Goal: Task Accomplishment & Management: Manage account settings

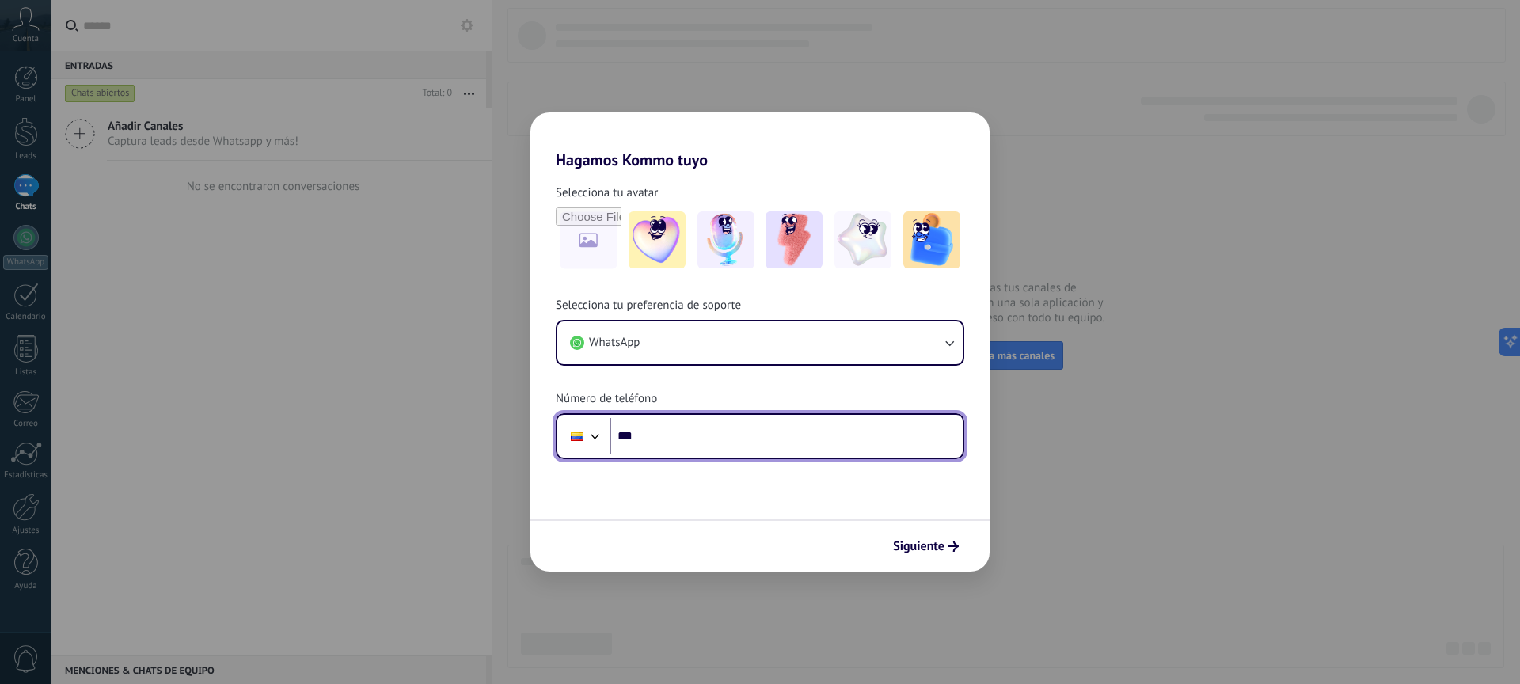
click at [686, 447] on input "***" at bounding box center [786, 436] width 353 height 36
type input "**********"
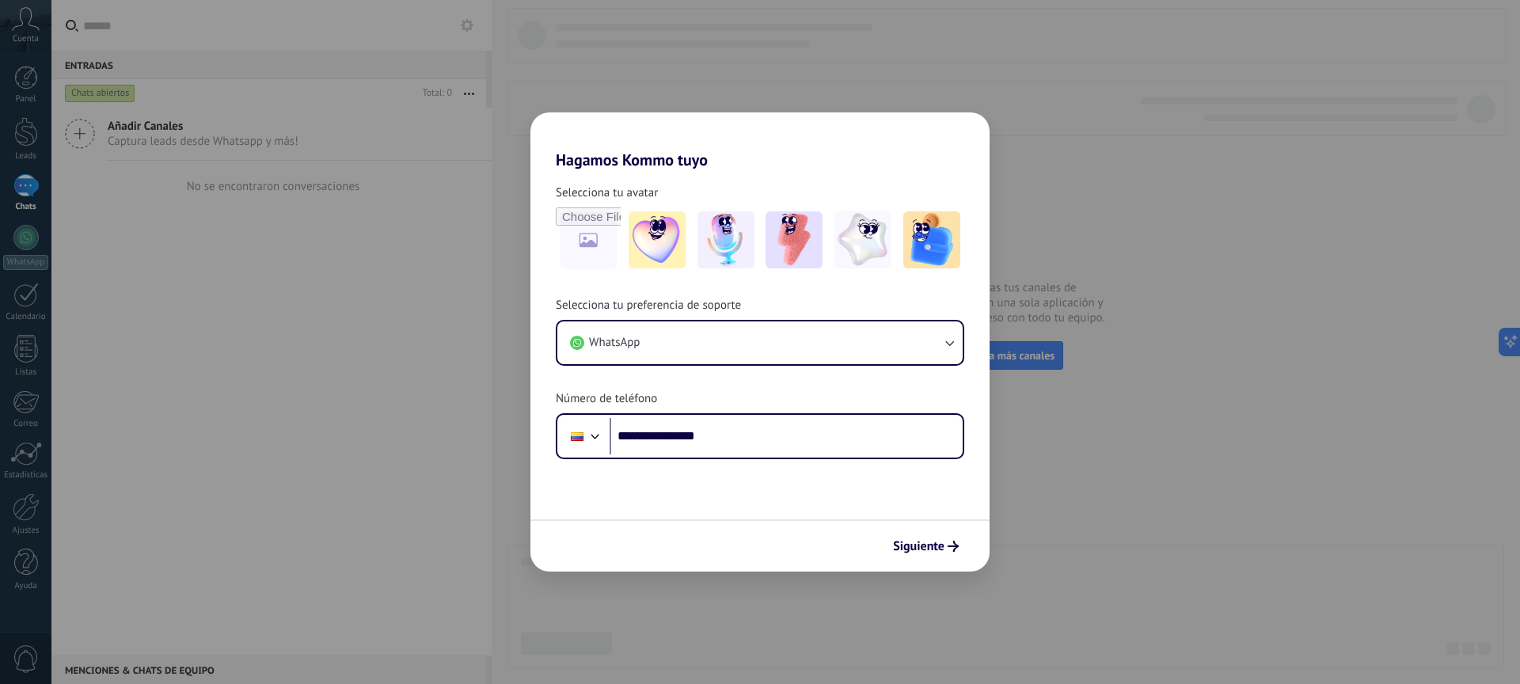
click at [928, 552] on span "Siguiente" at bounding box center [918, 546] width 51 height 11
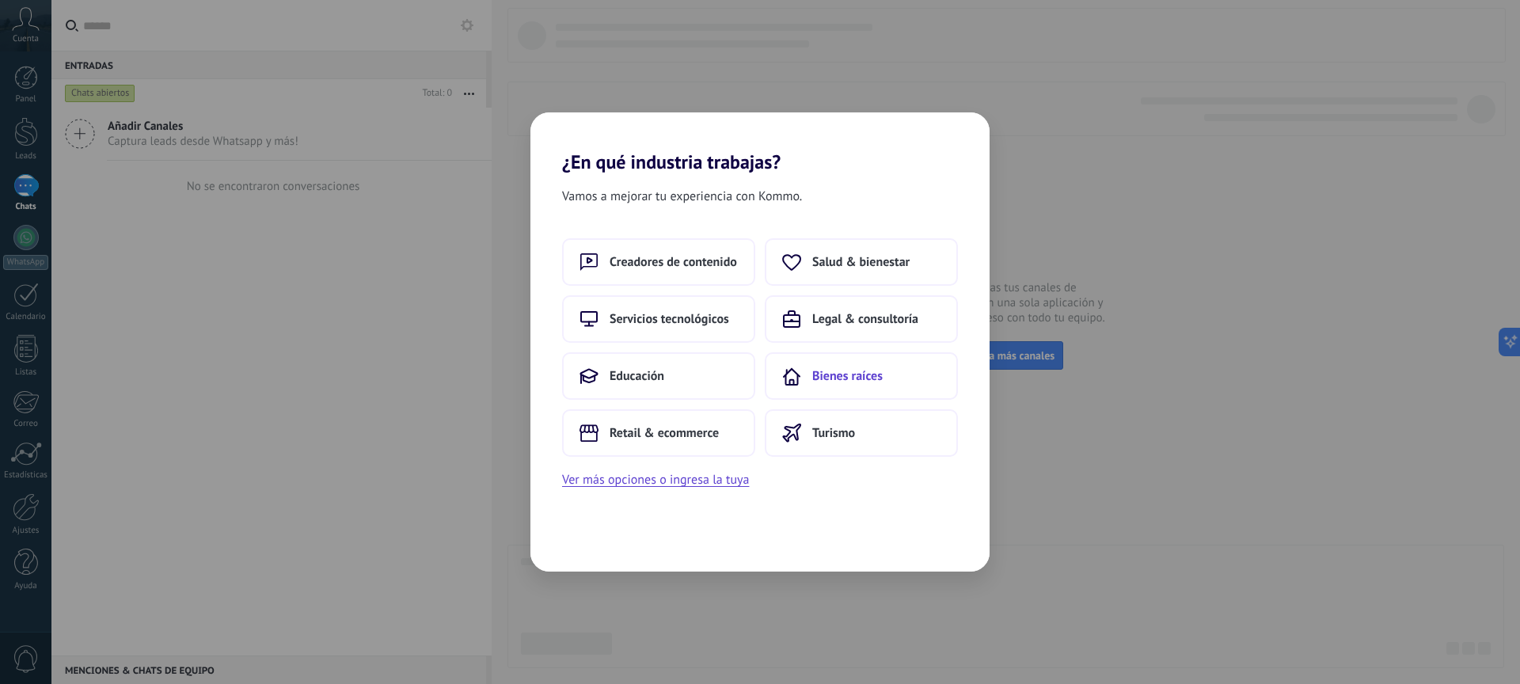
click at [817, 372] on span "Bienes raíces" at bounding box center [848, 376] width 70 height 16
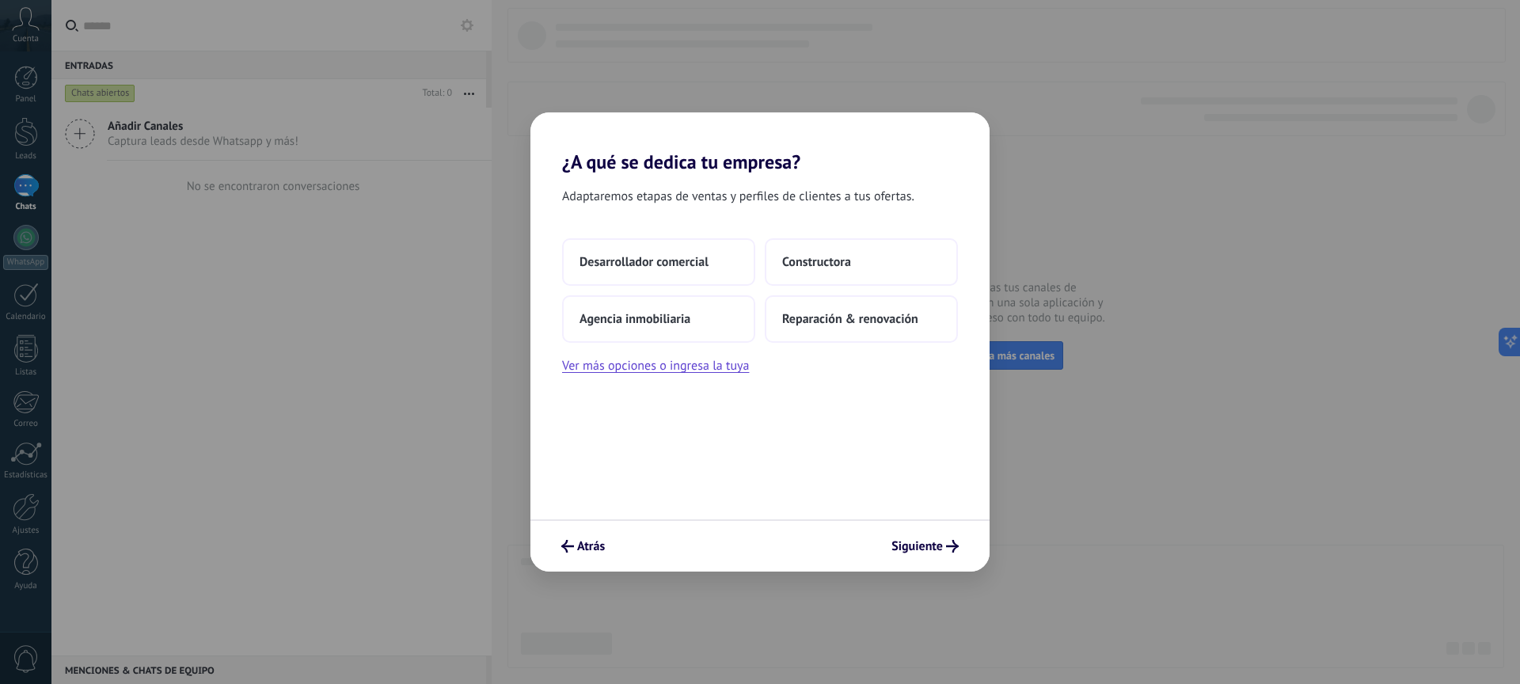
drag, startPoint x: 647, startPoint y: 199, endPoint x: 931, endPoint y: 200, distance: 283.5
click at [931, 200] on div "Adaptaremos etapas de ventas y perfiles de clientes a tus ofertas." at bounding box center [760, 199] width 459 height 27
drag, startPoint x: 665, startPoint y: 195, endPoint x: 938, endPoint y: 204, distance: 272.6
click at [939, 201] on div "Adaptaremos etapas de ventas y perfiles de clientes a tus ofertas." at bounding box center [760, 199] width 459 height 27
click at [702, 372] on button "Ver más opciones o ingresa la tuya" at bounding box center [655, 366] width 187 height 21
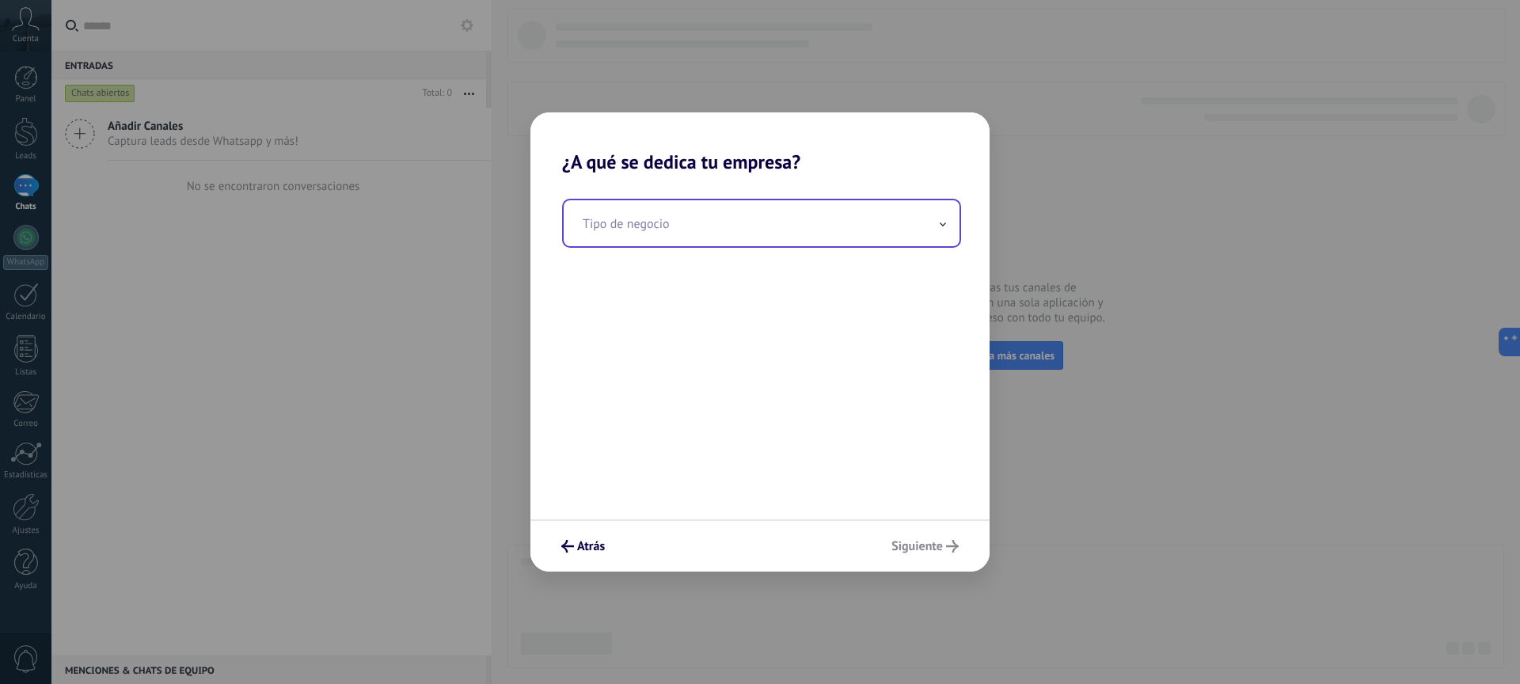
click at [733, 219] on input "text" at bounding box center [762, 223] width 396 height 46
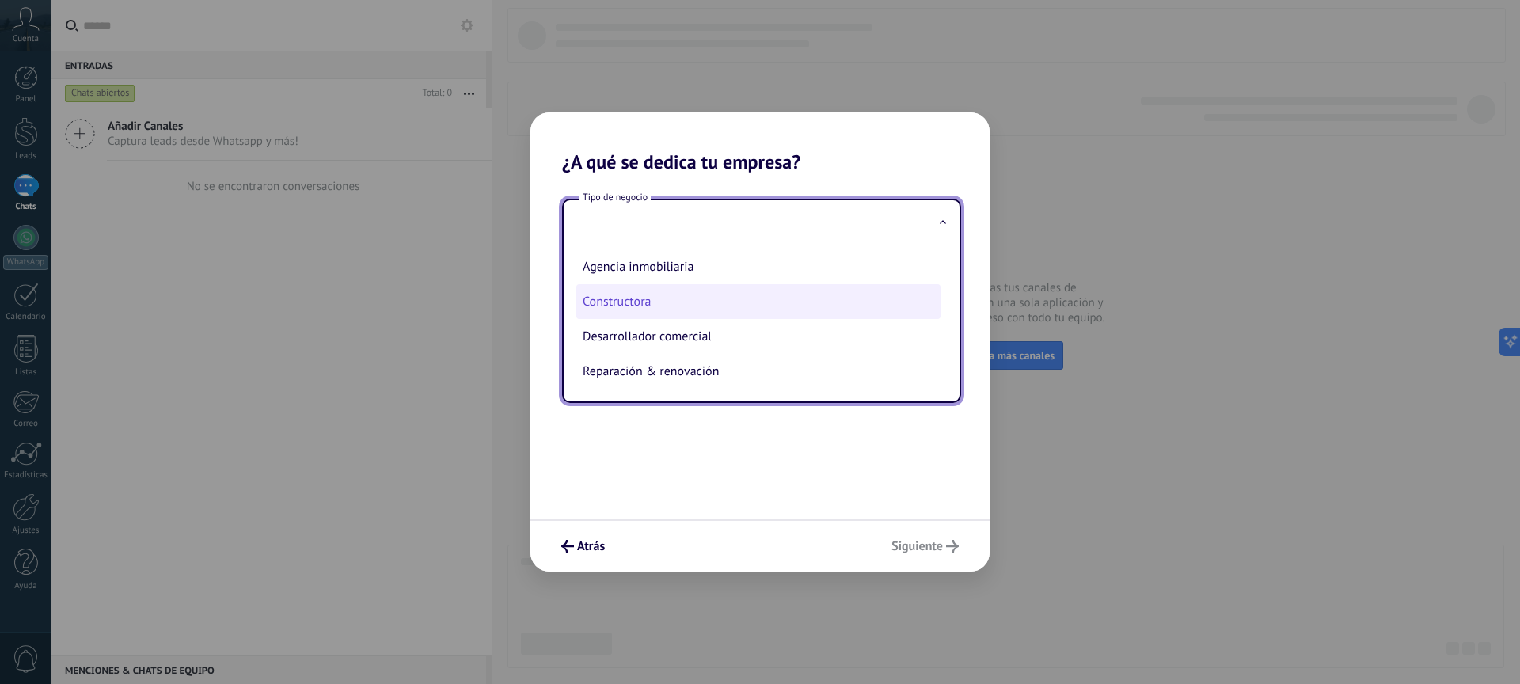
click at [685, 305] on li "Constructora" at bounding box center [759, 301] width 364 height 35
type input "**********"
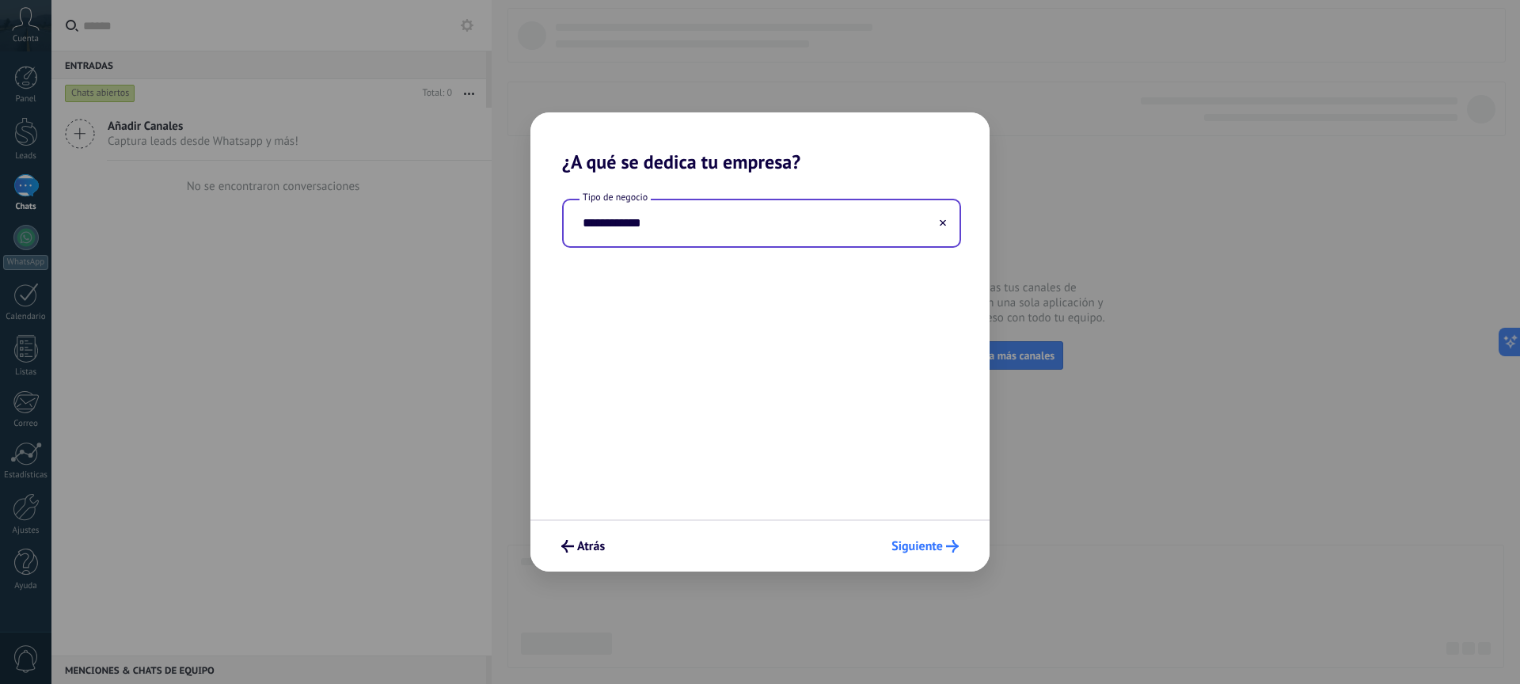
click at [942, 555] on button "Siguiente" at bounding box center [926, 546] width 82 height 27
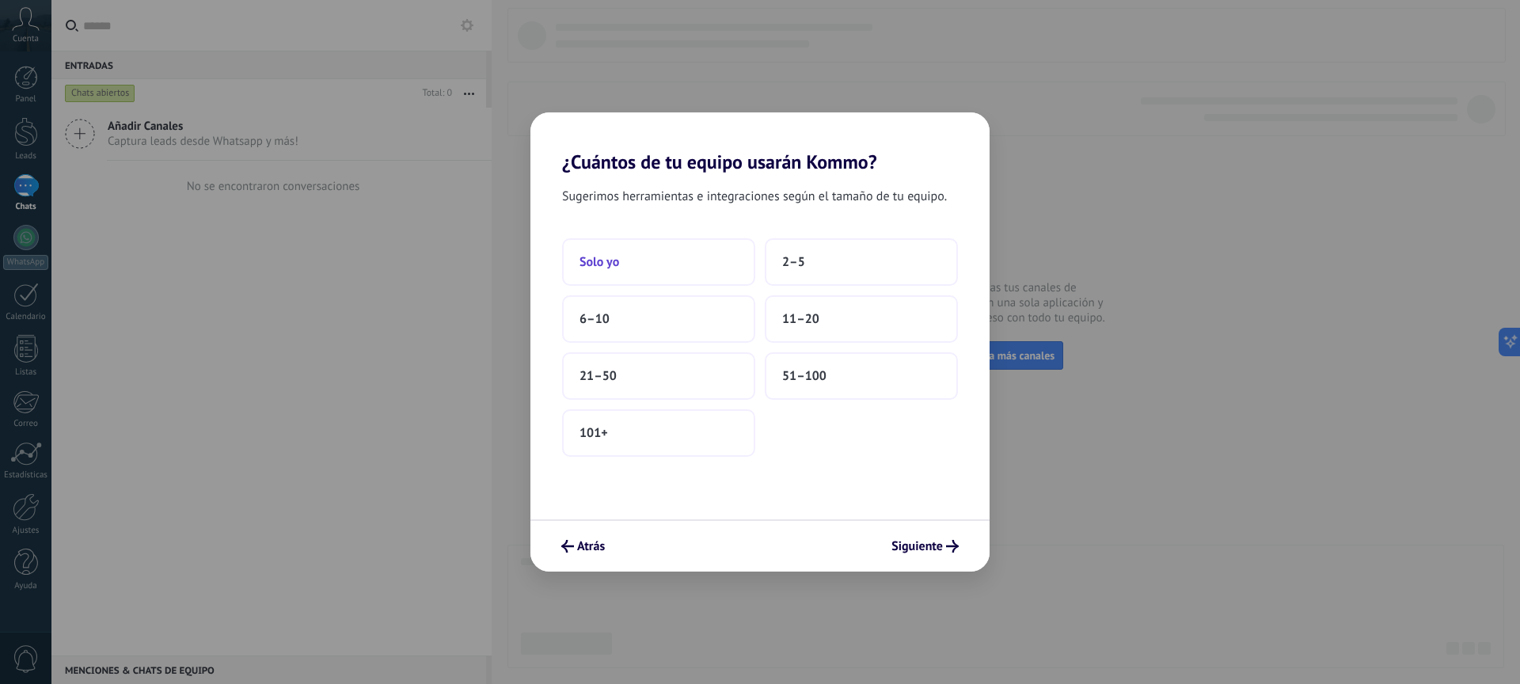
click at [700, 263] on button "Solo yo" at bounding box center [658, 262] width 193 height 48
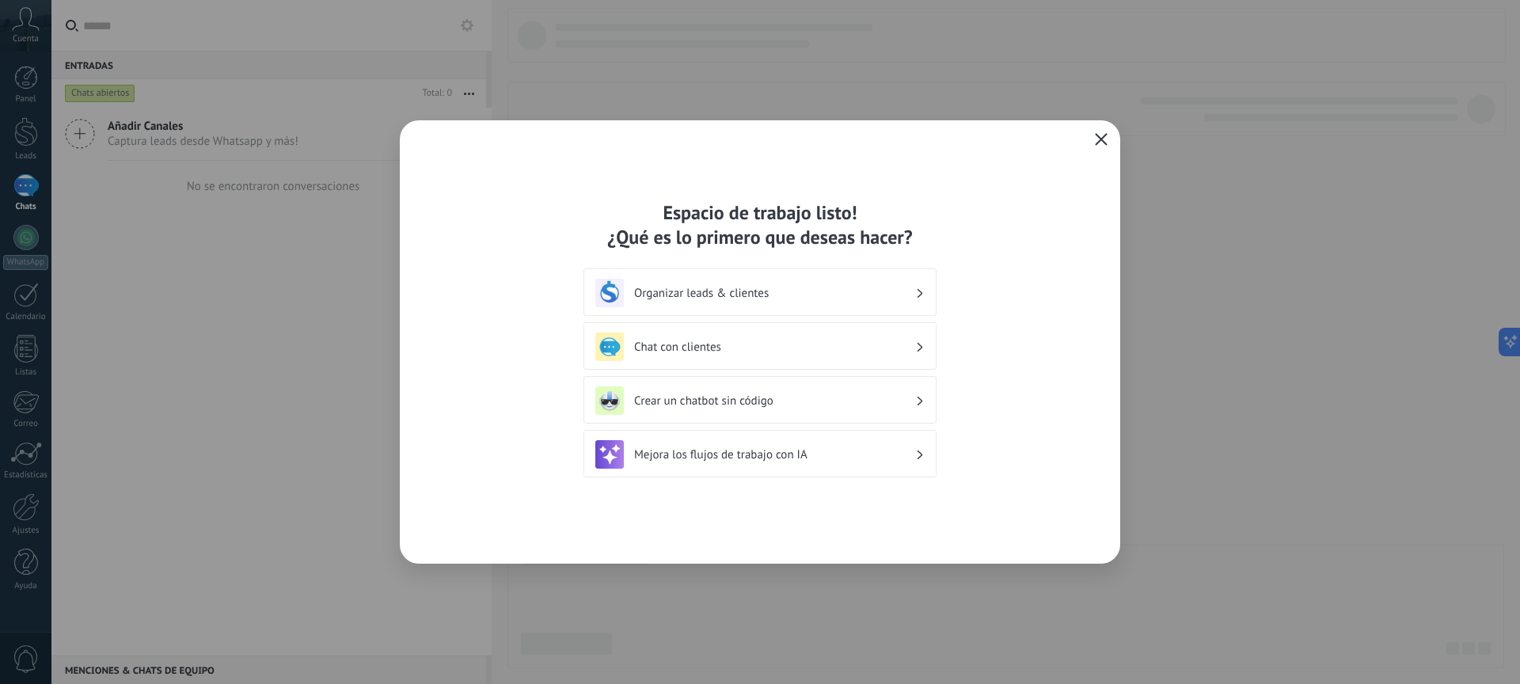
click at [753, 406] on h3 "Crear un chatbot sin código" at bounding box center [774, 401] width 281 height 15
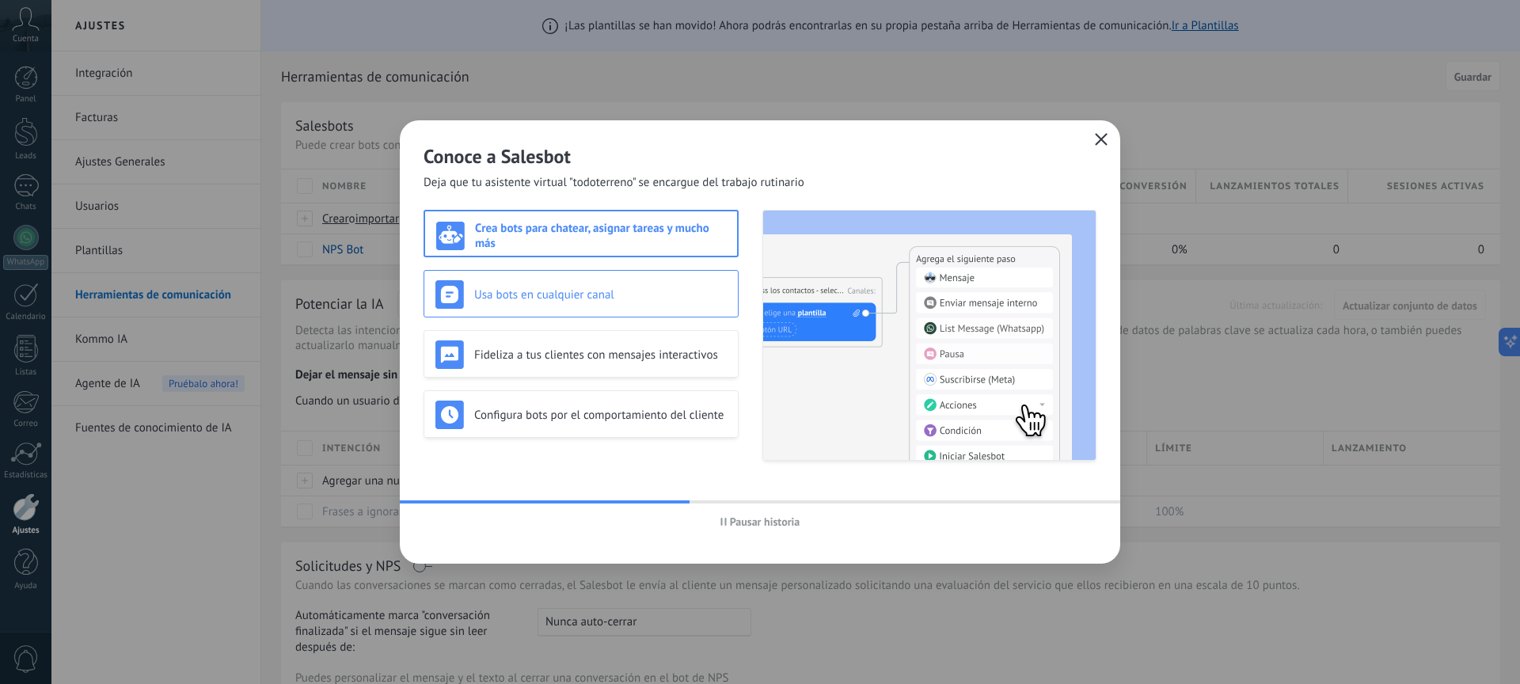
click at [612, 301] on h3 "Usa bots en cualquier canal" at bounding box center [600, 294] width 253 height 15
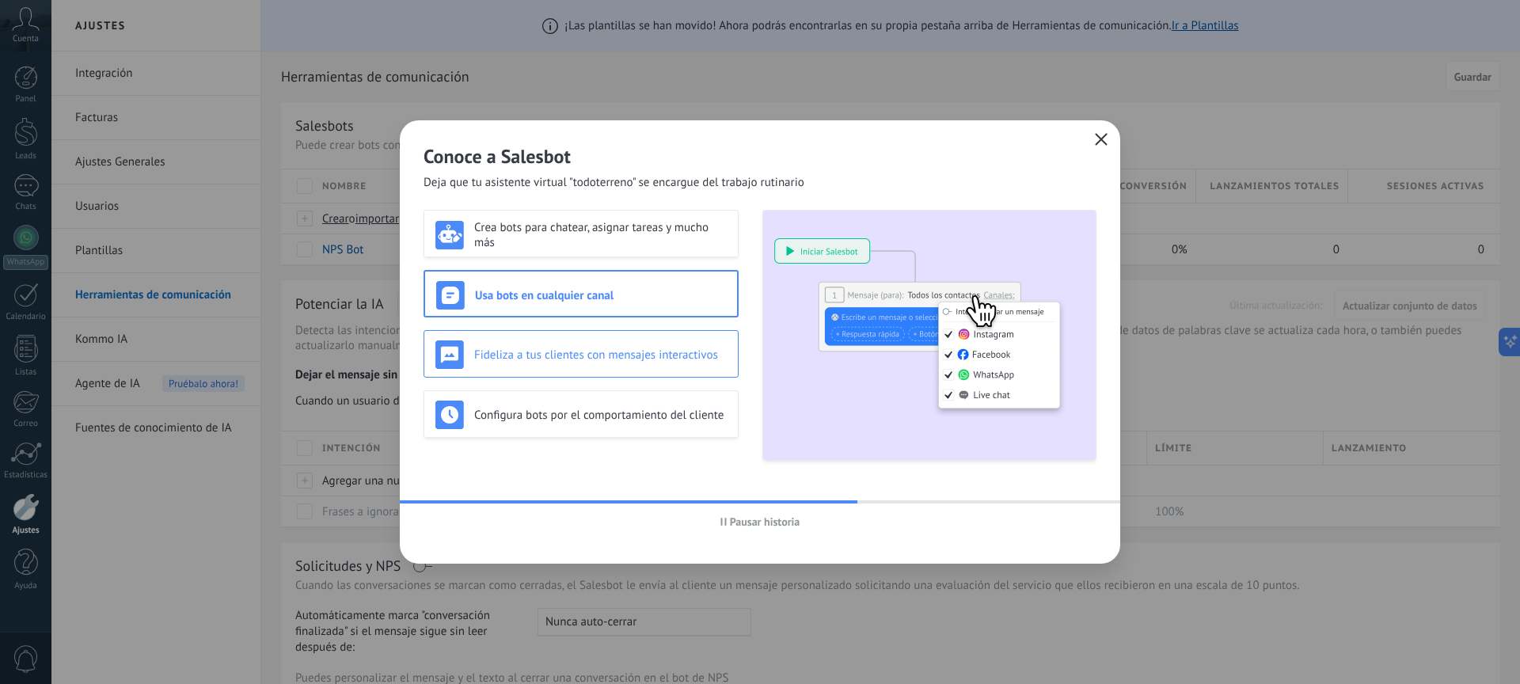
click at [616, 363] on div "Fideliza a tus clientes con mensajes interactivos" at bounding box center [581, 355] width 291 height 29
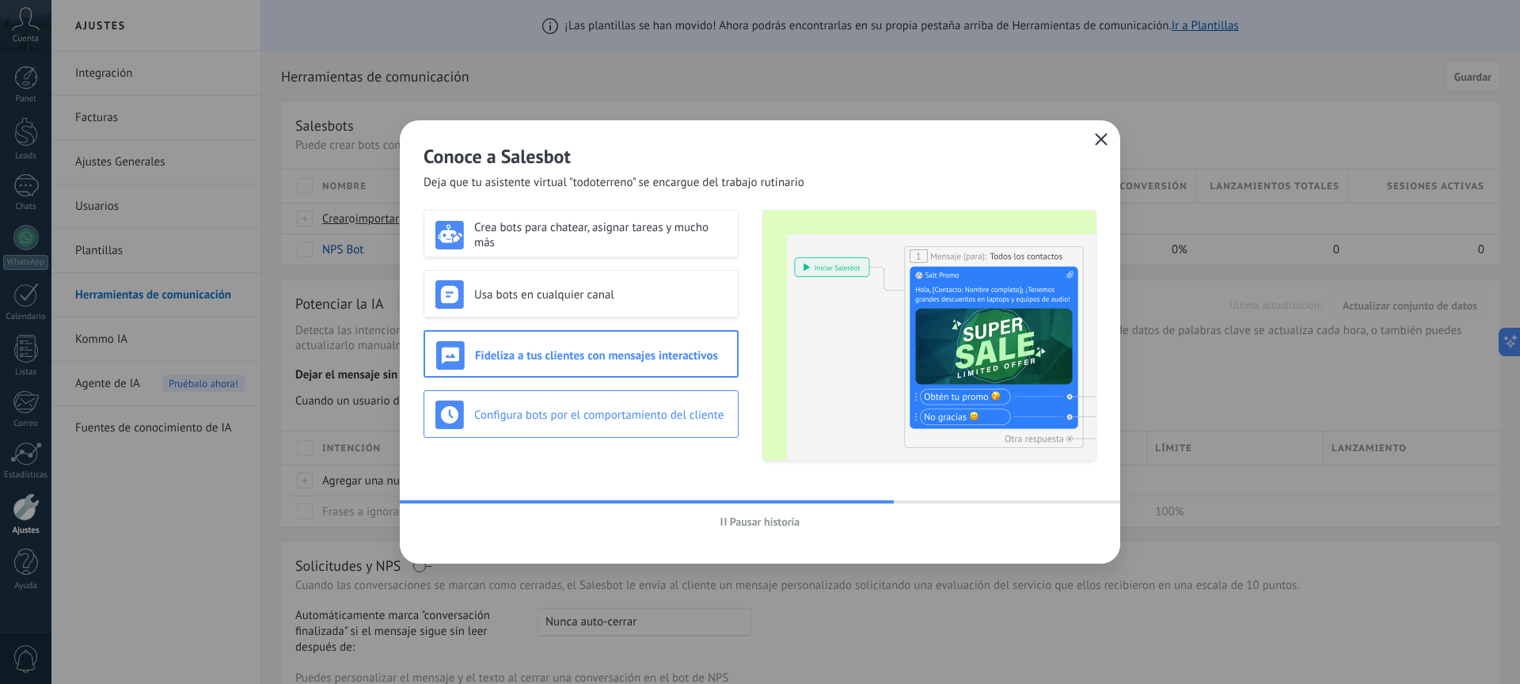
click at [650, 413] on h3 "Configura bots por el comportamiento del cliente" at bounding box center [600, 415] width 253 height 15
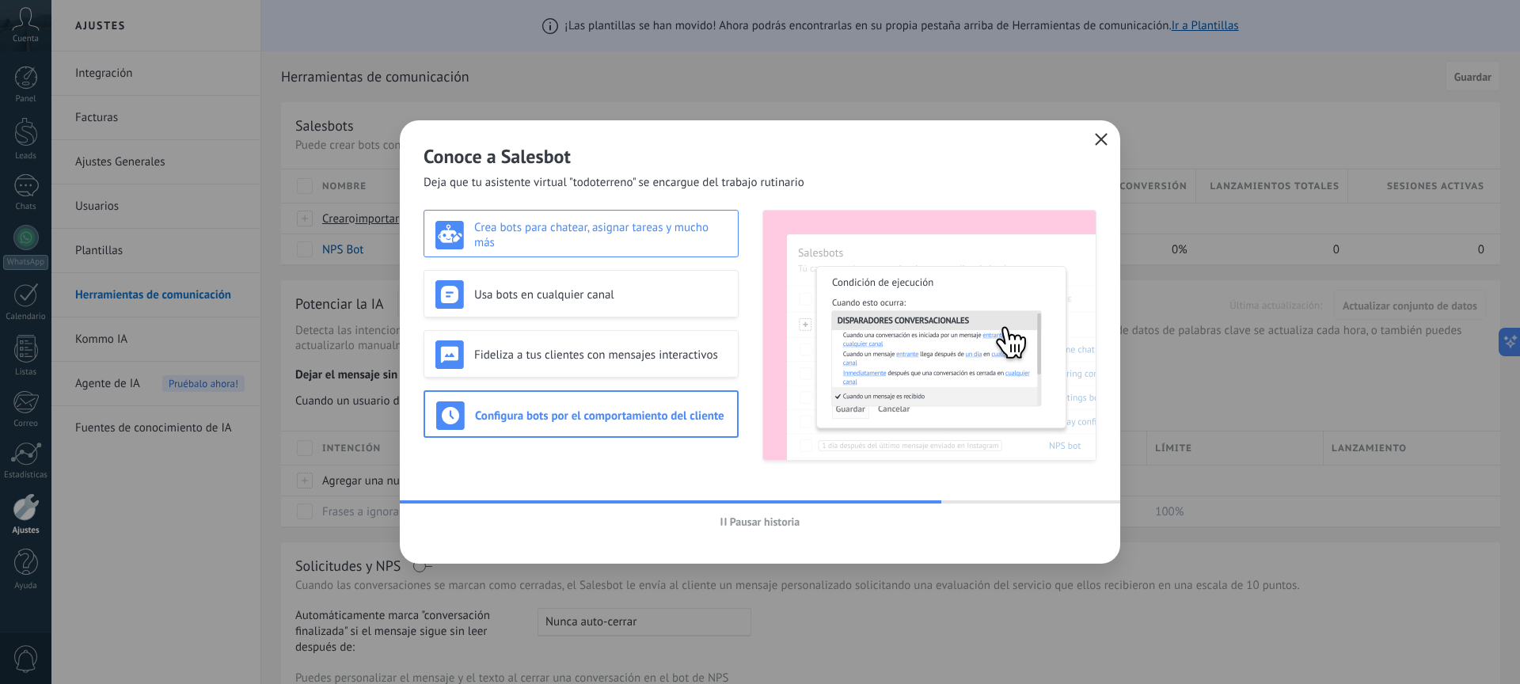
click at [643, 251] on div "Crea bots para chatear, asignar tareas y mucho más" at bounding box center [581, 234] width 315 height 48
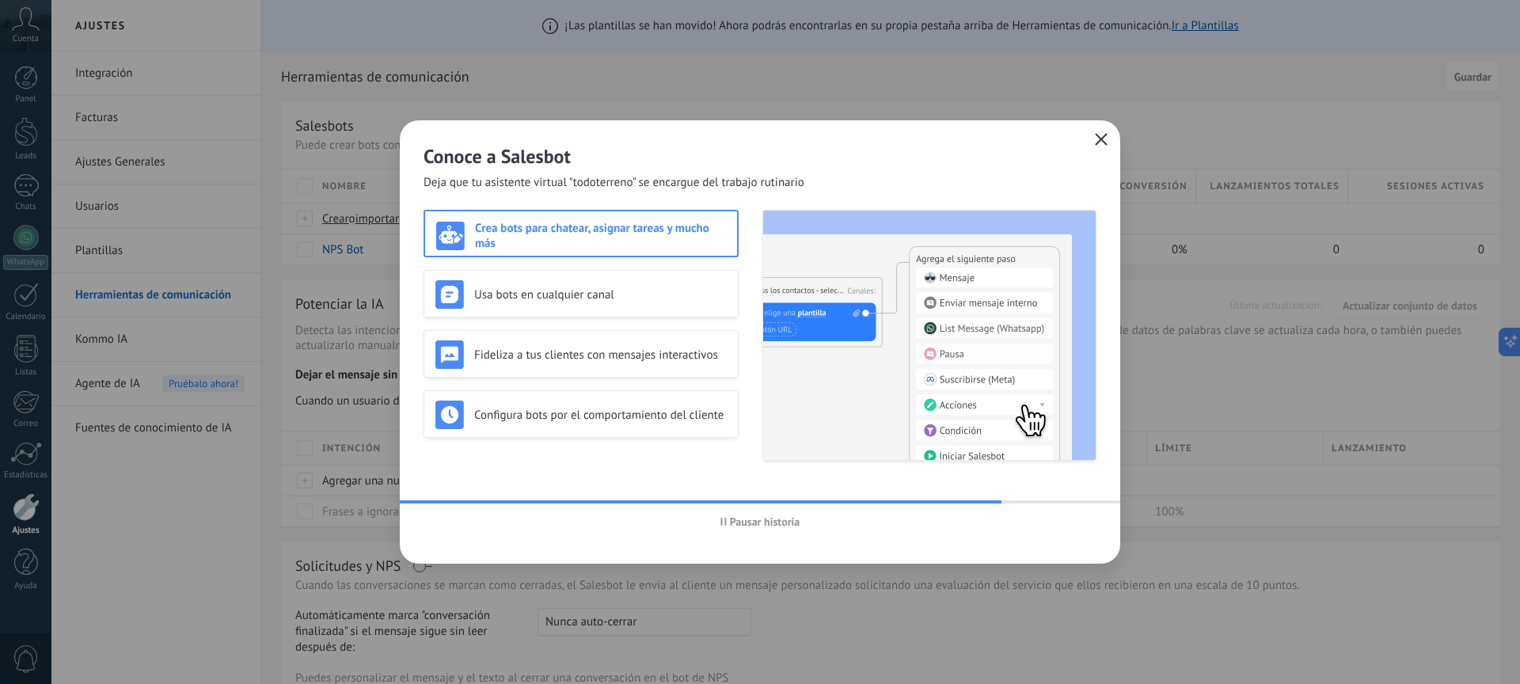
click at [1099, 142] on use "button" at bounding box center [1102, 139] width 12 height 12
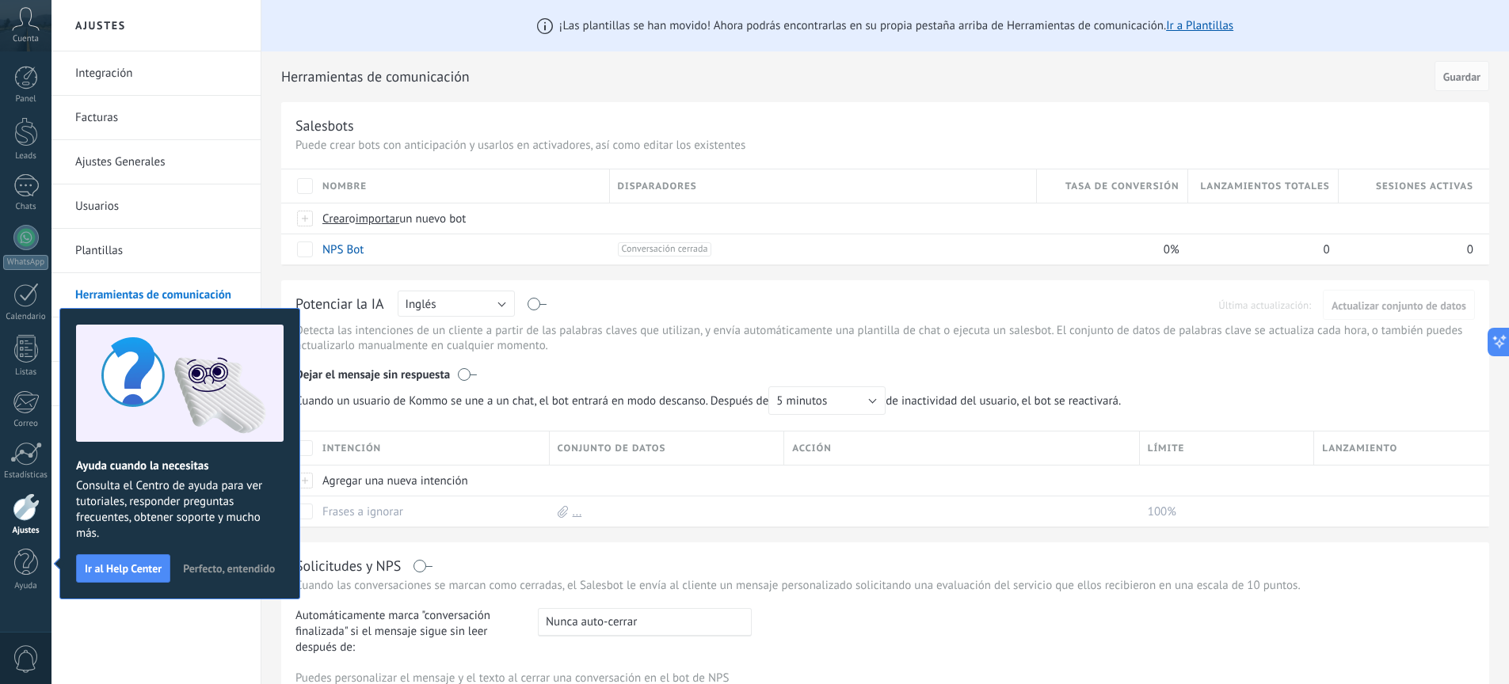
click at [207, 566] on span "Perfecto, entendido" at bounding box center [229, 568] width 92 height 11
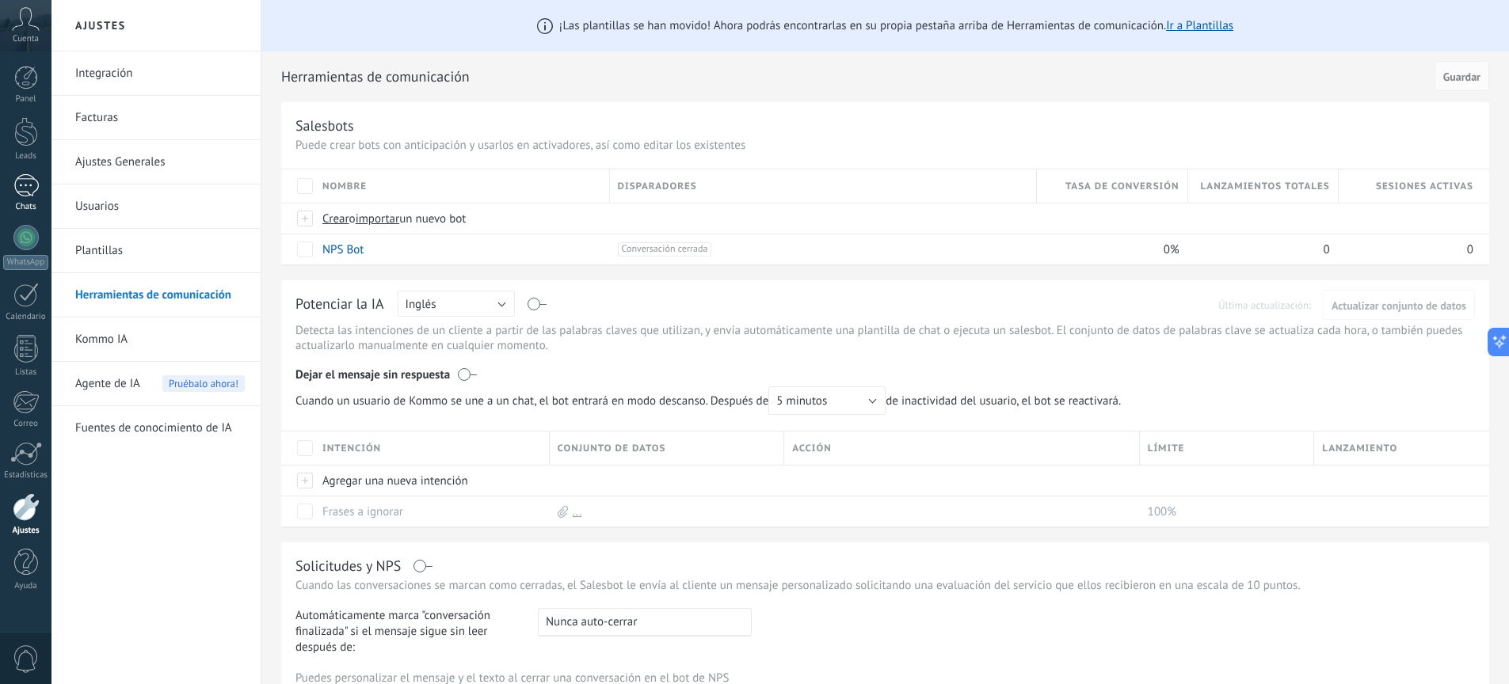
click at [26, 194] on div at bounding box center [25, 185] width 25 height 23
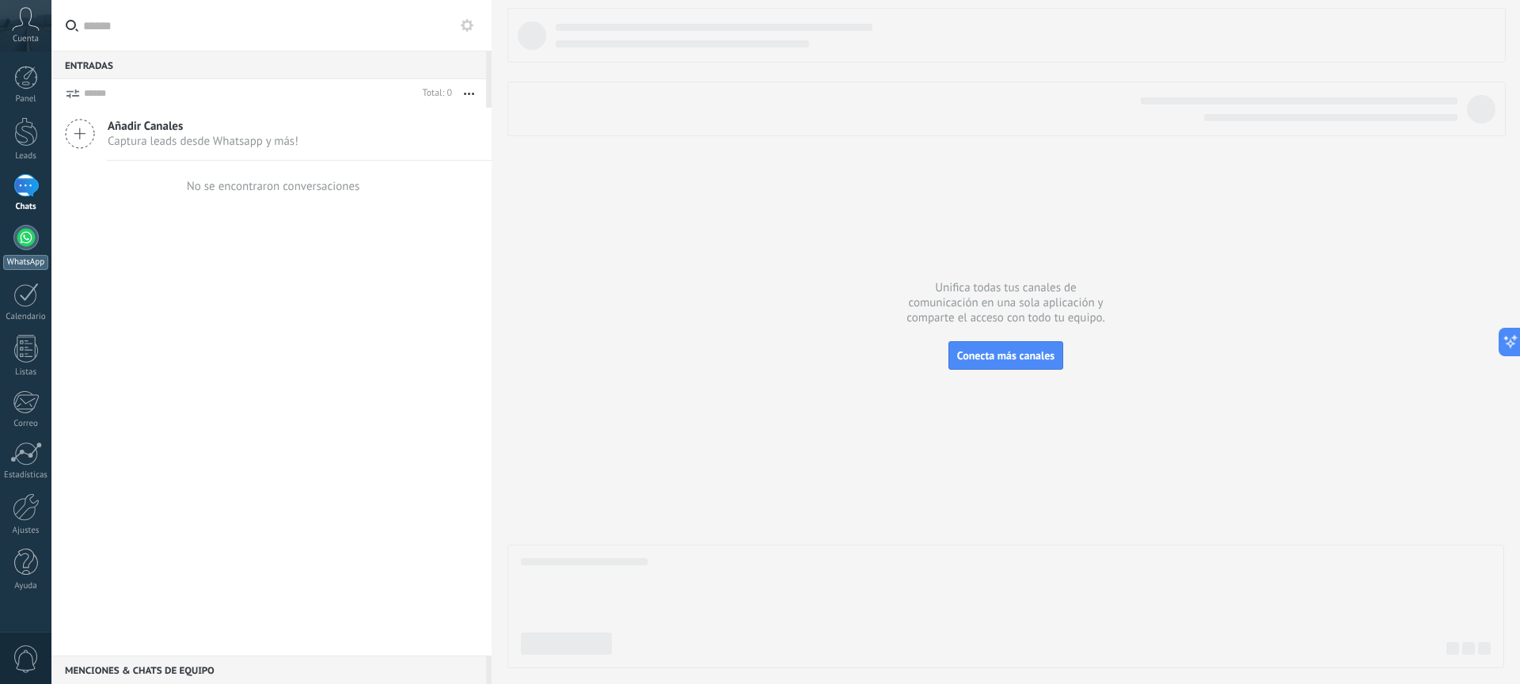
click at [36, 255] on div "WhatsApp" at bounding box center [25, 262] width 45 height 15
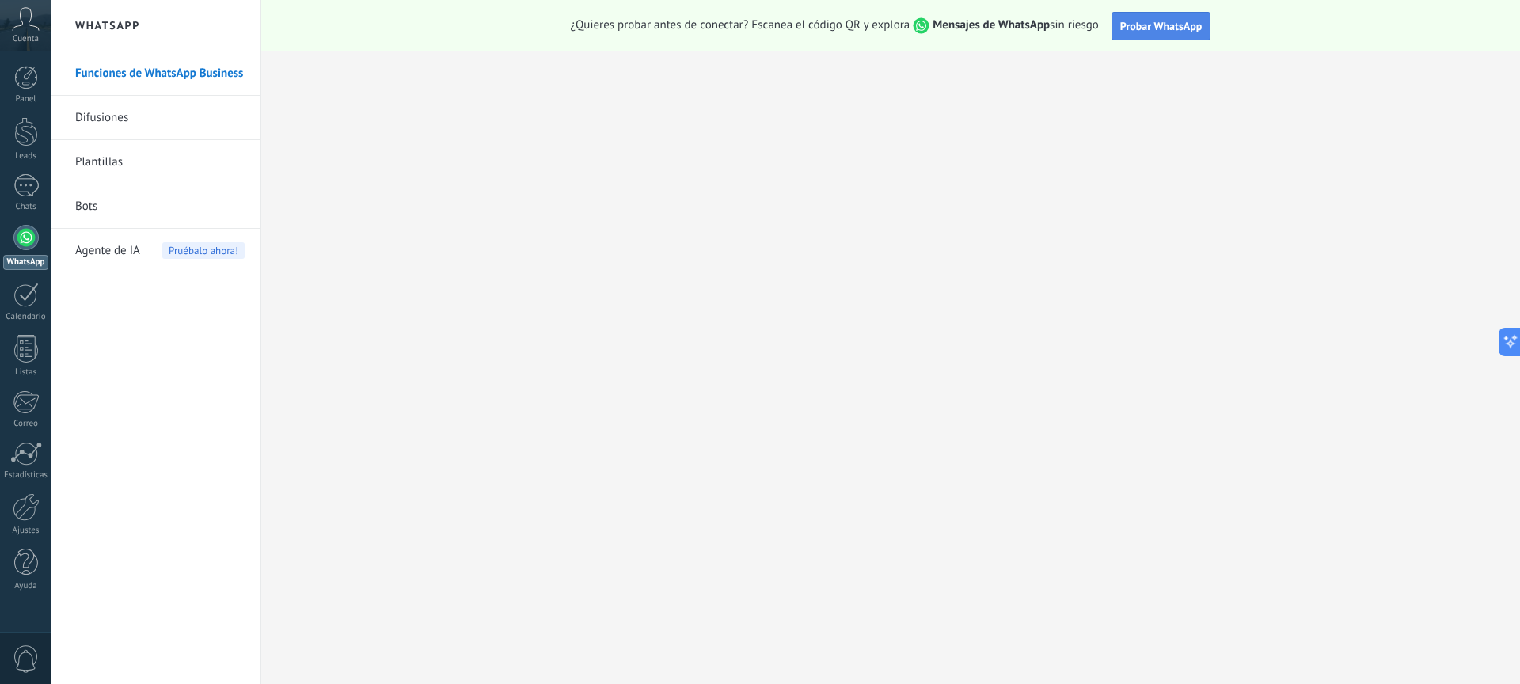
click at [1181, 26] on span "Probar WhatsApp" at bounding box center [1162, 26] width 82 height 14
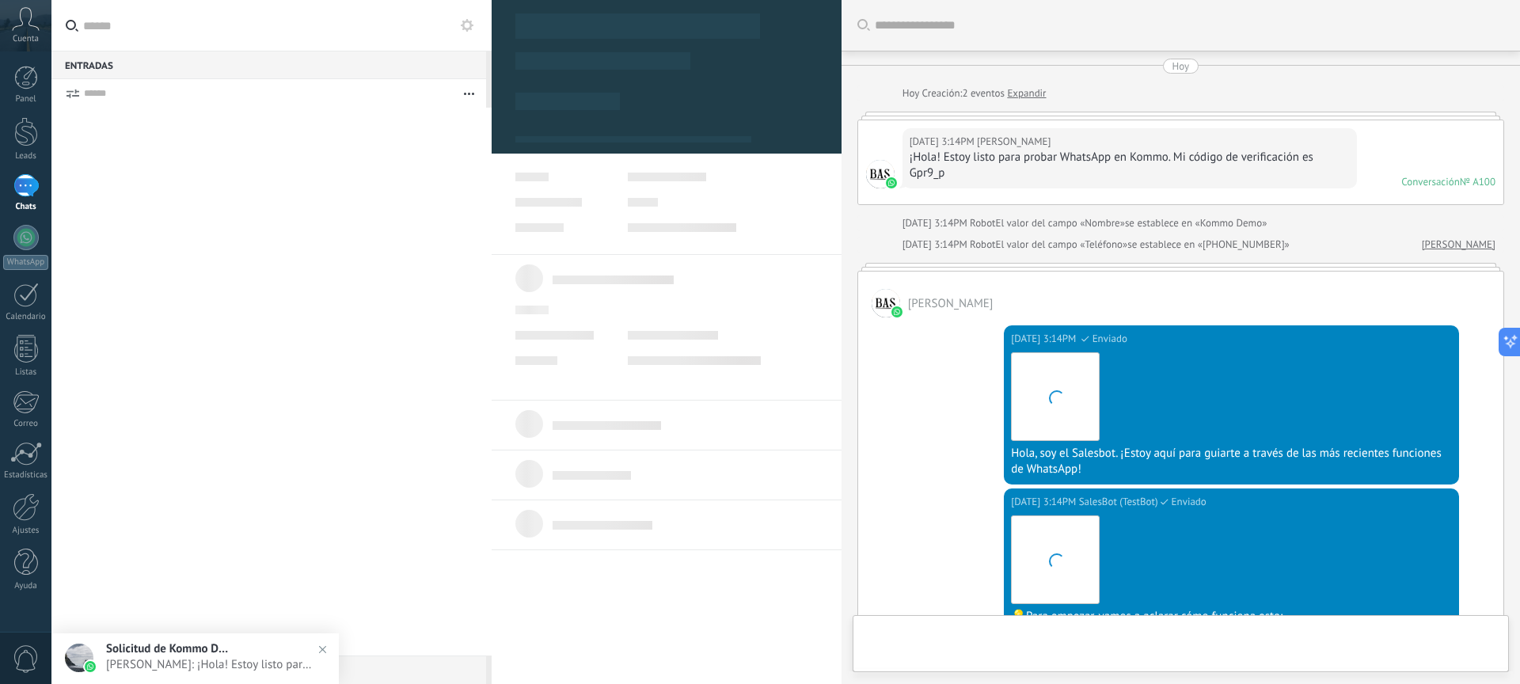
scroll to position [428, 0]
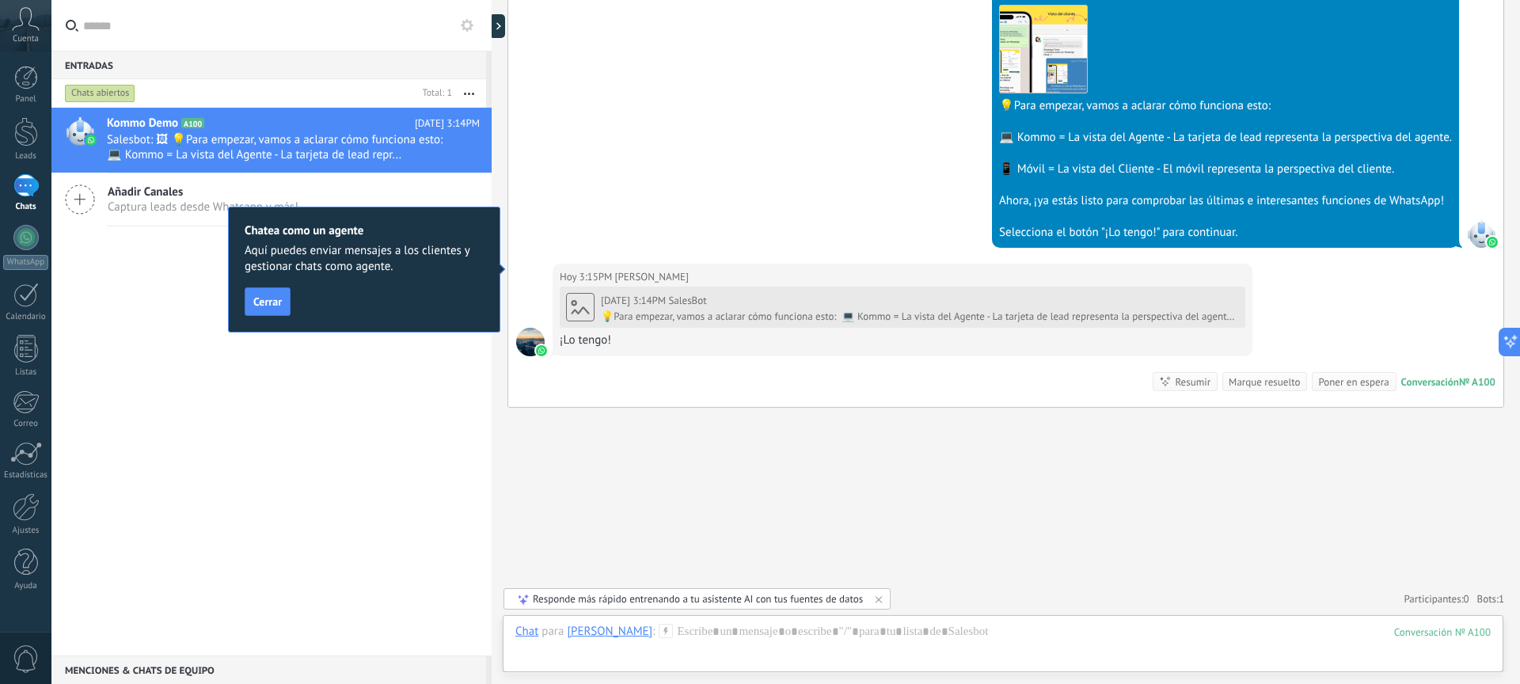
scroll to position [565, 0]
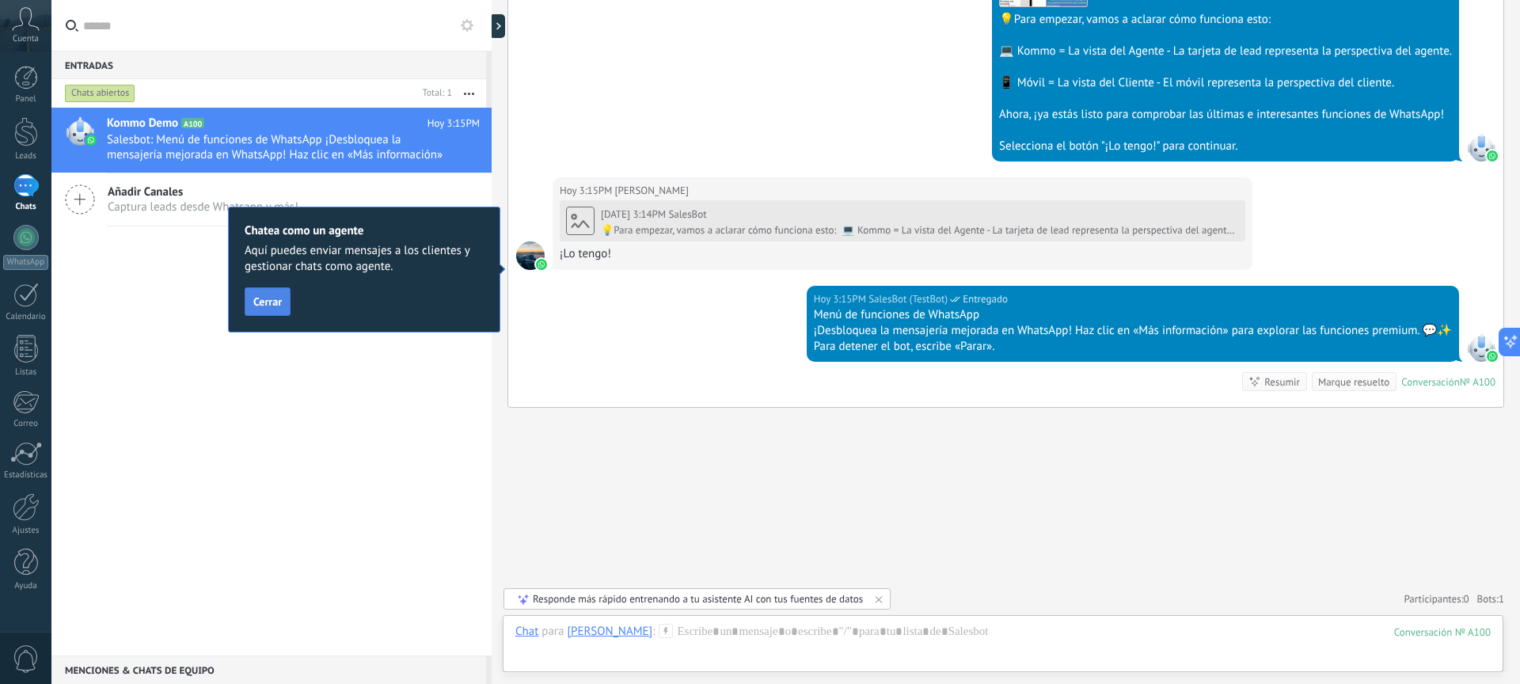
click at [255, 296] on span "Cerrar" at bounding box center [267, 301] width 29 height 11
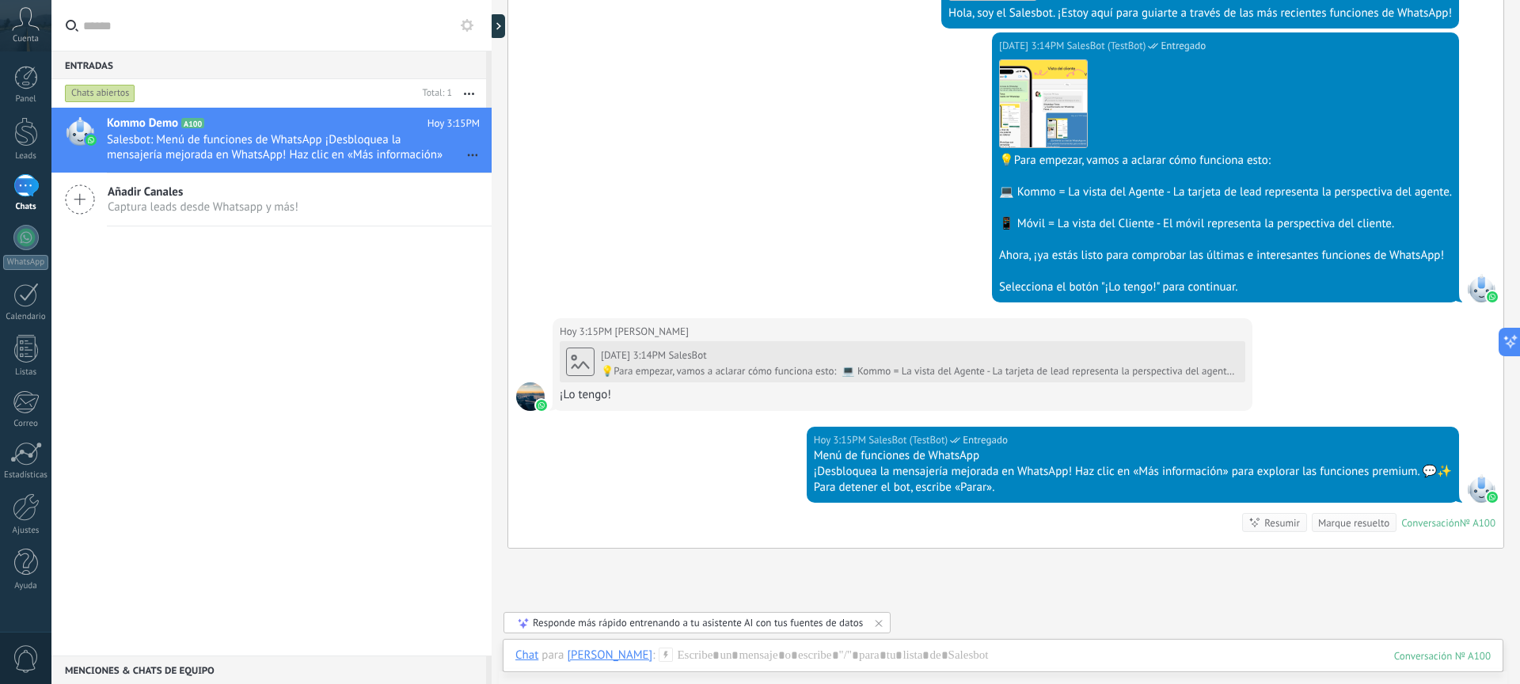
scroll to position [441, 0]
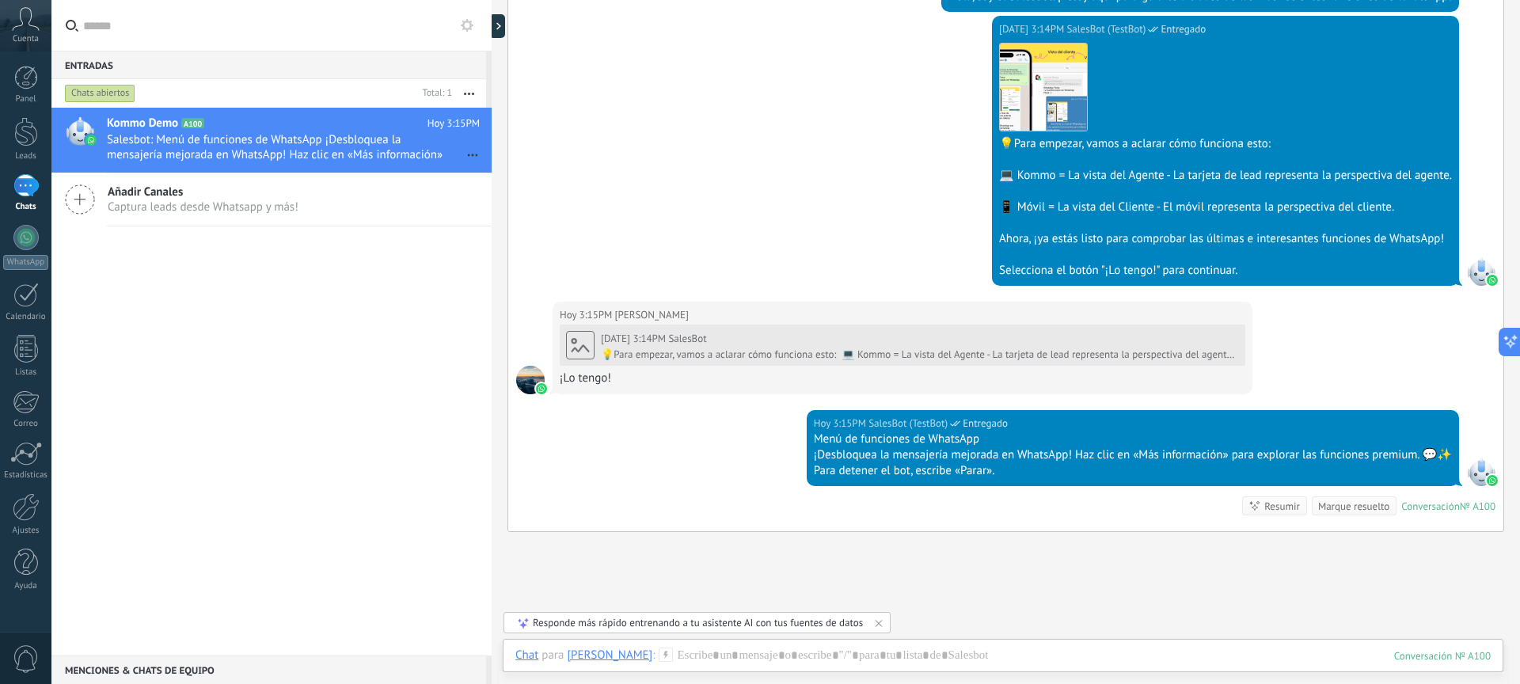
click at [530, 381] on div at bounding box center [530, 380] width 29 height 29
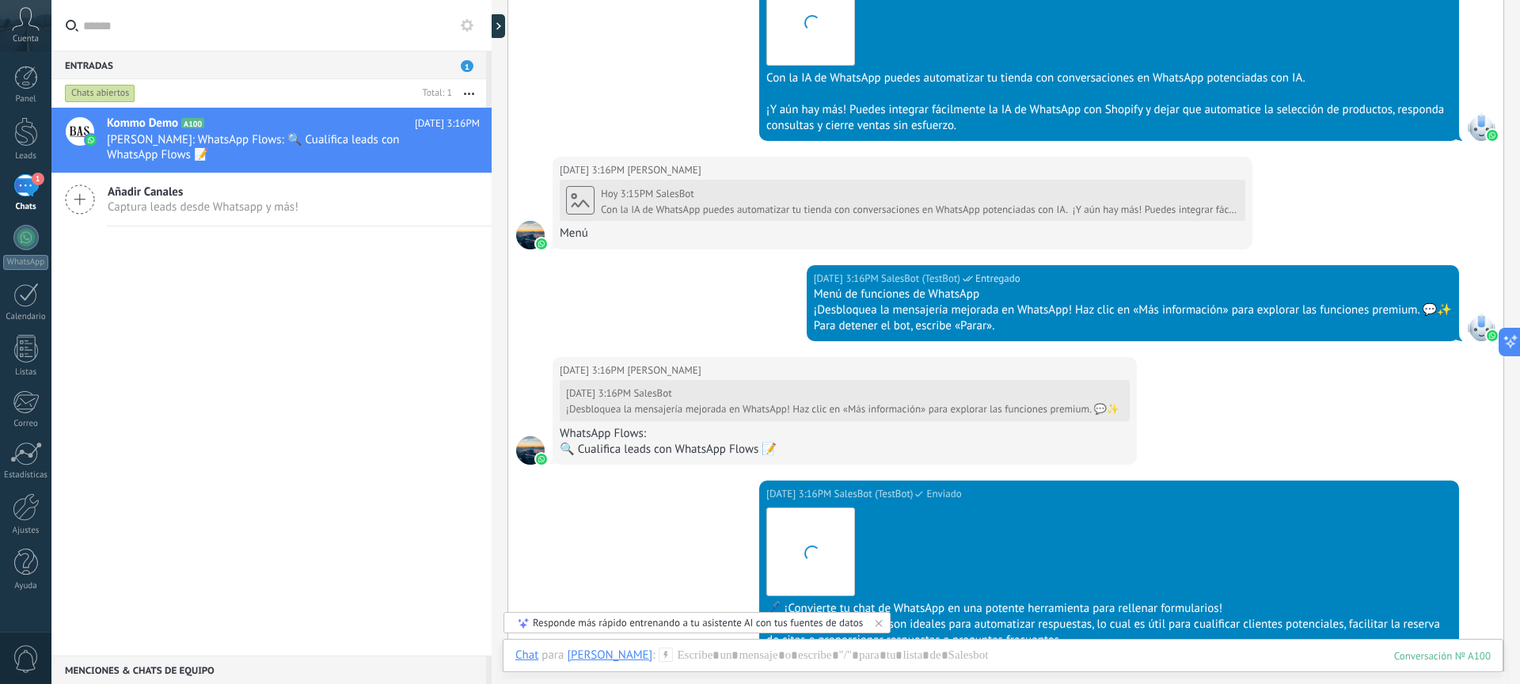
scroll to position [1372, 0]
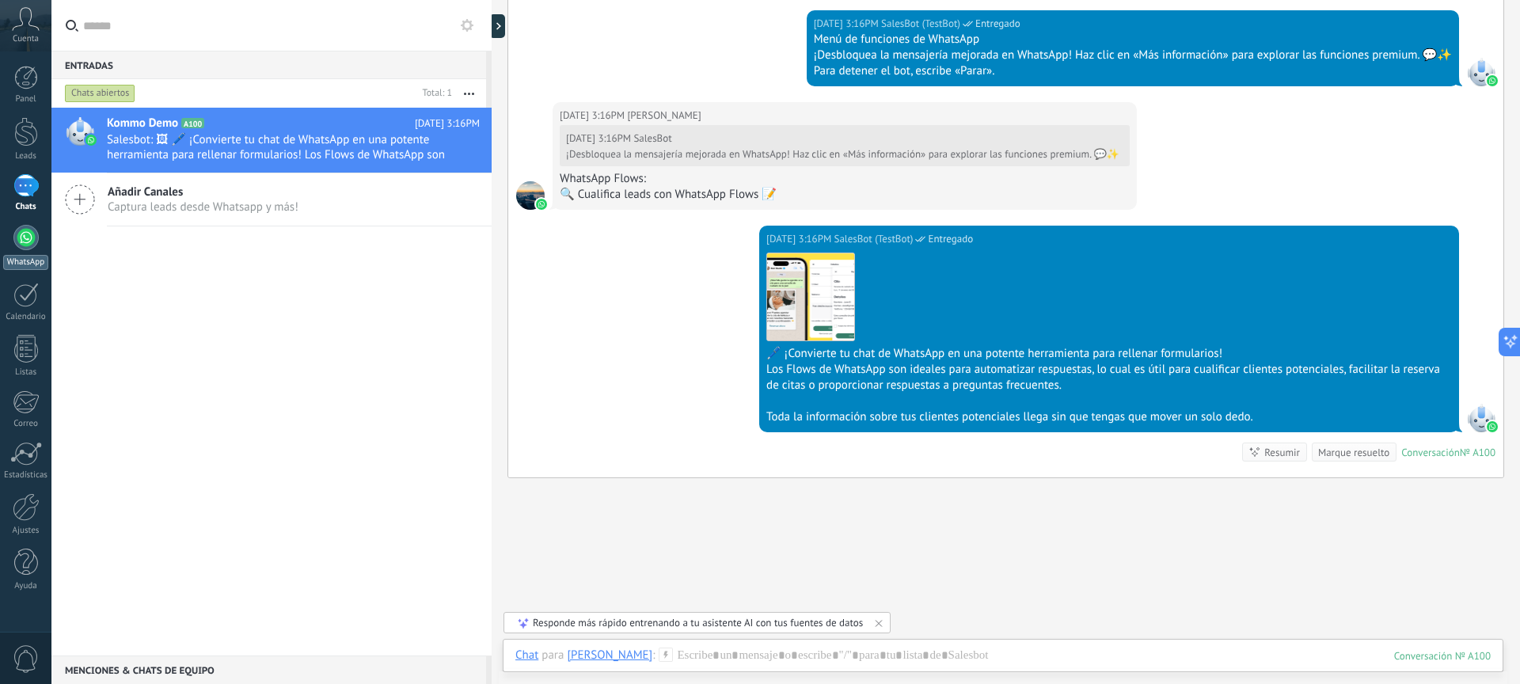
click at [34, 242] on div at bounding box center [25, 237] width 25 height 25
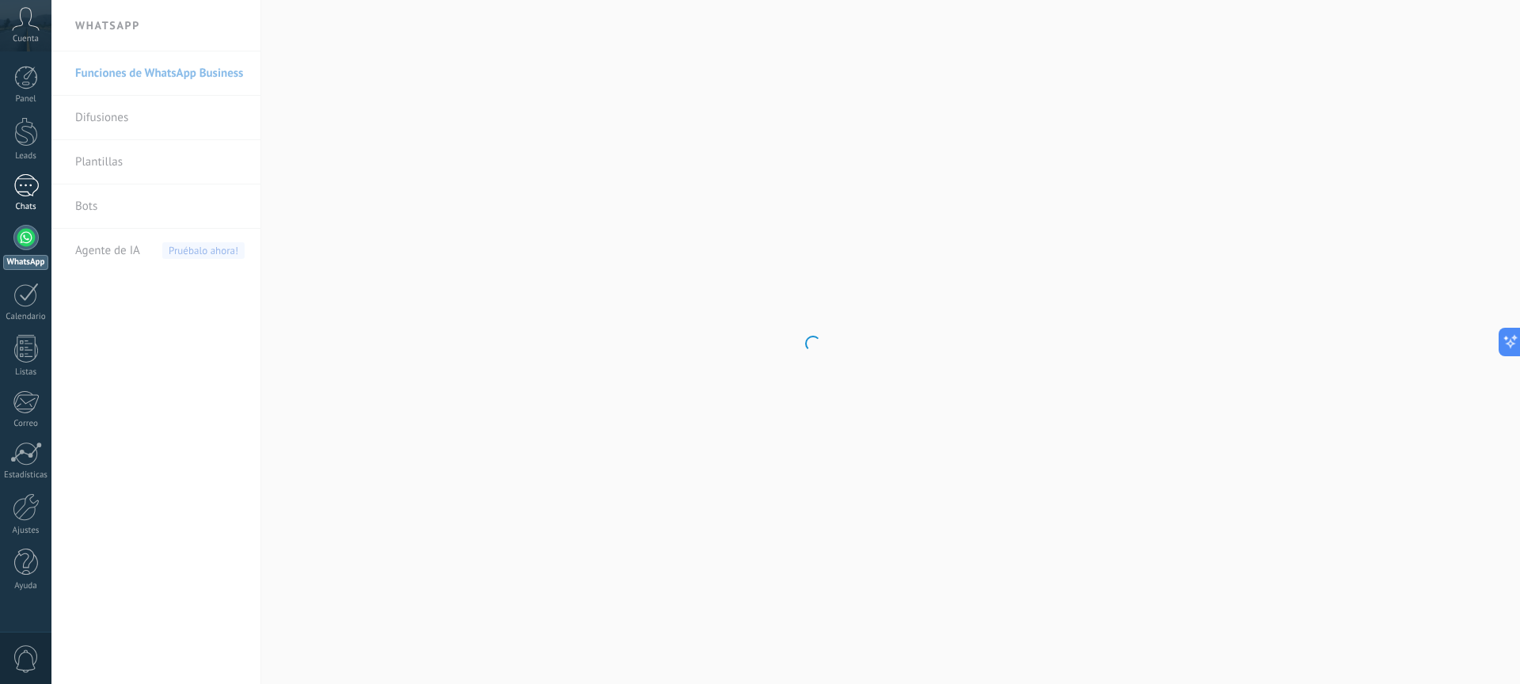
click at [16, 192] on div "1" at bounding box center [25, 185] width 25 height 23
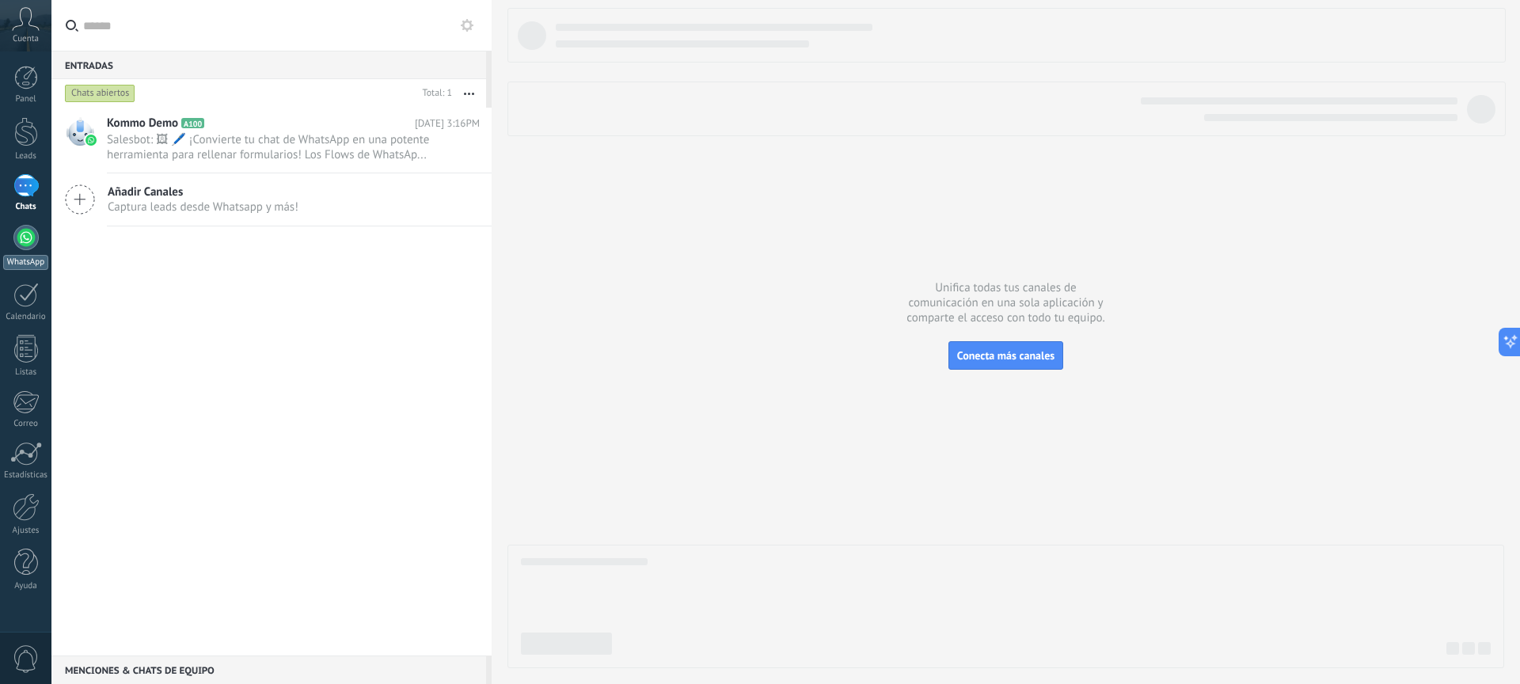
click at [25, 234] on div at bounding box center [25, 237] width 25 height 25
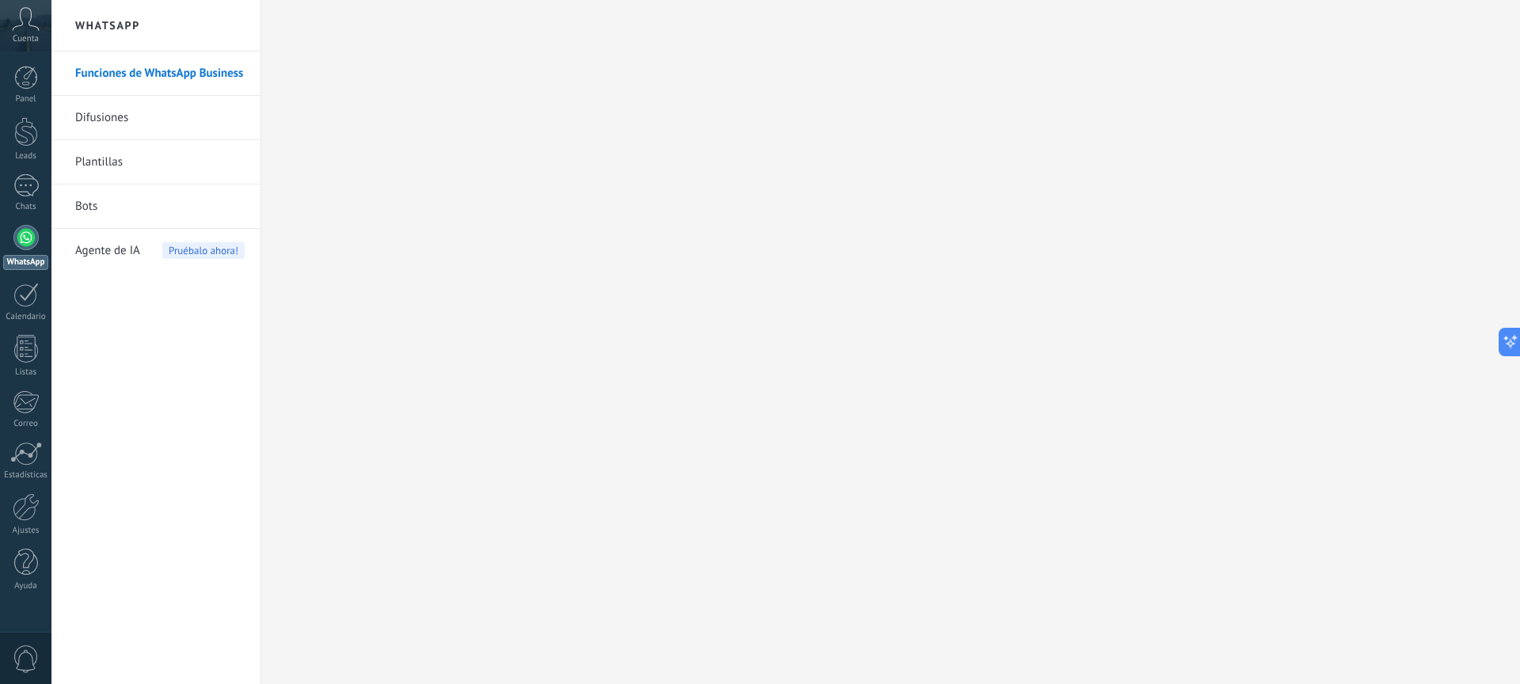
click at [126, 250] on span "Agente de IA" at bounding box center [107, 251] width 65 height 44
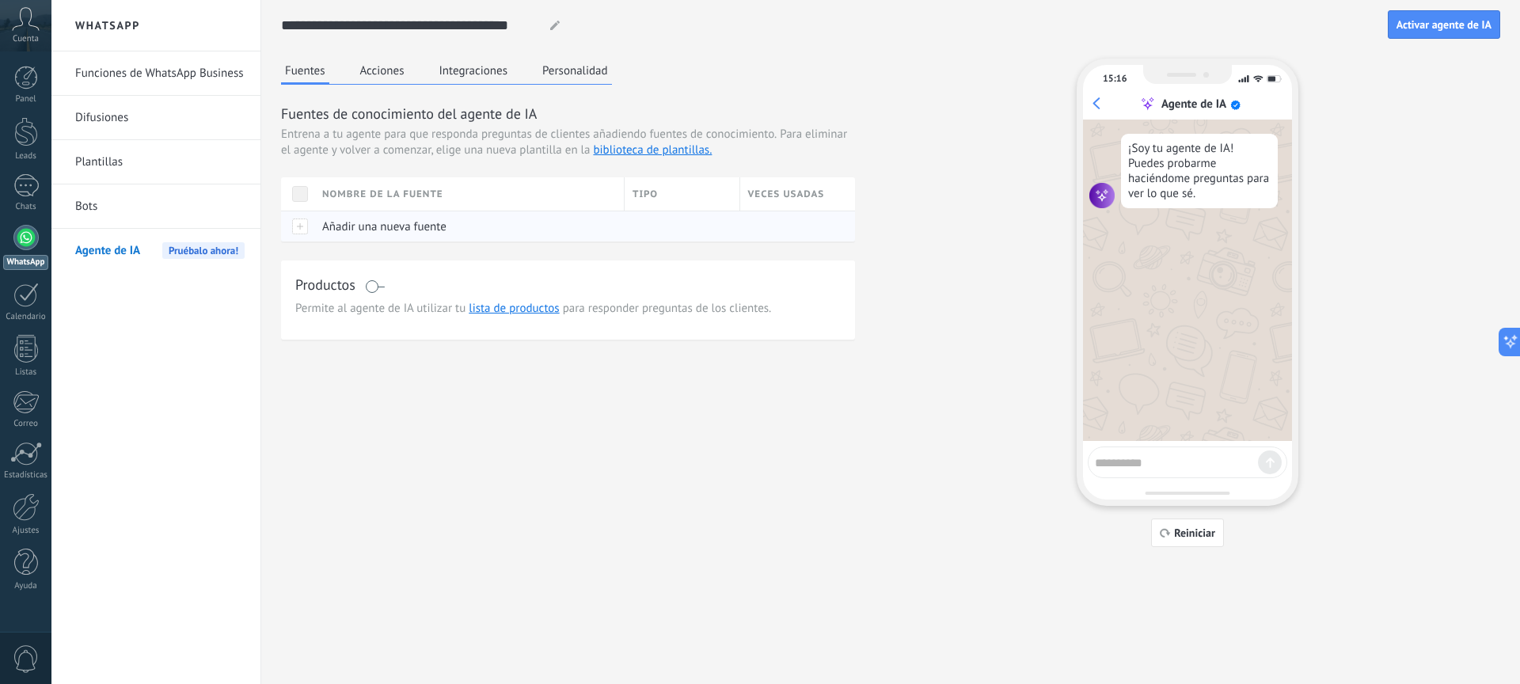
click at [338, 230] on span "Añadir una nueva fuente" at bounding box center [384, 226] width 124 height 15
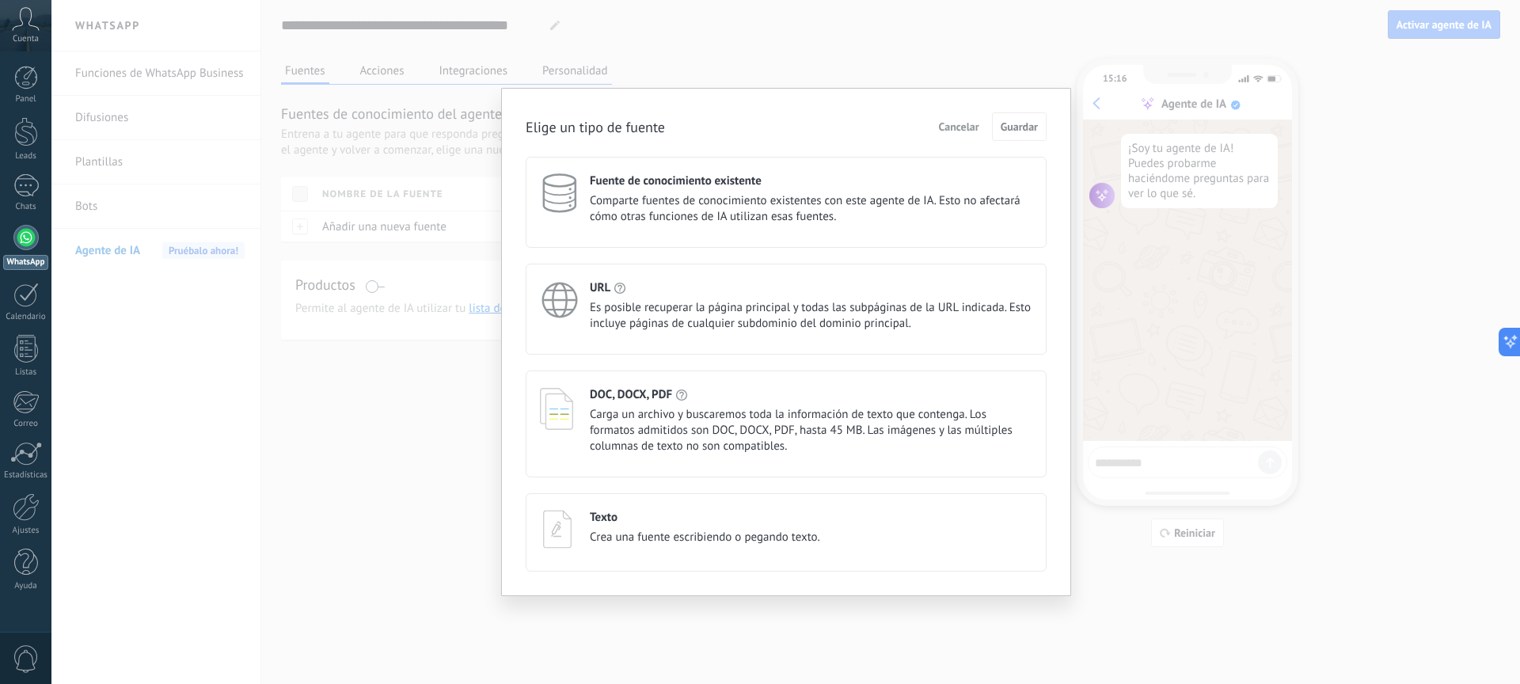
click at [736, 524] on div "Texto" at bounding box center [705, 517] width 230 height 15
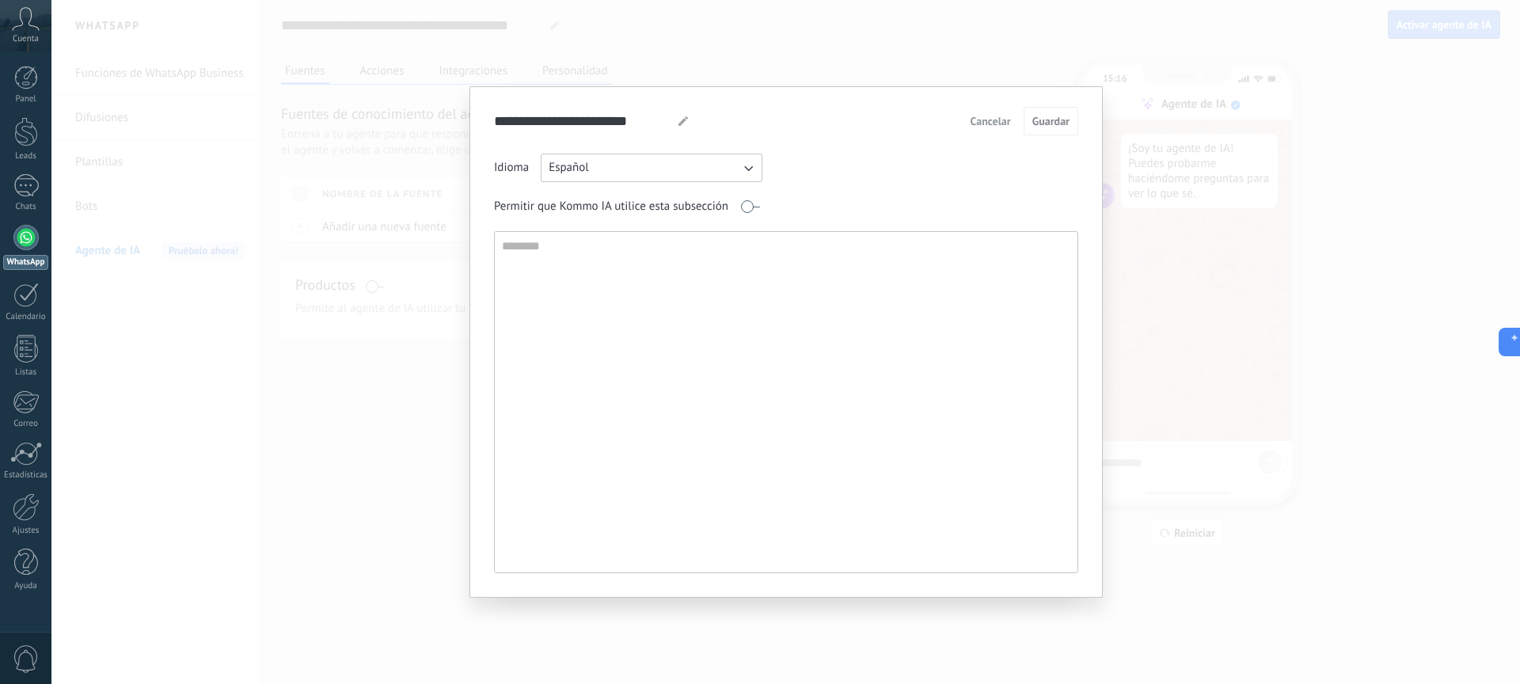
click at [979, 125] on span "Cancelar" at bounding box center [991, 121] width 40 height 11
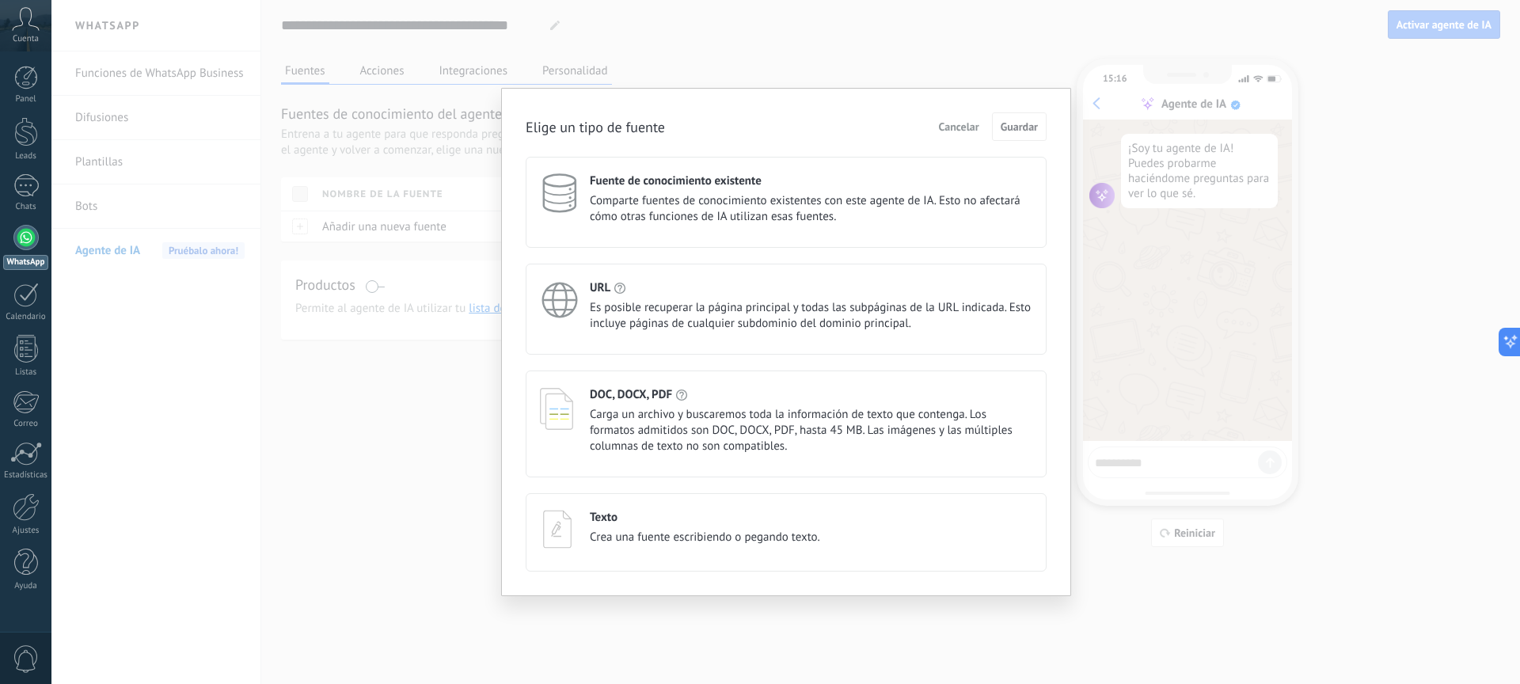
click at [964, 128] on span "Cancelar" at bounding box center [959, 126] width 40 height 11
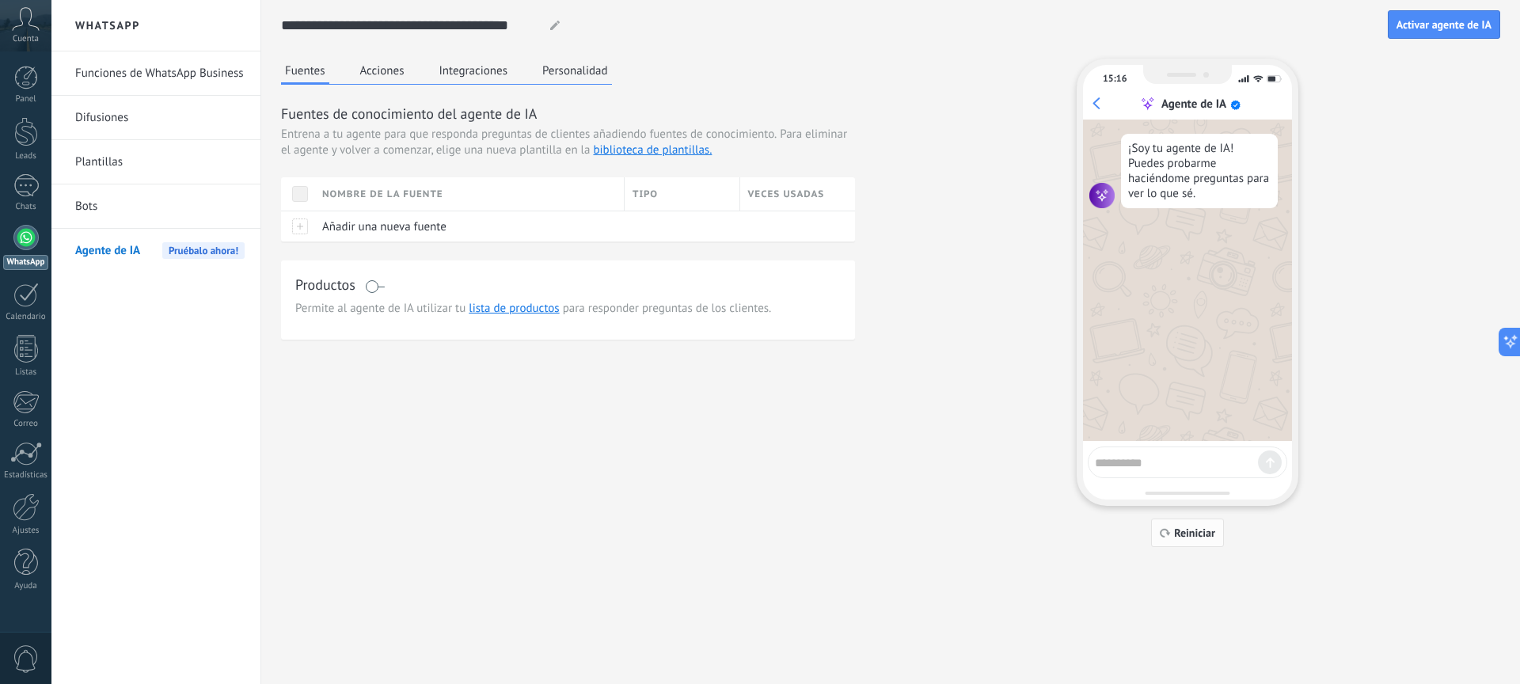
click at [1195, 527] on span "Reiniciar" at bounding box center [1194, 532] width 41 height 11
click at [1461, 25] on span "Activar agente de IA" at bounding box center [1444, 24] width 95 height 11
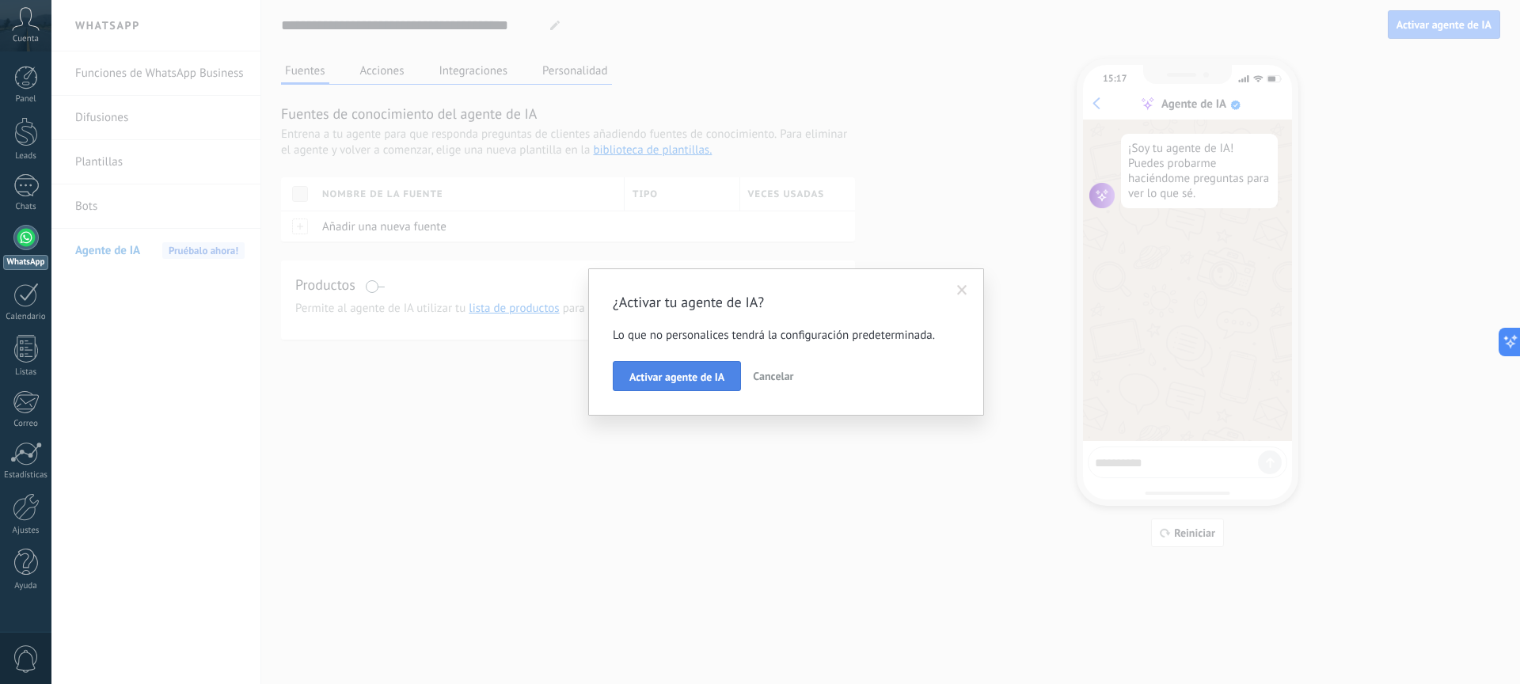
click at [702, 382] on span "Activar agente de IA" at bounding box center [677, 376] width 95 height 11
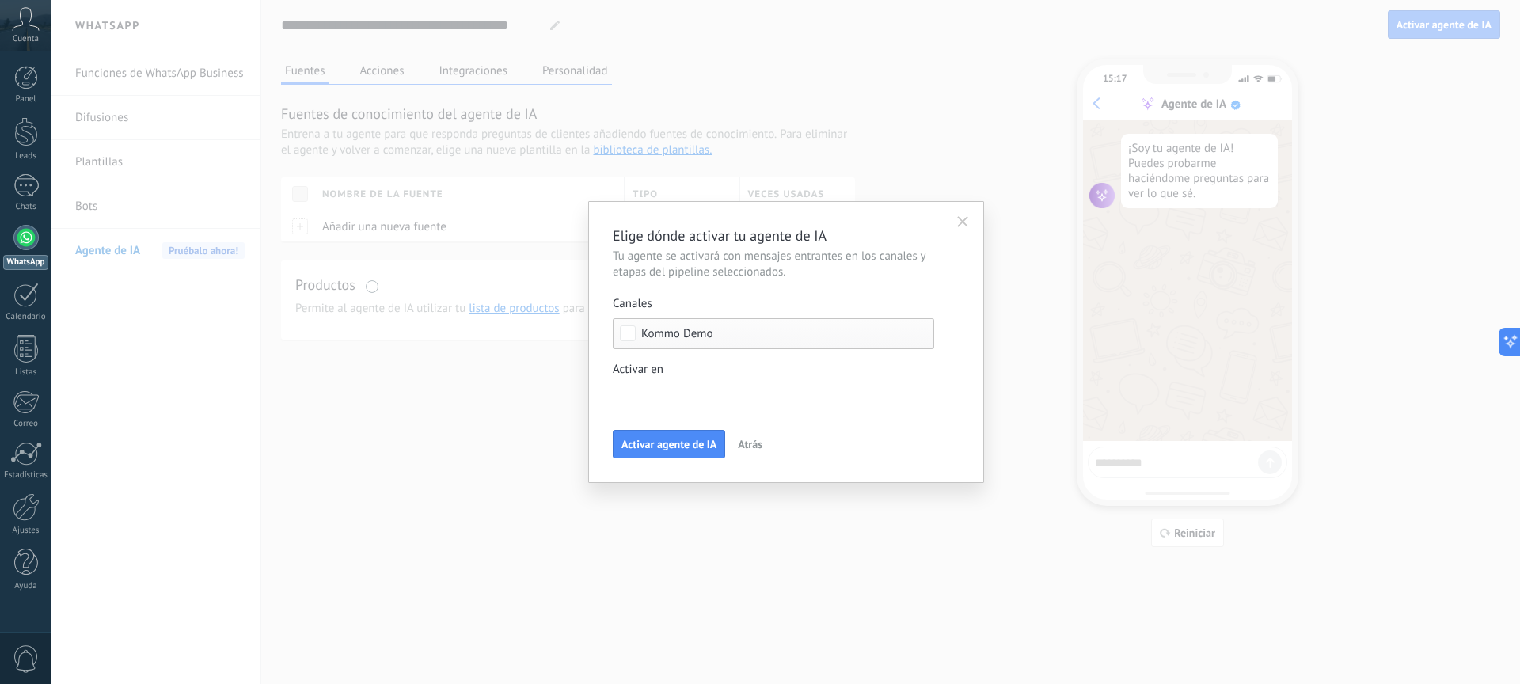
click at [684, 334] on span "Kommo Demo" at bounding box center [677, 334] width 72 height 12
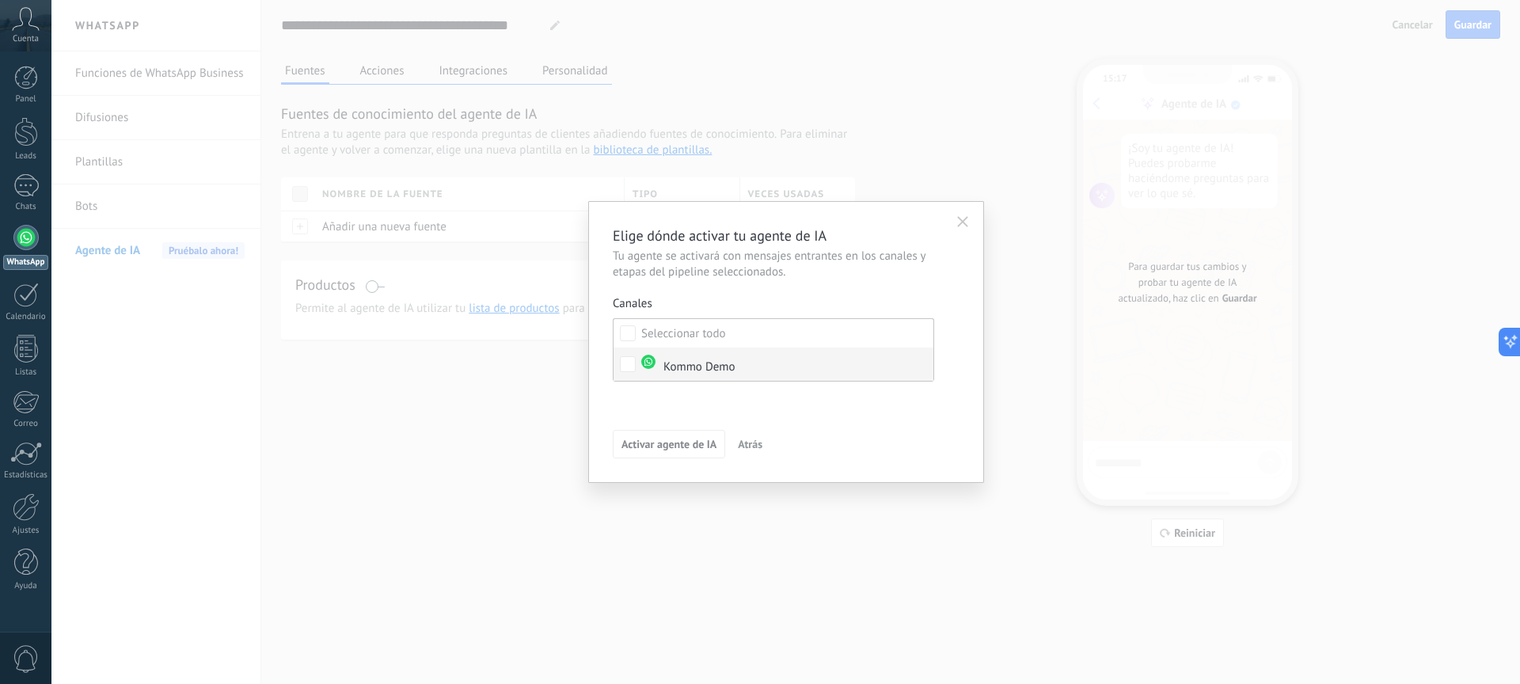
click at [693, 369] on div "Kommo Demo" at bounding box center [688, 365] width 94 height 21
click at [748, 444] on span "Atrás" at bounding box center [750, 444] width 25 height 11
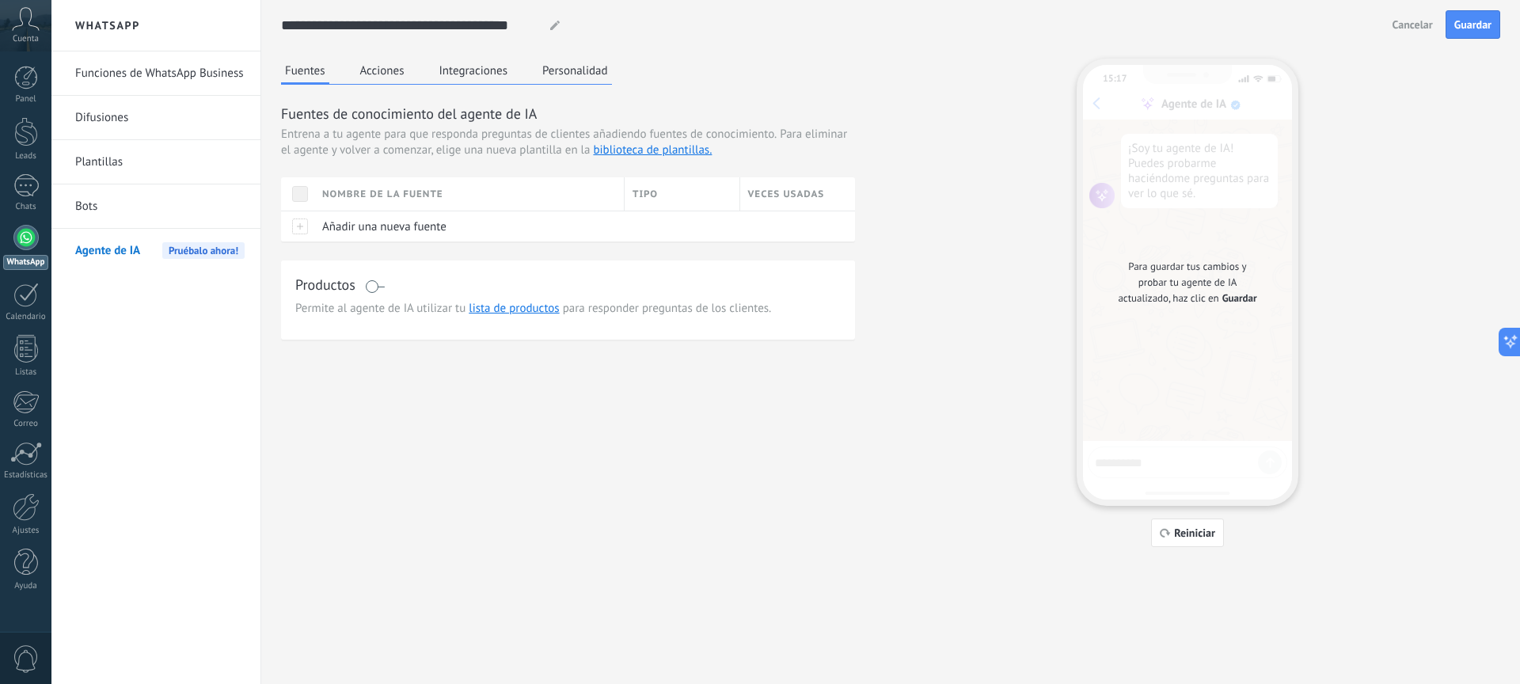
click at [181, 37] on h2 "WhatsApp" at bounding box center [155, 25] width 169 height 51
click at [162, 77] on link "Funciones de WhatsApp Business" at bounding box center [159, 73] width 169 height 44
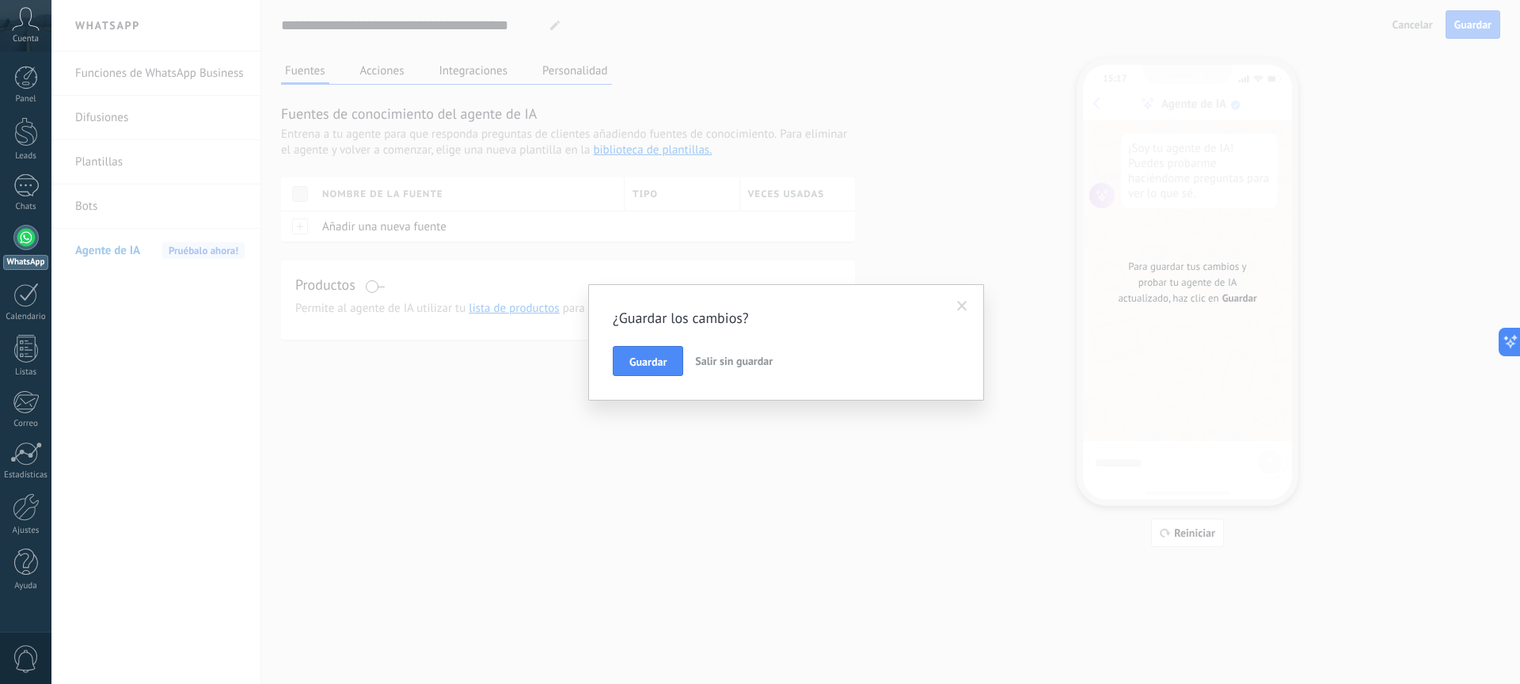
click at [738, 360] on span "Salir sin guardar" at bounding box center [734, 361] width 78 height 14
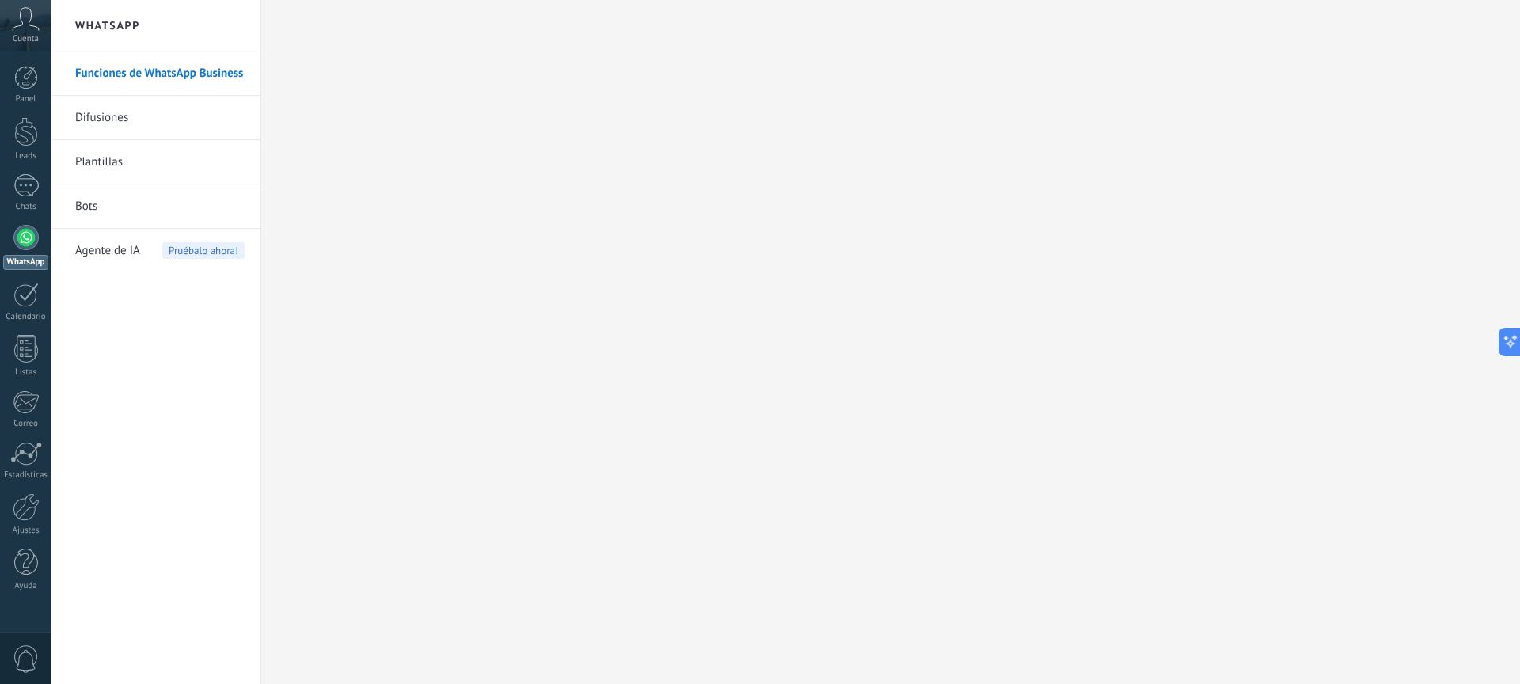
click at [106, 246] on span "Agente de IA" at bounding box center [107, 251] width 65 height 44
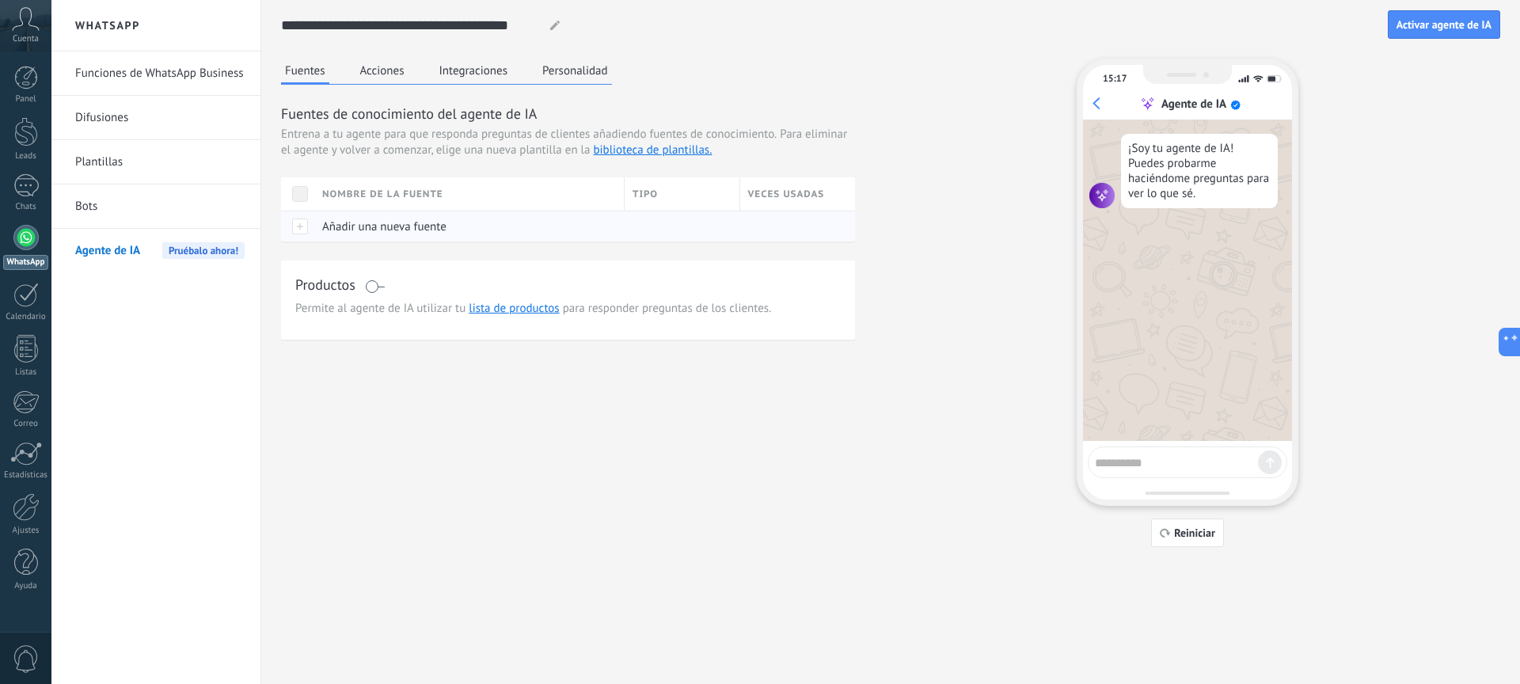
click at [390, 230] on span "Añadir una nueva fuente" at bounding box center [384, 226] width 124 height 15
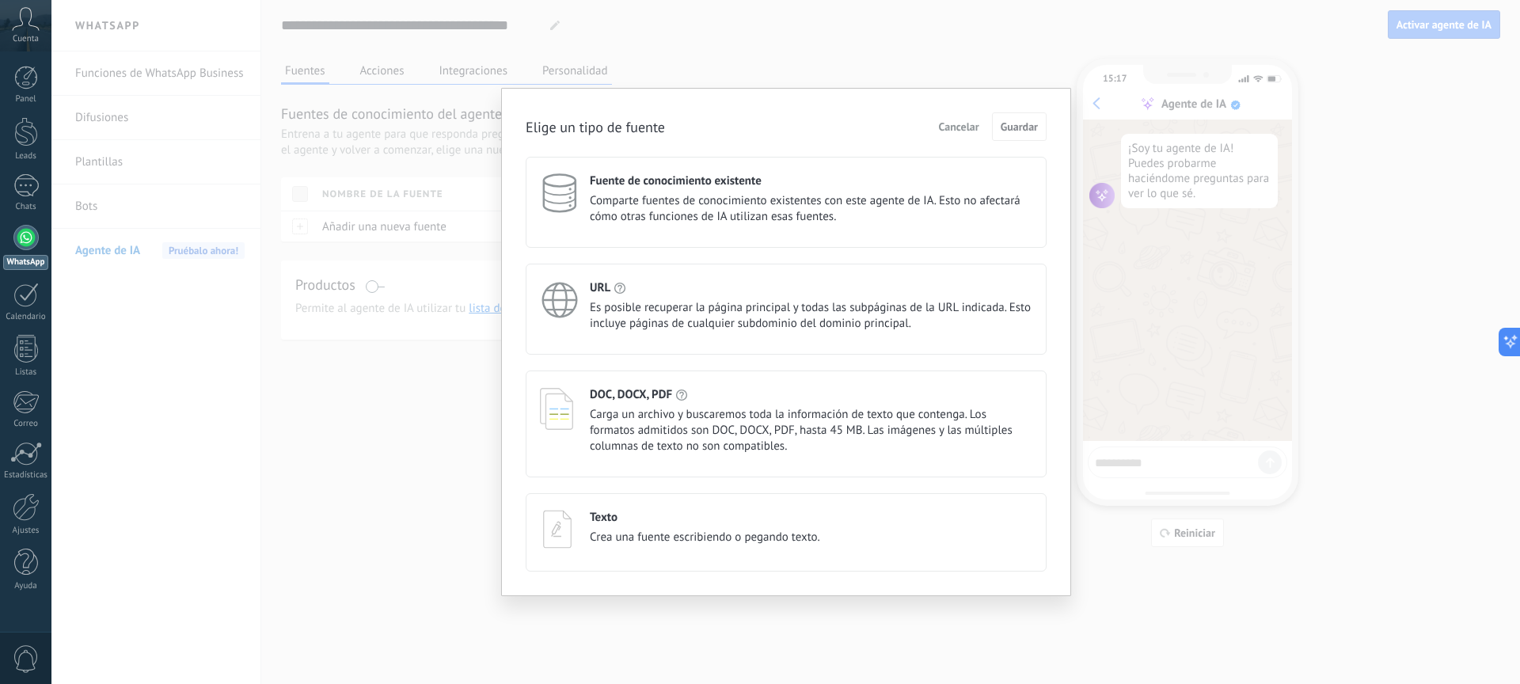
click at [725, 428] on span "Carga un archivo y buscaremos toda la información de texto que contenga. Los fo…" at bounding box center [811, 431] width 443 height 48
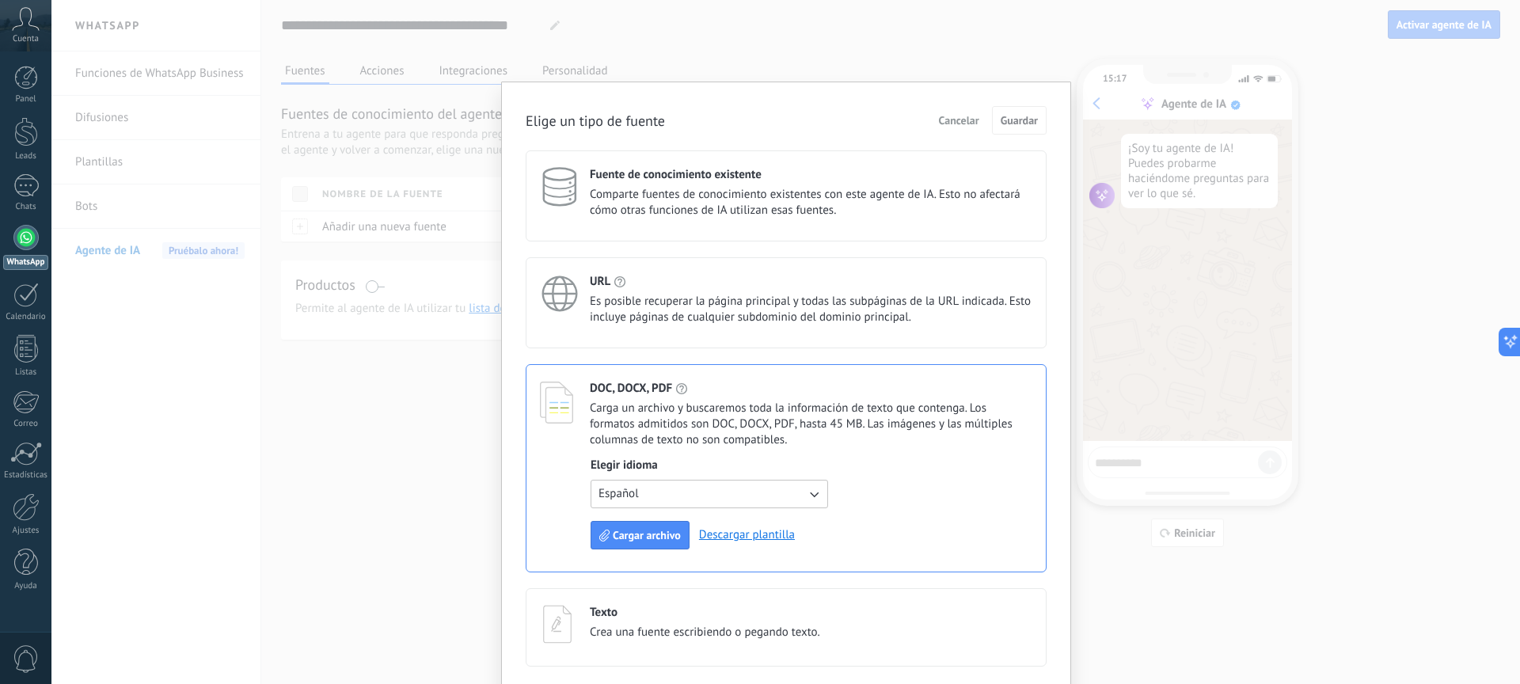
scroll to position [13, 0]
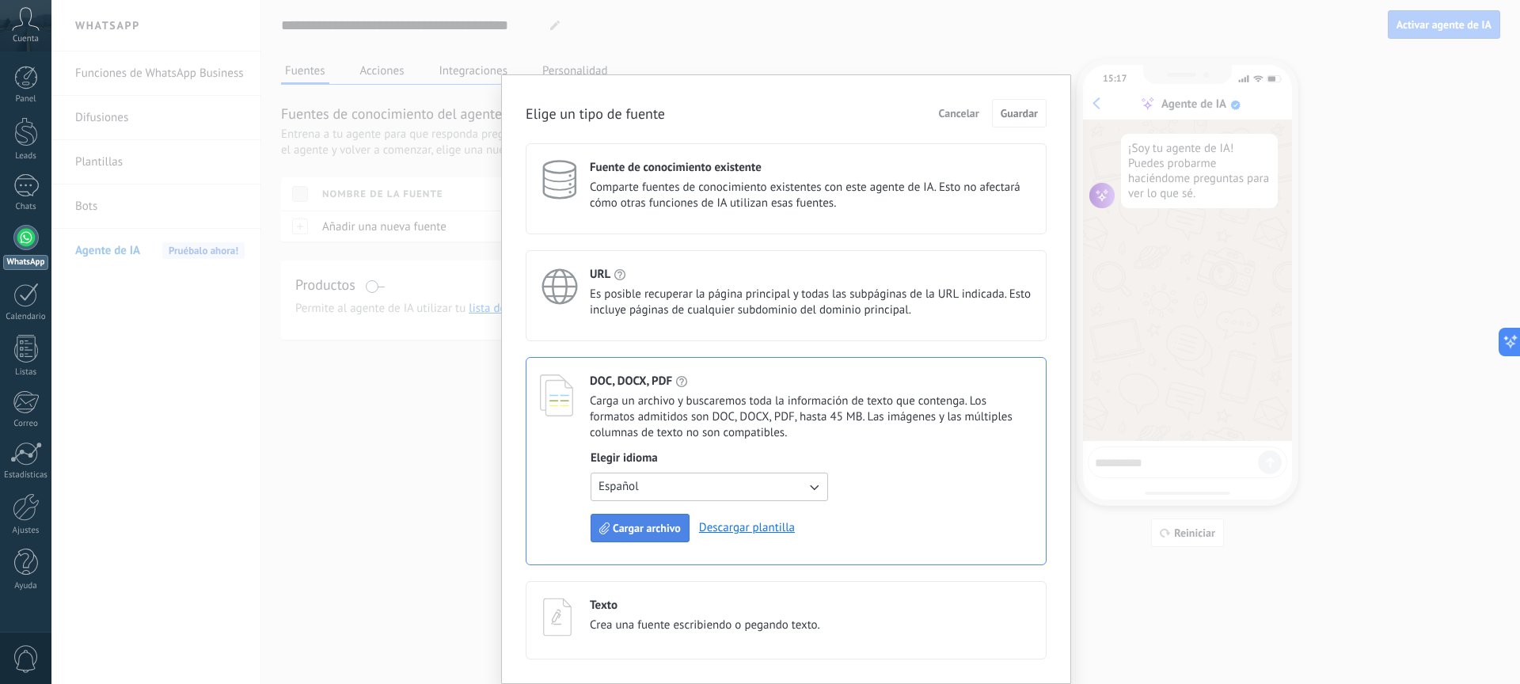
click at [637, 530] on span "Cargar archivo" at bounding box center [647, 528] width 68 height 11
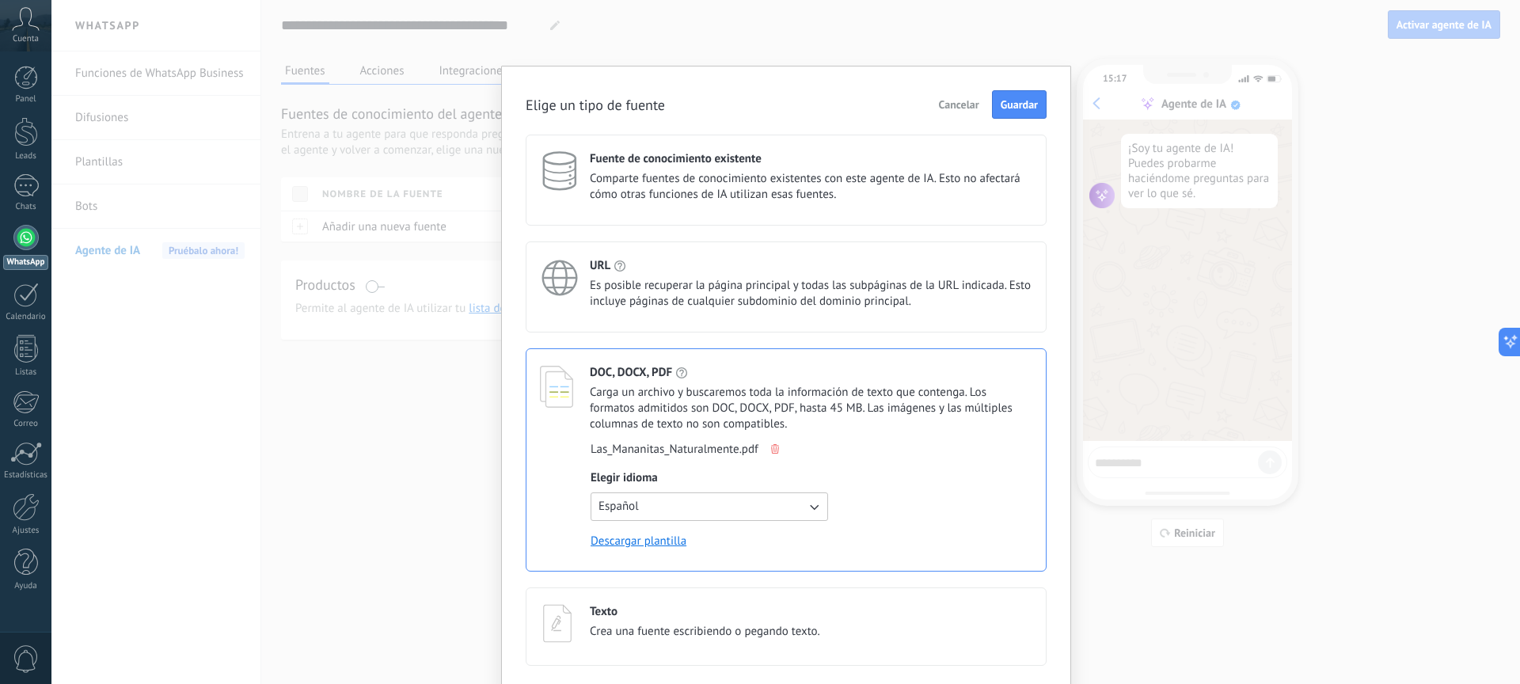
scroll to position [29, 0]
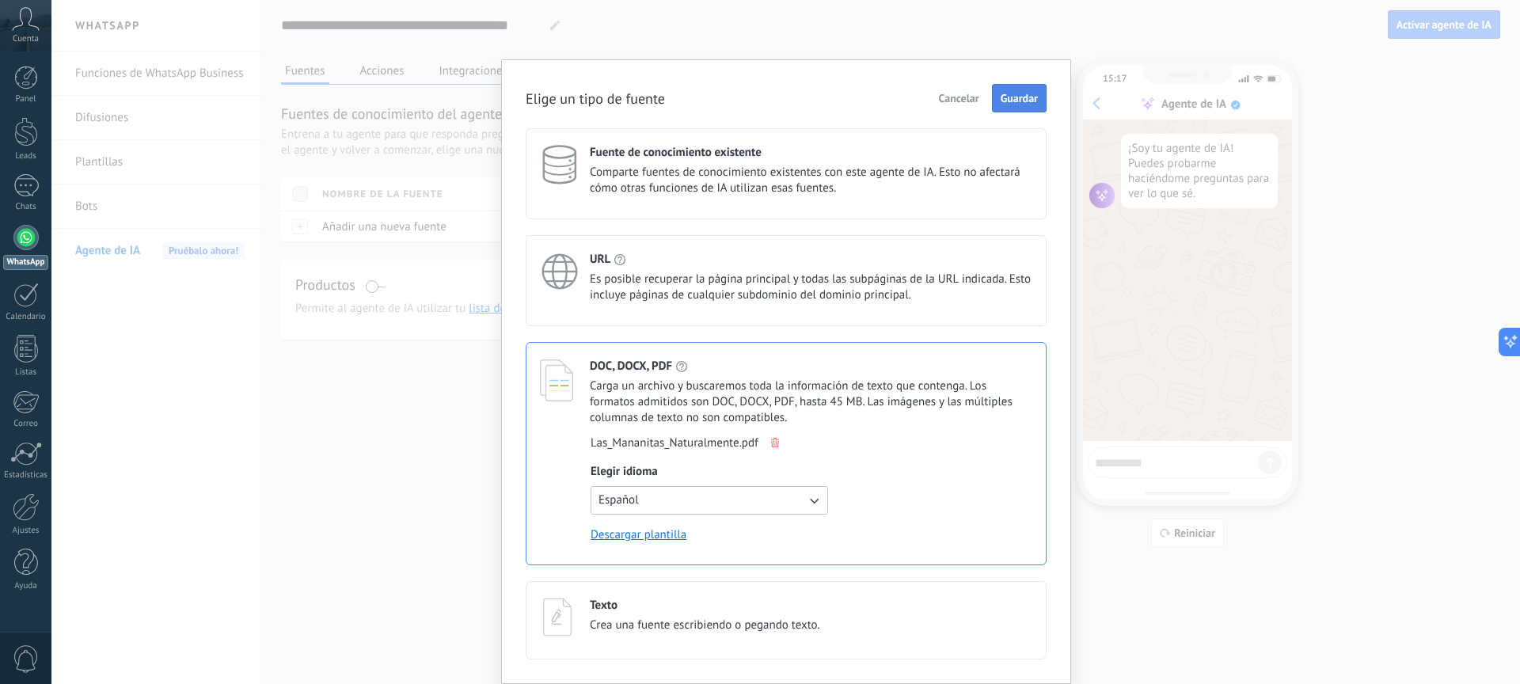
click at [1017, 99] on span "Guardar" at bounding box center [1019, 98] width 37 height 11
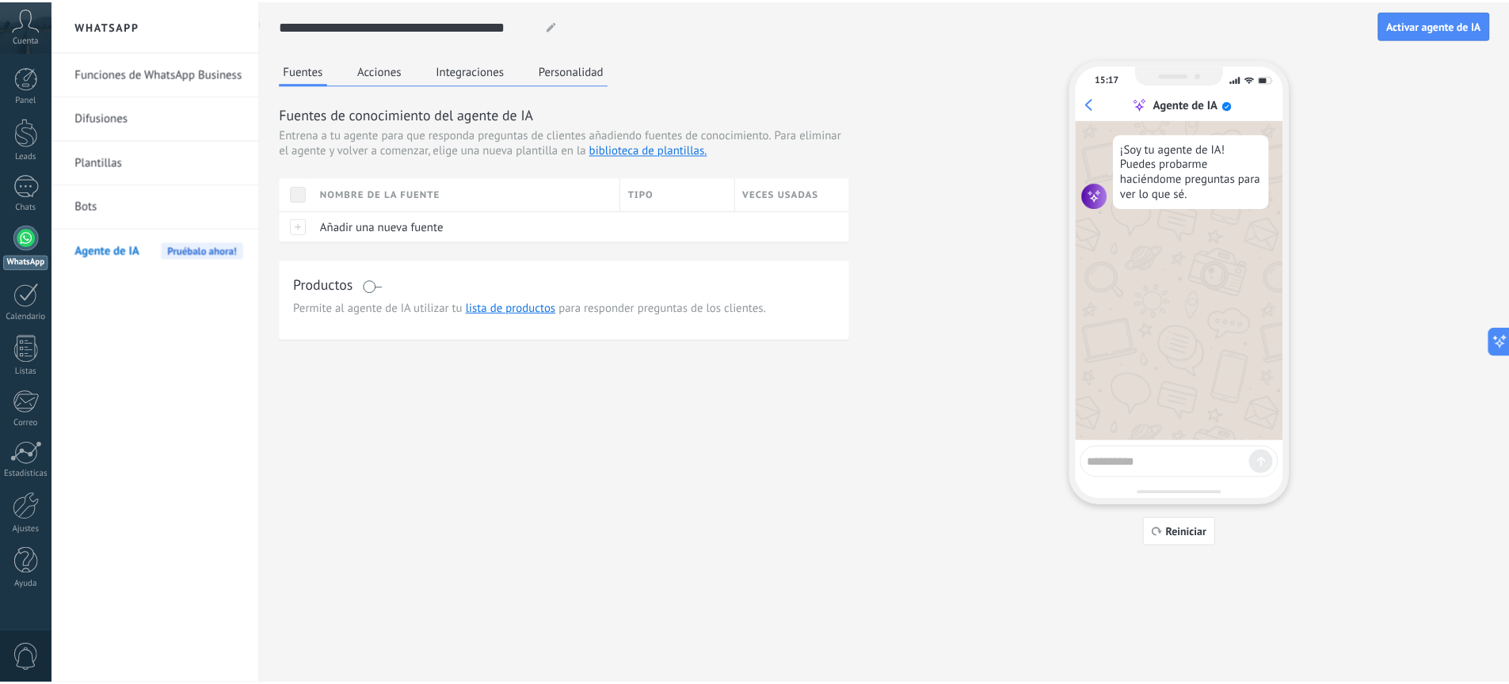
scroll to position [0, 0]
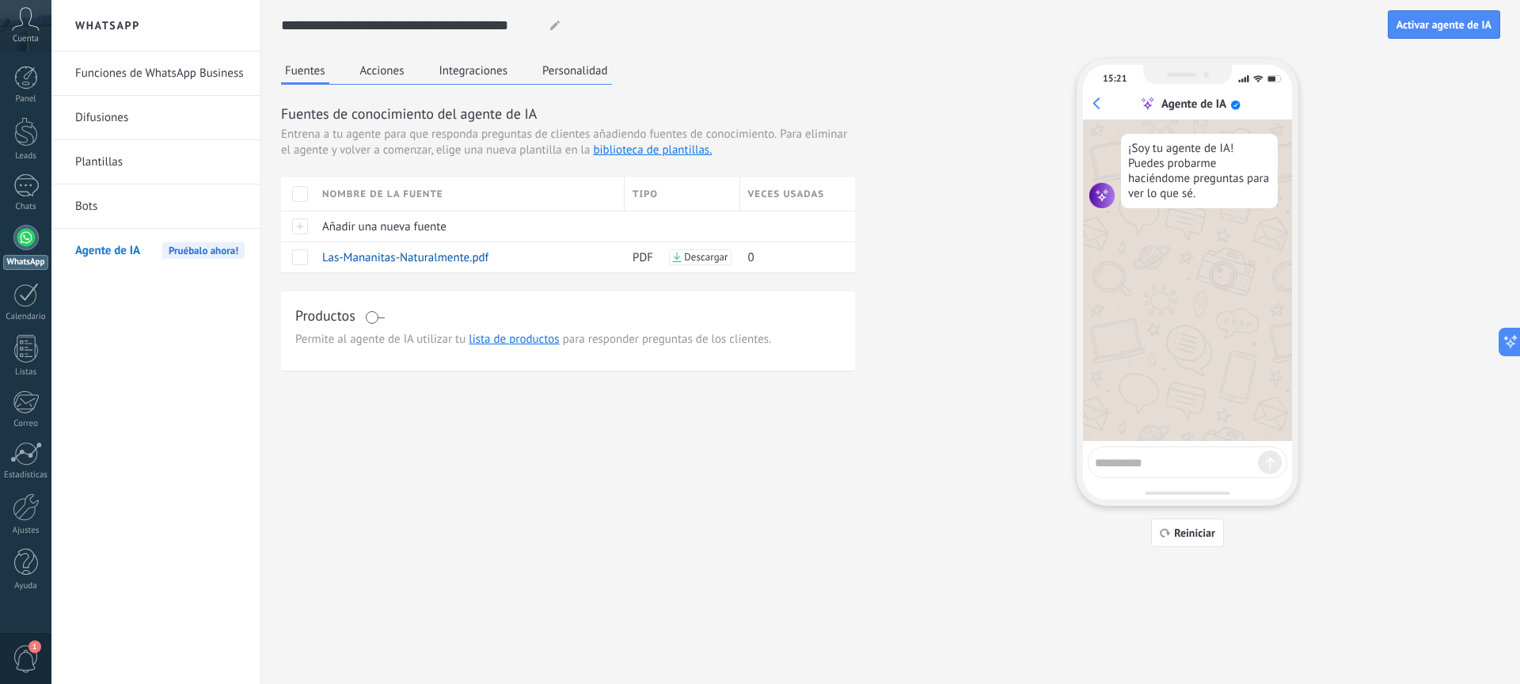
click at [729, 356] on div "Productos Permite al agente de IA utilizar tu lista de productos para responder…" at bounding box center [568, 330] width 574 height 79
click at [378, 314] on span at bounding box center [375, 317] width 20 height 13
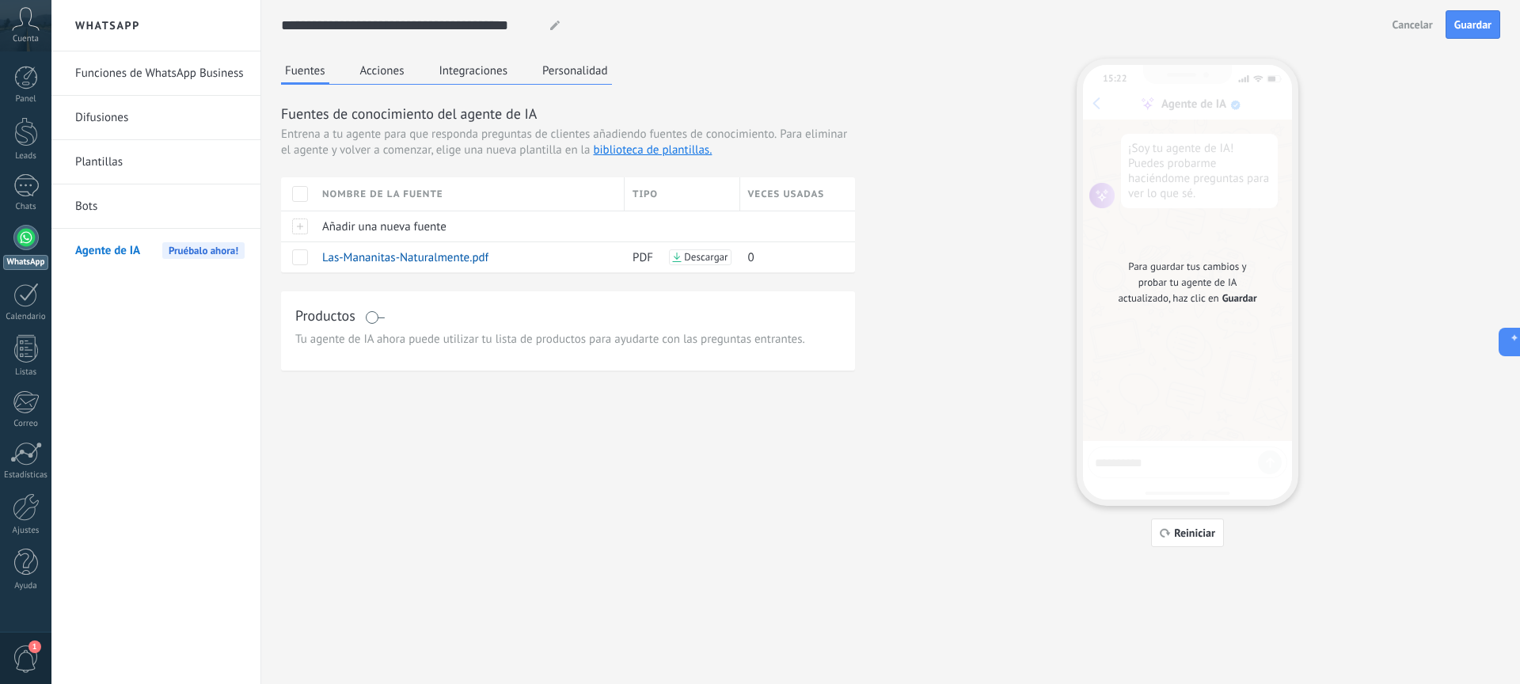
click at [374, 319] on span at bounding box center [375, 317] width 20 height 13
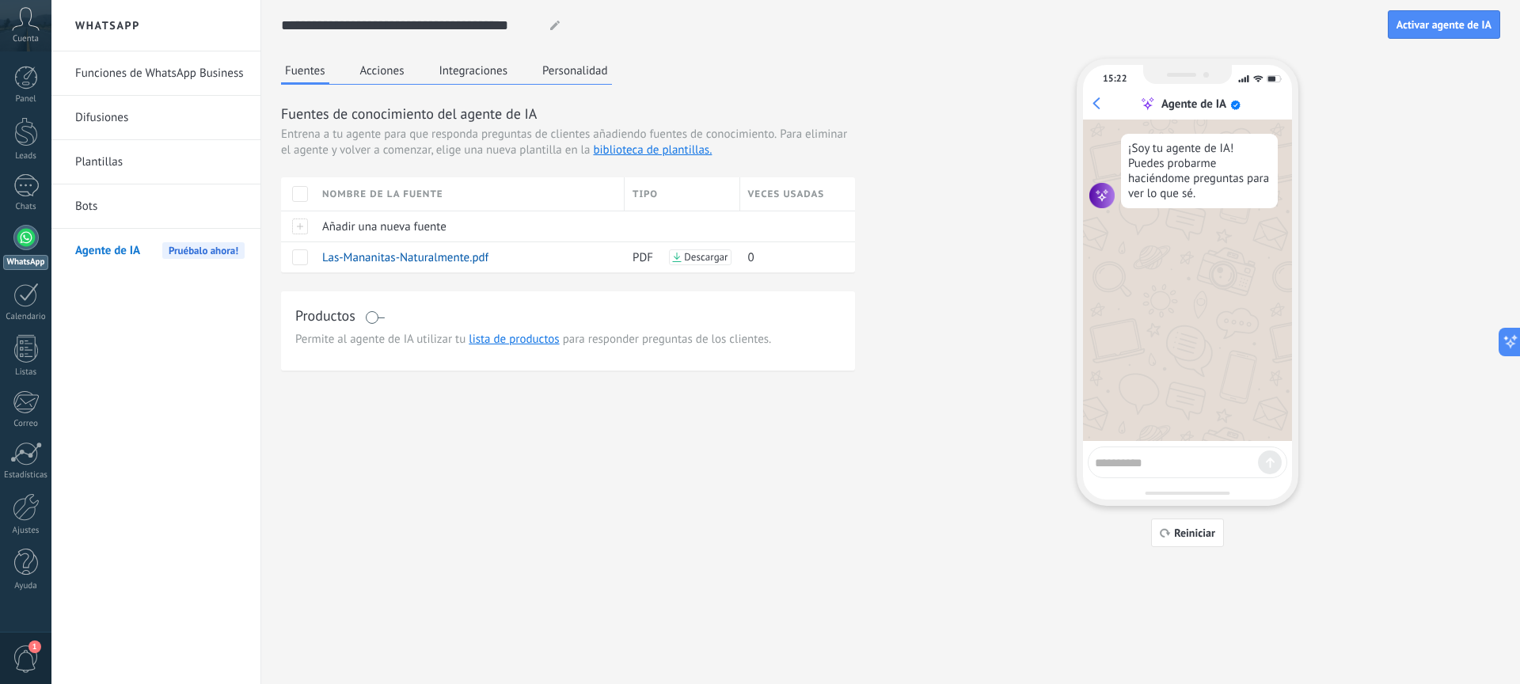
click at [381, 70] on button "Acciones" at bounding box center [382, 71] width 52 height 24
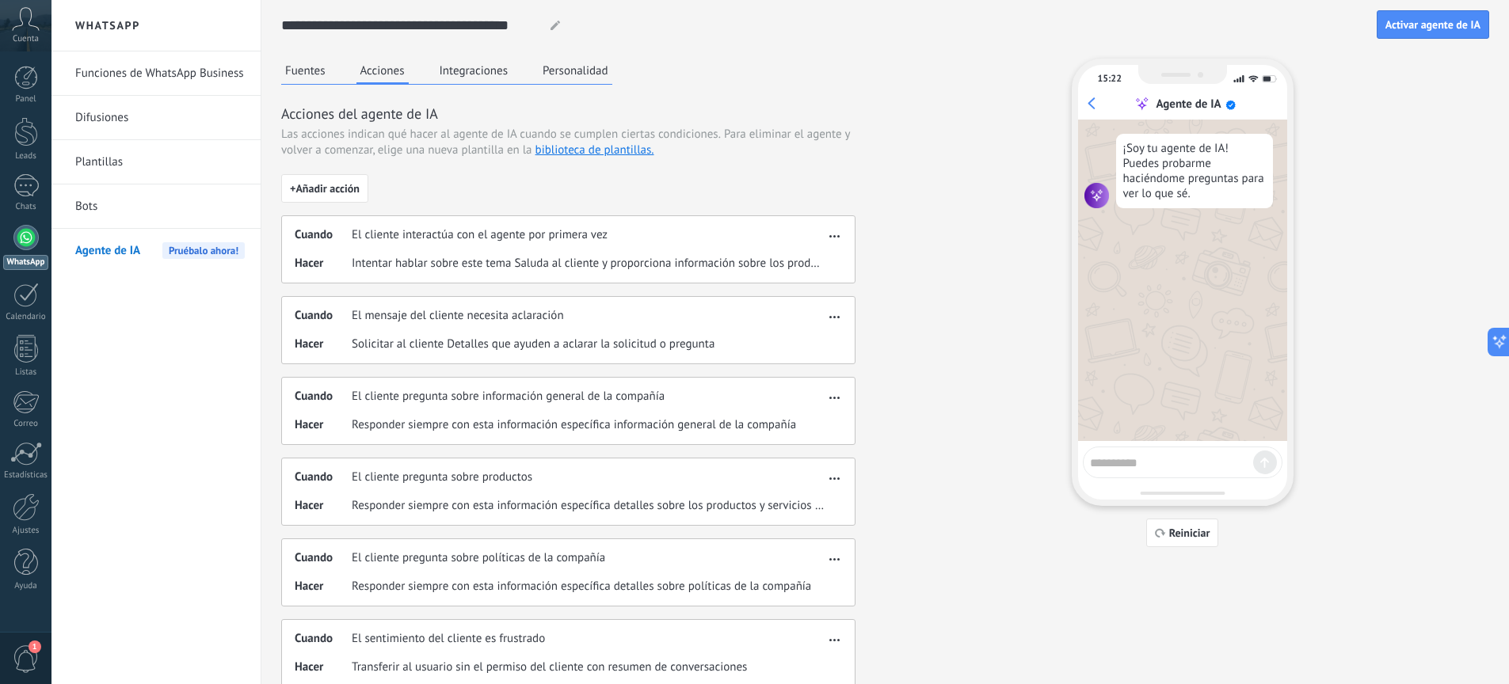
click at [489, 67] on button "Integraciones" at bounding box center [474, 71] width 77 height 24
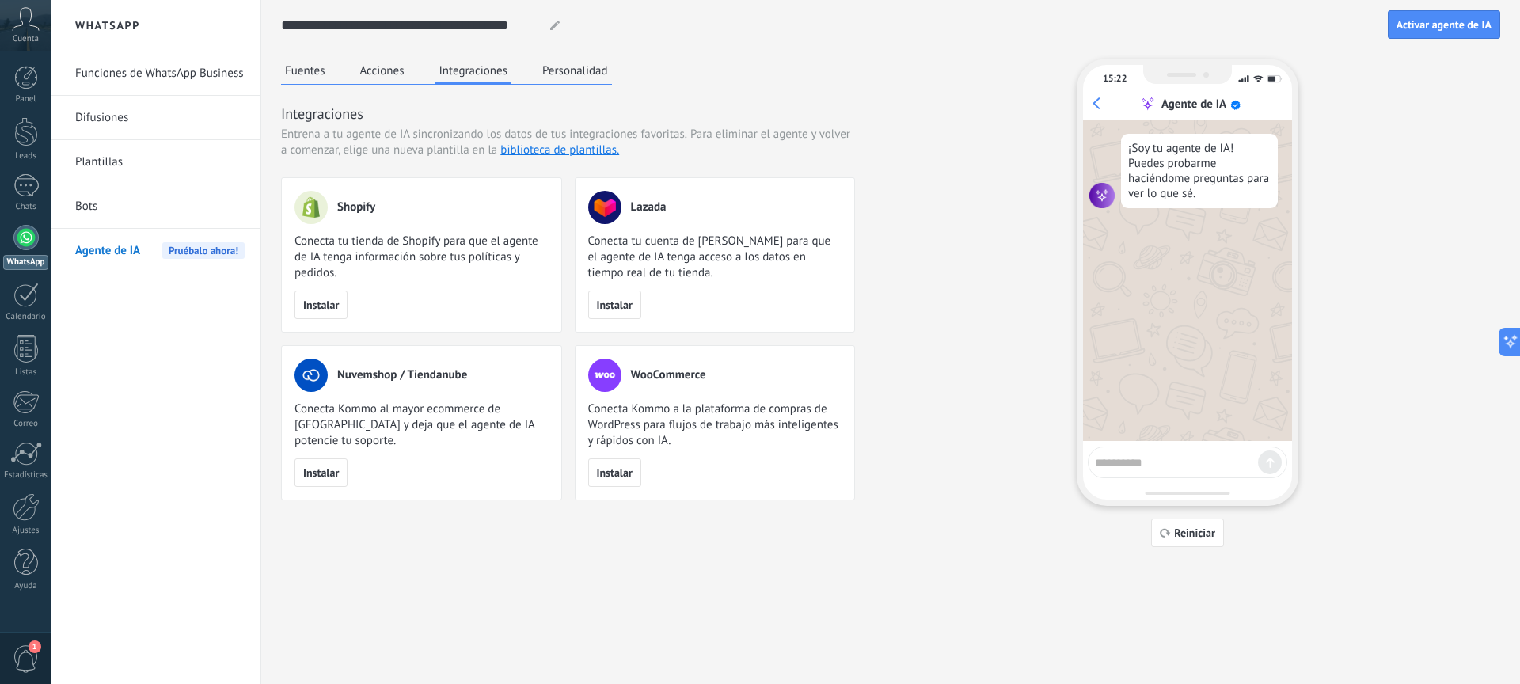
click at [550, 63] on button "Personalidad" at bounding box center [576, 71] width 74 height 24
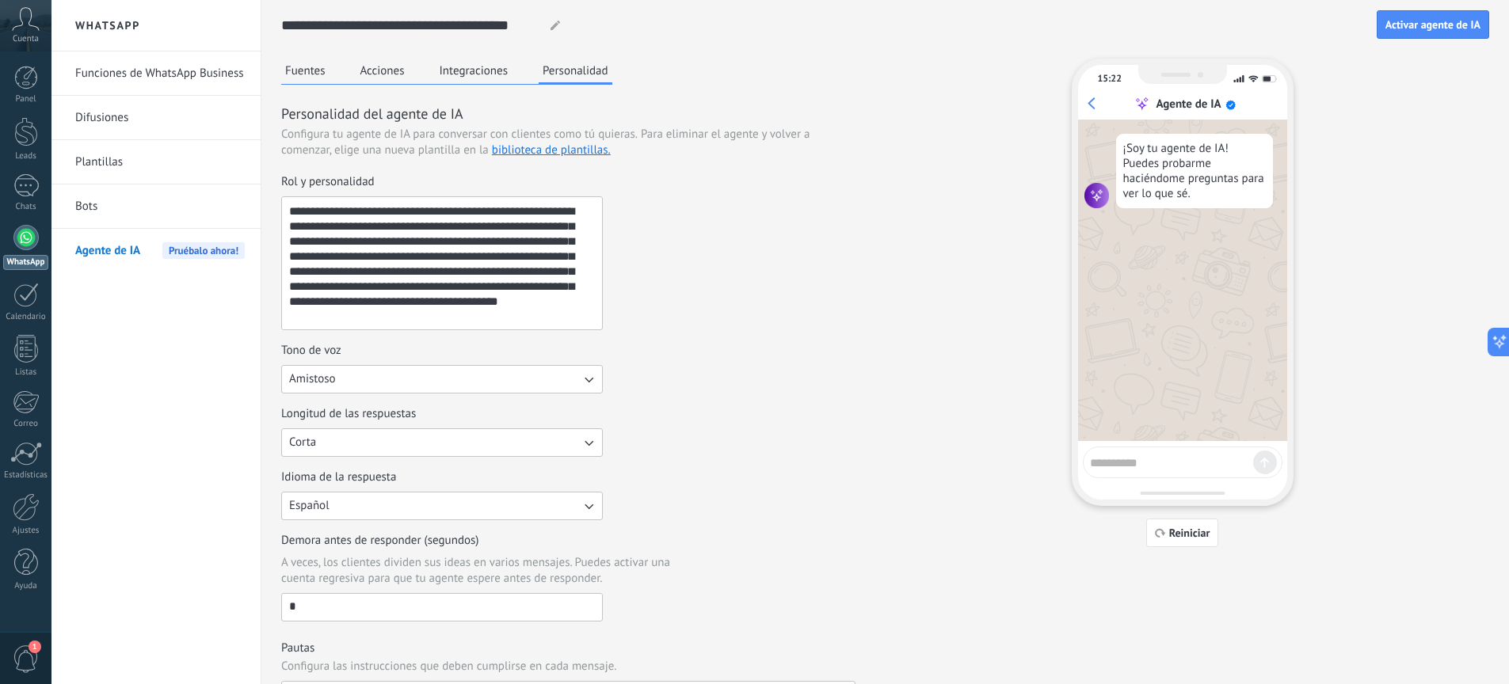
click at [289, 80] on button "Fuentes" at bounding box center [305, 71] width 48 height 24
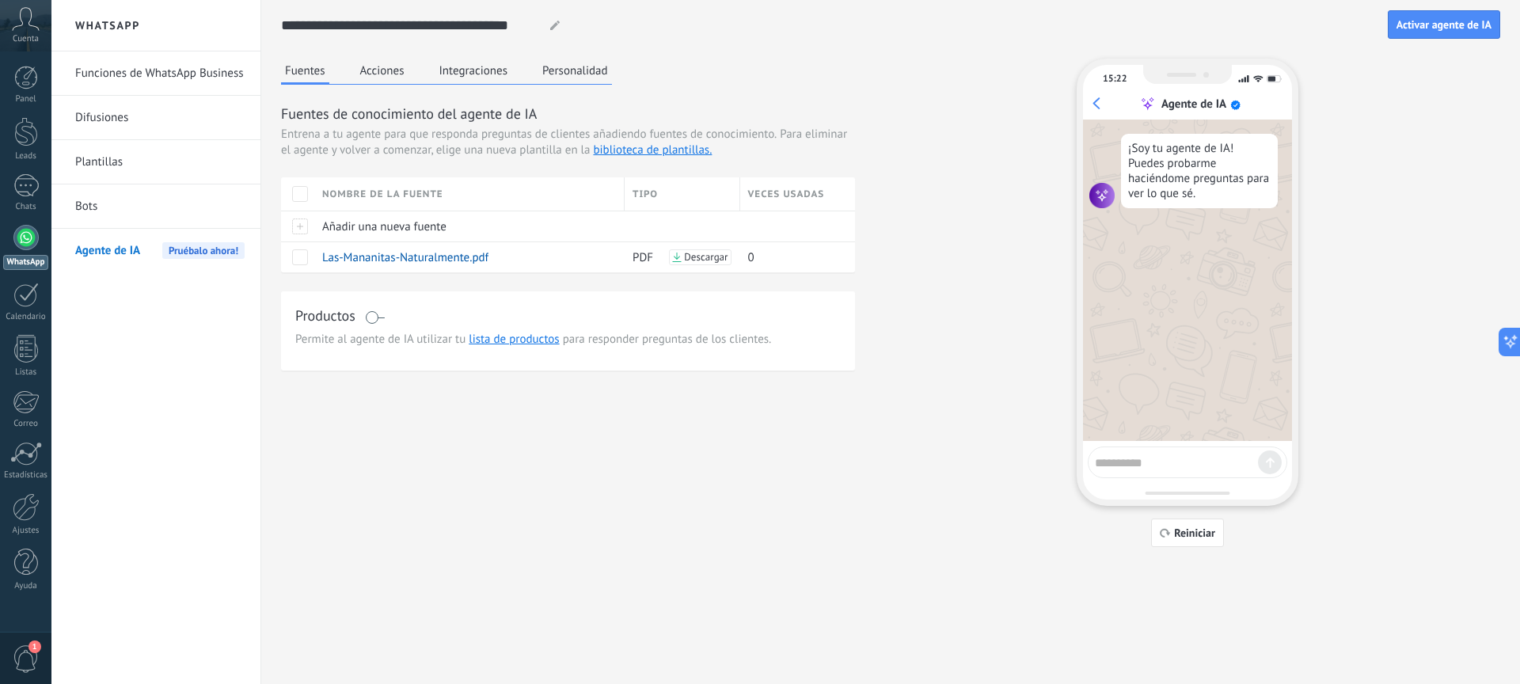
click at [414, 80] on div "Fuentes Acciones Integraciones Personalidad" at bounding box center [446, 72] width 331 height 26
click at [599, 74] on button "Personalidad" at bounding box center [576, 71] width 74 height 24
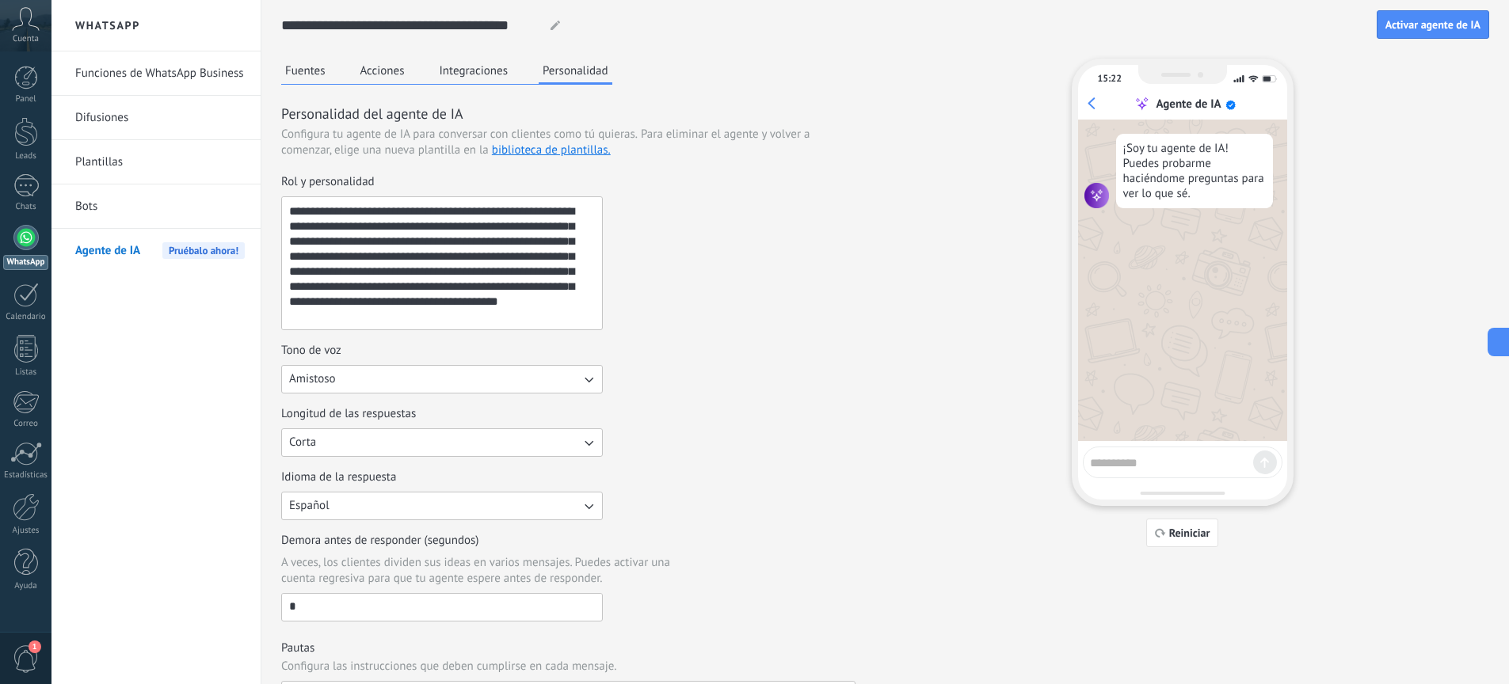
click at [574, 382] on button "Amistoso" at bounding box center [442, 379] width 322 height 29
click at [672, 363] on div "Tono de voz Amistoso Casual Formal Amistoso" at bounding box center [568, 368] width 574 height 51
click at [306, 71] on button "Fuentes" at bounding box center [305, 71] width 48 height 24
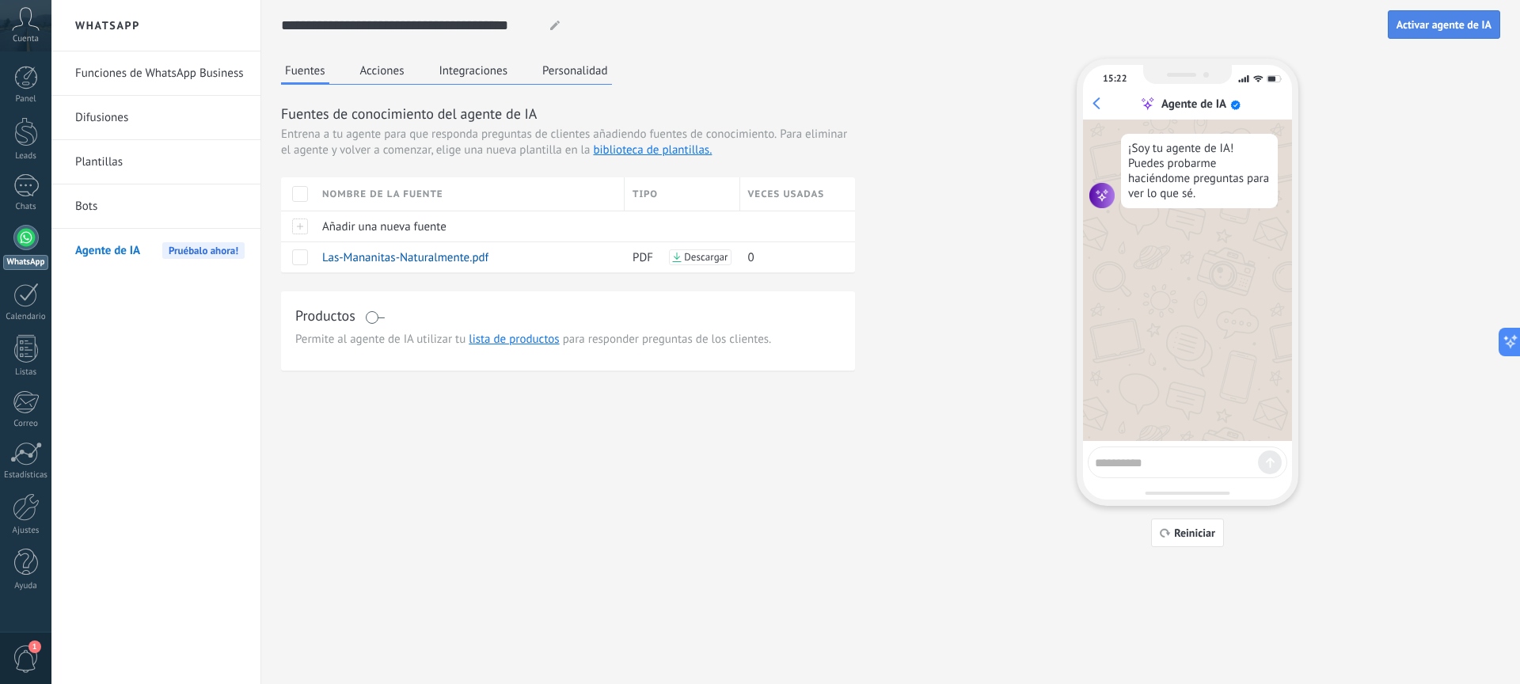
click at [1441, 27] on span "Activar agente de IA" at bounding box center [1444, 24] width 95 height 11
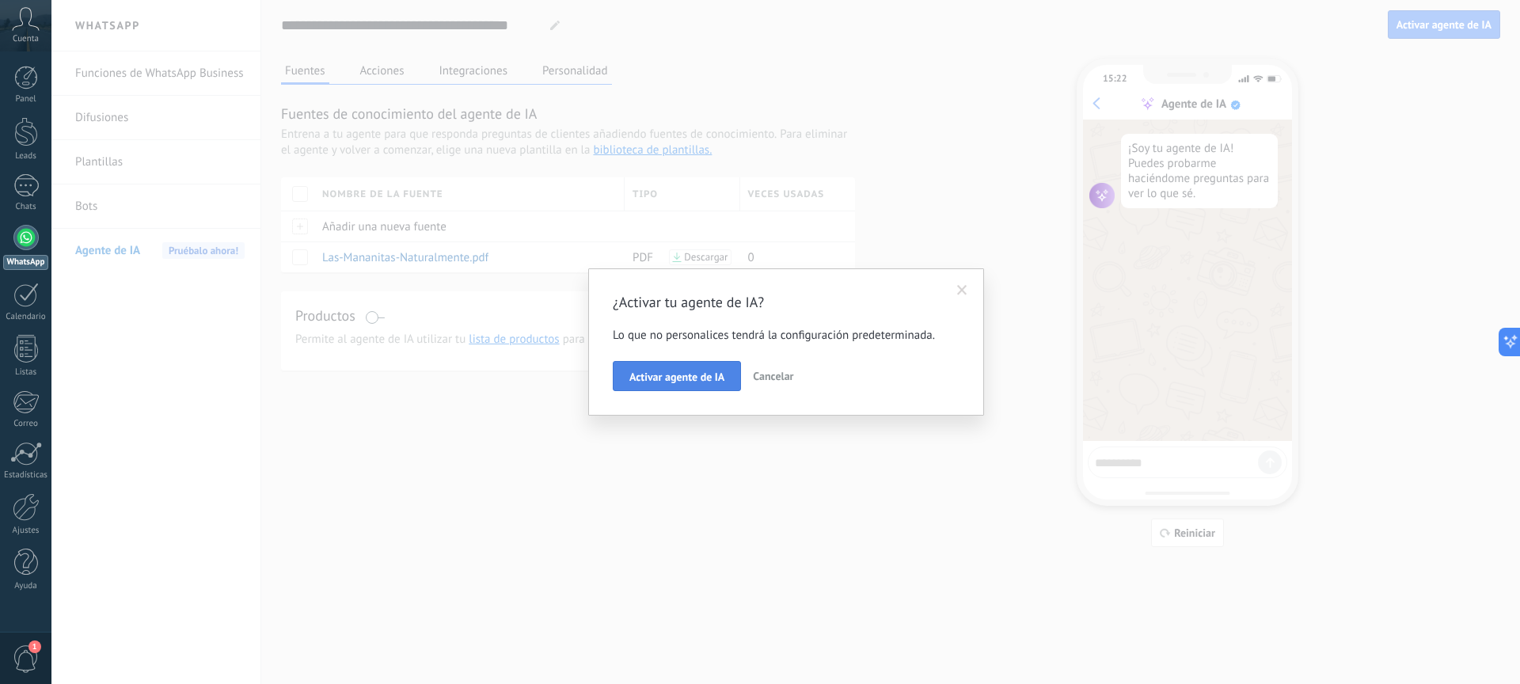
click at [674, 380] on span "Activar agente de IA" at bounding box center [677, 376] width 95 height 11
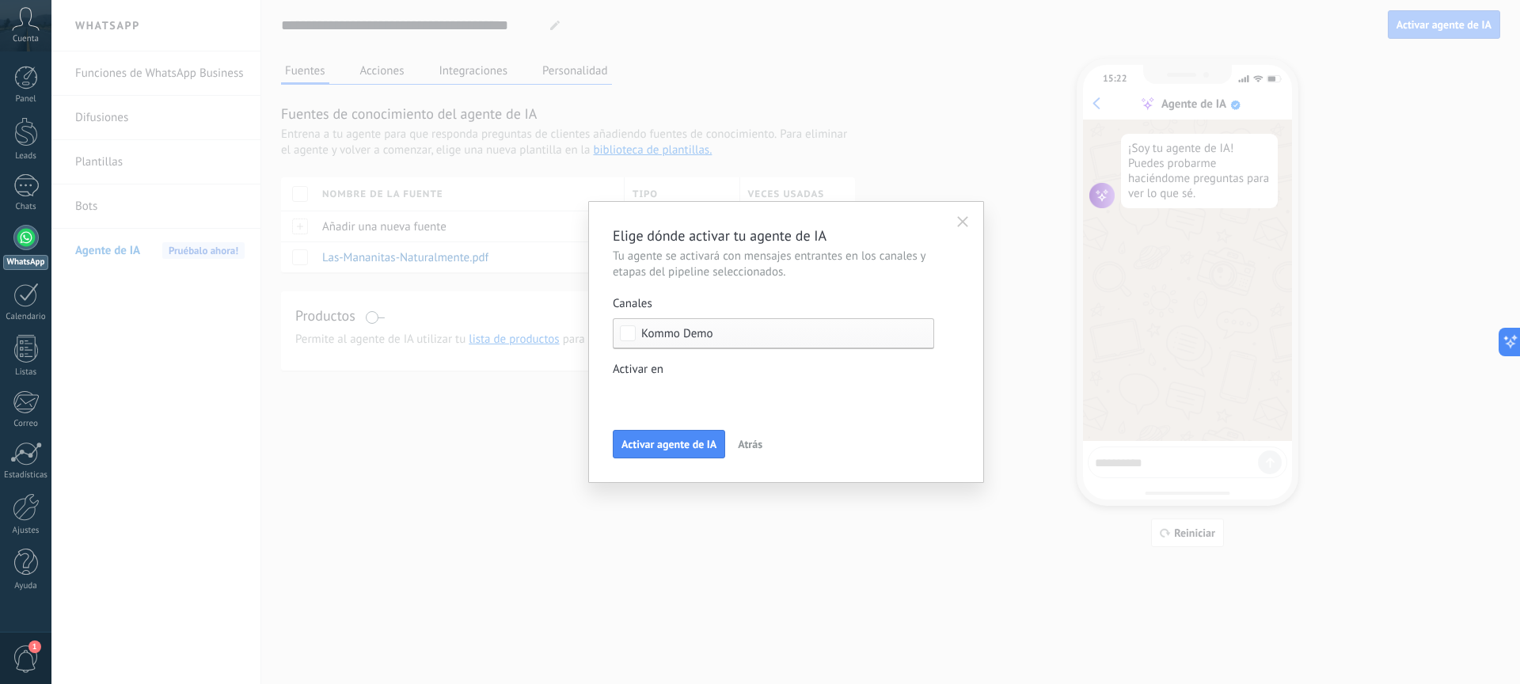
click at [826, 335] on span "Kommo Demo" at bounding box center [777, 334] width 272 height 12
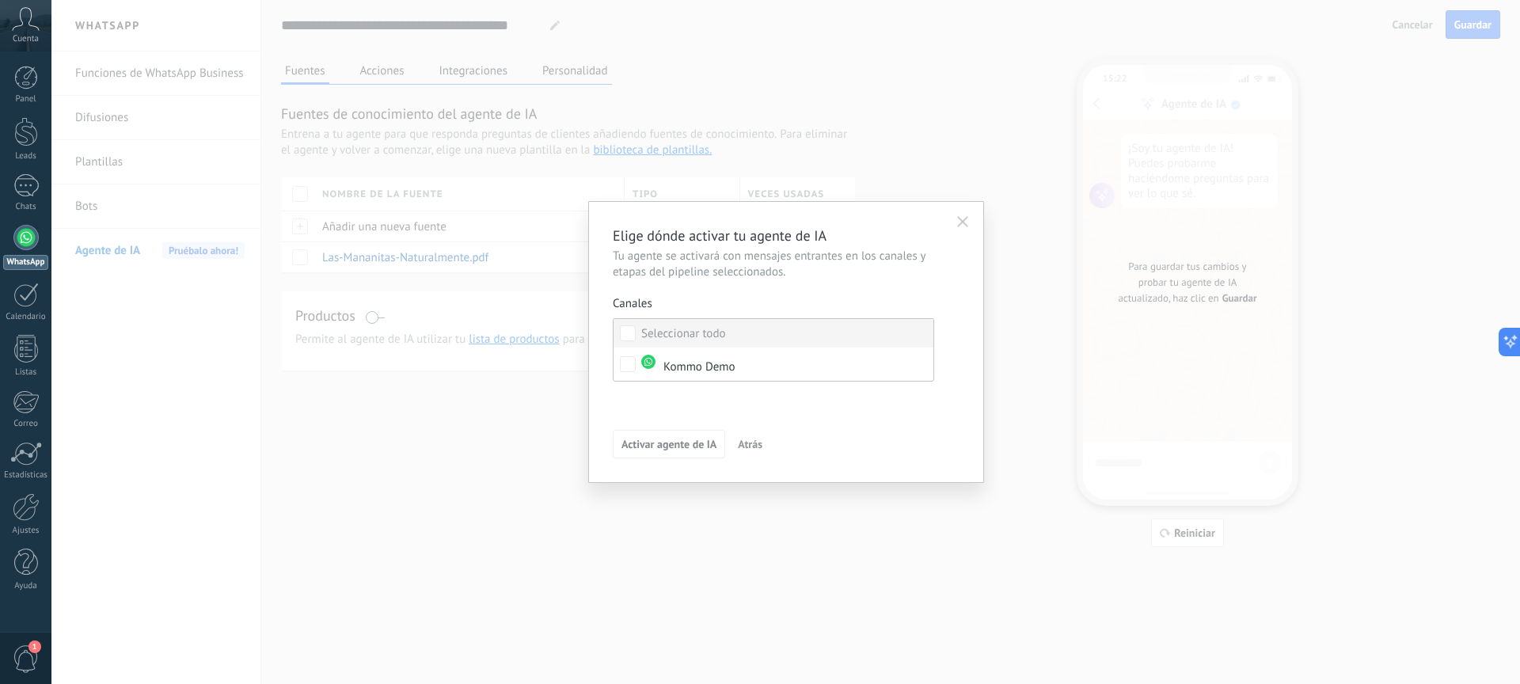
click at [728, 335] on label "Seleccionar todo" at bounding box center [774, 333] width 320 height 29
click at [683, 453] on button "Activar agente de IA" at bounding box center [669, 444] width 112 height 29
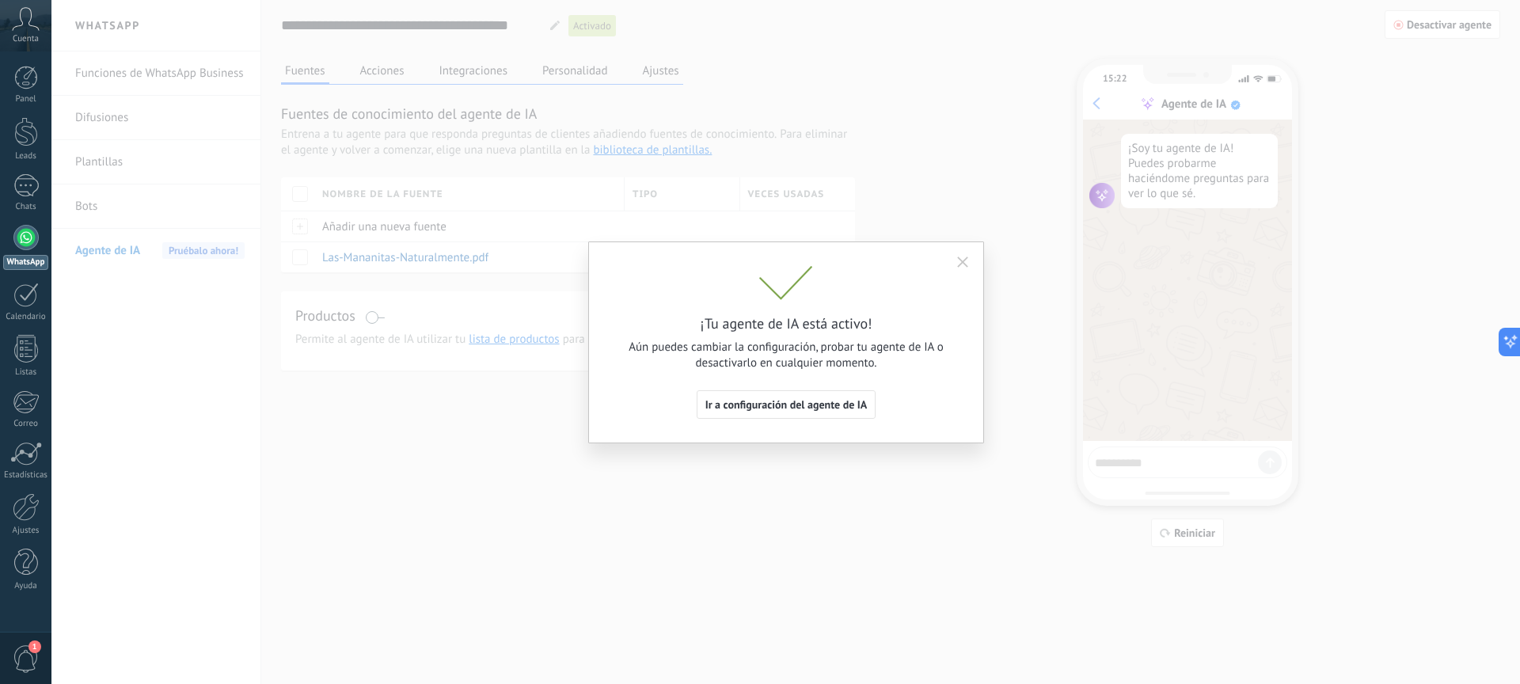
drag, startPoint x: 833, startPoint y: 409, endPoint x: 784, endPoint y: 500, distance: 103.5
click at [781, 513] on div "¡Tu agente de IA está activo! Aún puedes cambiar la configuración, probar tu ag…" at bounding box center [785, 342] width 1469 height 684
click at [752, 409] on span "Ir a configuración del agente de IA" at bounding box center [787, 404] width 162 height 11
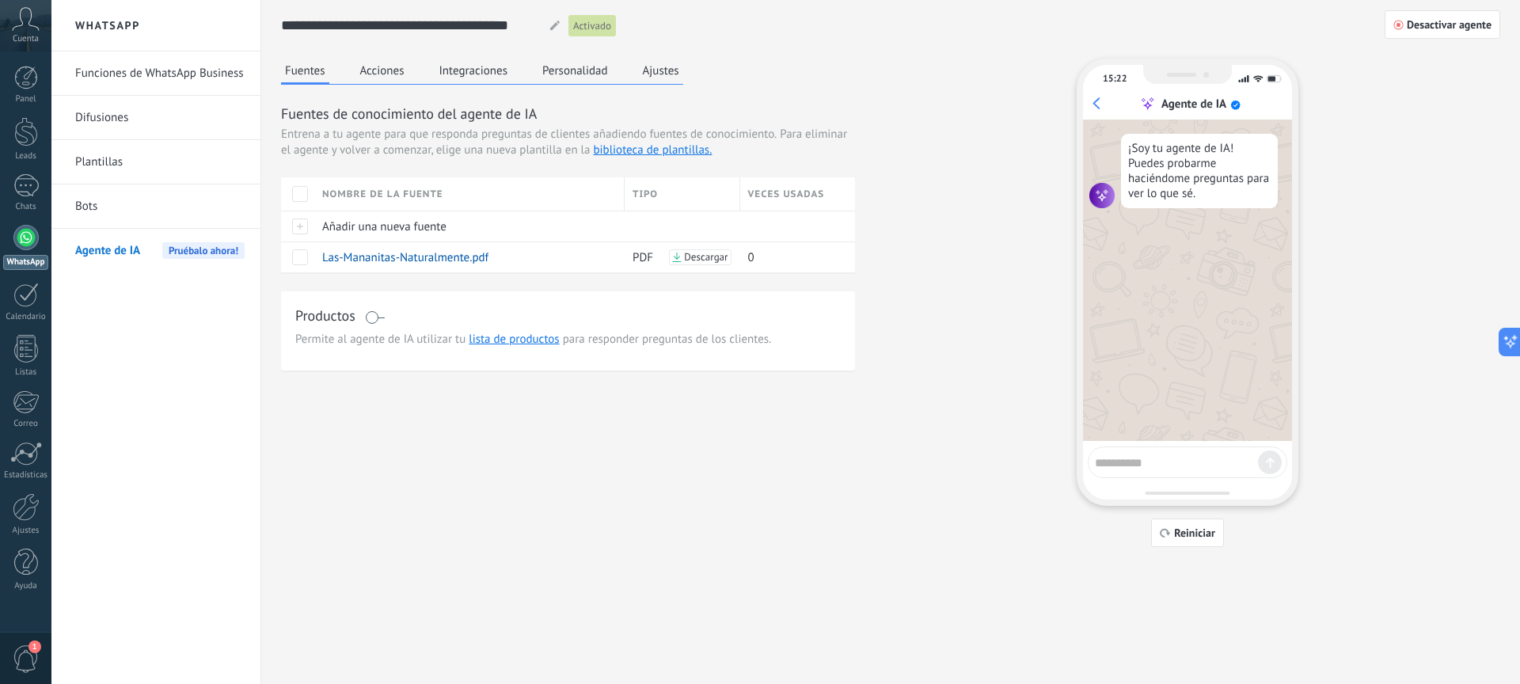
click at [192, 80] on link "Funciones de WhatsApp Business" at bounding box center [159, 73] width 169 height 44
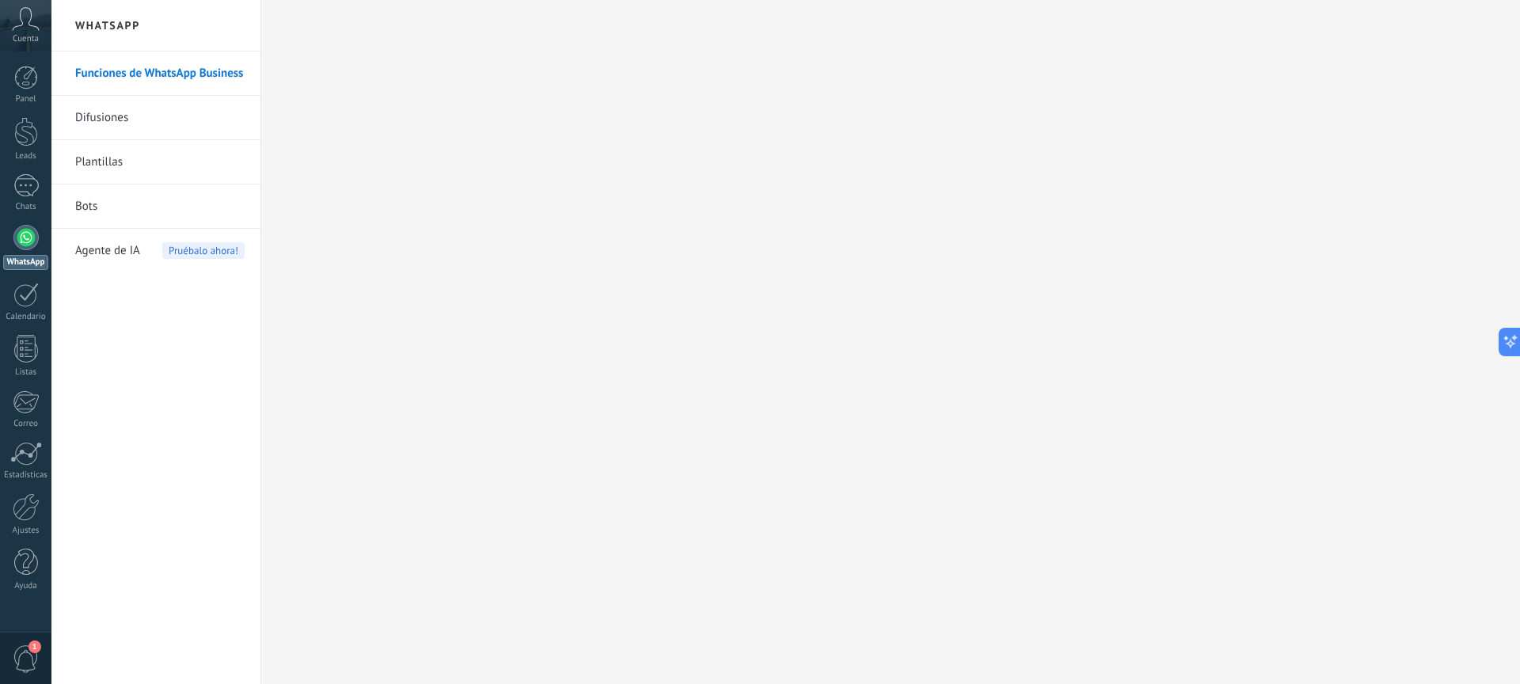
click at [134, 120] on link "Difusiones" at bounding box center [159, 118] width 169 height 44
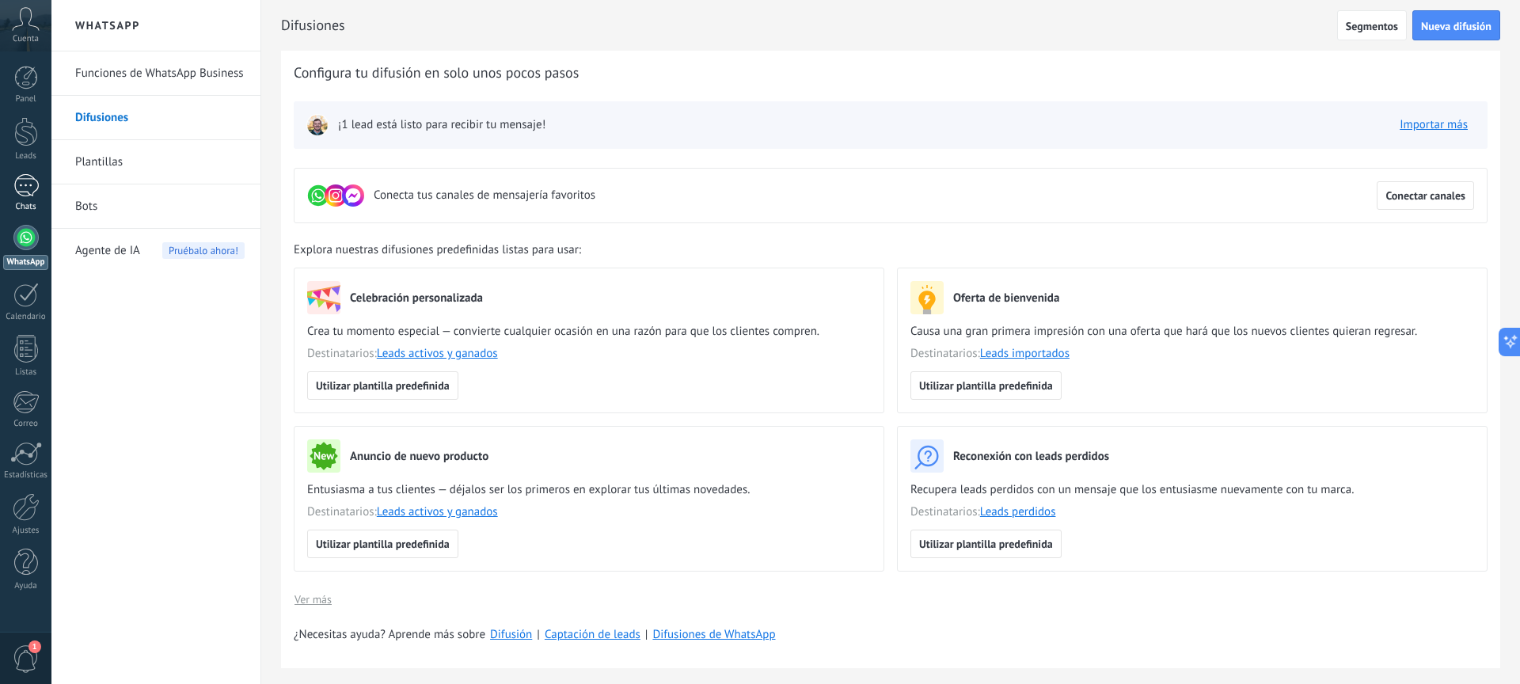
click at [35, 190] on div "1" at bounding box center [25, 185] width 25 height 23
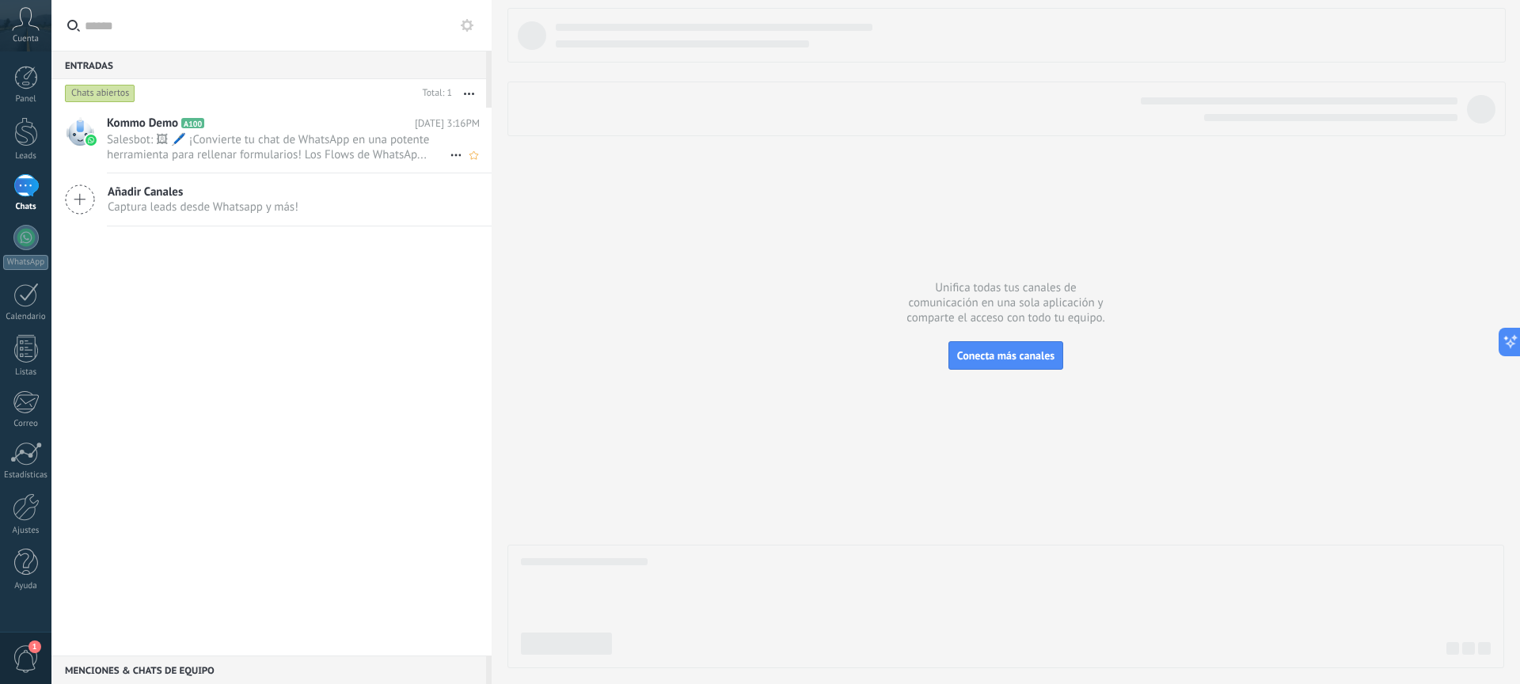
click at [286, 158] on span "Salesbot: 🖼 🖊️ ¡Convierte tu chat de WhatsApp en una potente herramienta para r…" at bounding box center [278, 147] width 343 height 30
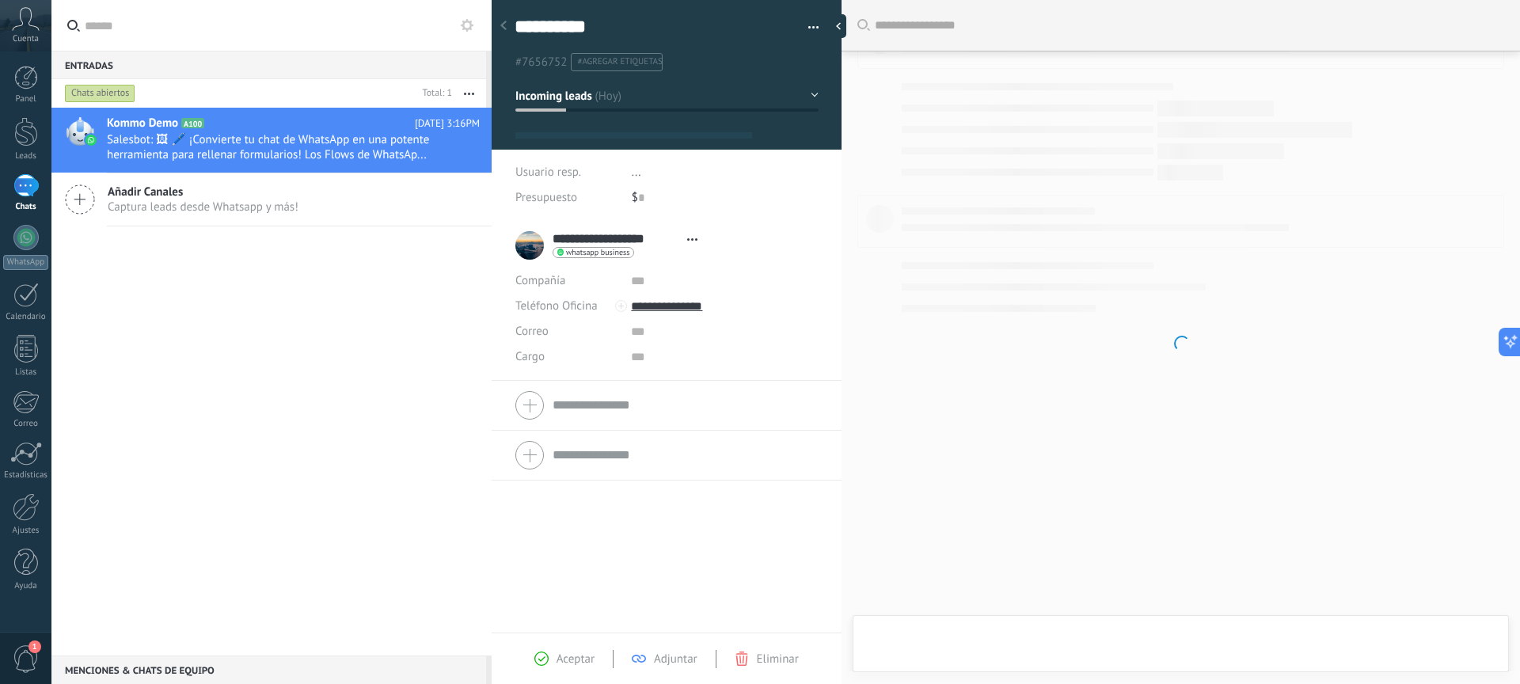
type textarea "**********"
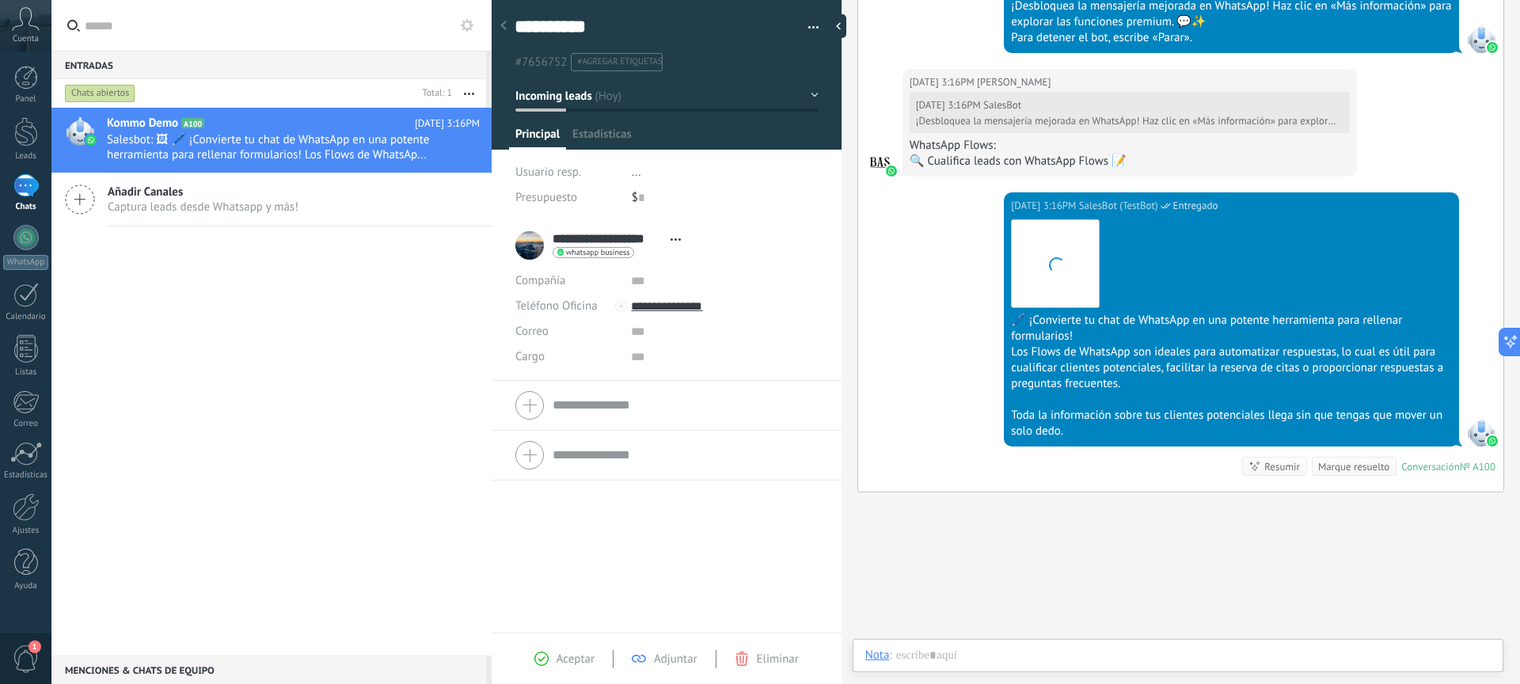
scroll to position [24, 0]
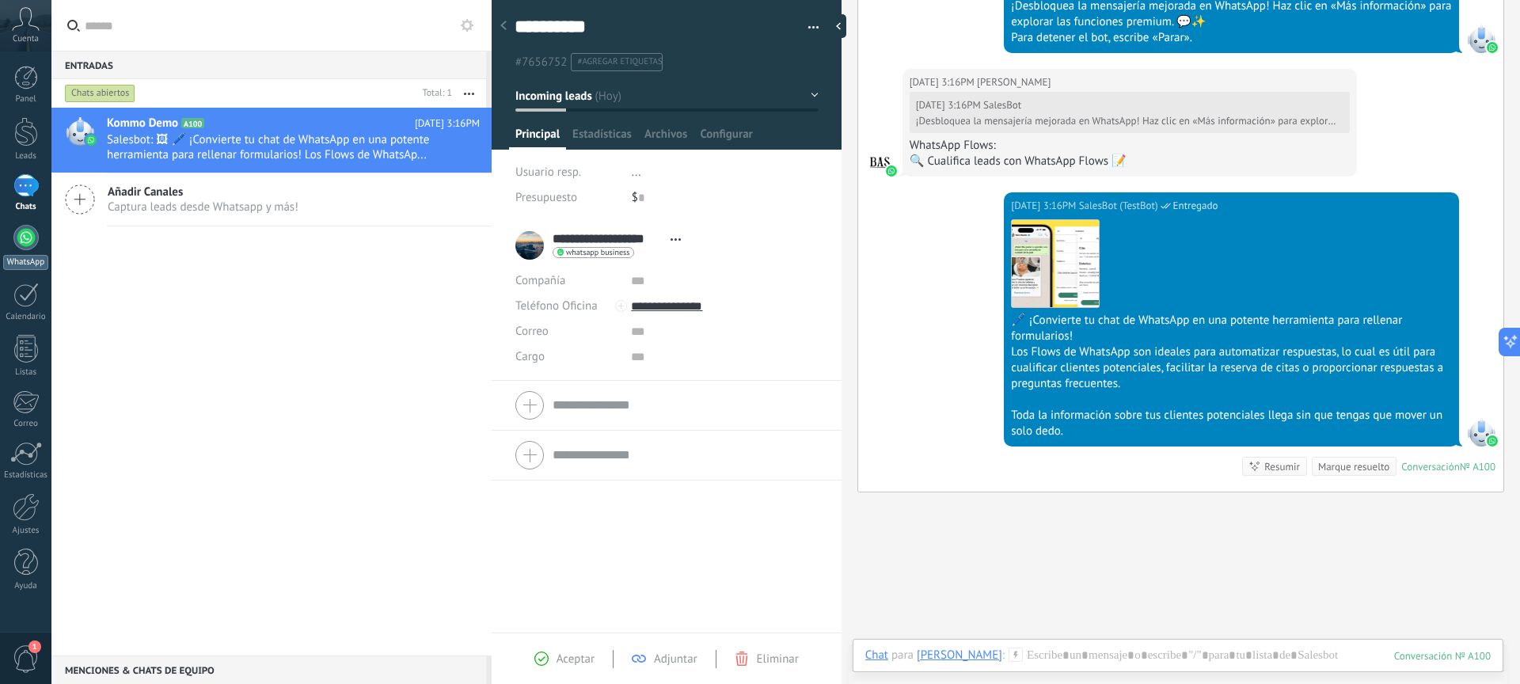
click at [26, 247] on div at bounding box center [25, 237] width 25 height 25
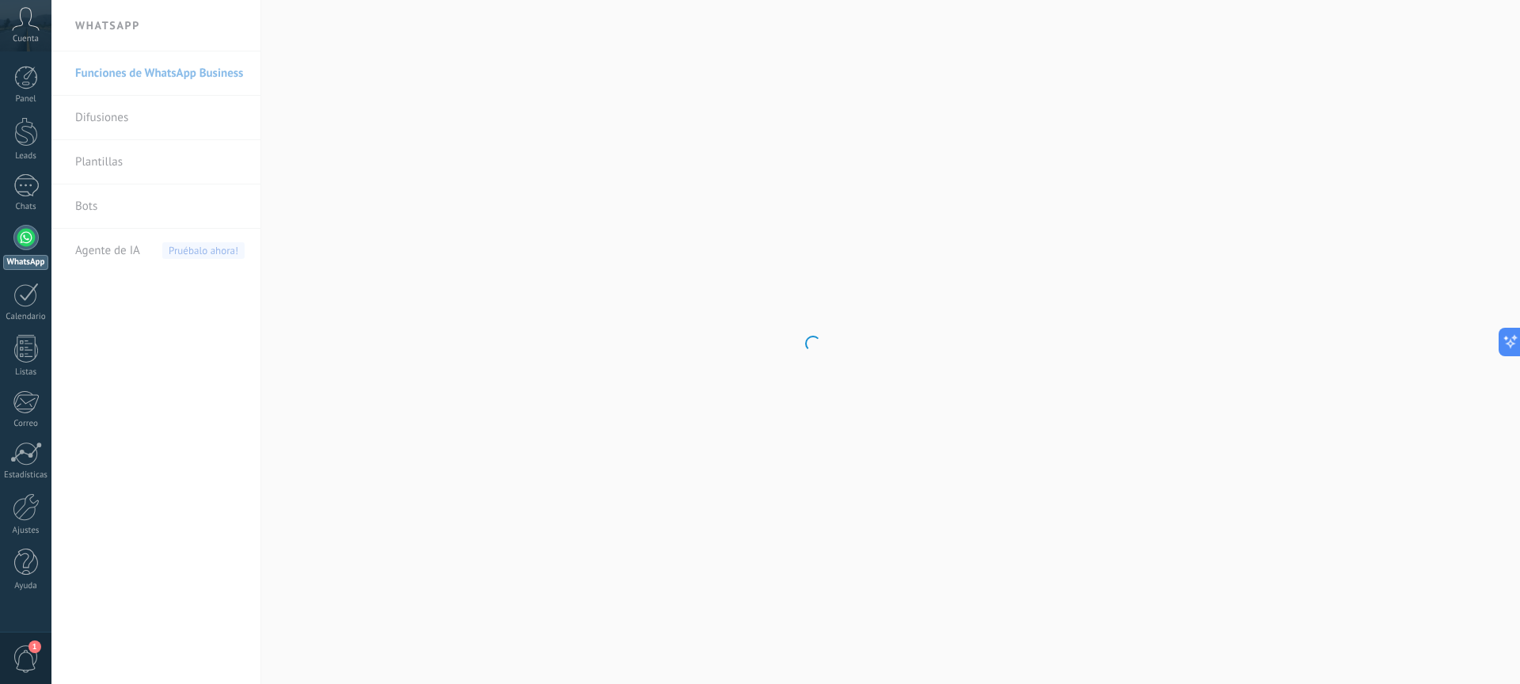
click at [116, 253] on body ".abccls-1,.abccls-2{fill-rule:evenodd}.abccls-2{fill:#fff} .abfcls-1{fill:none}…" at bounding box center [760, 342] width 1520 height 684
click at [157, 251] on div "Agente de IA Pruébalo ahora!" at bounding box center [159, 251] width 169 height 44
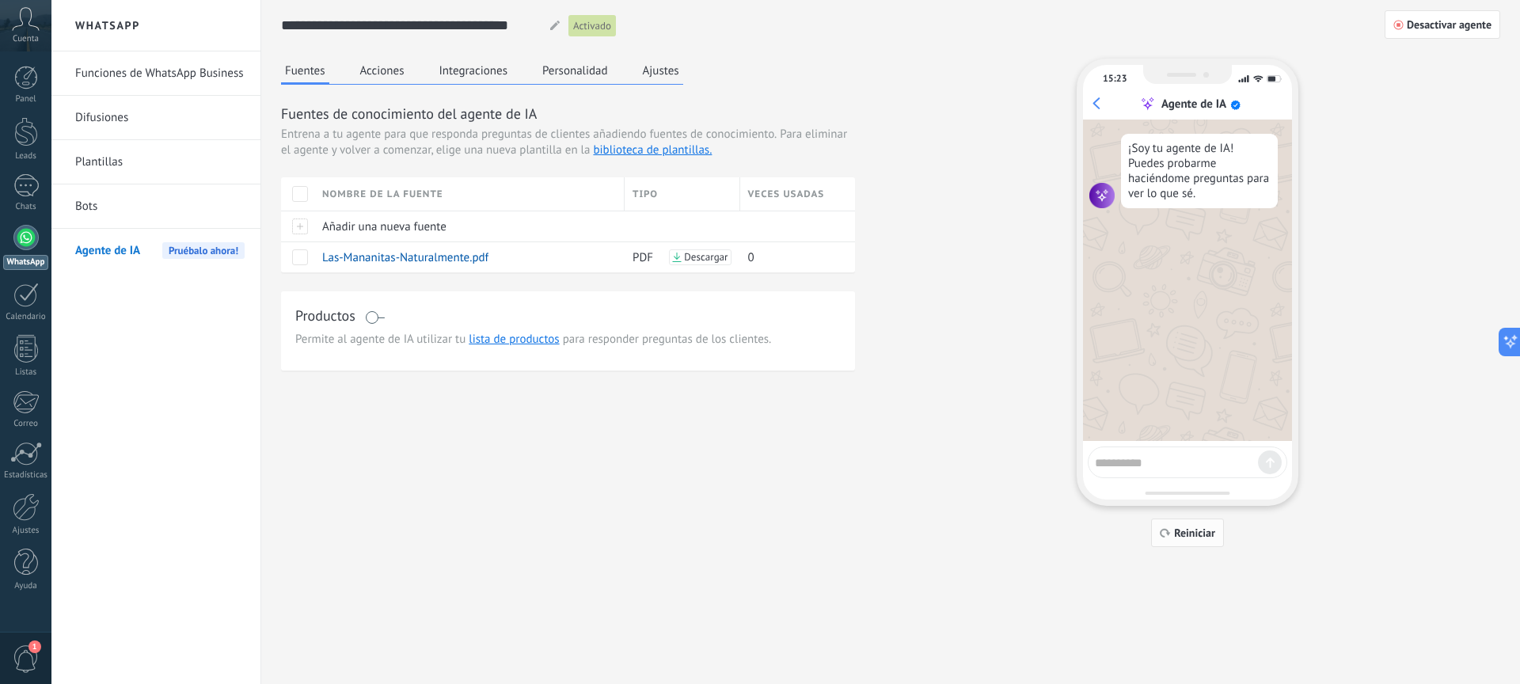
click at [1208, 534] on span "Reiniciar" at bounding box center [1194, 532] width 41 height 11
click at [1182, 451] on textarea at bounding box center [1176, 461] width 163 height 20
type textarea "****"
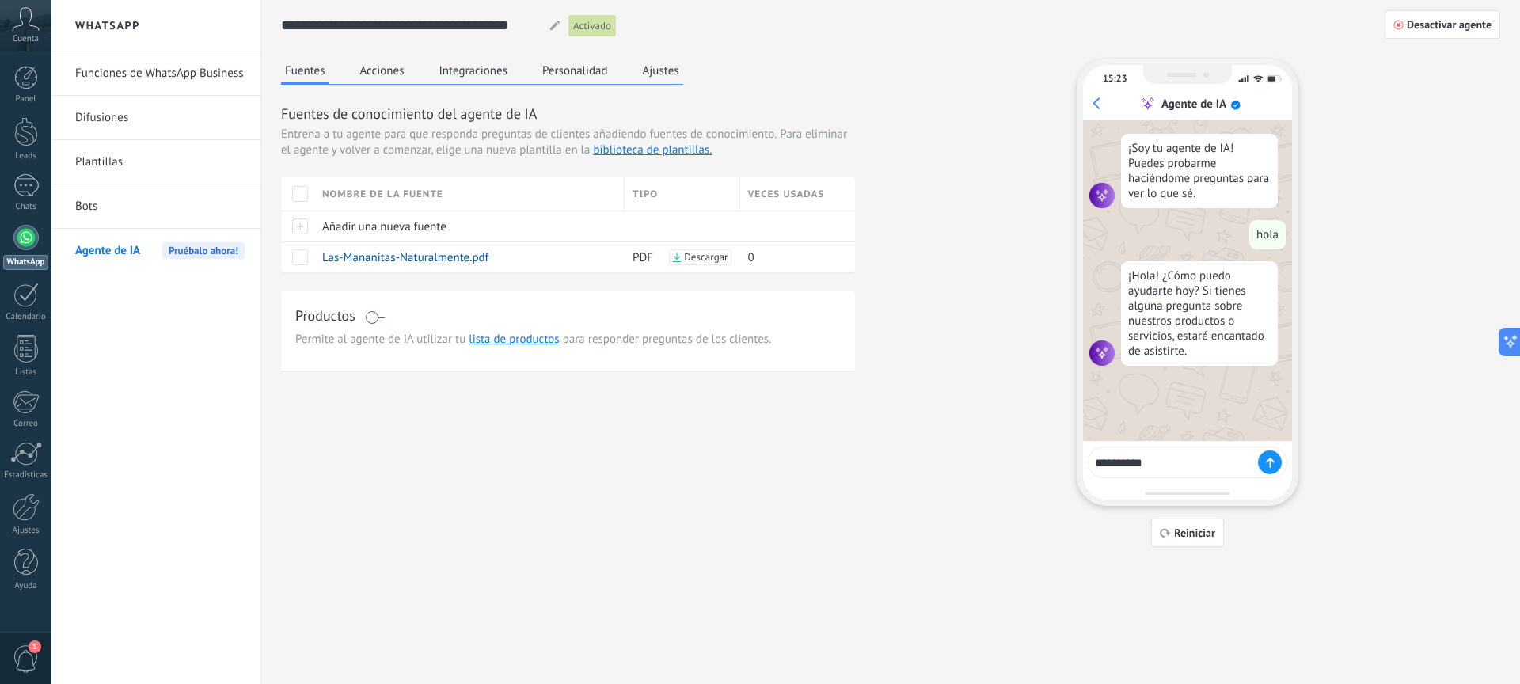
type textarea "**********"
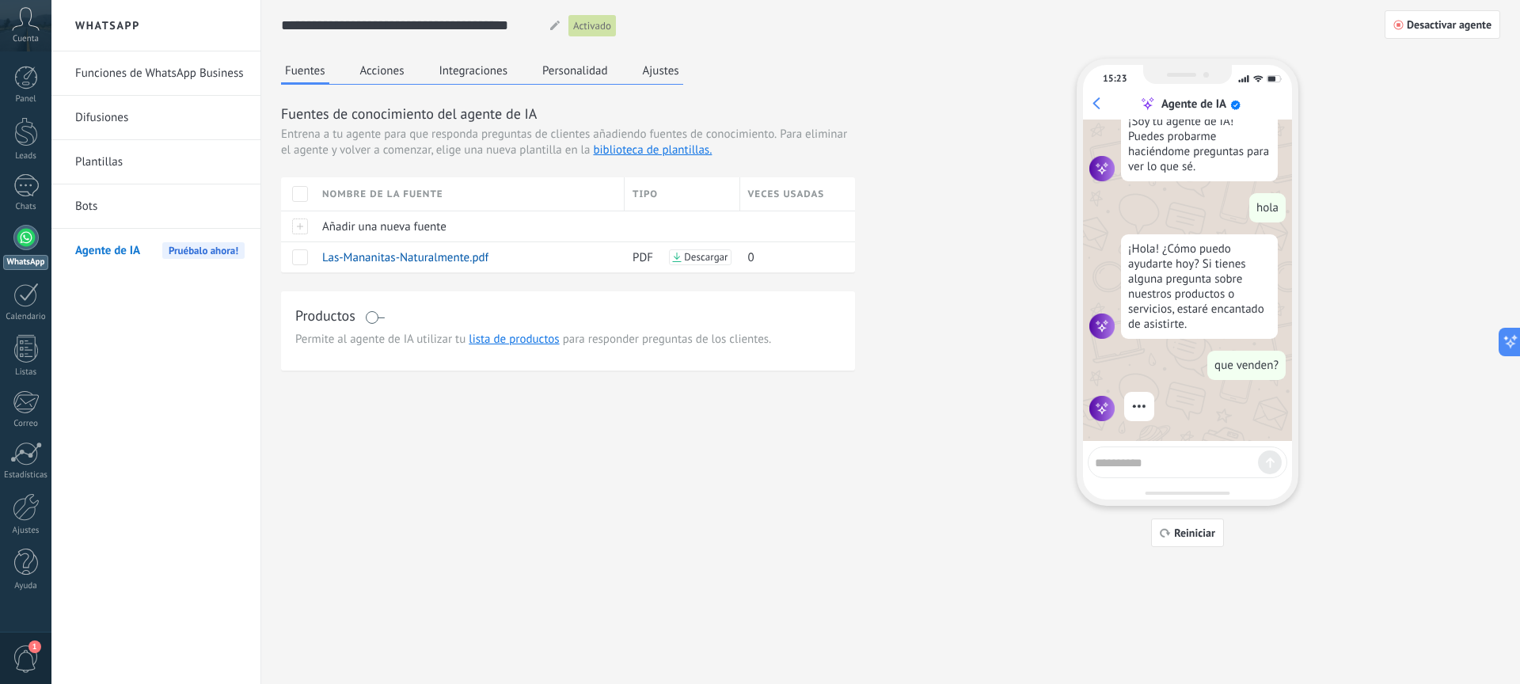
scroll to position [117, 0]
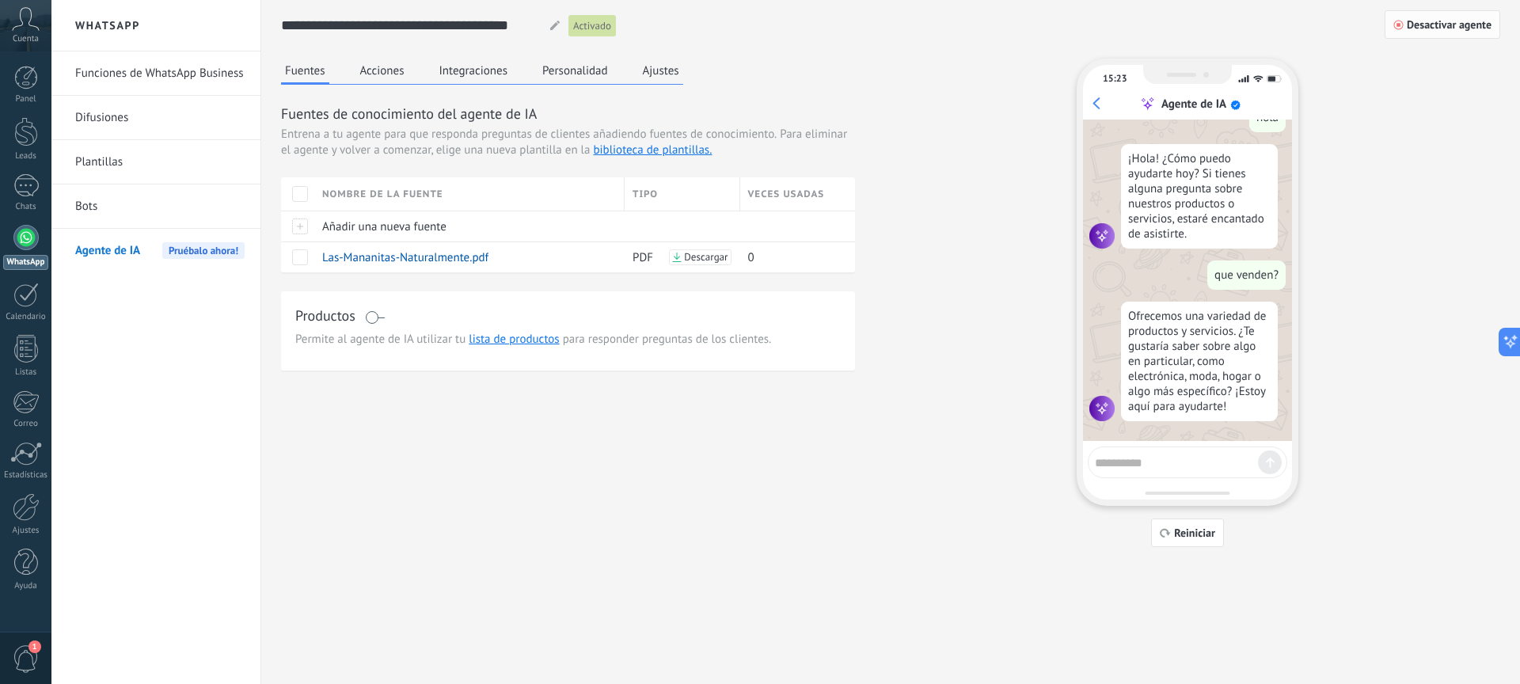
click at [1458, 30] on span "Desactivar agente" at bounding box center [1449, 24] width 85 height 11
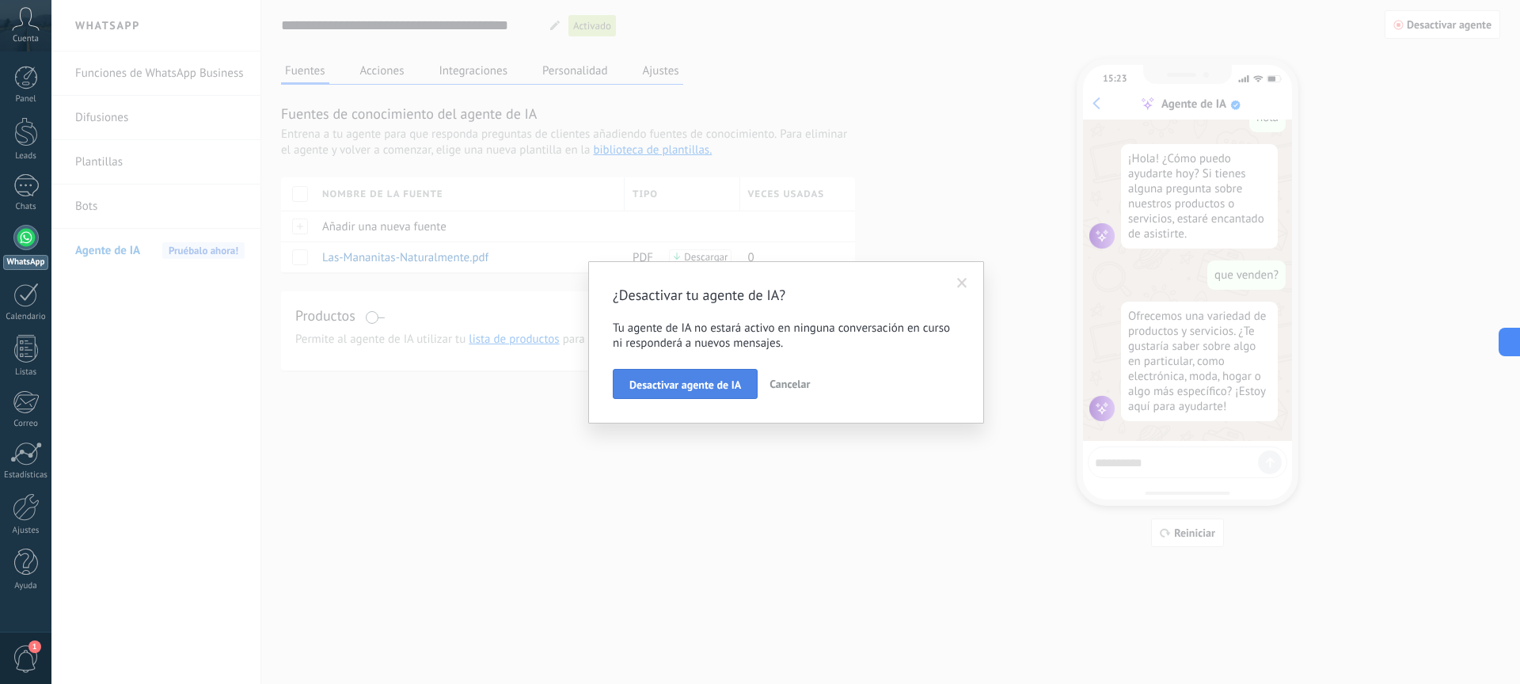
click at [677, 384] on span "Desactivar agente de IA" at bounding box center [686, 384] width 112 height 11
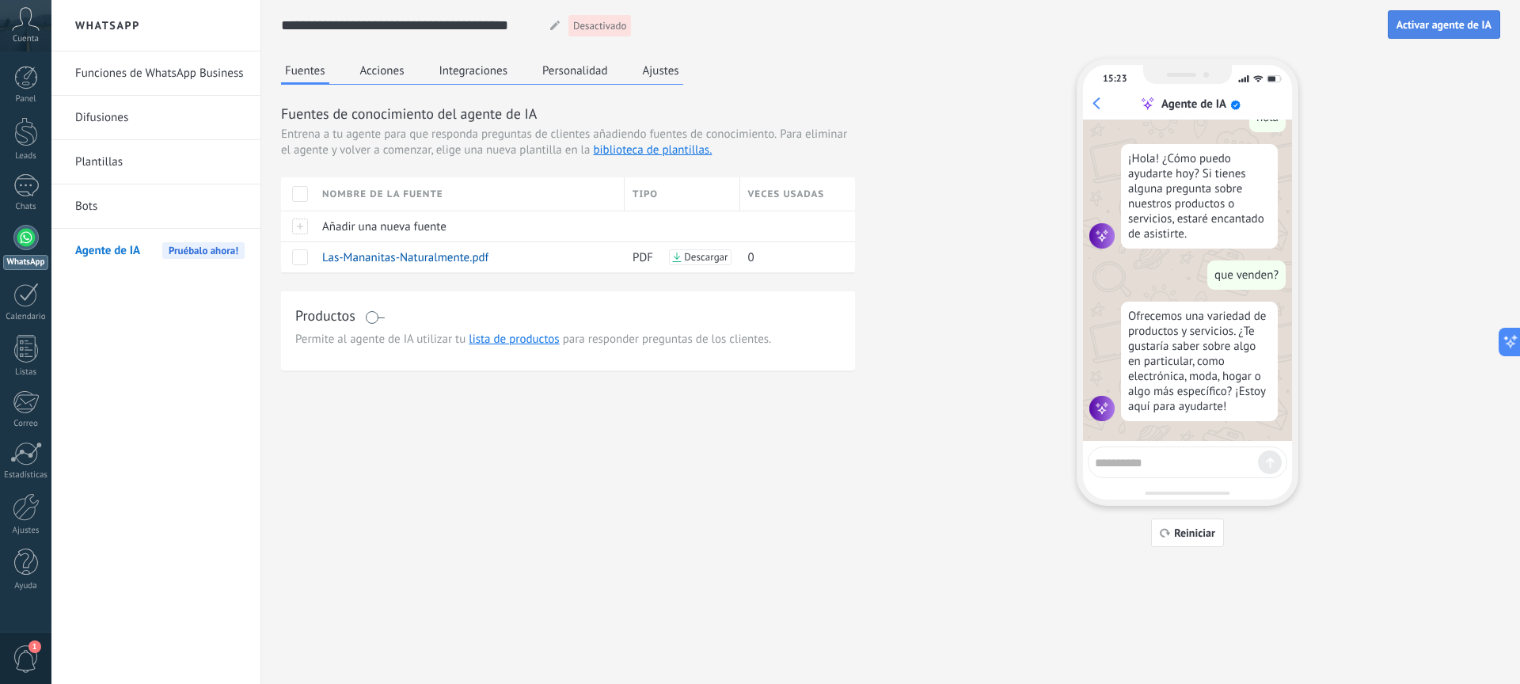
click at [1404, 30] on span "Activar agente de IA" at bounding box center [1444, 24] width 95 height 11
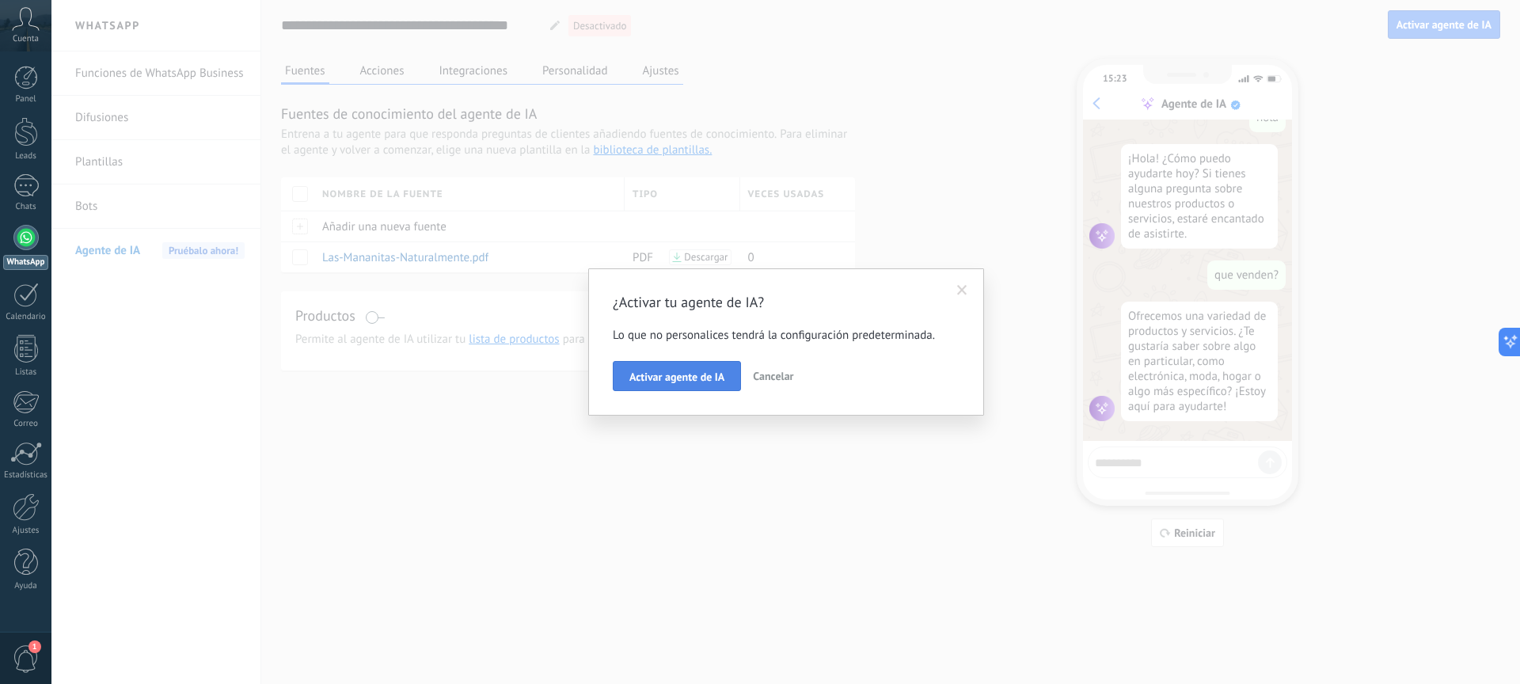
click at [705, 371] on span "Activar agente de IA" at bounding box center [677, 376] width 95 height 11
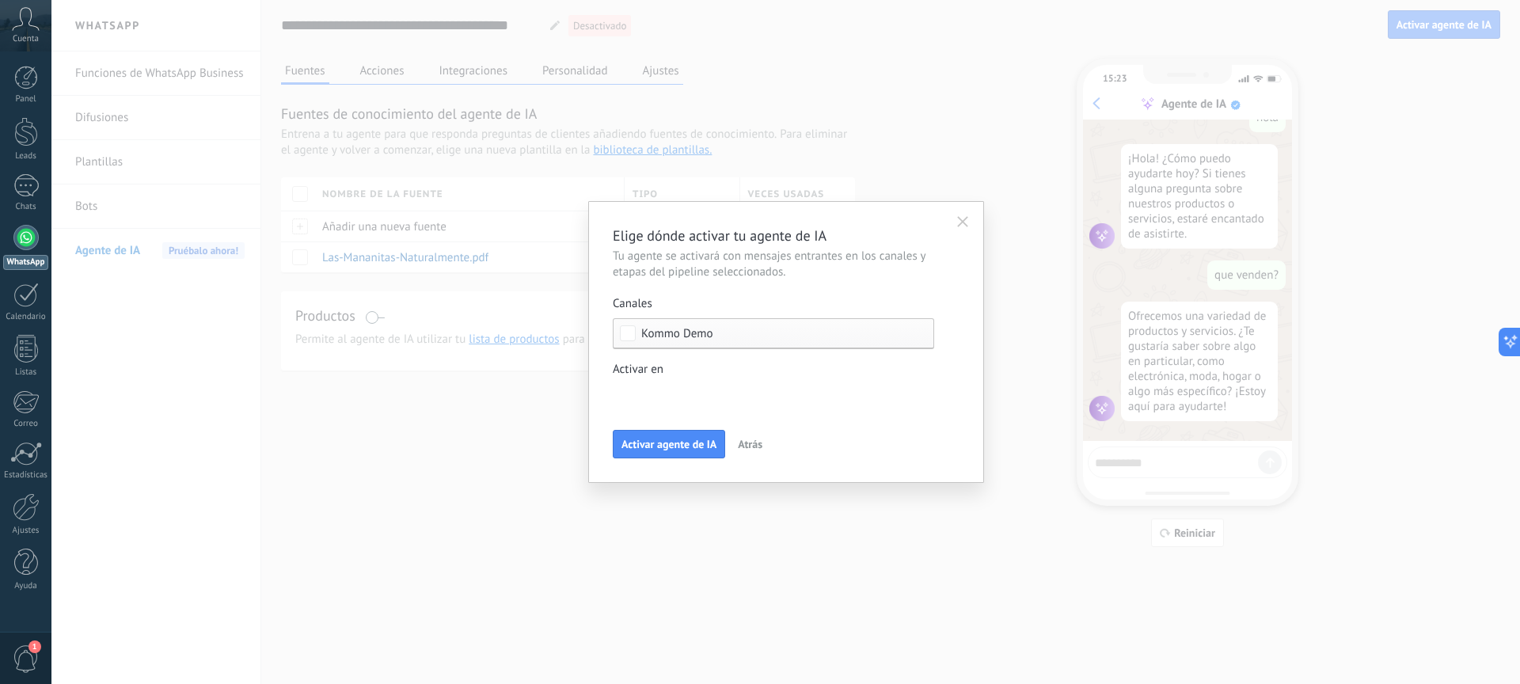
click at [0, 0] on div "Incoming leads Contacto inicial Negociación Debate contractual Discusión de con…" at bounding box center [0, 0] width 0 height 0
click at [754, 379] on div at bounding box center [785, 342] width 1469 height 684
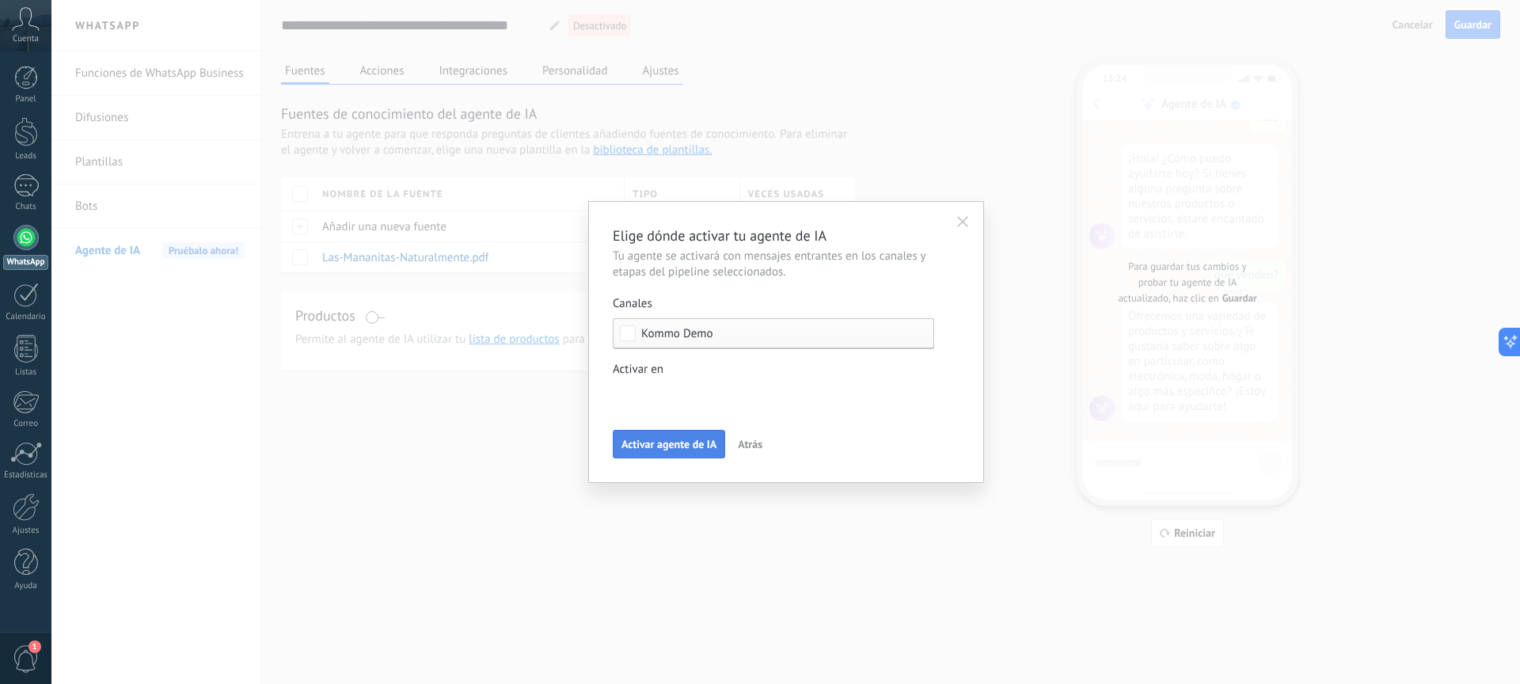
click at [675, 447] on span "Activar agente de IA" at bounding box center [669, 444] width 95 height 11
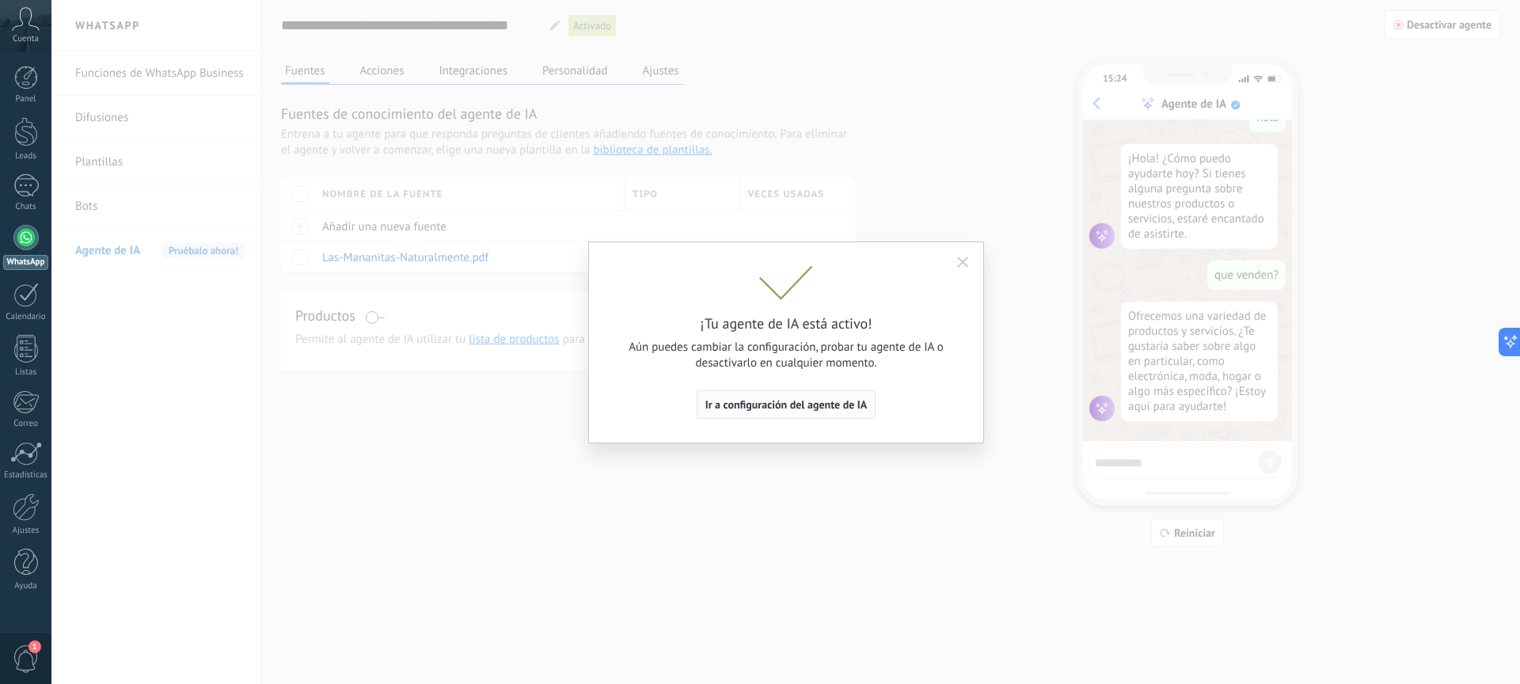
click at [796, 413] on button "Ir a configuración del agente de IA" at bounding box center [787, 404] width 180 height 29
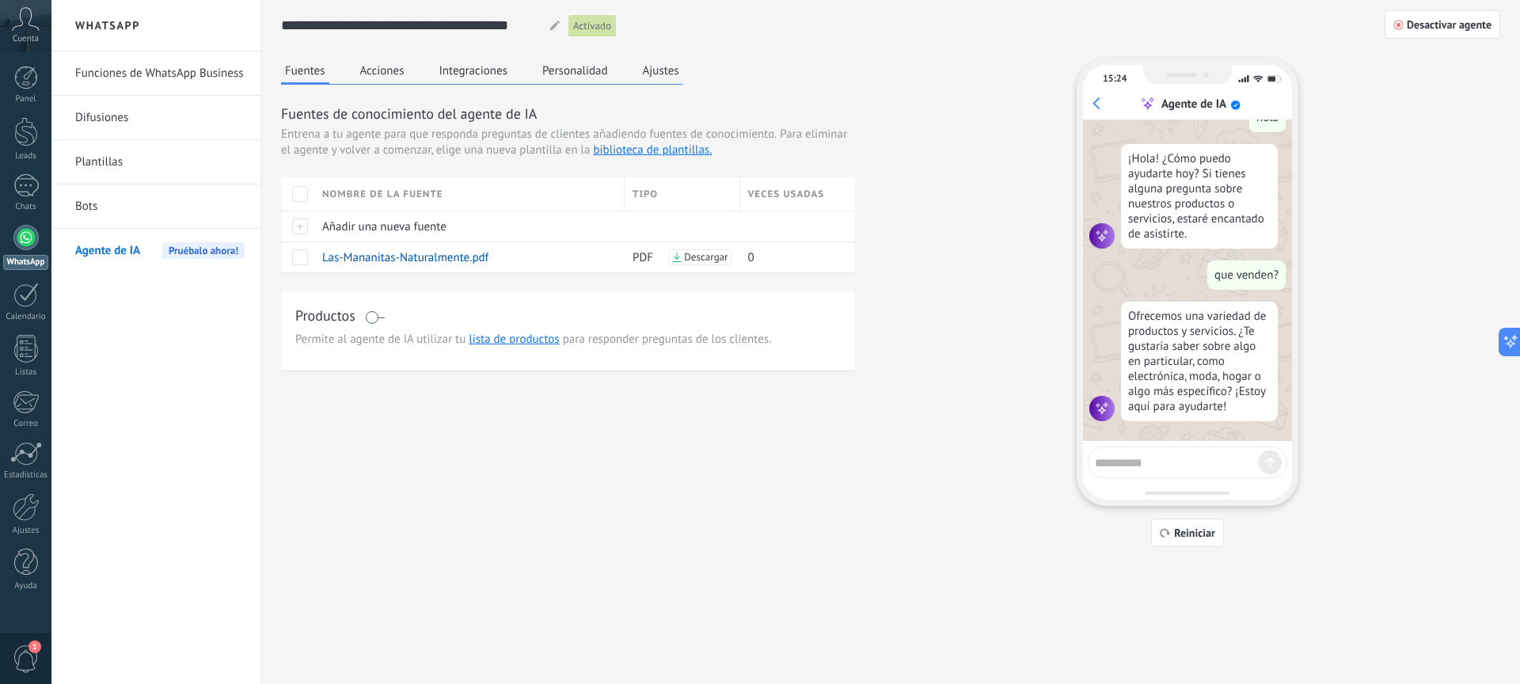
click at [1168, 461] on textarea at bounding box center [1176, 461] width 163 height 20
type textarea "**********"
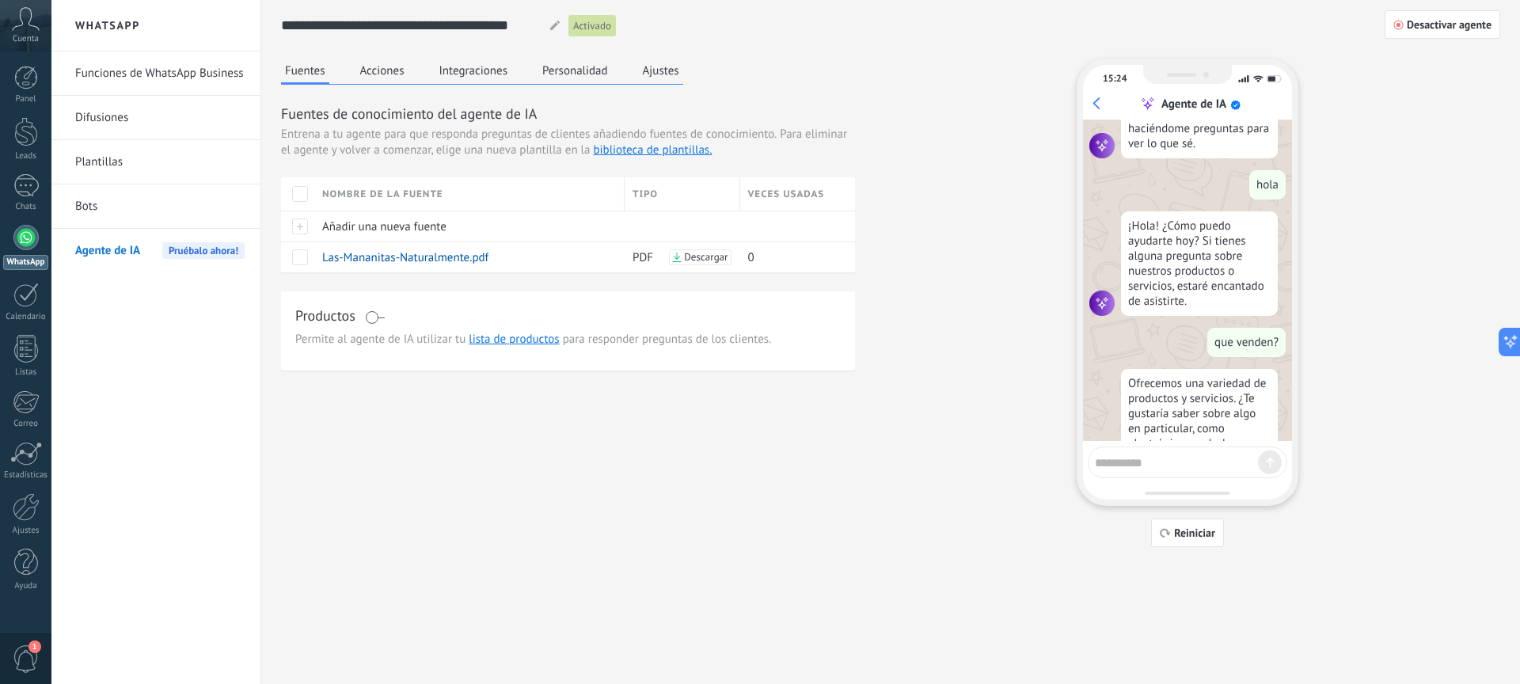
scroll to position [0, 0]
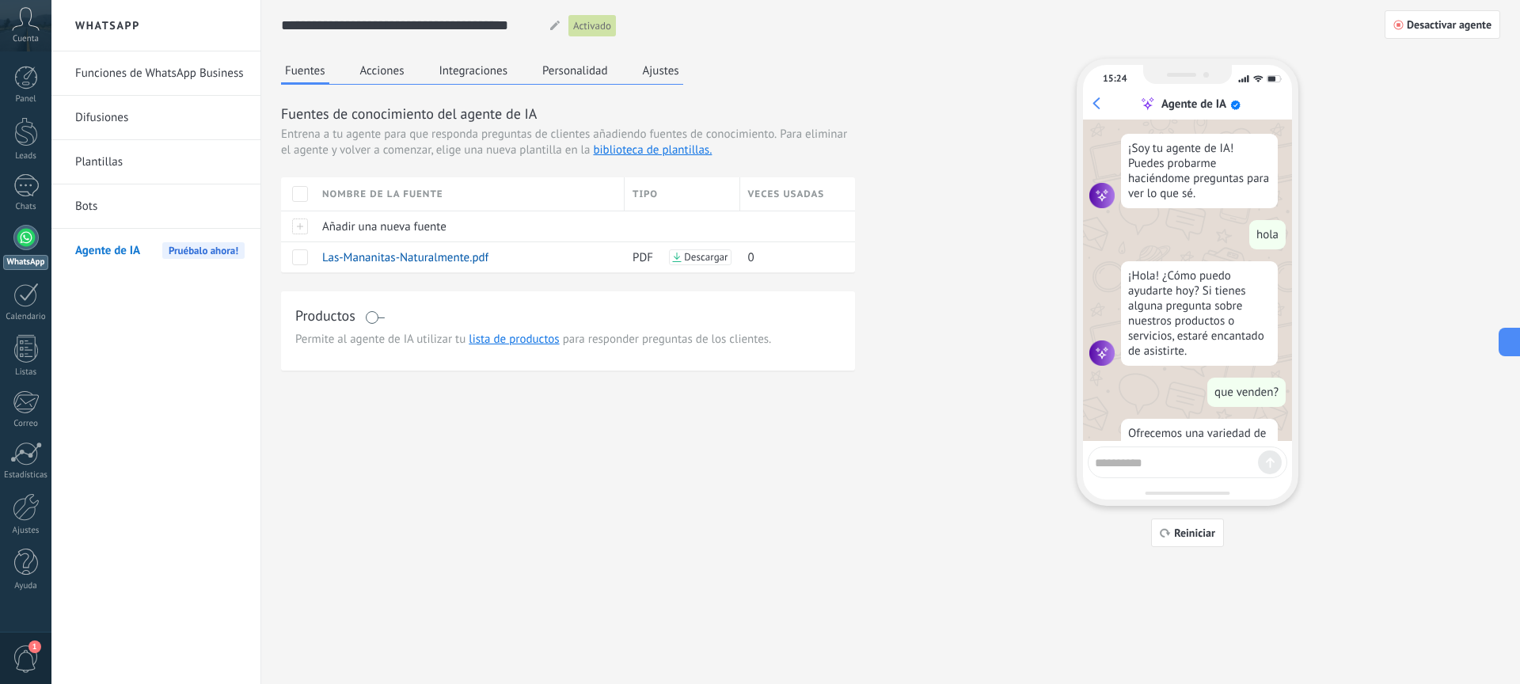
click at [379, 84] on div "Fuentes Acciones Integraciones Personalidad Ajustes" at bounding box center [482, 72] width 402 height 26
click at [379, 74] on button "Acciones" at bounding box center [382, 71] width 52 height 24
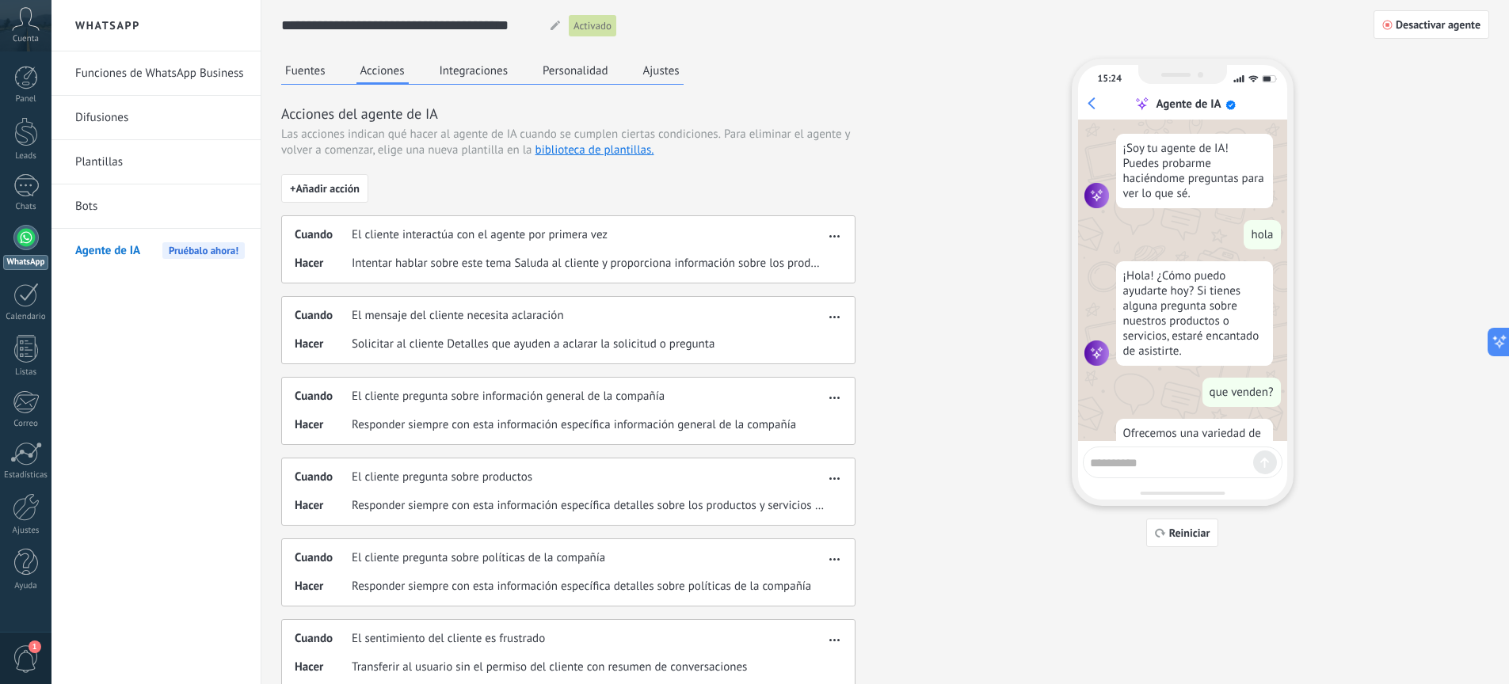
click at [471, 77] on button "Integraciones" at bounding box center [474, 71] width 77 height 24
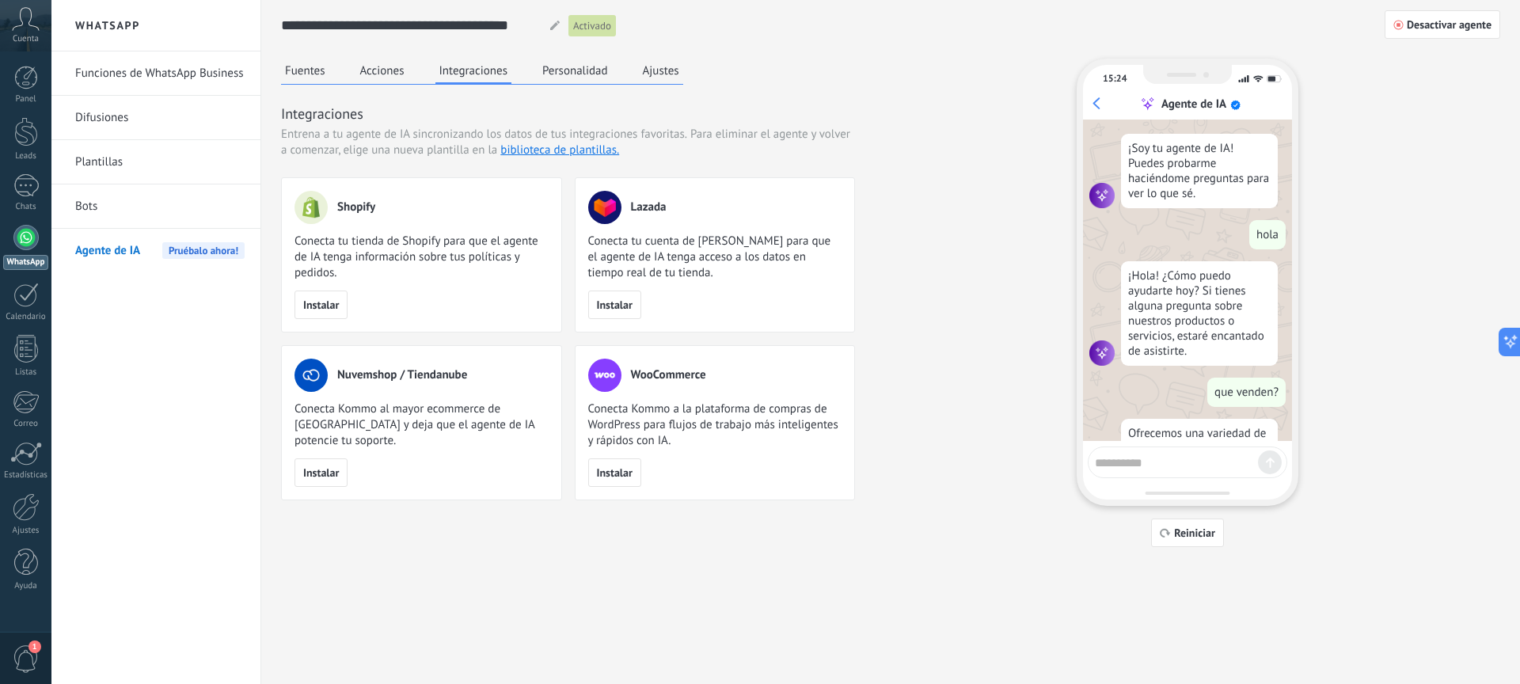
click at [594, 77] on button "Personalidad" at bounding box center [576, 71] width 74 height 24
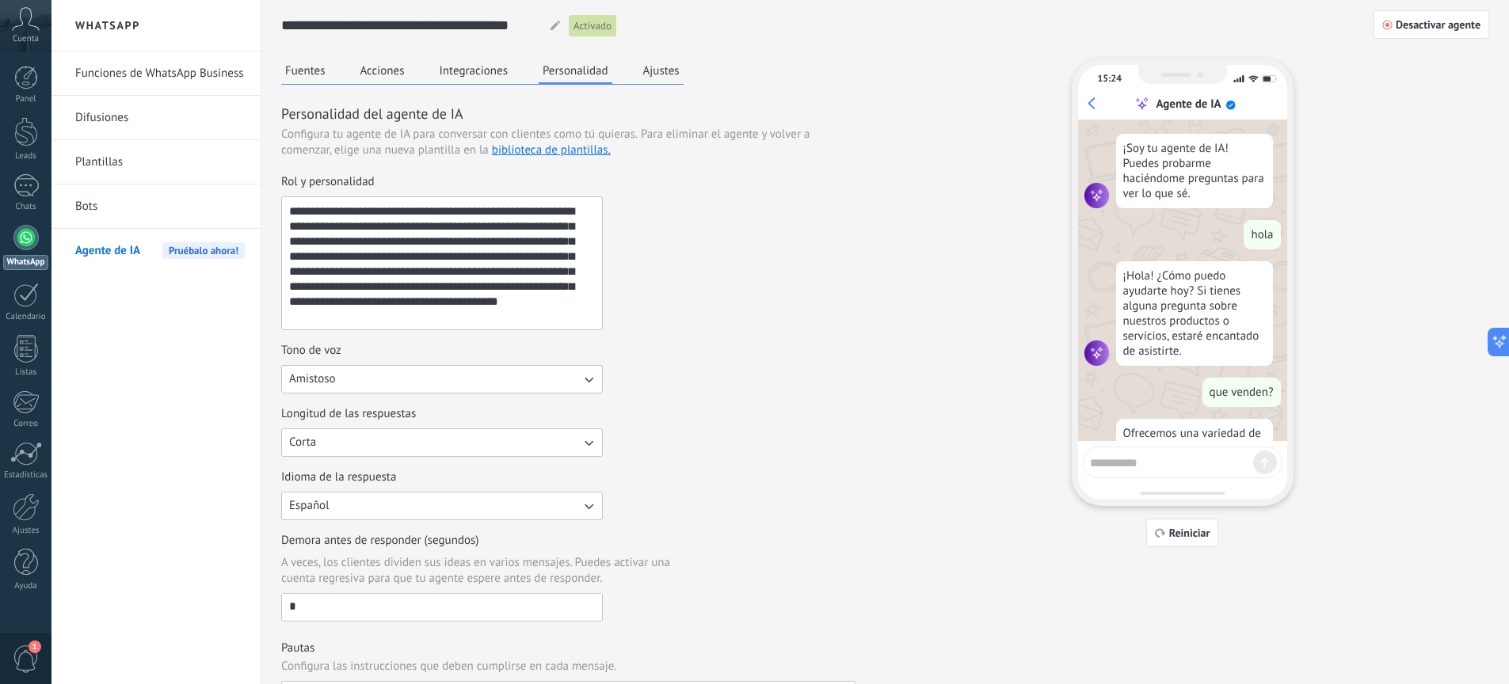
click at [657, 76] on button "Ajustes" at bounding box center [661, 71] width 44 height 24
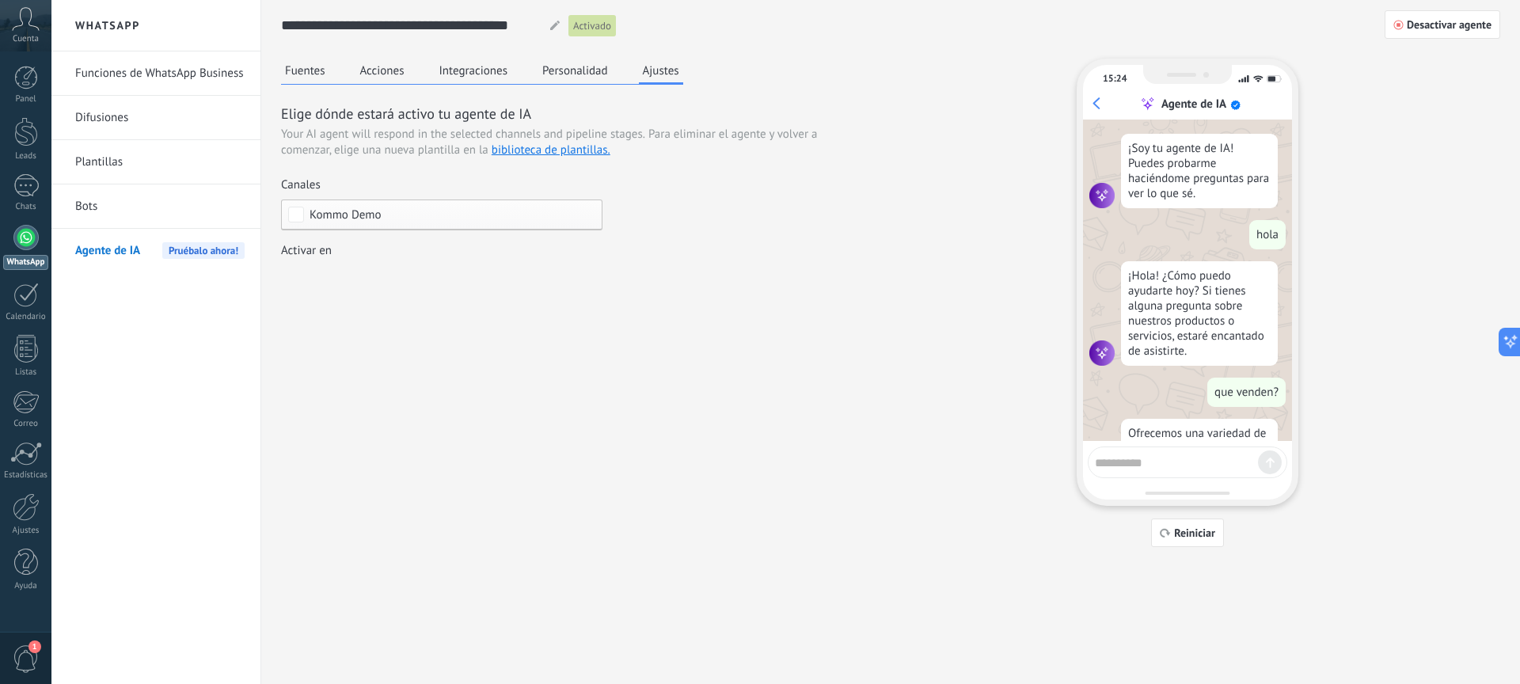
click at [310, 71] on button "Fuentes" at bounding box center [305, 71] width 48 height 24
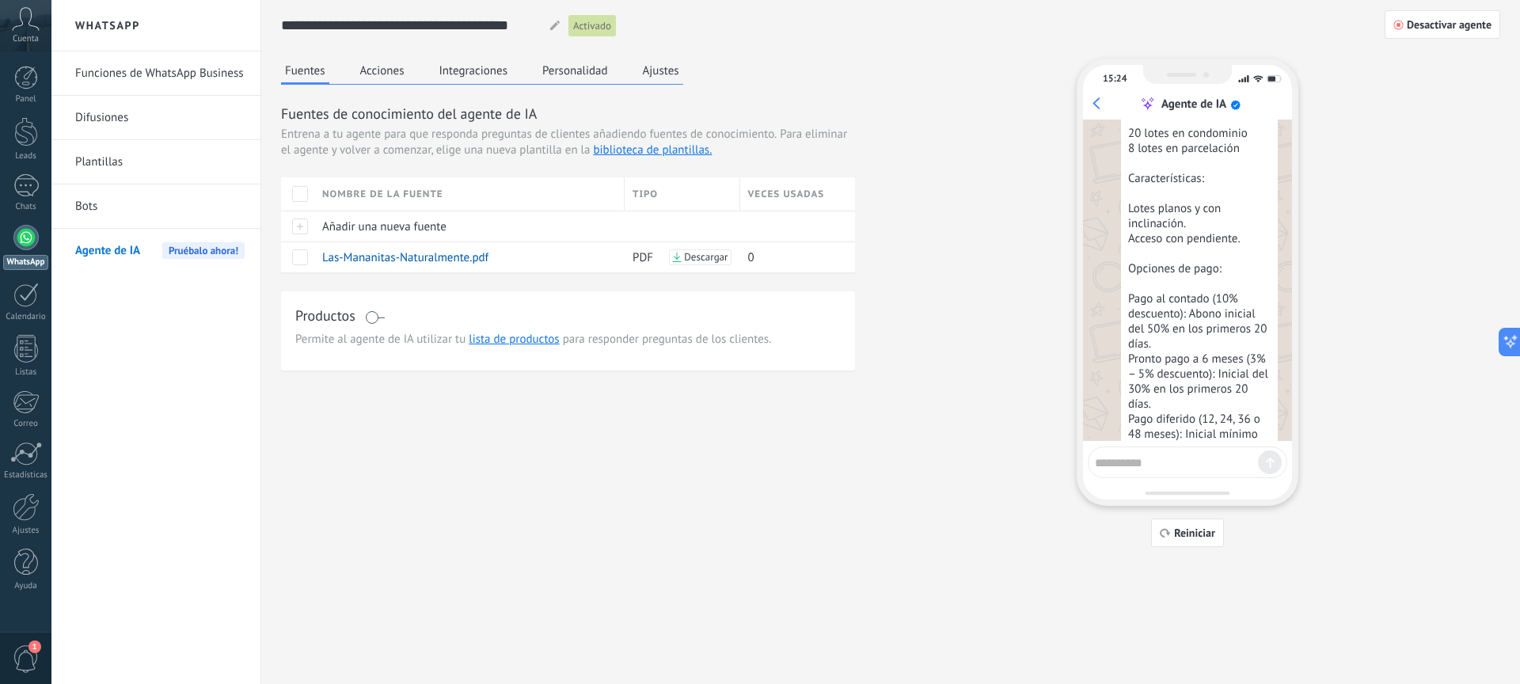
scroll to position [801, 0]
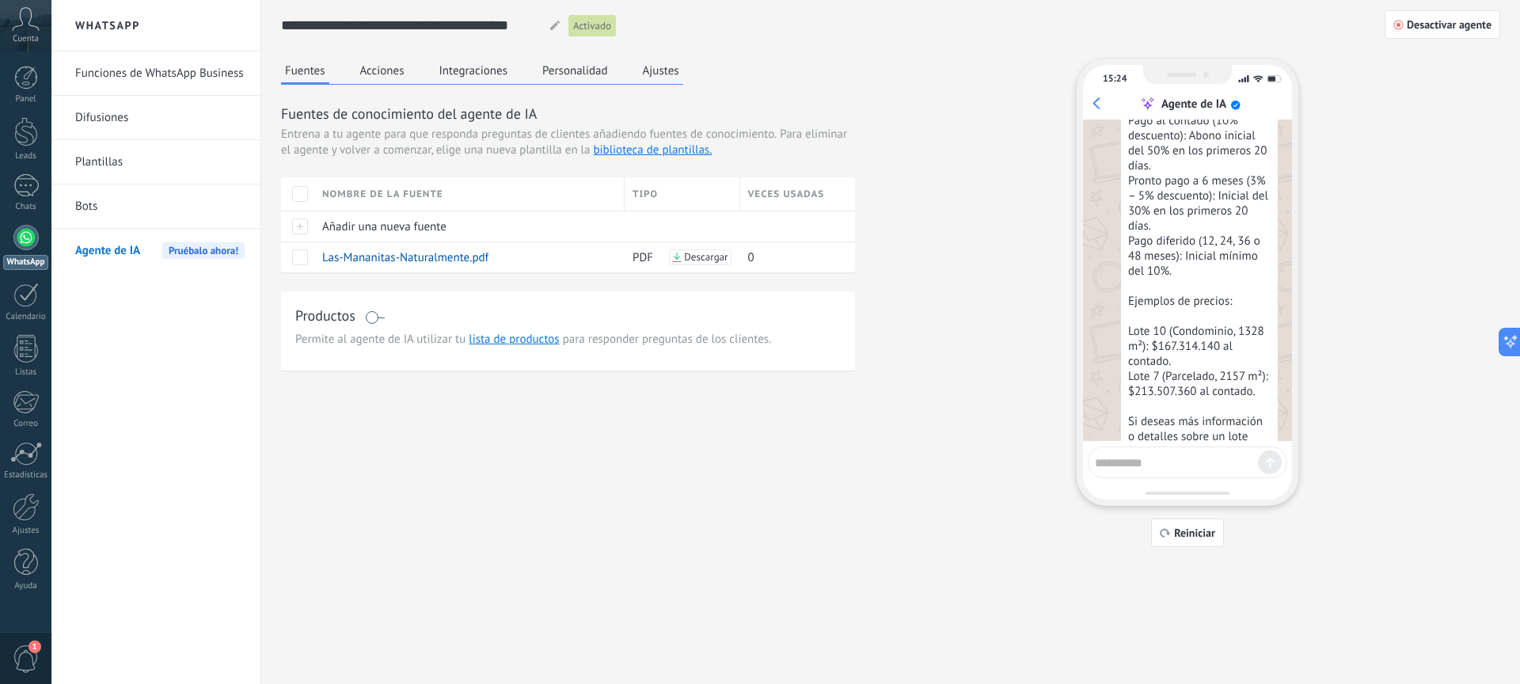
click at [1193, 455] on textarea at bounding box center [1176, 461] width 163 height 20
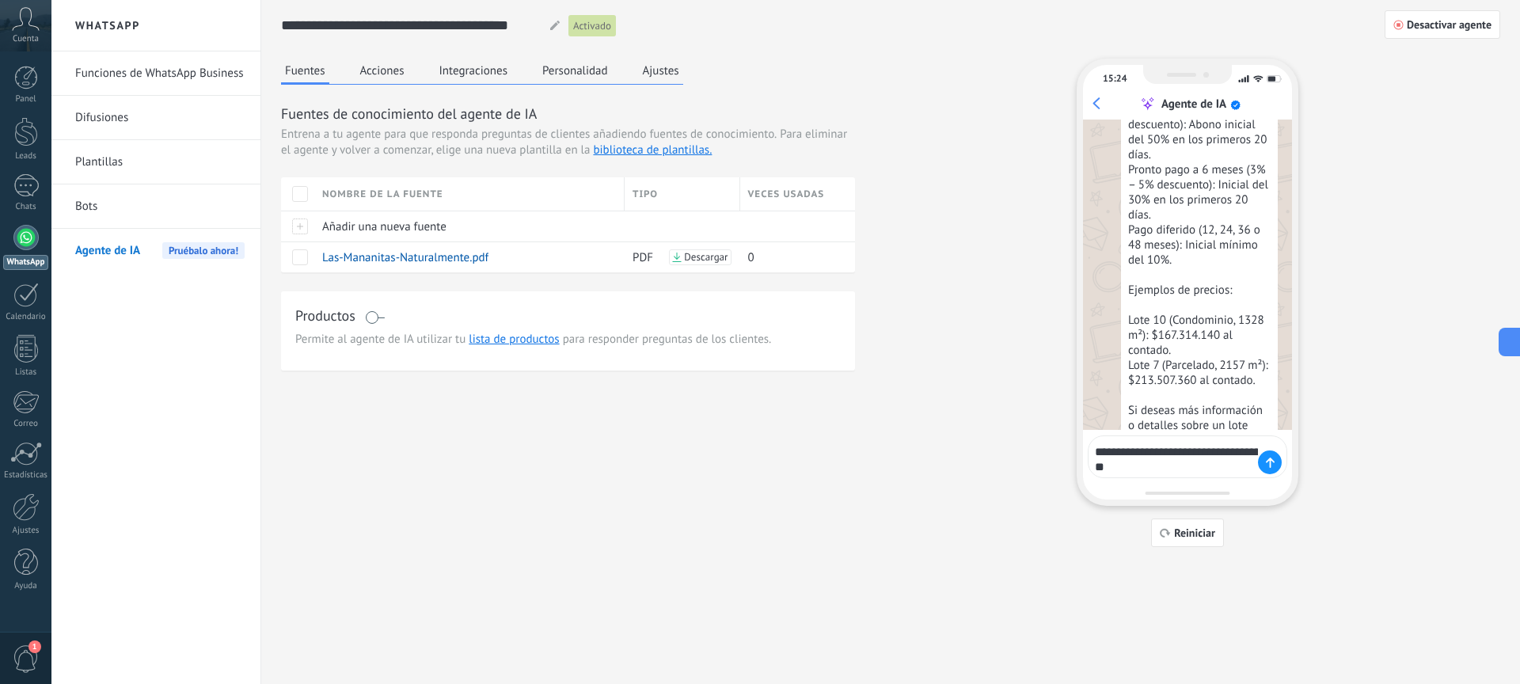
type textarea "**********"
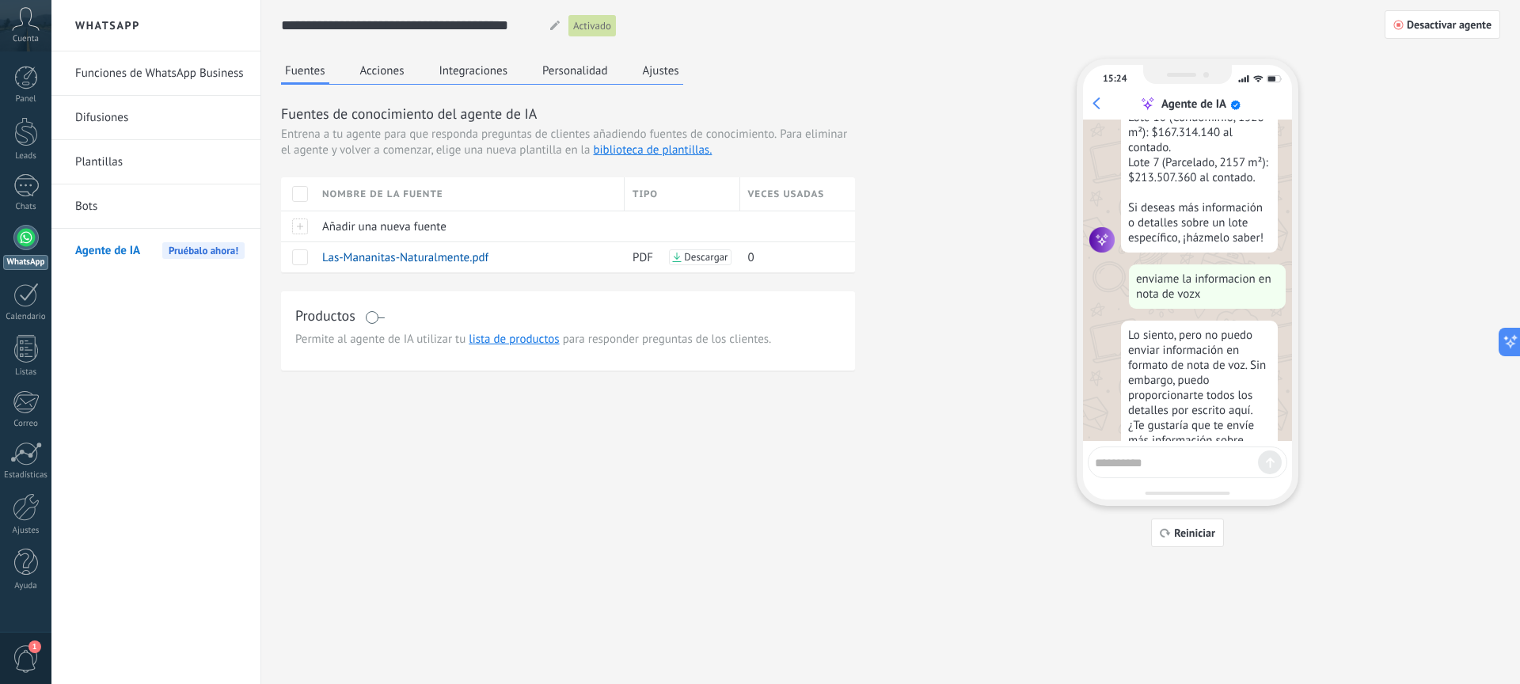
scroll to position [1019, 0]
click at [1182, 461] on textarea at bounding box center [1176, 461] width 163 height 20
type textarea "*"
type textarea "**********"
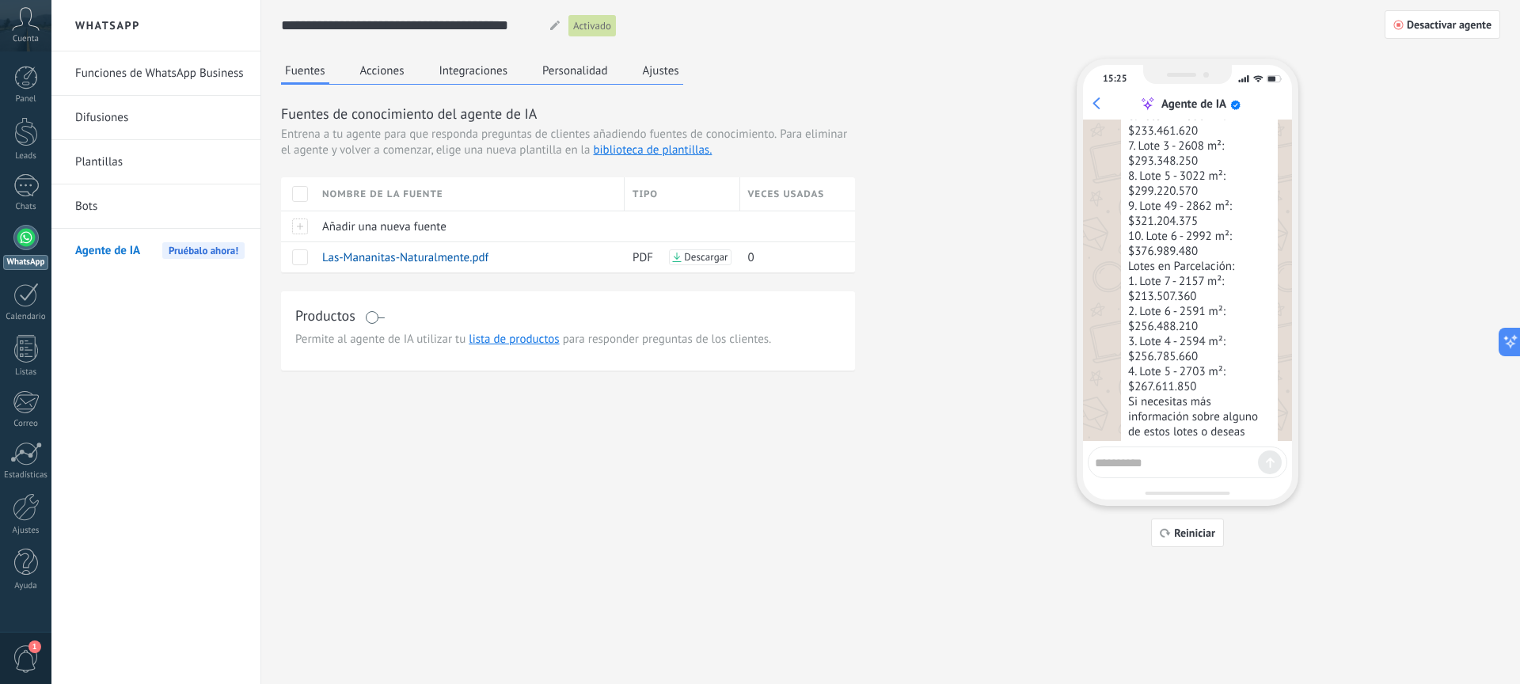
scroll to position [1673, 0]
drag, startPoint x: 1132, startPoint y: 342, endPoint x: 1185, endPoint y: 342, distance: 53.1
click at [1159, 348] on div "Aquí tienes la lista de lotes disponibles en el Proyecto Las Mañanitas: Lotes e…" at bounding box center [1199, 173] width 157 height 586
click at [1162, 341] on div "Aquí tienes la lista de lotes disponibles en el Proyecto Las Mañanitas: Lotes e…" at bounding box center [1199, 173] width 157 height 586
drag, startPoint x: 1131, startPoint y: 343, endPoint x: 1254, endPoint y: 365, distance: 125.5
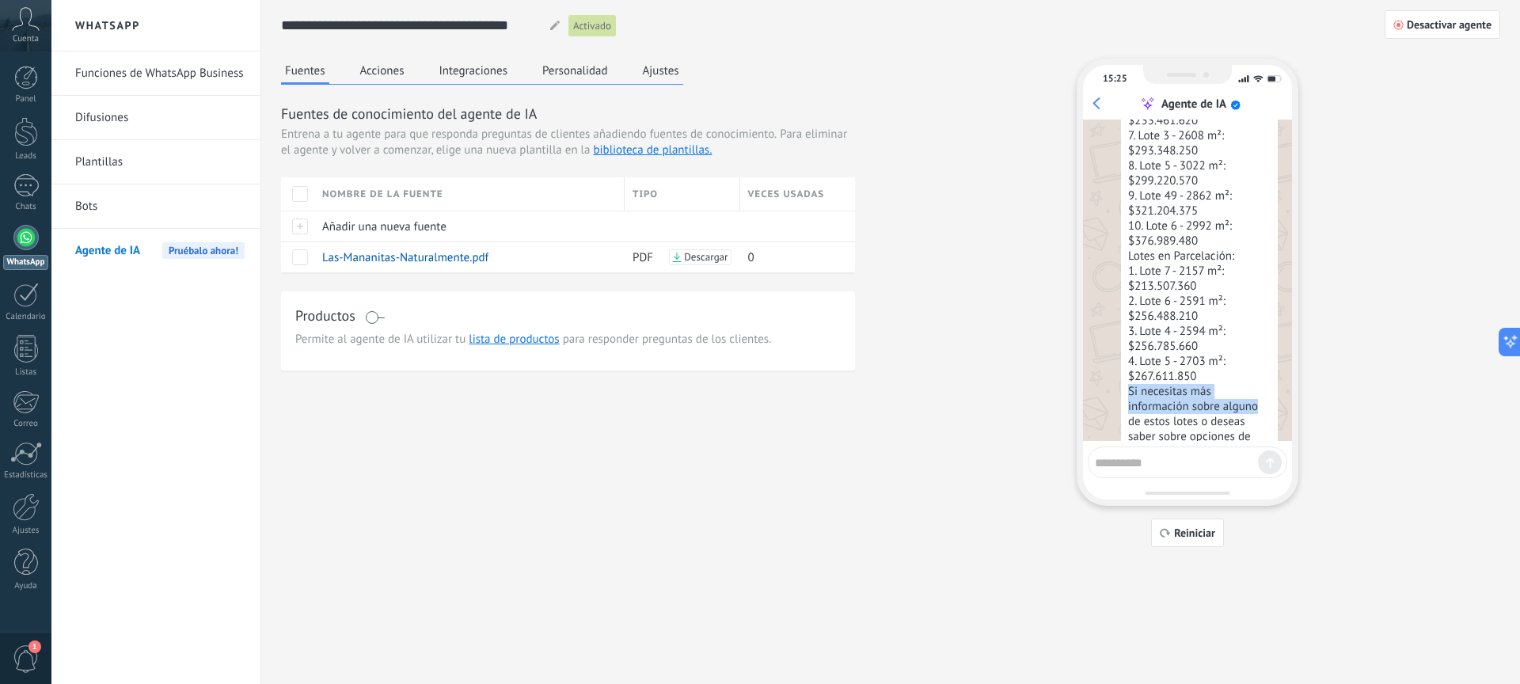
click at [1261, 363] on div "Aquí tienes la lista de lotes disponibles en el Proyecto Las Mañanitas: Lotes e…" at bounding box center [1199, 173] width 157 height 586
click at [1223, 373] on div "Aquí tienes la lista de lotes disponibles en el Proyecto Las Mañanitas: Lotes e…" at bounding box center [1199, 173] width 157 height 586
drag, startPoint x: 1129, startPoint y: 342, endPoint x: 1199, endPoint y: 375, distance: 77.2
click at [1199, 375] on div "Aquí tienes la lista de lotes disponibles en el Proyecto Las Mañanitas: Lotes e…" at bounding box center [1199, 173] width 157 height 586
click at [1194, 523] on button "Reiniciar" at bounding box center [1187, 533] width 73 height 29
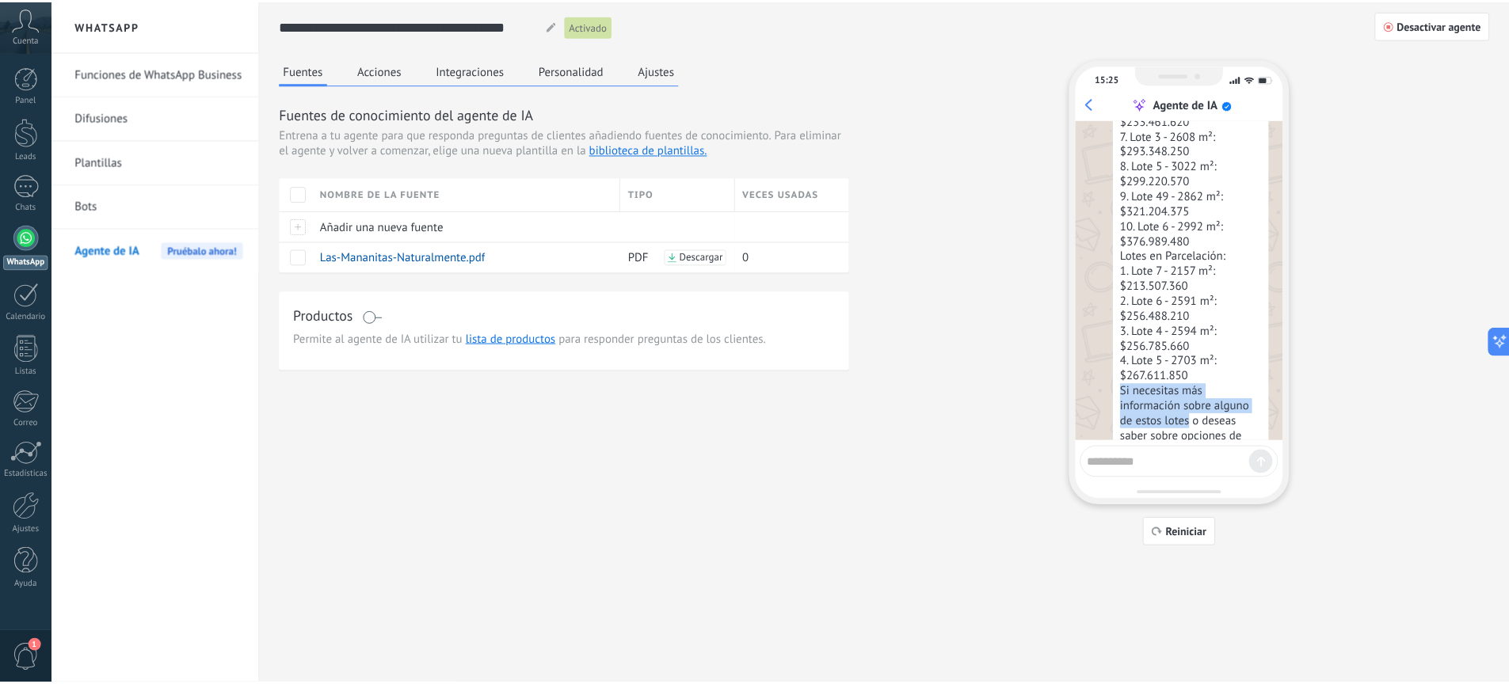
scroll to position [0, 0]
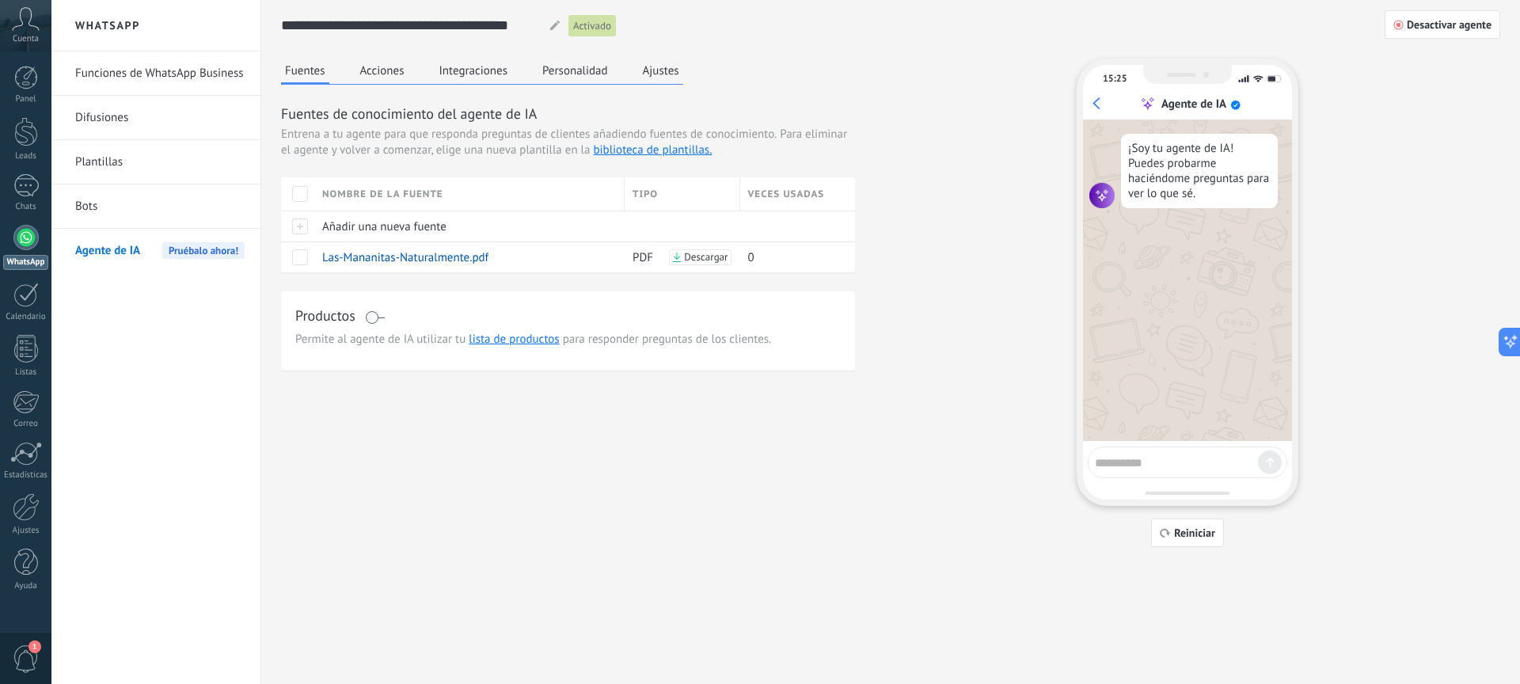
click at [381, 65] on button "Acciones" at bounding box center [382, 71] width 52 height 24
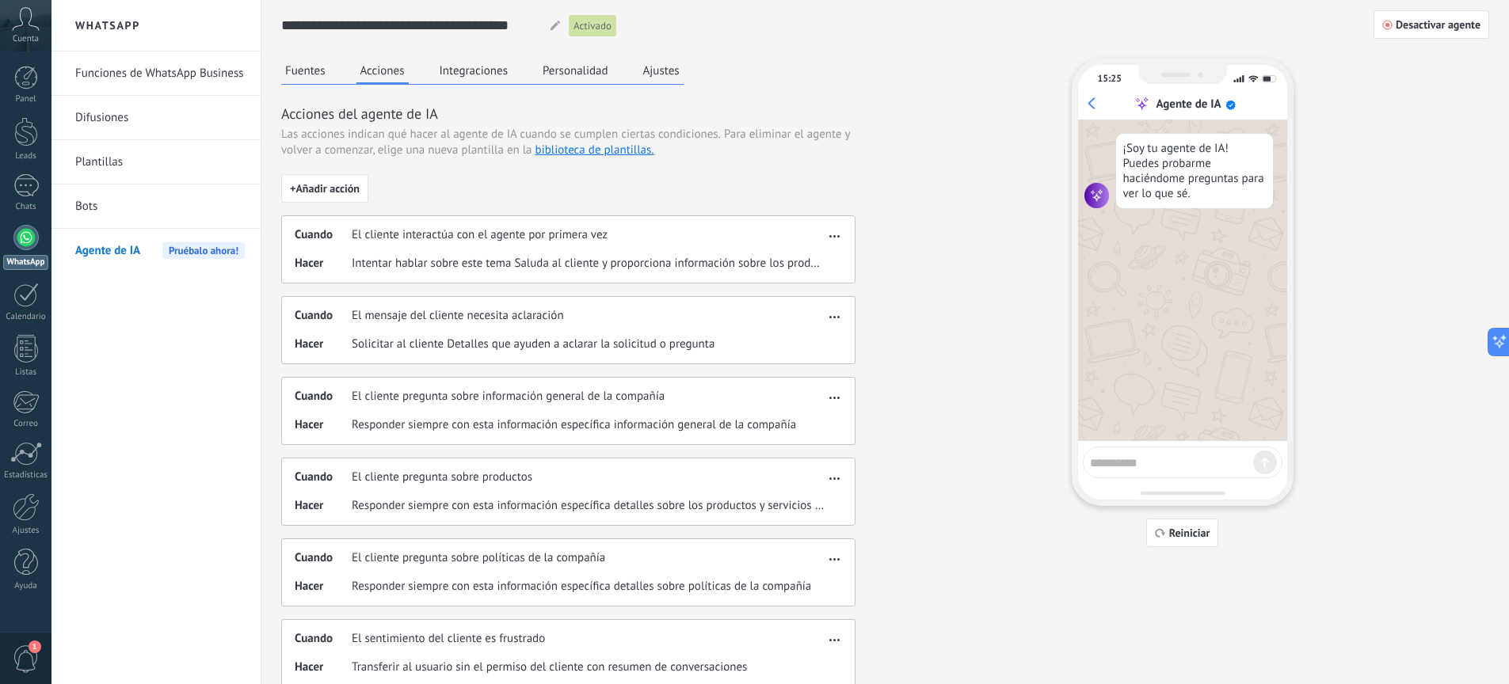
click at [306, 70] on button "Fuentes" at bounding box center [305, 71] width 48 height 24
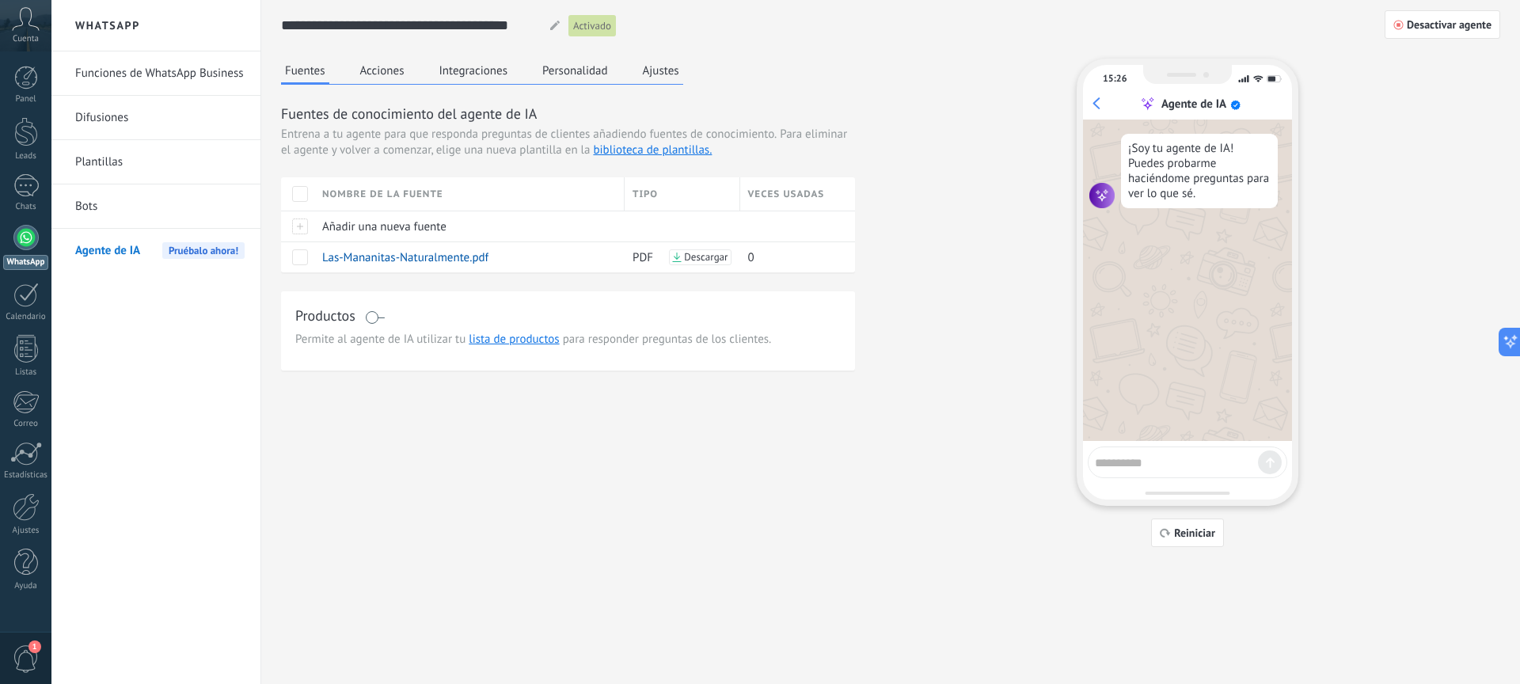
click at [375, 74] on button "Acciones" at bounding box center [382, 71] width 52 height 24
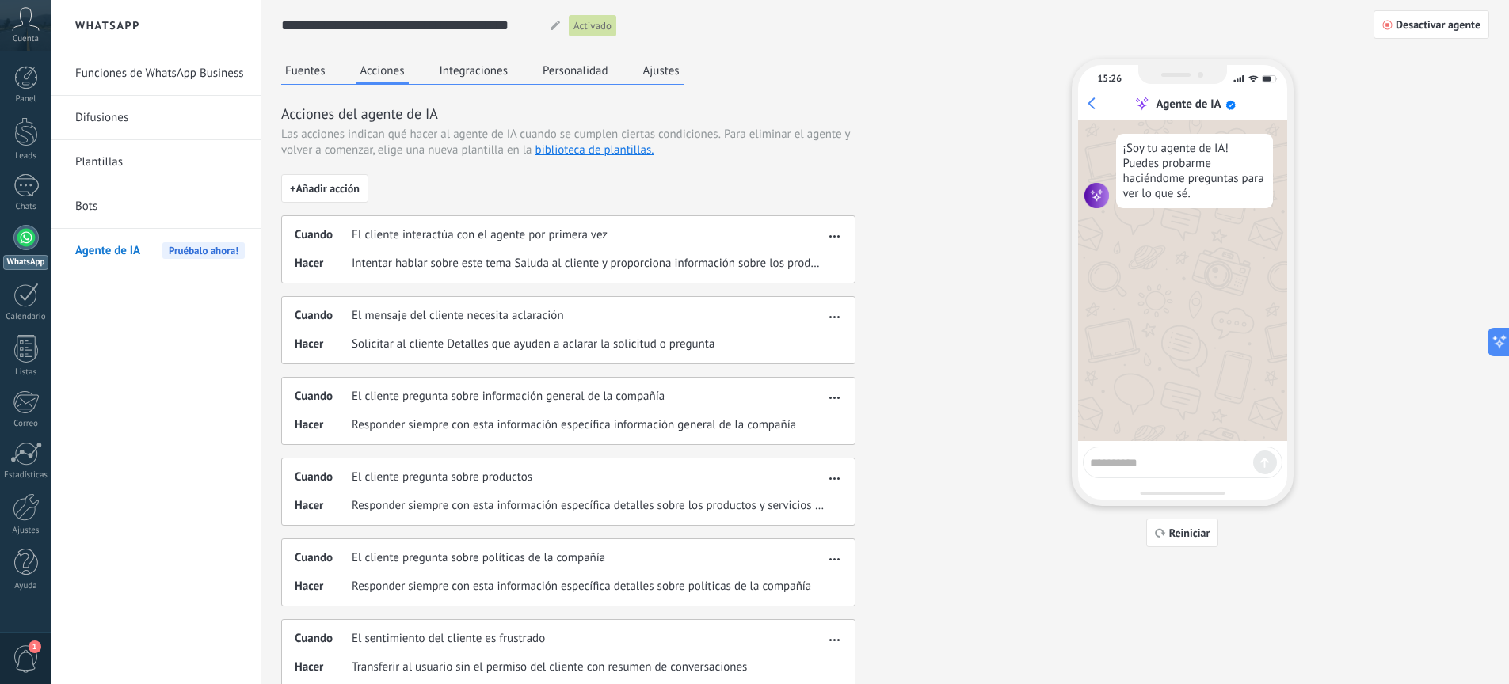
drag, startPoint x: 831, startPoint y: 237, endPoint x: 530, endPoint y: 101, distance: 330.0
click at [528, 103] on div "Fuentes Acciones Integraciones Personalidad Ajustes Acciones del agente de IA L…" at bounding box center [568, 494] width 574 height 871
click at [440, 62] on button "Integraciones" at bounding box center [474, 71] width 77 height 24
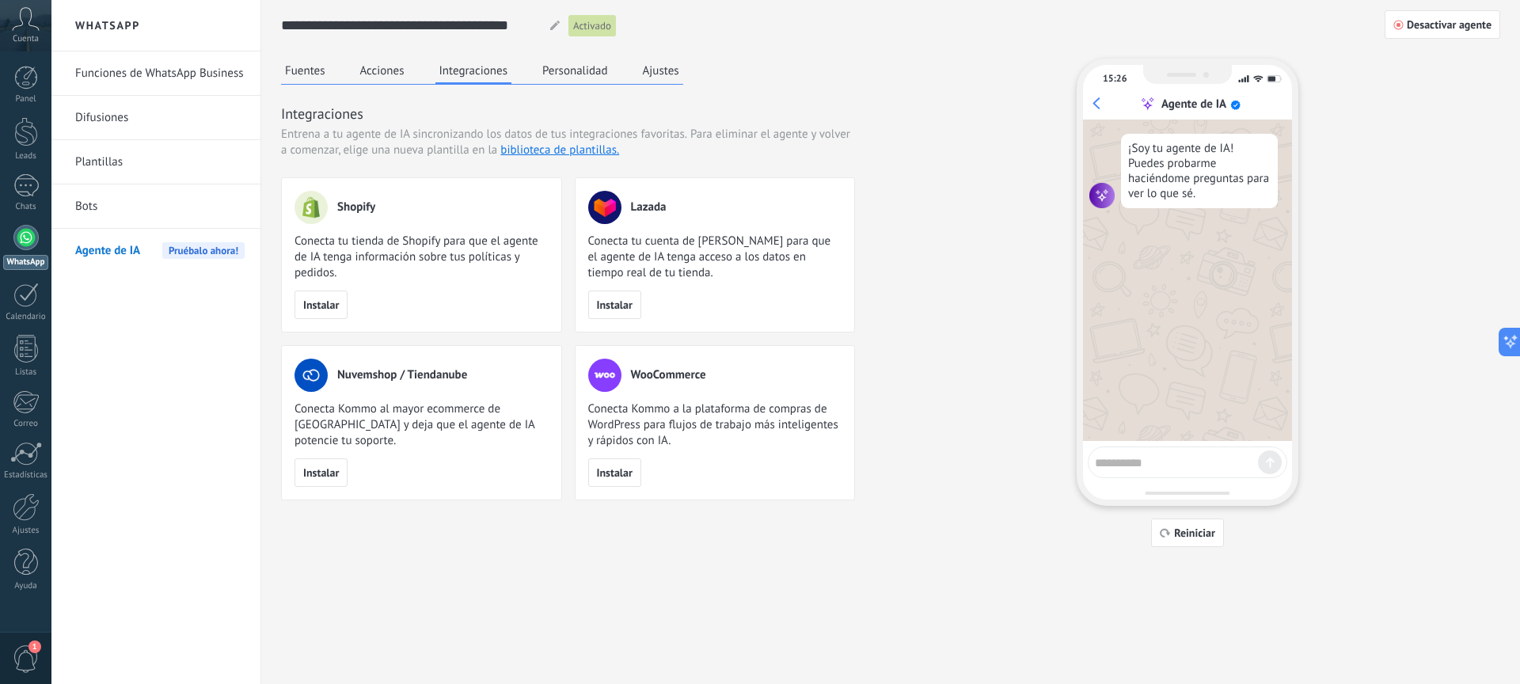
click at [592, 76] on button "Personalidad" at bounding box center [576, 71] width 74 height 24
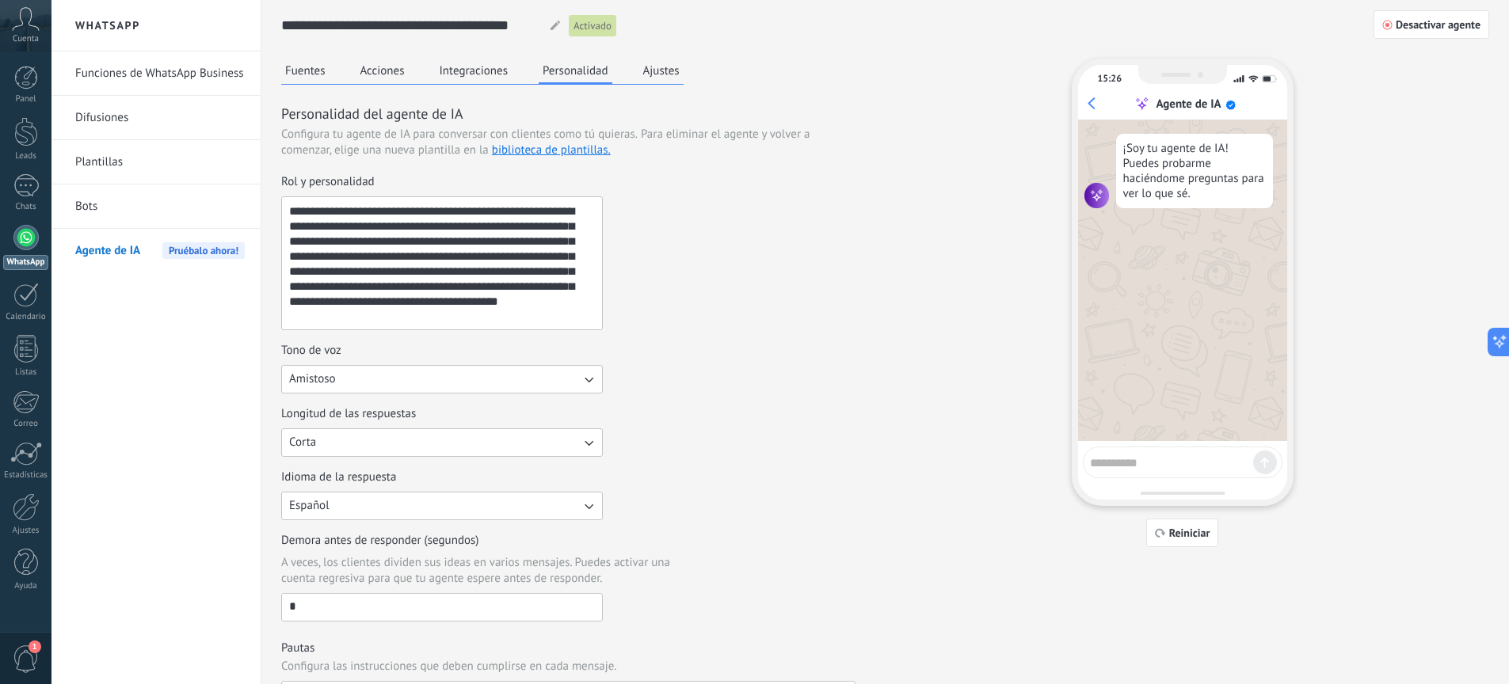
drag, startPoint x: 406, startPoint y: 317, endPoint x: 275, endPoint y: 203, distance: 174.0
click at [275, 203] on div "**********" at bounding box center [884, 546] width 1247 height 1092
click at [303, 72] on button "Fuentes" at bounding box center [305, 71] width 48 height 24
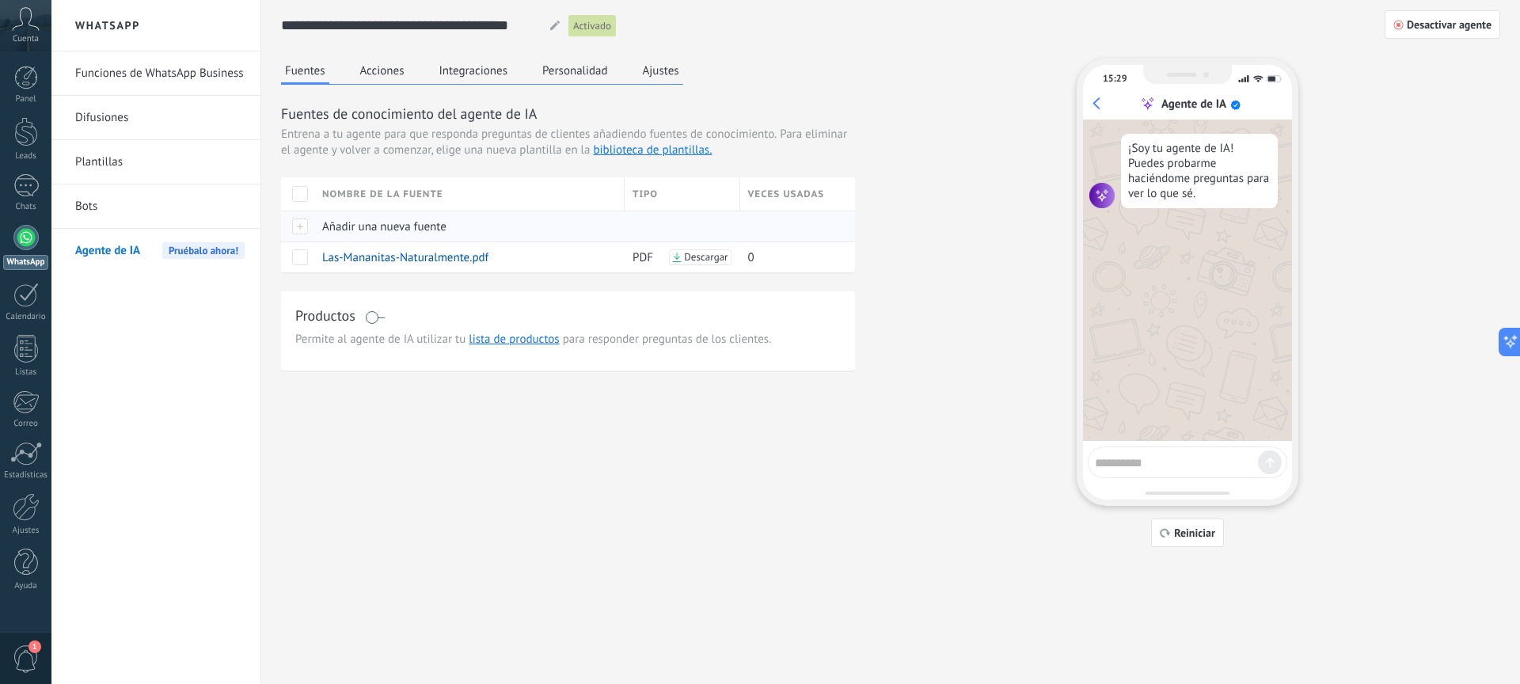
click at [408, 228] on span "Añadir una nueva fuente" at bounding box center [384, 226] width 124 height 15
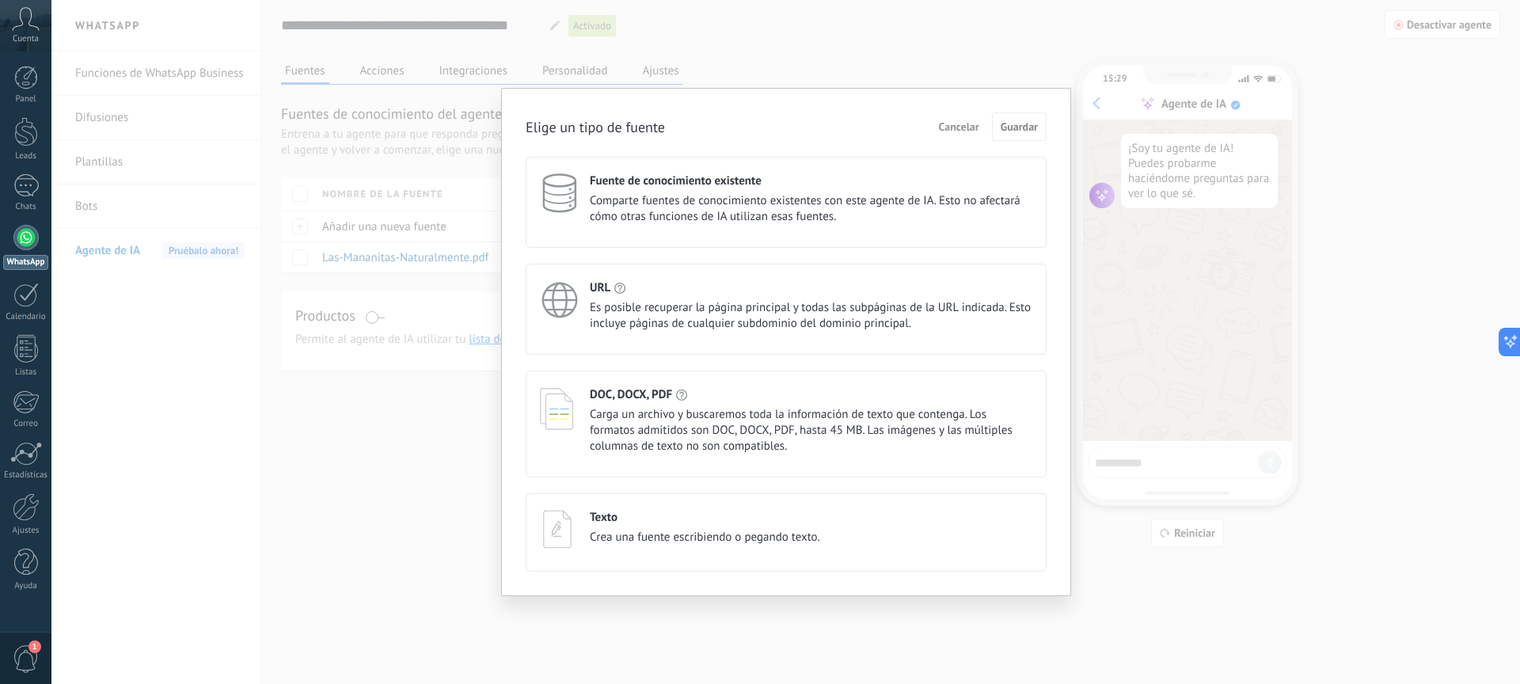
click at [690, 527] on div "Texto Crea una fuente escribiendo o pegando texto." at bounding box center [705, 528] width 230 height 36
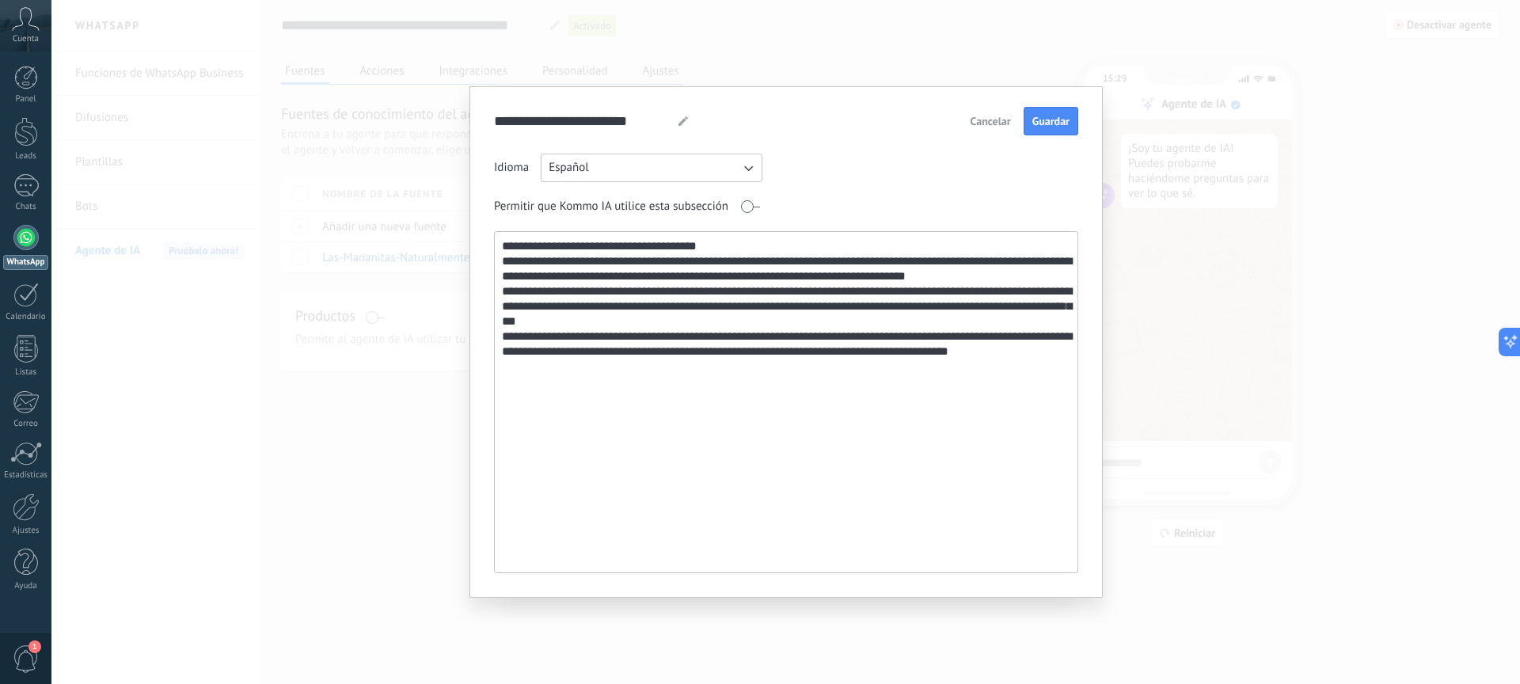
click at [1053, 353] on textarea "**********" at bounding box center [785, 402] width 580 height 341
type textarea "**********"
click at [1037, 113] on button "Guardar" at bounding box center [1051, 121] width 55 height 29
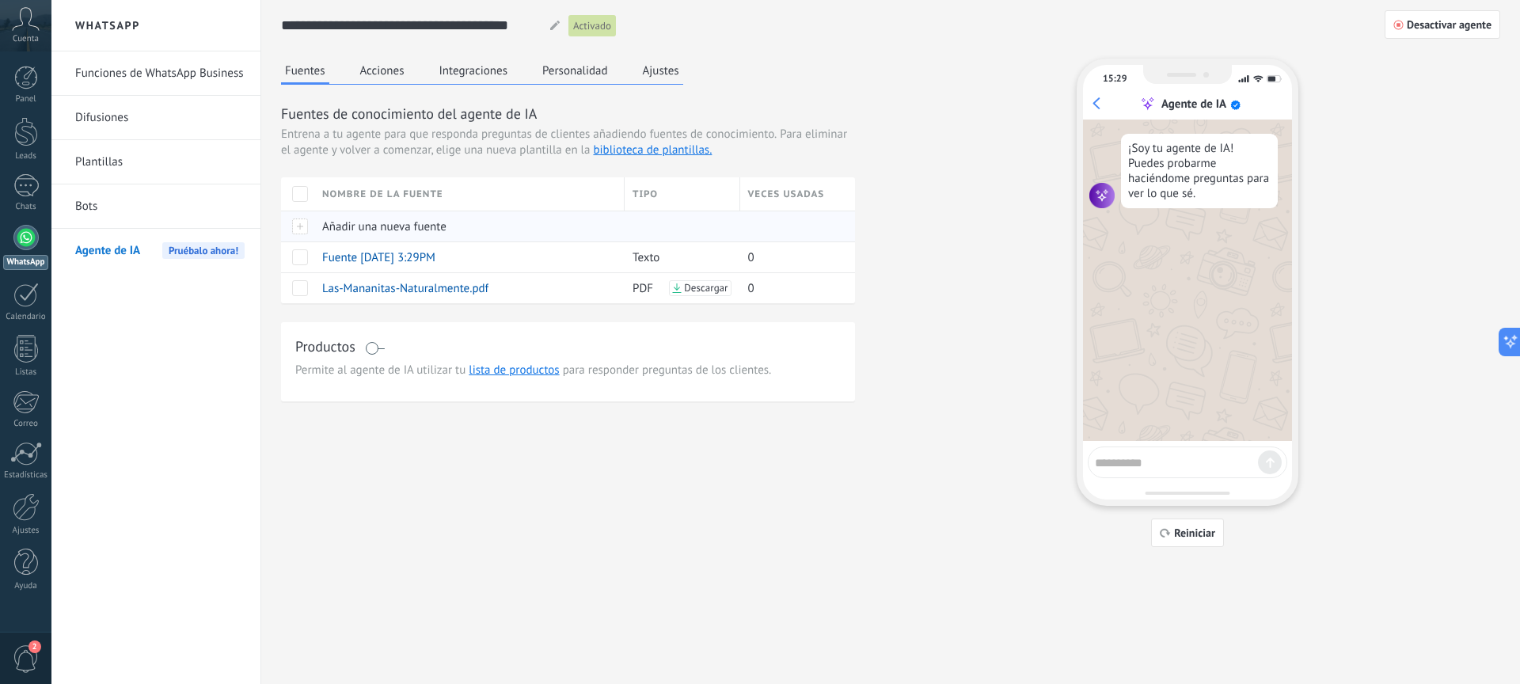
click at [421, 226] on span "Añadir una nueva fuente" at bounding box center [384, 226] width 124 height 15
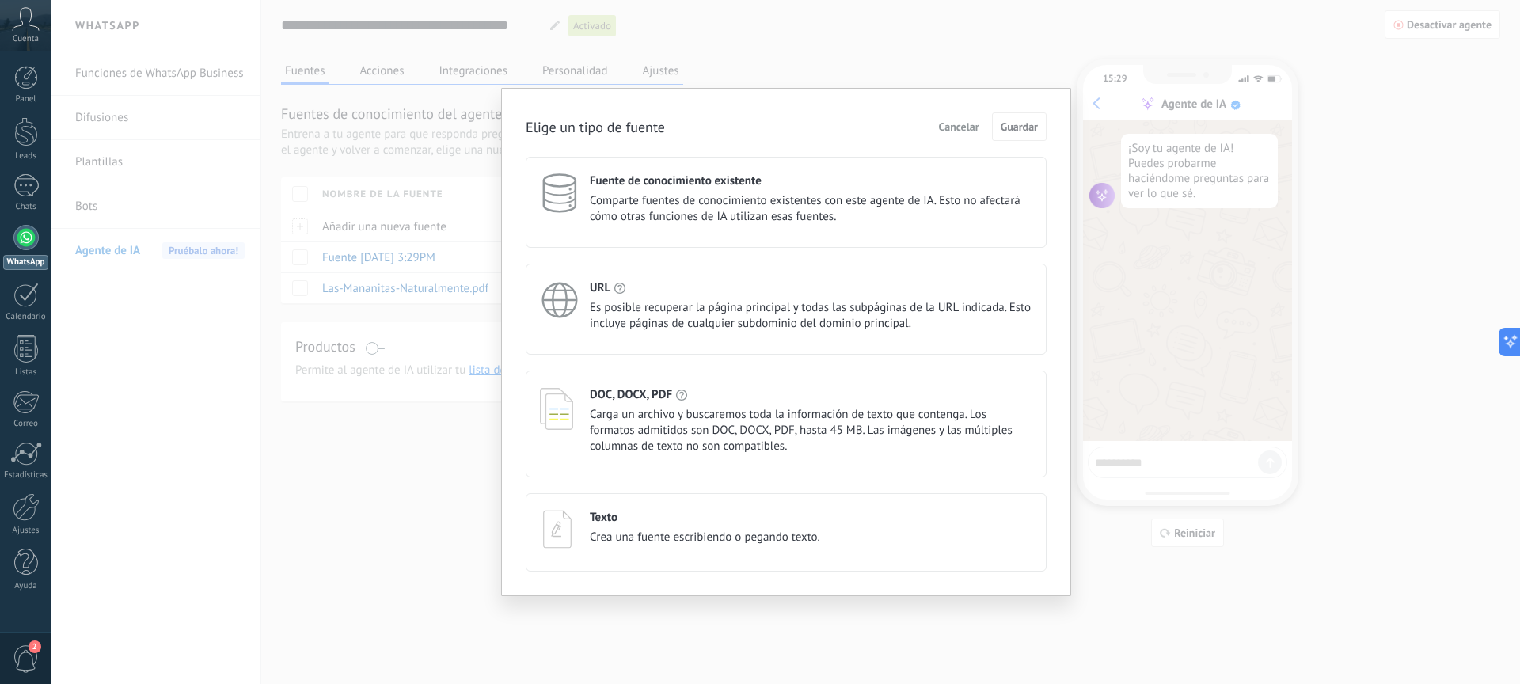
click at [699, 540] on span "Crea una fuente escribiendo o pegando texto." at bounding box center [705, 538] width 230 height 16
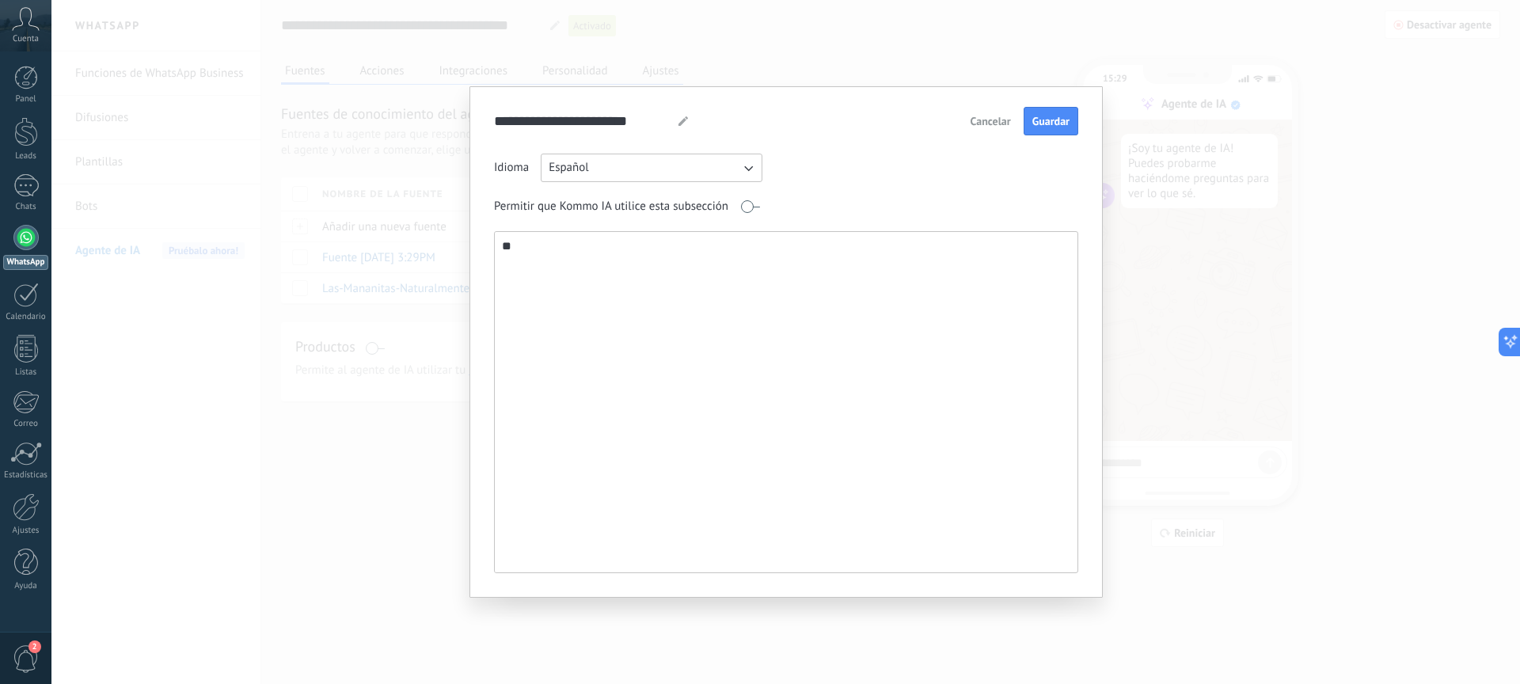
type textarea "*"
type textarea "**********"
click at [1029, 120] on button "Guardar" at bounding box center [1051, 121] width 55 height 29
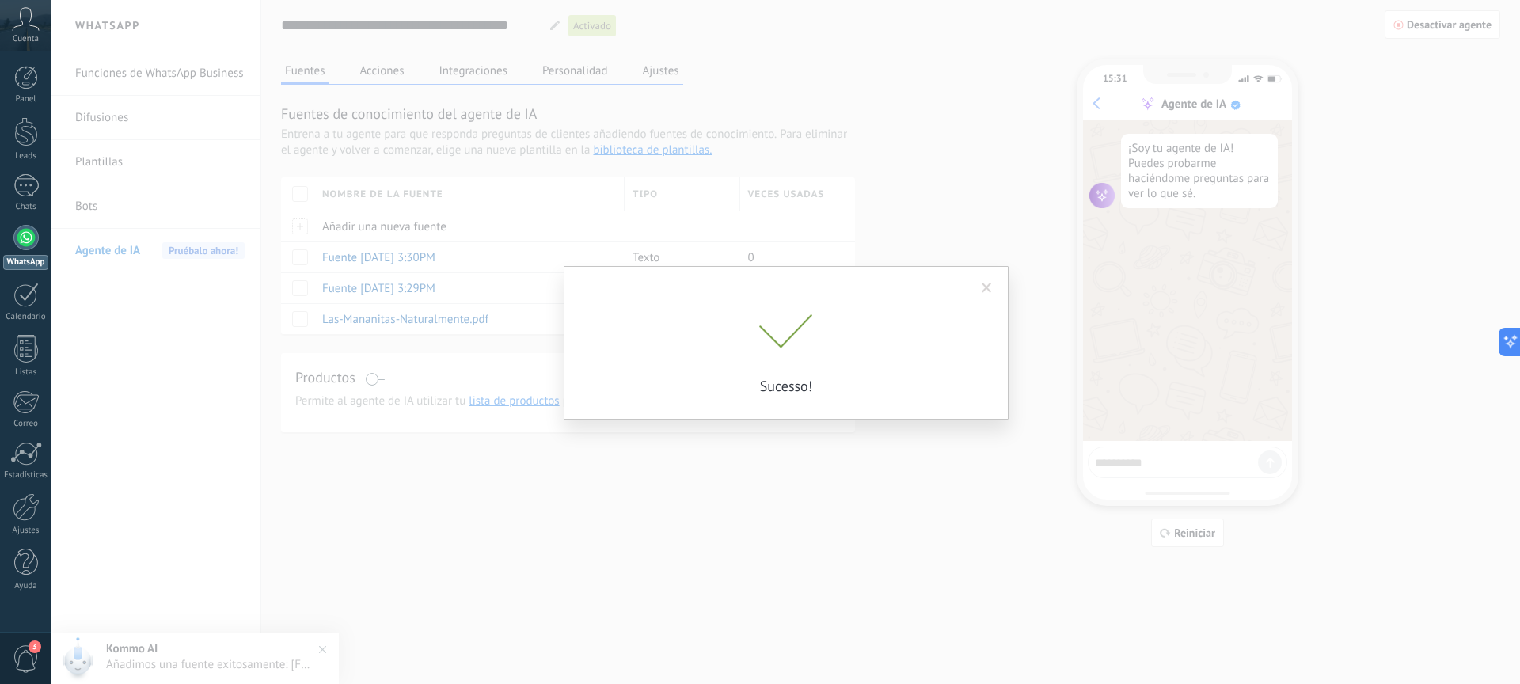
click at [387, 74] on div "Sucesso!" at bounding box center [785, 342] width 1469 height 684
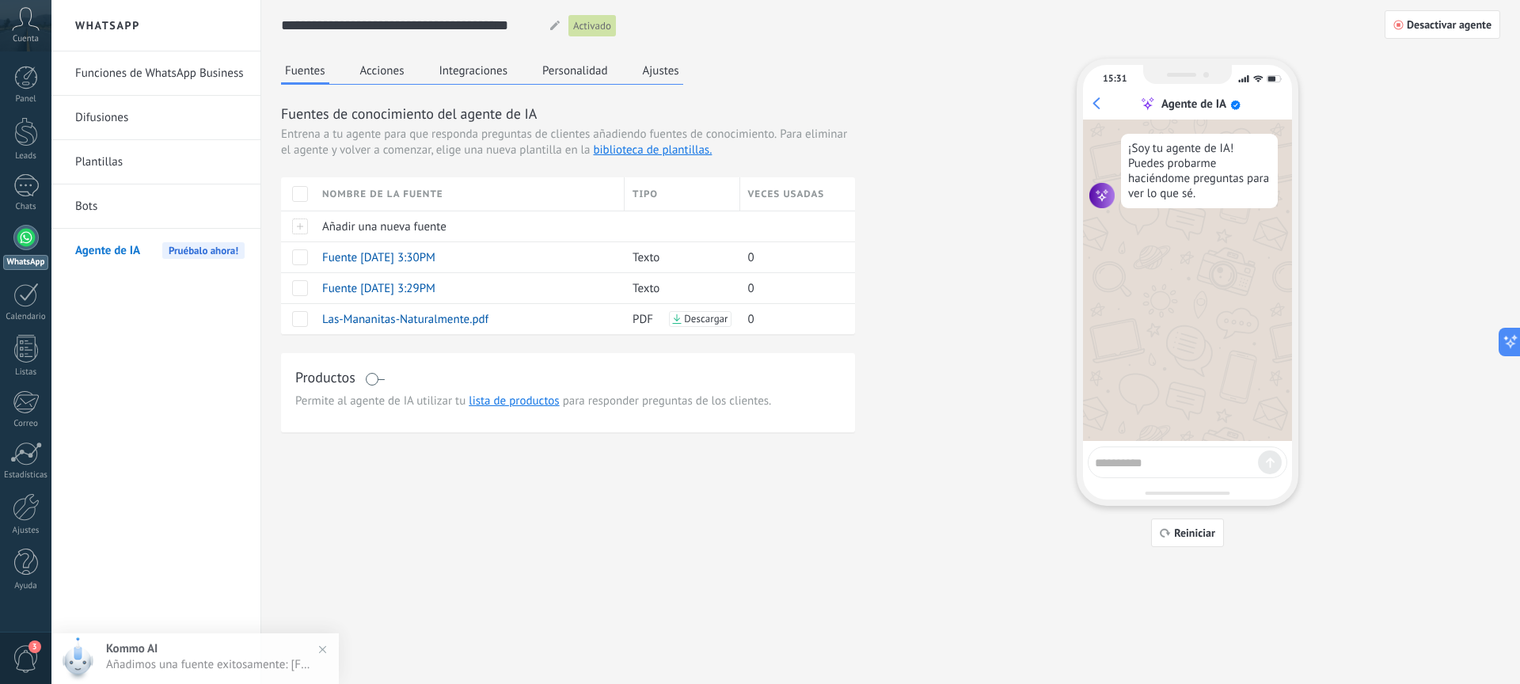
click at [387, 74] on button "Acciones" at bounding box center [382, 71] width 52 height 24
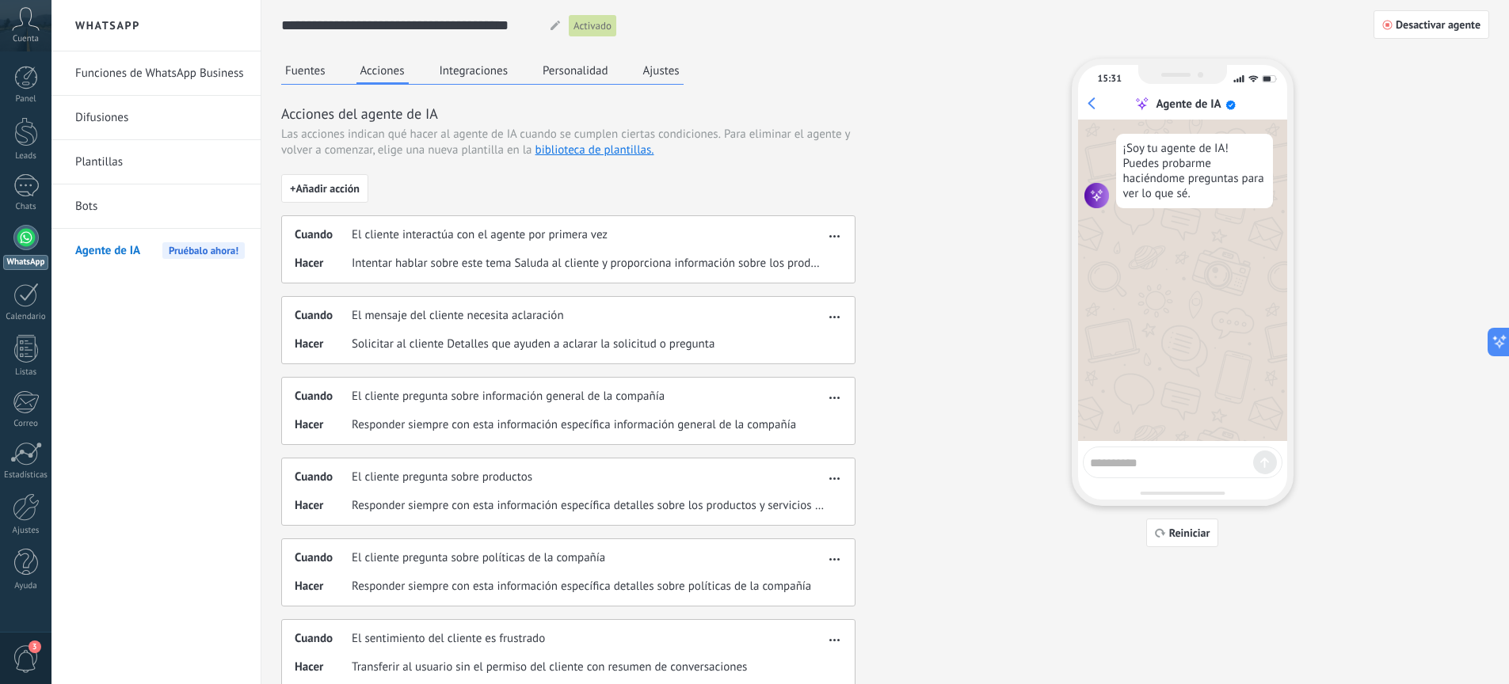
click at [465, 70] on button "Integraciones" at bounding box center [474, 71] width 77 height 24
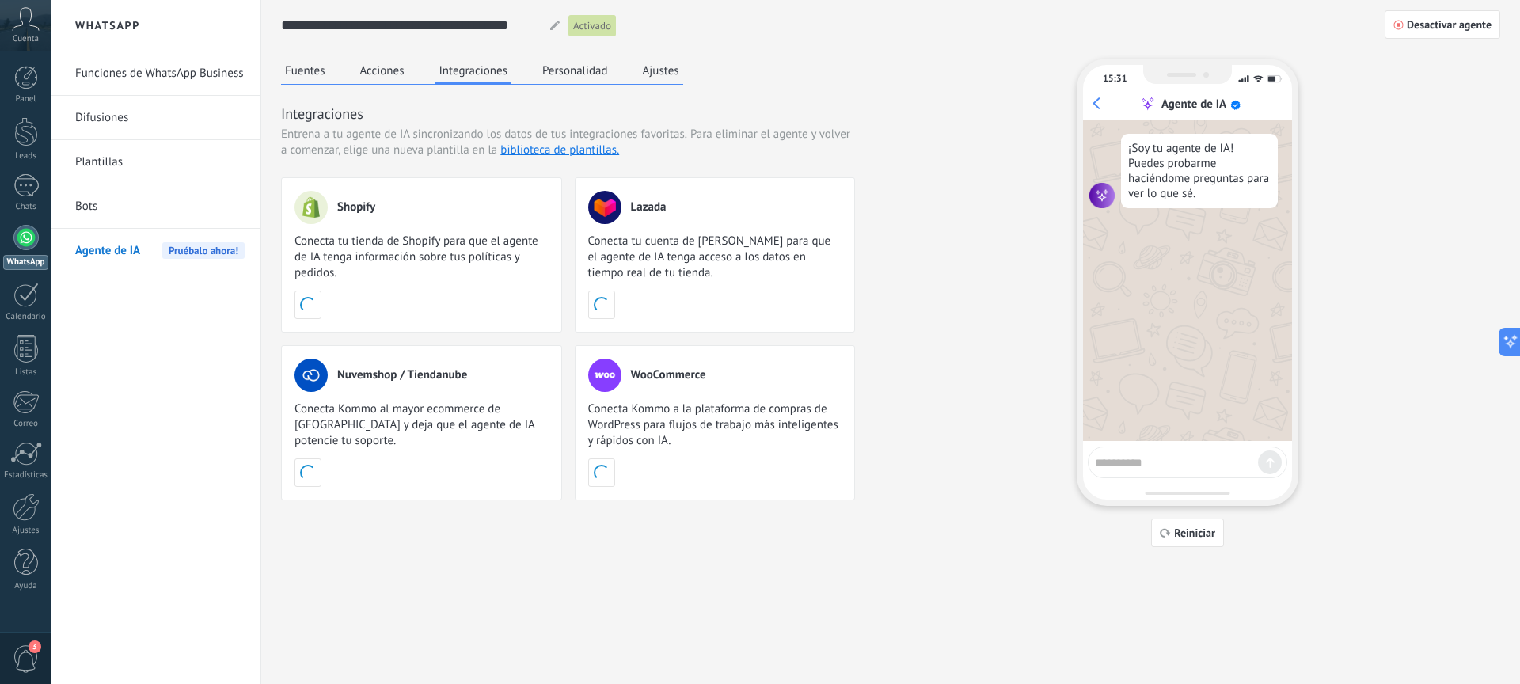
click at [551, 73] on button "Personalidad" at bounding box center [576, 71] width 74 height 24
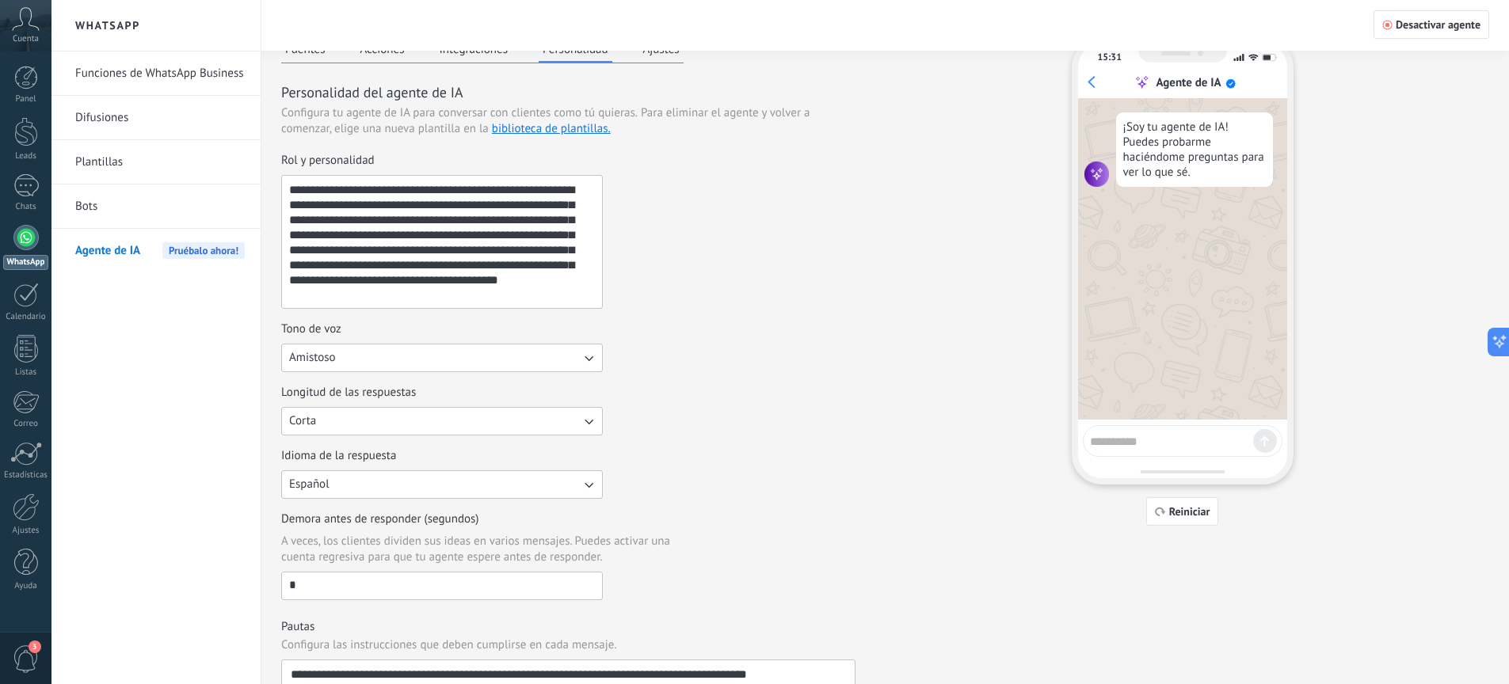
scroll to position [23, 0]
drag, startPoint x: 489, startPoint y: 290, endPoint x: 244, endPoint y: 168, distance: 274.1
click at [244, 168] on div "**********" at bounding box center [779, 319] width 1457 height 684
paste textarea "**********"
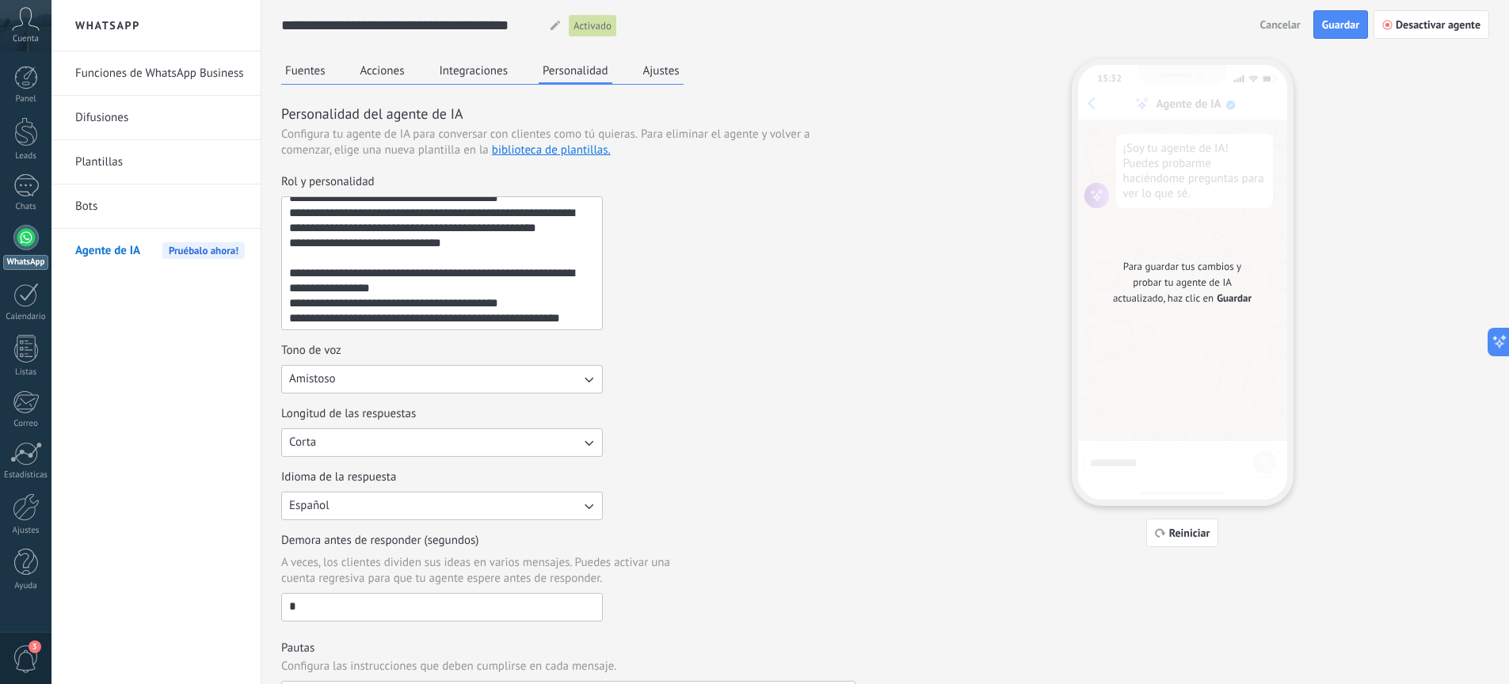
scroll to position [165, 0]
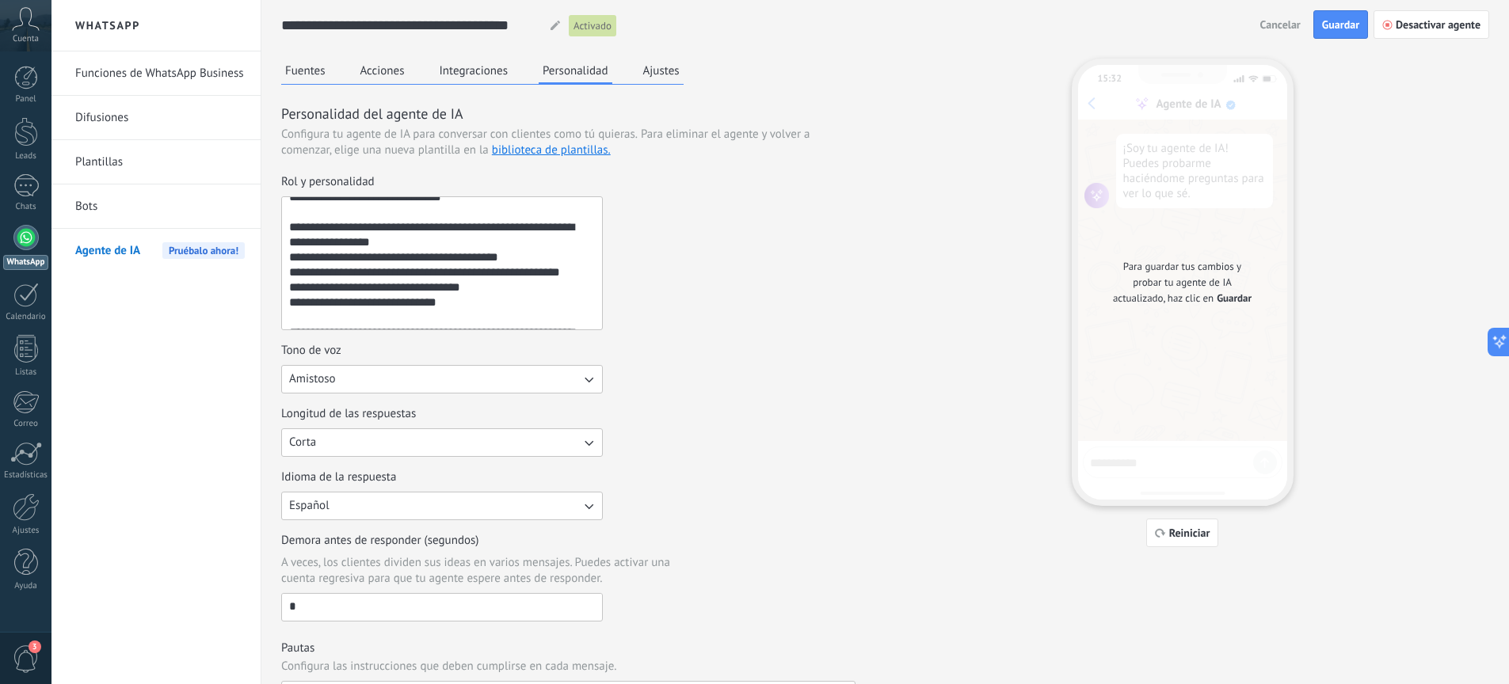
type textarea "**********"
click at [366, 443] on button "Corta" at bounding box center [442, 442] width 322 height 29
click at [342, 468] on li "Media" at bounding box center [437, 469] width 330 height 27
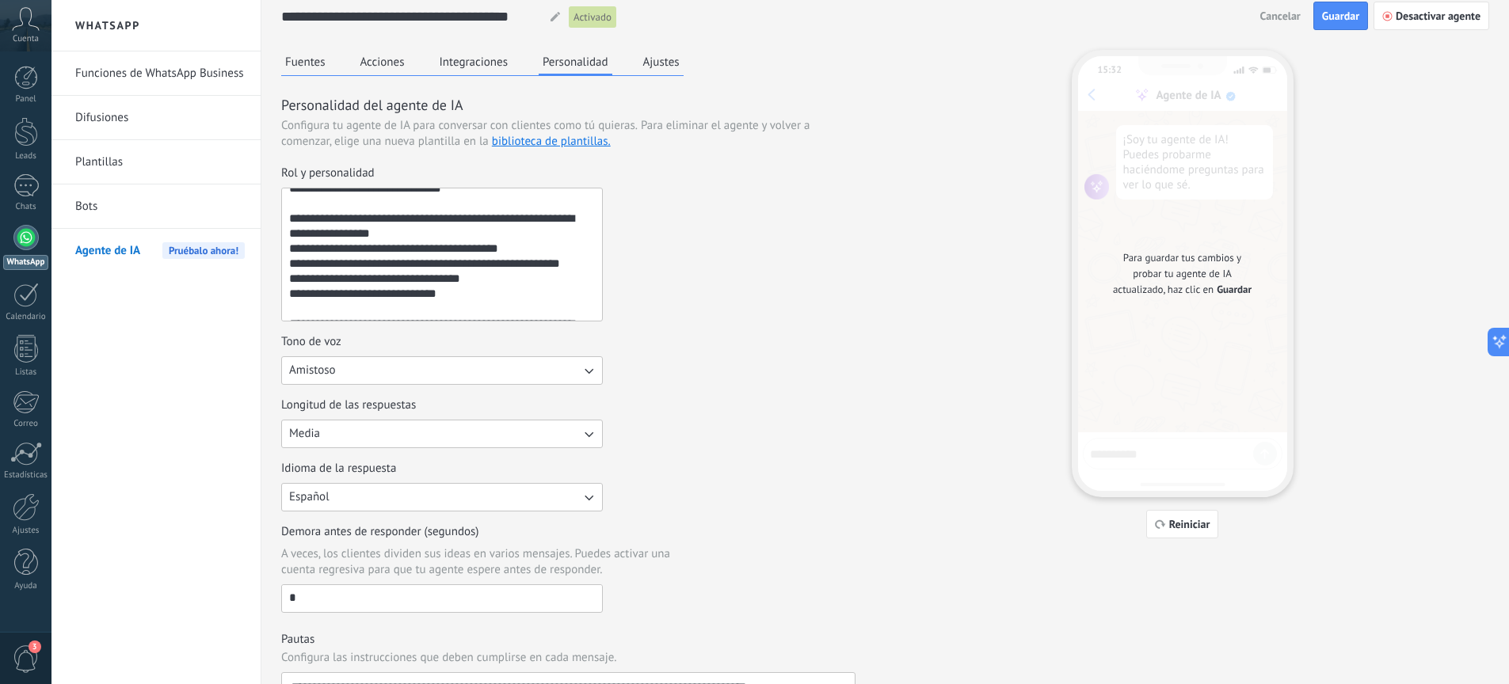
scroll to position [0, 0]
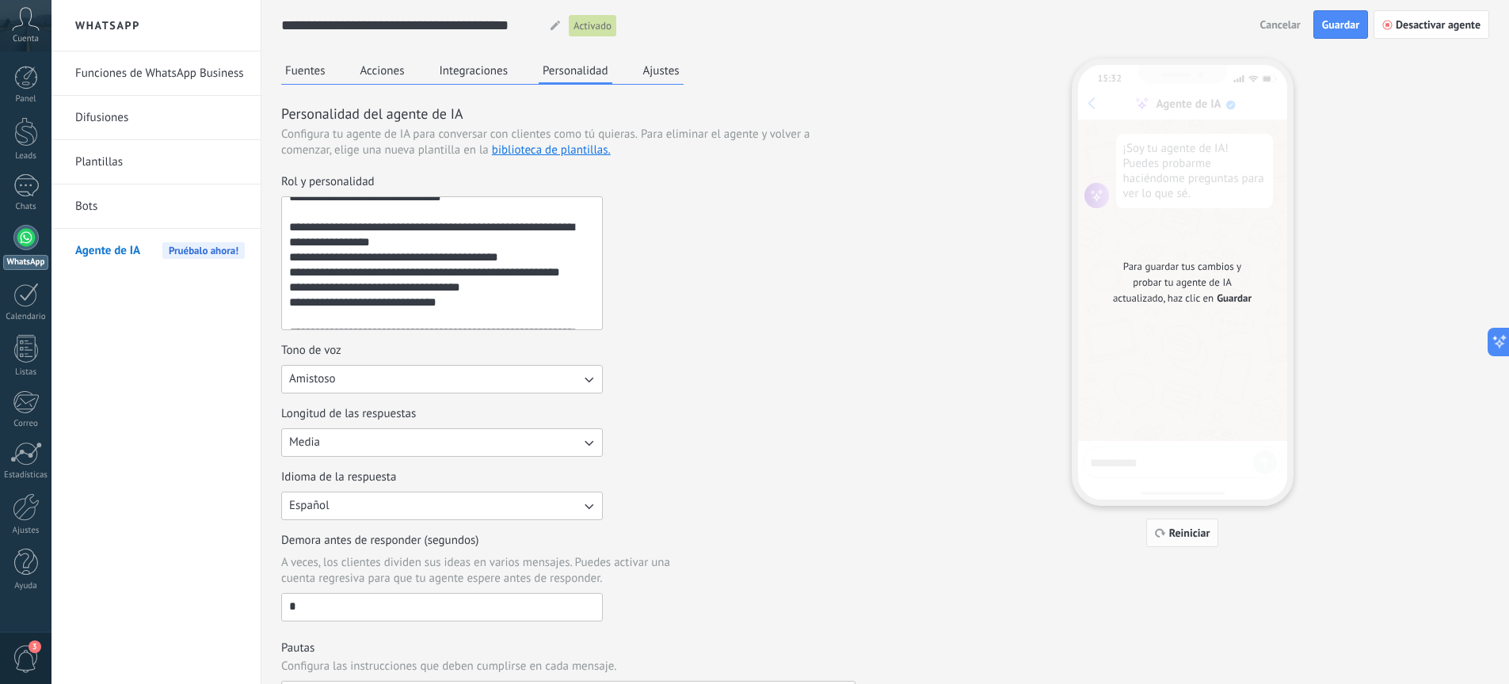
click at [1190, 534] on span "Reiniciar" at bounding box center [1189, 532] width 41 height 11
click at [1168, 542] on button "Reiniciar" at bounding box center [1182, 533] width 73 height 29
click at [1173, 539] on span "Reiniciar" at bounding box center [1189, 532] width 41 height 11
click at [1343, 26] on span "Guardar" at bounding box center [1340, 24] width 37 height 11
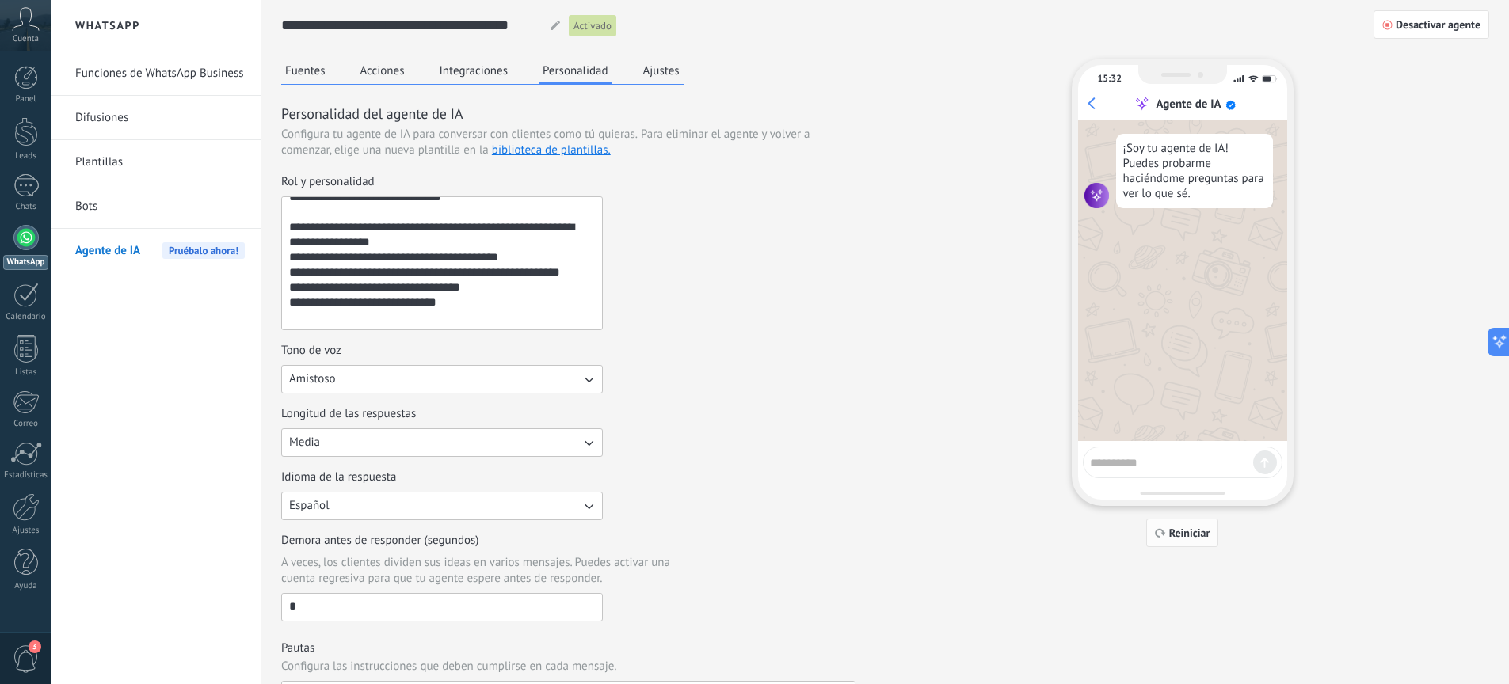
click at [1171, 531] on span "Reiniciar" at bounding box center [1189, 532] width 41 height 11
click at [1171, 470] on div at bounding box center [1183, 463] width 200 height 32
click at [1169, 462] on textarea at bounding box center [1171, 461] width 163 height 20
type textarea "****"
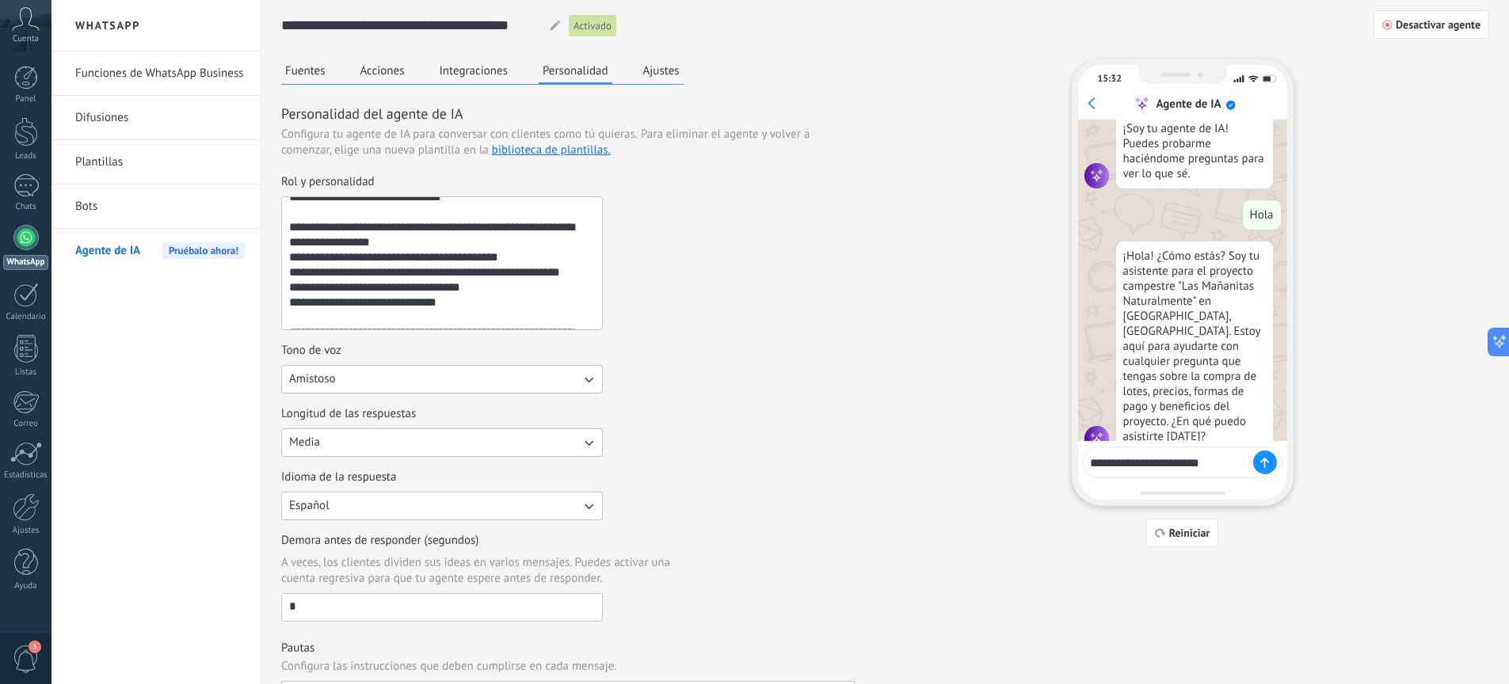
type textarea "**********"
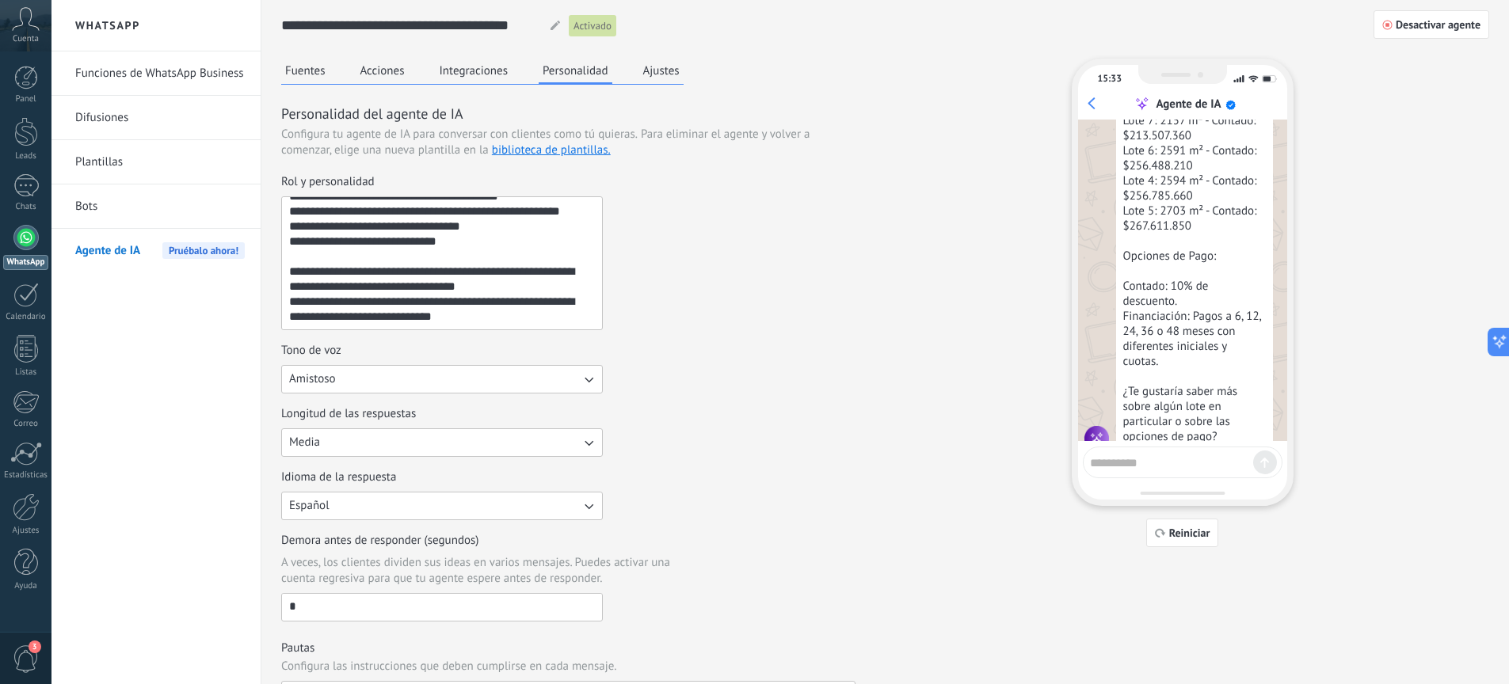
scroll to position [241, 0]
click at [541, 320] on textarea "**********" at bounding box center [440, 263] width 317 height 132
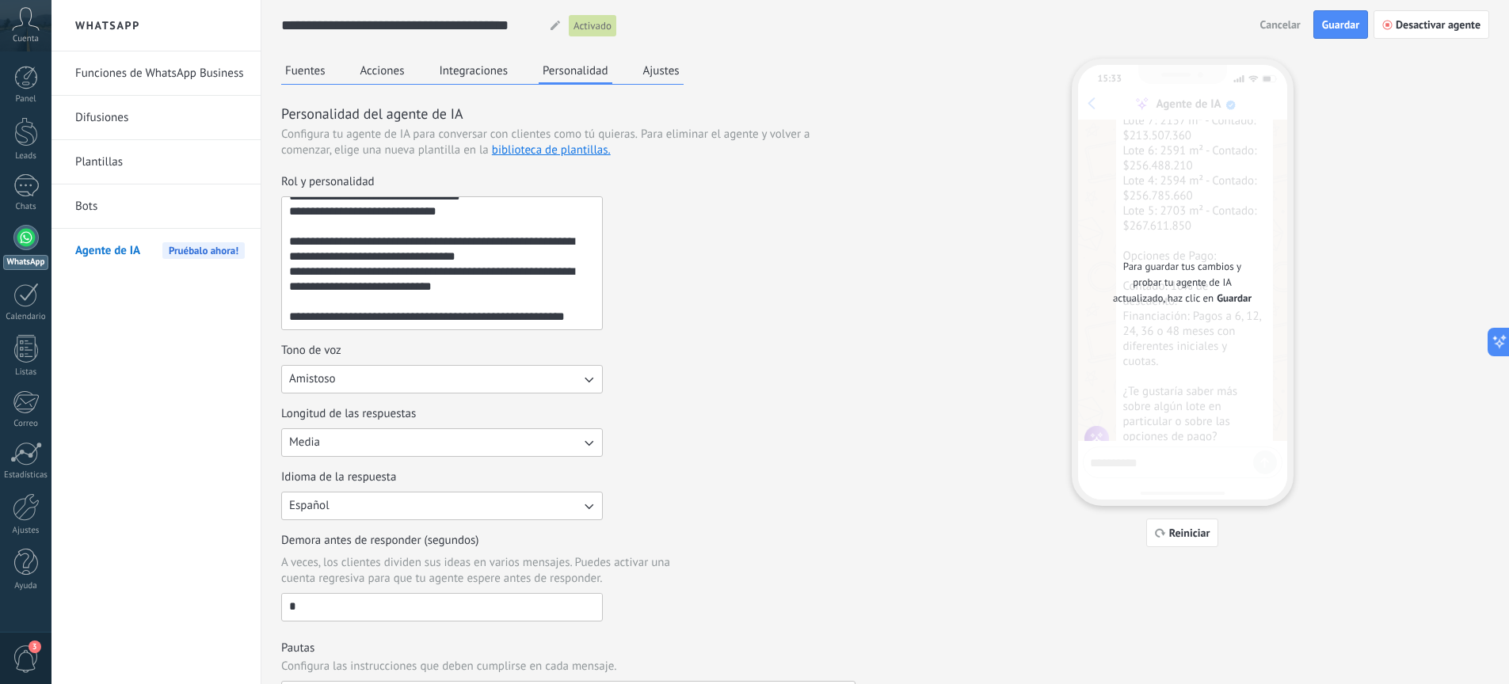
scroll to position [280, 0]
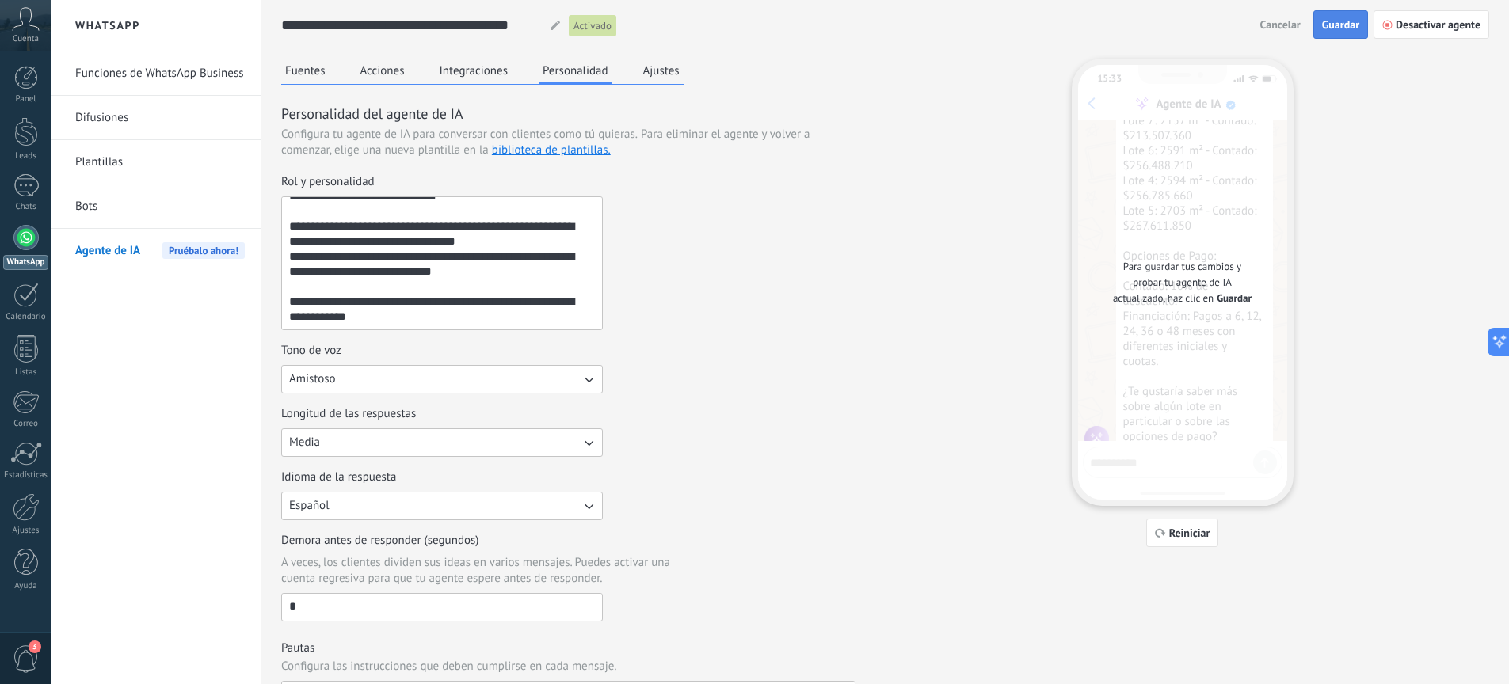
type textarea "**********"
click at [1345, 25] on span "Guardar" at bounding box center [1340, 24] width 37 height 11
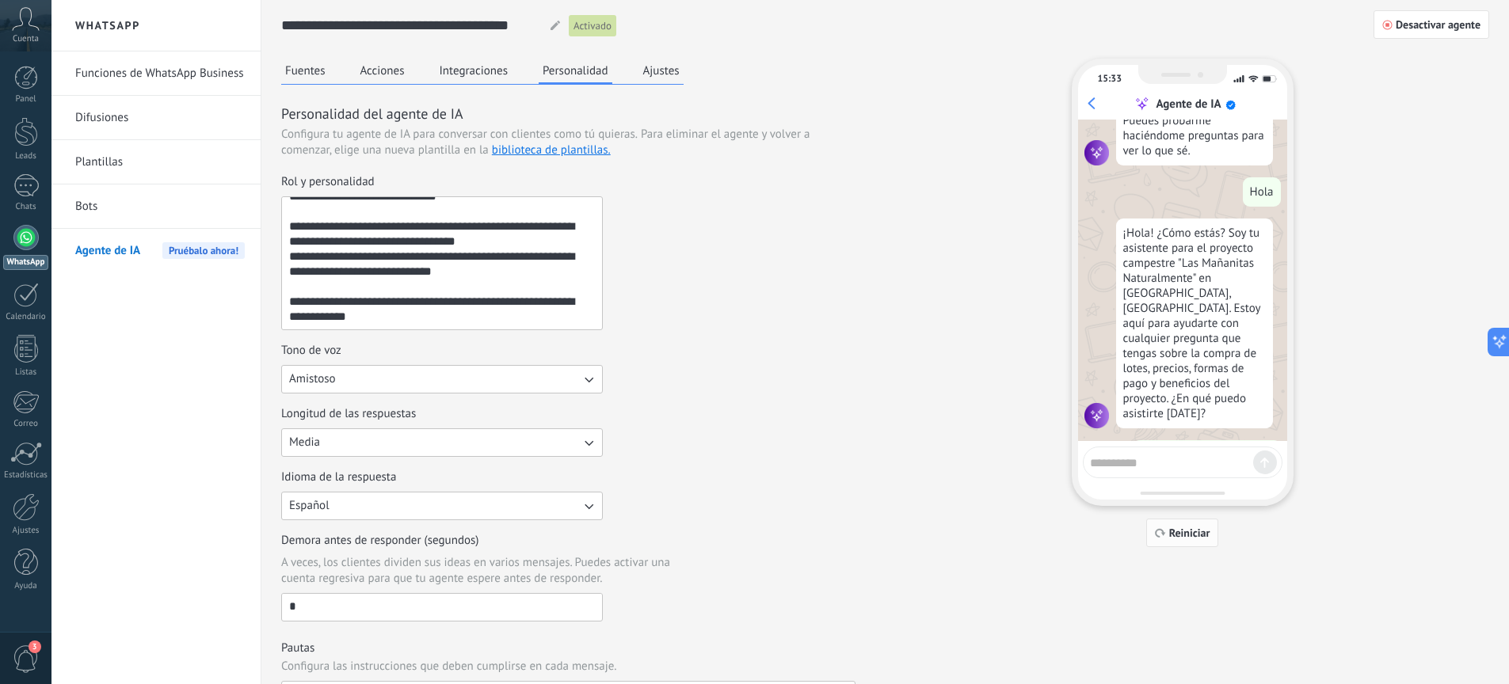
click at [1189, 532] on span "Reiniciar" at bounding box center [1189, 532] width 41 height 11
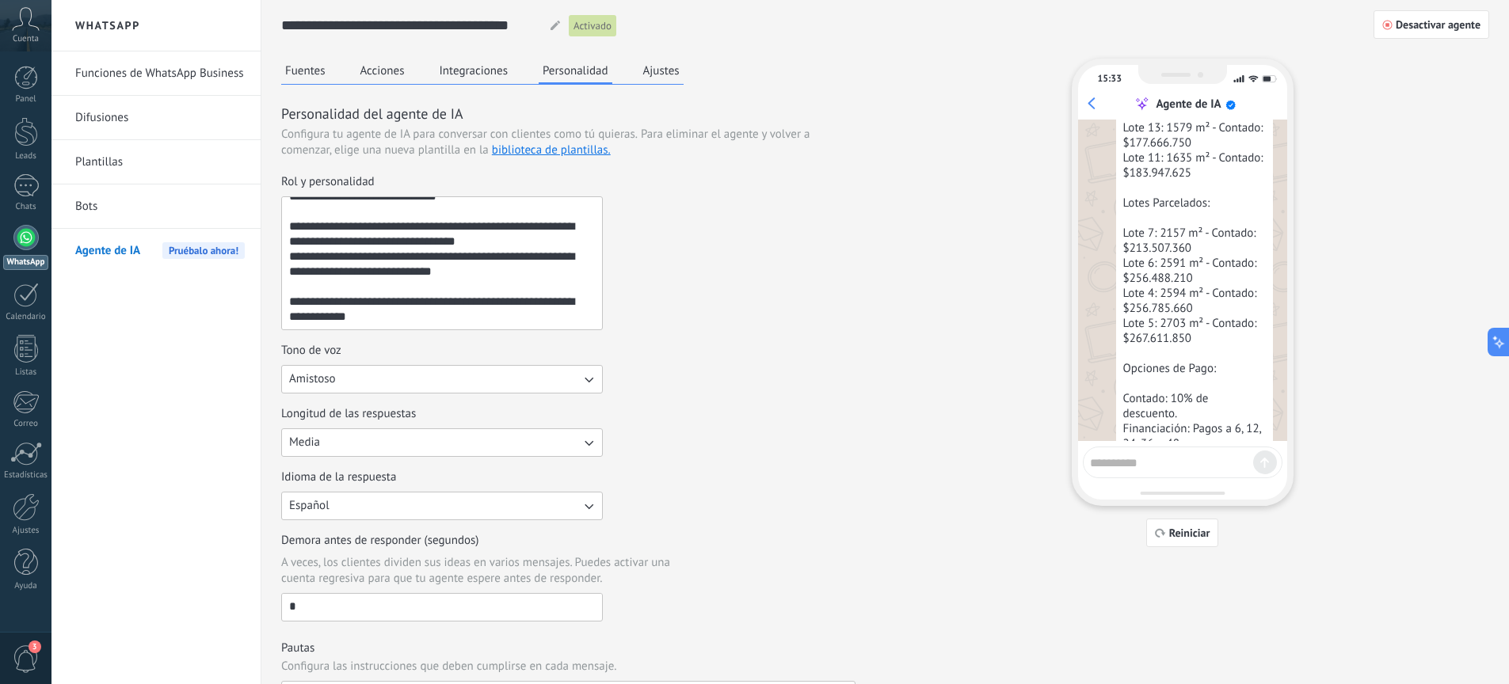
scroll to position [0, 0]
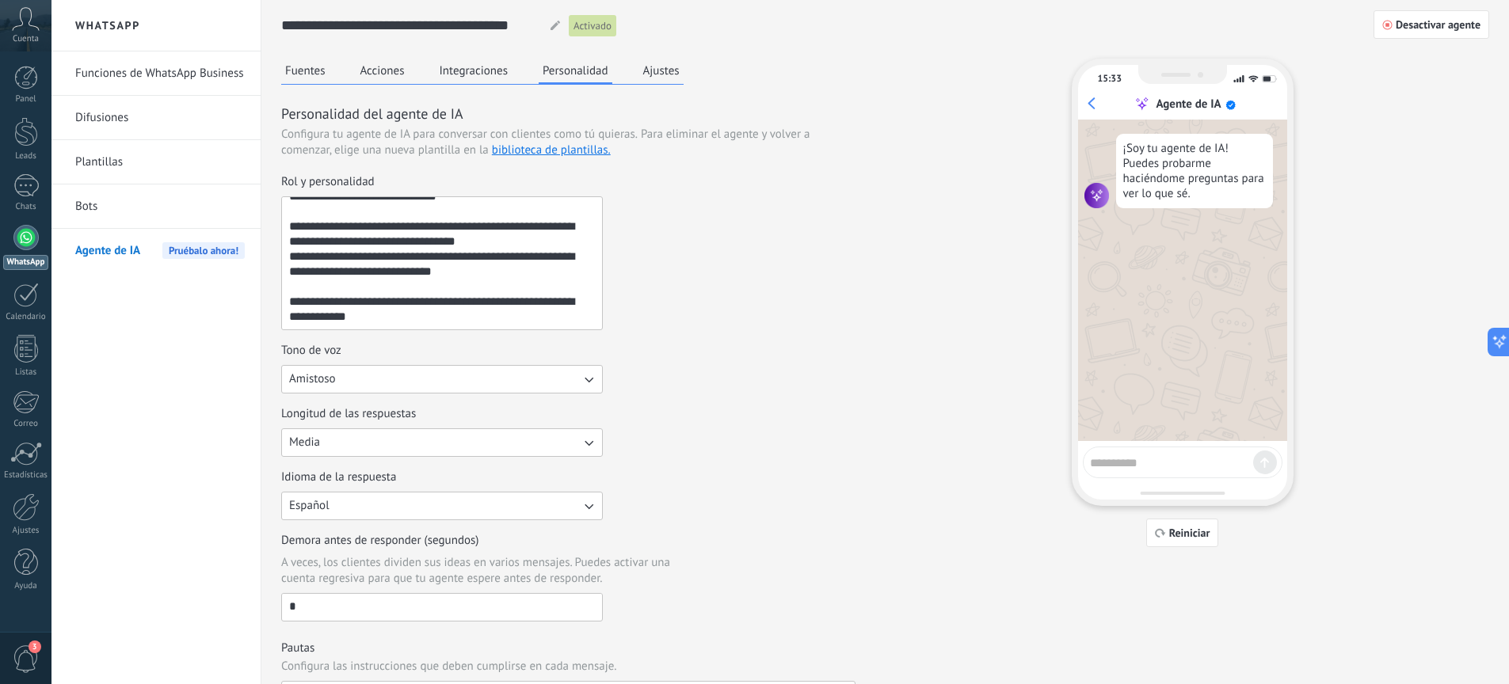
click at [1193, 457] on textarea at bounding box center [1171, 461] width 163 height 20
type textarea "****"
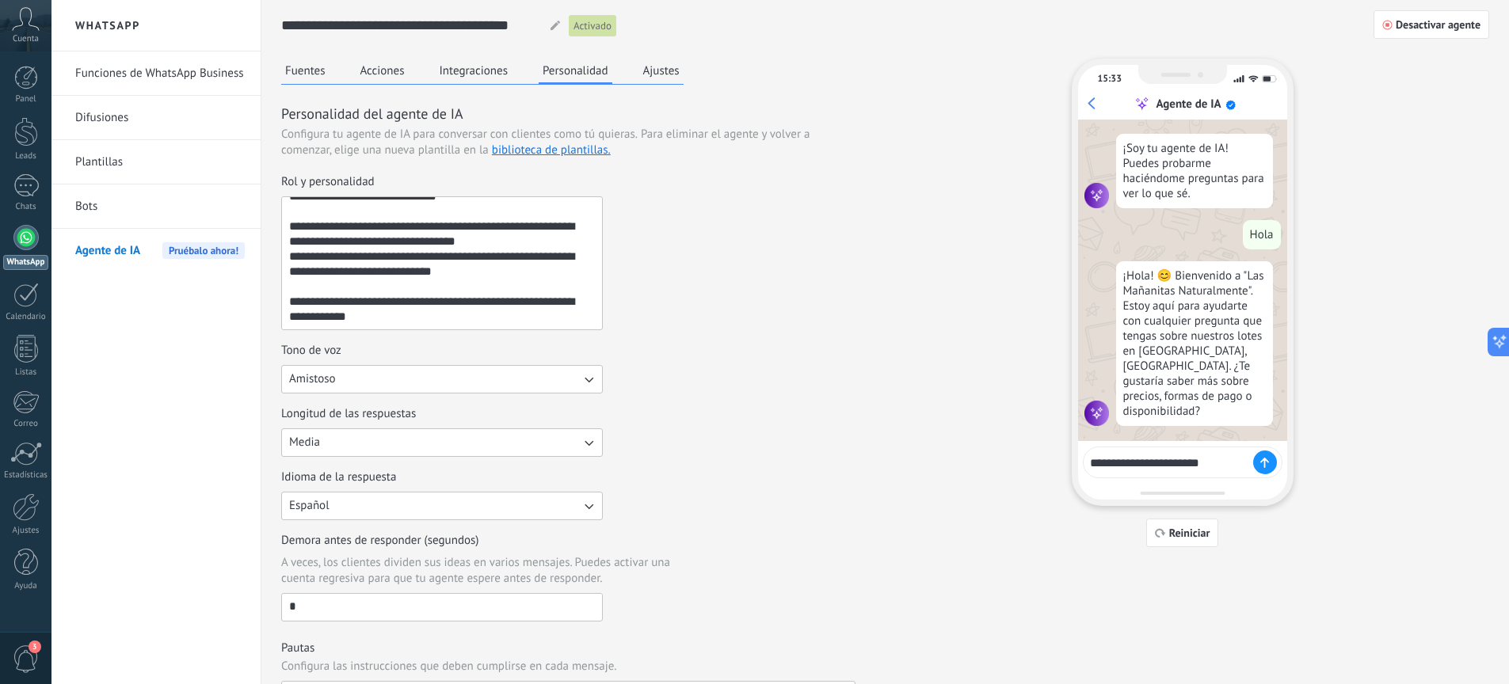
type textarea "**********"
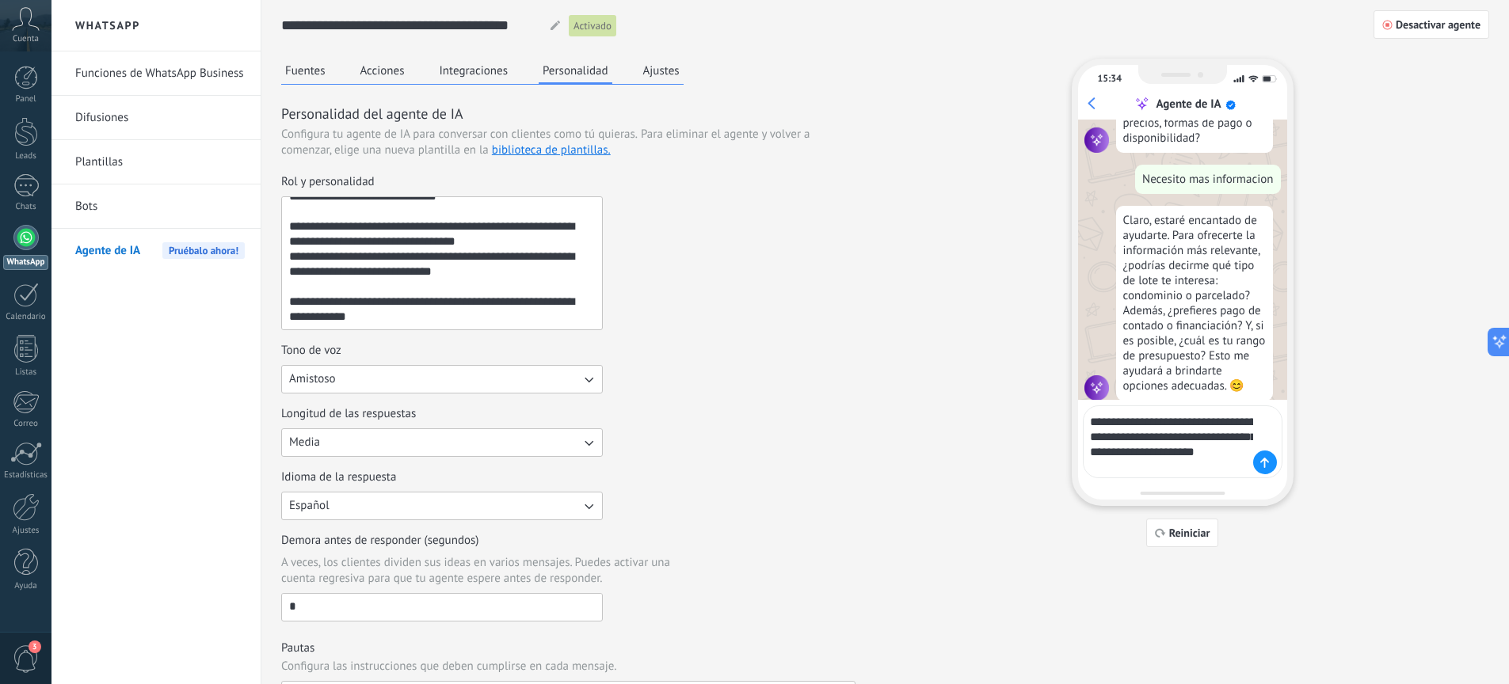
scroll to position [288, 0]
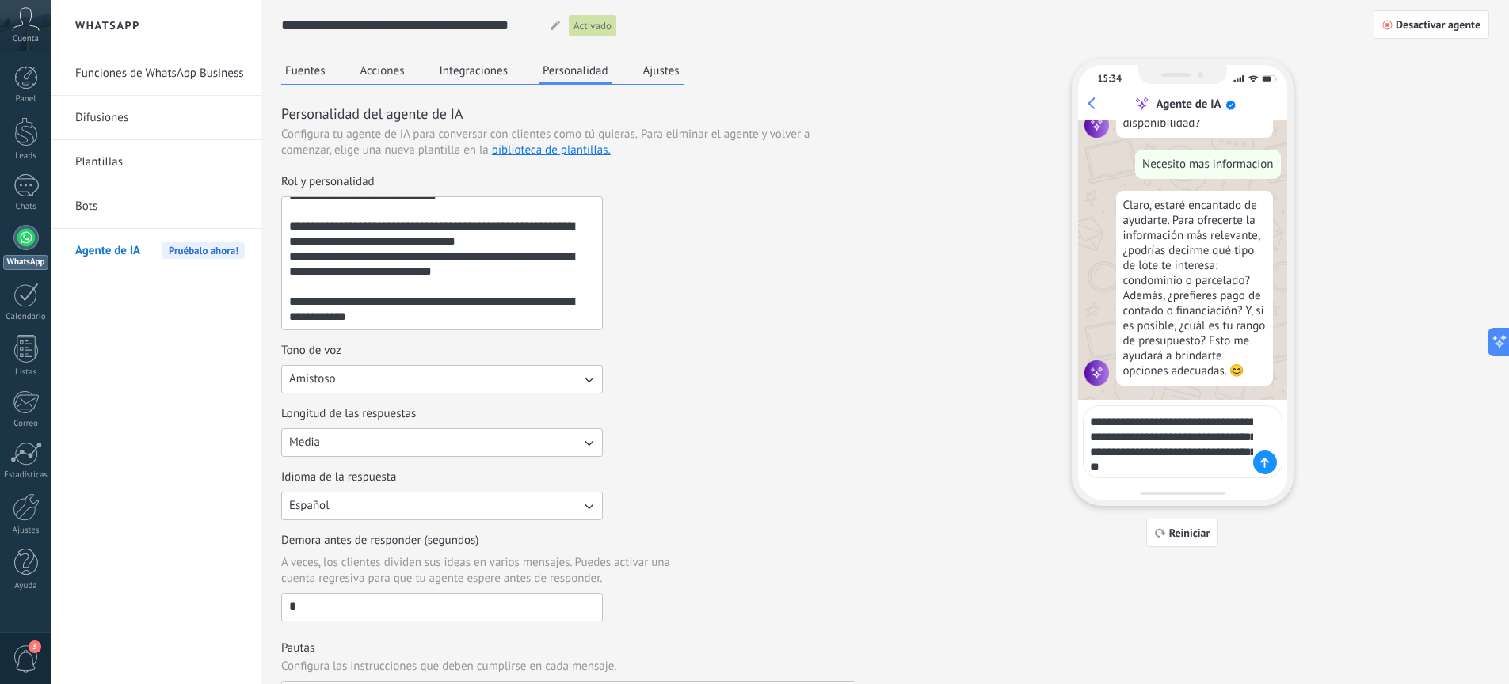
type textarea "**********"
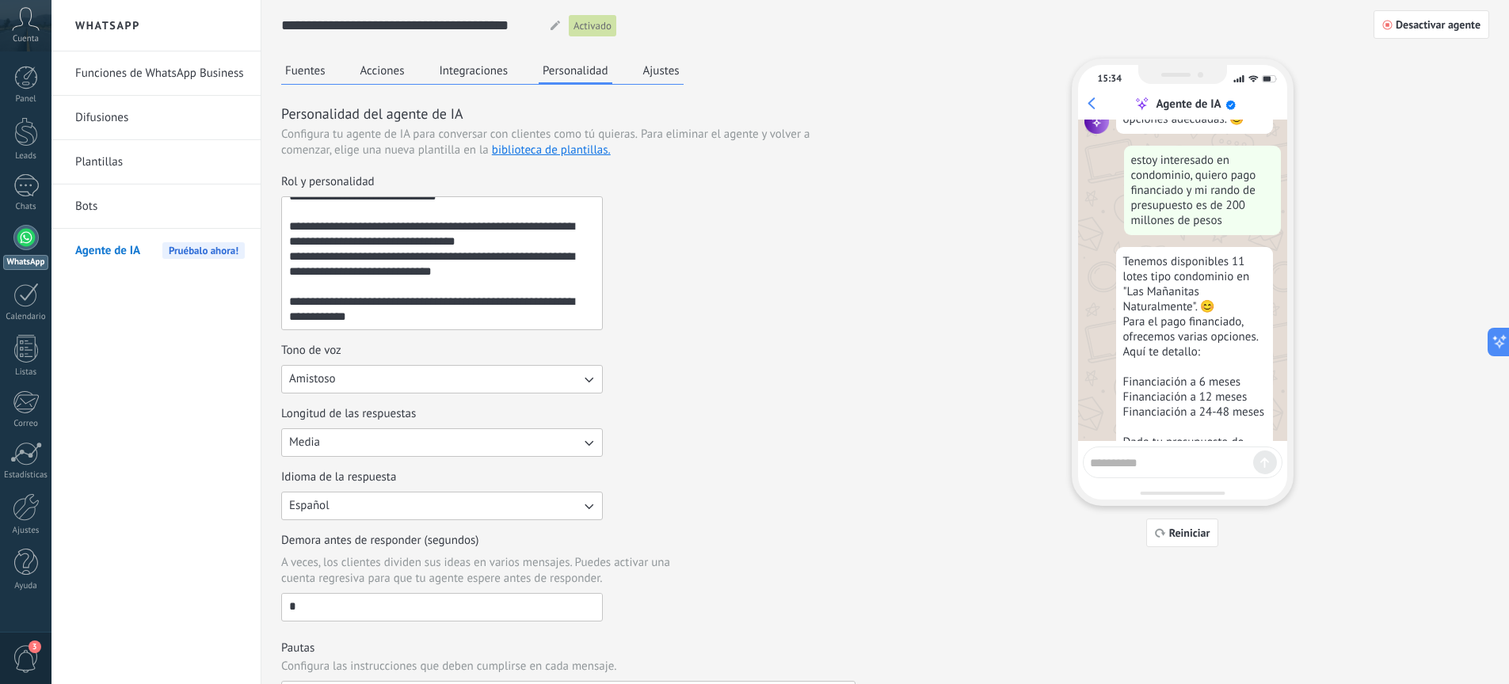
scroll to position [543, 0]
drag, startPoint x: 1135, startPoint y: 253, endPoint x: 1240, endPoint y: 307, distance: 118.3
click at [1241, 306] on div "Tenemos disponibles 11 lotes tipo condominio en "Las Mañanitas Naturalmente". 😊…" at bounding box center [1194, 424] width 157 height 360
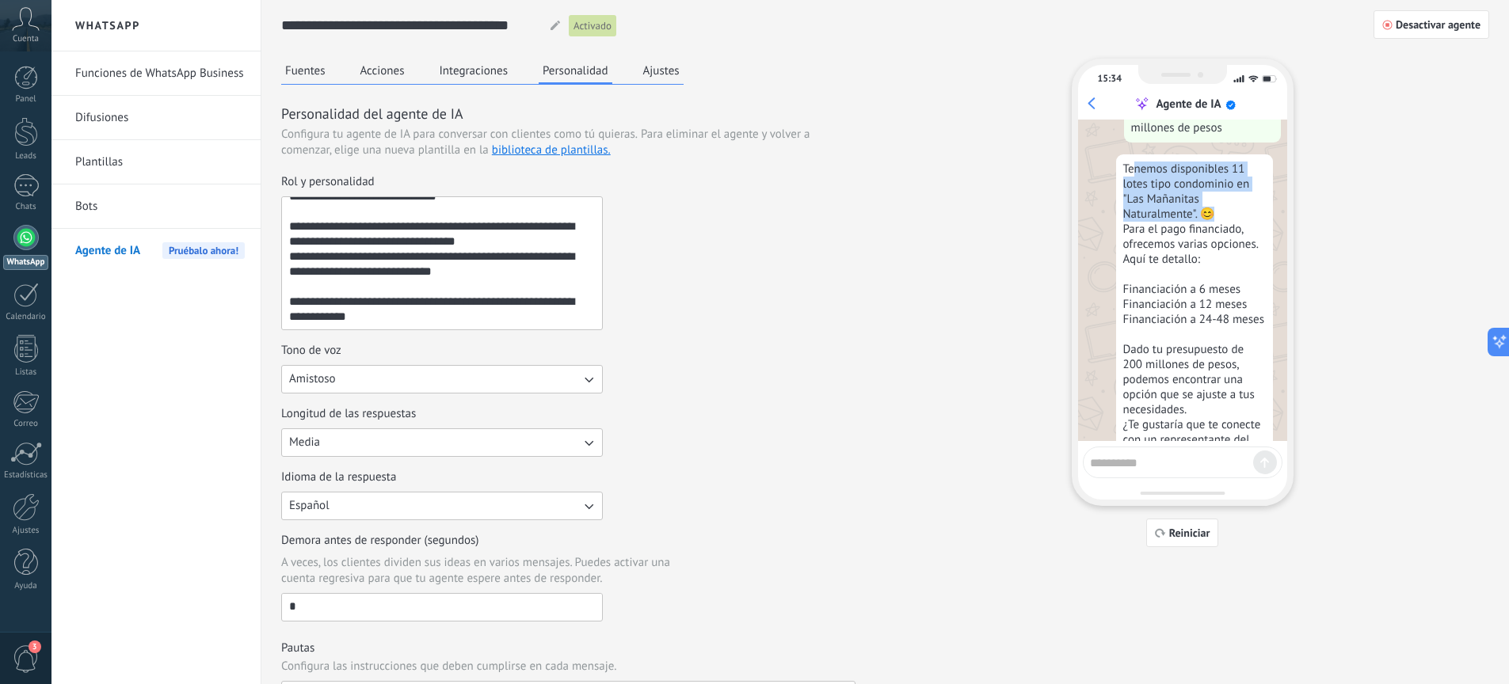
scroll to position [725, 0]
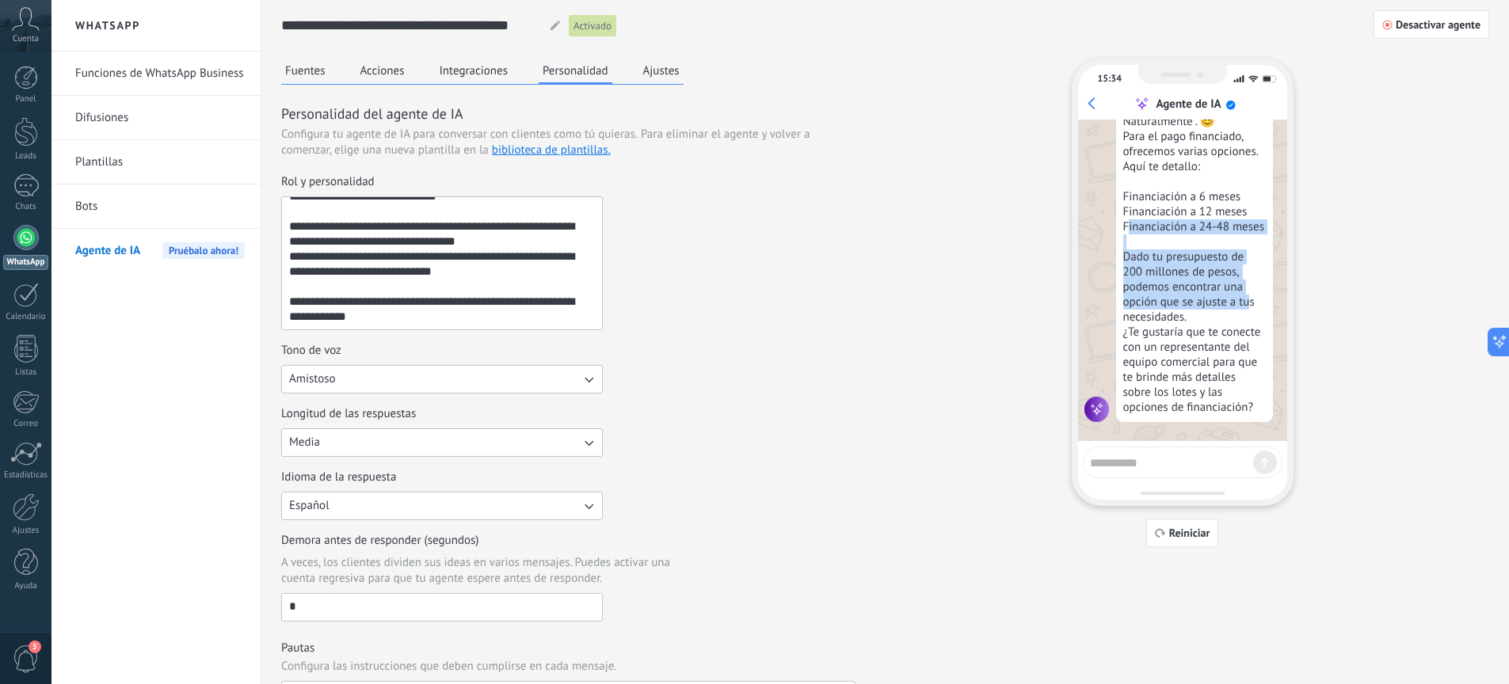
drag, startPoint x: 1129, startPoint y: 226, endPoint x: 1245, endPoint y: 319, distance: 148.7
click at [1249, 309] on div "Tenemos disponibles 11 lotes tipo condominio en "Las Mañanitas Naturalmente". 😊…" at bounding box center [1194, 242] width 157 height 360
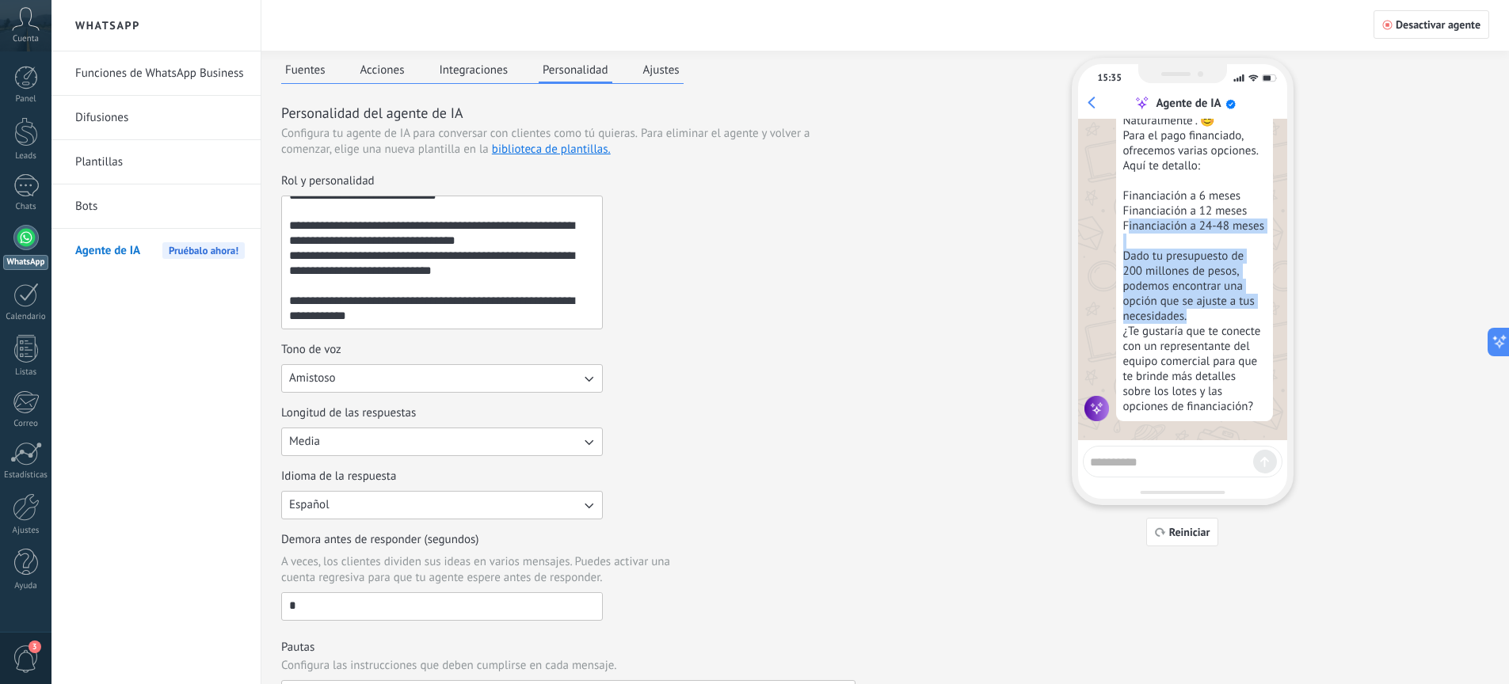
scroll to position [0, 0]
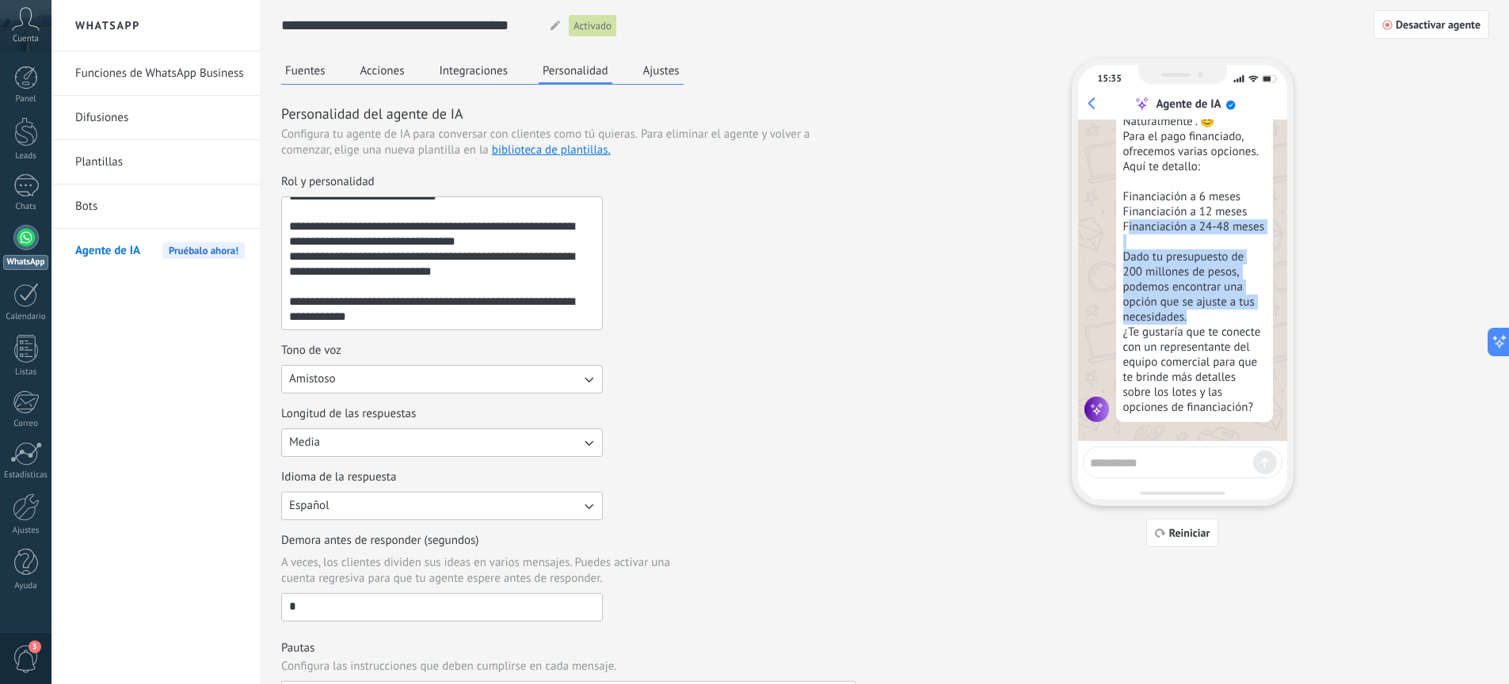
click at [500, 78] on button "Integraciones" at bounding box center [474, 71] width 77 height 24
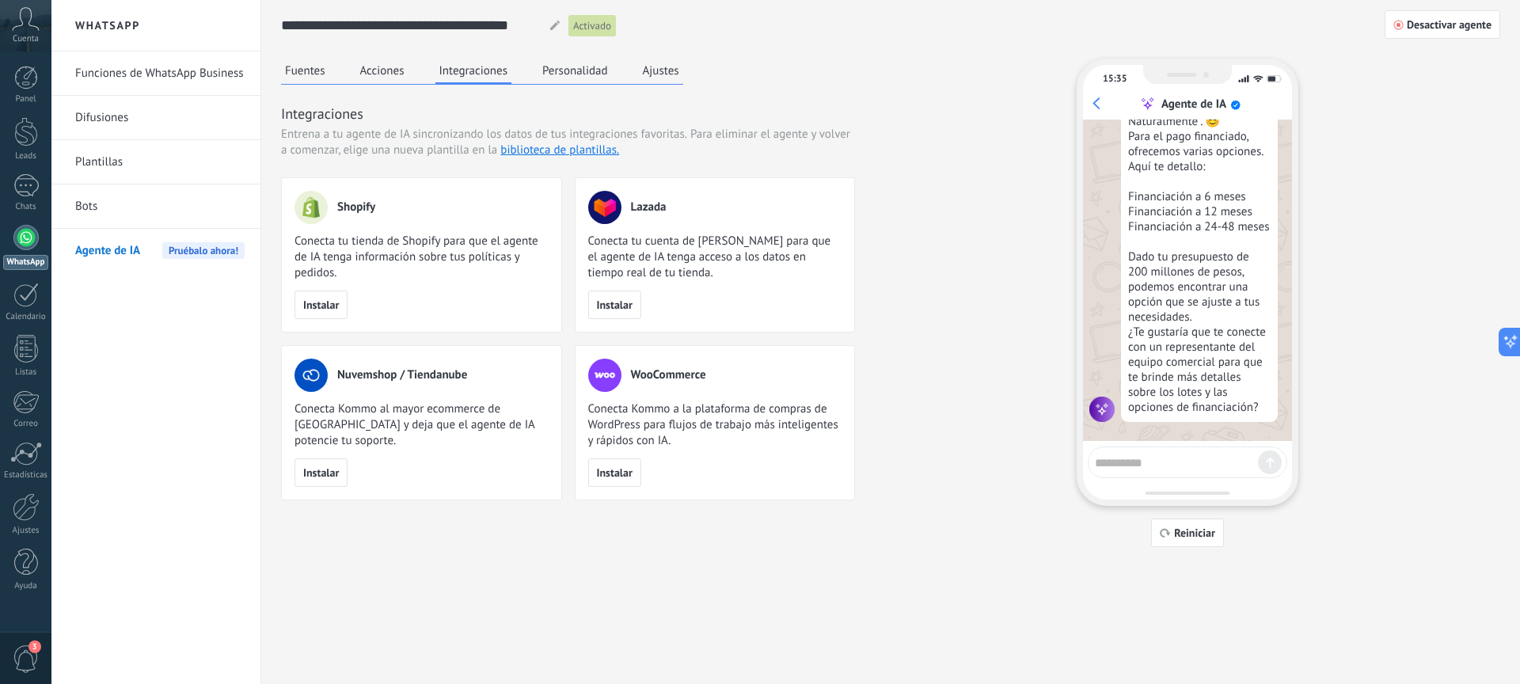
click at [331, 74] on div "Fuentes Acciones Integraciones Personalidad Ajustes" at bounding box center [482, 72] width 402 height 26
click at [413, 73] on div "Fuentes Acciones Integraciones Personalidad Ajustes" at bounding box center [482, 72] width 402 height 26
click at [386, 73] on button "Acciones" at bounding box center [382, 71] width 52 height 24
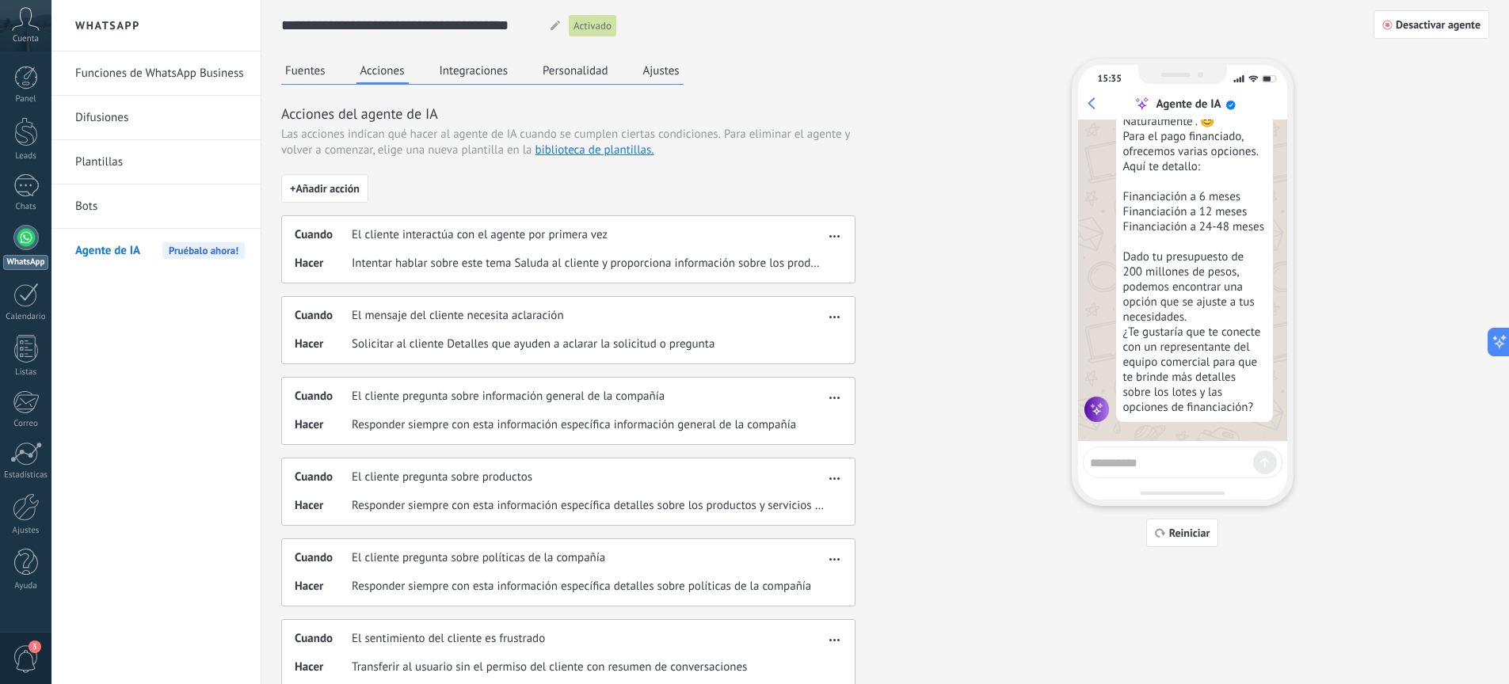
click at [322, 73] on button "Fuentes" at bounding box center [305, 71] width 48 height 24
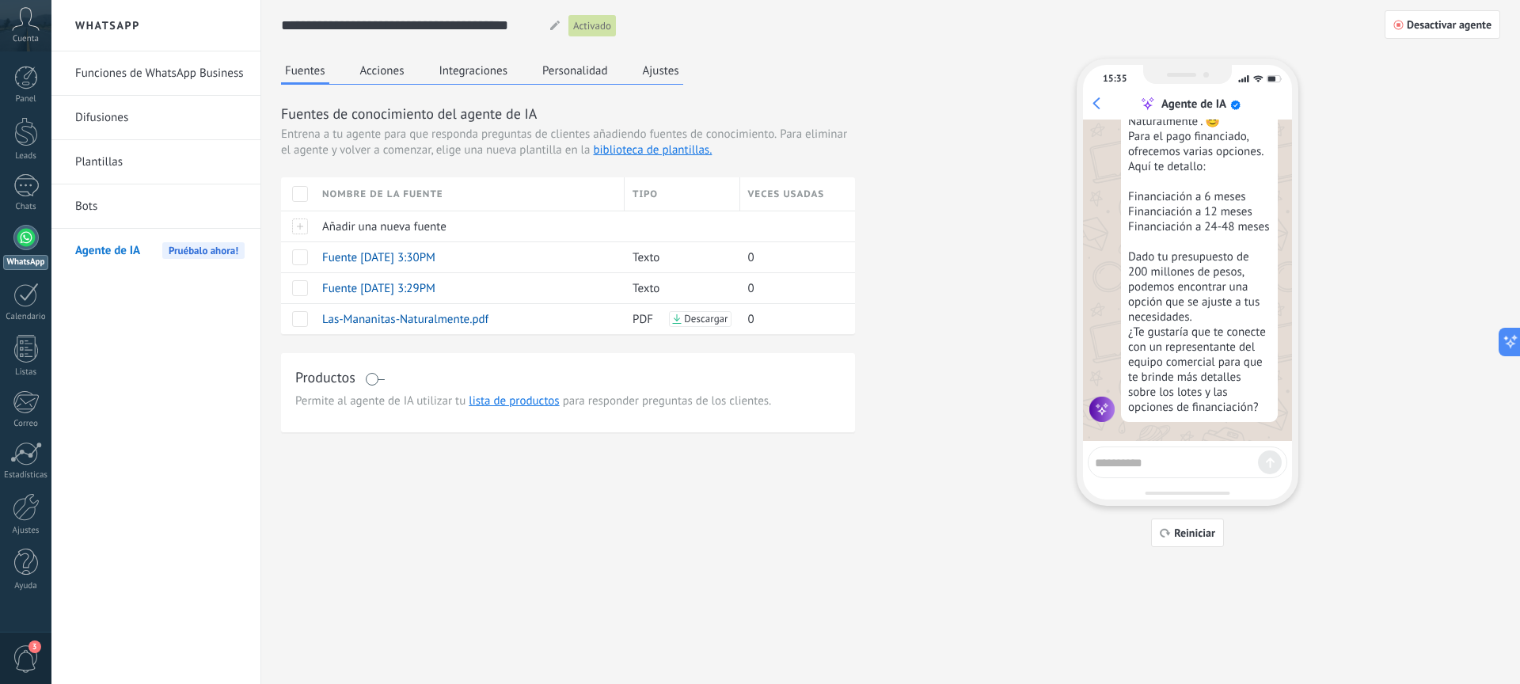
click at [562, 72] on button "Personalidad" at bounding box center [576, 71] width 74 height 24
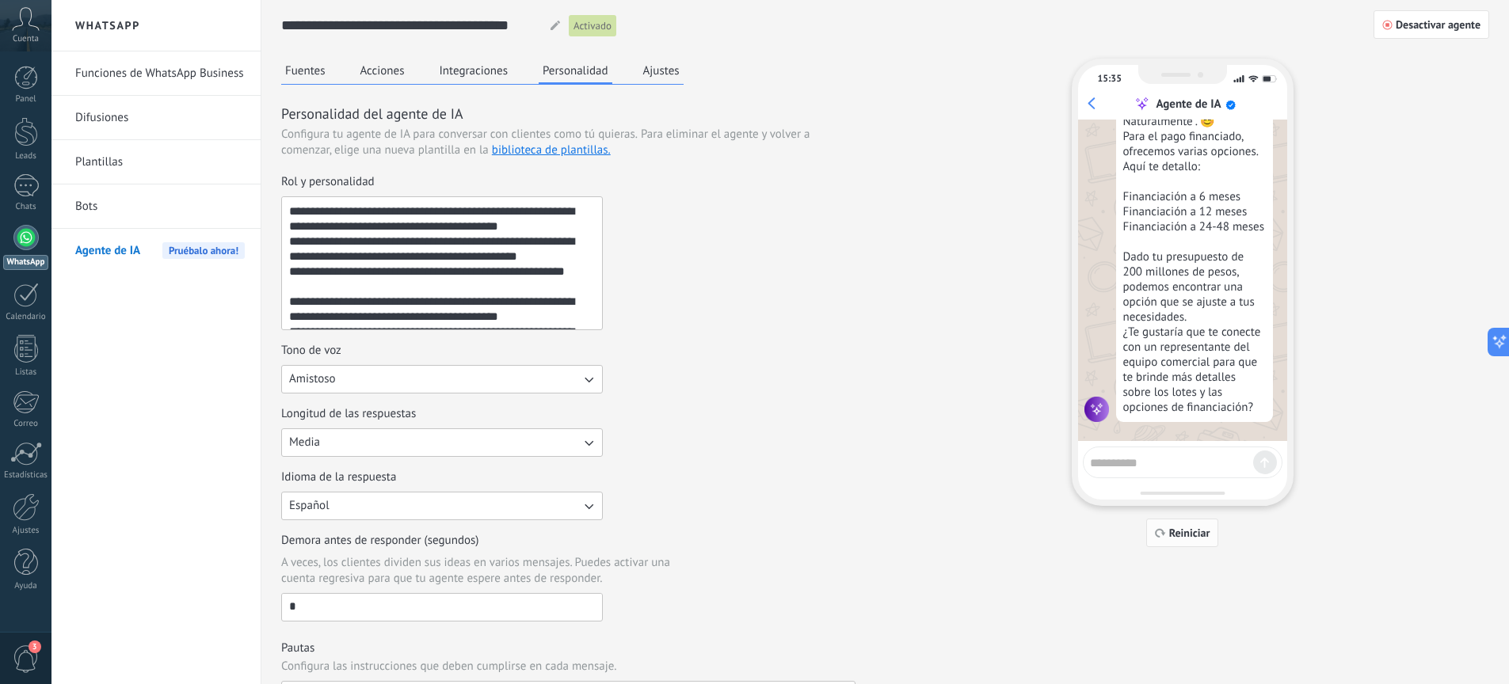
click at [1183, 536] on span "Reiniciar" at bounding box center [1189, 532] width 41 height 11
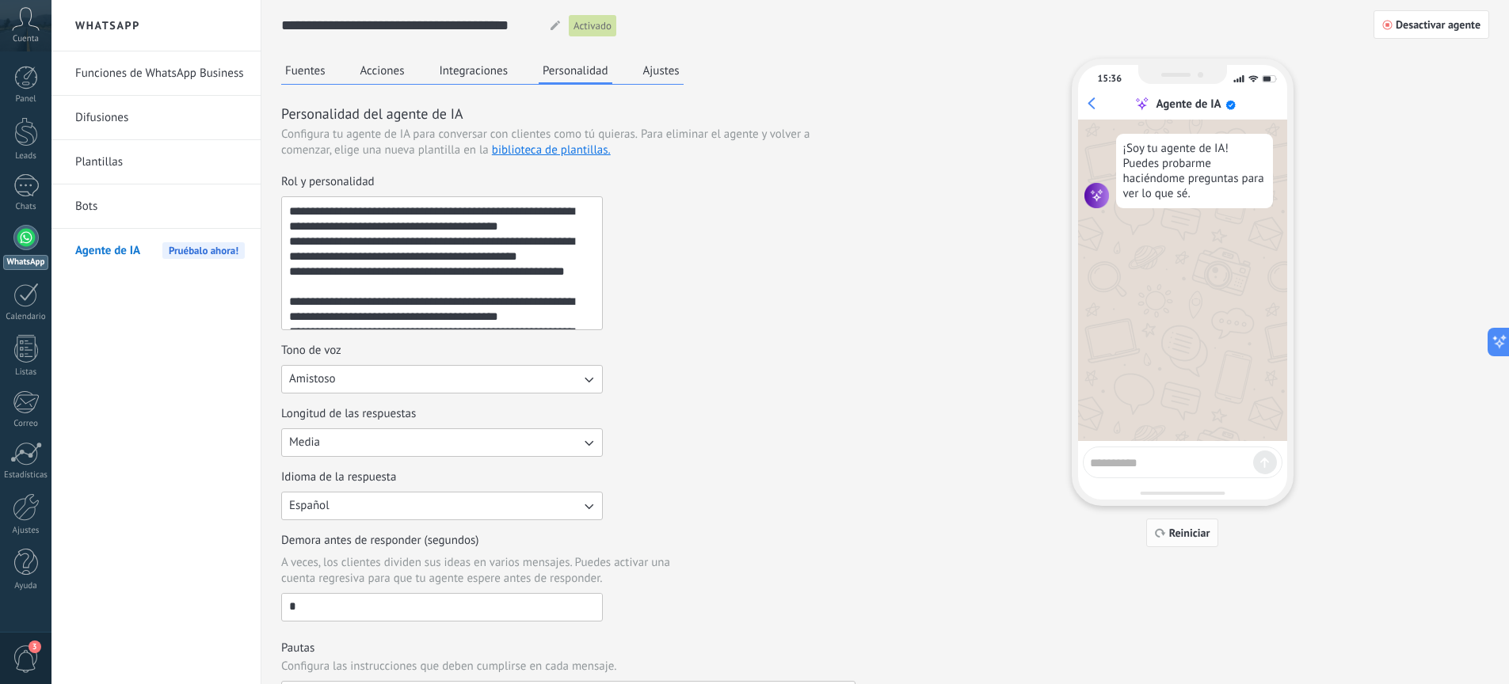
click at [1185, 534] on span "Reiniciar" at bounding box center [1189, 532] width 41 height 11
click at [1190, 452] on textarea at bounding box center [1171, 461] width 163 height 20
click at [1131, 462] on textarea at bounding box center [1171, 461] width 163 height 20
paste textarea "**********"
type textarea "**********"
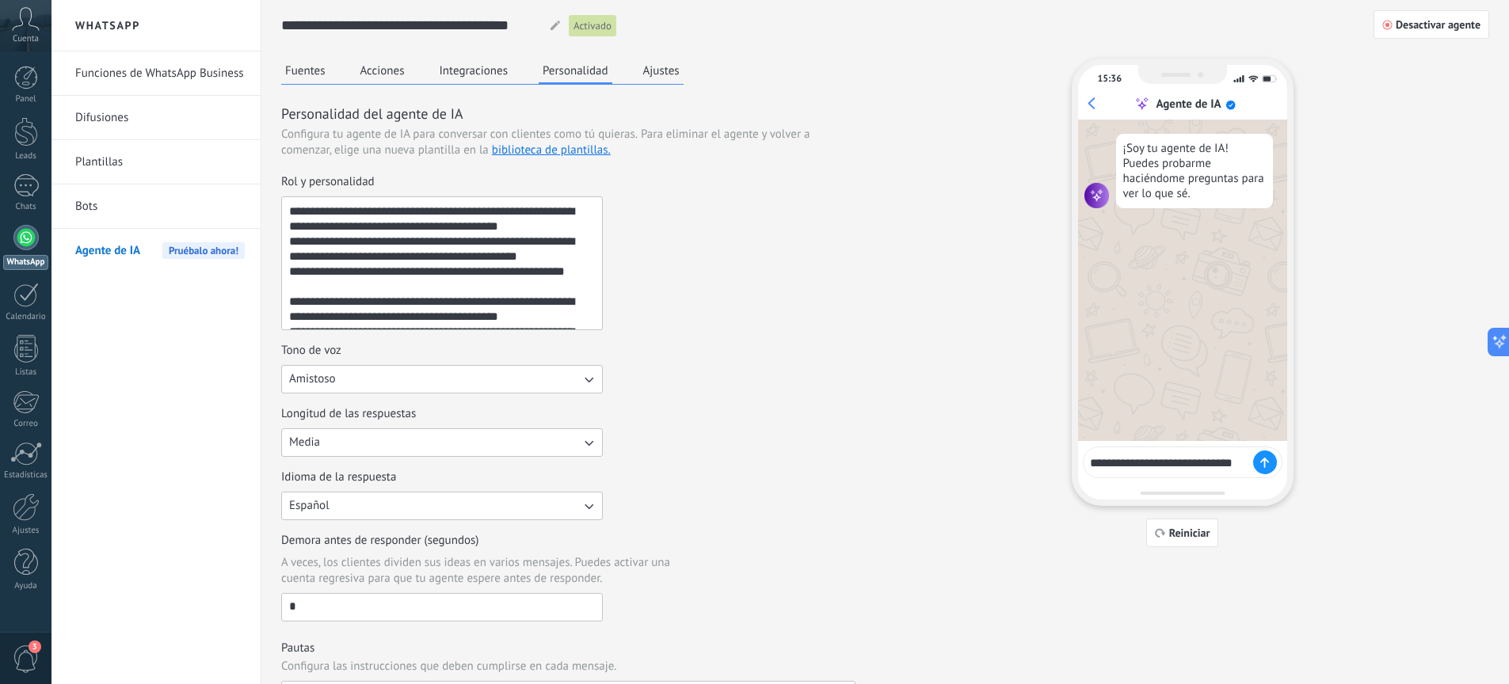
click at [1261, 464] on icon at bounding box center [1264, 463] width 9 height 10
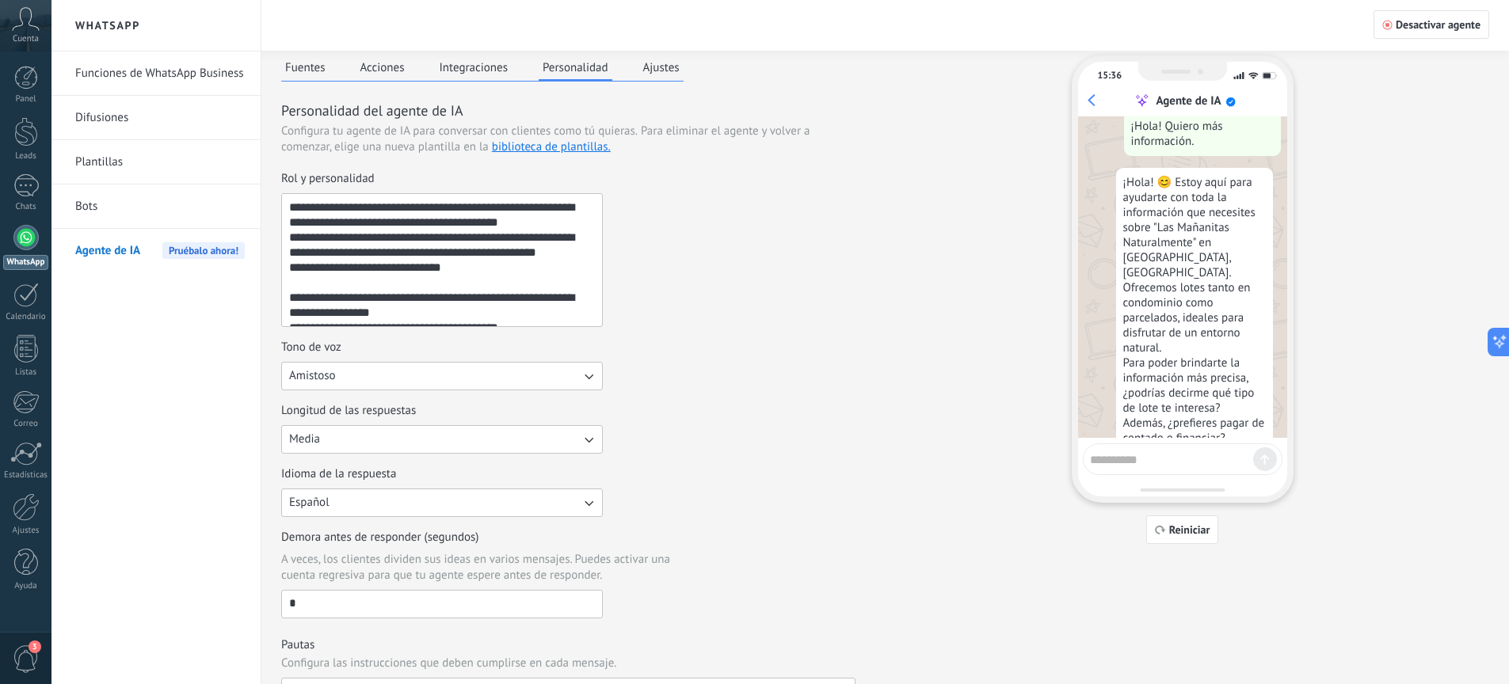
scroll to position [286, 0]
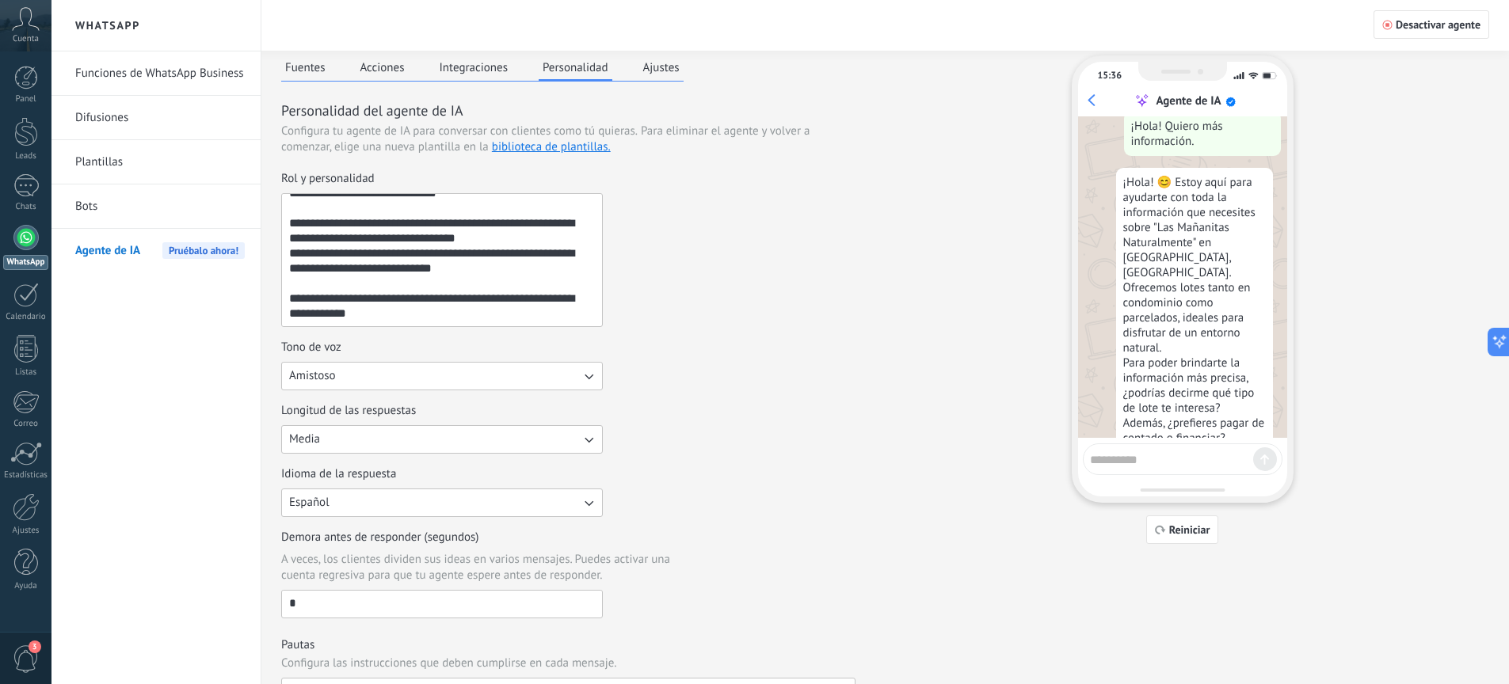
click at [435, 320] on textarea "Rol y personalidad" at bounding box center [440, 260] width 317 height 132
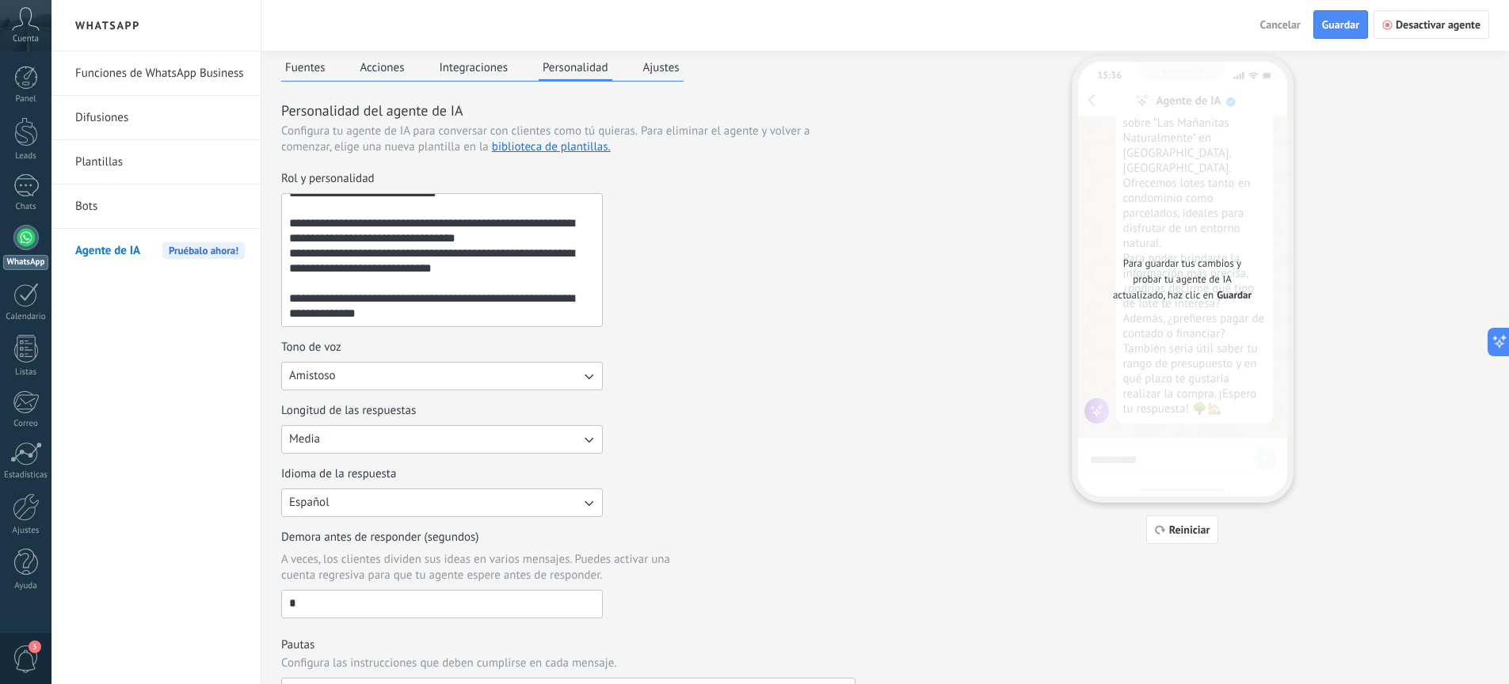
scroll to position [310, 0]
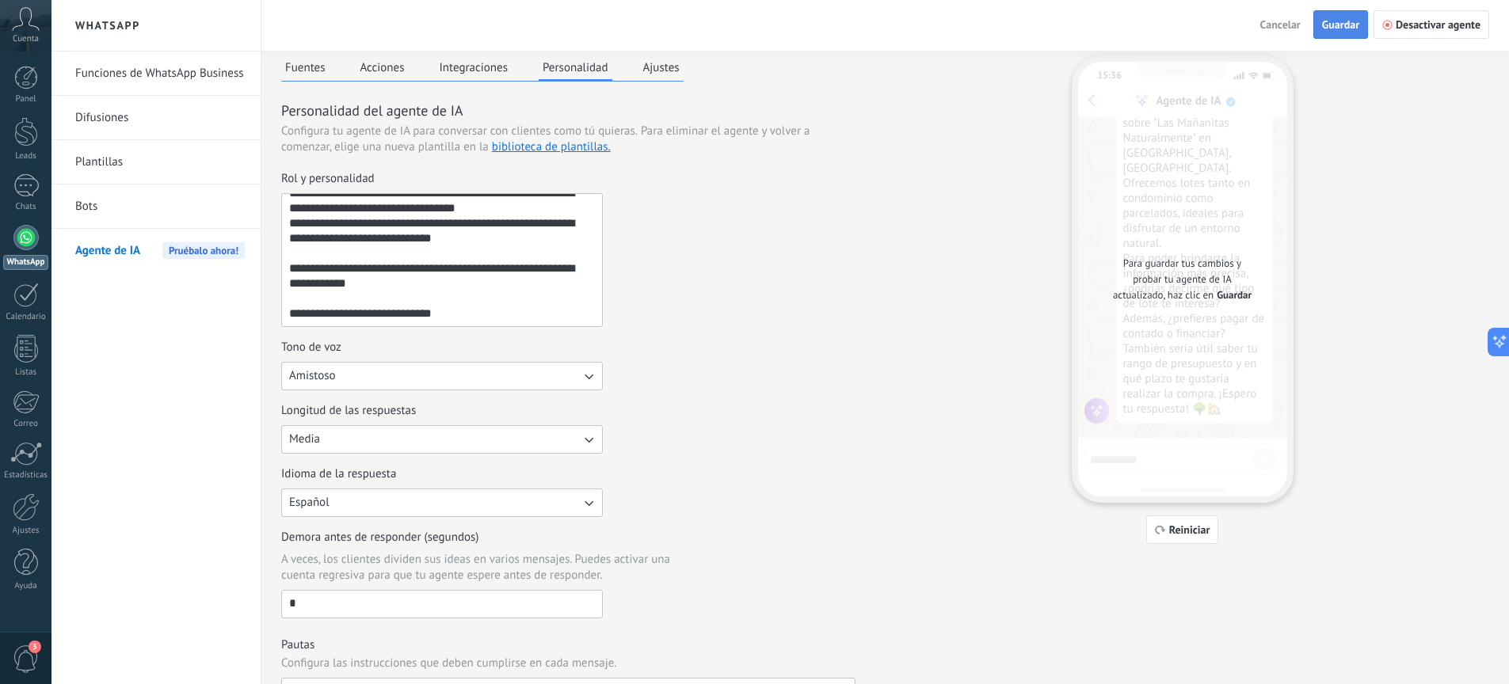
type textarea "**********"
click at [1345, 28] on span "Guardar" at bounding box center [1340, 24] width 37 height 11
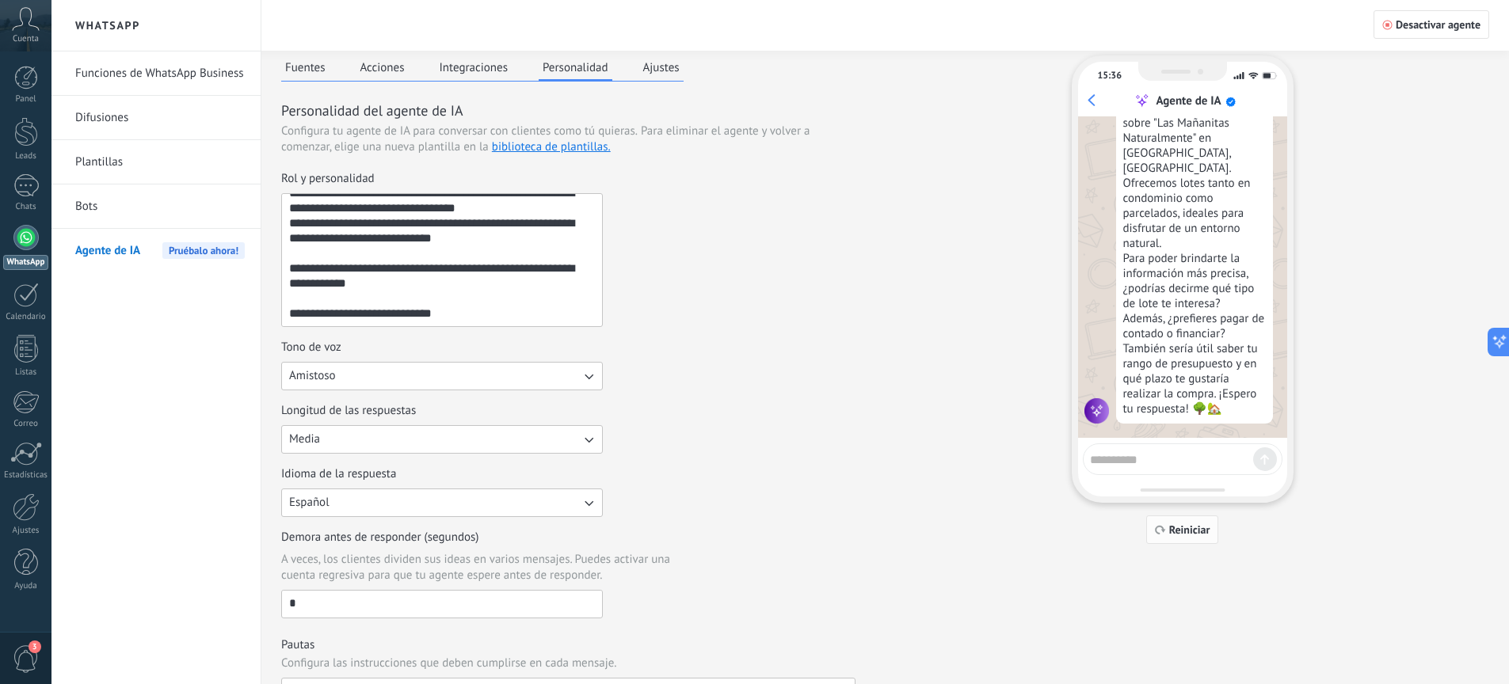
click at [1188, 535] on span "Reiniciar" at bounding box center [1189, 529] width 41 height 11
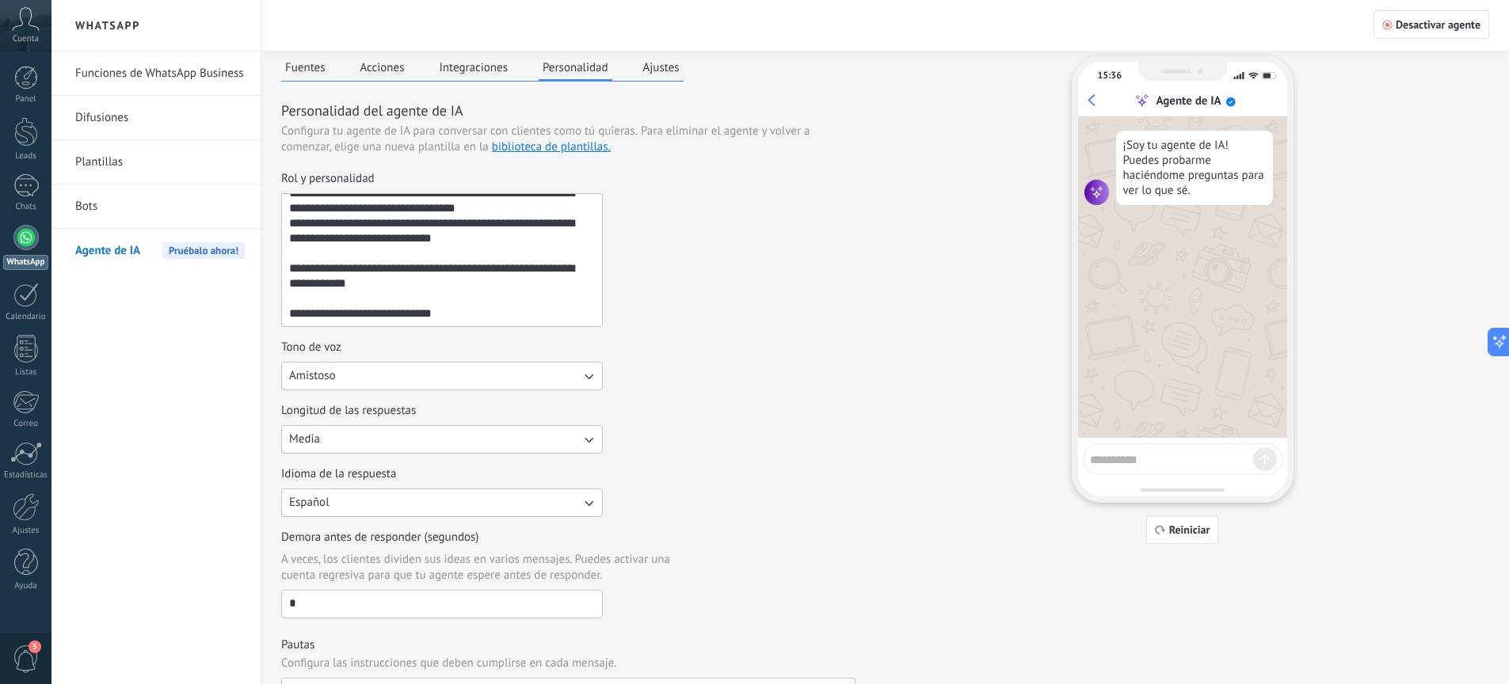
scroll to position [0, 0]
click at [1182, 459] on textarea at bounding box center [1171, 457] width 163 height 20
paste textarea "**********"
type textarea "**********"
click at [1265, 455] on use at bounding box center [1264, 459] width 7 height 9
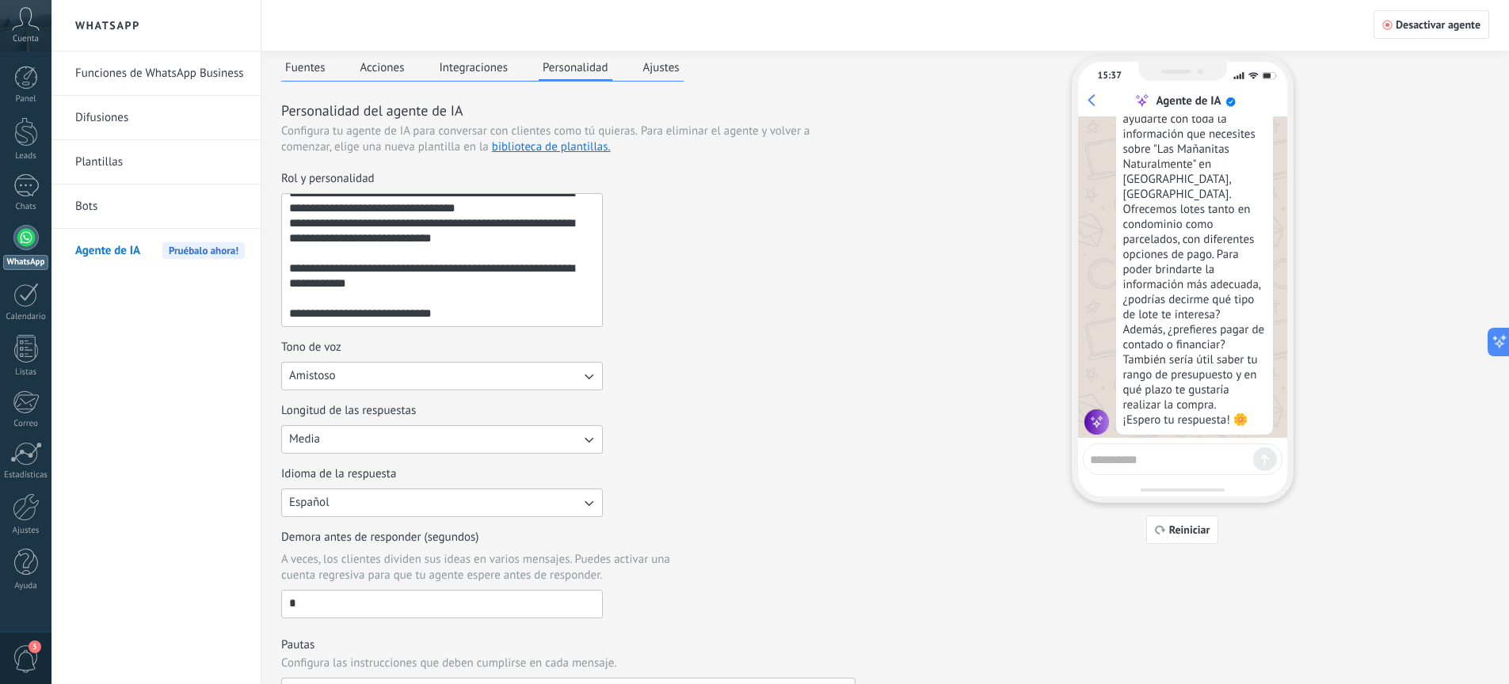
scroll to position [195, 0]
drag, startPoint x: 1136, startPoint y: 279, endPoint x: 1166, endPoint y: 283, distance: 30.4
click at [1166, 283] on div "¡Hola! 😊 Estoy aquí para ayudarte con toda la información que necesites sobre "…" at bounding box center [1194, 250] width 157 height 345
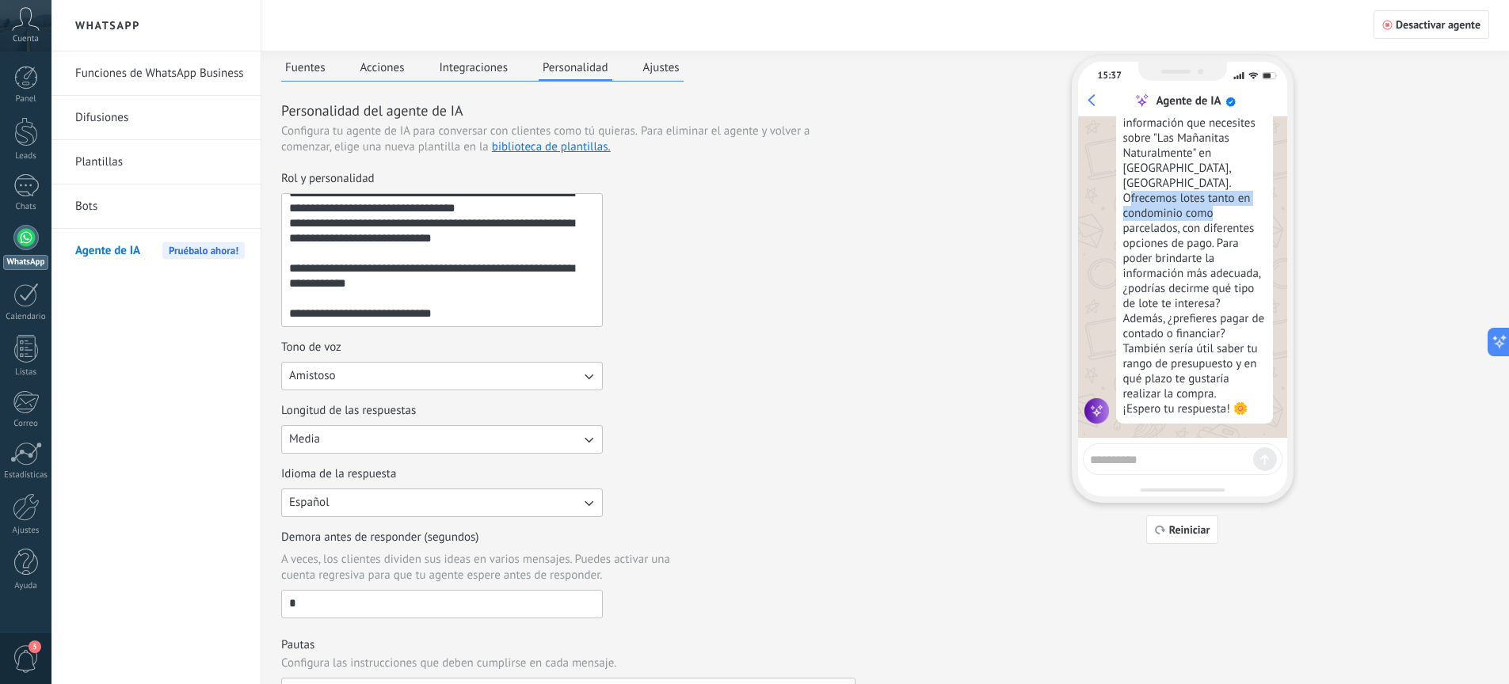
drag, startPoint x: 1129, startPoint y: 187, endPoint x: 1249, endPoint y: 204, distance: 120.8
click at [1249, 204] on div "¡Hola! 😊 Estoy aquí para ayudarte con toda la información que necesites sobre "…" at bounding box center [1194, 250] width 157 height 345
click at [1167, 221] on div "¡Hola! 😊 Estoy aquí para ayudarte con toda la información que necesites sobre "…" at bounding box center [1194, 250] width 157 height 345
paste textarea "**********"
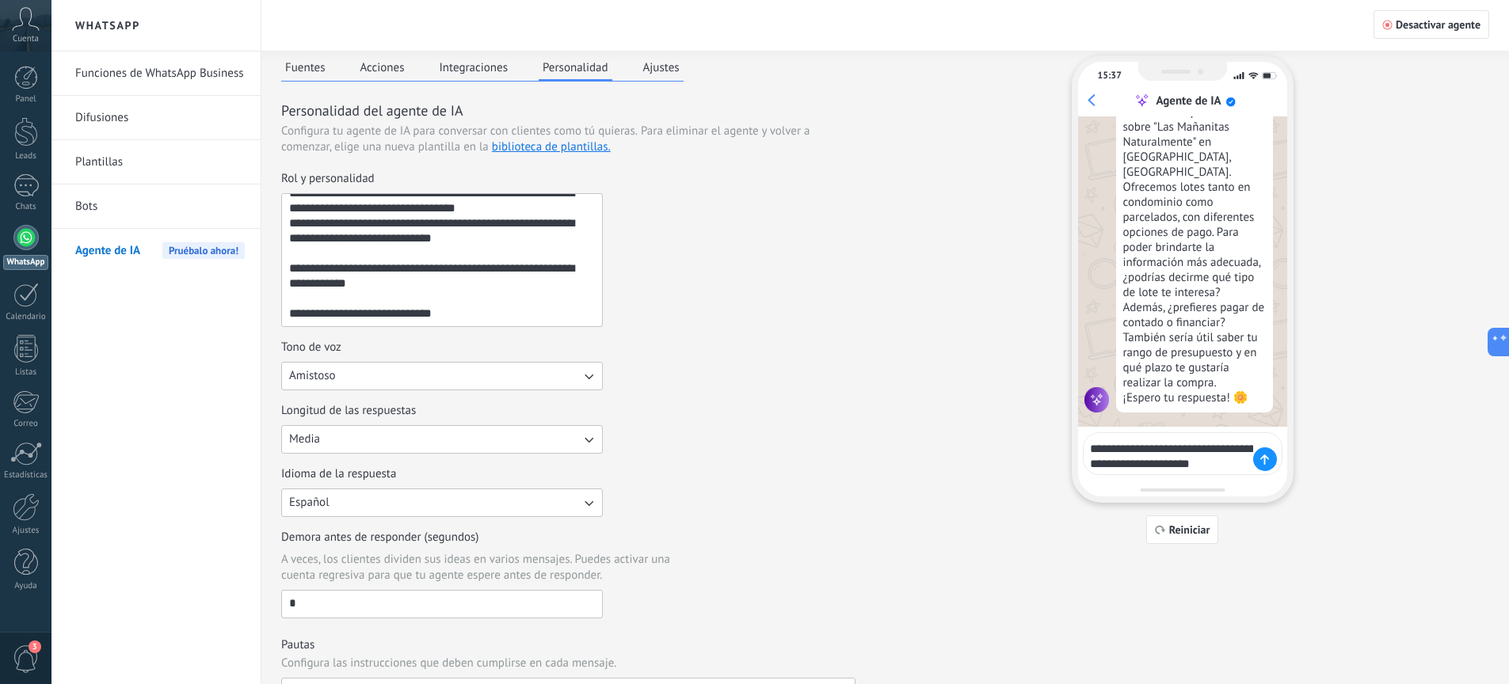
type textarea "**********"
click at [1256, 462] on div at bounding box center [1265, 459] width 24 height 24
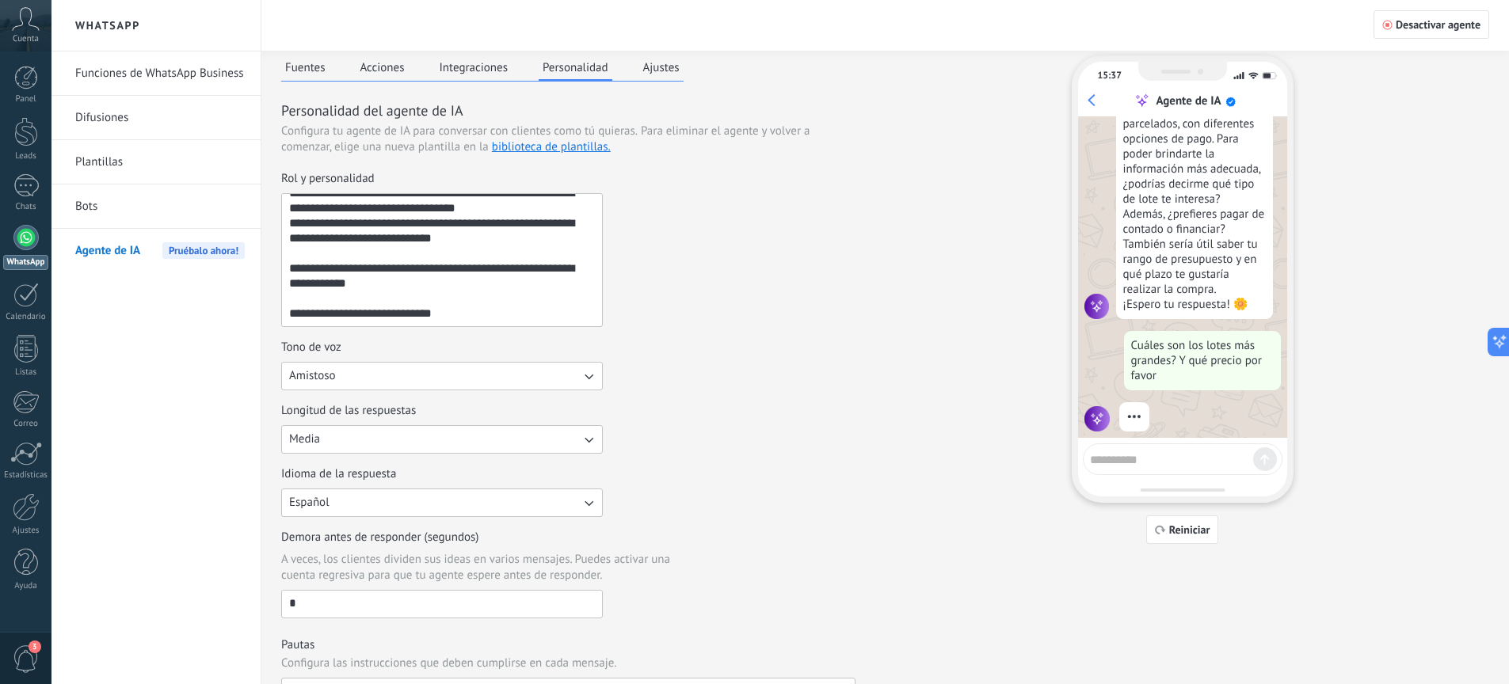
scroll to position [307, 0]
click at [334, 597] on input "*" at bounding box center [442, 603] width 320 height 25
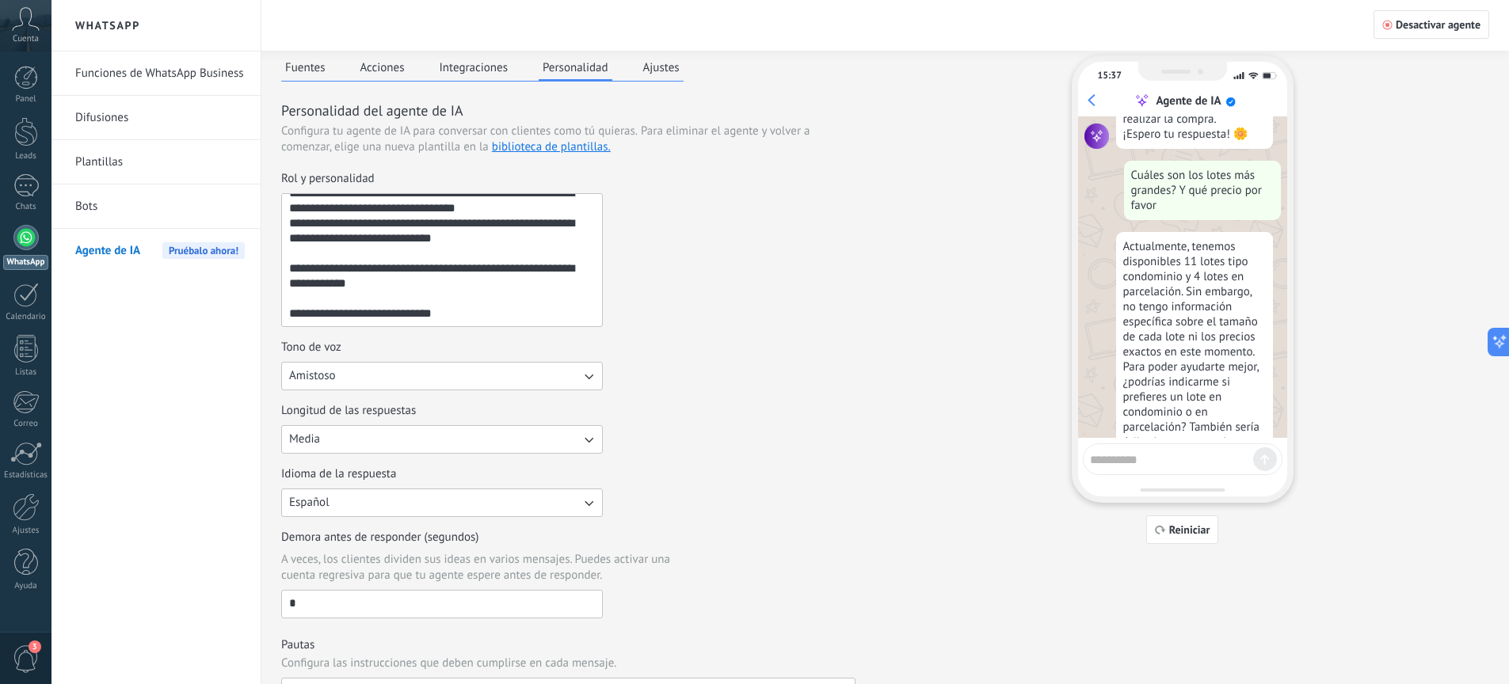
scroll to position [474, 0]
drag, startPoint x: 1137, startPoint y: 295, endPoint x: 1239, endPoint y: 299, distance: 102.3
click at [1239, 299] on div "Actualmente, tenemos disponibles 11 lotes tipo condominio y 4 lotes en parcelac…" at bounding box center [1194, 378] width 157 height 300
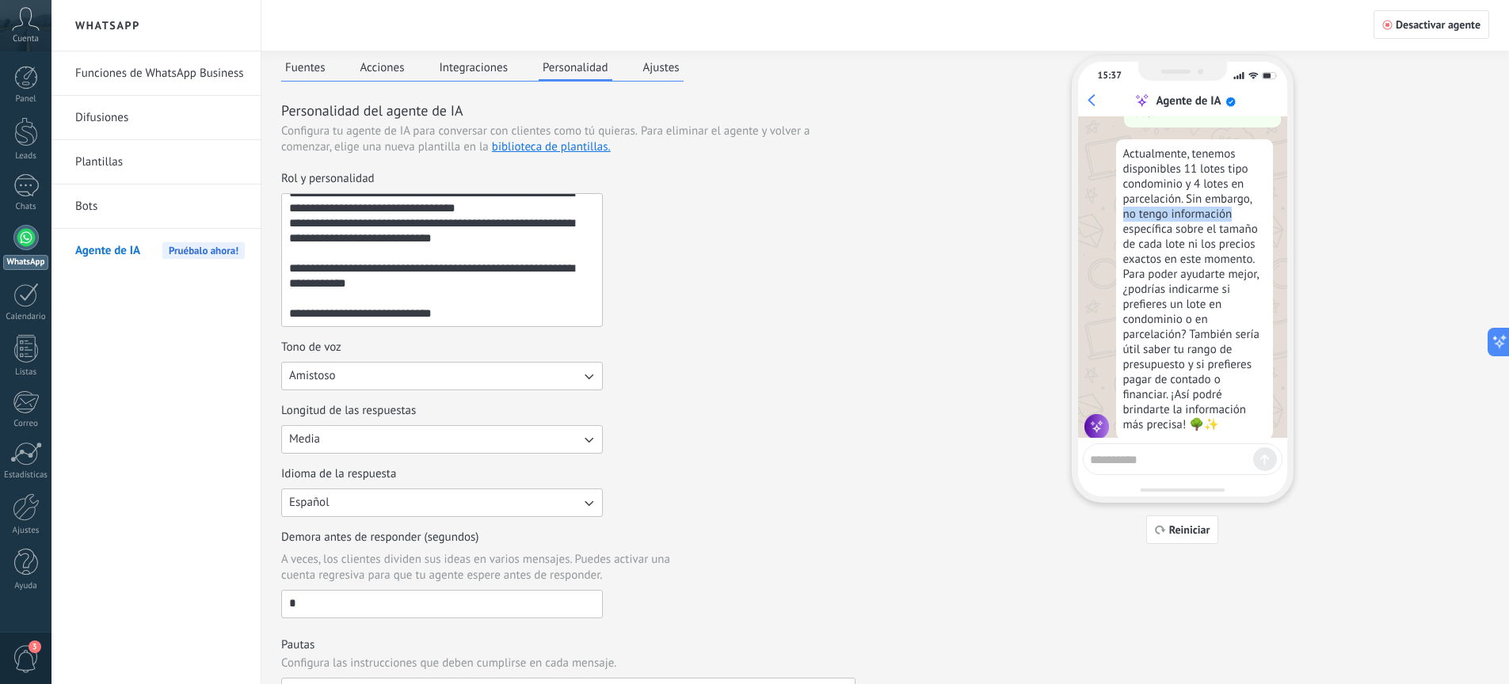
scroll to position [583, 0]
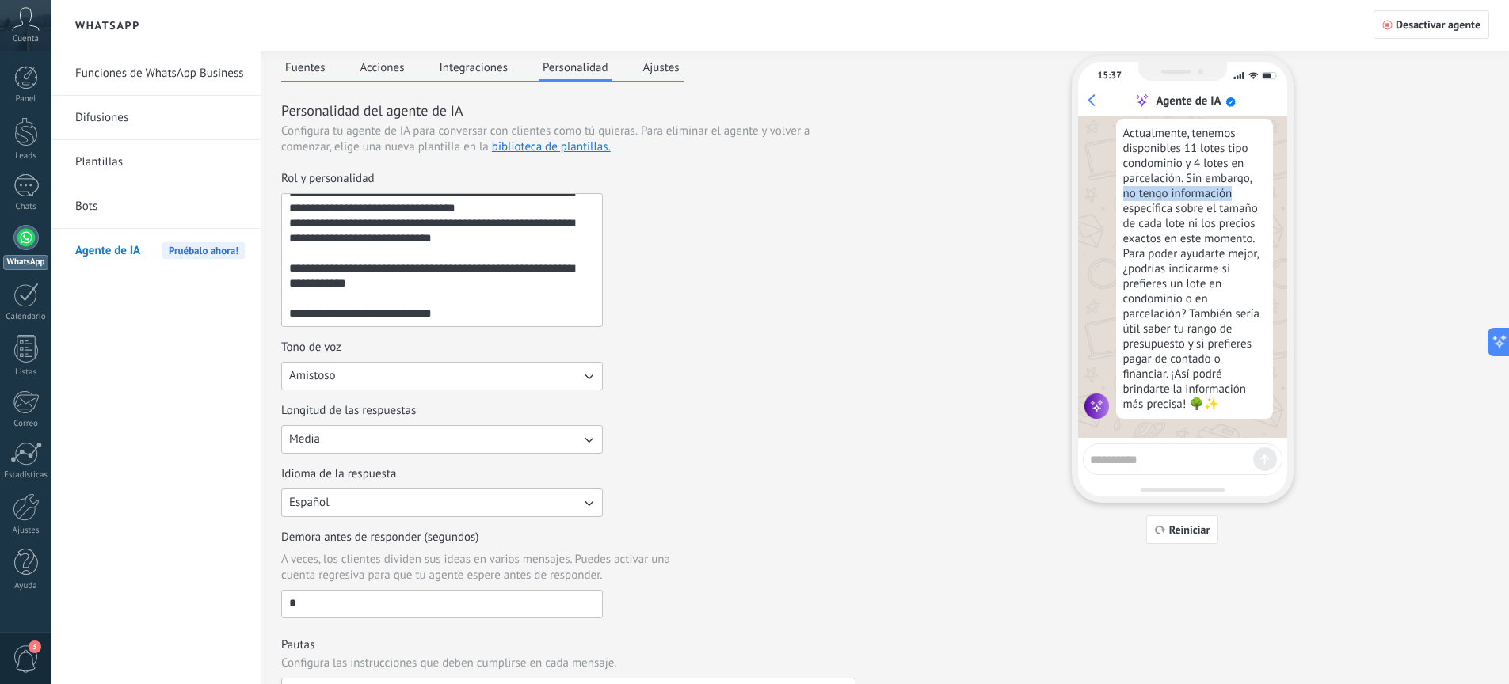
click at [1186, 466] on textarea at bounding box center [1171, 457] width 163 height 20
click at [1186, 462] on textarea at bounding box center [1171, 457] width 163 height 20
type textarea "**********"
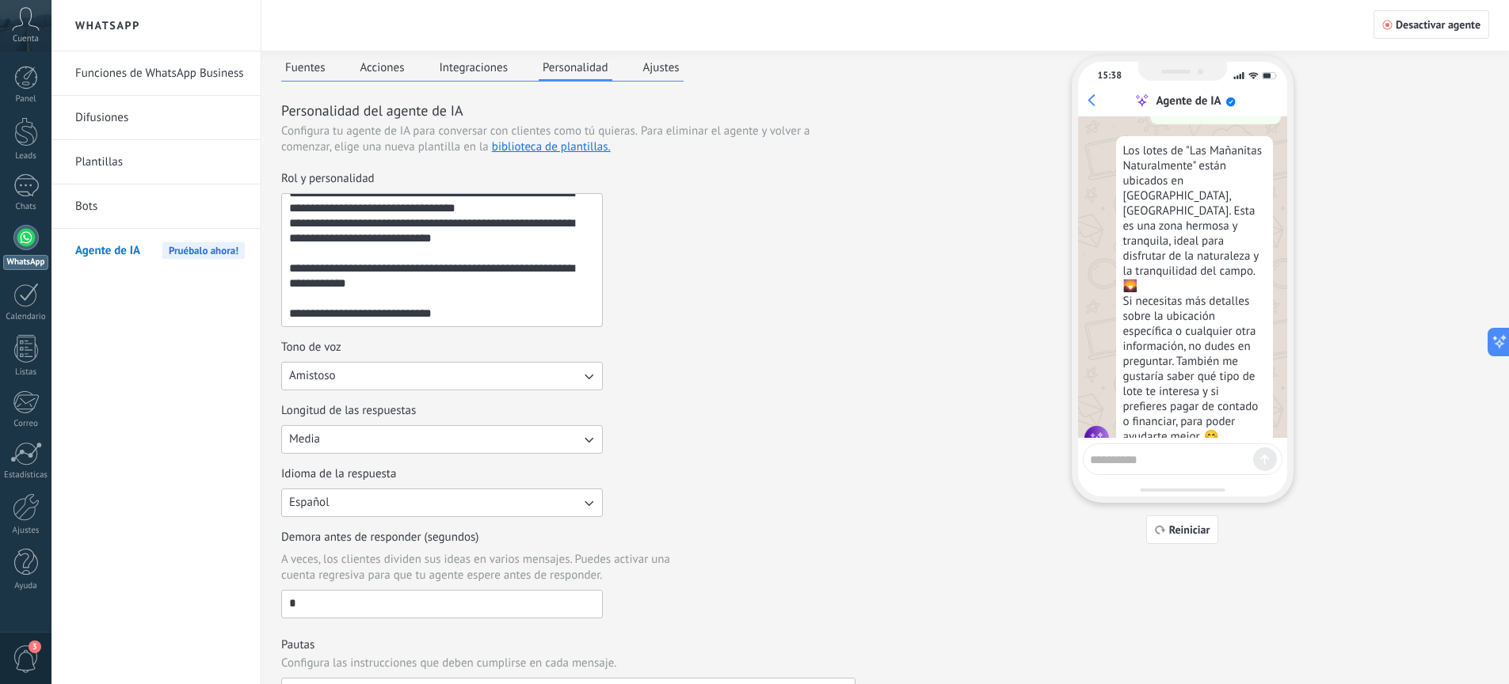
scroll to position [931, 0]
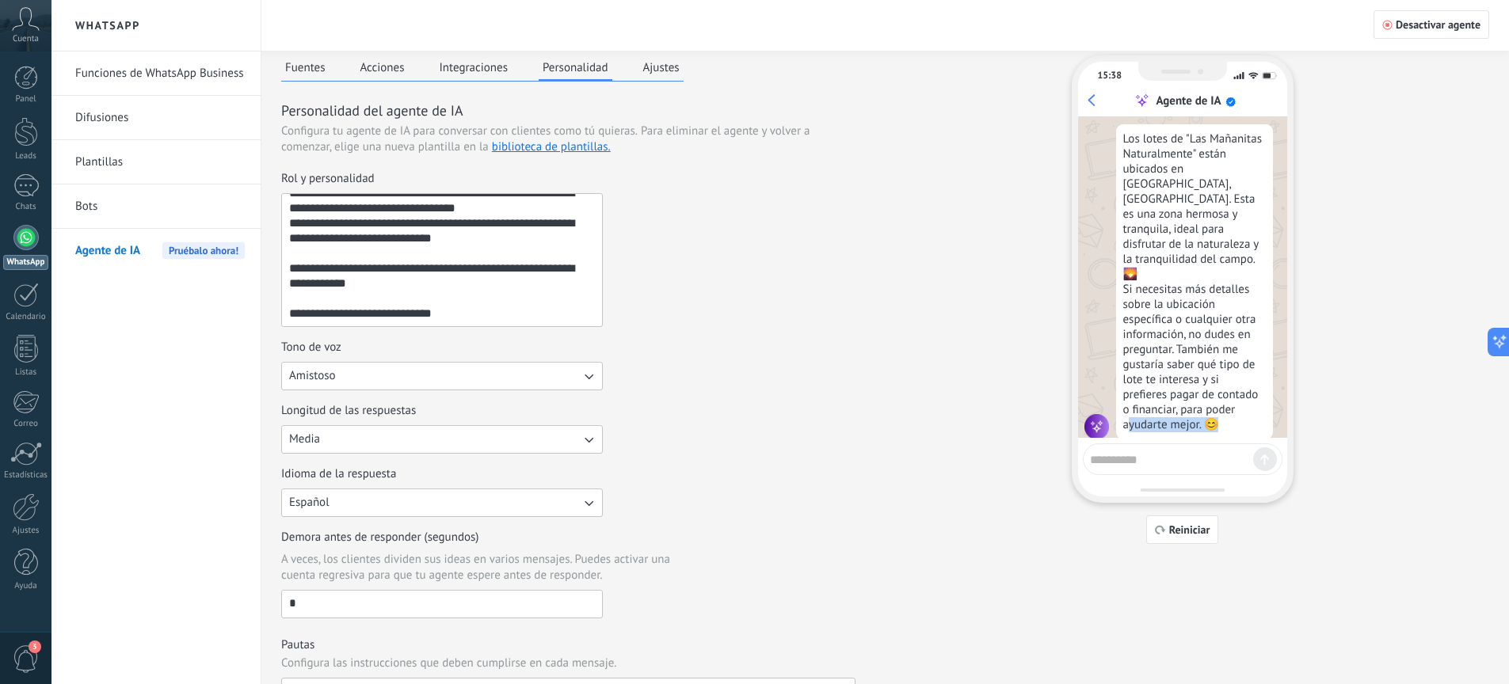
drag, startPoint x: 1129, startPoint y: 402, endPoint x: 1245, endPoint y: 404, distance: 115.6
click at [1234, 403] on div "Los lotes de "Las Mañanitas Naturalmente" están ubicados en Alcalá, Valle. Esta…" at bounding box center [1194, 281] width 157 height 315
click at [1197, 451] on textarea at bounding box center [1171, 457] width 163 height 20
click at [1197, 456] on textarea at bounding box center [1171, 457] width 163 height 20
type textarea "**********"
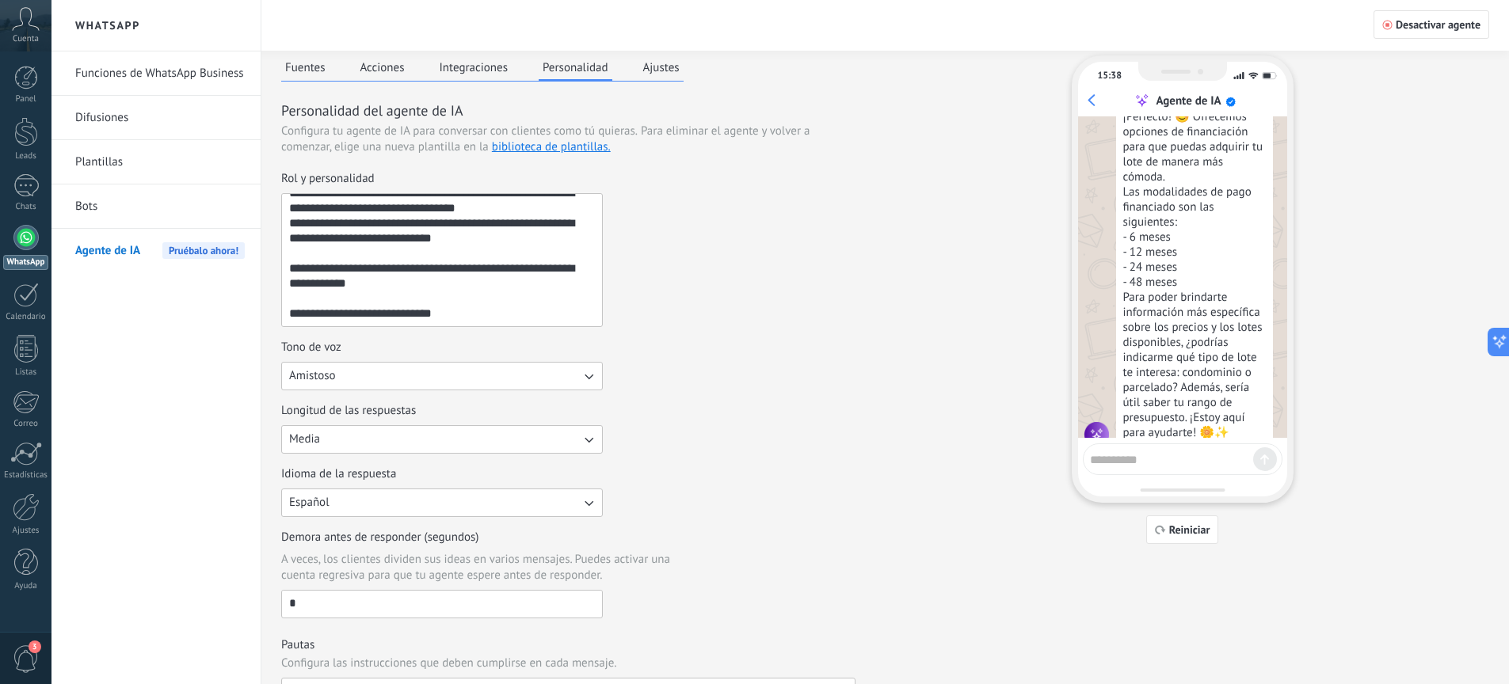
scroll to position [1215, 0]
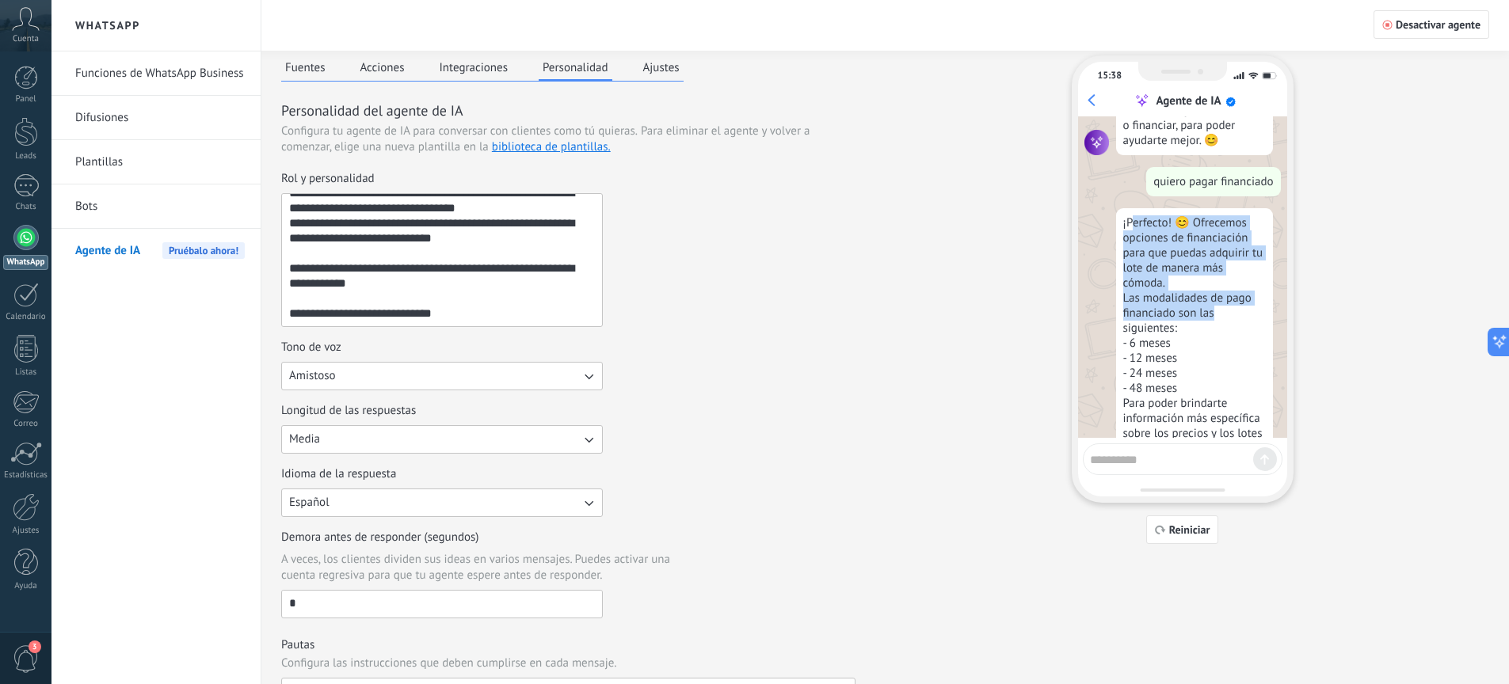
drag, startPoint x: 1131, startPoint y: 207, endPoint x: 1236, endPoint y: 303, distance: 142.4
click at [1236, 303] on div "¡Perfecto! 😊 Ofrecemos opciones de financiación para que puedas adquirir tu lot…" at bounding box center [1194, 380] width 157 height 345
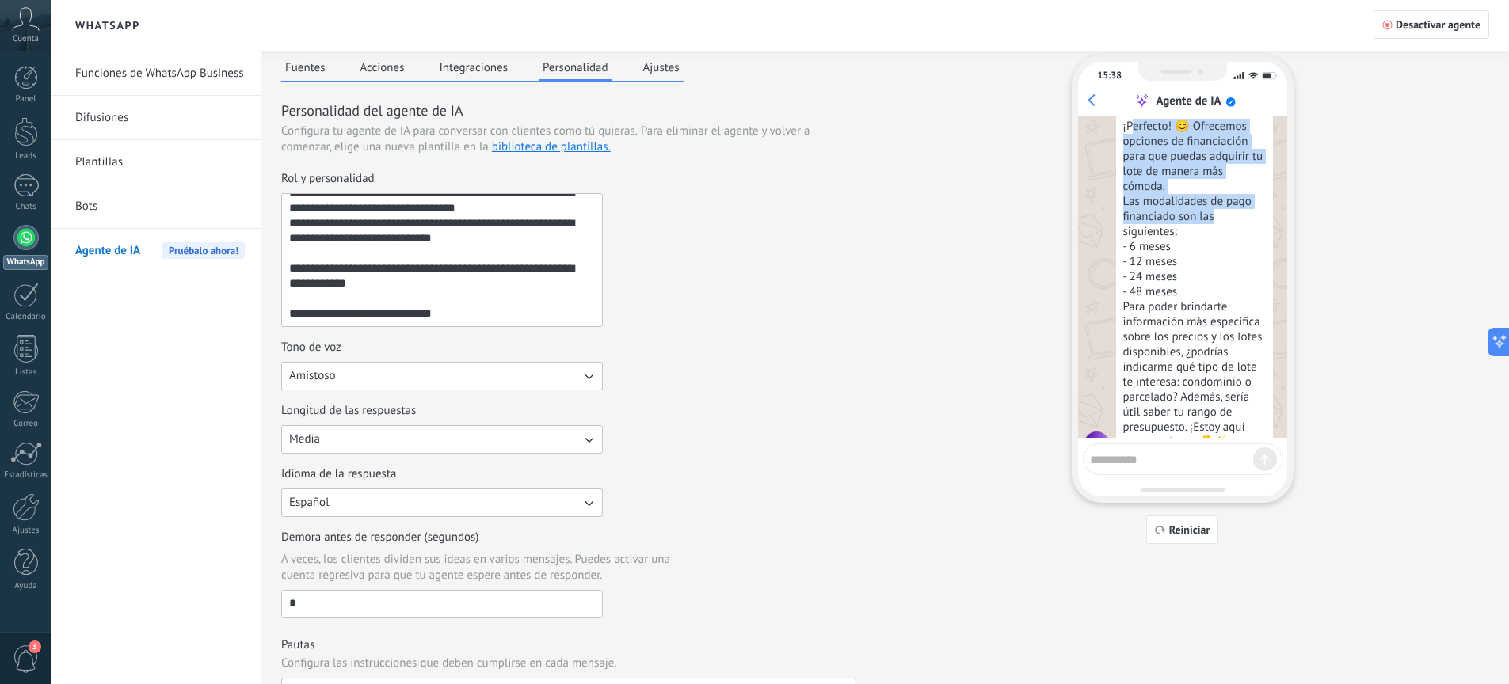
scroll to position [1330, 0]
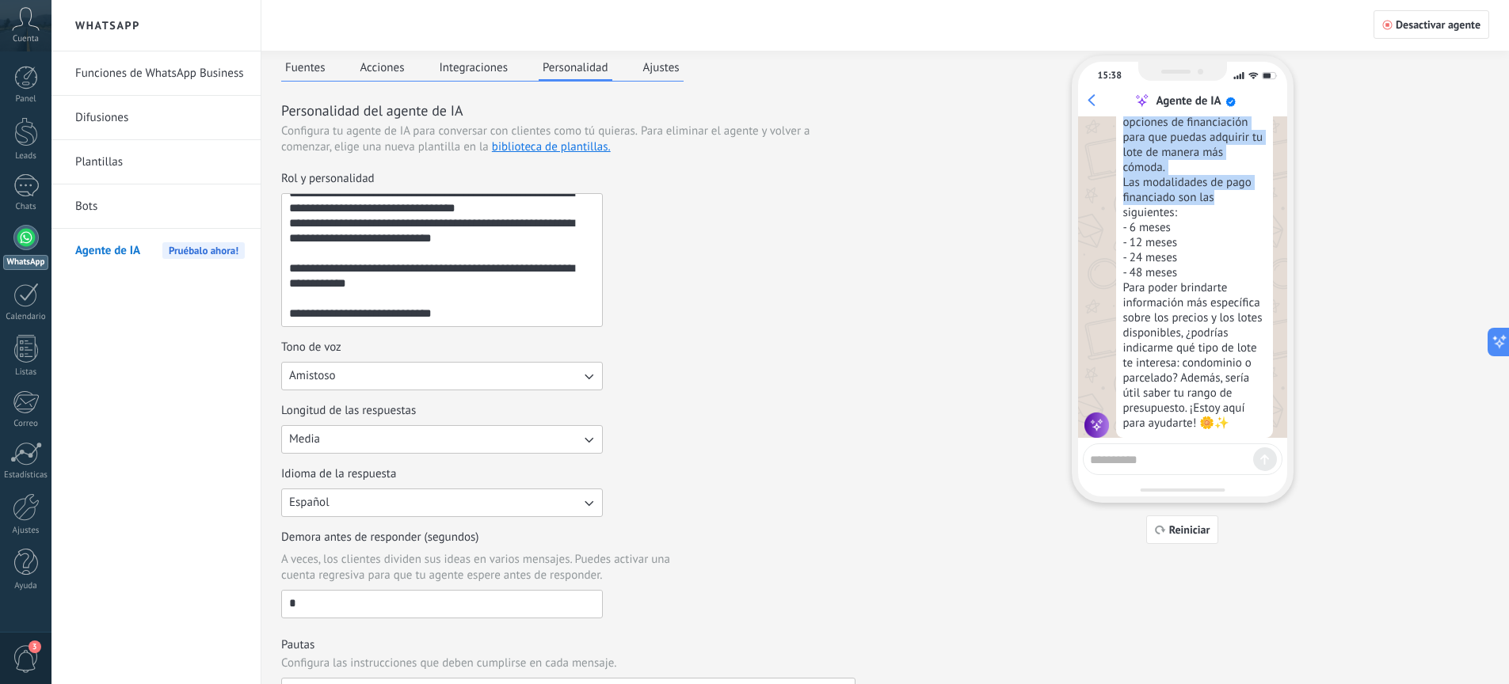
click at [306, 67] on button "Fuentes" at bounding box center [305, 67] width 48 height 24
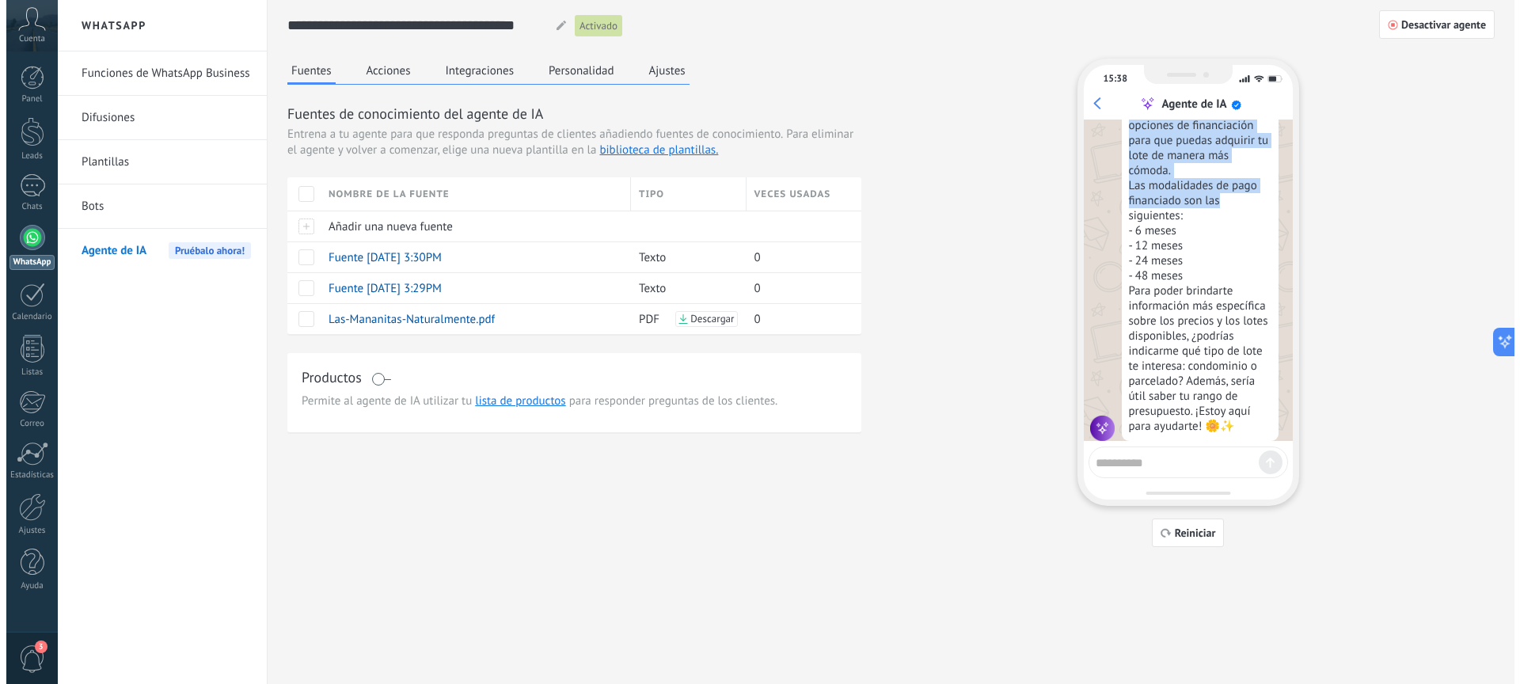
scroll to position [1338, 0]
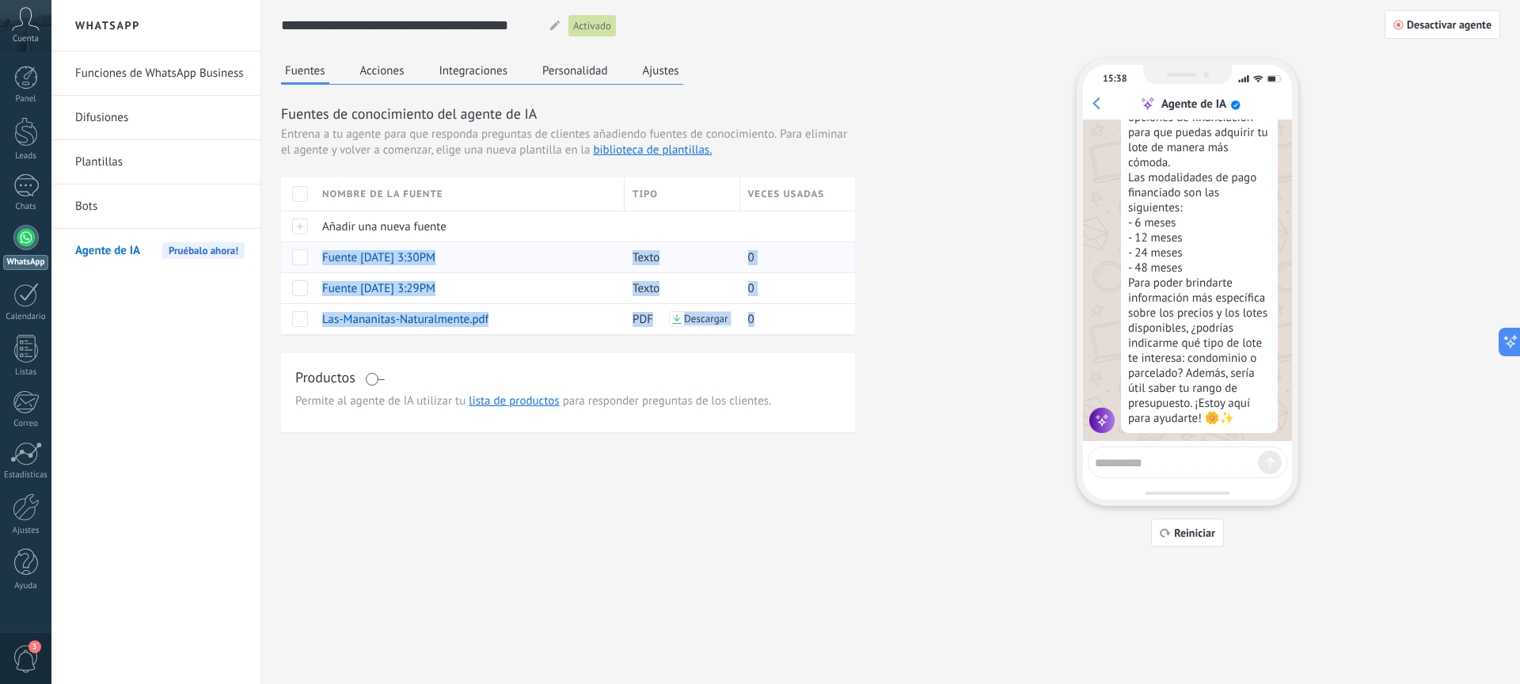
drag, startPoint x: 932, startPoint y: 322, endPoint x: 281, endPoint y: 242, distance: 655.8
click at [281, 242] on div "Fuentes Acciones Integraciones Personalidad Ajustes Fuentes de conocimiento del…" at bounding box center [891, 303] width 1220 height 489
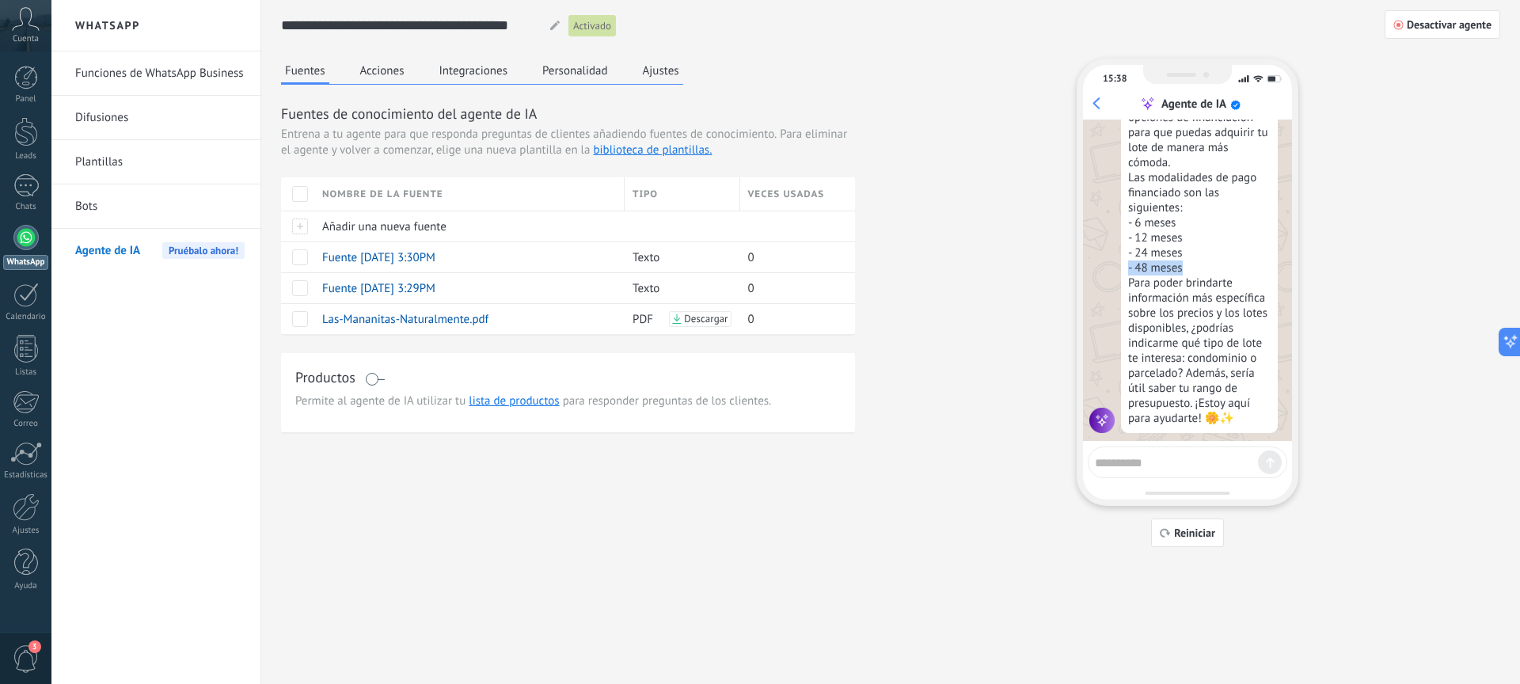
drag, startPoint x: 1197, startPoint y: 256, endPoint x: 1098, endPoint y: 253, distance: 98.2
click at [1099, 253] on div "¡Perfecto! 😊 Ofrecemos opciones de financiación para que puedas adquirir tu lot…" at bounding box center [1188, 260] width 196 height 345
click at [911, 329] on div "Fuentes Acciones Integraciones Personalidad Ajustes Fuentes de conocimiento del…" at bounding box center [891, 303] width 1220 height 489
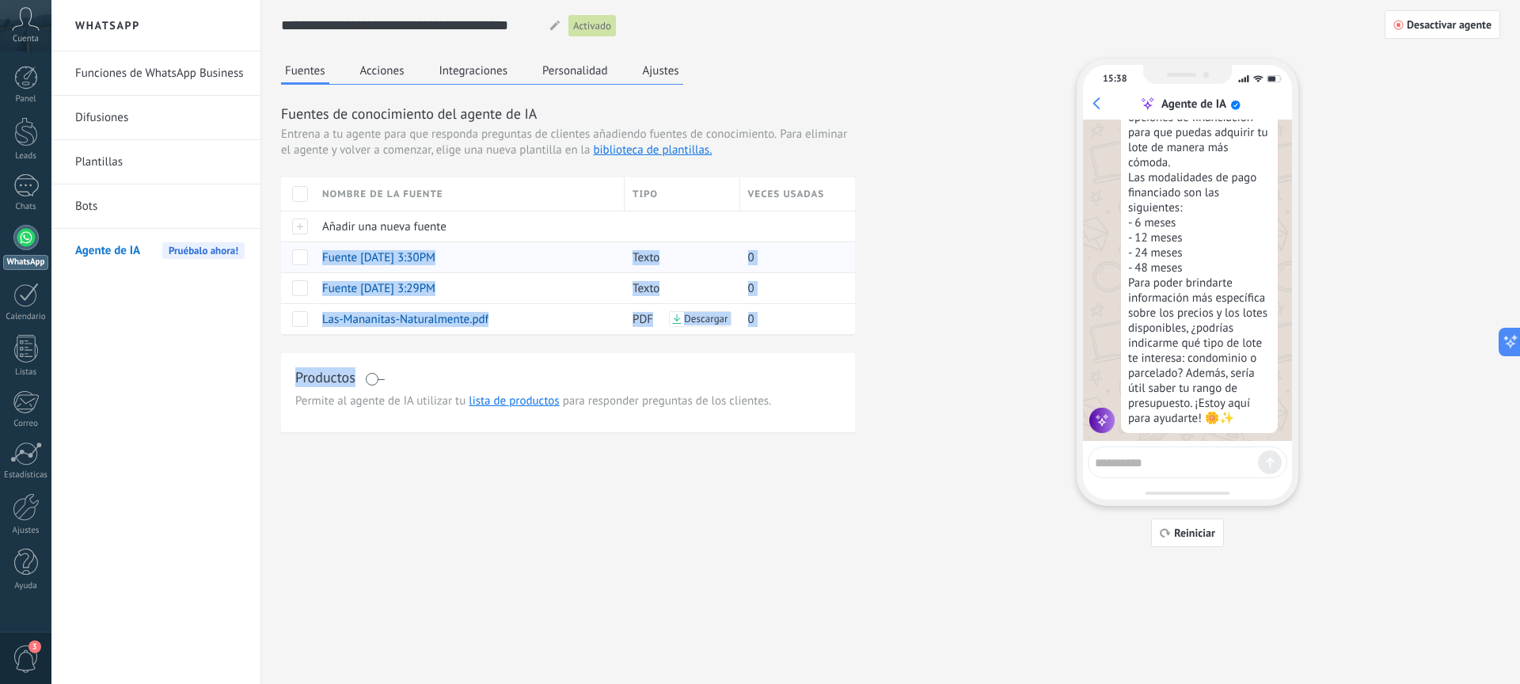
drag, startPoint x: 864, startPoint y: 324, endPoint x: 306, endPoint y: 259, distance: 561.3
click at [306, 259] on div "Fuentes Acciones Integraciones Personalidad Ajustes Fuentes de conocimiento del…" at bounding box center [891, 303] width 1220 height 489
click at [880, 313] on div "Fuentes Acciones Integraciones Personalidad Ajustes Fuentes de conocimiento del…" at bounding box center [891, 303] width 1220 height 489
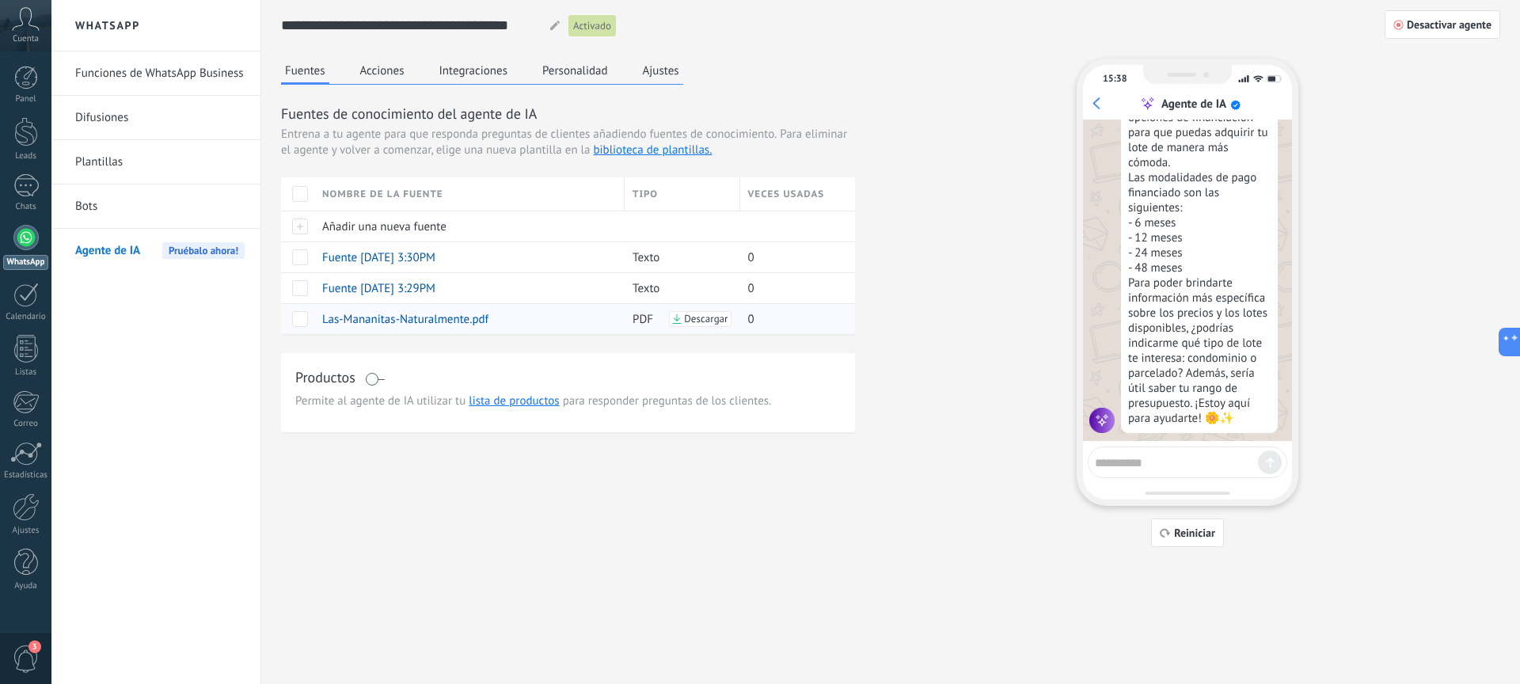
click at [414, 315] on span "Las-Mananitas-Naturalmente.pdf" at bounding box center [405, 319] width 166 height 15
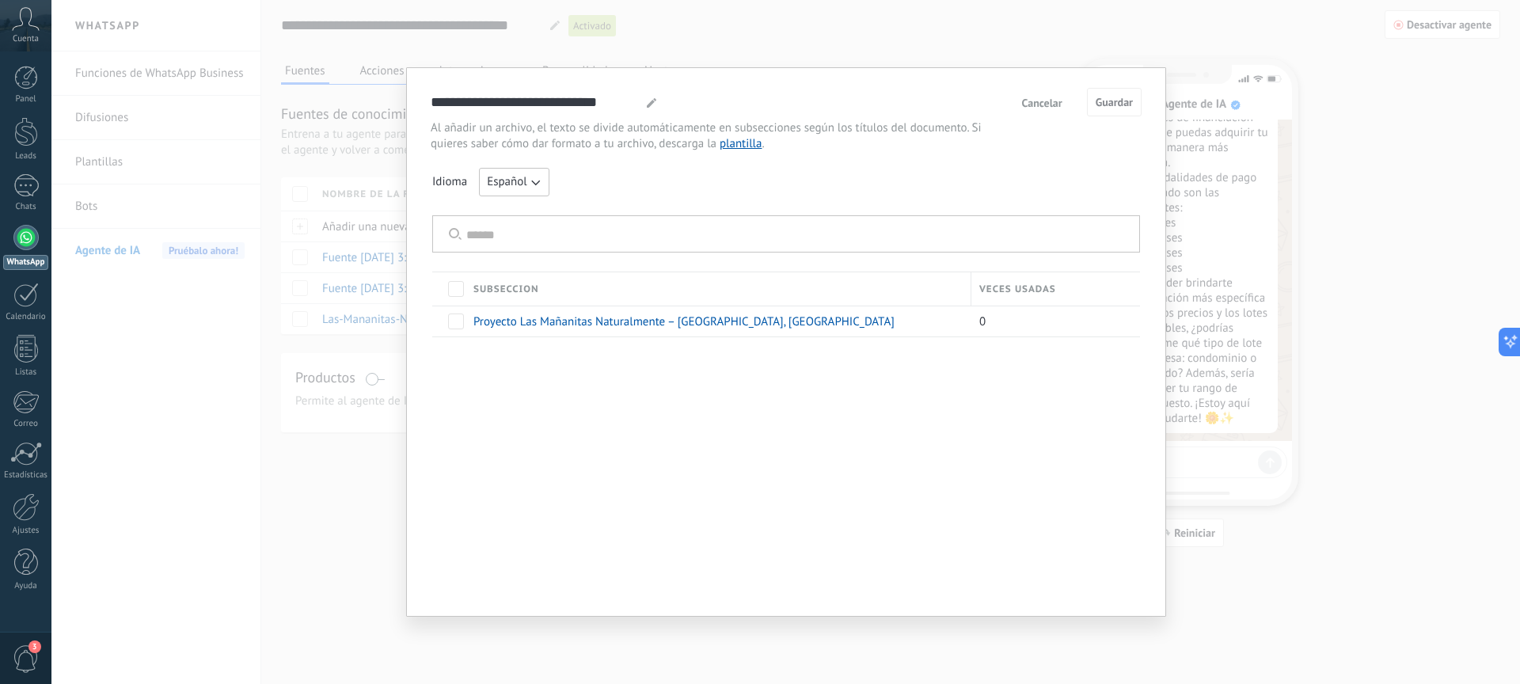
click at [1031, 99] on span "Cancelar" at bounding box center [1042, 102] width 40 height 11
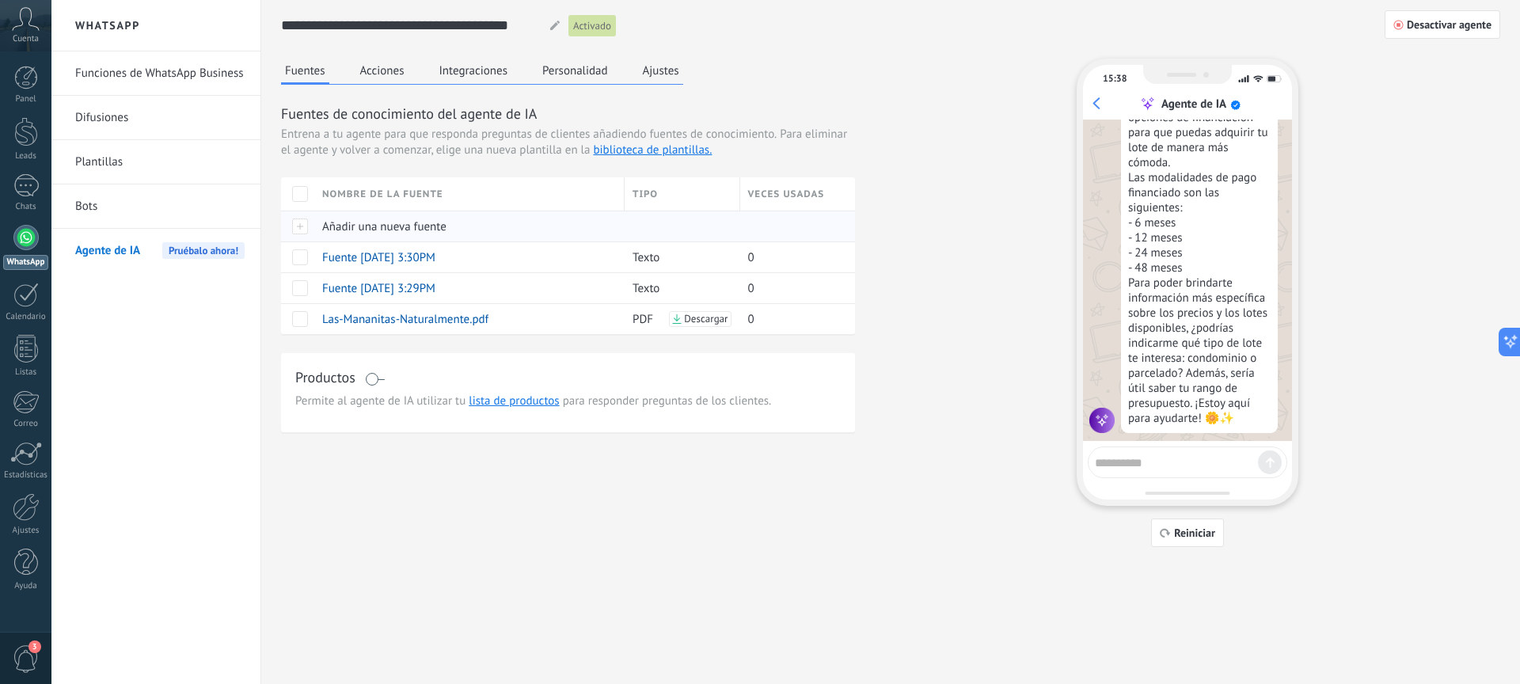
click at [411, 221] on span "Añadir una nueva fuente" at bounding box center [384, 226] width 124 height 15
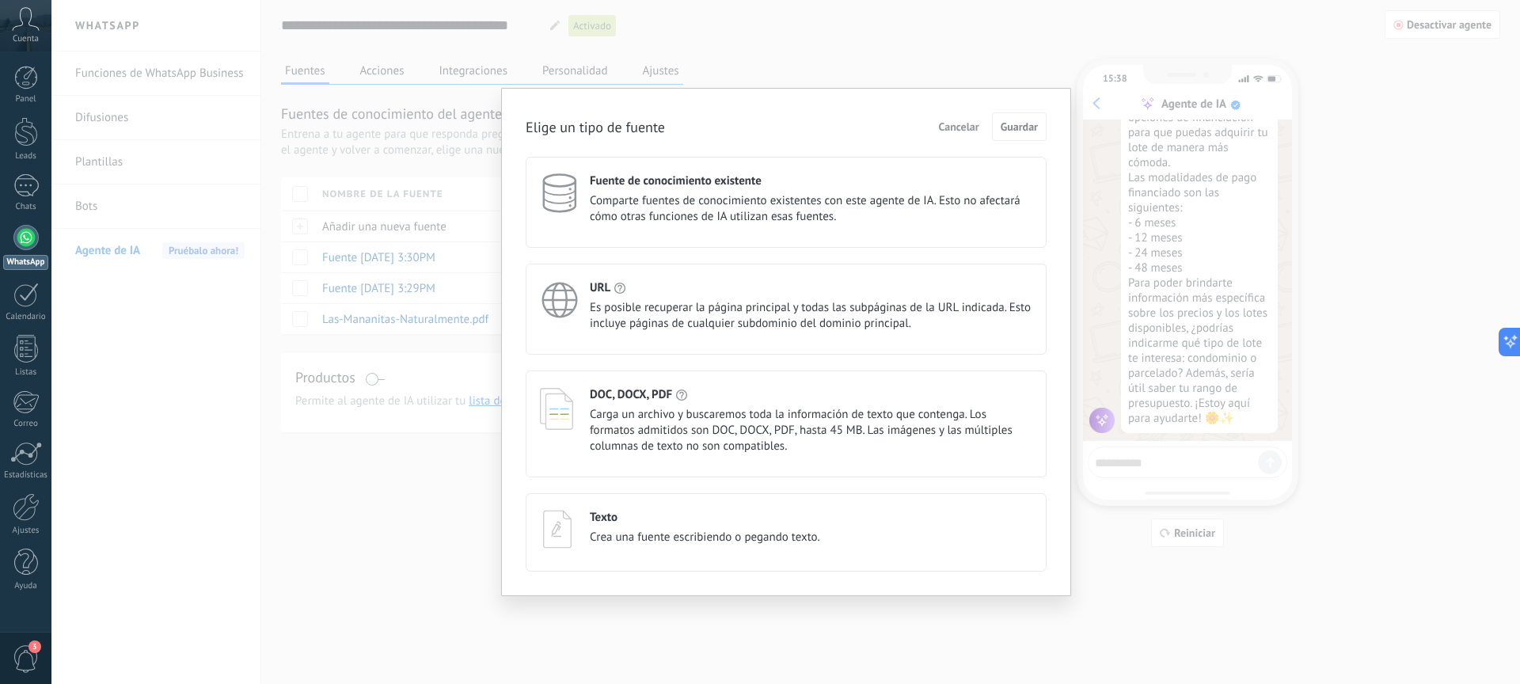
click at [974, 129] on span "Cancelar" at bounding box center [959, 126] width 40 height 11
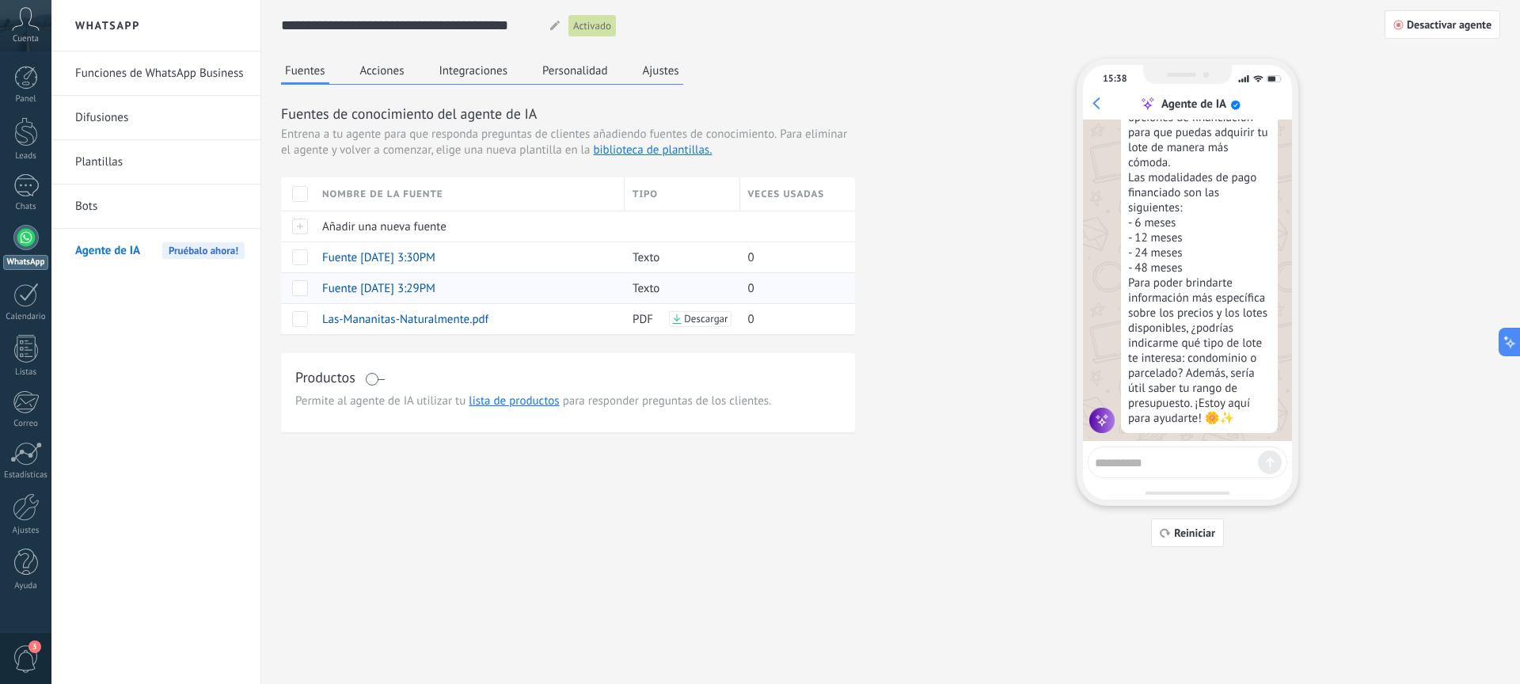
click at [436, 286] on span "Fuente 04/09/2025 3:29PM" at bounding box center [378, 288] width 113 height 15
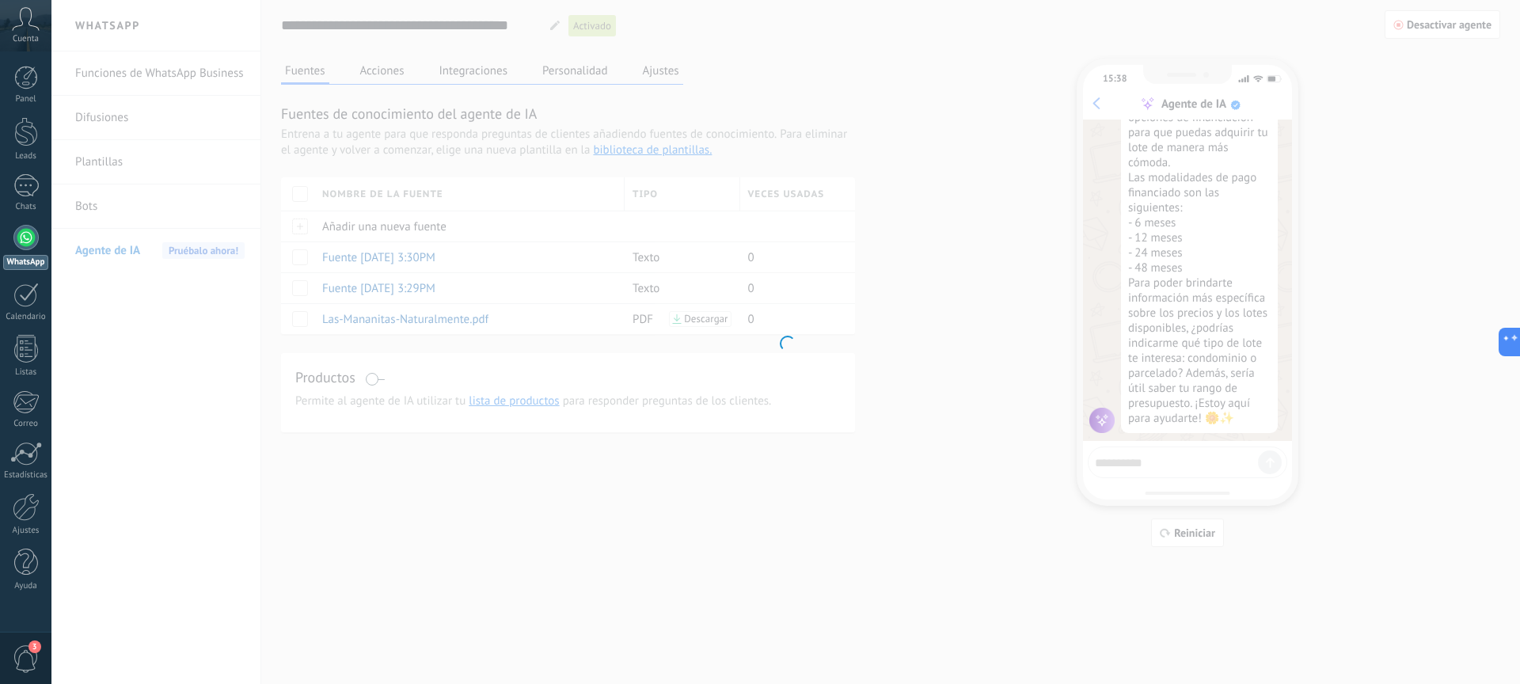
type input "**********"
type textarea "**********"
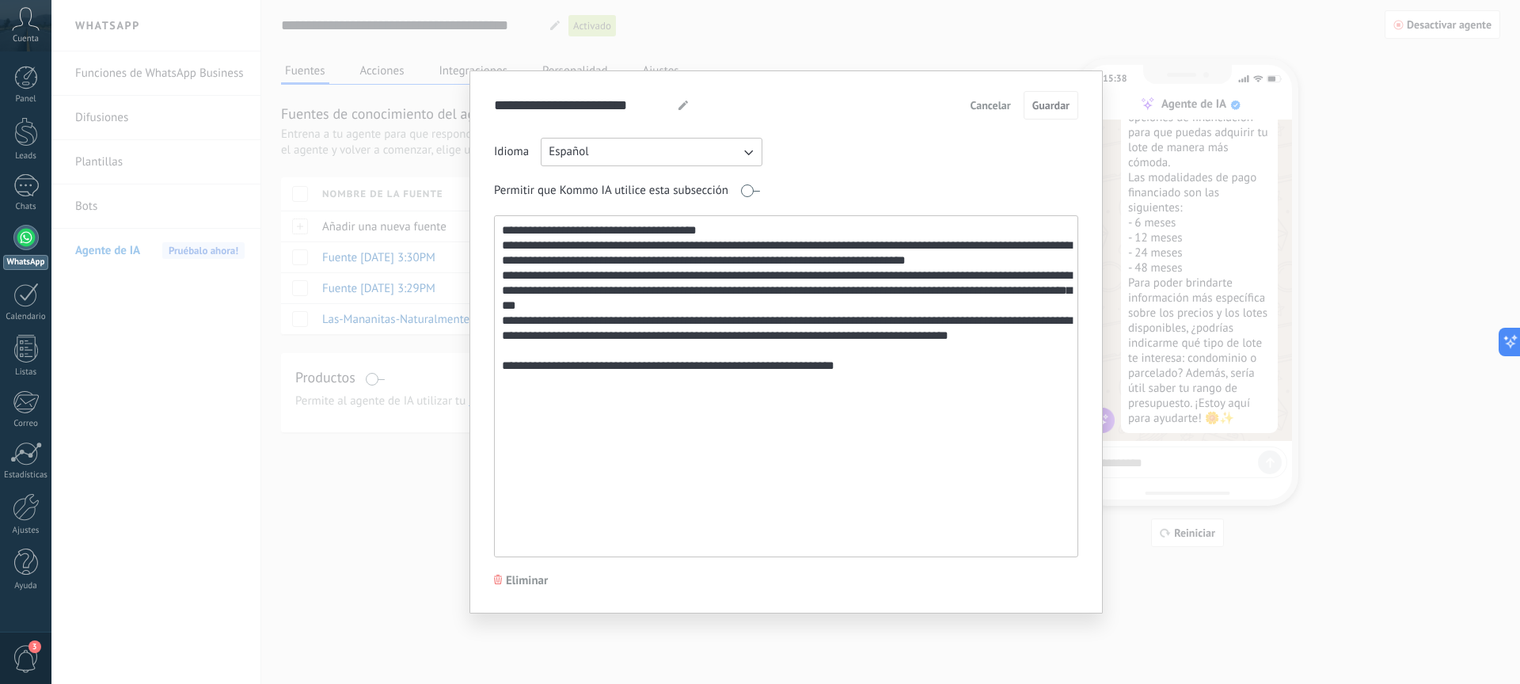
drag, startPoint x: 938, startPoint y: 388, endPoint x: 482, endPoint y: 215, distance: 487.3
click at [482, 215] on div "**********" at bounding box center [787, 341] width 634 height 543
click at [964, 412] on textarea "**********" at bounding box center [785, 386] width 580 height 341
click at [999, 92] on div "Cancelar Guardar" at bounding box center [1021, 105] width 115 height 29
click at [999, 97] on button "Cancelar" at bounding box center [991, 105] width 55 height 24
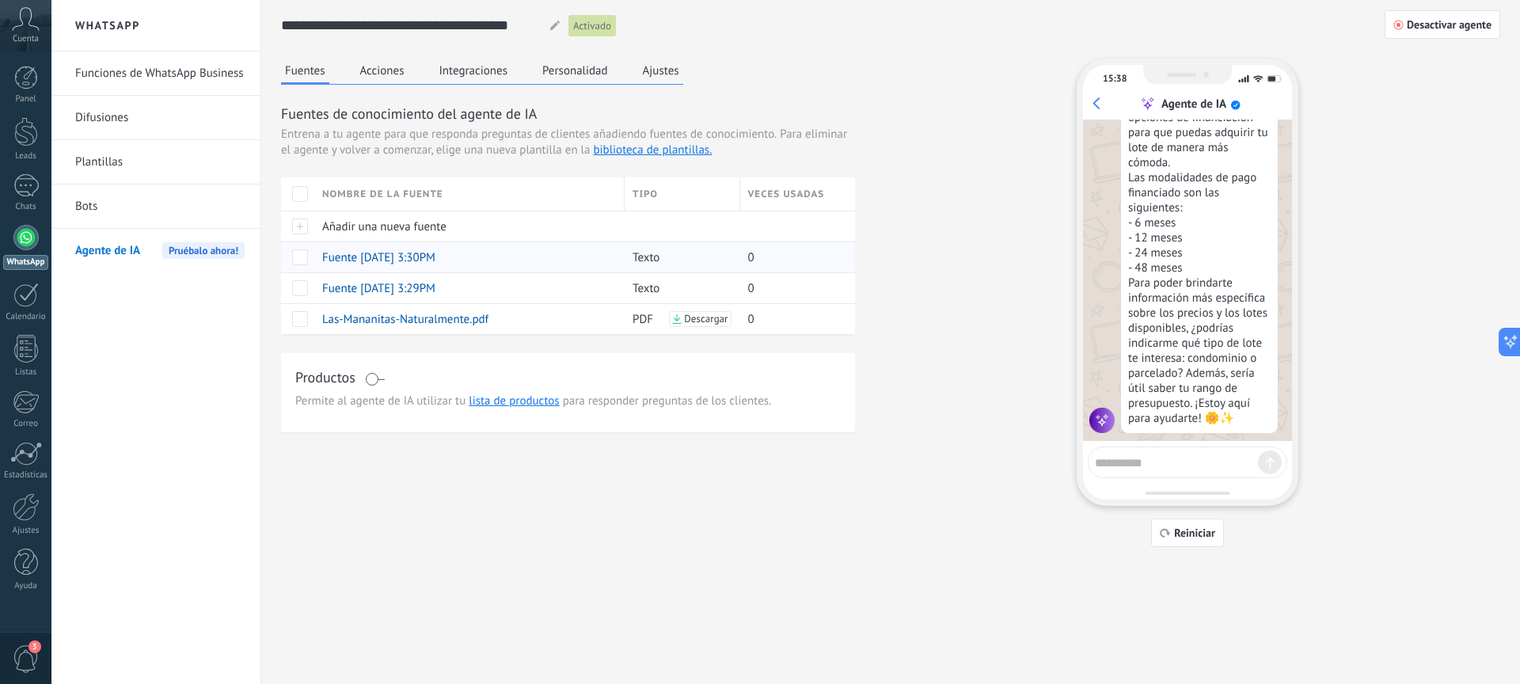
click at [436, 256] on span "Fuente 04/09/2025 3:30PM" at bounding box center [378, 257] width 113 height 15
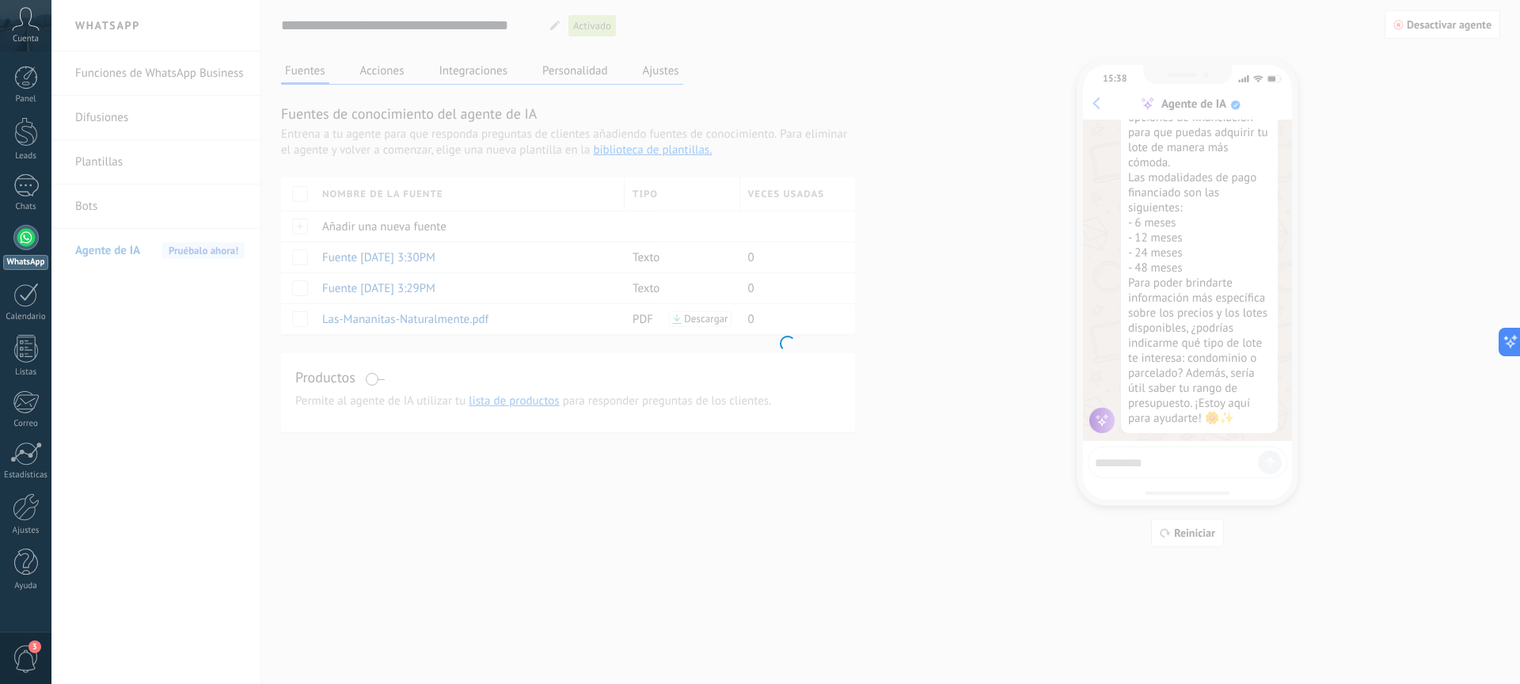
type input "**********"
type textarea "**********"
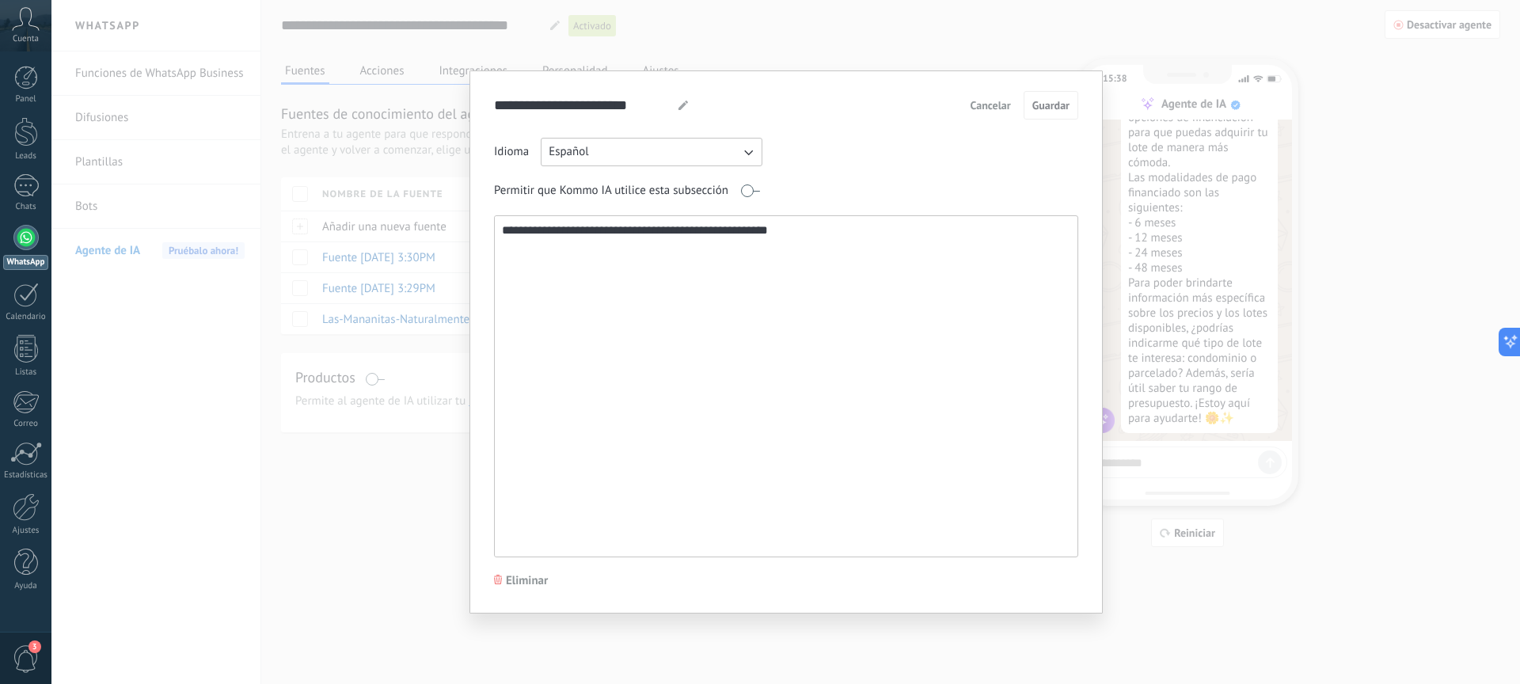
click at [1004, 109] on span "Cancelar" at bounding box center [991, 105] width 40 height 11
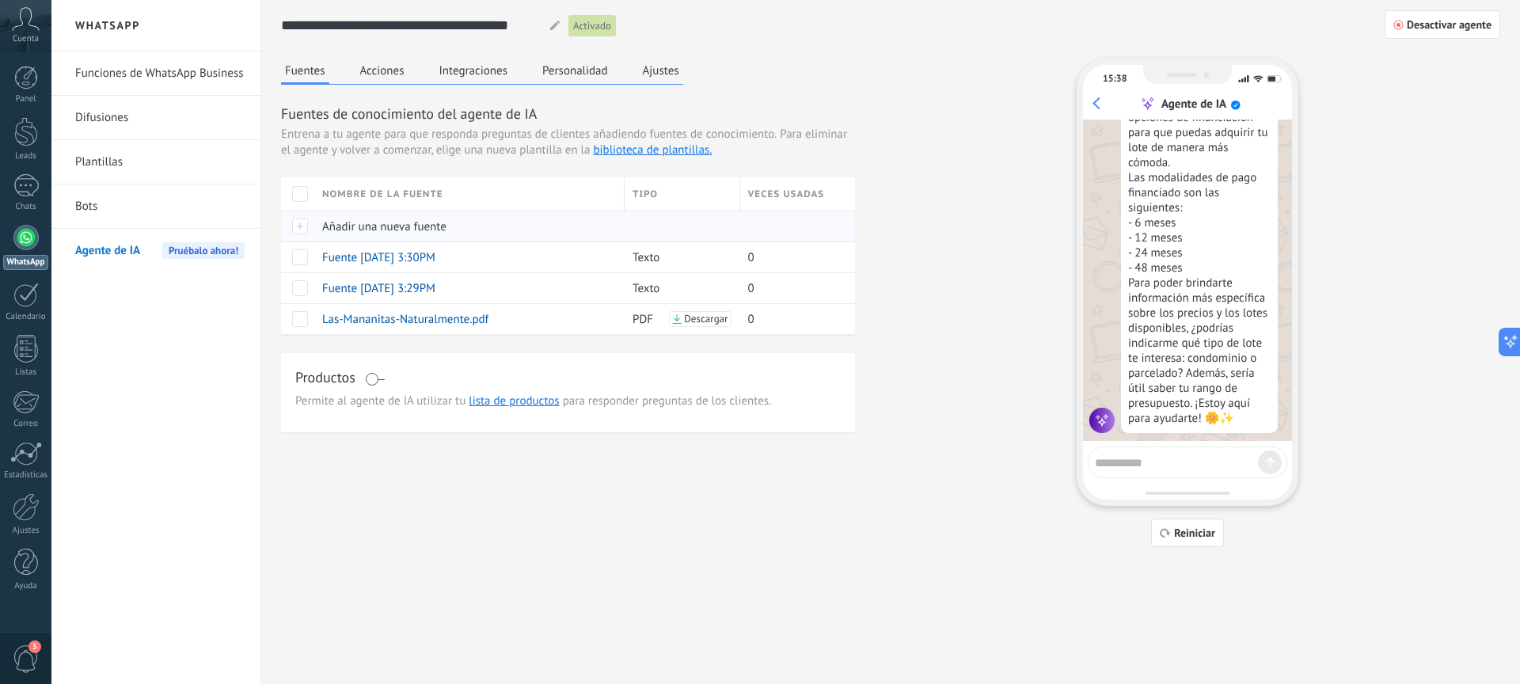
click at [404, 211] on div "Añadir una nueva fuente" at bounding box center [465, 226] width 303 height 30
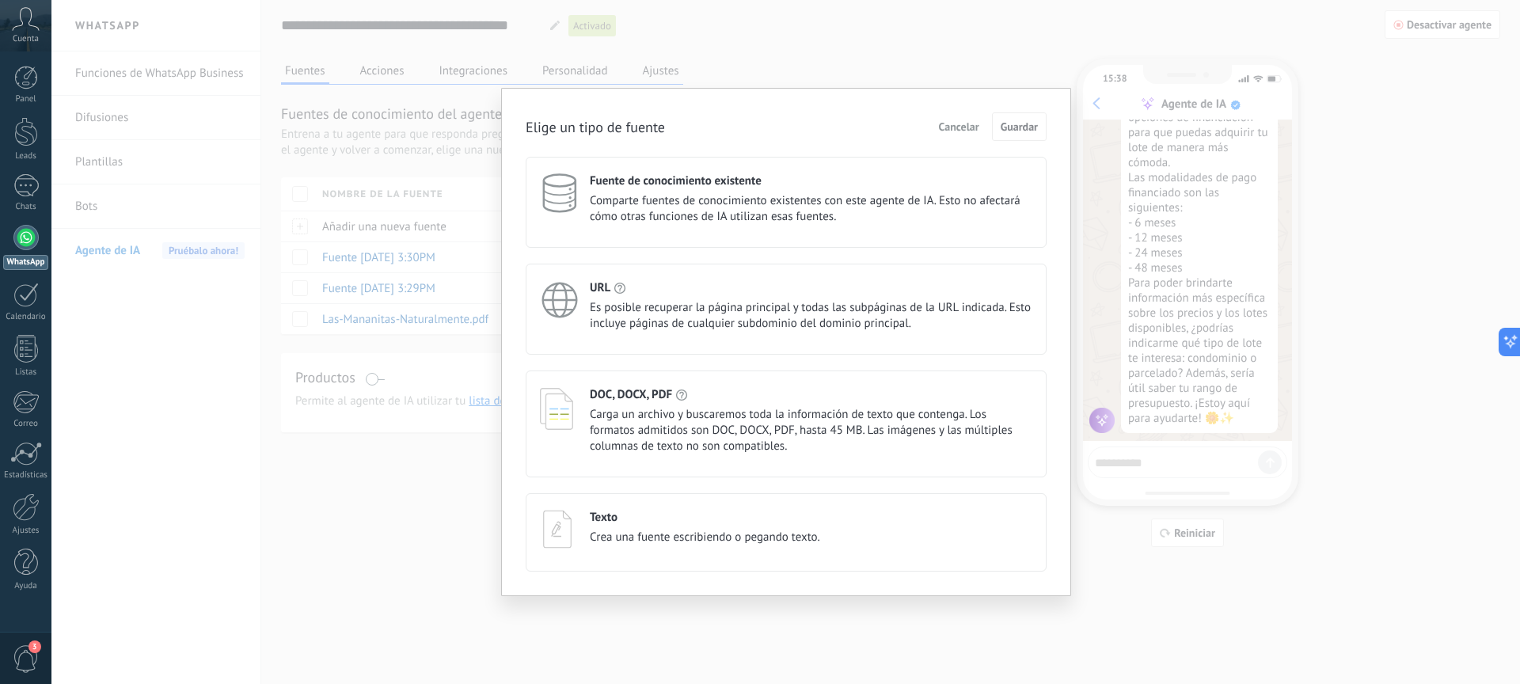
drag, startPoint x: 952, startPoint y: 133, endPoint x: 968, endPoint y: 157, distance: 28.6
click at [952, 132] on span "Cancelar" at bounding box center [959, 126] width 40 height 11
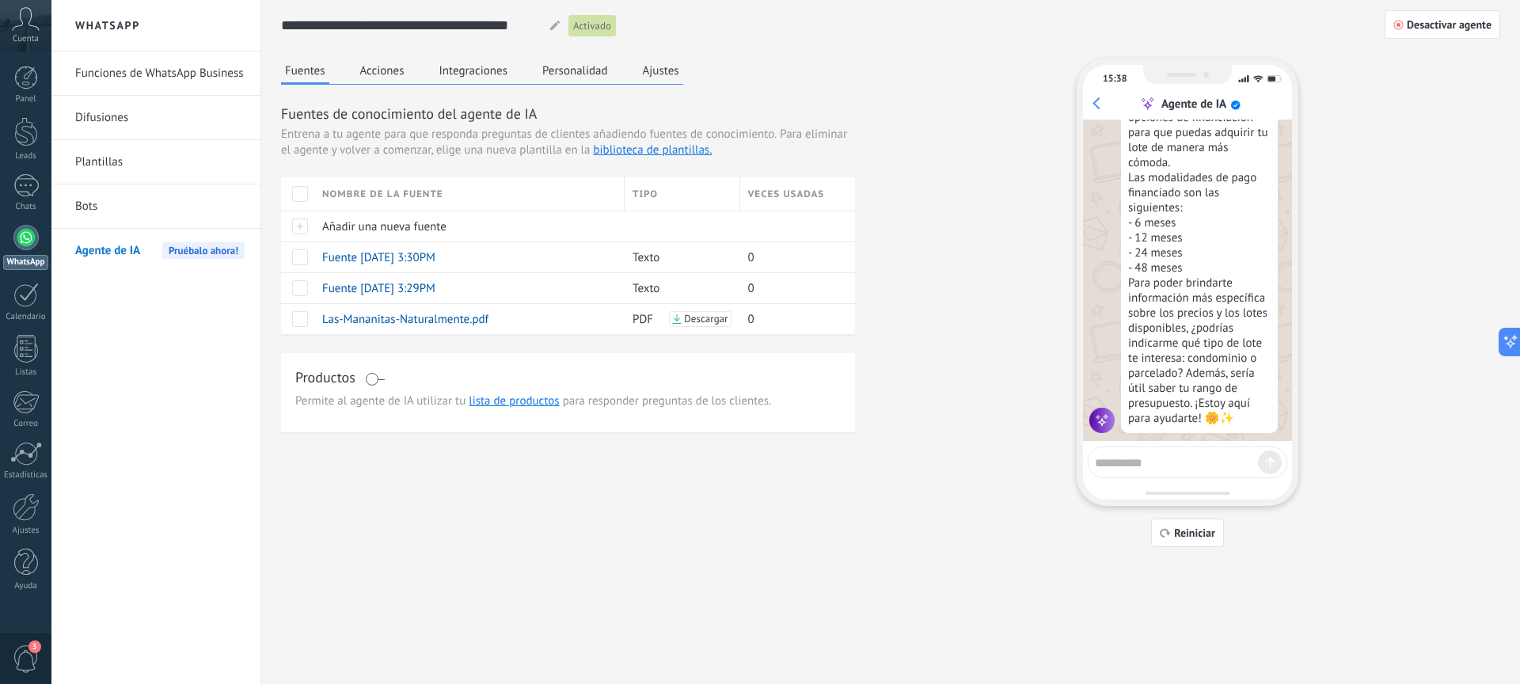
click at [1161, 466] on textarea at bounding box center [1176, 461] width 163 height 20
click at [386, 229] on span "Añadir una nueva fuente" at bounding box center [384, 226] width 124 height 15
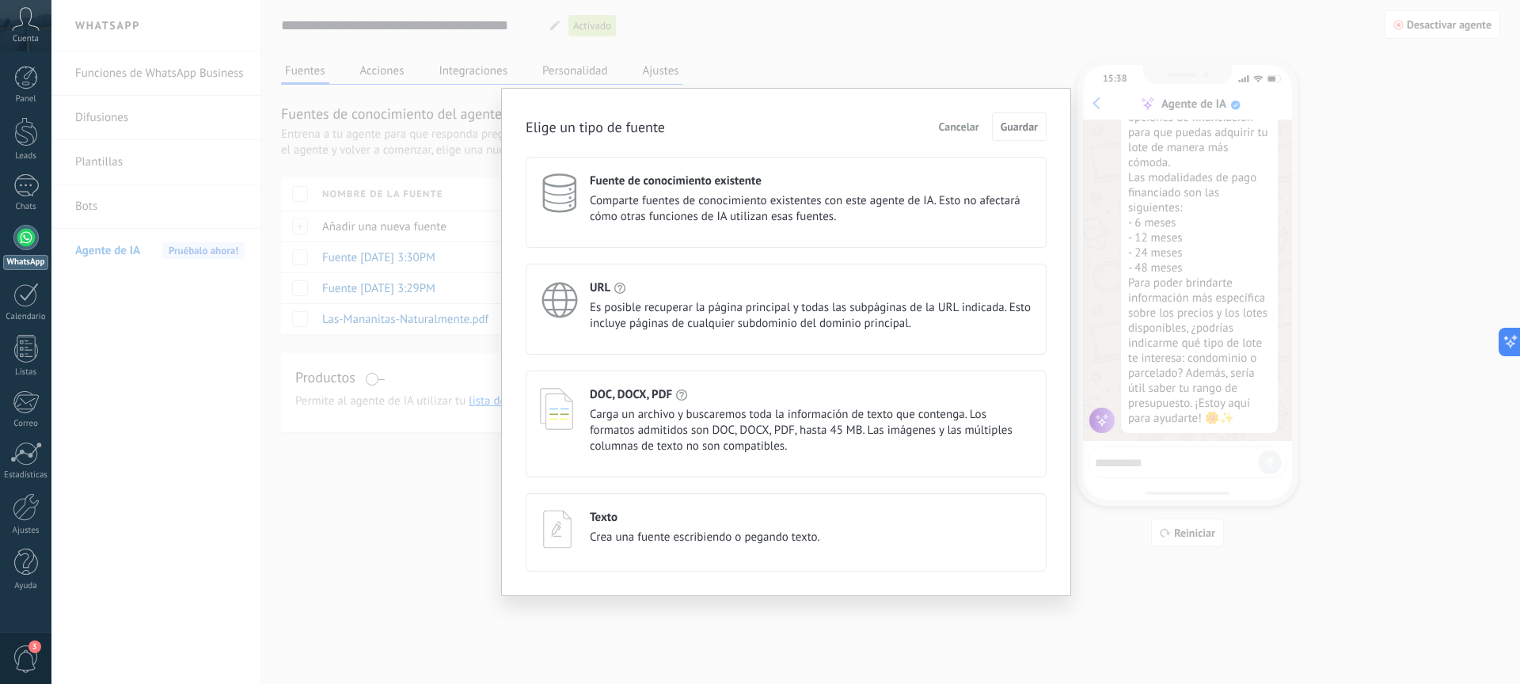
click at [717, 415] on span "Carga un archivo y buscaremos toda la información de texto que contenga. Los fo…" at bounding box center [811, 431] width 443 height 48
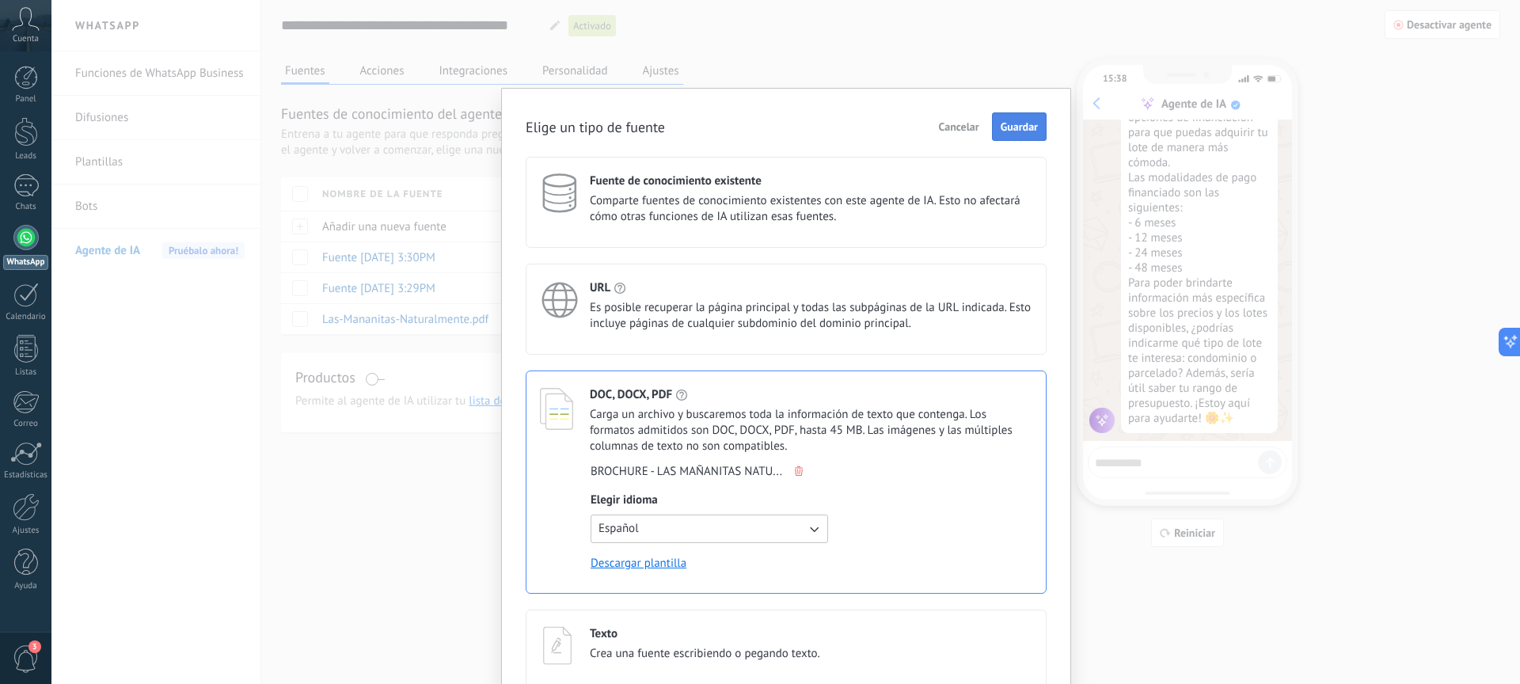
click at [1017, 134] on button "Guardar" at bounding box center [1019, 126] width 55 height 29
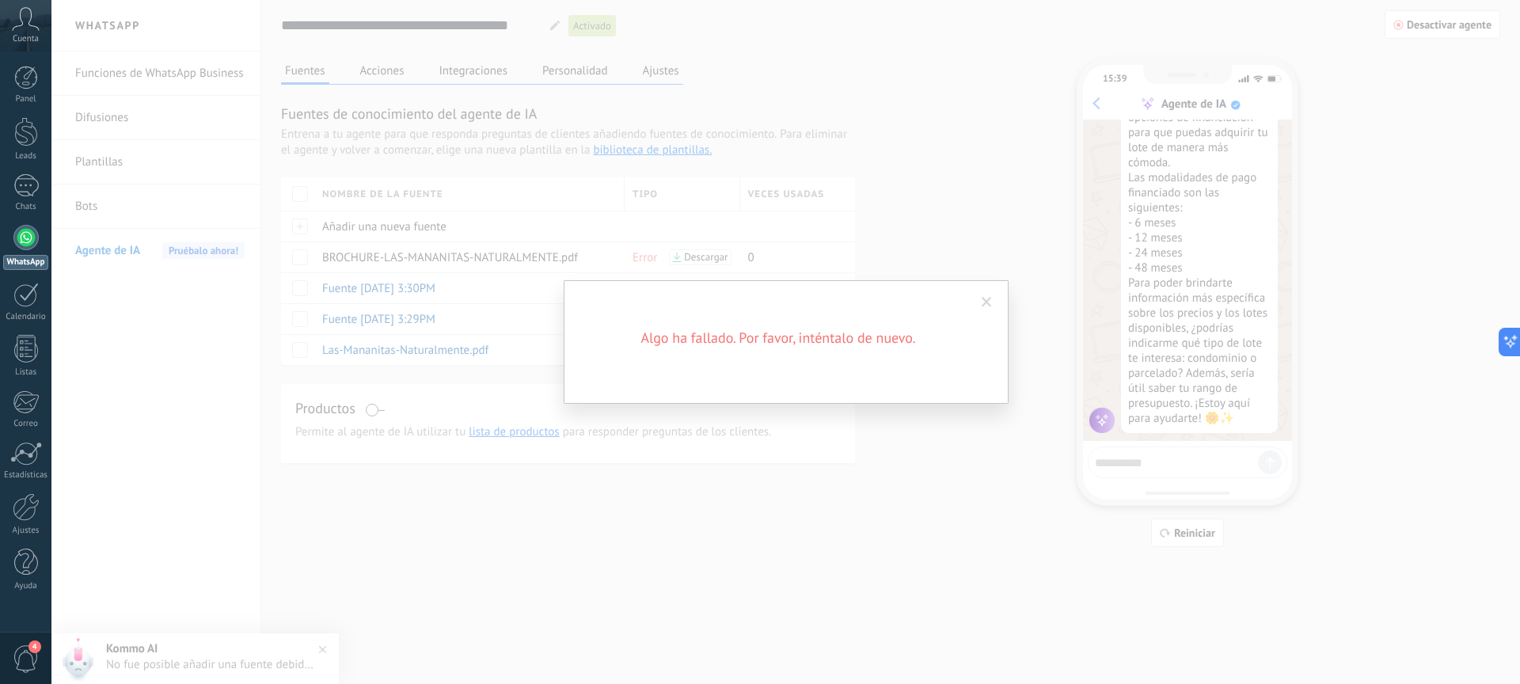
click at [986, 300] on span at bounding box center [987, 302] width 10 height 11
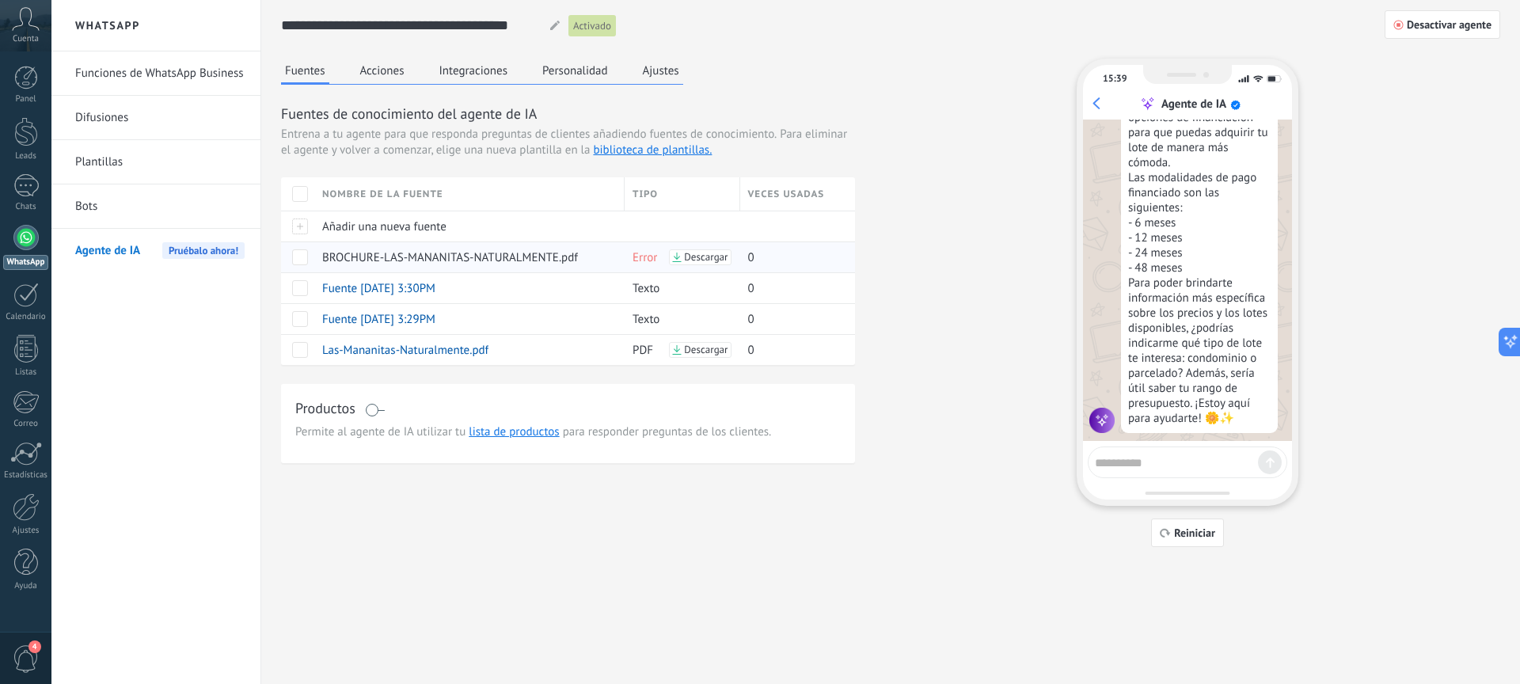
click at [711, 258] on span "Descargar" at bounding box center [706, 257] width 44 height 11
click at [1205, 469] on textarea at bounding box center [1176, 461] width 163 height 20
type textarea "**********"
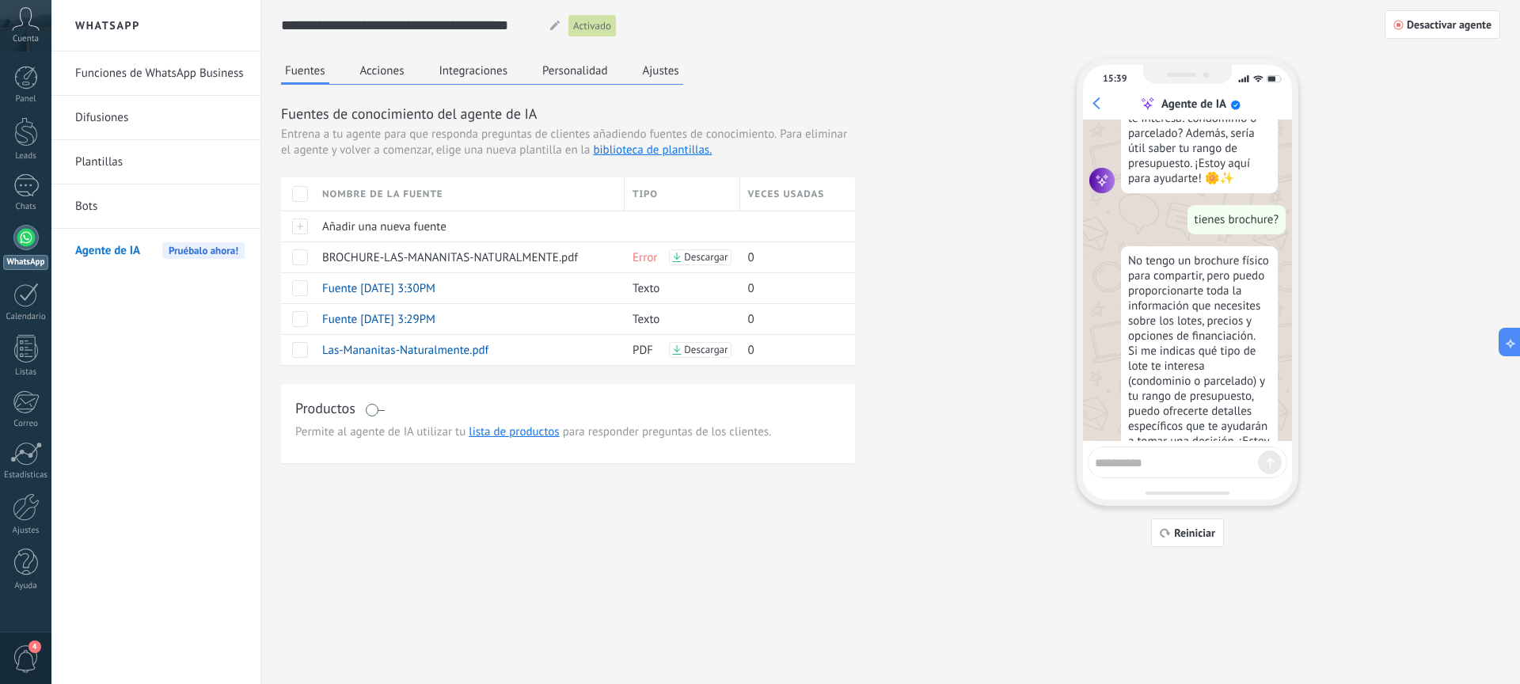
scroll to position [1621, 0]
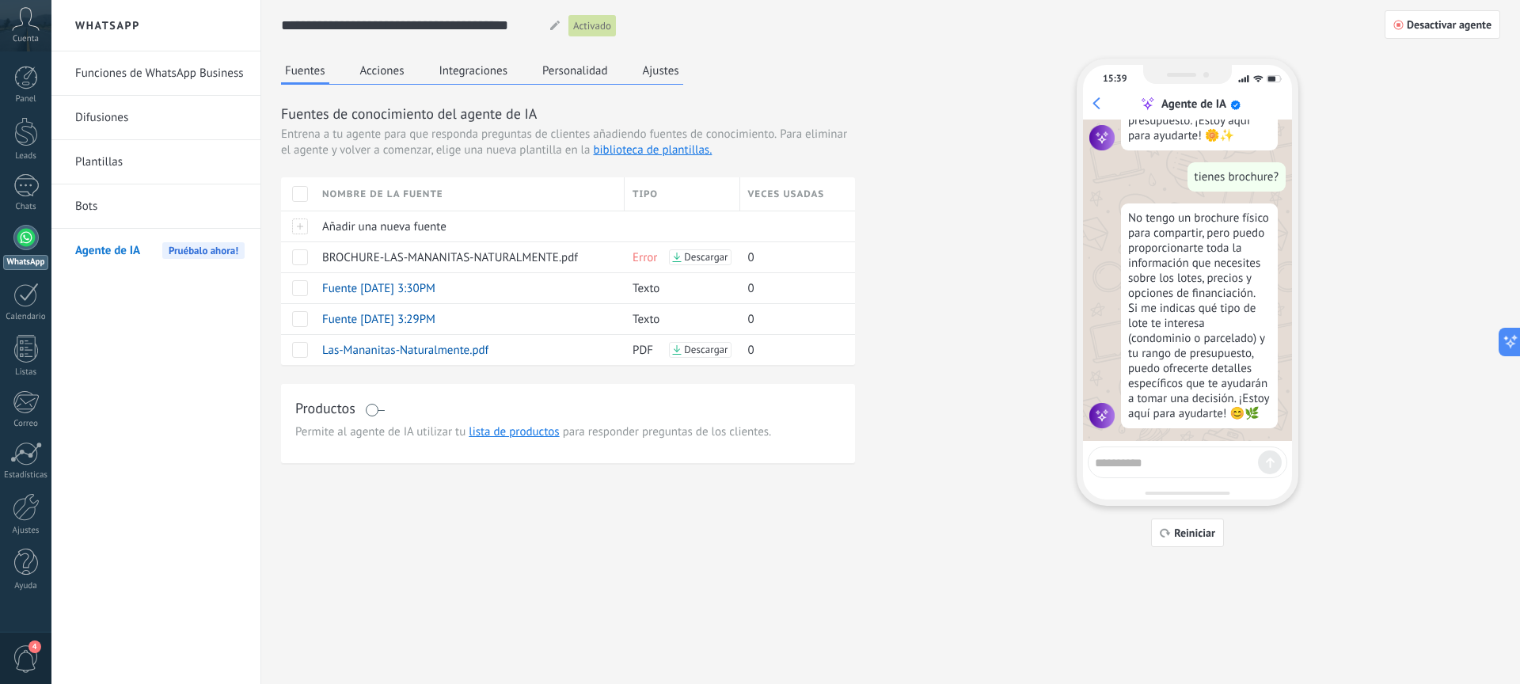
click at [1225, 465] on textarea at bounding box center [1176, 461] width 163 height 20
click at [441, 230] on span "Añadir una nueva fuente" at bounding box center [384, 226] width 124 height 15
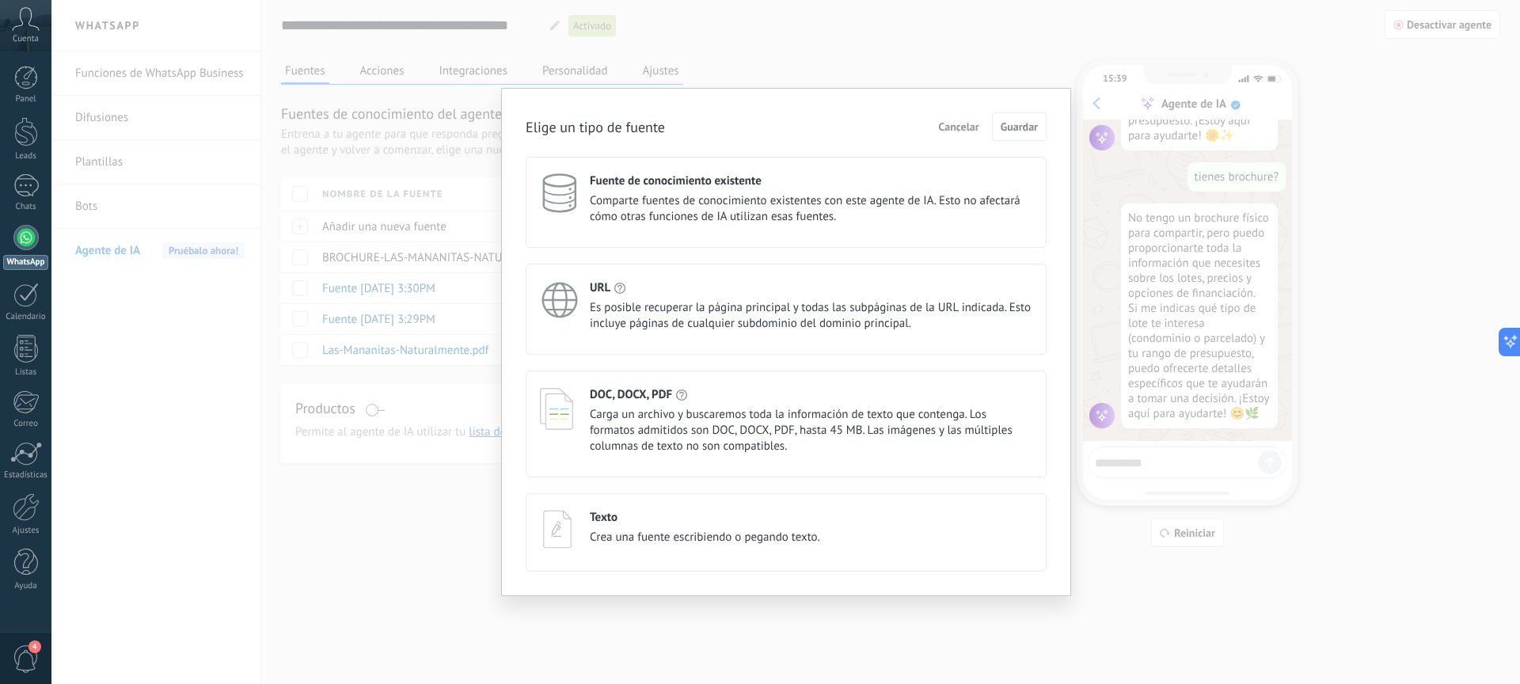
click at [877, 288] on div "URL" at bounding box center [811, 287] width 443 height 15
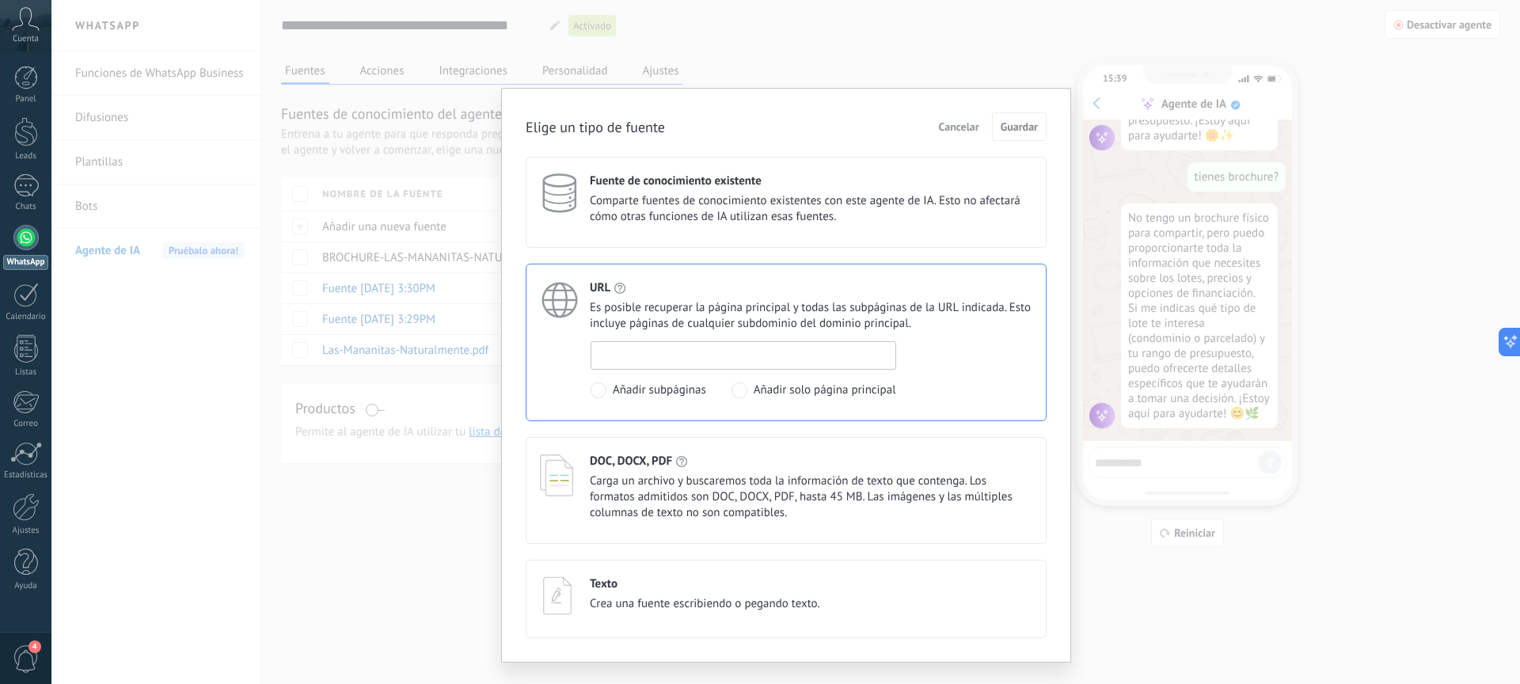
click at [825, 357] on input at bounding box center [744, 354] width 304 height 25
click at [786, 392] on span "Añadir solo página principal" at bounding box center [825, 390] width 143 height 16
click at [692, 352] on input at bounding box center [744, 354] width 304 height 25
paste input "**********"
type input "**********"
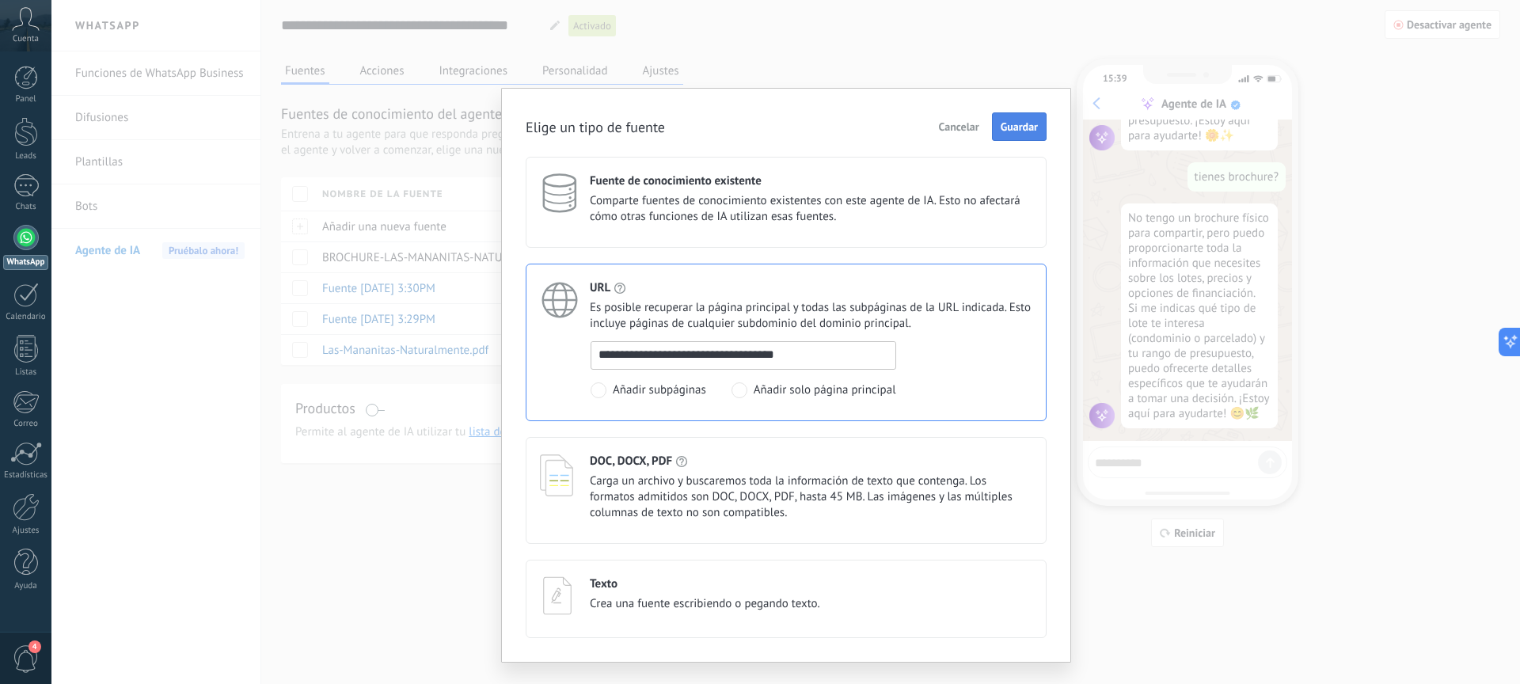
click at [1015, 112] on button "Guardar" at bounding box center [1019, 126] width 55 height 29
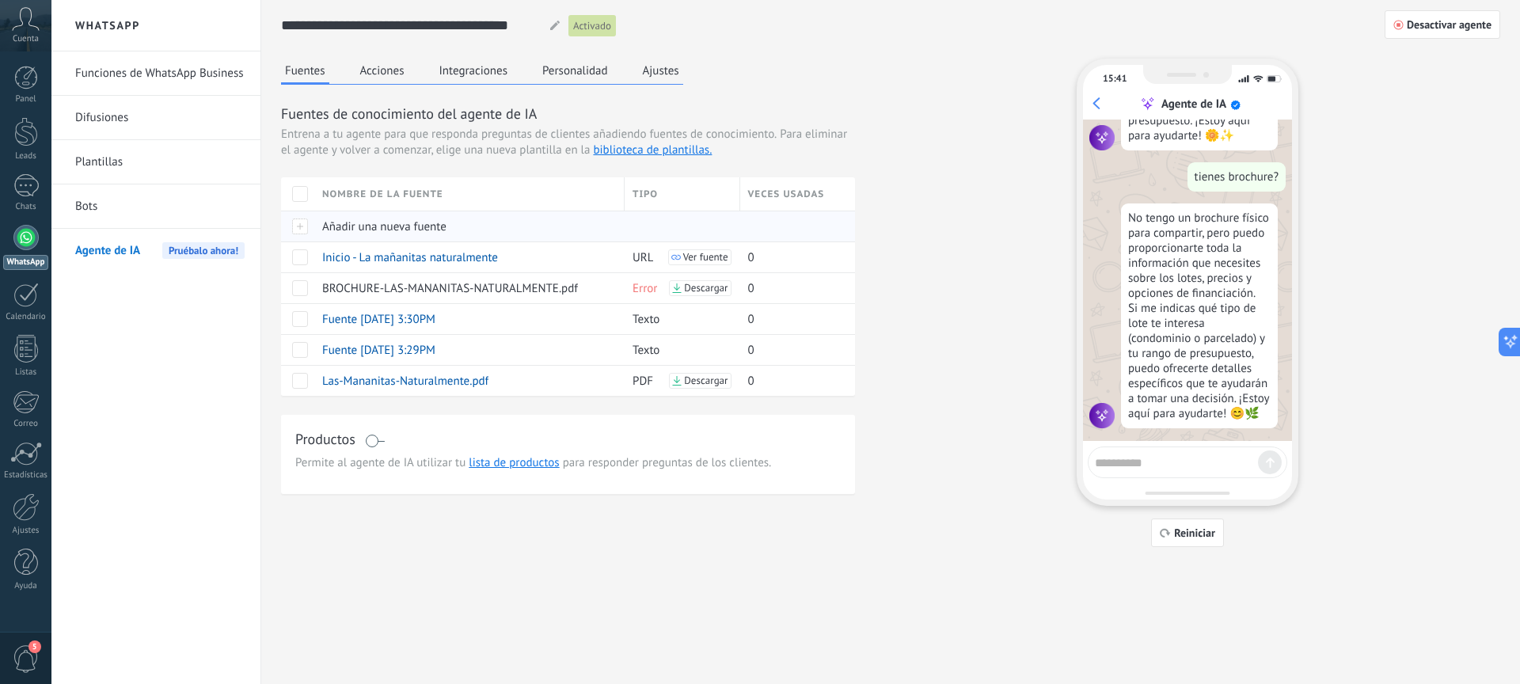
click at [410, 223] on span "Añadir una nueva fuente" at bounding box center [384, 226] width 124 height 15
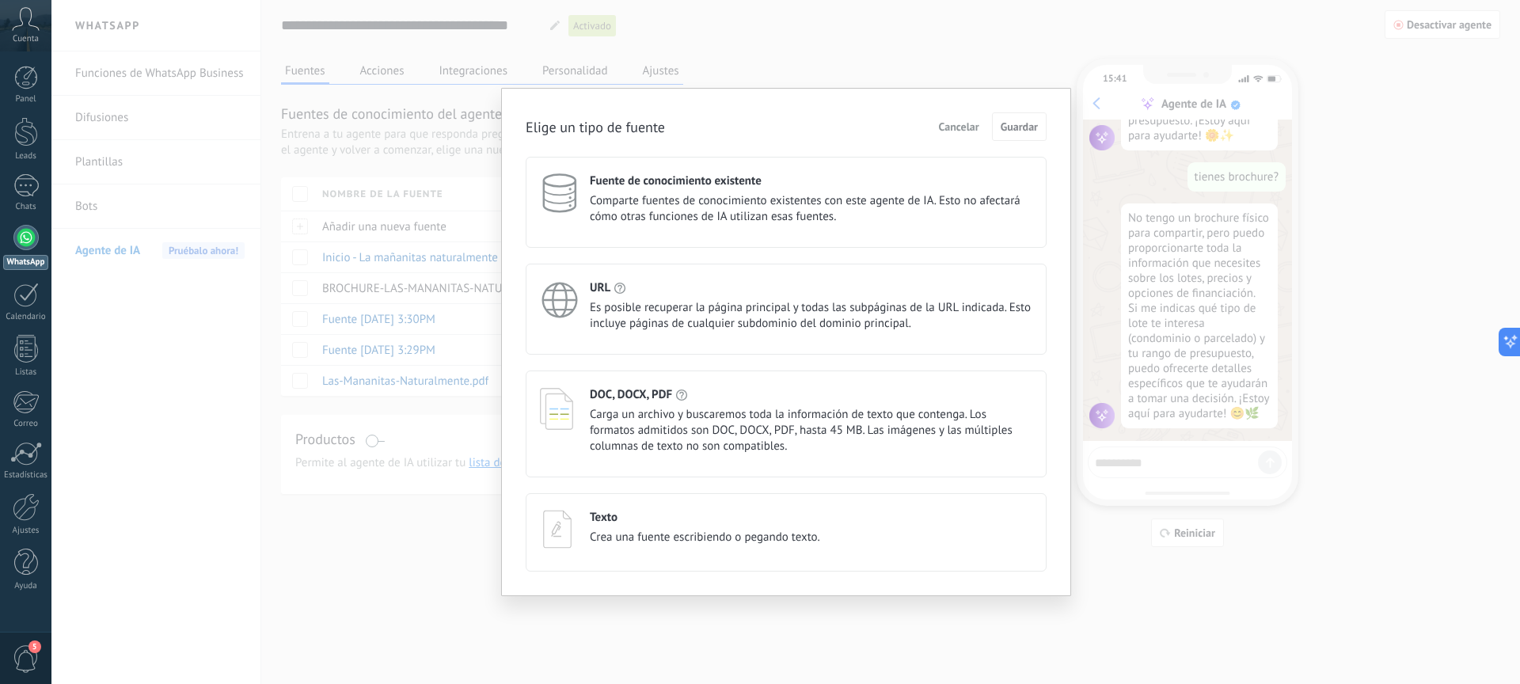
click at [657, 316] on span "Es posible recuperar la página principal y todas las subpáginas de la URL indic…" at bounding box center [811, 316] width 443 height 32
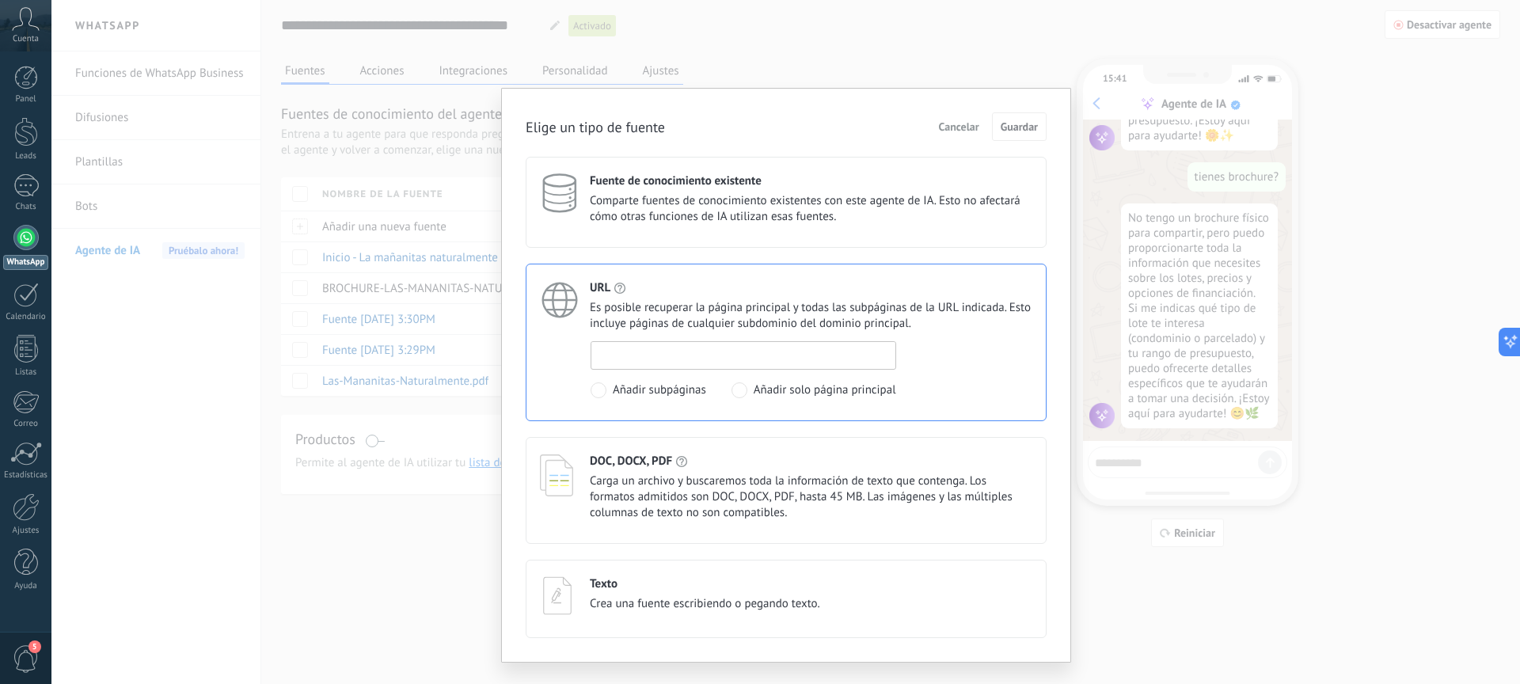
click at [766, 363] on input at bounding box center [744, 354] width 304 height 25
paste input "**********"
type input "**********"
click at [1018, 129] on span "Guardar" at bounding box center [1019, 126] width 37 height 11
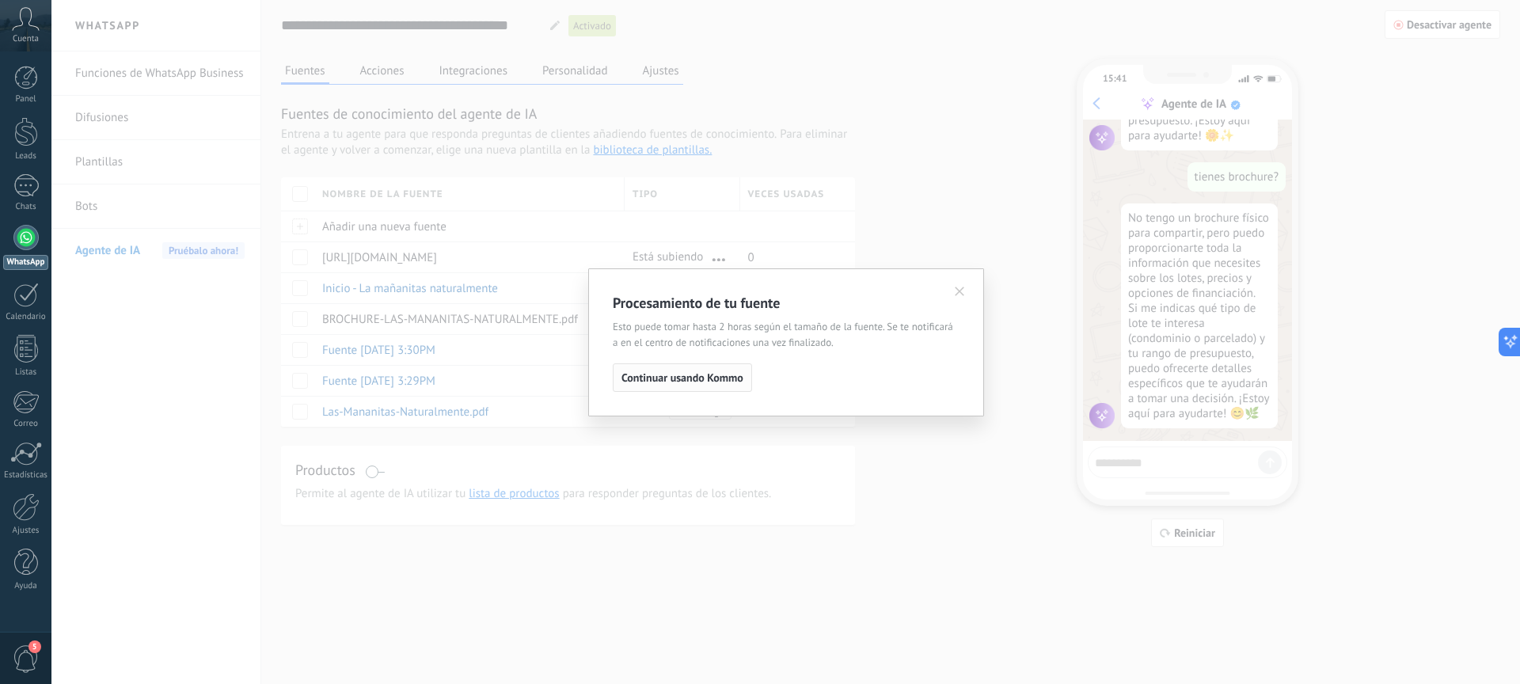
click at [703, 375] on span "Continuar usando Kommo" at bounding box center [683, 377] width 122 height 11
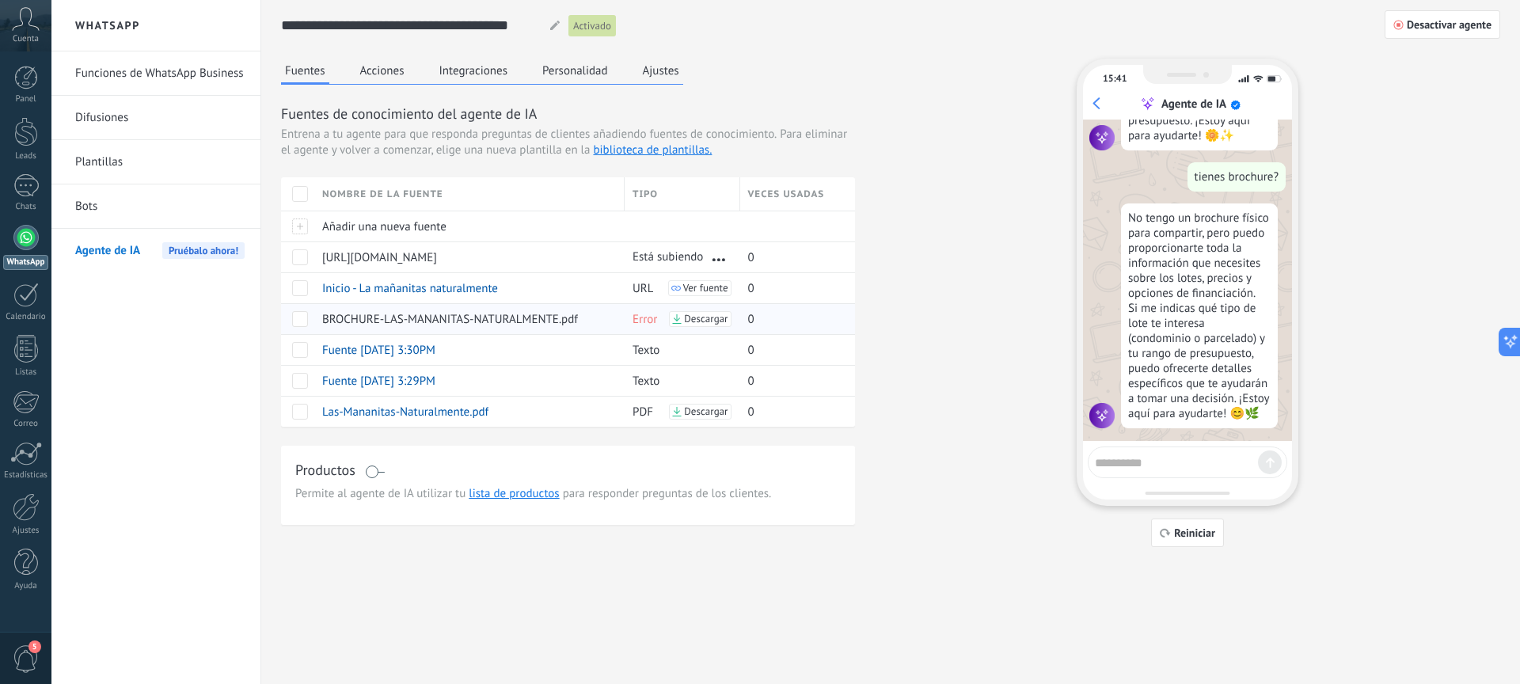
click at [641, 323] on span "Error" at bounding box center [645, 319] width 25 height 15
click at [645, 319] on span "Error" at bounding box center [645, 319] width 25 height 15
click at [438, 223] on span "Añadir una nueva fuente" at bounding box center [384, 226] width 124 height 15
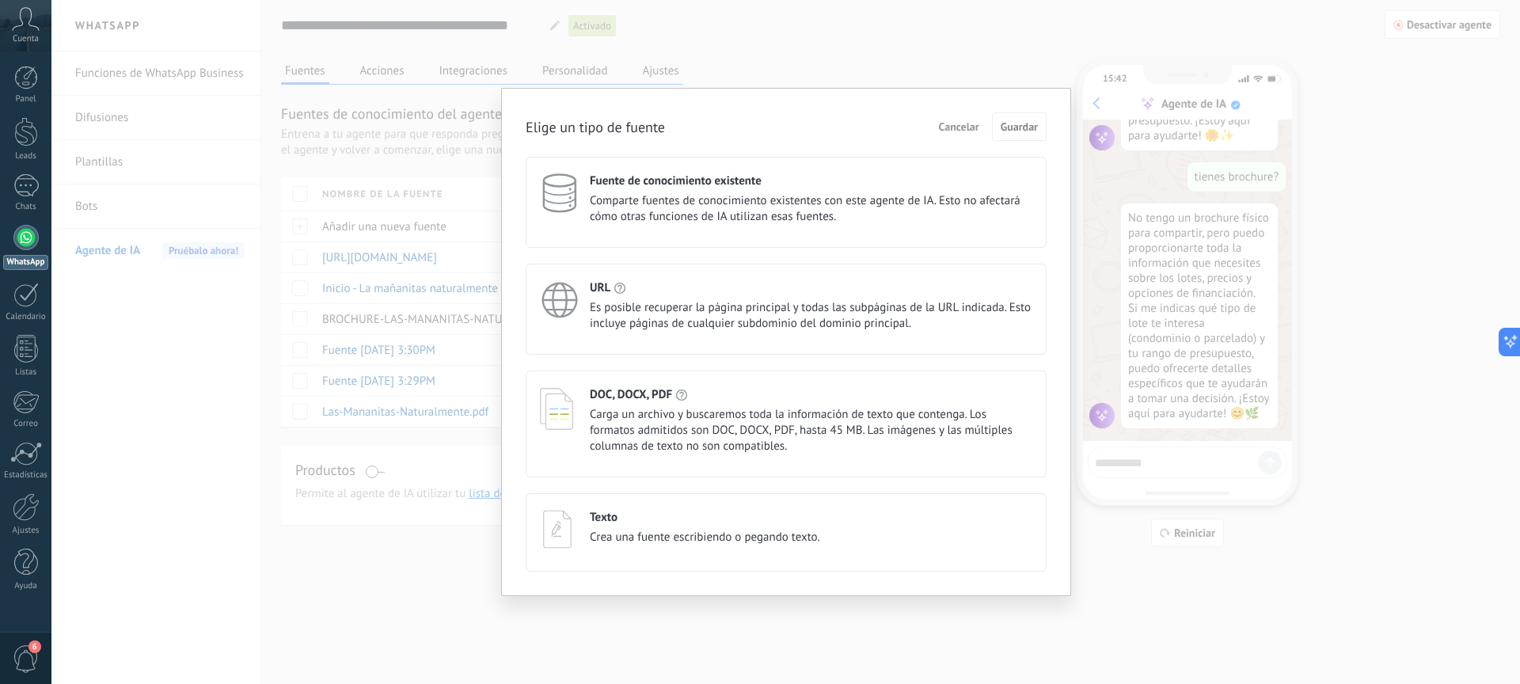
click at [854, 234] on div "Fuente de conocimiento existente Comparte fuentes de conocimiento existentes co…" at bounding box center [786, 202] width 521 height 91
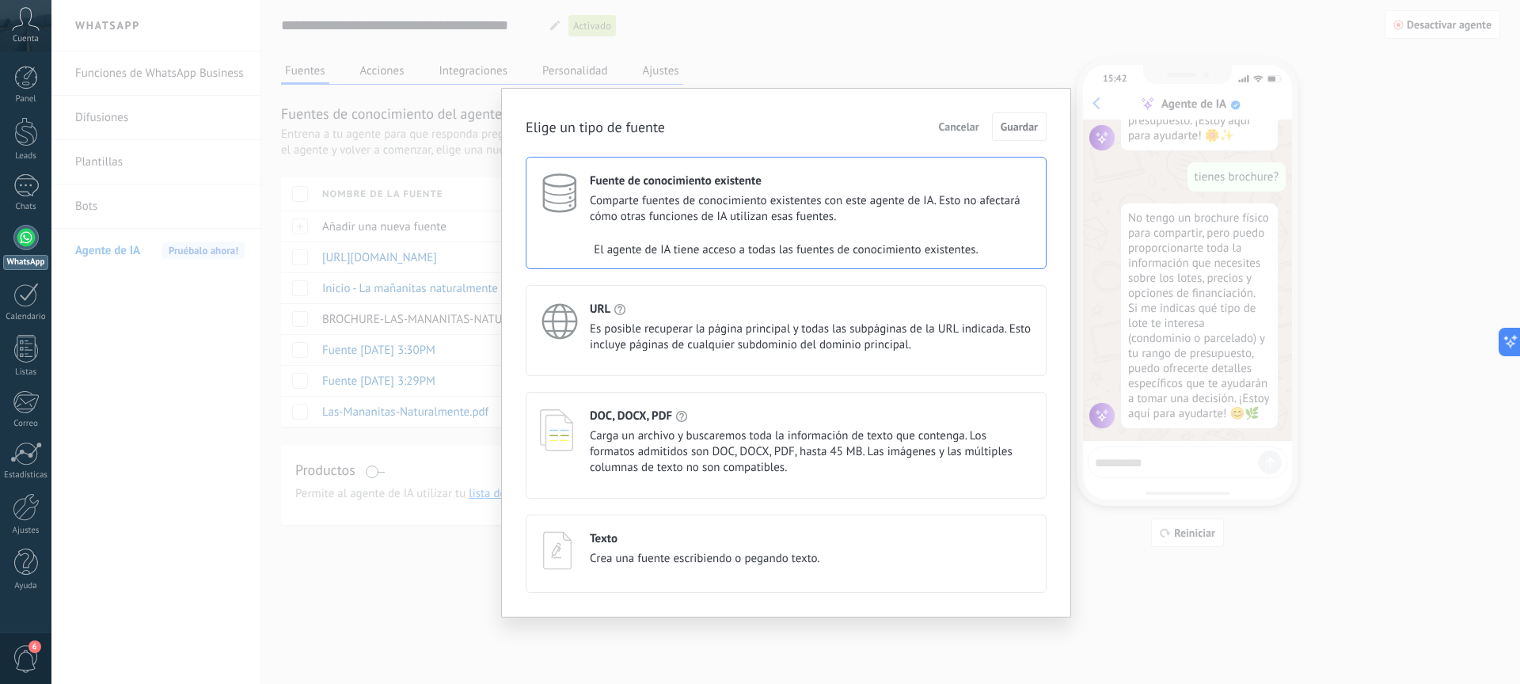
click at [697, 206] on span "Comparte fuentes de conocimiento existentes con este agente de IA. Esto no afec…" at bounding box center [811, 209] width 443 height 32
click at [809, 438] on span "Carga un archivo y buscaremos toda la información de texto que contenga. Los fo…" at bounding box center [811, 452] width 443 height 48
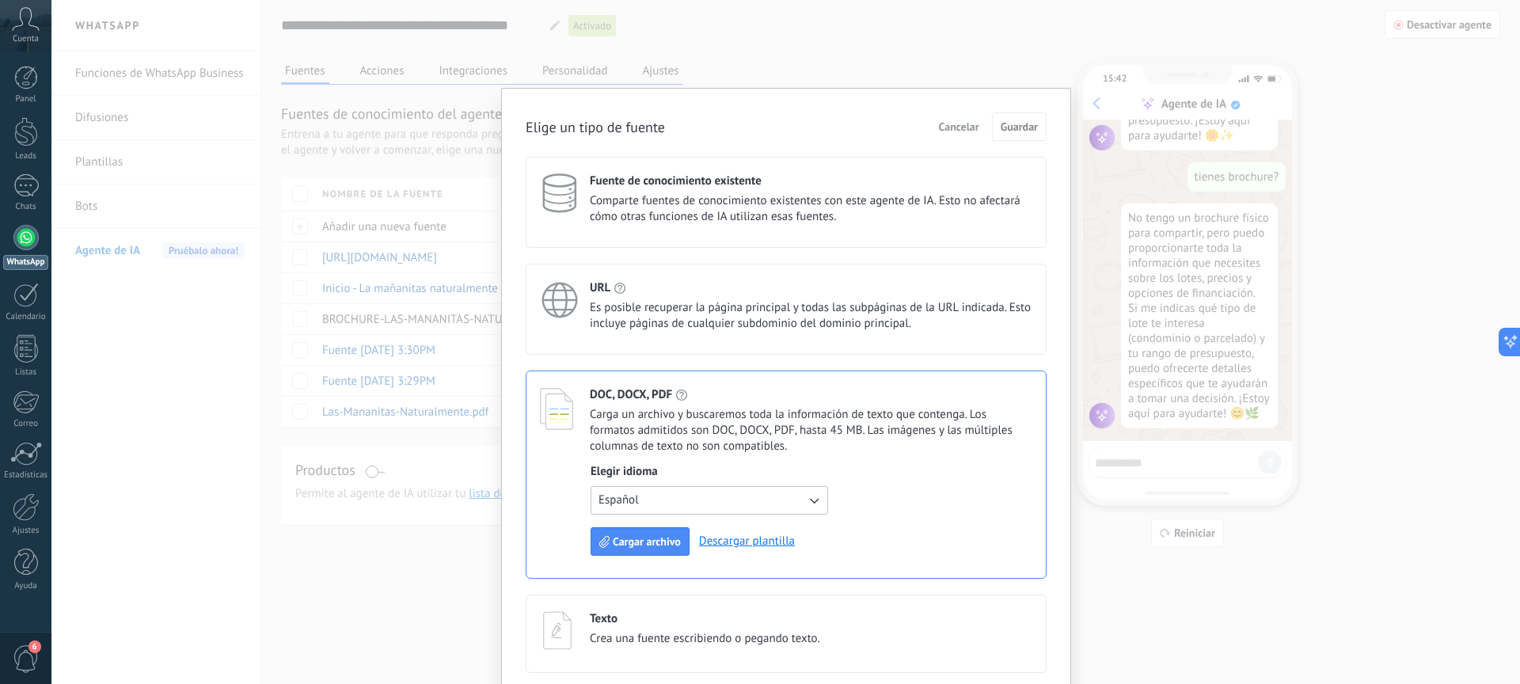
click at [805, 228] on div "Fuente de conocimiento existente Comparte fuentes de conocimiento existentes co…" at bounding box center [786, 202] width 521 height 91
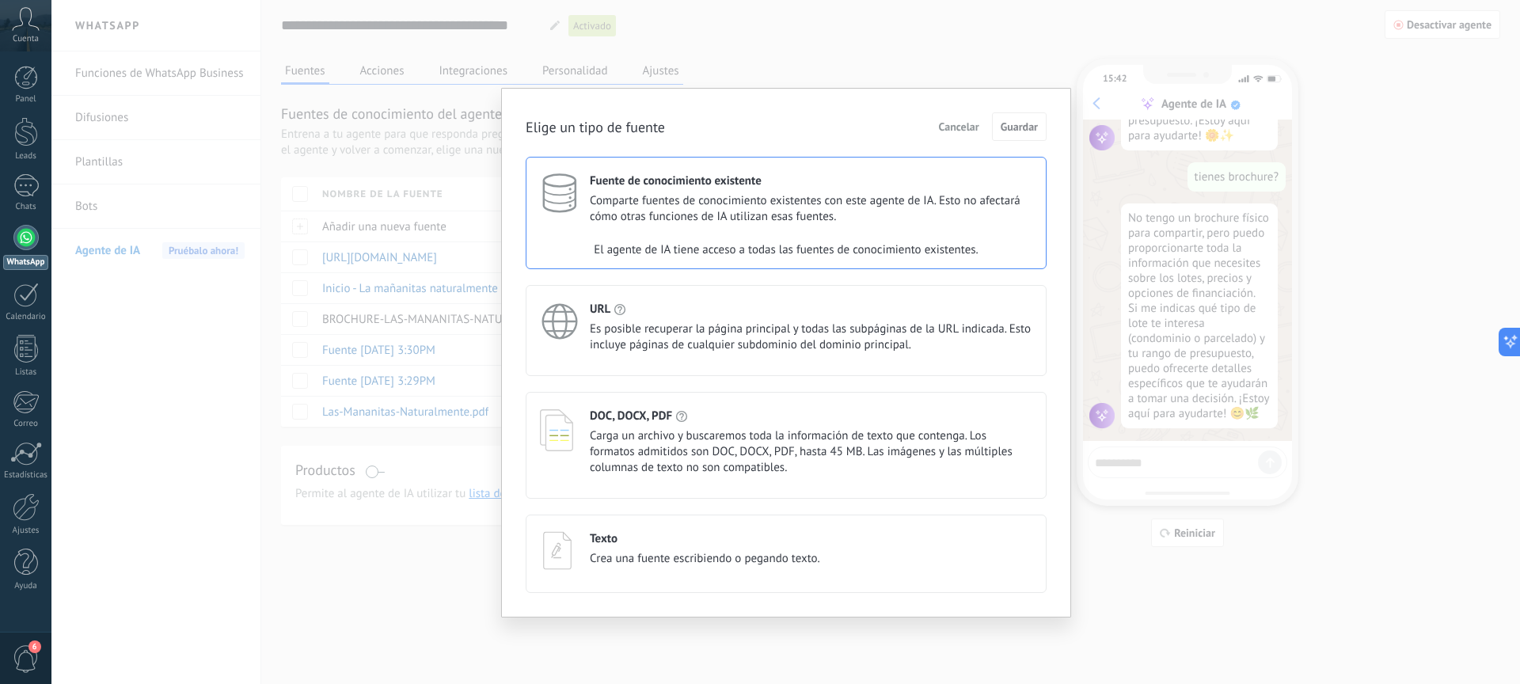
click at [787, 409] on div "DOC, DOCX, PDF" at bounding box center [811, 416] width 443 height 15
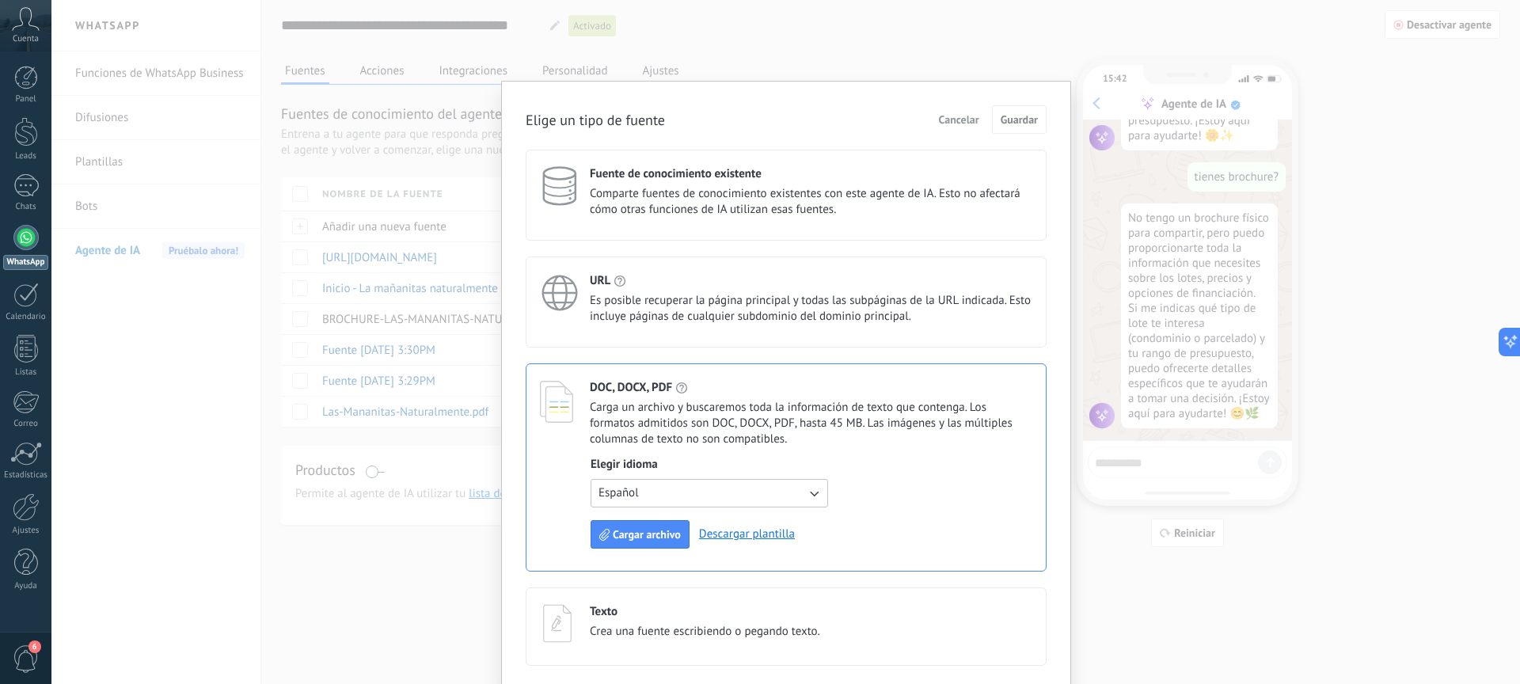
scroll to position [13, 0]
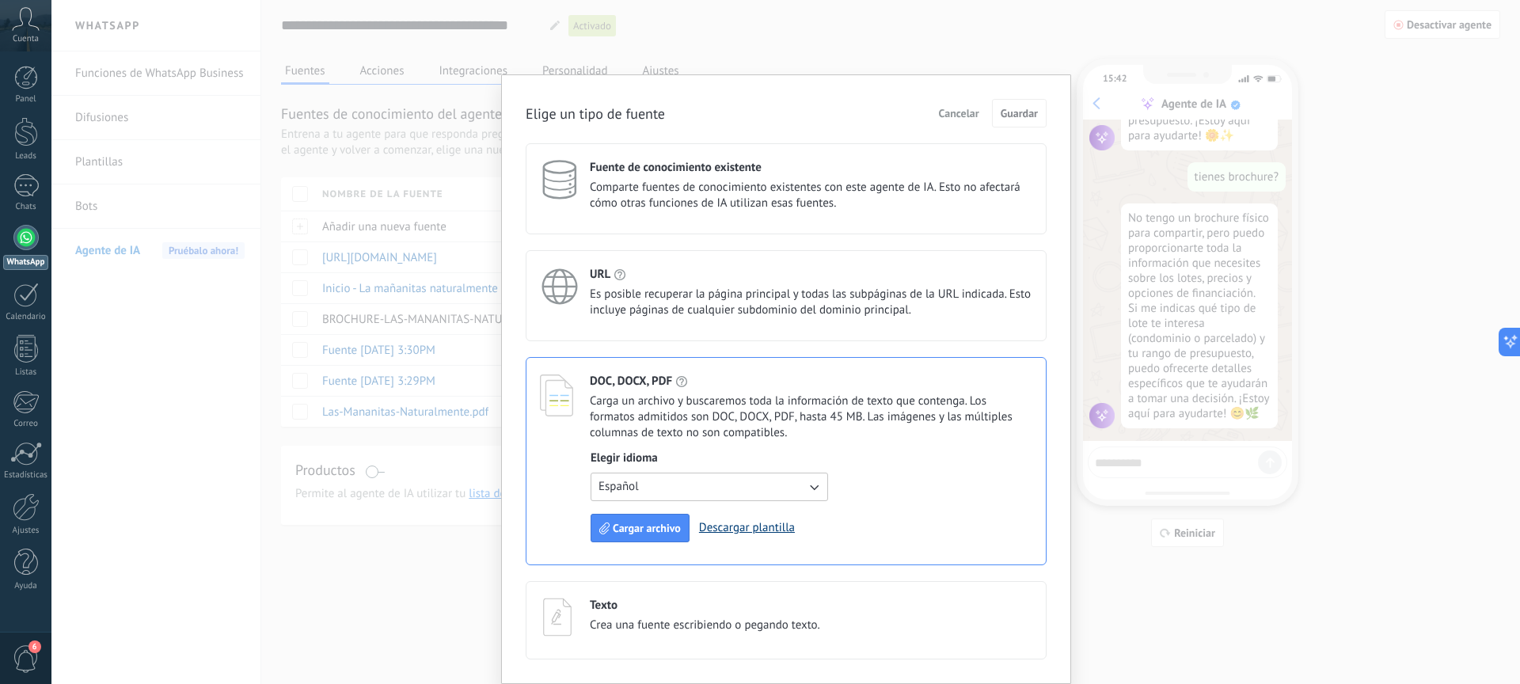
click at [730, 530] on link "Descargar plantilla" at bounding box center [747, 527] width 96 height 15
click at [648, 529] on span "Cargar archivo" at bounding box center [647, 528] width 68 height 11
click at [967, 115] on span "Cancelar" at bounding box center [959, 113] width 40 height 11
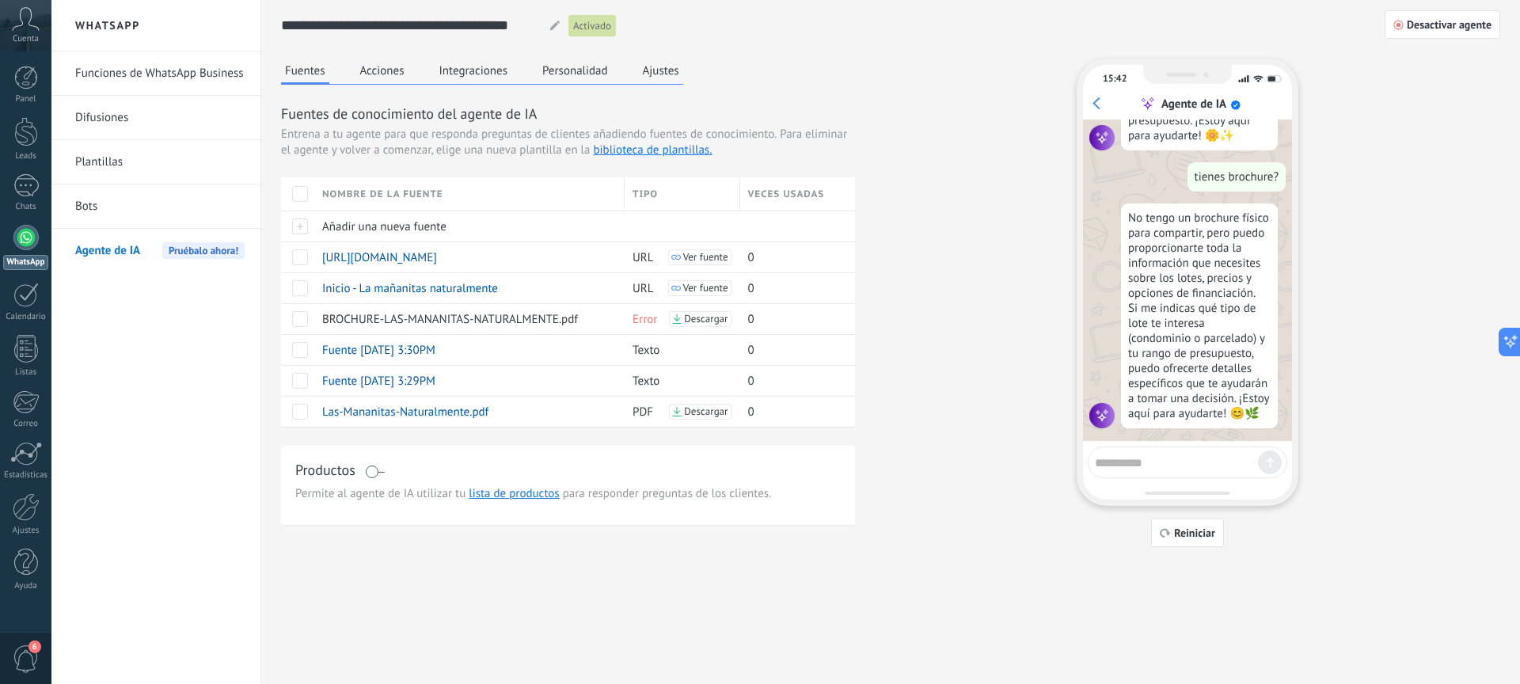
click at [1196, 476] on div at bounding box center [1188, 463] width 200 height 32
click at [1194, 467] on textarea at bounding box center [1176, 461] width 163 height 20
type textarea "**********"
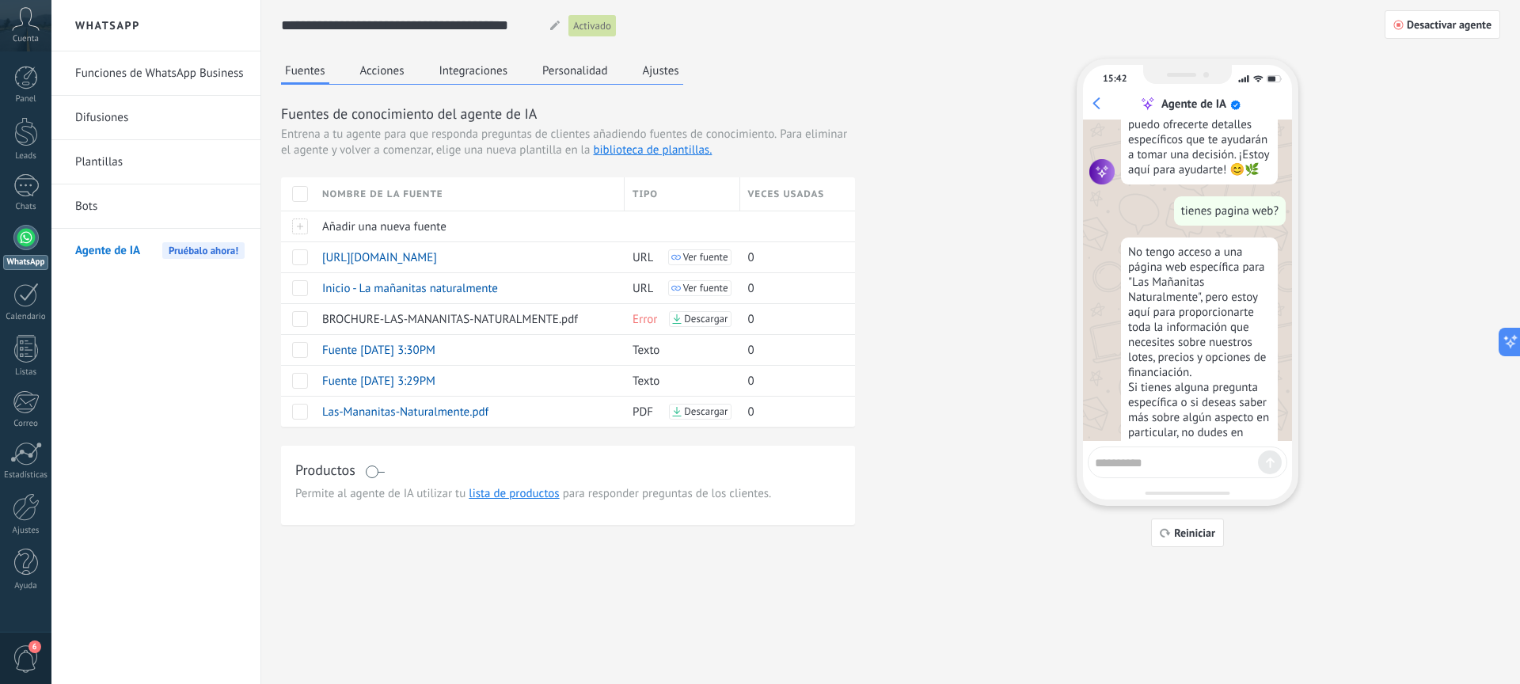
scroll to position [1919, 0]
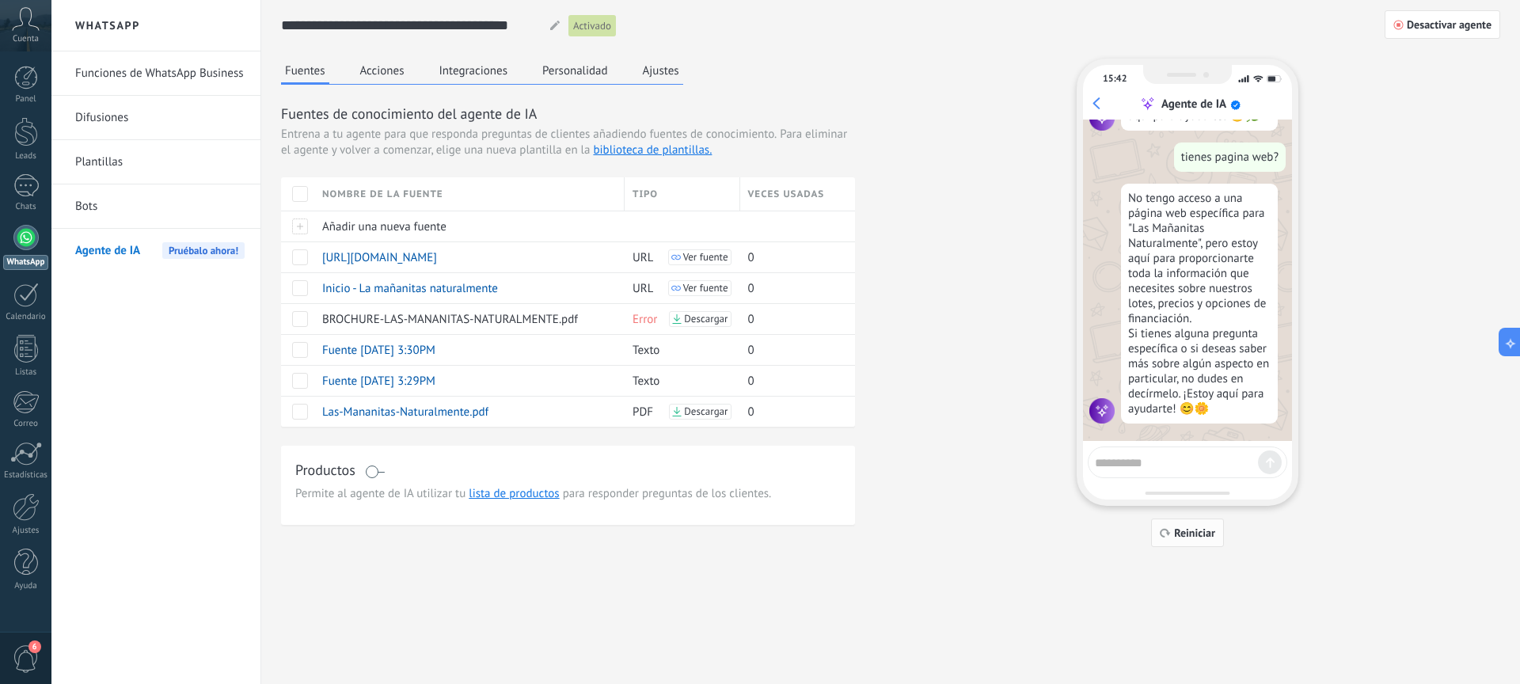
click at [1199, 536] on span "Reiniciar" at bounding box center [1194, 532] width 41 height 11
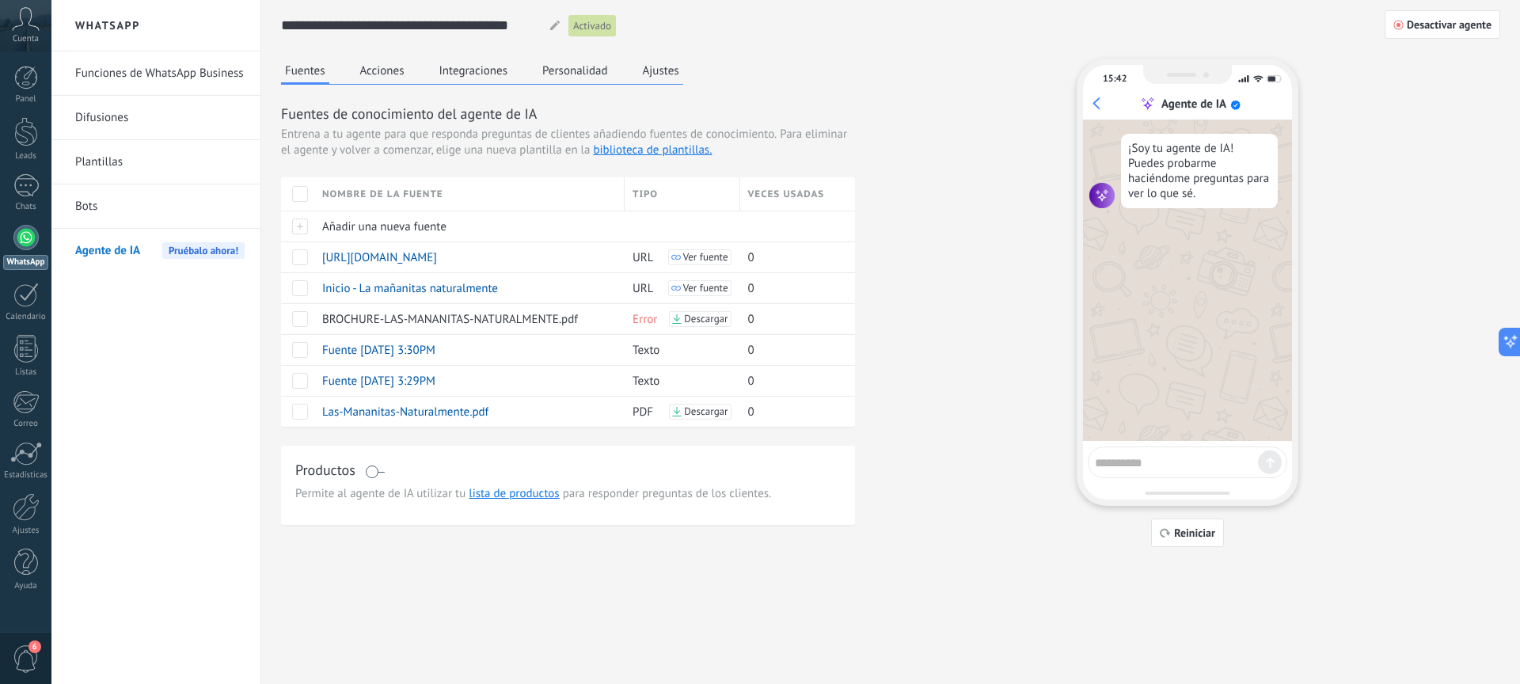
click at [1172, 467] on textarea at bounding box center [1176, 461] width 163 height 20
type textarea "****"
type textarea "**********"
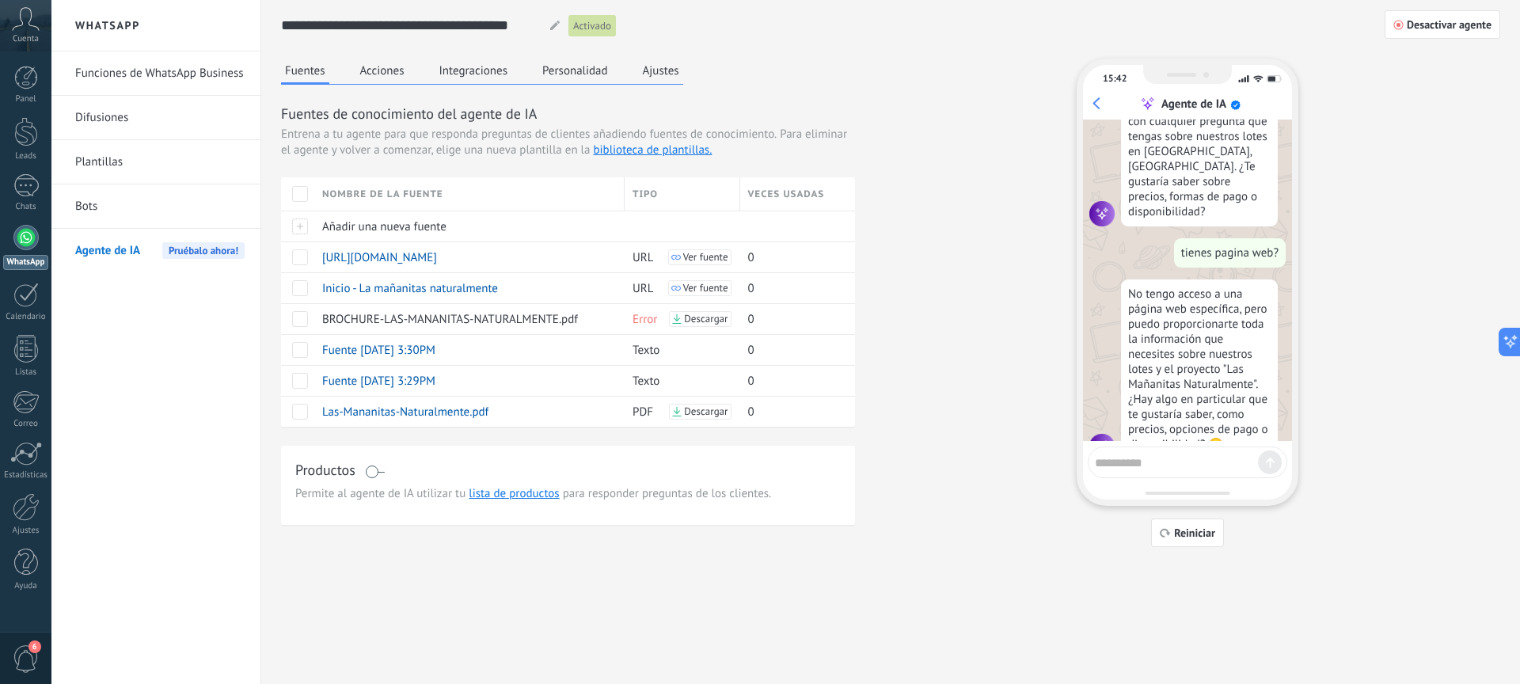
scroll to position [217, 0]
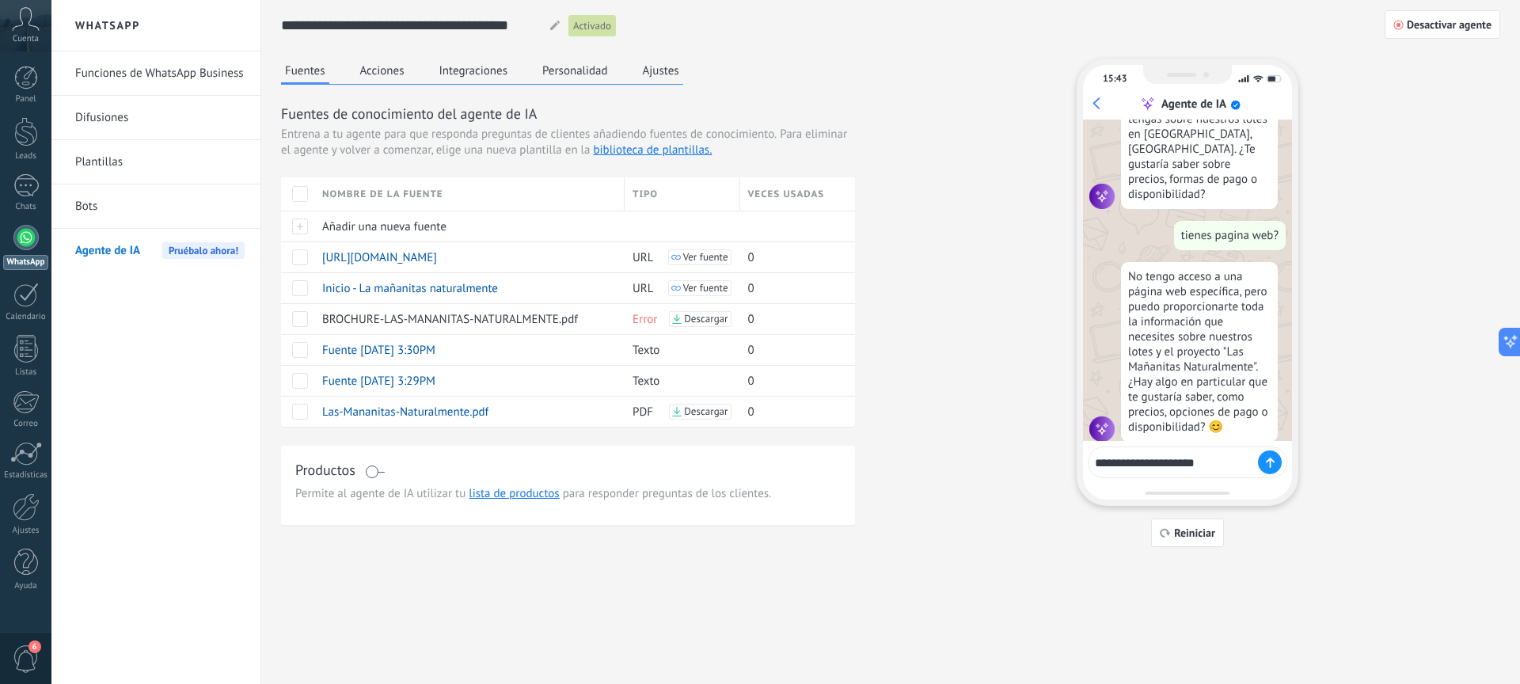
type textarea "**********"
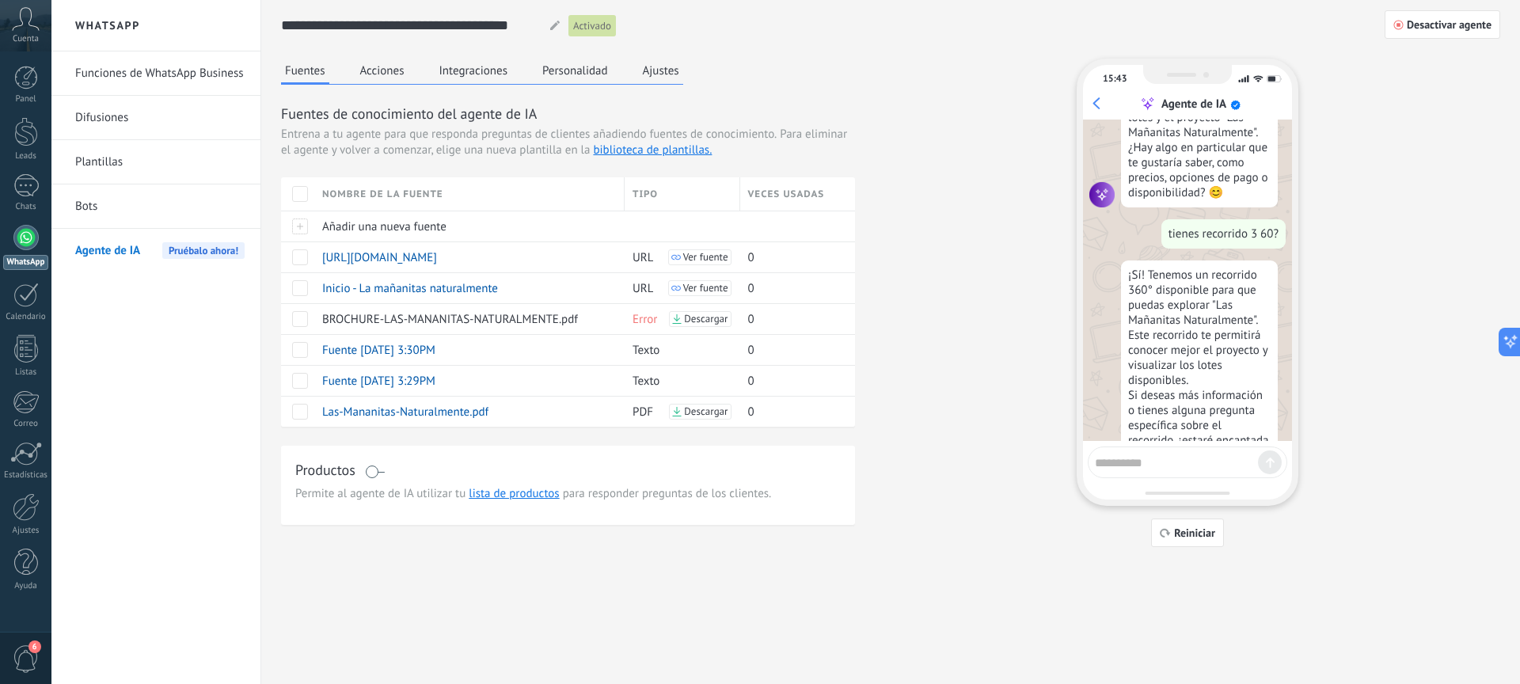
scroll to position [485, 0]
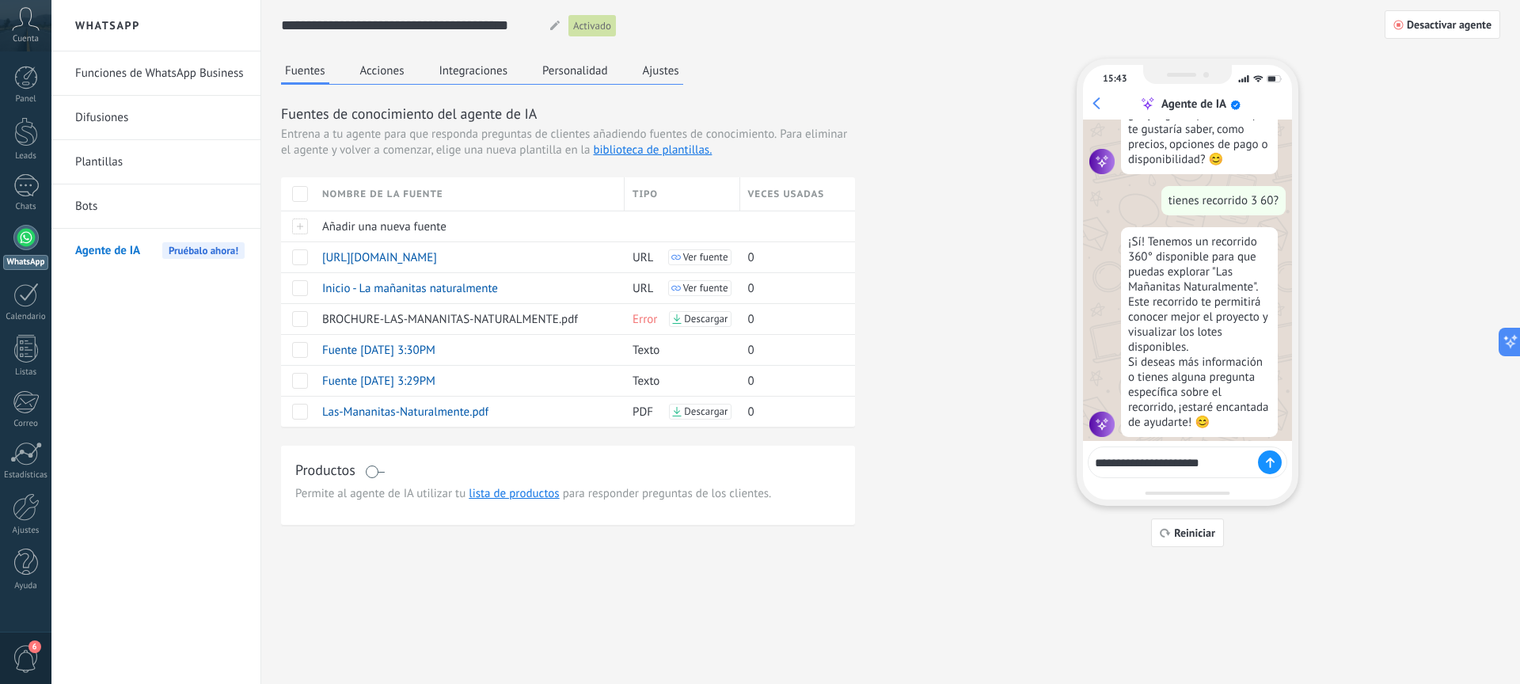
type textarea "**********"
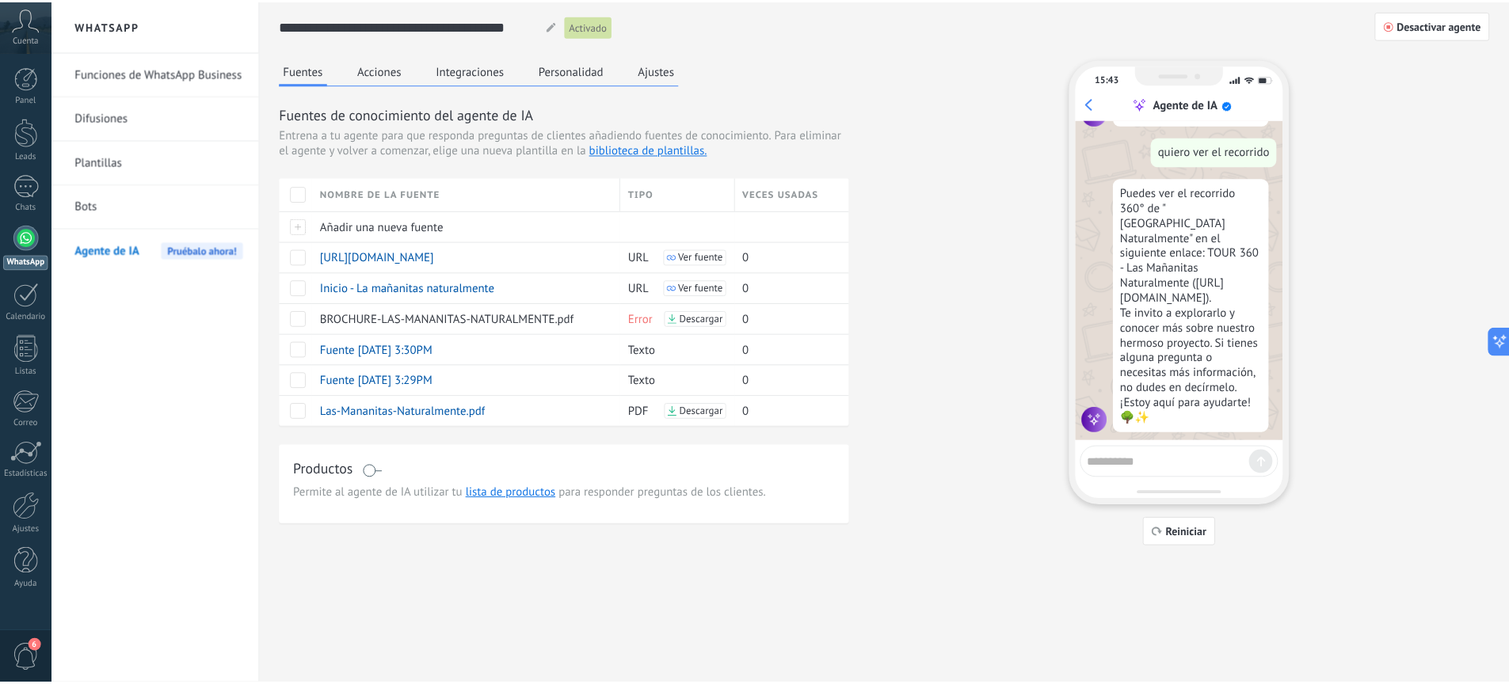
scroll to position [797, 0]
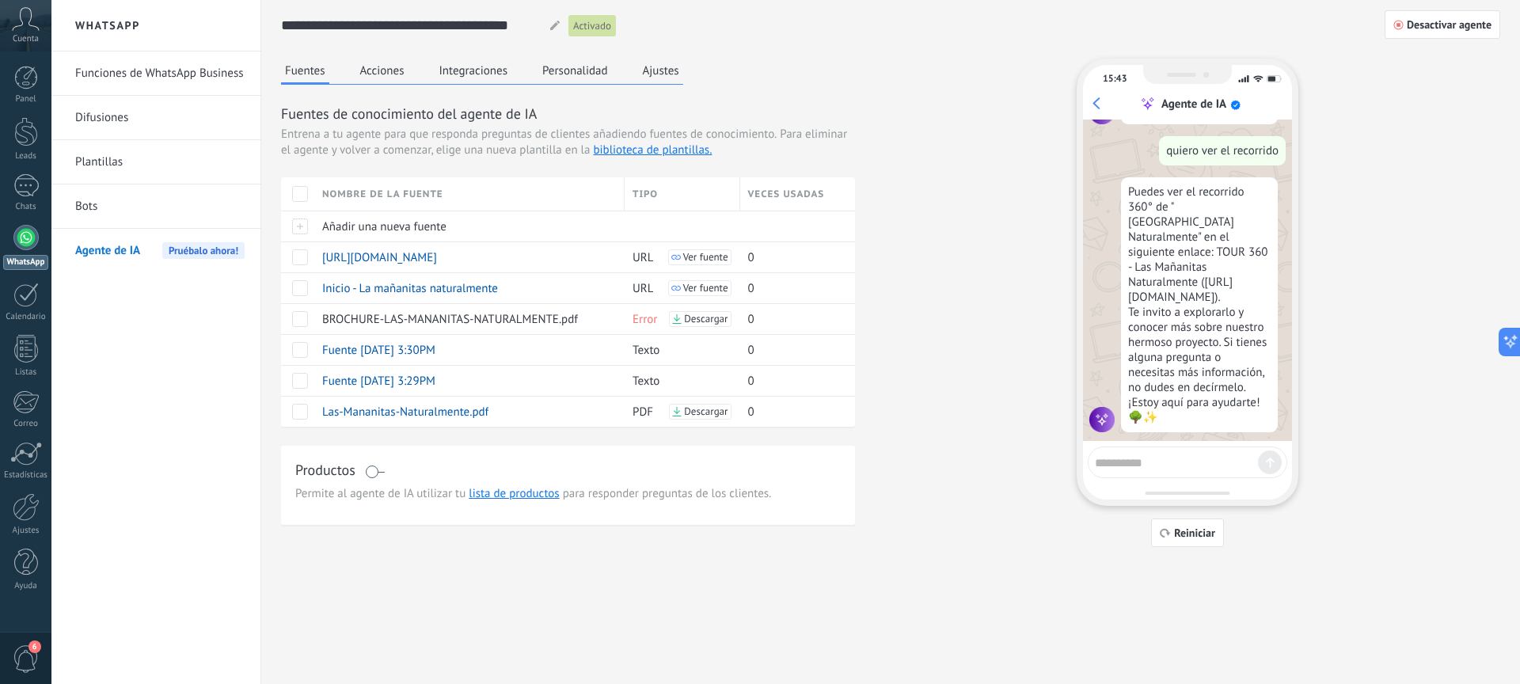
click at [1193, 280] on div "Puedes ver el recorrido 360° de "Las Mañanitas Naturalmente" en el siguiente en…" at bounding box center [1199, 304] width 157 height 255
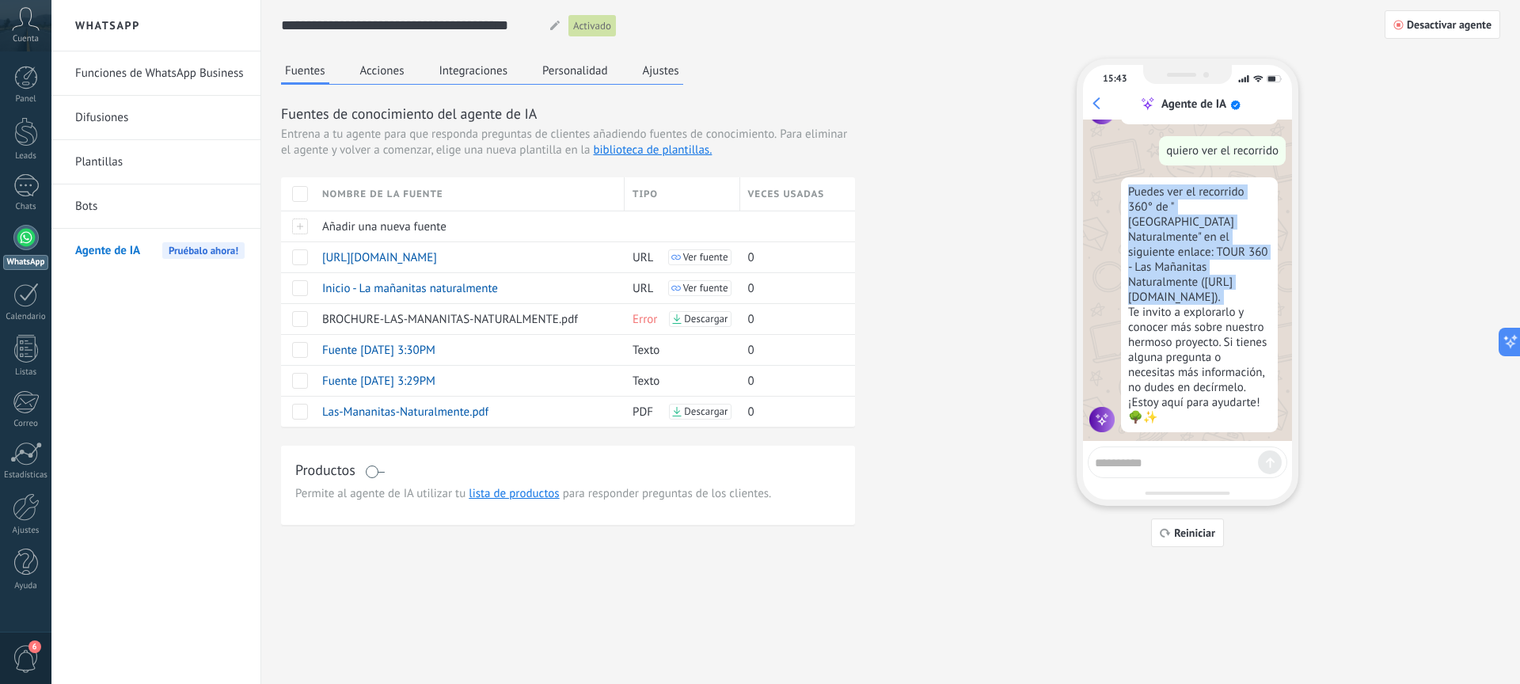
click at [1193, 280] on div "Puedes ver el recorrido 360° de "Las Mañanitas Naturalmente" en el siguiente en…" at bounding box center [1199, 304] width 157 height 255
click at [1285, 283] on div "¡Soy tu agente de IA! Puedes probarme haciéndome preguntas para ver lo que sé. …" at bounding box center [1187, 281] width 209 height 322
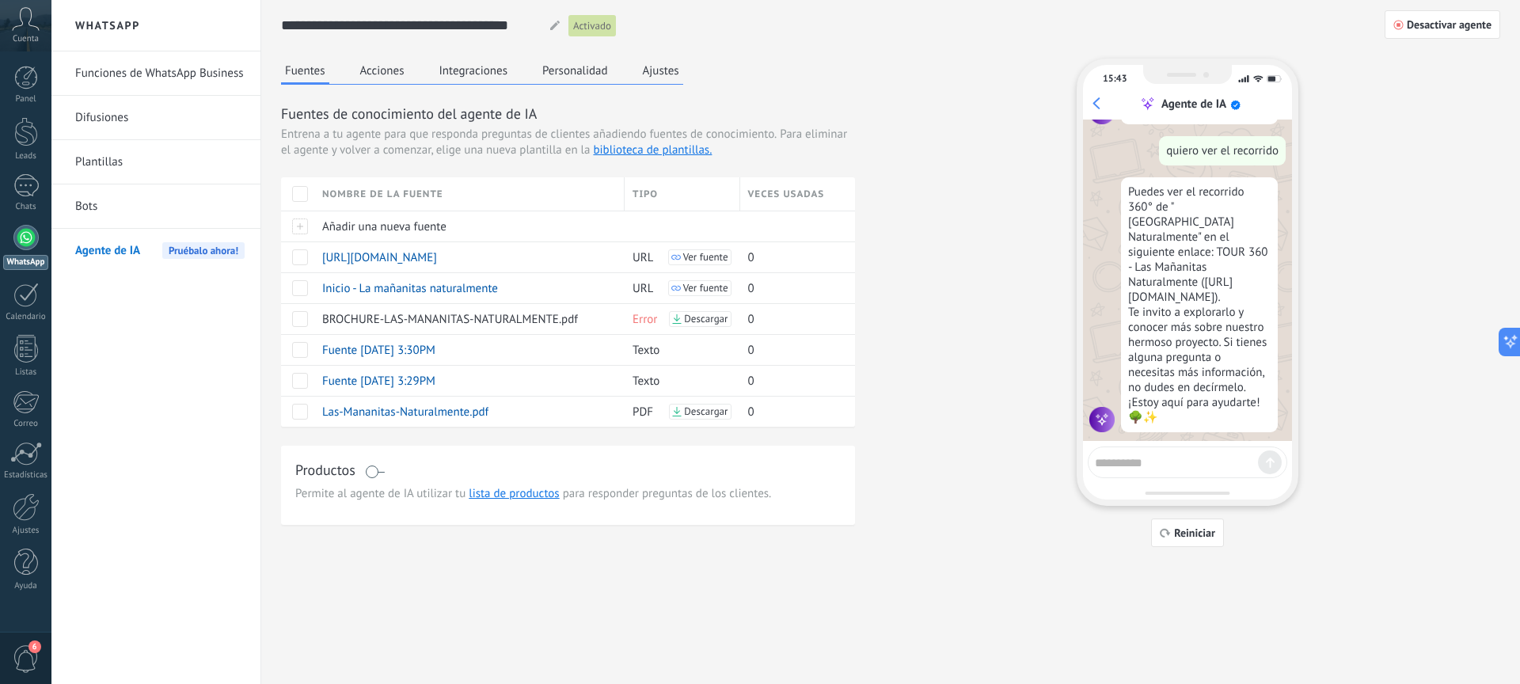
drag, startPoint x: 1261, startPoint y: 281, endPoint x: 1104, endPoint y: 267, distance: 157.4
click at [1104, 267] on div "Puedes ver el recorrido 360° de "Las Mañanitas Naturalmente" en el siguiente en…" at bounding box center [1188, 304] width 196 height 255
click at [1149, 455] on textarea at bounding box center [1176, 461] width 163 height 20
drag, startPoint x: 1246, startPoint y: 281, endPoint x: 1137, endPoint y: 270, distance: 109.8
click at [1139, 270] on div "Puedes ver el recorrido 360° de "Las Mañanitas Naturalmente" en el siguiente en…" at bounding box center [1199, 304] width 157 height 255
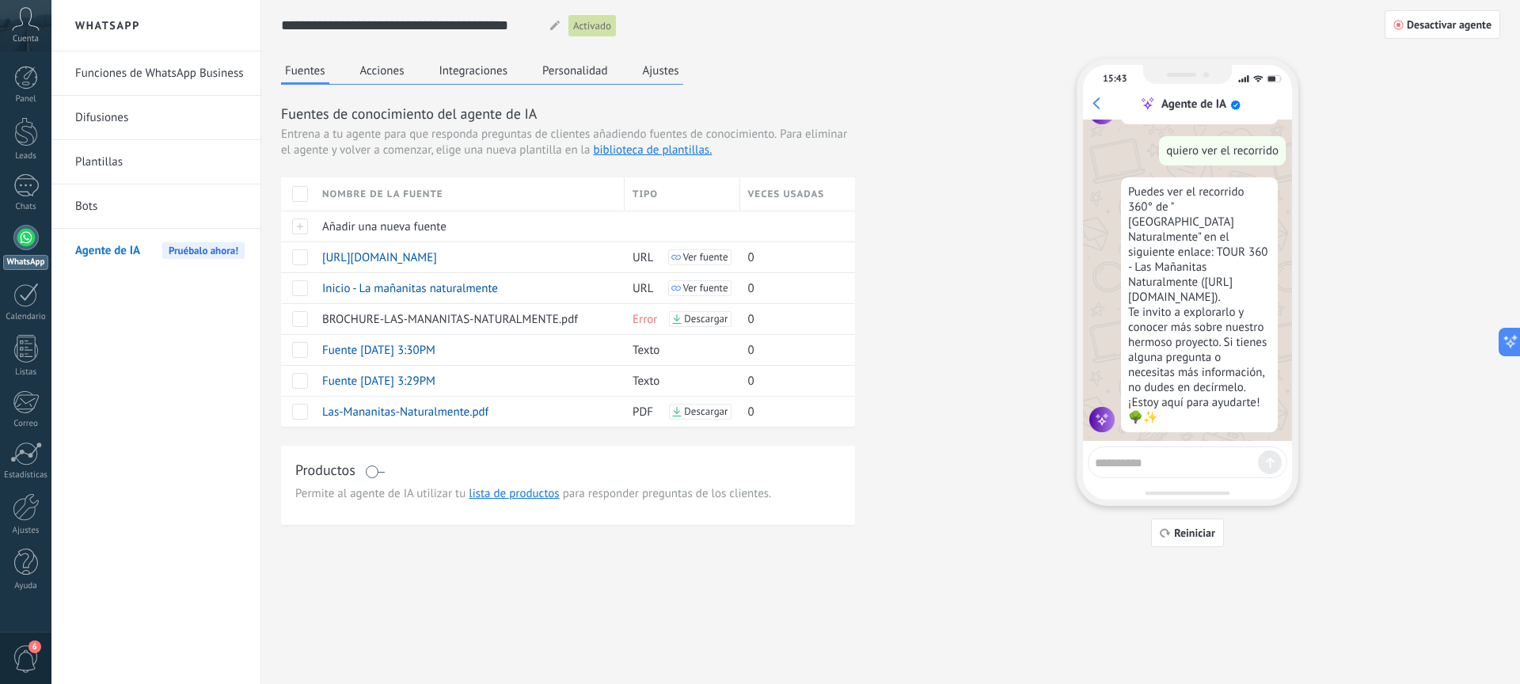
click at [1137, 271] on div "Puedes ver el recorrido 360° de "Las Mañanitas Naturalmente" en el siguiente en…" at bounding box center [1199, 304] width 157 height 255
drag, startPoint x: 1133, startPoint y: 268, endPoint x: 1243, endPoint y: 284, distance: 111.2
click at [1243, 284] on div "Puedes ver el recorrido 360° de "Las Mañanitas Naturalmente" en el siguiente en…" at bounding box center [1199, 304] width 157 height 255
copy div "https://lasmananitasnaturalmente.com/tour-360/)"
click at [691, 287] on span "Ver fuente" at bounding box center [705, 288] width 45 height 11
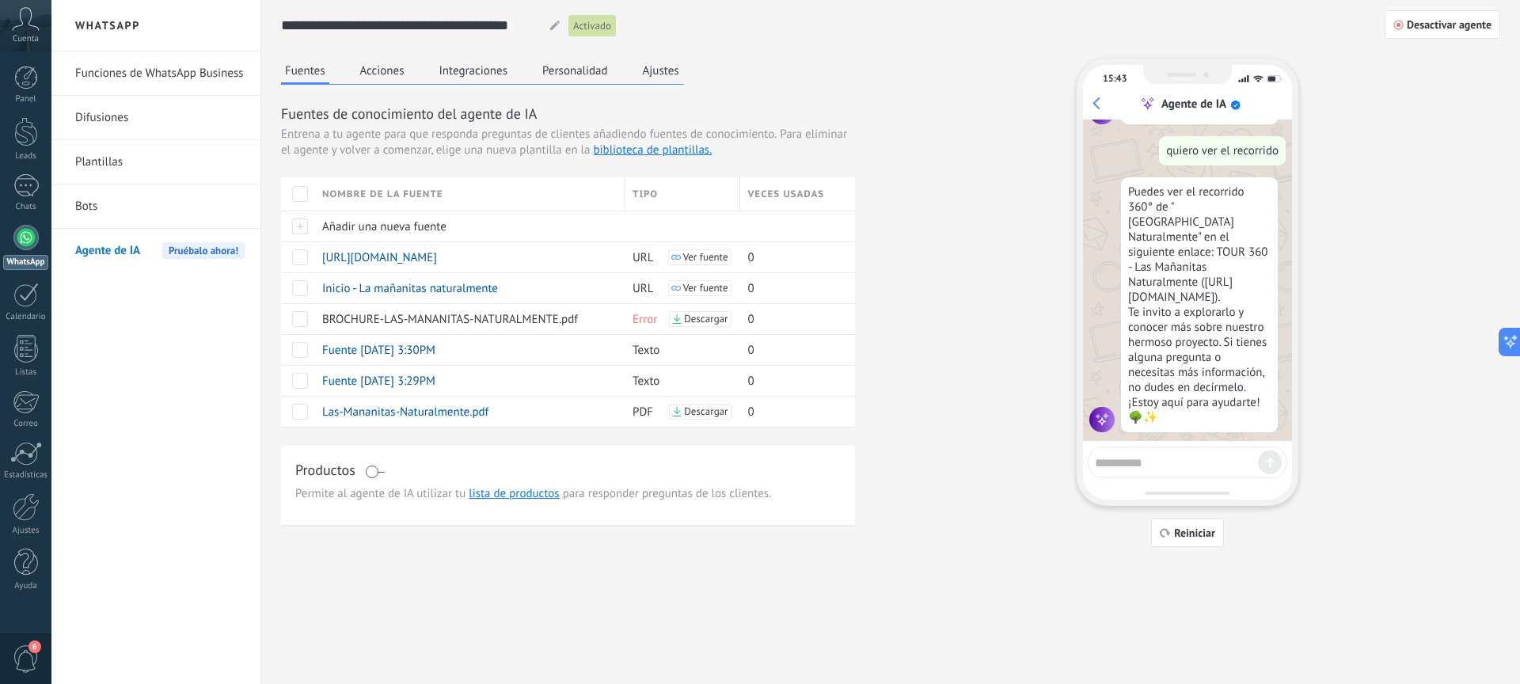
click at [1155, 460] on textarea at bounding box center [1176, 461] width 163 height 20
click at [494, 71] on button "Integraciones" at bounding box center [474, 71] width 77 height 24
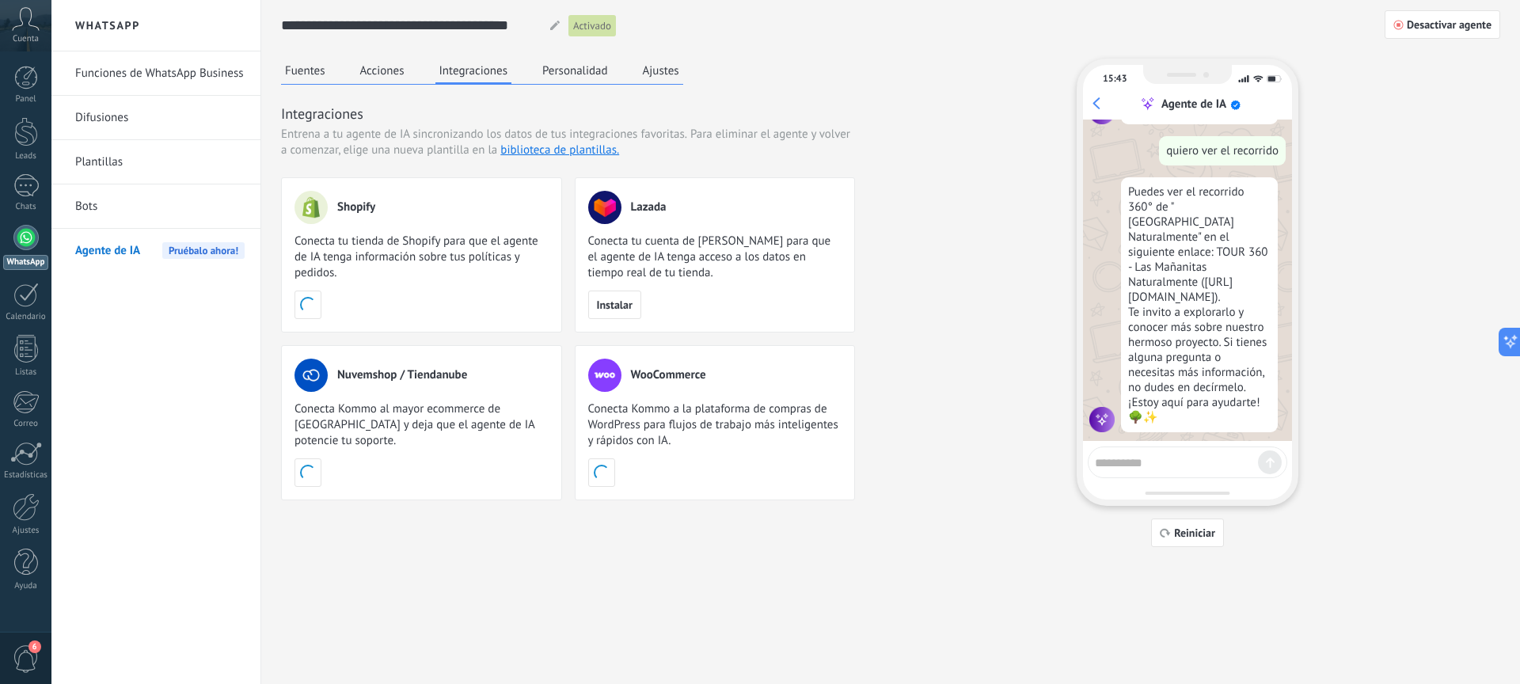
click at [342, 72] on div "Fuentes Acciones Integraciones Personalidad Ajustes" at bounding box center [482, 72] width 402 height 26
click at [371, 69] on button "Acciones" at bounding box center [382, 71] width 52 height 24
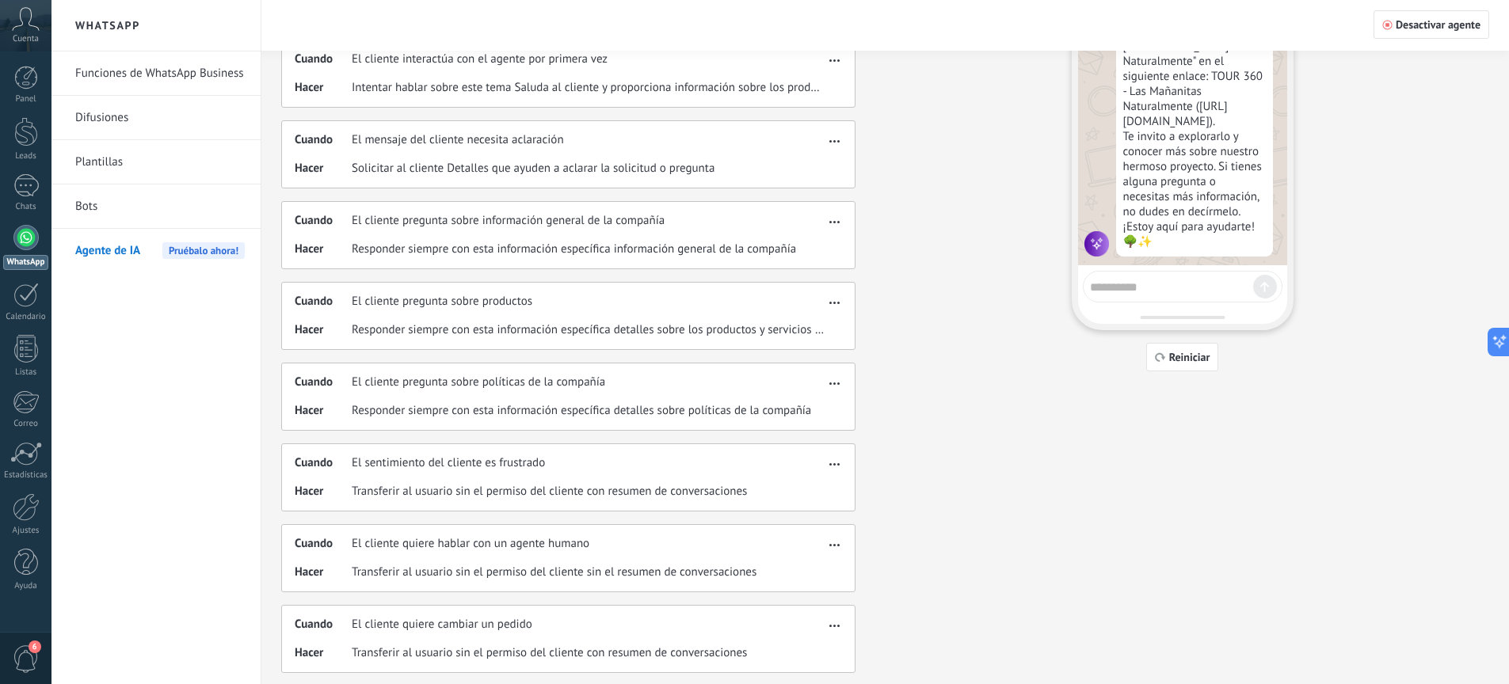
scroll to position [264, 0]
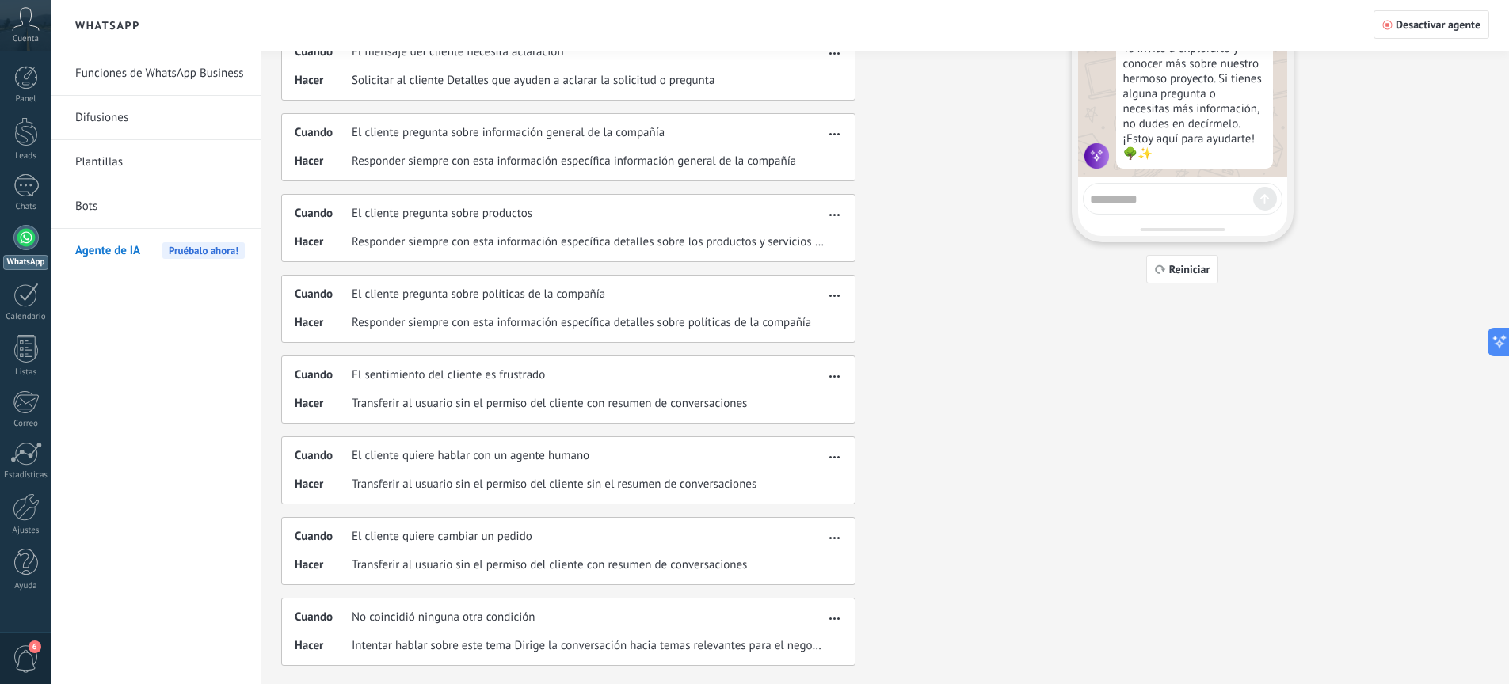
click at [542, 324] on span "Responder siempre con esta información específica detalles sobre políticas de l…" at bounding box center [581, 323] width 459 height 16
click at [833, 297] on span "button" at bounding box center [834, 292] width 10 height 11
click at [807, 319] on span "Editar" at bounding box center [803, 319] width 30 height 16
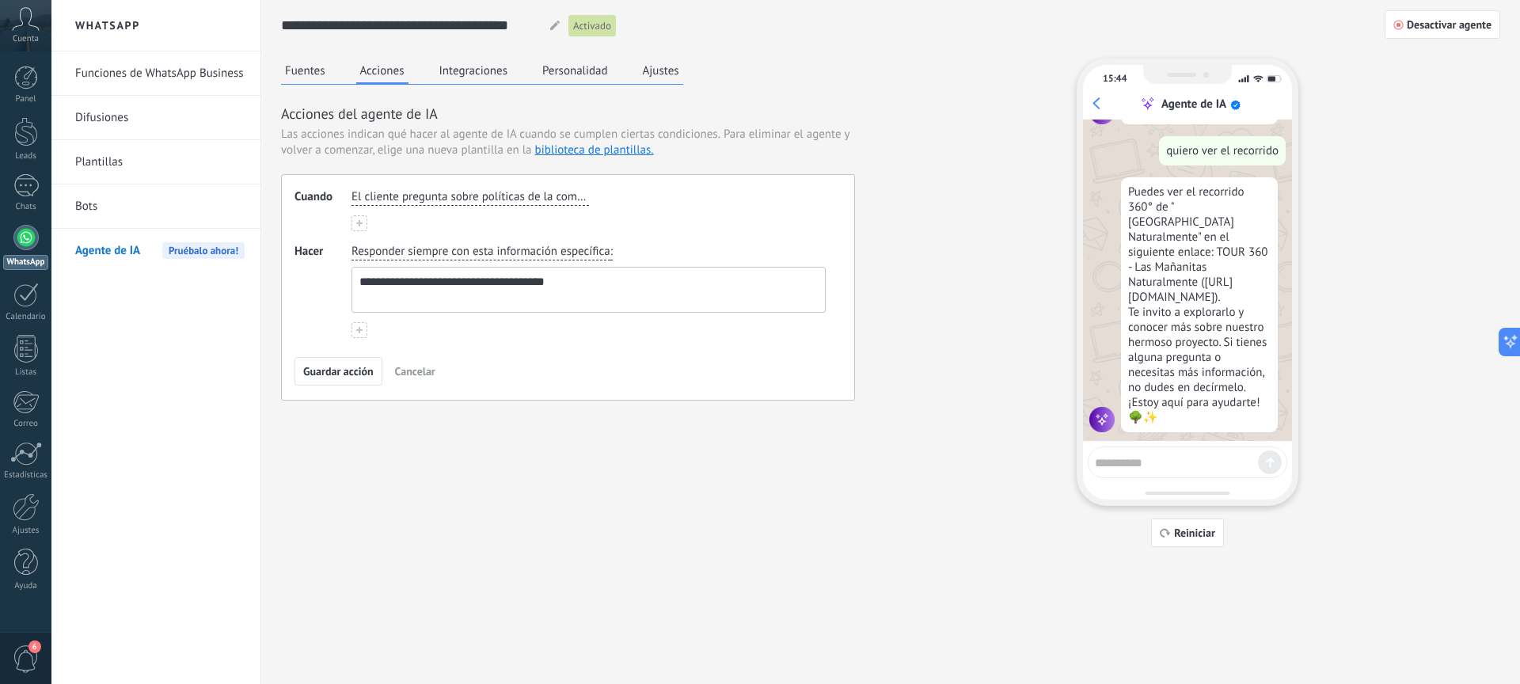
click at [325, 75] on button "Fuentes" at bounding box center [305, 71] width 48 height 24
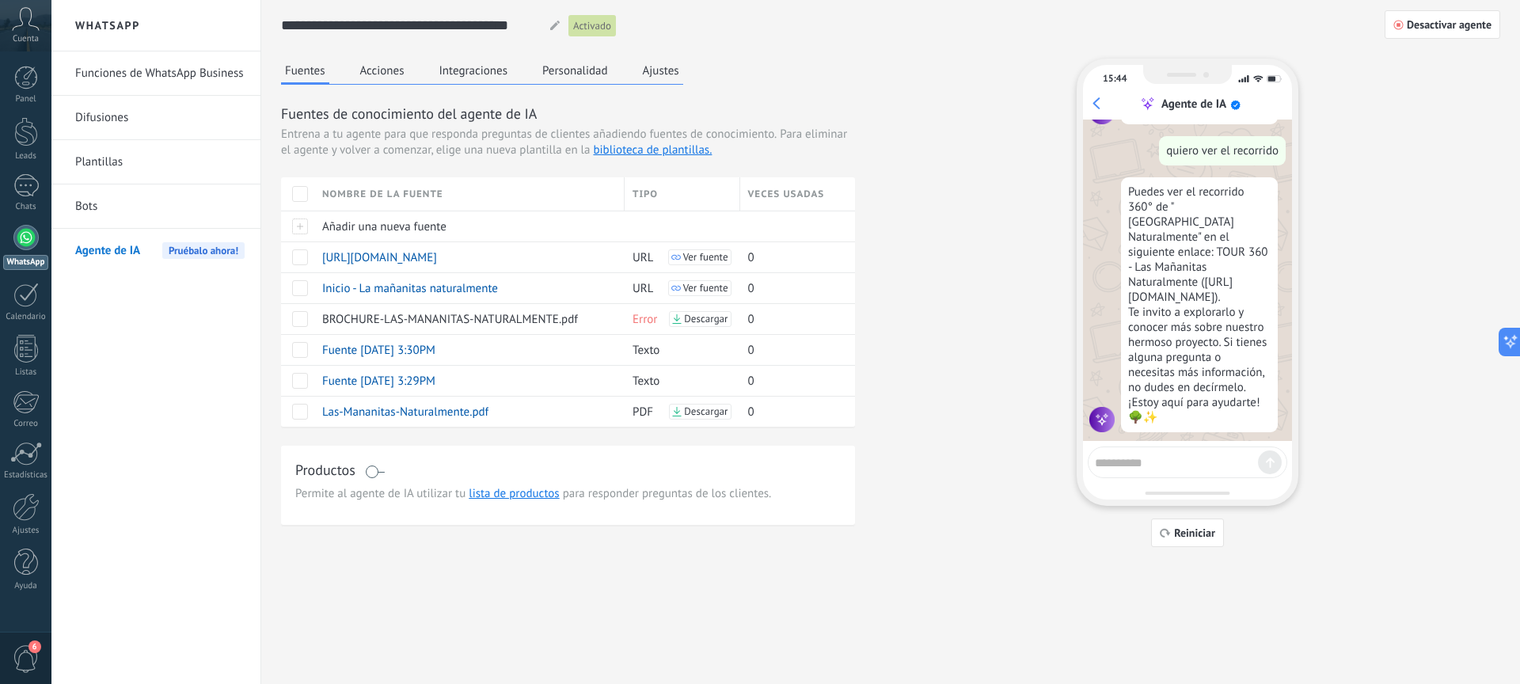
click at [389, 78] on button "Acciones" at bounding box center [382, 71] width 52 height 24
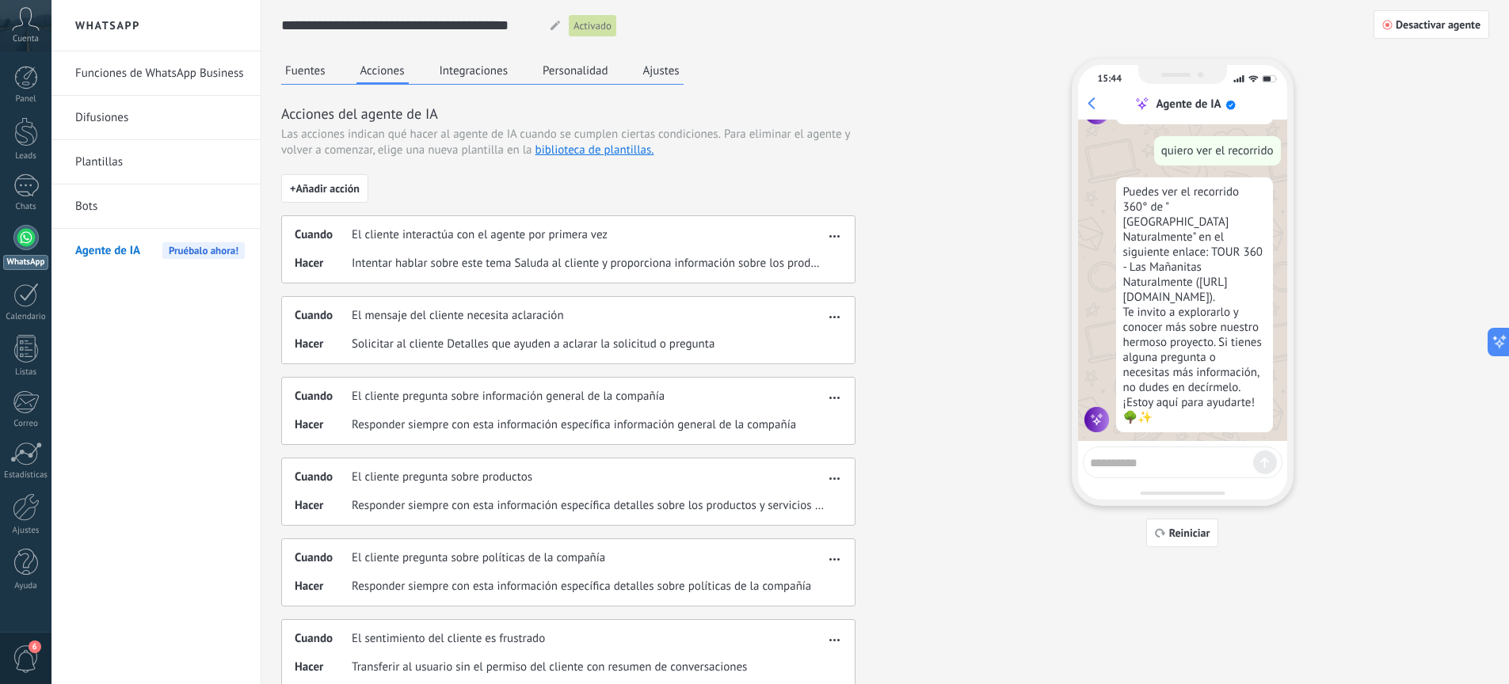
click at [482, 80] on button "Integraciones" at bounding box center [474, 71] width 77 height 24
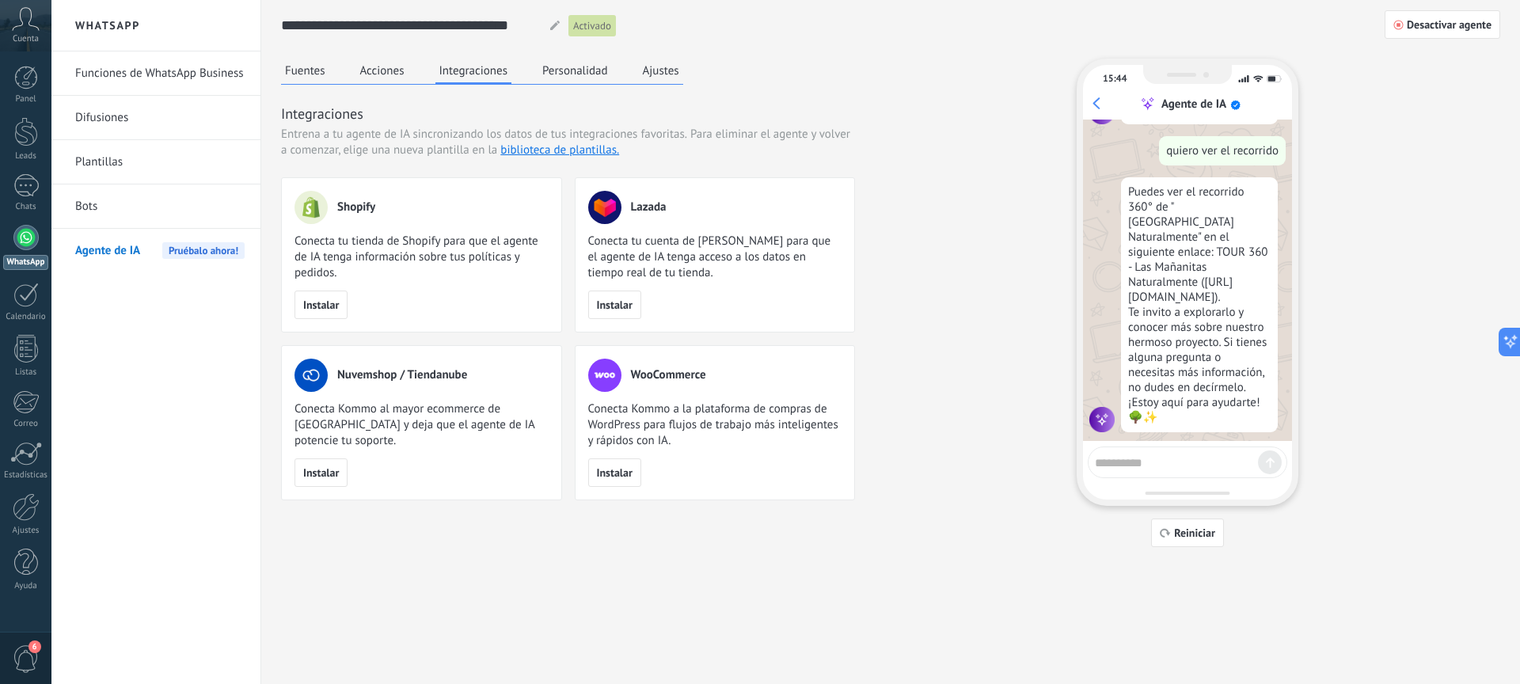
click at [596, 73] on button "Personalidad" at bounding box center [576, 71] width 74 height 24
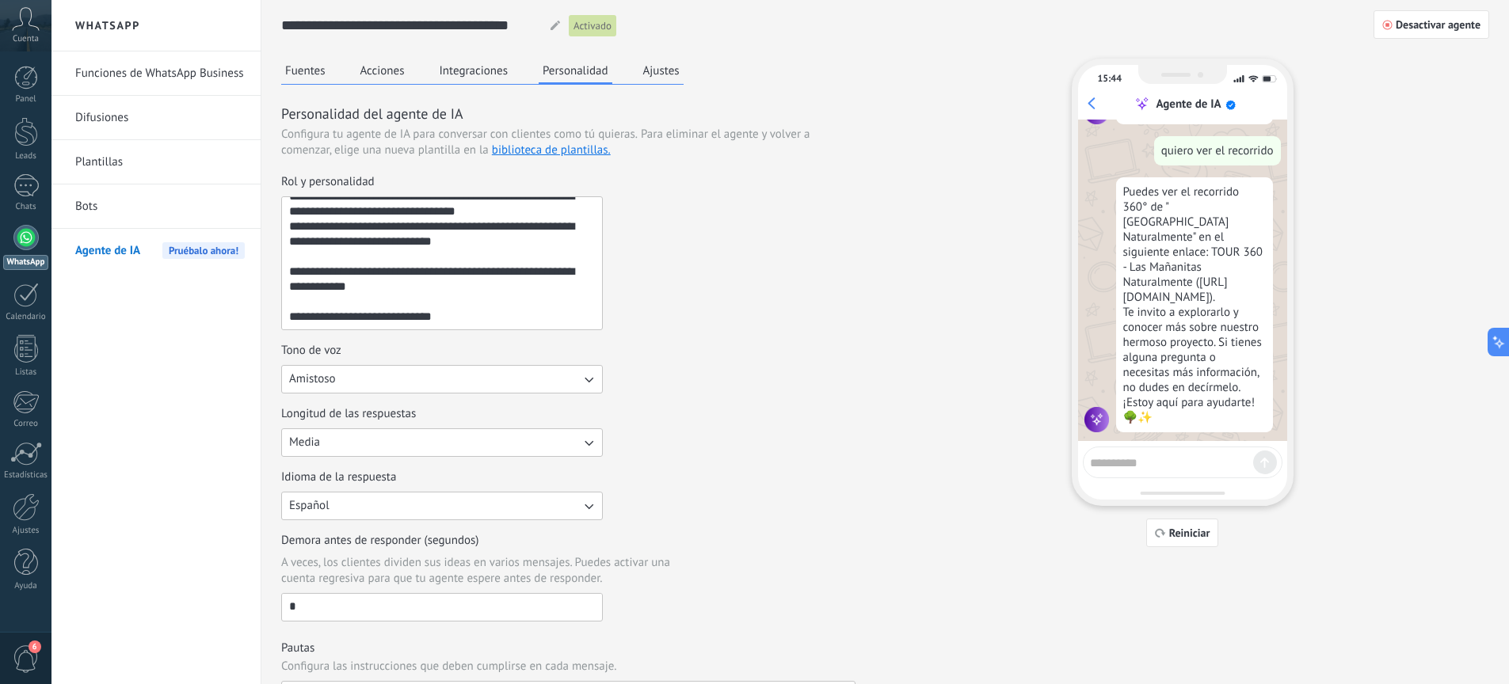
drag, startPoint x: 474, startPoint y: 317, endPoint x: 268, endPoint y: 316, distance: 205.1
click at [268, 316] on div "**********" at bounding box center [884, 546] width 1247 height 1092
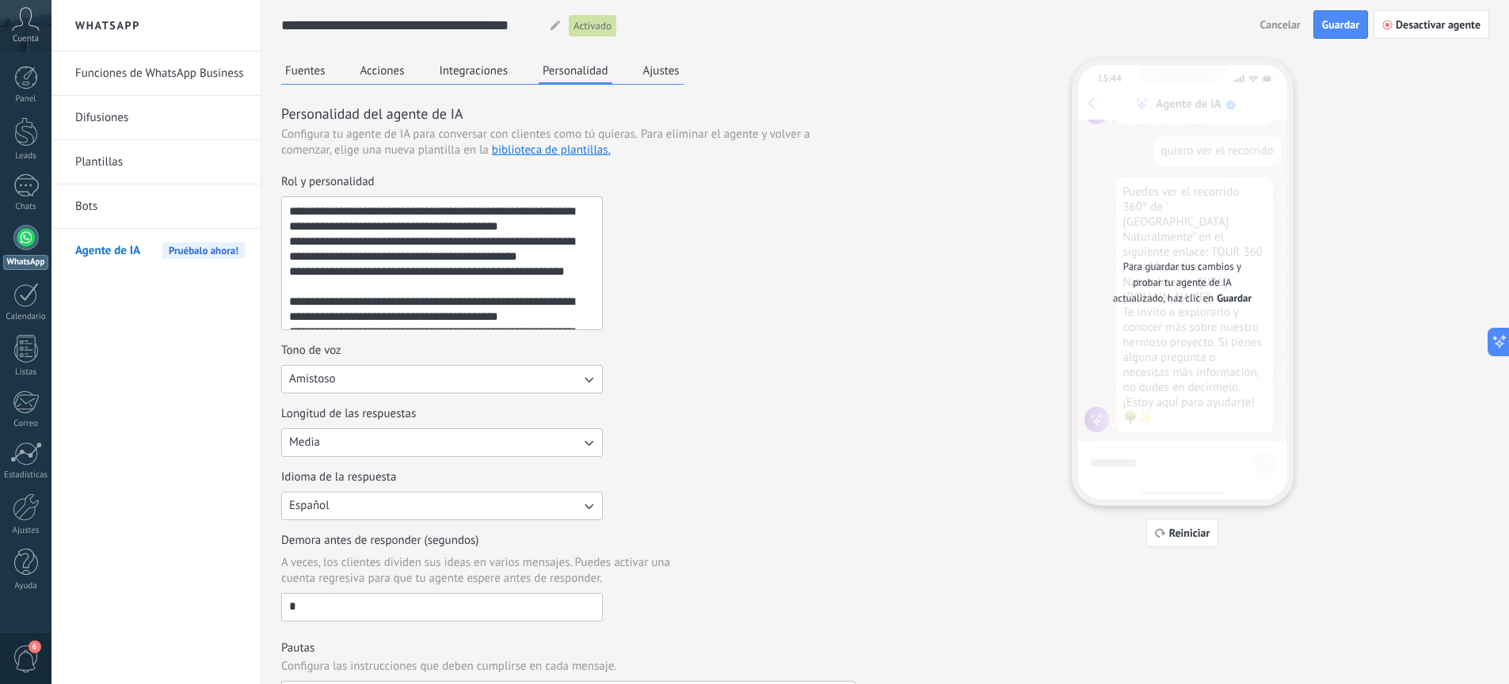
click at [291, 211] on textarea "Rol y personalidad" at bounding box center [440, 263] width 317 height 132
click at [448, 212] on textarea "Rol y personalidad" at bounding box center [440, 263] width 317 height 132
type textarea "**********"
click at [1346, 27] on span "Guardar" at bounding box center [1340, 24] width 37 height 11
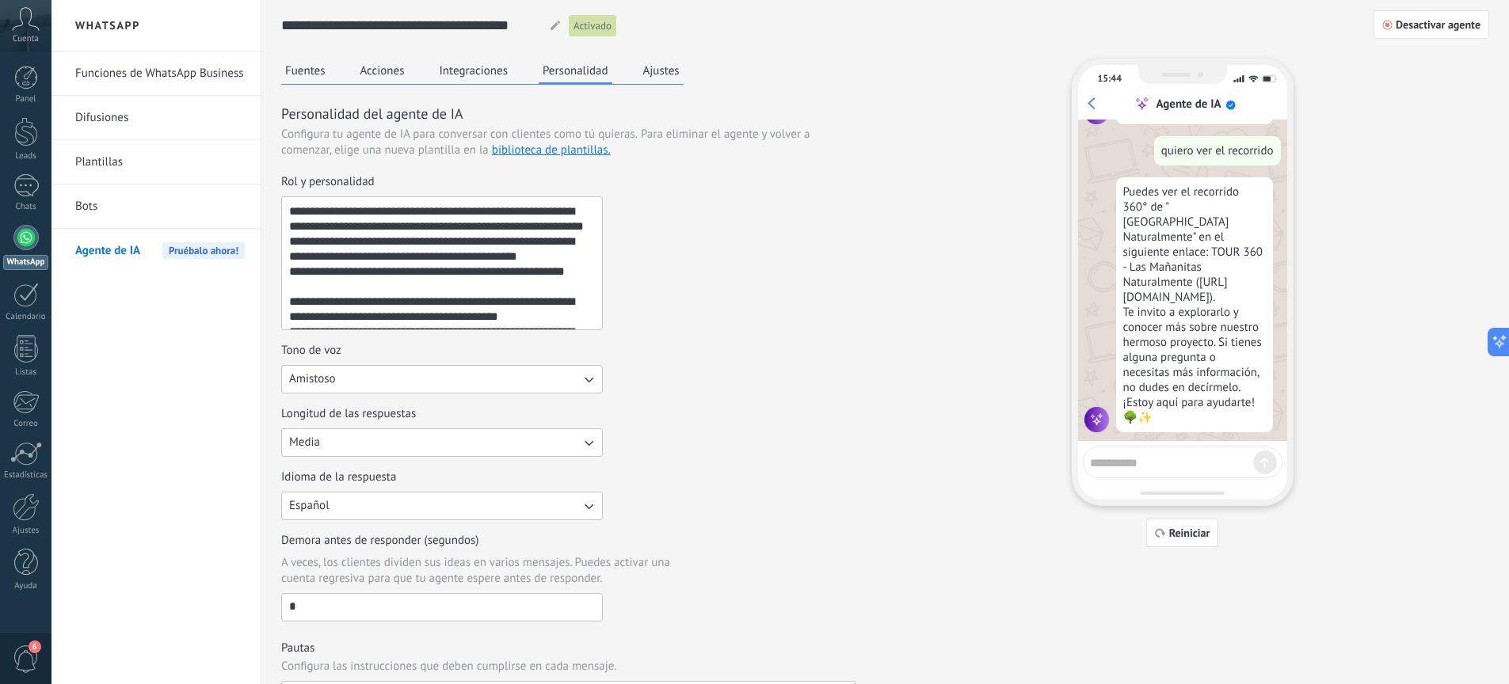
click at [1178, 527] on span "Reiniciar" at bounding box center [1189, 532] width 41 height 11
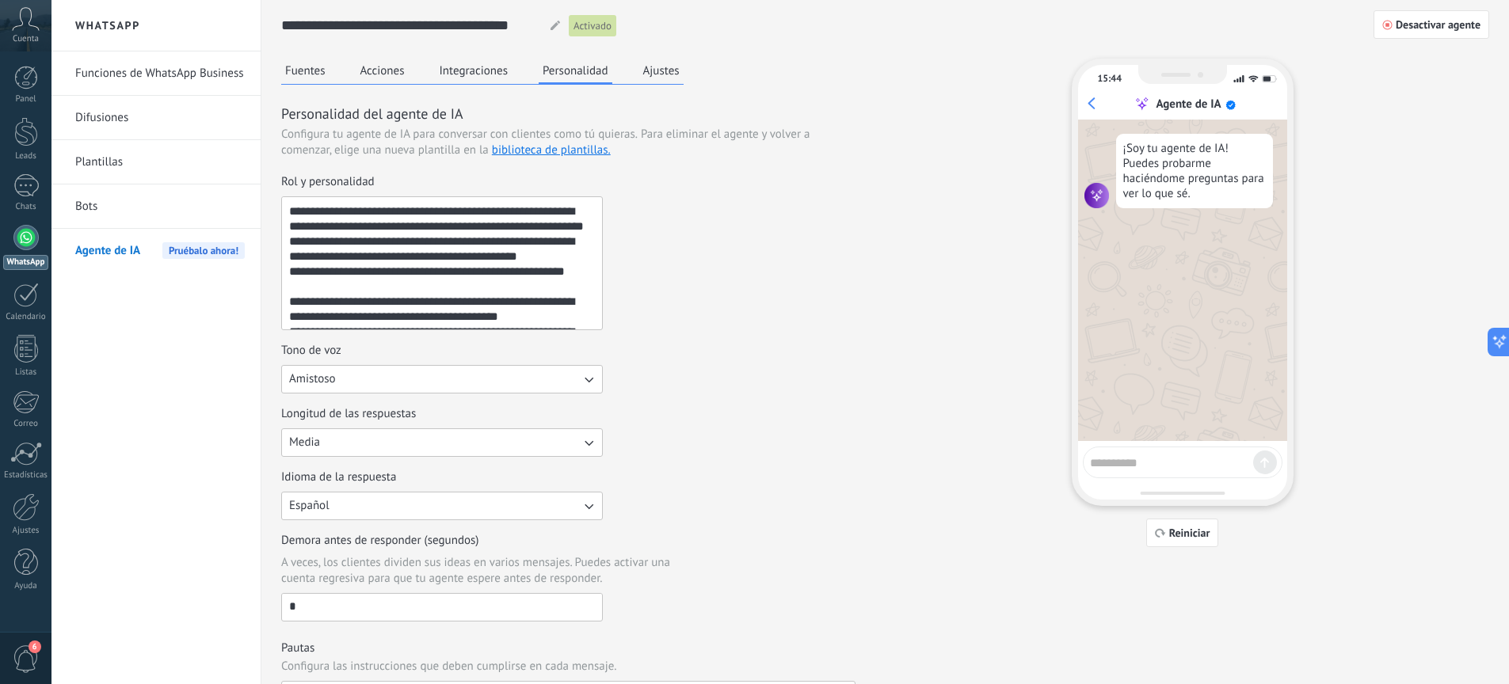
click at [1163, 458] on textarea at bounding box center [1171, 461] width 163 height 20
type textarea "****"
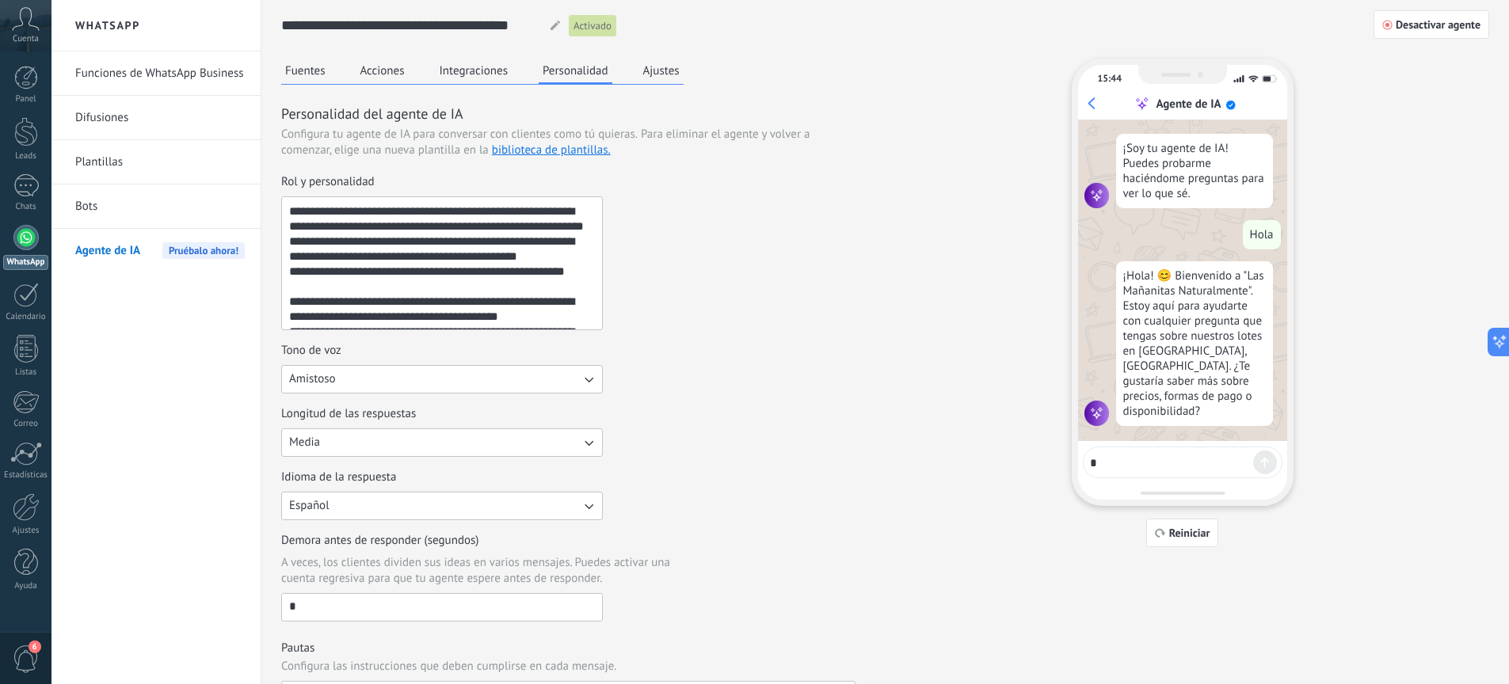
type textarea "**"
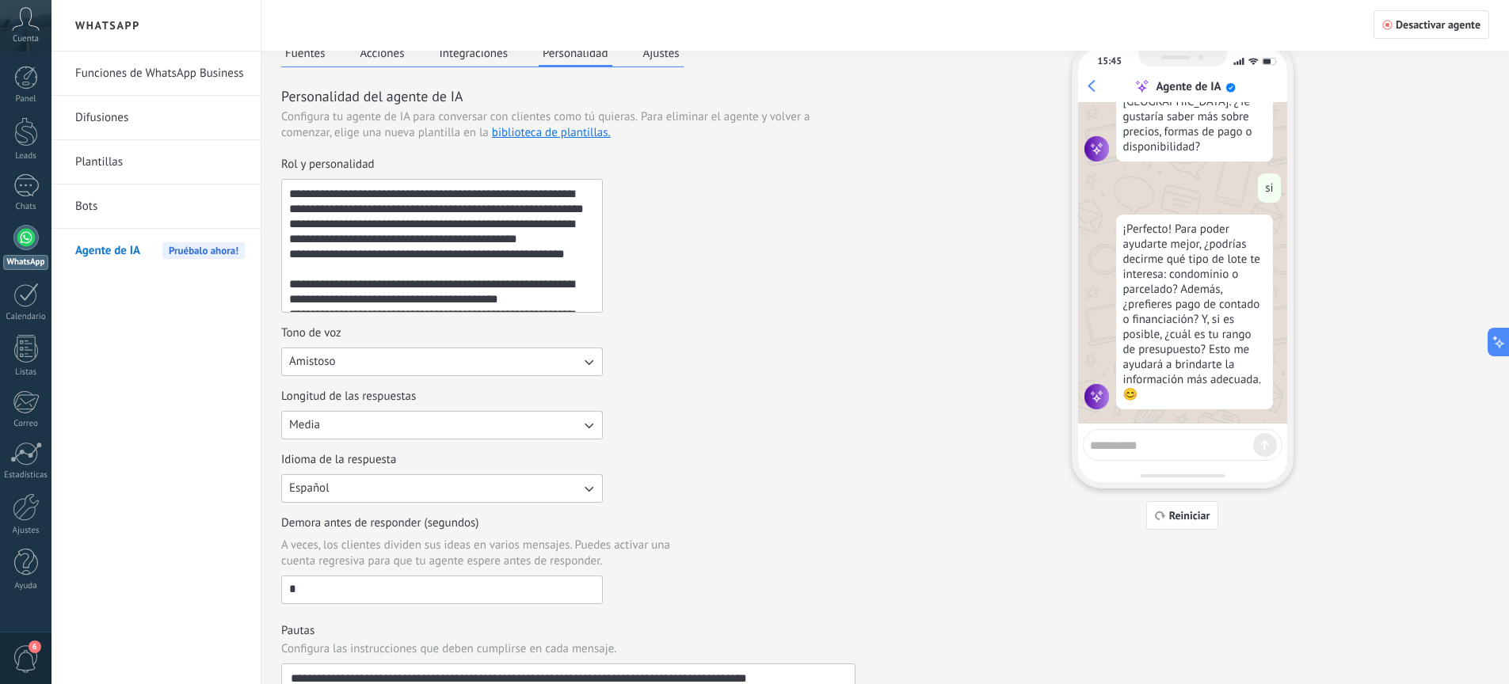
scroll to position [19, 0]
click at [1139, 447] on textarea at bounding box center [1171, 442] width 163 height 20
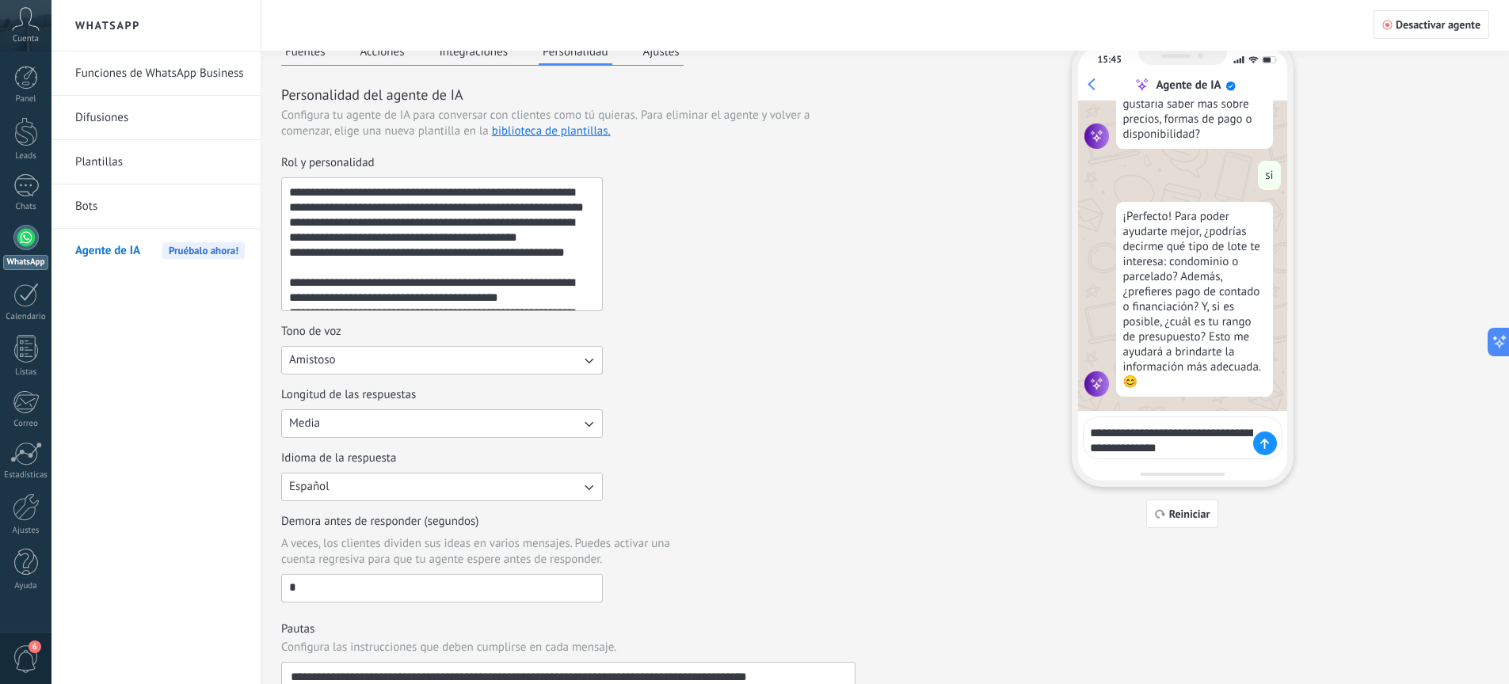
type textarea "**********"
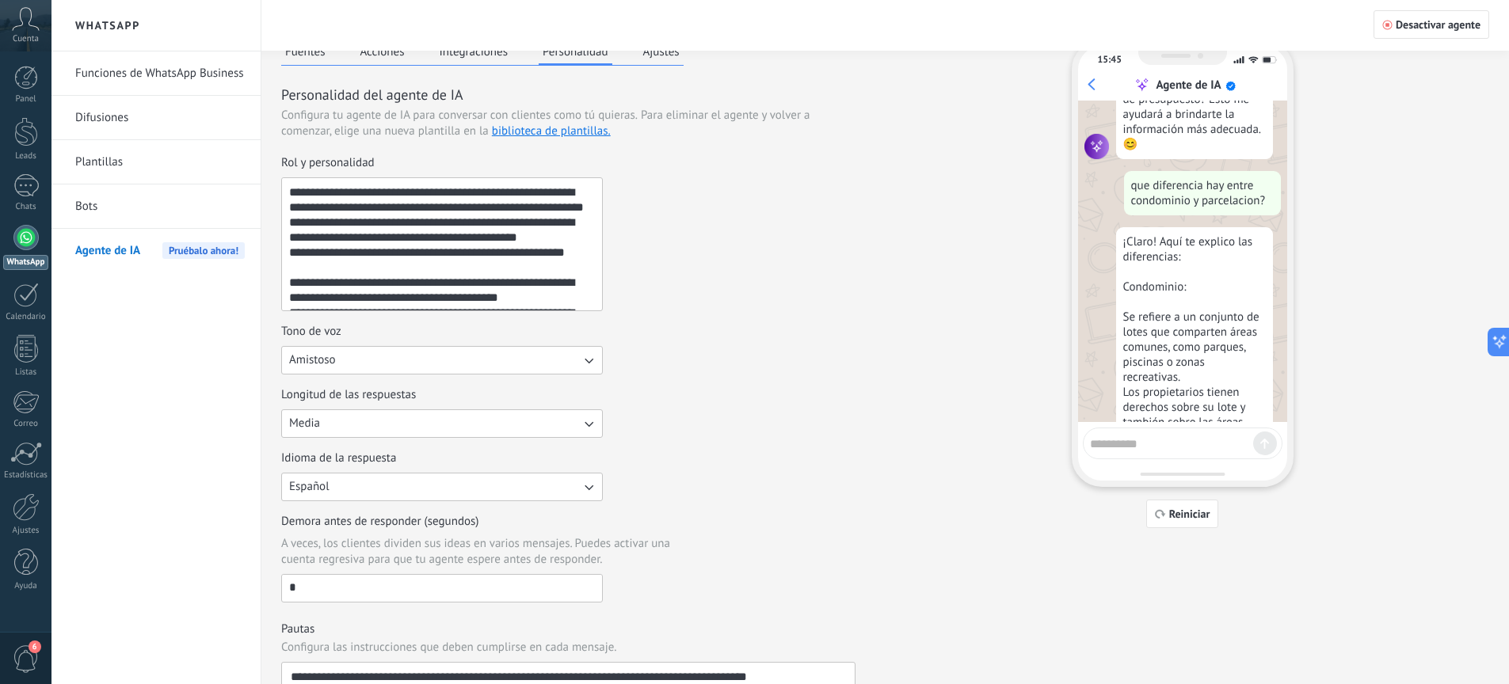
scroll to position [494, 0]
drag, startPoint x: 1124, startPoint y: 181, endPoint x: 1265, endPoint y: 189, distance: 141.2
click at [1262, 188] on div "que diferencia hay entre condominio y parcelacion?" at bounding box center [1202, 195] width 157 height 44
click at [1206, 207] on div "que diferencia hay entre condominio y parcelacion?" at bounding box center [1202, 195] width 157 height 44
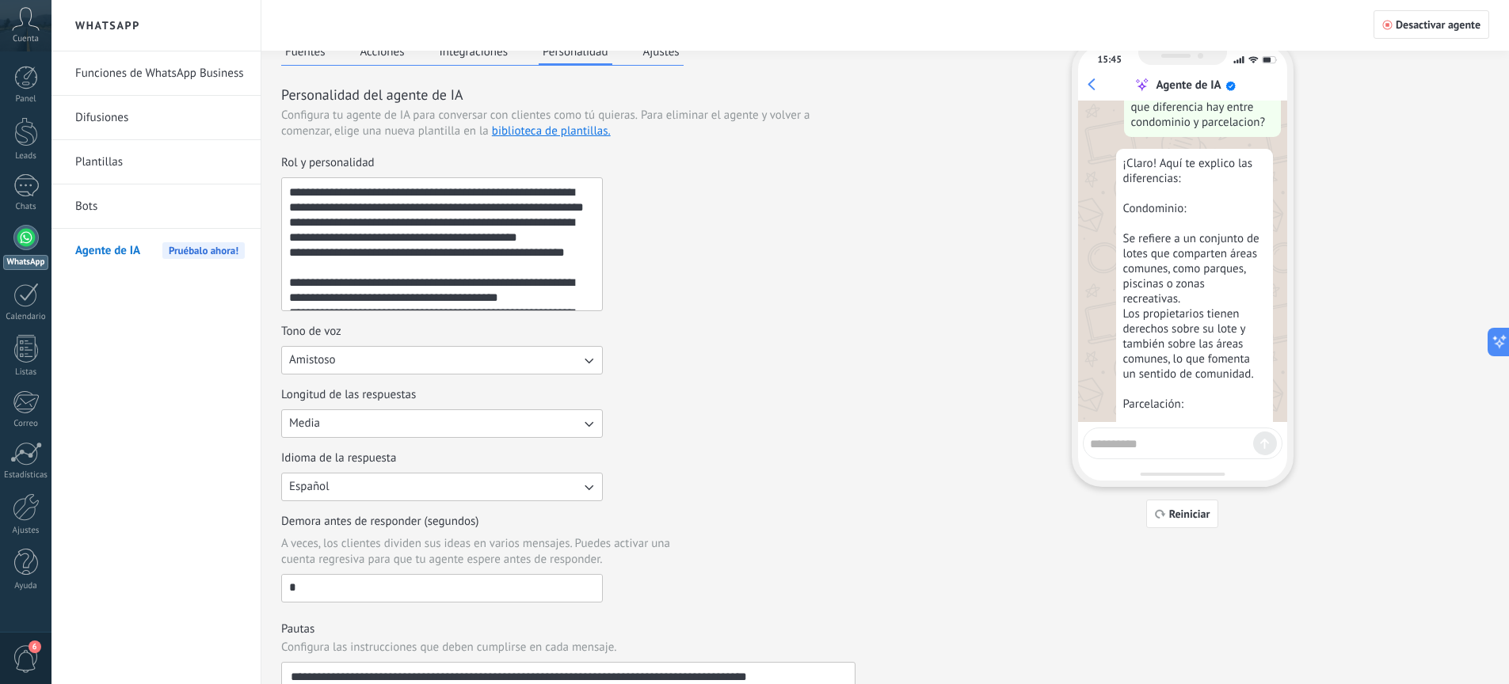
scroll to position [576, 0]
drag, startPoint x: 1130, startPoint y: 203, endPoint x: 1191, endPoint y: 206, distance: 61.1
click at [1191, 206] on div "¡Claro! Aquí te explico las diferencias: Condominio: Se refiere a un conjunto d…" at bounding box center [1194, 425] width 157 height 556
click at [1206, 231] on div "¡Claro! Aquí te explico las diferencias: Condominio: Se refiere a un conjunto d…" at bounding box center [1194, 425] width 157 height 556
drag, startPoint x: 1132, startPoint y: 230, endPoint x: 1239, endPoint y: 249, distance: 107.8
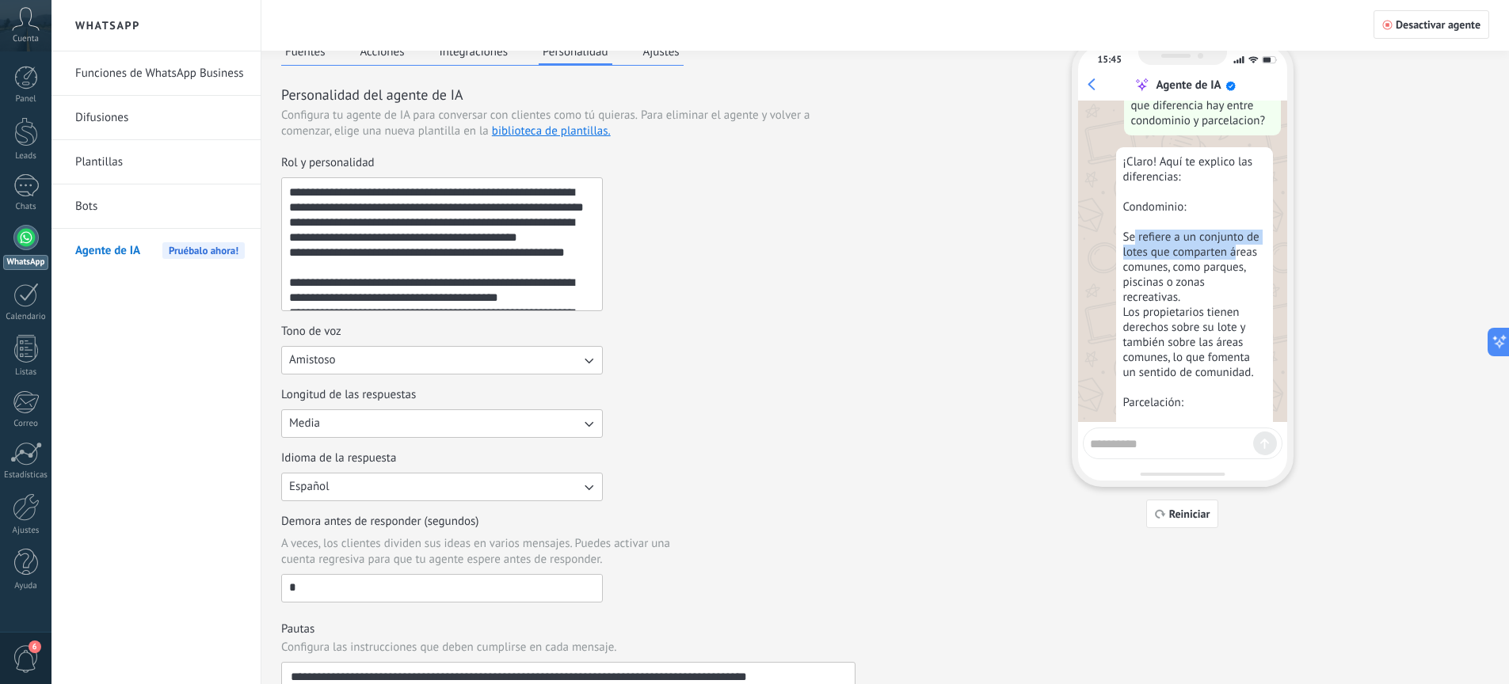
click at [1238, 248] on div "¡Claro! Aquí te explico las diferencias: Condominio: Se refiere a un conjunto d…" at bounding box center [1194, 425] width 157 height 556
drag, startPoint x: 1167, startPoint y: 261, endPoint x: 1250, endPoint y: 284, distance: 86.5
click at [1258, 279] on div "¡Claro! Aquí te explico las diferencias: Condominio: Se refiere a un conjunto d…" at bounding box center [1194, 425] width 157 height 556
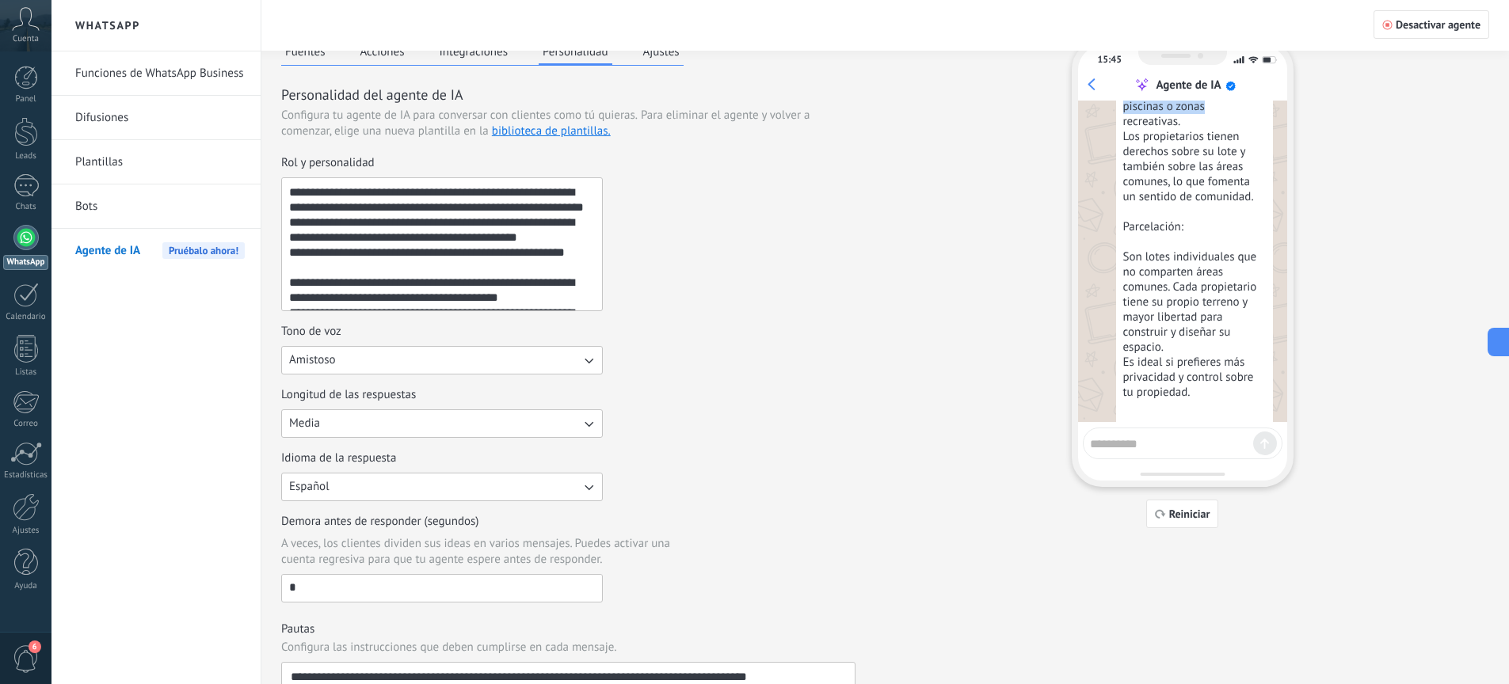
scroll to position [752, 0]
click at [1135, 222] on div "¡Claro! Aquí te explico las diferencias: Condominio: Se refiere a un conjunto d…" at bounding box center [1194, 249] width 157 height 556
click at [1134, 222] on div "¡Claro! Aquí te explico las diferencias: Condominio: Se refiere a un conjunto d…" at bounding box center [1194, 249] width 157 height 556
drag, startPoint x: 1151, startPoint y: 326, endPoint x: 1227, endPoint y: 343, distance: 77.0
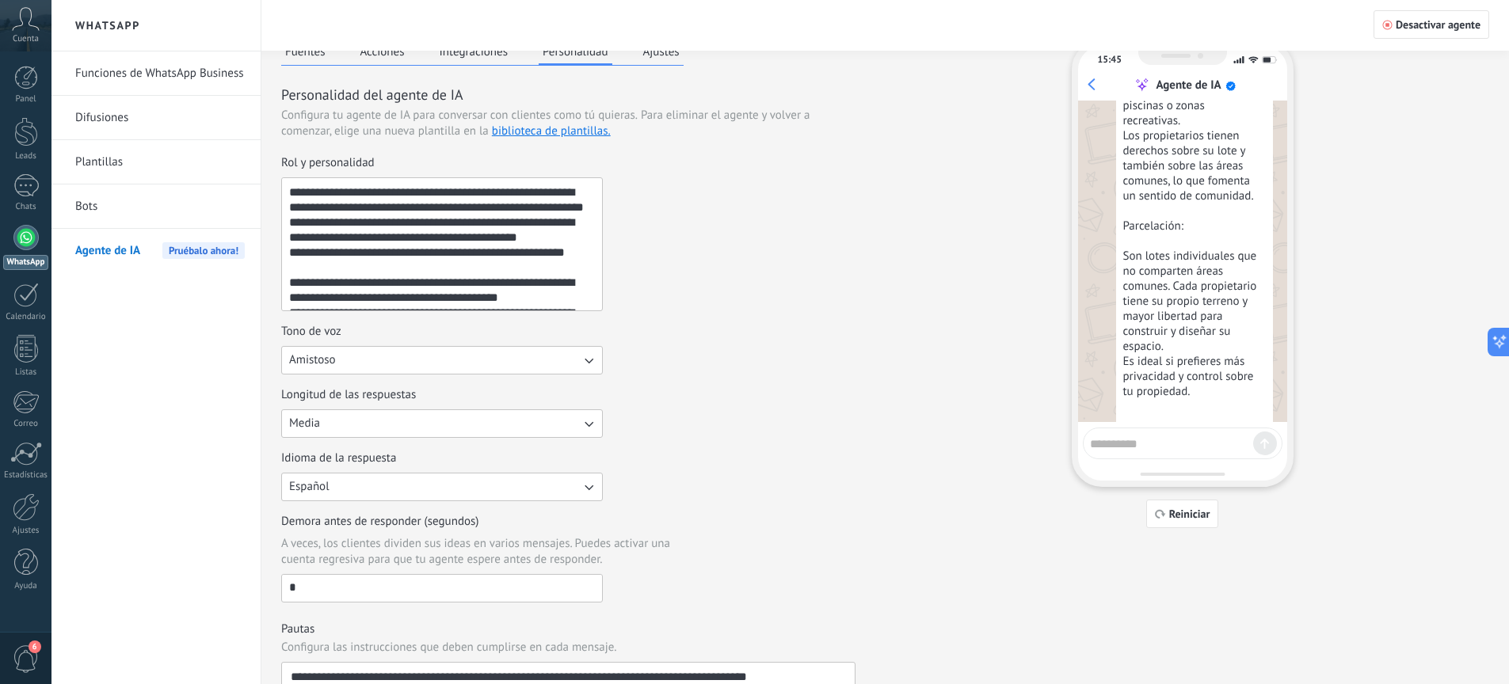
click at [1227, 342] on div "¡Claro! Aquí te explico las diferencias: Condominio: Se refiere a un conjunto d…" at bounding box center [1194, 249] width 157 height 556
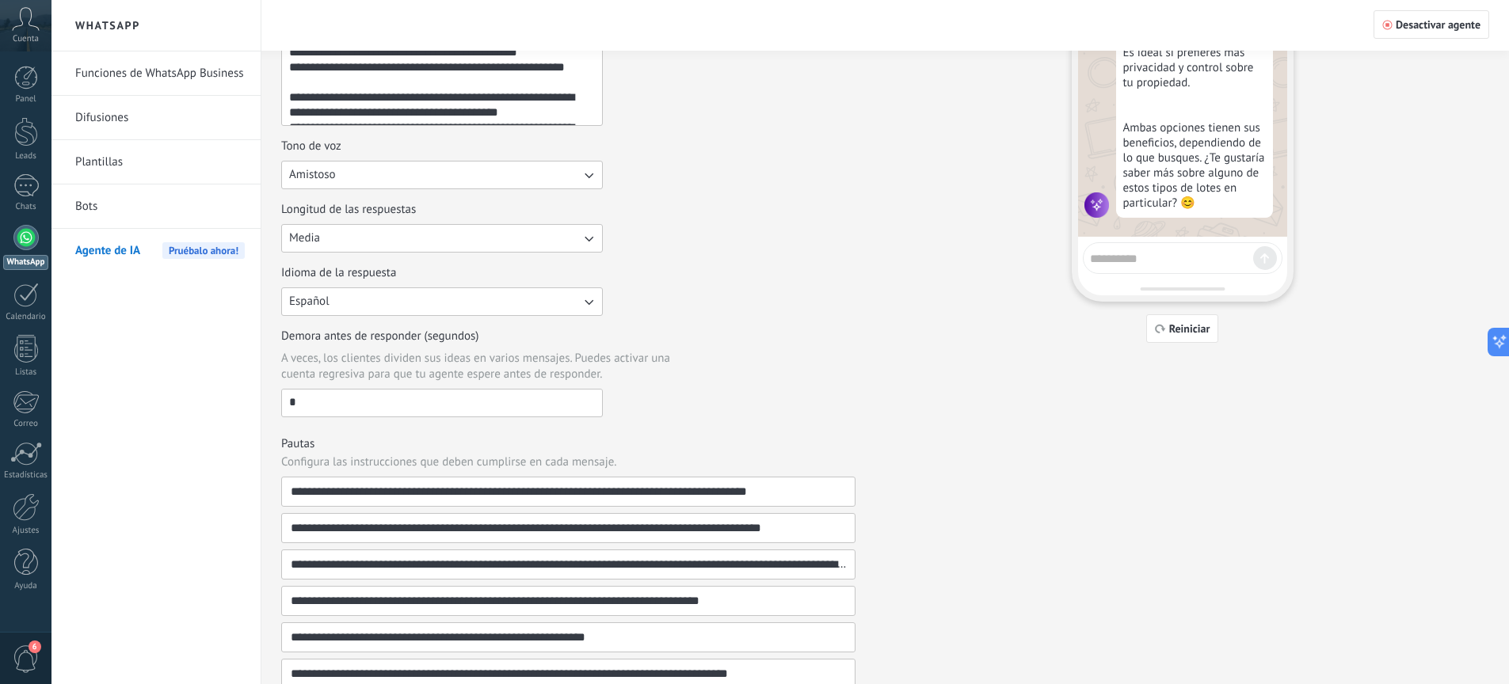
scroll to position [0, 0]
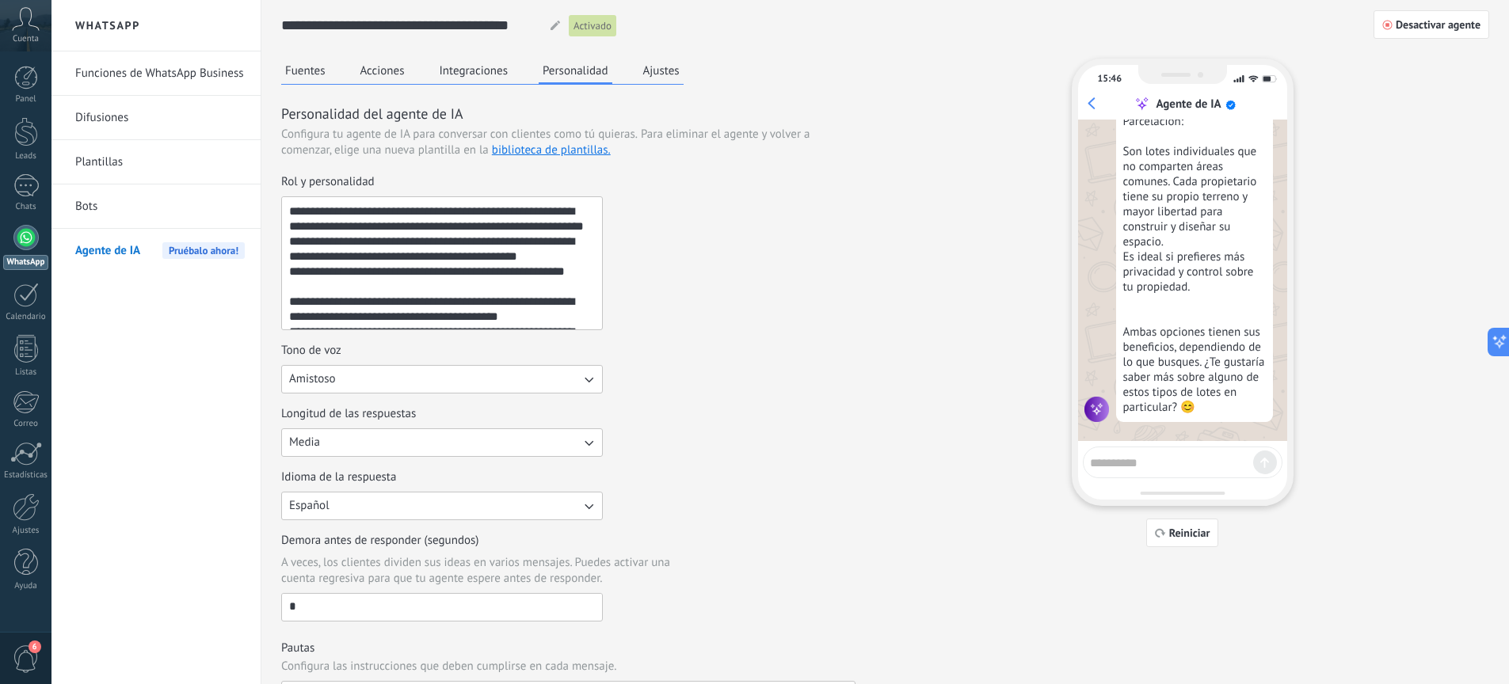
click at [1193, 468] on textarea at bounding box center [1171, 461] width 163 height 20
type textarea "**********"
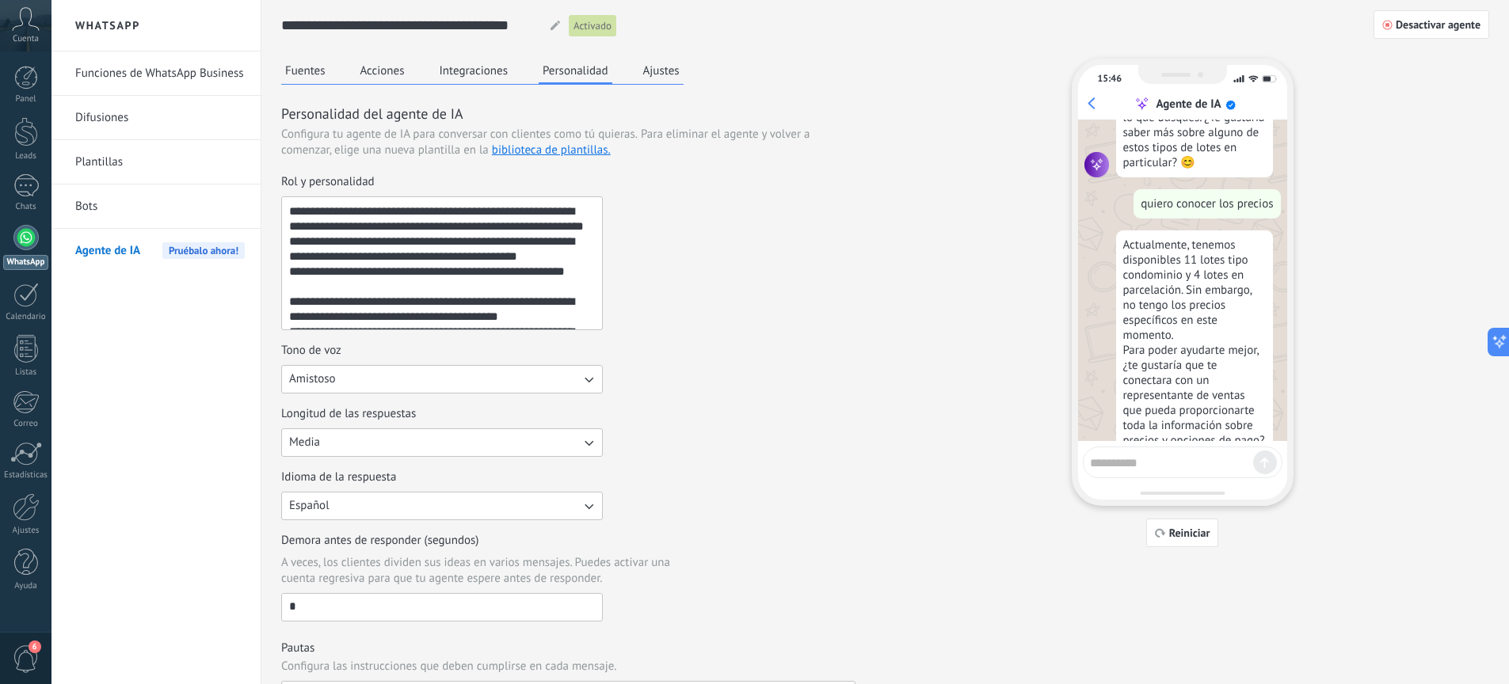
scroll to position [1174, 0]
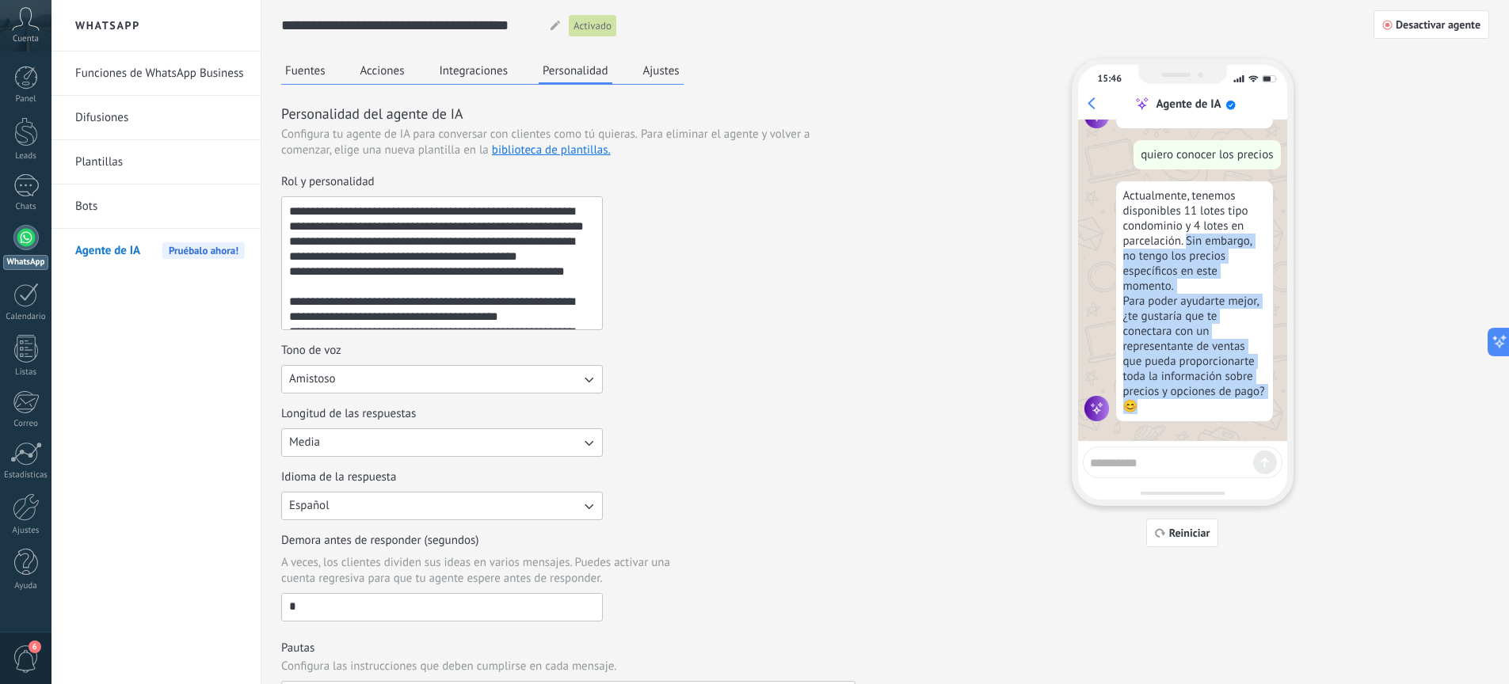
drag, startPoint x: 1187, startPoint y: 236, endPoint x: 1245, endPoint y: 398, distance: 172.3
click at [1245, 398] on div "Actualmente, tenemos disponibles 11 lotes tipo condominio y 4 lotes en parcelac…" at bounding box center [1194, 301] width 157 height 240
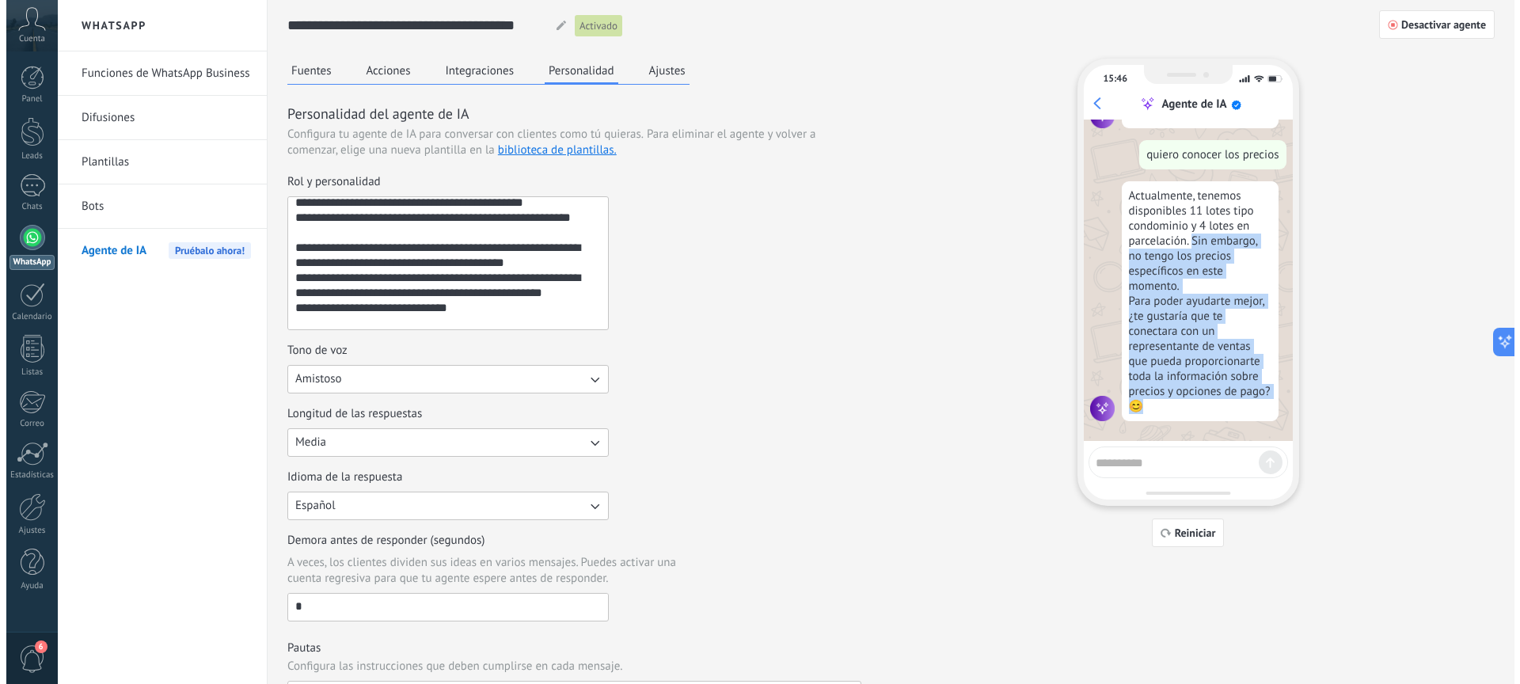
scroll to position [51, 0]
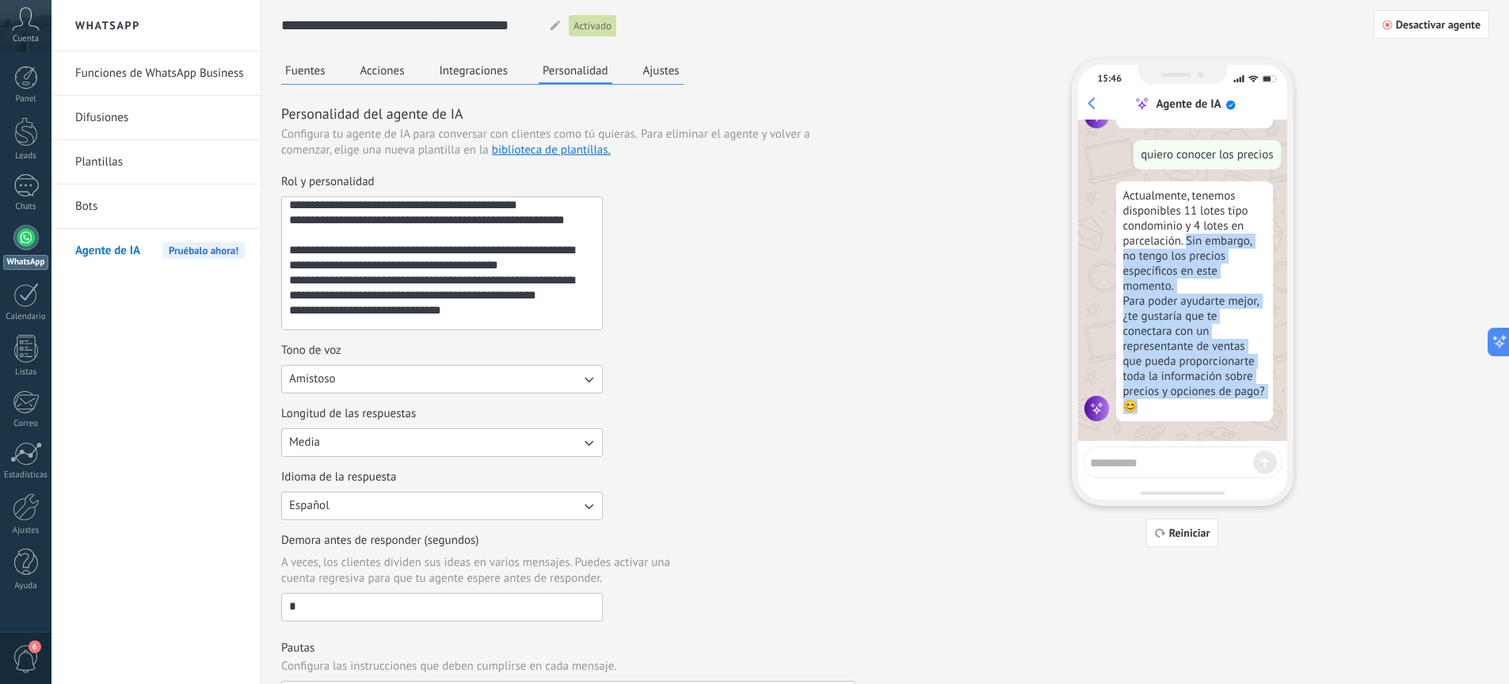
click at [304, 74] on button "Fuentes" at bounding box center [305, 71] width 48 height 24
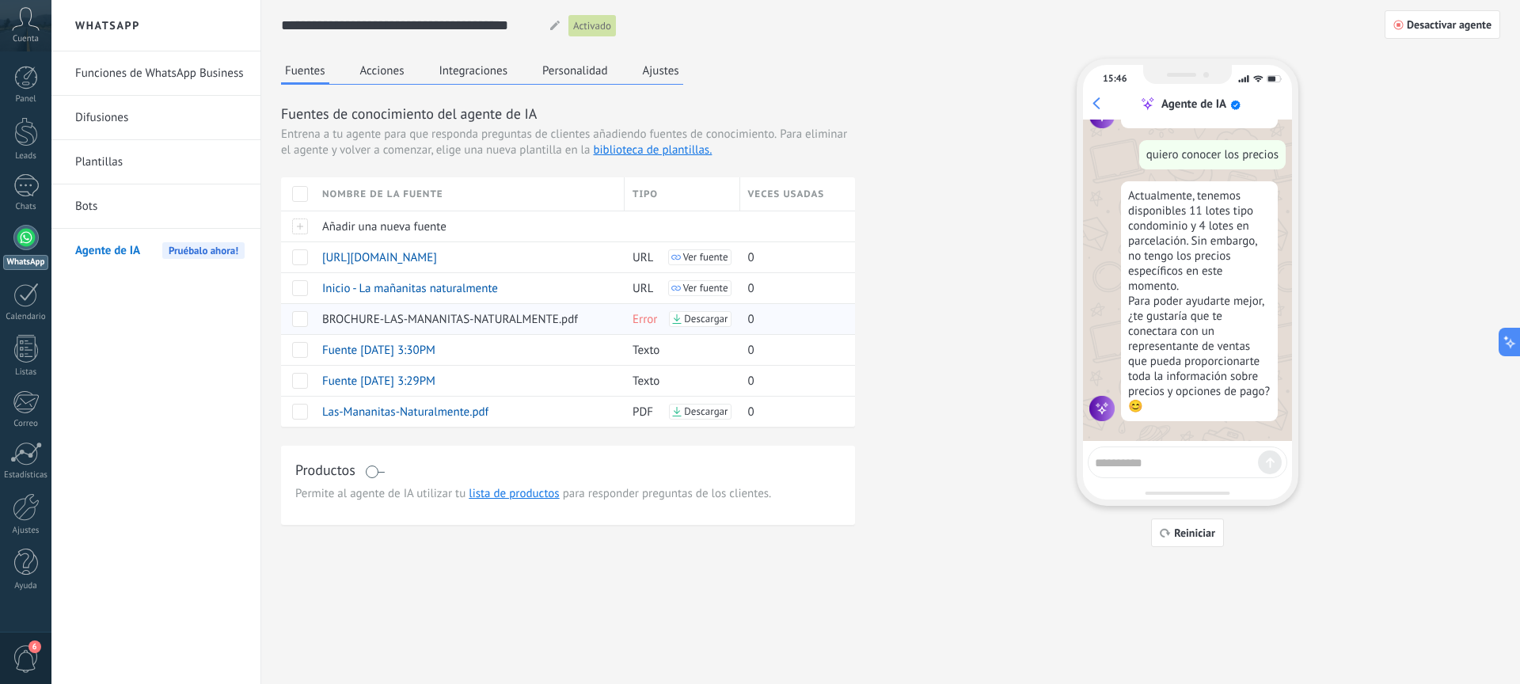
click at [686, 322] on span "Descargar" at bounding box center [706, 319] width 44 height 11
click at [689, 413] on span "Descargar" at bounding box center [706, 411] width 44 height 11
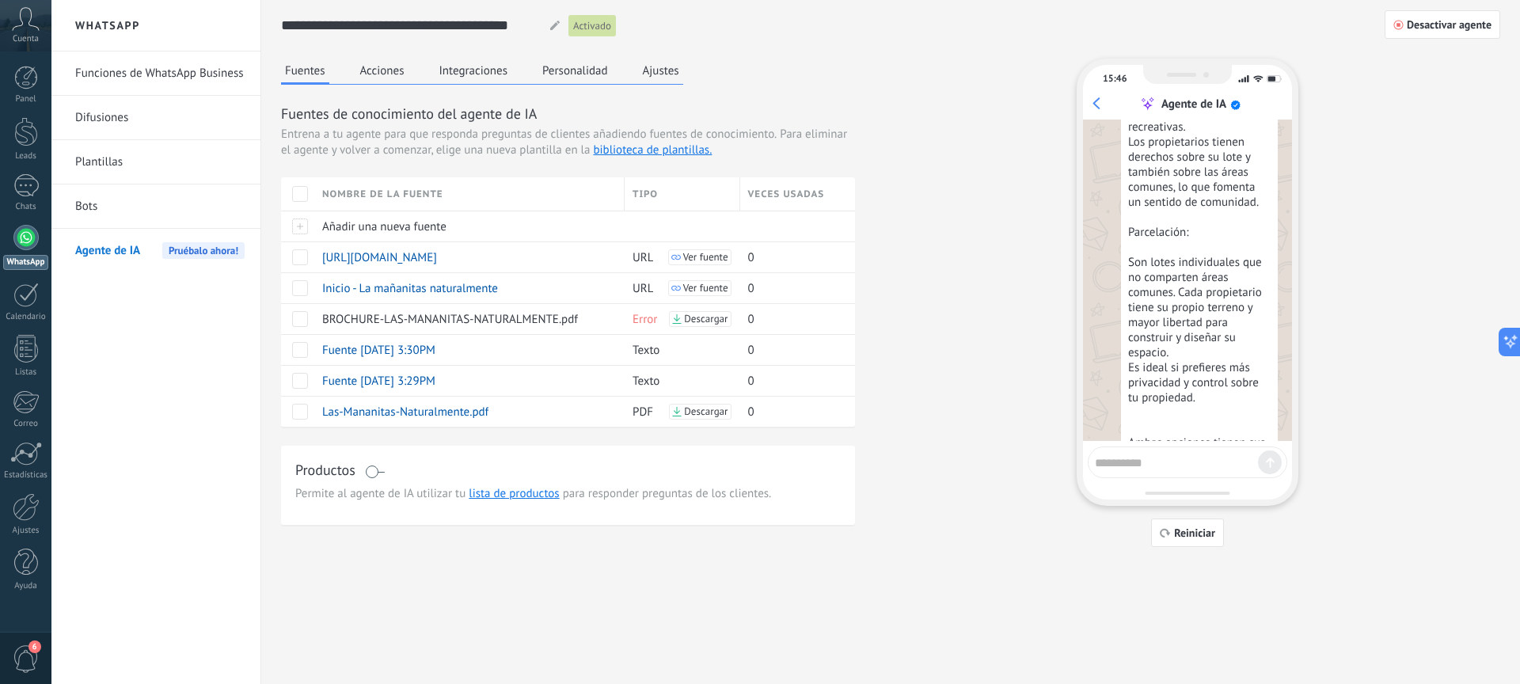
scroll to position [1174, 0]
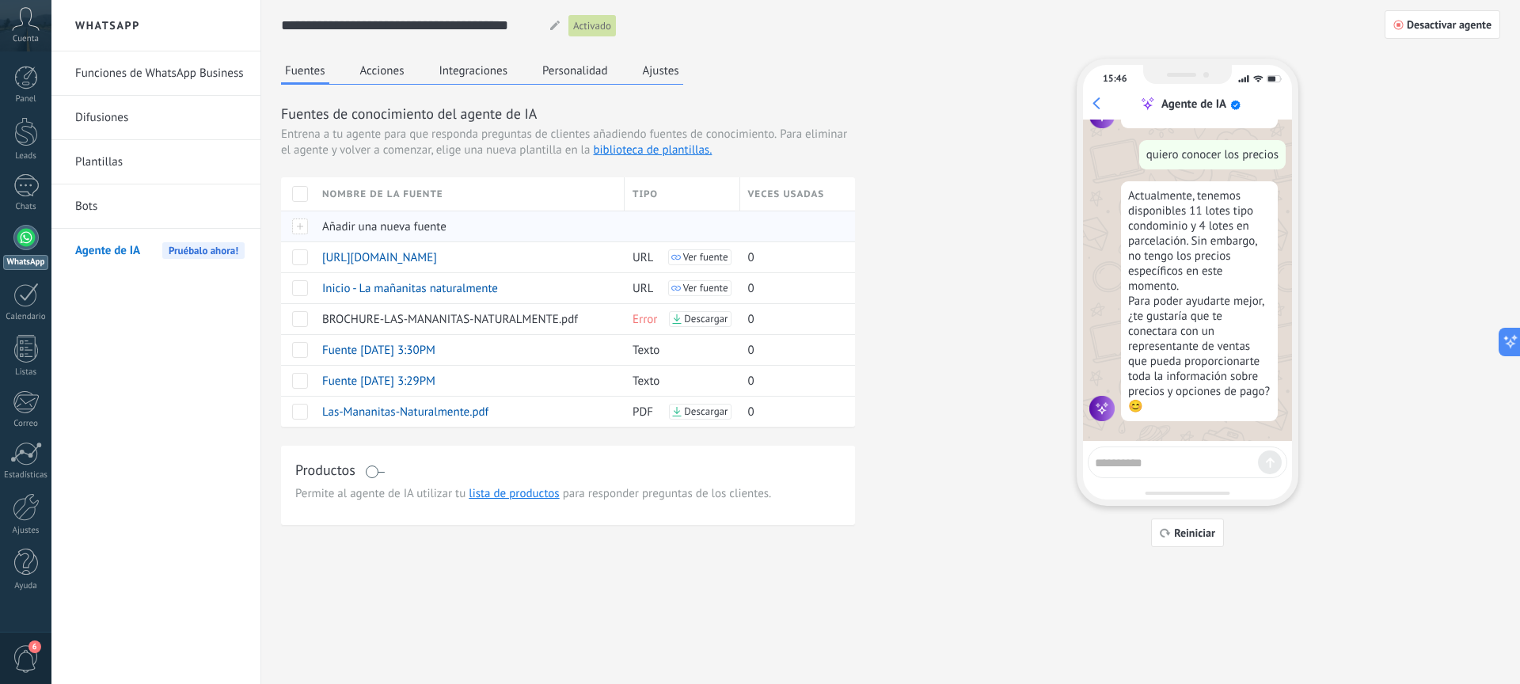
click at [412, 225] on span "Añadir una nueva fuente" at bounding box center [384, 226] width 124 height 15
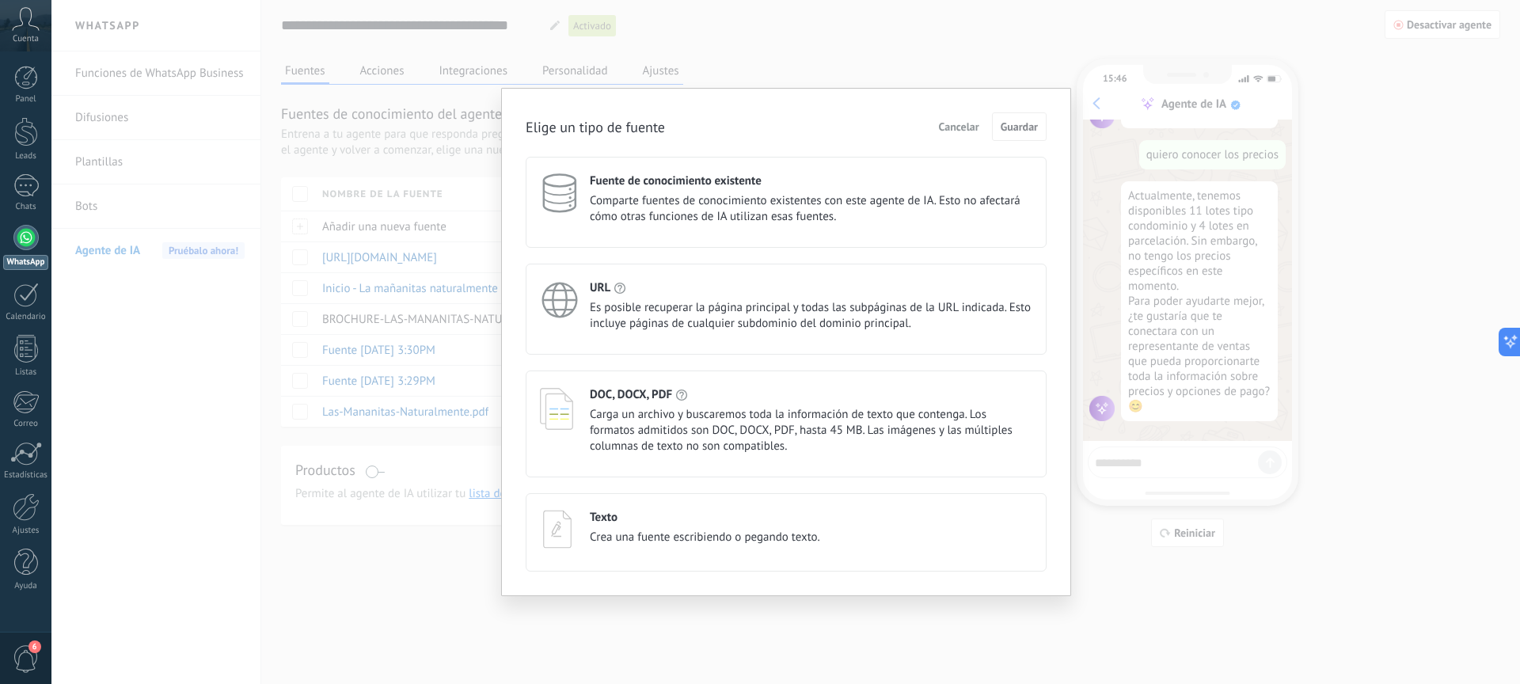
click at [706, 515] on div "Texto" at bounding box center [705, 517] width 230 height 15
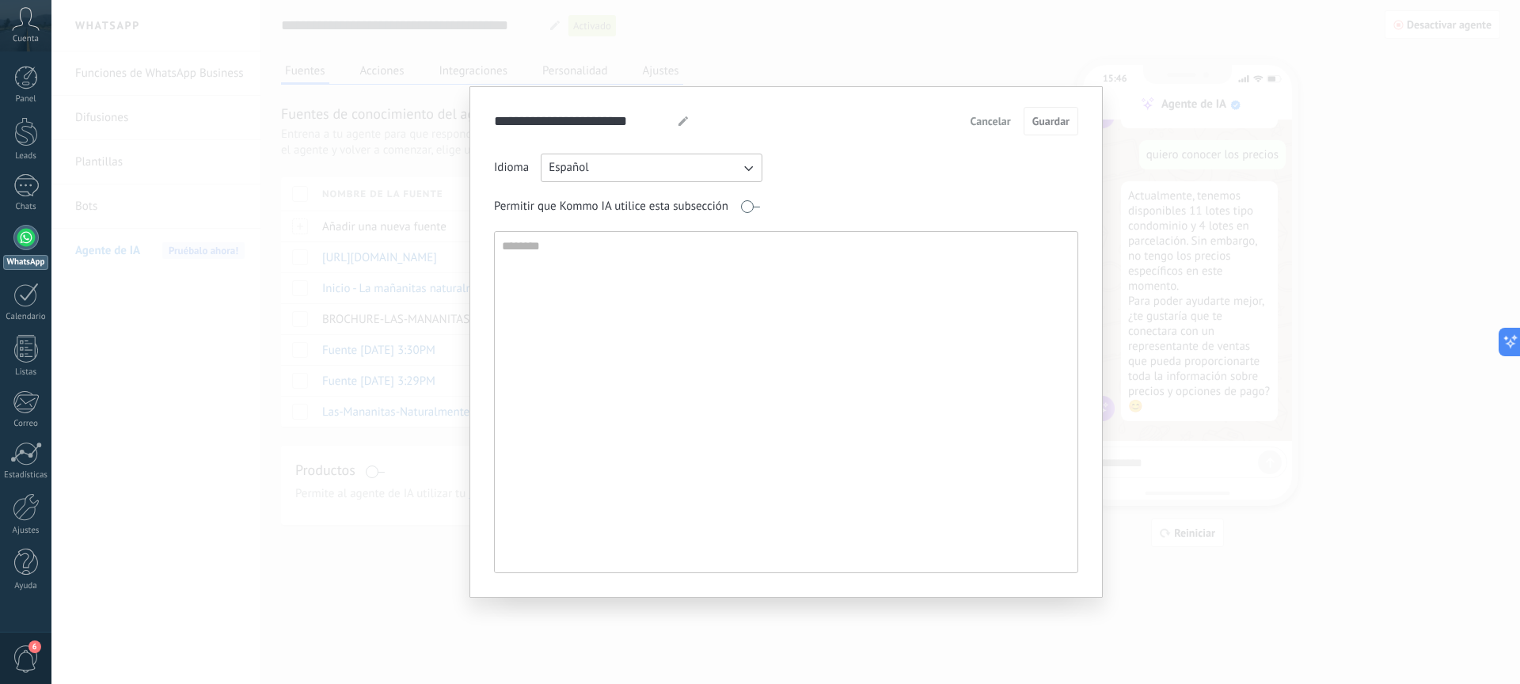
click at [587, 258] on textarea at bounding box center [785, 402] width 580 height 341
paste textarea "**********"
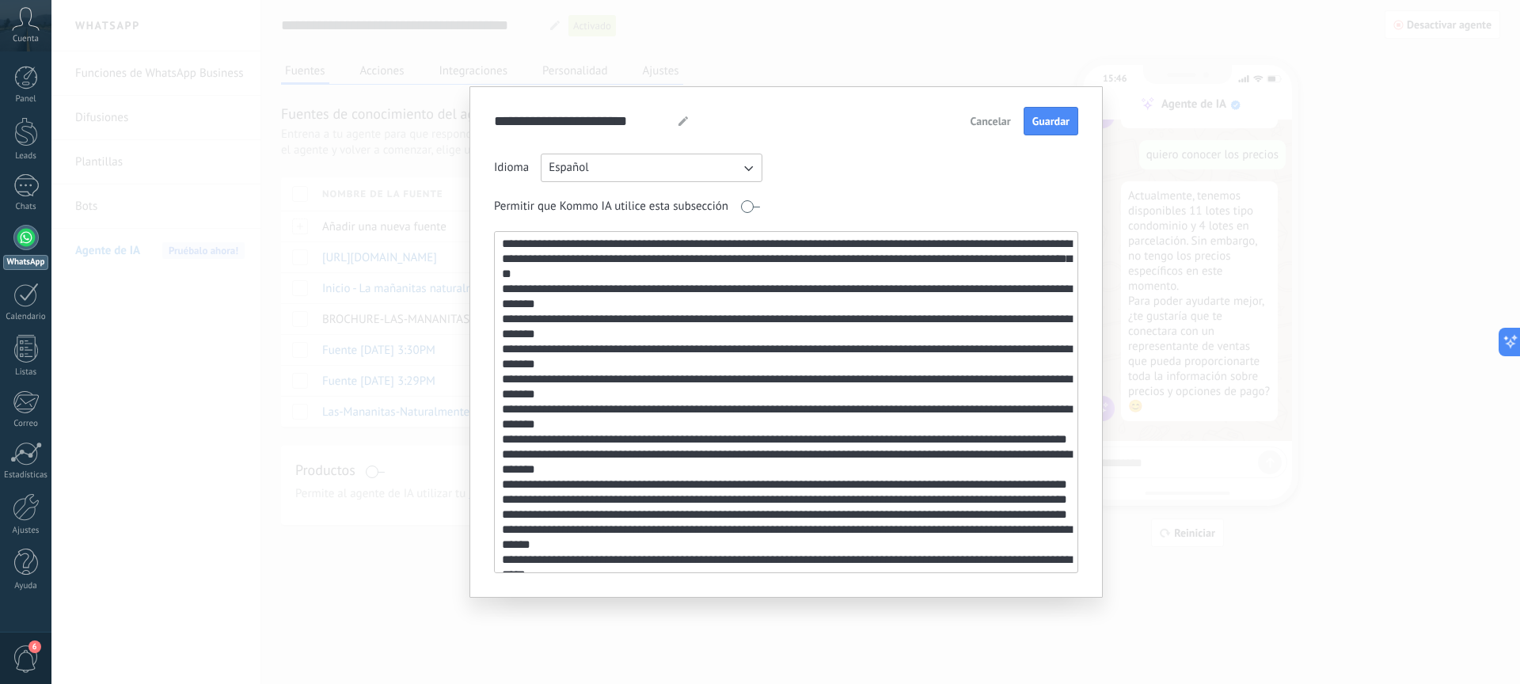
scroll to position [0, 0]
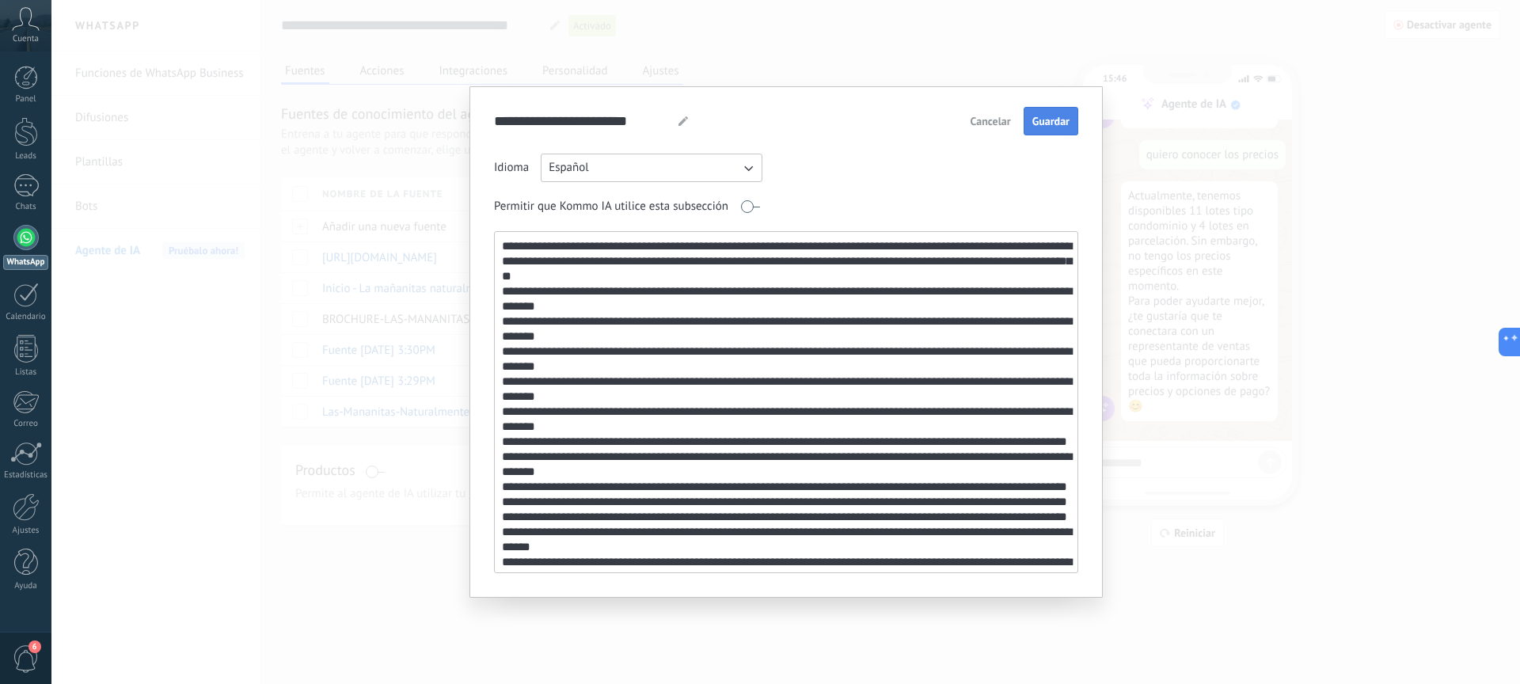
type textarea "**********"
click at [1039, 127] on span "Guardar" at bounding box center [1051, 121] width 37 height 11
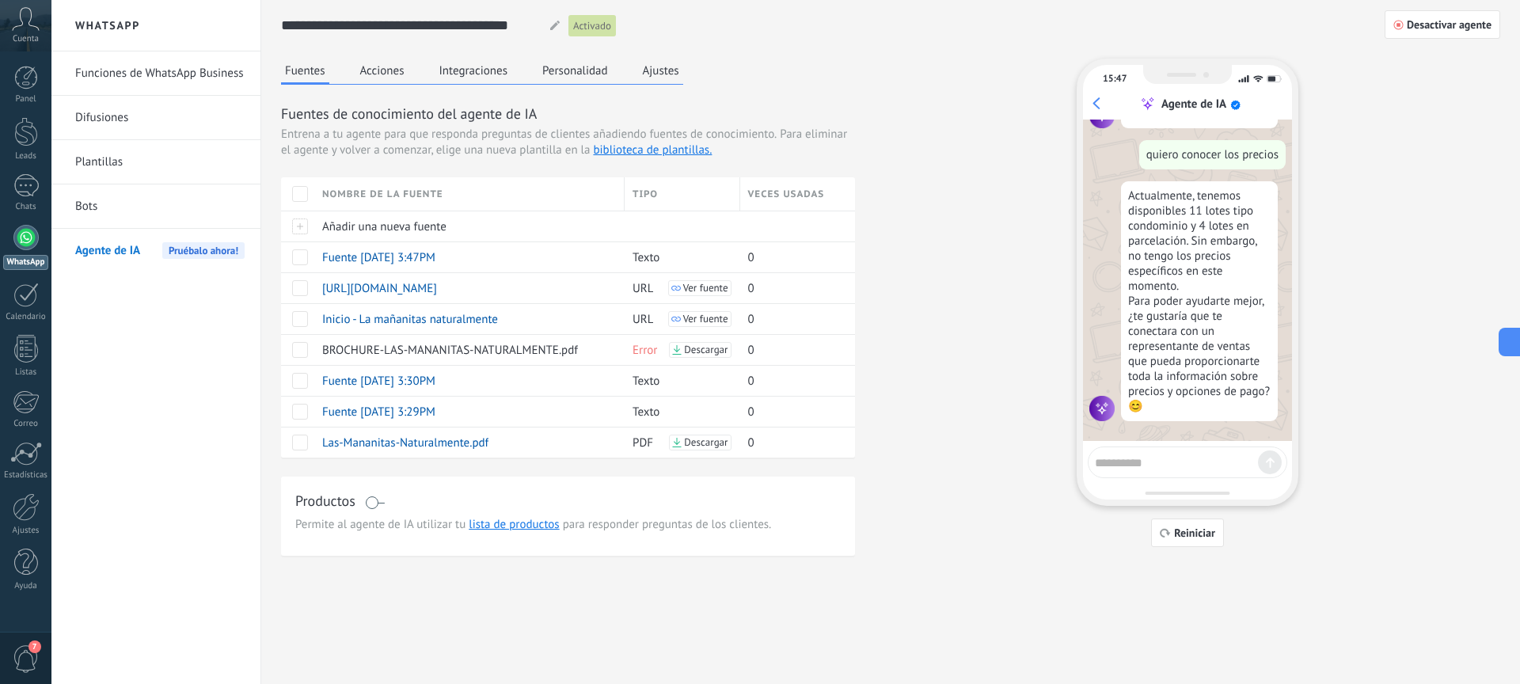
click at [1163, 468] on textarea at bounding box center [1176, 461] width 163 height 20
type textarea "**********"
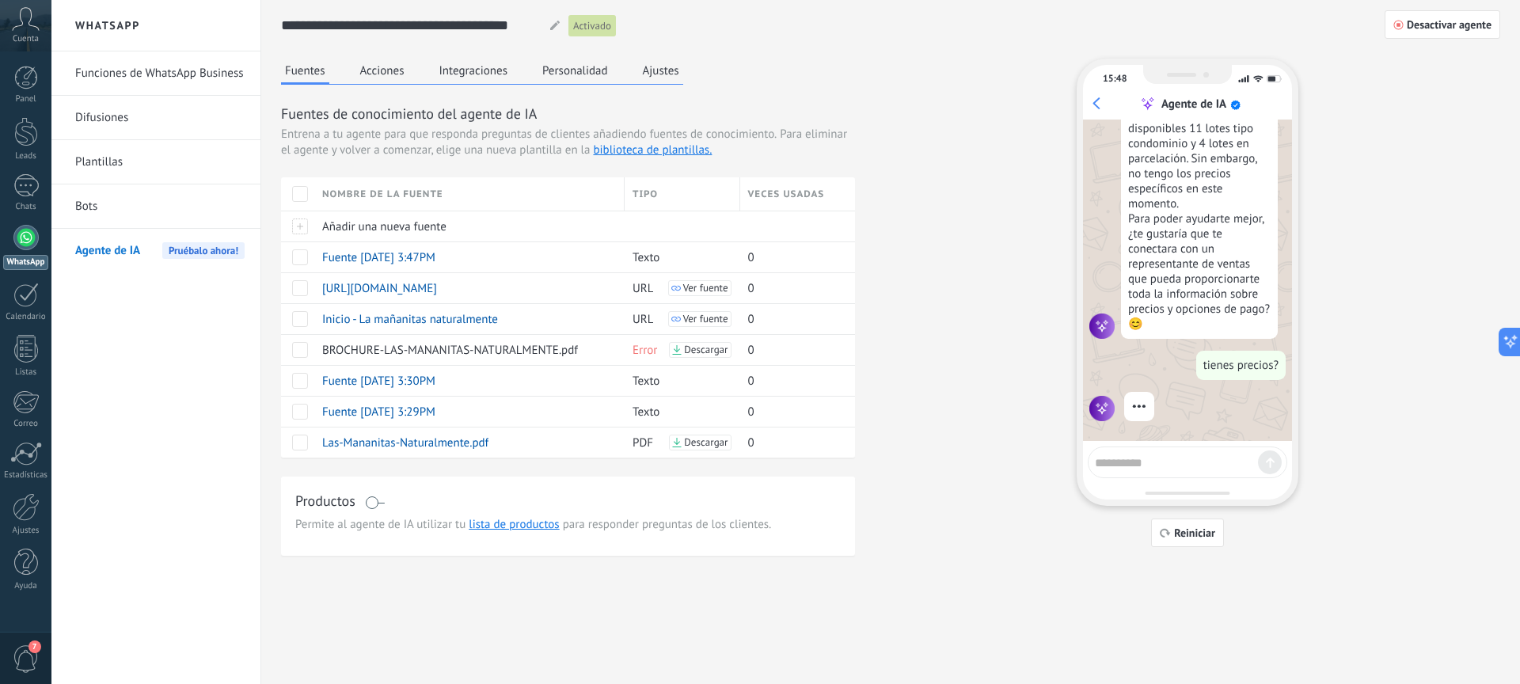
click at [661, 158] on div "Fuentes de conocimiento del agente de IA Entrena a tu agente para que responda …" at bounding box center [568, 281] width 574 height 354
click at [662, 154] on link "biblioteca de plantillas." at bounding box center [652, 150] width 119 height 15
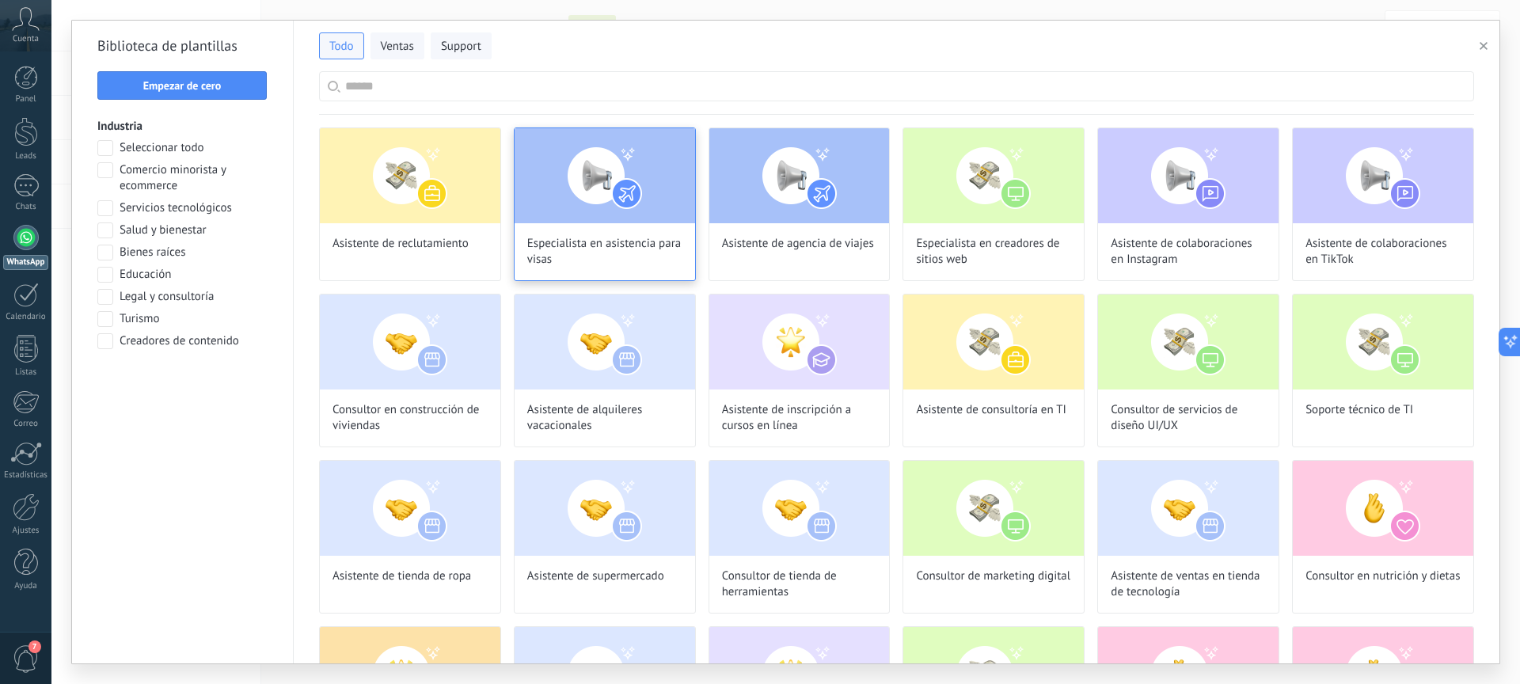
scroll to position [1878, 0]
click at [763, 89] on input "text" at bounding box center [905, 86] width 1121 height 29
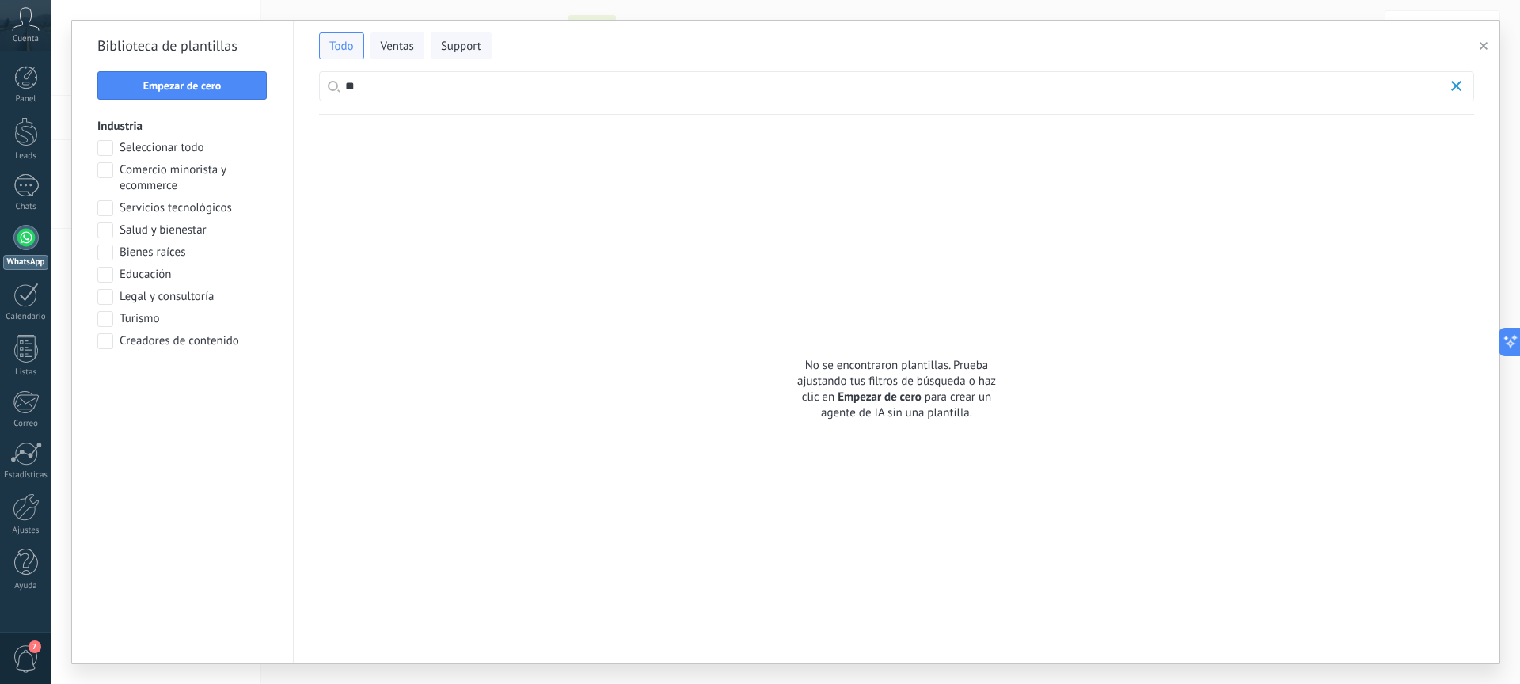
type input "*"
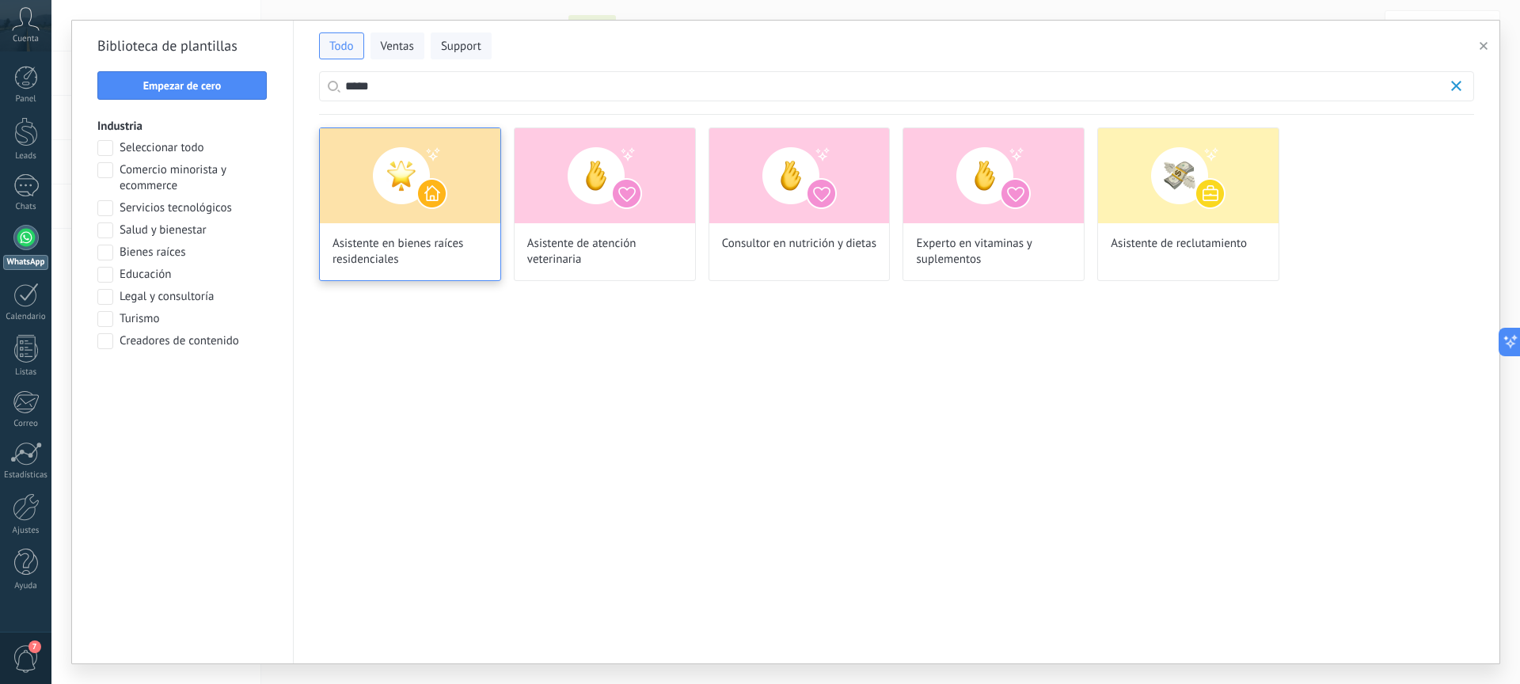
type input "*****"
click at [447, 166] on img at bounding box center [410, 175] width 181 height 95
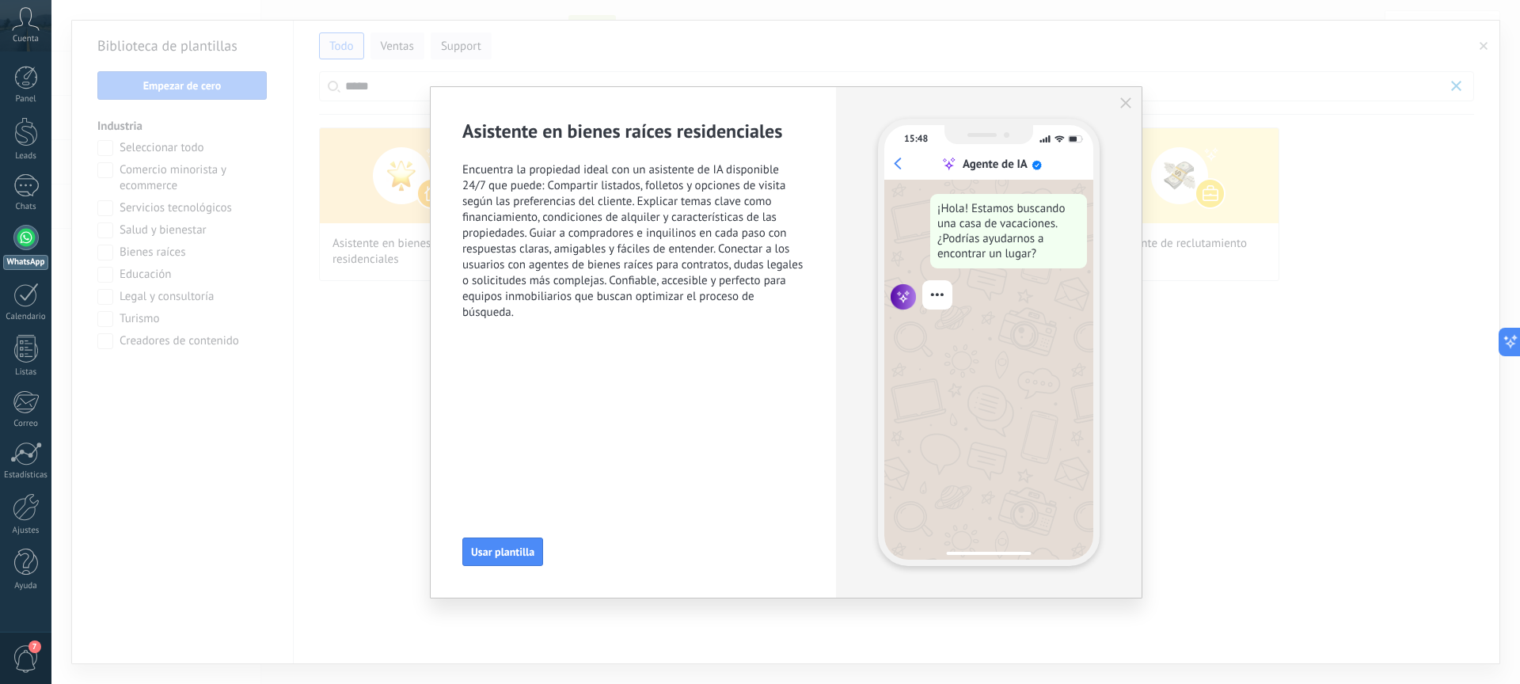
click at [1128, 102] on icon "button" at bounding box center [1126, 102] width 11 height 11
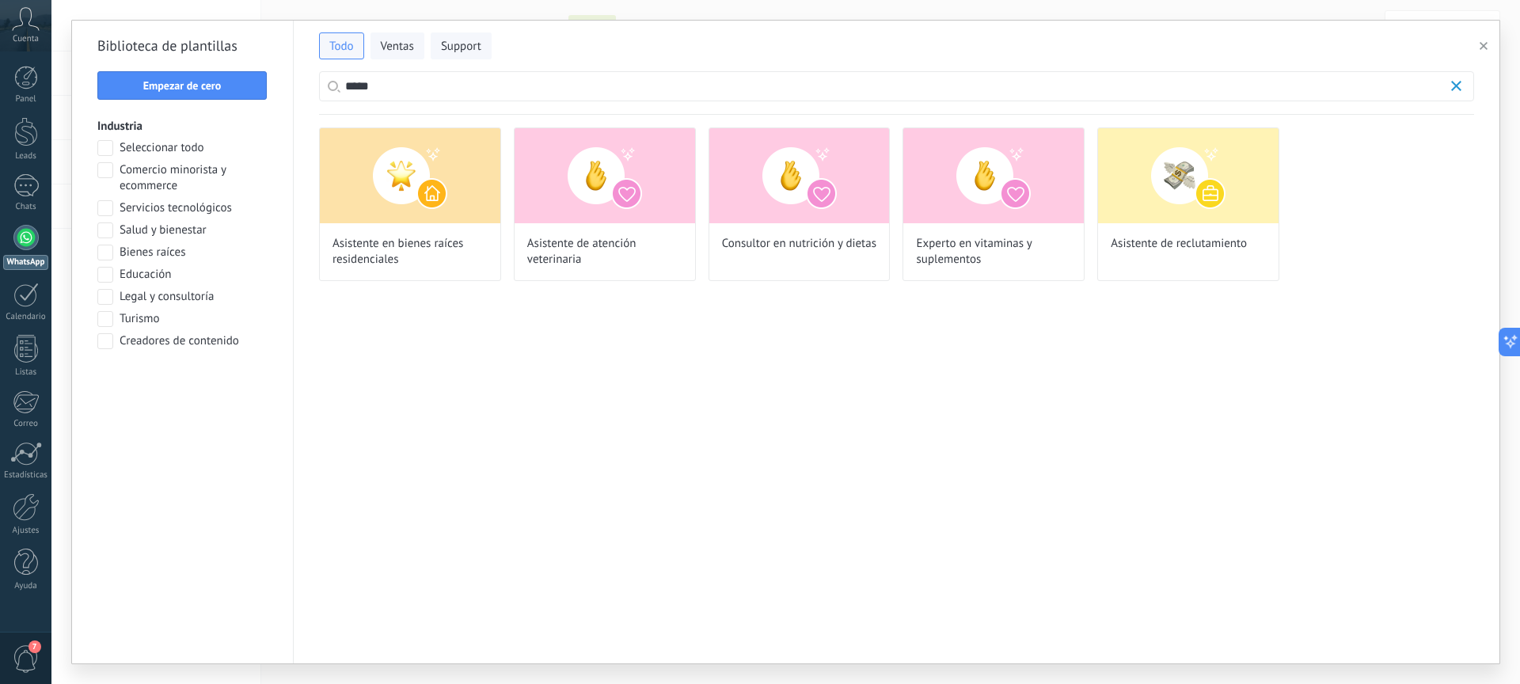
drag, startPoint x: 1484, startPoint y: 48, endPoint x: 1353, endPoint y: 69, distance: 133.1
click at [1485, 48] on icon "button" at bounding box center [1484, 46] width 8 height 8
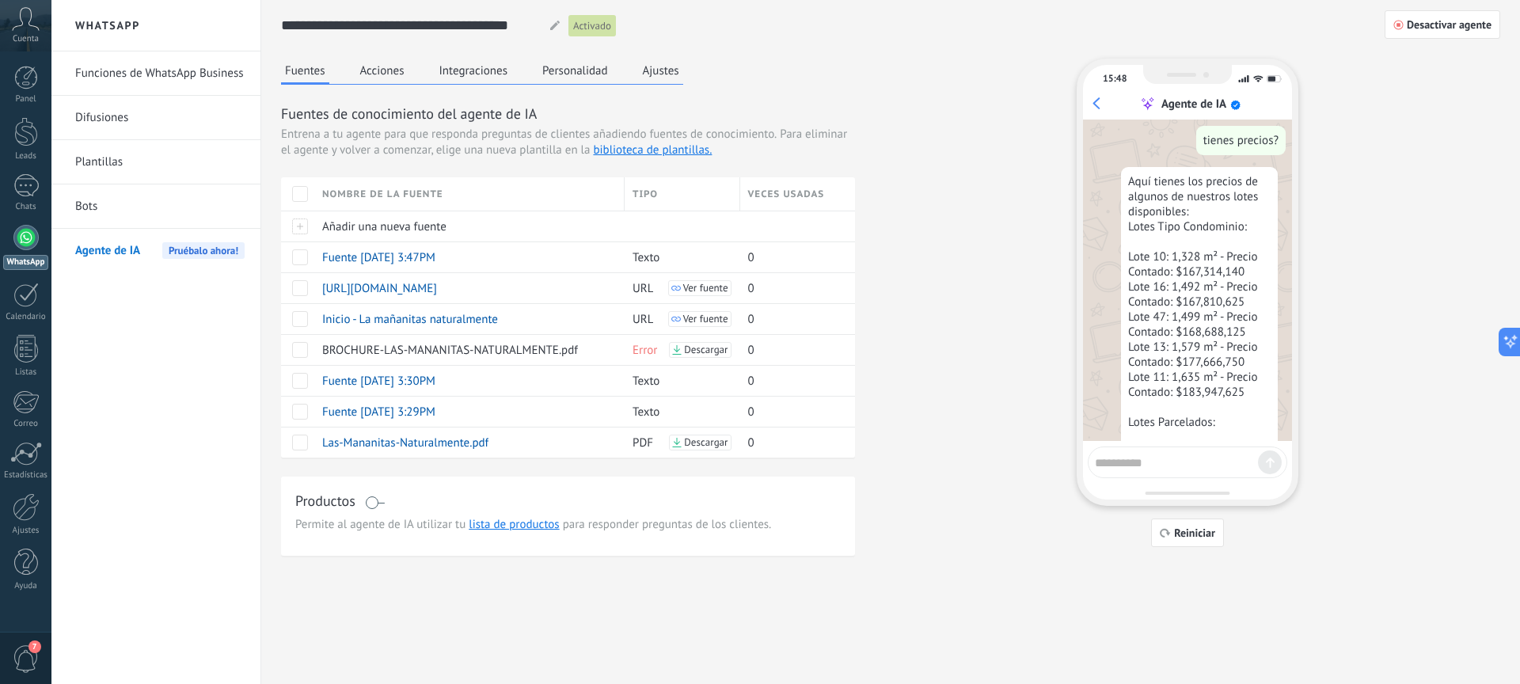
scroll to position [1501, 0]
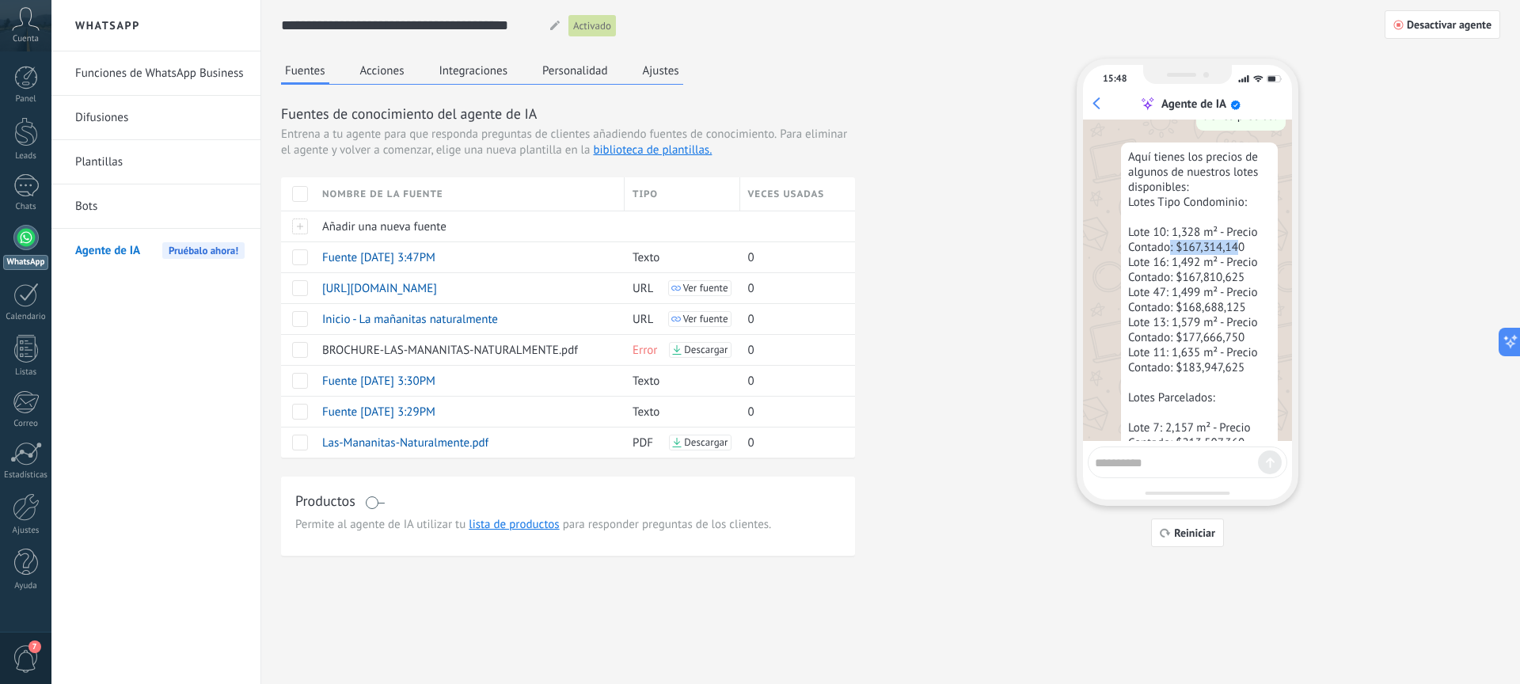
drag, startPoint x: 1169, startPoint y: 251, endPoint x: 1244, endPoint y: 258, distance: 75.6
click at [1242, 255] on div "Aquí tienes los precios de algunos de nuestros lotes disponibles: Lotes Tipo Co…" at bounding box center [1199, 466] width 157 height 646
drag, startPoint x: 1226, startPoint y: 270, endPoint x: 1256, endPoint y: 315, distance: 54.3
click at [1256, 314] on div "Aquí tienes los precios de algunos de nuestros lotes disponibles: Lotes Tipo Co…" at bounding box center [1199, 466] width 157 height 646
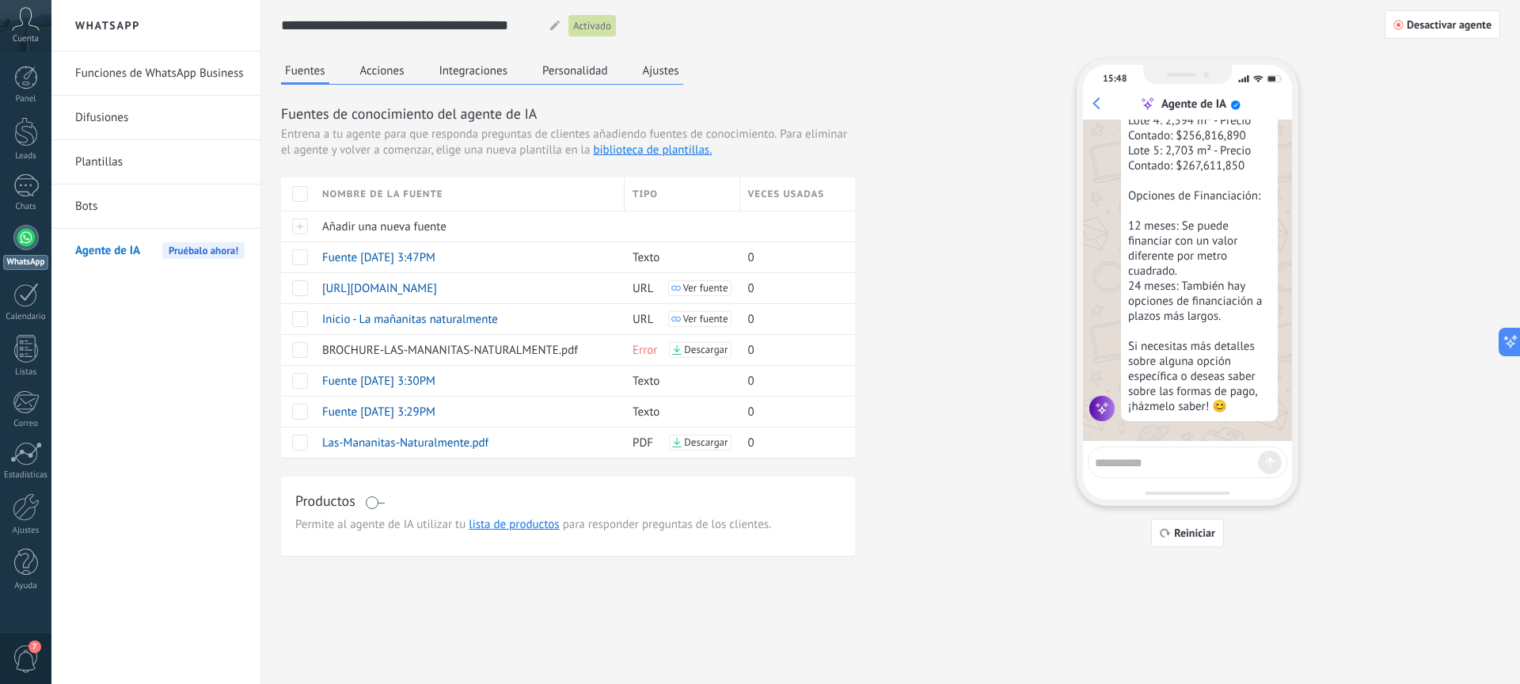
scroll to position [1878, 0]
drag, startPoint x: 1227, startPoint y: 315, endPoint x: 1125, endPoint y: 280, distance: 108.2
click at [1125, 280] on div "Aquí tienes los precios de algunos de nuestros lotes disponibles: Lotes Tipo Co…" at bounding box center [1199, 98] width 157 height 646
click at [1187, 457] on textarea at bounding box center [1176, 461] width 163 height 20
type textarea "*"
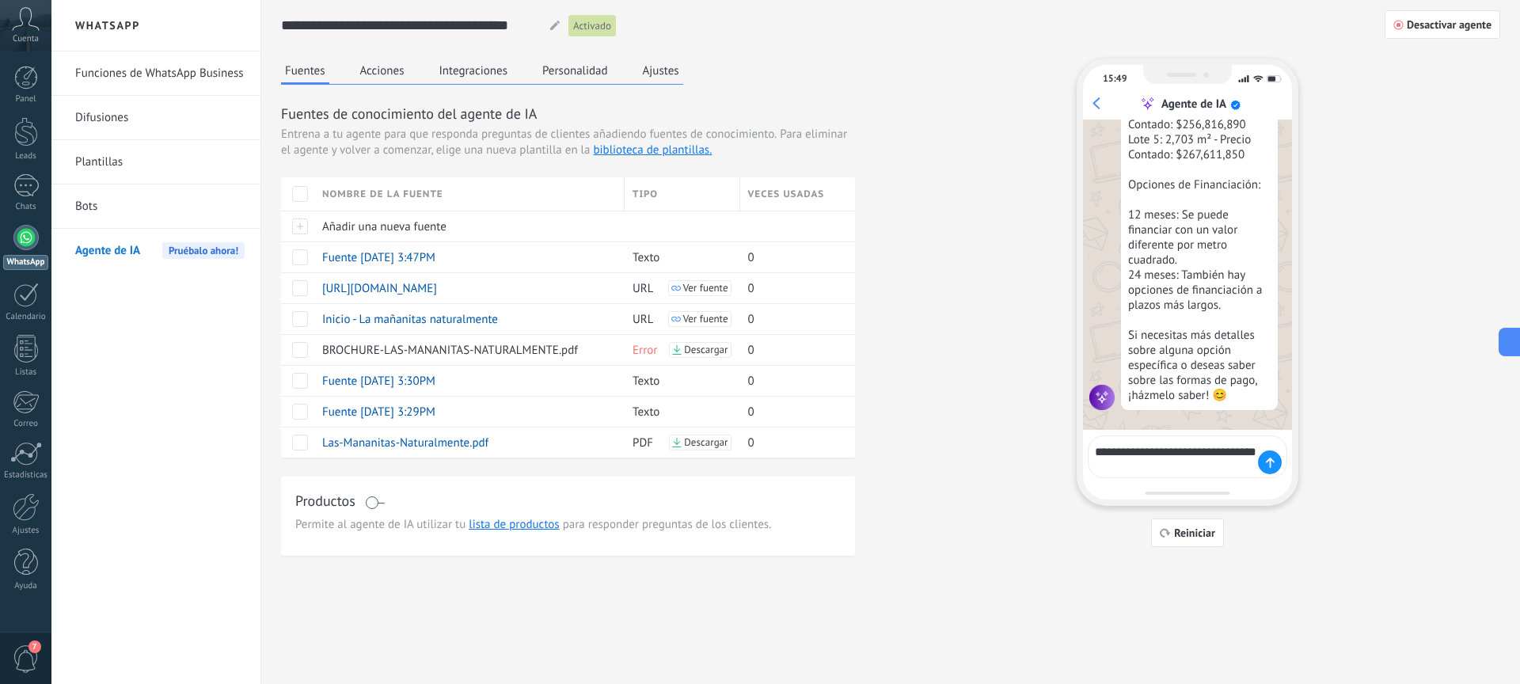
type textarea "**********"
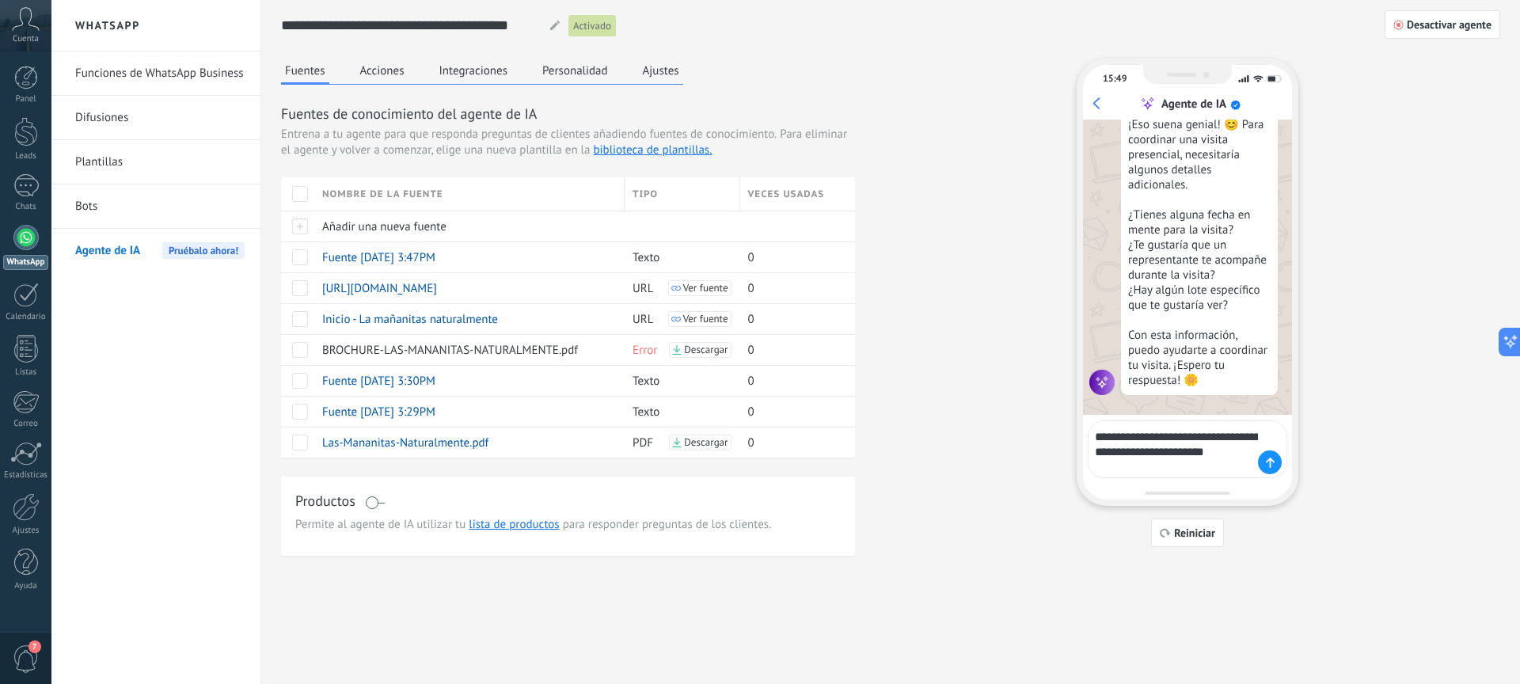
scroll to position [2266, 0]
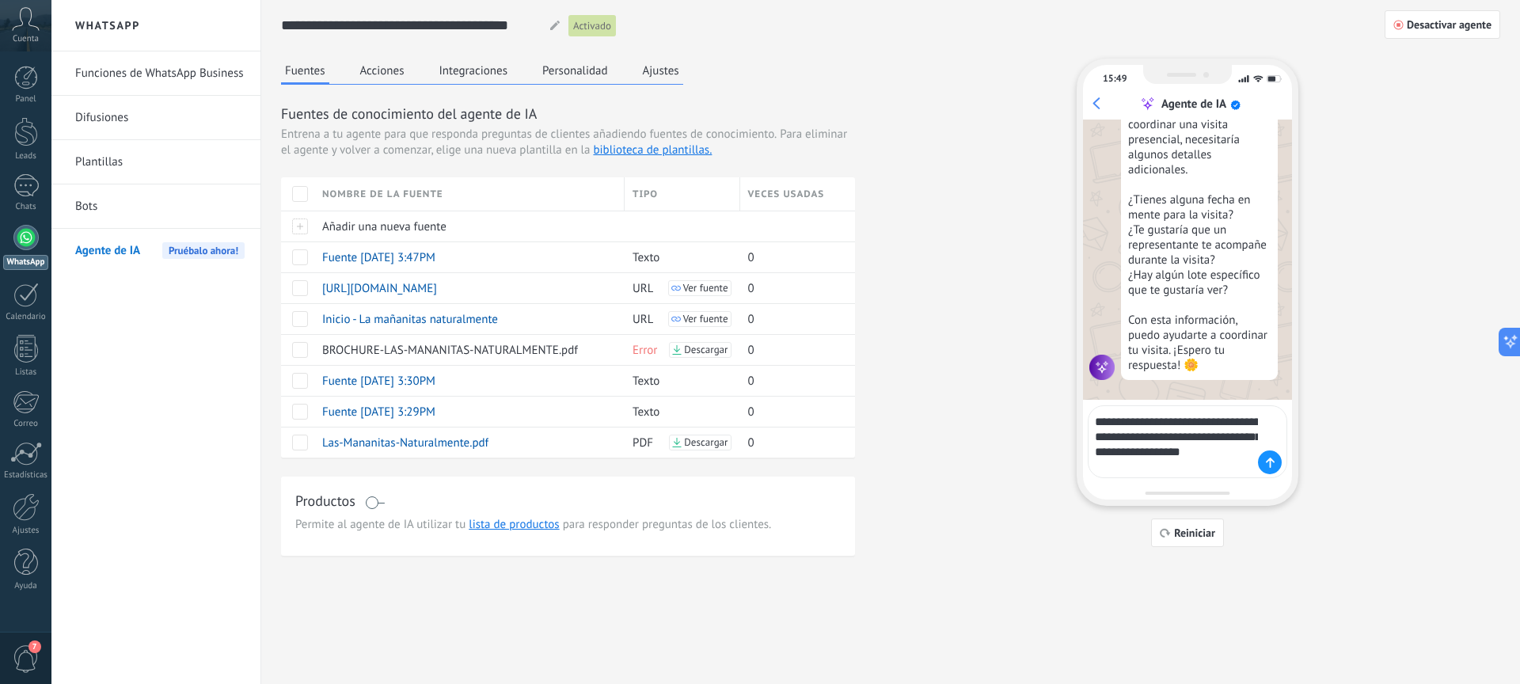
type textarea "**********"
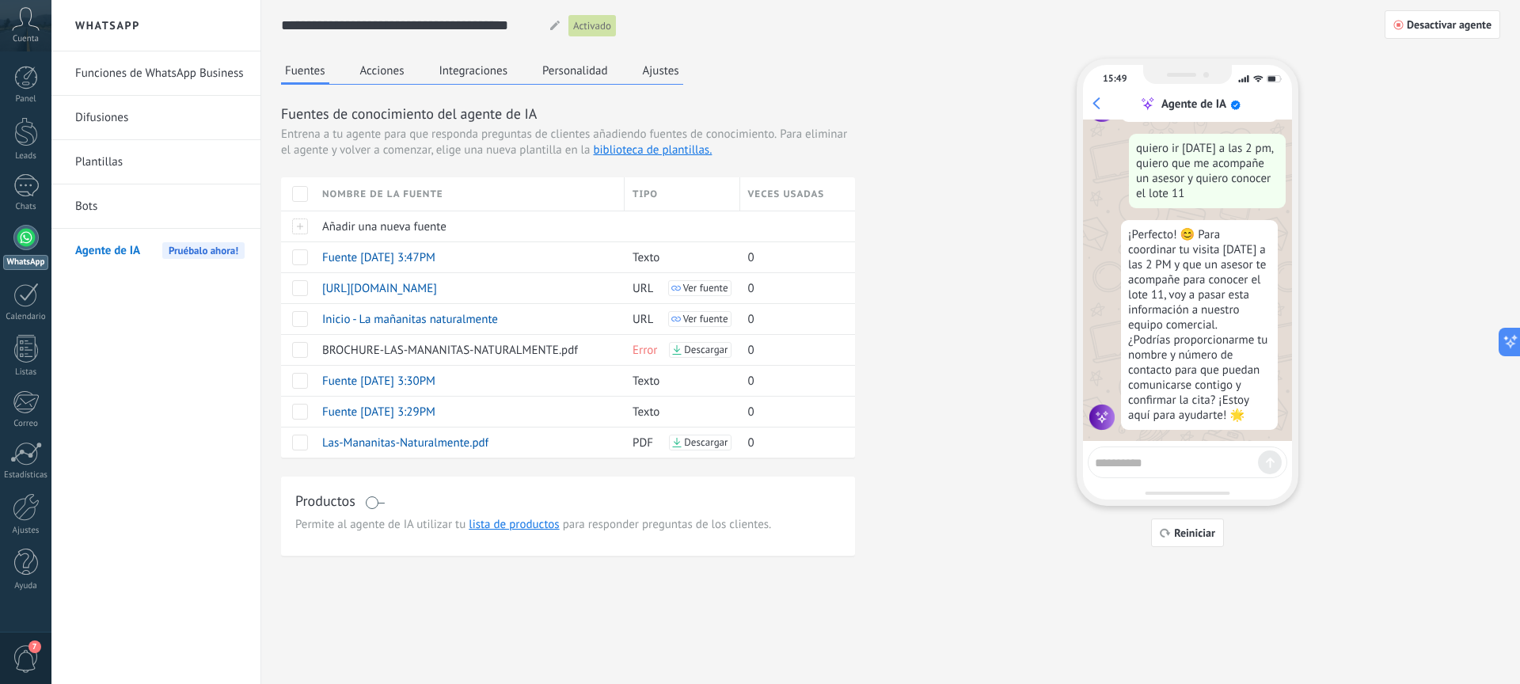
scroll to position [2558, 0]
click at [1194, 466] on textarea at bounding box center [1176, 461] width 163 height 20
click at [1186, 462] on textarea at bounding box center [1176, 461] width 163 height 20
type textarea "**********"
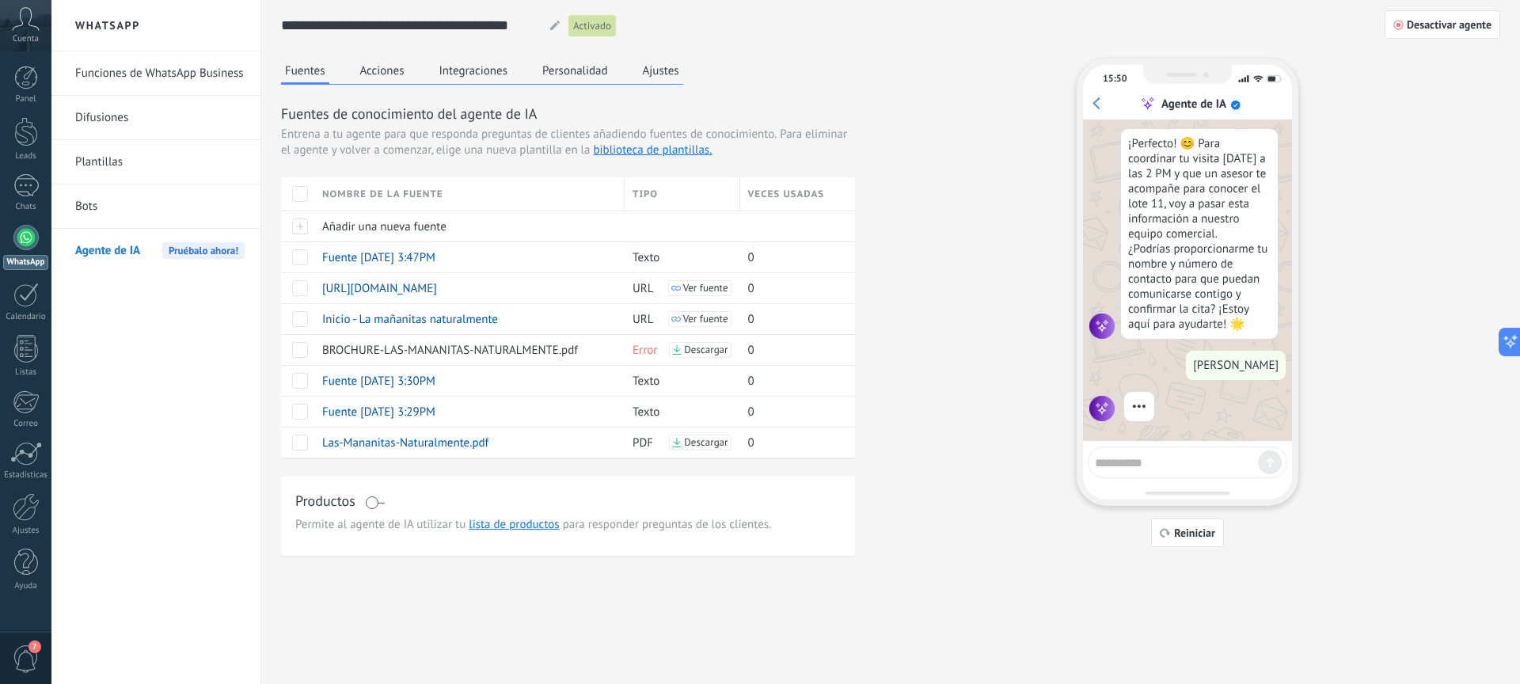
scroll to position [2640, 0]
type textarea "*"
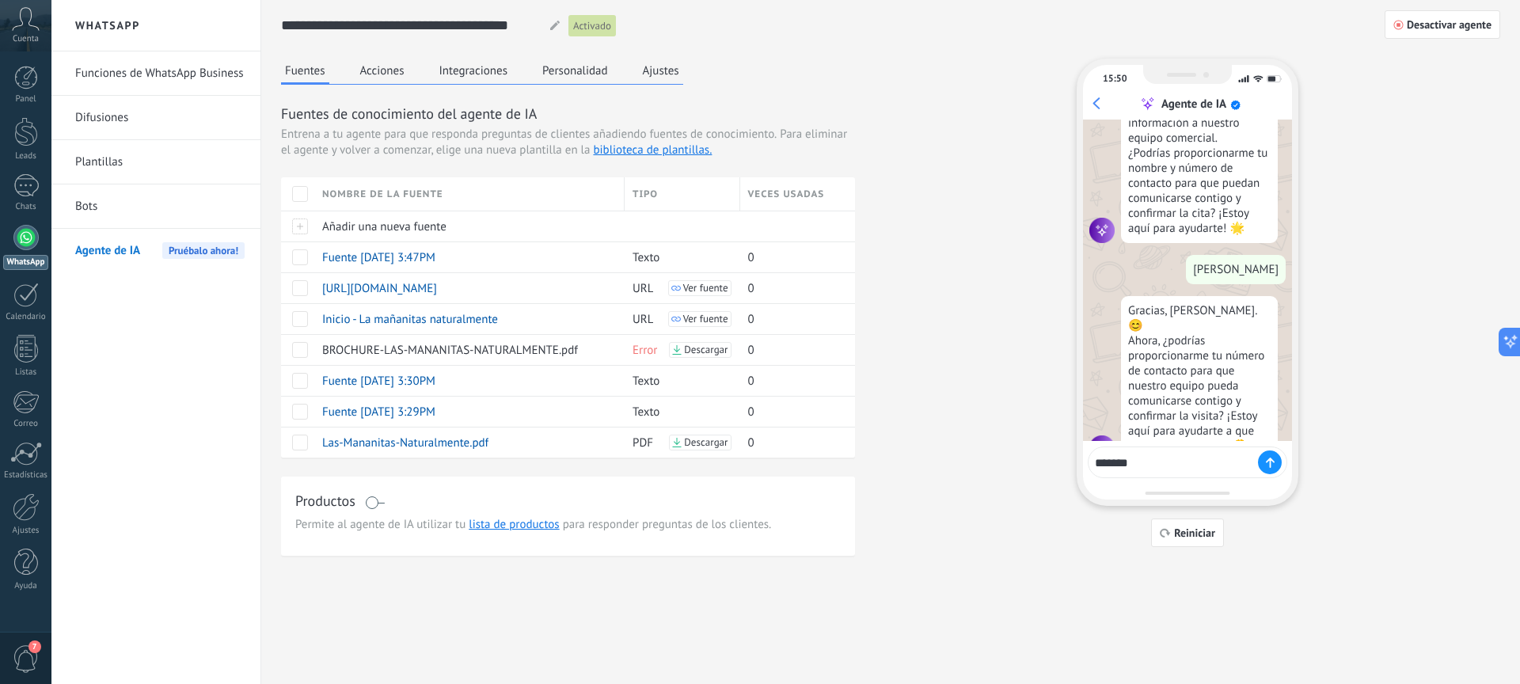
type textarea "********"
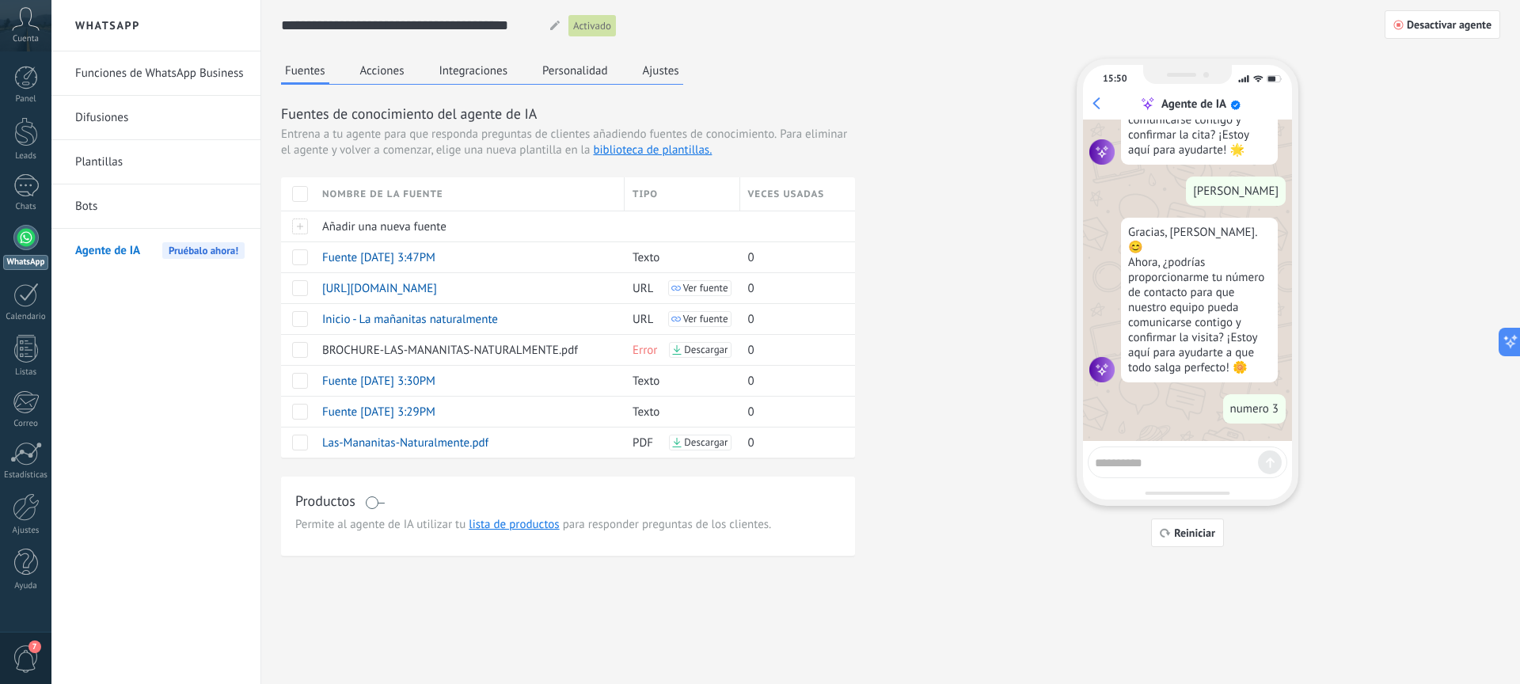
type textarea "*"
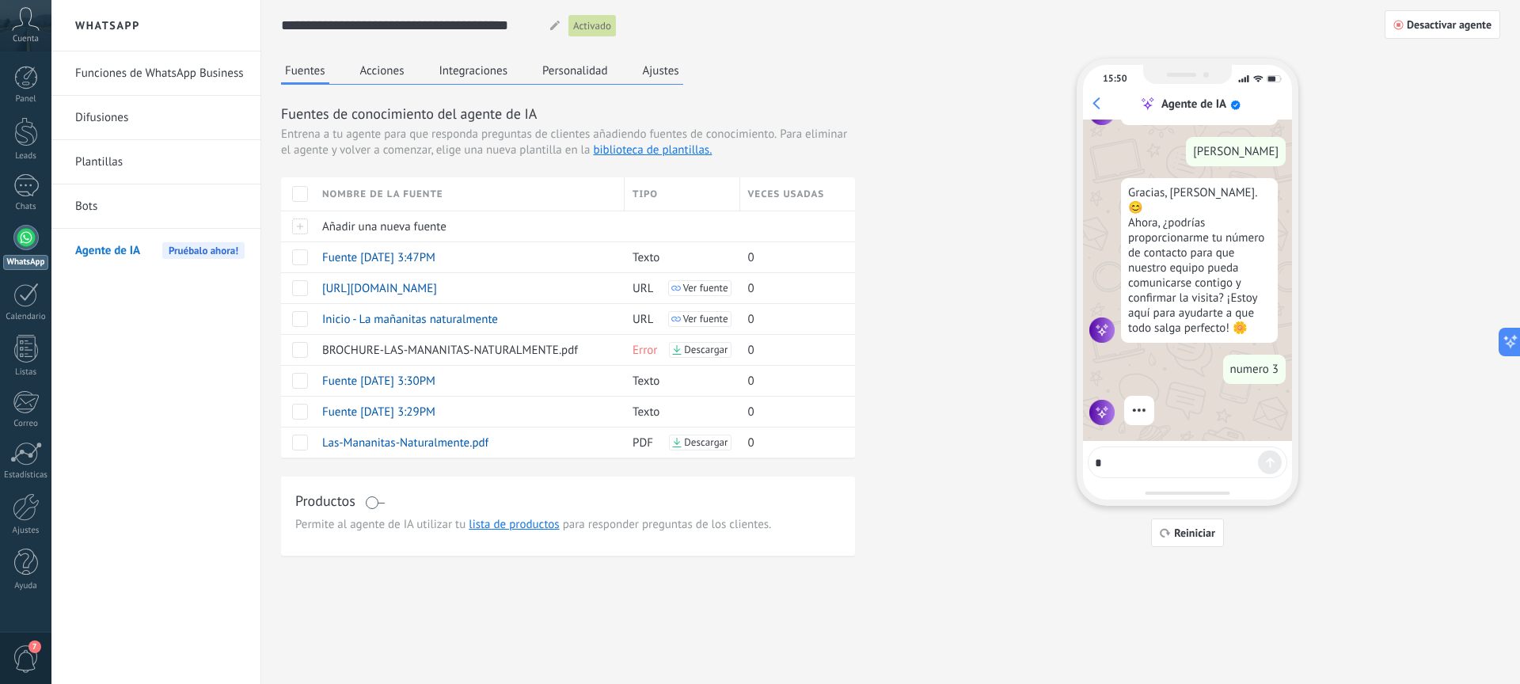
scroll to position [2868, 0]
click at [1179, 466] on textarea at bounding box center [1176, 461] width 163 height 20
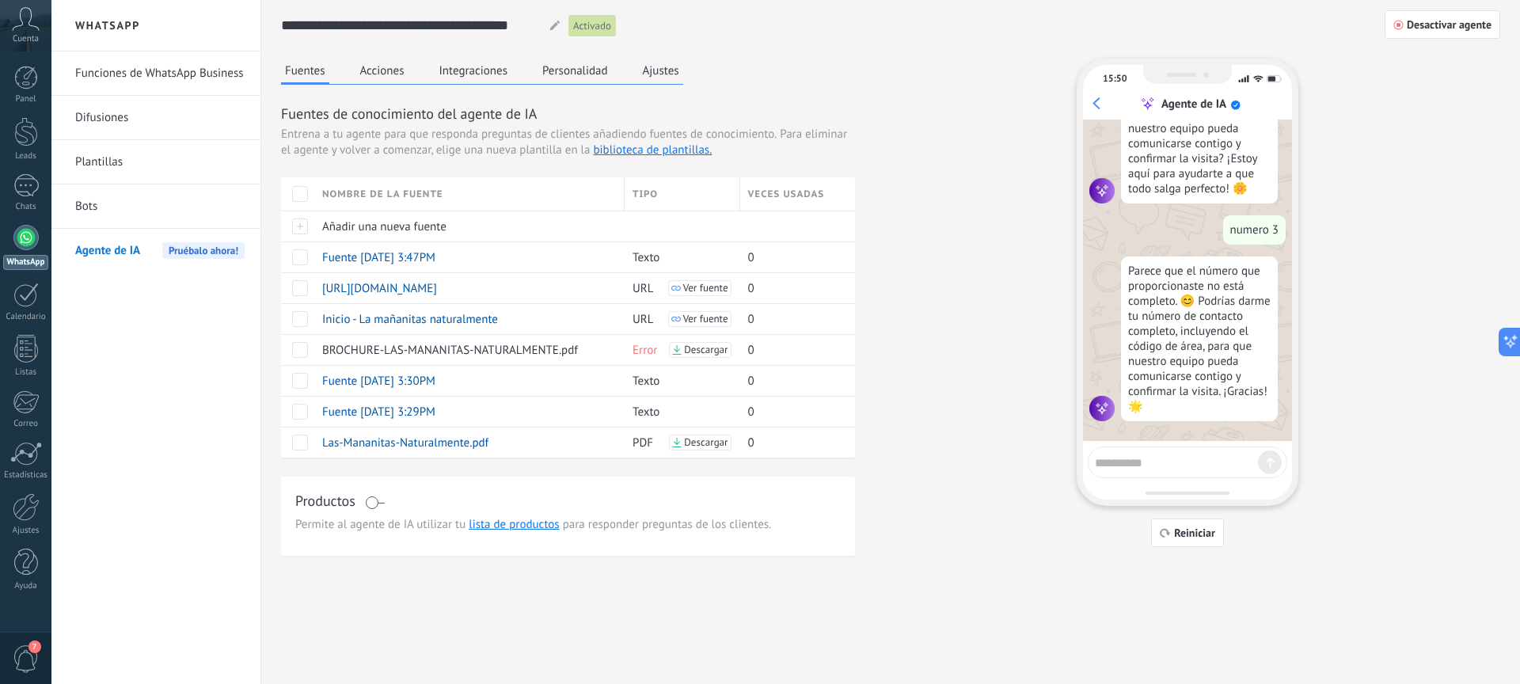
scroll to position [3012, 0]
click at [1179, 466] on textarea at bounding box center [1176, 461] width 163 height 20
type textarea "**********"
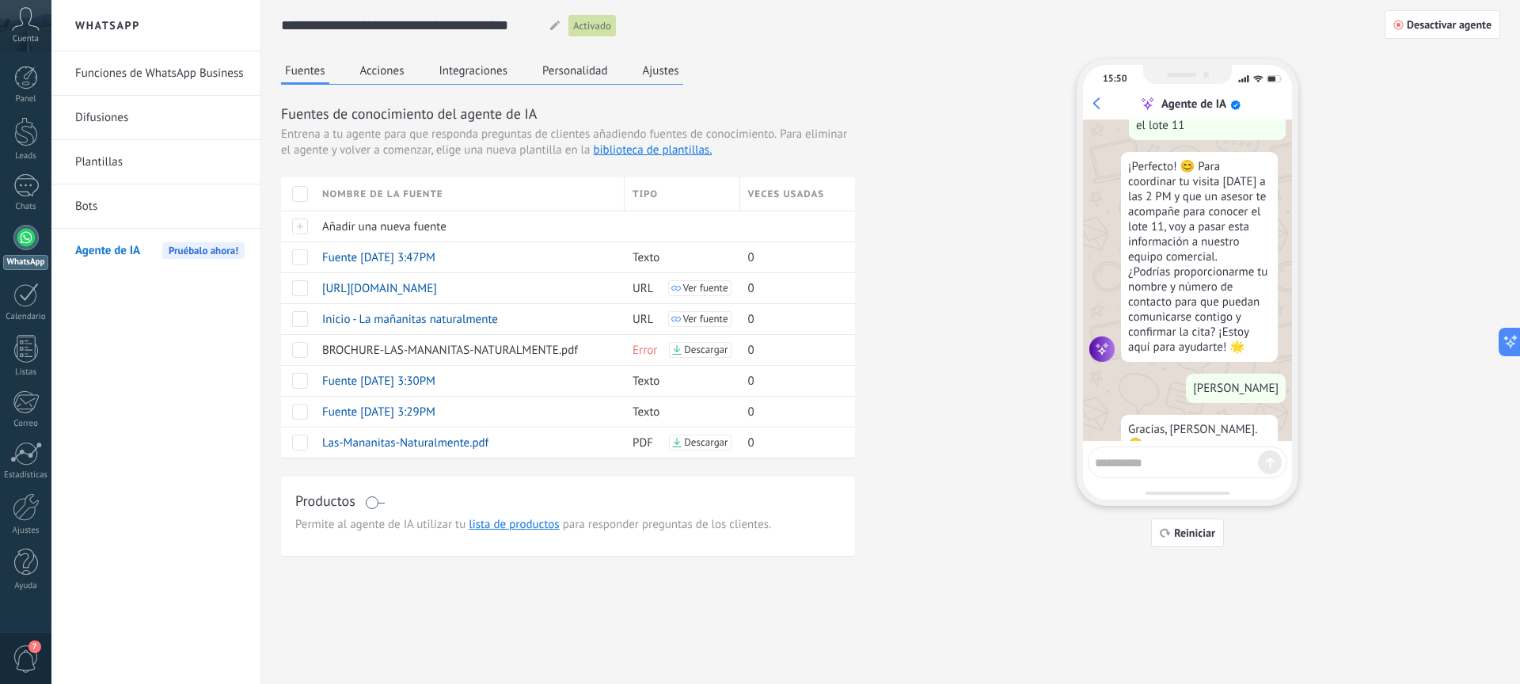
scroll to position [3054, 0]
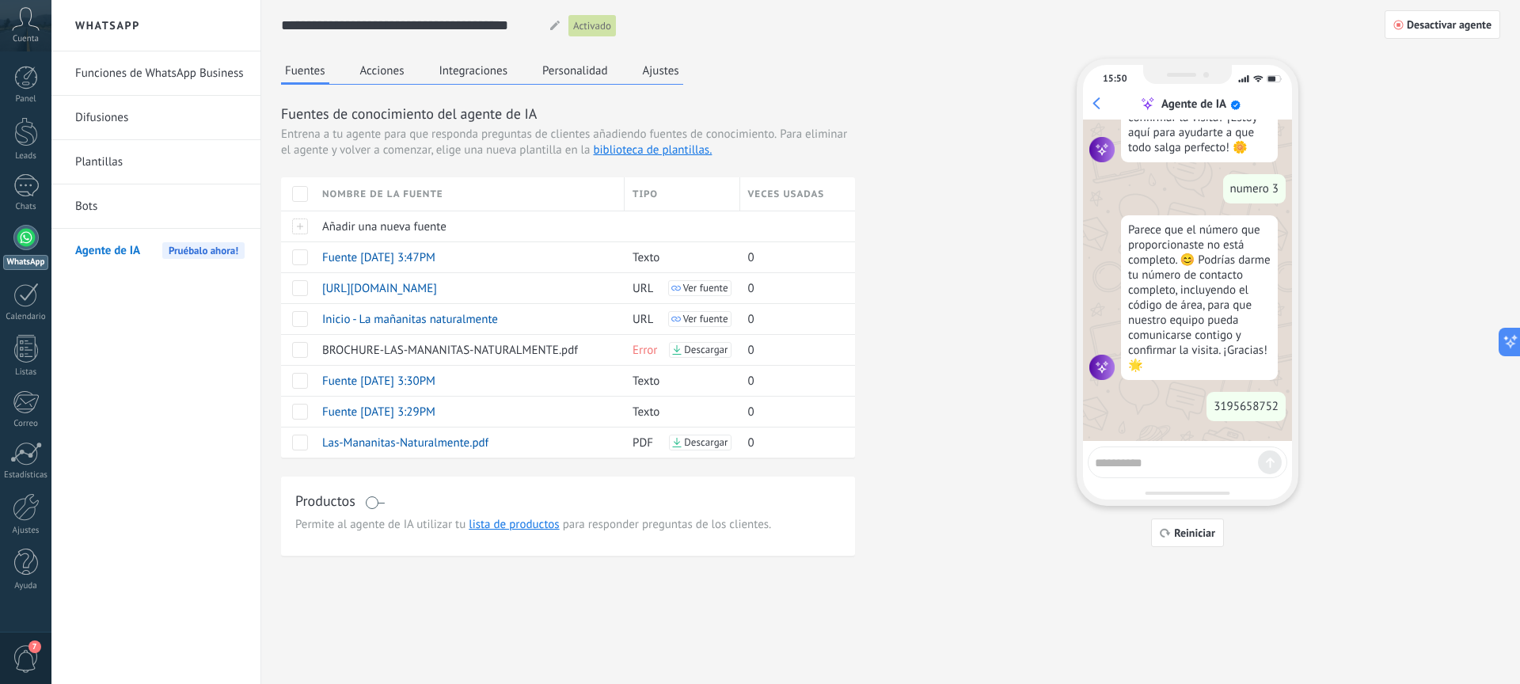
click at [1174, 465] on textarea at bounding box center [1176, 461] width 163 height 20
click at [107, 210] on link "Bots" at bounding box center [159, 207] width 169 height 44
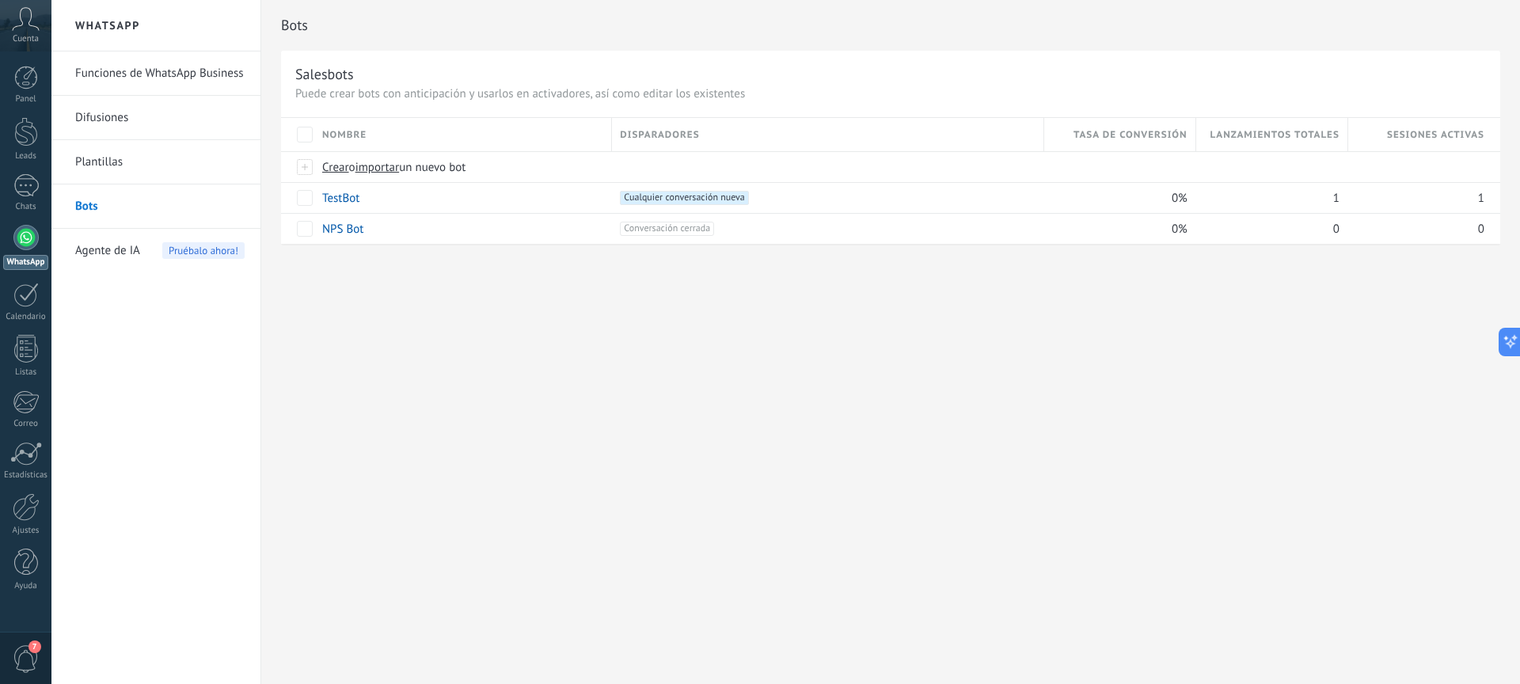
click at [131, 251] on span "Agente de IA" at bounding box center [107, 251] width 65 height 44
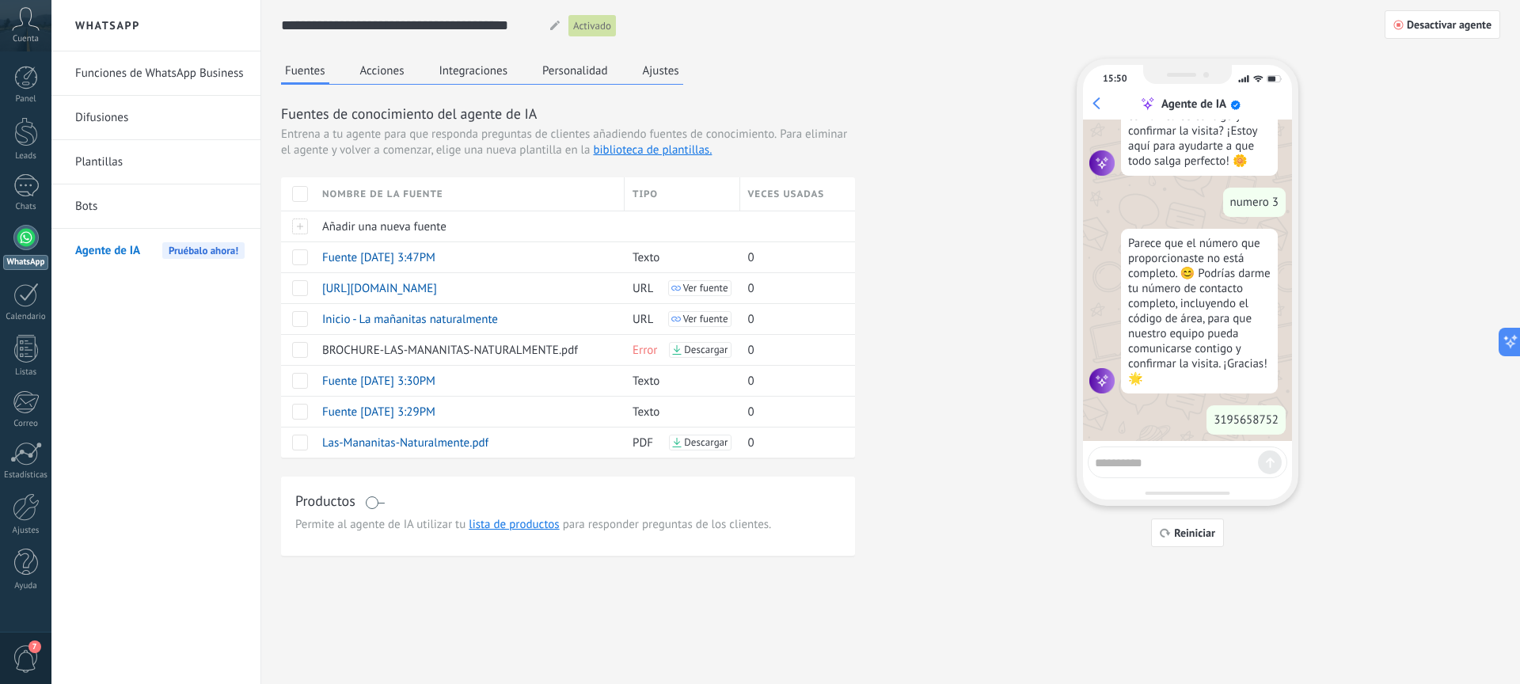
scroll to position [3054, 0]
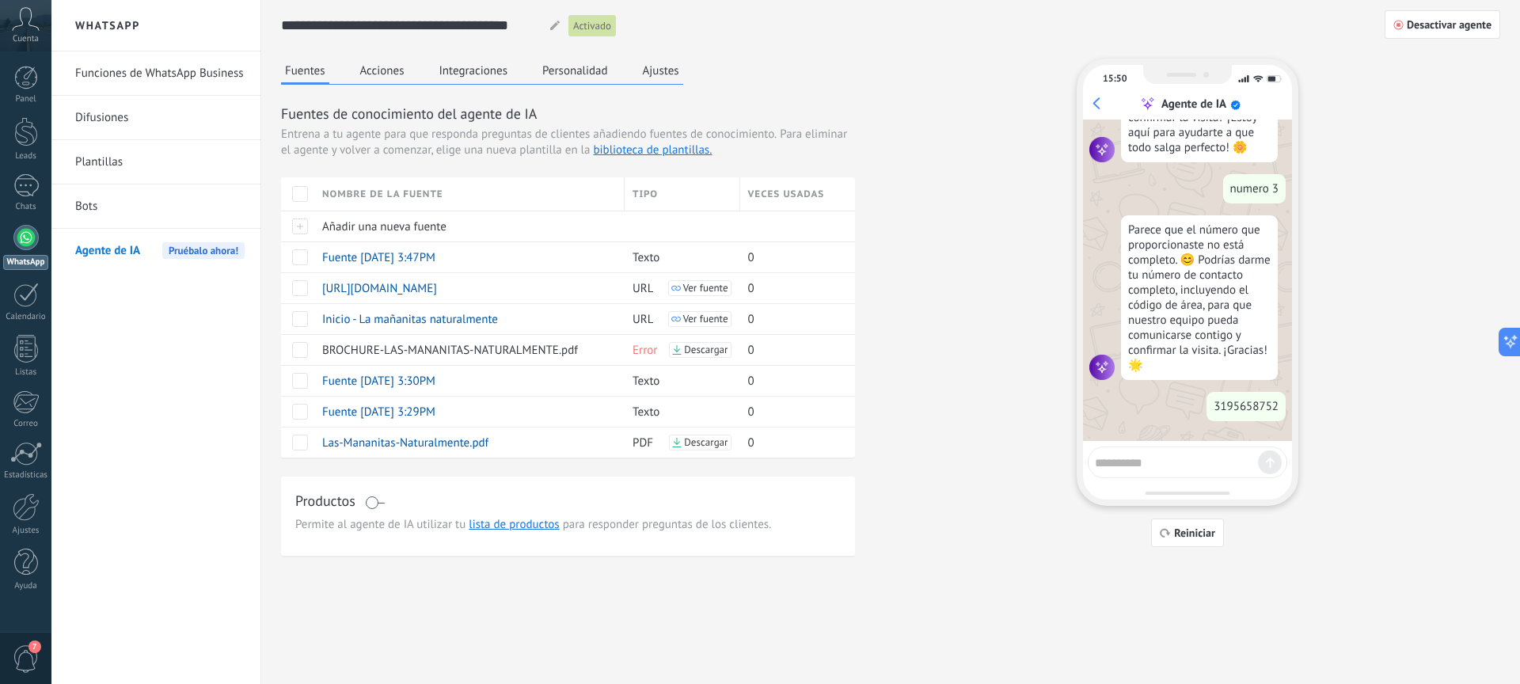
click at [127, 210] on link "Bots" at bounding box center [159, 207] width 169 height 44
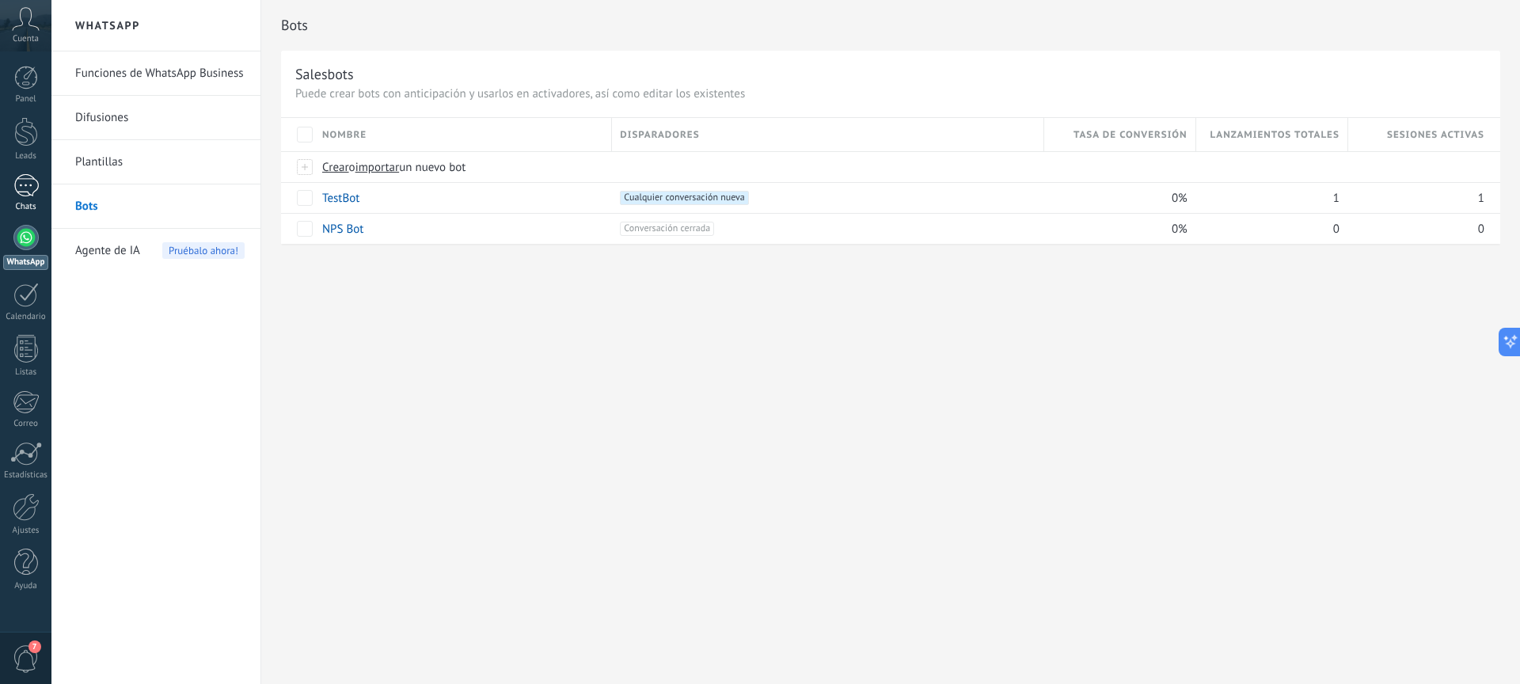
click at [17, 183] on div "1" at bounding box center [25, 185] width 25 height 23
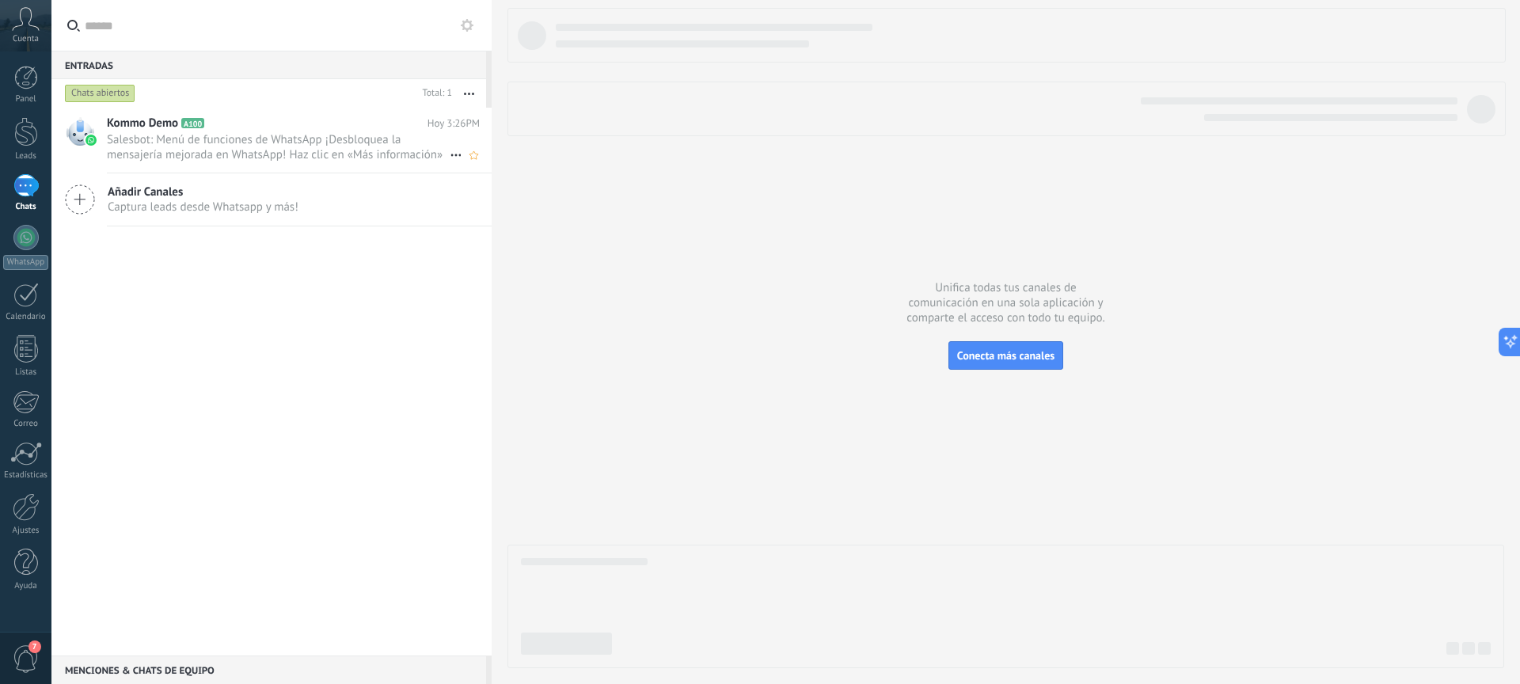
click at [336, 150] on span "Salesbot: Menú de funciones de WhatsApp ¡Desbloquea la mensajería mejorada en W…" at bounding box center [278, 147] width 343 height 30
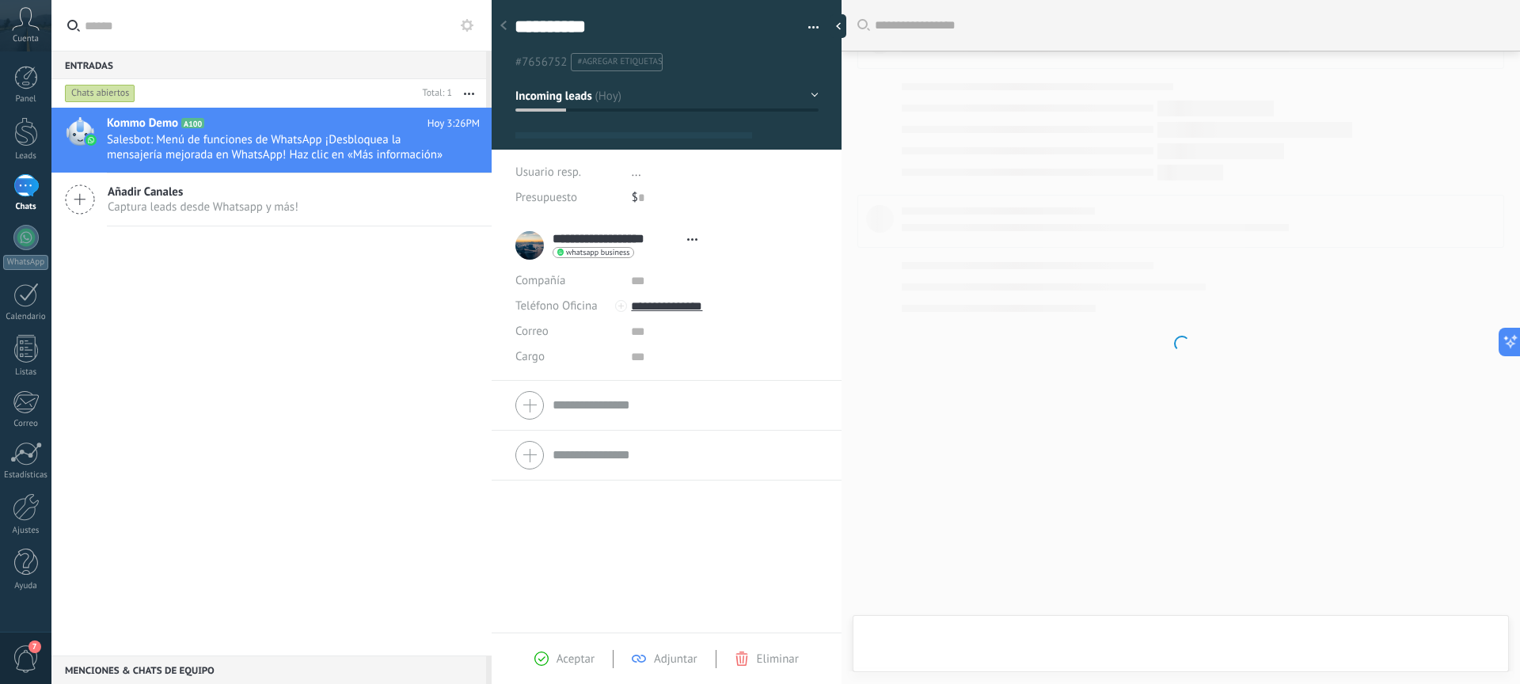
type textarea "**********"
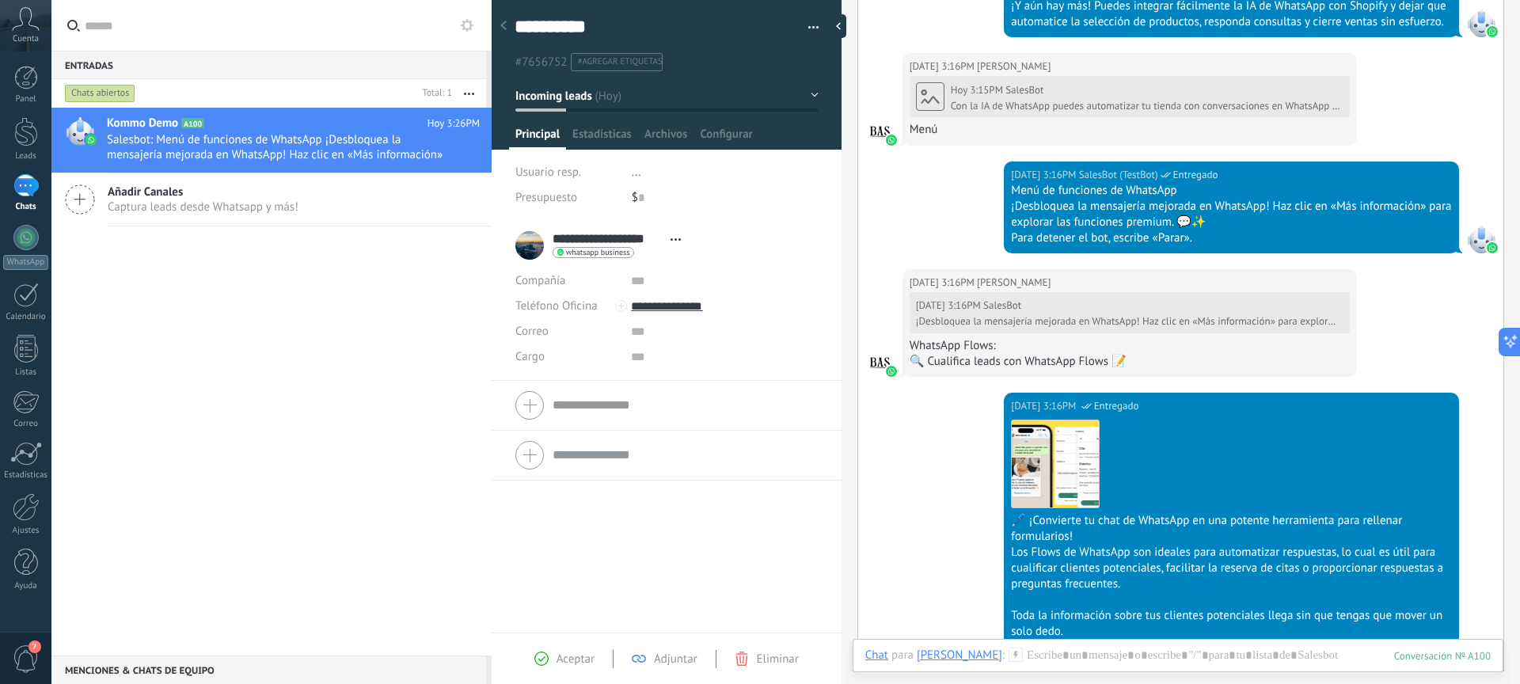
scroll to position [1533, 0]
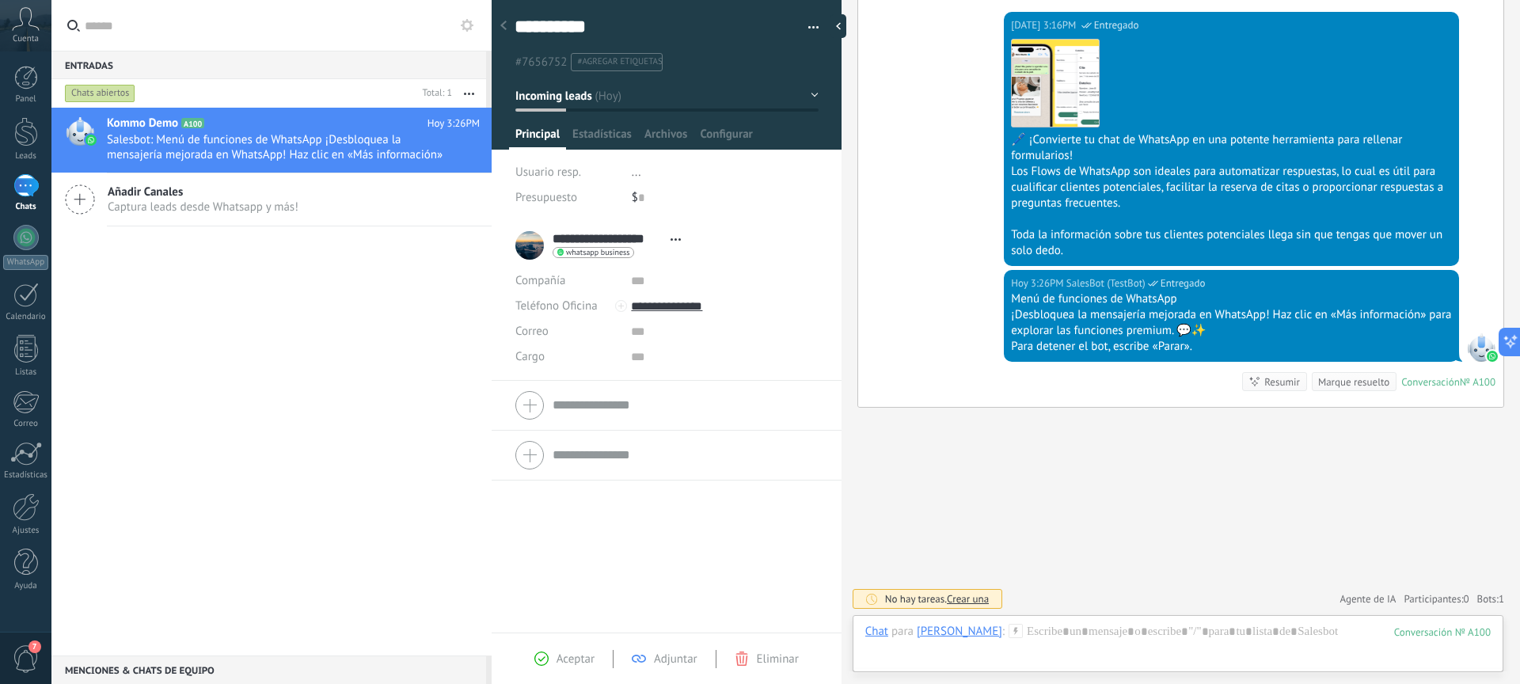
click at [29, 194] on div "1" at bounding box center [25, 185] width 25 height 23
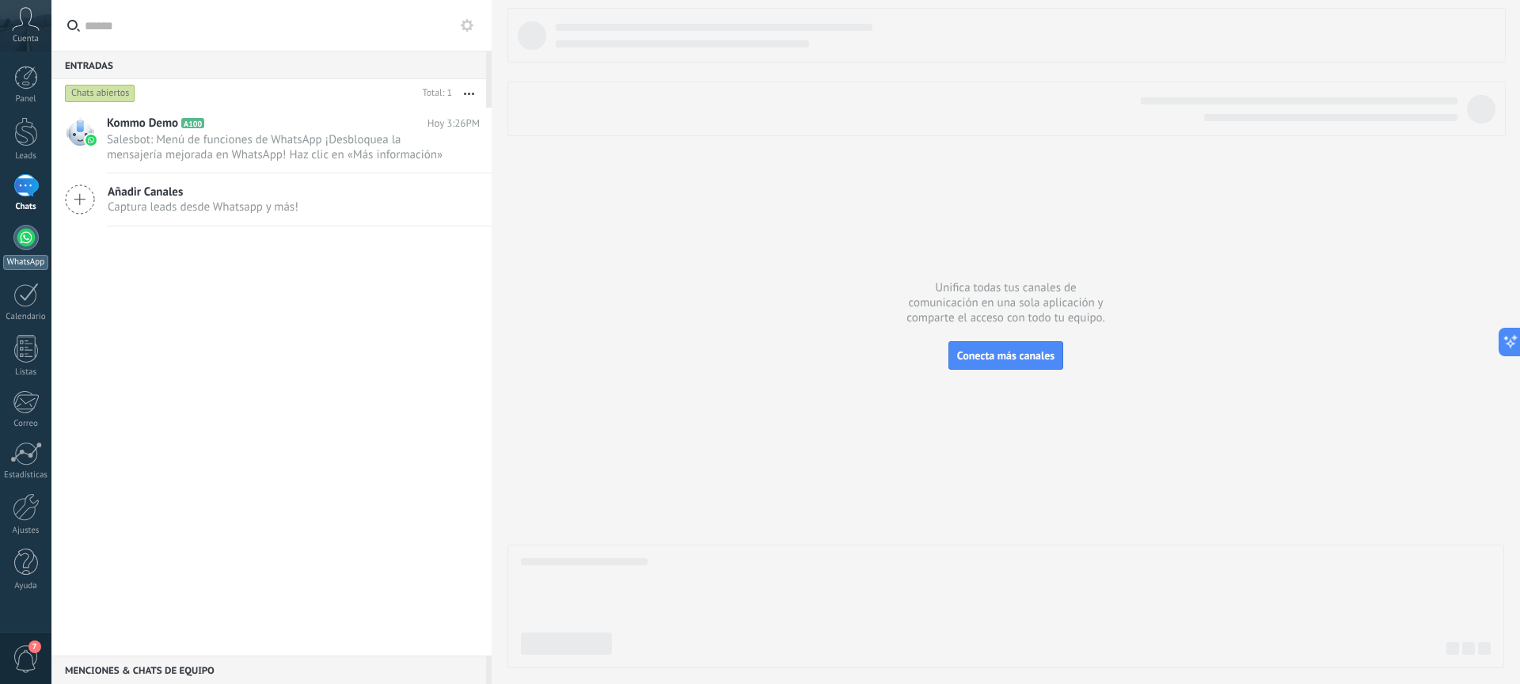
click at [21, 253] on link "WhatsApp" at bounding box center [25, 247] width 51 height 45
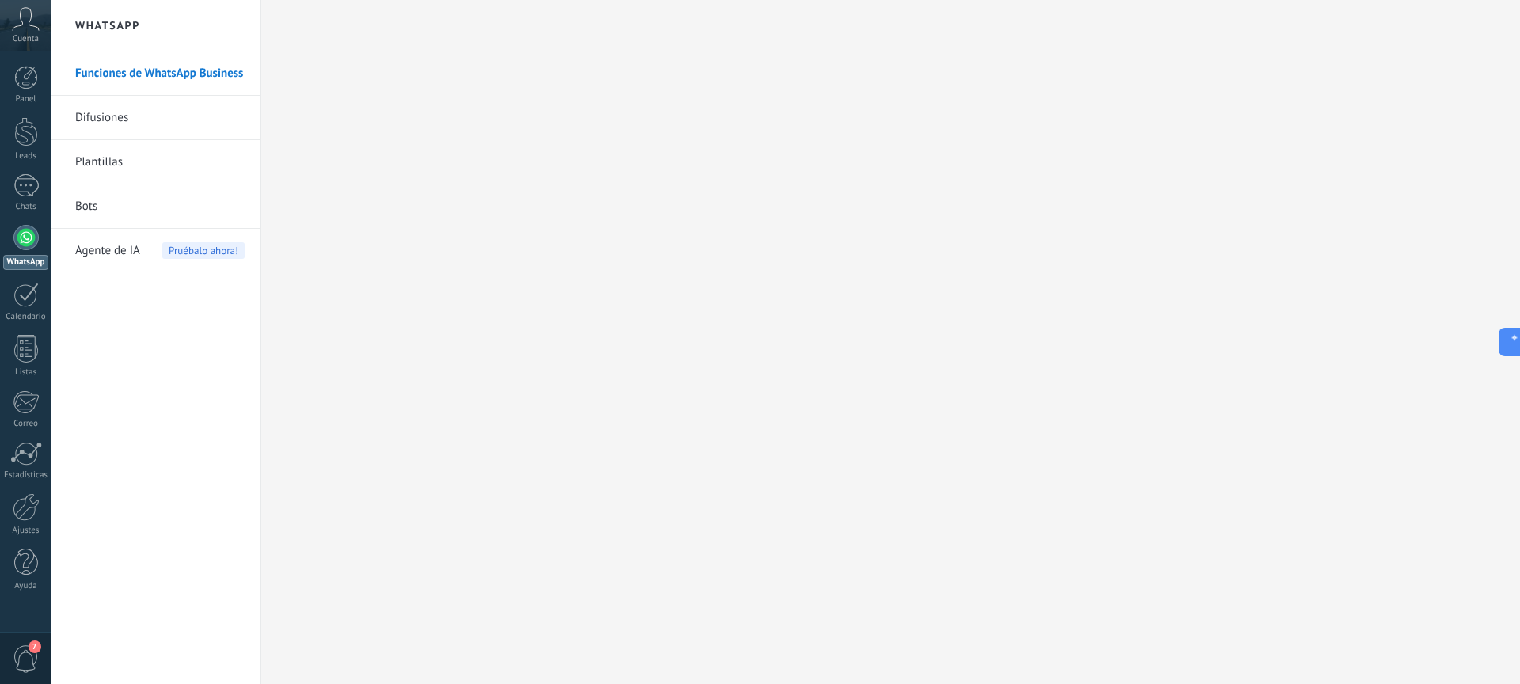
click at [127, 247] on span "Agente de IA" at bounding box center [107, 251] width 65 height 44
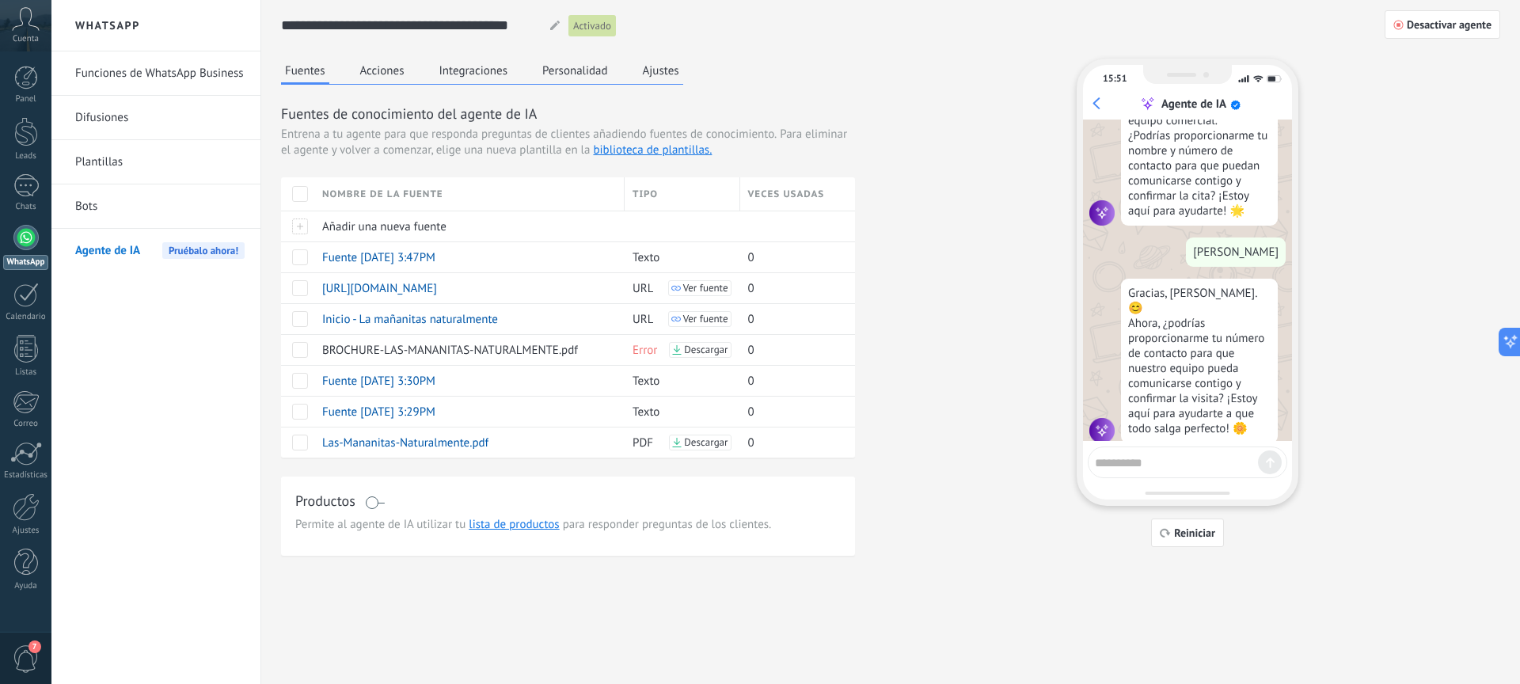
scroll to position [3054, 0]
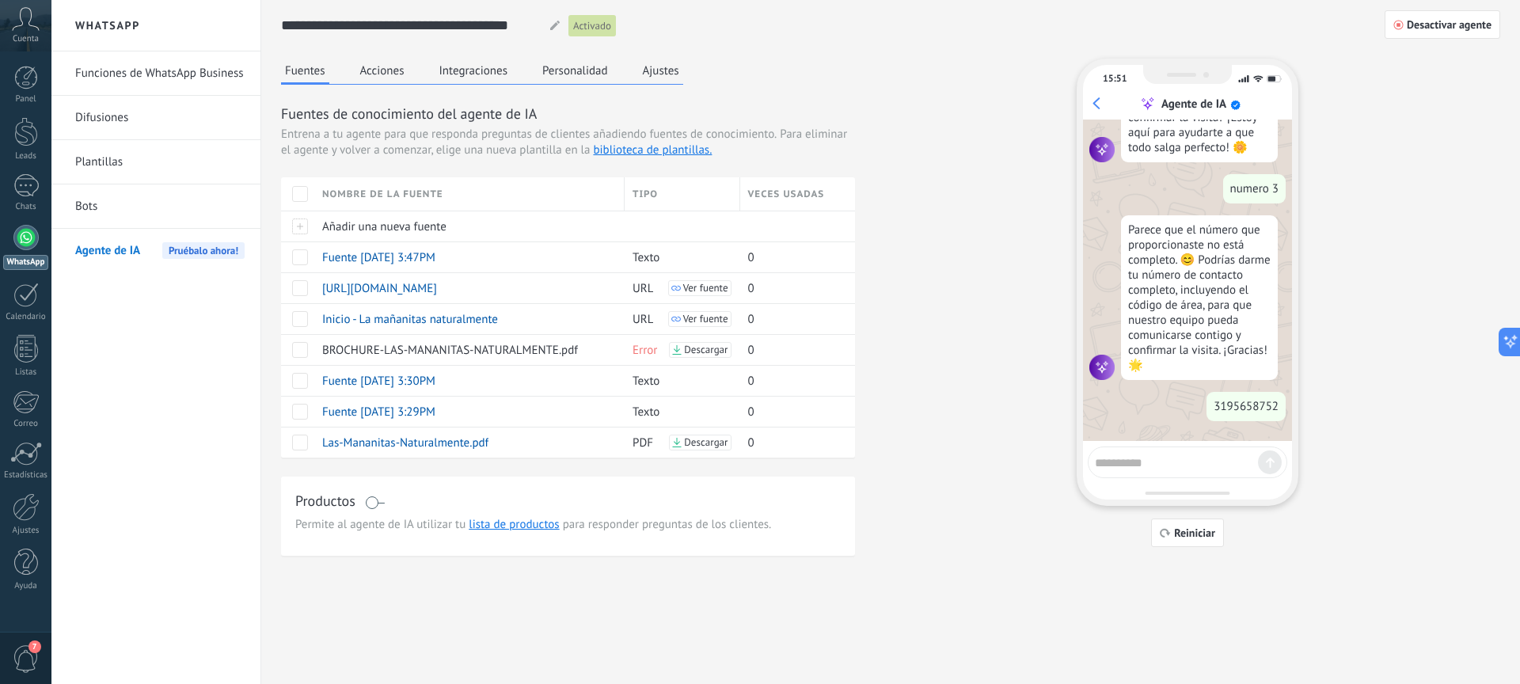
click at [658, 67] on button "Ajustes" at bounding box center [661, 71] width 44 height 24
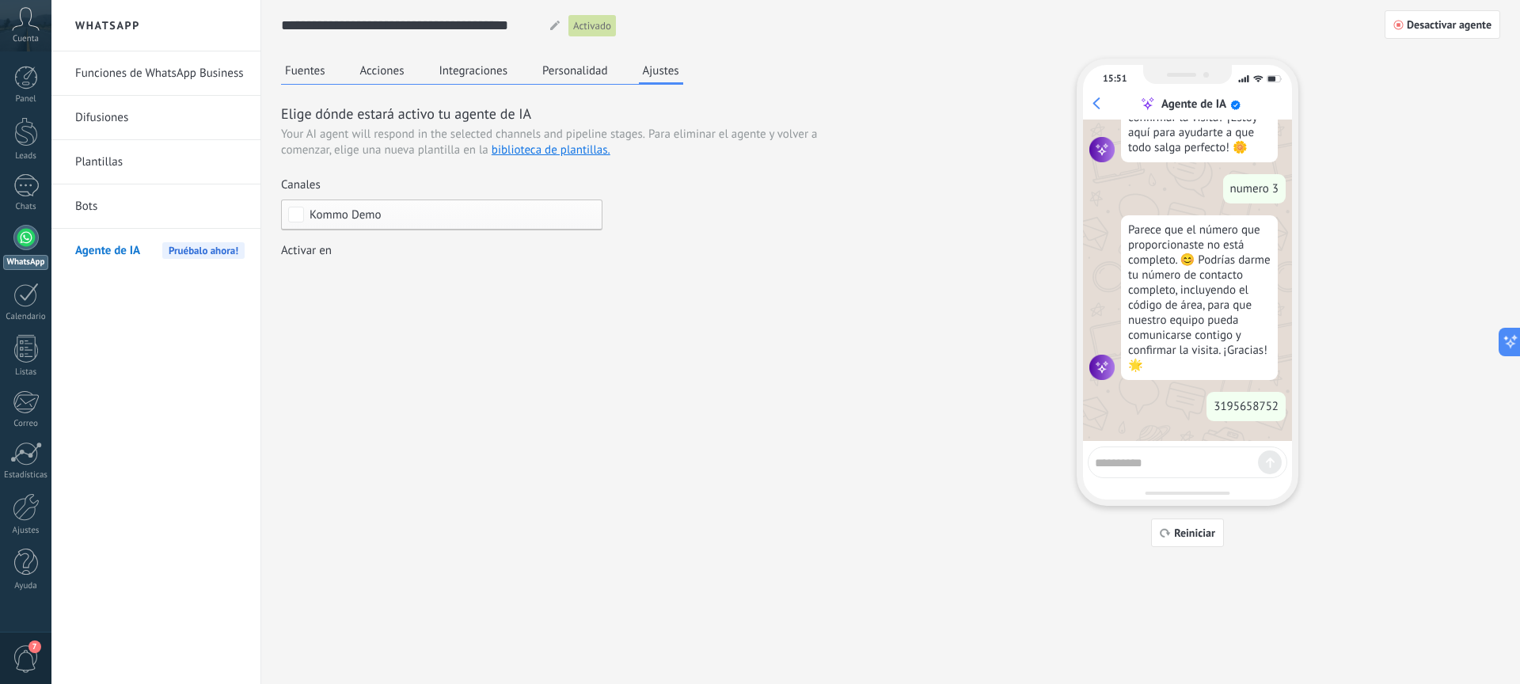
click at [426, 222] on div "Kommo Demo" at bounding box center [442, 215] width 322 height 31
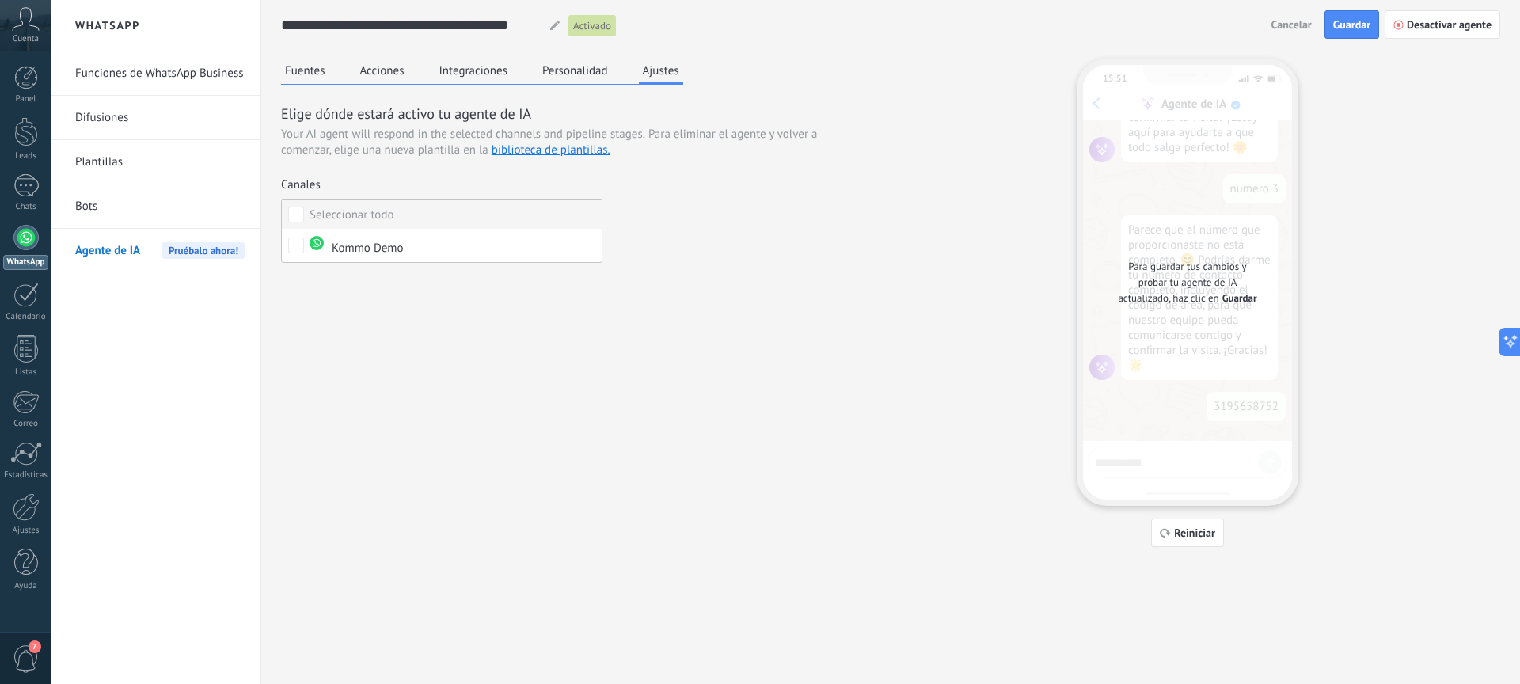
click at [368, 215] on div "Seleccionar todo" at bounding box center [352, 215] width 85 height 16
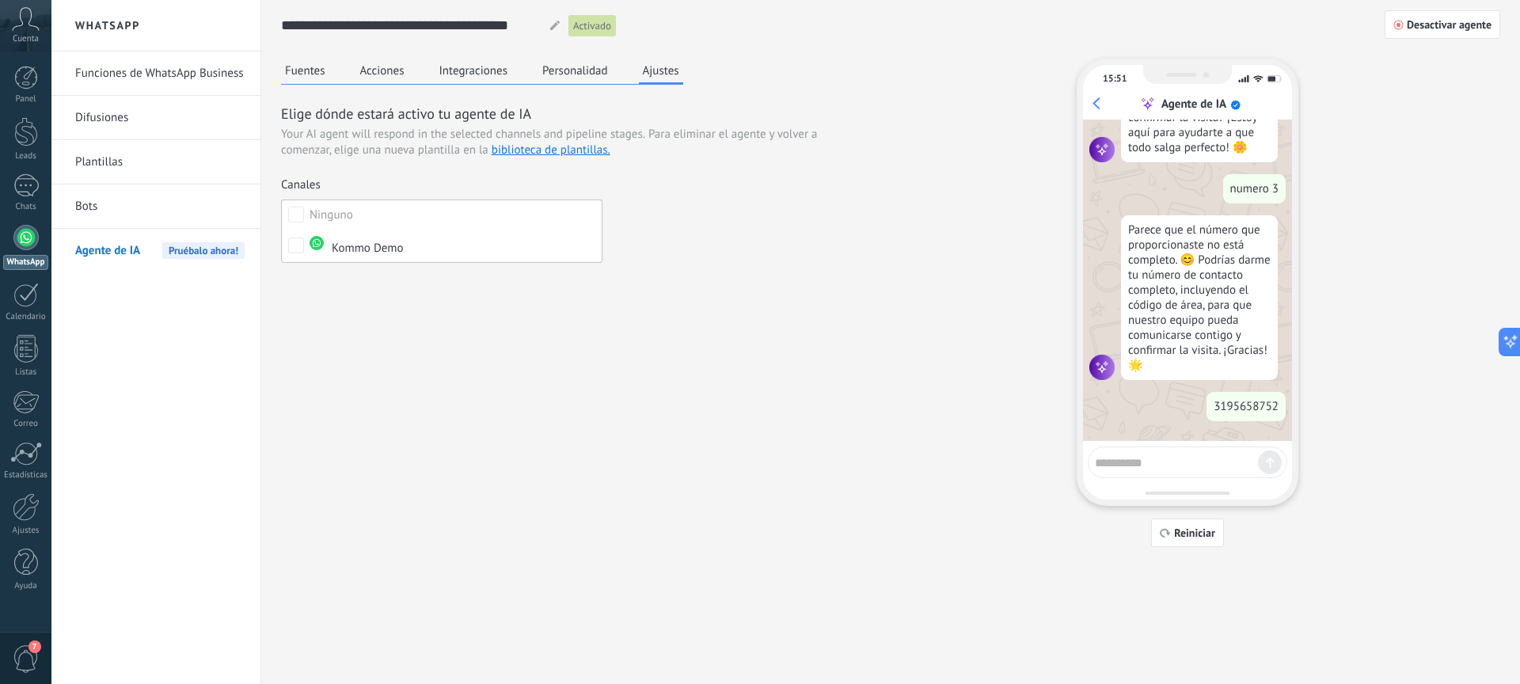
click at [772, 254] on div "Elige dónde estará activo tu agente de IA Your AI agent will respond in the sel…" at bounding box center [568, 198] width 574 height 188
click at [0, 0] on div "Incoming leads Contacto inicial Negociación Debate contractual Discusión de con…" at bounding box center [0, 0] width 0 height 0
click at [800, 281] on div at bounding box center [785, 342] width 1469 height 684
click at [124, 75] on link "Funciones de WhatsApp Business" at bounding box center [159, 73] width 169 height 44
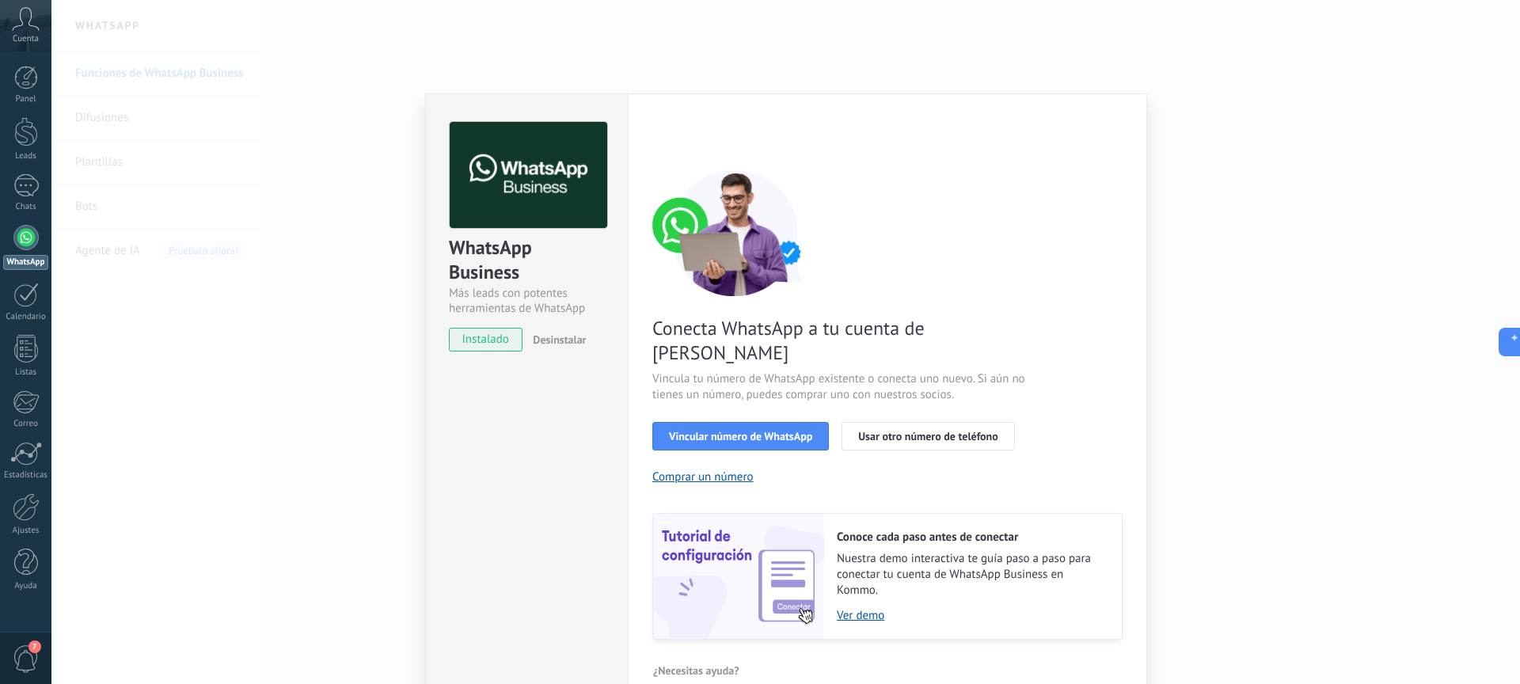
scroll to position [15, 0]
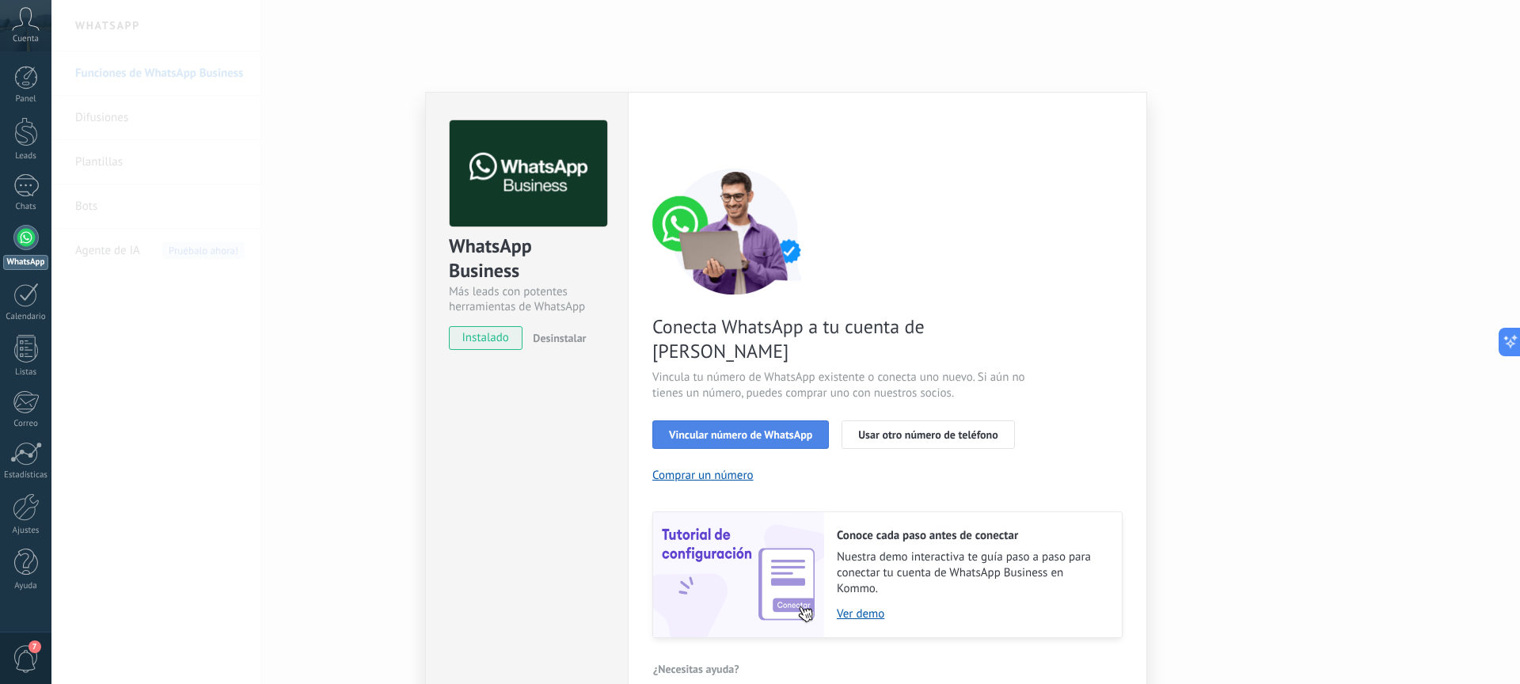
click at [778, 429] on span "Vincular número de WhatsApp" at bounding box center [740, 434] width 143 height 11
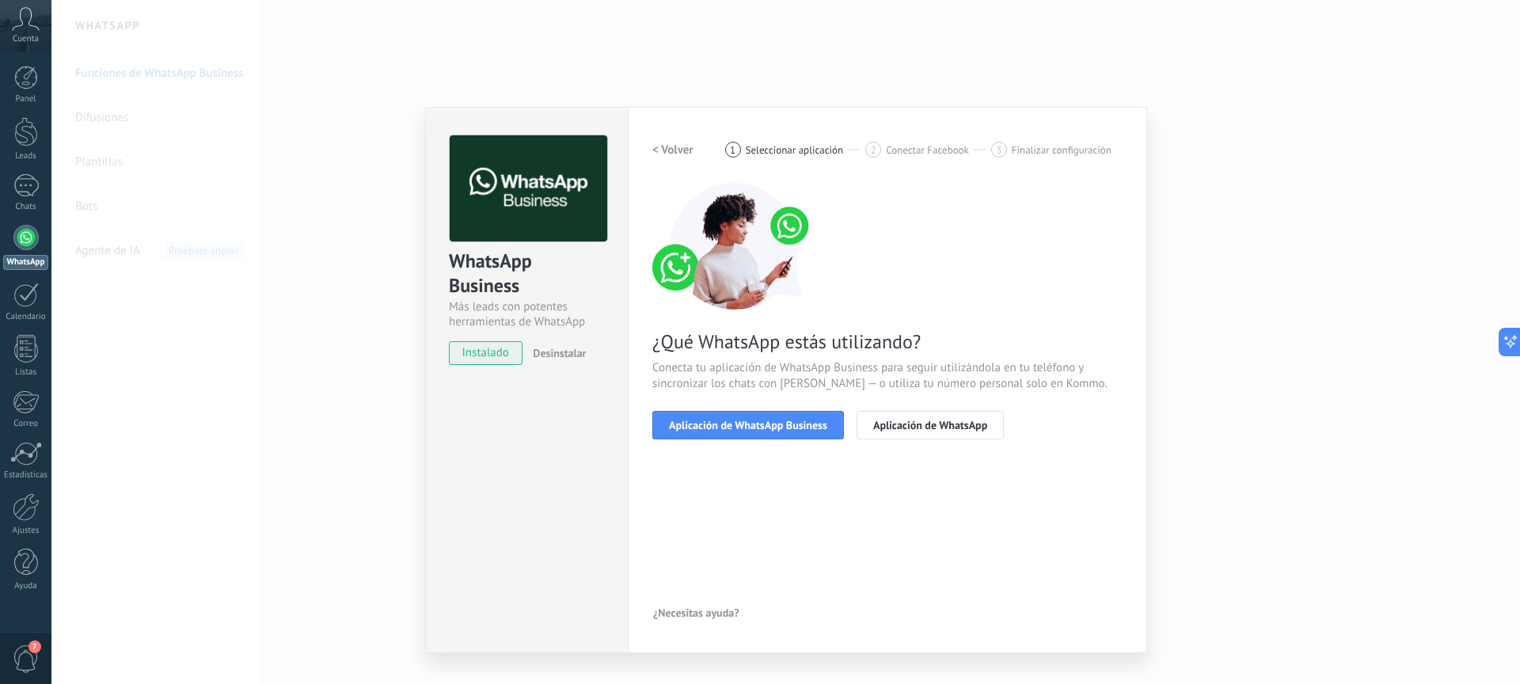
scroll to position [0, 0]
click at [807, 421] on span "Aplicación de WhatsApp Business" at bounding box center [748, 425] width 158 height 11
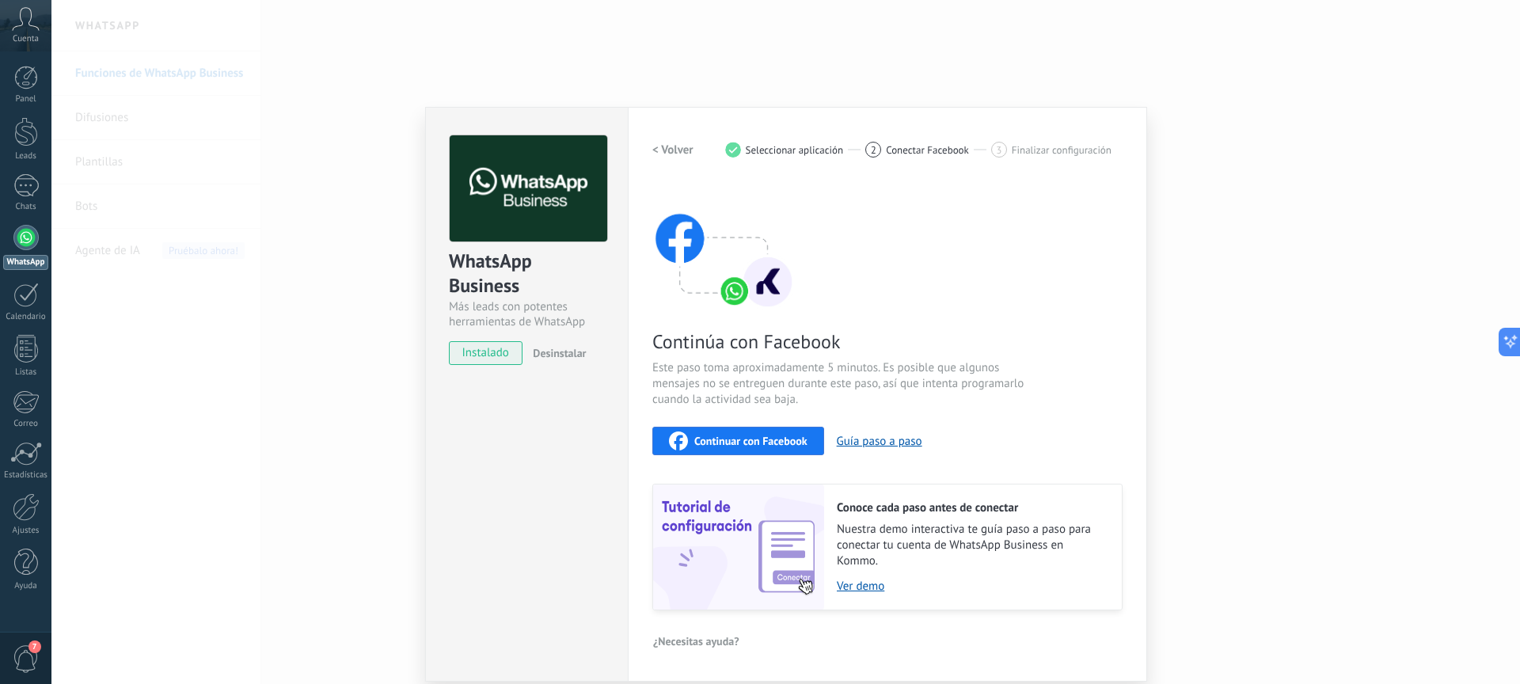
click at [1224, 210] on div "WhatsApp Business Más leads con potentes herramientas de WhatsApp instalado Des…" at bounding box center [785, 342] width 1469 height 684
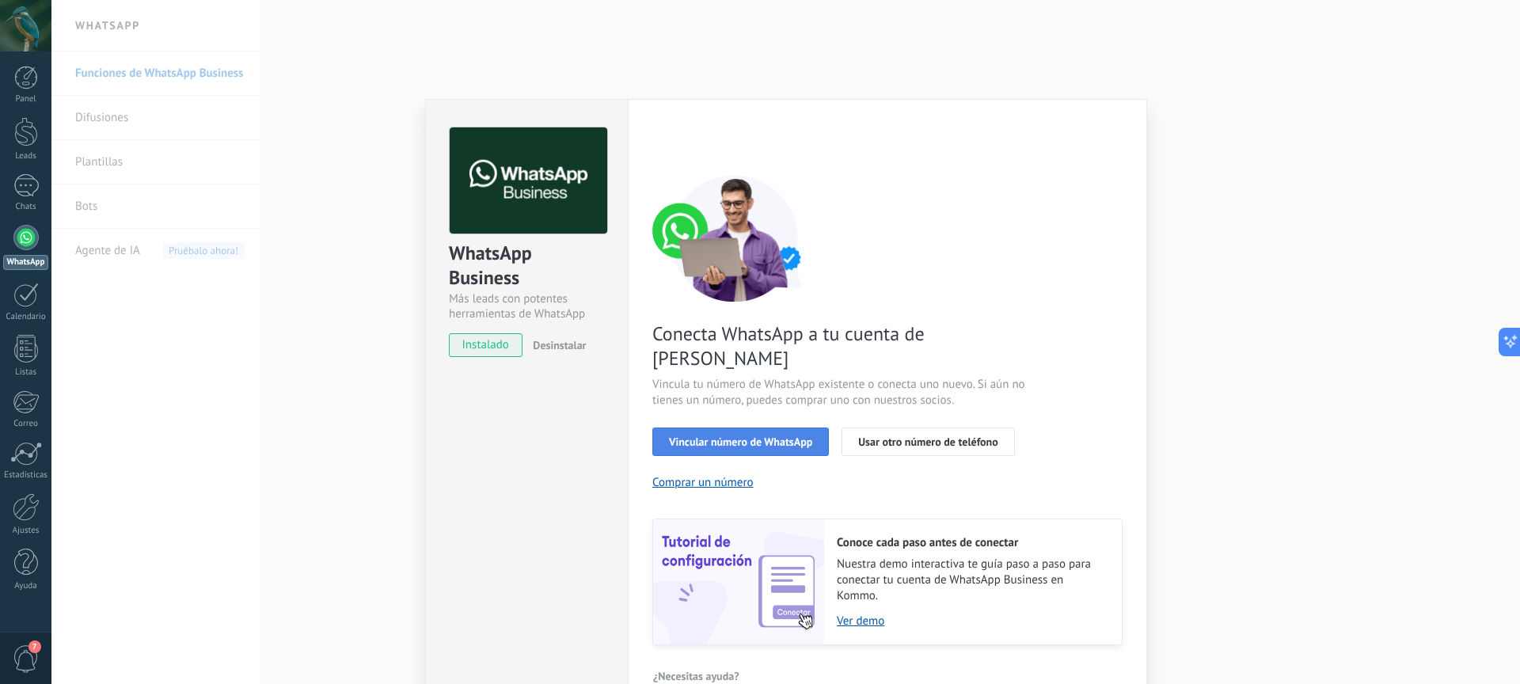
scroll to position [15, 0]
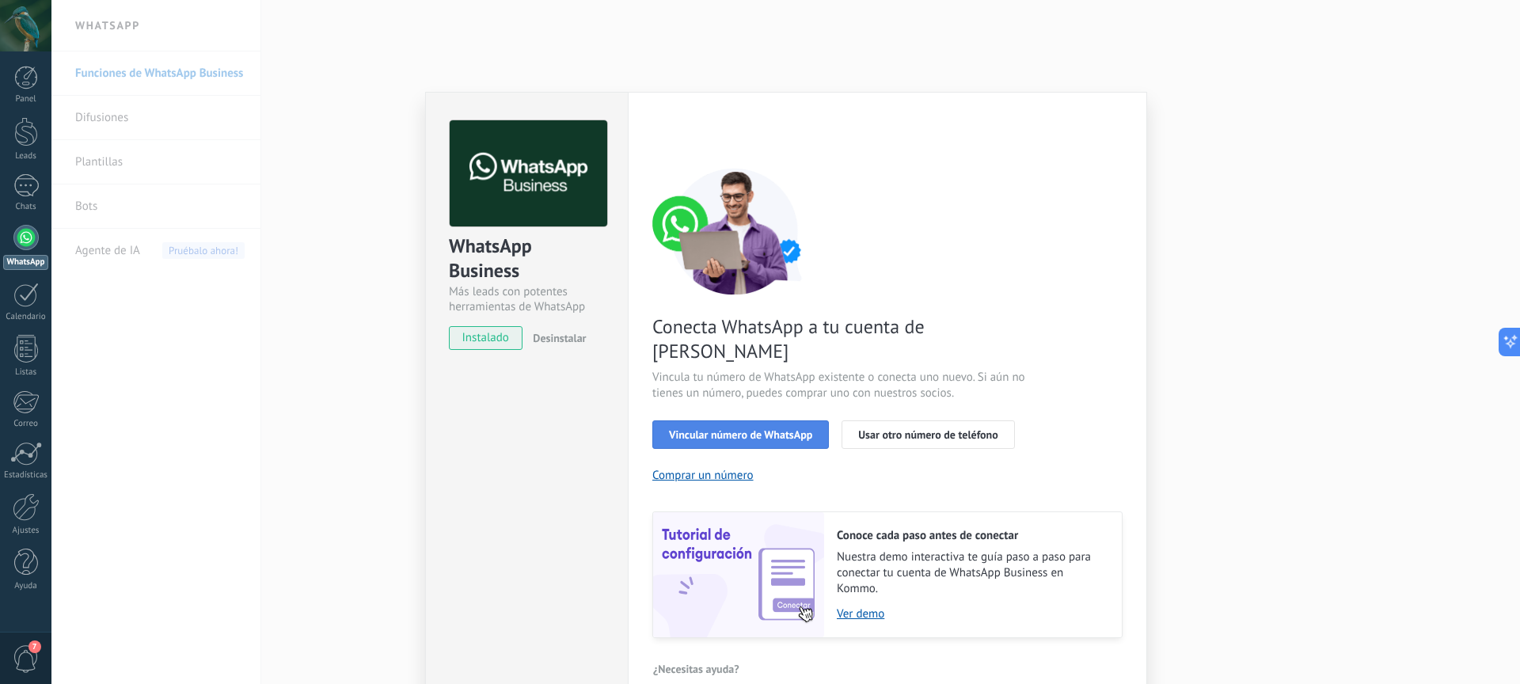
click at [749, 429] on span "Vincular número de WhatsApp" at bounding box center [740, 434] width 143 height 11
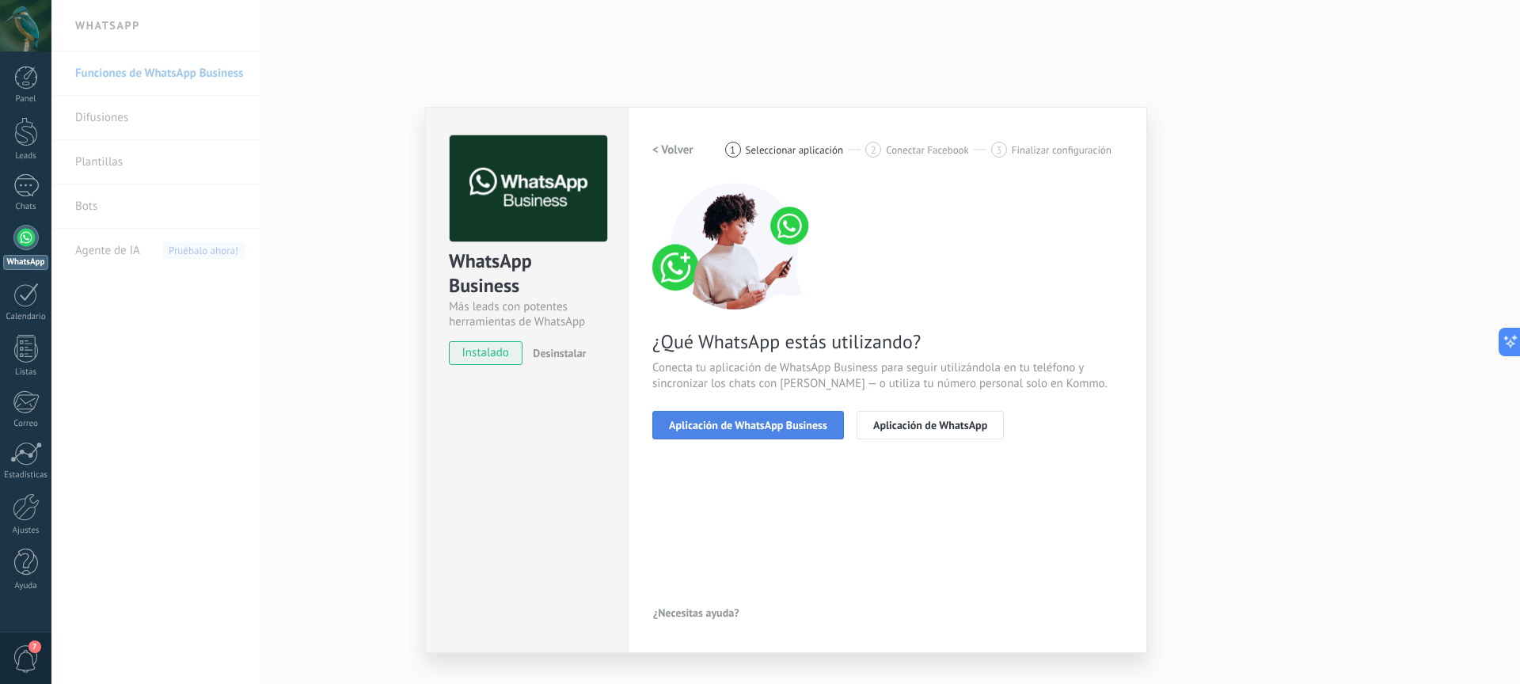
click at [771, 420] on span "Aplicación de WhatsApp Business" at bounding box center [748, 425] width 158 height 11
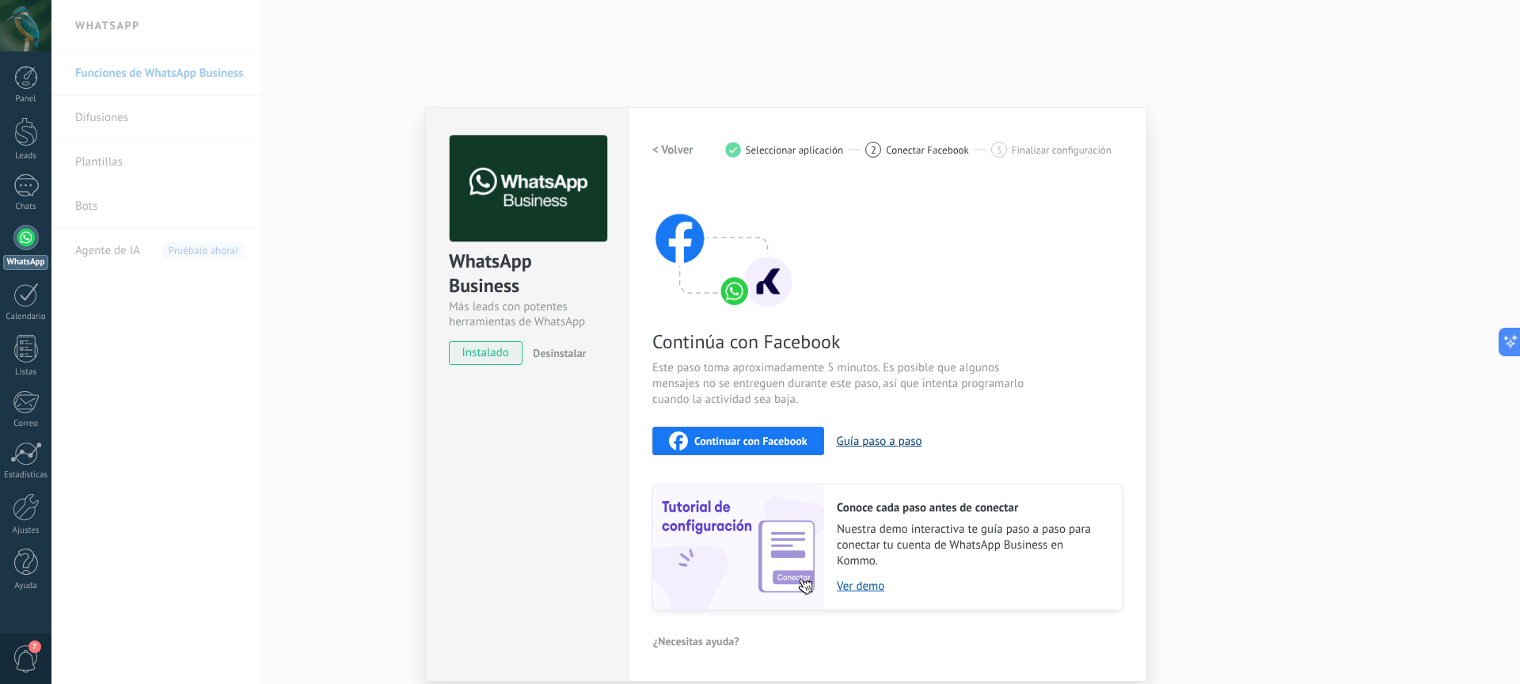
click at [870, 443] on button "Guía paso a paso" at bounding box center [880, 441] width 86 height 15
click at [724, 439] on span "Continuar con Facebook" at bounding box center [751, 441] width 113 height 11
click at [797, 436] on span "Continuar con Facebook" at bounding box center [751, 441] width 113 height 11
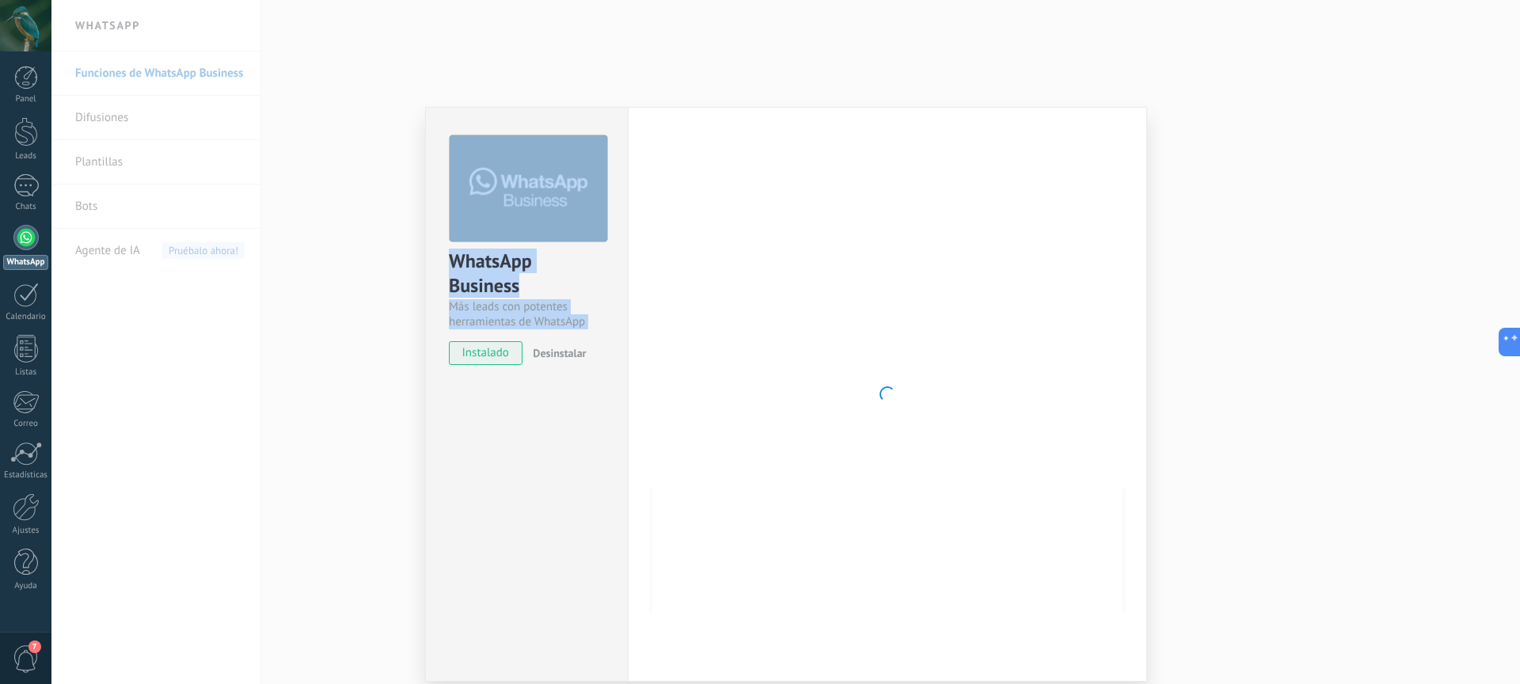
drag, startPoint x: 809, startPoint y: 207, endPoint x: 794, endPoint y: 48, distance: 159.2
click at [794, 48] on div "WhatsApp Business Más leads con potentes herramientas de WhatsApp instalado Des…" at bounding box center [785, 342] width 1469 height 684
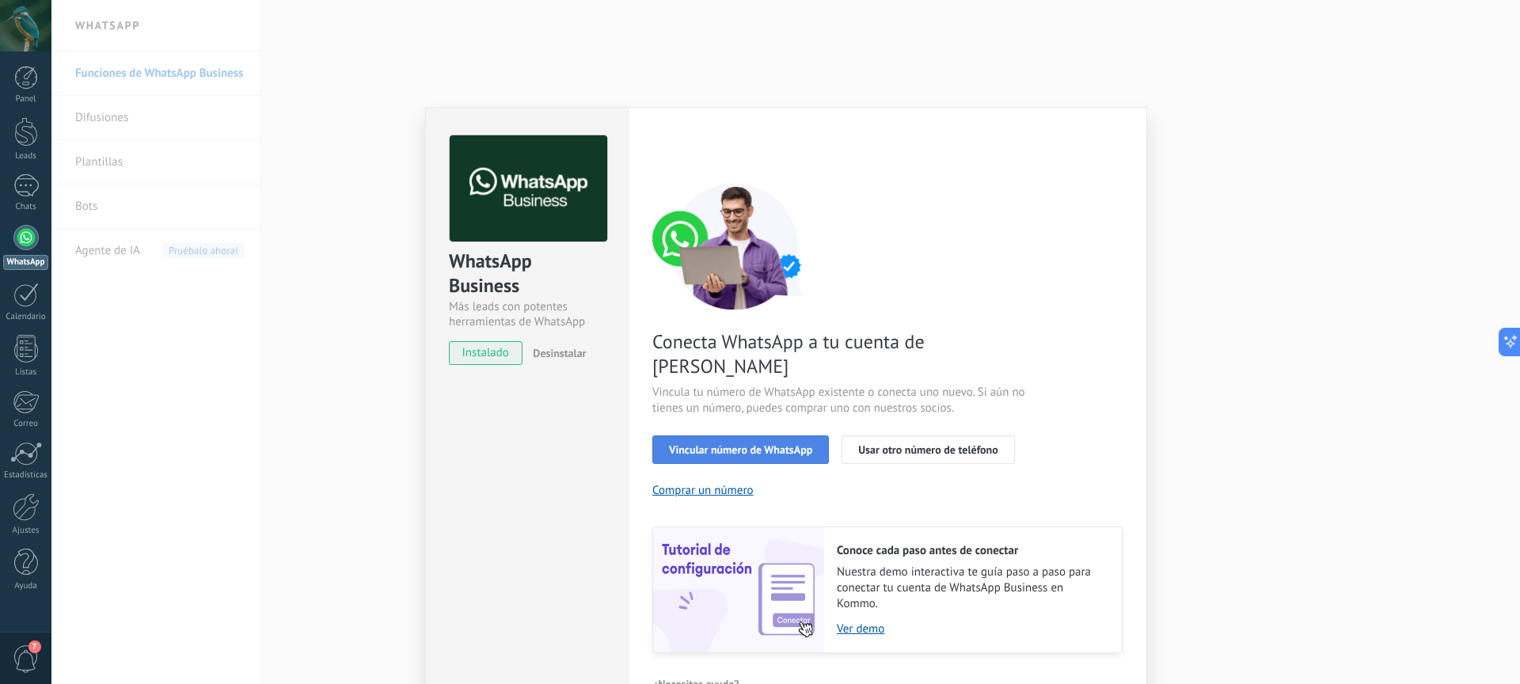
click at [777, 444] on span "Vincular número de WhatsApp" at bounding box center [740, 449] width 143 height 11
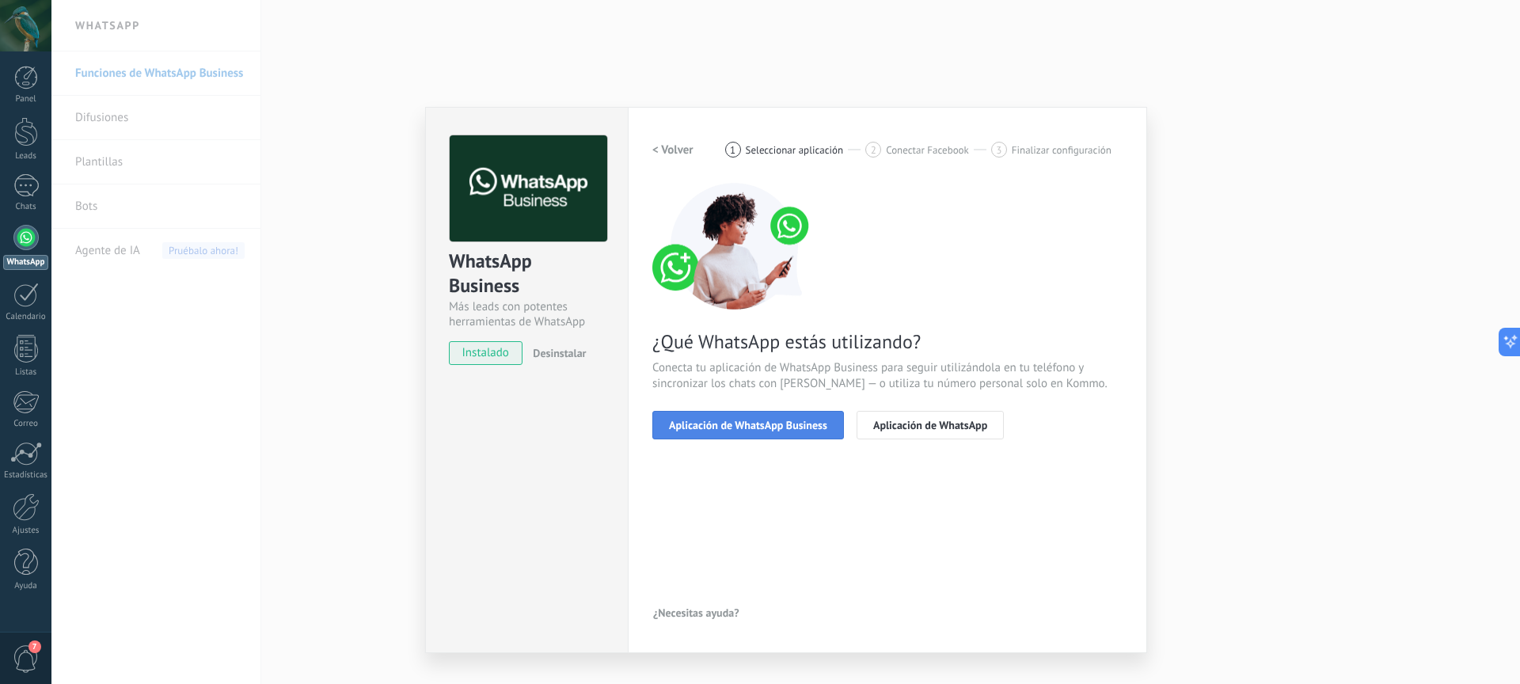
click at [770, 415] on button "Aplicación de WhatsApp Business" at bounding box center [749, 425] width 192 height 29
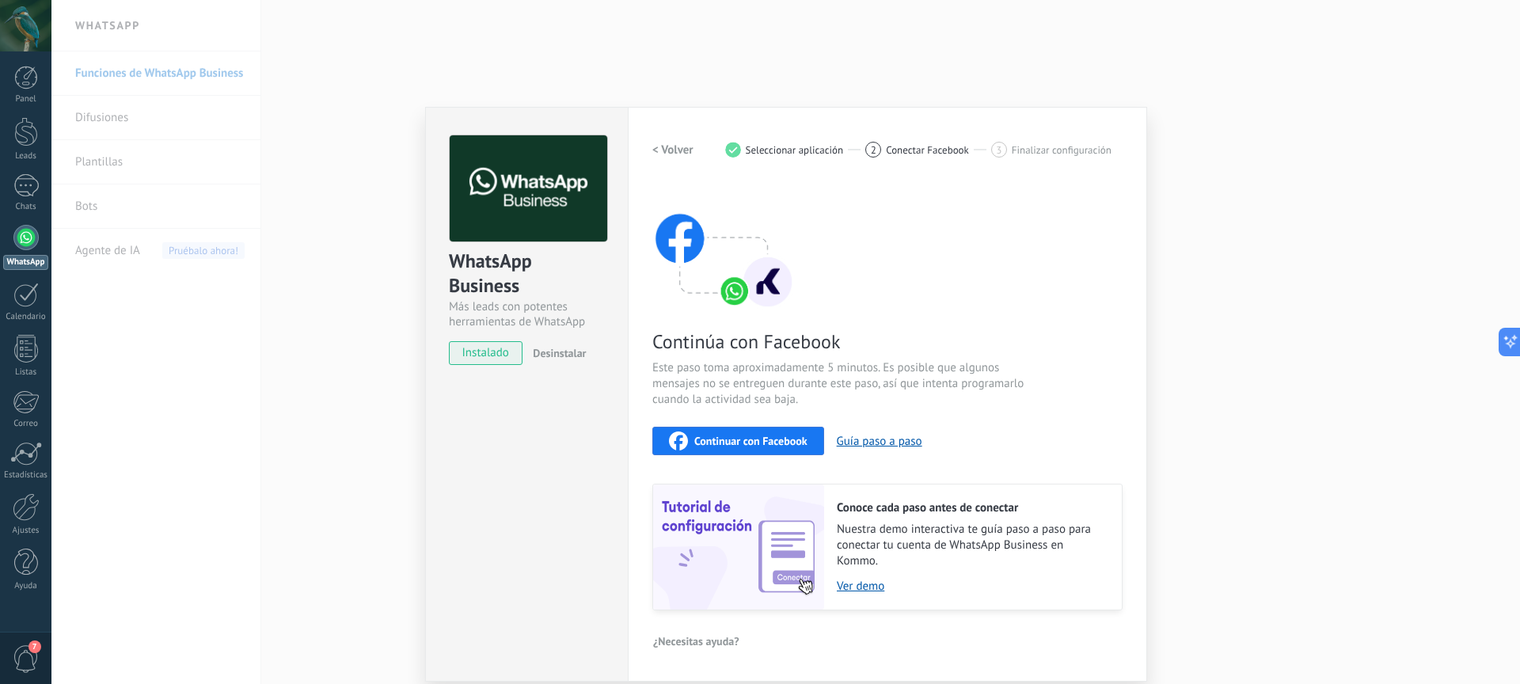
click at [759, 437] on span "Continuar con Facebook" at bounding box center [751, 441] width 113 height 11
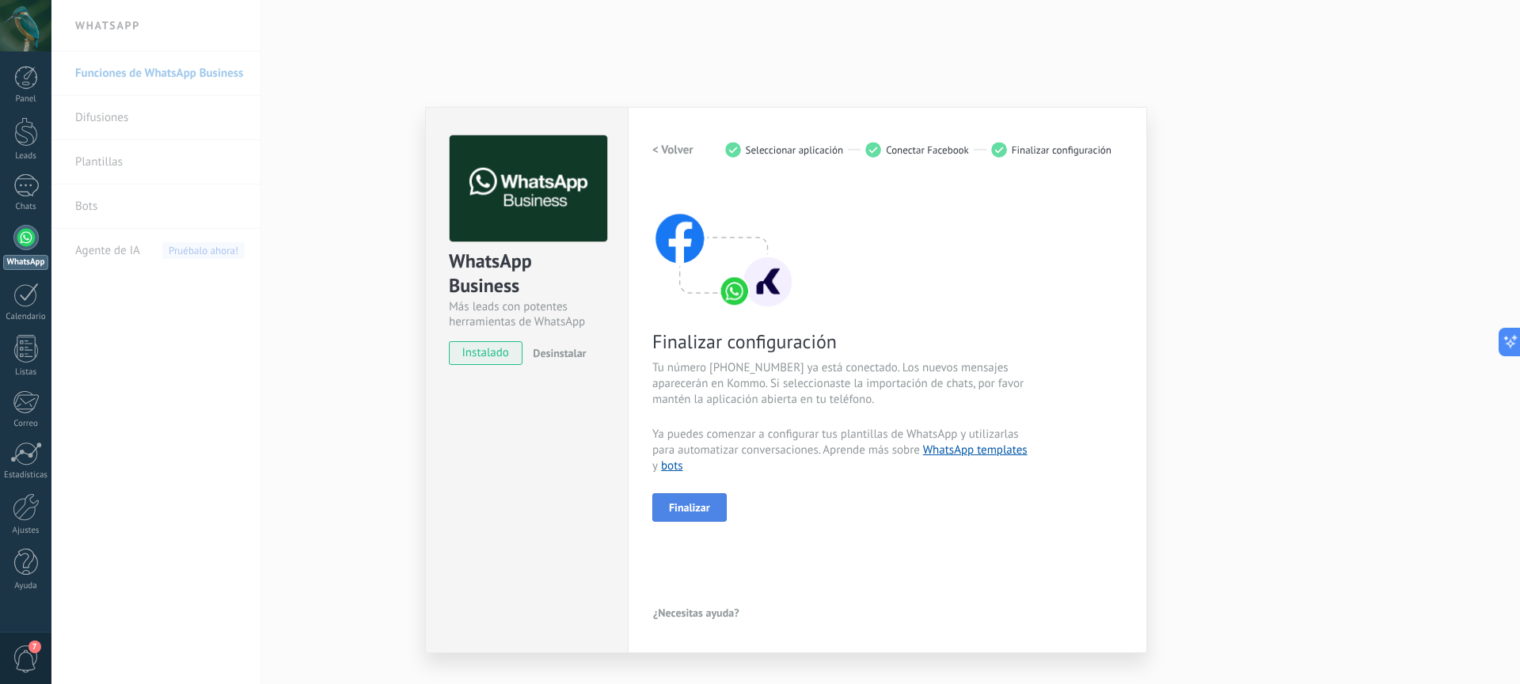
click at [696, 507] on span "Finalizar" at bounding box center [689, 507] width 41 height 11
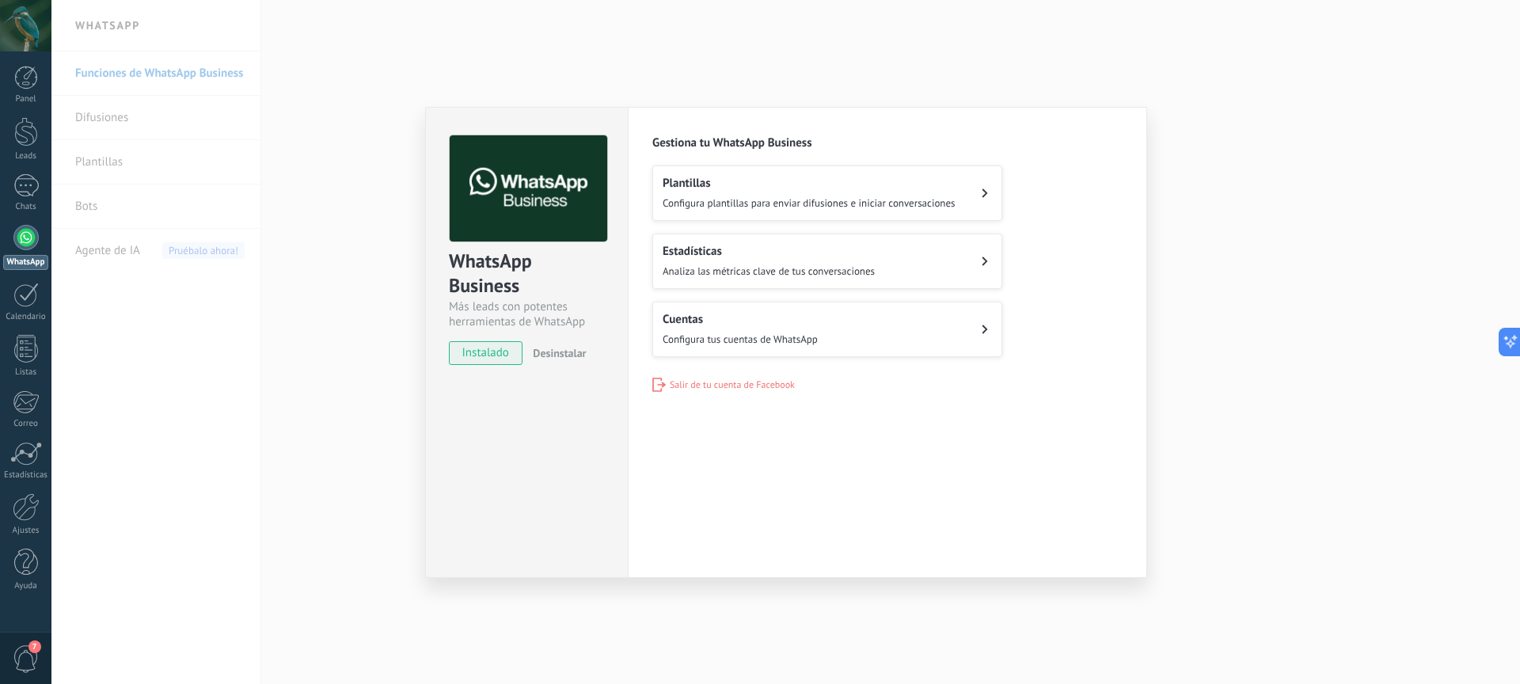
click at [1291, 344] on div "WhatsApp Business Más leads con potentes herramientas de WhatsApp instalado Des…" at bounding box center [785, 342] width 1469 height 684
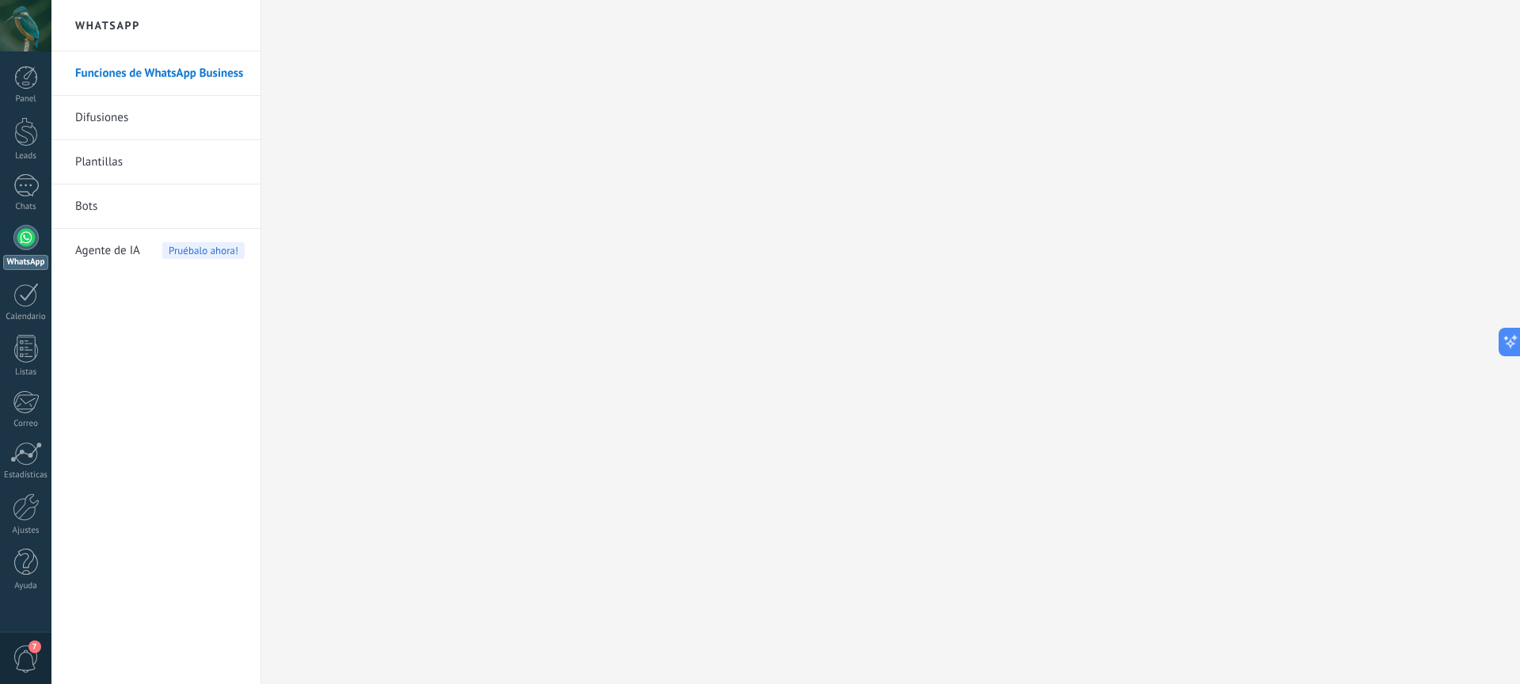
click at [166, 115] on link "Difusiones" at bounding box center [159, 118] width 169 height 44
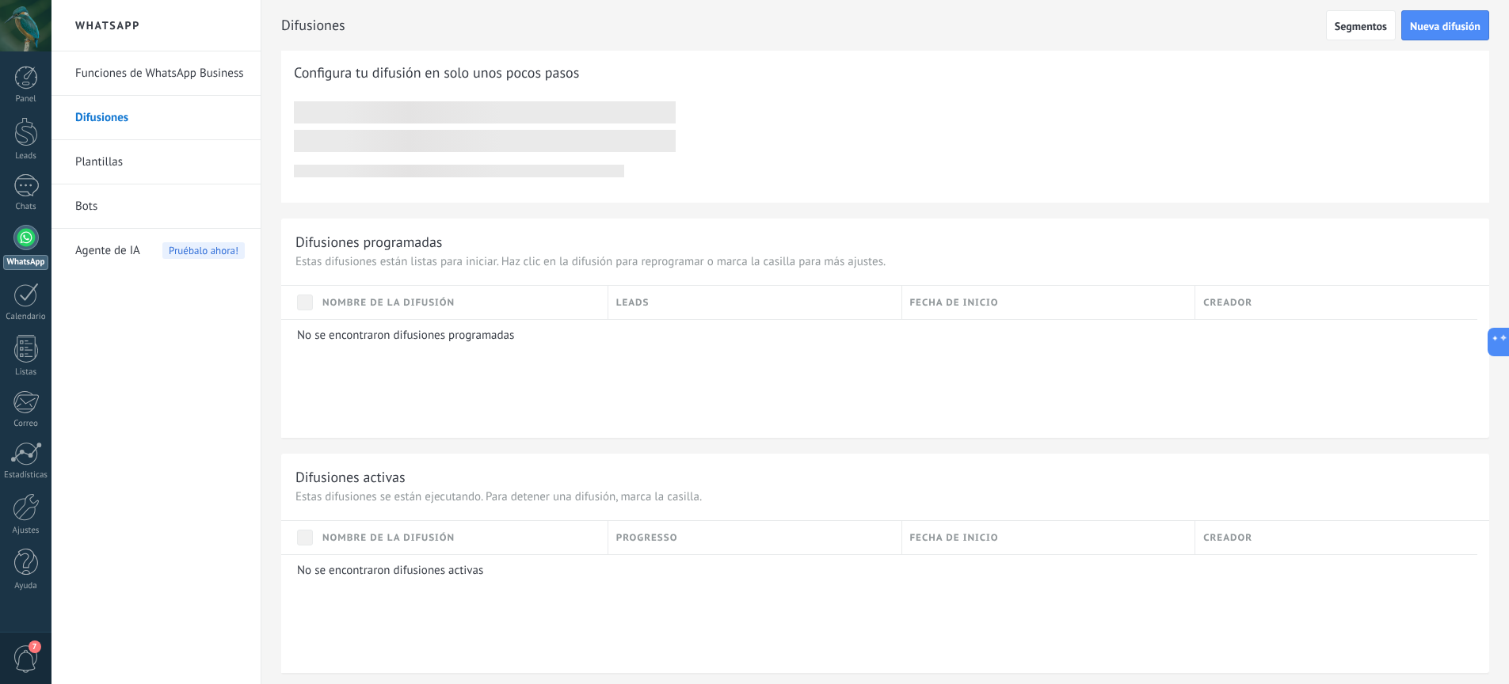
click at [166, 80] on link "Funciones de WhatsApp Business" at bounding box center [159, 73] width 169 height 44
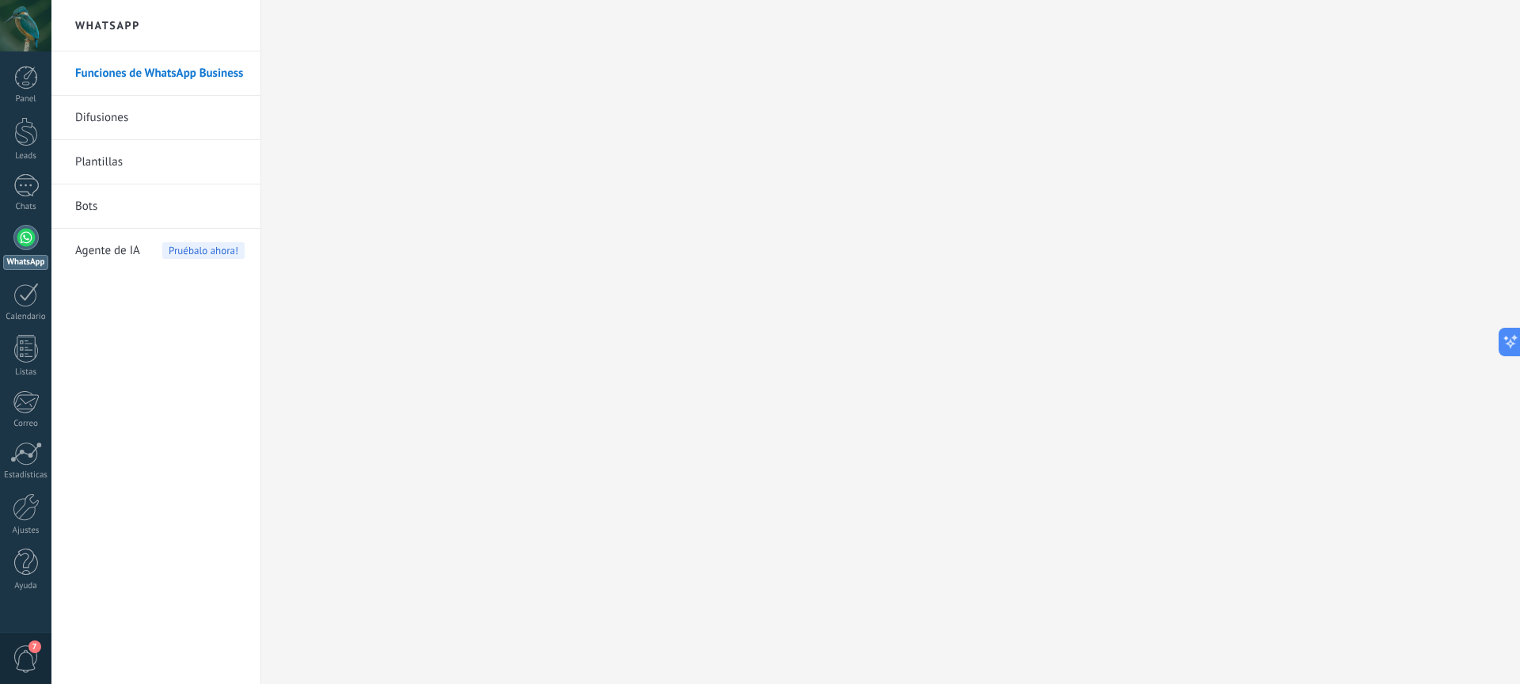
click at [120, 252] on span "Agente de IA" at bounding box center [107, 251] width 65 height 44
click at [22, 193] on div at bounding box center [25, 185] width 25 height 23
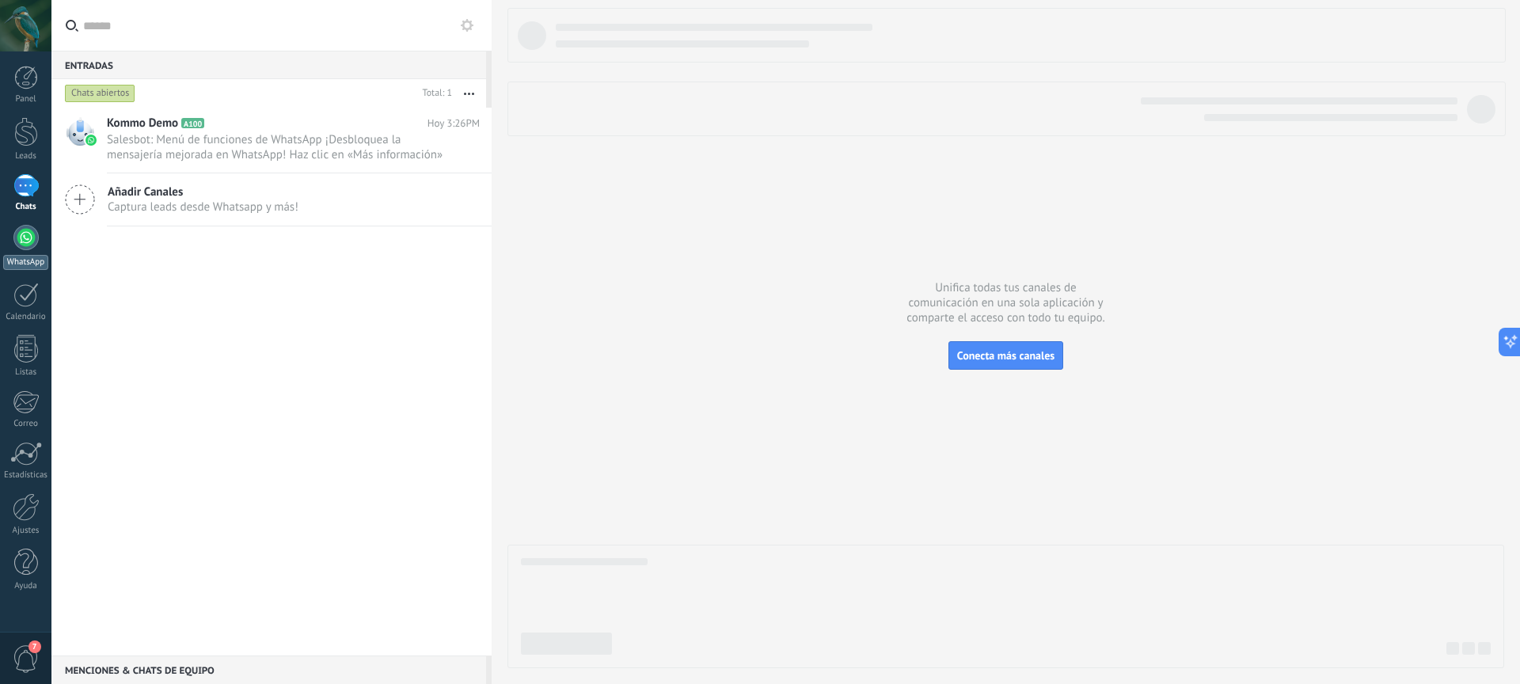
click at [28, 248] on div at bounding box center [25, 237] width 25 height 25
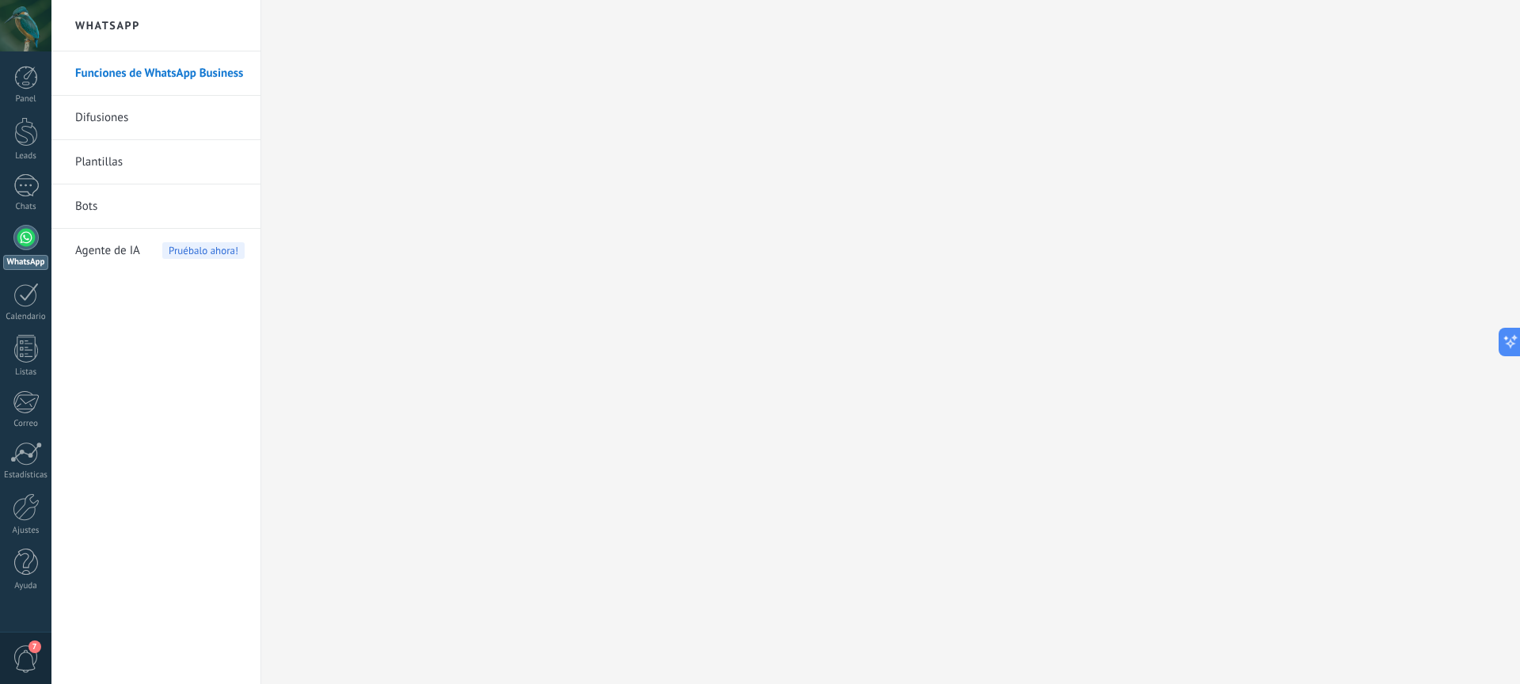
click at [197, 251] on span "Pruébalo ahora!" at bounding box center [203, 250] width 82 height 17
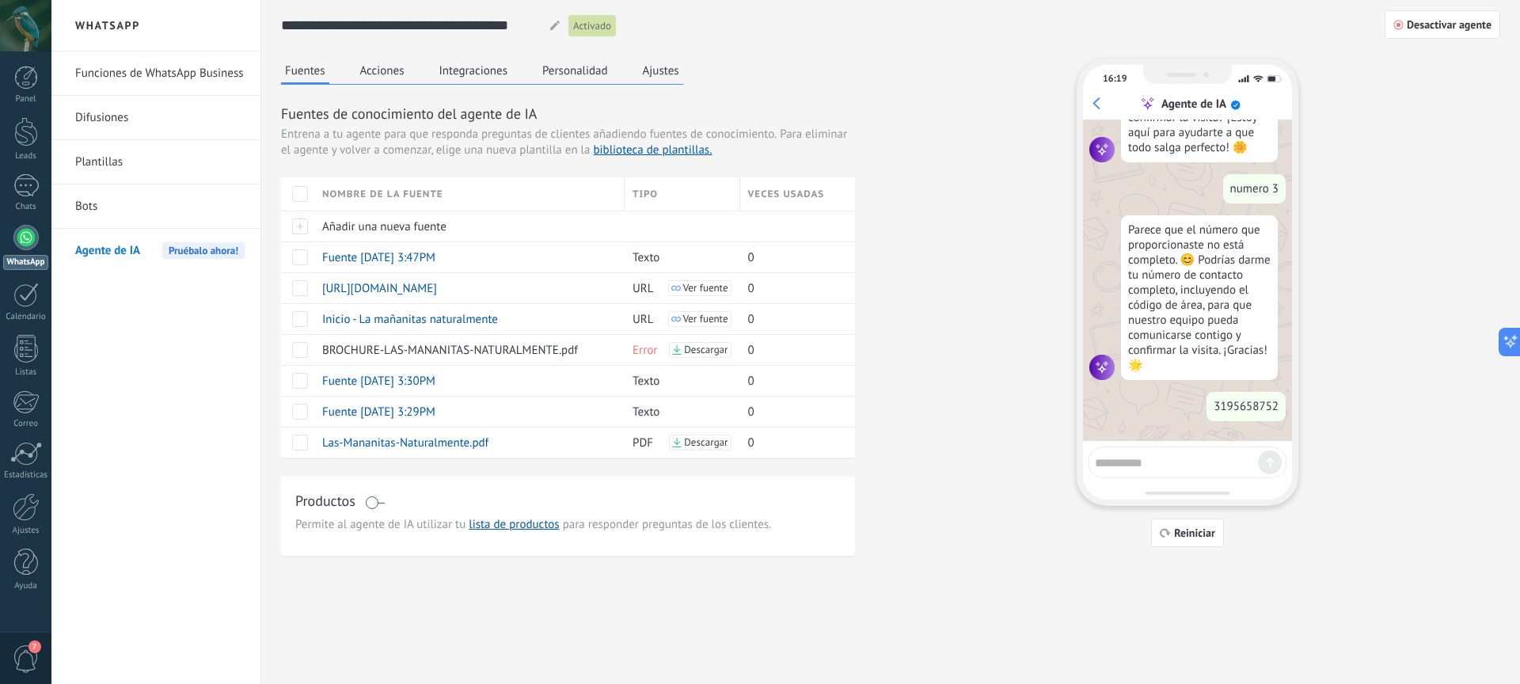
scroll to position [3054, 0]
click at [668, 71] on button "Ajustes" at bounding box center [661, 71] width 44 height 24
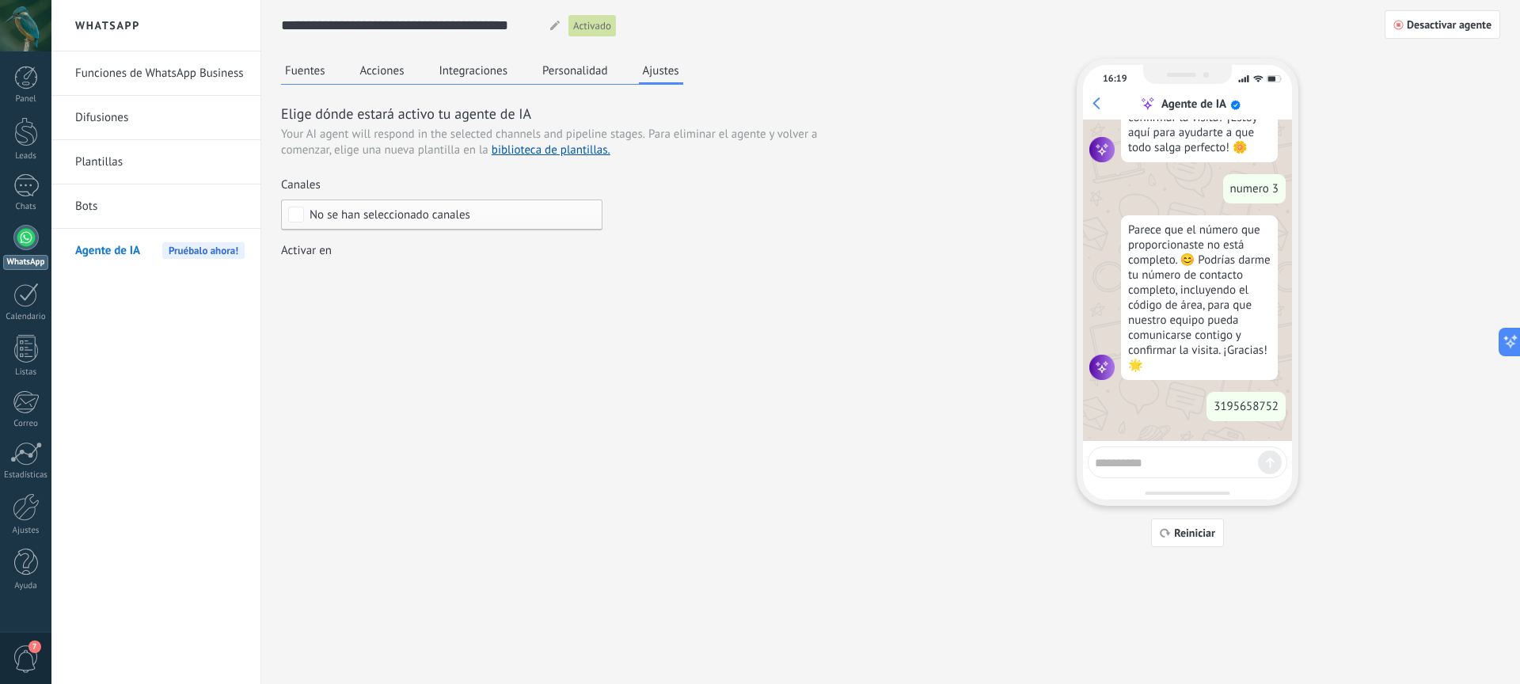
click at [485, 213] on span "No se han seleccionado canales" at bounding box center [446, 215] width 272 height 12
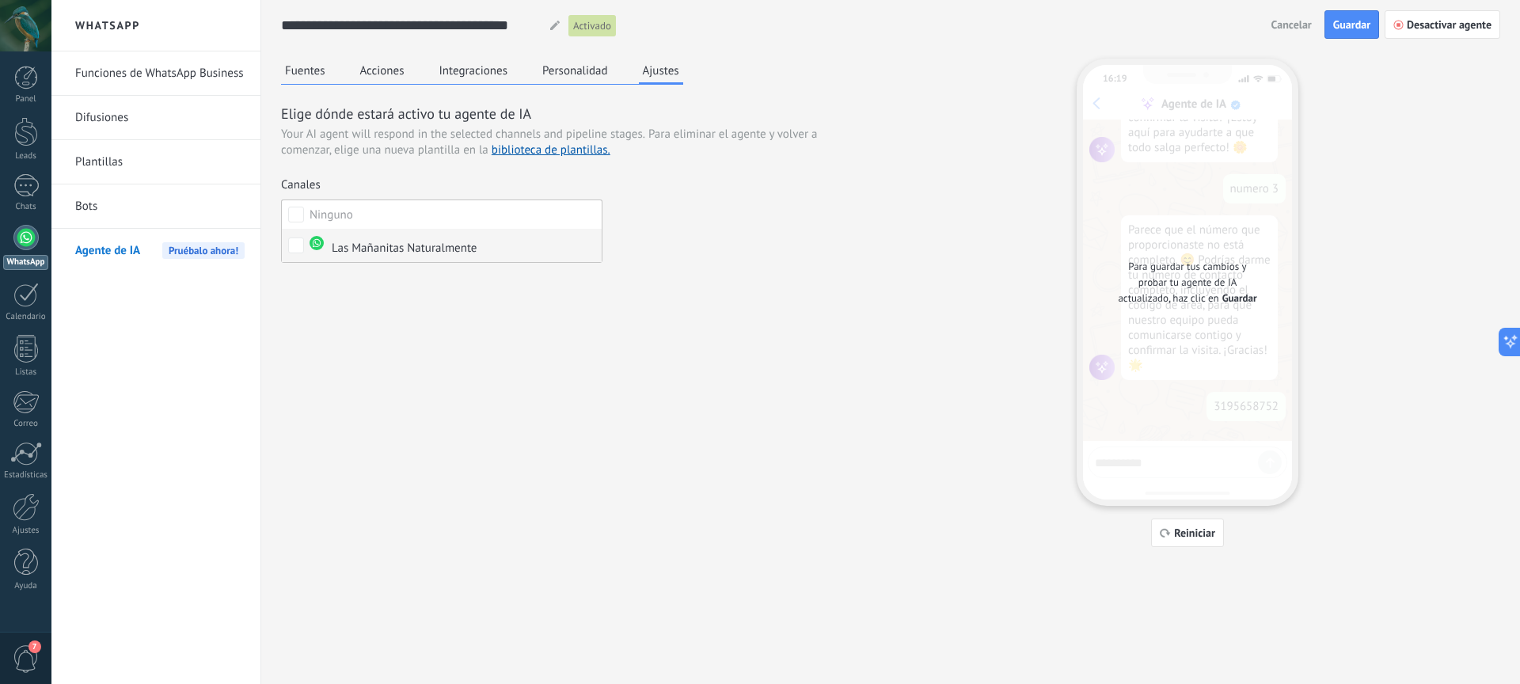
click at [470, 249] on div "Las Mañanitas Naturalmente" at bounding box center [393, 246] width 167 height 21
click at [477, 220] on label "Seleccionar todo" at bounding box center [442, 214] width 320 height 29
click at [866, 271] on div "Fuentes Acciones Integraciones Personalidad Ajustes Elige dónde estará activo t…" at bounding box center [891, 303] width 1220 height 489
click at [1326, 30] on button "Guardar" at bounding box center [1352, 24] width 55 height 29
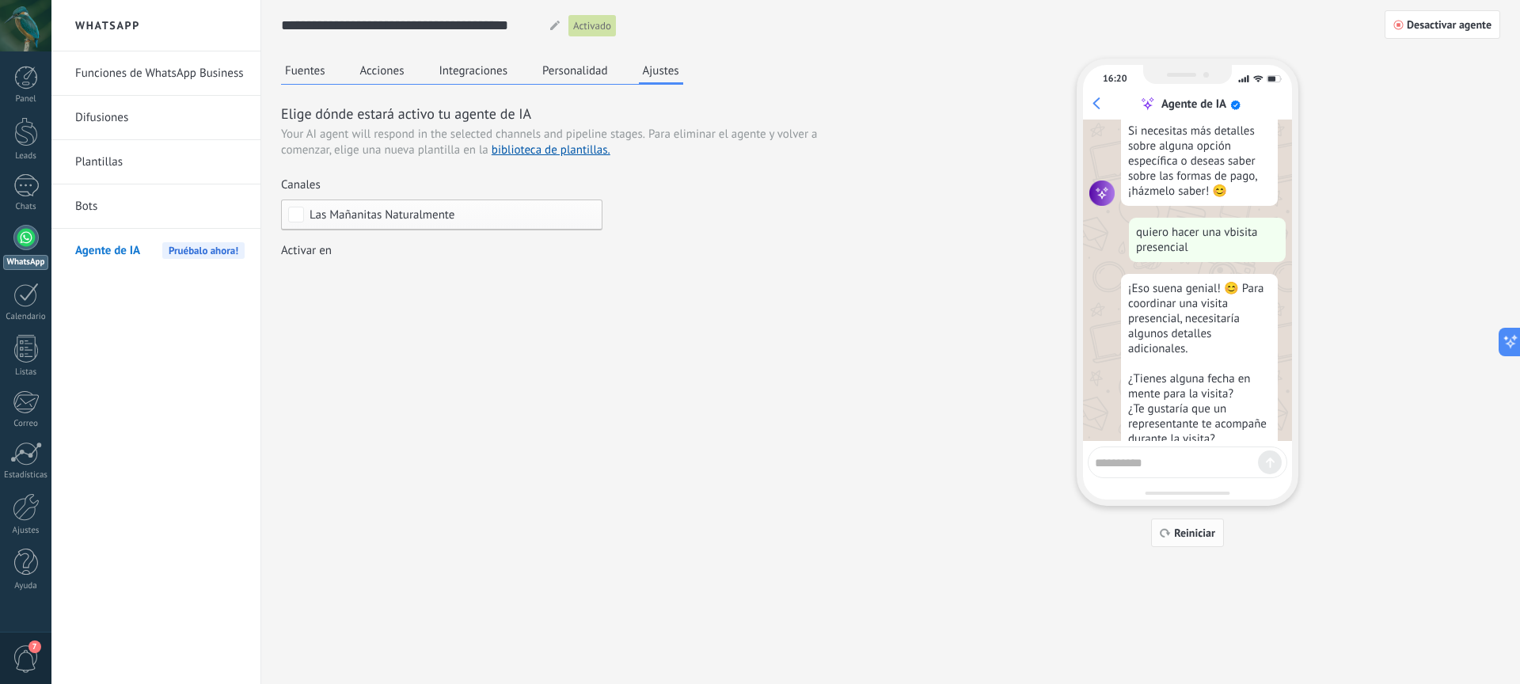
click at [1200, 524] on button "Reiniciar" at bounding box center [1187, 533] width 73 height 29
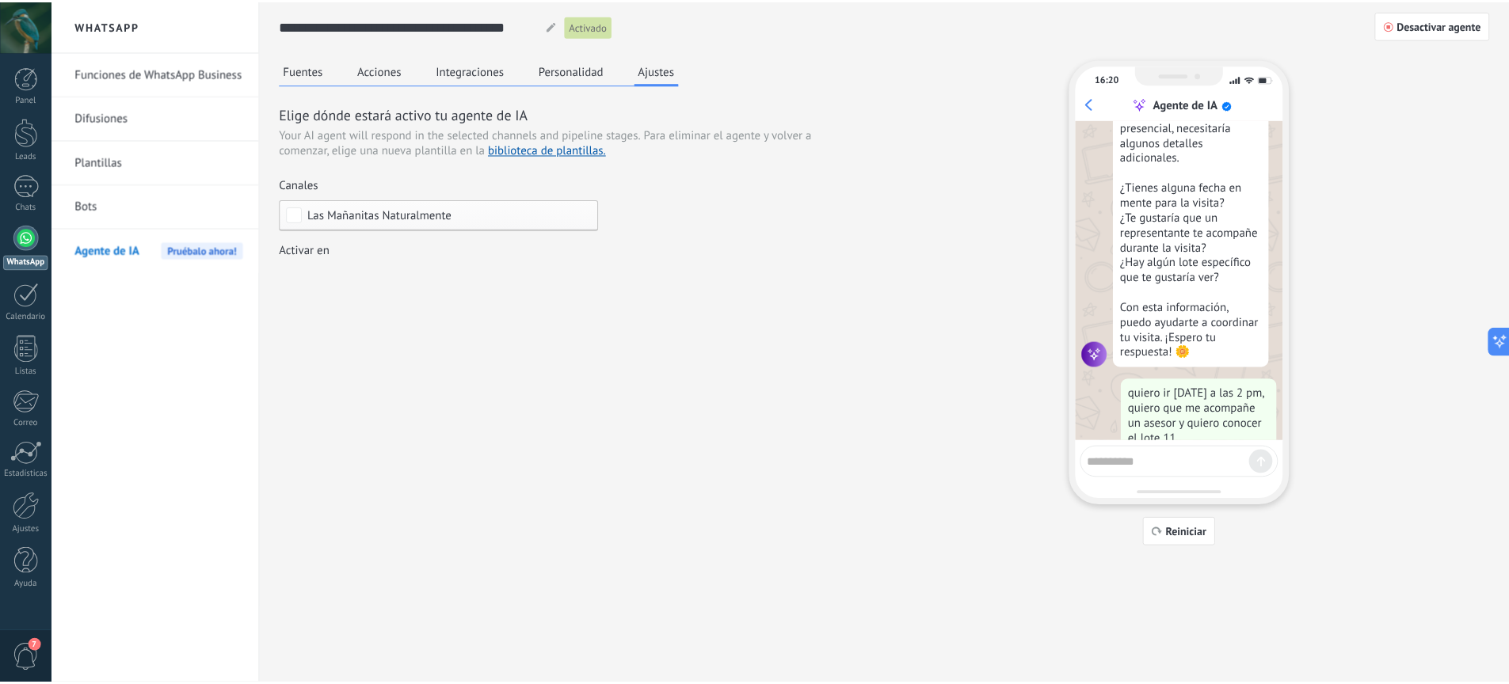
scroll to position [0, 0]
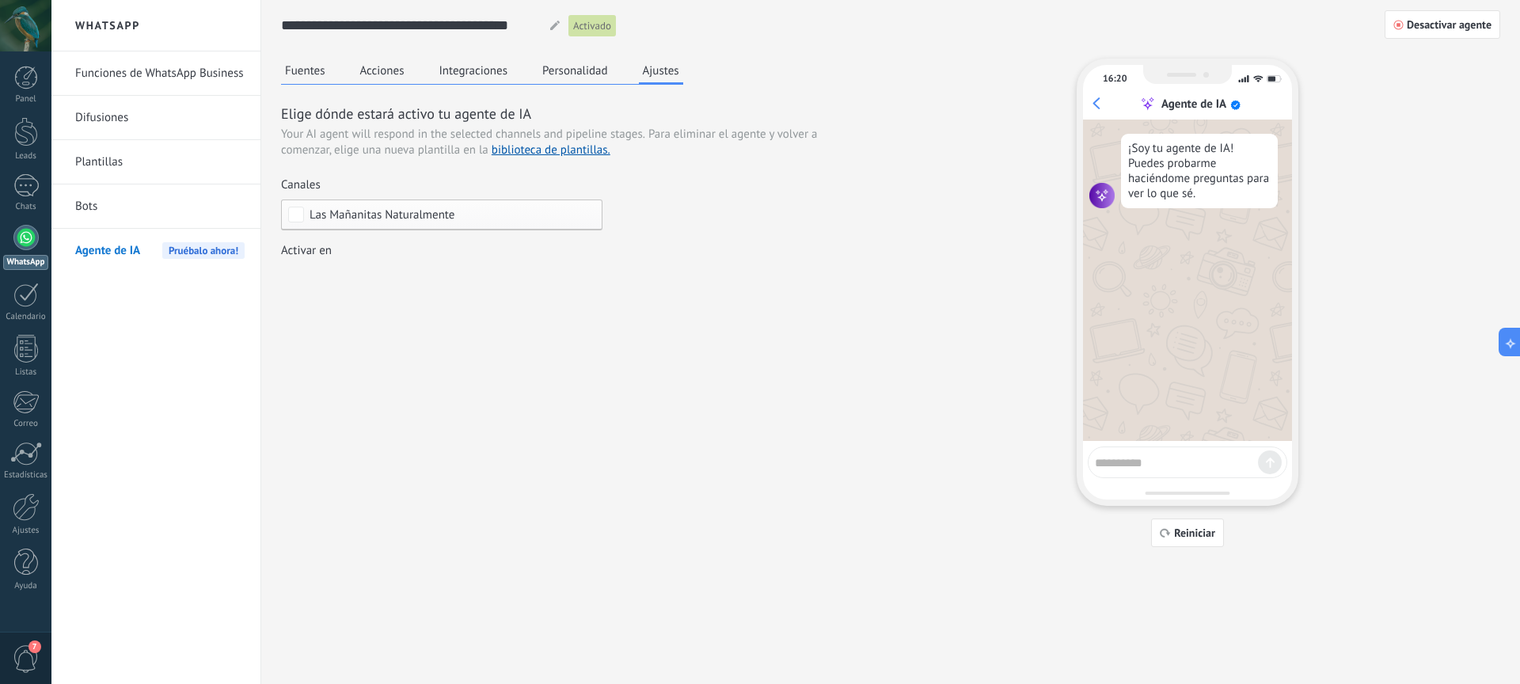
click at [604, 70] on button "Personalidad" at bounding box center [576, 71] width 74 height 24
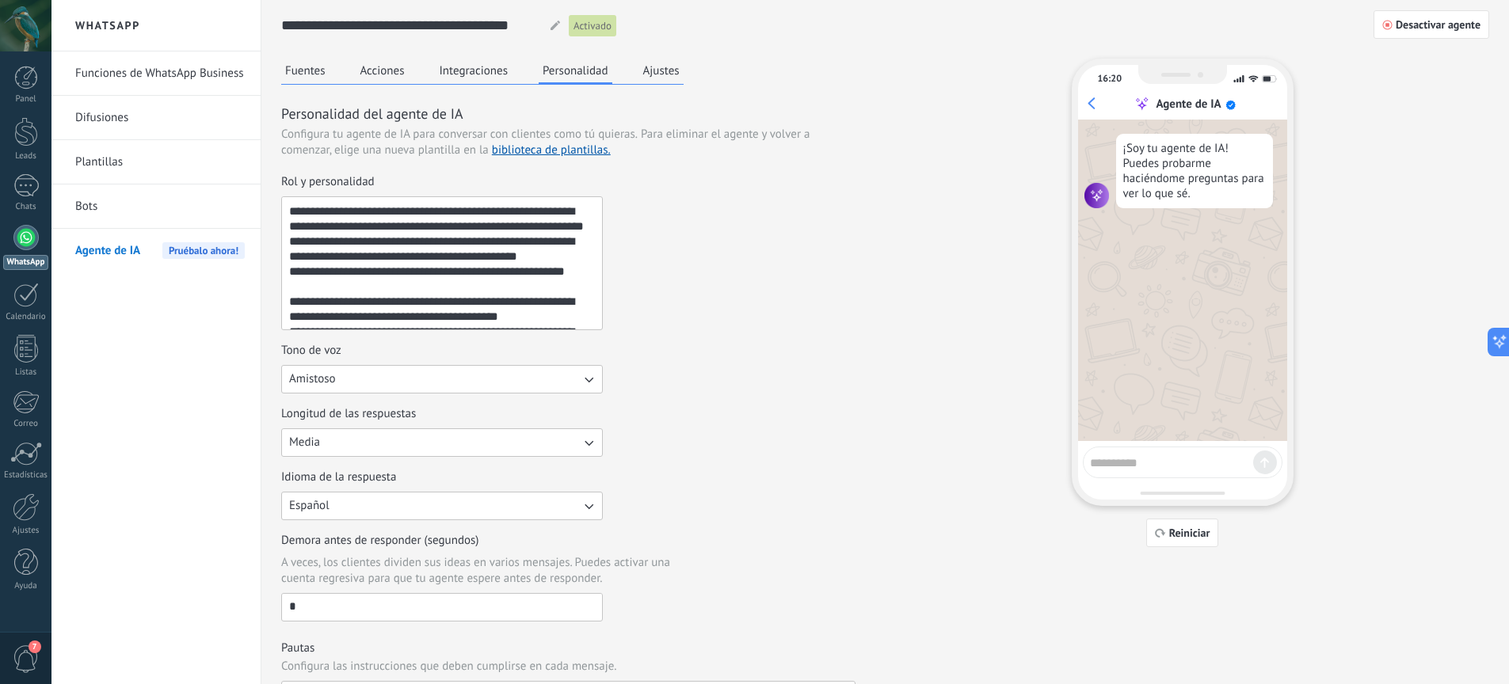
click at [478, 75] on button "Integraciones" at bounding box center [474, 71] width 77 height 24
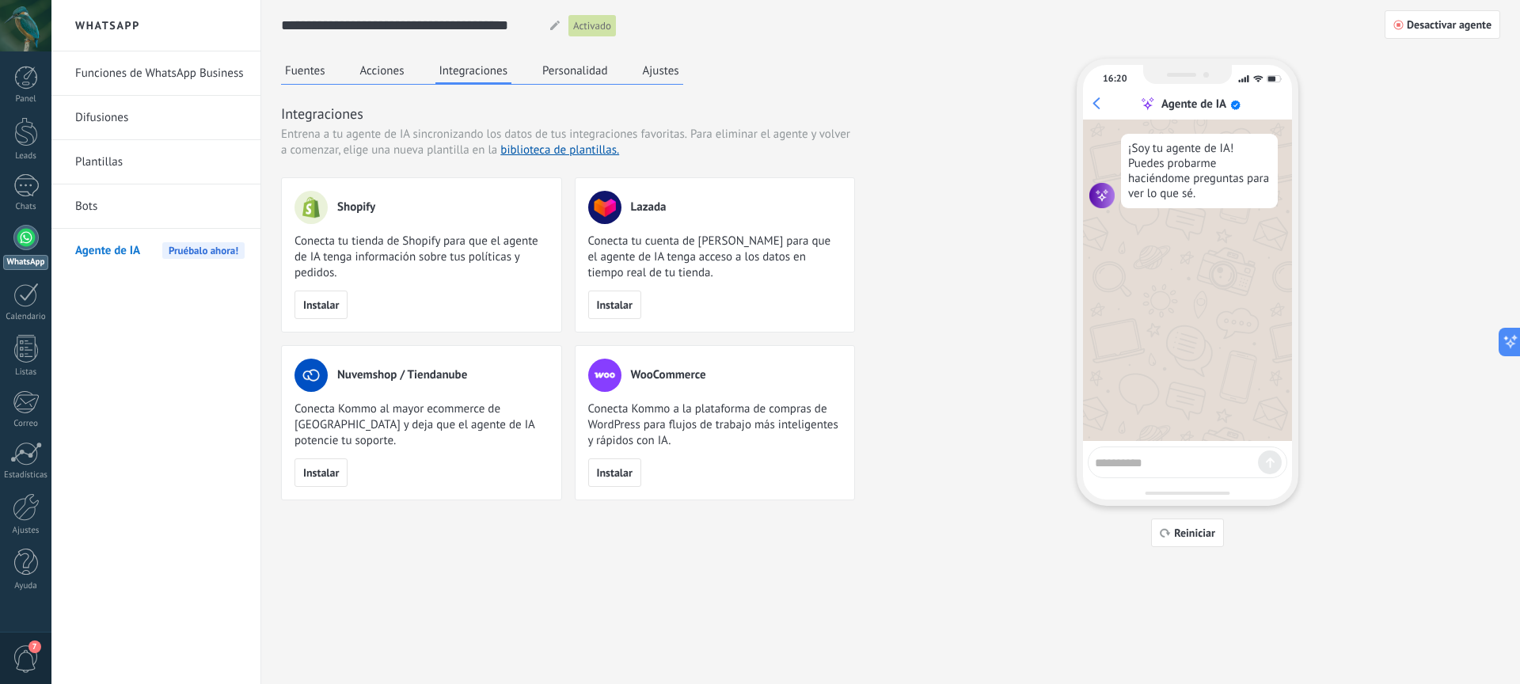
click at [375, 76] on button "Acciones" at bounding box center [382, 71] width 52 height 24
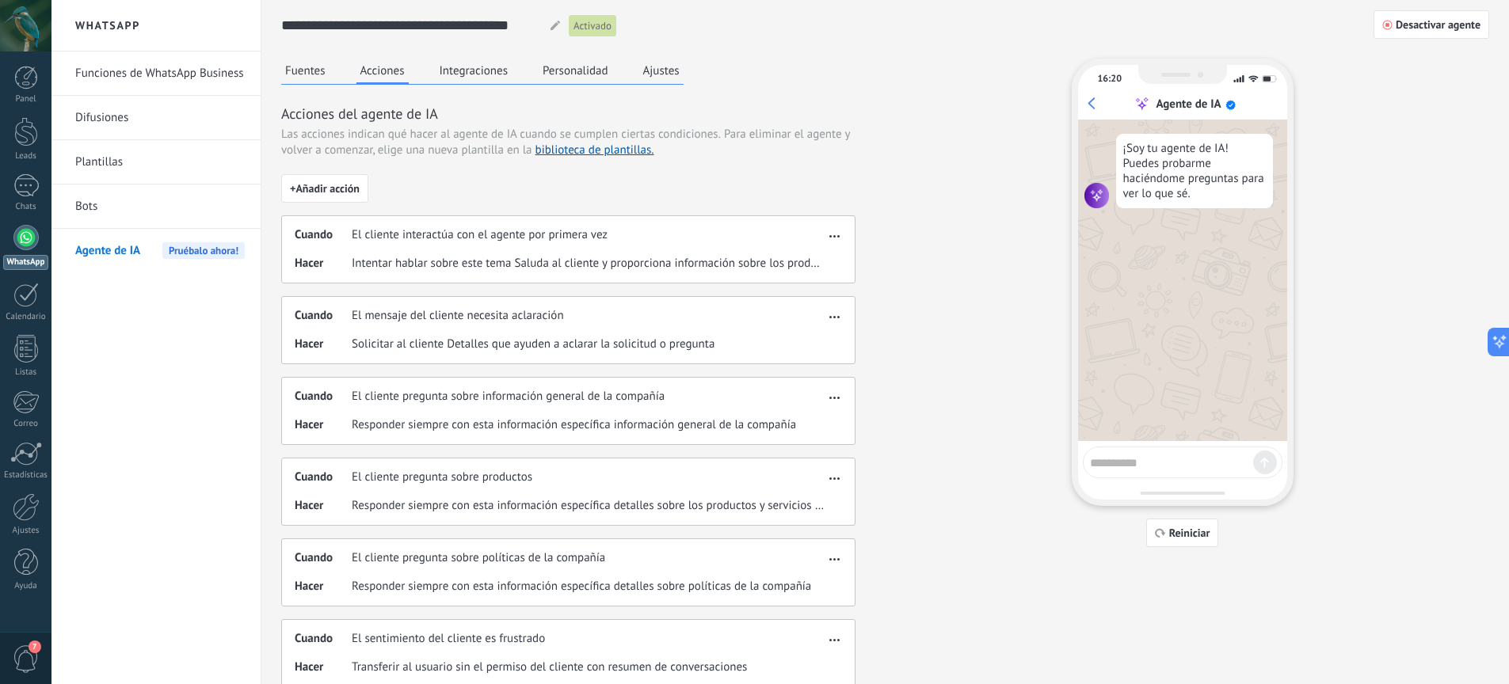
click at [306, 74] on button "Fuentes" at bounding box center [305, 71] width 48 height 24
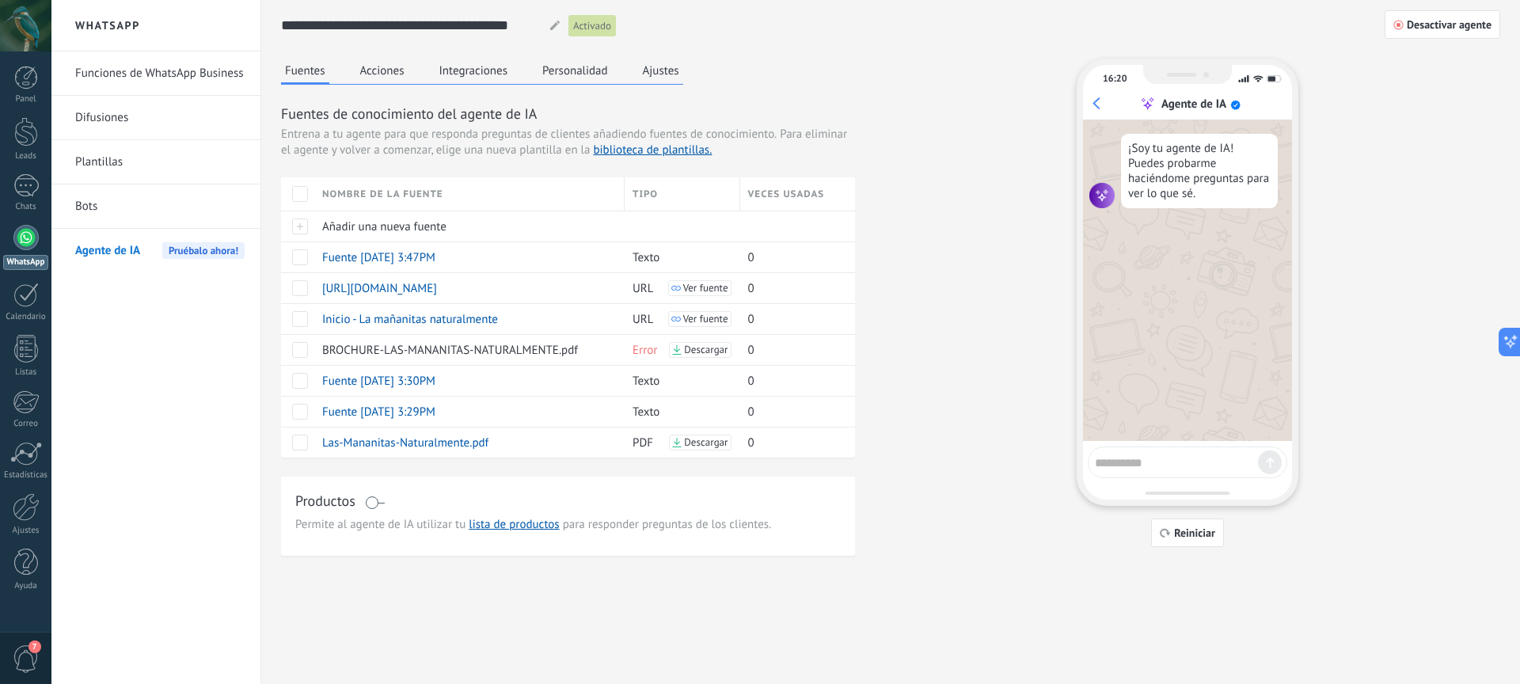
click at [657, 70] on button "Ajustes" at bounding box center [661, 71] width 44 height 24
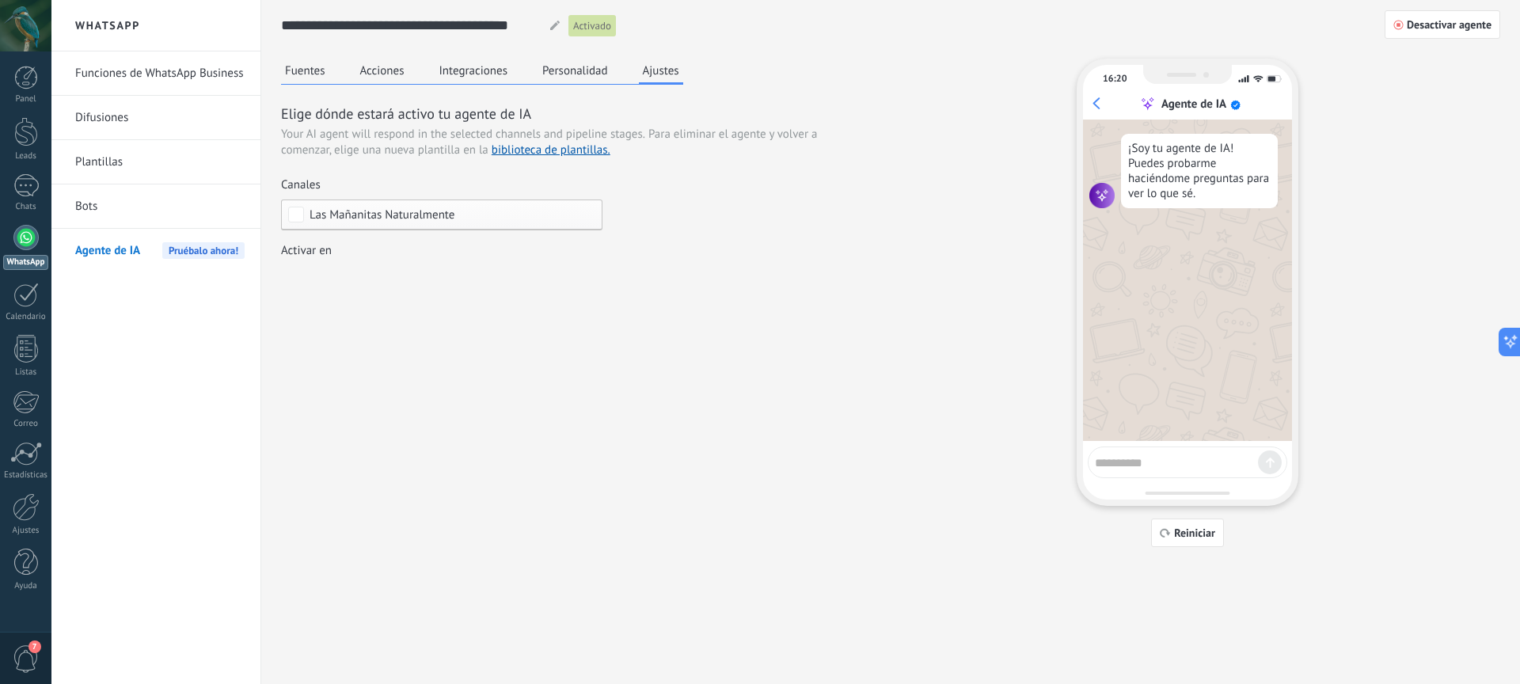
click at [1141, 465] on textarea at bounding box center [1176, 461] width 163 height 20
type textarea "****"
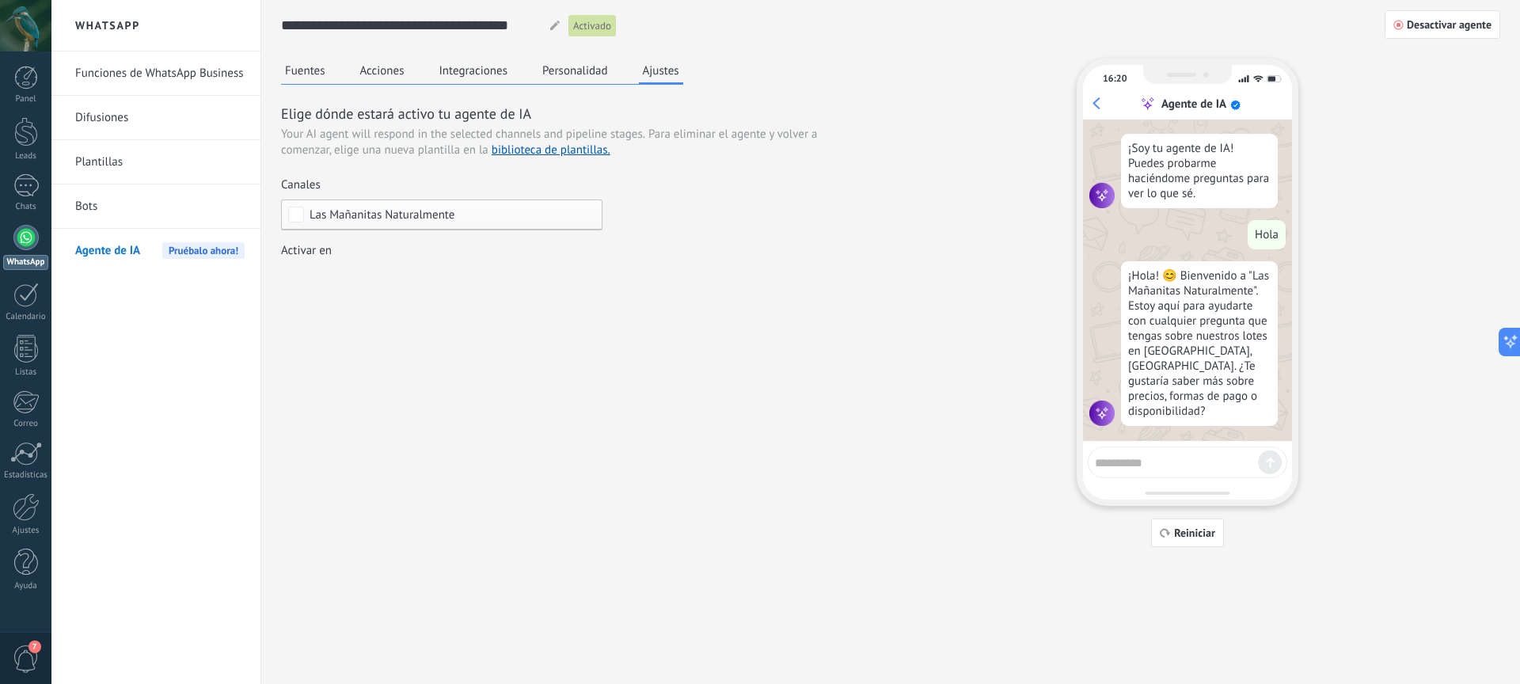
click at [316, 70] on button "Fuentes" at bounding box center [305, 71] width 48 height 24
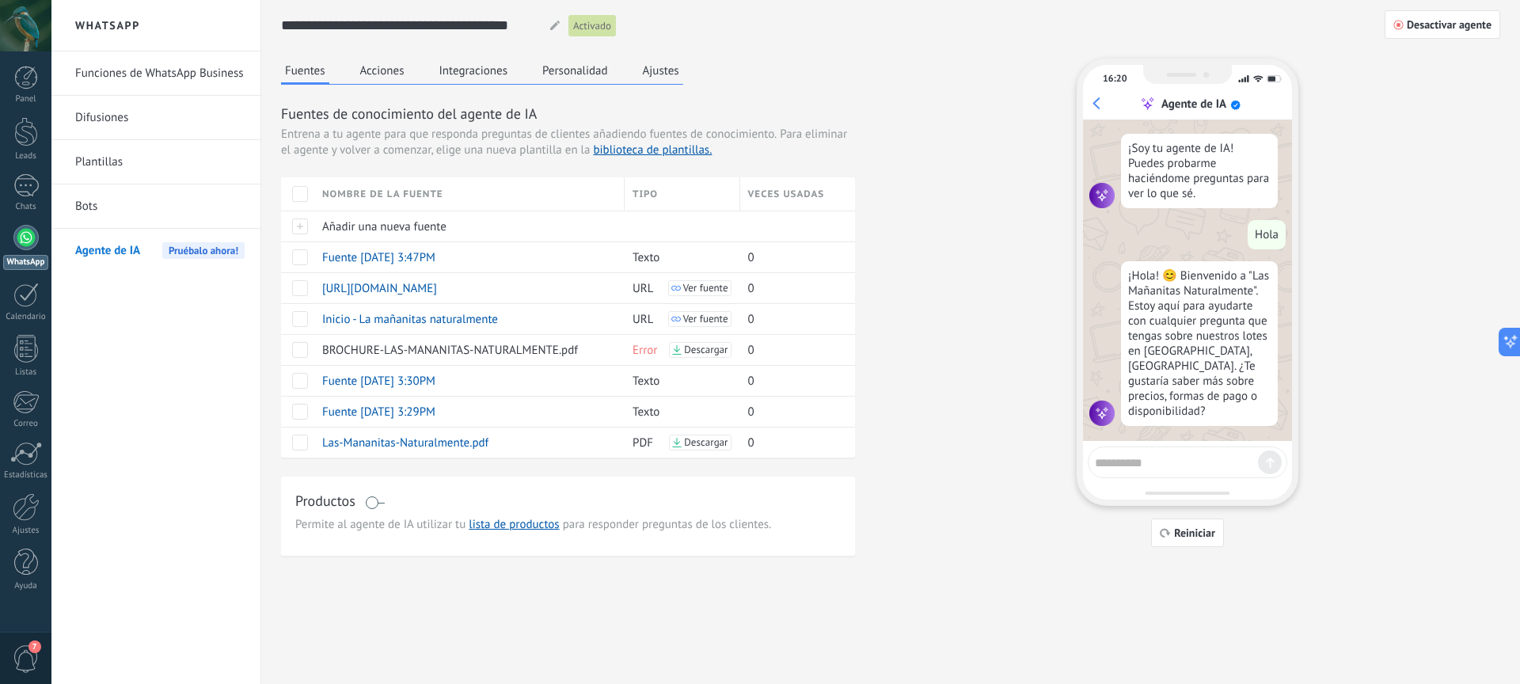
click at [384, 72] on button "Acciones" at bounding box center [382, 71] width 52 height 24
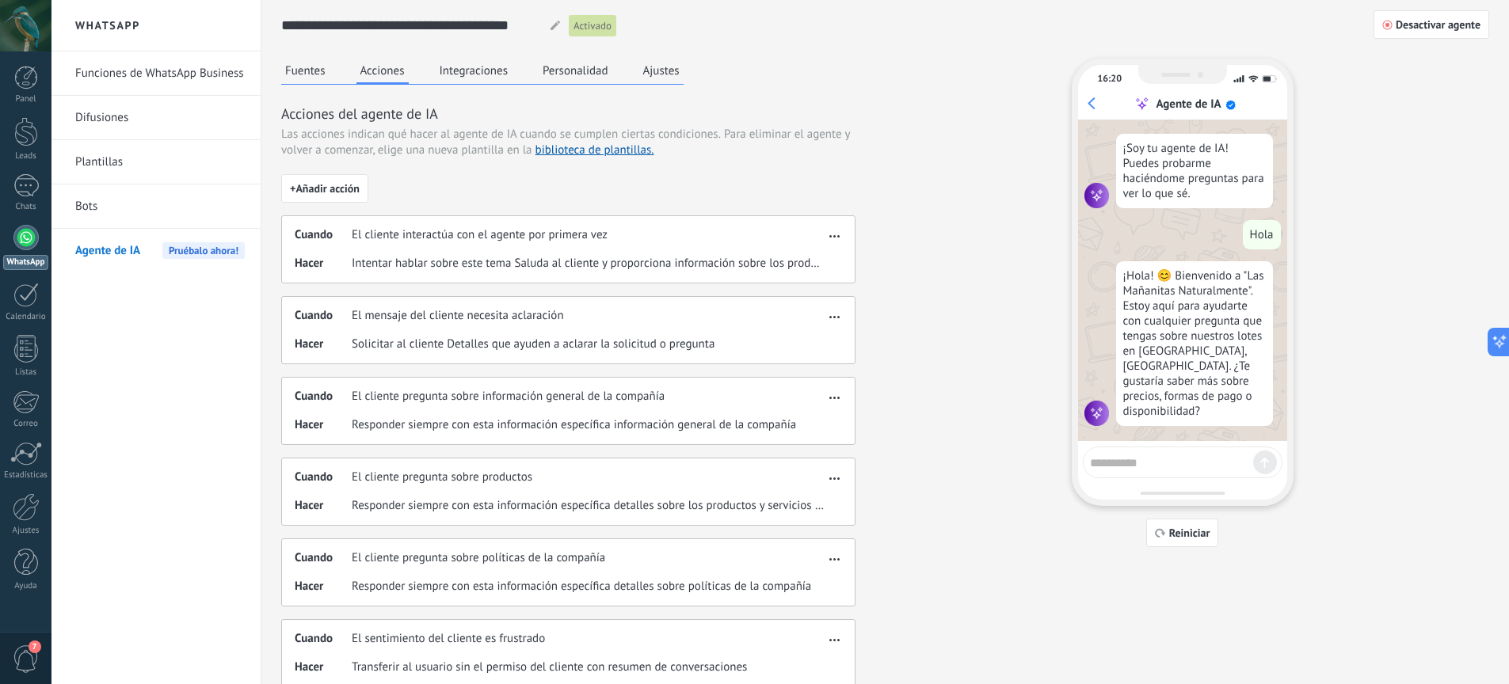
click at [466, 78] on button "Integraciones" at bounding box center [474, 71] width 77 height 24
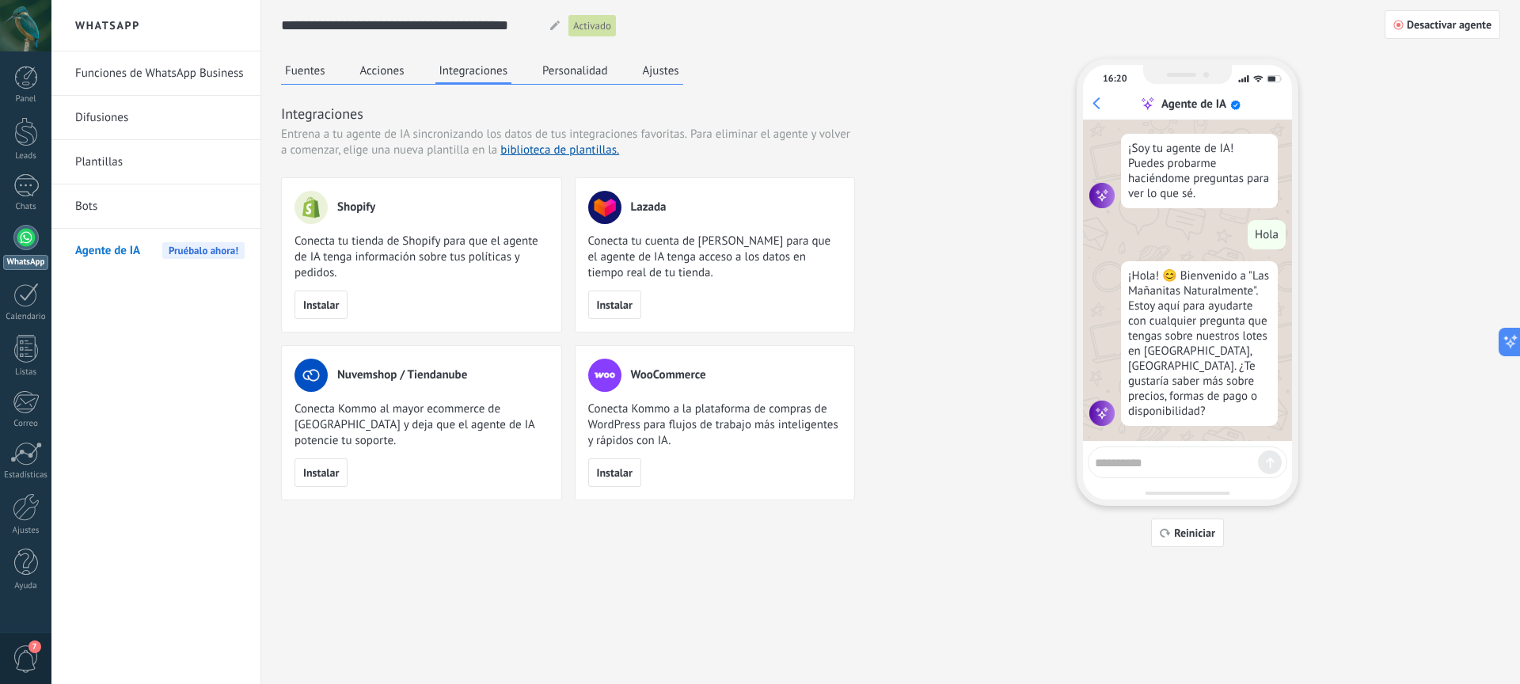
click at [357, 78] on button "Acciones" at bounding box center [382, 71] width 52 height 24
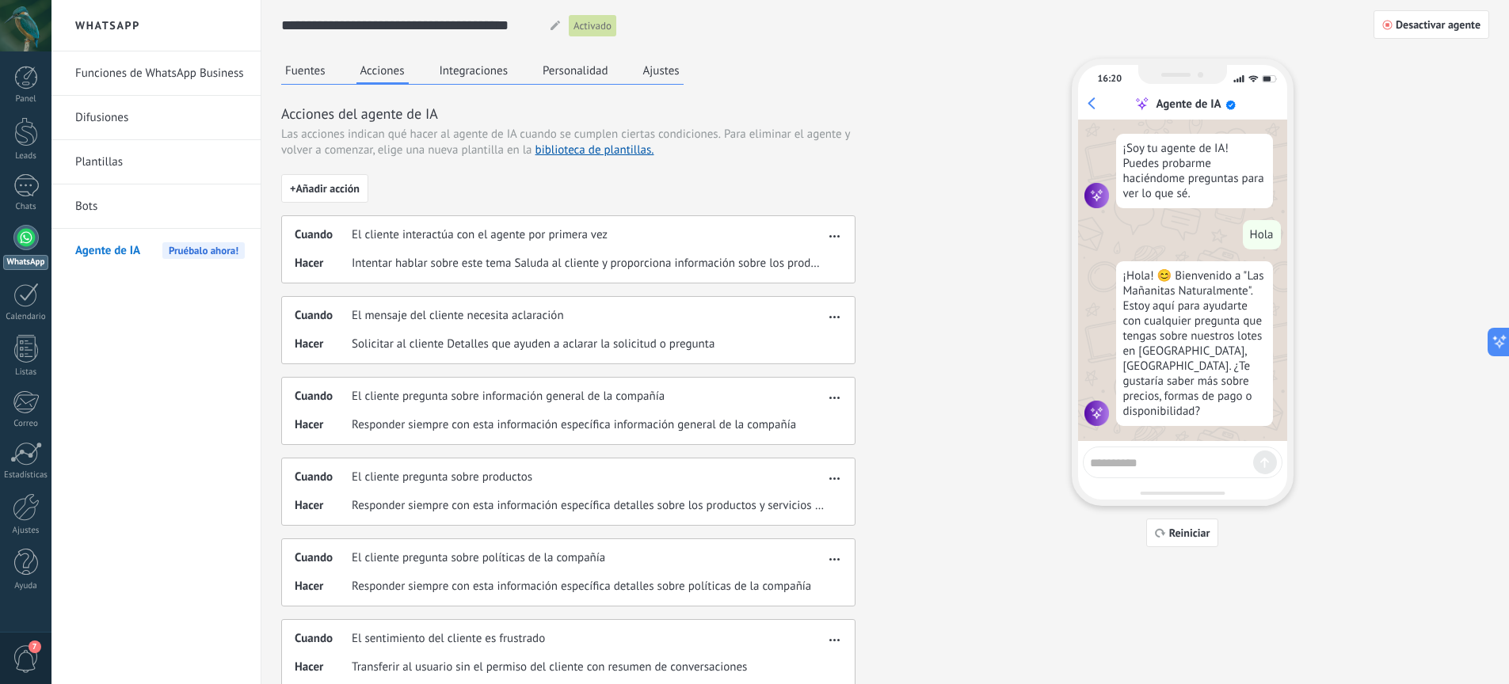
click at [828, 234] on button "button" at bounding box center [834, 233] width 18 height 19
click at [945, 265] on div "Fuentes Acciones Integraciones Personalidad Ajustes Acciones del agente de IA L…" at bounding box center [885, 494] width 1208 height 871
click at [452, 70] on button "Integraciones" at bounding box center [474, 71] width 77 height 24
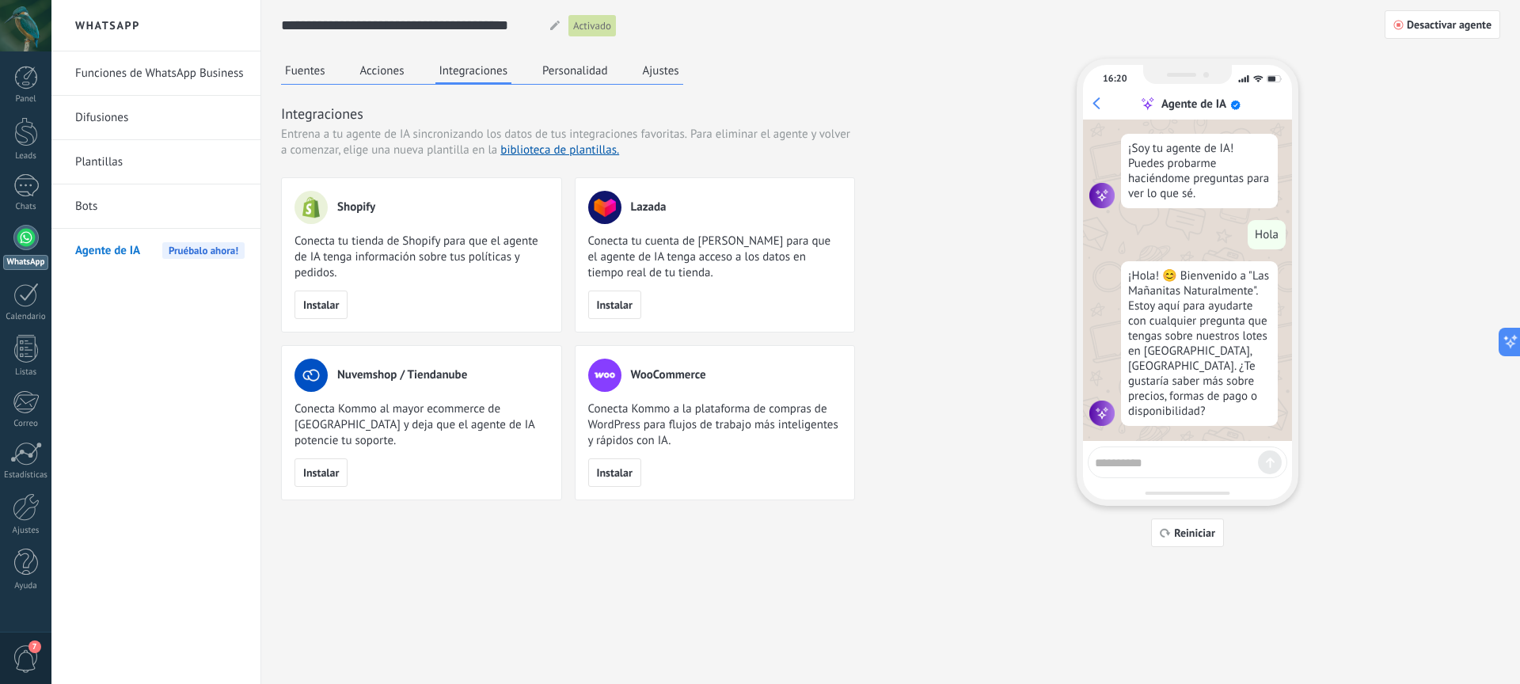
click at [578, 74] on button "Personalidad" at bounding box center [576, 71] width 74 height 24
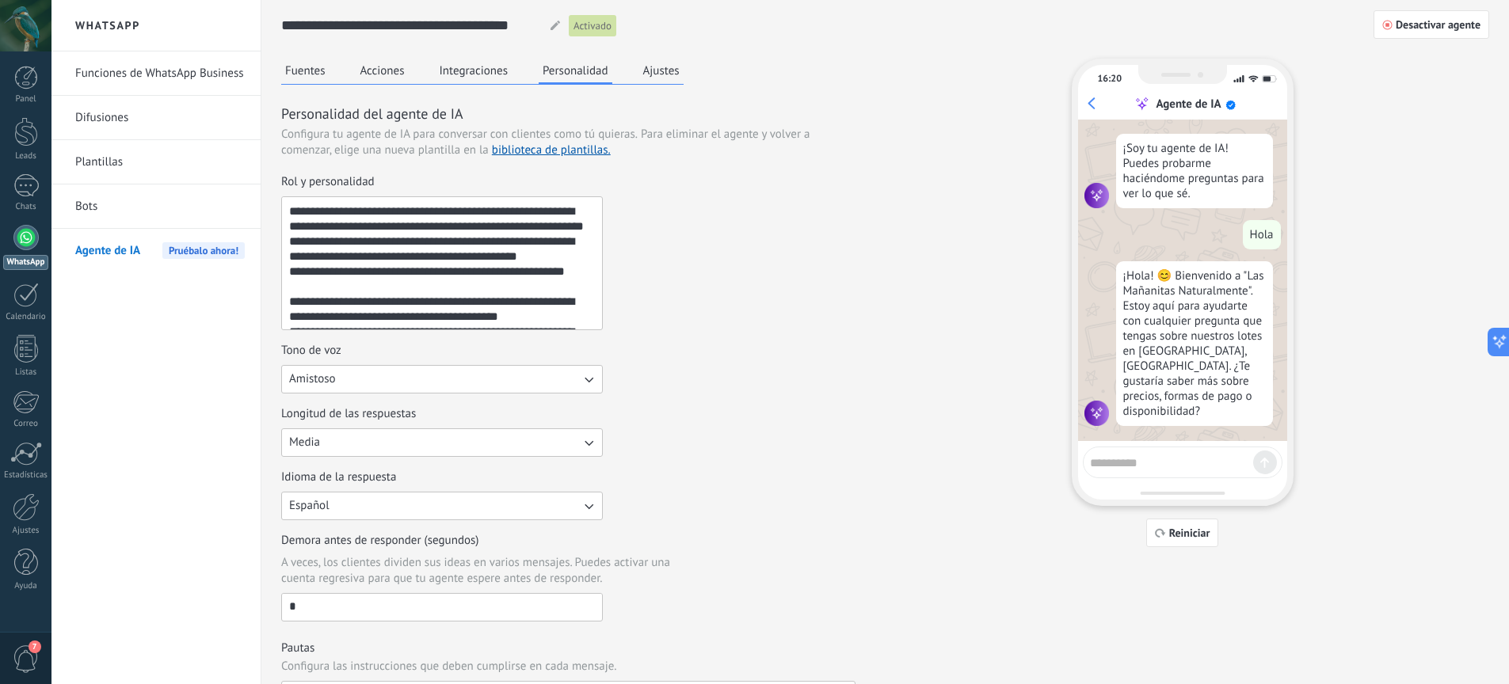
click at [664, 74] on button "Ajustes" at bounding box center [661, 71] width 44 height 24
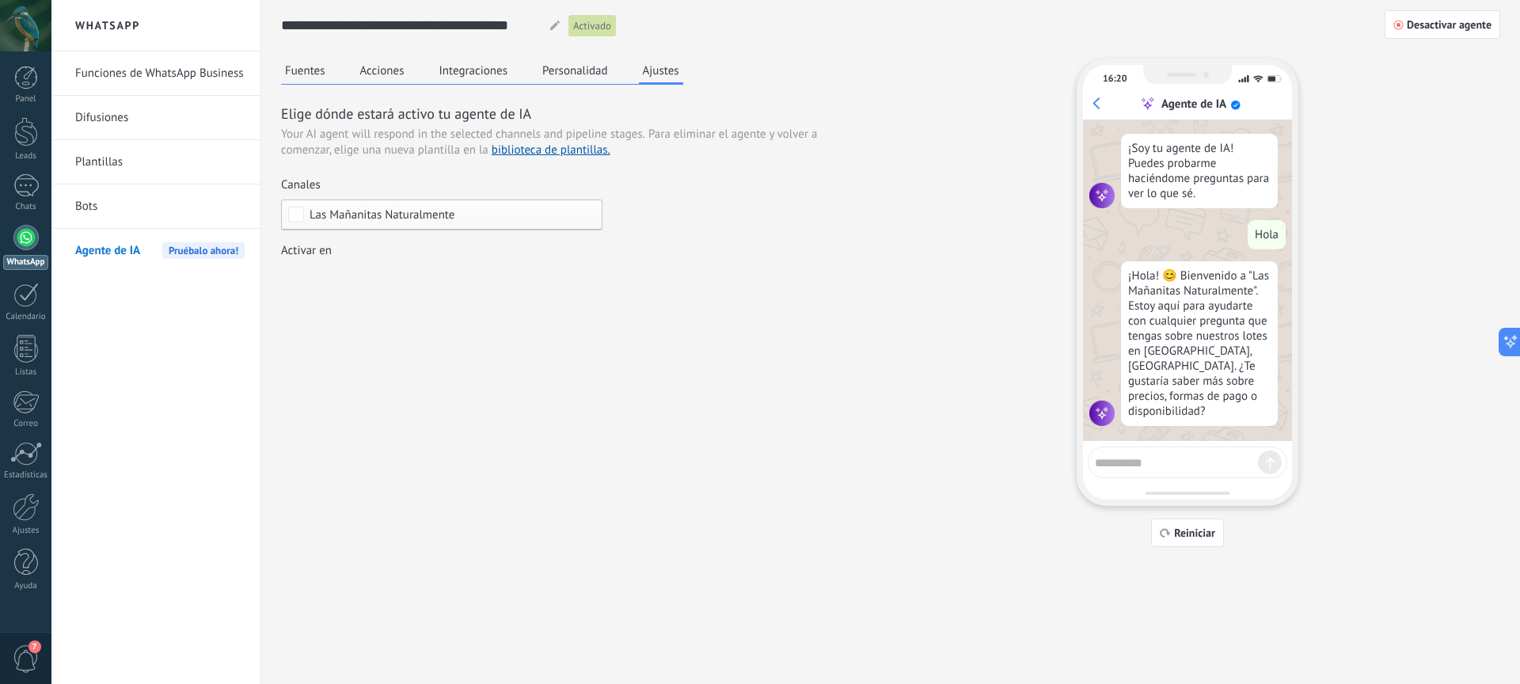
click at [310, 75] on button "Fuentes" at bounding box center [305, 71] width 48 height 24
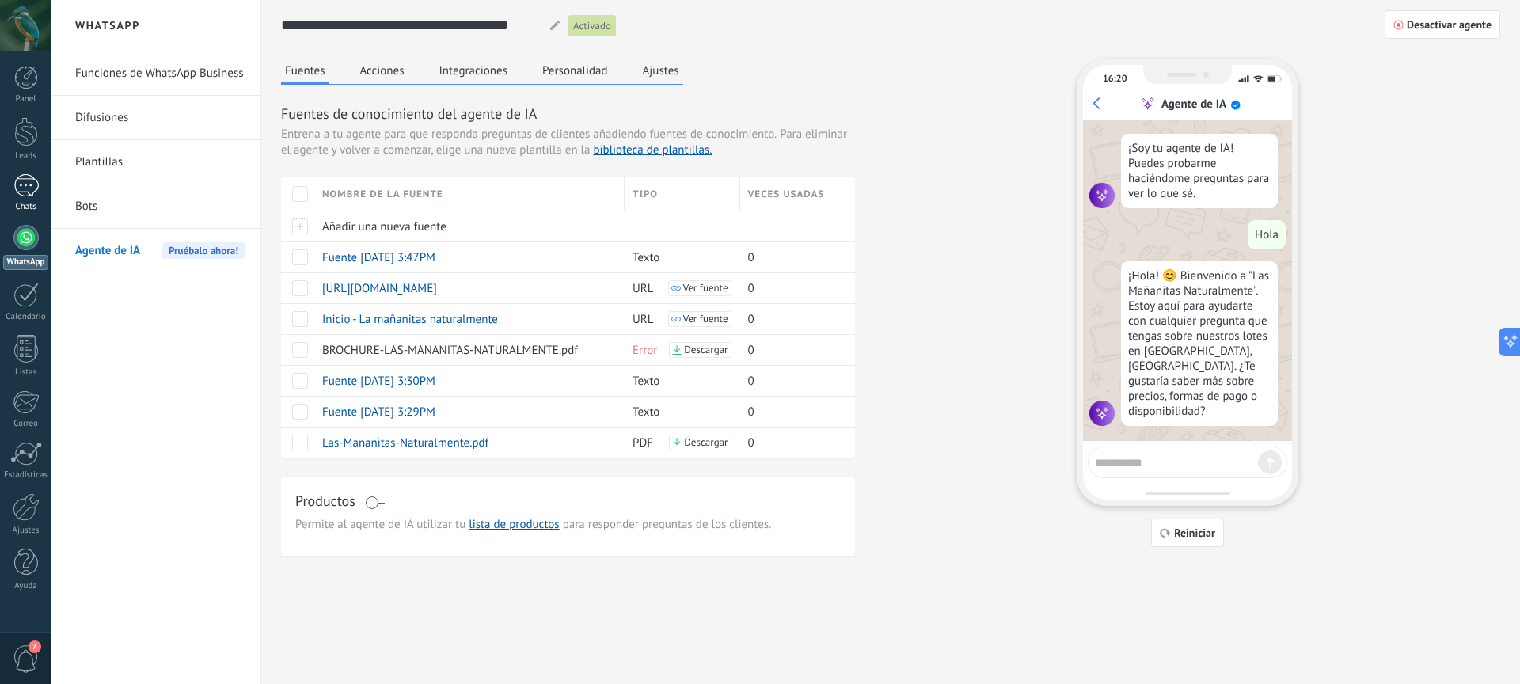
click at [17, 185] on div at bounding box center [25, 185] width 25 height 23
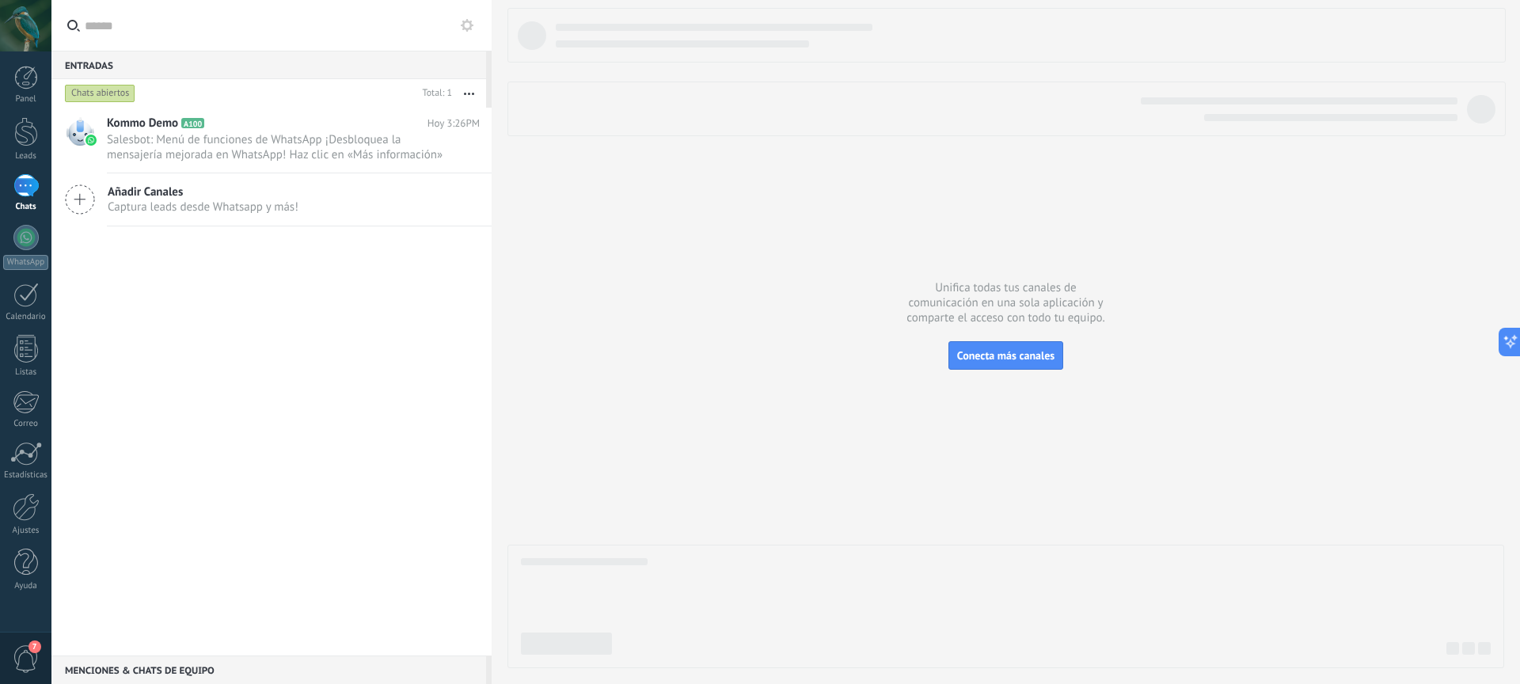
click at [224, 207] on span "Captura leads desde Whatsapp y más!" at bounding box center [203, 207] width 191 height 15
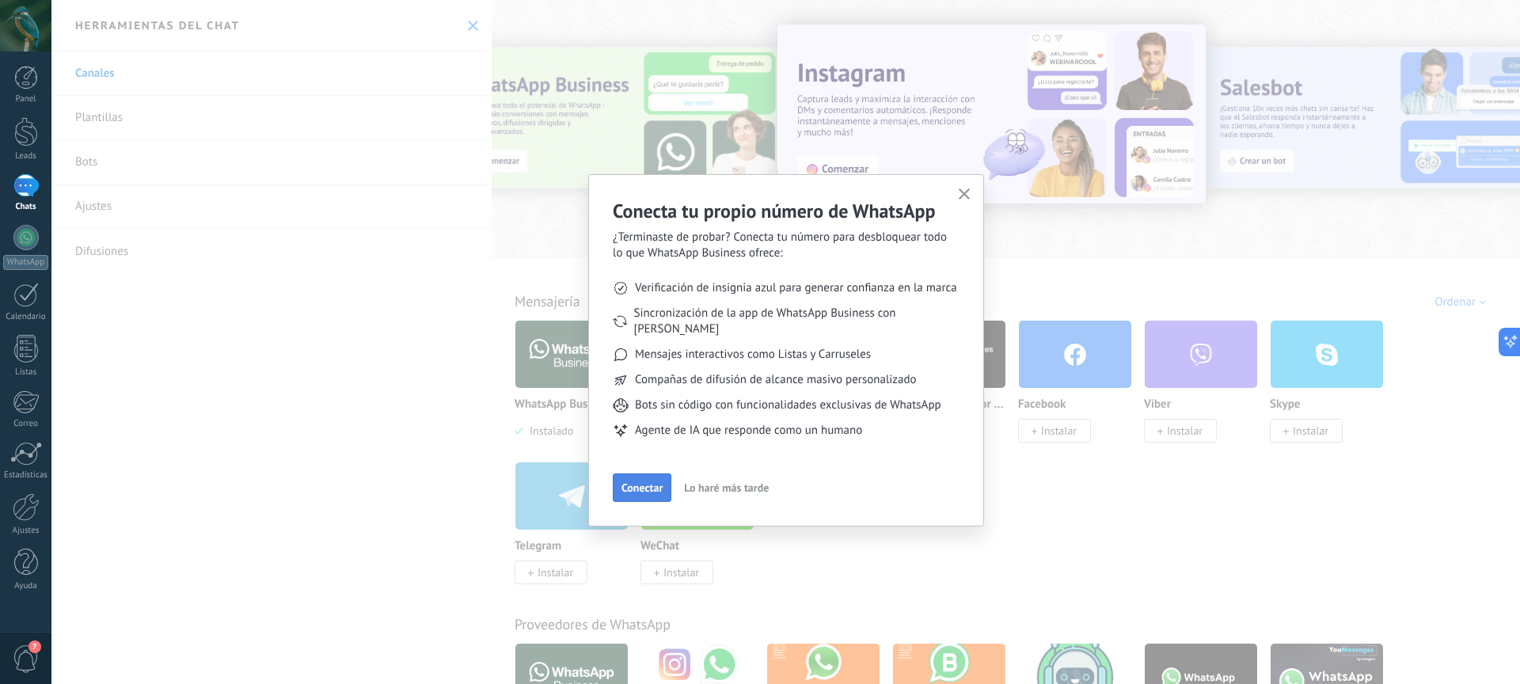
click at [632, 474] on button "Conectar" at bounding box center [642, 488] width 59 height 29
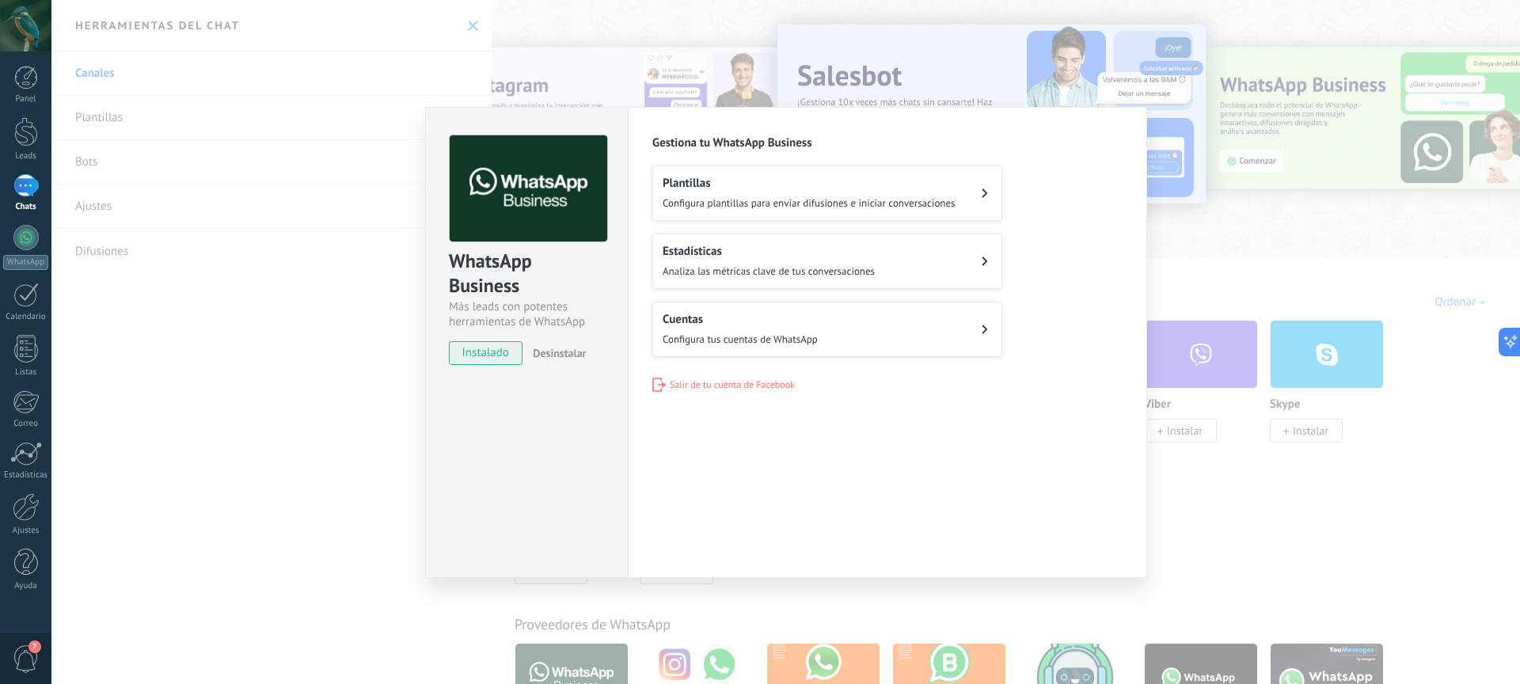
click at [813, 337] on span "Configura tus cuentas de WhatsApp" at bounding box center [740, 339] width 155 height 13
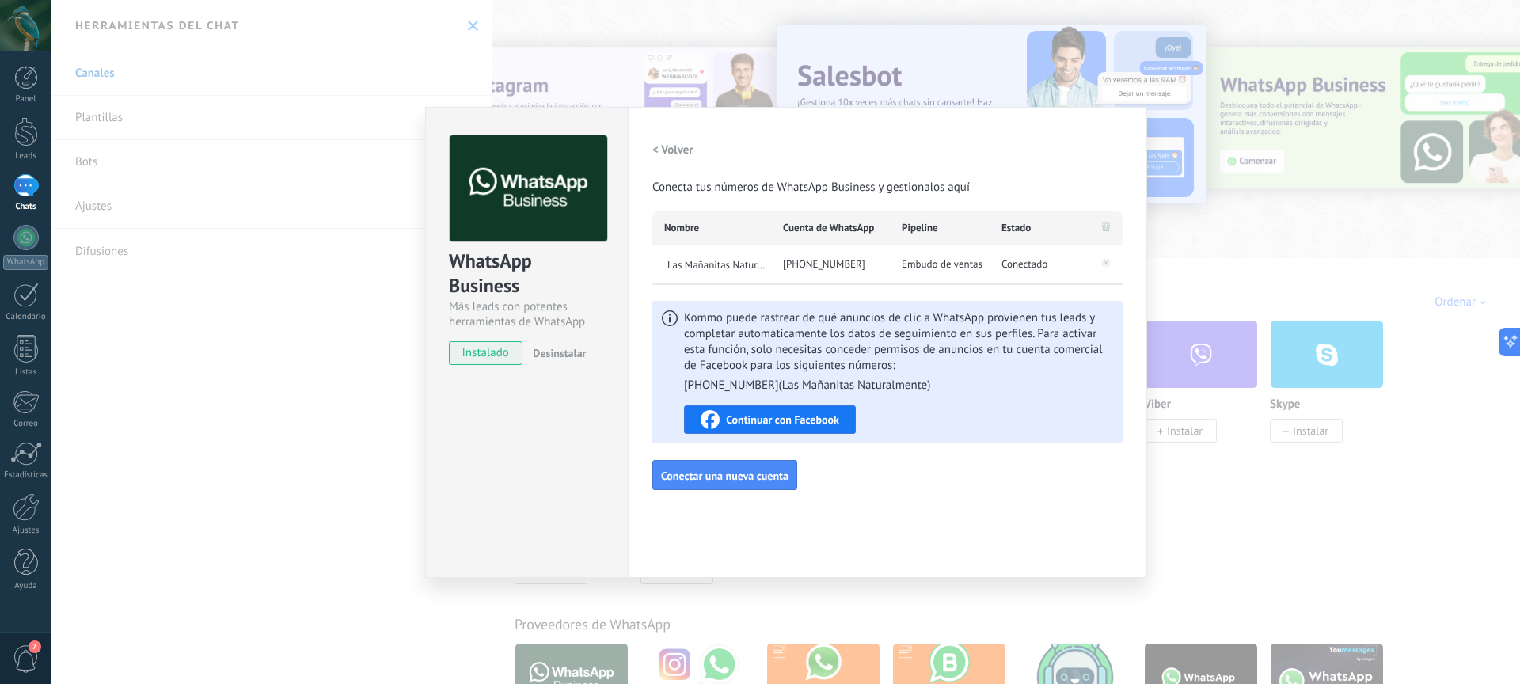
click at [816, 421] on span "Continuar con Facebook" at bounding box center [782, 419] width 113 height 11
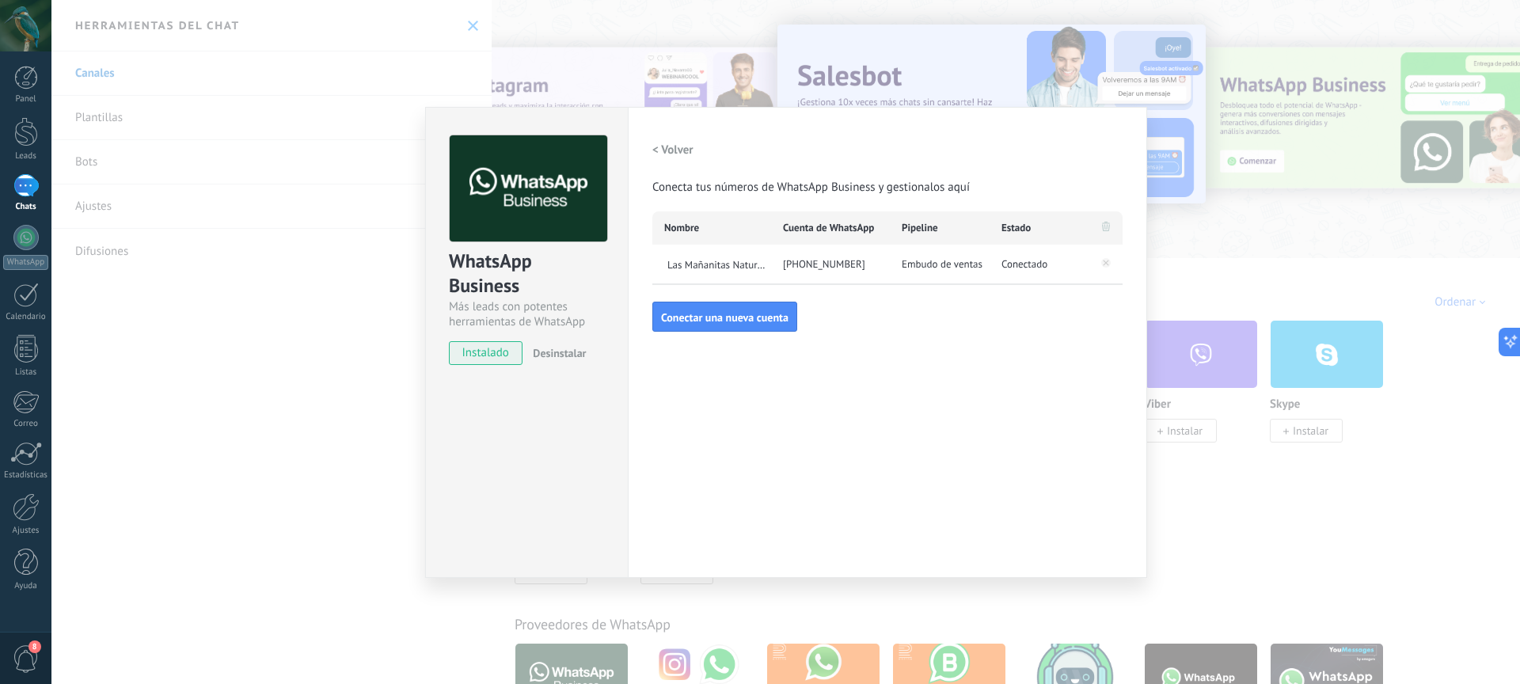
click at [339, 394] on div "WhatsApp Business Más leads con potentes herramientas de WhatsApp instalado Des…" at bounding box center [785, 342] width 1469 height 684
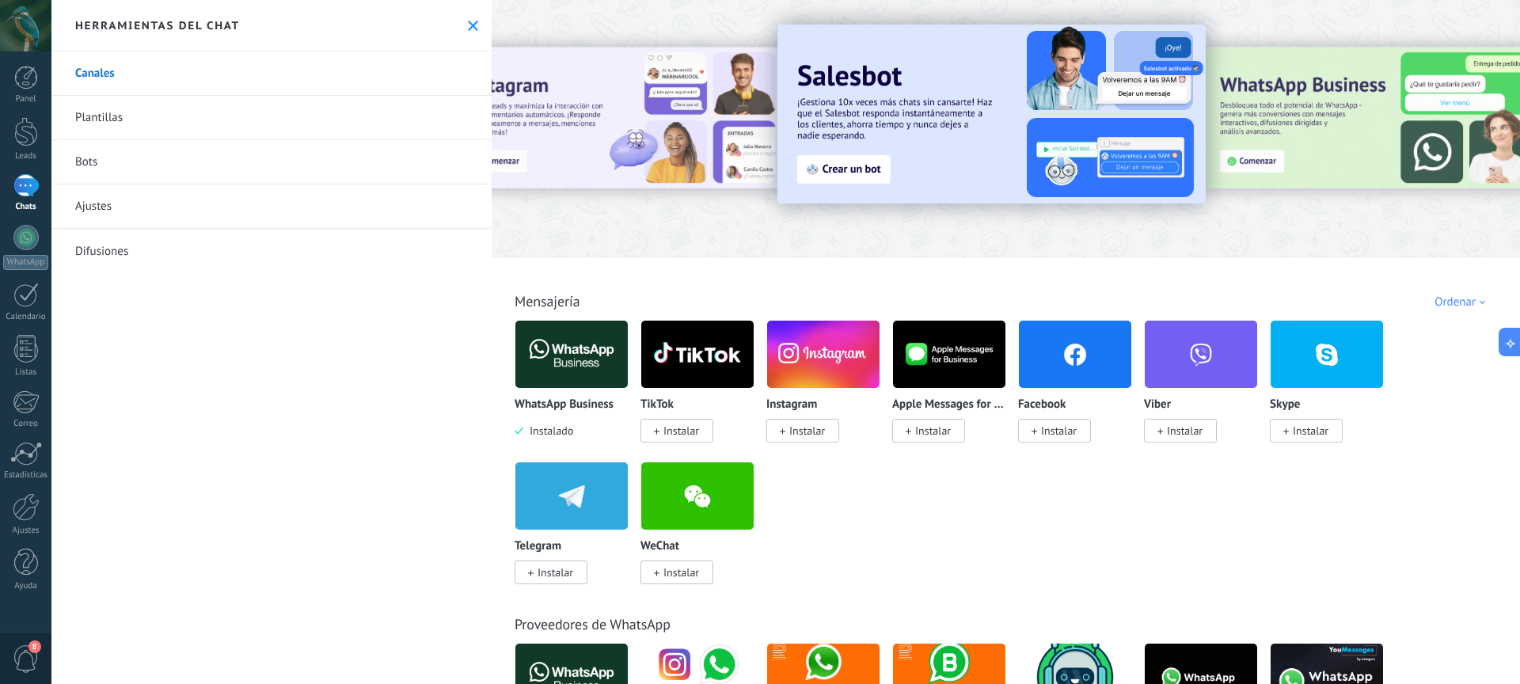
click at [32, 188] on div at bounding box center [25, 185] width 25 height 23
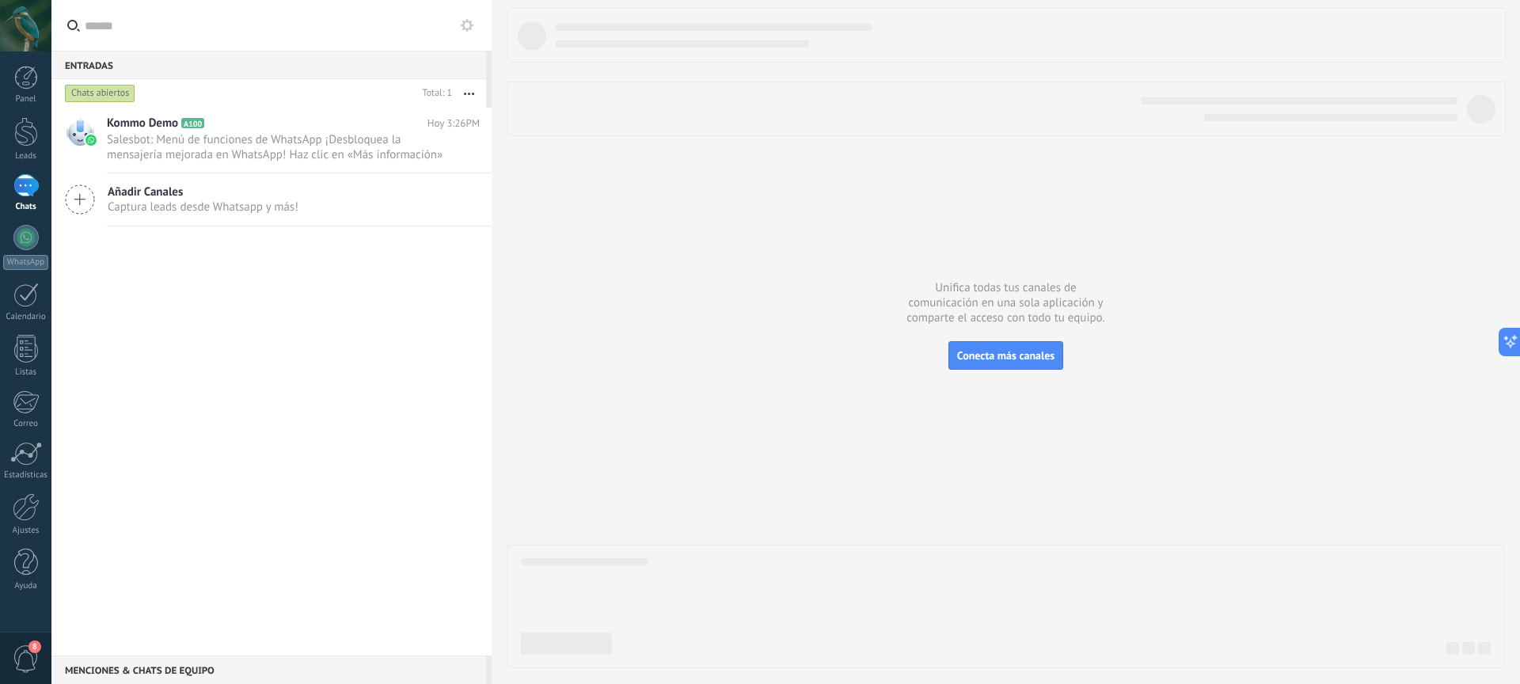
click at [98, 96] on div "Chats abiertos" at bounding box center [100, 93] width 70 height 19
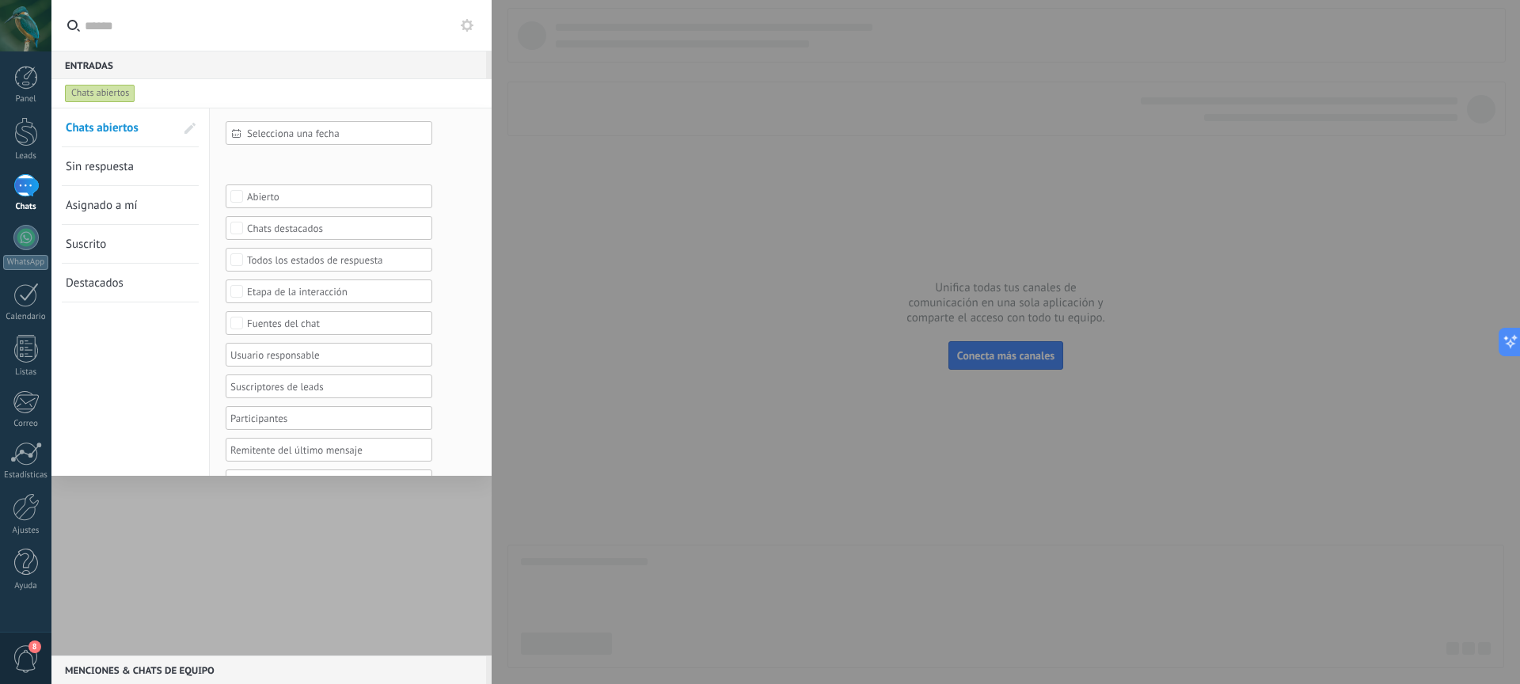
click at [466, 32] on button at bounding box center [467, 25] width 19 height 19
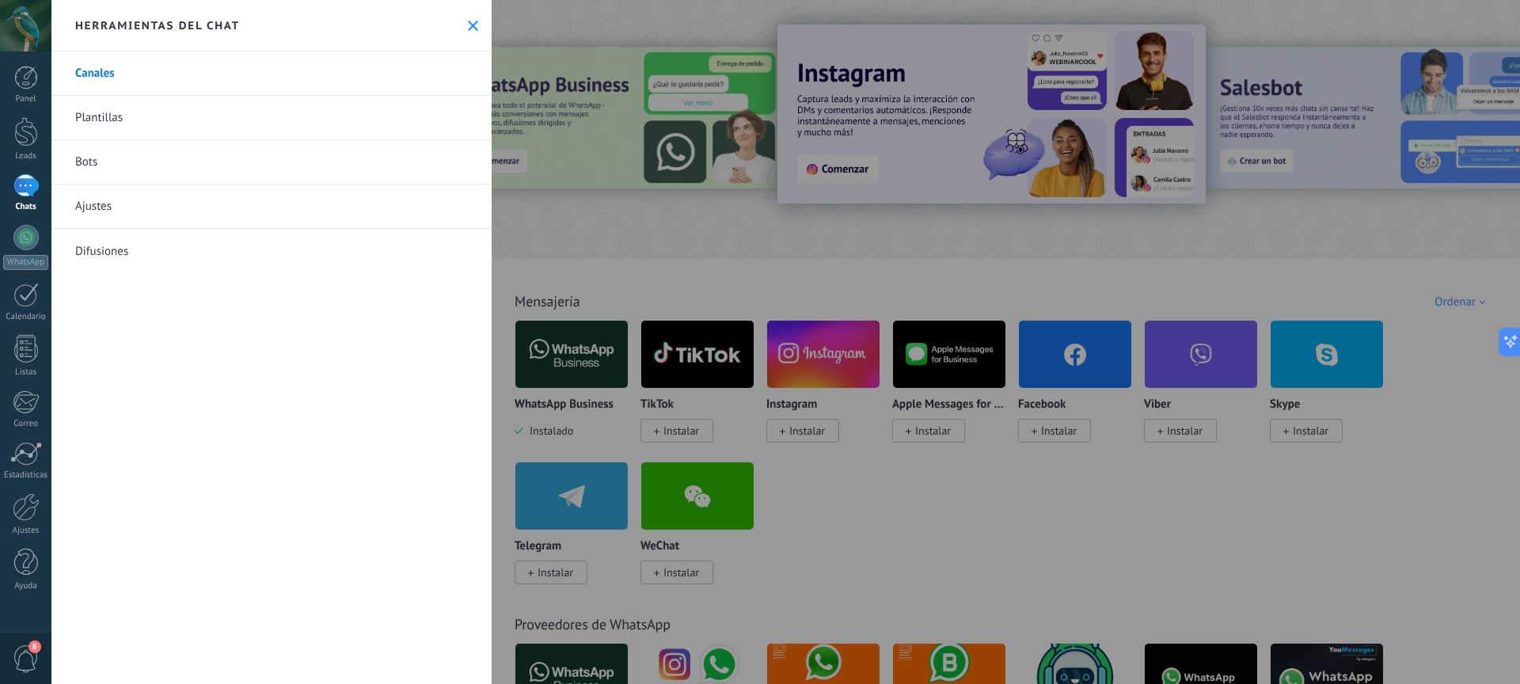
click at [470, 28] on use at bounding box center [473, 26] width 10 height 10
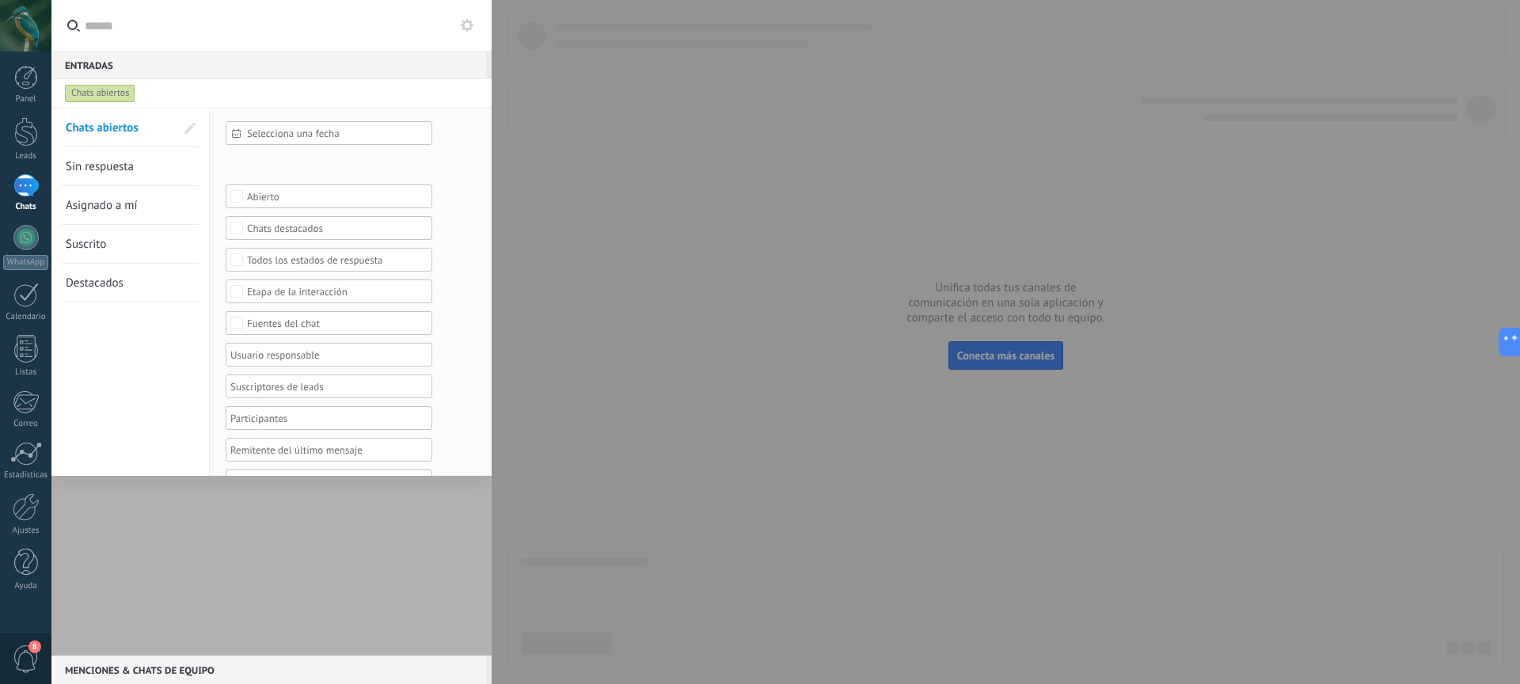
click at [466, 26] on icon at bounding box center [467, 25] width 13 height 13
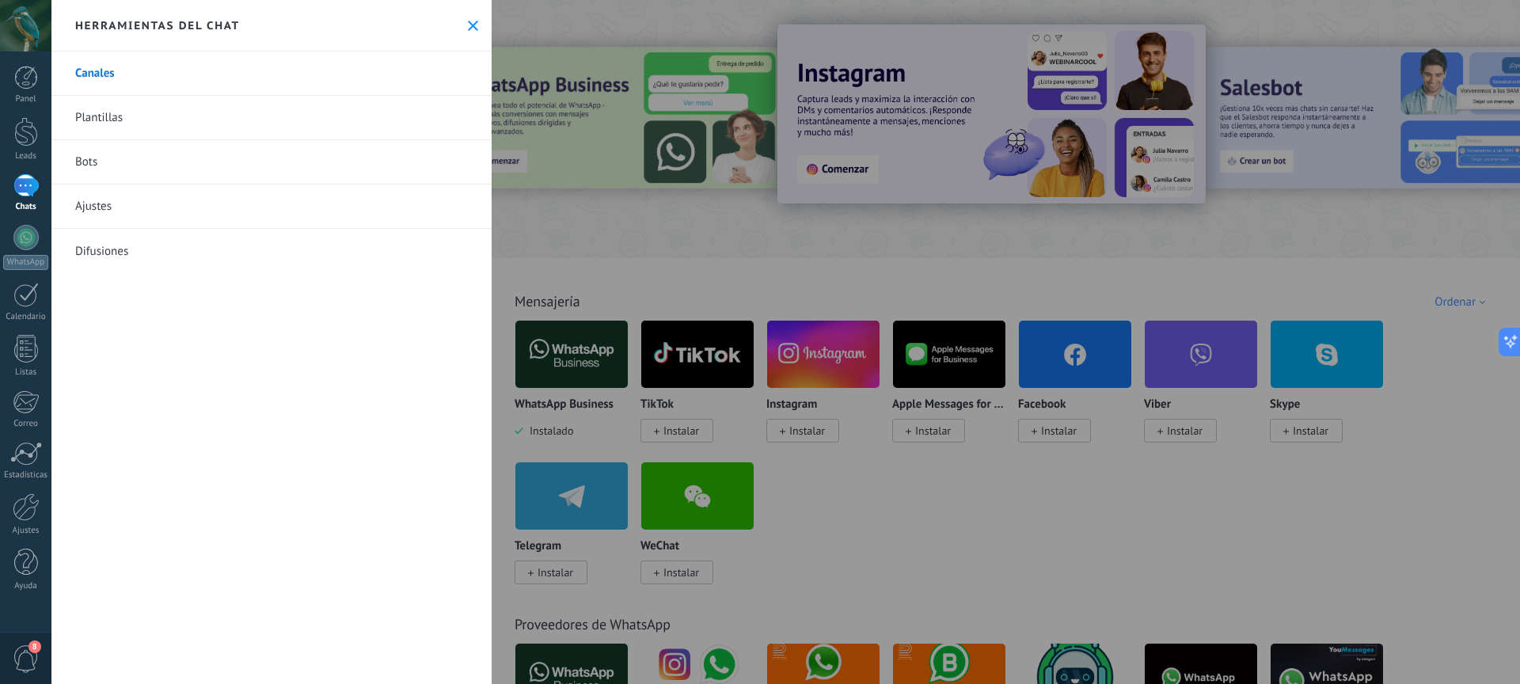
click at [672, 264] on div at bounding box center [760, 342] width 1520 height 684
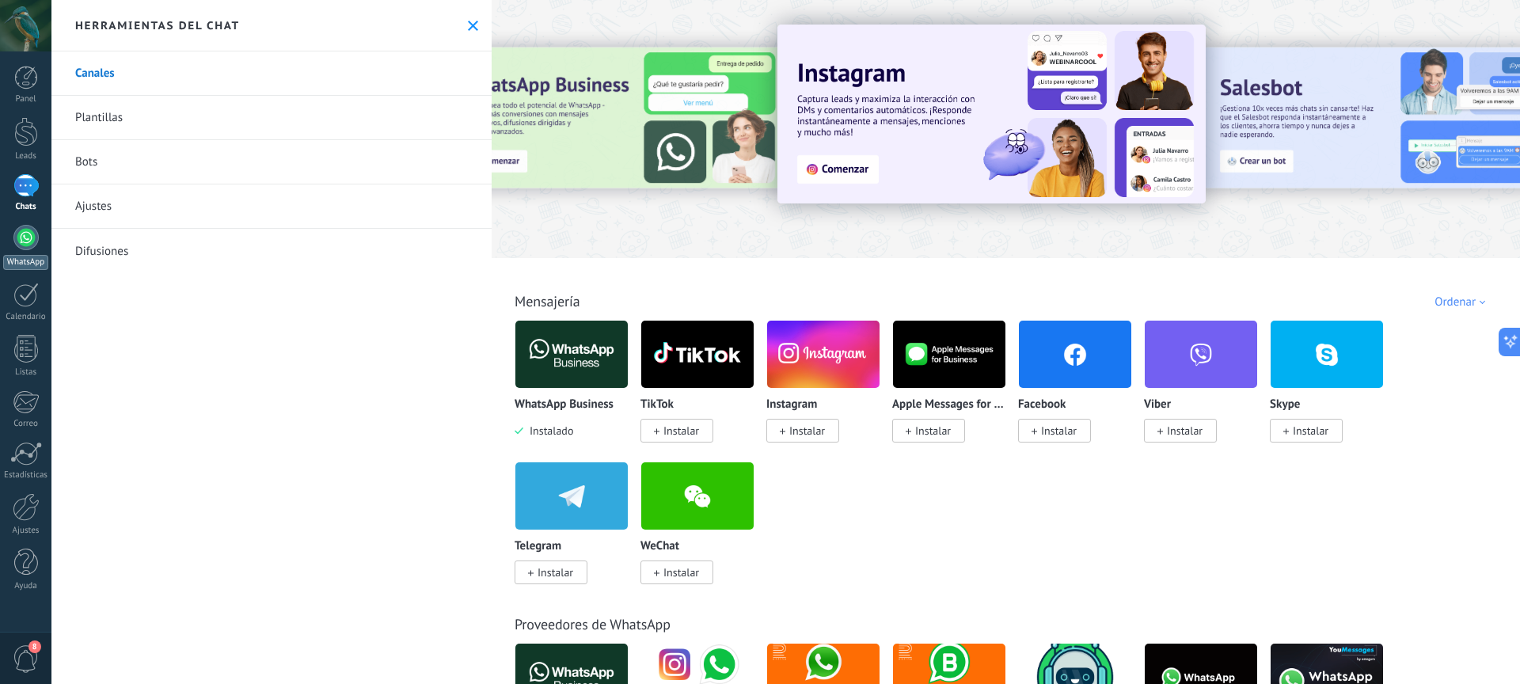
click at [27, 248] on div at bounding box center [25, 237] width 25 height 25
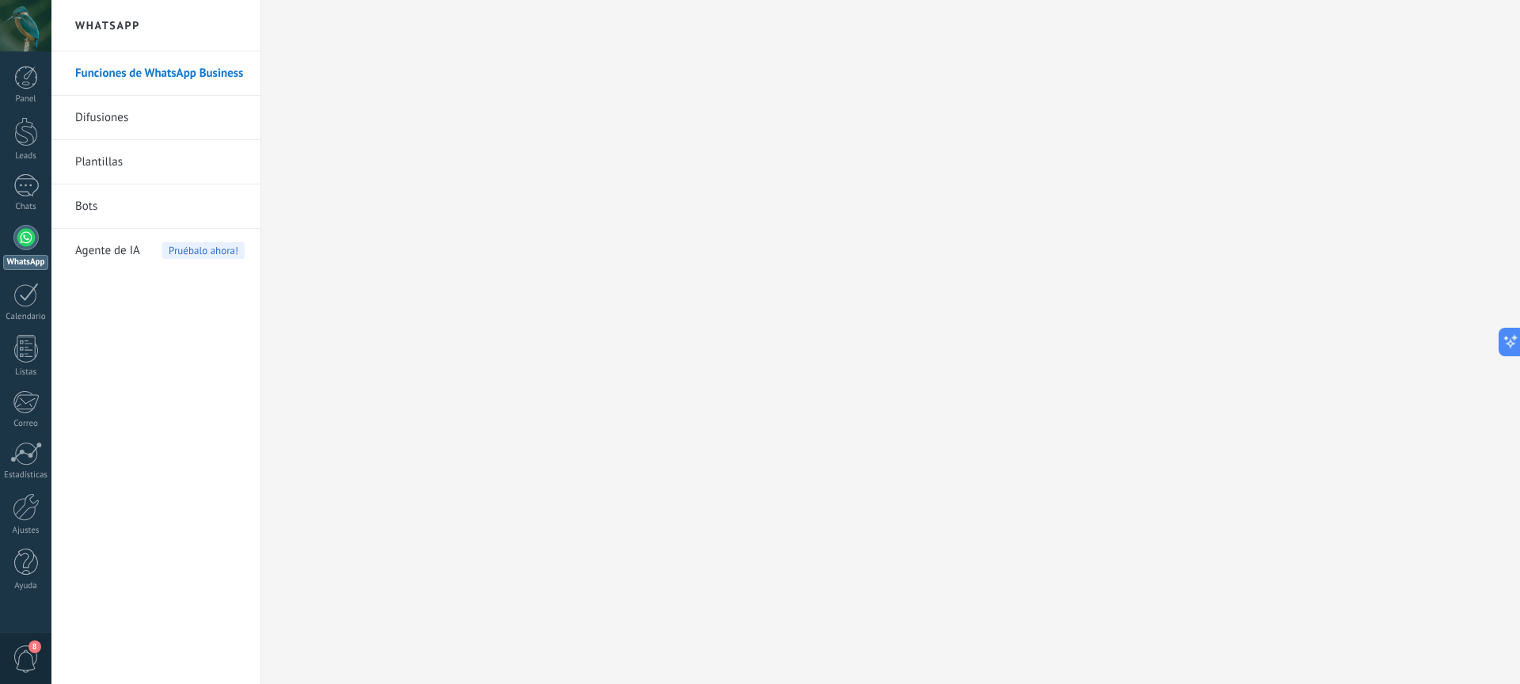
click at [129, 249] on span "Agente de IA" at bounding box center [107, 251] width 65 height 44
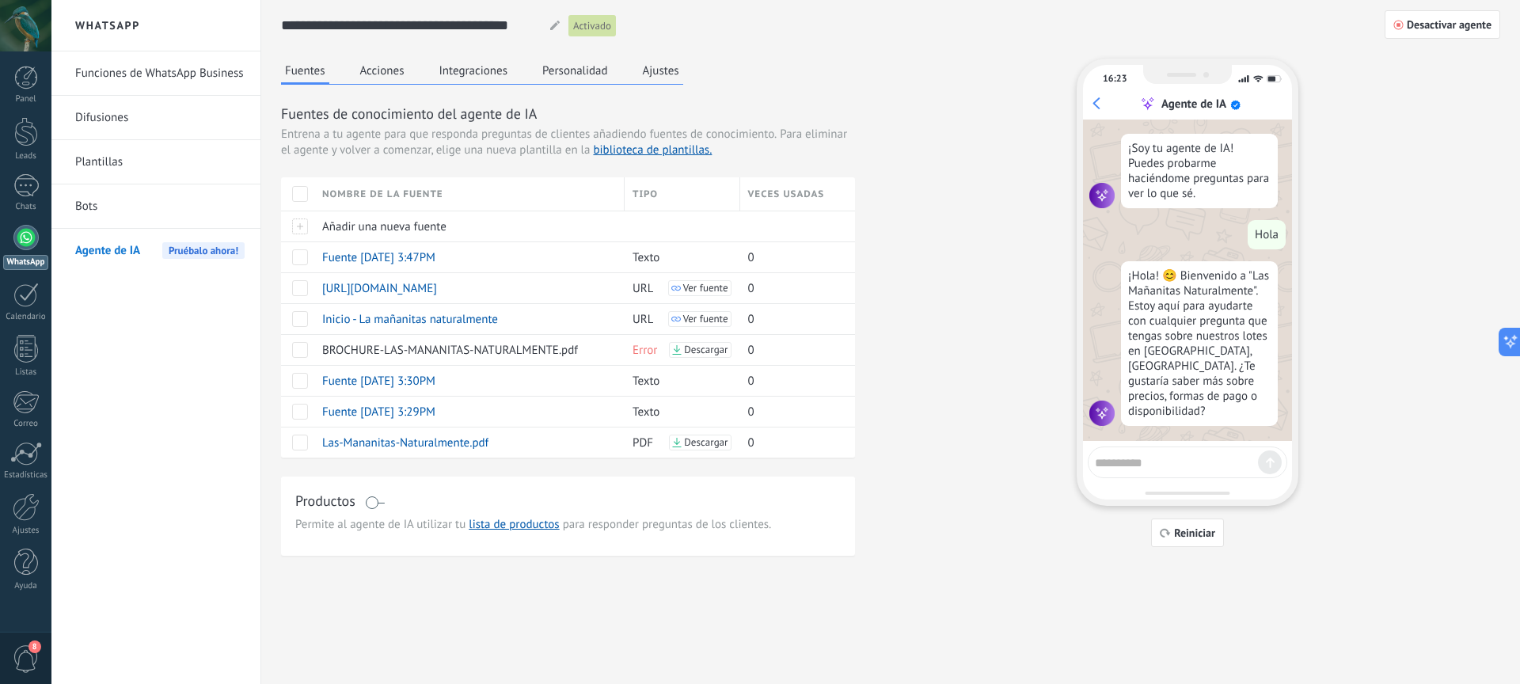
click at [650, 70] on button "Ajustes" at bounding box center [661, 71] width 44 height 24
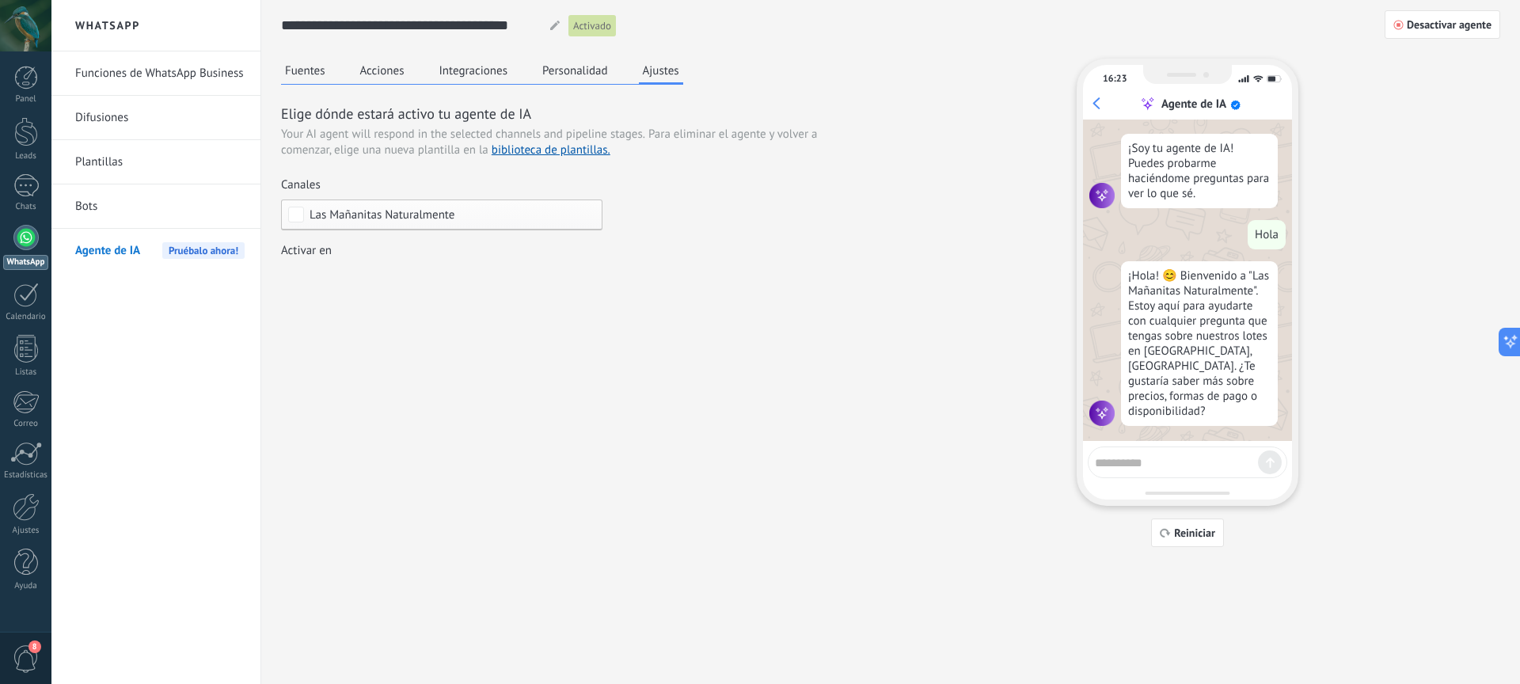
click at [456, 215] on span "Las Mañanitas Naturalmente" at bounding box center [446, 215] width 272 height 12
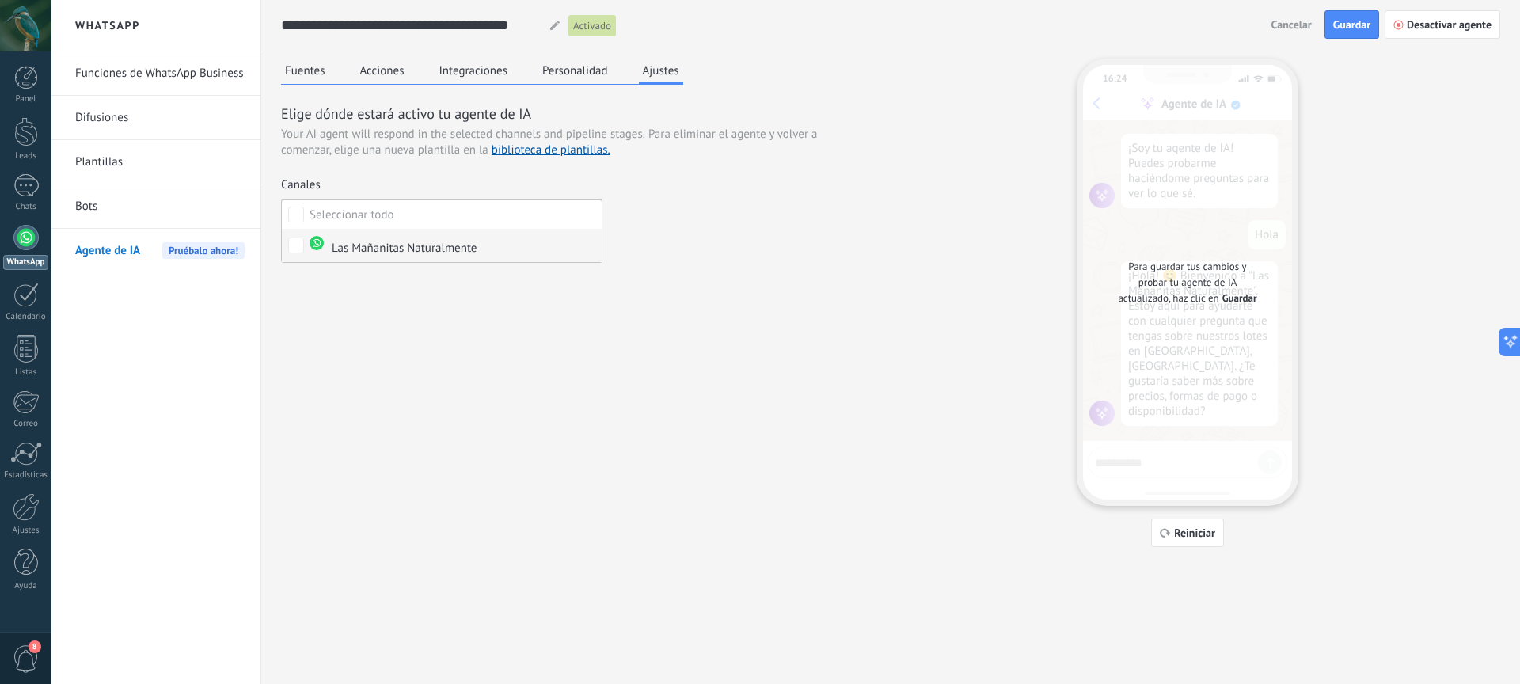
click at [402, 253] on div "Las Mañanitas Naturalmente" at bounding box center [393, 246] width 167 height 21
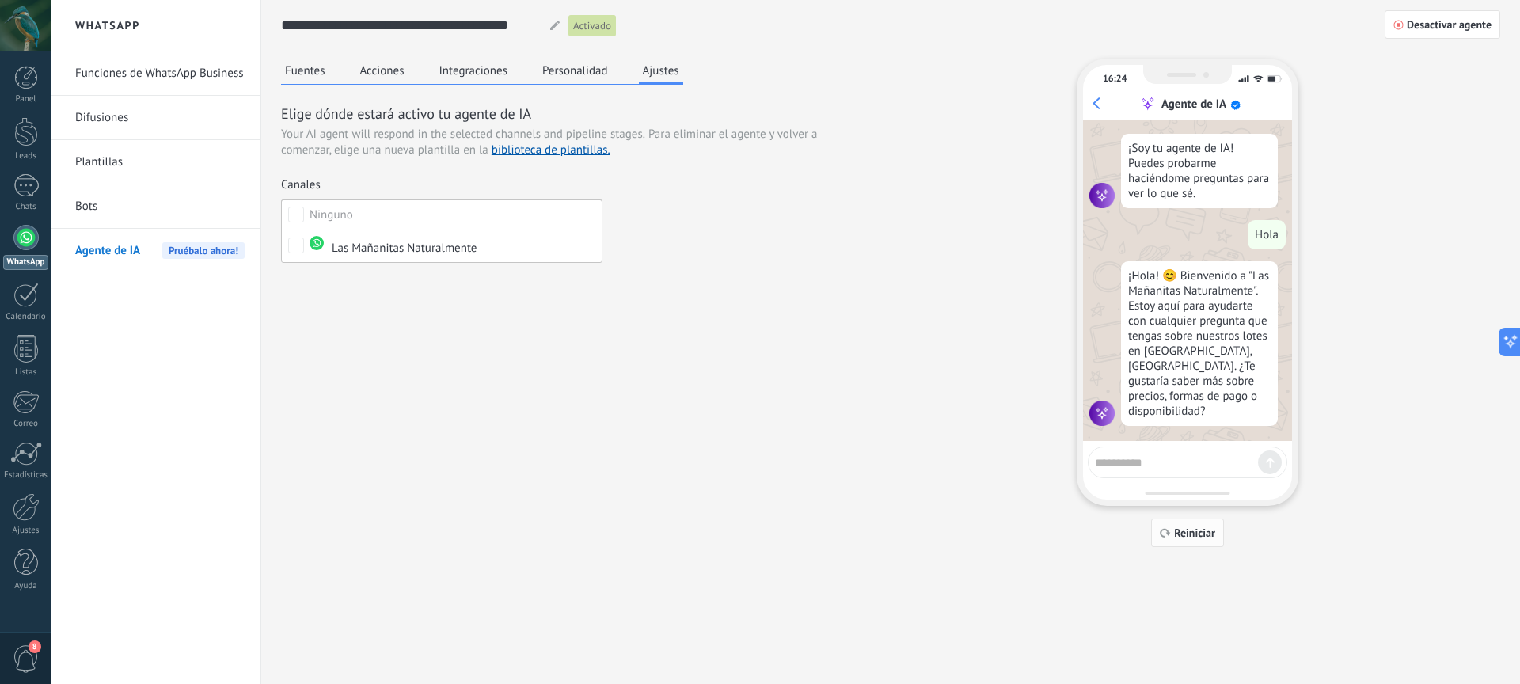
click at [1177, 539] on span "Reiniciar" at bounding box center [1194, 532] width 41 height 11
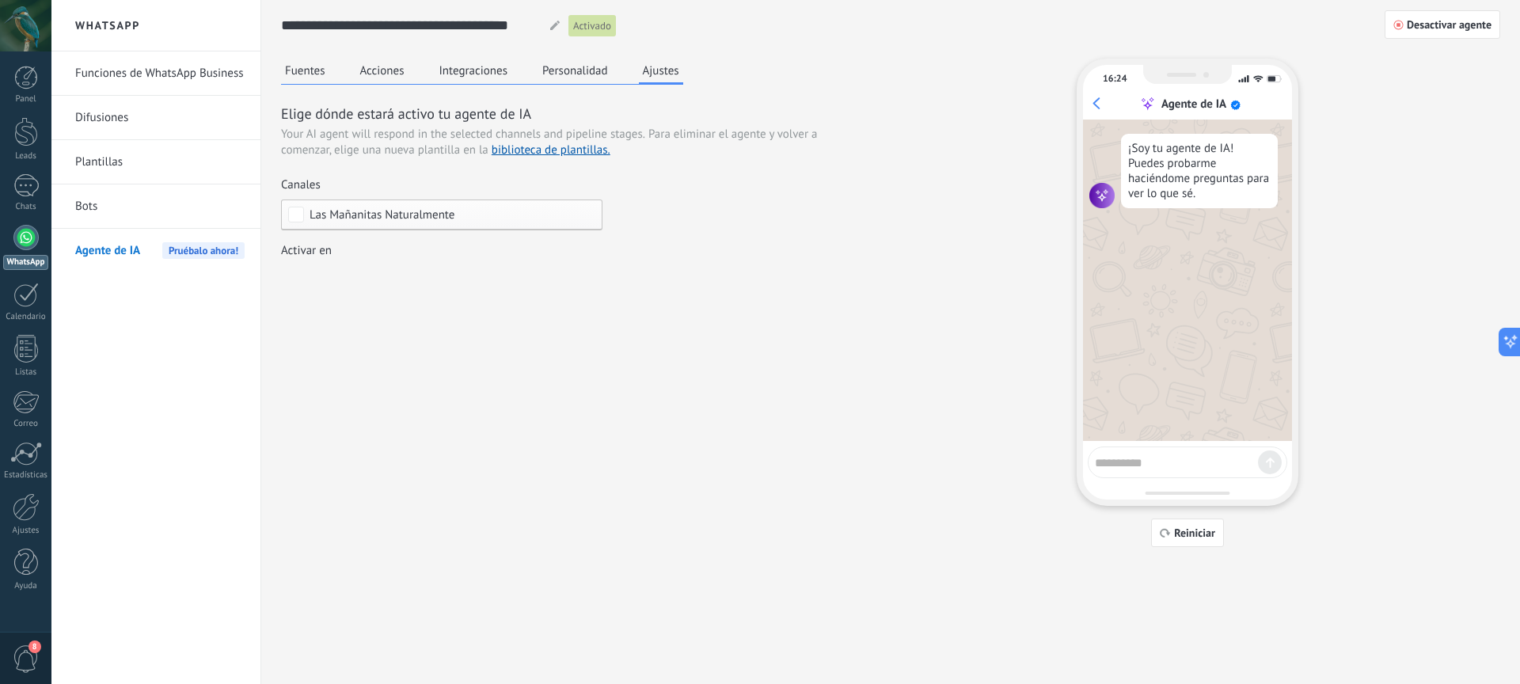
click at [0, 0] on div "Incoming leads Contacto inicial Negociación Debate contractual Discusión de con…" at bounding box center [0, 0] width 0 height 0
click at [771, 327] on div at bounding box center [785, 342] width 1469 height 684
click at [584, 72] on button "Personalidad" at bounding box center [576, 71] width 74 height 24
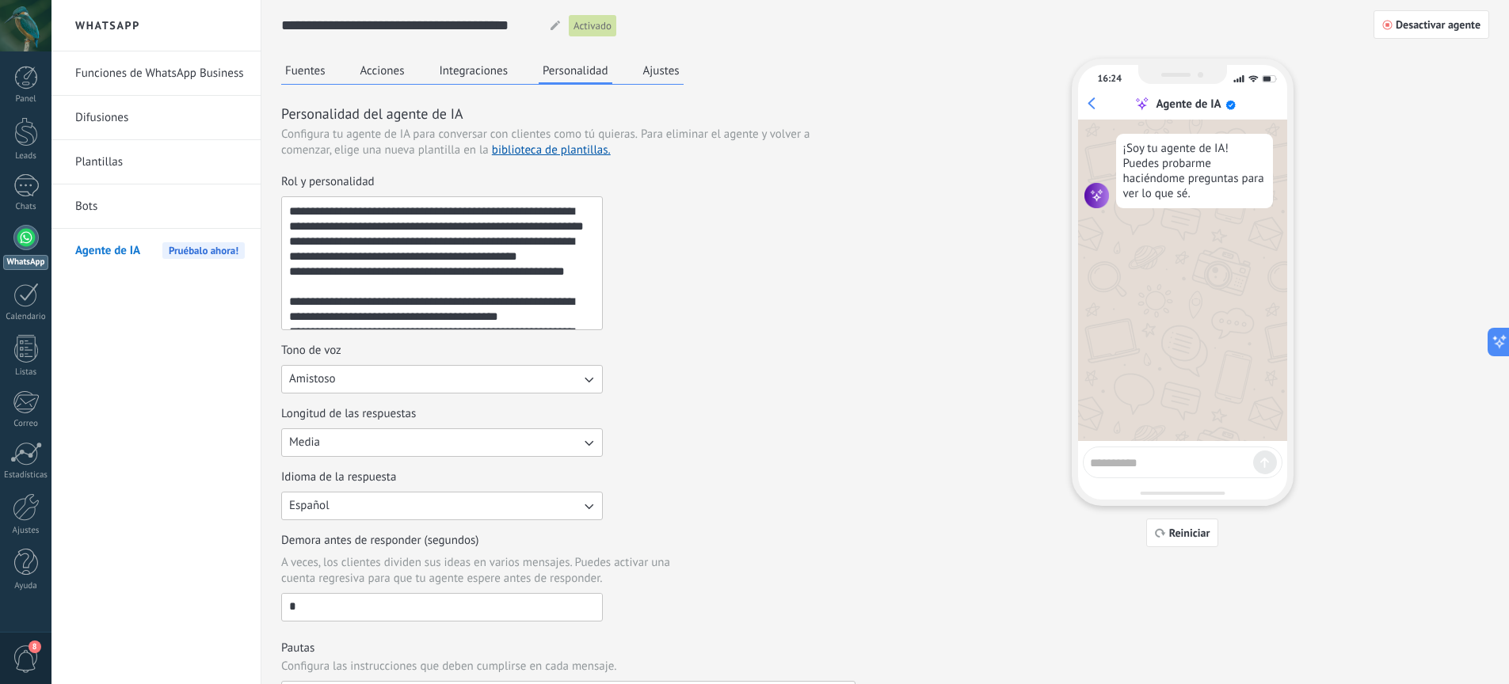
click at [461, 72] on button "Integraciones" at bounding box center [474, 71] width 77 height 24
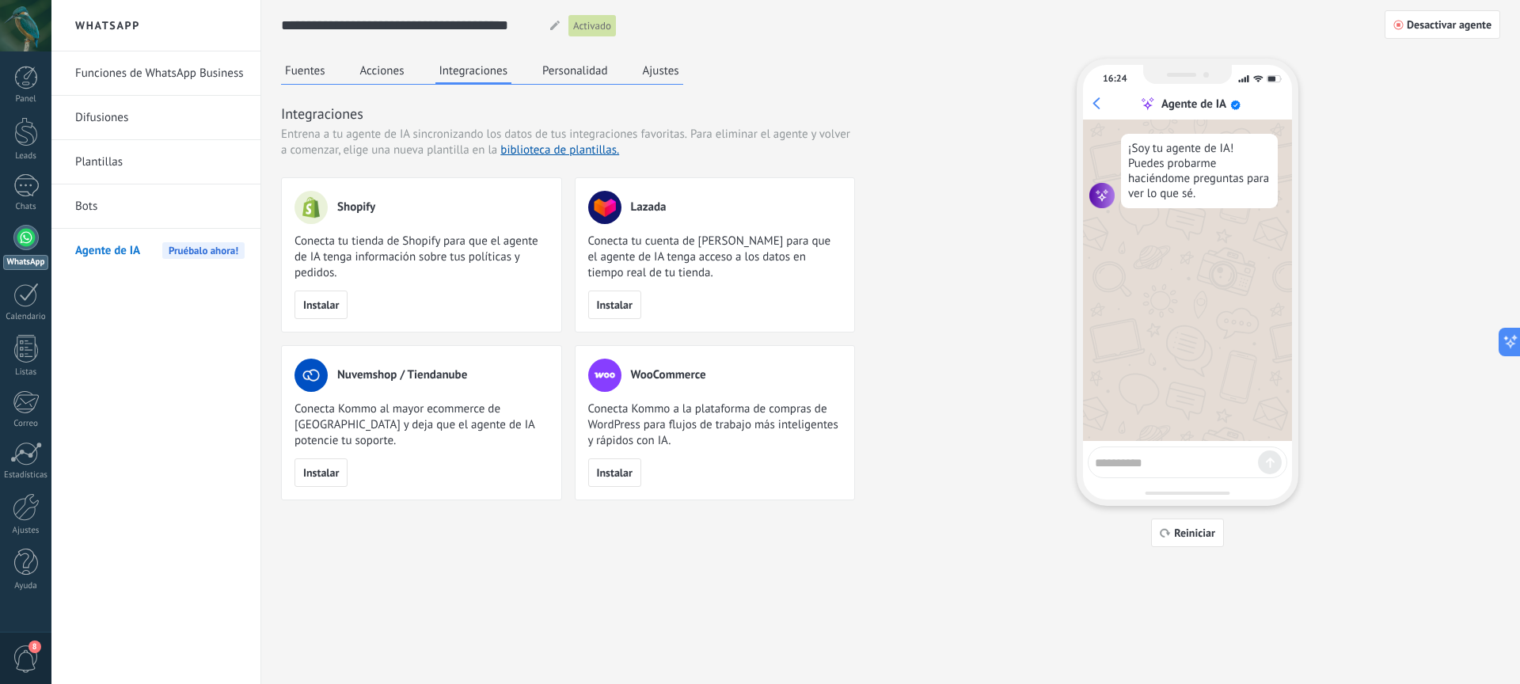
click at [392, 76] on button "Acciones" at bounding box center [382, 71] width 52 height 24
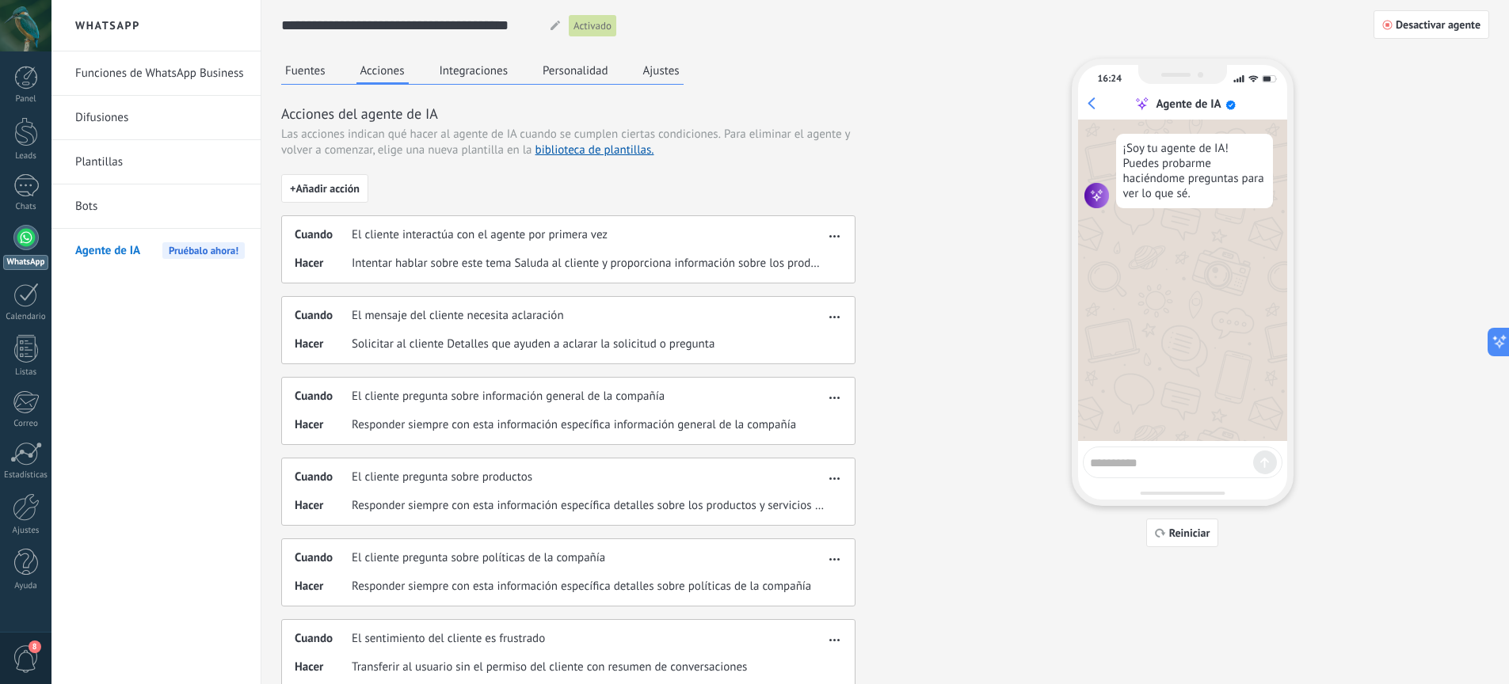
click at [303, 77] on button "Fuentes" at bounding box center [305, 71] width 48 height 24
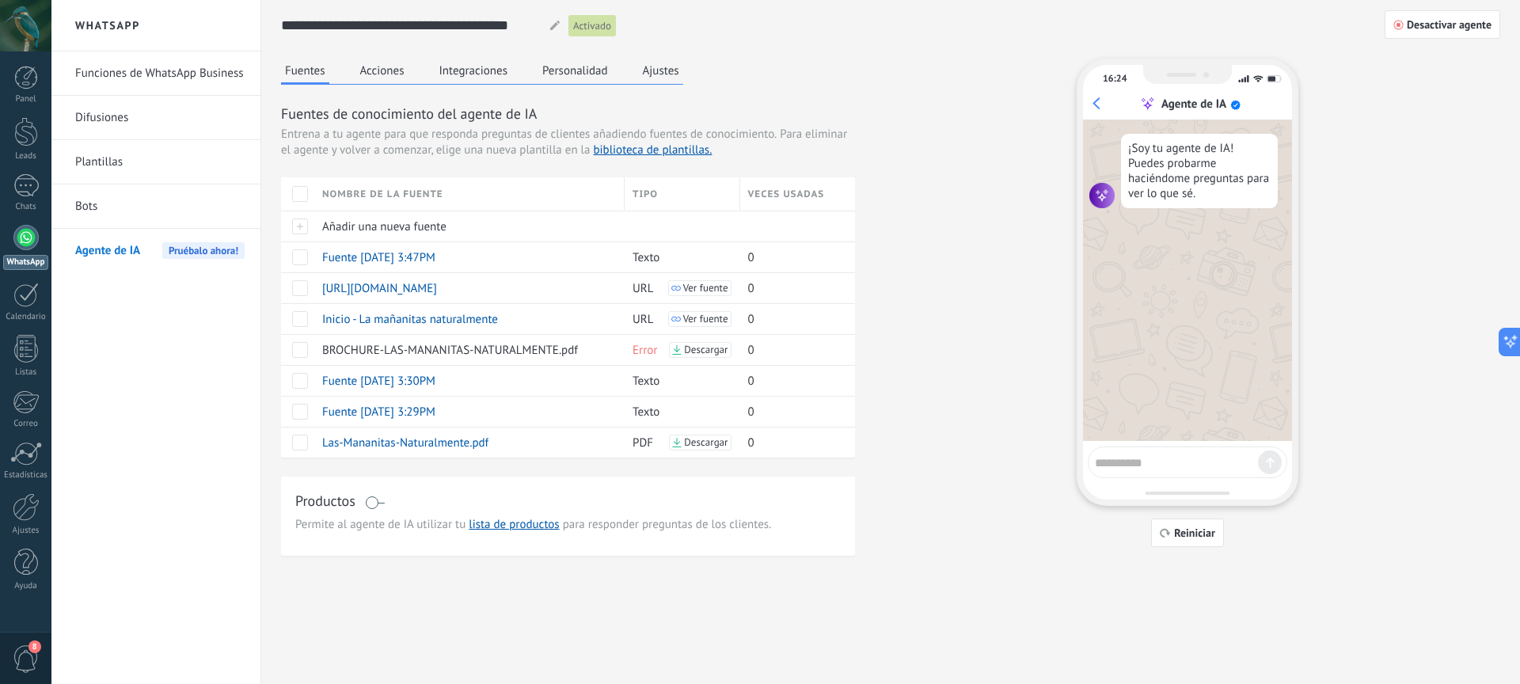
click at [131, 214] on link "Bots" at bounding box center [159, 207] width 169 height 44
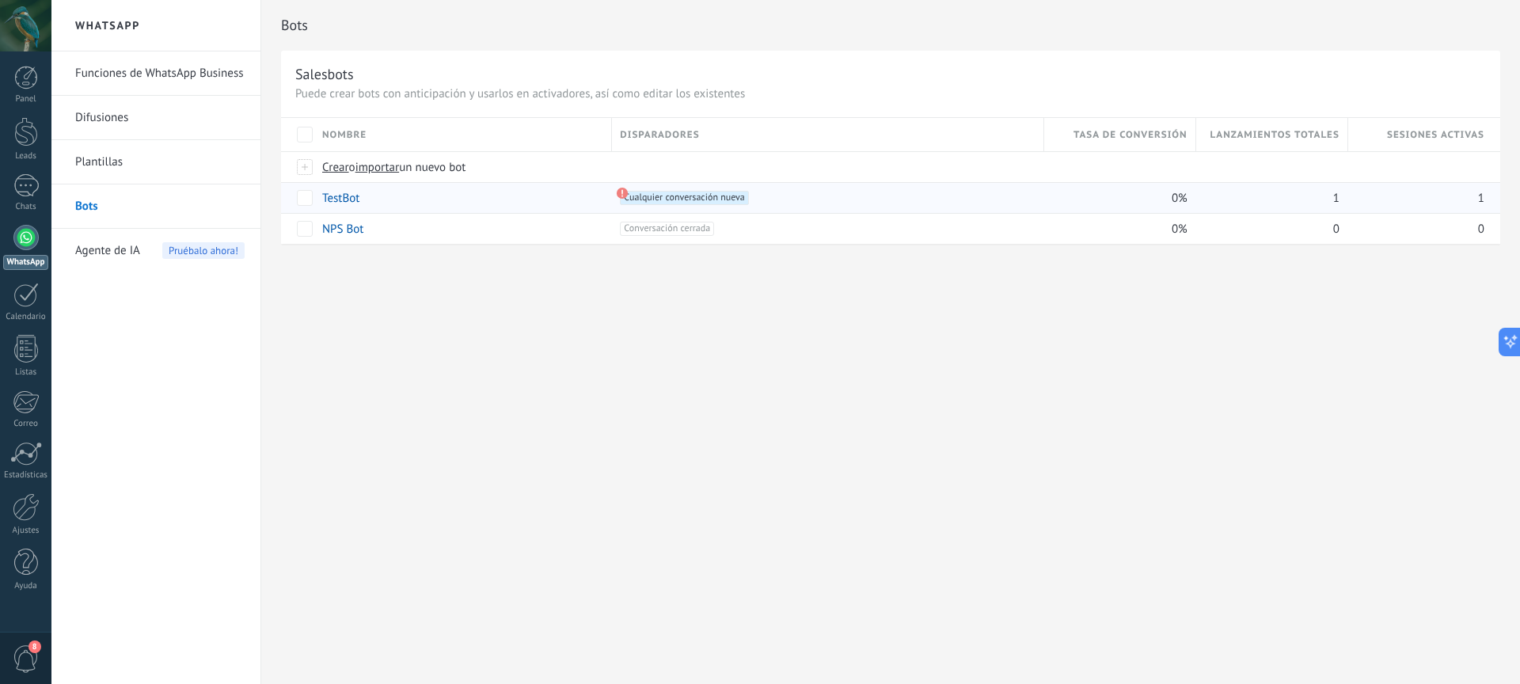
click at [676, 197] on span "Cualquier conversación nueva +0" at bounding box center [684, 198] width 128 height 14
click at [619, 191] on use at bounding box center [622, 193] width 11 height 11
click at [624, 195] on use at bounding box center [622, 193] width 11 height 11
click at [348, 204] on link "TestBot" at bounding box center [340, 198] width 37 height 15
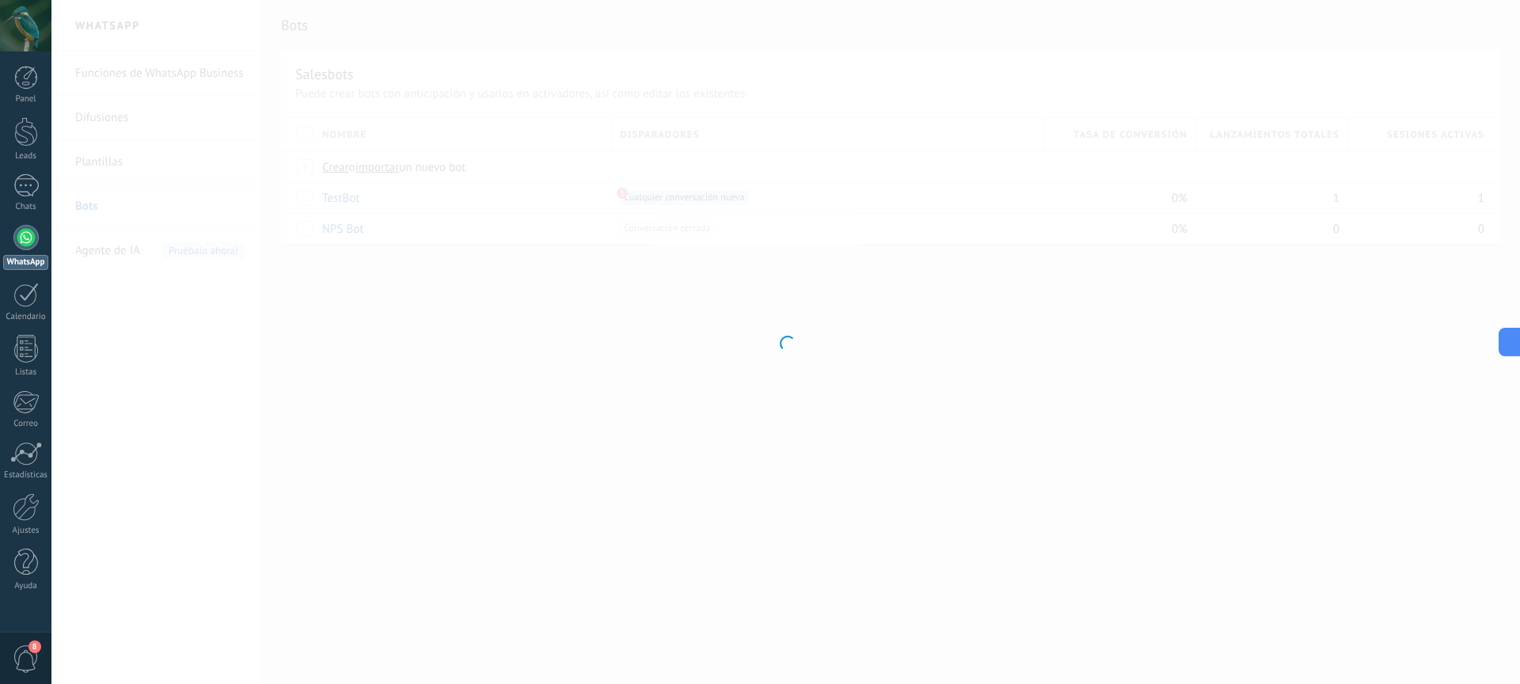
type input "*******"
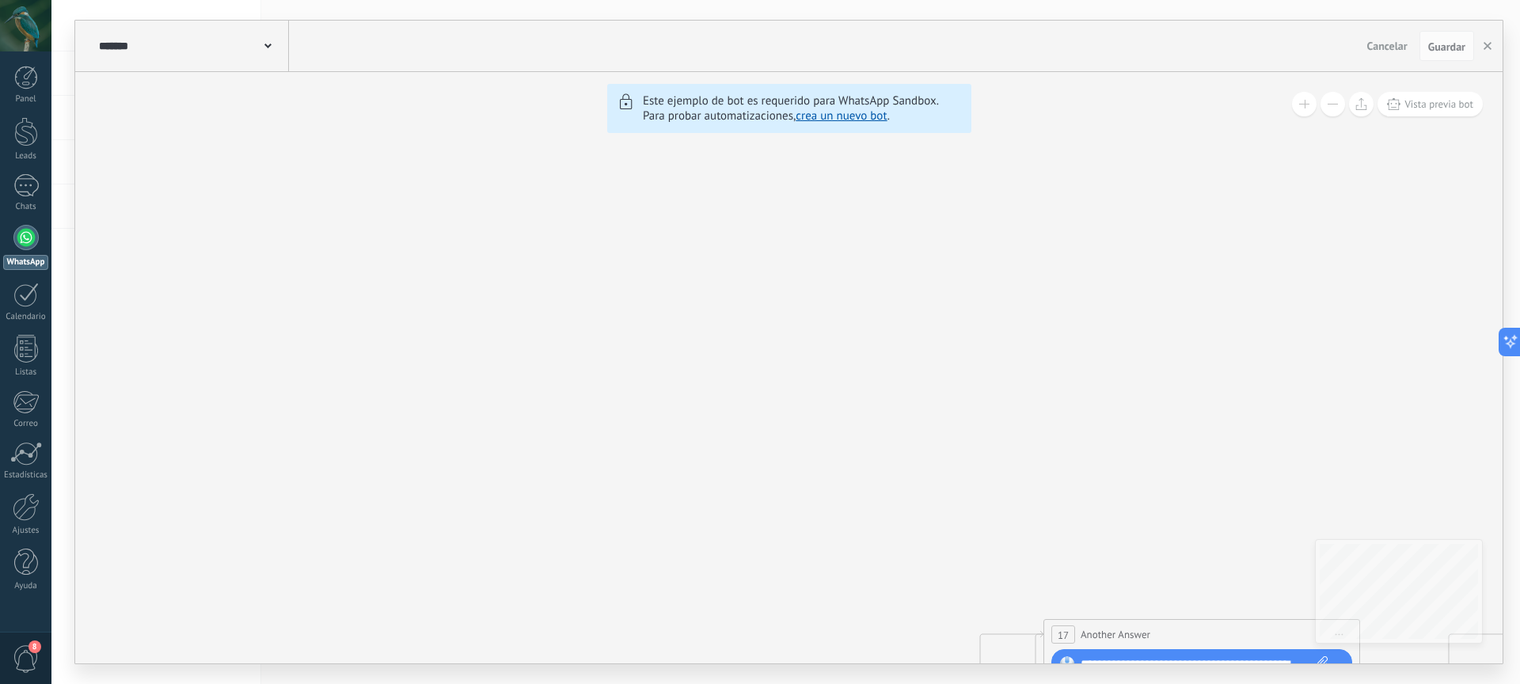
click at [29, 236] on div at bounding box center [25, 237] width 25 height 25
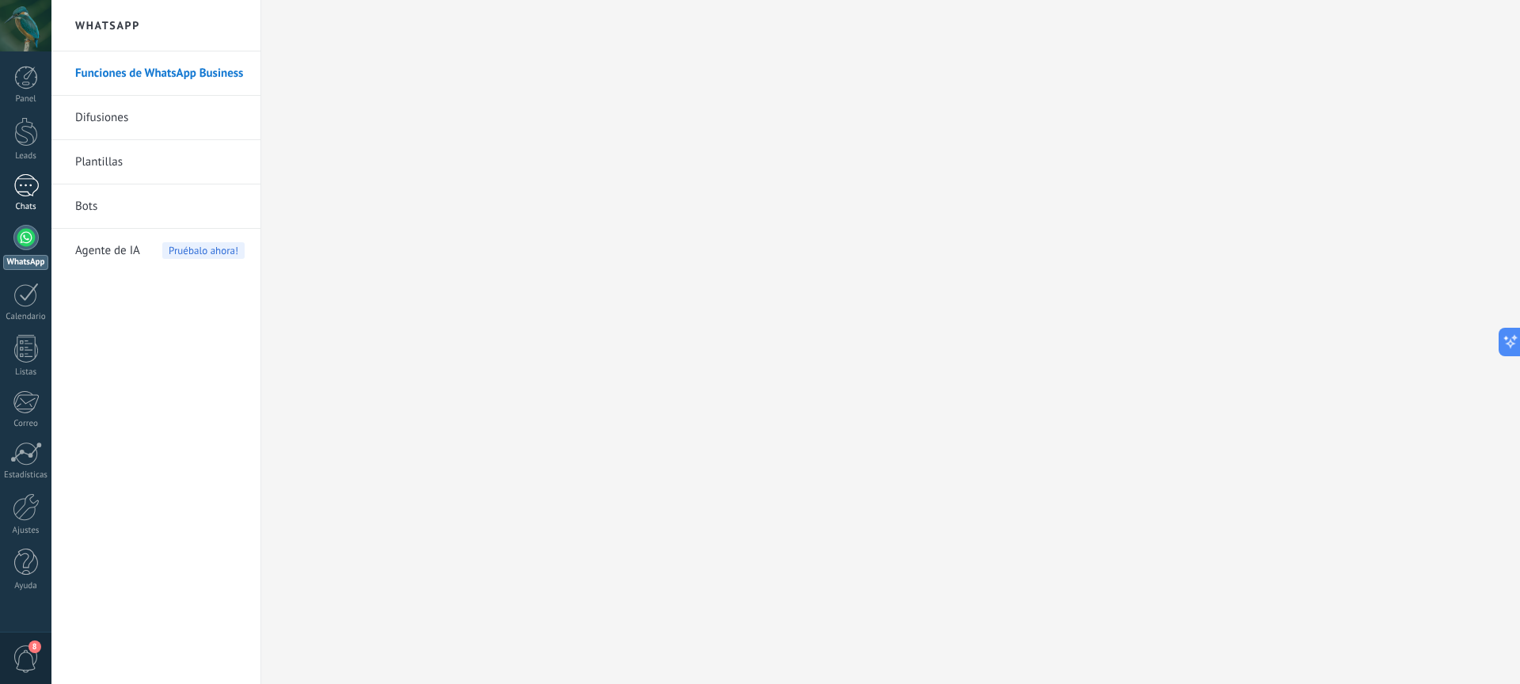
click at [33, 191] on div at bounding box center [25, 185] width 25 height 23
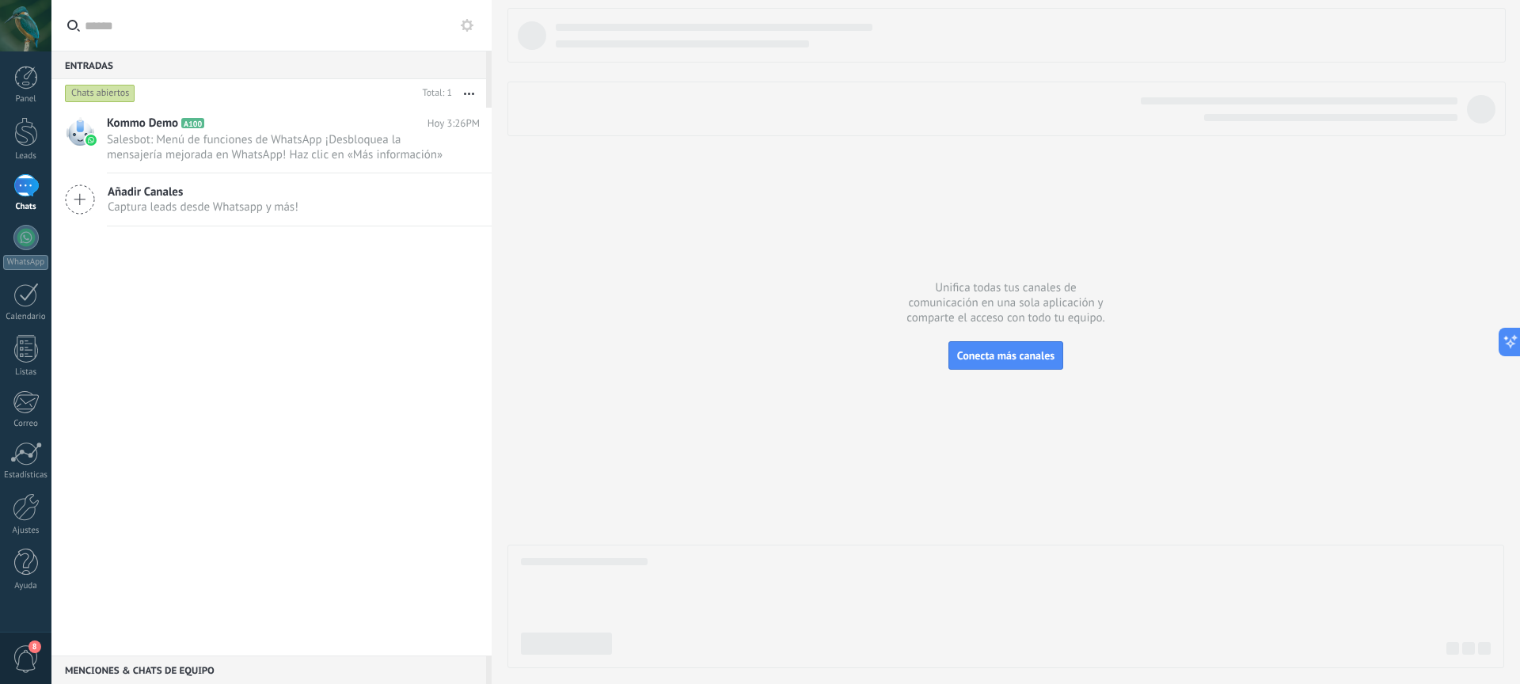
click at [194, 669] on div "Menciones & Chats de equipo 0" at bounding box center [268, 670] width 435 height 29
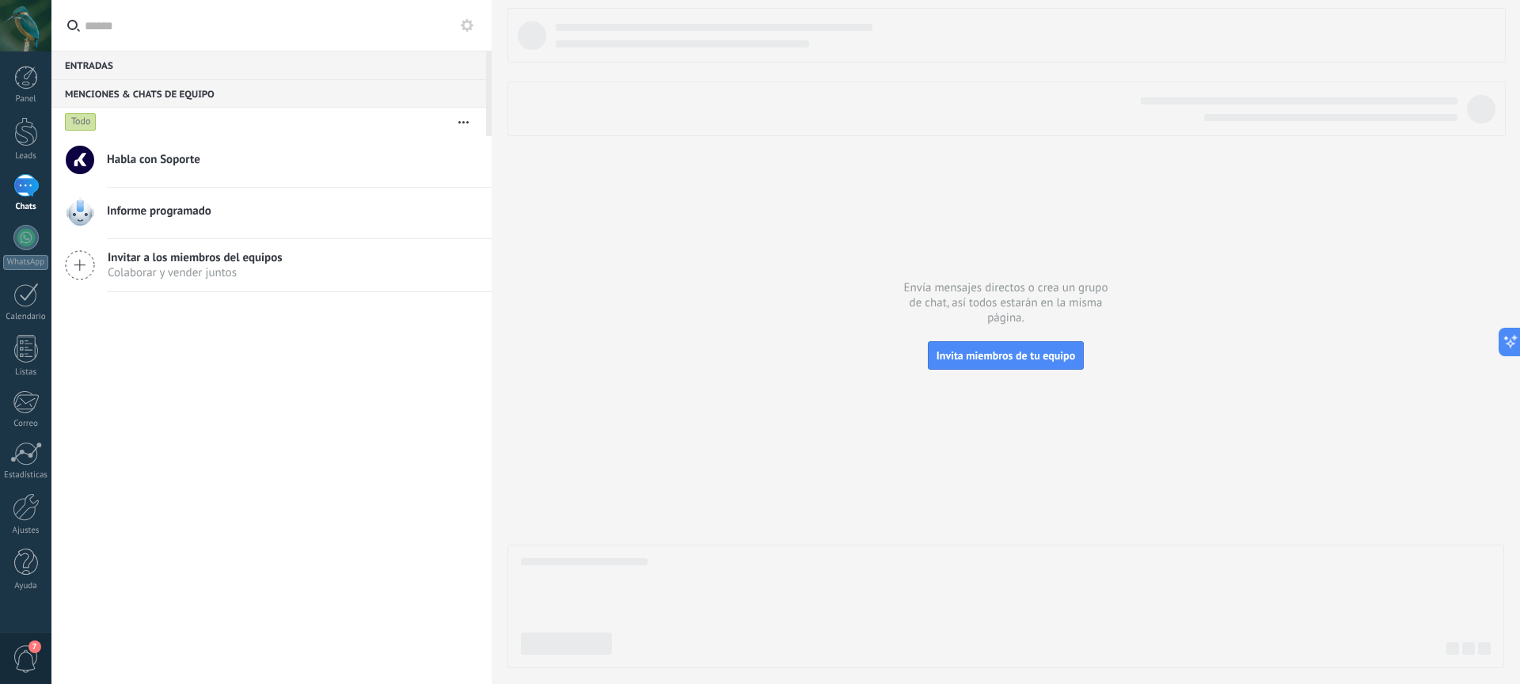
click at [230, 70] on div "Entradas 0" at bounding box center [268, 65] width 435 height 29
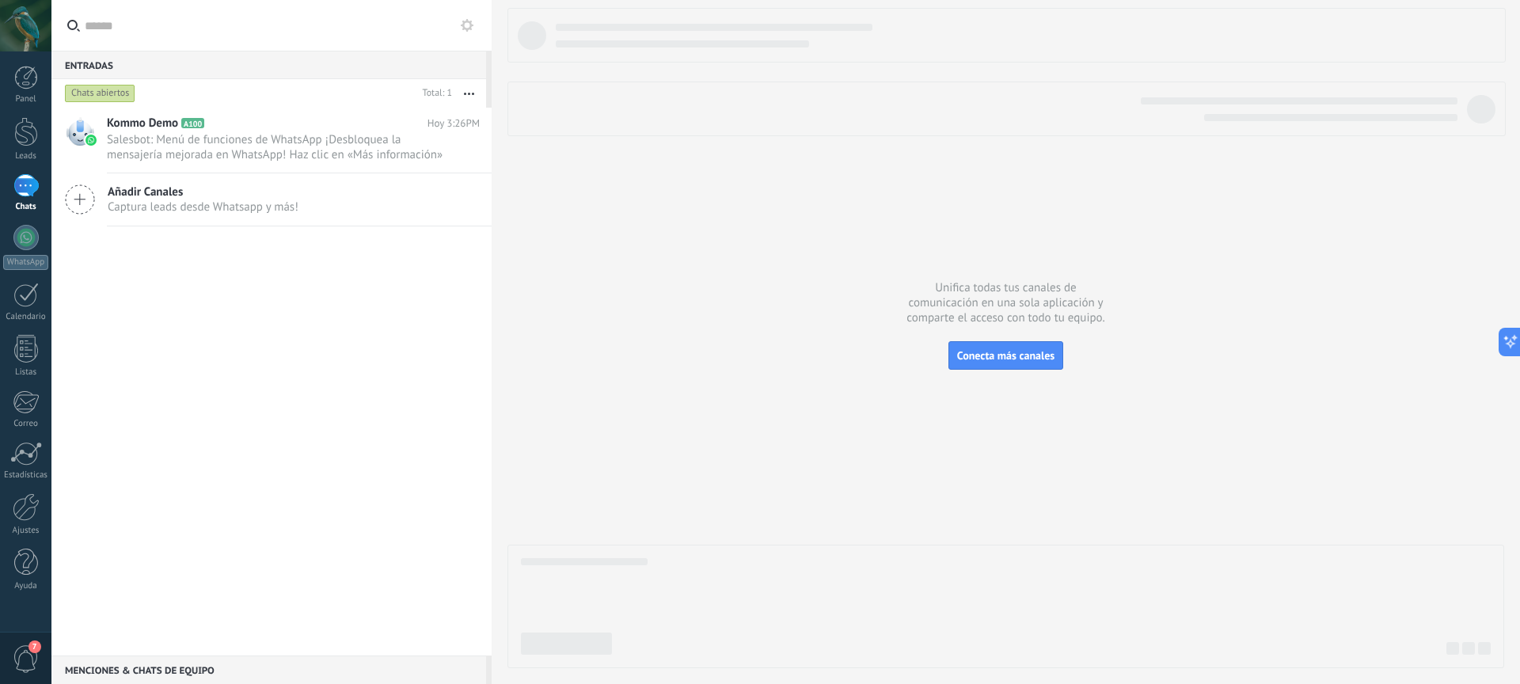
click at [66, 192] on icon at bounding box center [80, 200] width 30 height 30
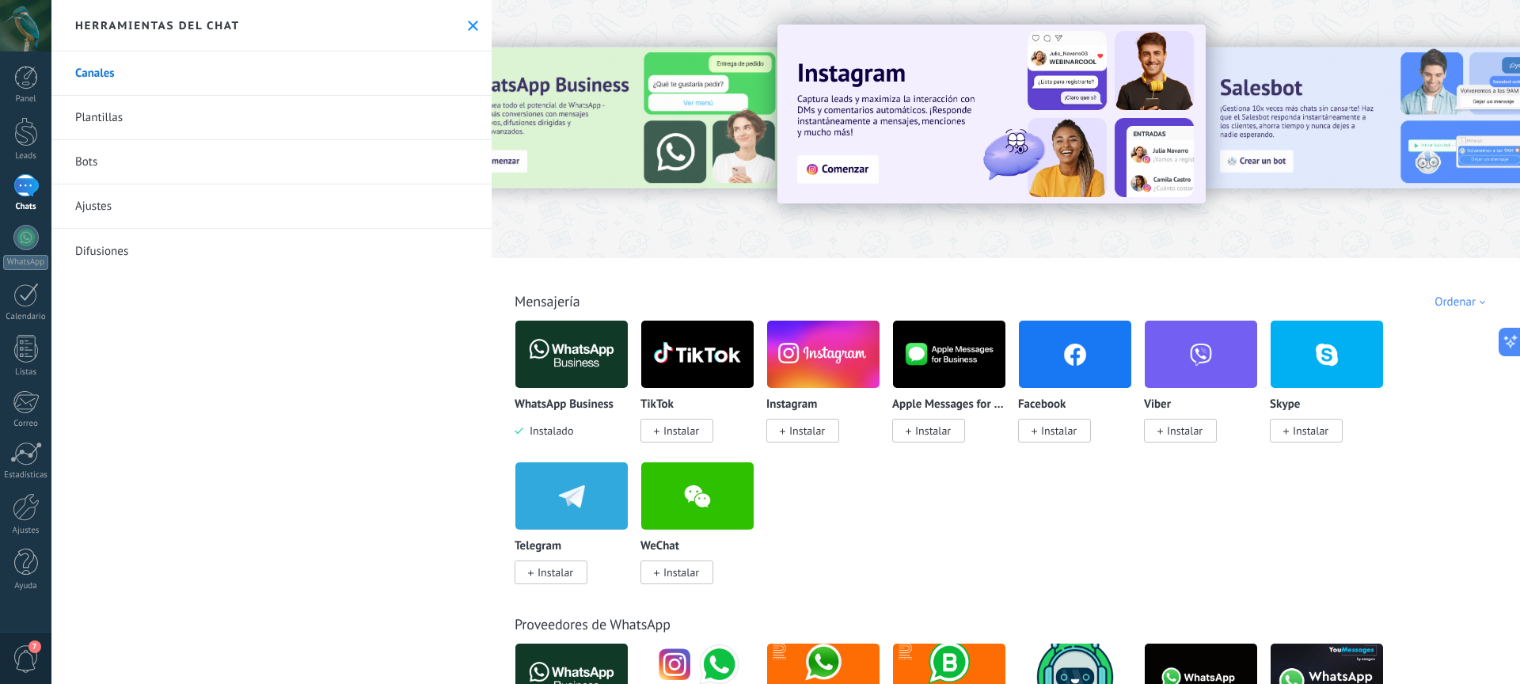
click at [595, 369] on img at bounding box center [572, 354] width 112 height 77
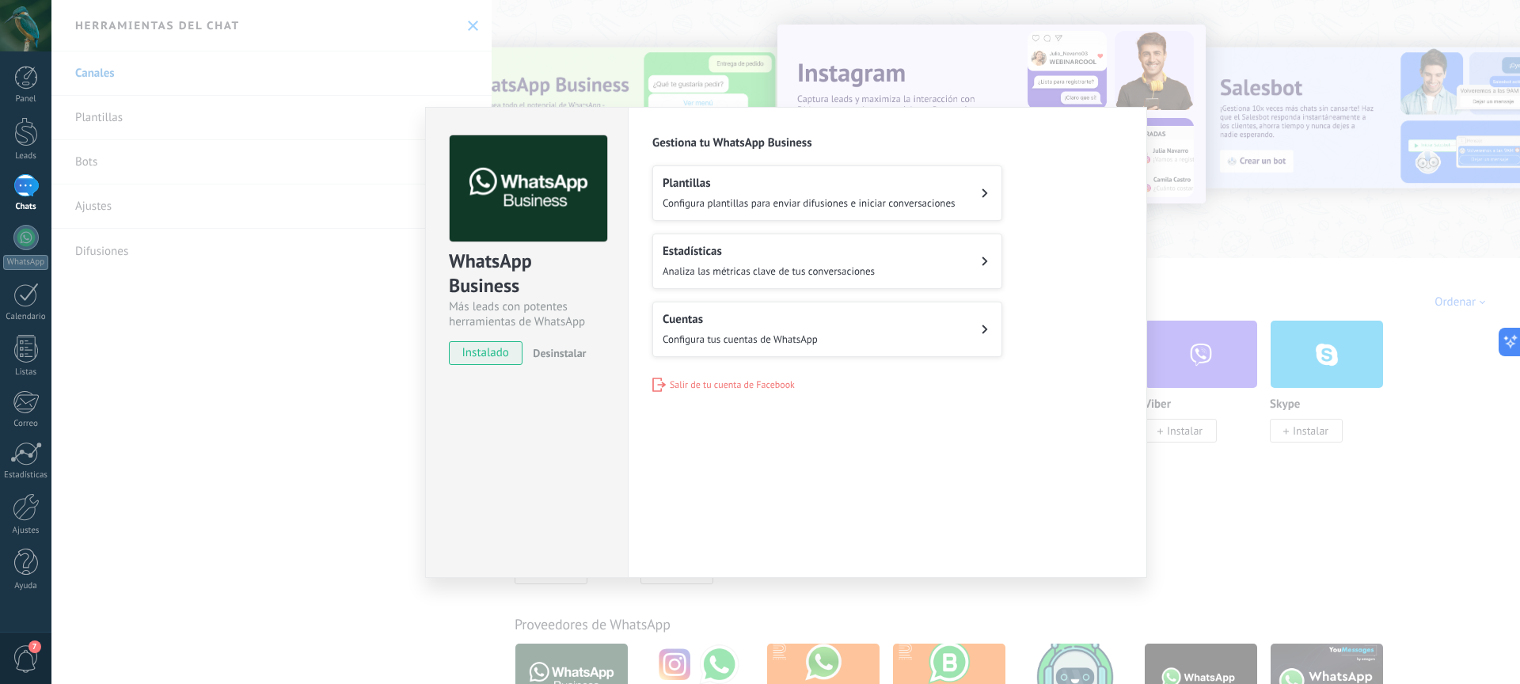
click at [793, 185] on h2 "Plantillas" at bounding box center [809, 183] width 293 height 15
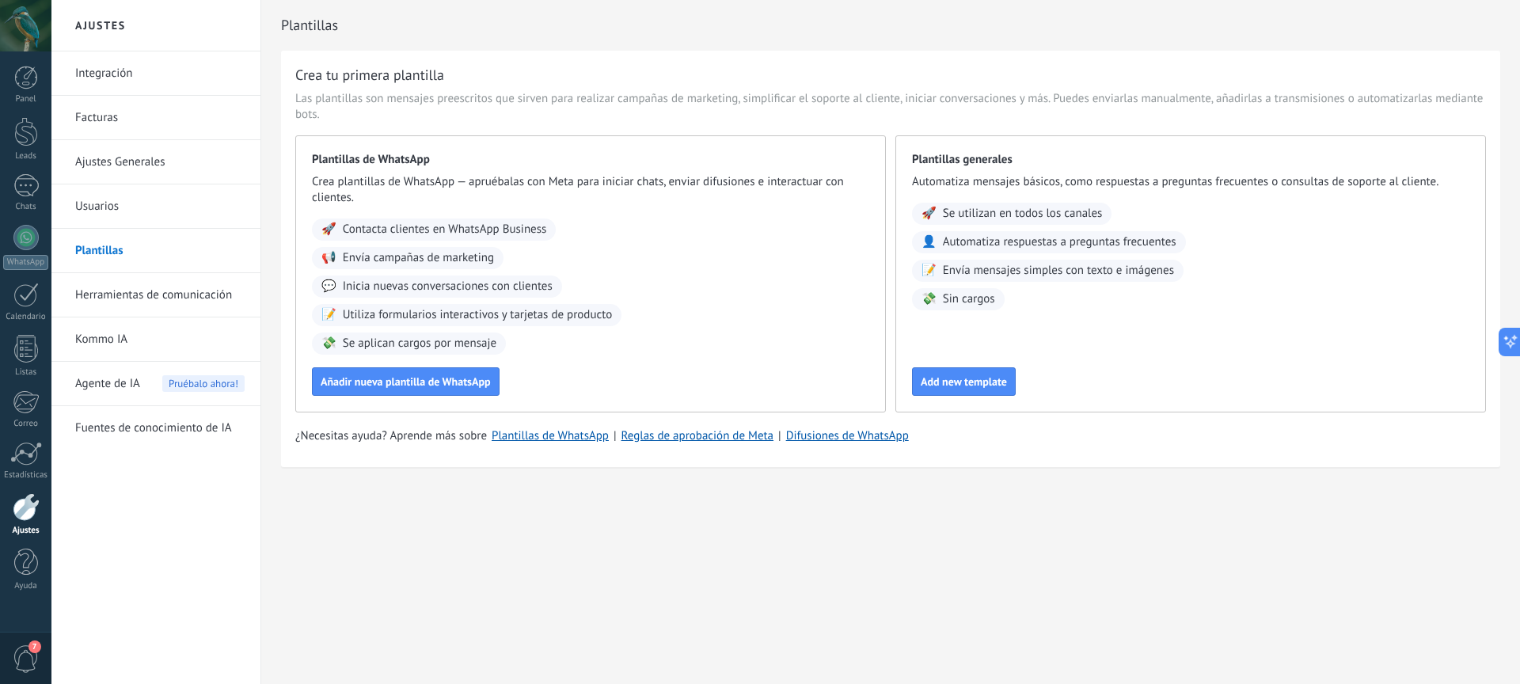
click at [139, 344] on link "Kommo IA" at bounding box center [159, 340] width 169 height 44
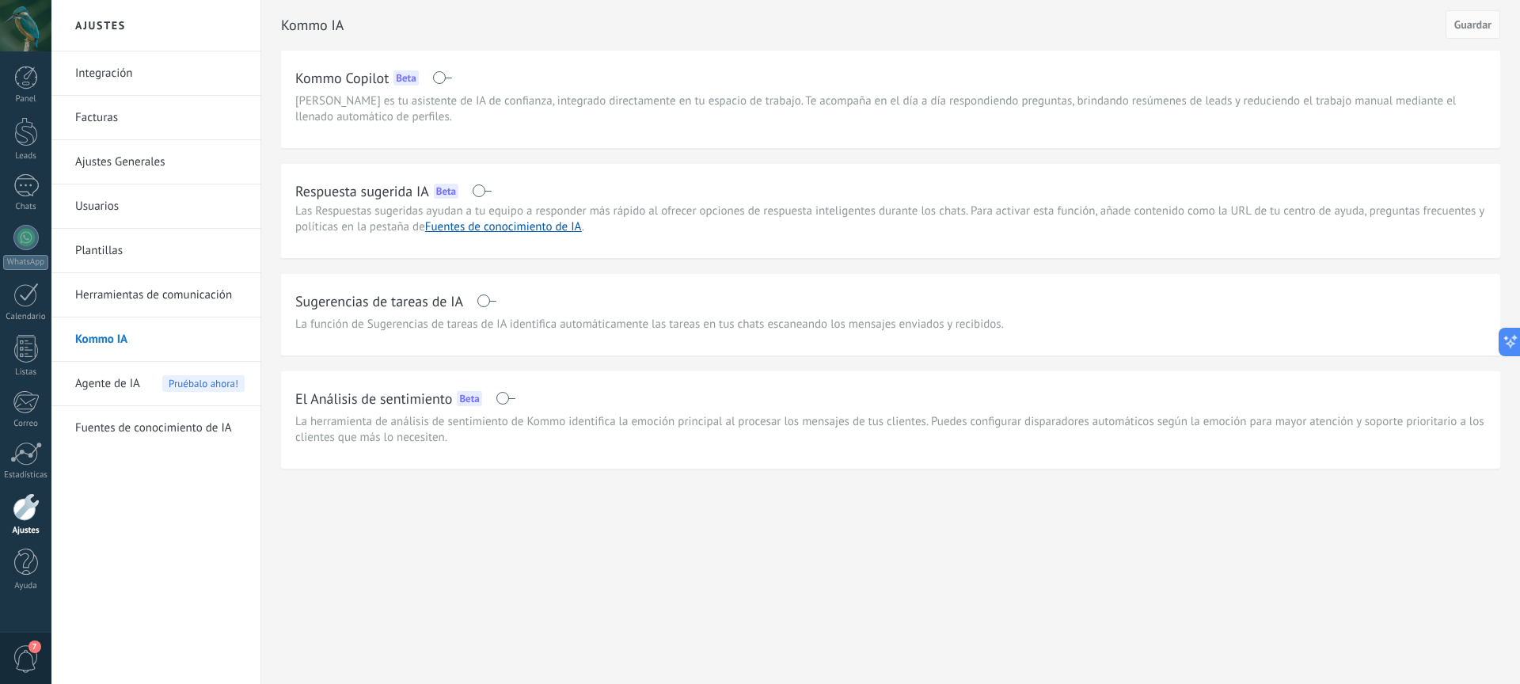
click at [143, 375] on div "Agente de IA Pruébalo ahora!" at bounding box center [159, 384] width 169 height 44
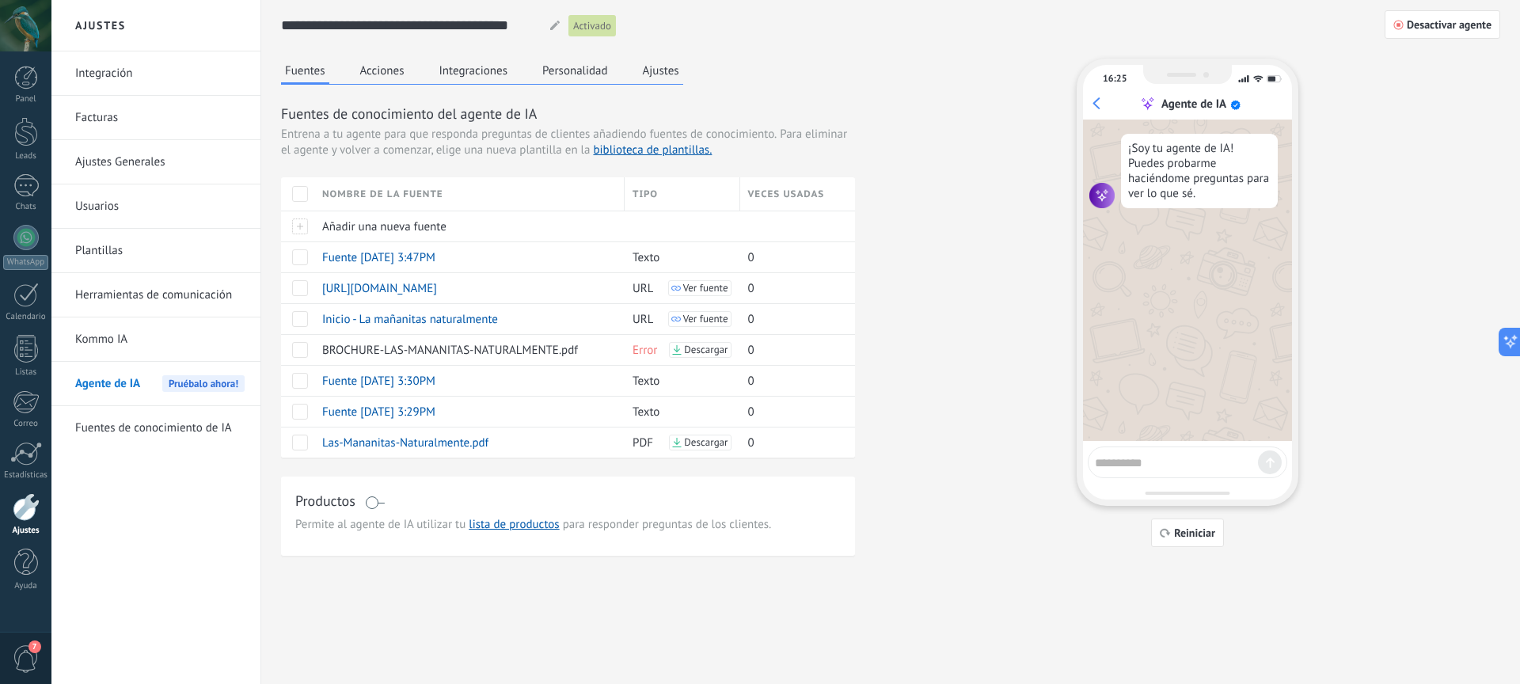
click at [598, 36] on div "Activado" at bounding box center [593, 25] width 48 height 21
click at [1449, 21] on span "Desactivar agente" at bounding box center [1449, 24] width 85 height 11
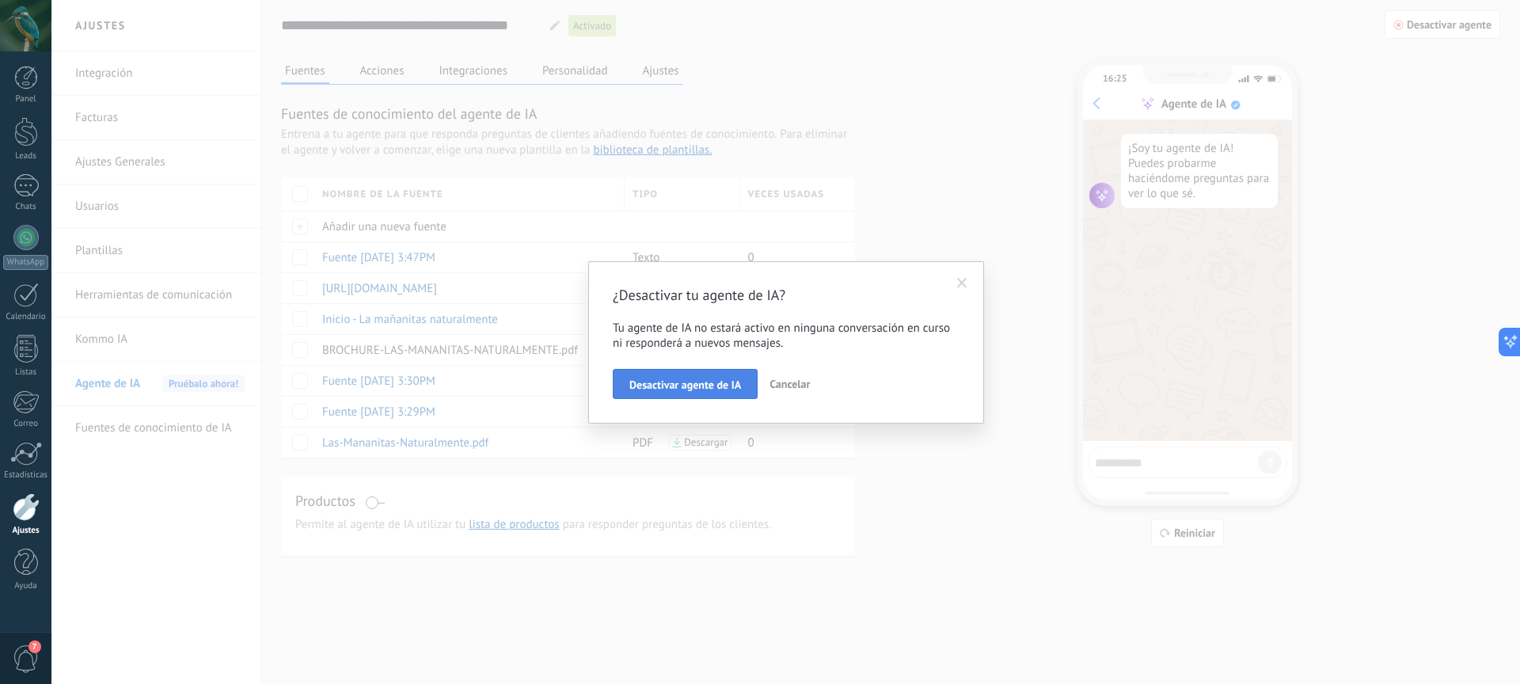
click at [713, 383] on span "Desactivar agente de IA" at bounding box center [686, 384] width 112 height 11
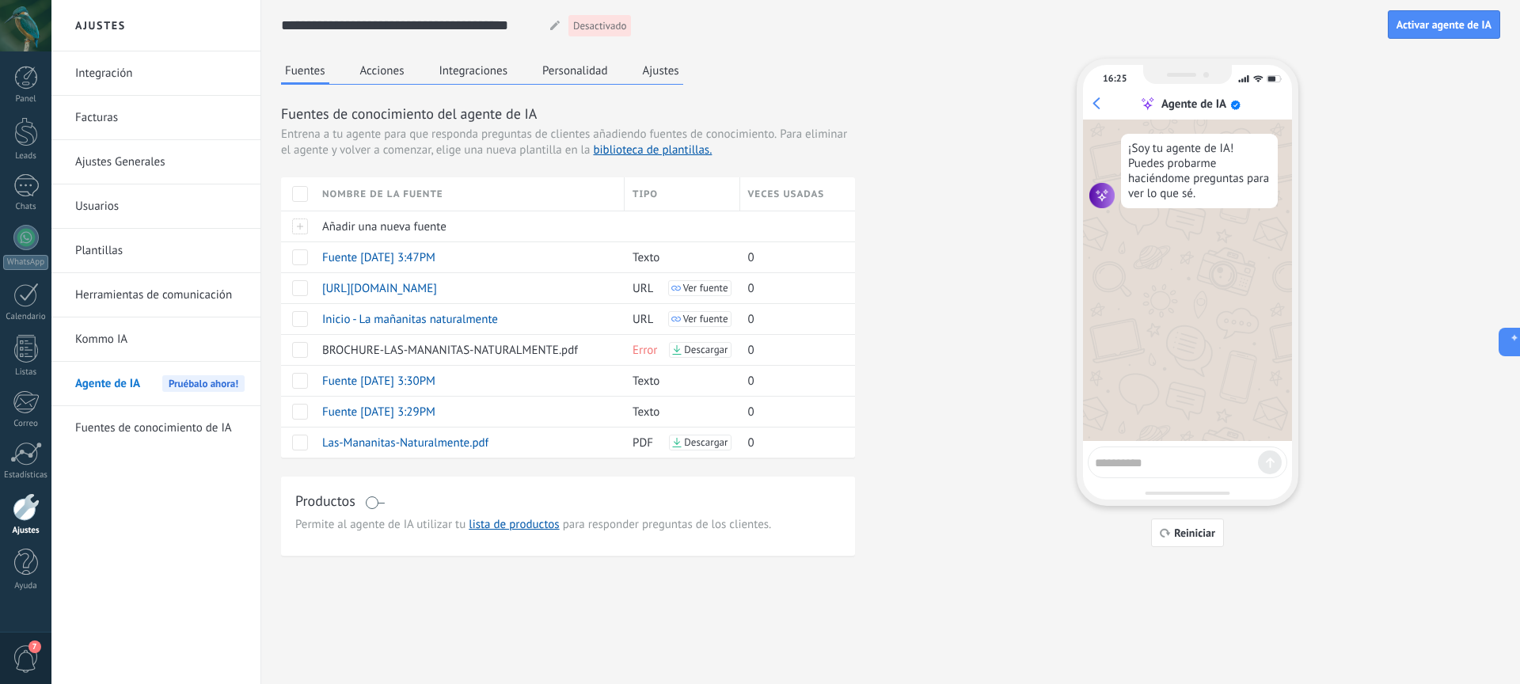
click at [654, 75] on button "Ajustes" at bounding box center [661, 71] width 44 height 24
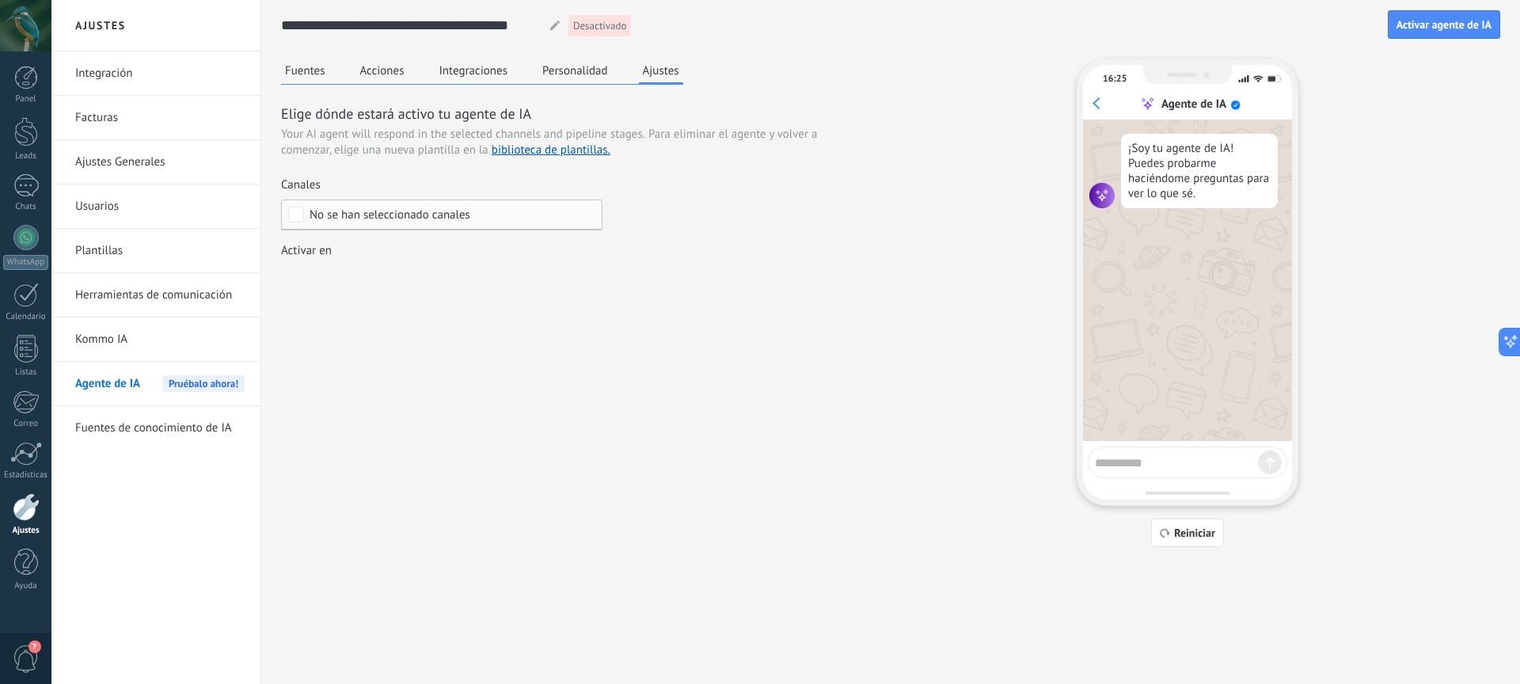
click at [511, 202] on div "No se han seleccionado canales" at bounding box center [442, 215] width 322 height 31
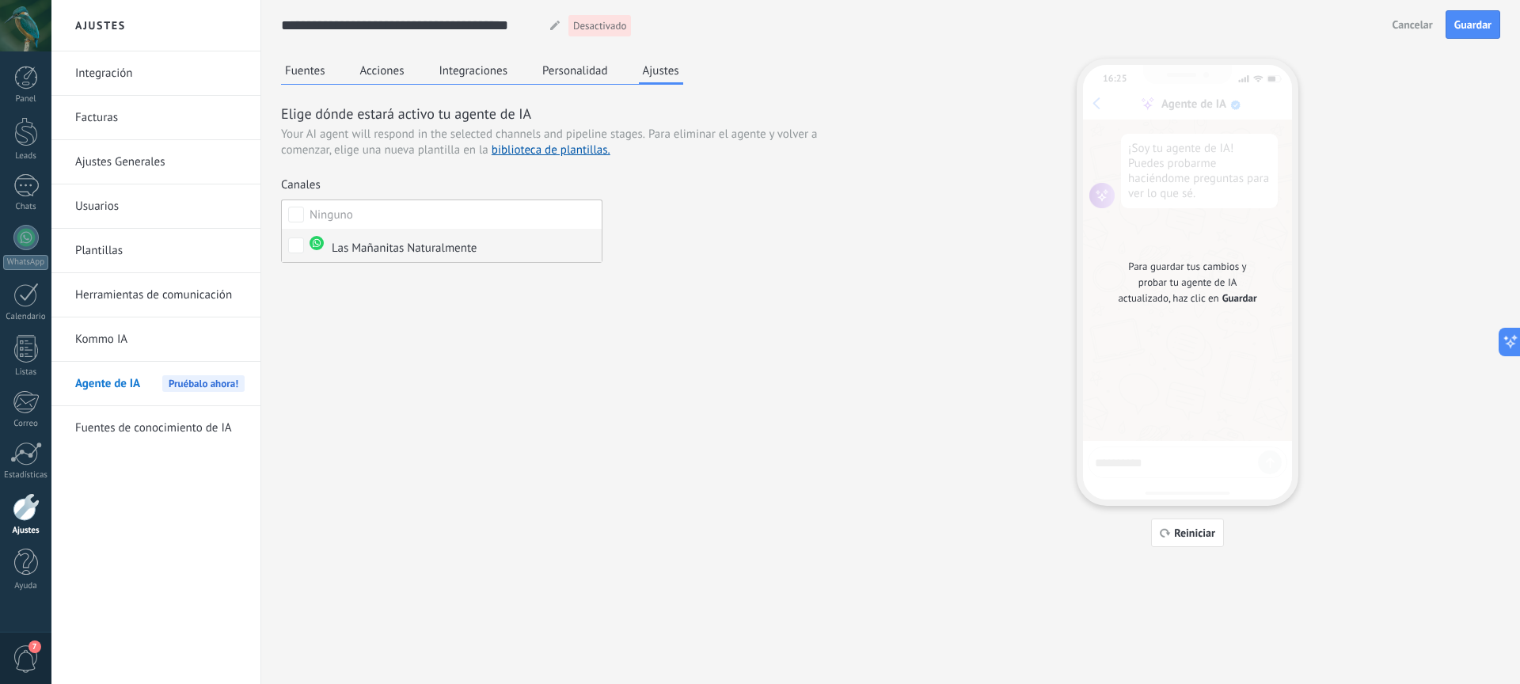
click at [417, 248] on div "Las Mañanitas Naturalmente" at bounding box center [393, 246] width 167 height 21
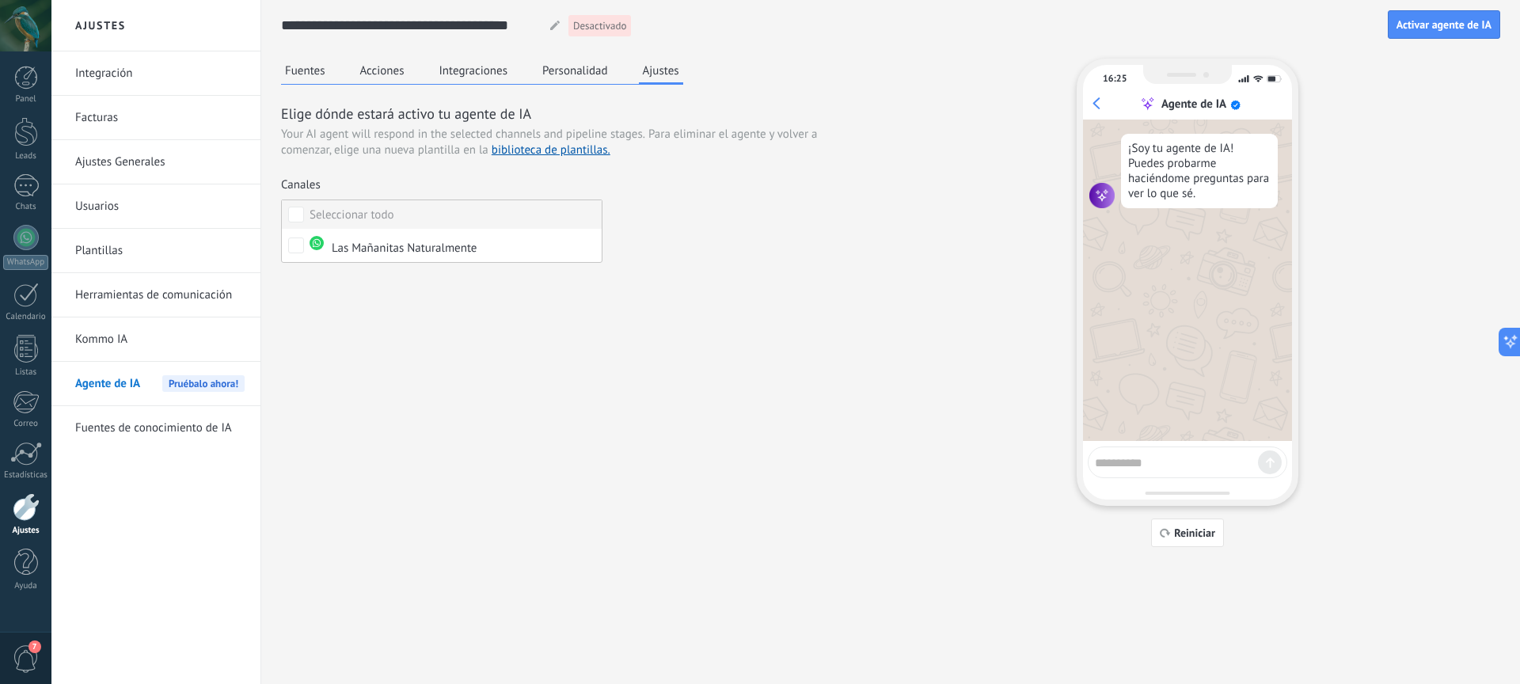
click at [466, 217] on label "Seleccionar todo" at bounding box center [442, 214] width 320 height 29
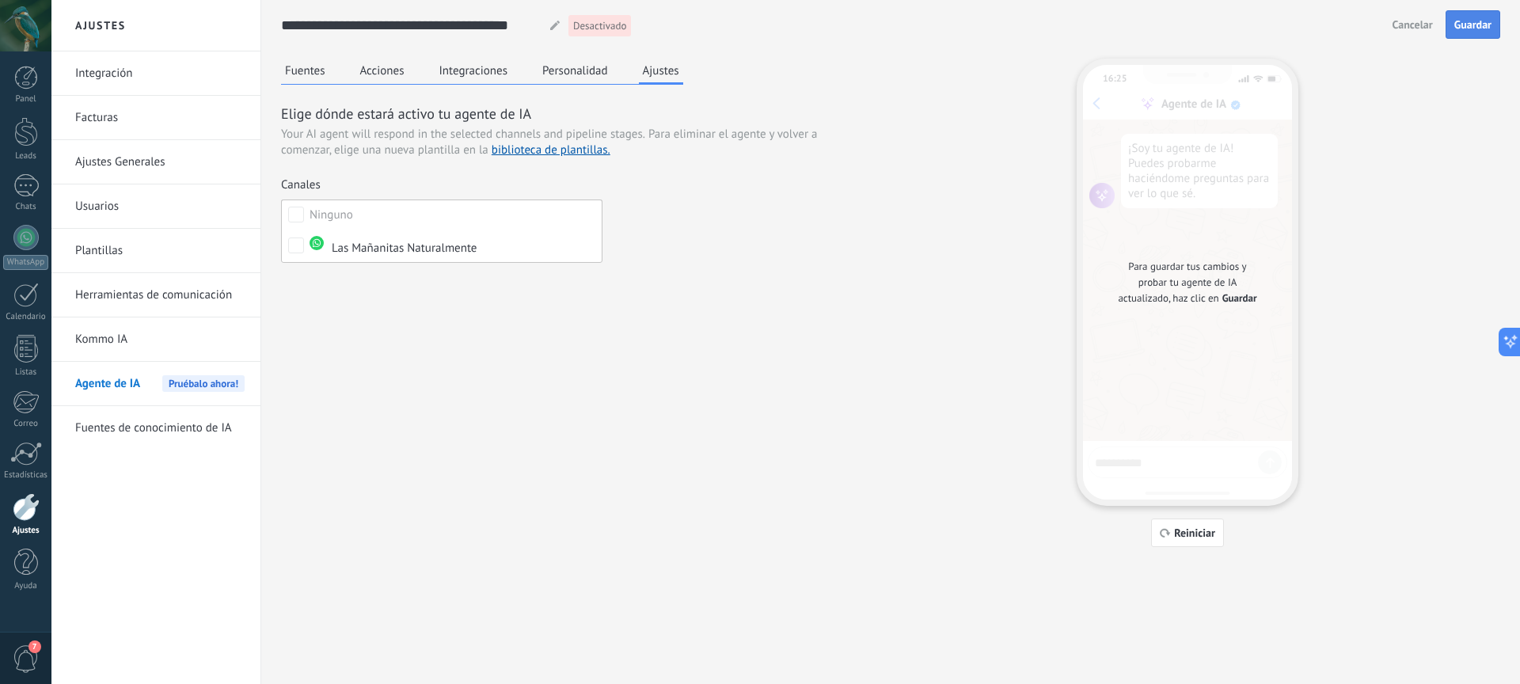
click at [1479, 19] on span "Guardar" at bounding box center [1473, 24] width 37 height 11
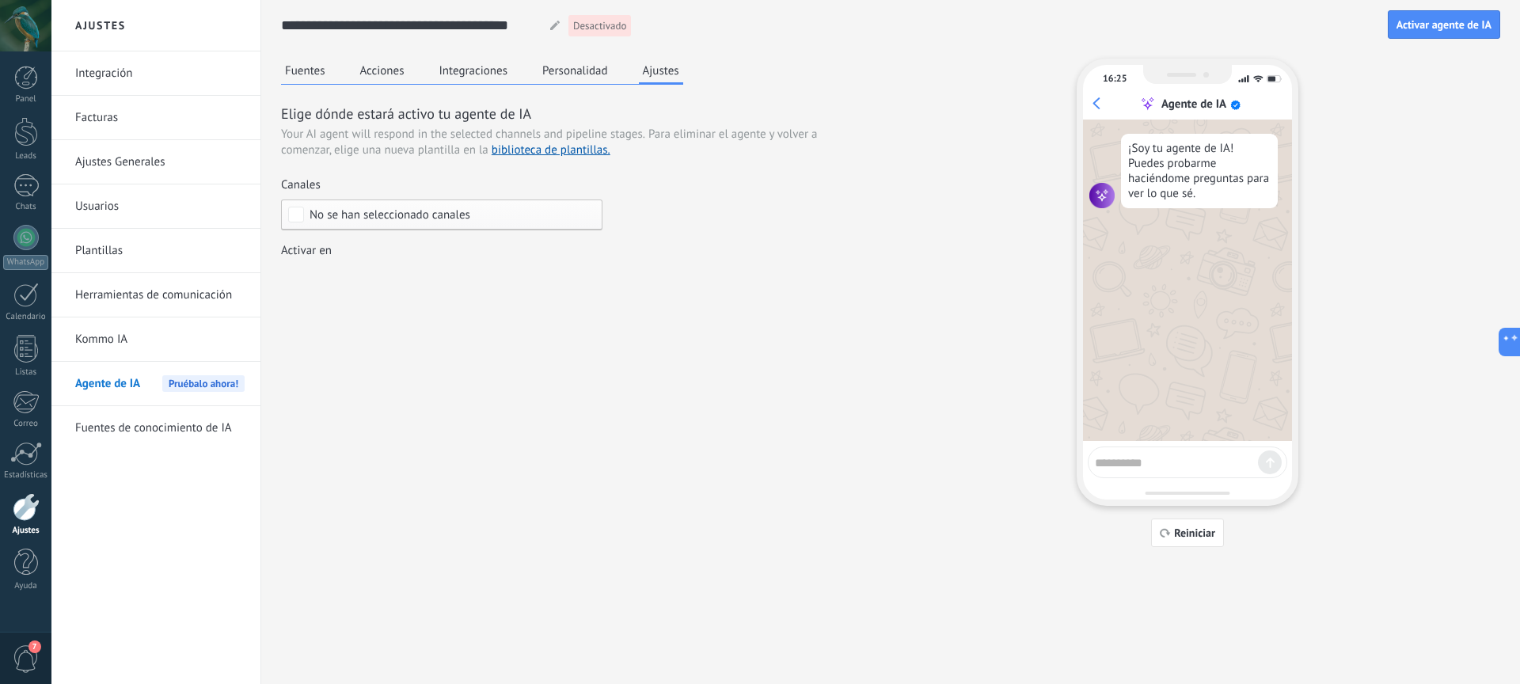
click at [464, 222] on div "No se han seleccionado canales" at bounding box center [442, 215] width 322 height 31
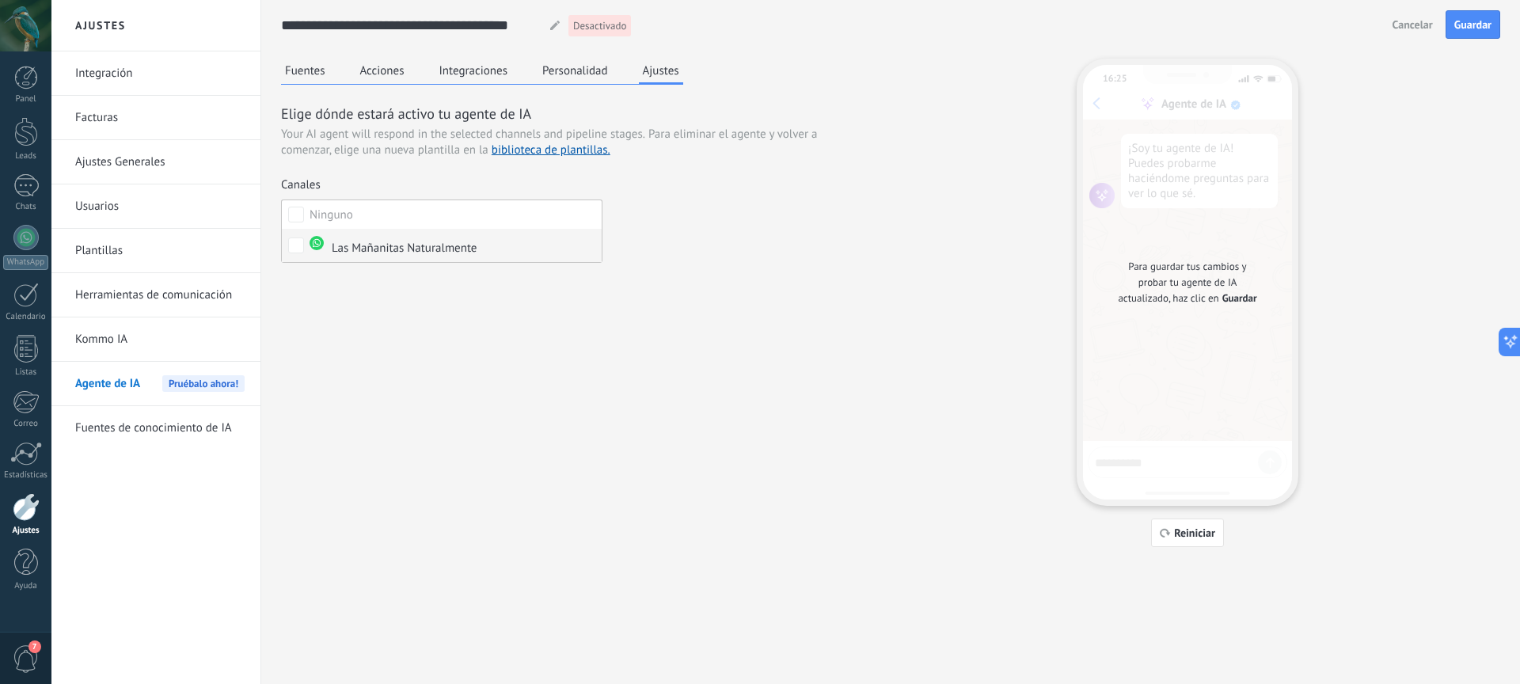
click at [436, 249] on div "Las Mañanitas Naturalmente" at bounding box center [393, 246] width 167 height 21
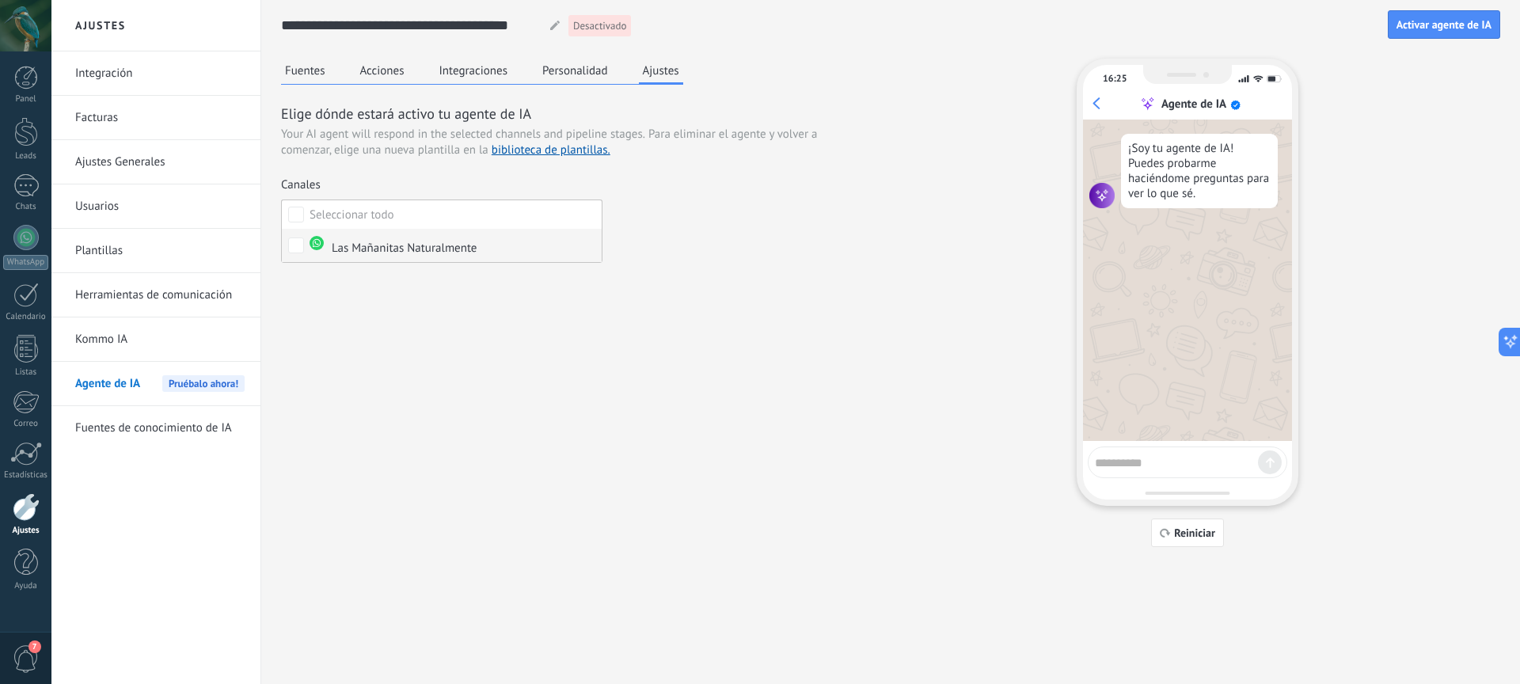
click at [434, 242] on div "Las Mañanitas Naturalmente" at bounding box center [393, 246] width 167 height 21
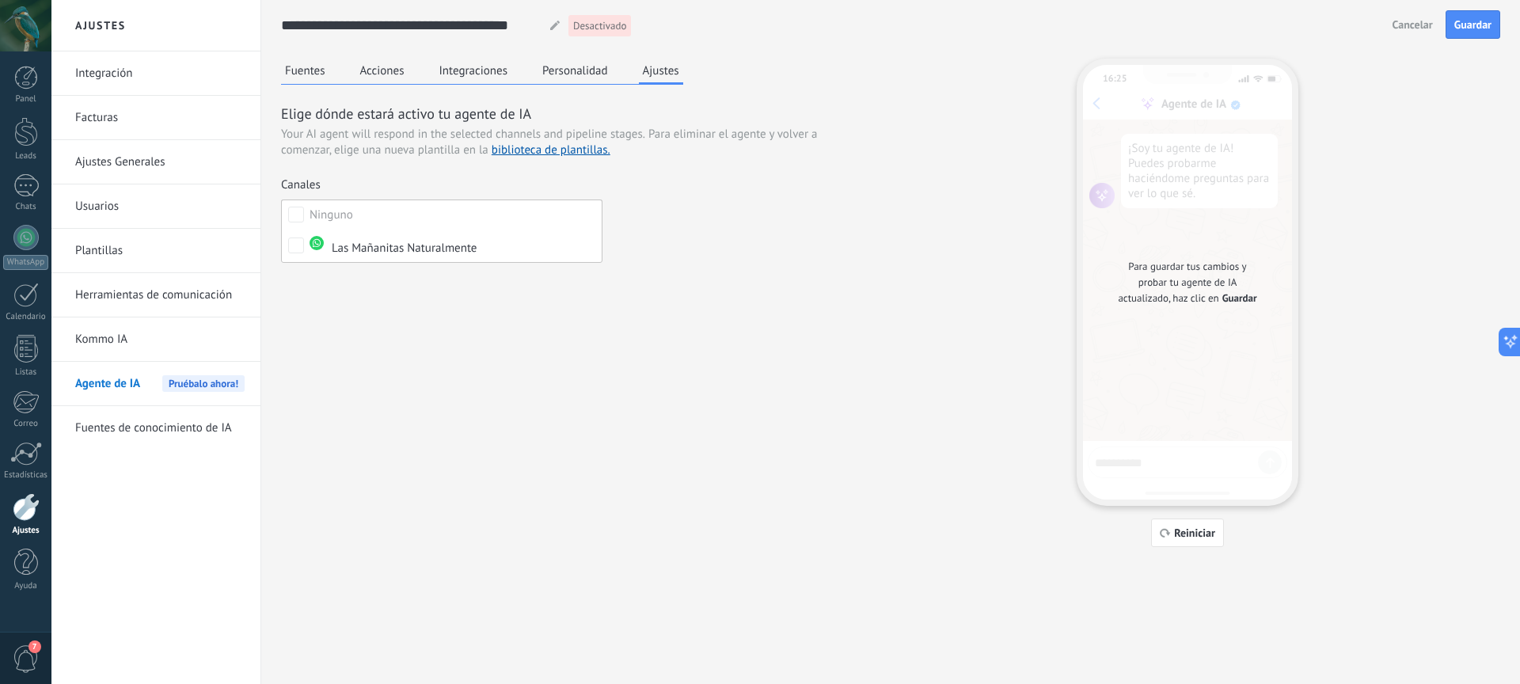
click at [1016, 223] on div "Fuentes Acciones Integraciones Personalidad Ajustes Elige dónde estará activo t…" at bounding box center [891, 303] width 1220 height 489
click at [1475, 36] on button "Guardar" at bounding box center [1473, 24] width 55 height 29
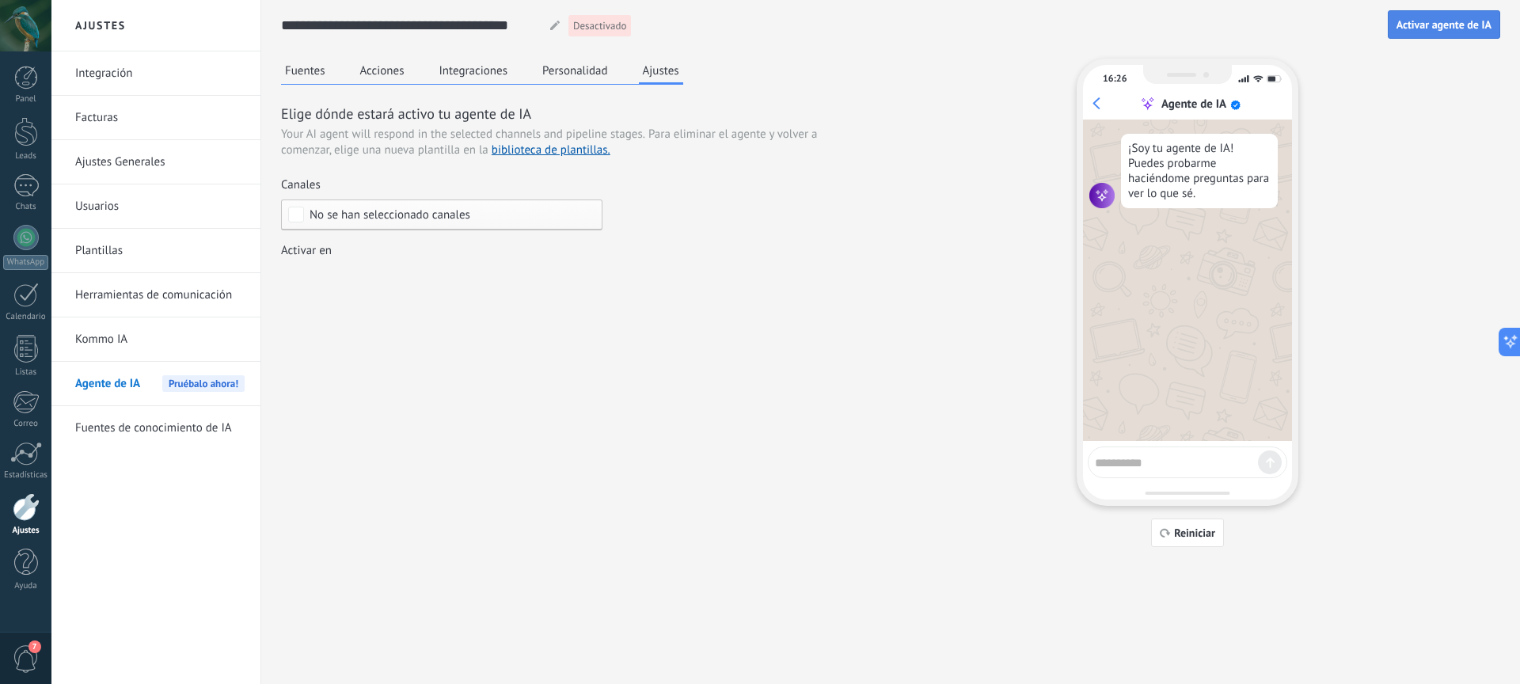
click at [1422, 22] on span "Activar agente de IA" at bounding box center [1444, 24] width 95 height 11
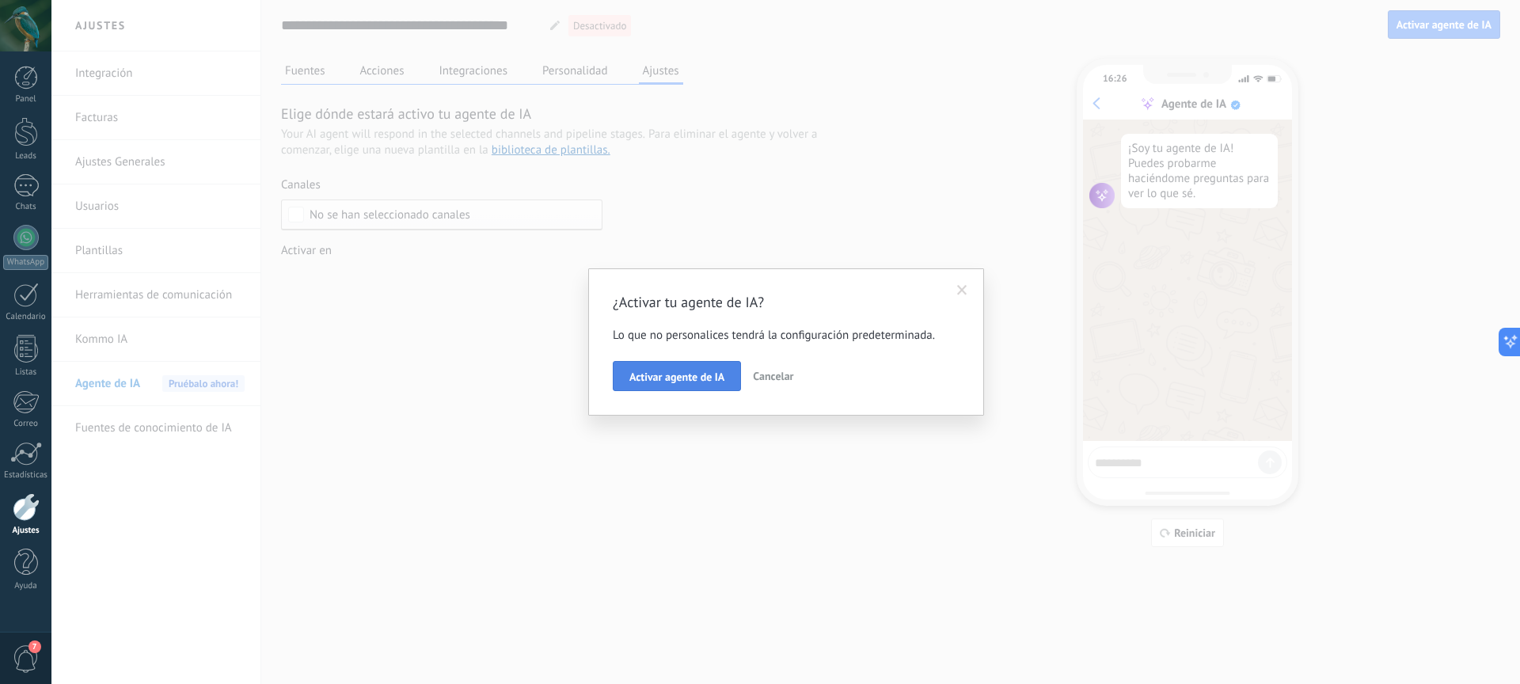
click at [689, 386] on button "Activar agente de IA" at bounding box center [677, 376] width 128 height 30
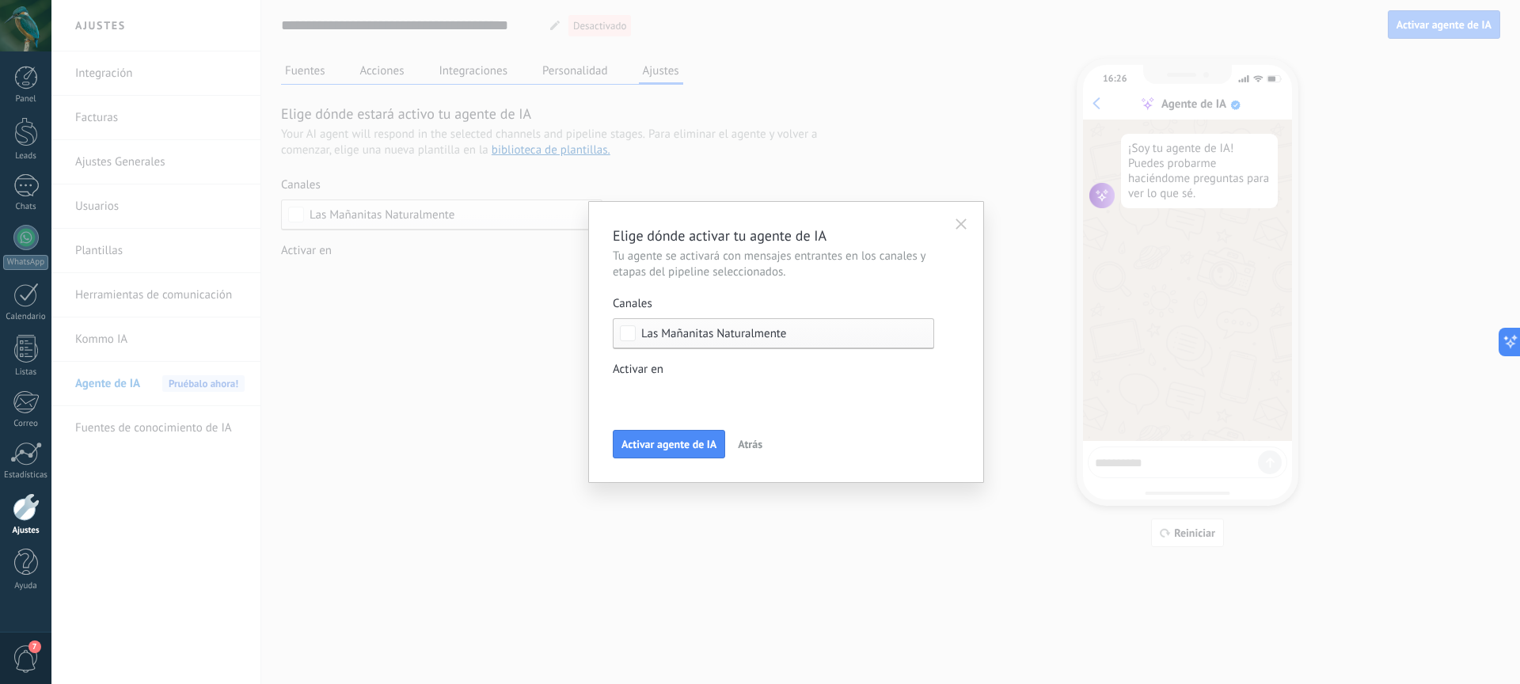
click at [756, 335] on span "Las Mañanitas Naturalmente" at bounding box center [713, 334] width 145 height 12
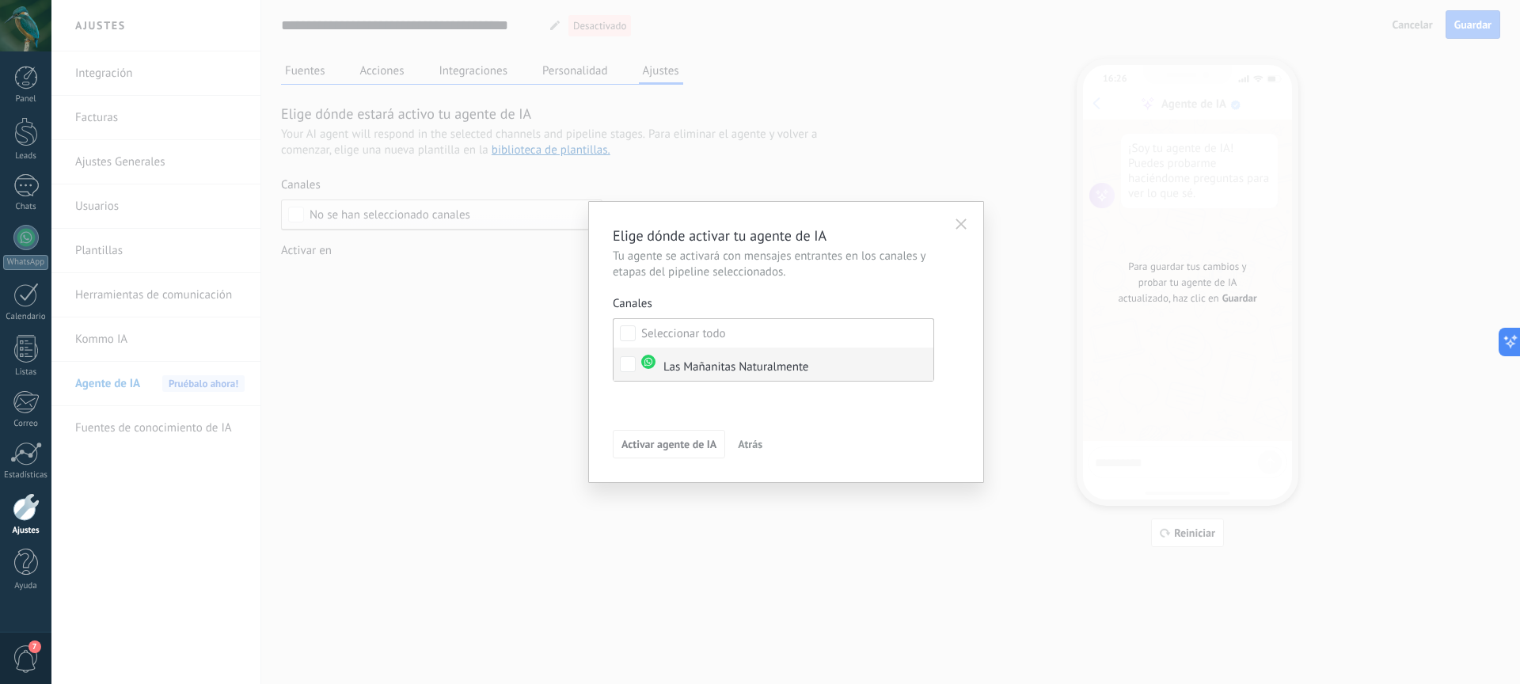
click at [731, 367] on div "Las Mañanitas Naturalmente" at bounding box center [724, 365] width 167 height 21
click at [680, 451] on button "Activar agente de IA" at bounding box center [669, 444] width 112 height 29
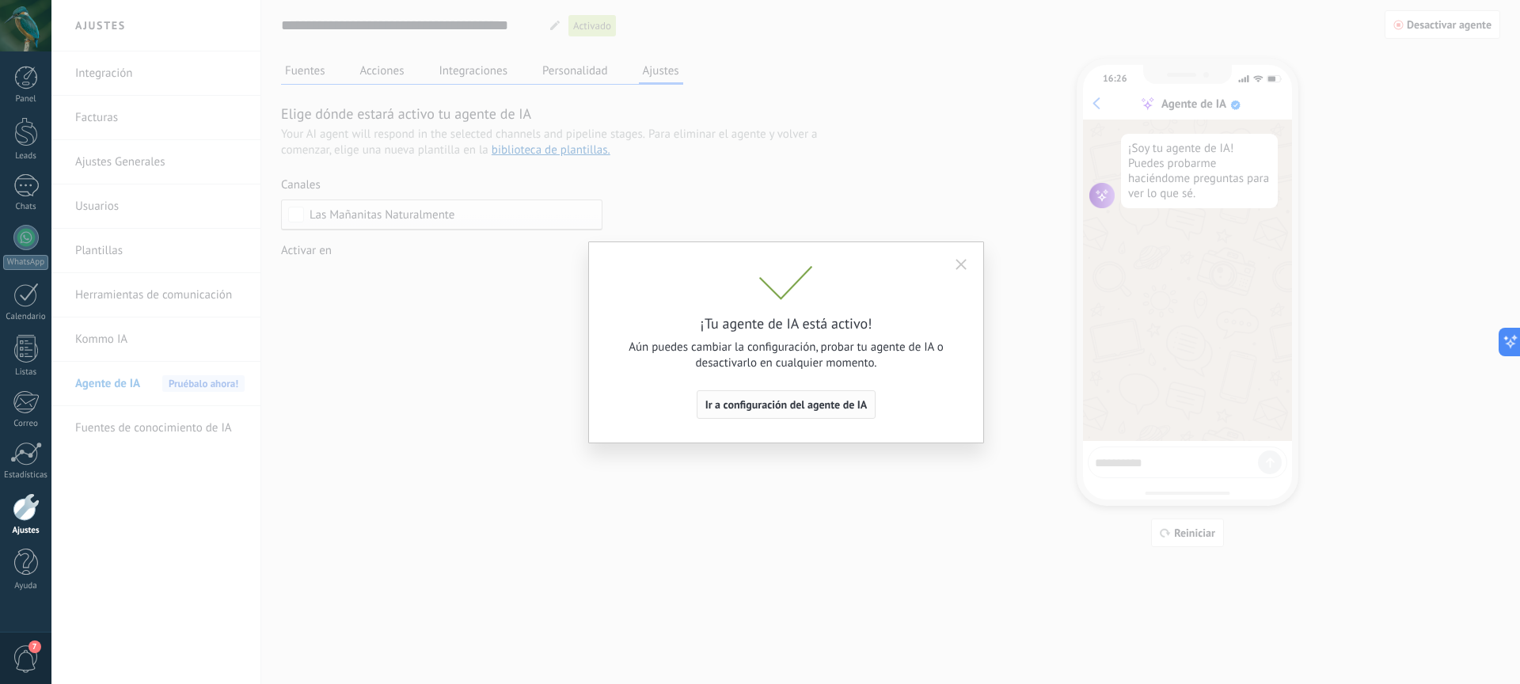
click at [797, 408] on span "Ir a configuración del agente de IA" at bounding box center [787, 404] width 162 height 11
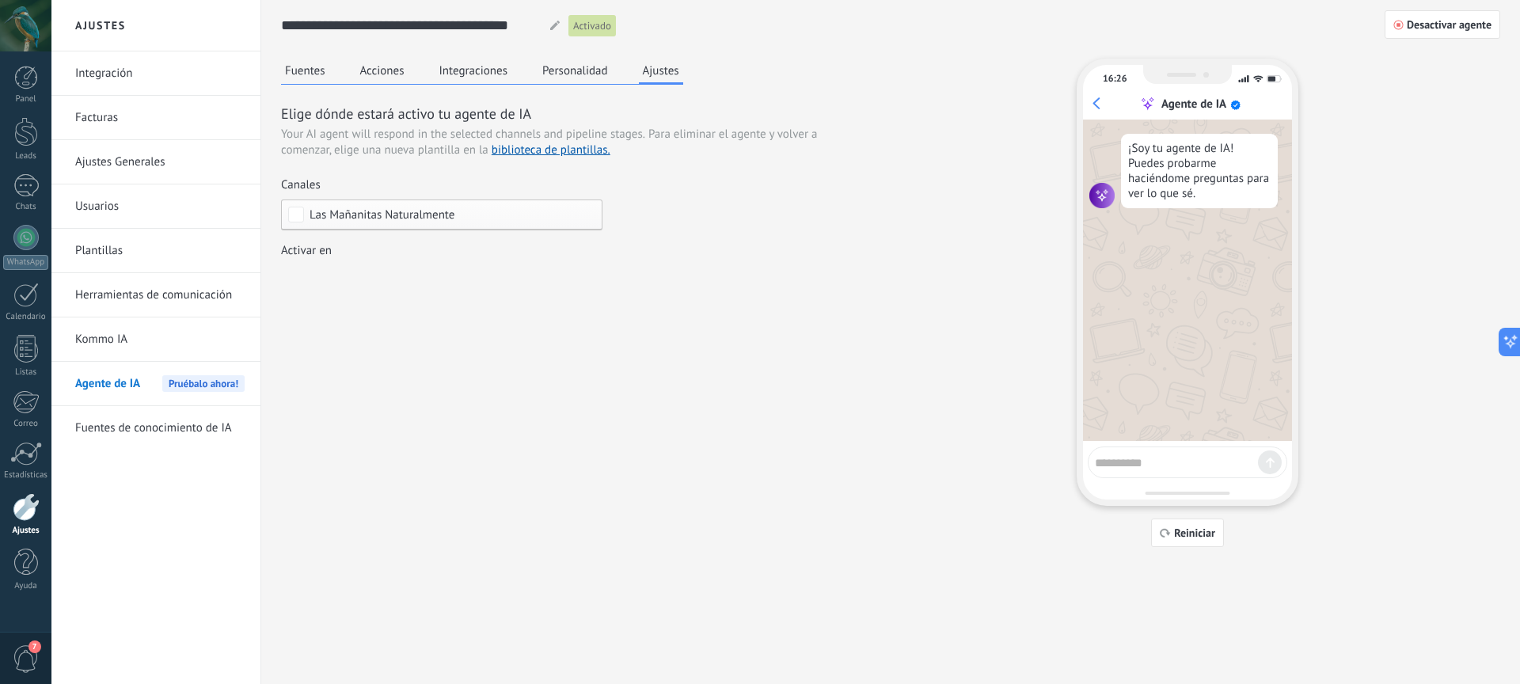
click at [296, 79] on button "Fuentes" at bounding box center [305, 71] width 48 height 24
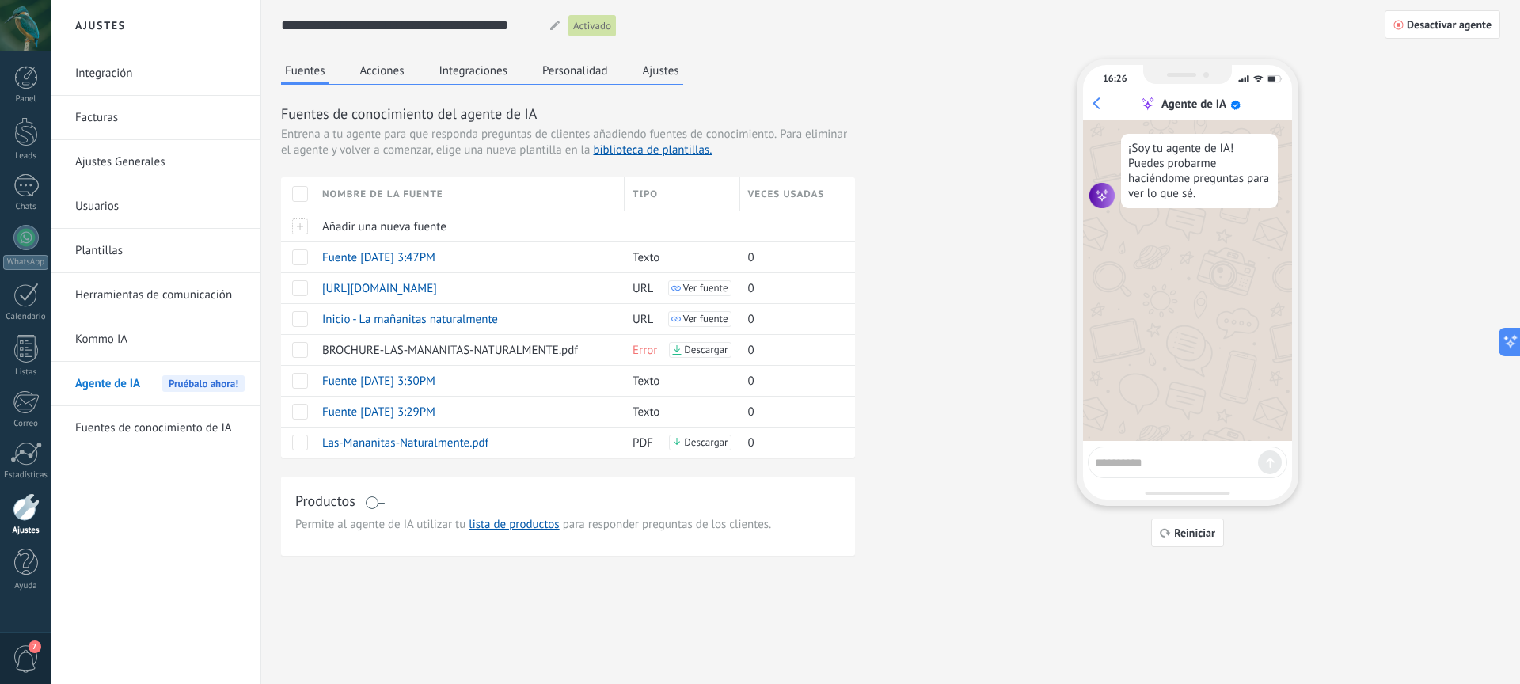
click at [124, 63] on link "Integración" at bounding box center [159, 73] width 169 height 44
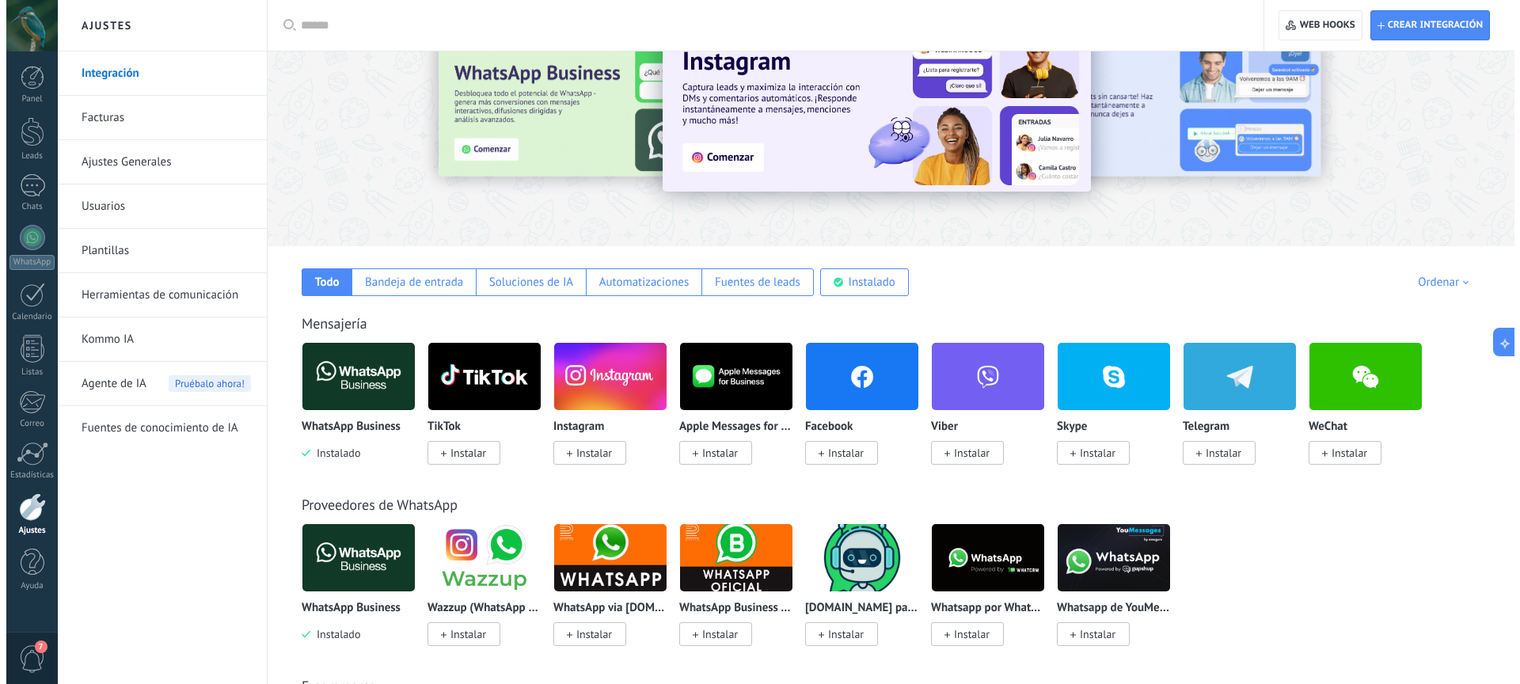
scroll to position [67, 0]
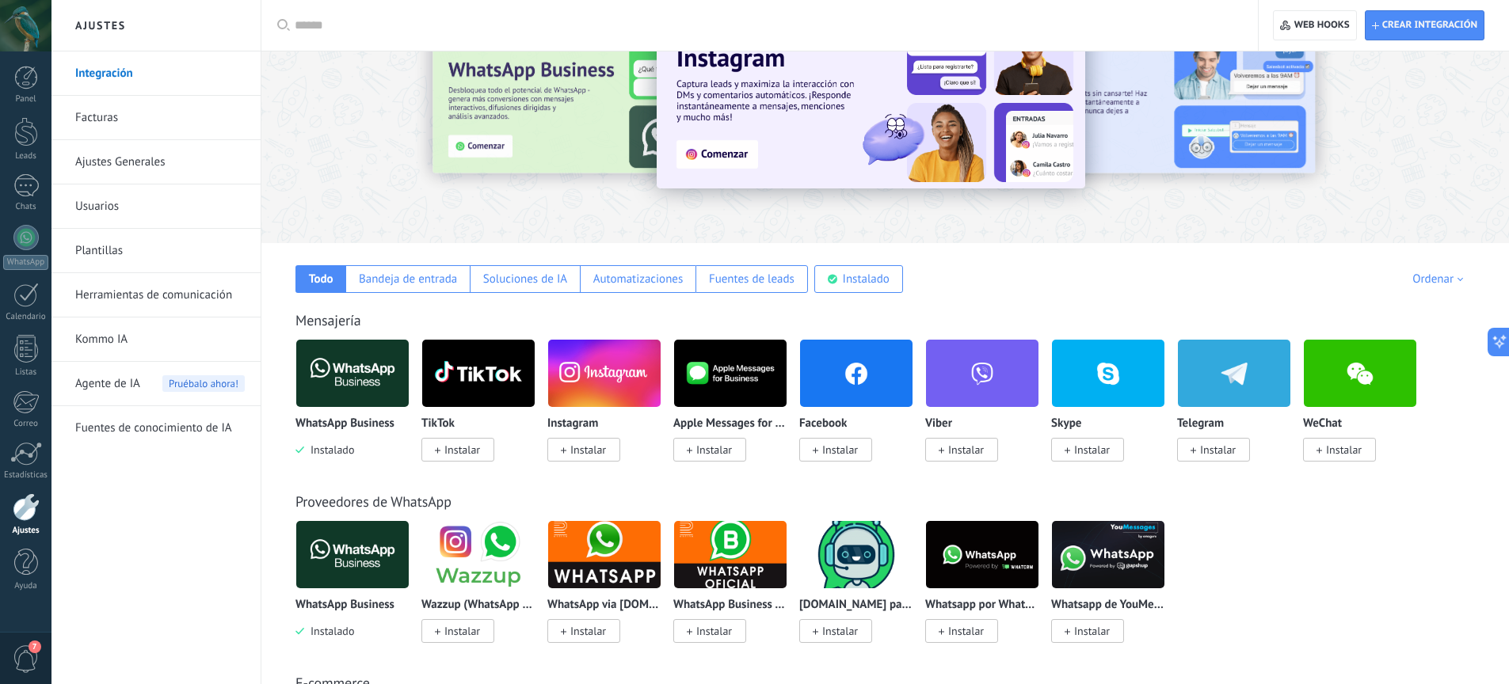
click at [341, 383] on img at bounding box center [352, 373] width 112 height 77
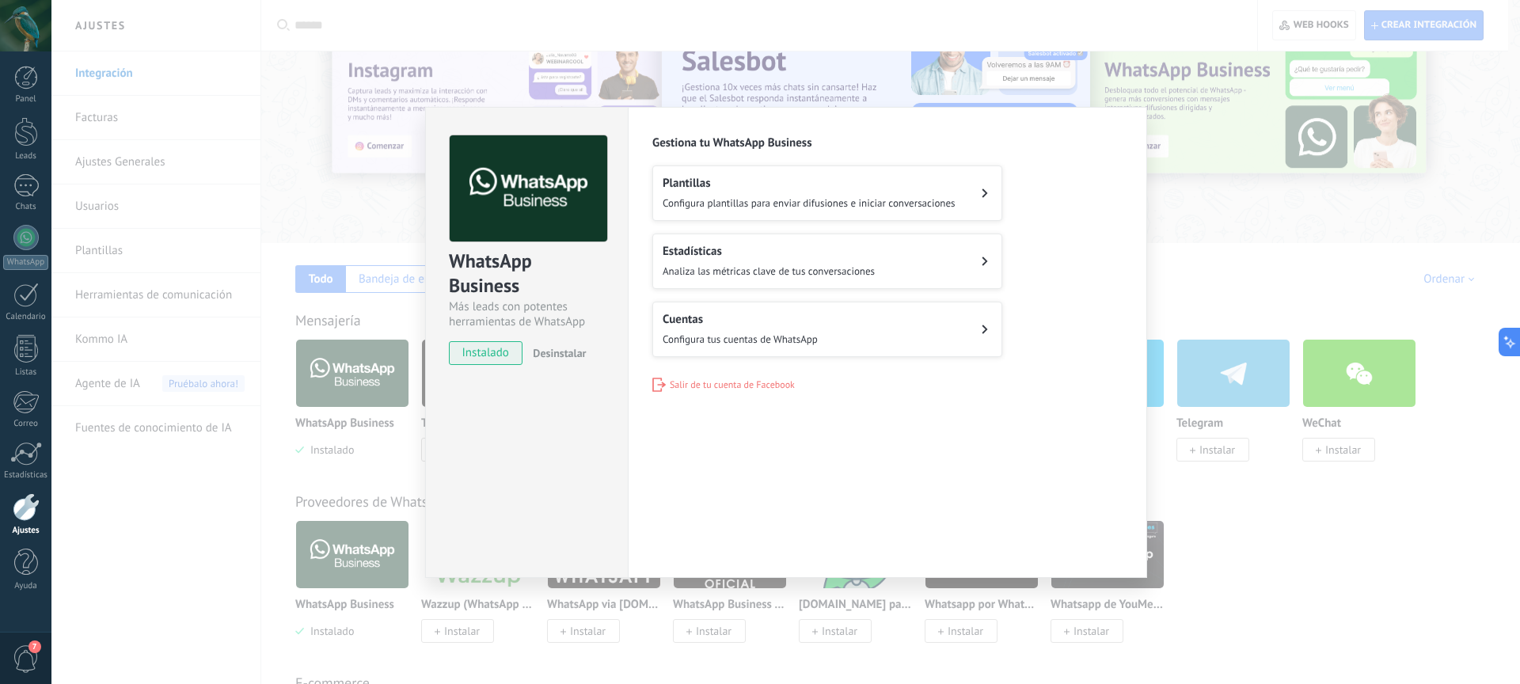
click at [774, 322] on h2 "Cuentas" at bounding box center [740, 319] width 155 height 15
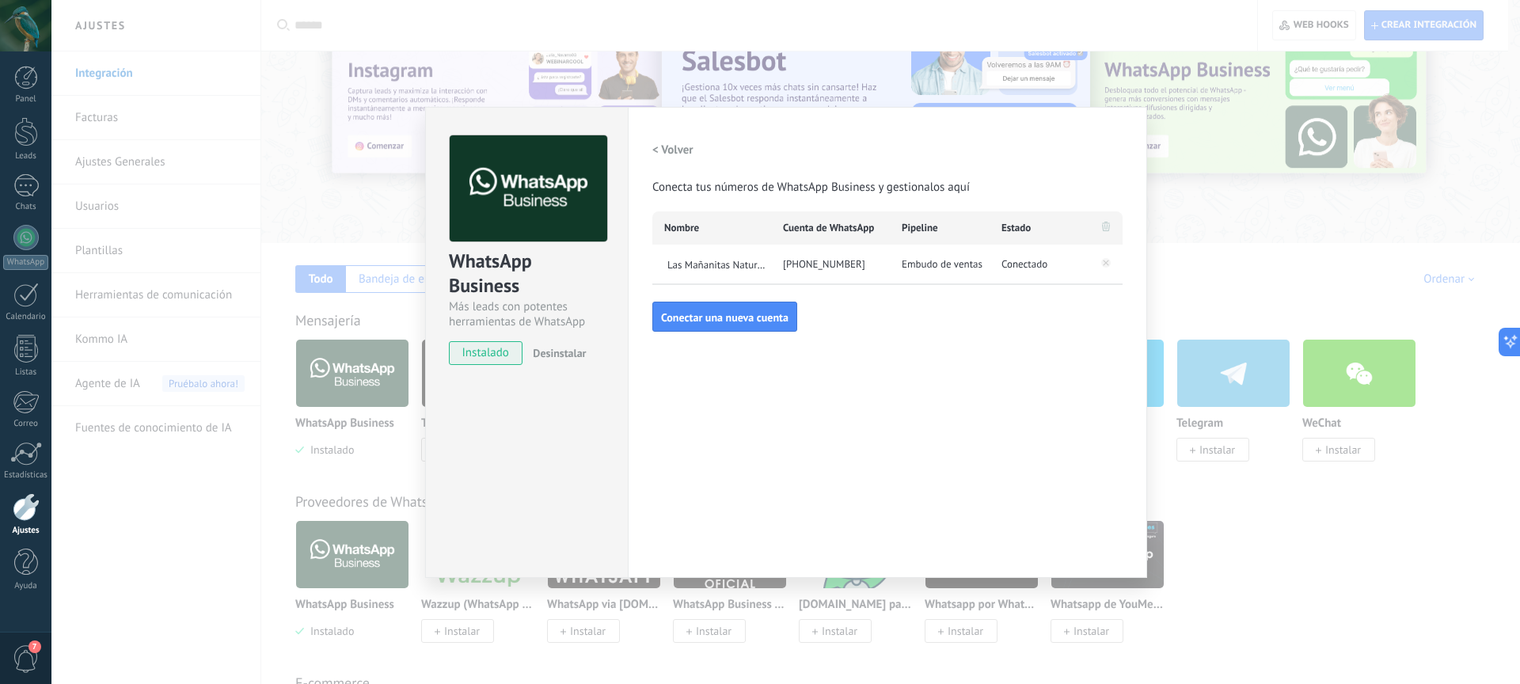
click at [927, 265] on span "Embudo de ventas" at bounding box center [942, 265] width 81 height 16
click at [712, 272] on div "Las Mañanitas Naturalmente" at bounding box center [712, 265] width 119 height 40
click at [712, 264] on span "Las Mañanitas Naturalmente" at bounding box center [717, 263] width 107 height 13
click at [712, 264] on input "**********" at bounding box center [717, 263] width 107 height 13
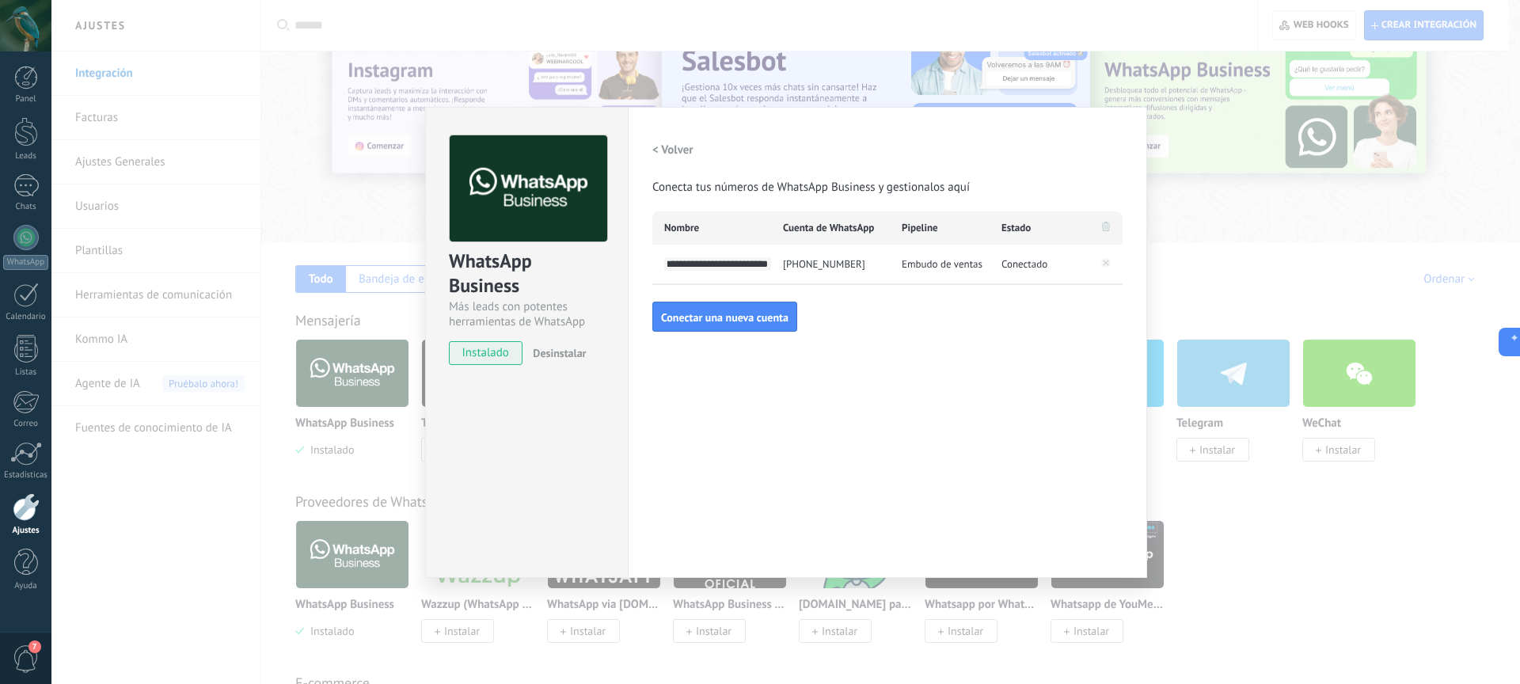
click at [841, 261] on div "+57 315 5645086" at bounding box center [830, 265] width 119 height 40
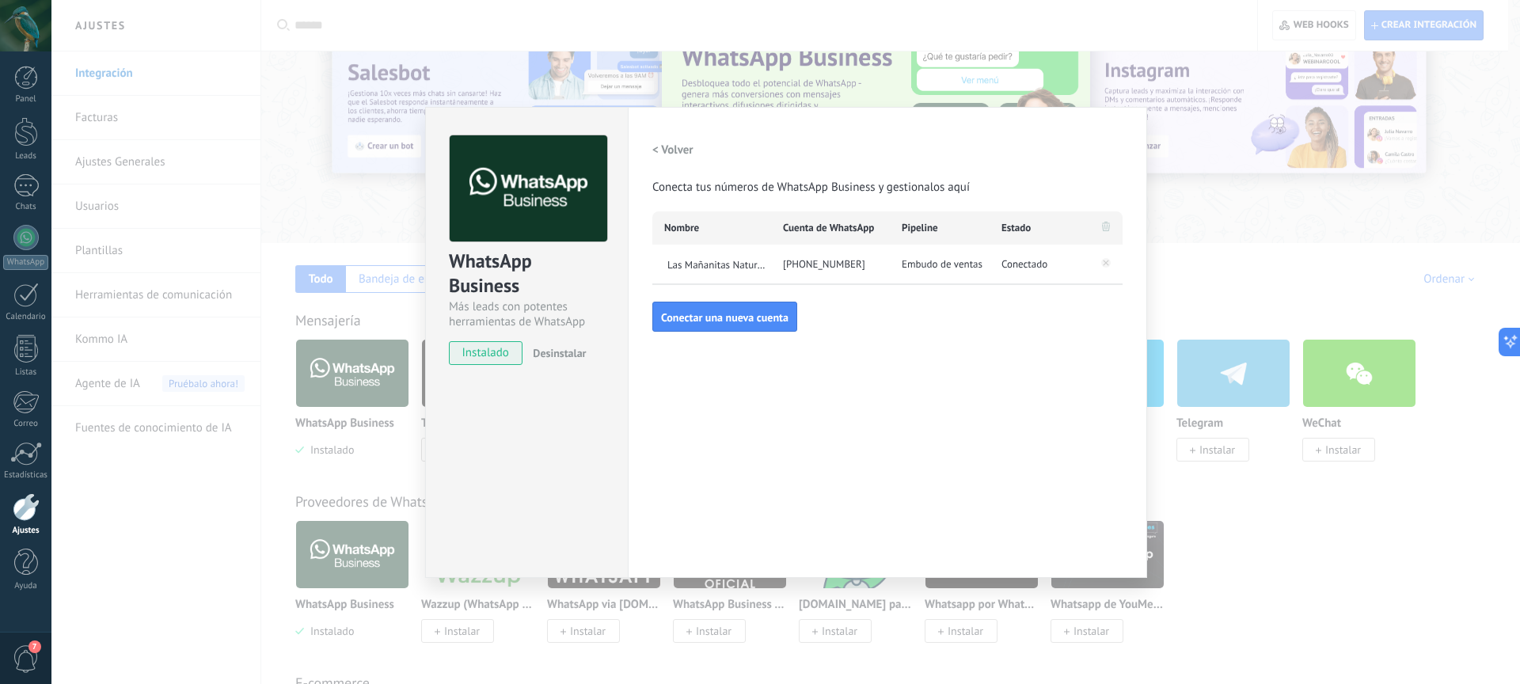
click at [933, 267] on span "Embudo de ventas" at bounding box center [942, 265] width 81 height 16
click at [933, 266] on span "Embudo de ventas" at bounding box center [942, 265] width 81 height 16
click at [1028, 268] on span "Conectado" at bounding box center [1025, 265] width 46 height 16
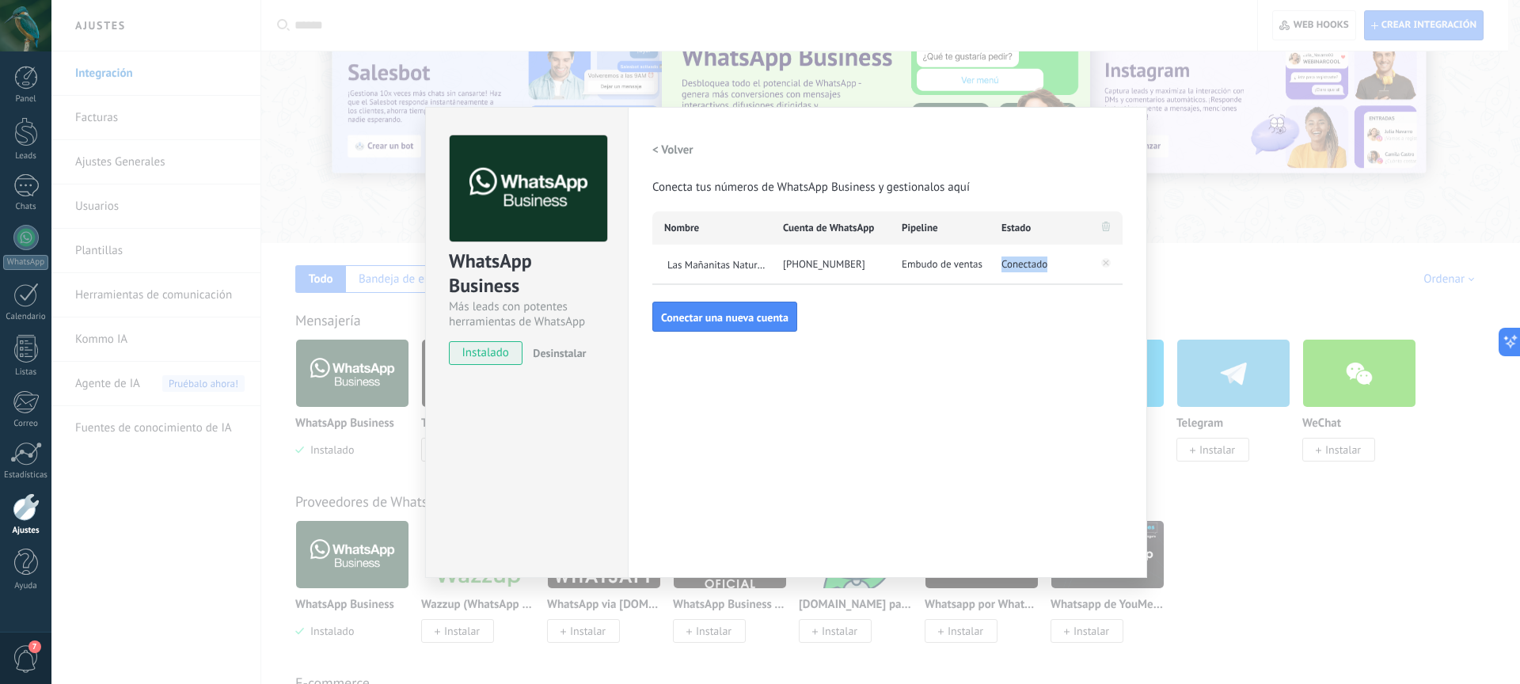
drag, startPoint x: 1028, startPoint y: 268, endPoint x: 954, endPoint y: 263, distance: 73.8
click at [1028, 268] on span "Conectado" at bounding box center [1025, 265] width 46 height 16
click at [881, 337] on div "Configuraciones Autorizaciones Esta pestaña registra a los usuarios que han con…" at bounding box center [888, 342] width 520 height 471
click at [657, 155] on h2 "< Volver" at bounding box center [673, 150] width 41 height 15
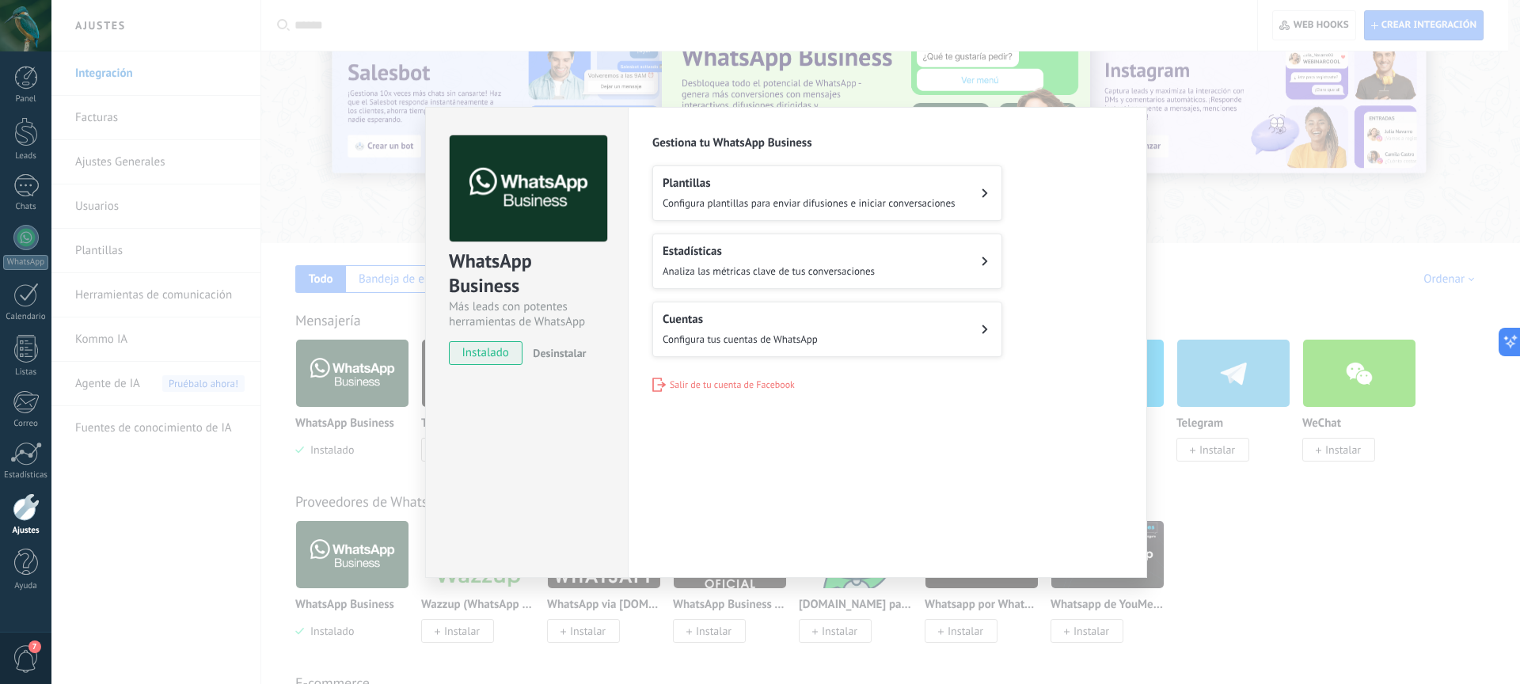
click at [760, 325] on div "Cuentas Configura tus cuentas de WhatsApp" at bounding box center [740, 329] width 155 height 35
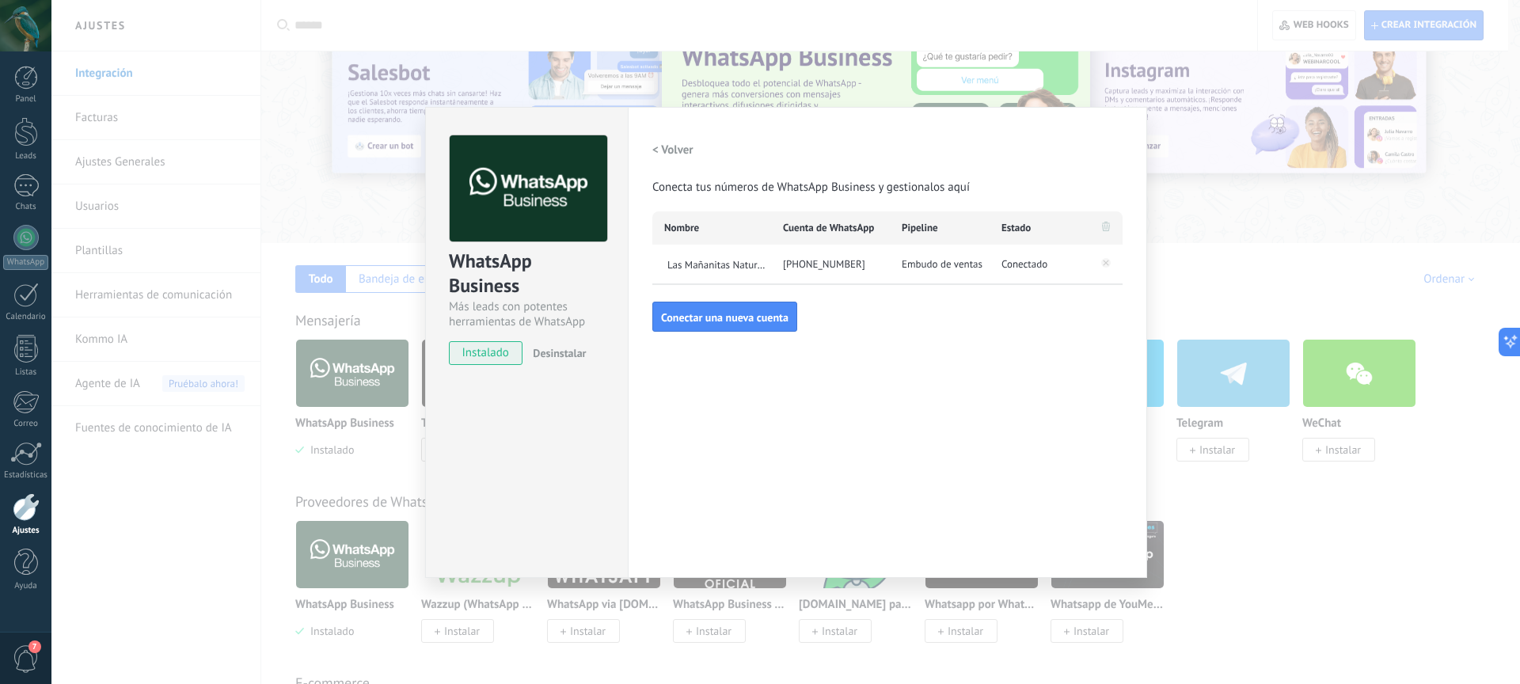
click at [664, 146] on h2 "< Volver" at bounding box center [673, 150] width 41 height 15
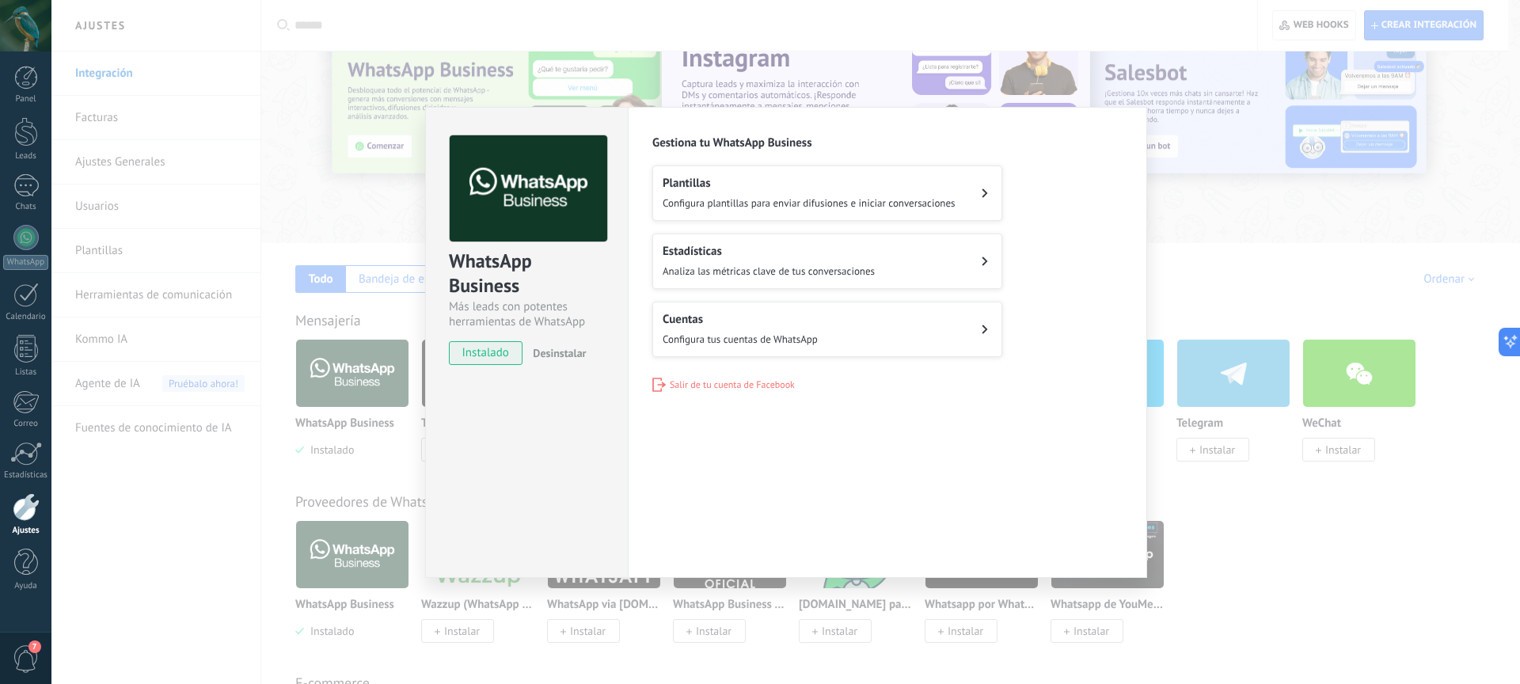
click at [693, 191] on div "Plantillas Configura plantillas para enviar difusiones e iniciar conversaciones" at bounding box center [809, 193] width 293 height 35
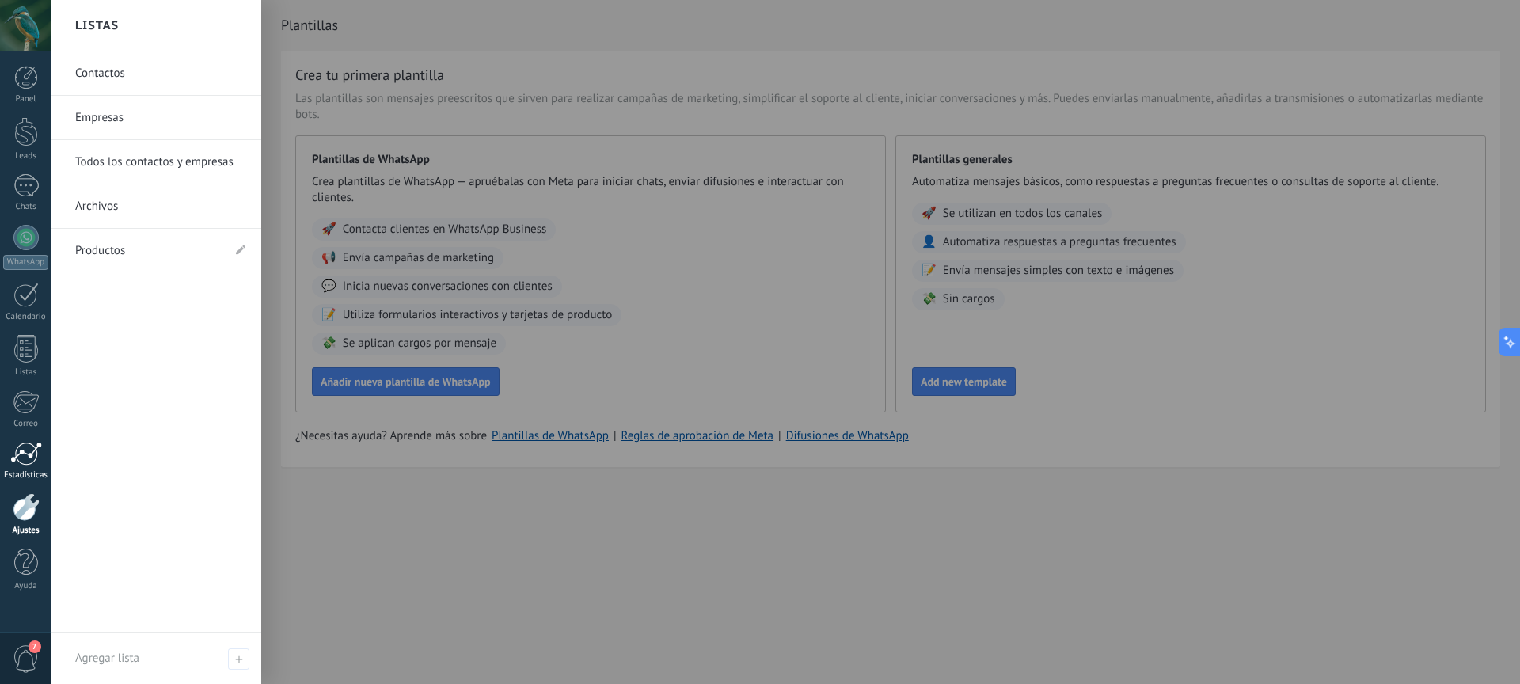
click at [26, 452] on div at bounding box center [26, 454] width 32 height 24
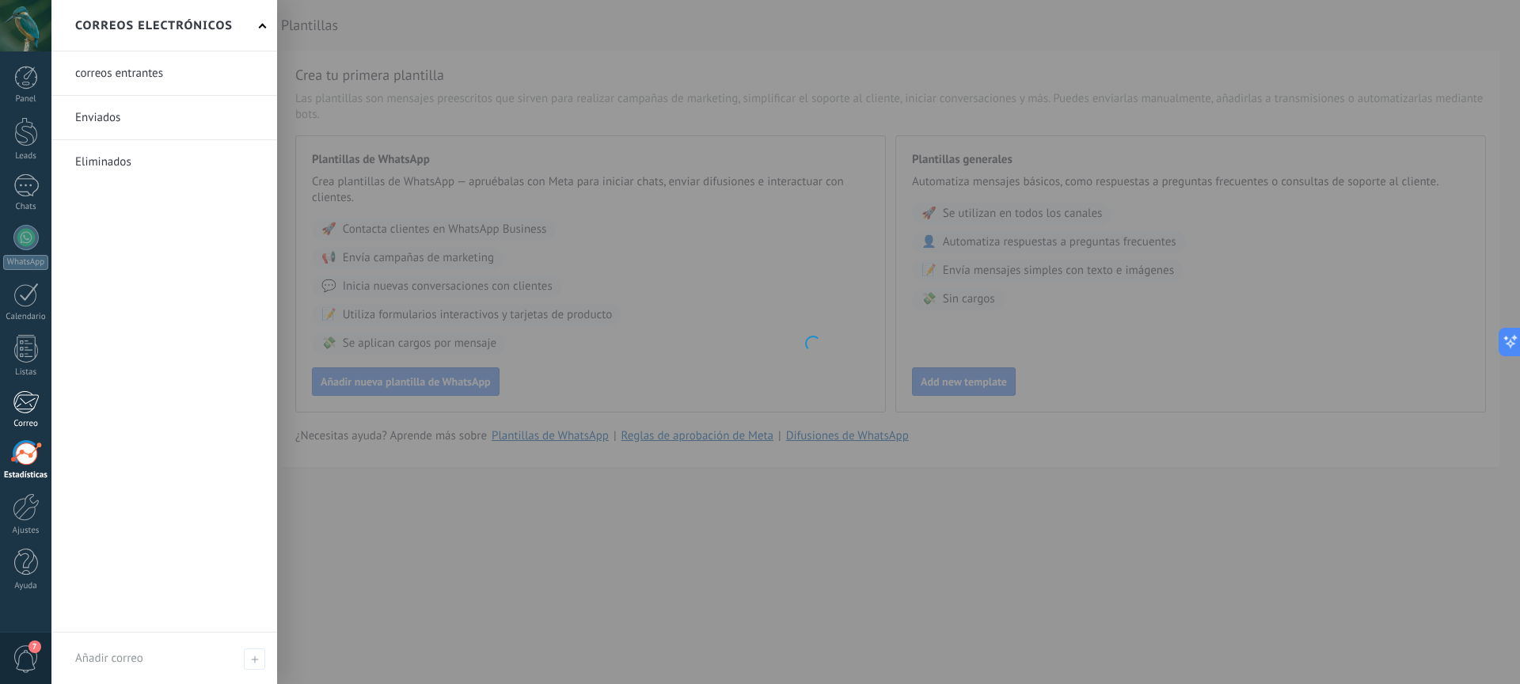
click at [25, 401] on div at bounding box center [26, 402] width 26 height 24
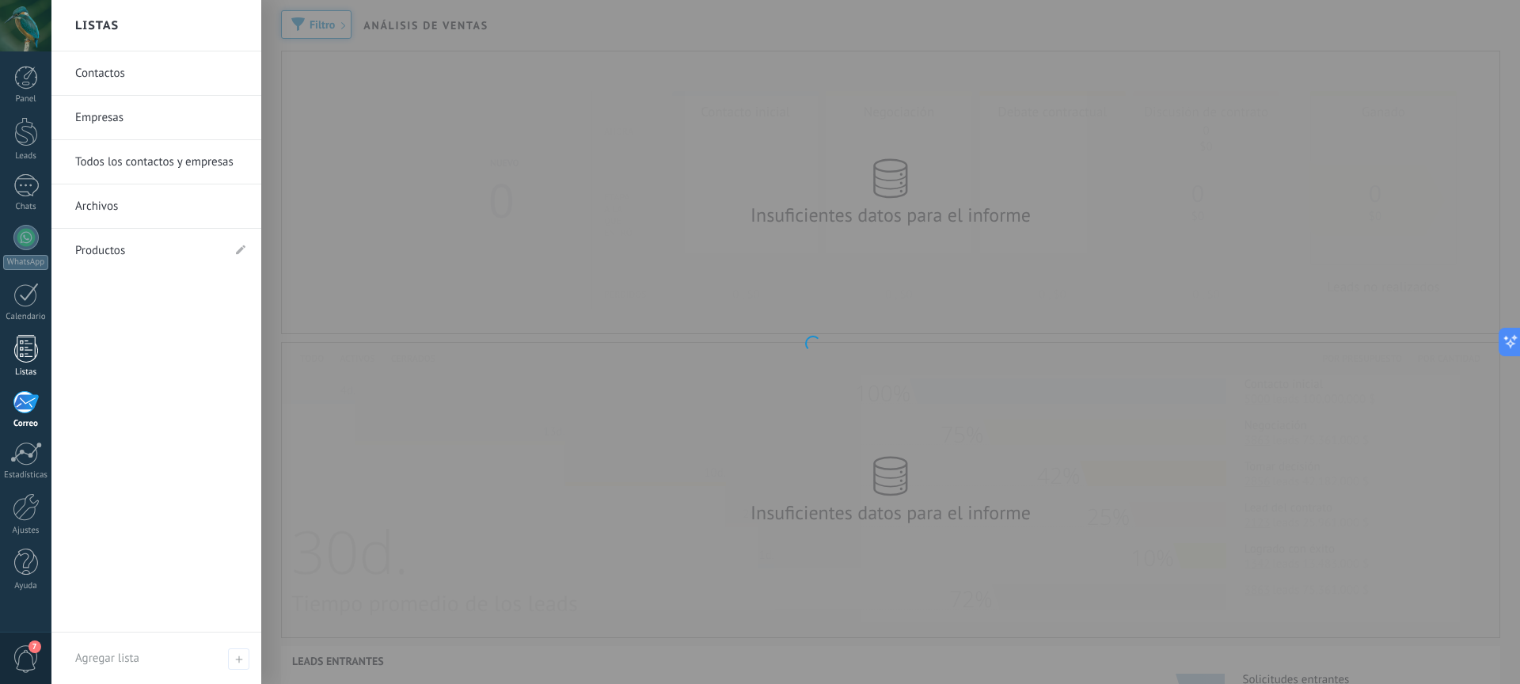
click at [27, 360] on div at bounding box center [26, 349] width 24 height 28
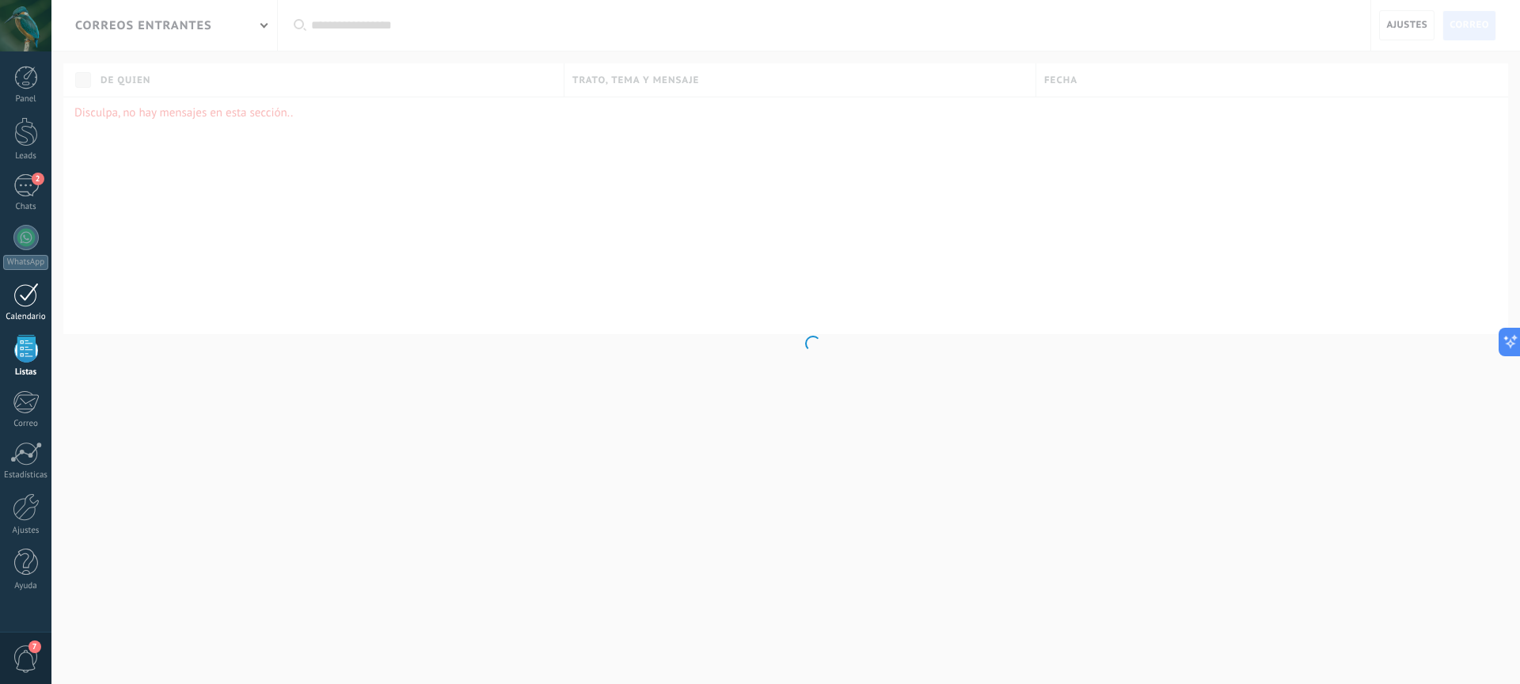
click at [26, 299] on div at bounding box center [25, 295] width 25 height 25
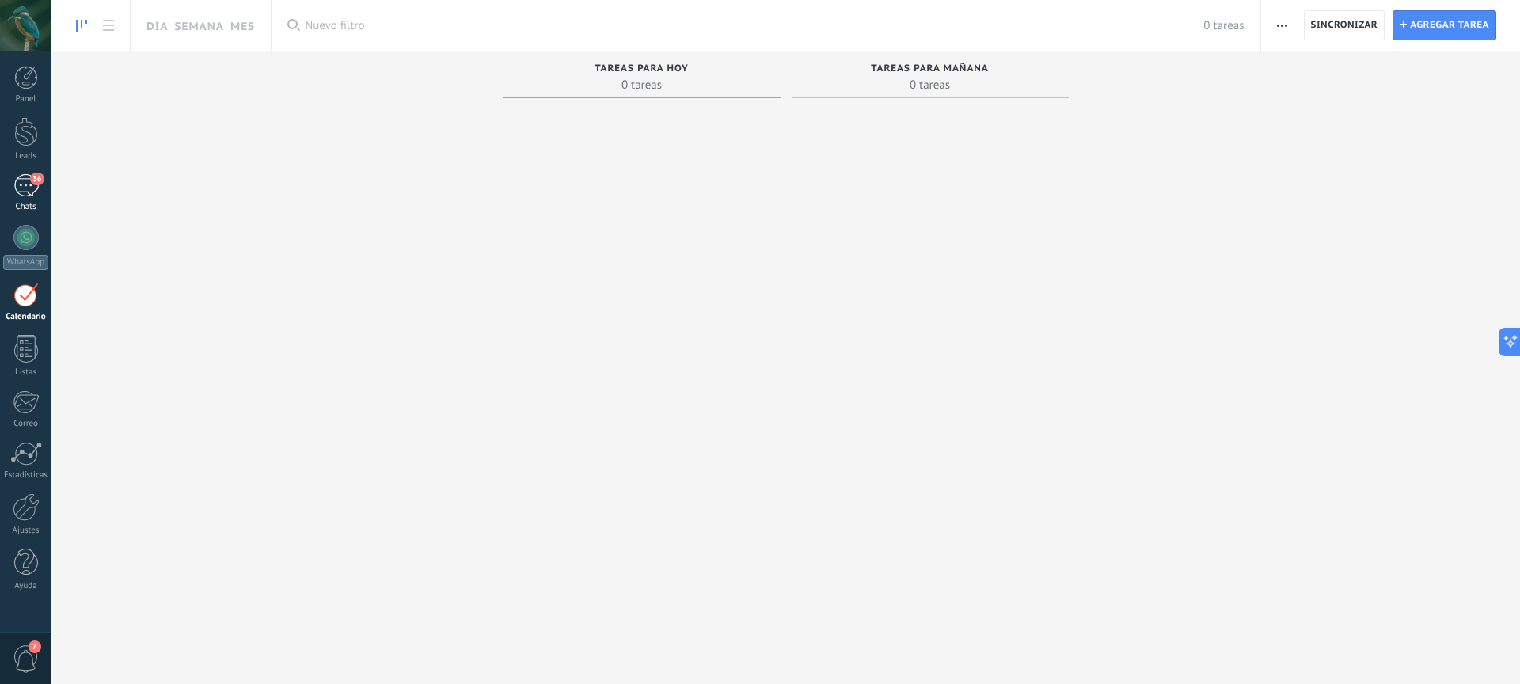
click at [28, 192] on div "36" at bounding box center [25, 185] width 25 height 23
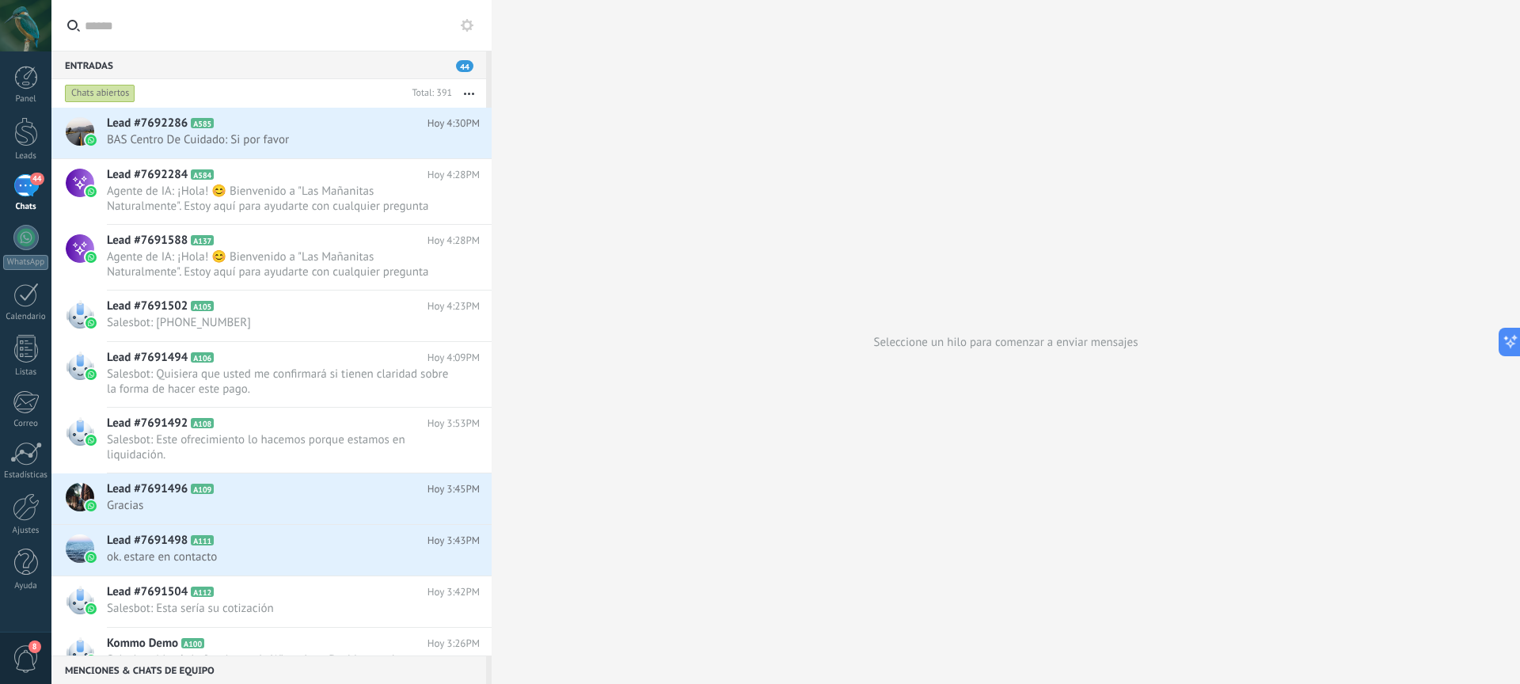
click at [21, 194] on div "44" at bounding box center [25, 185] width 25 height 23
click at [342, 185] on span "Agente de IA: ¡Hola! 😊 Bienvenido a "Las Mañanitas Naturalmente". Estoy aquí pa…" at bounding box center [278, 199] width 343 height 30
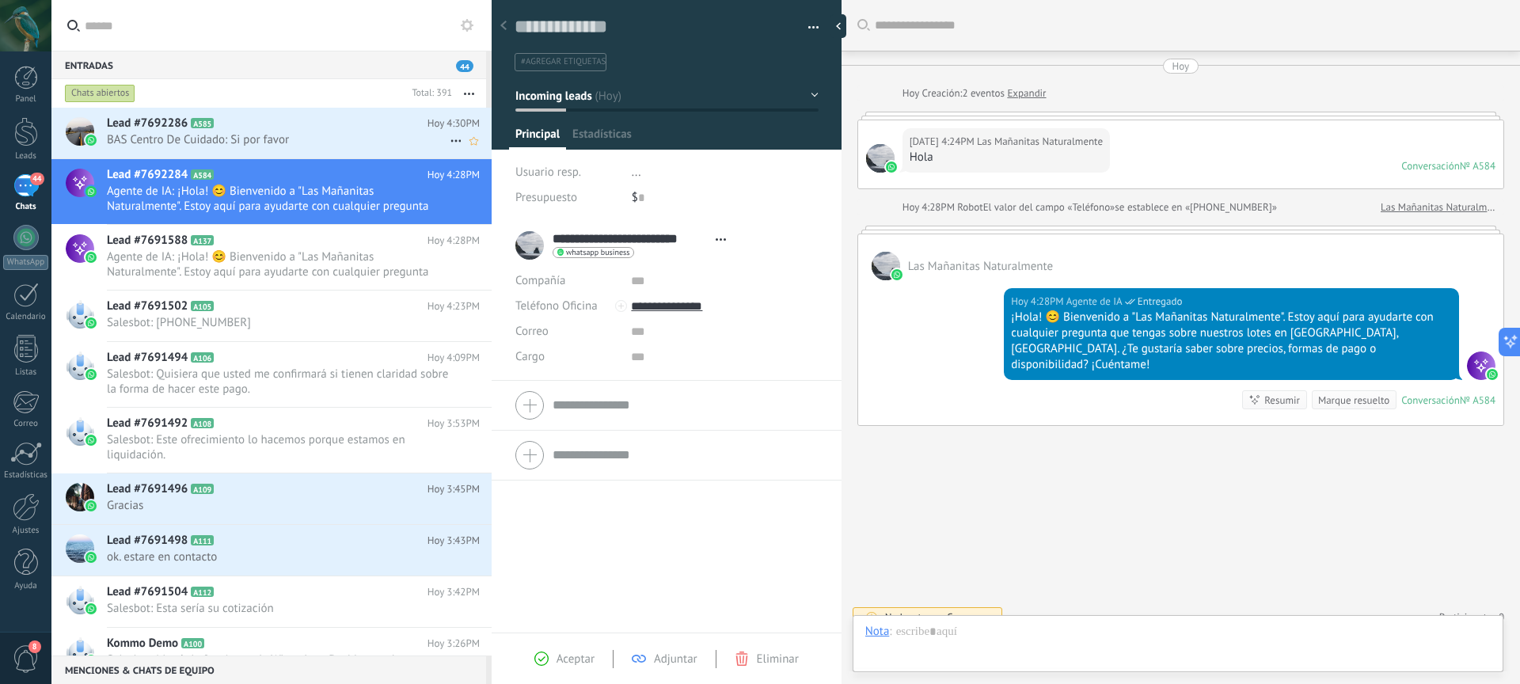
scroll to position [2, 0]
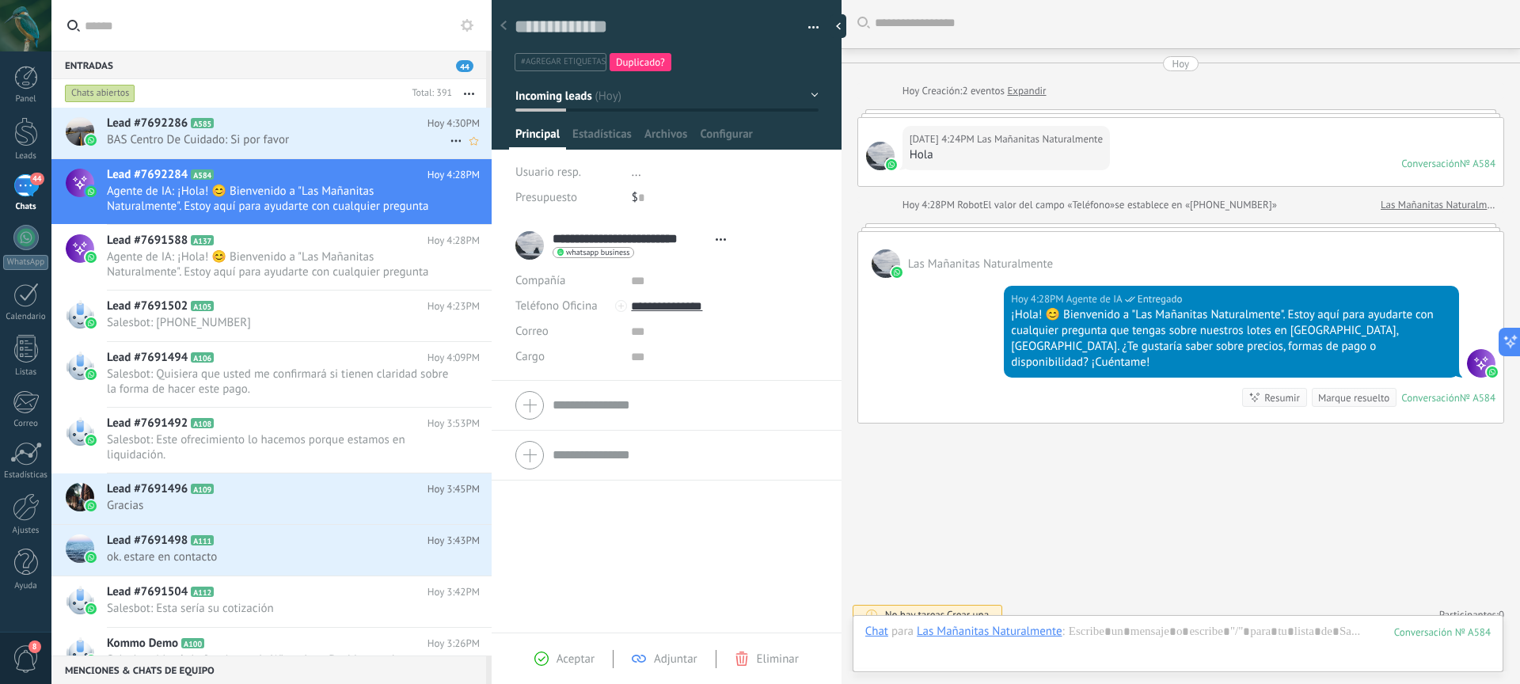
click at [350, 132] on span "BAS Centro De Cuidado: Si por favor" at bounding box center [278, 139] width 343 height 15
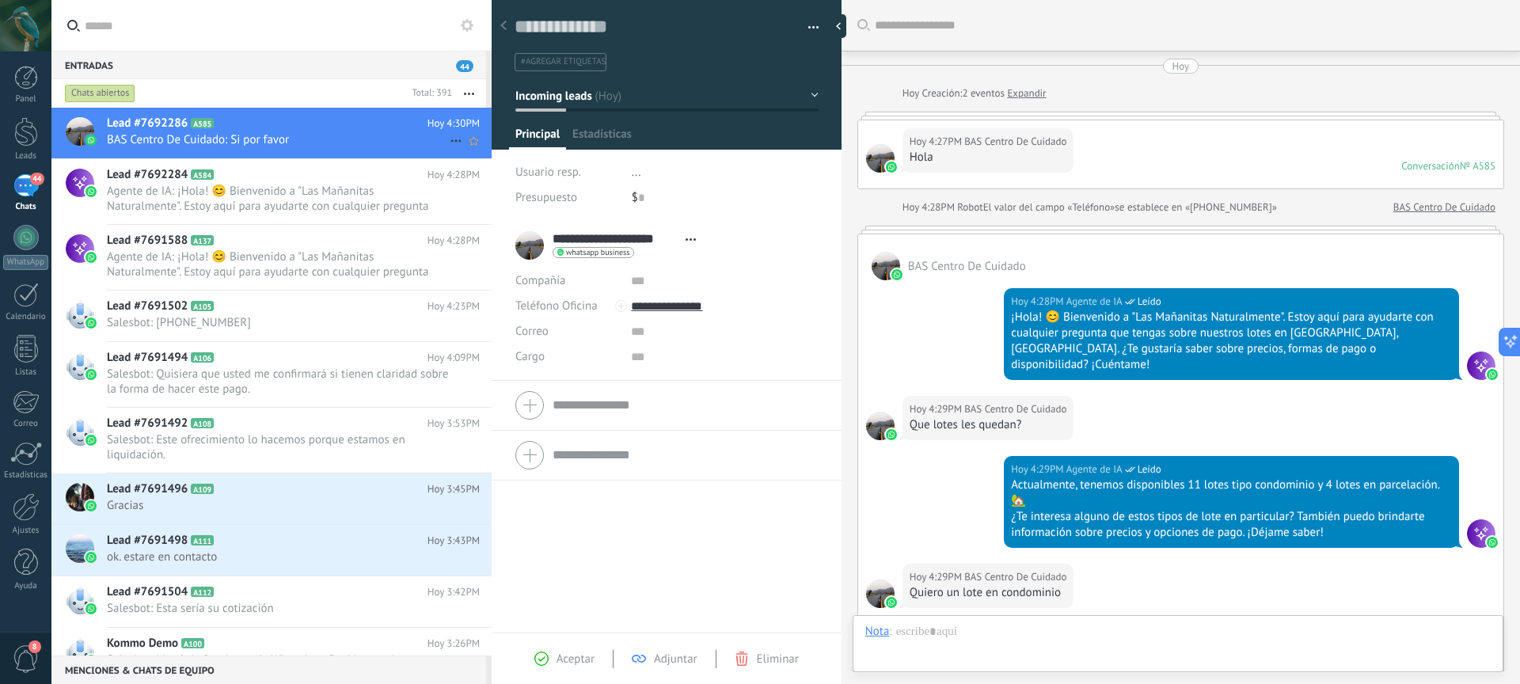
scroll to position [600, 0]
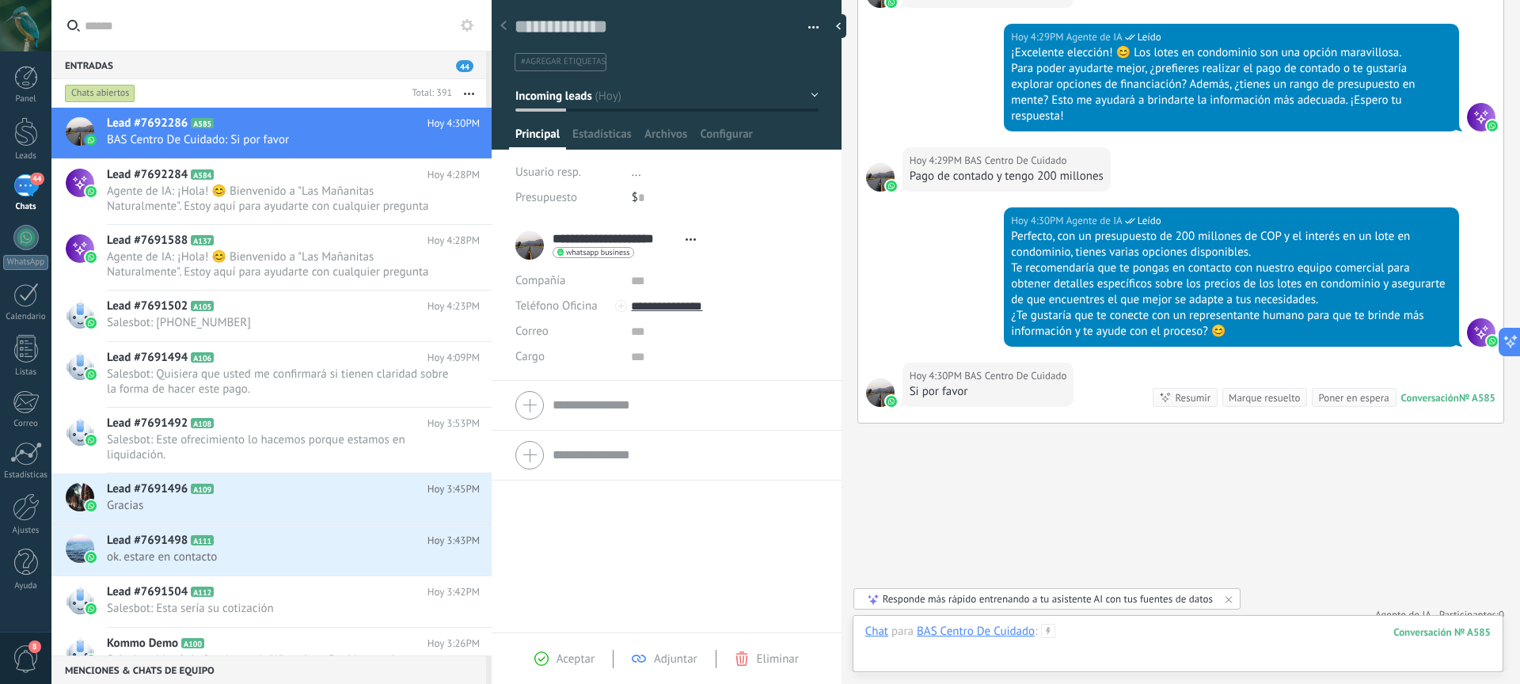
click at [1167, 637] on div at bounding box center [1179, 648] width 626 height 48
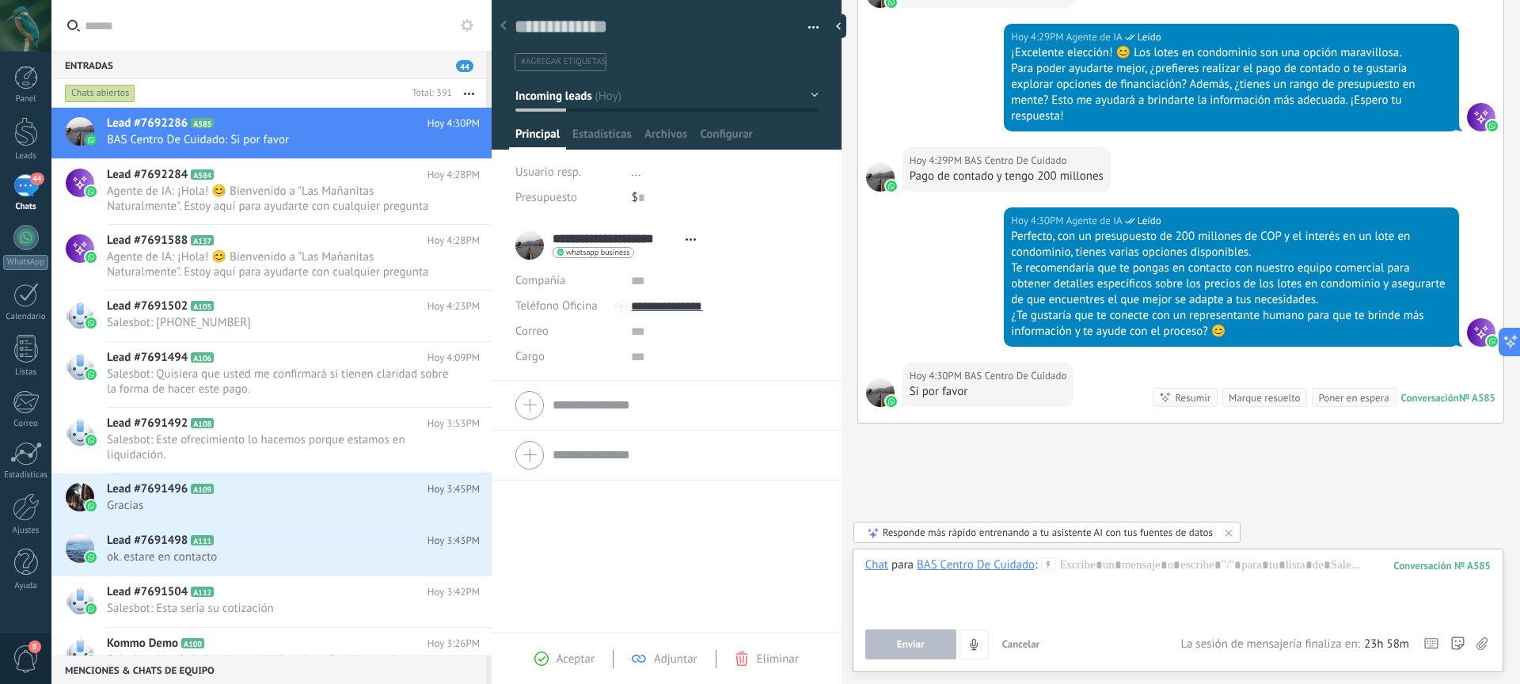
click at [1258, 466] on div "Buscar Carga más Hoy Hoy Creación: 2 eventos Expandir Hoy 4:27PM BAS Centro De …" at bounding box center [1181, 50] width 679 height 1300
click at [1175, 390] on div "Resumir" at bounding box center [1193, 397] width 36 height 15
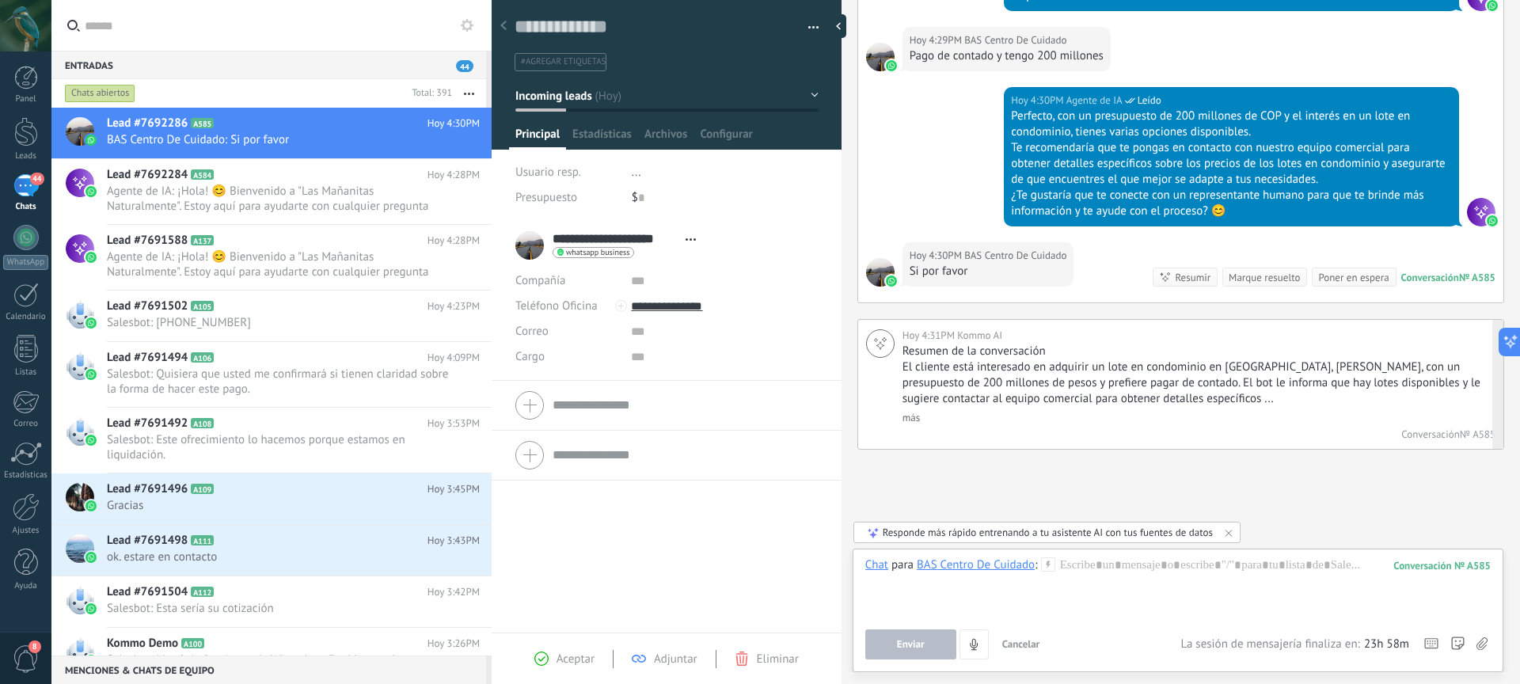
scroll to position [683, 0]
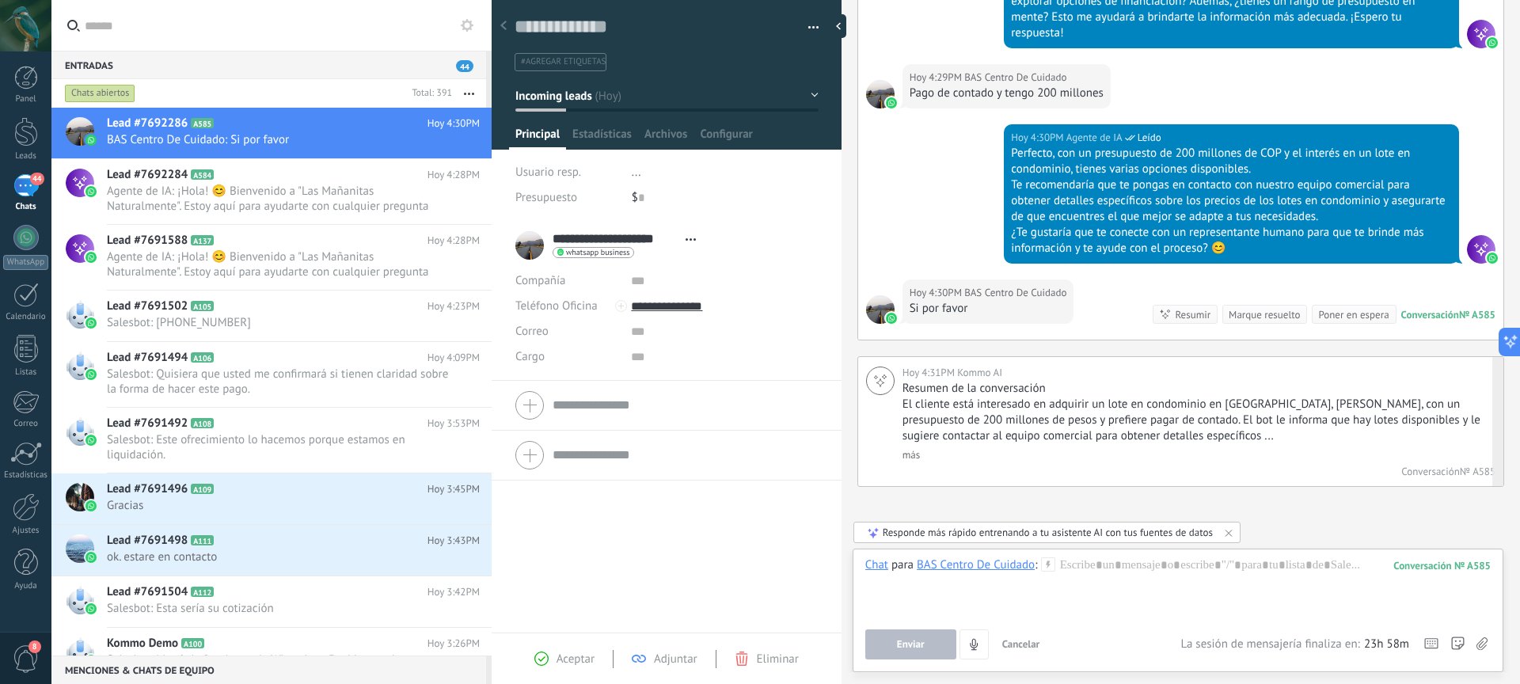
click at [911, 448] on link "más" at bounding box center [911, 454] width 17 height 13
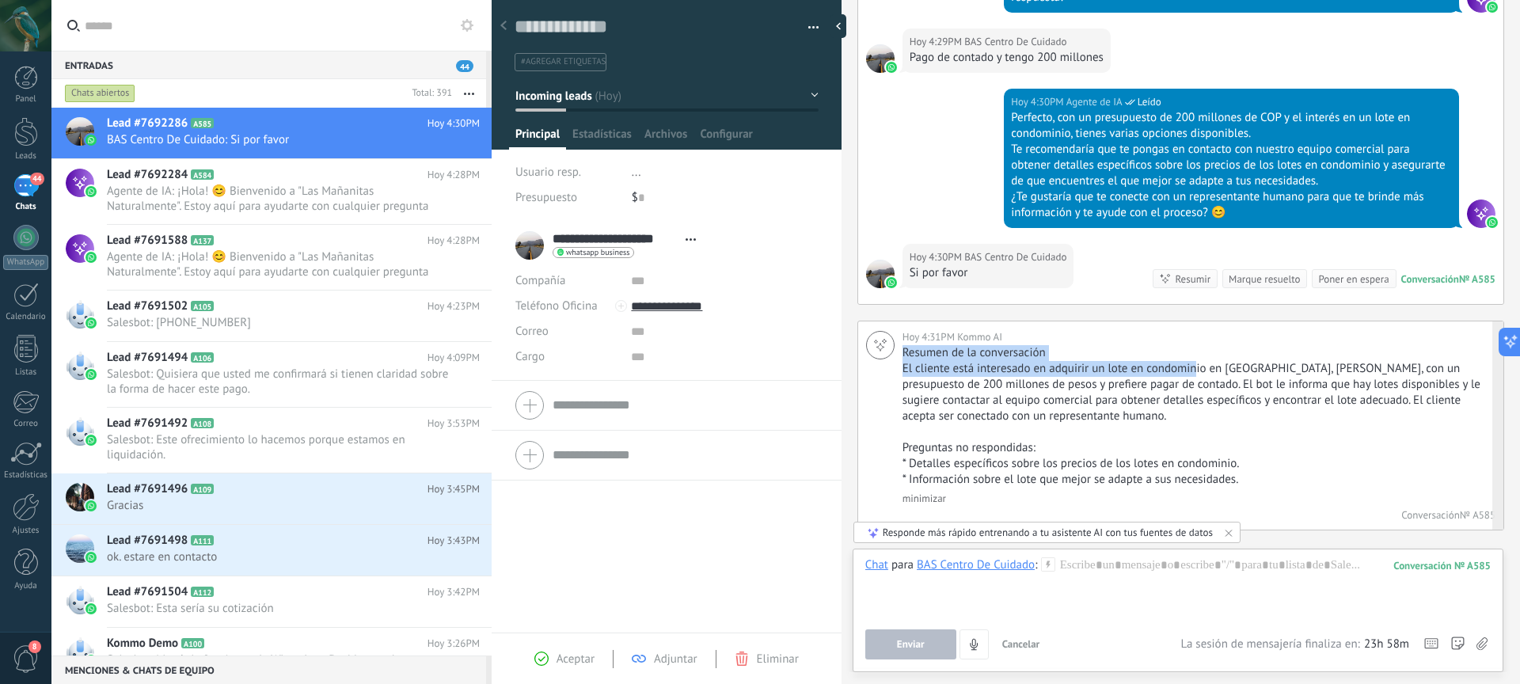
scroll to position [720, 0]
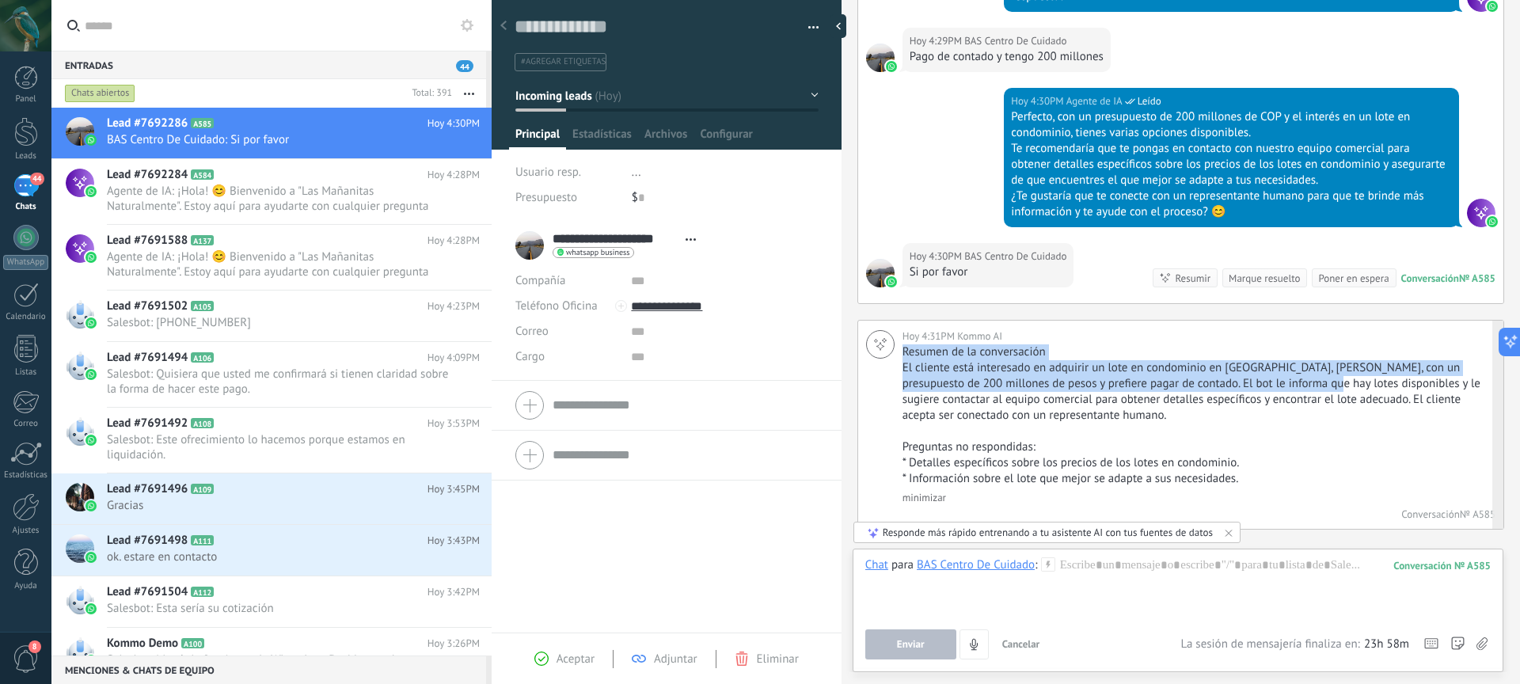
drag, startPoint x: 906, startPoint y: 343, endPoint x: 1266, endPoint y: 373, distance: 361.6
click at [1300, 371] on div "Resumen de la conversación El cliente está interesado en adquirir un lote en co…" at bounding box center [1195, 415] width 585 height 143
click at [976, 369] on p "El cliente está interesado en adquirir un lote en condominio en Alcalá, Valle, …" at bounding box center [1193, 391] width 581 height 63
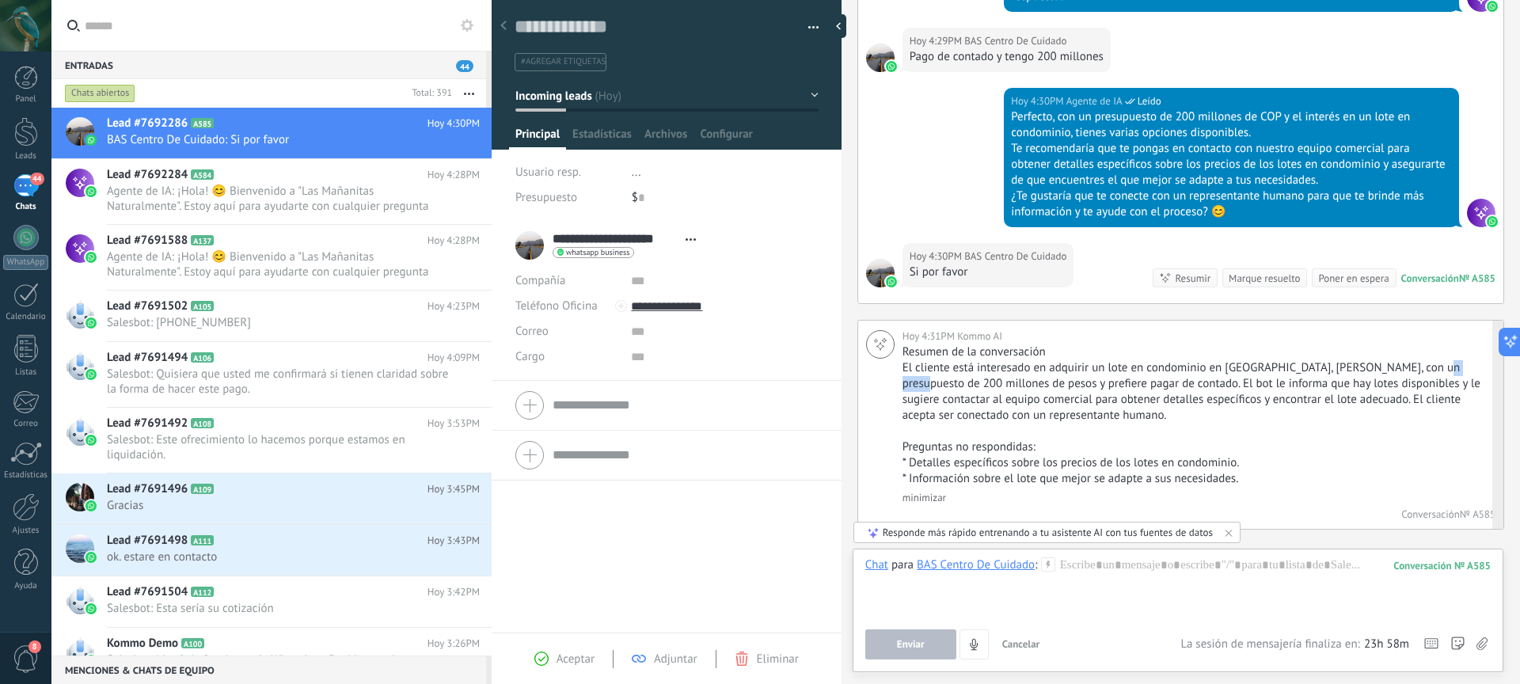
drag, startPoint x: 1441, startPoint y: 356, endPoint x: 1456, endPoint y: 358, distance: 15.2
click at [1456, 360] on p "El cliente está interesado en adquirir un lote en condominio en Alcalá, Valle, …" at bounding box center [1193, 391] width 581 height 63
drag, startPoint x: 964, startPoint y: 367, endPoint x: 1104, endPoint y: 371, distance: 140.2
click at [1104, 371] on p "El cliente está interesado en adquirir un lote en condominio en Alcalá, Valle, …" at bounding box center [1193, 391] width 581 height 63
click at [1110, 391] on p "El cliente está interesado en adquirir un lote en condominio en Alcalá, Valle, …" at bounding box center [1193, 391] width 581 height 63
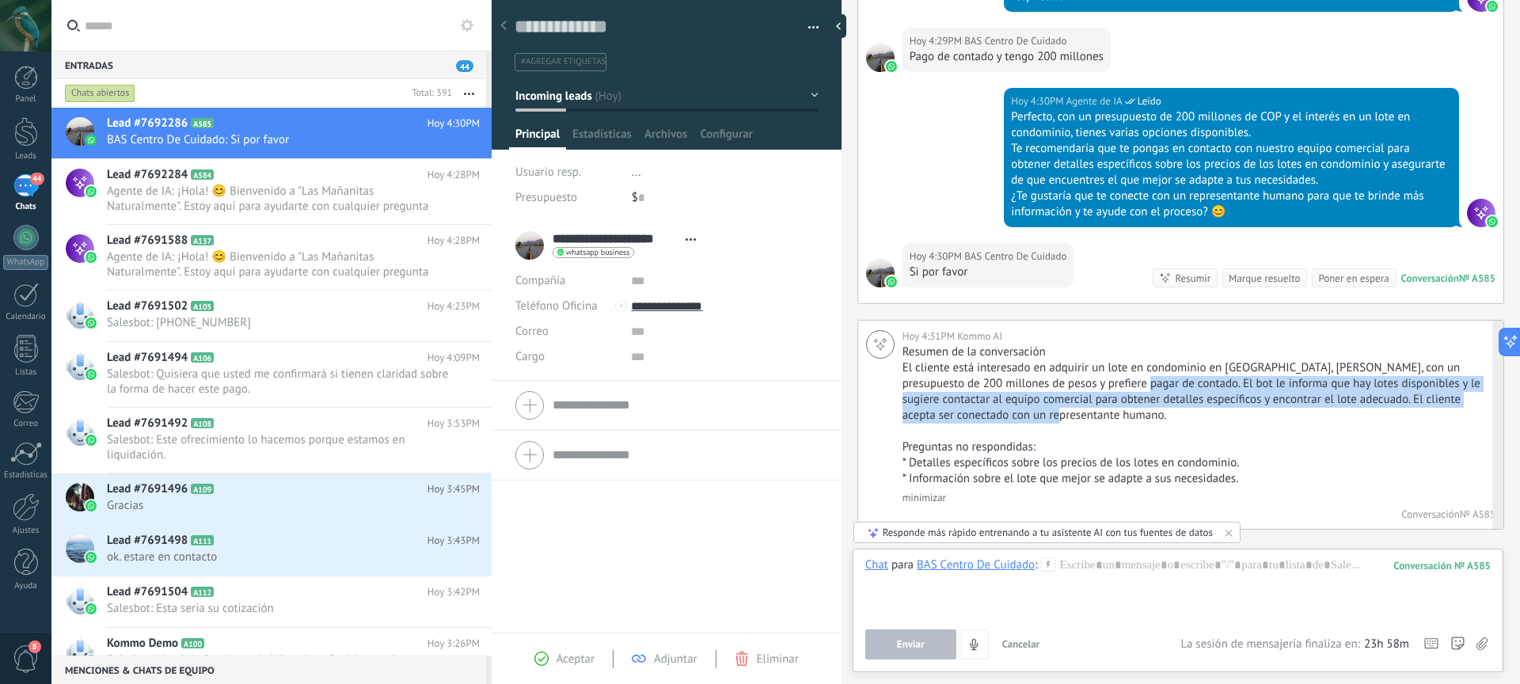
drag, startPoint x: 1106, startPoint y: 370, endPoint x: 1411, endPoint y: 394, distance: 306.6
click at [1410, 394] on p "El cliente está interesado en adquirir un lote en condominio en Alcalá, Valle, …" at bounding box center [1193, 391] width 581 height 63
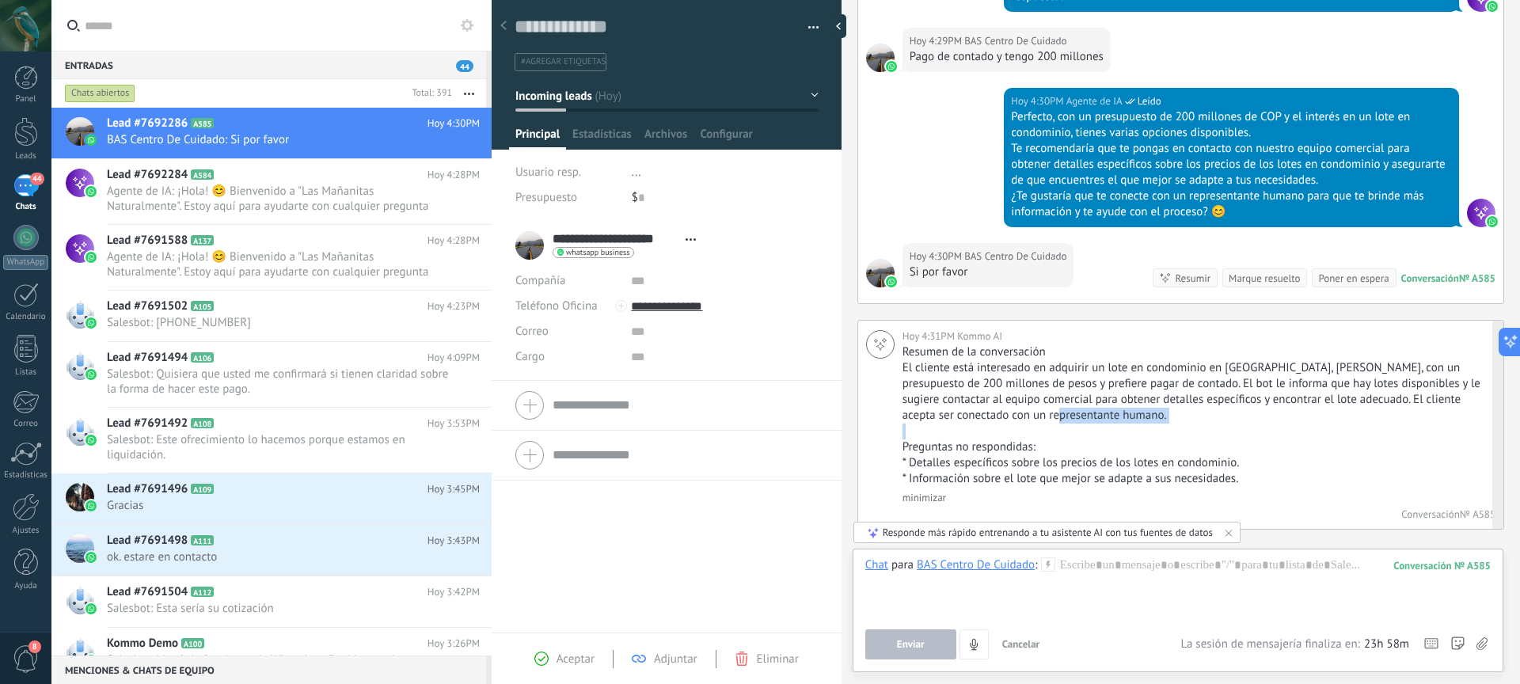
click at [1242, 424] on p at bounding box center [1193, 432] width 581 height 16
drag, startPoint x: 908, startPoint y: 431, endPoint x: 1074, endPoint y: 432, distance: 166.3
click at [1074, 440] on p "Preguntas no respondidas:" at bounding box center [1193, 448] width 581 height 16
drag, startPoint x: 908, startPoint y: 447, endPoint x: 1254, endPoint y: 454, distance: 345.3
click at [1254, 455] on p "* Detalles específicos sobre los precios de los lotes en condominio." at bounding box center [1193, 463] width 581 height 16
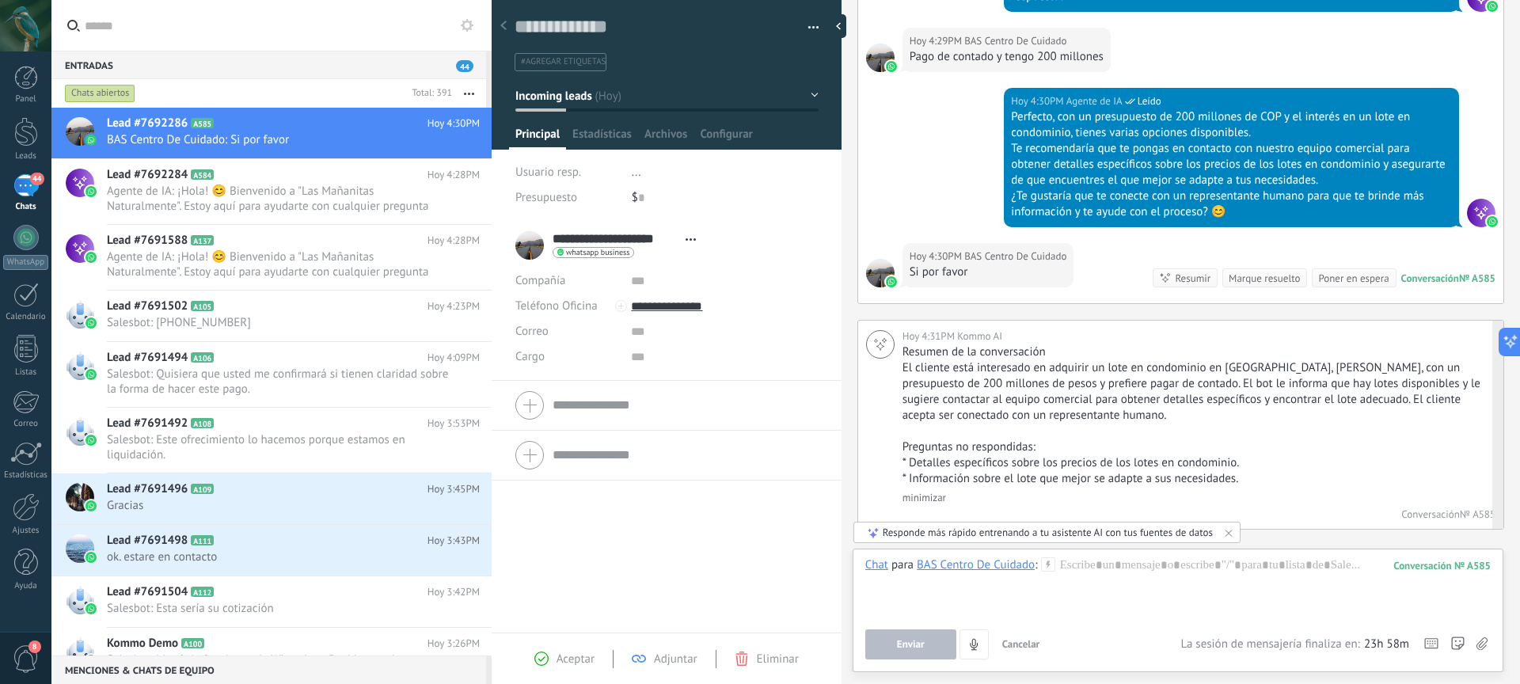
click at [1011, 471] on p "* Información sobre el lote que mejor se adapte a sus necesidades." at bounding box center [1193, 479] width 581 height 16
drag, startPoint x: 919, startPoint y: 463, endPoint x: 1236, endPoint y: 465, distance: 317.6
click at [1236, 471] on p "* Información sobre el lote que mejor se adapte a sus necesidades." at bounding box center [1193, 479] width 581 height 16
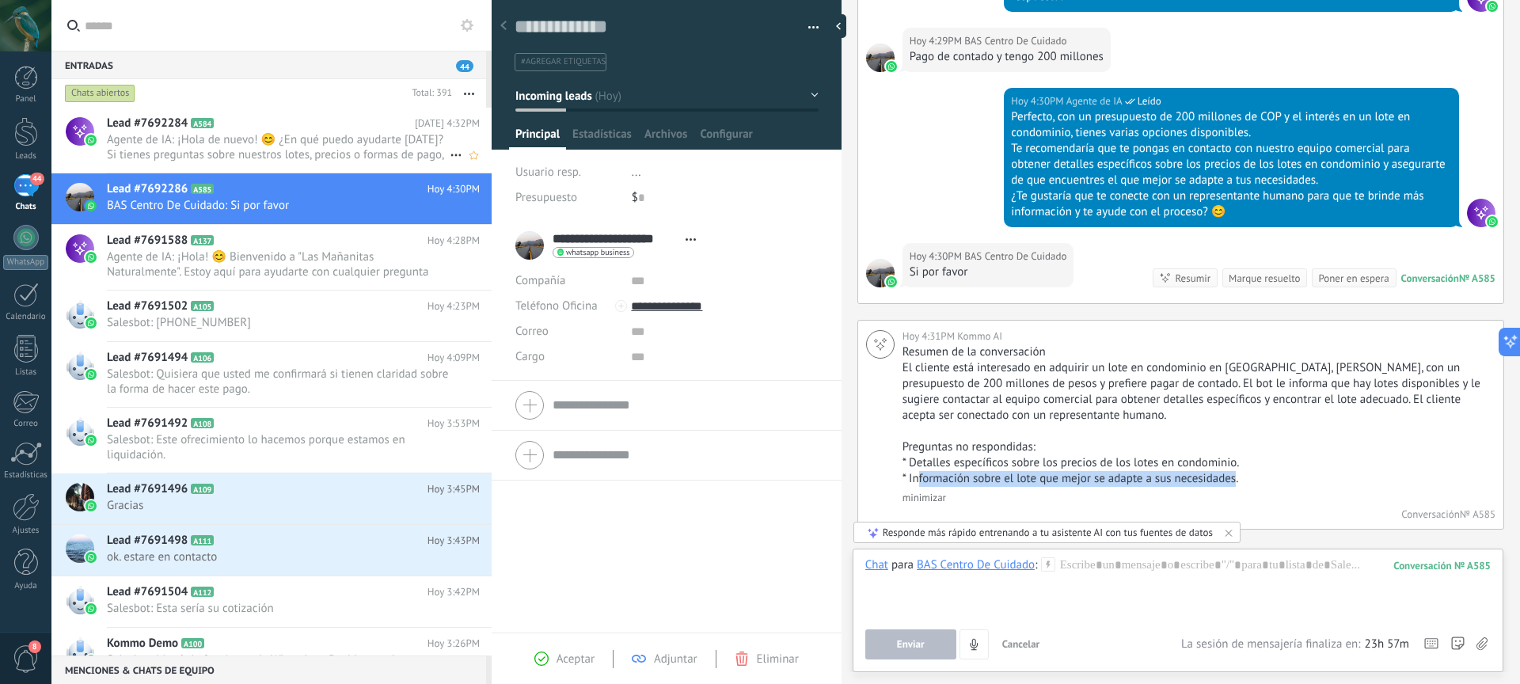
click at [358, 144] on span "Agente de IA: ¡Hola de nuevo! 😊 ¿En qué puedo ayudarte hoy? Si tienes preguntas…" at bounding box center [278, 147] width 343 height 30
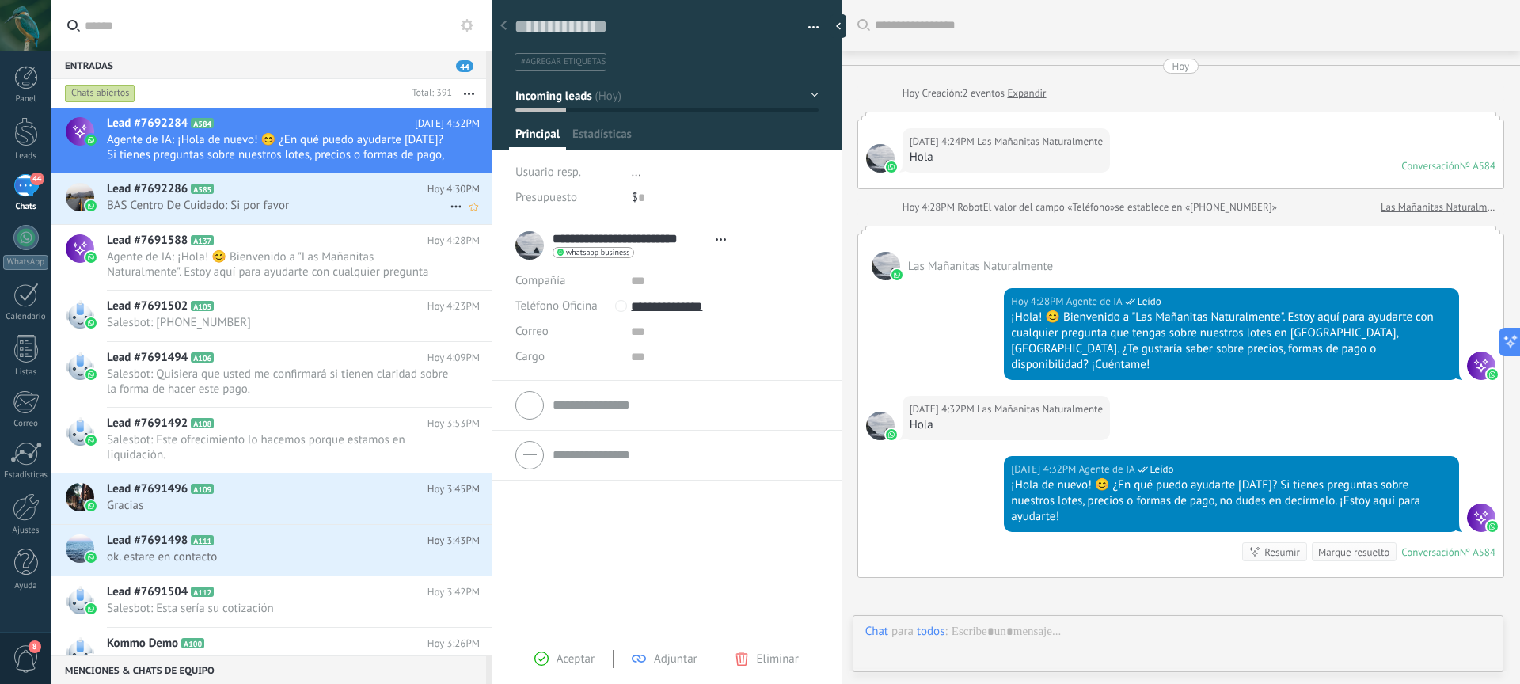
scroll to position [139, 0]
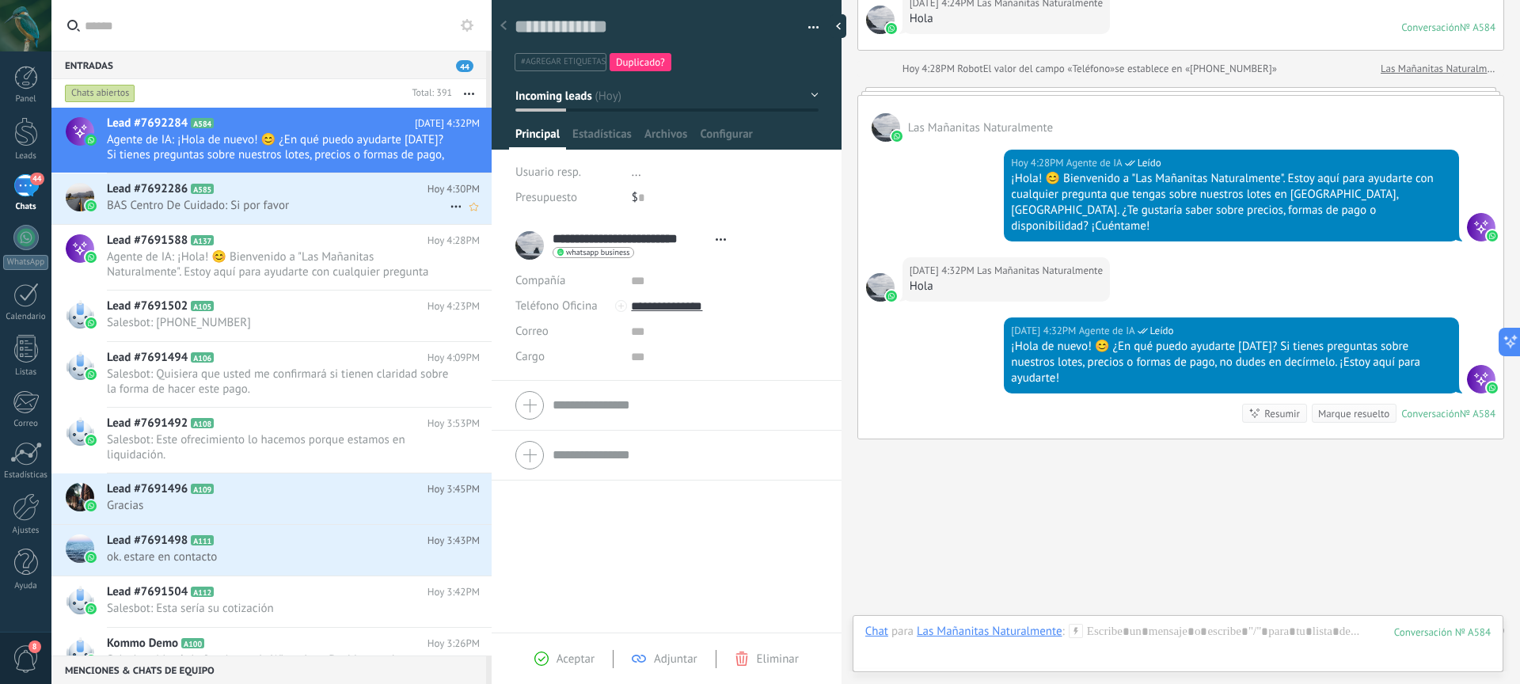
click at [348, 201] on span "BAS Centro De Cuidado: Si por favor" at bounding box center [278, 205] width 343 height 15
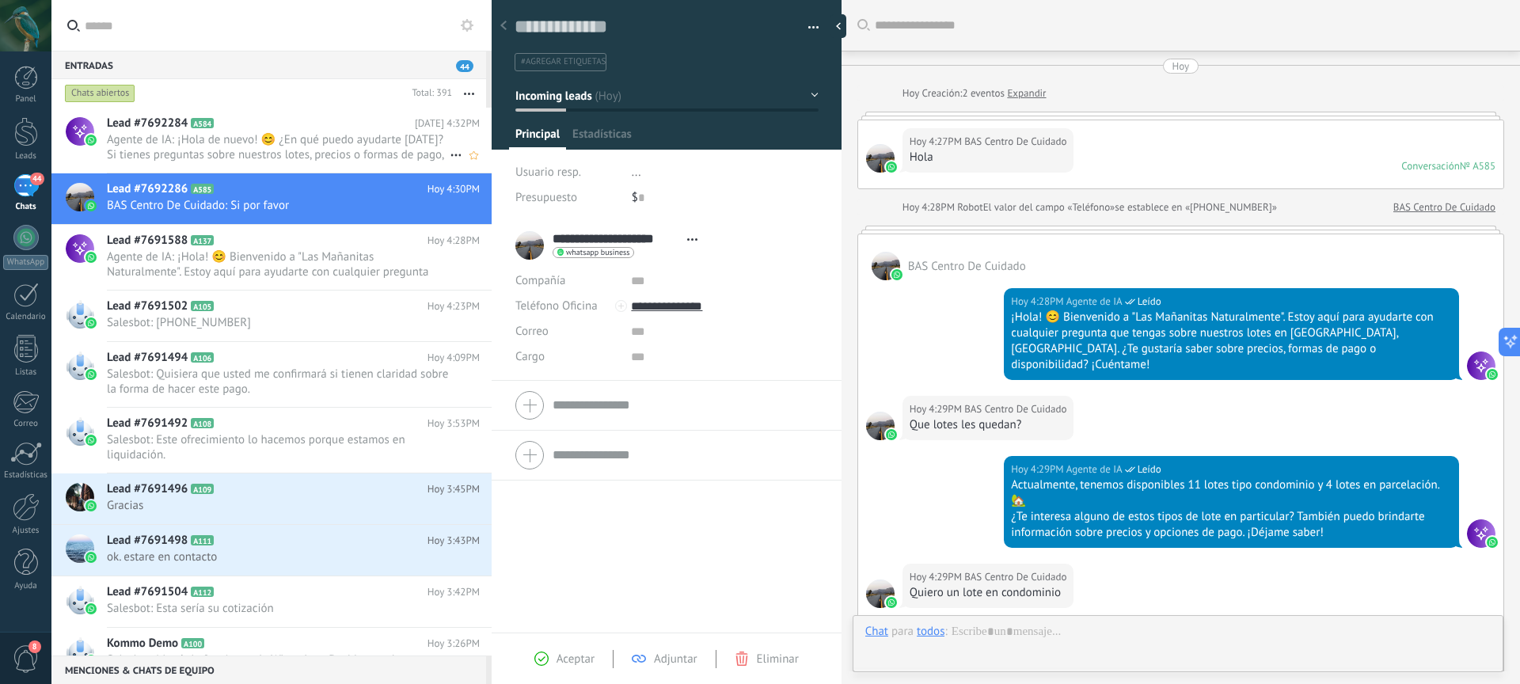
click at [356, 147] on span "Agente de IA: ¡Hola de nuevo! 😊 ¿En qué puedo ayudarte hoy? Si tienes preguntas…" at bounding box center [278, 147] width 343 height 30
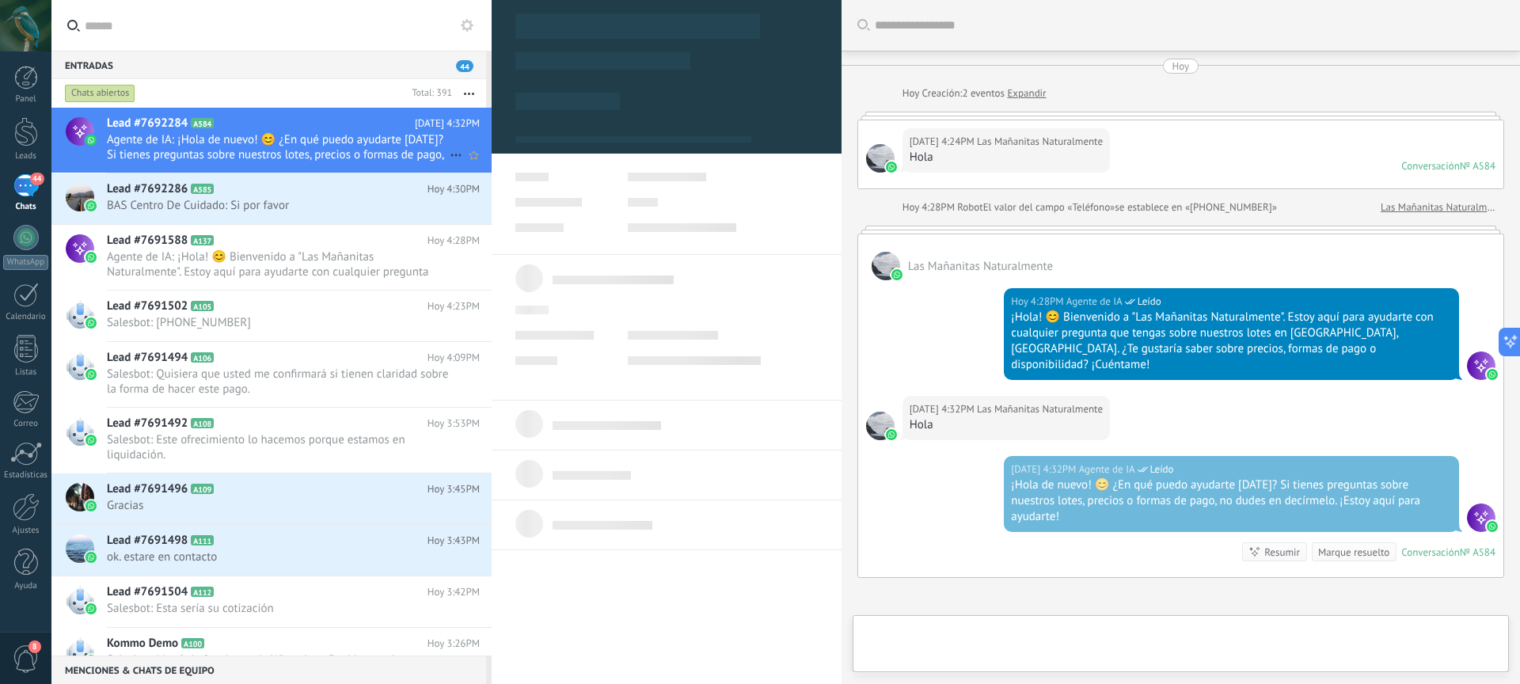
scroll to position [139, 0]
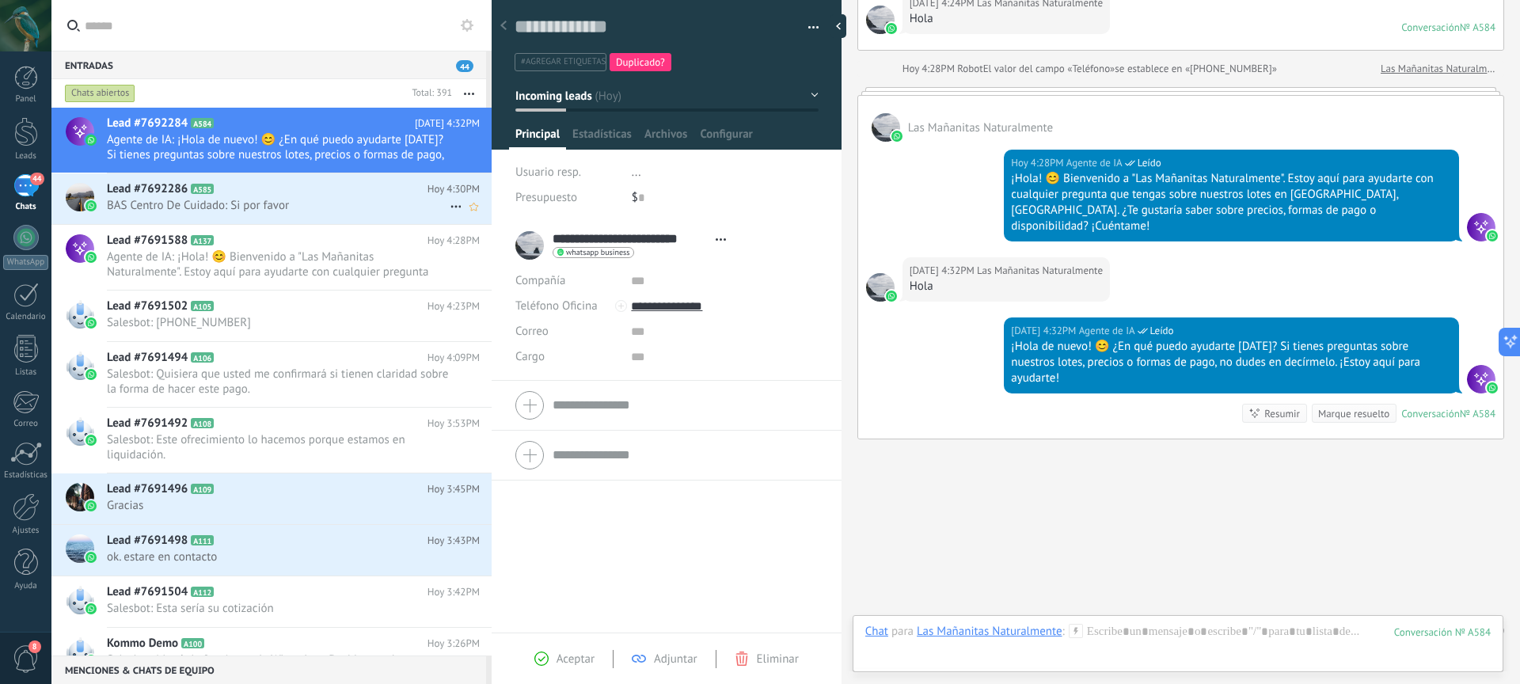
click at [292, 208] on span "BAS Centro De Cuidado: Si por favor" at bounding box center [278, 205] width 343 height 15
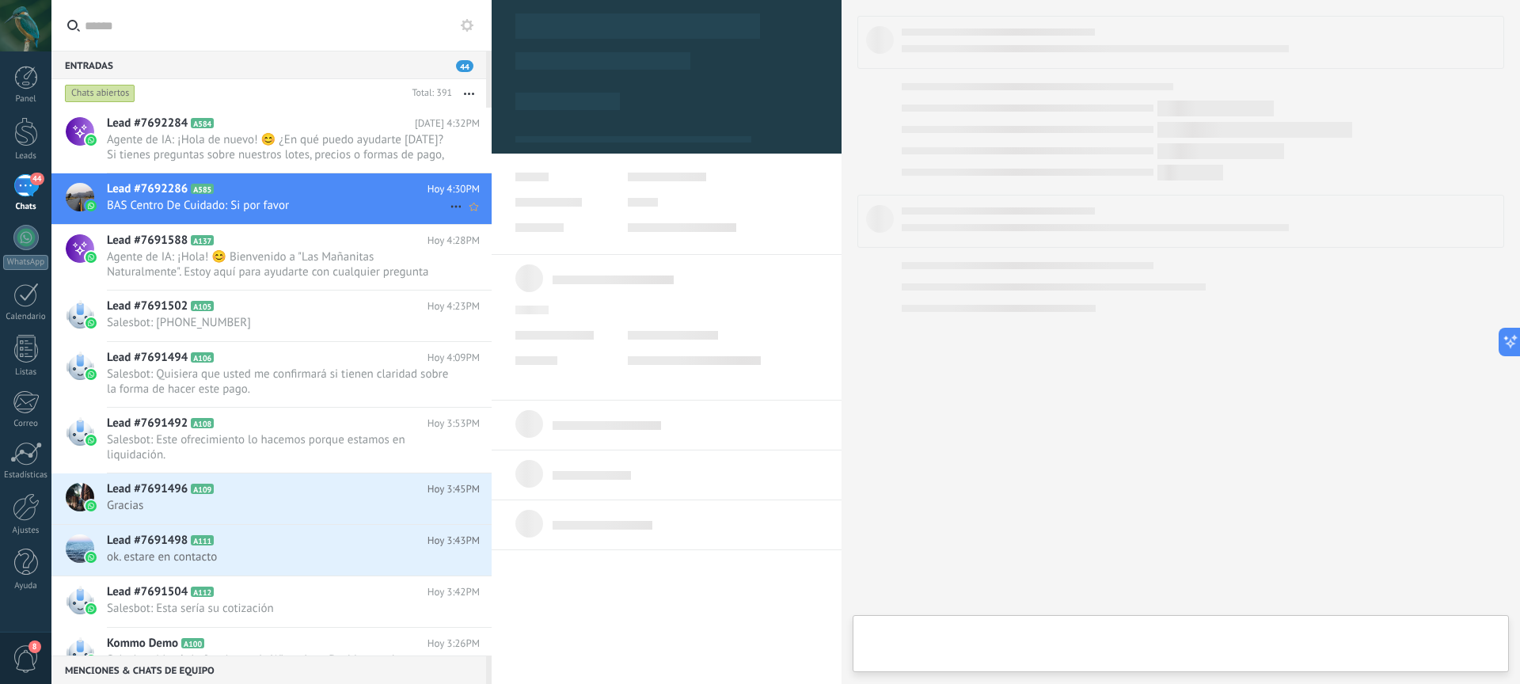
type textarea "**********"
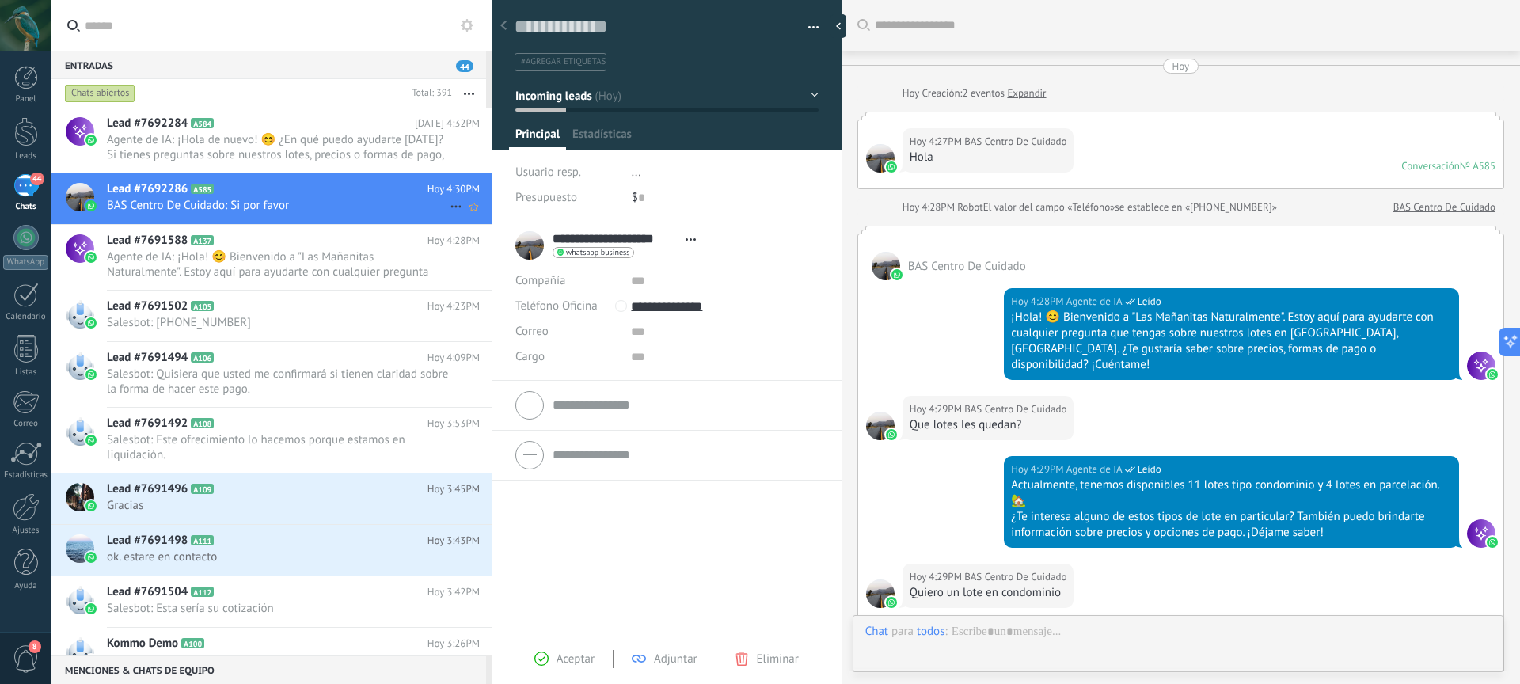
scroll to position [746, 0]
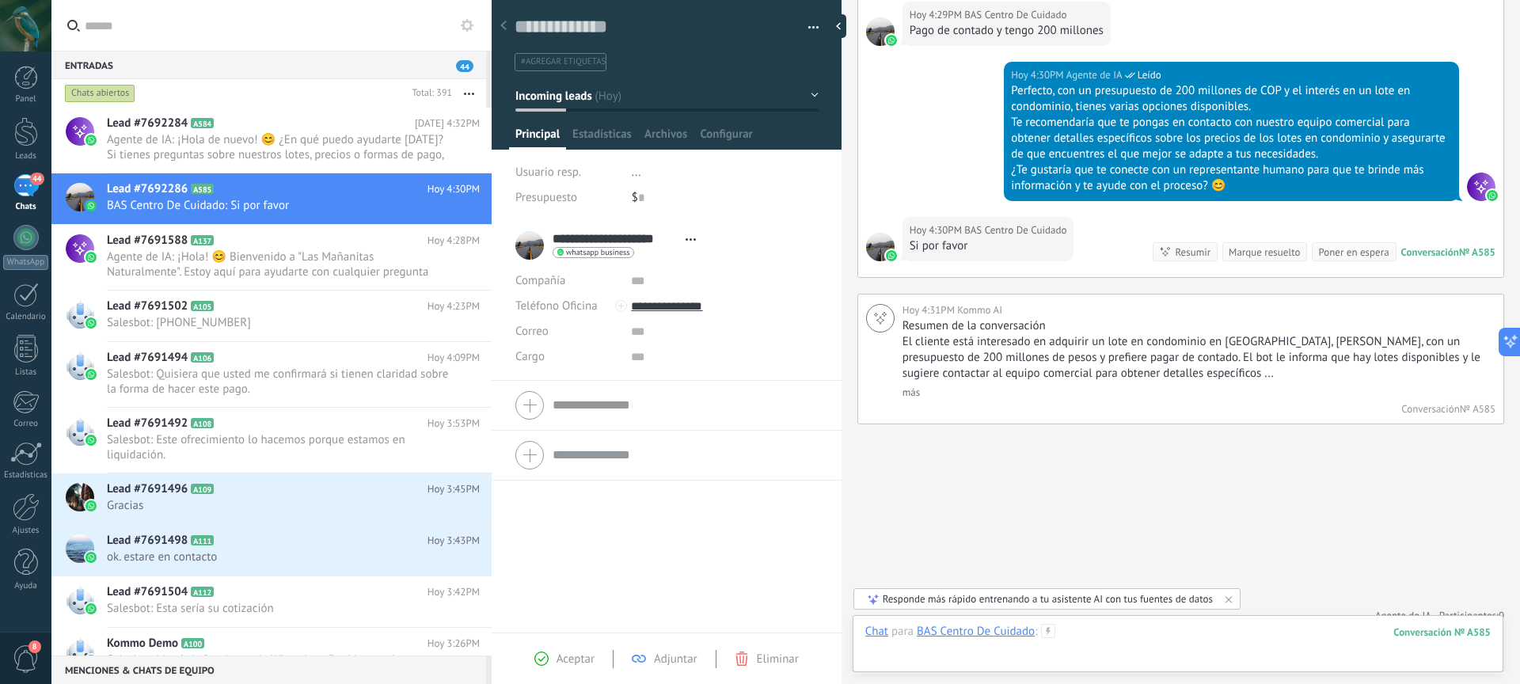
click at [1170, 630] on div at bounding box center [1179, 648] width 626 height 48
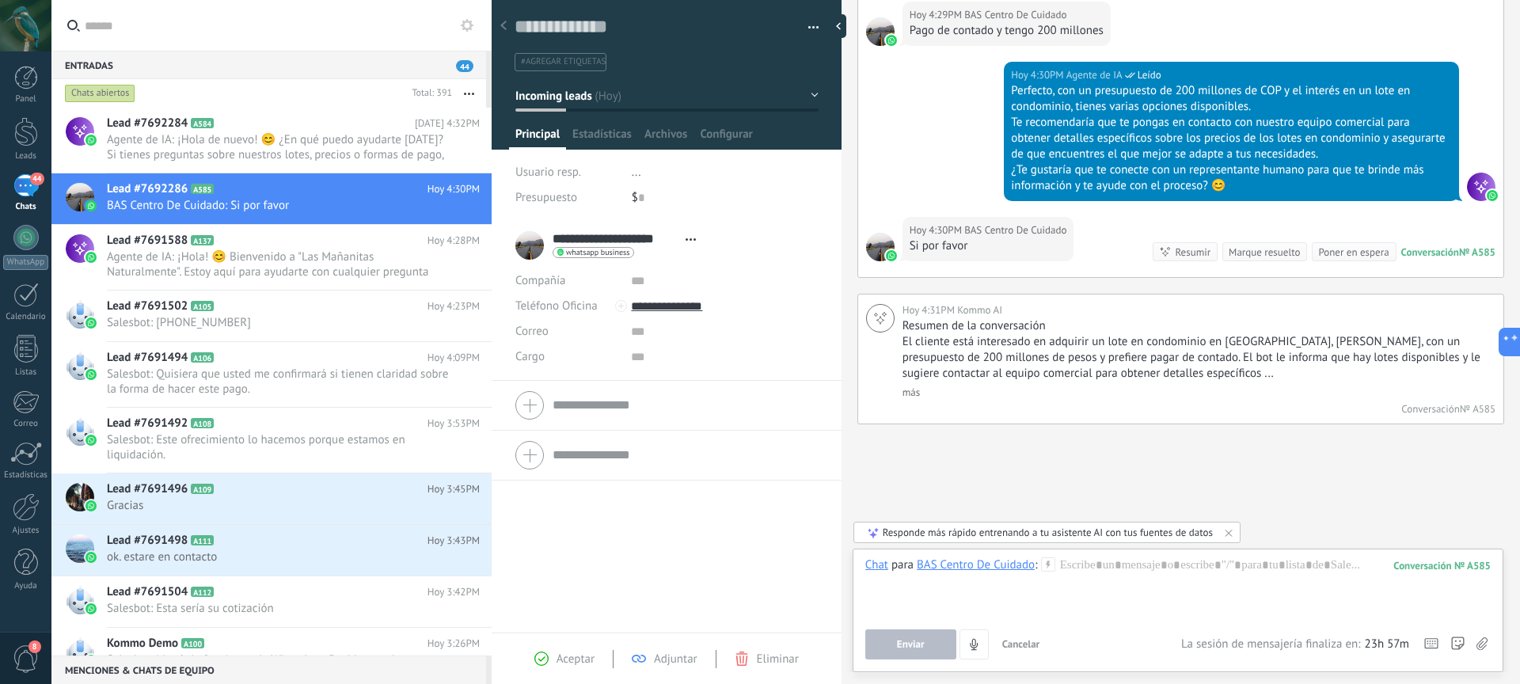
click at [571, 650] on div "Aceptar Adjuntar Eliminar" at bounding box center [666, 659] width 301 height 18
click at [561, 659] on span "Aceptar" at bounding box center [576, 659] width 38 height 15
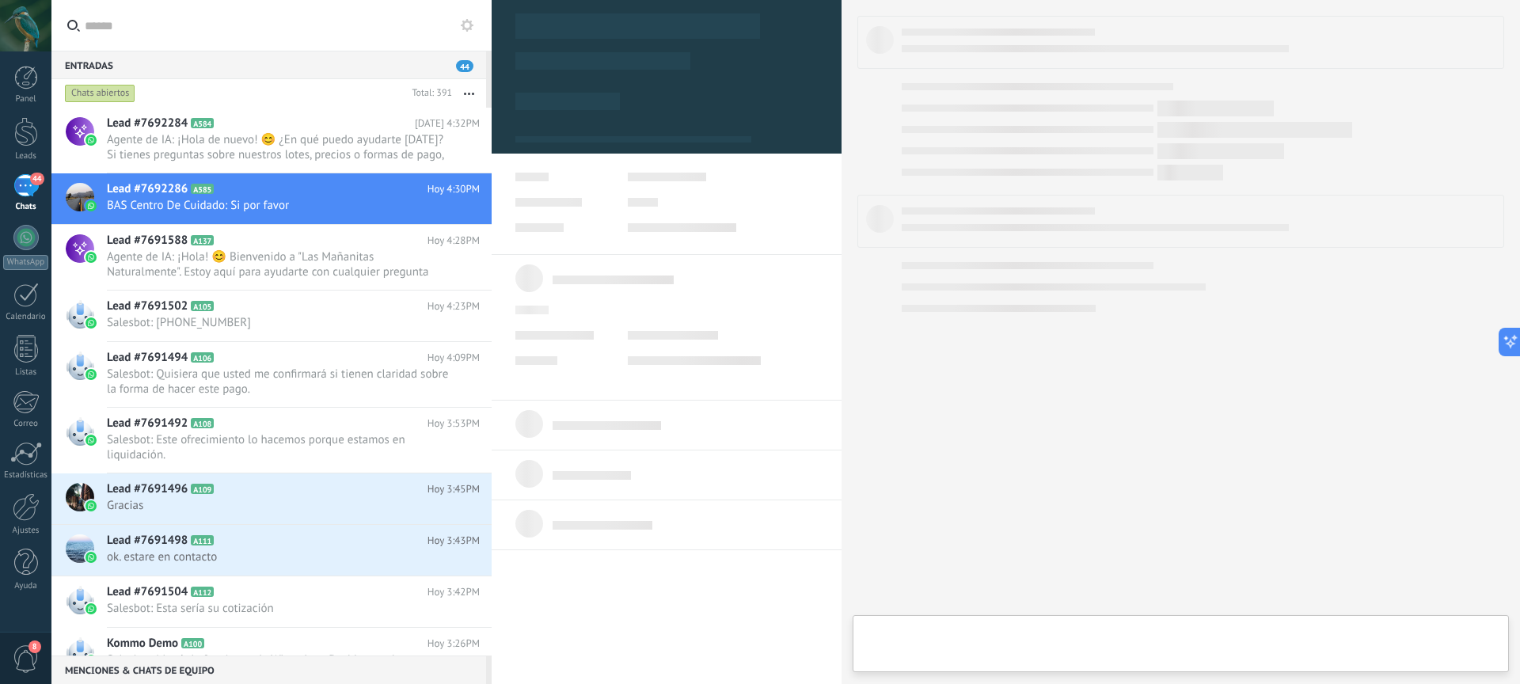
type textarea "**********"
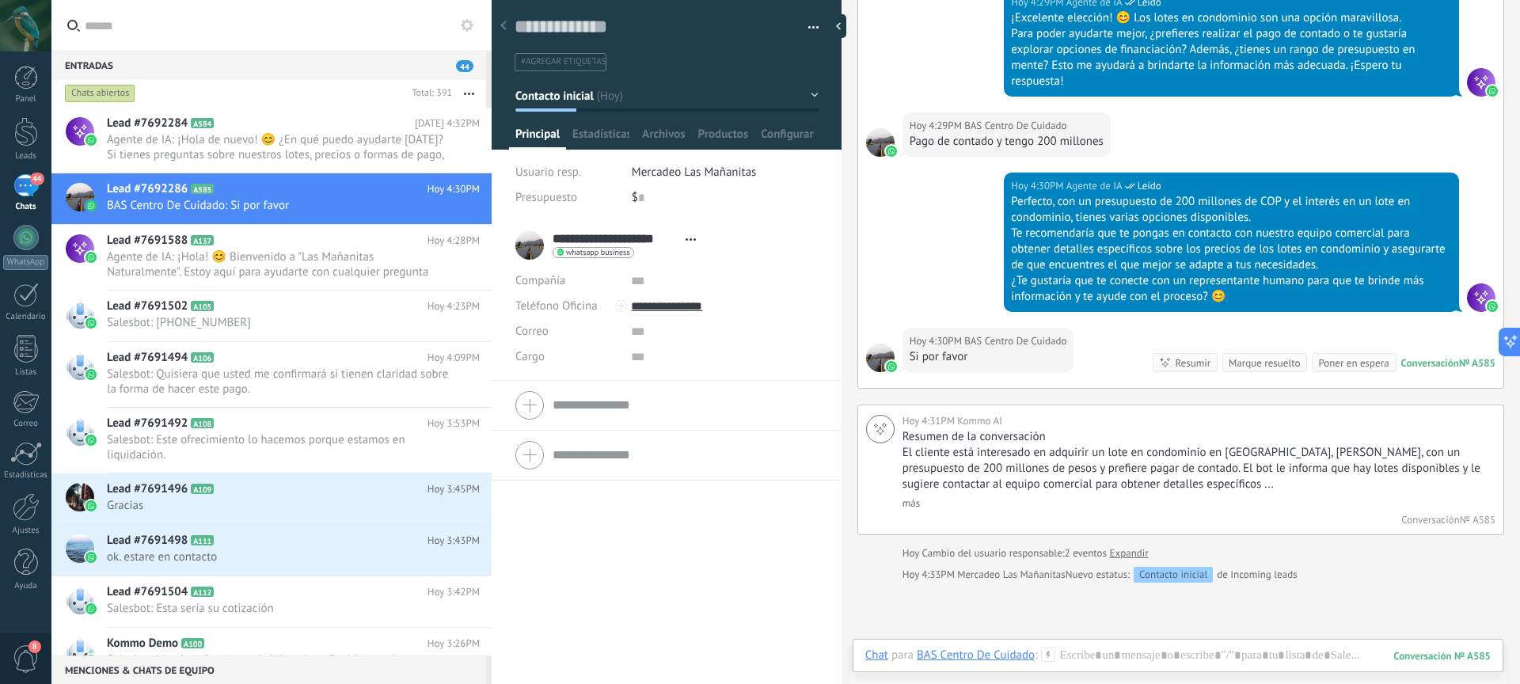
scroll to position [657, 0]
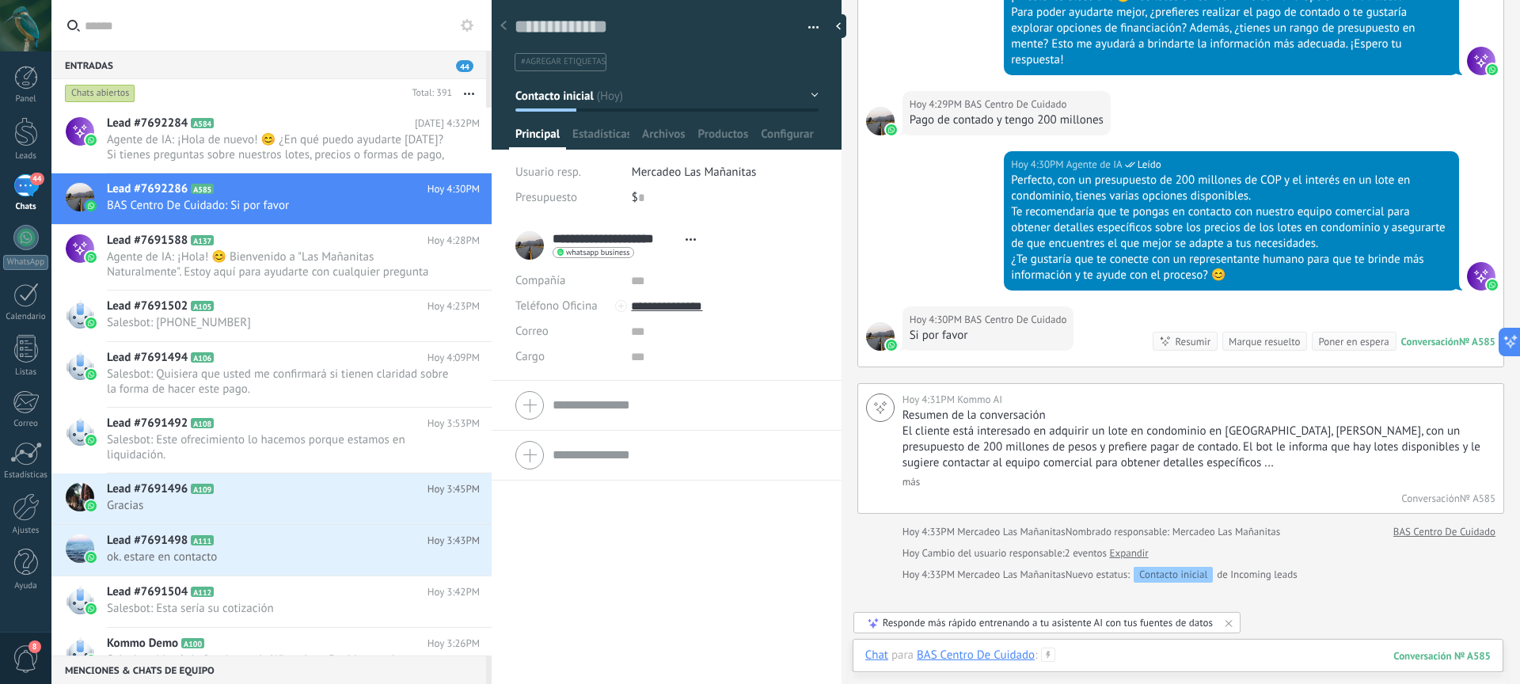
click at [1112, 659] on div at bounding box center [1179, 672] width 626 height 48
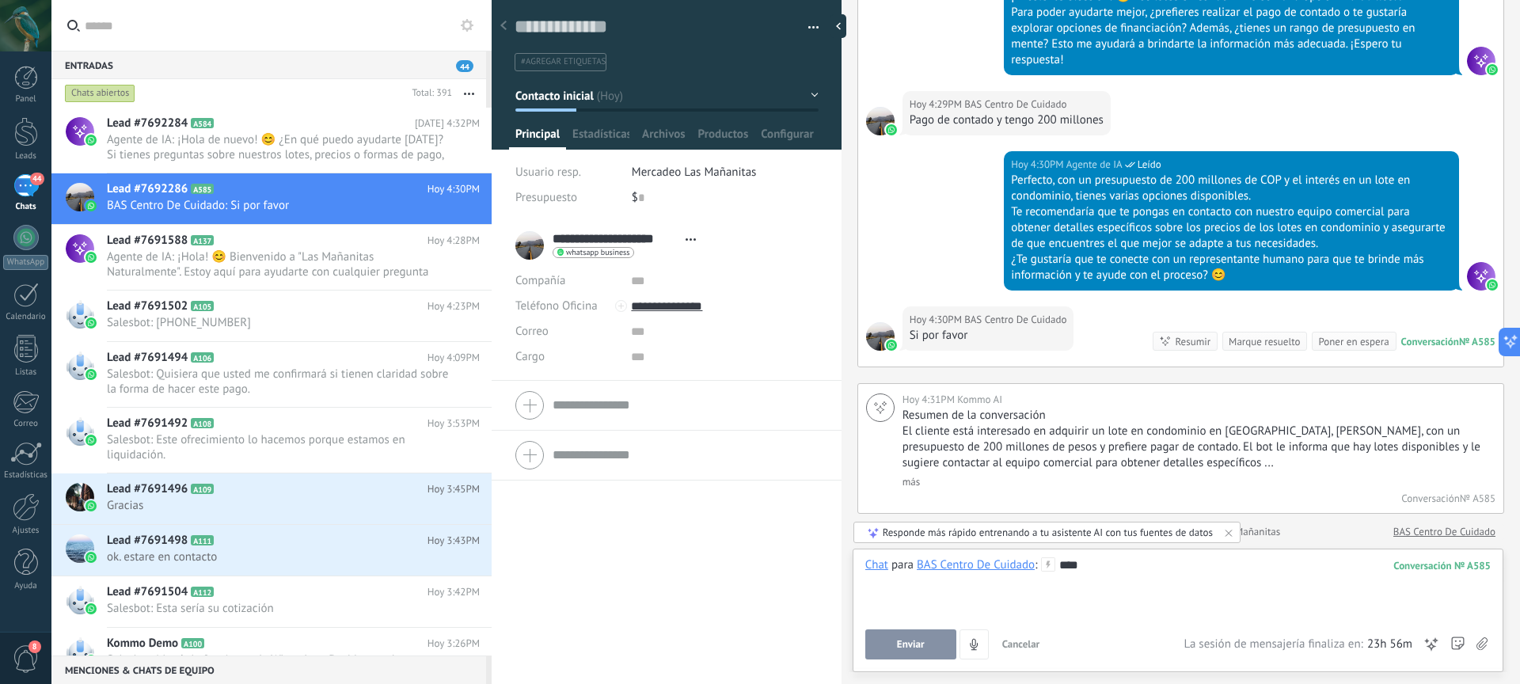
click at [904, 639] on span "Enviar" at bounding box center [911, 644] width 28 height 11
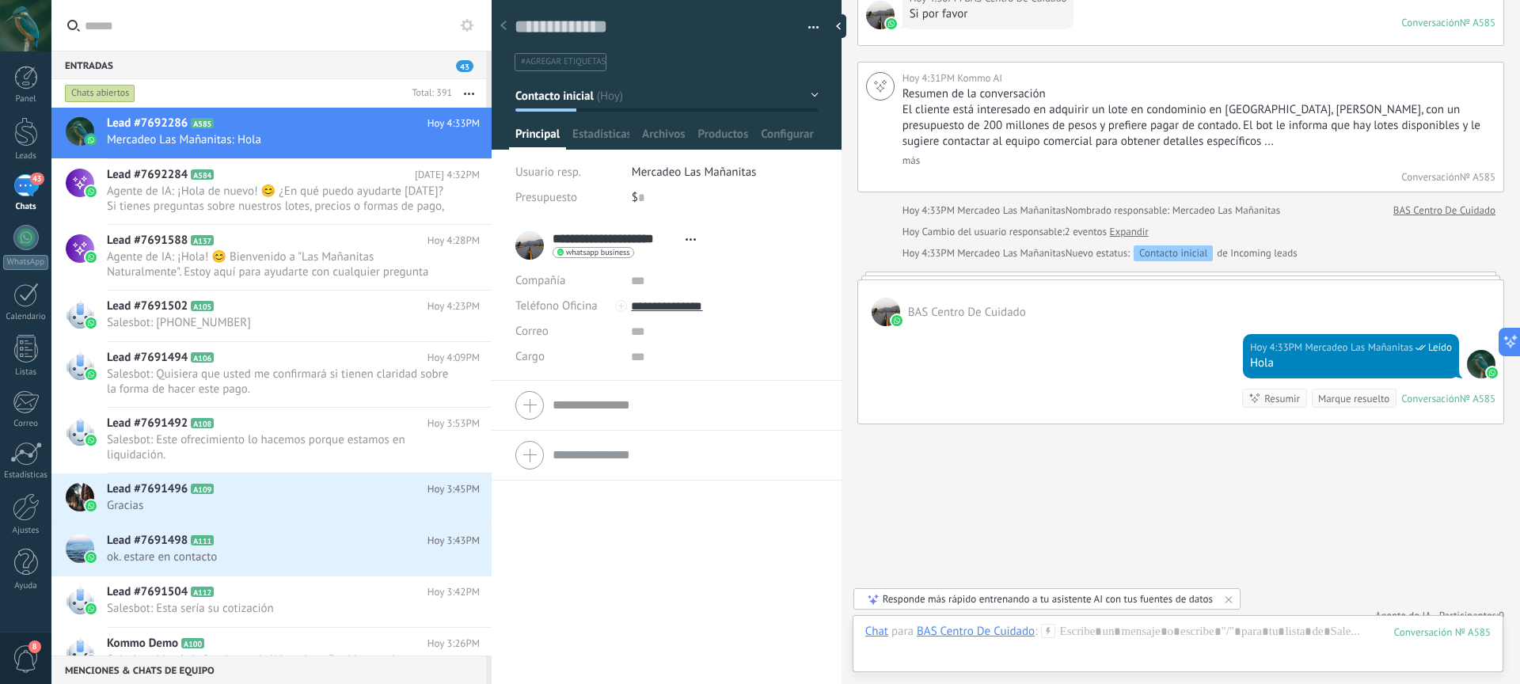
click at [31, 191] on div "43" at bounding box center [25, 185] width 25 height 23
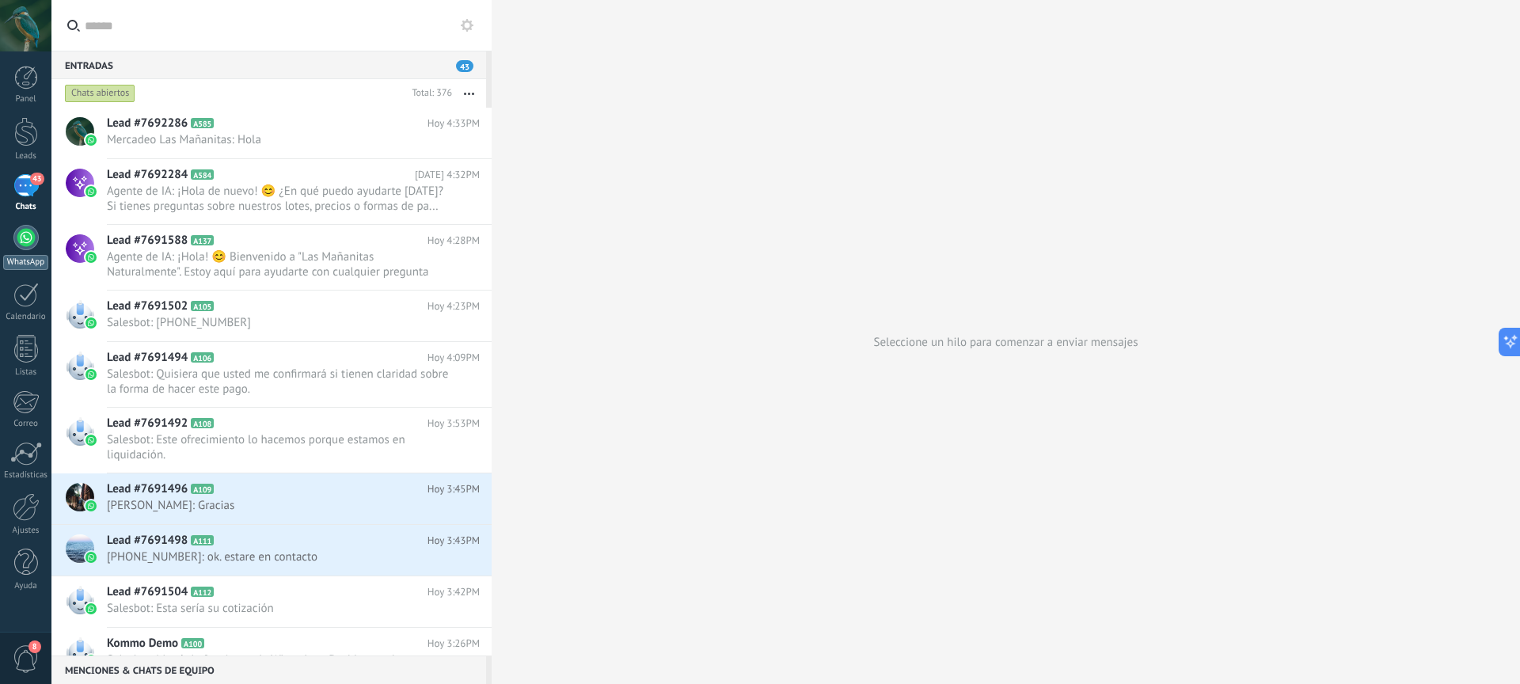
click at [29, 233] on div at bounding box center [25, 237] width 25 height 25
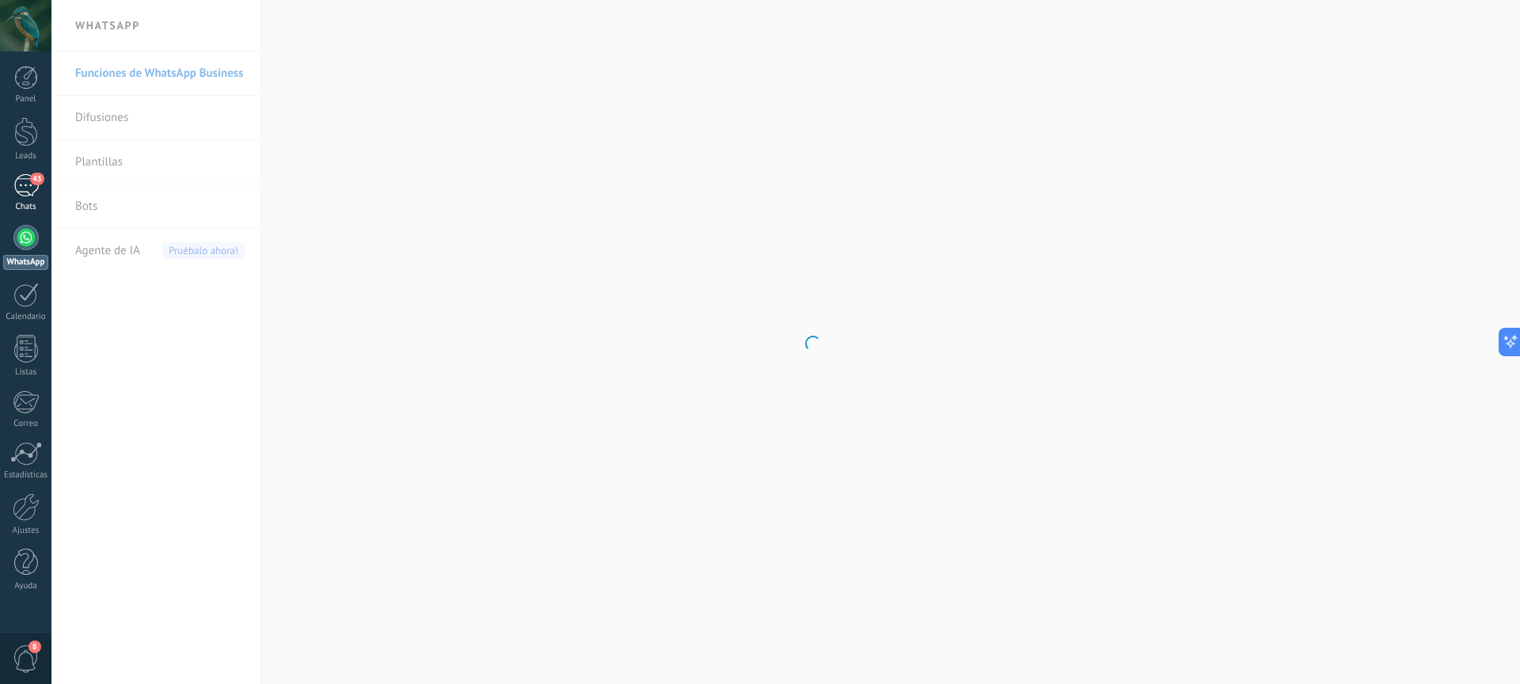
click at [29, 187] on div "43" at bounding box center [25, 185] width 25 height 23
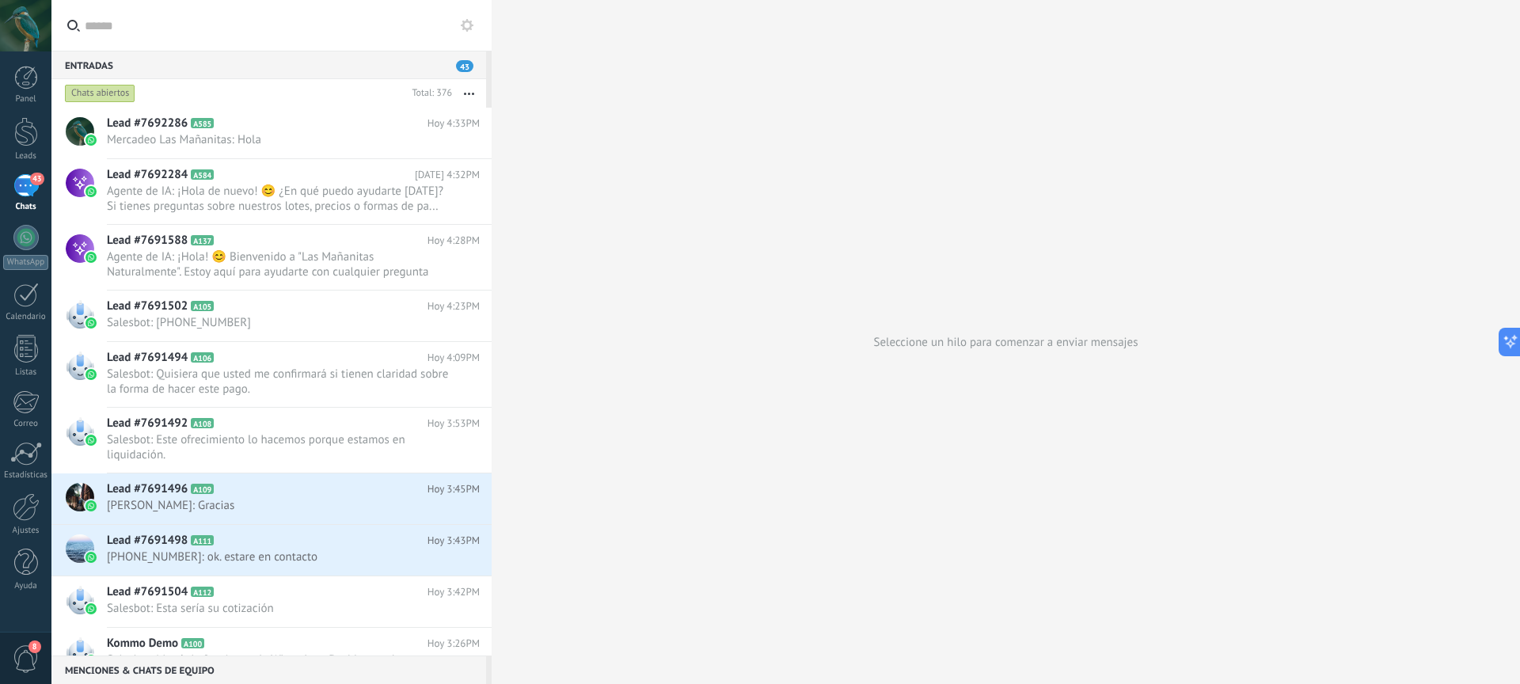
click at [466, 65] on span "43" at bounding box center [464, 66] width 17 height 12
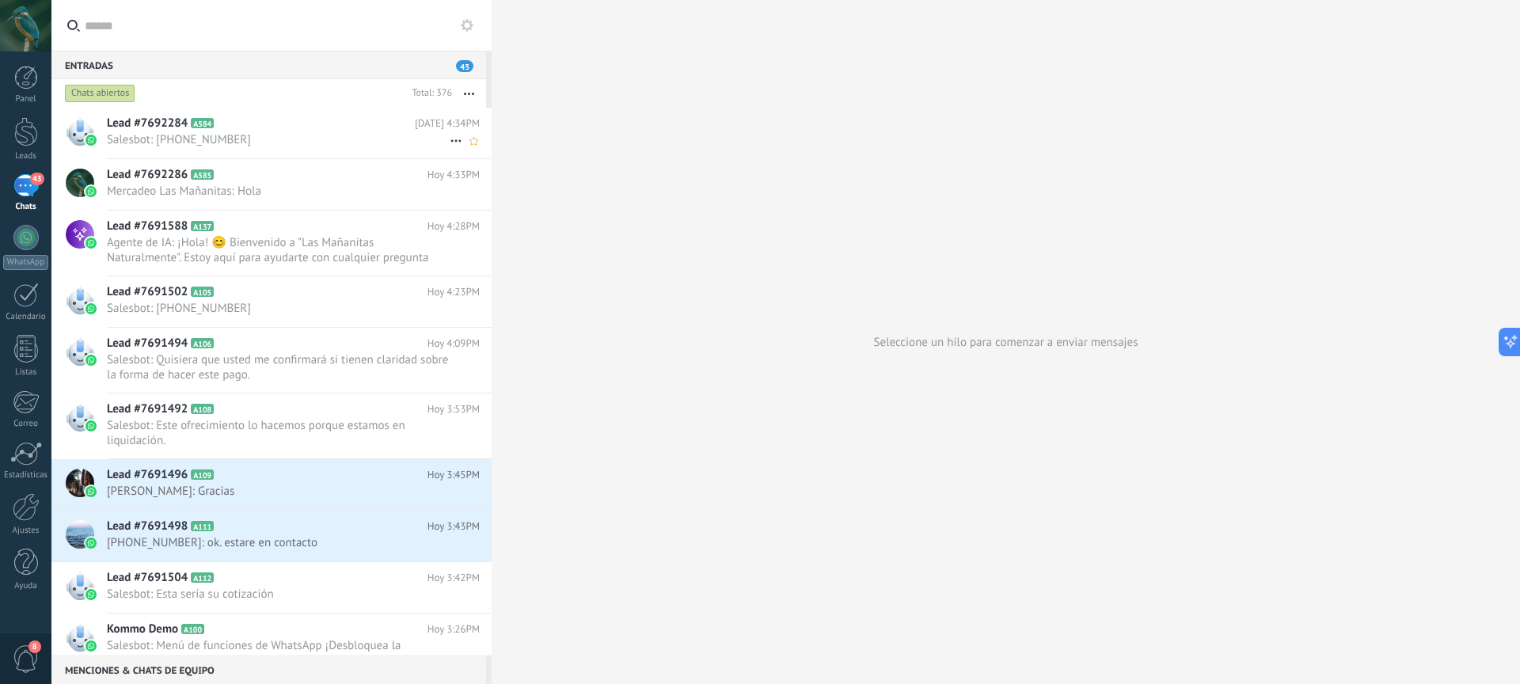
click at [307, 140] on span "Salesbot: +1 (631) 816-9632" at bounding box center [278, 139] width 343 height 15
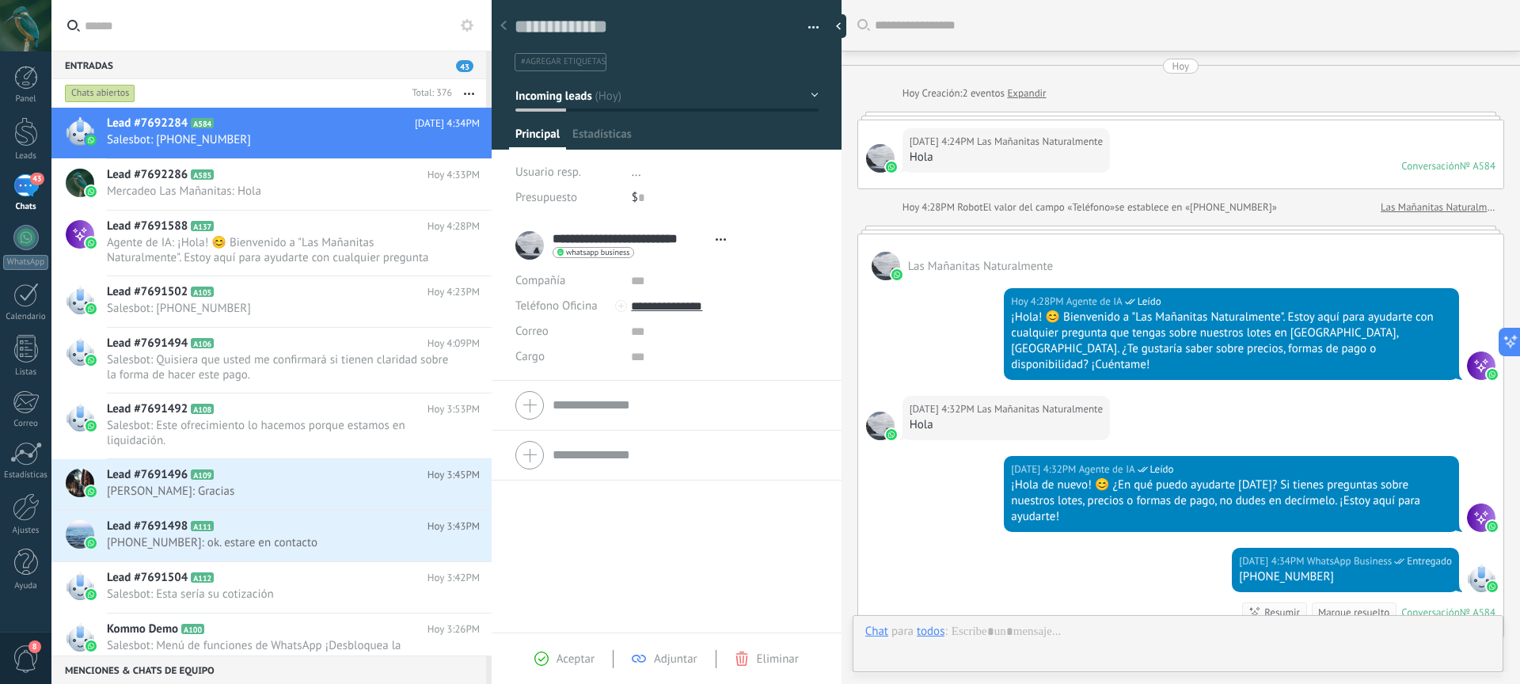
scroll to position [199, 0]
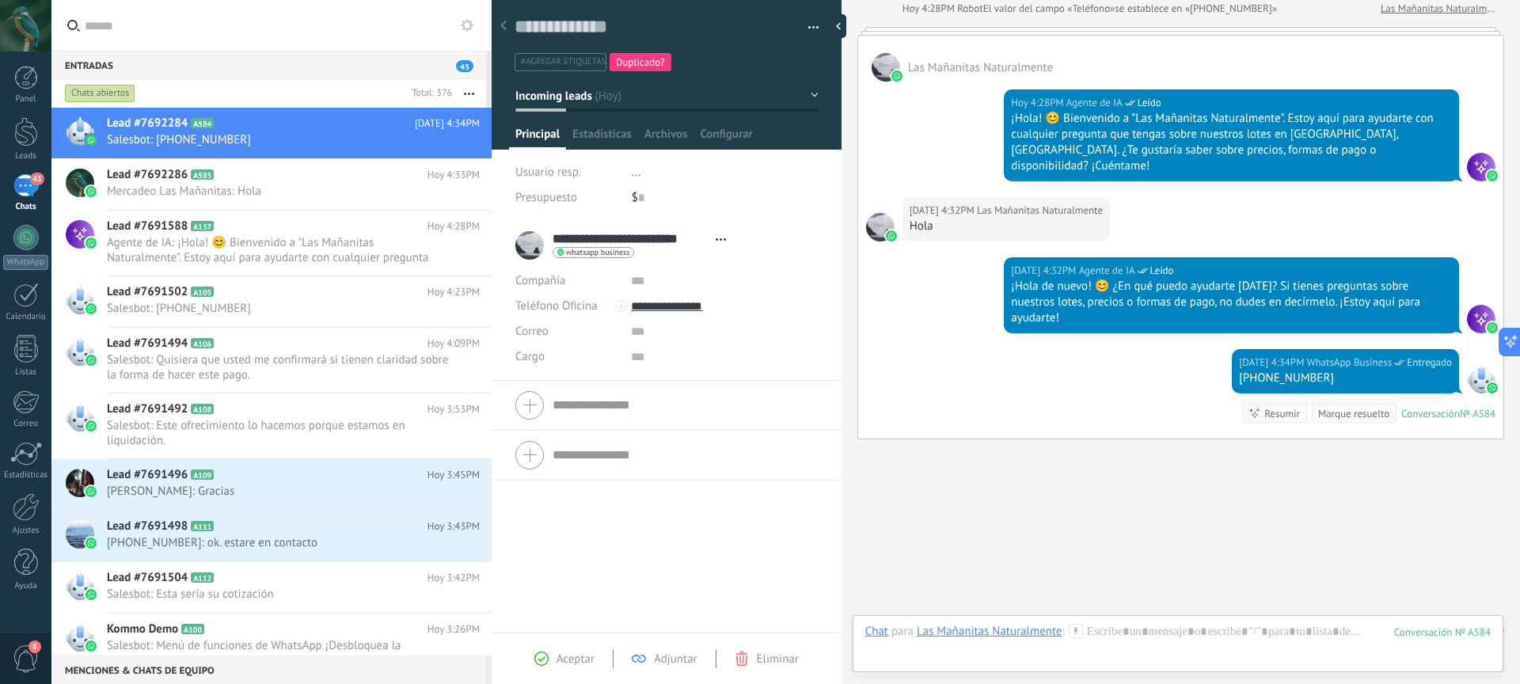
drag, startPoint x: 1336, startPoint y: 349, endPoint x: 1219, endPoint y: 343, distance: 117.4
click at [1223, 349] on div "Hoy 4:34PM WhatsApp Business Entregado +1 (631) 816-9632 Conversación № A584 Co…" at bounding box center [1180, 393] width 645 height 89
click at [1107, 396] on div "Hoy 4:34PM WhatsApp Business Entregado +1 (631) 816-9632 Conversación № A584 Co…" at bounding box center [1180, 393] width 645 height 89
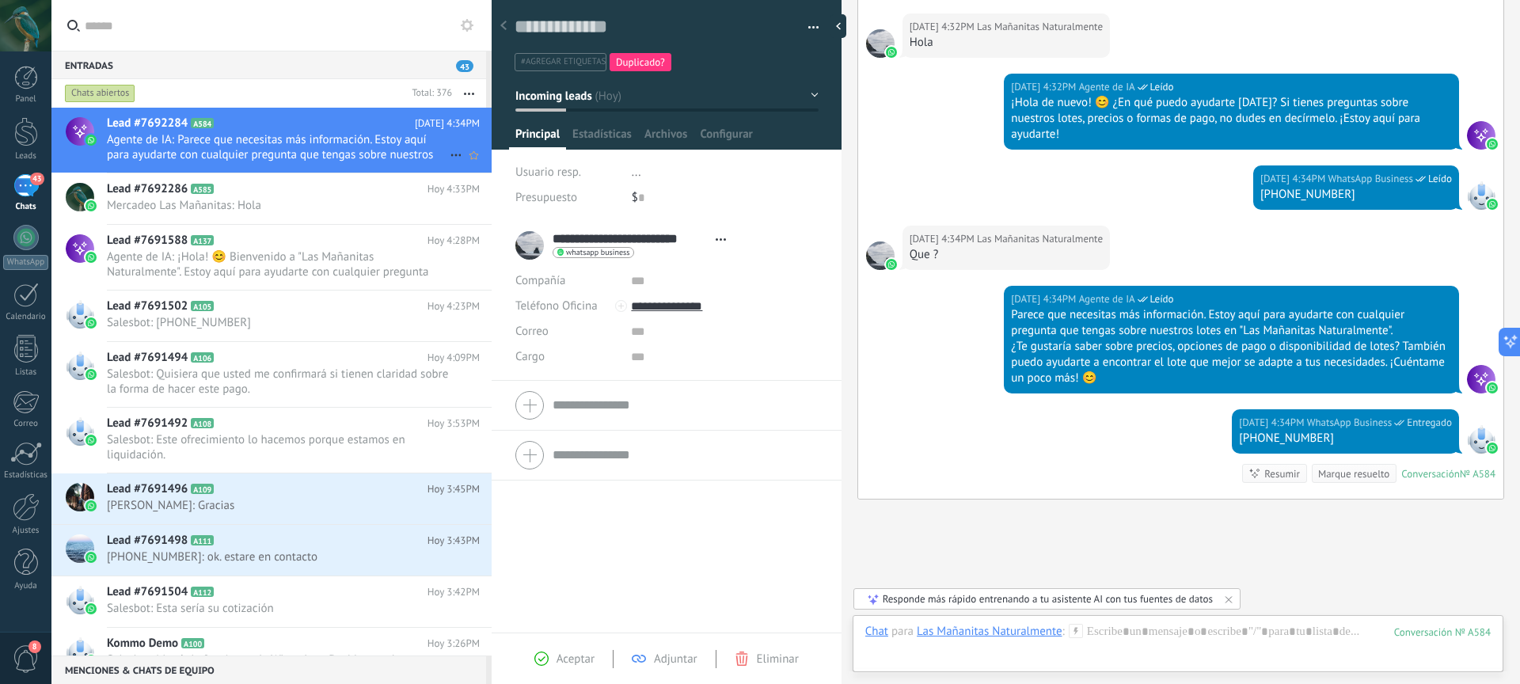
scroll to position [443, 0]
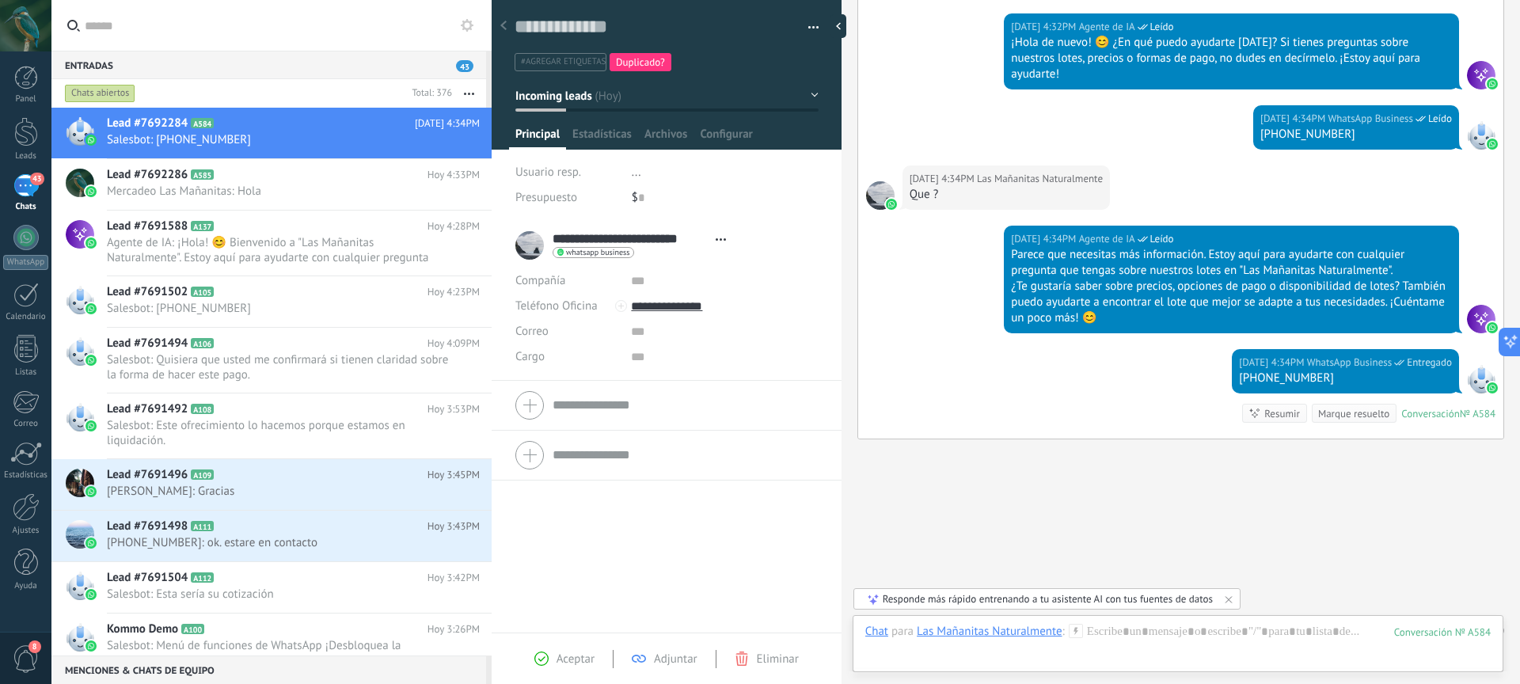
click at [1479, 365] on div at bounding box center [1481, 379] width 29 height 29
click at [287, 172] on h2 "Lead #7692286 A585" at bounding box center [267, 175] width 321 height 16
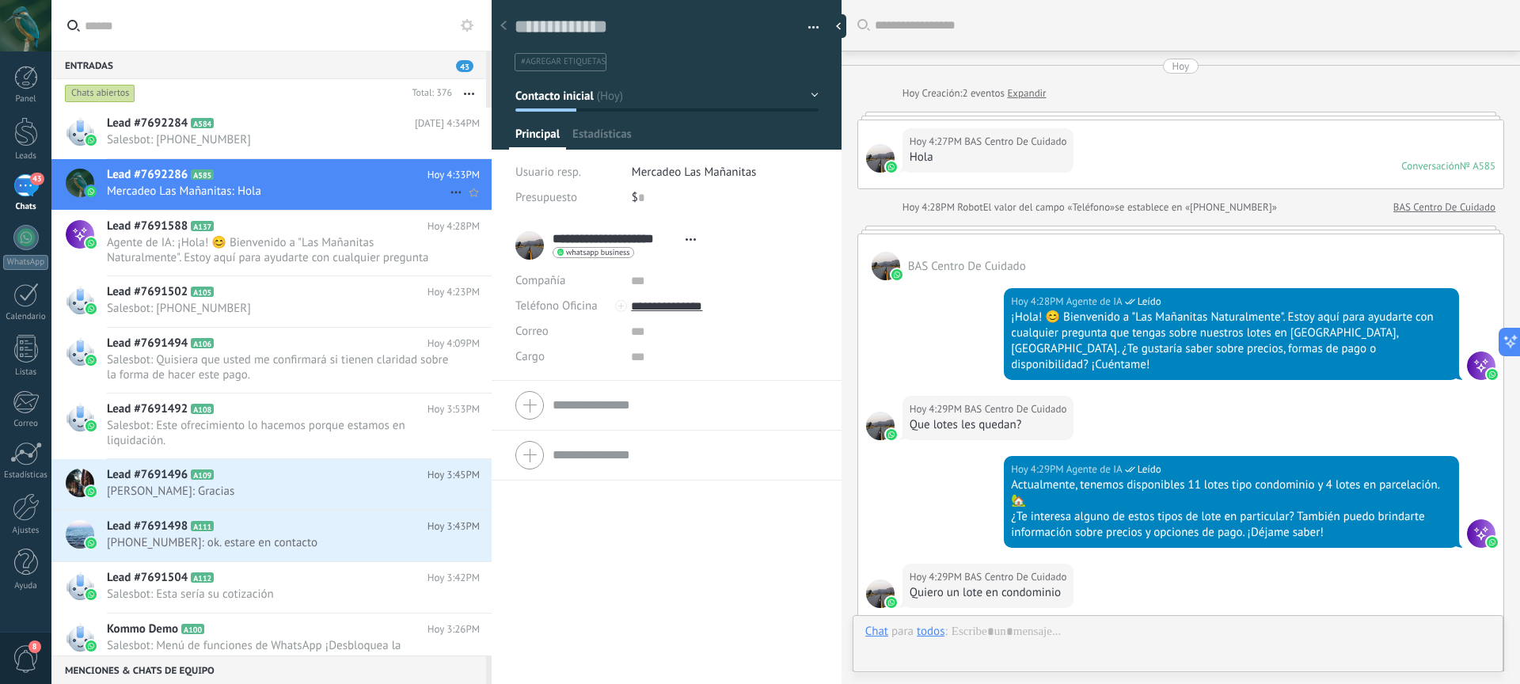
scroll to position [957, 0]
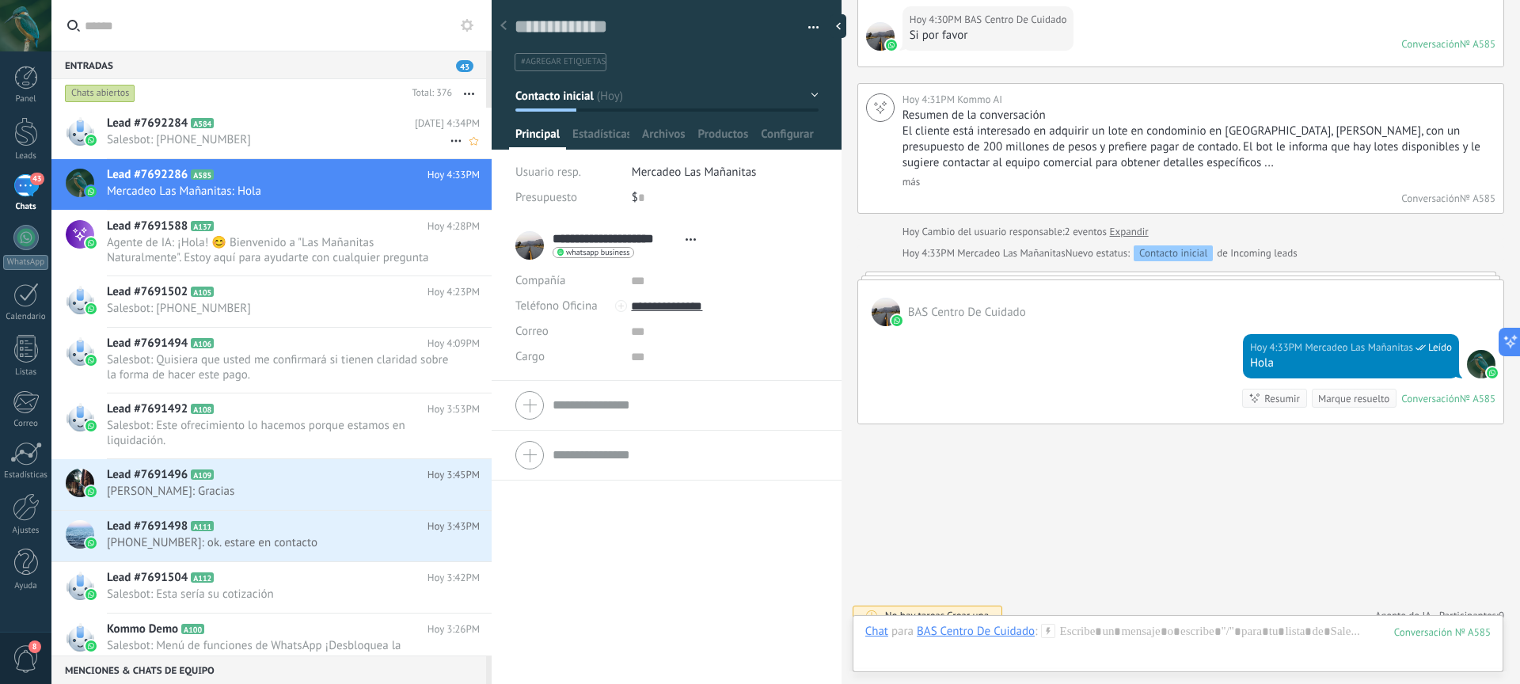
click at [284, 120] on h2 "Lead #7692284 A584" at bounding box center [261, 124] width 308 height 16
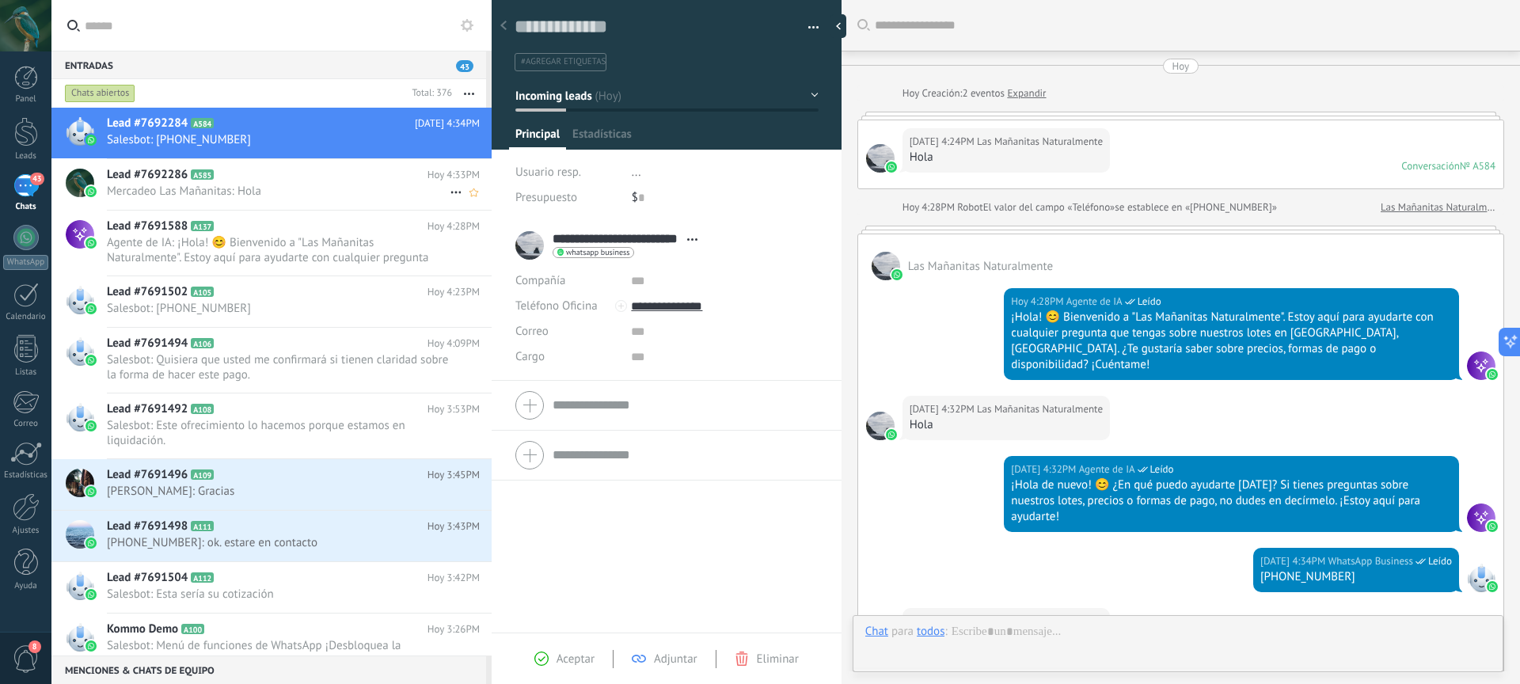
scroll to position [443, 0]
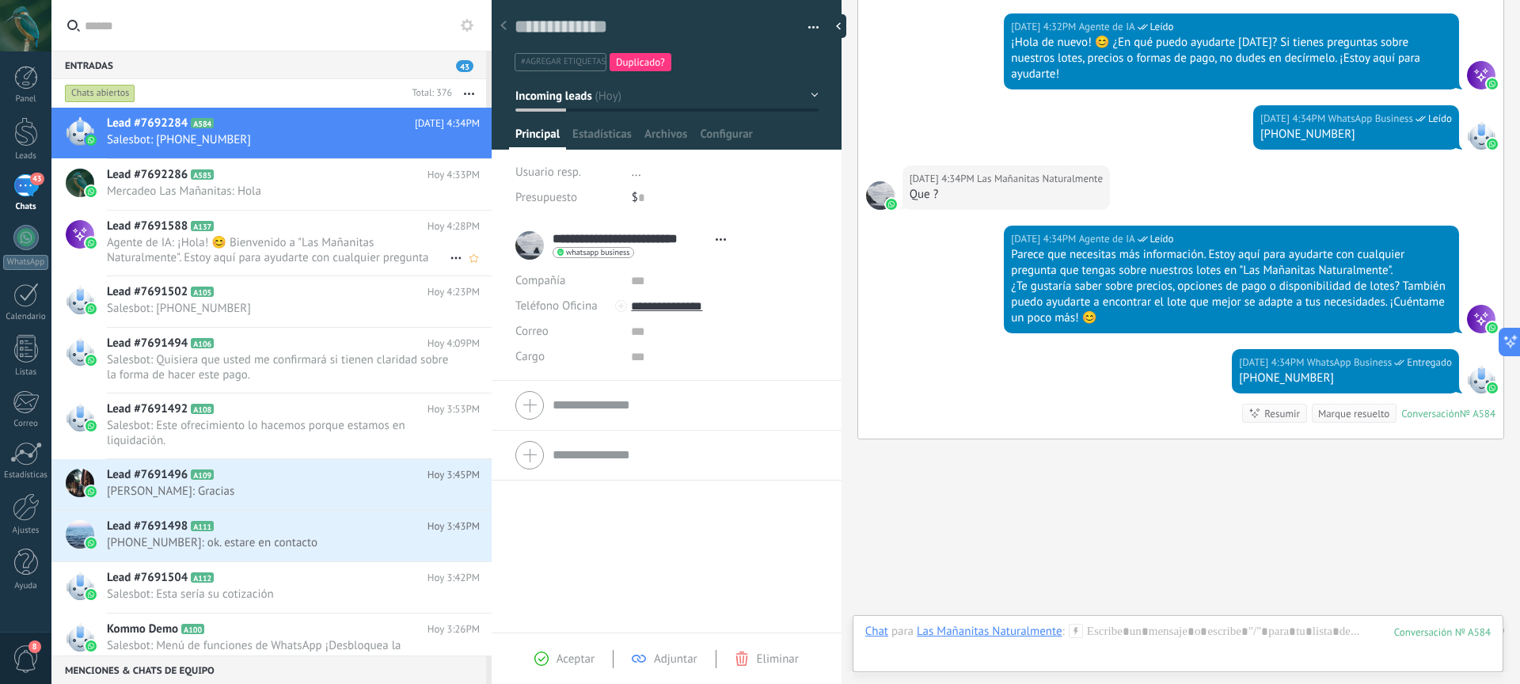
click at [310, 252] on span "Agente de IA: ¡Hola! 😊 Bienvenido a "Las Mañanitas Naturalmente". Estoy aquí pa…" at bounding box center [278, 250] width 343 height 30
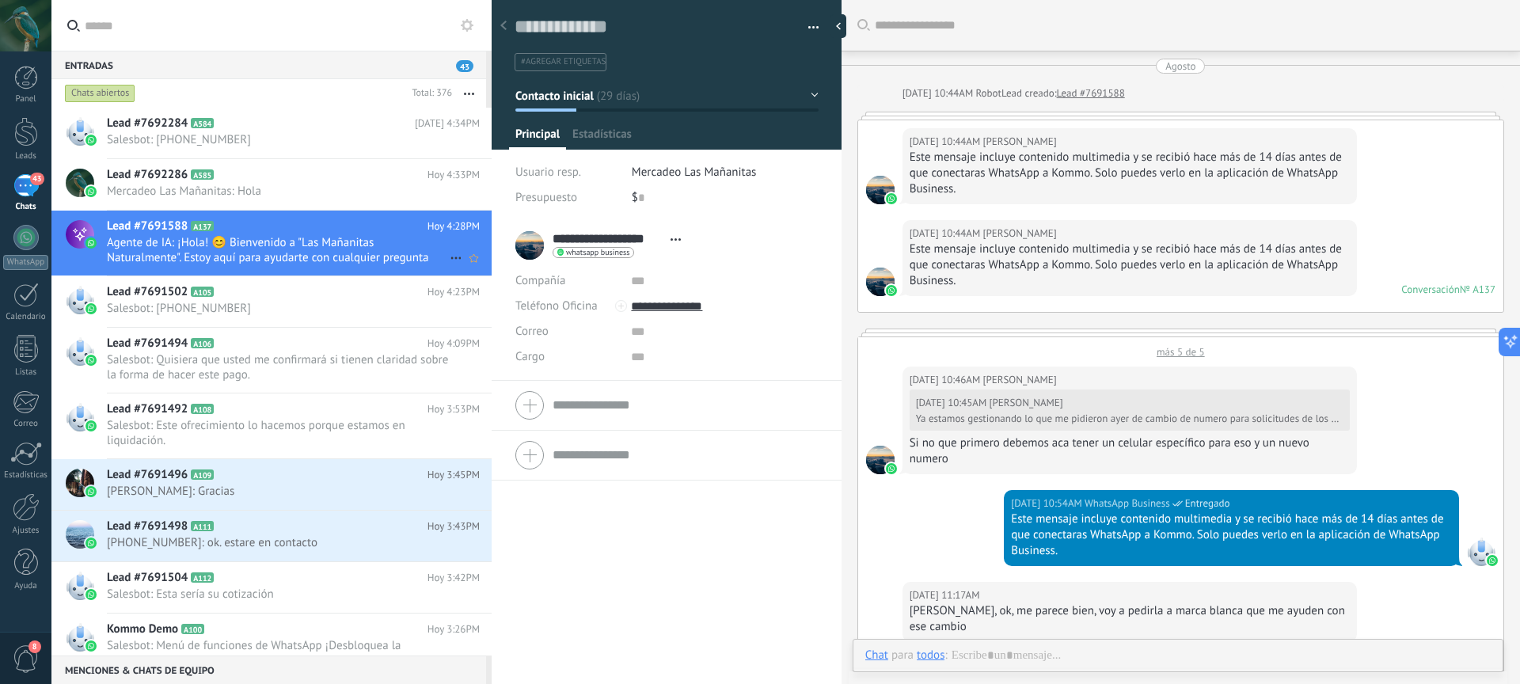
scroll to position [2676, 0]
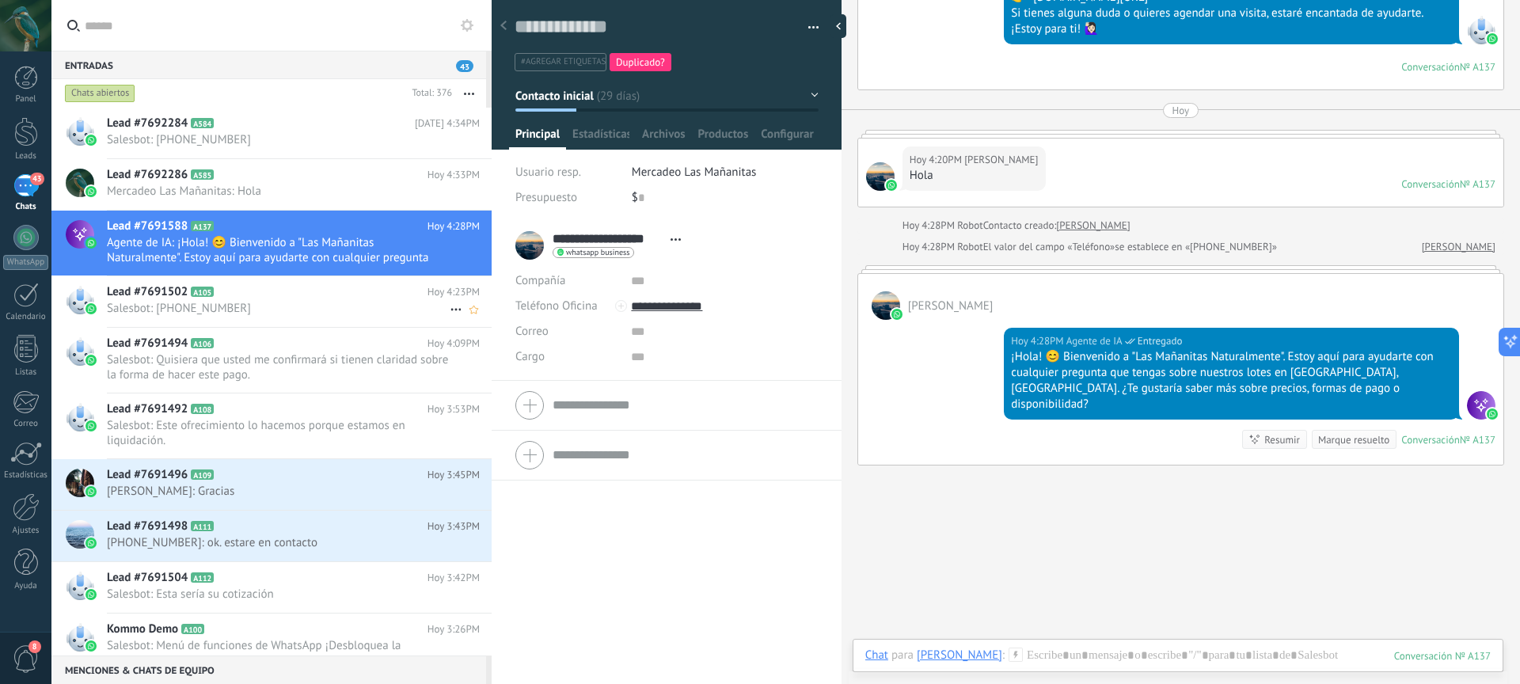
click at [318, 306] on span "Salesbot: +1 (631) 816-9632" at bounding box center [278, 308] width 343 height 15
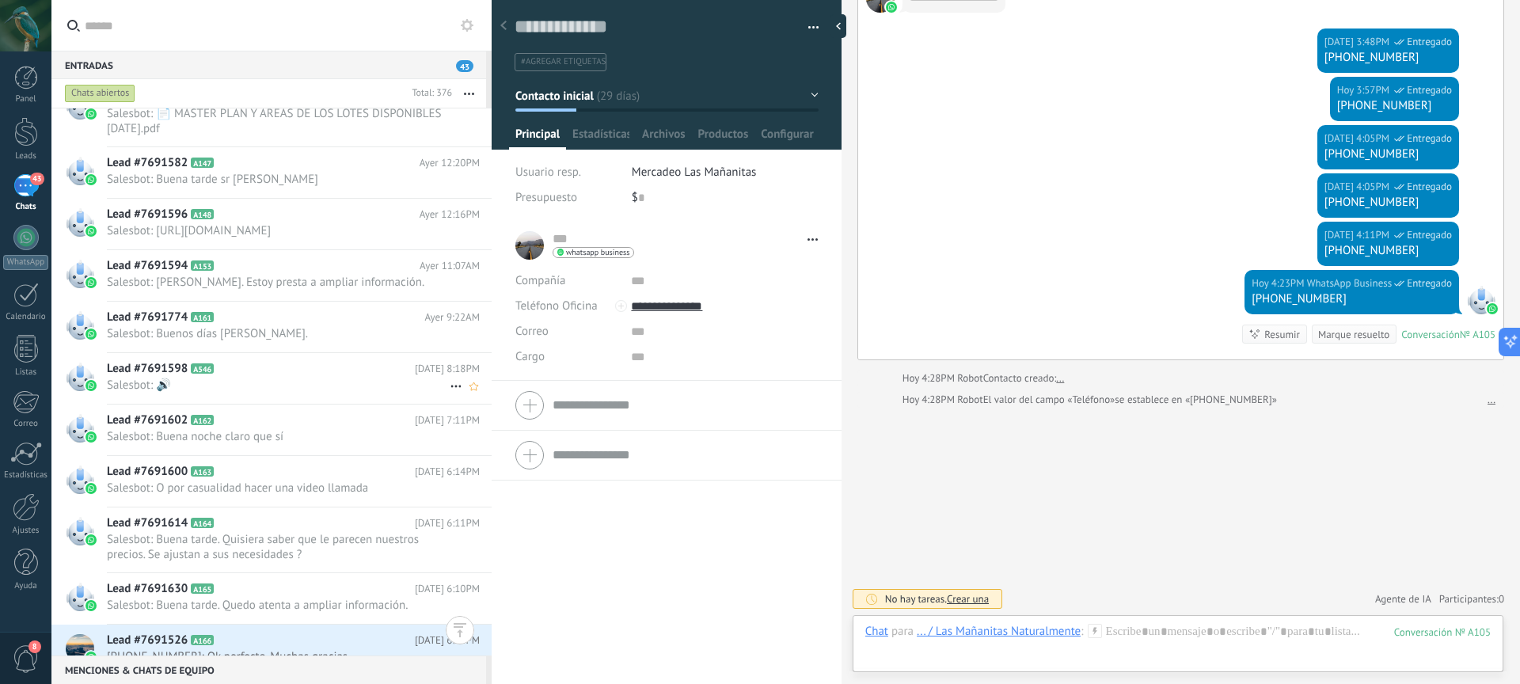
scroll to position [1597, 0]
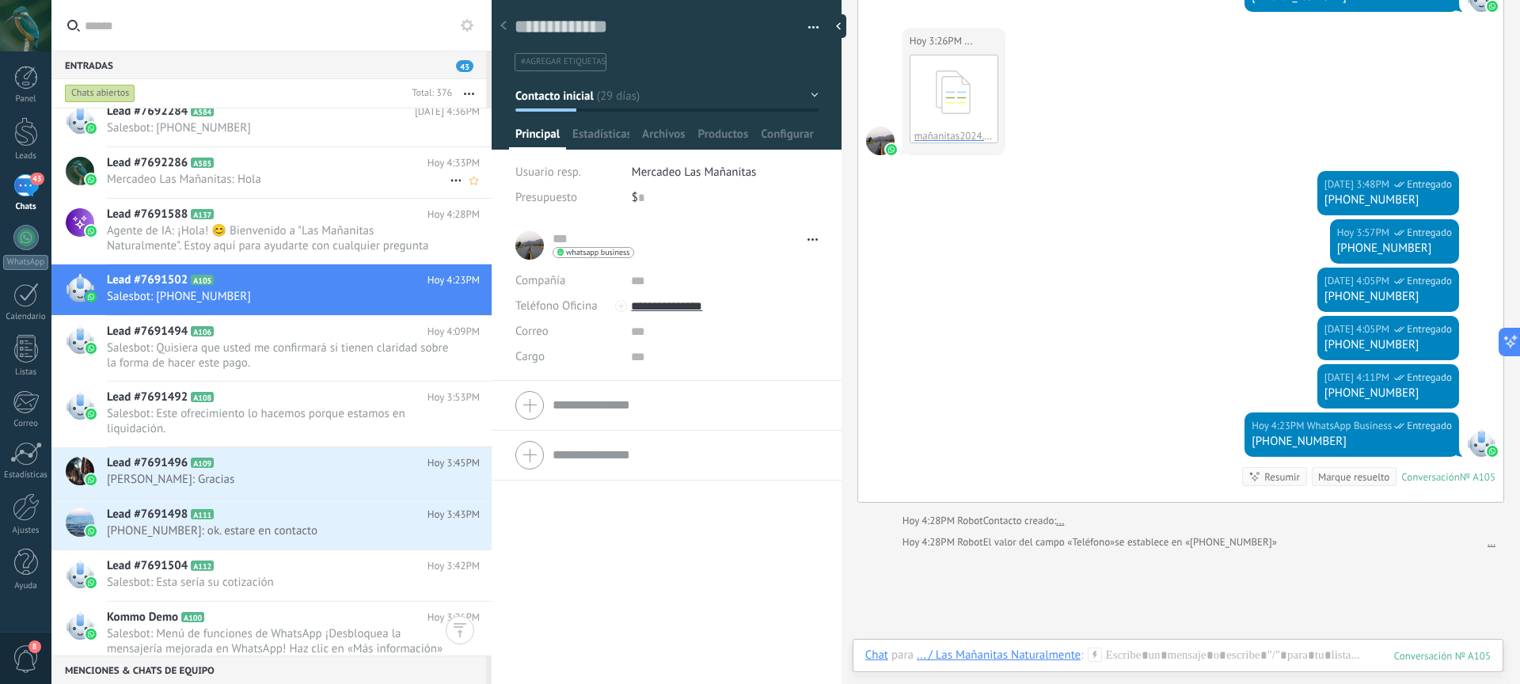
scroll to position [0, 0]
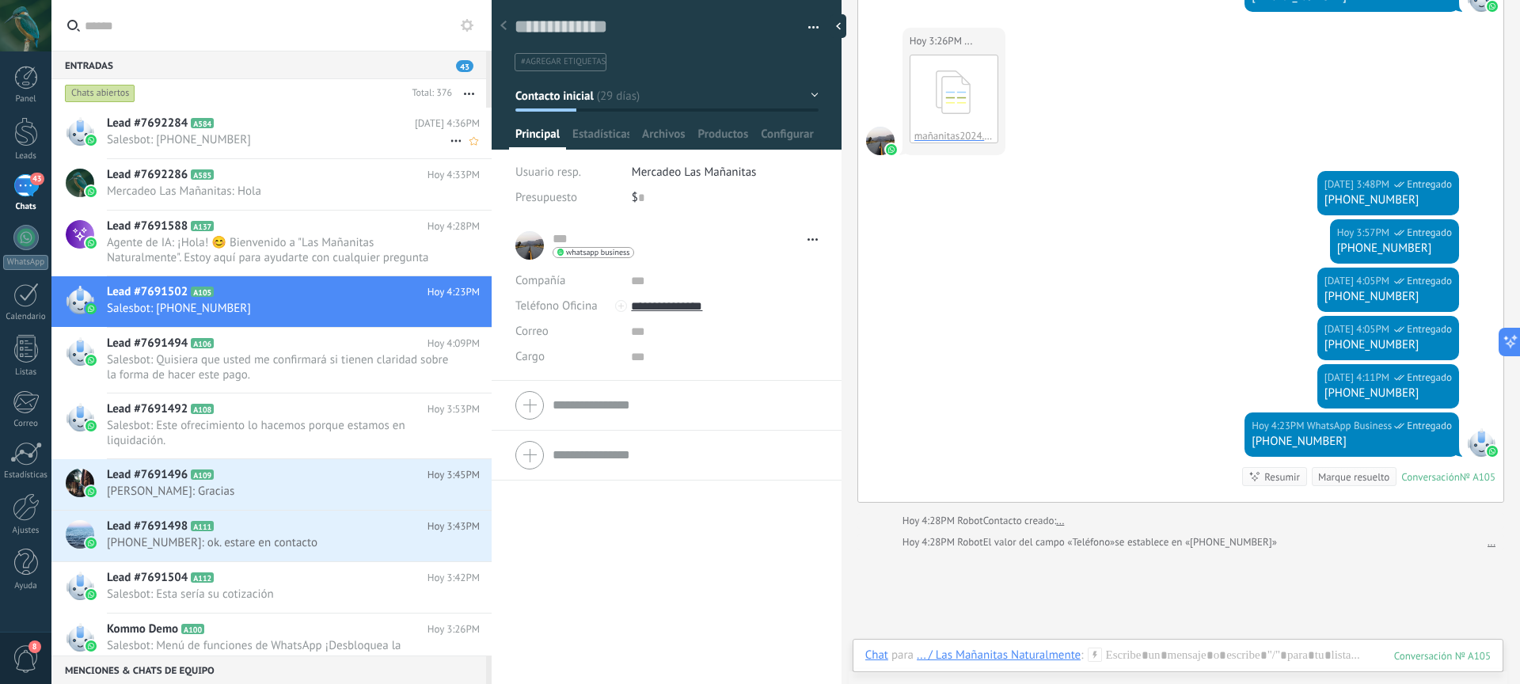
click at [251, 135] on span "Salesbot: +57(320)678-5125" at bounding box center [278, 139] width 343 height 15
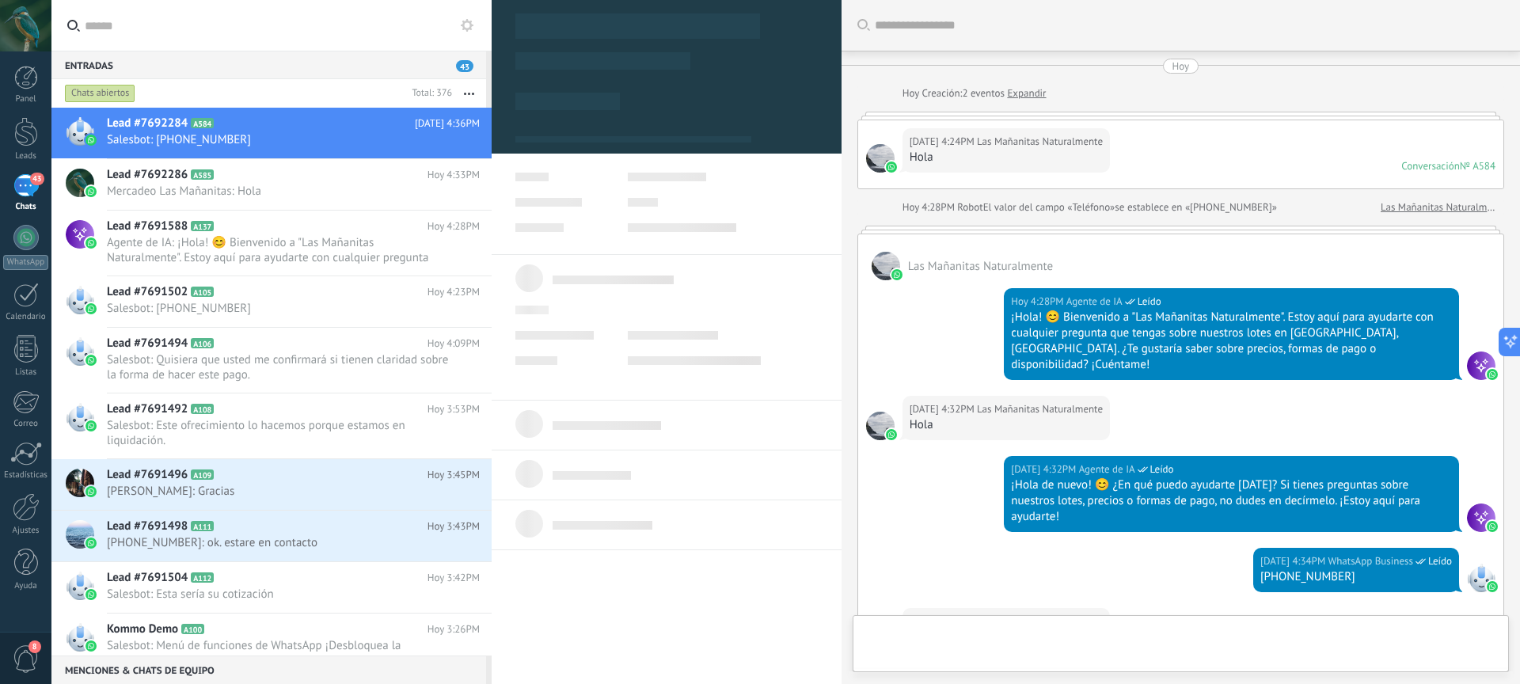
scroll to position [491, 0]
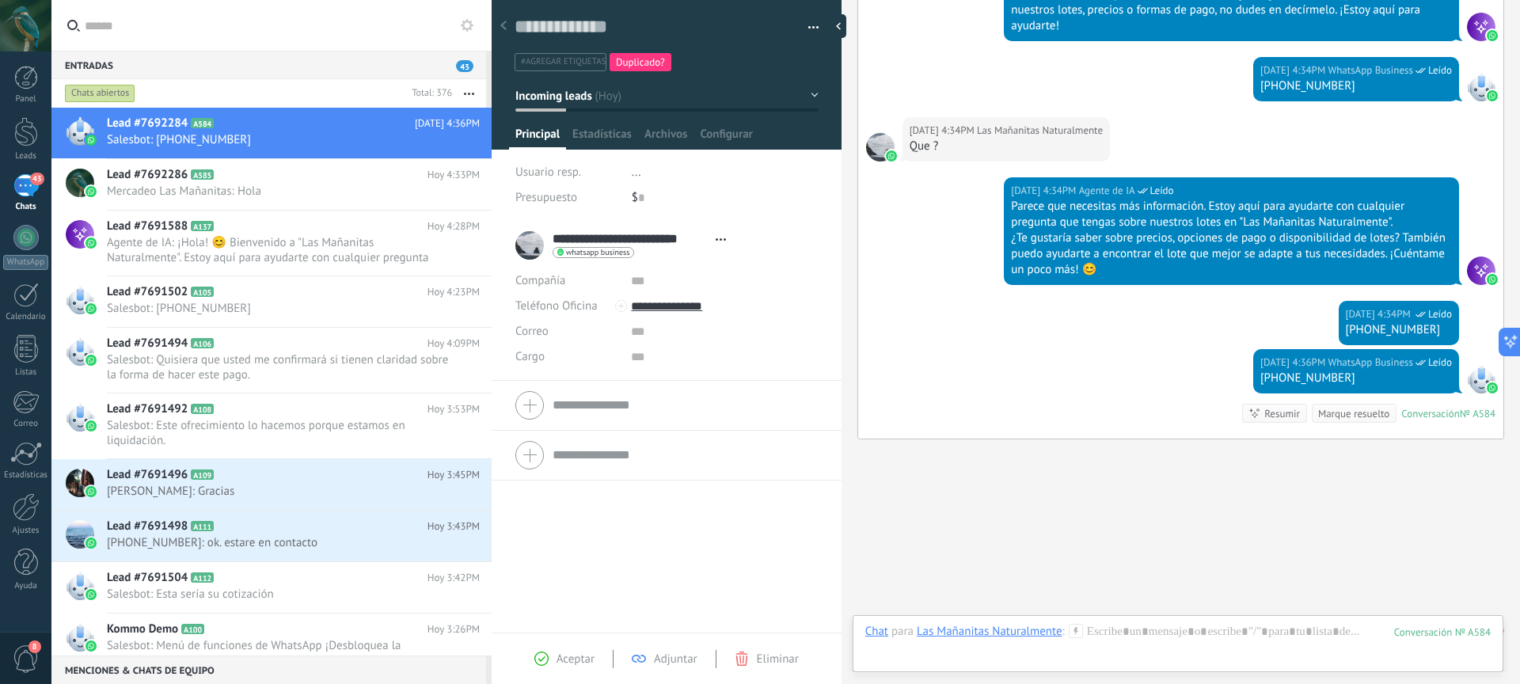
click at [1342, 406] on div "Marque resuelto" at bounding box center [1354, 413] width 71 height 15
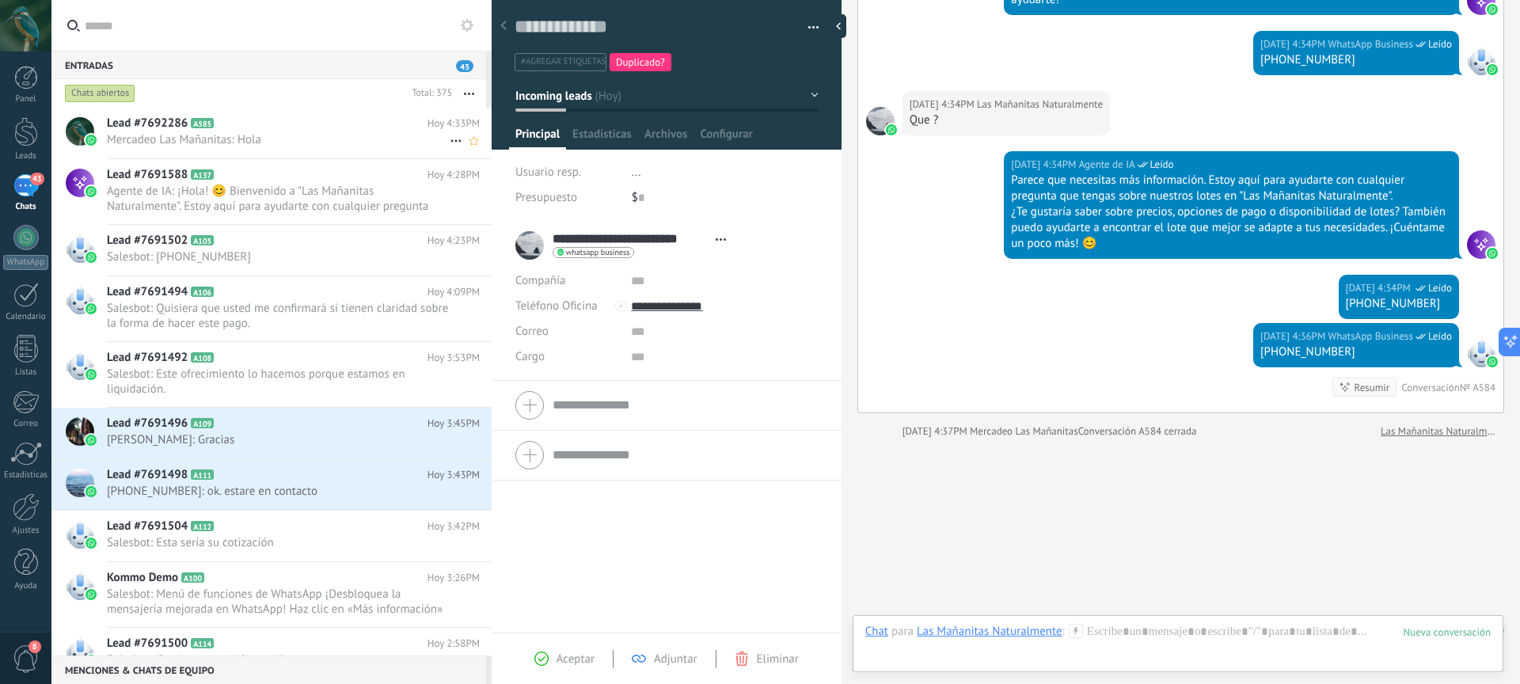
click at [312, 140] on span "Mercadeo Las Mañanitas: Hola" at bounding box center [278, 139] width 343 height 15
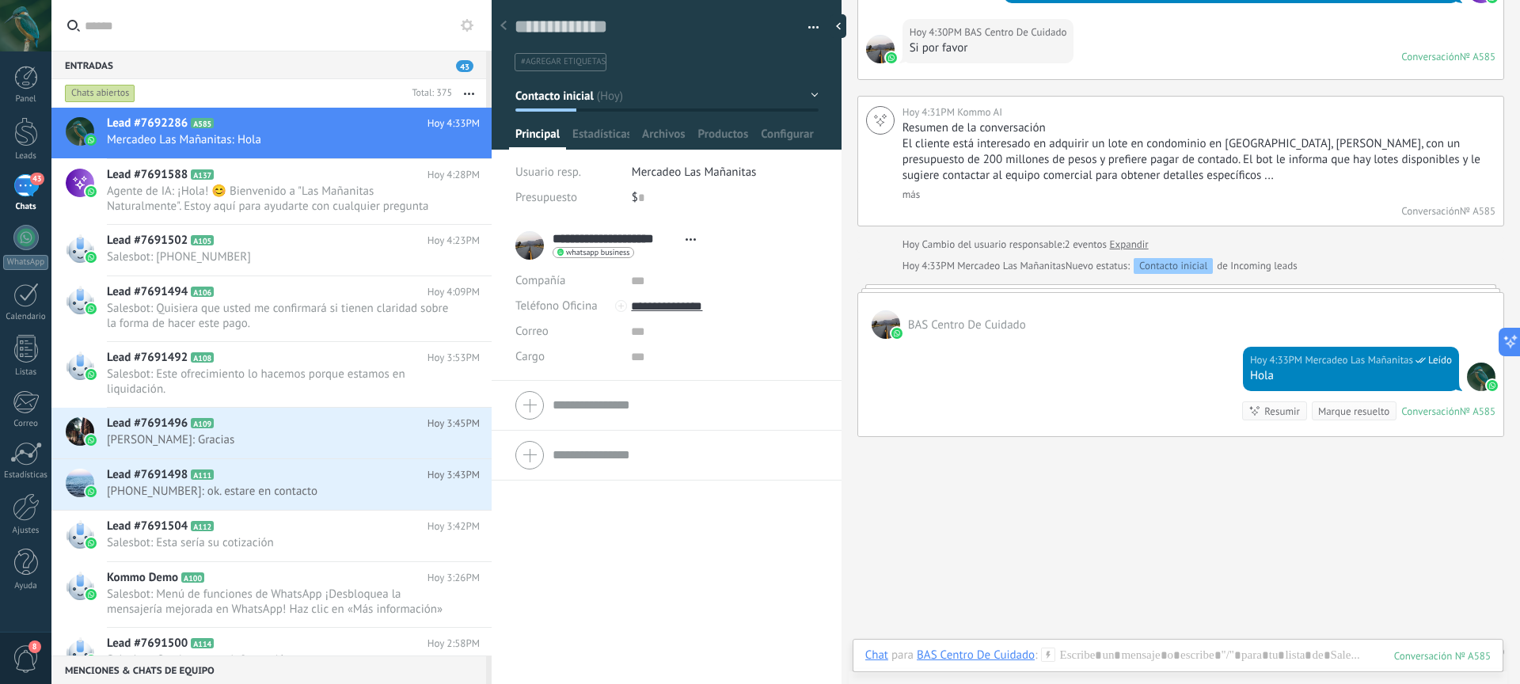
scroll to position [957, 0]
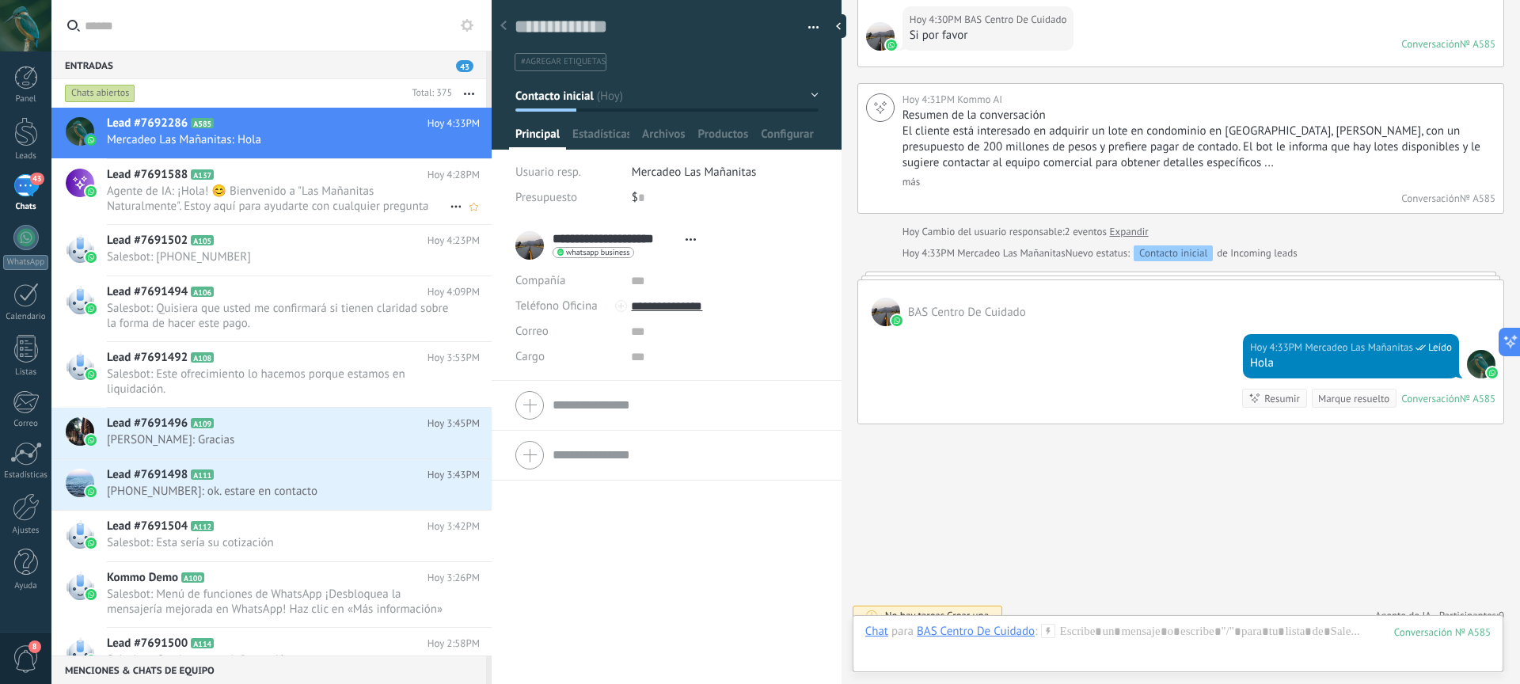
click at [302, 194] on span "Agente de IA: ¡Hola! 😊 Bienvenido a "Las Mañanitas Naturalmente". Estoy aquí pa…" at bounding box center [278, 199] width 343 height 30
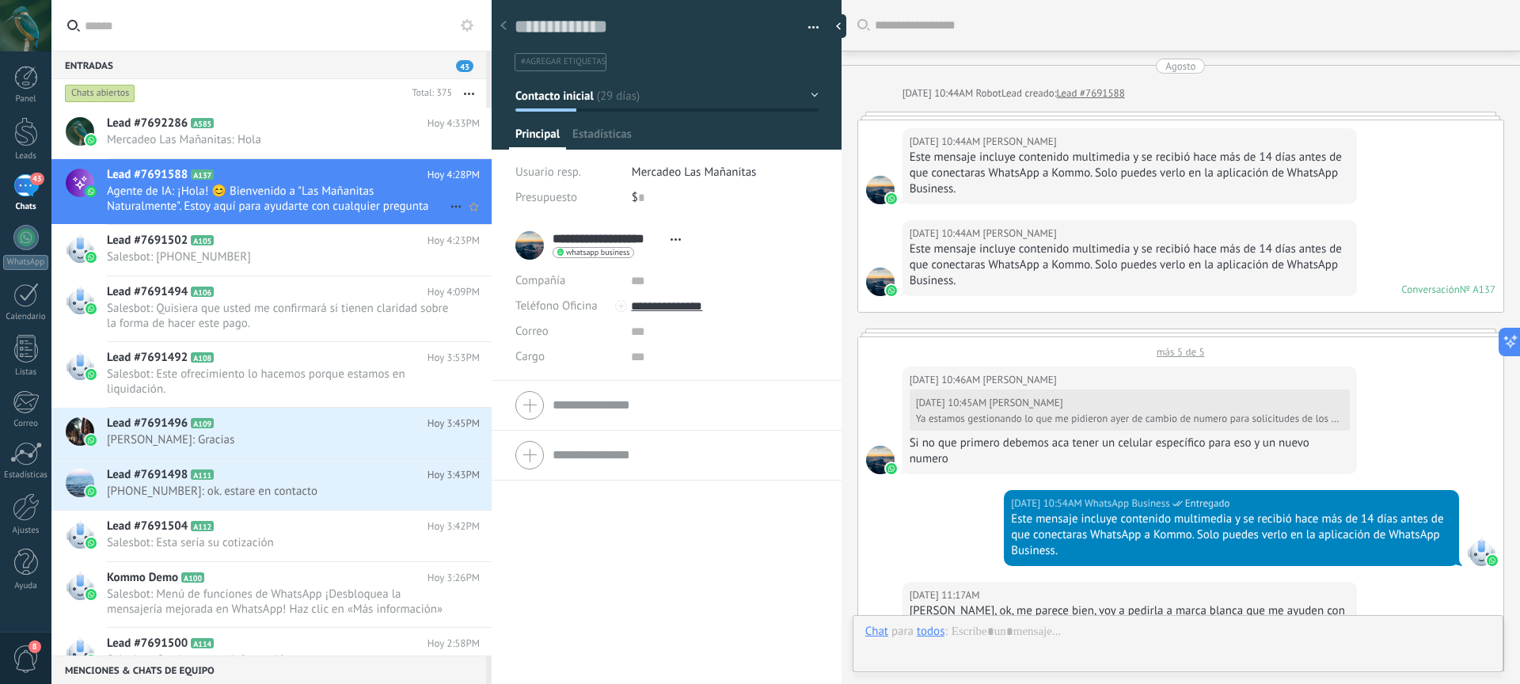
scroll to position [2702, 0]
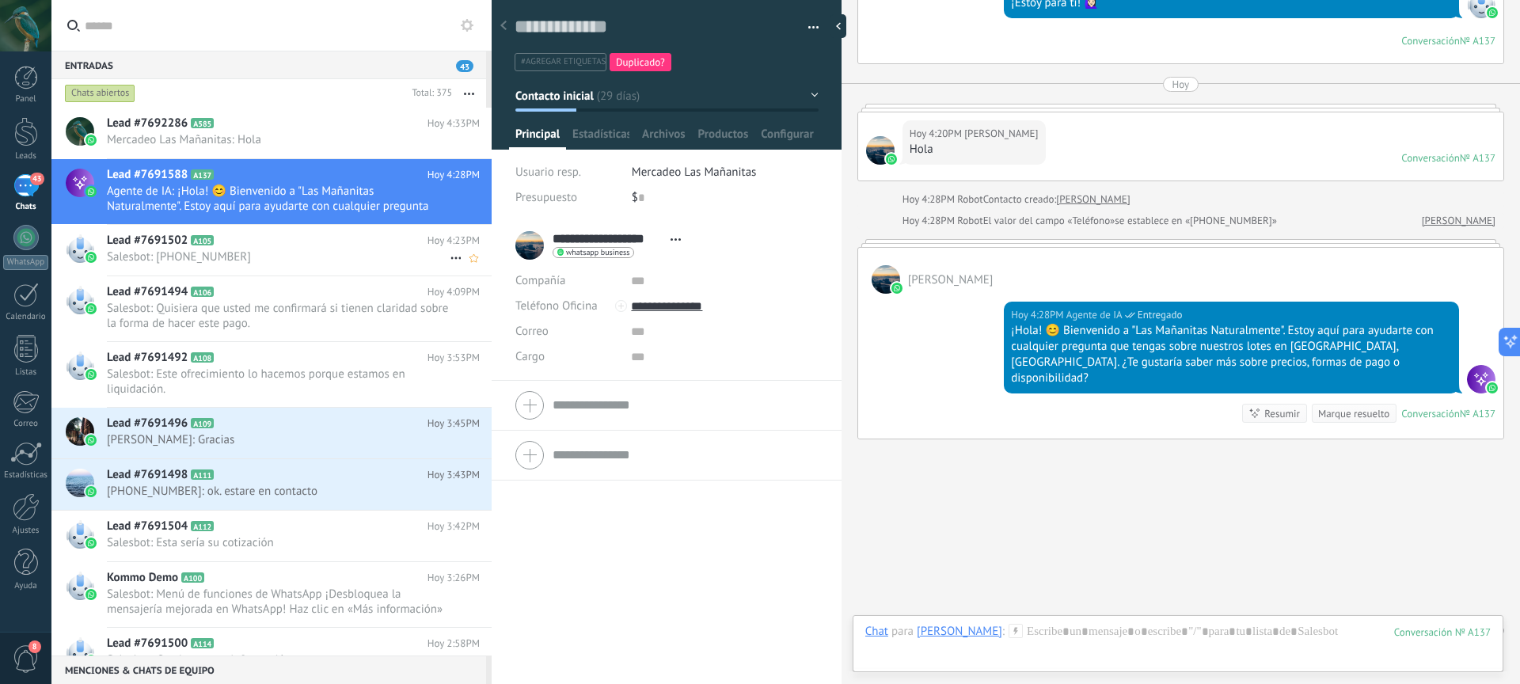
click at [348, 262] on span "Salesbot: +1 (631) 816-9632" at bounding box center [278, 256] width 343 height 15
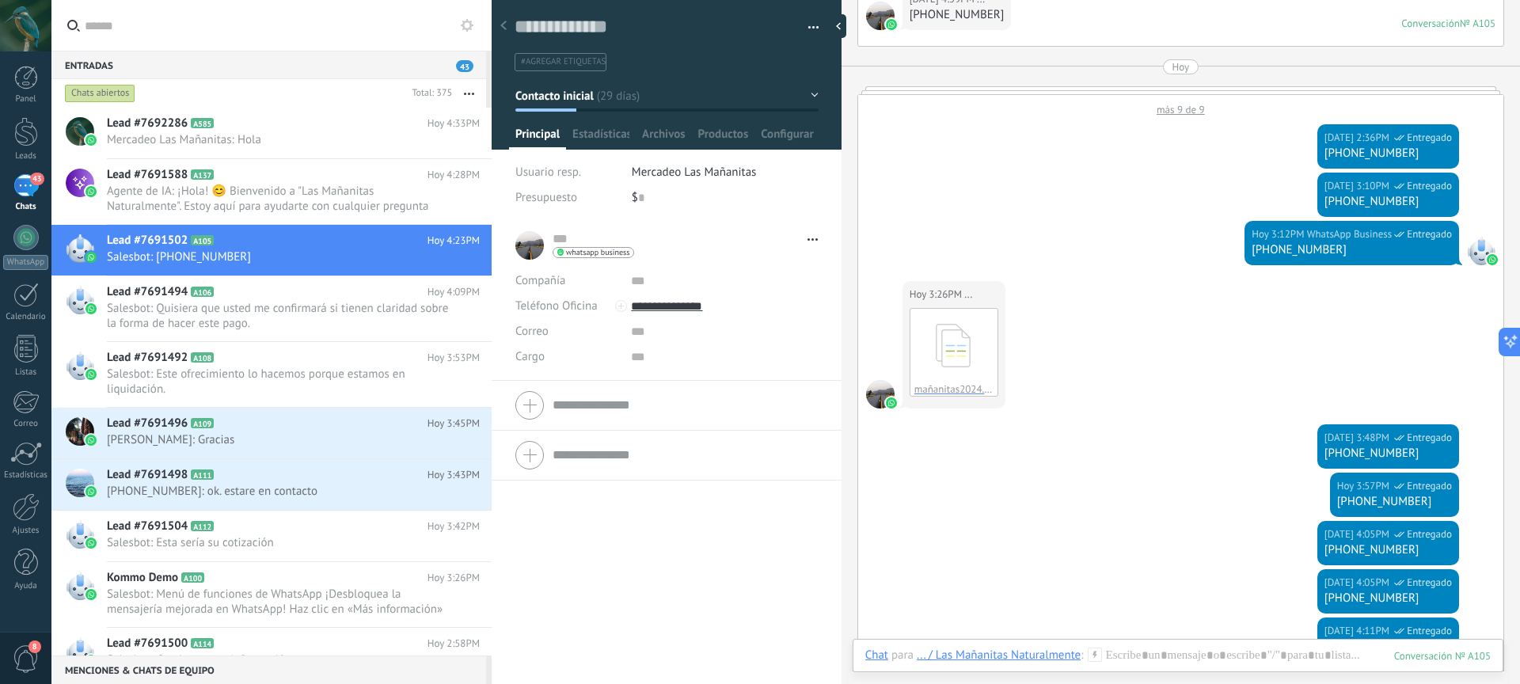
scroll to position [2582, 0]
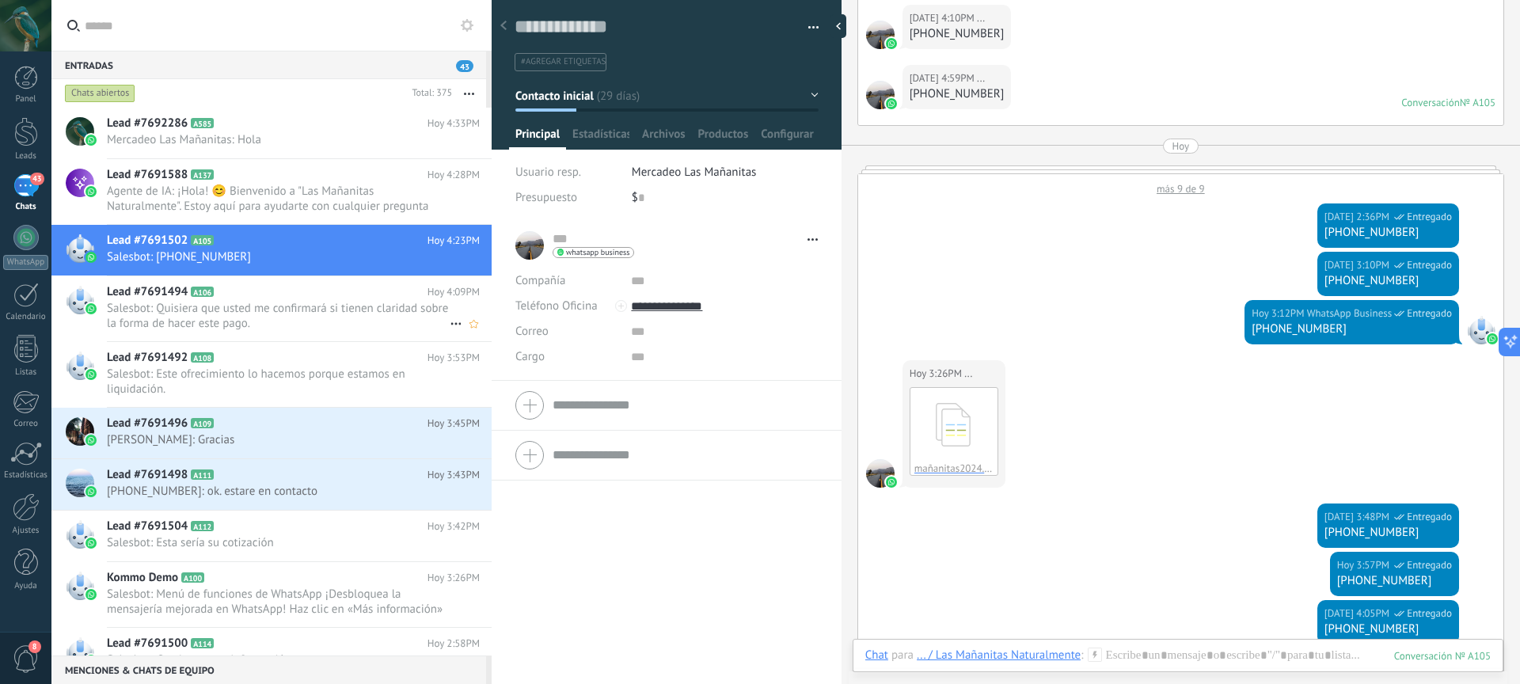
click at [266, 314] on span "Salesbot: Quisiera que usted me confirmará si tienen claridad sobre la forma de…" at bounding box center [278, 316] width 343 height 30
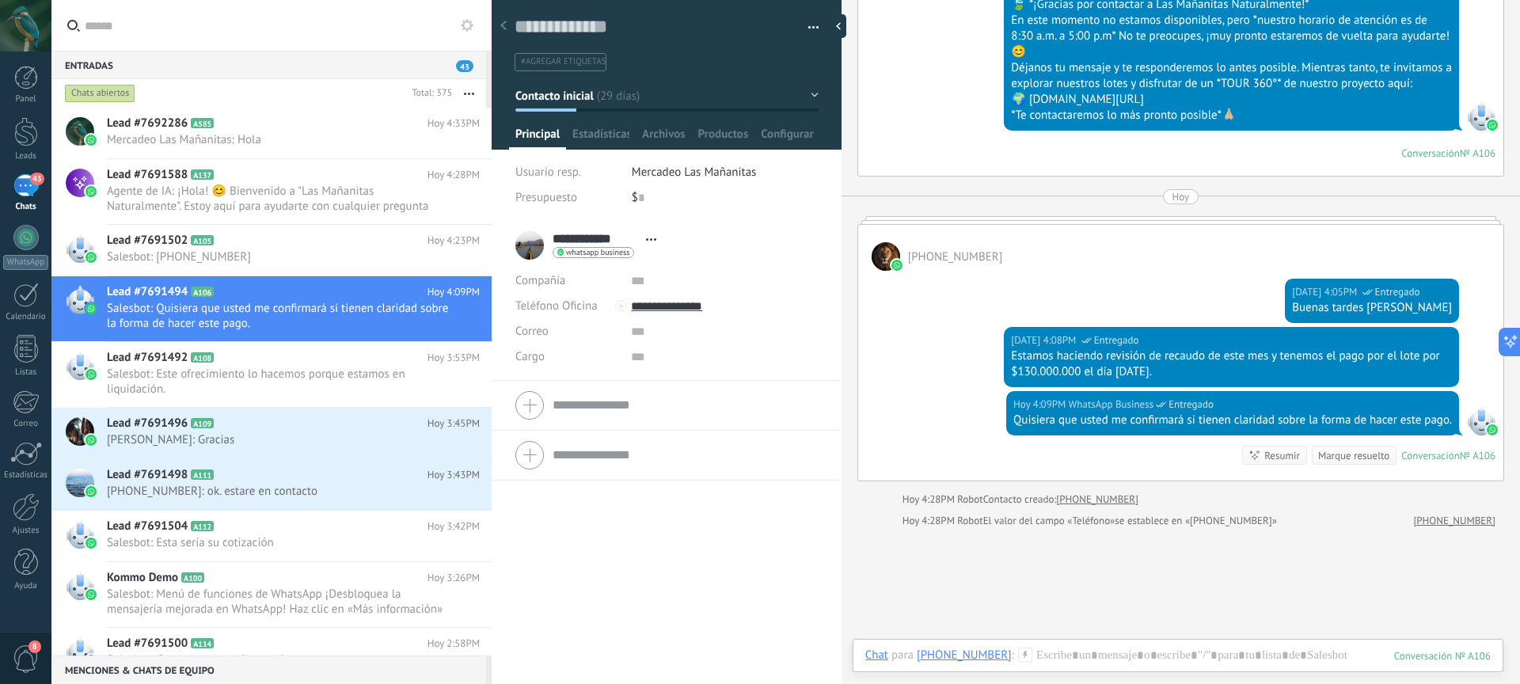
scroll to position [3123, 0]
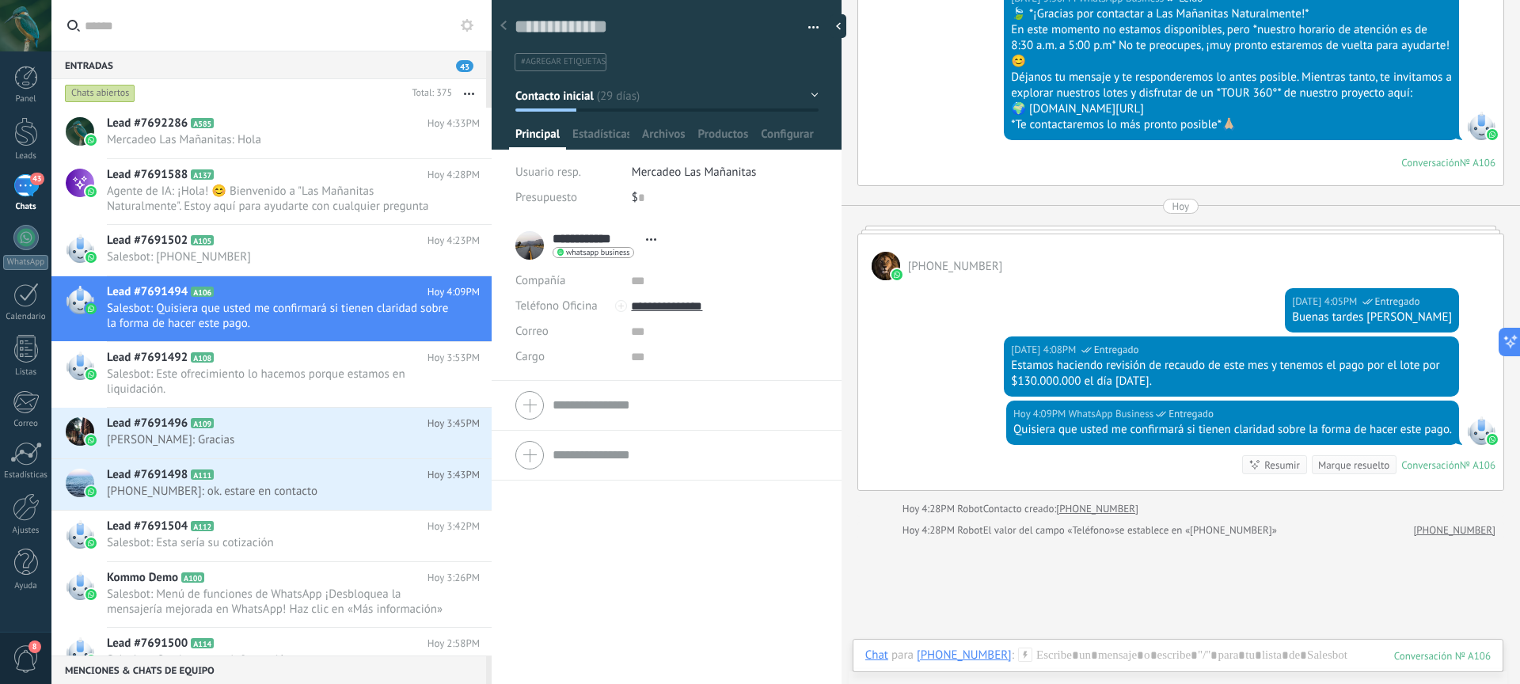
click at [942, 274] on span "+17209393363" at bounding box center [955, 266] width 95 height 15
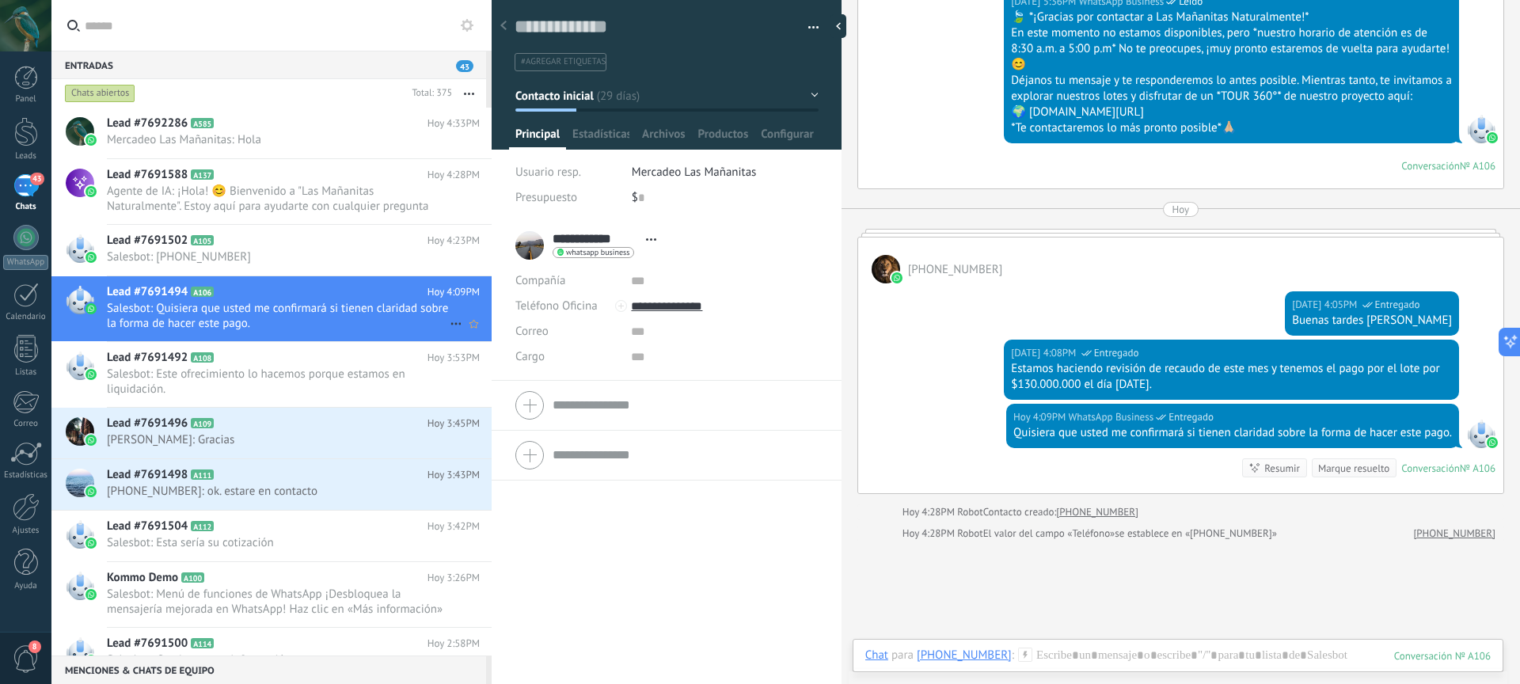
click at [339, 320] on span "Salesbot: Quisiera que usted me confirmará si tienen claridad sobre la forma de…" at bounding box center [278, 316] width 343 height 30
click at [249, 261] on span "Salesbot: +1 (631) 816-9632" at bounding box center [278, 256] width 343 height 15
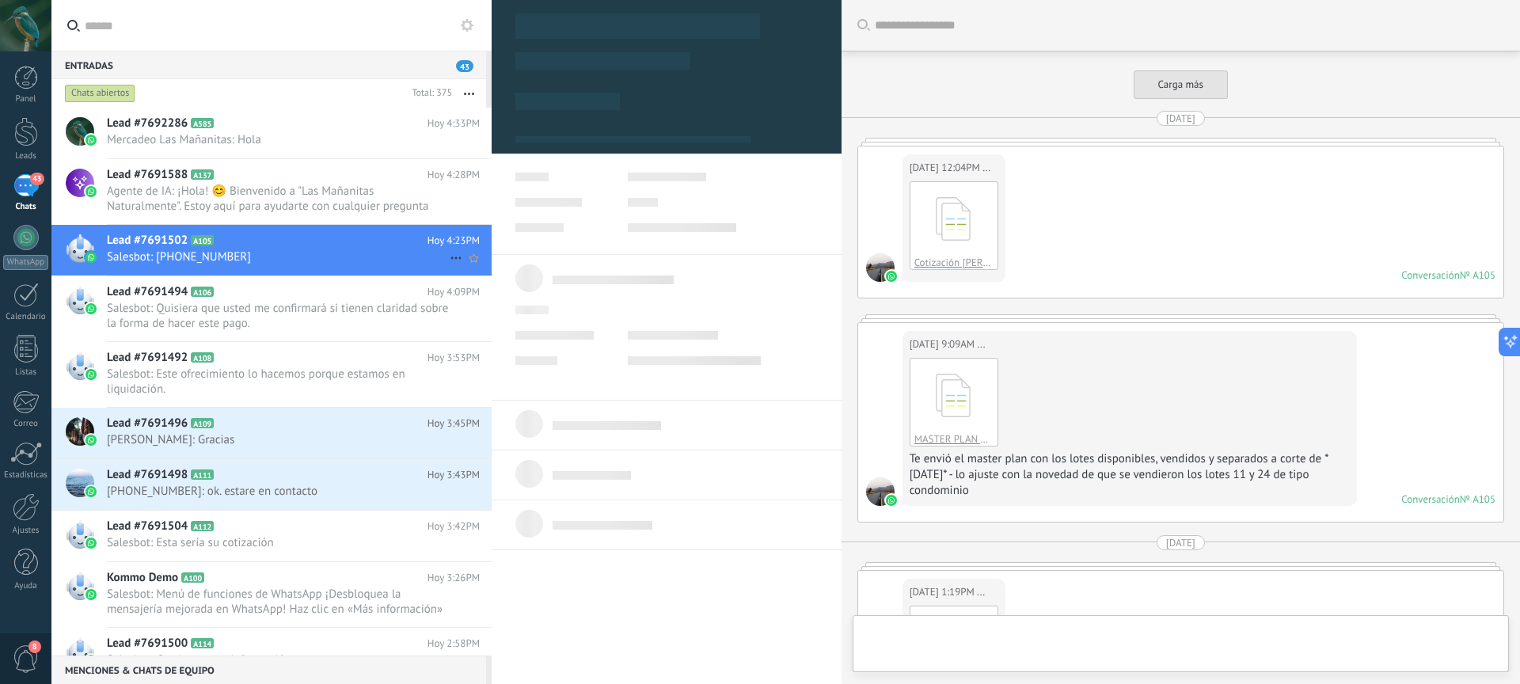
scroll to position [24, 0]
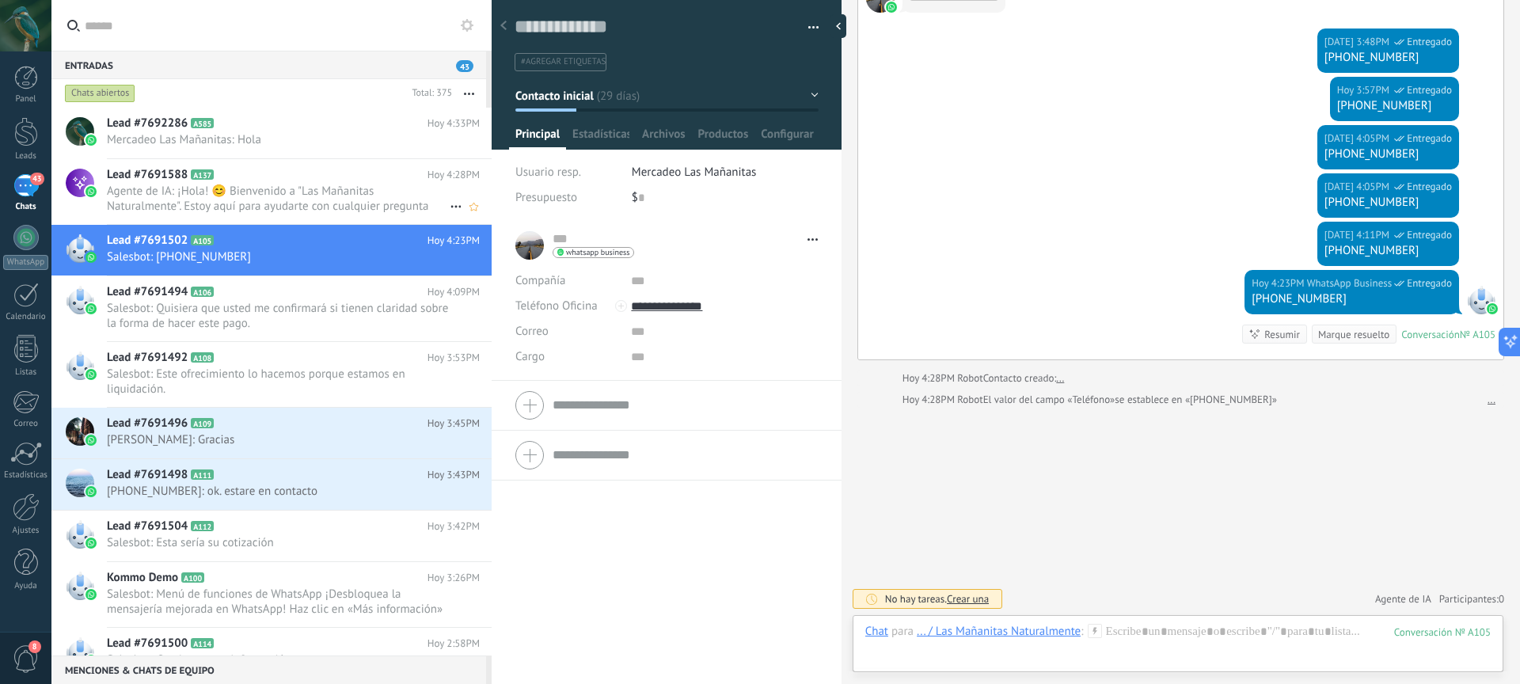
click at [276, 198] on span "Agente de IA: ¡Hola! 😊 Bienvenido a "Las Mañanitas Naturalmente". Estoy aquí pa…" at bounding box center [278, 199] width 343 height 30
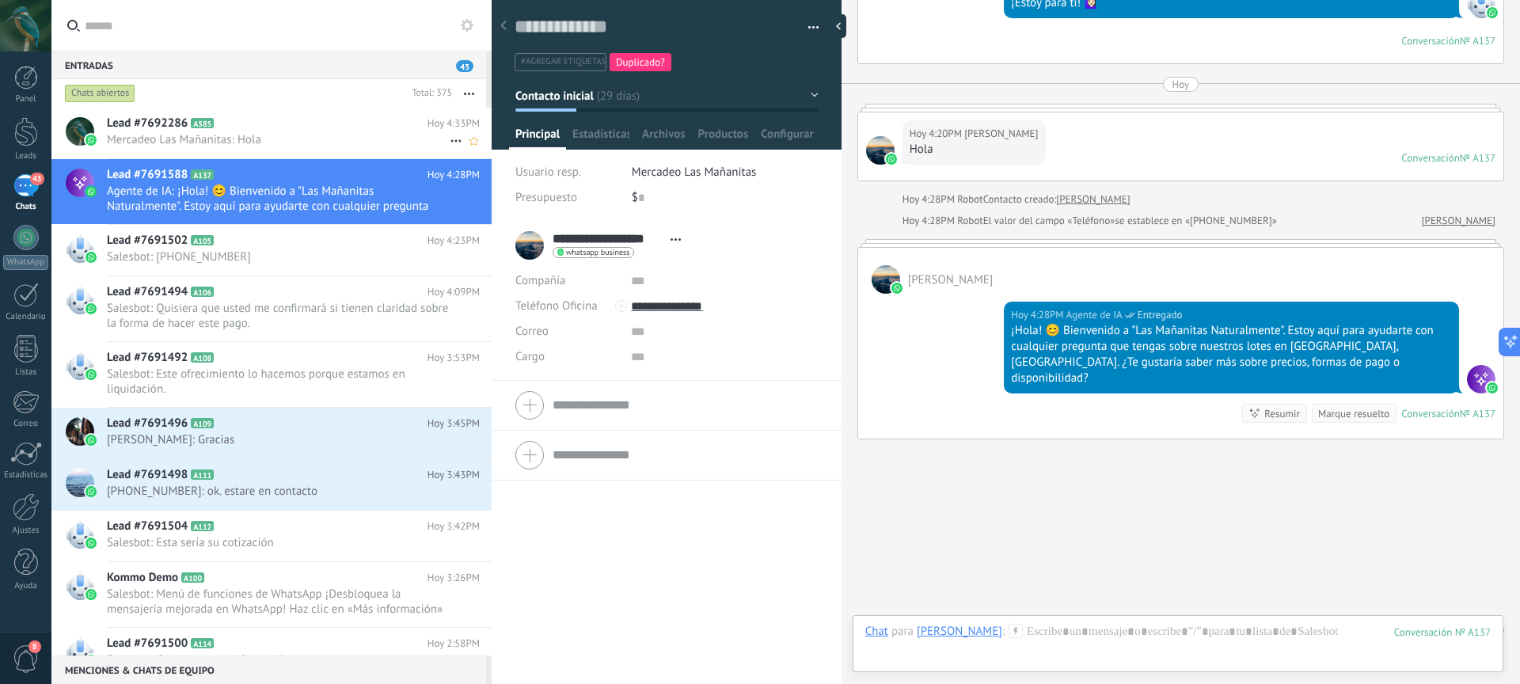
click at [324, 143] on span "Mercadeo Las Mañanitas: Hola" at bounding box center [278, 139] width 343 height 15
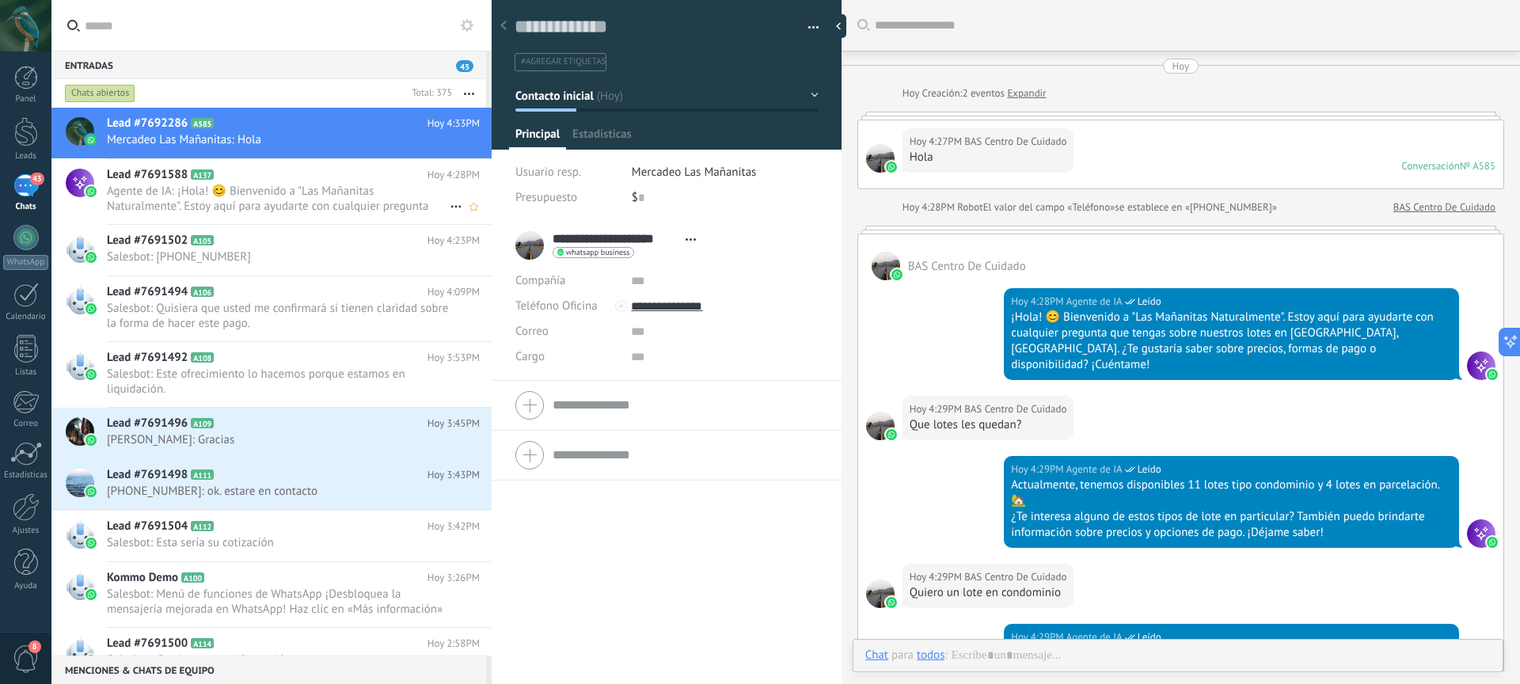
scroll to position [946, 0]
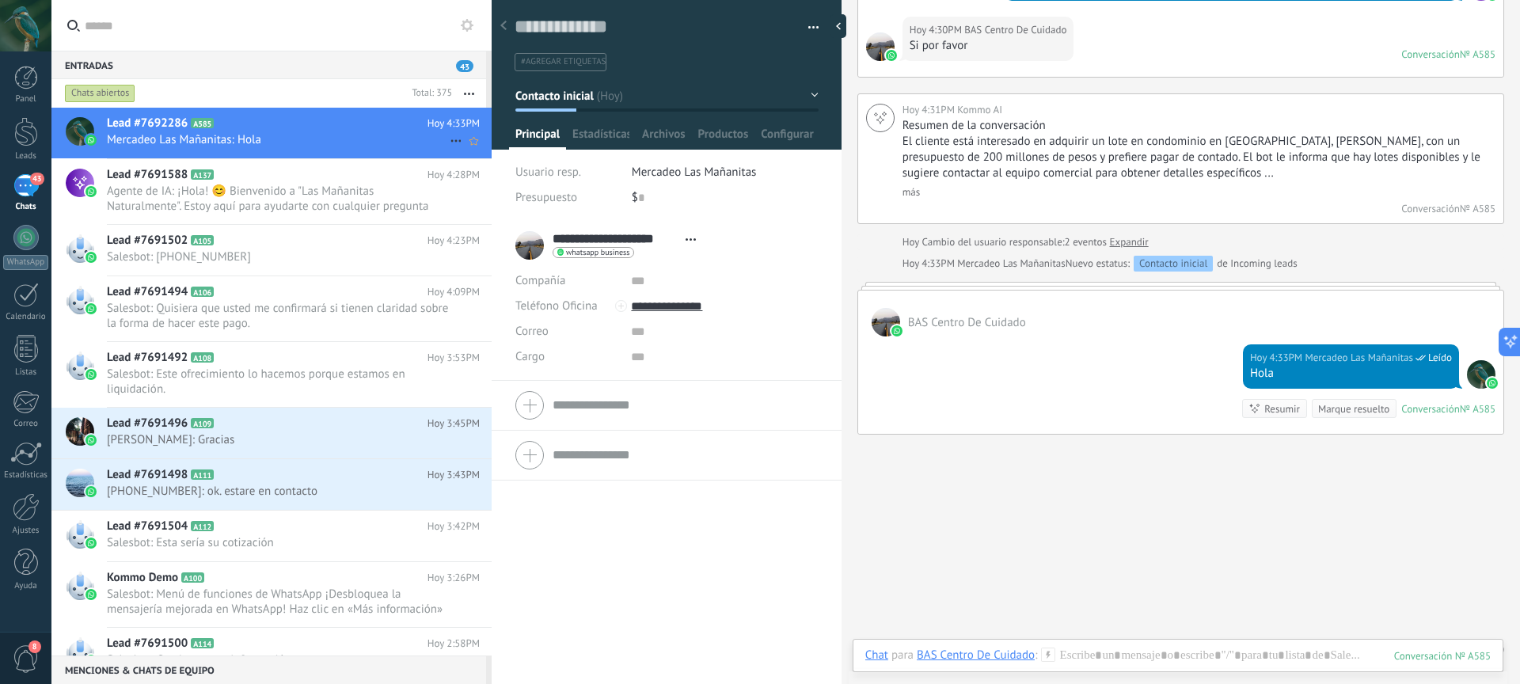
click at [335, 138] on span "Mercadeo Las Mañanitas: Hola" at bounding box center [278, 139] width 343 height 15
click at [360, 199] on span "Agente de IA: ¡Hola! 😊 Bienvenido a "Las Mañanitas Naturalmente". Estoy aquí pa…" at bounding box center [278, 199] width 343 height 30
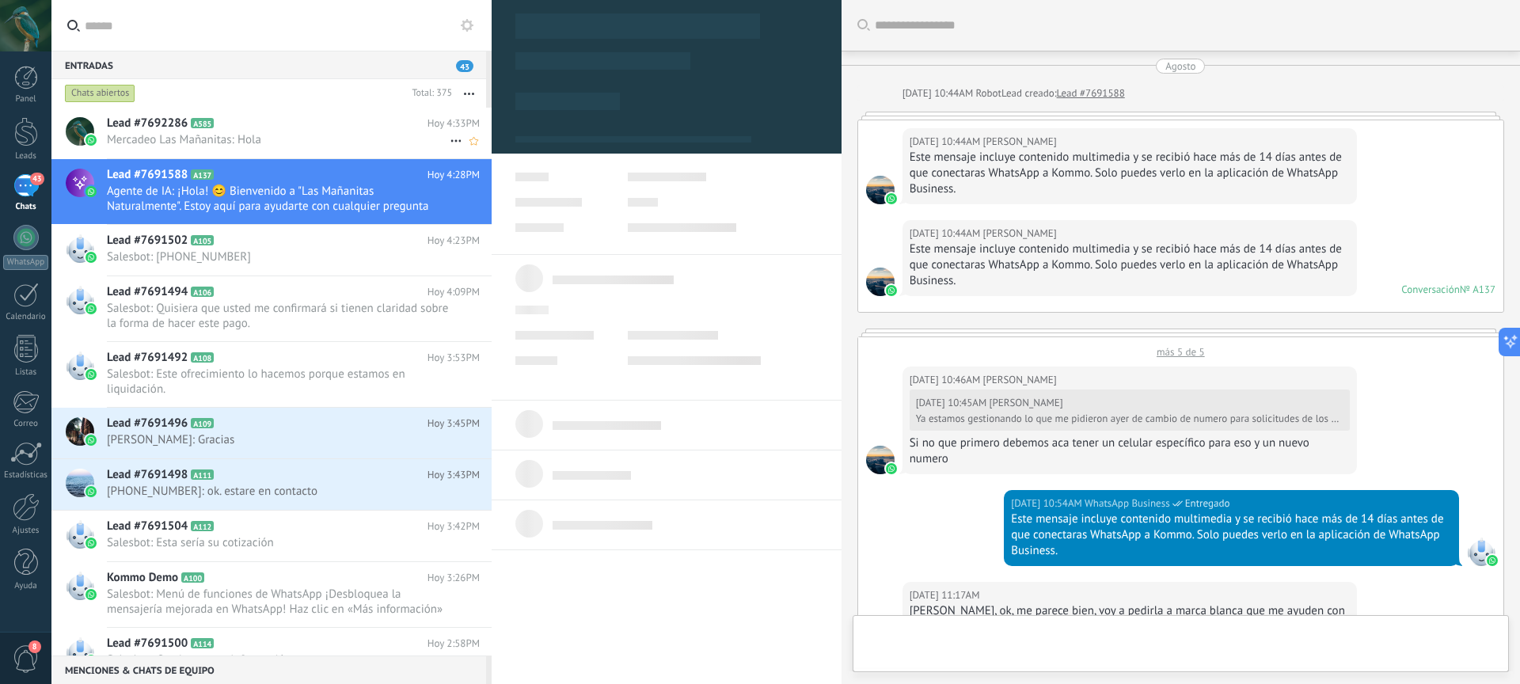
type textarea "**********"
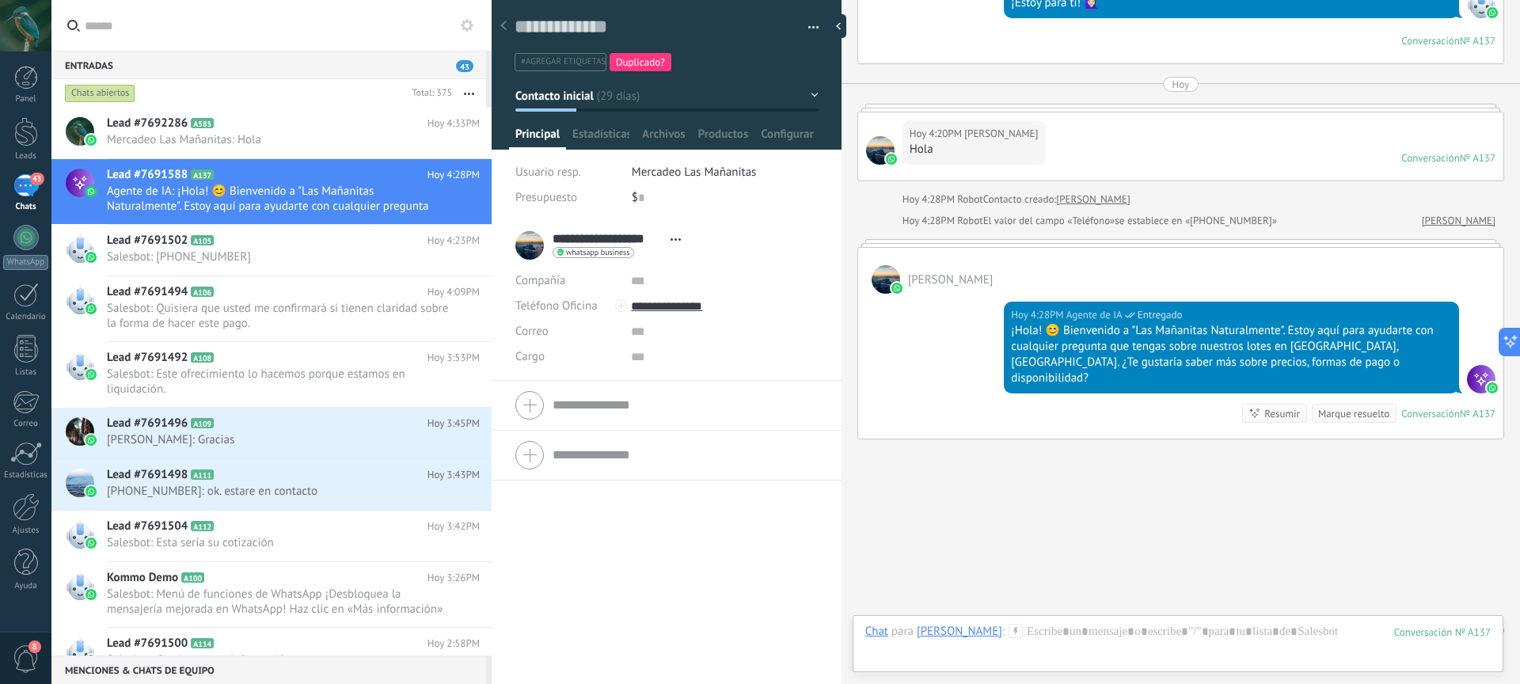
click at [462, 67] on span "43" at bounding box center [464, 66] width 17 height 12
click at [466, 64] on span "43" at bounding box center [464, 66] width 17 height 12
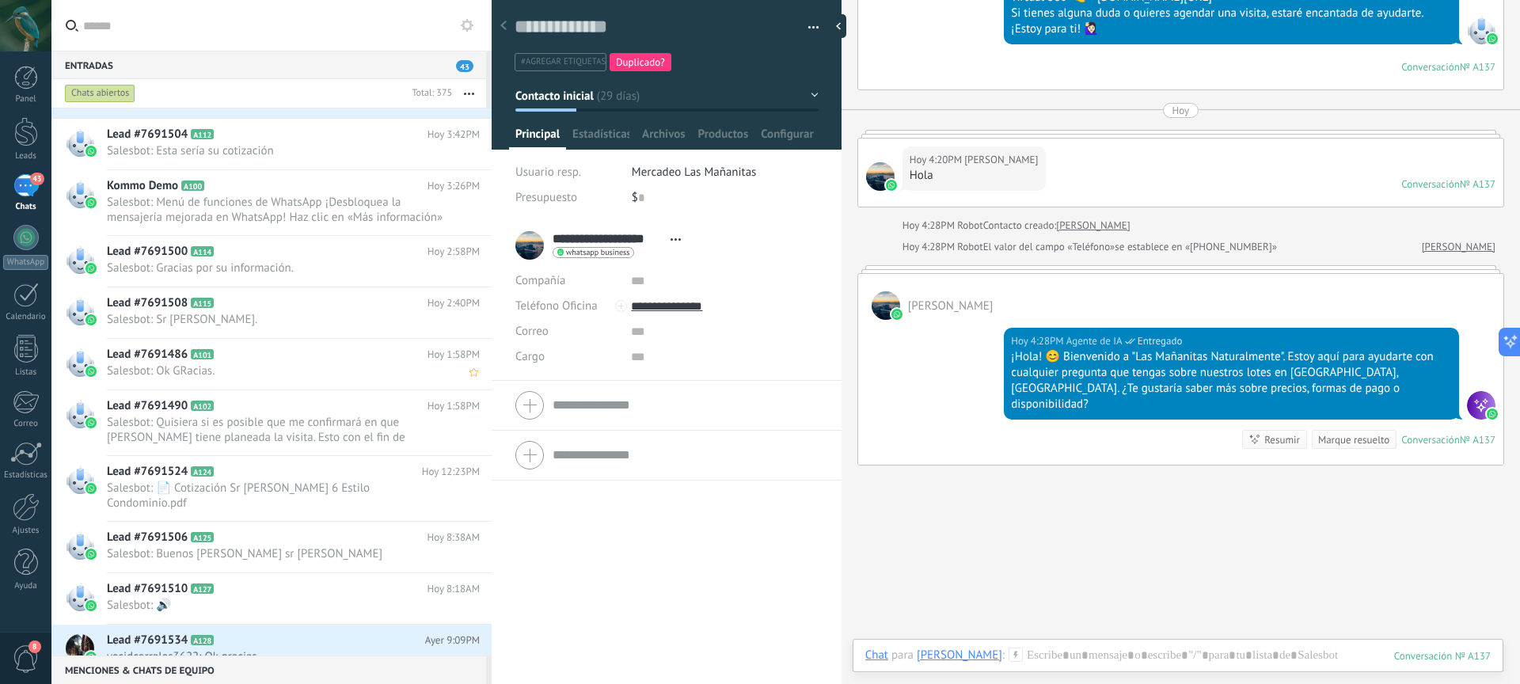
scroll to position [405, 0]
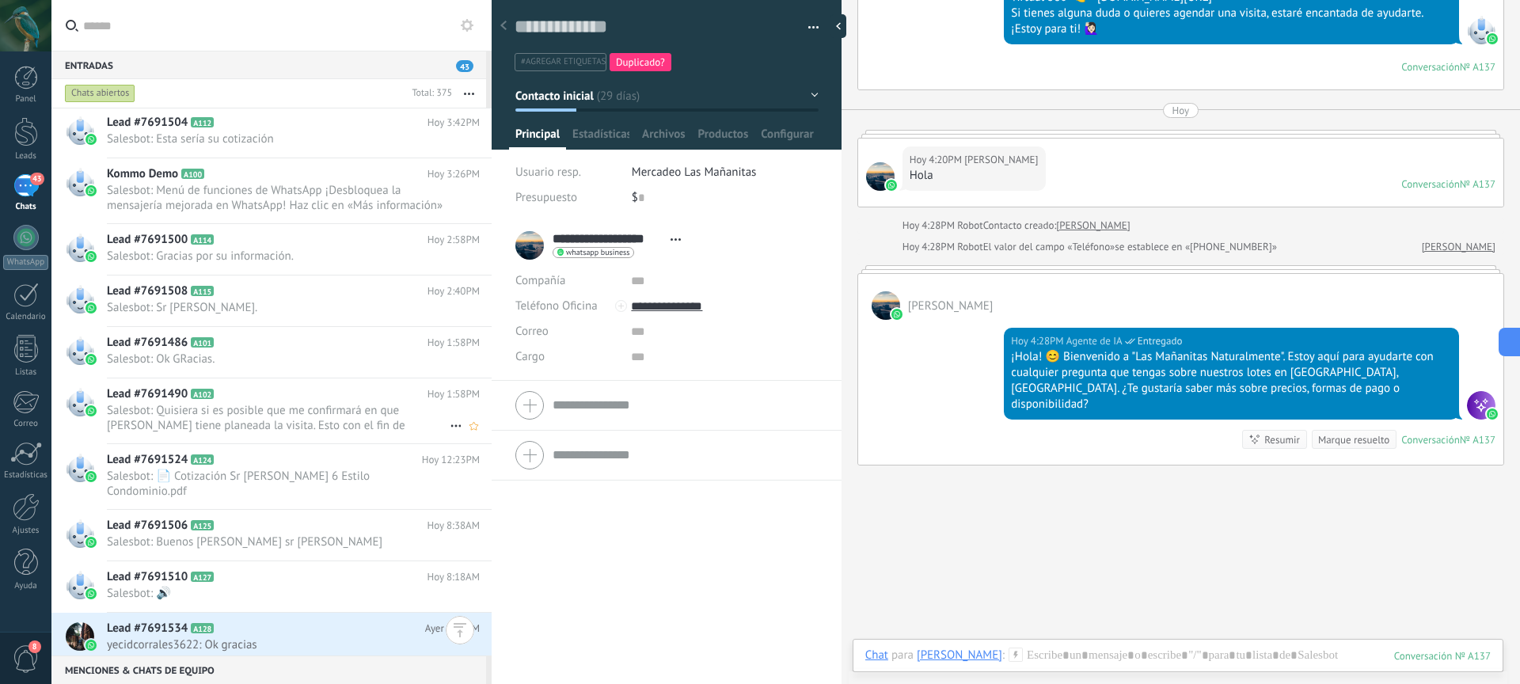
click at [298, 397] on h2 "Lead #7691490 A102" at bounding box center [267, 394] width 321 height 16
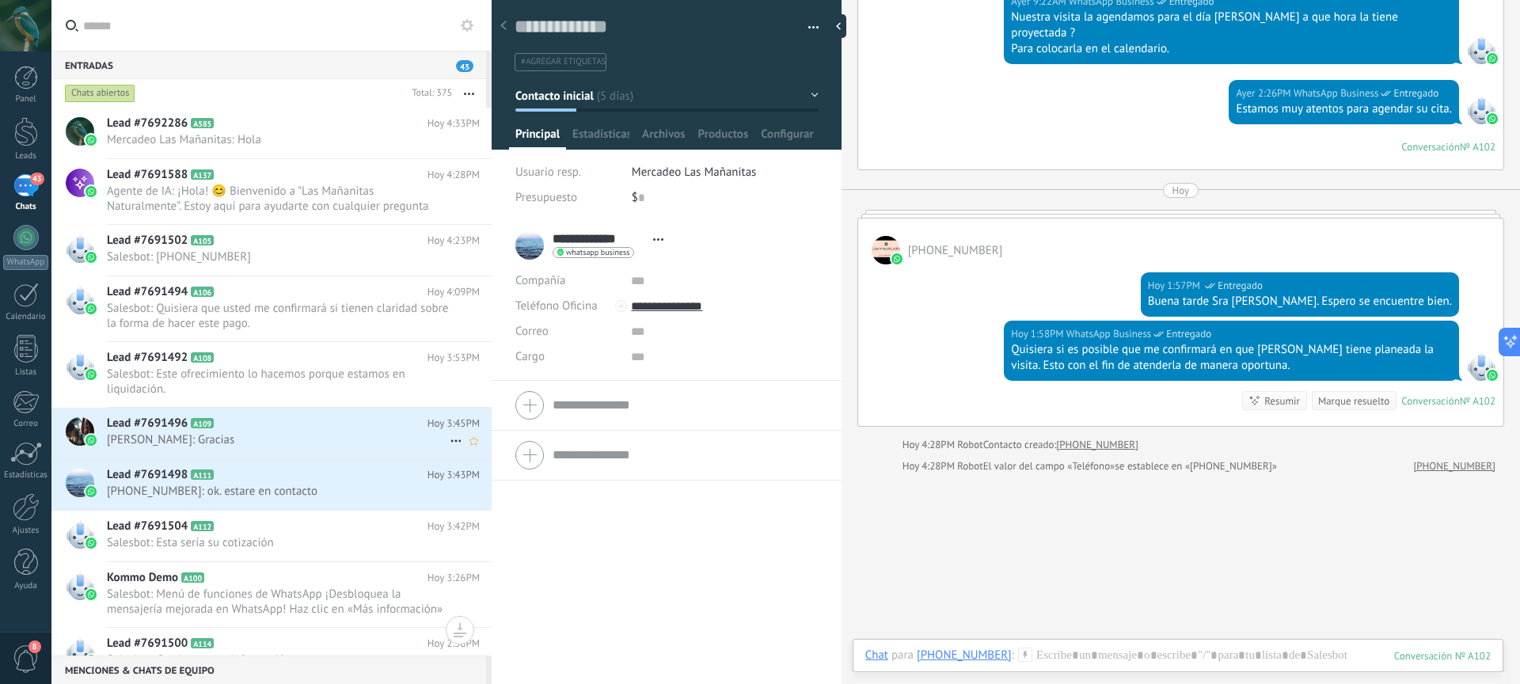
click at [291, 424] on h2 "Lead #7691496 A109" at bounding box center [267, 424] width 321 height 16
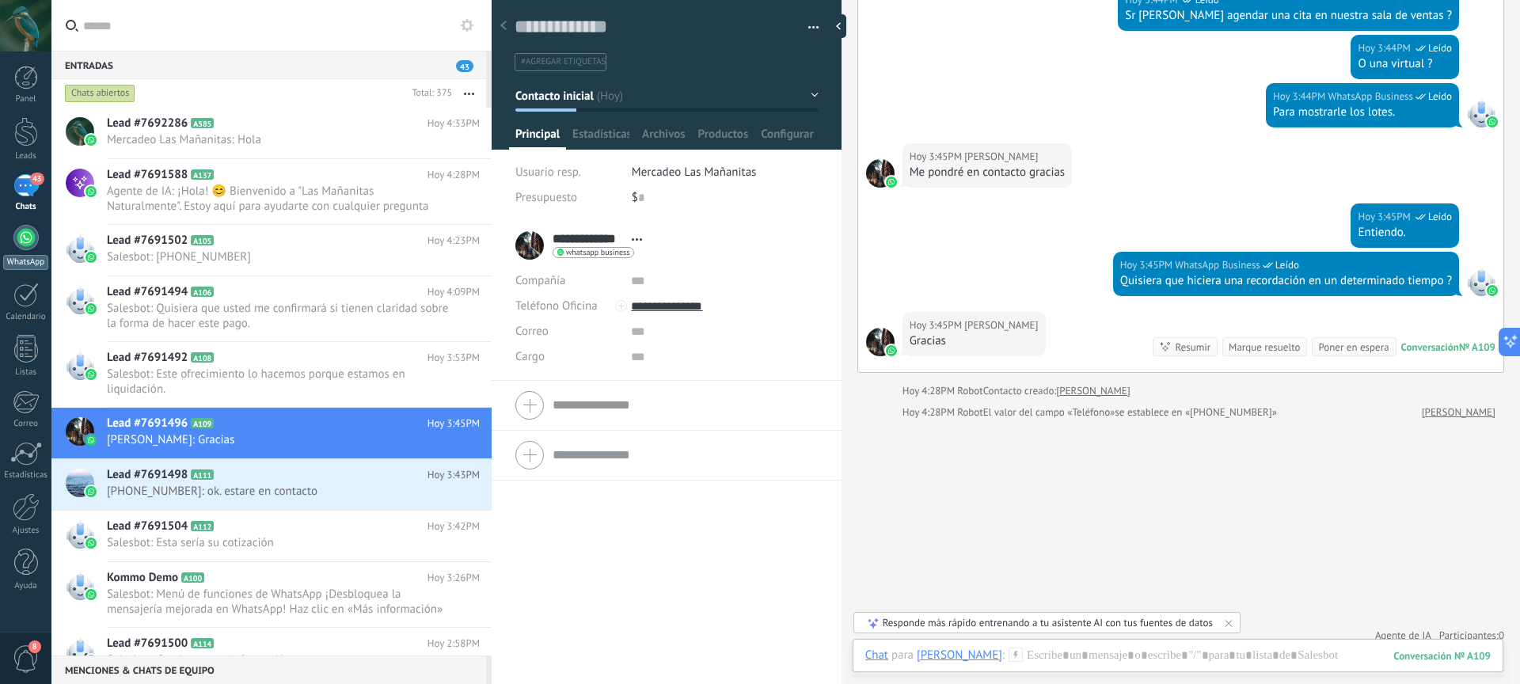
click at [32, 239] on div at bounding box center [25, 237] width 25 height 25
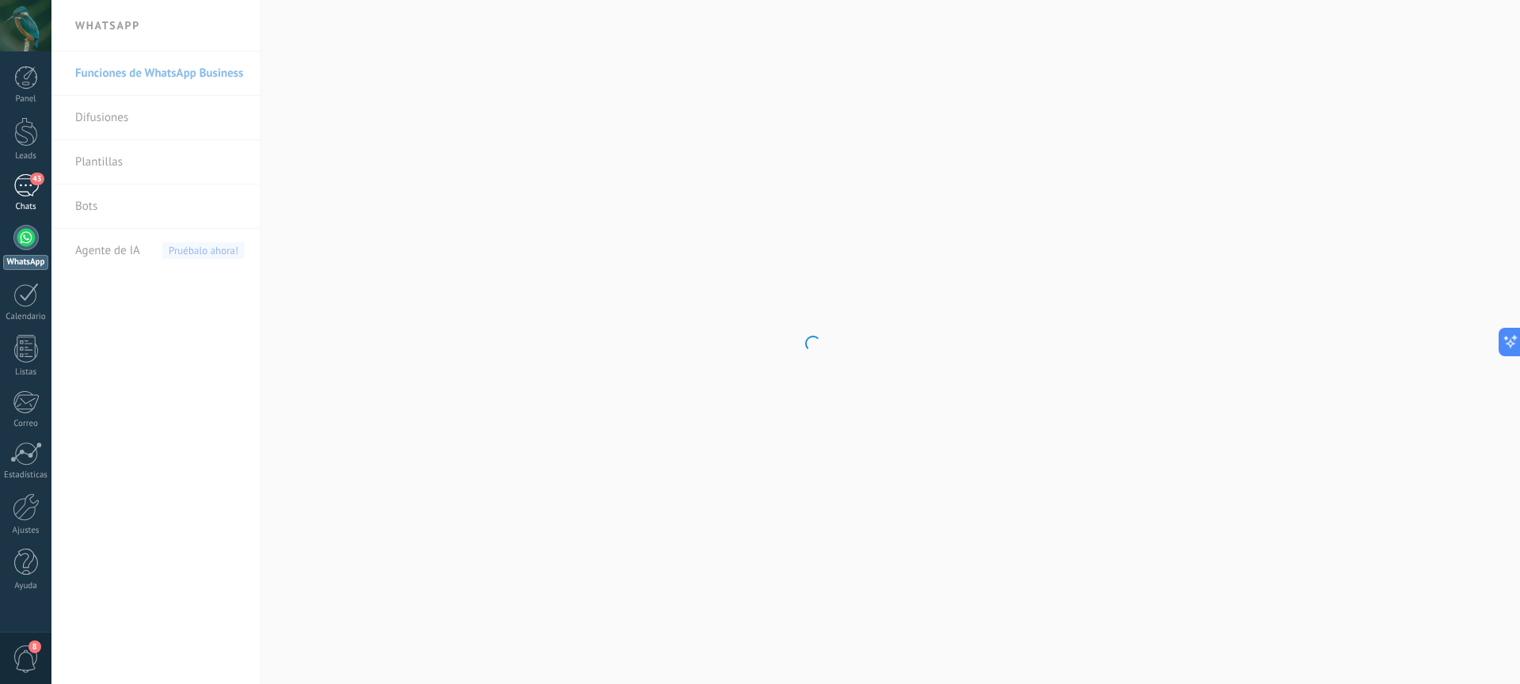
click at [29, 193] on div "43" at bounding box center [25, 185] width 25 height 23
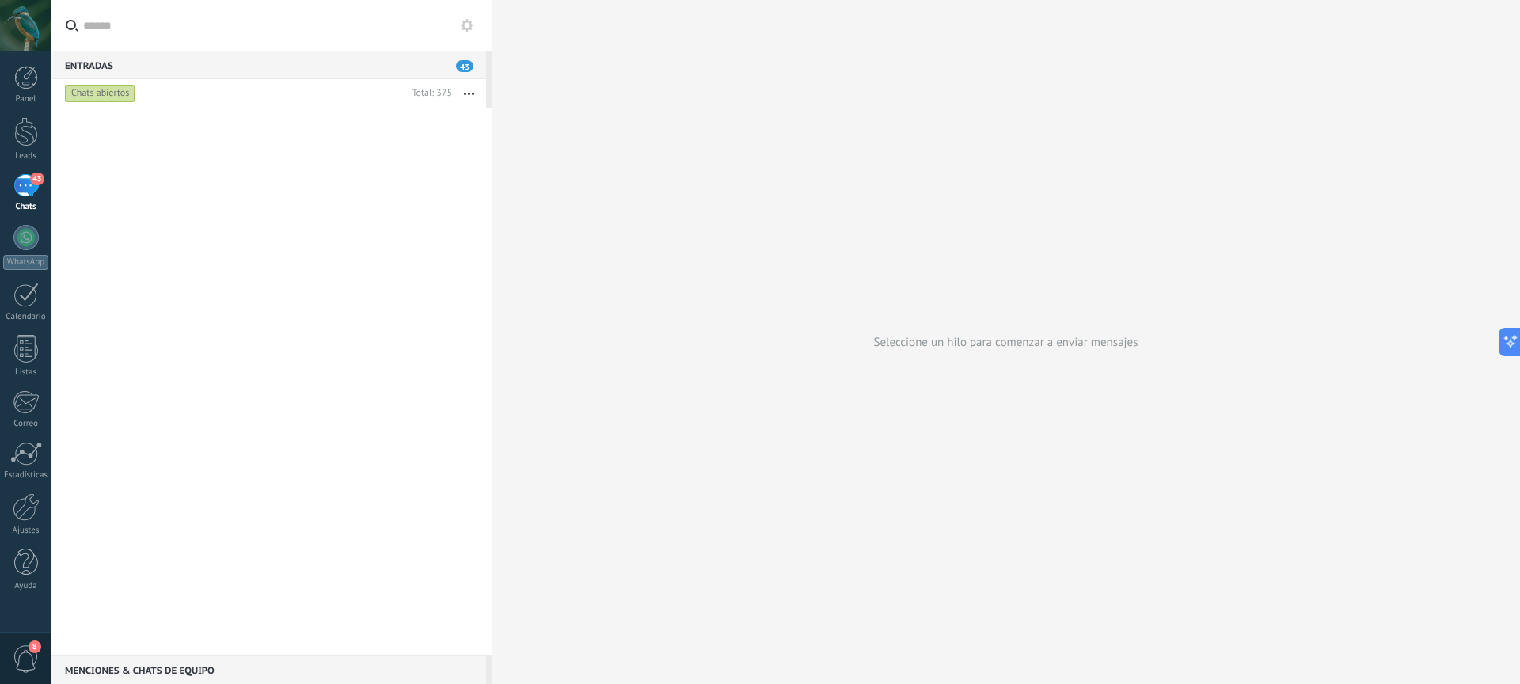
scroll to position [4660, 0]
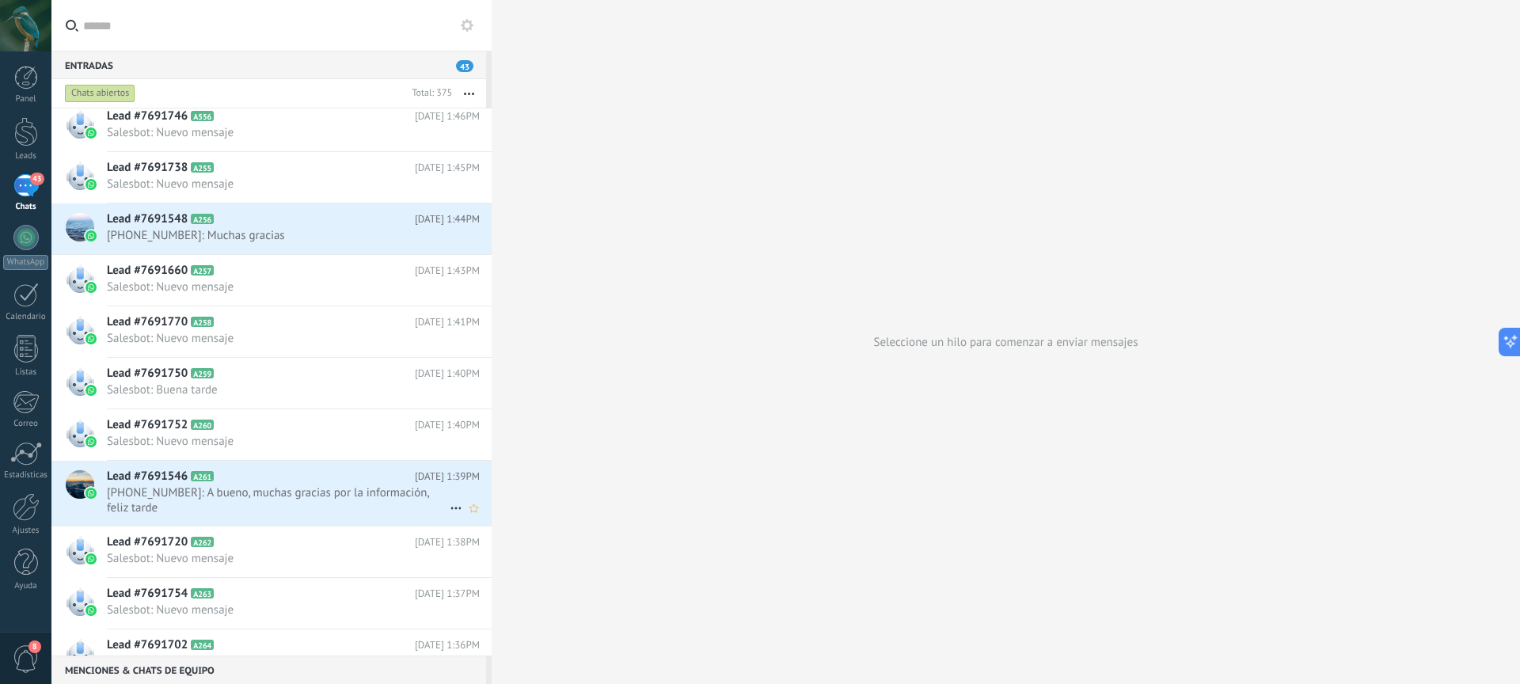
click at [274, 497] on span "+573217017766: A bueno, muchas gracias por la información, feliz tarde" at bounding box center [278, 500] width 343 height 30
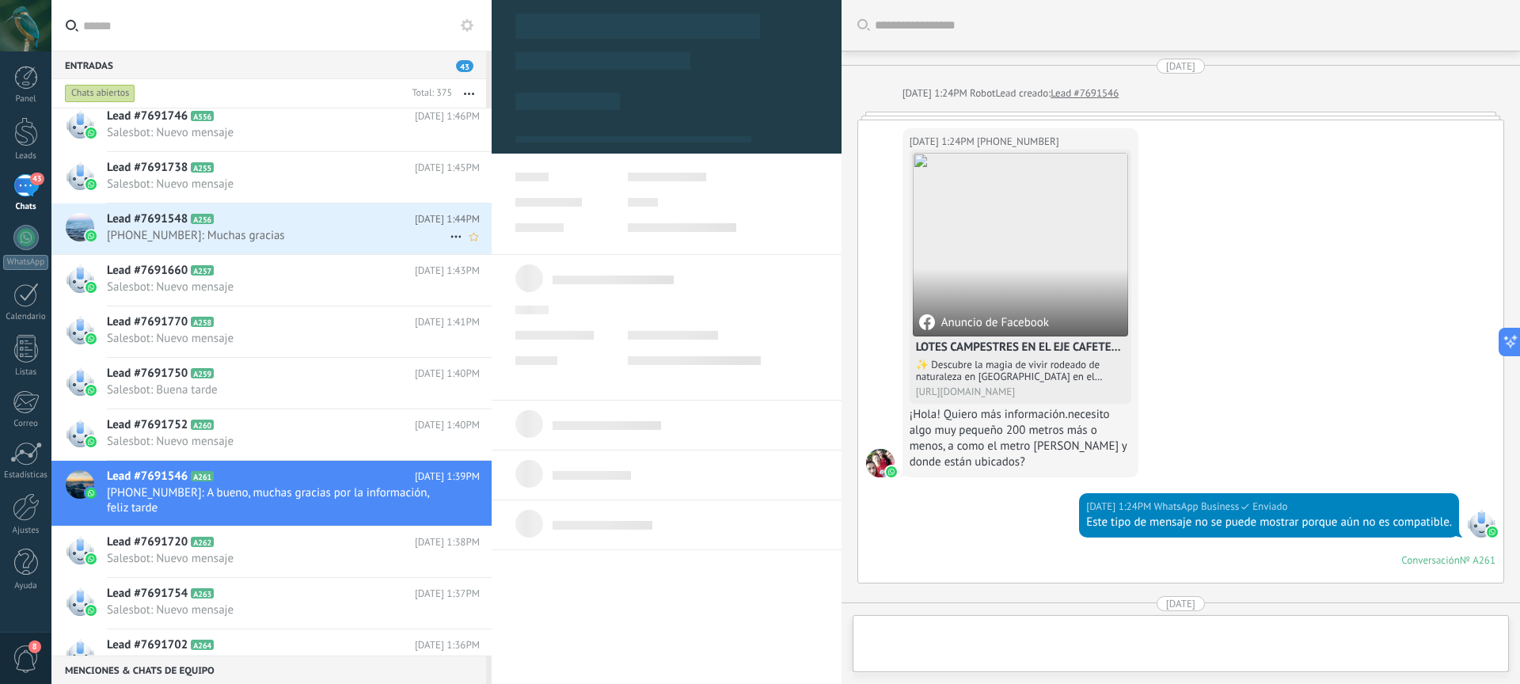
scroll to position [527, 0]
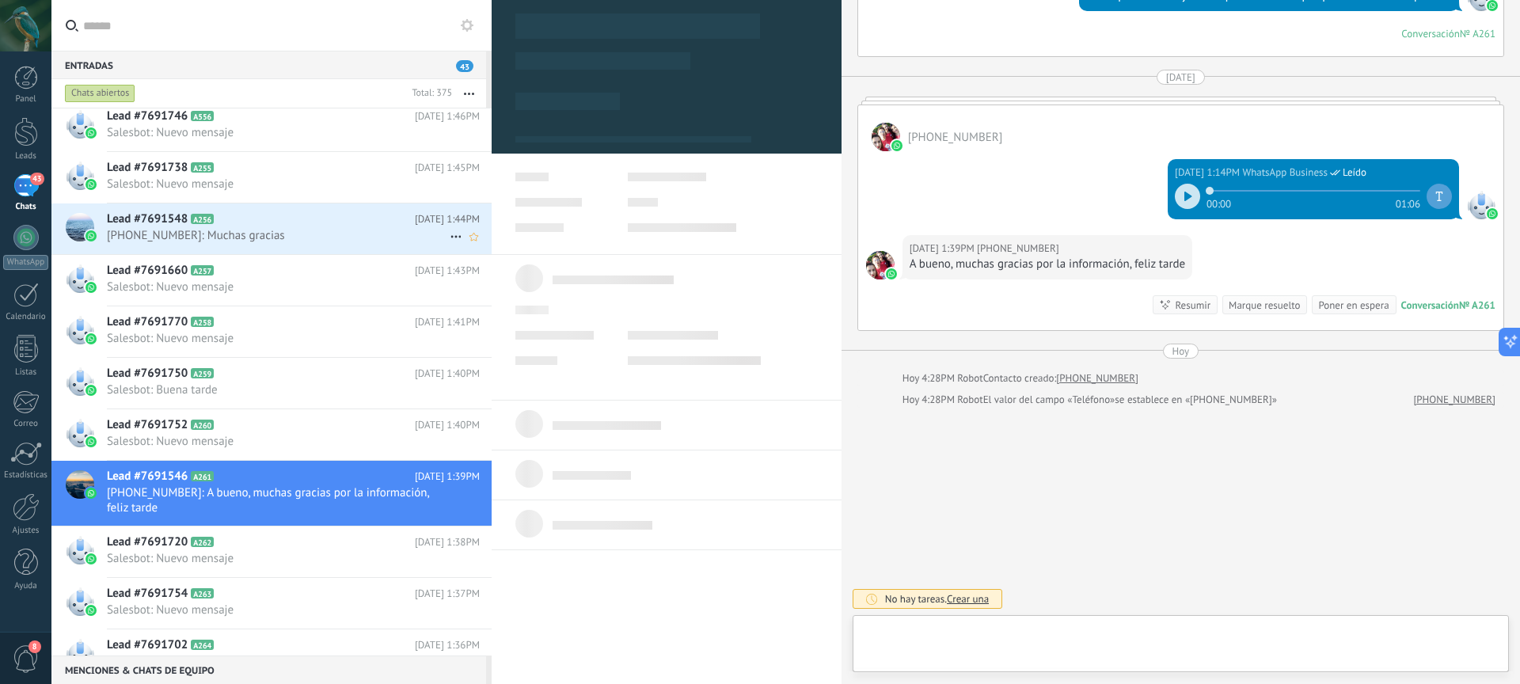
click at [294, 233] on span "+19733639268: Muchas gracias" at bounding box center [278, 235] width 343 height 15
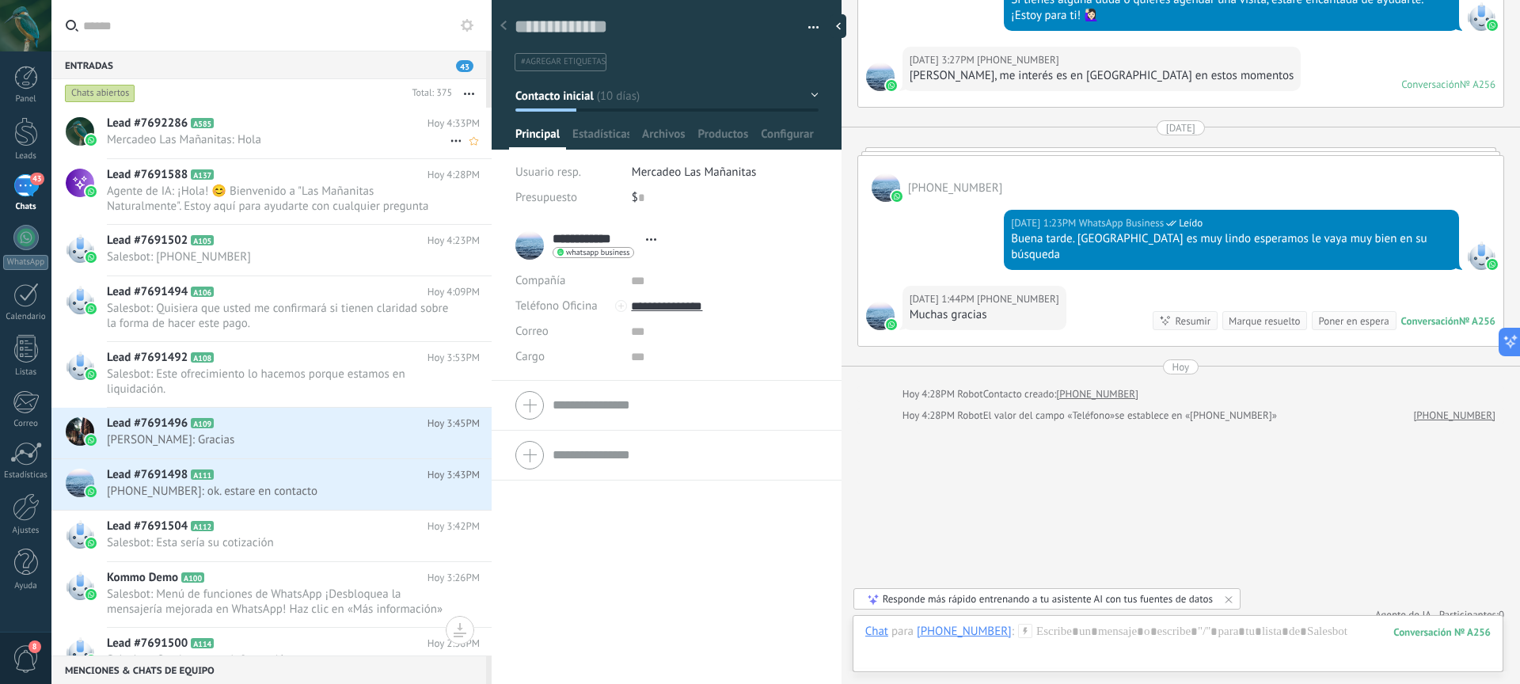
click at [289, 141] on span "Mercadeo Las Mañanitas: Hola" at bounding box center [278, 139] width 343 height 15
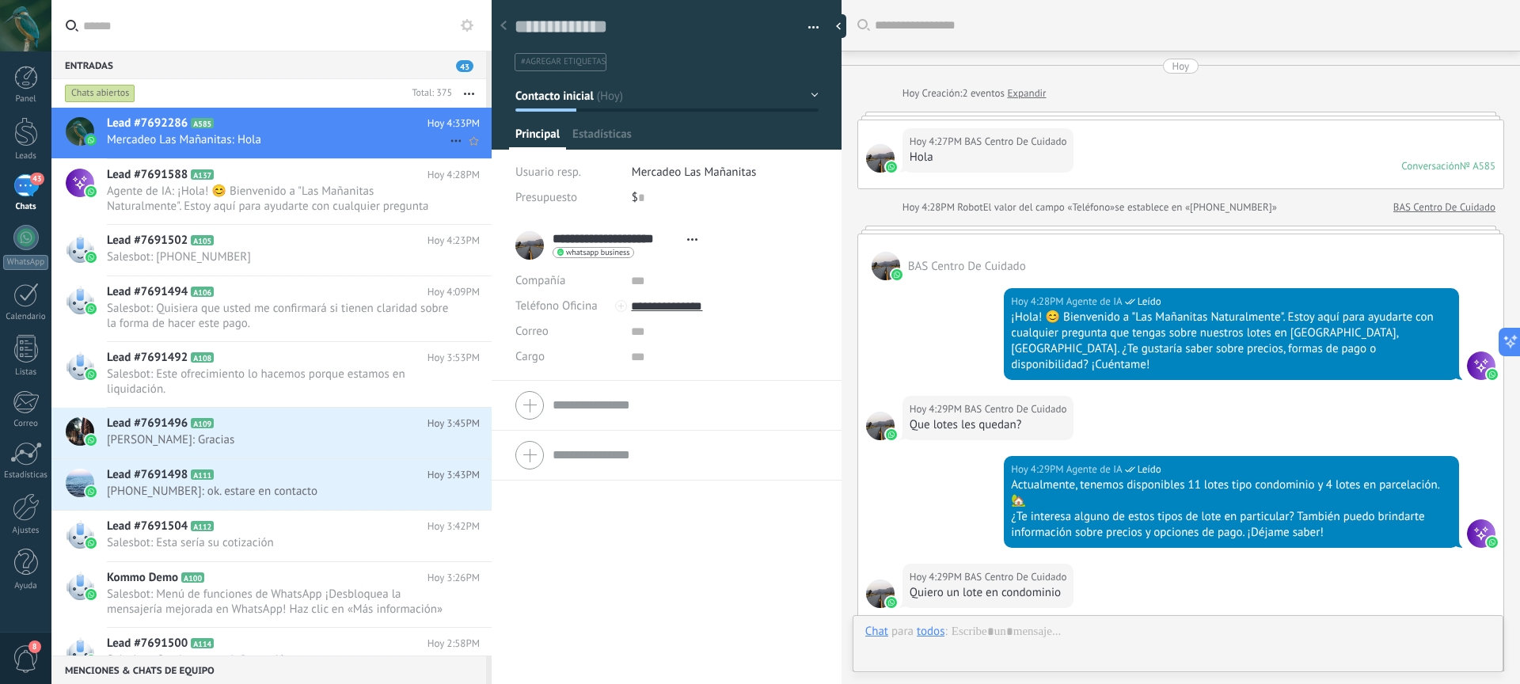
type textarea "**********"
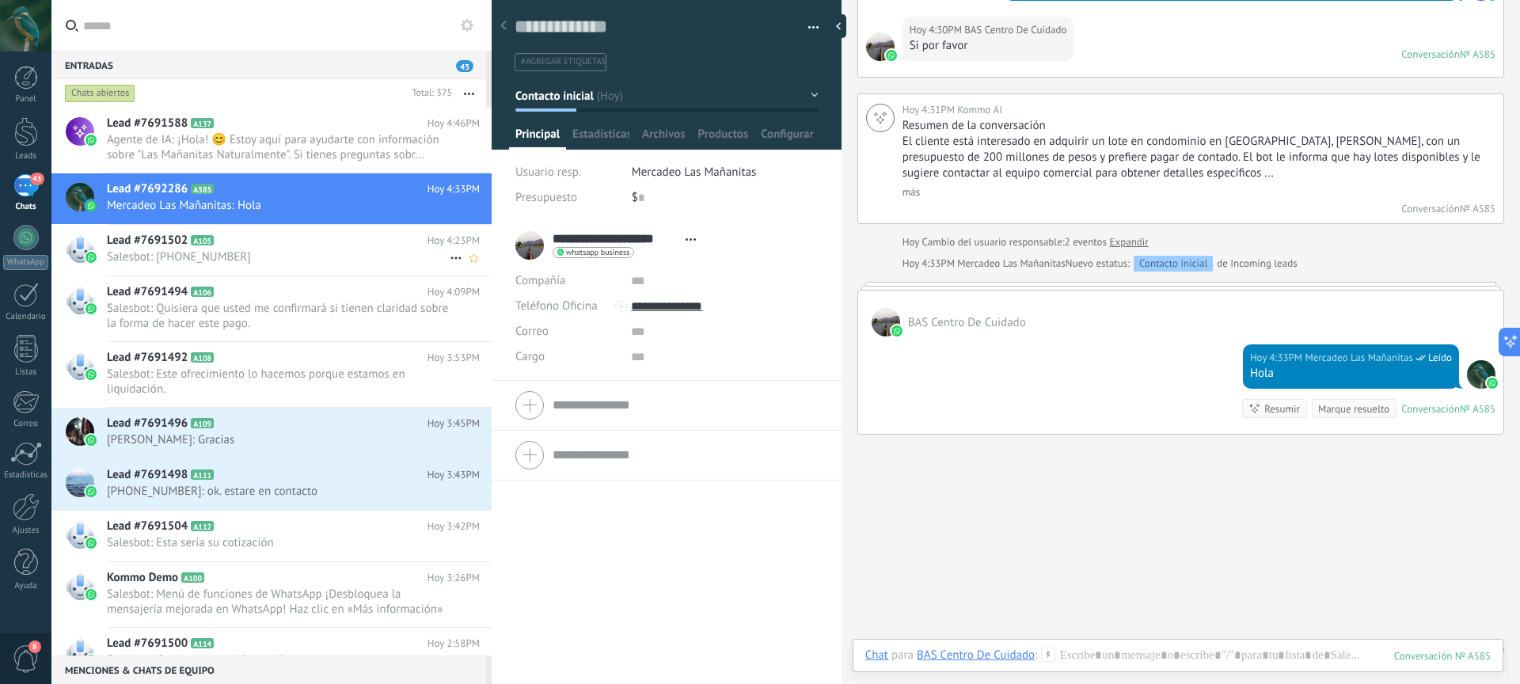
click at [328, 249] on span "Salesbot: [PHONE_NUMBER]" at bounding box center [278, 256] width 343 height 15
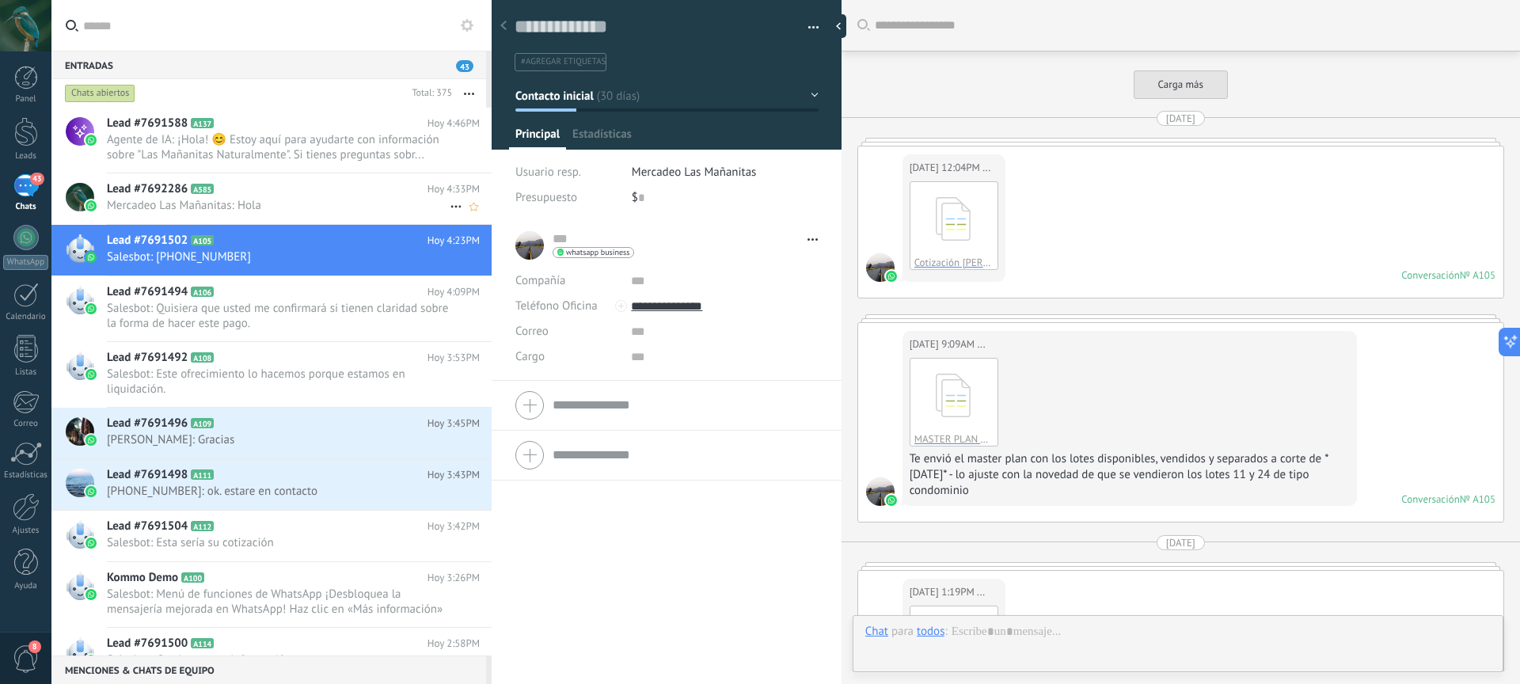
scroll to position [3057, 0]
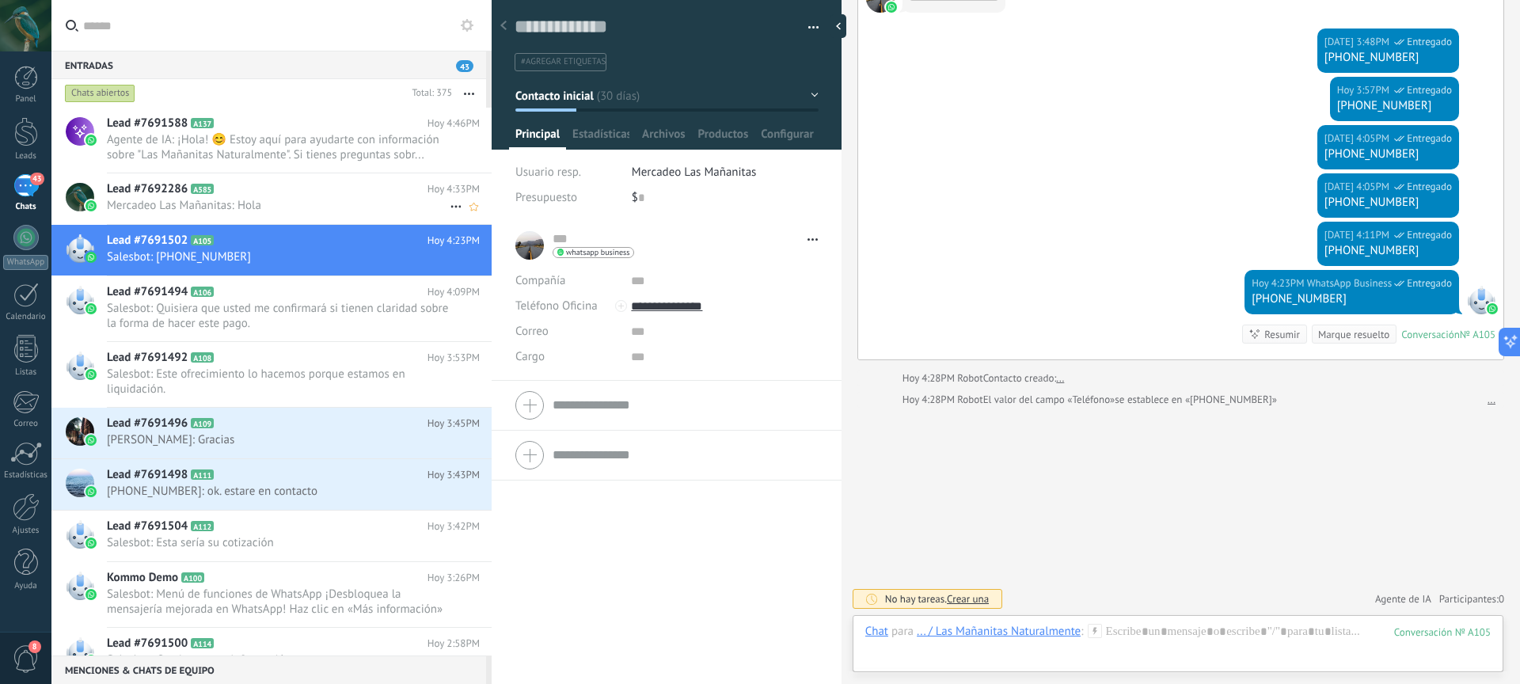
click at [329, 188] on h2 "Lead #7692286 A585" at bounding box center [267, 189] width 321 height 16
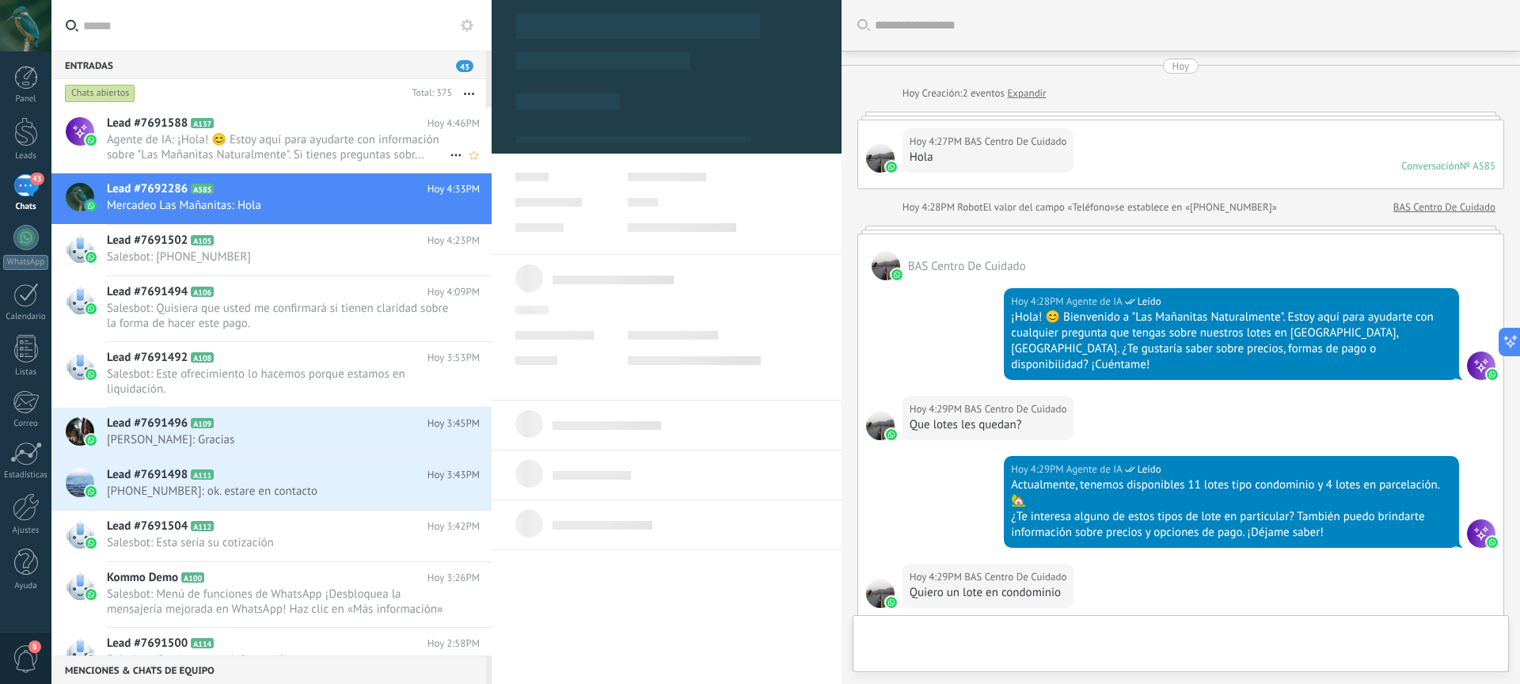
scroll to position [24, 0]
click at [334, 144] on span "Agente de IA: ¡Hola! 😊 Estoy aquí para ayudarte con información sobre "Las Maña…" at bounding box center [278, 147] width 343 height 30
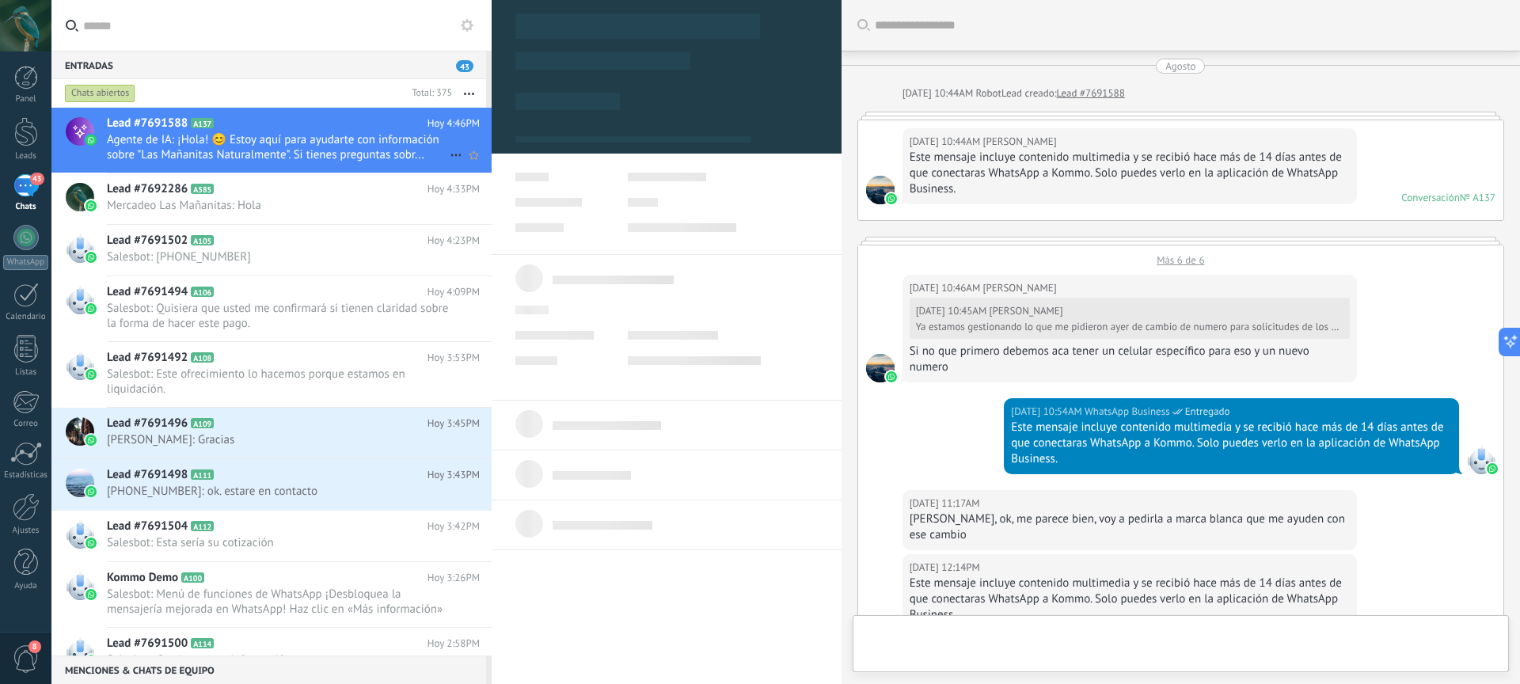
scroll to position [24, 0]
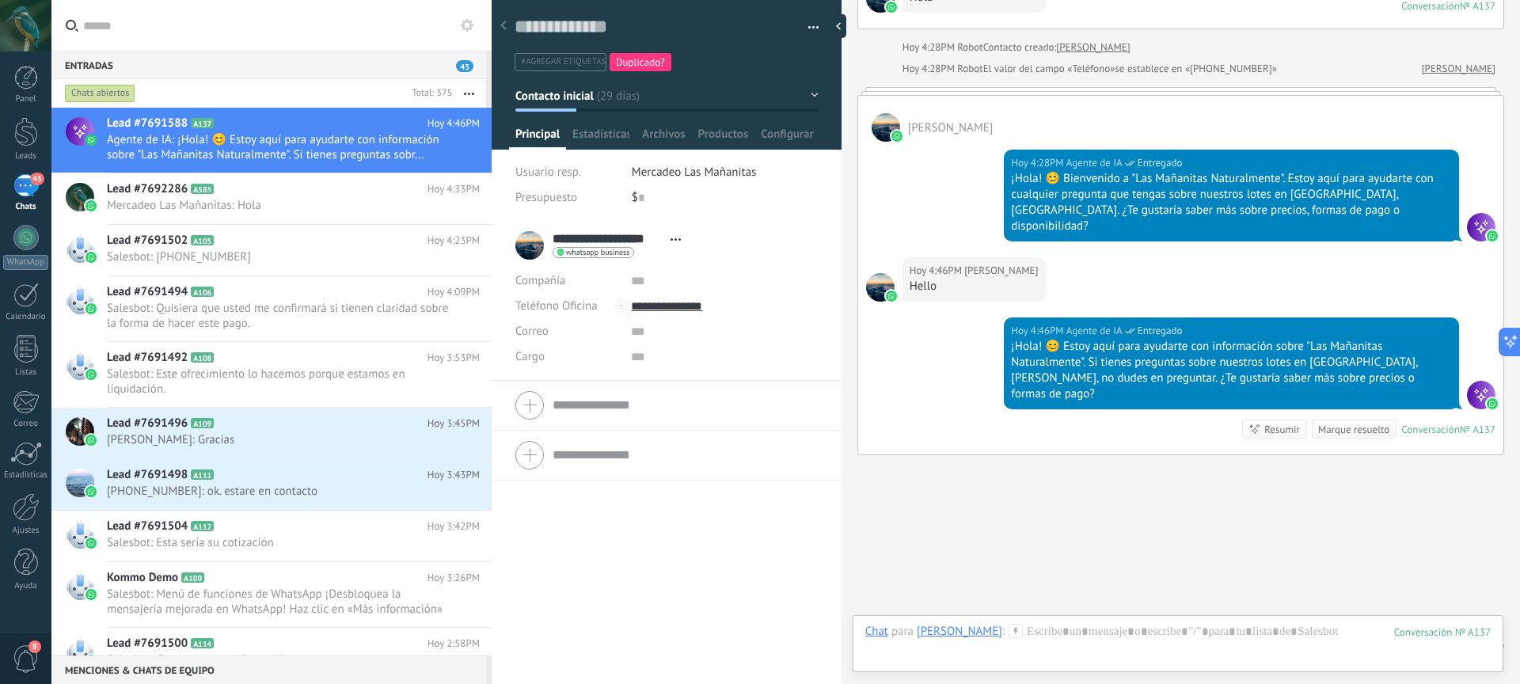
click at [467, 99] on button "button" at bounding box center [469, 93] width 34 height 29
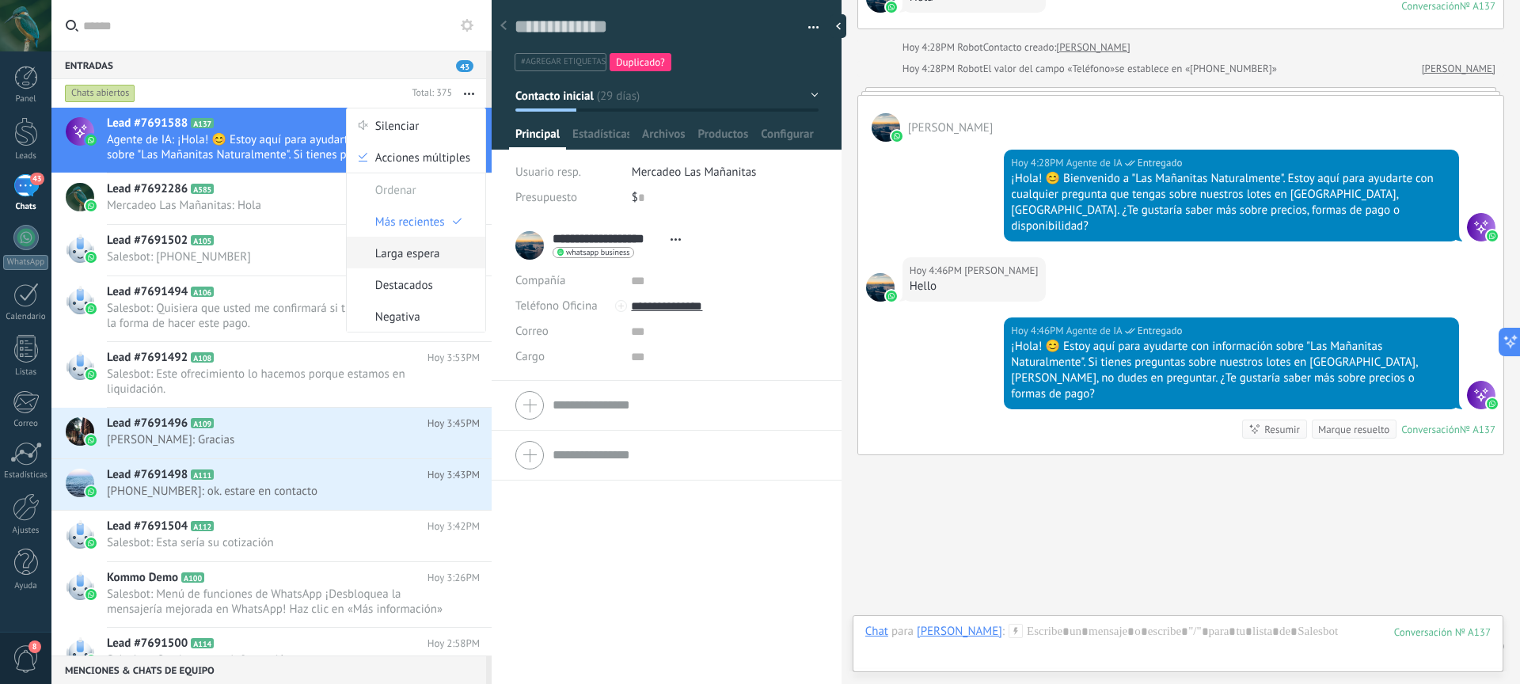
click at [450, 252] on icon at bounding box center [452, 253] width 9 height 9
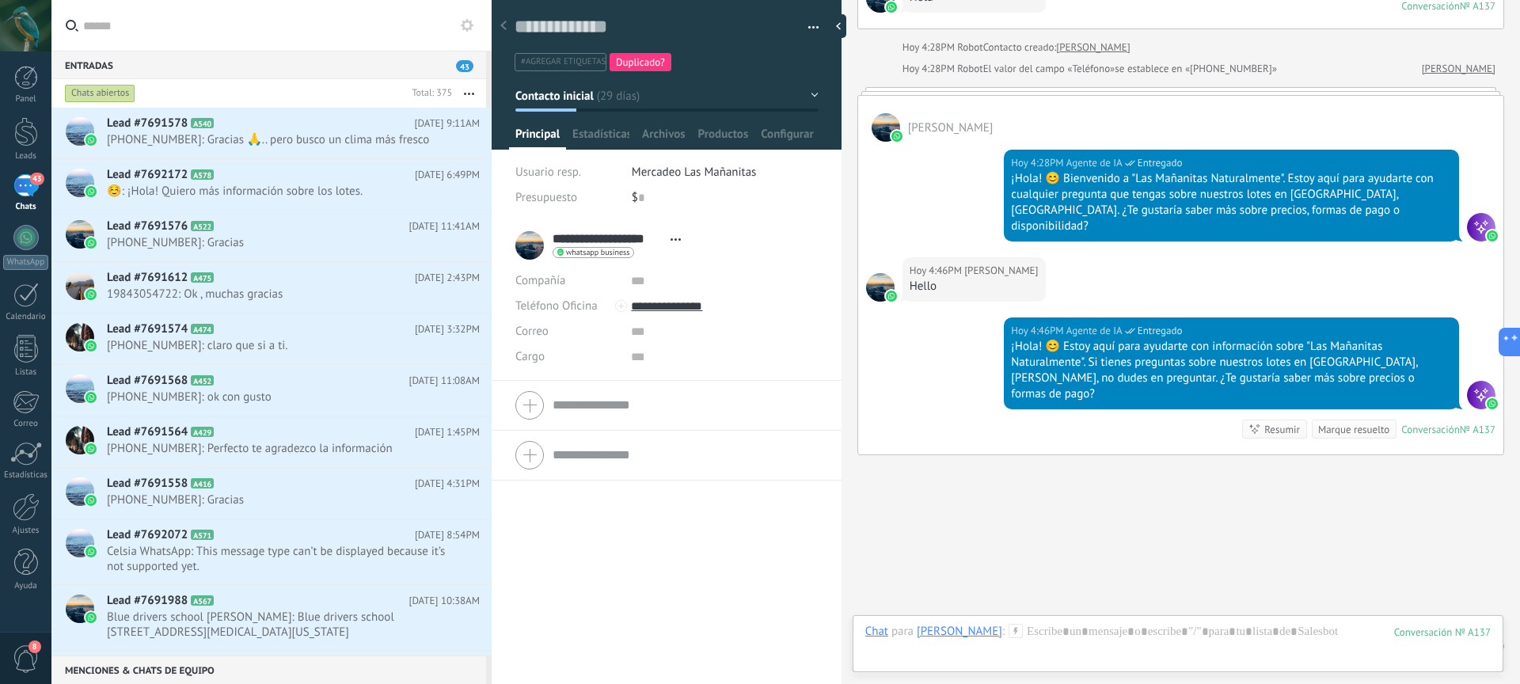
click at [466, 100] on button "button" at bounding box center [469, 93] width 34 height 29
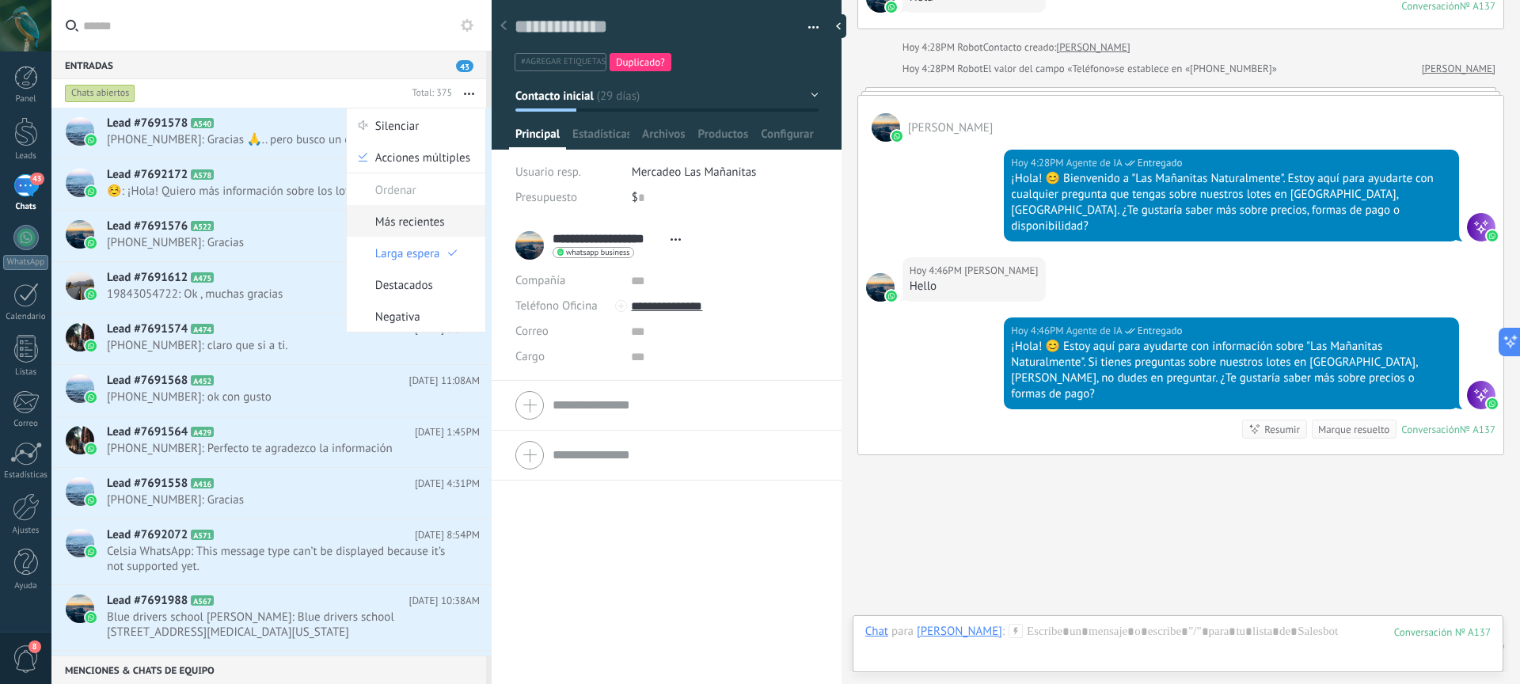
click at [419, 226] on span "Más recientes" at bounding box center [410, 221] width 70 height 32
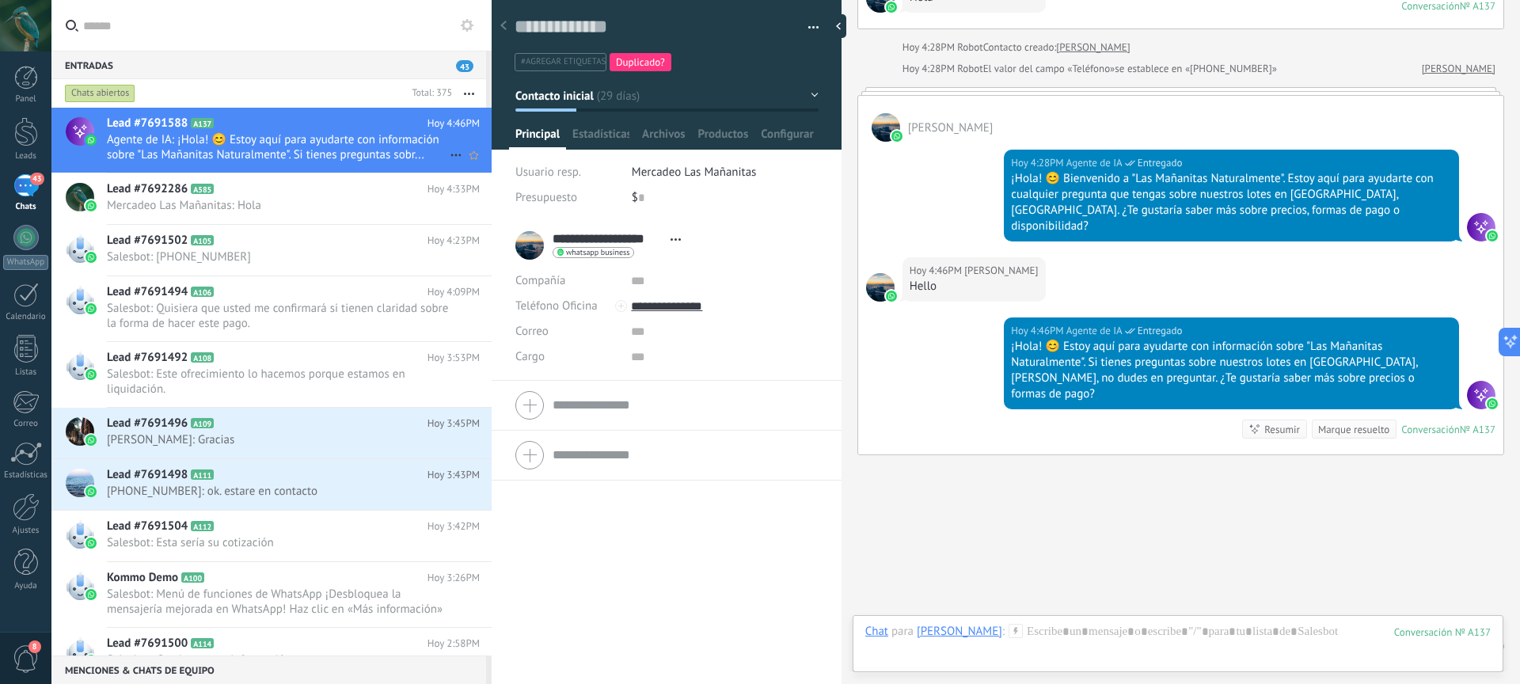
click at [340, 136] on span "Agente de IA: ¡Hola! 😊 Estoy aquí para ayudarte con información sobre "Las Maña…" at bounding box center [278, 147] width 343 height 30
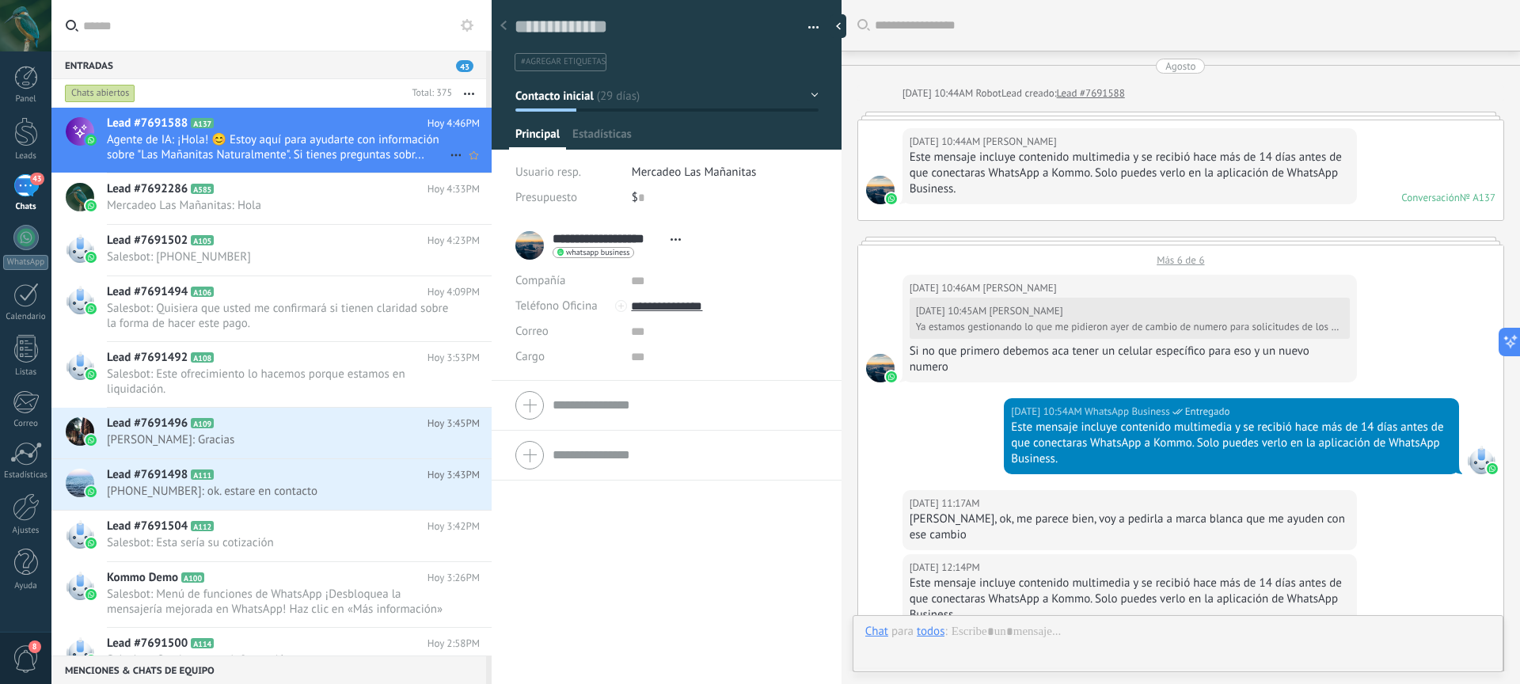
scroll to position [2762, 0]
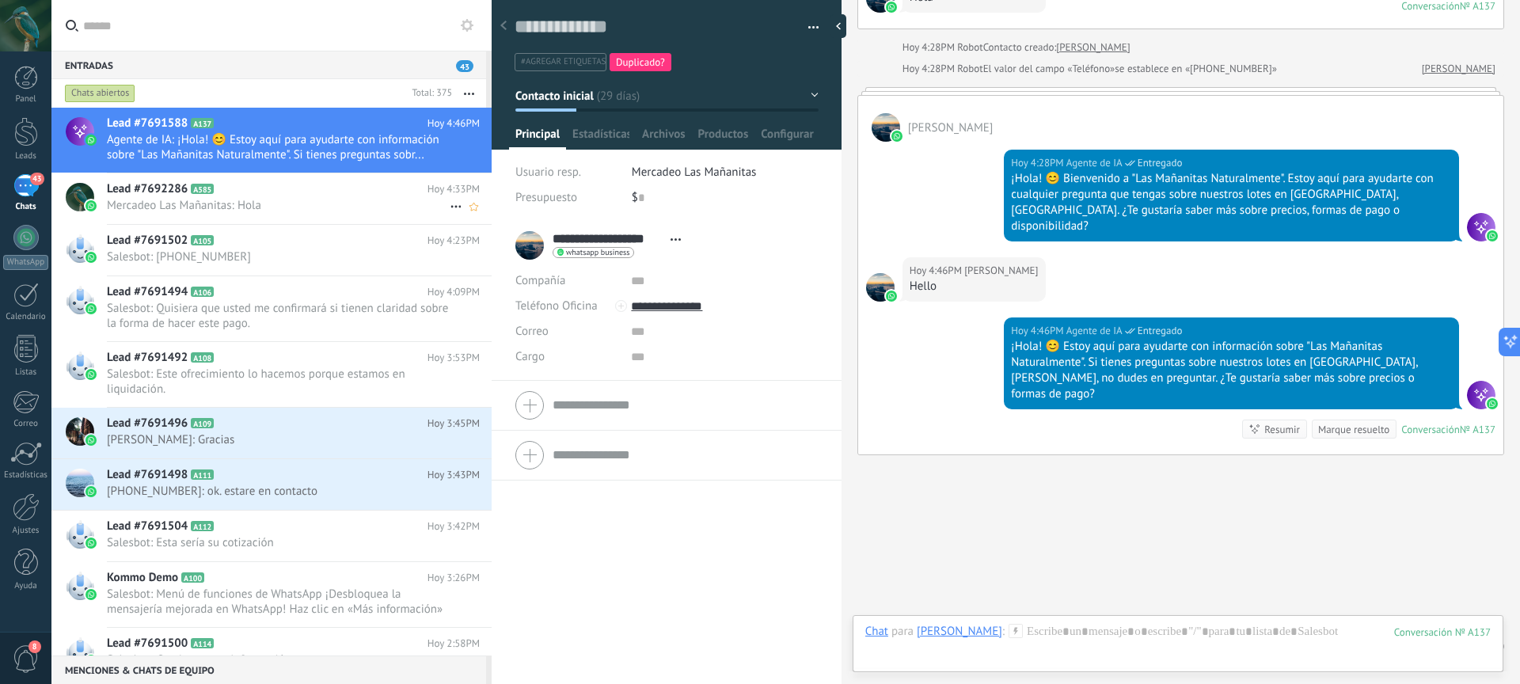
click at [299, 196] on h2 "Lead #7692286 A585" at bounding box center [267, 189] width 321 height 16
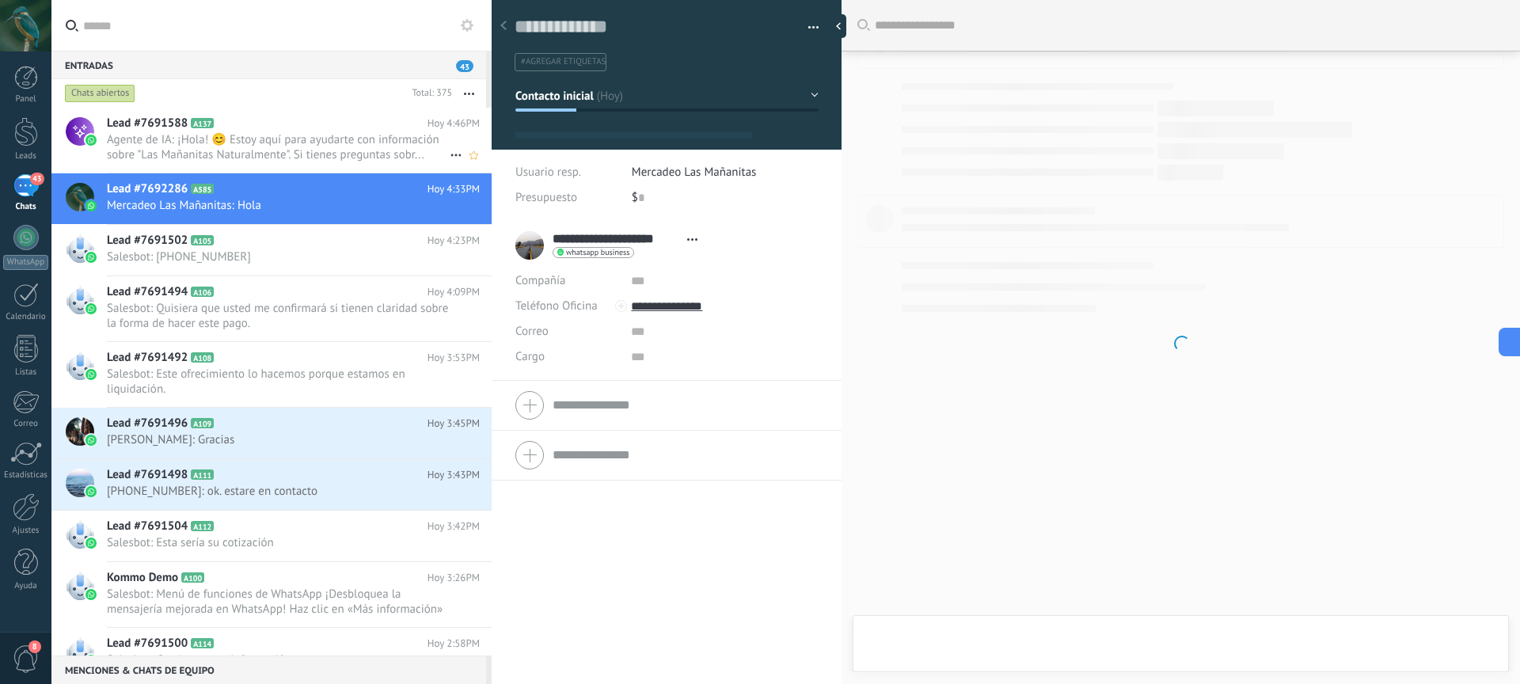
scroll to position [24, 0]
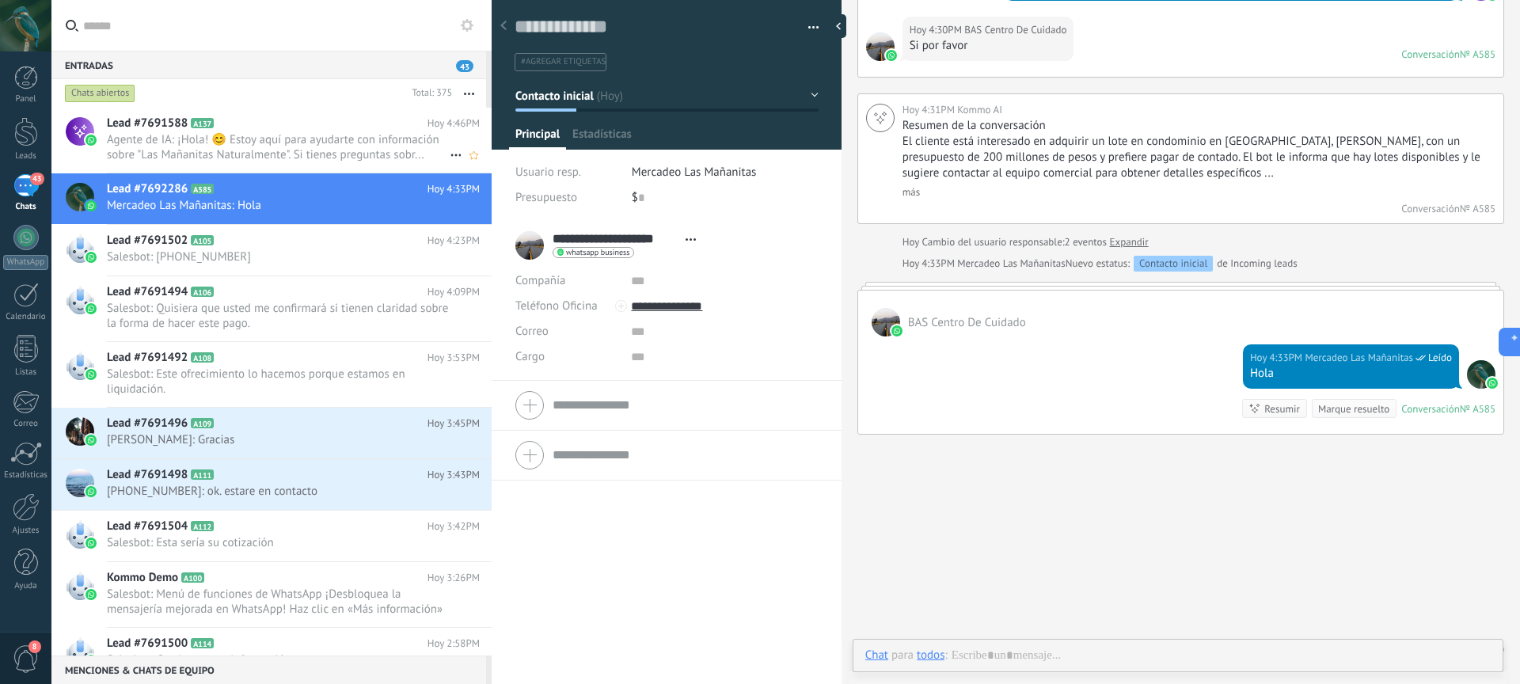
click at [291, 146] on span "Agente de IA: ¡Hola! 😊 Estoy aquí para ayudarte con información sobre "Las Maña…" at bounding box center [278, 147] width 343 height 30
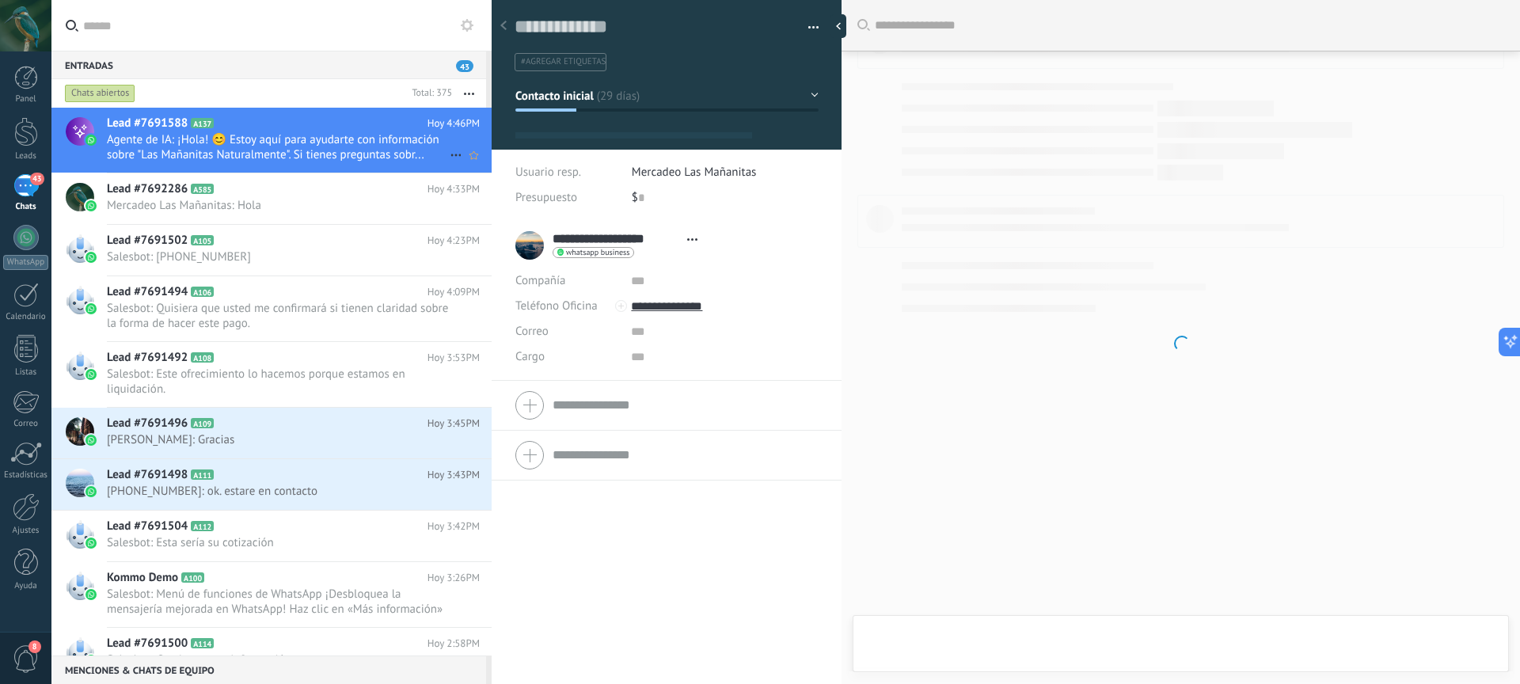
scroll to position [24, 0]
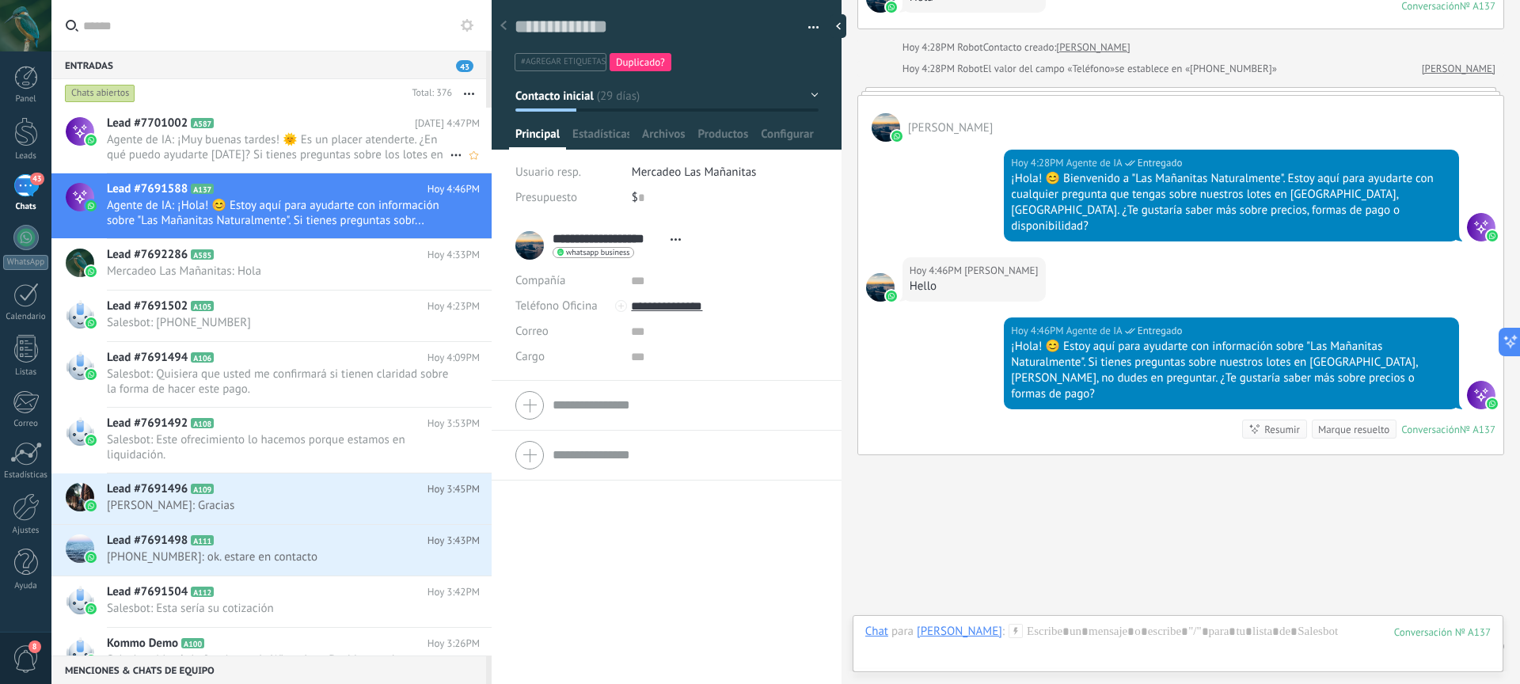
click at [333, 148] on span "Agente de IA: ¡Muy buenas tardes! 🌞 Es un placer atenderte. ¿En qué puedo ayuda…" at bounding box center [278, 147] width 343 height 30
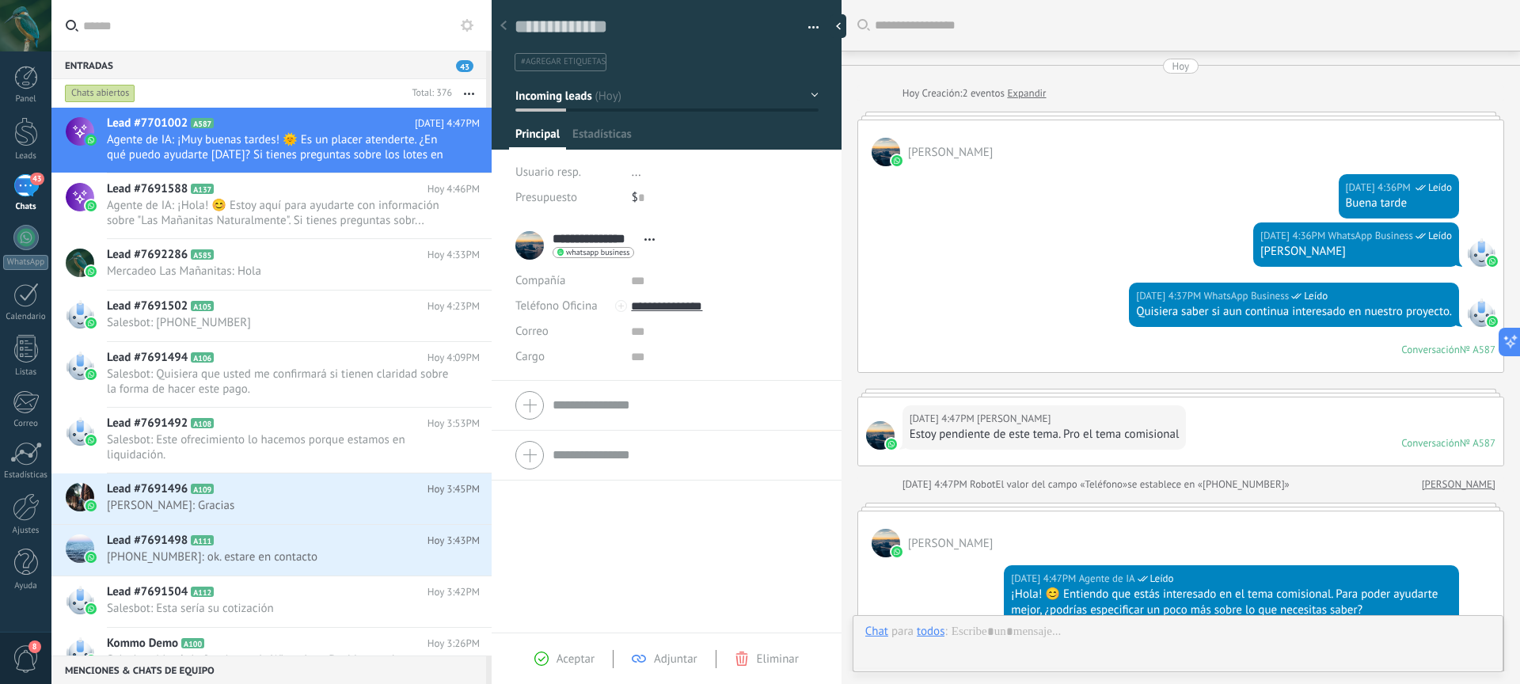
scroll to position [495, 0]
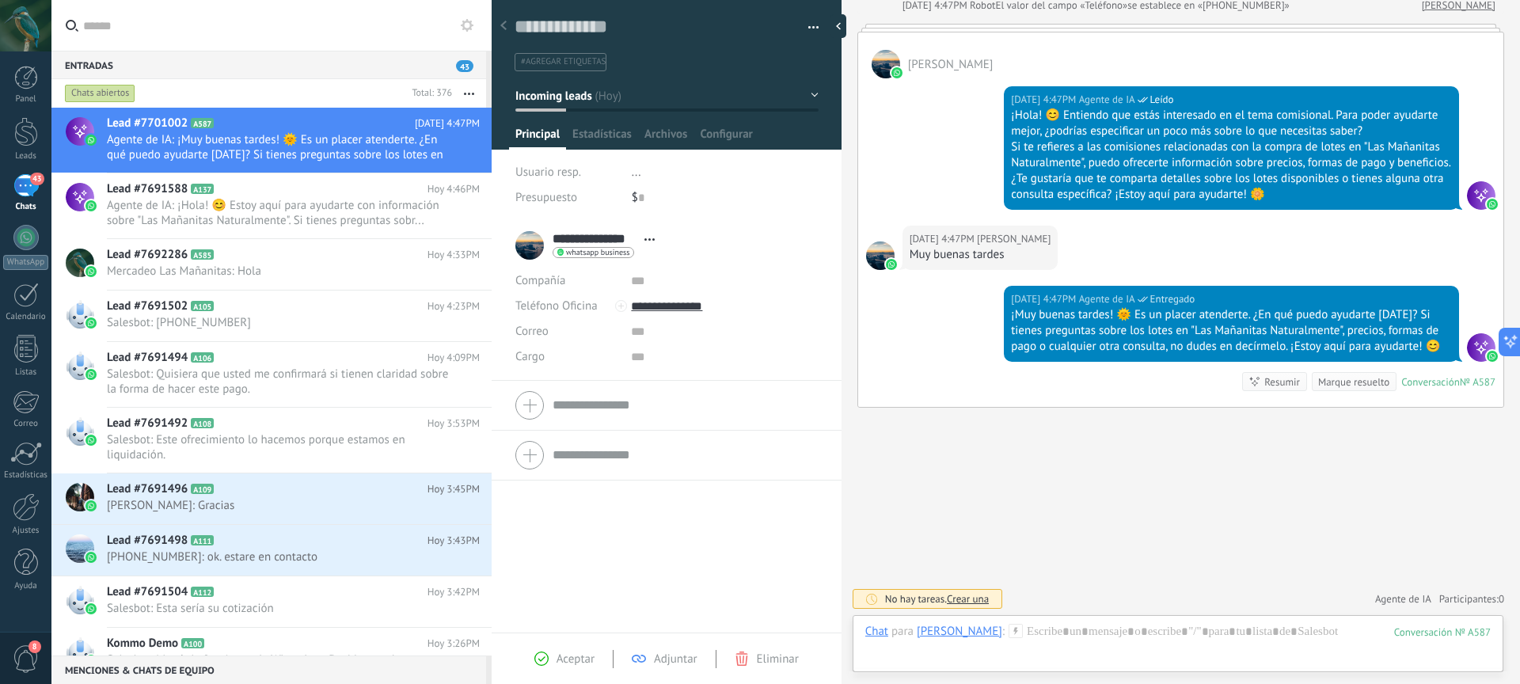
click at [568, 657] on span "Aceptar" at bounding box center [576, 659] width 38 height 15
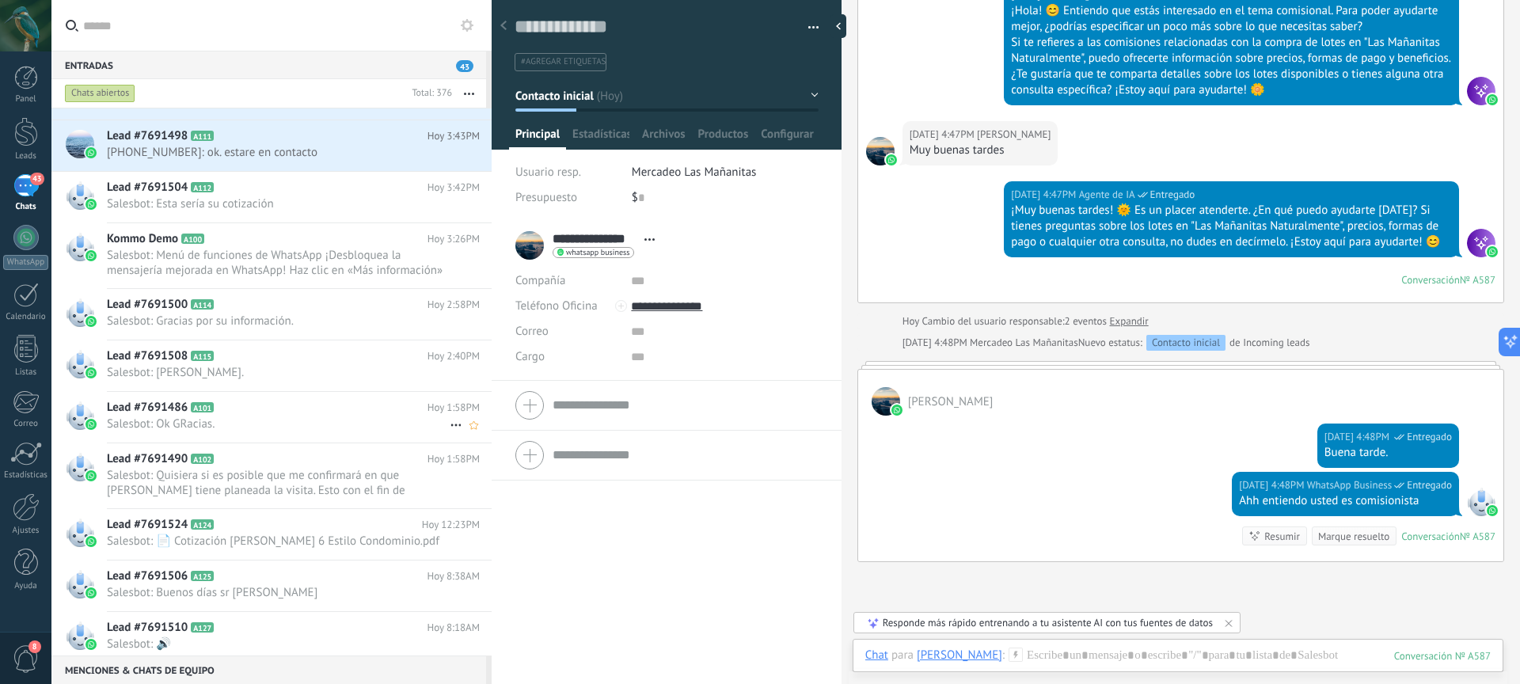
scroll to position [395, 0]
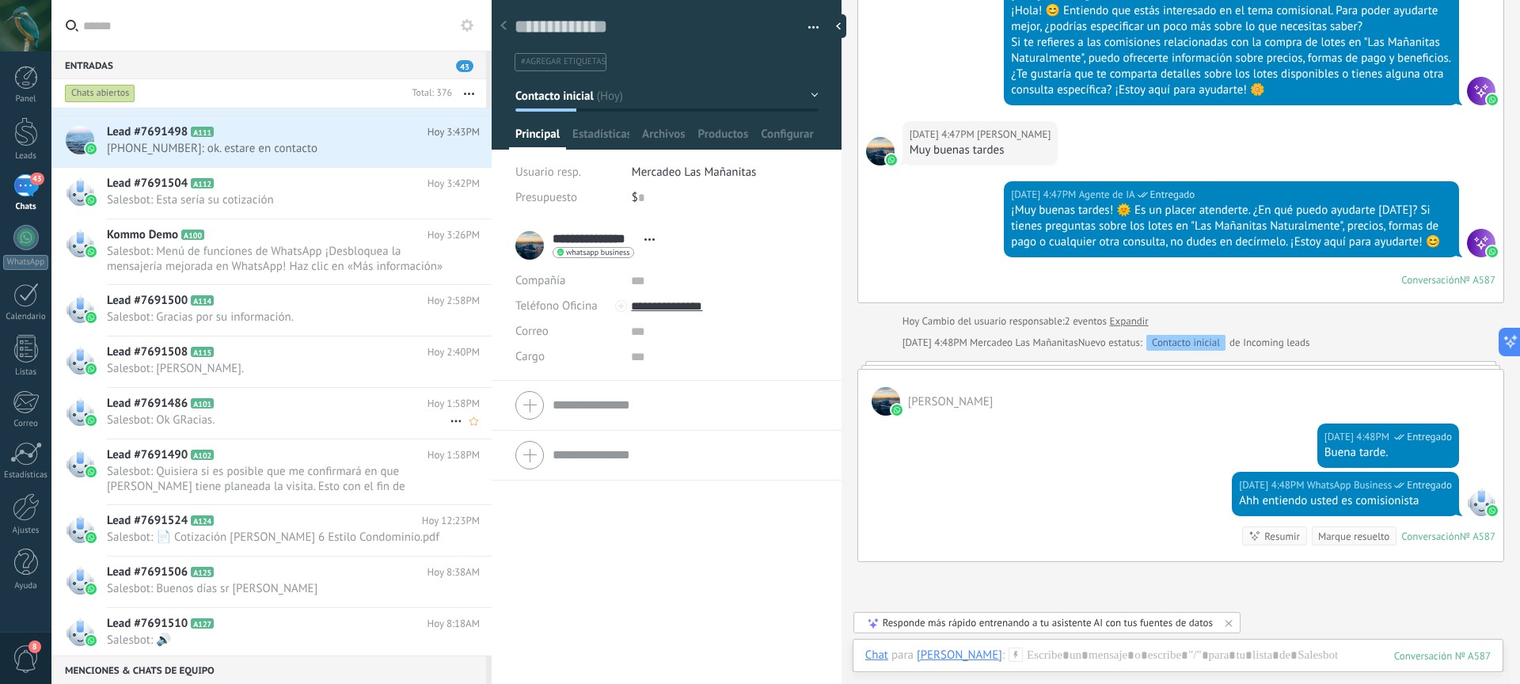
click at [284, 411] on h2 "Lead #7691486 A101" at bounding box center [267, 404] width 321 height 16
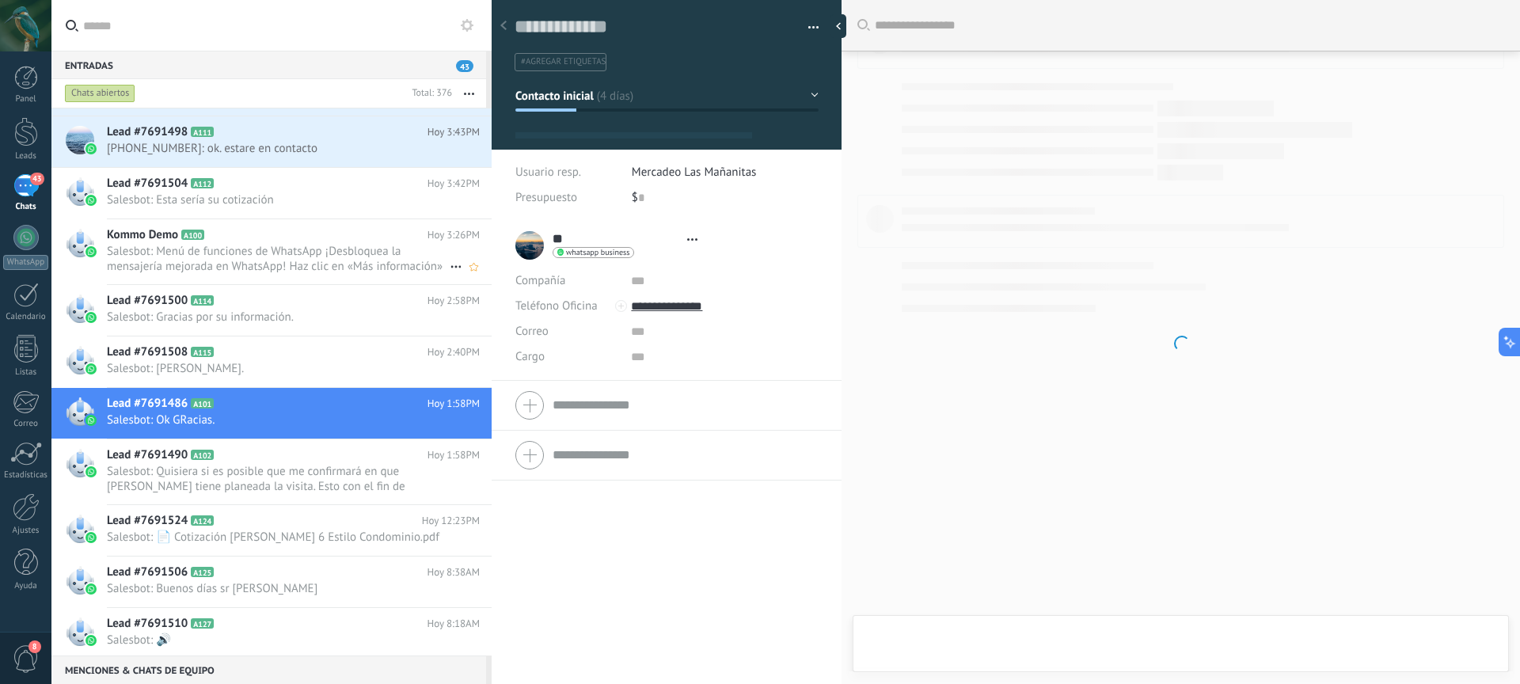
scroll to position [24, 0]
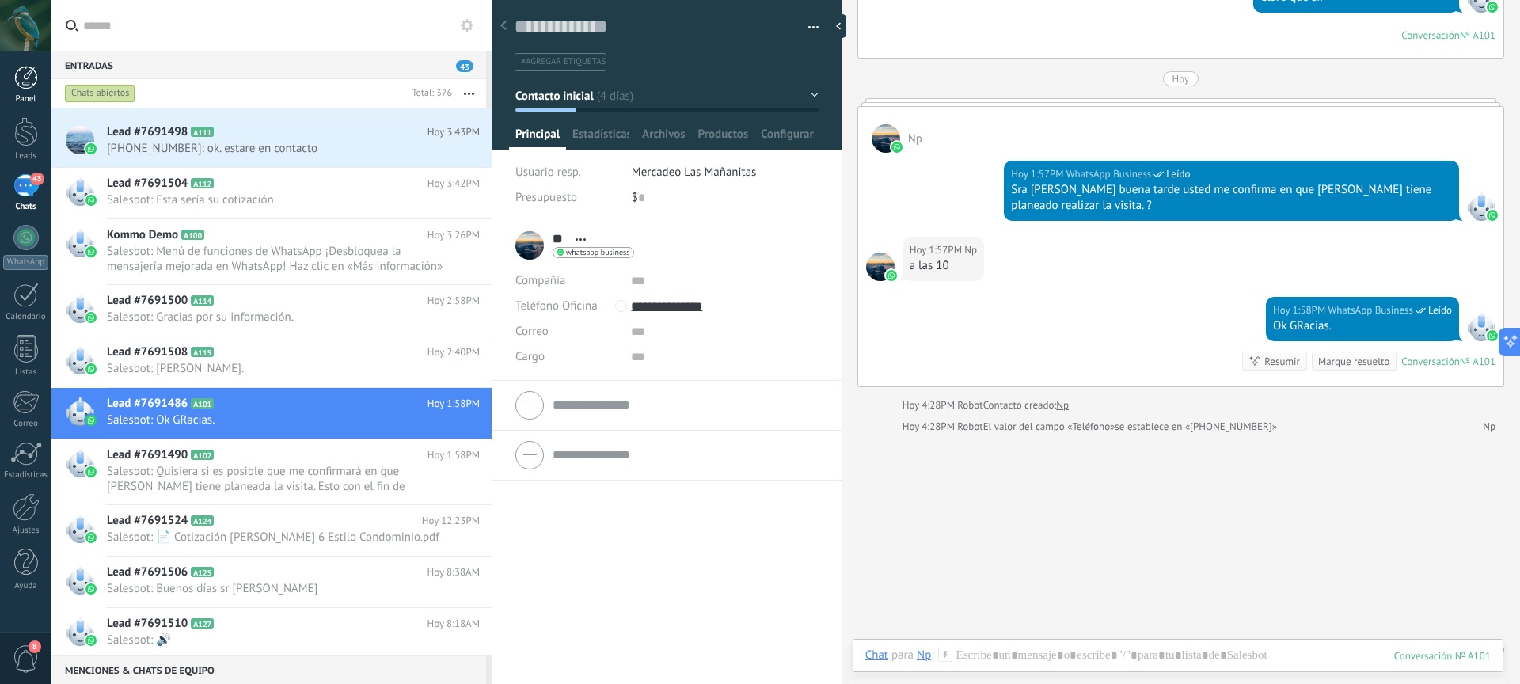
click at [24, 82] on div at bounding box center [26, 78] width 24 height 24
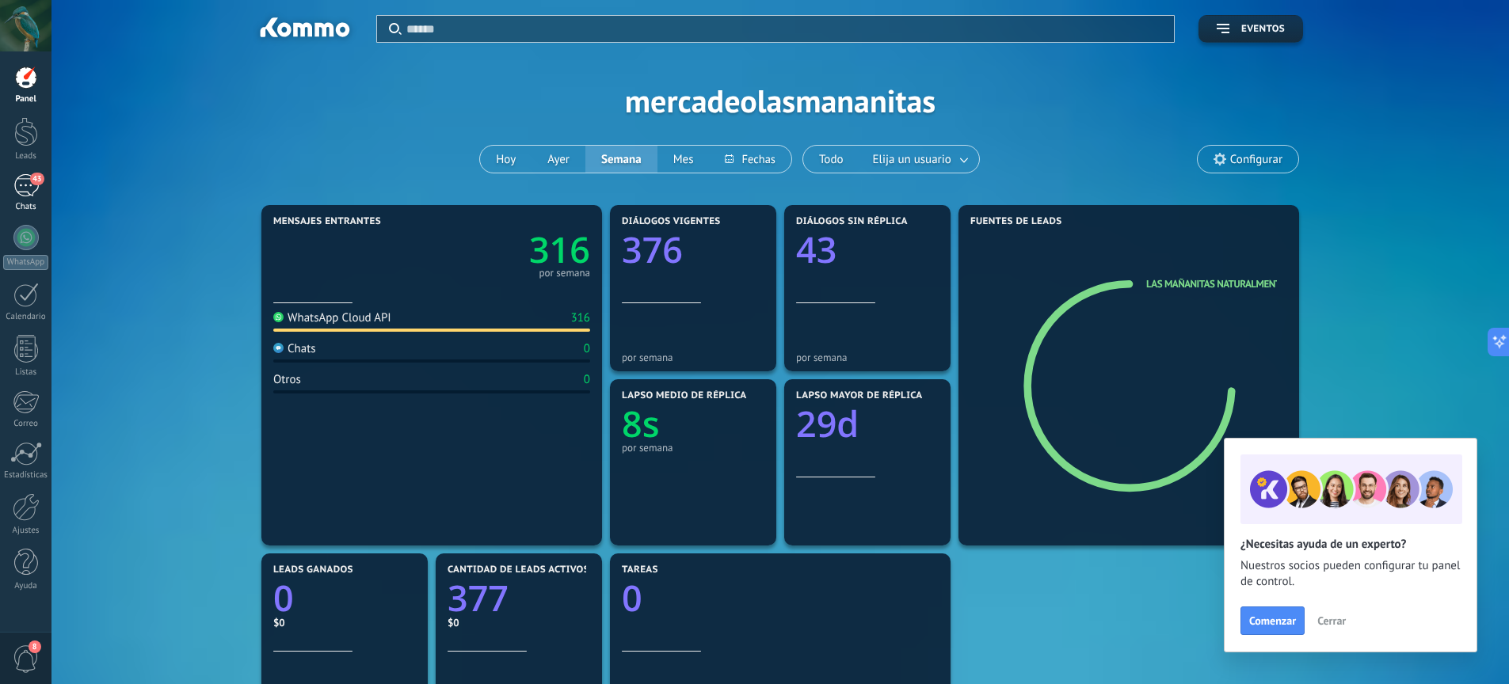
click at [29, 192] on div "43" at bounding box center [25, 185] width 25 height 23
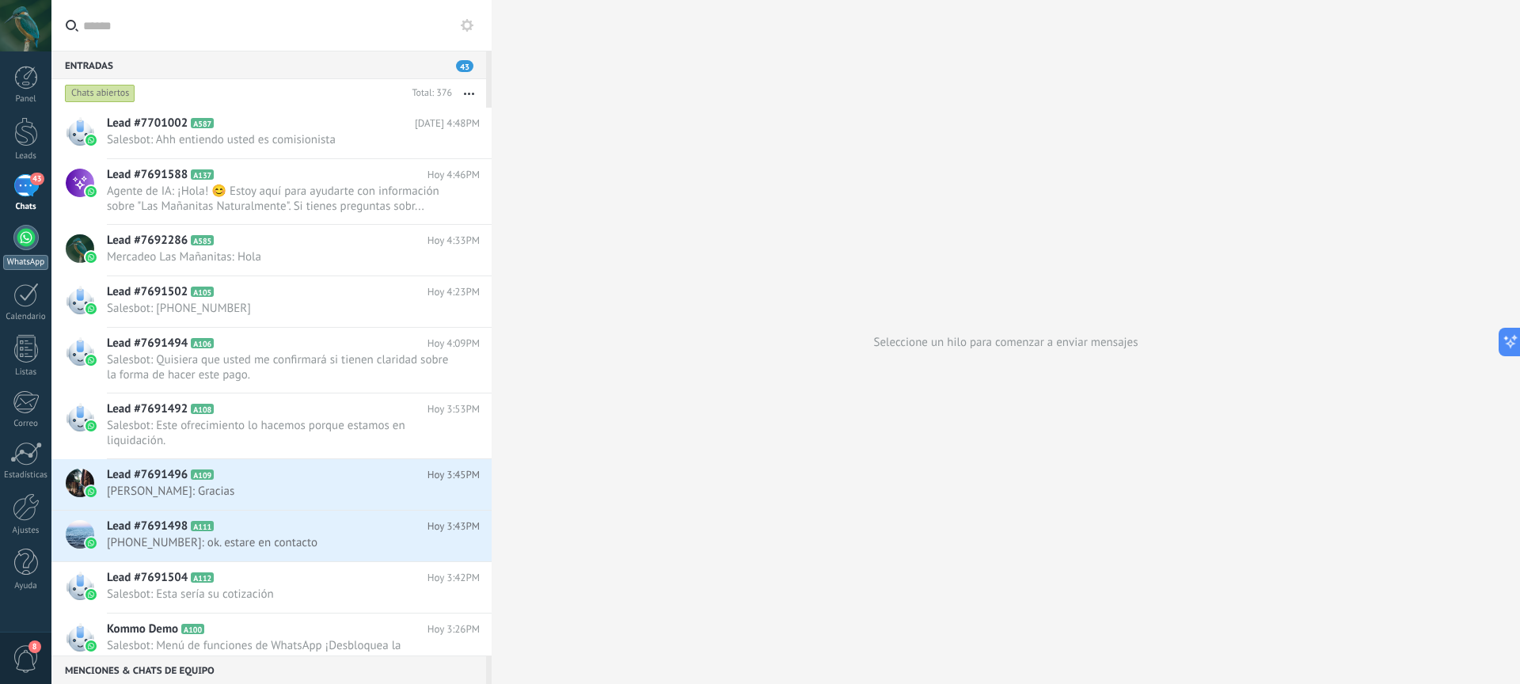
click at [21, 241] on div at bounding box center [25, 237] width 25 height 25
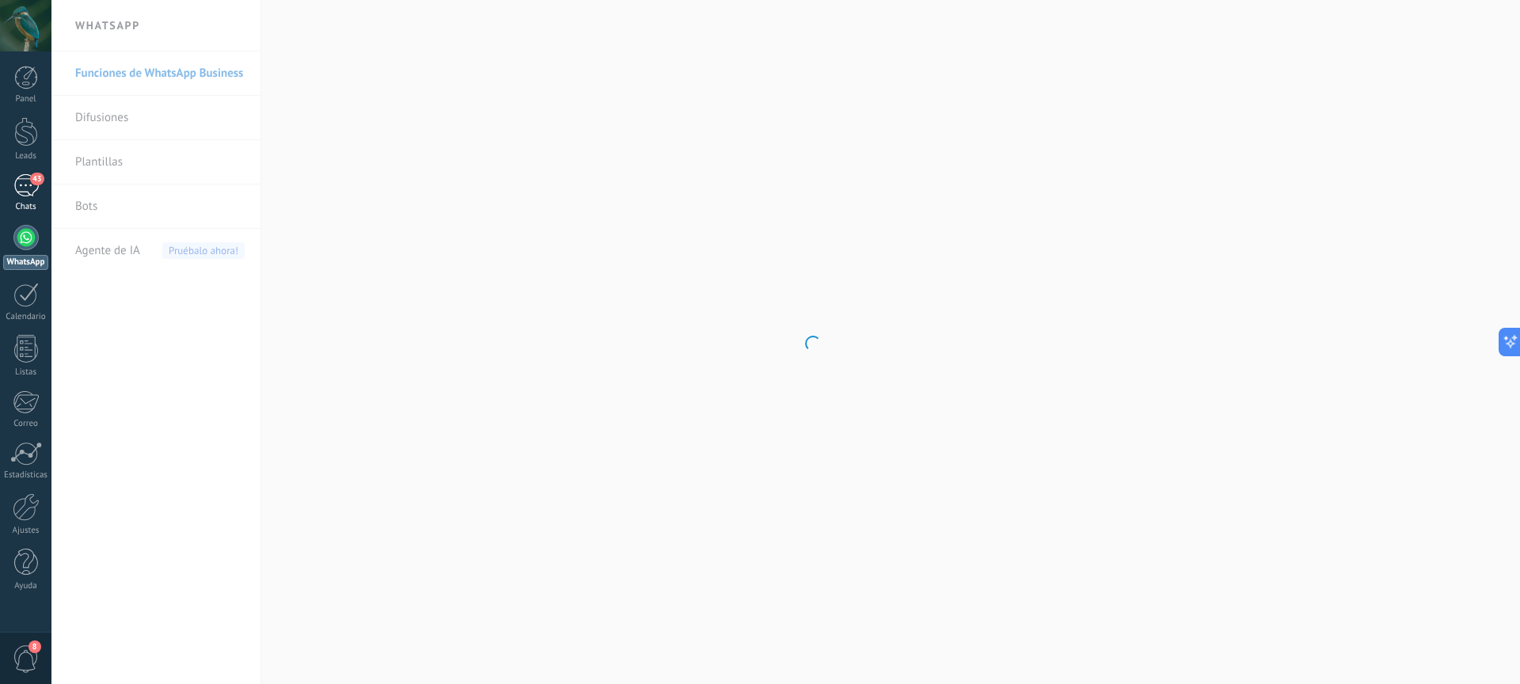
click at [24, 188] on div "43" at bounding box center [25, 185] width 25 height 23
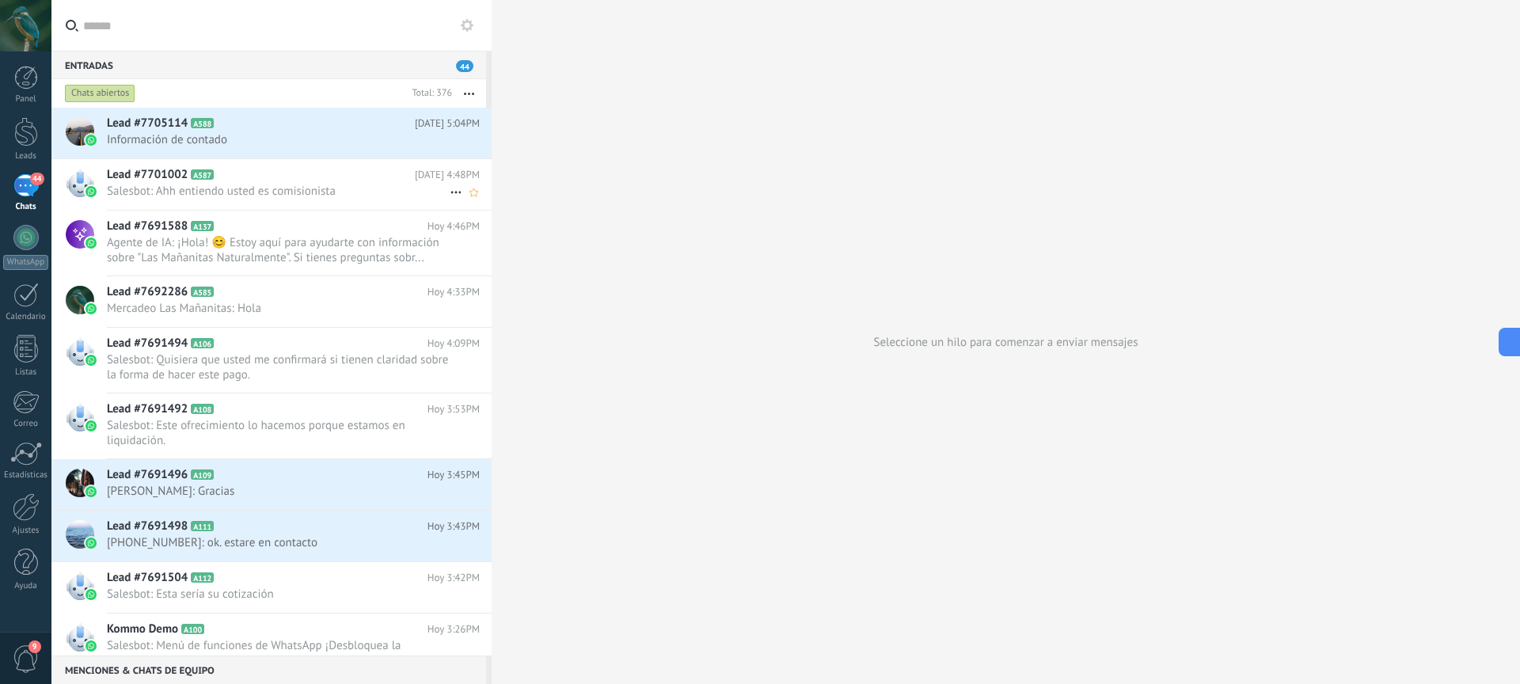
click at [274, 183] on div "Lead #7701002 A587 Hoy 4:48PM Salesbot: Ahh entiendo usted es comisionista" at bounding box center [299, 184] width 385 height 50
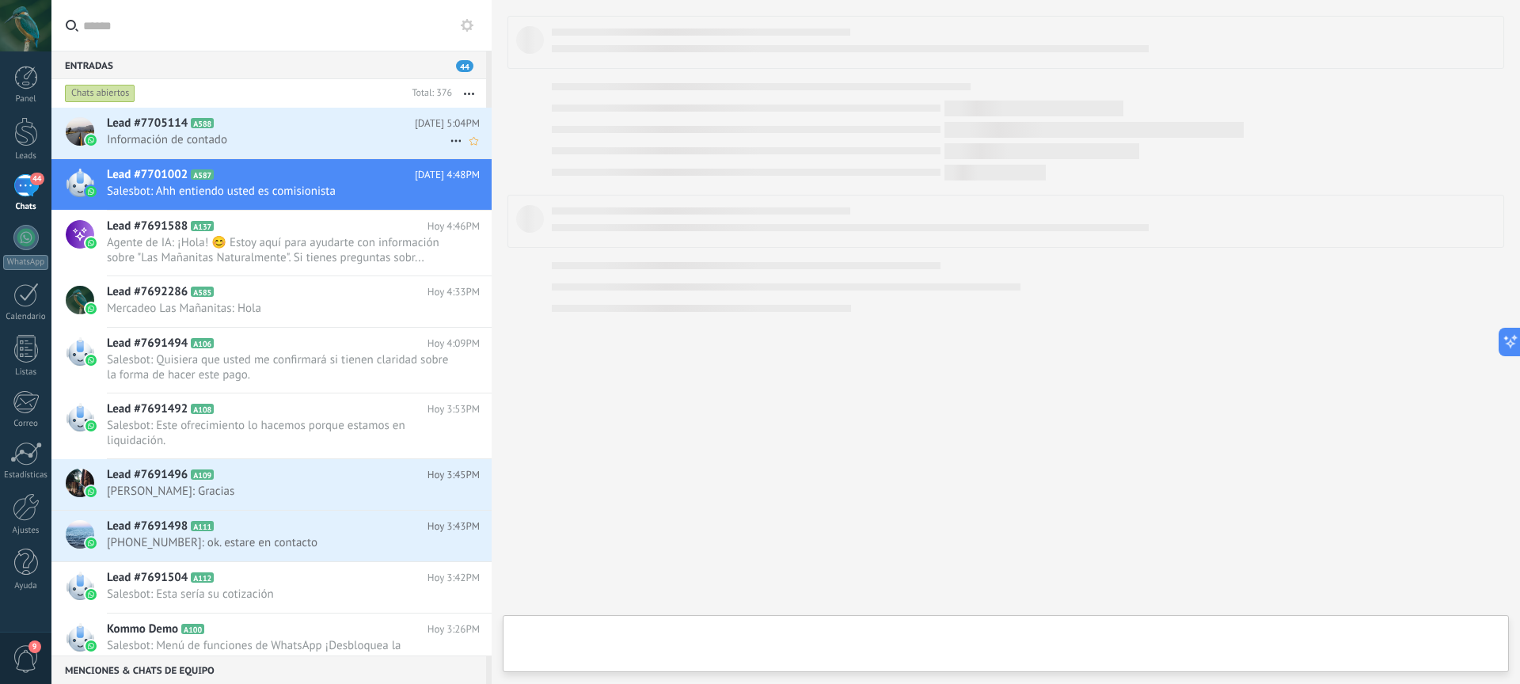
click at [299, 142] on span "Información de contado" at bounding box center [278, 139] width 343 height 15
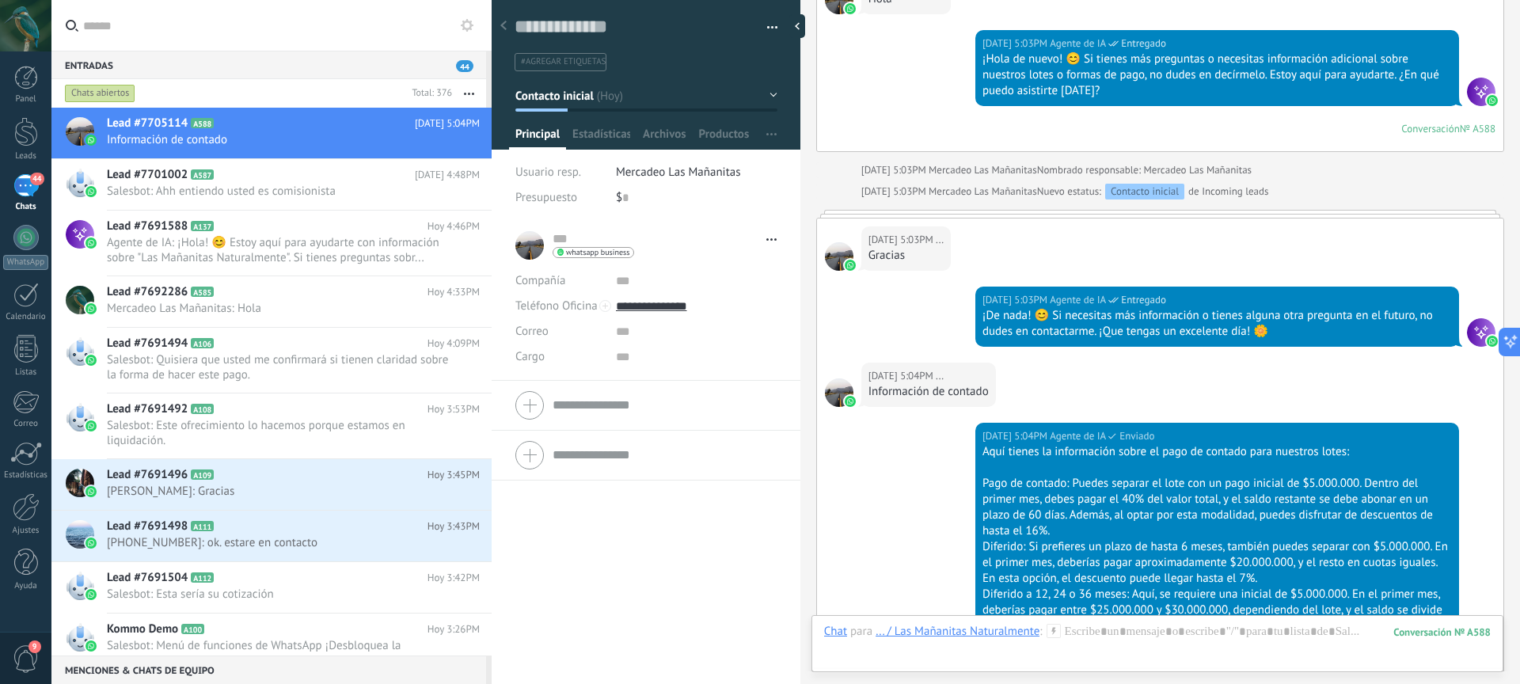
scroll to position [2121, 0]
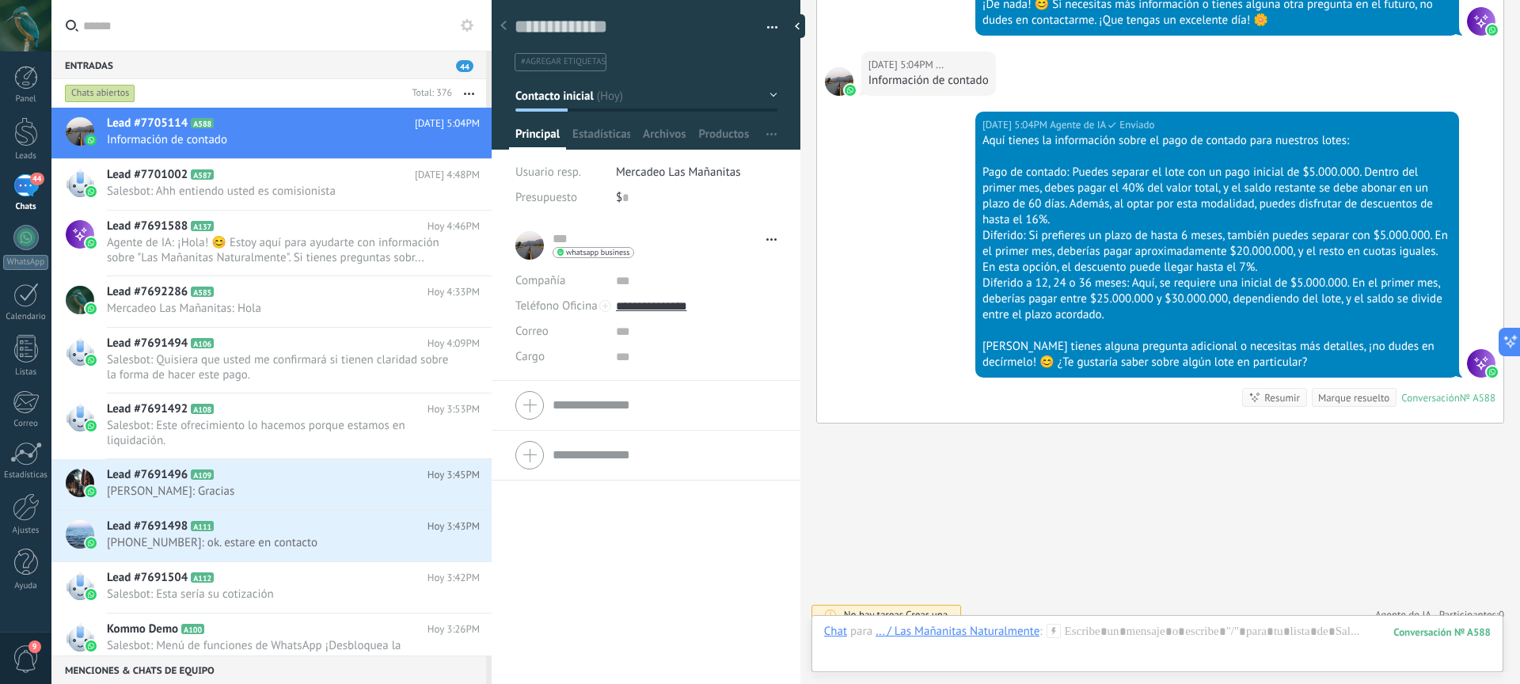
click at [1400, 607] on span "Agente de IA" at bounding box center [1404, 615] width 56 height 16
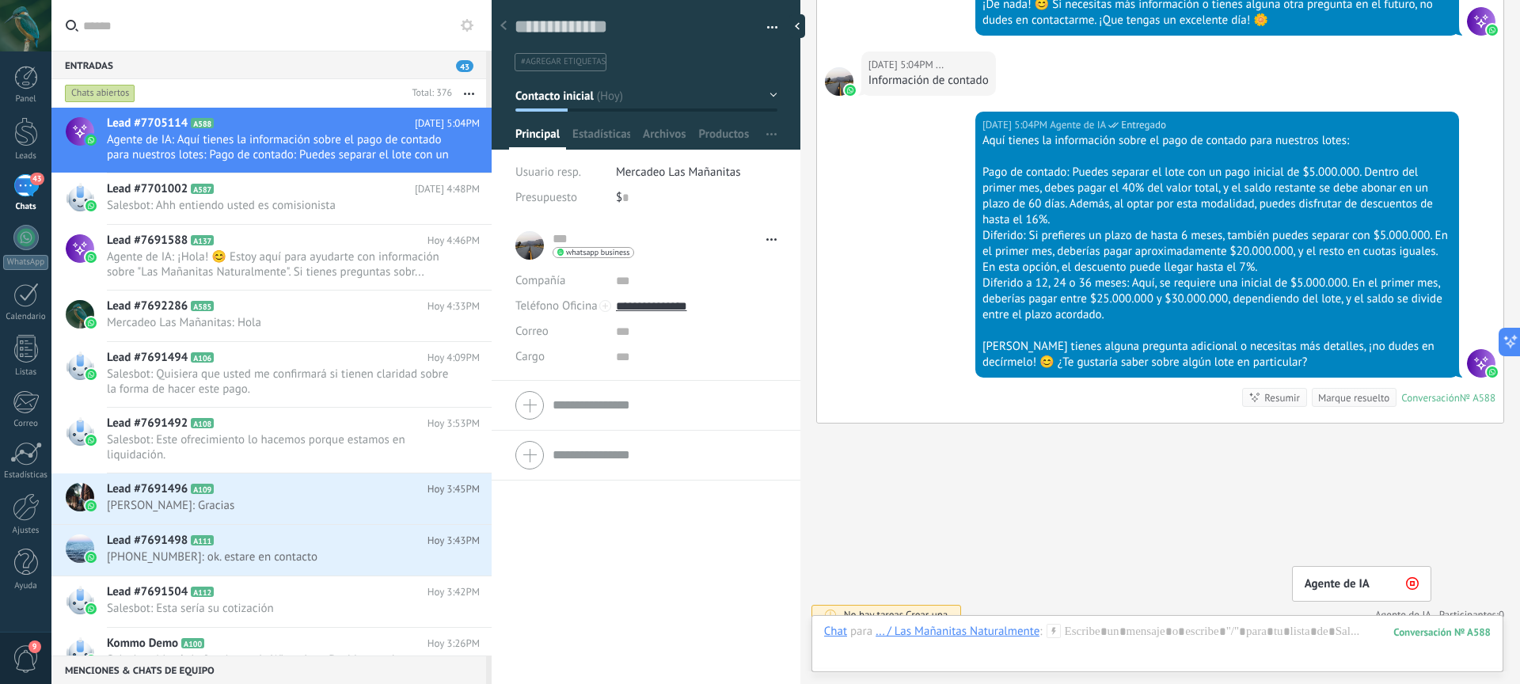
click at [1406, 577] on icon at bounding box center [1412, 583] width 13 height 13
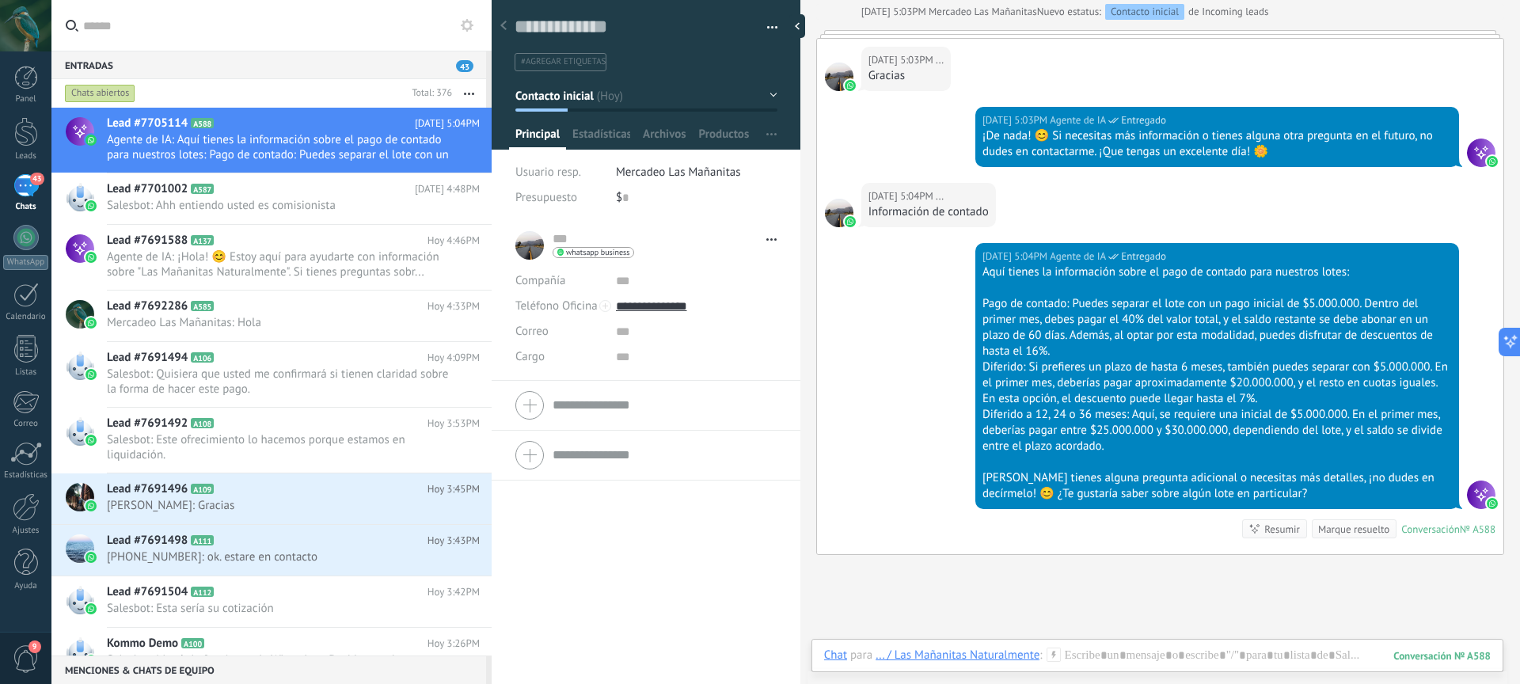
scroll to position [2030, 0]
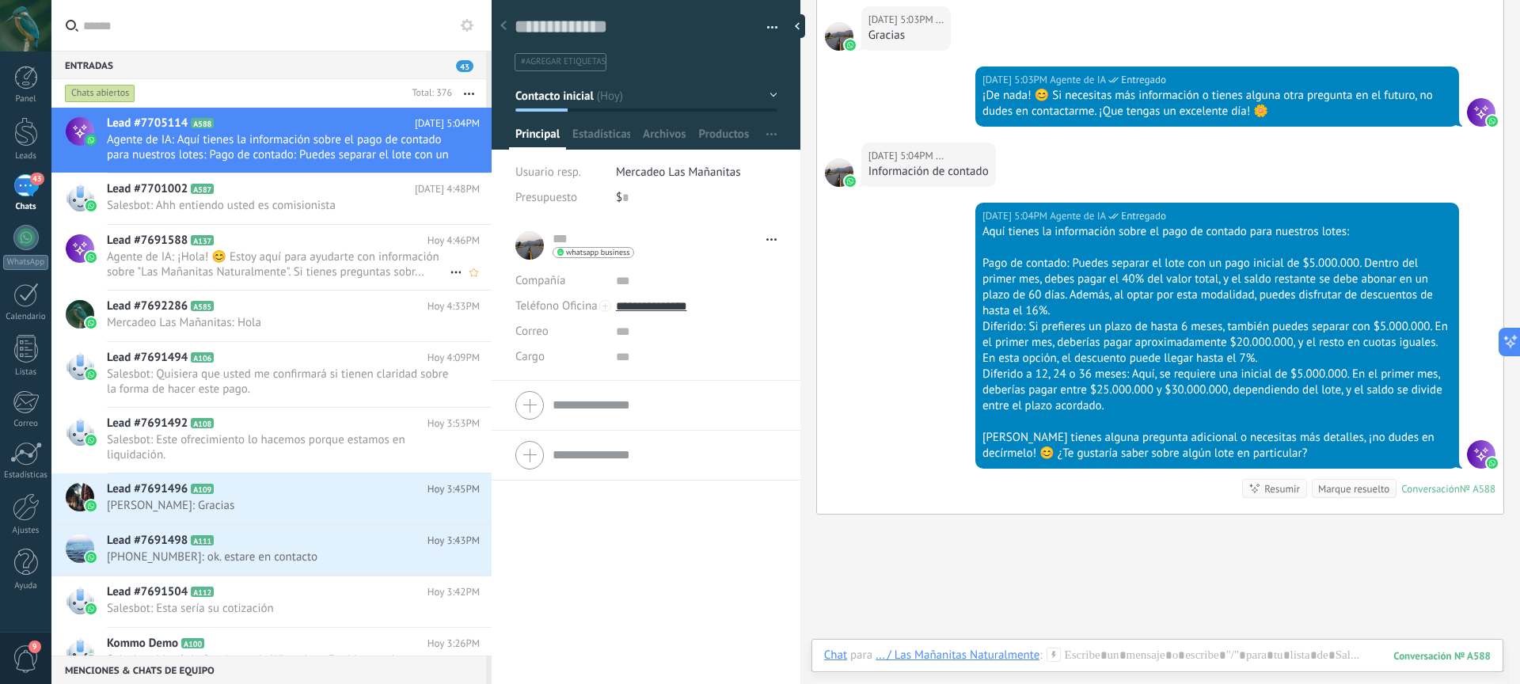
click at [320, 255] on span "Agente de IA: ¡Hola! 😊 Estoy aquí para ayudarte con información sobre "Las Maña…" at bounding box center [278, 264] width 343 height 30
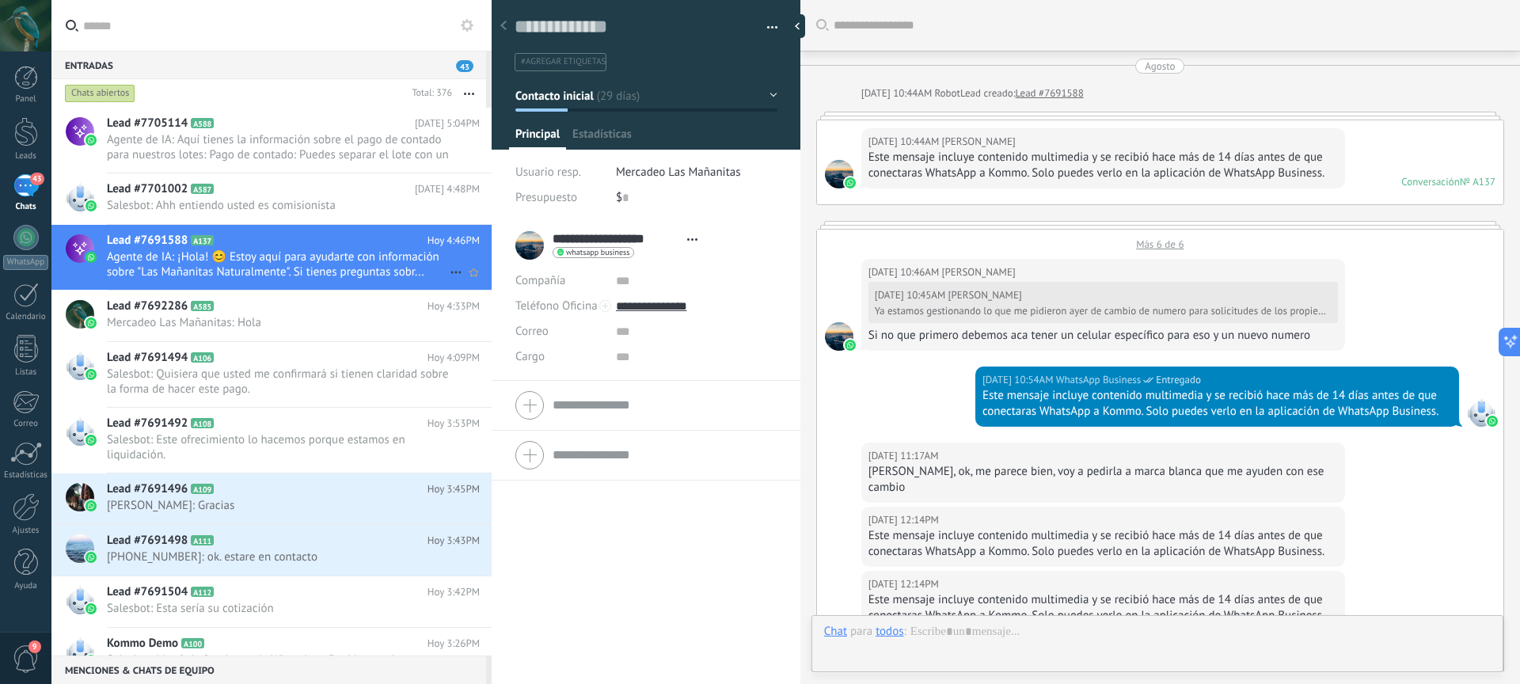
scroll to position [2636, 0]
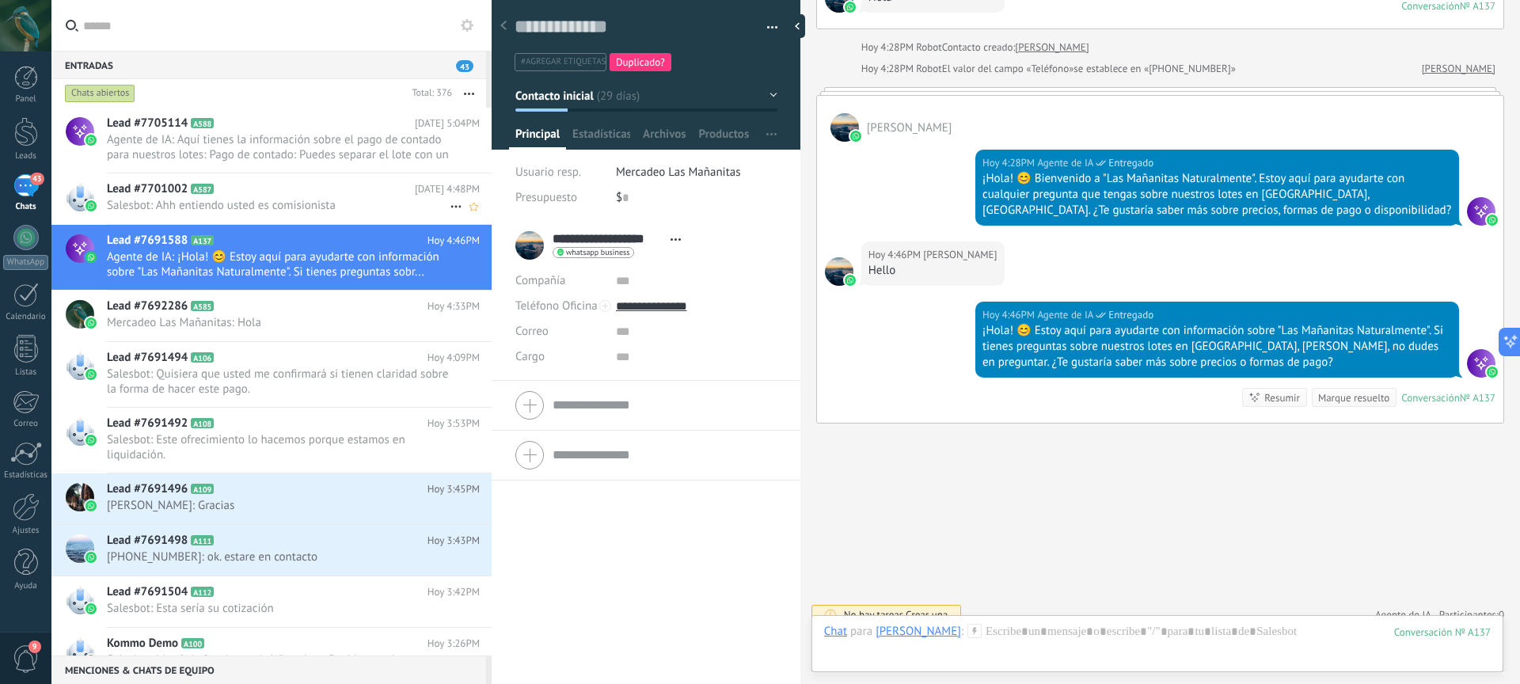
click at [362, 215] on div "Lead #7701002 A587 Hoy 4:48PM Salesbot: Ahh entiendo usted es comisionista" at bounding box center [299, 198] width 385 height 50
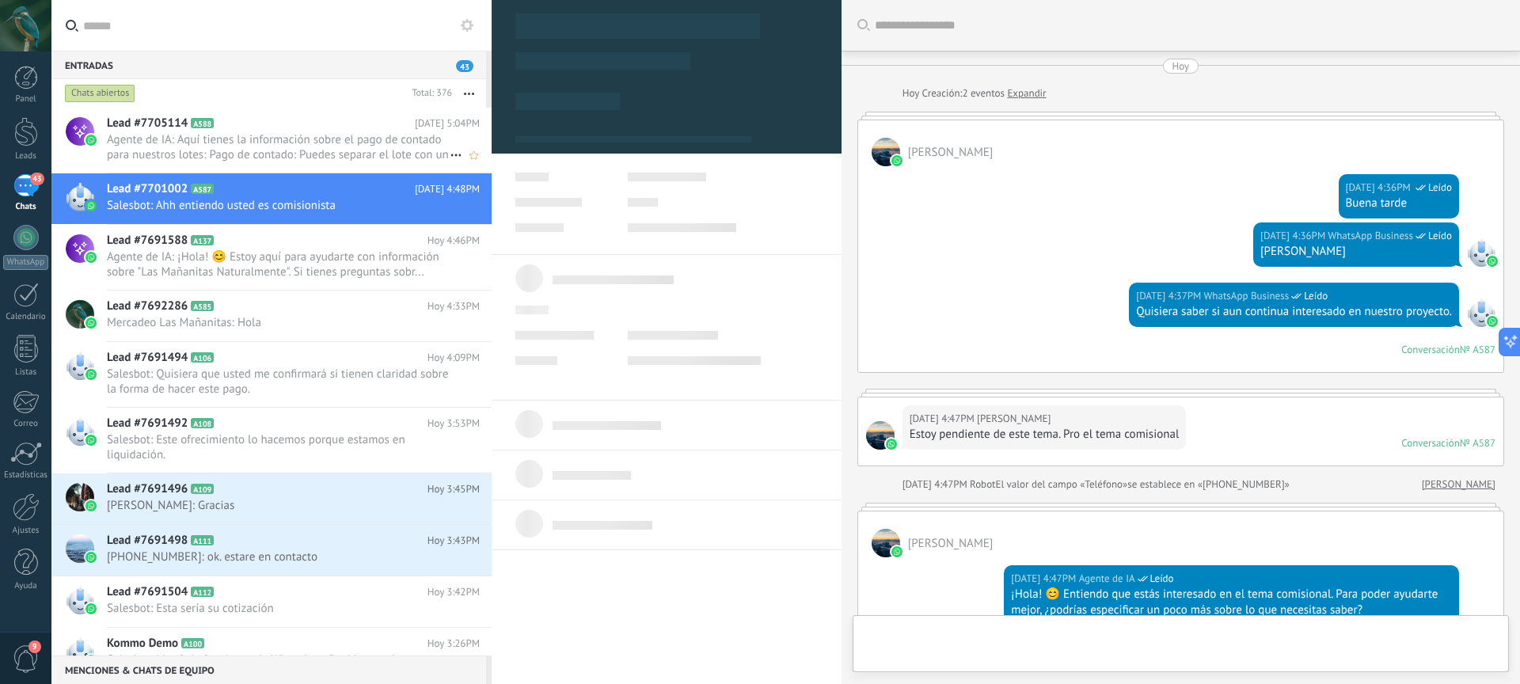
scroll to position [738, 0]
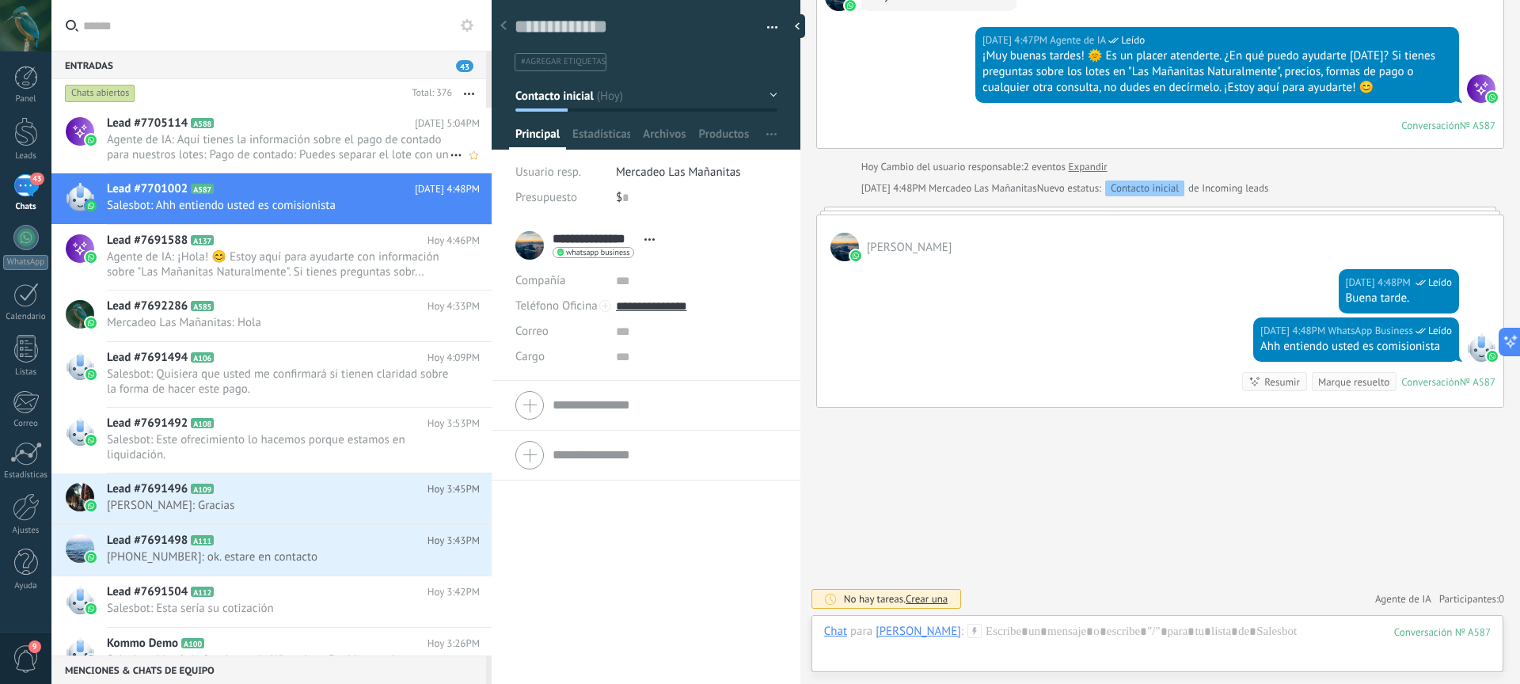
click at [365, 140] on span "Agente de IA: Aquí tienes la información sobre el pago de contado para nuestros…" at bounding box center [278, 147] width 343 height 30
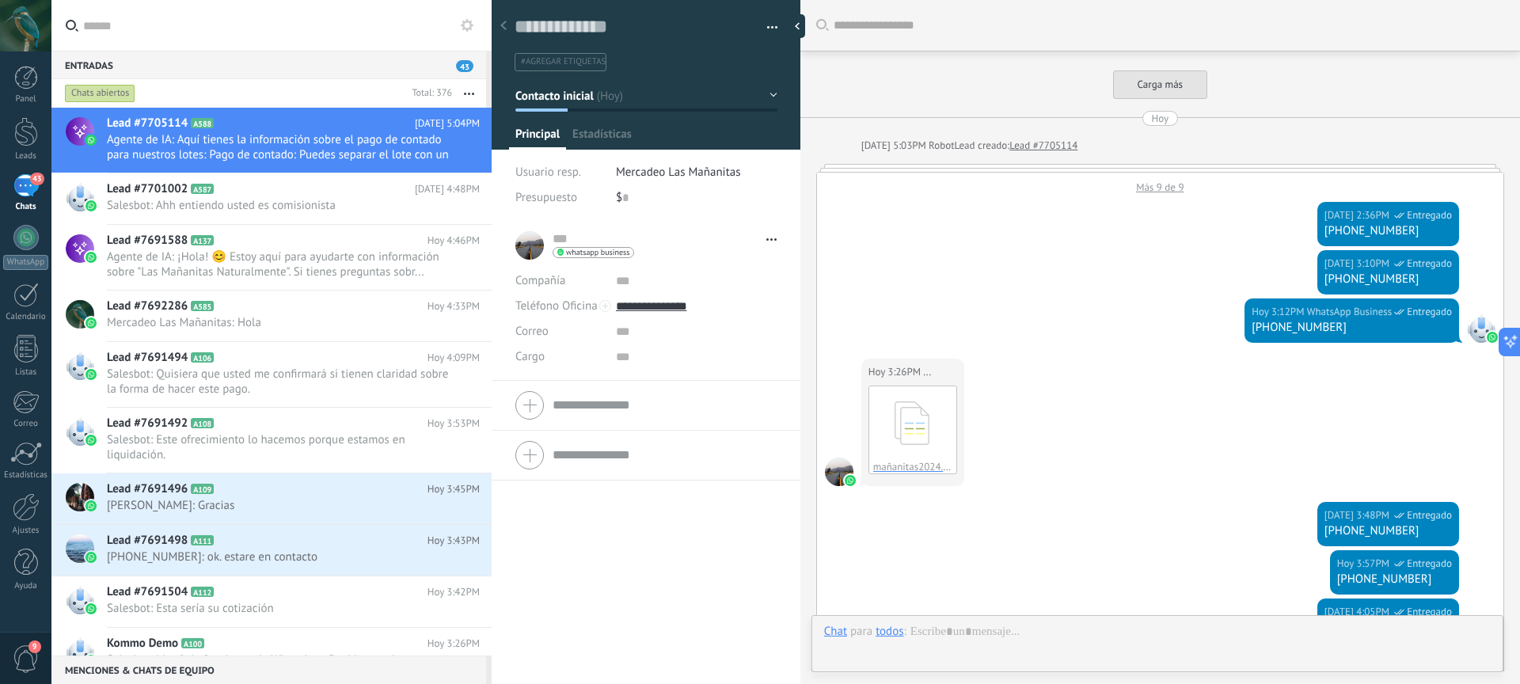
type textarea "**********"
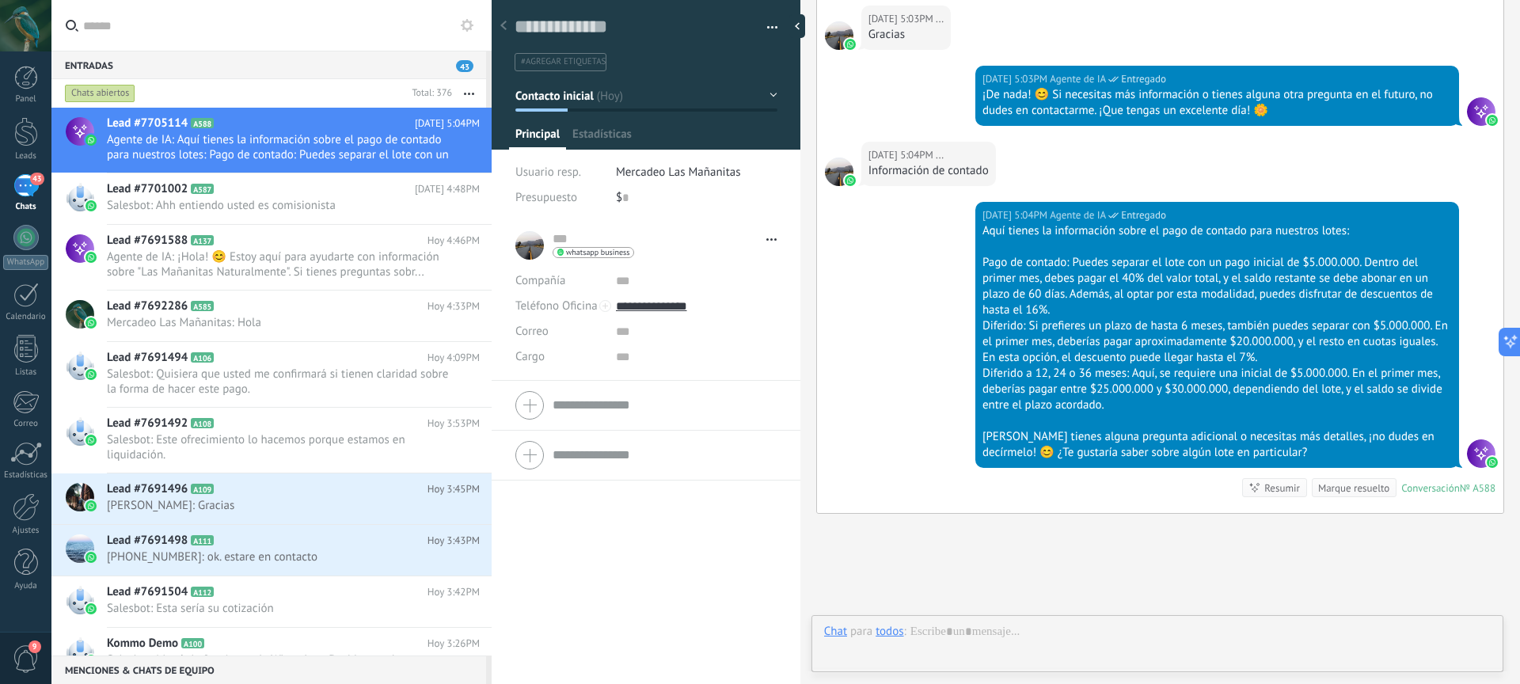
scroll to position [24, 0]
click at [1209, 653] on div at bounding box center [1157, 672] width 667 height 48
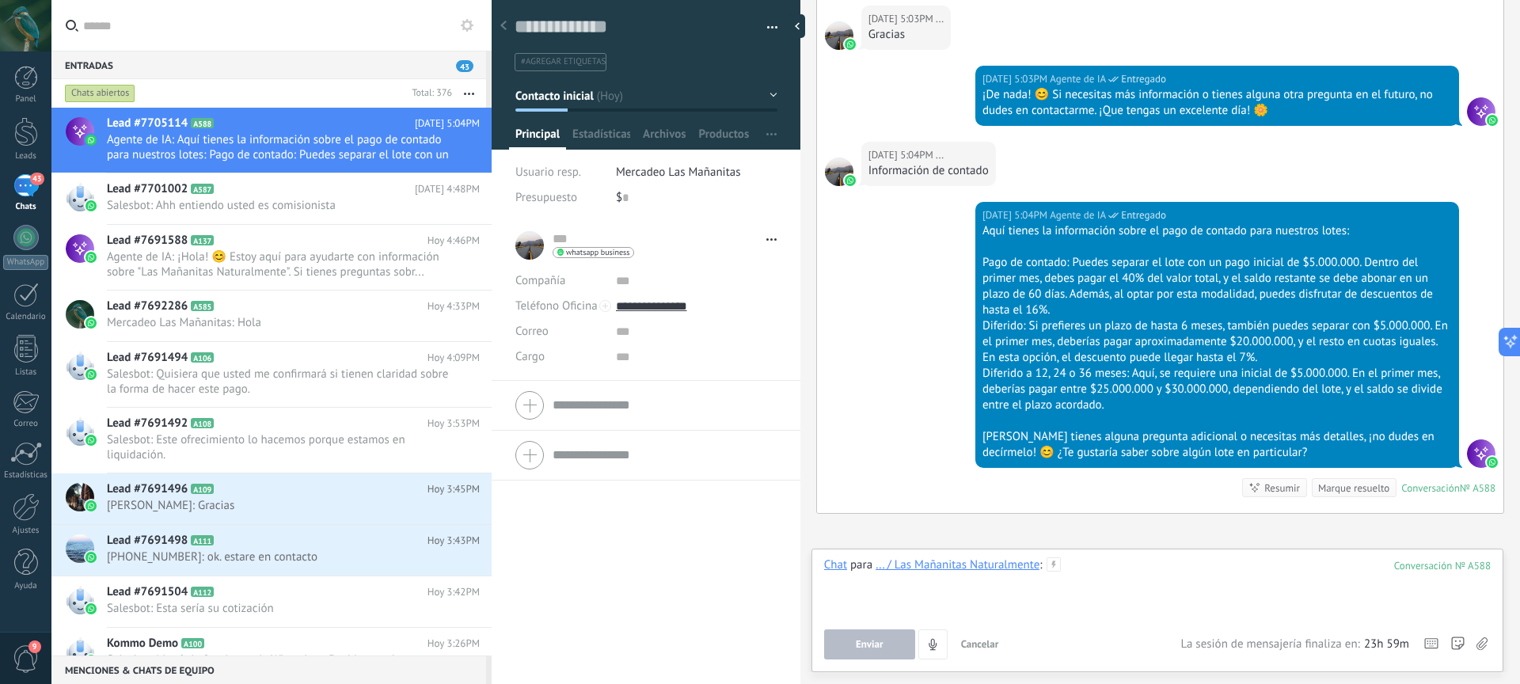
scroll to position [2065, 0]
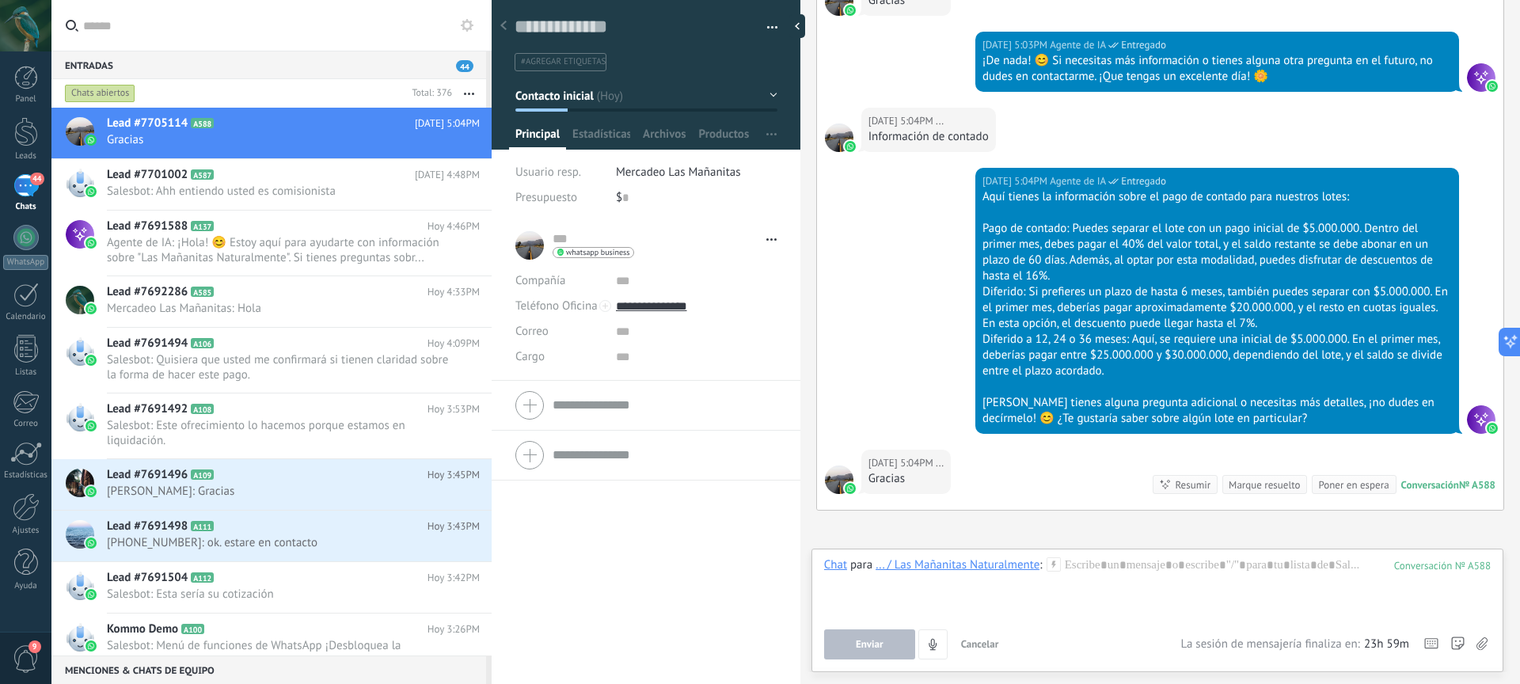
click at [1121, 566] on div at bounding box center [1157, 588] width 667 height 60
click at [889, 637] on button "Enviar" at bounding box center [869, 645] width 91 height 30
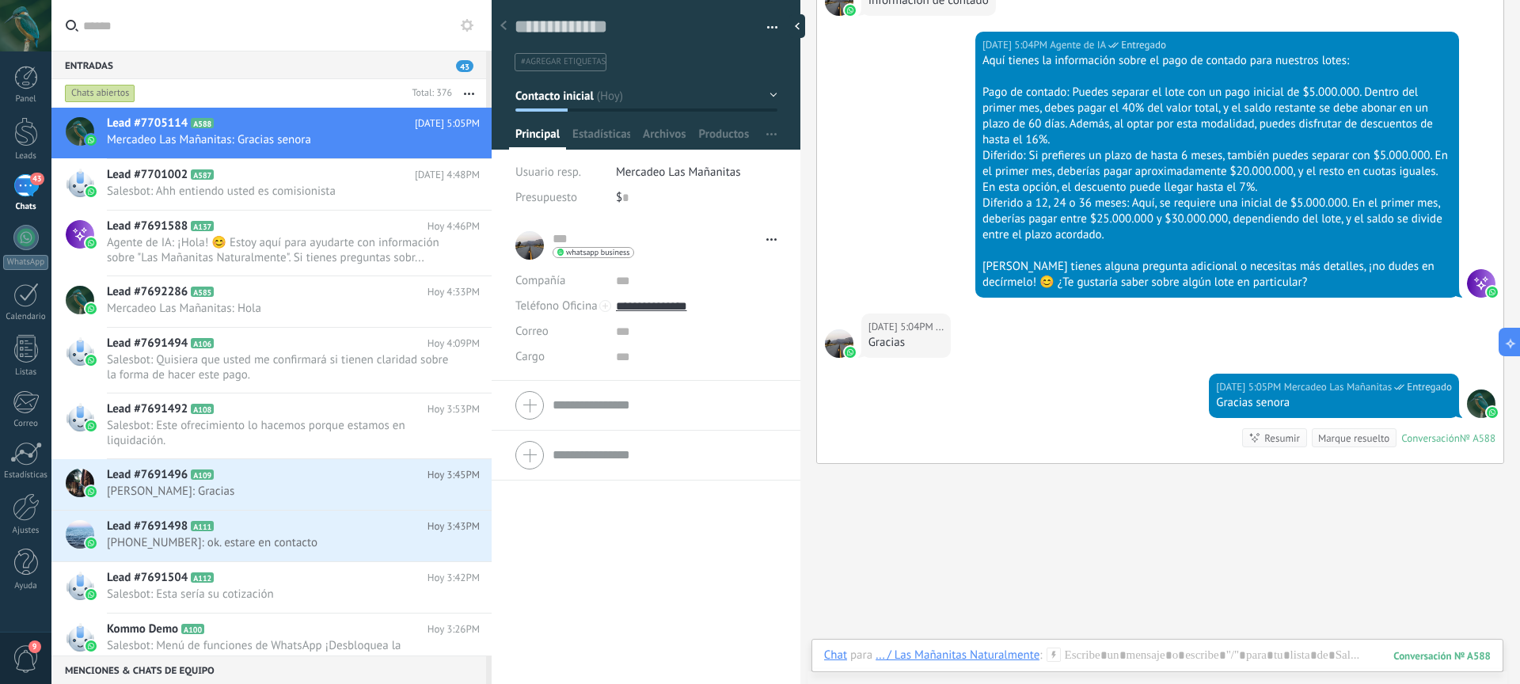
scroll to position [2241, 0]
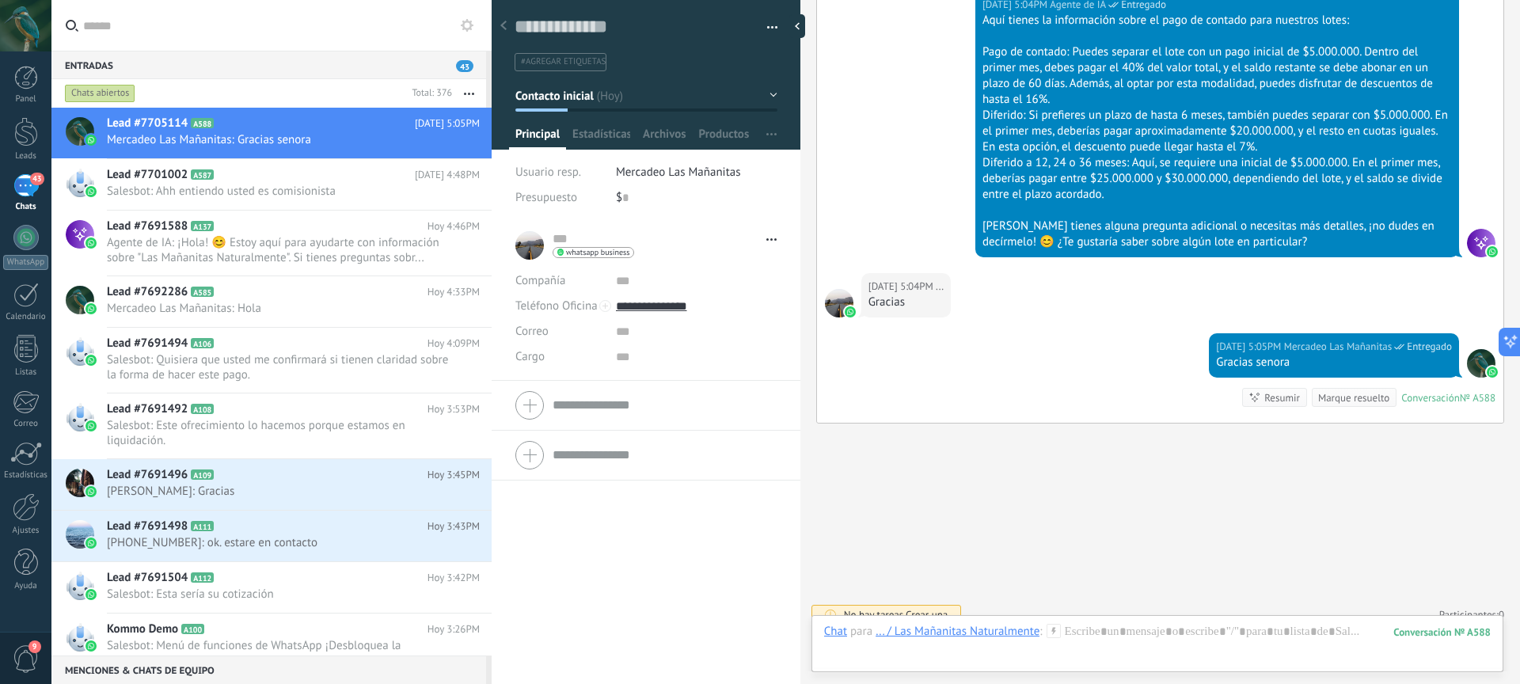
click at [1406, 602] on div "No hay tareas. Crear una Participantes: 0 Agregar usuario Bots: 0" at bounding box center [1160, 615] width 688 height 26
click at [273, 322] on div "Lead #7692286 A585 Hoy 4:33PM Mercadeo Las Mañanitas: Hola" at bounding box center [299, 301] width 385 height 50
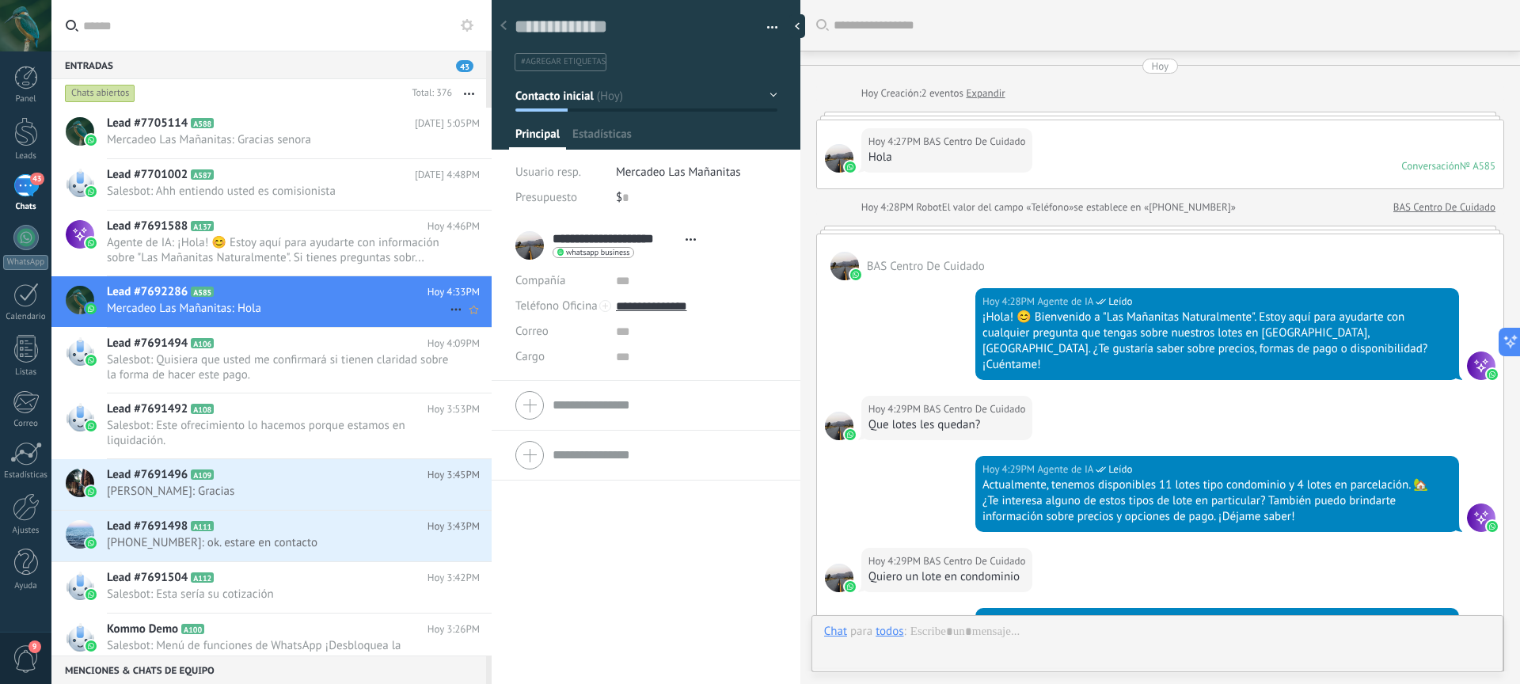
scroll to position [925, 0]
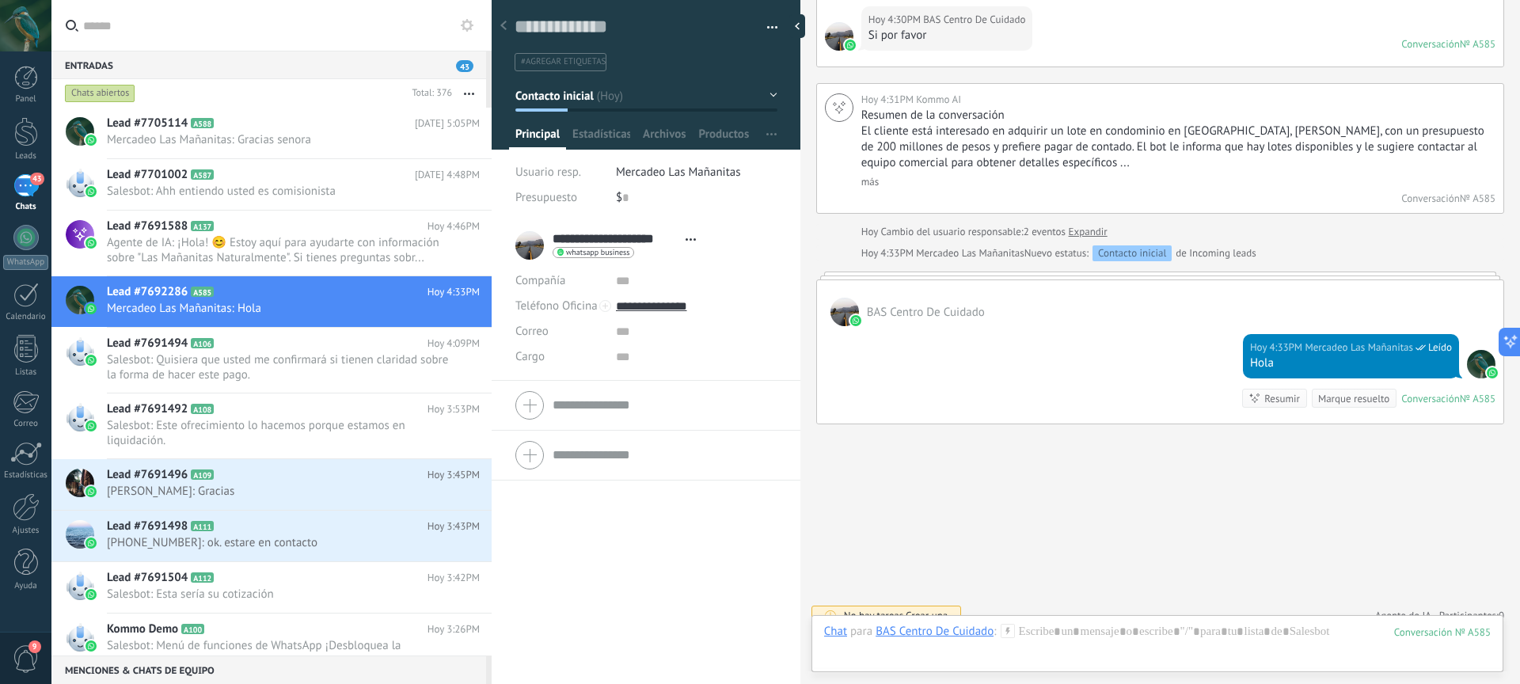
click at [1398, 608] on span "Agente de IA" at bounding box center [1404, 616] width 56 height 16
click at [1406, 578] on icon at bounding box center [1412, 584] width 13 height 13
click at [1462, 609] on link "Participantes: 0" at bounding box center [1472, 615] width 65 height 13
click at [1248, 634] on div at bounding box center [1157, 648] width 667 height 48
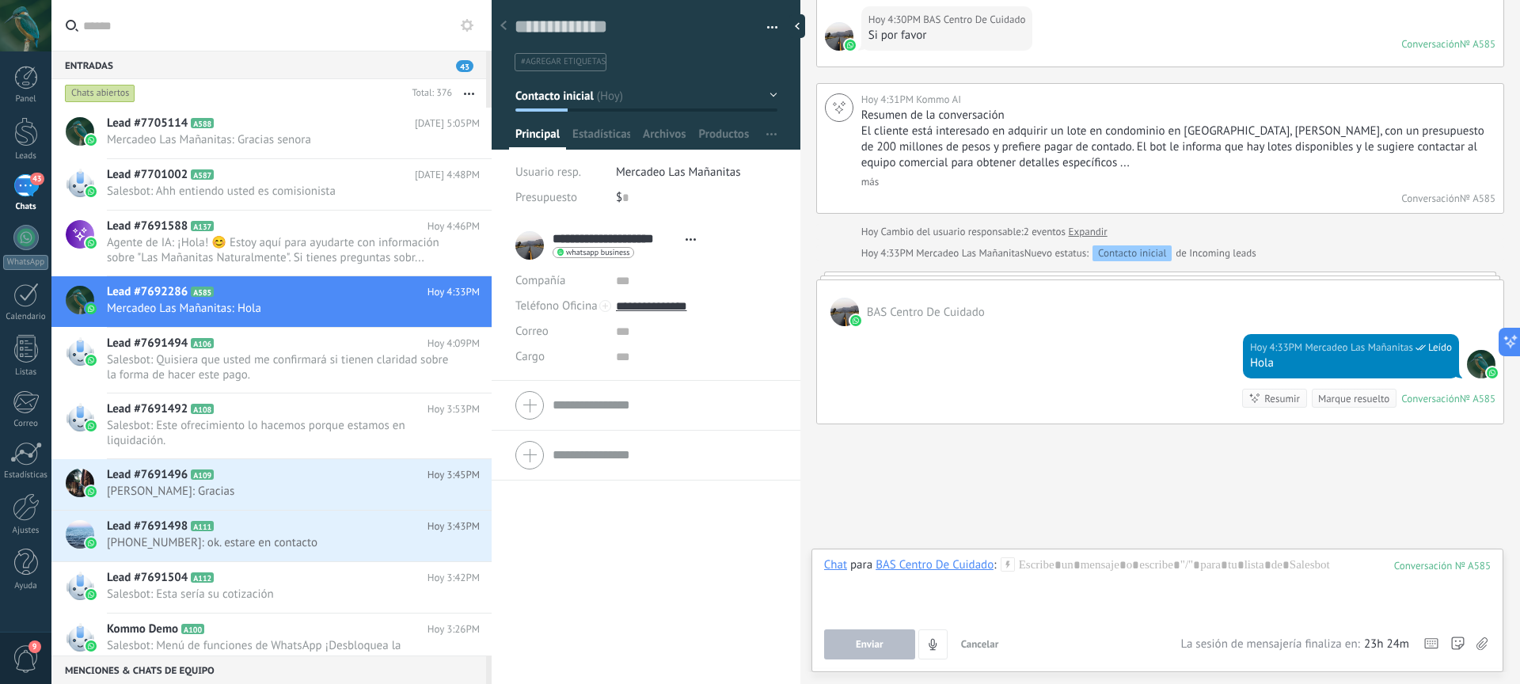
drag, startPoint x: 1245, startPoint y: 645, endPoint x: 1377, endPoint y: 644, distance: 132.3
click at [1376, 644] on div "23h 24m La sesión de mensajería finaliza en:" at bounding box center [1295, 645] width 229 height 16
drag, startPoint x: 1365, startPoint y: 645, endPoint x: 1393, endPoint y: 646, distance: 27.7
click at [1393, 646] on span "23h 24m" at bounding box center [1386, 645] width 45 height 16
drag, startPoint x: 1375, startPoint y: 645, endPoint x: 1398, endPoint y: 648, distance: 23.1
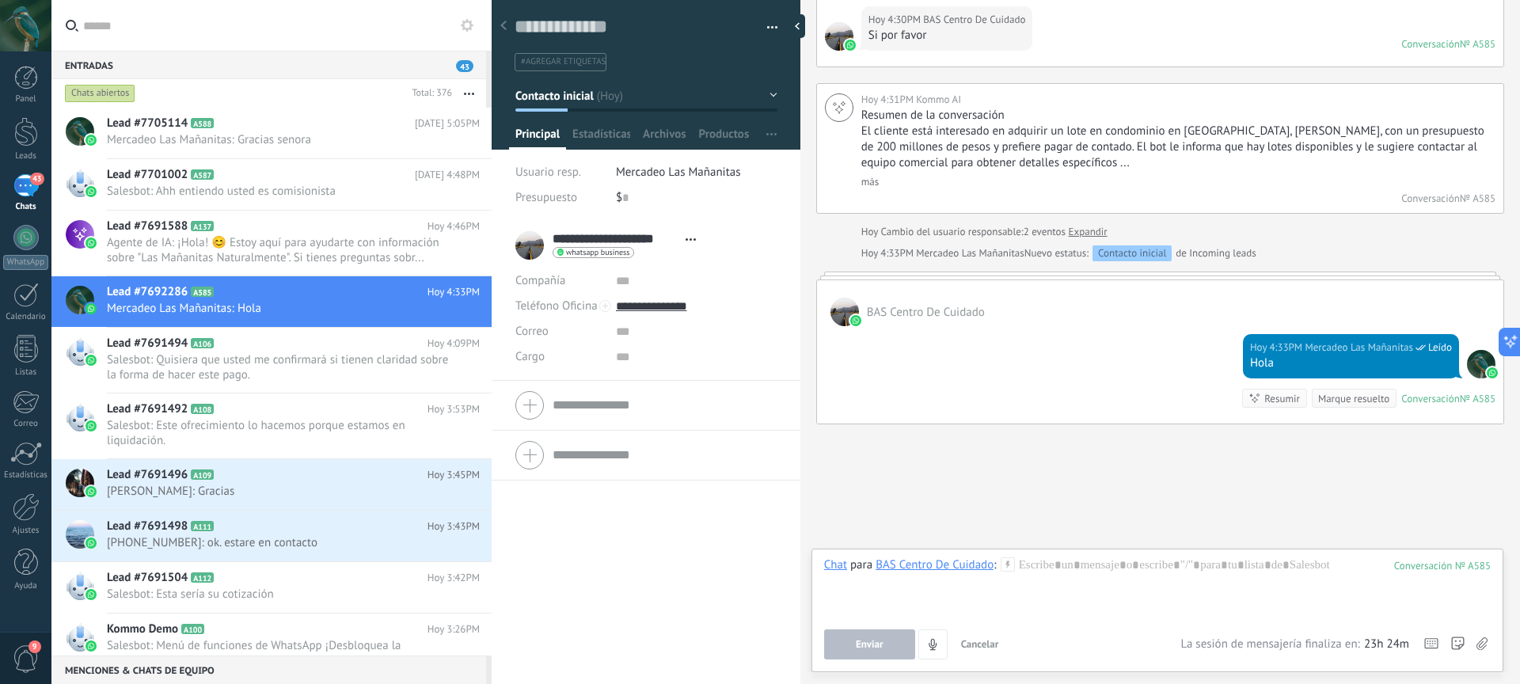
click at [1395, 648] on span "23h 24m" at bounding box center [1386, 645] width 45 height 16
click at [994, 637] on span "Cancelar" at bounding box center [980, 643] width 38 height 13
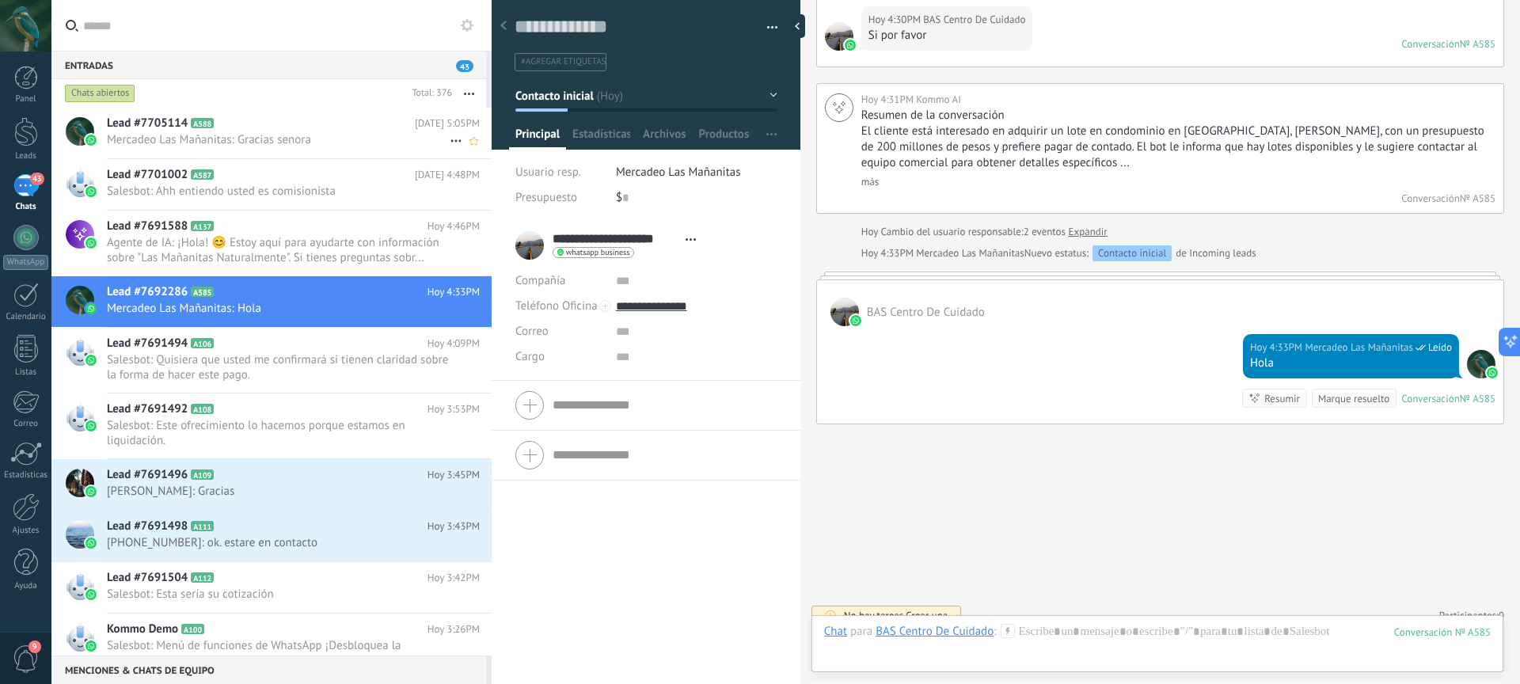
click at [290, 135] on span "Mercadeo Las Mañanitas: Gracias senora" at bounding box center [278, 139] width 343 height 15
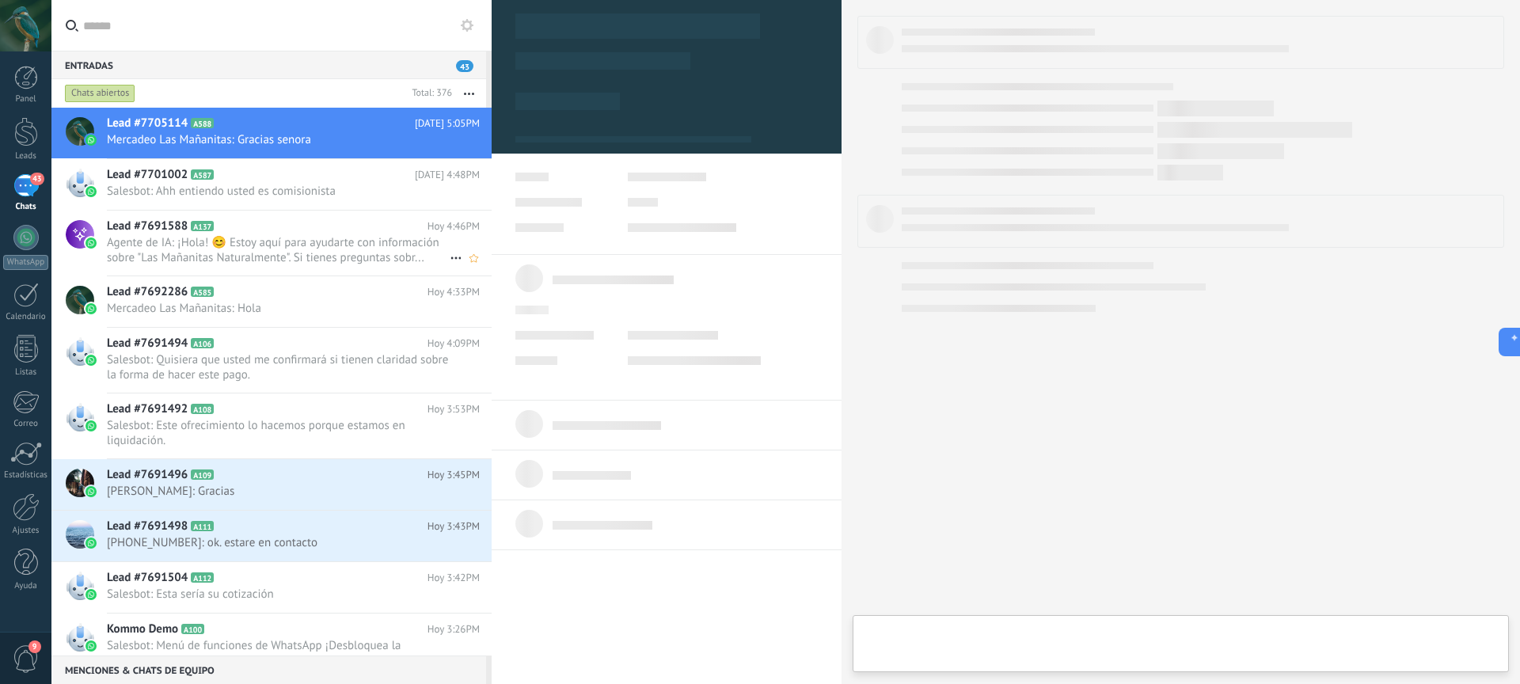
type textarea "**********"
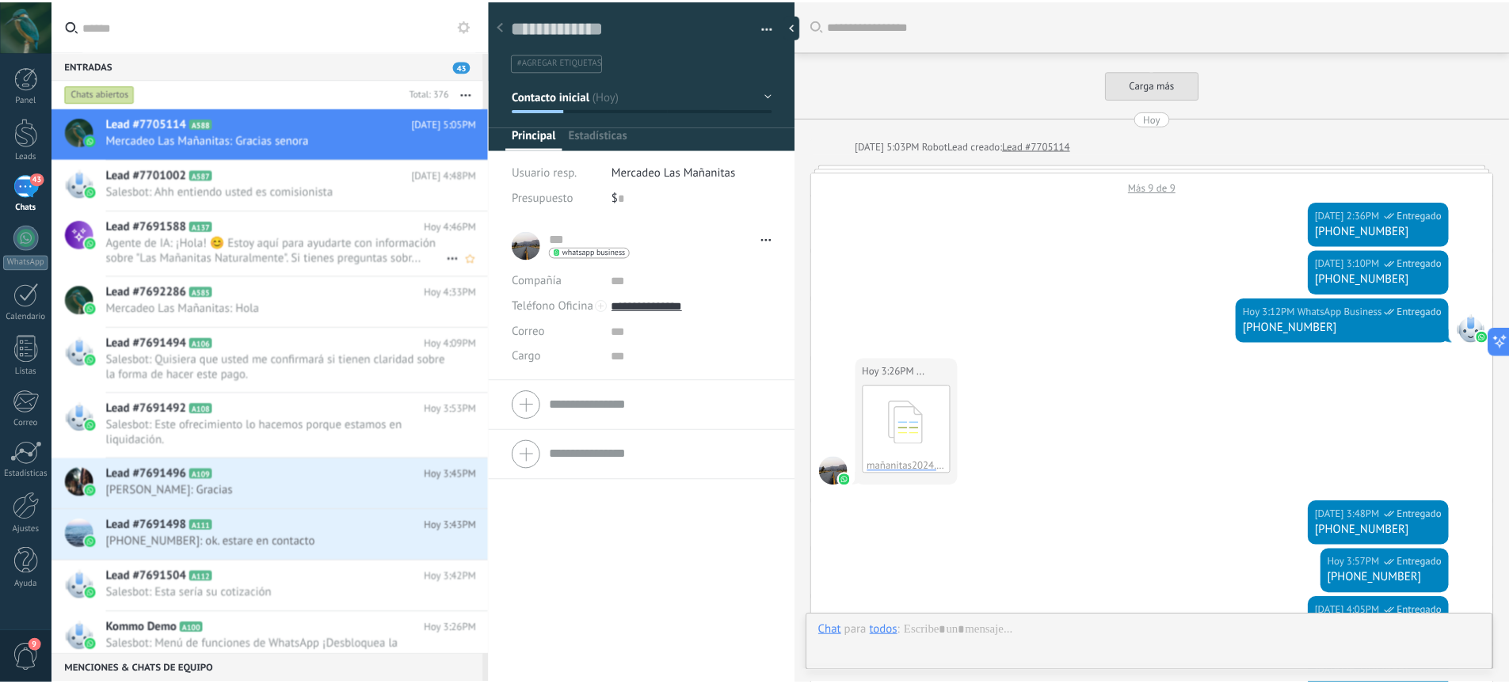
scroll to position [2241, 0]
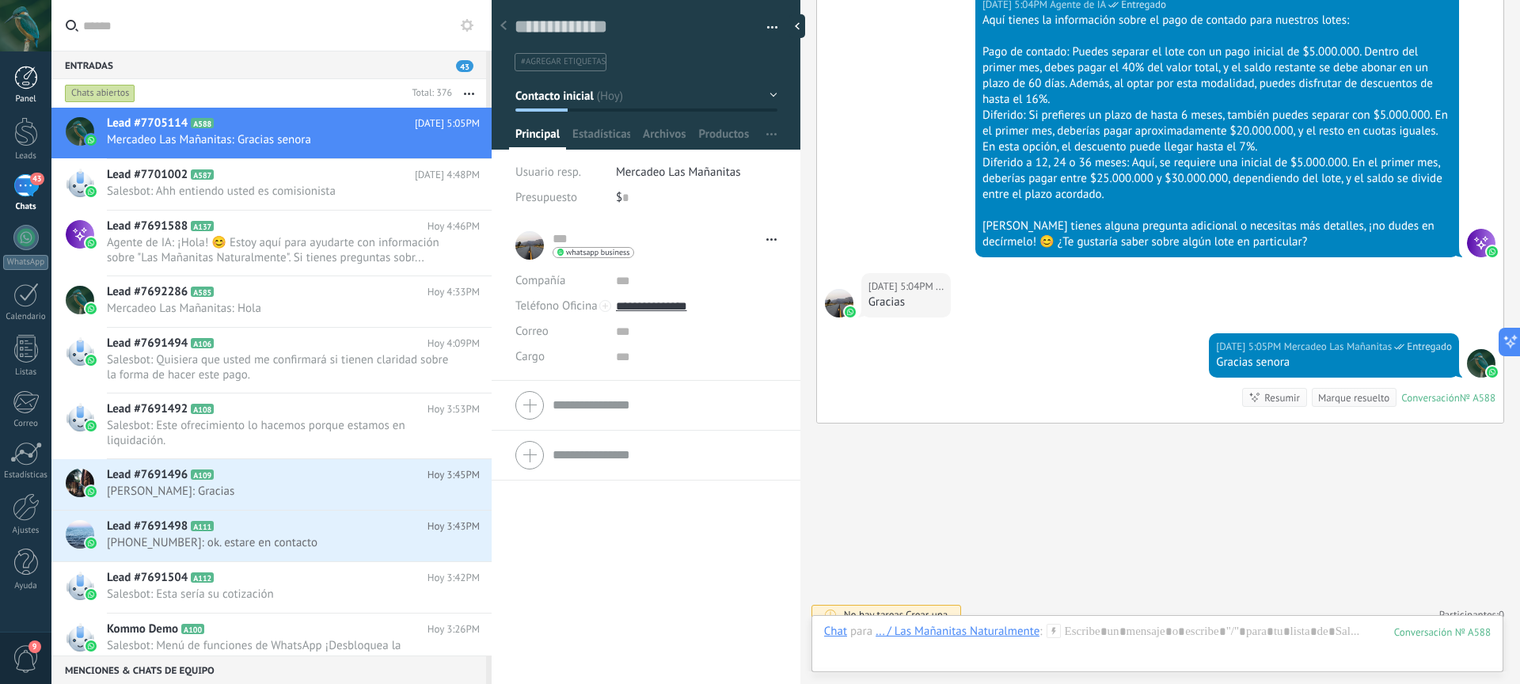
click at [30, 86] on div at bounding box center [26, 78] width 24 height 24
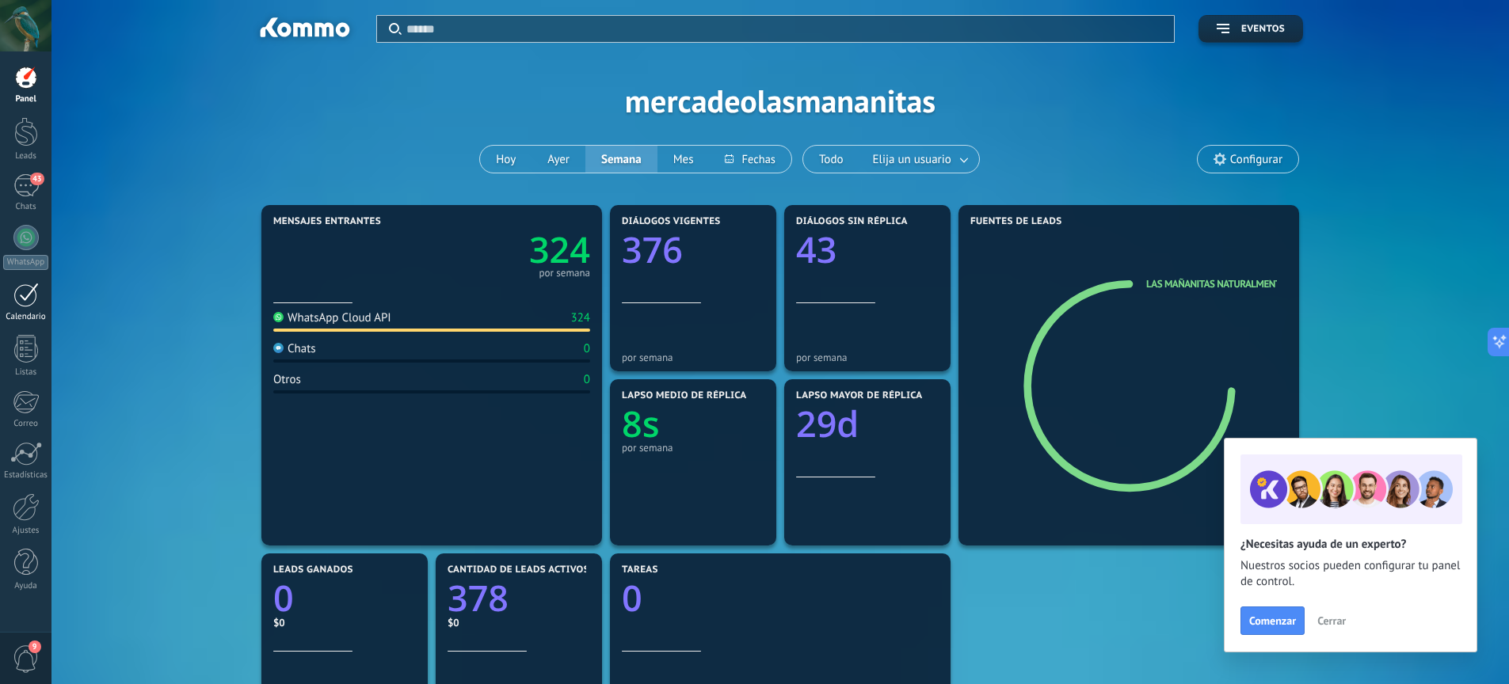
click at [23, 305] on div at bounding box center [25, 295] width 25 height 25
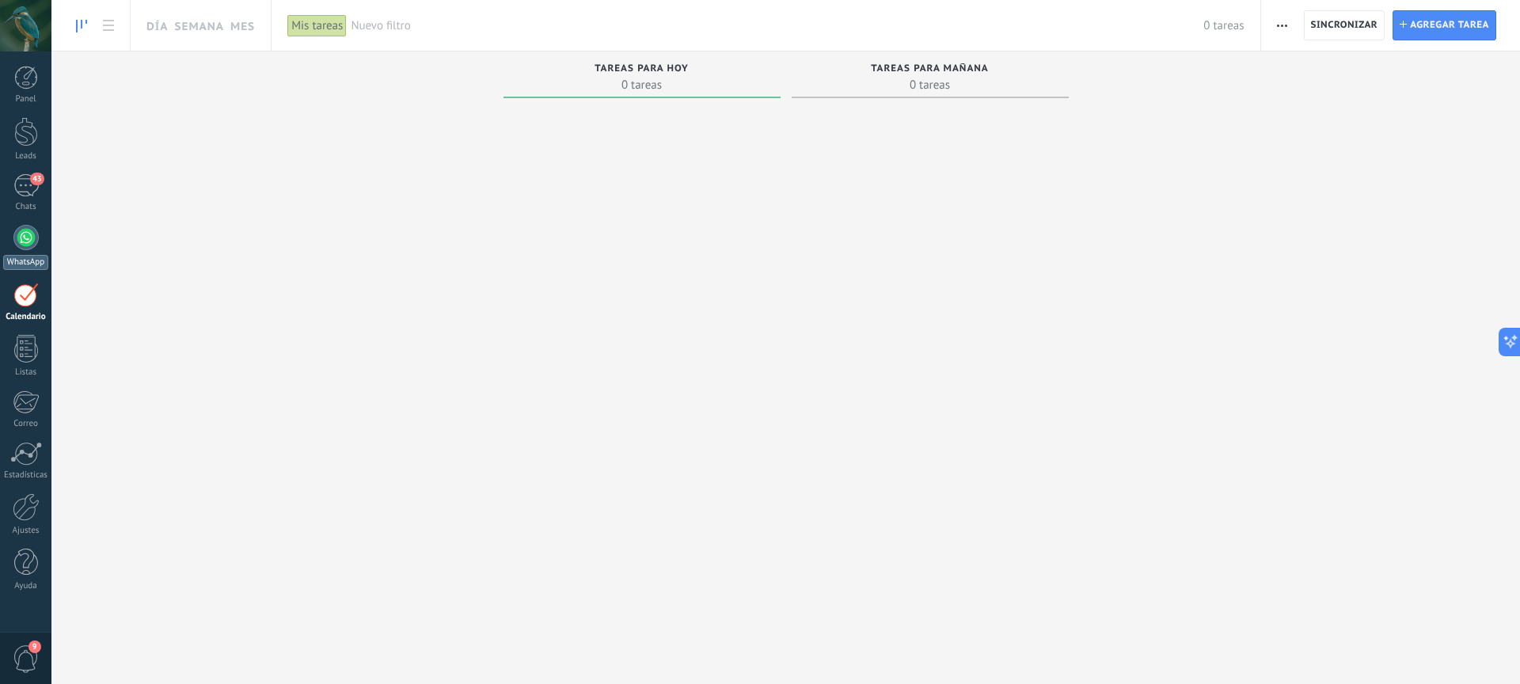
click at [29, 240] on div at bounding box center [25, 237] width 25 height 25
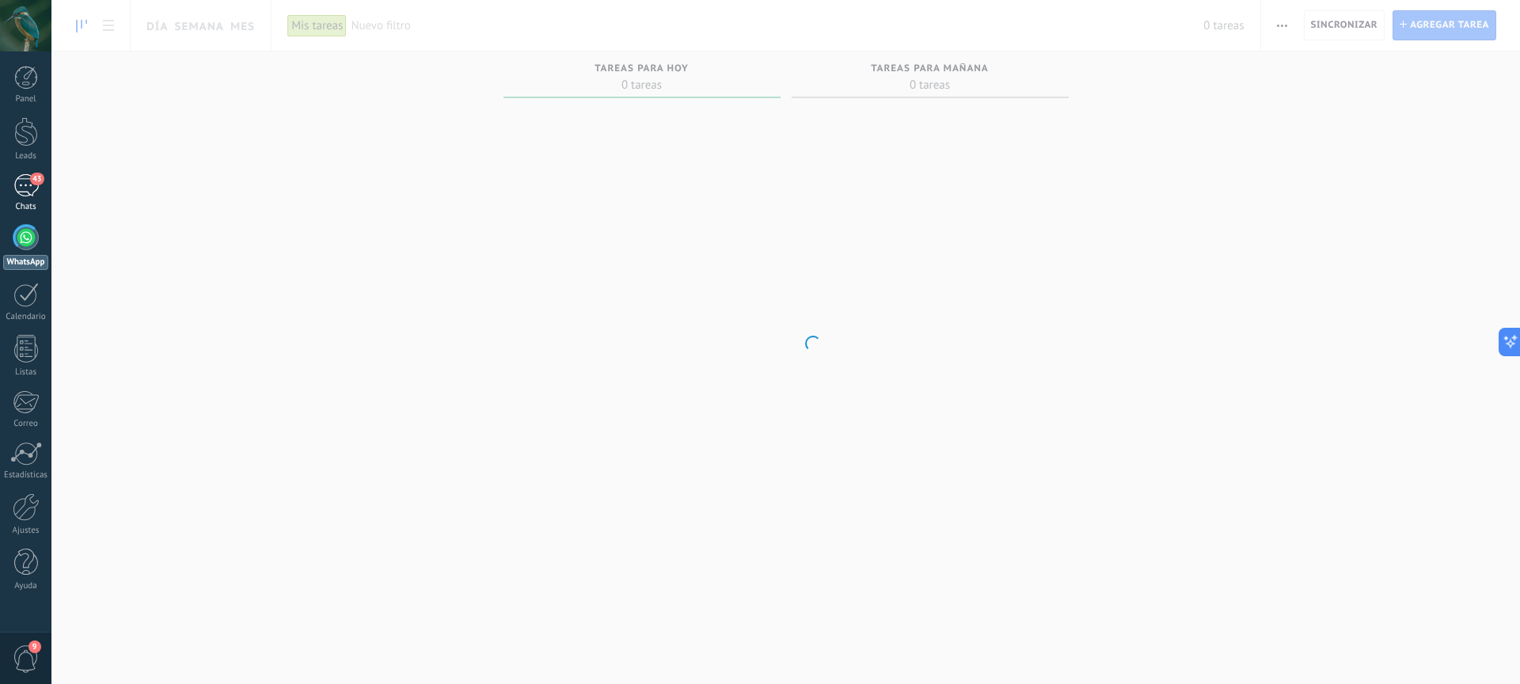
click at [32, 181] on span "43" at bounding box center [36, 179] width 13 height 13
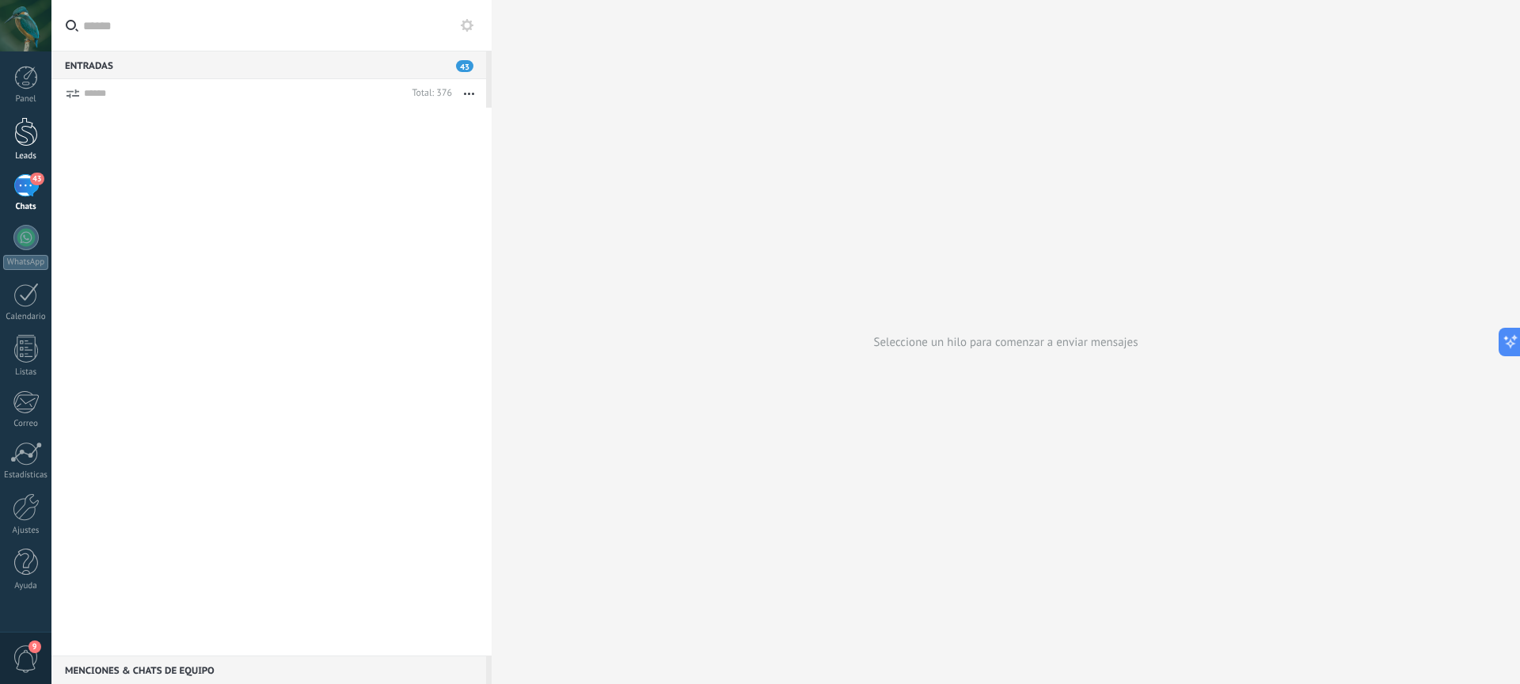
click at [26, 135] on div at bounding box center [26, 131] width 24 height 29
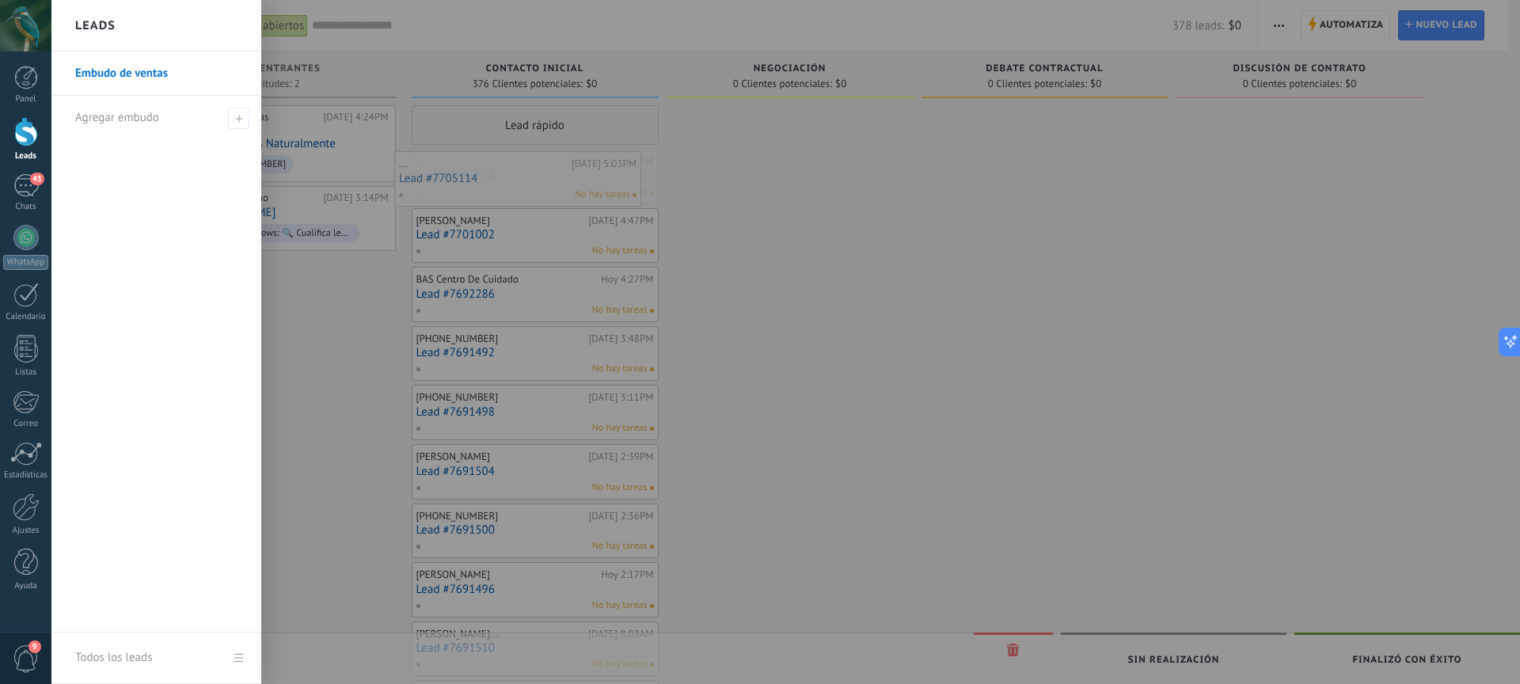
drag, startPoint x: 494, startPoint y: 177, endPoint x: 481, endPoint y: 179, distance: 12.9
click at [322, 322] on div at bounding box center [811, 342] width 1520 height 684
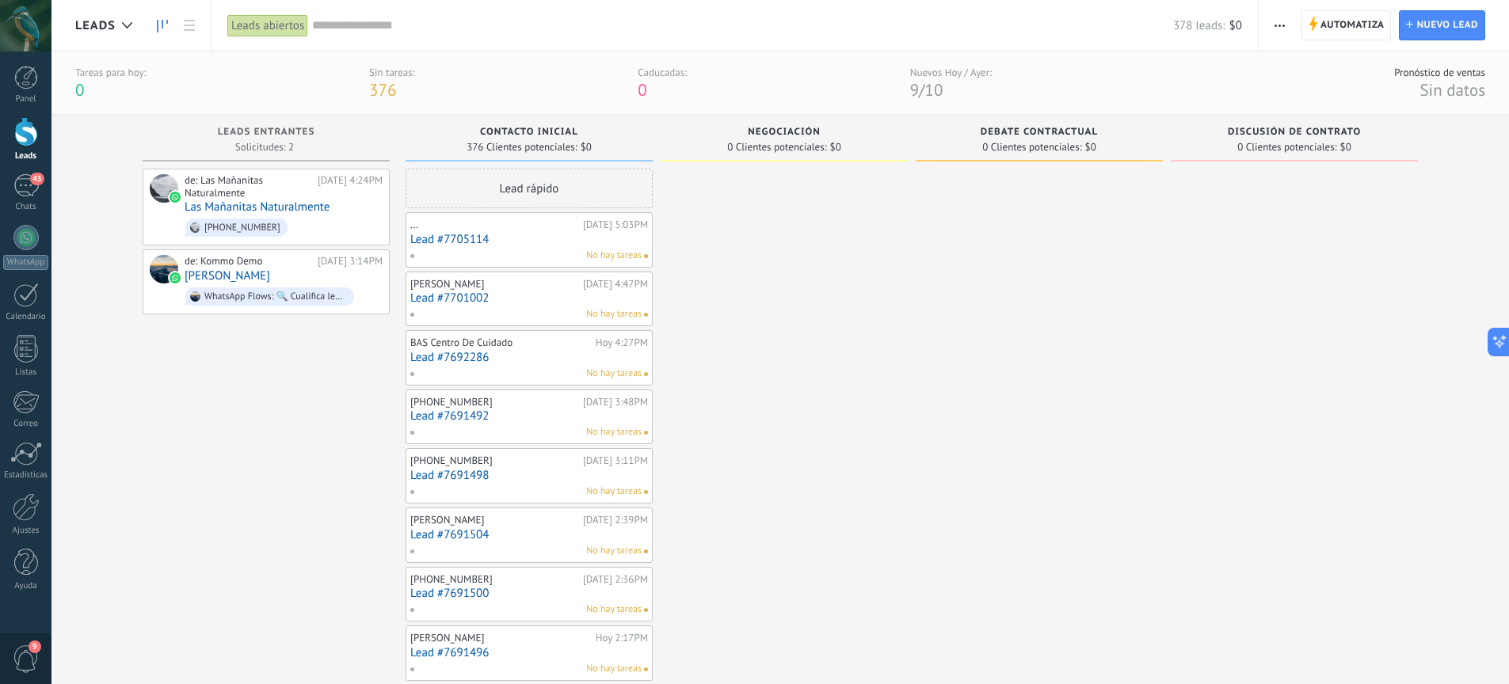
drag, startPoint x: 1105, startPoint y: 226, endPoint x: 1435, endPoint y: 227, distance: 330.2
click at [35, 82] on div at bounding box center [26, 78] width 24 height 24
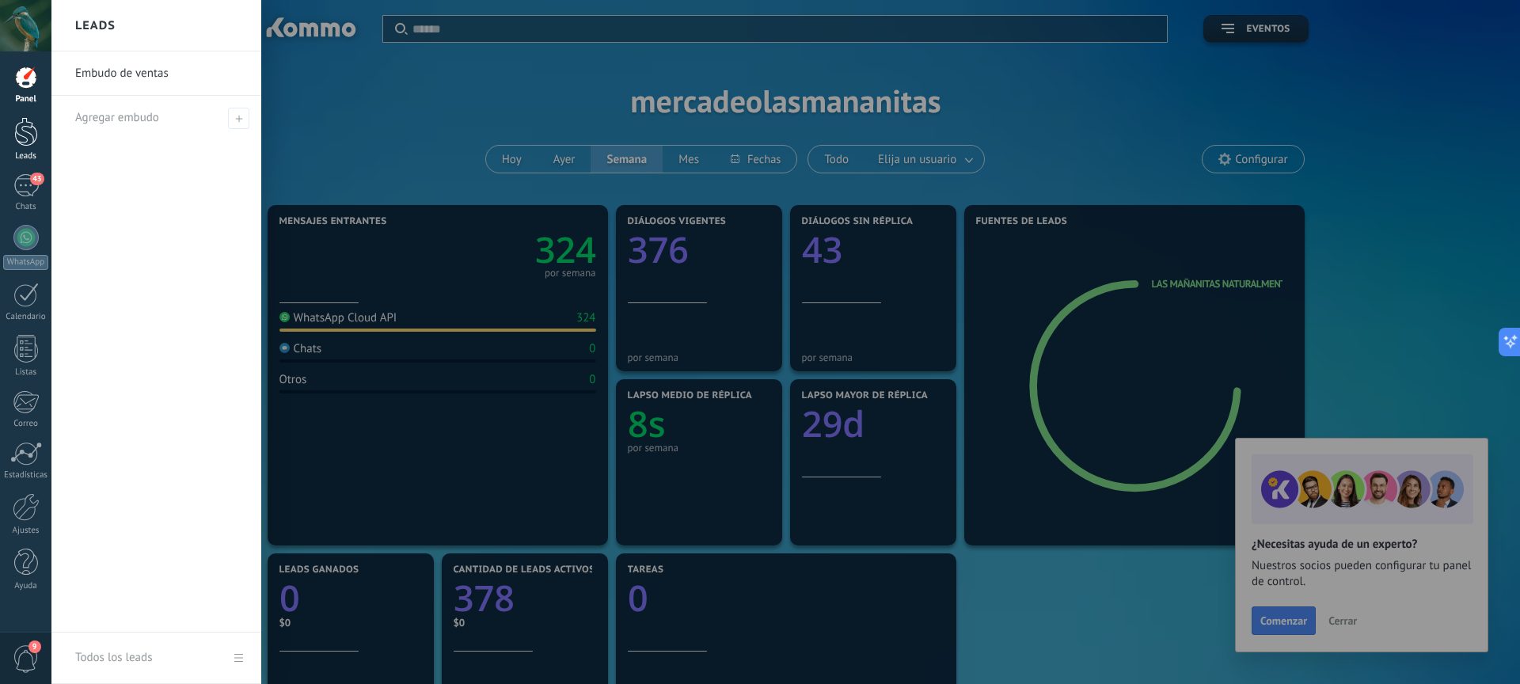
click at [29, 133] on div at bounding box center [26, 131] width 24 height 29
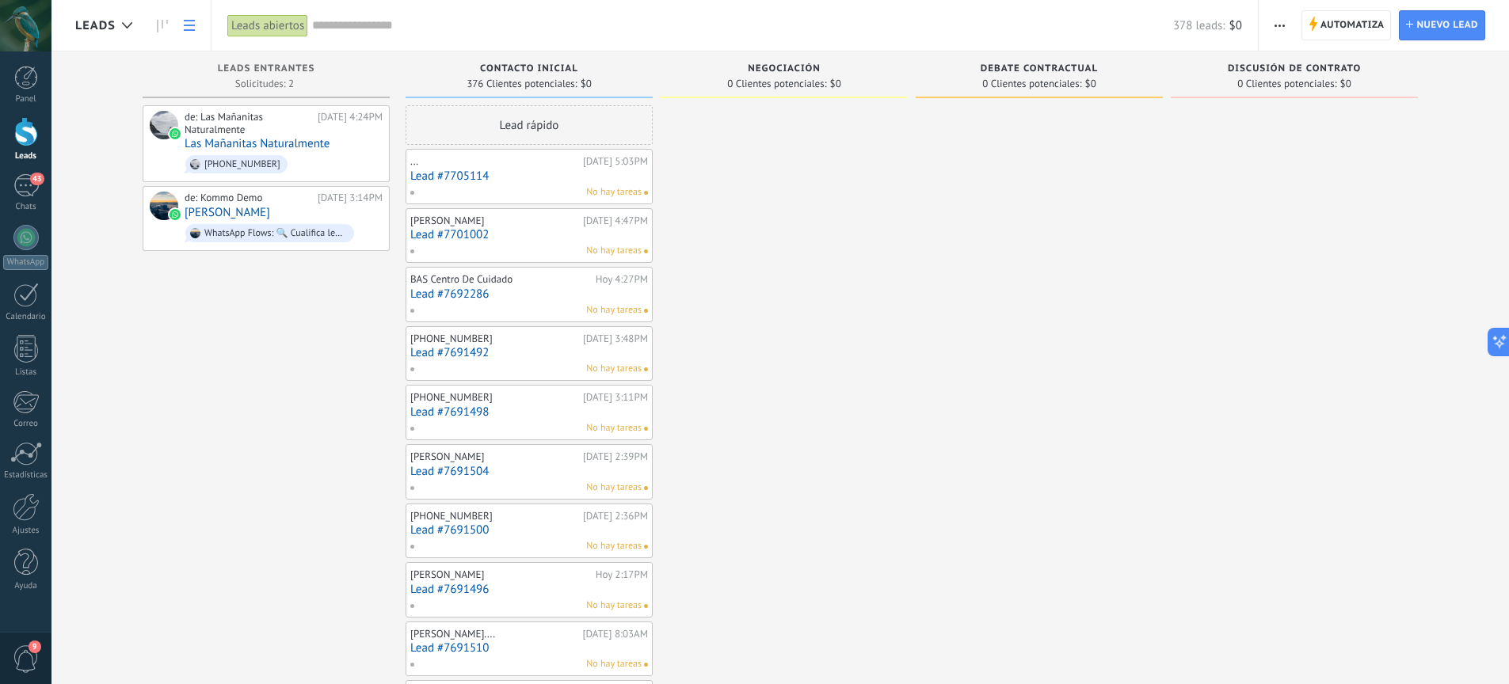
click at [196, 25] on link at bounding box center [189, 25] width 27 height 31
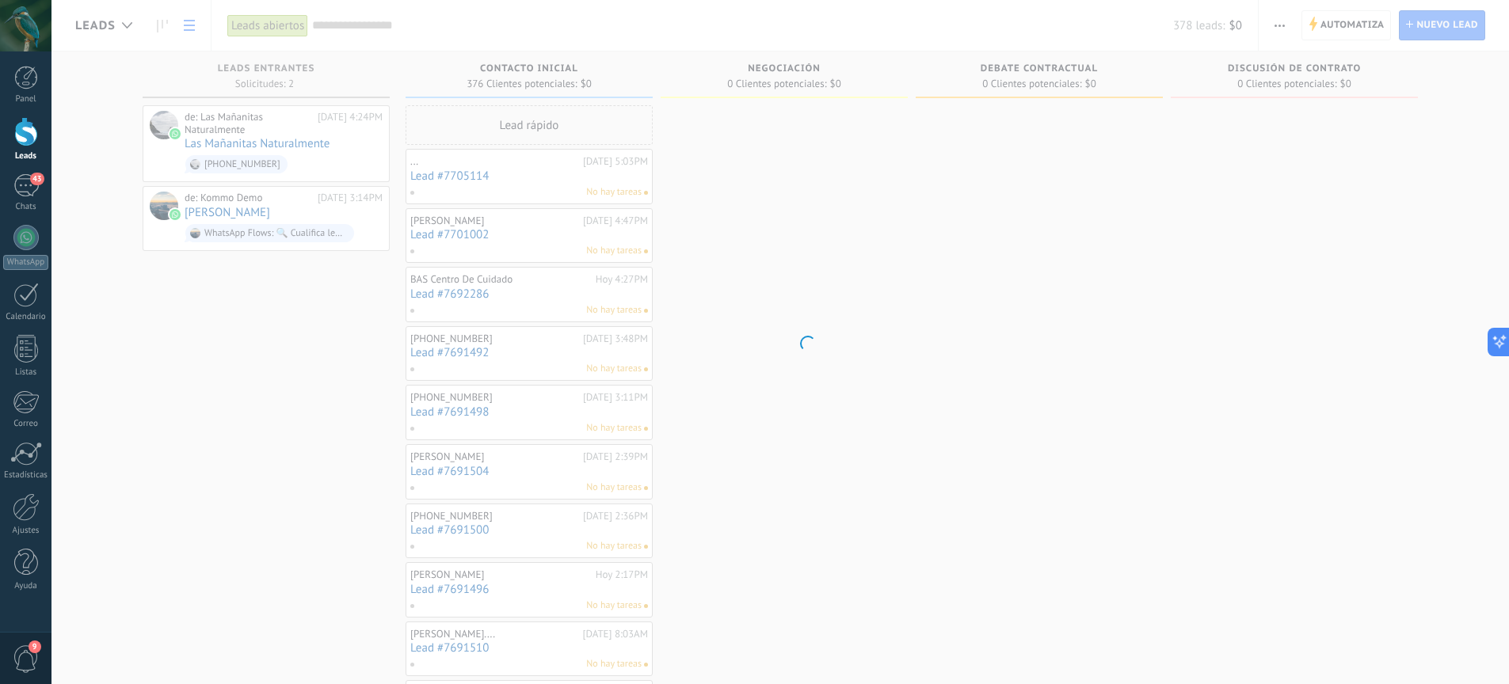
click at [166, 28] on body ".abccls-1,.abccls-2{fill-rule:evenodd}.abccls-2{fill:#fff} .abfcls-1{fill:none}…" at bounding box center [754, 342] width 1509 height 684
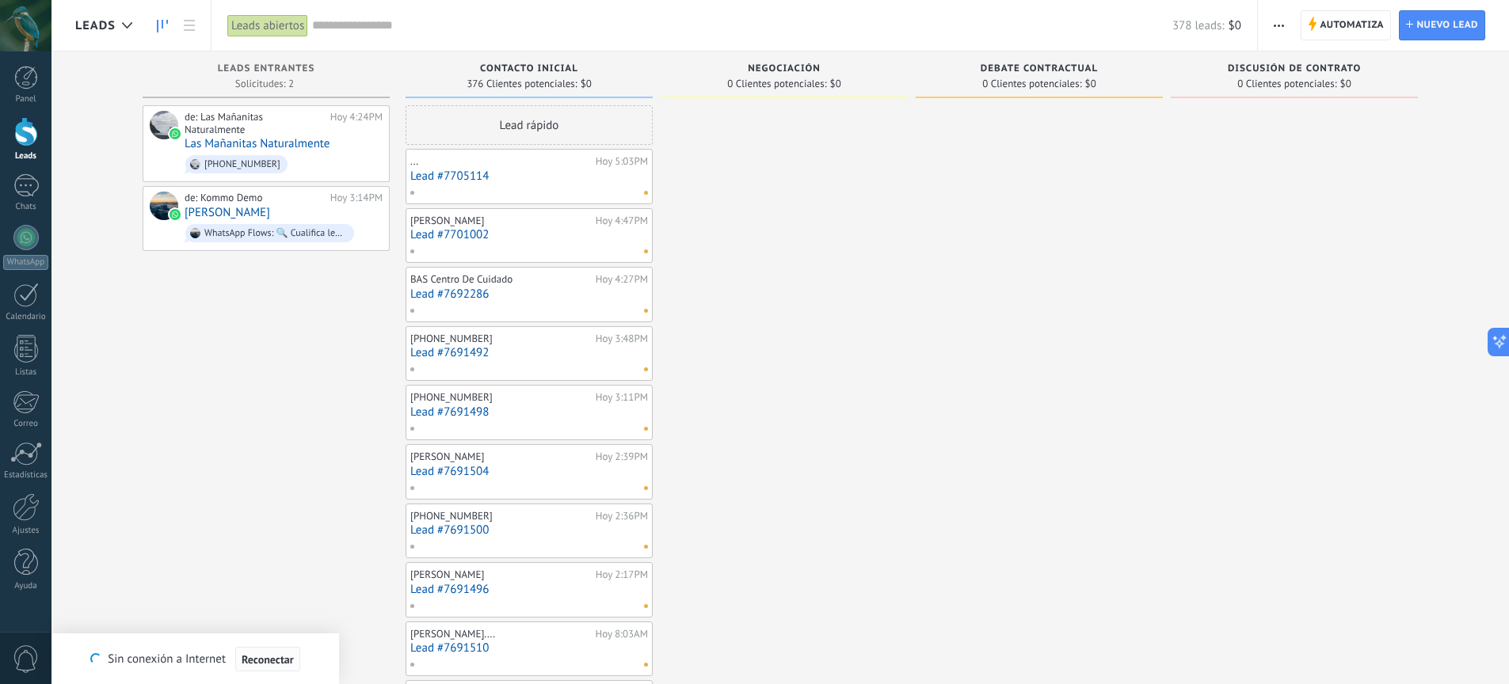
click at [283, 654] on span "Reconectar" at bounding box center [268, 659] width 52 height 11
click at [318, 142] on link "Las Mañanitas Naturalmente" at bounding box center [257, 143] width 145 height 13
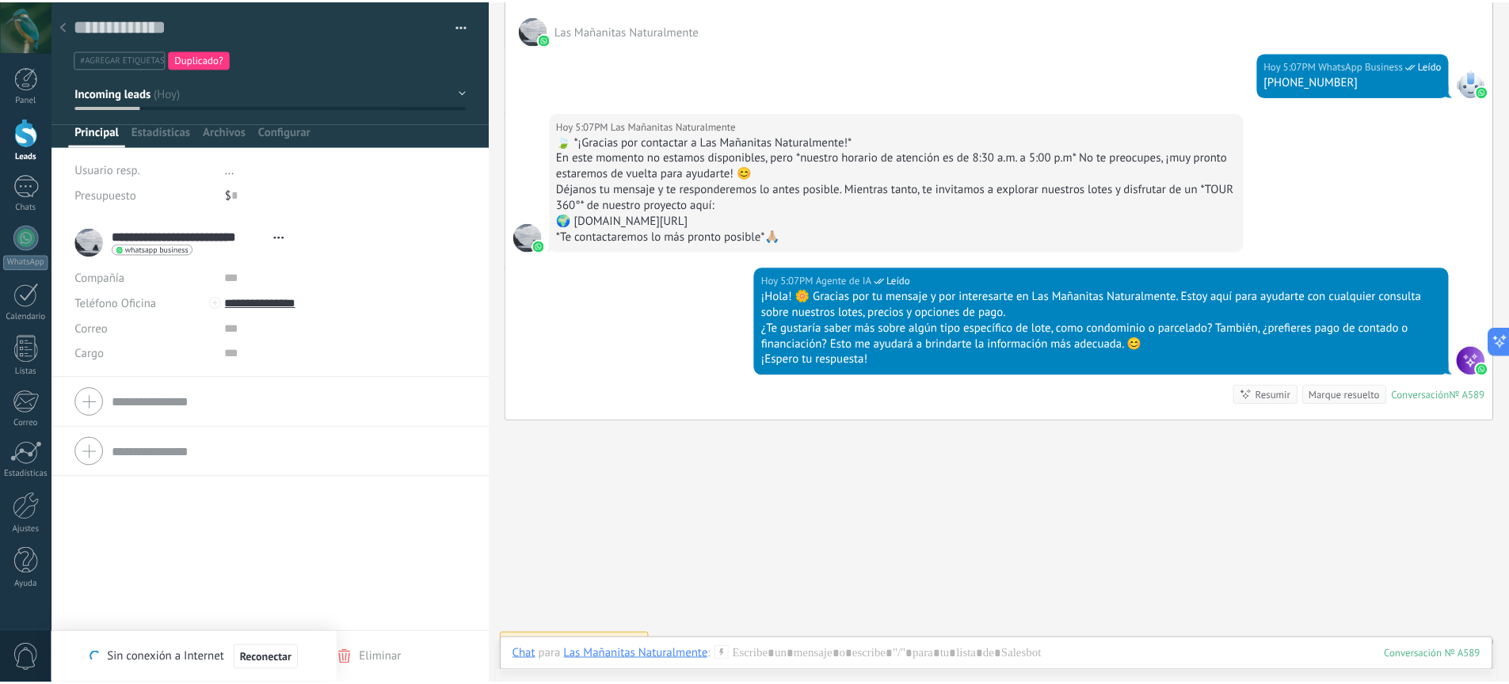
scroll to position [927, 0]
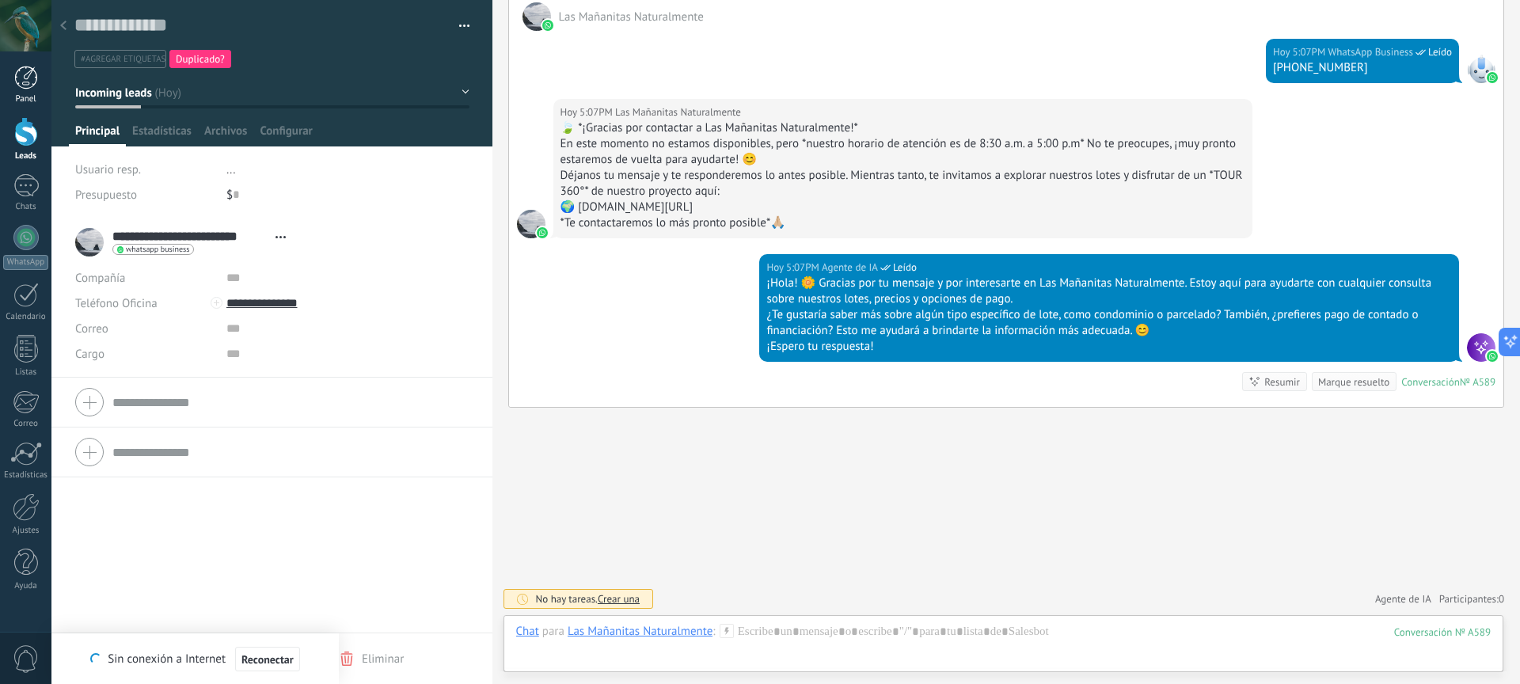
click at [22, 84] on div at bounding box center [26, 78] width 24 height 24
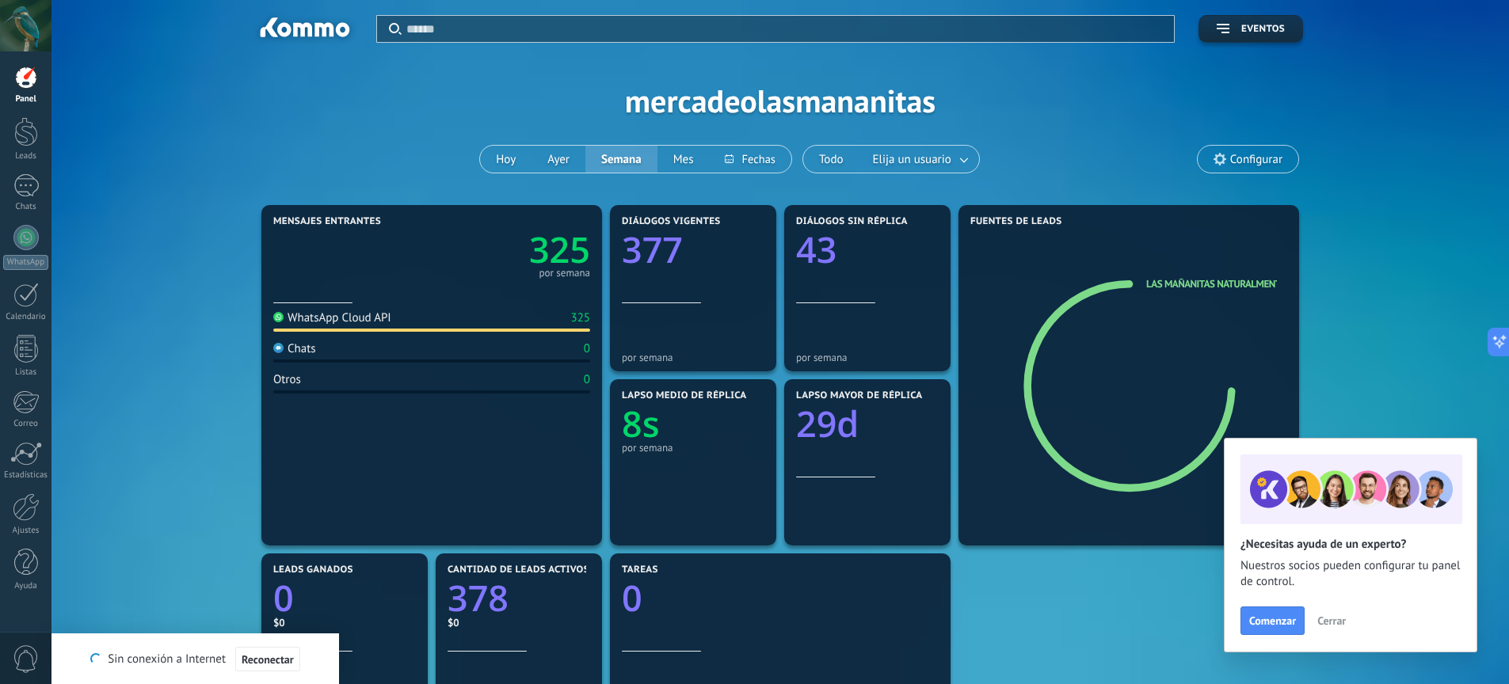
click at [1326, 618] on span "Cerrar" at bounding box center [1331, 620] width 29 height 11
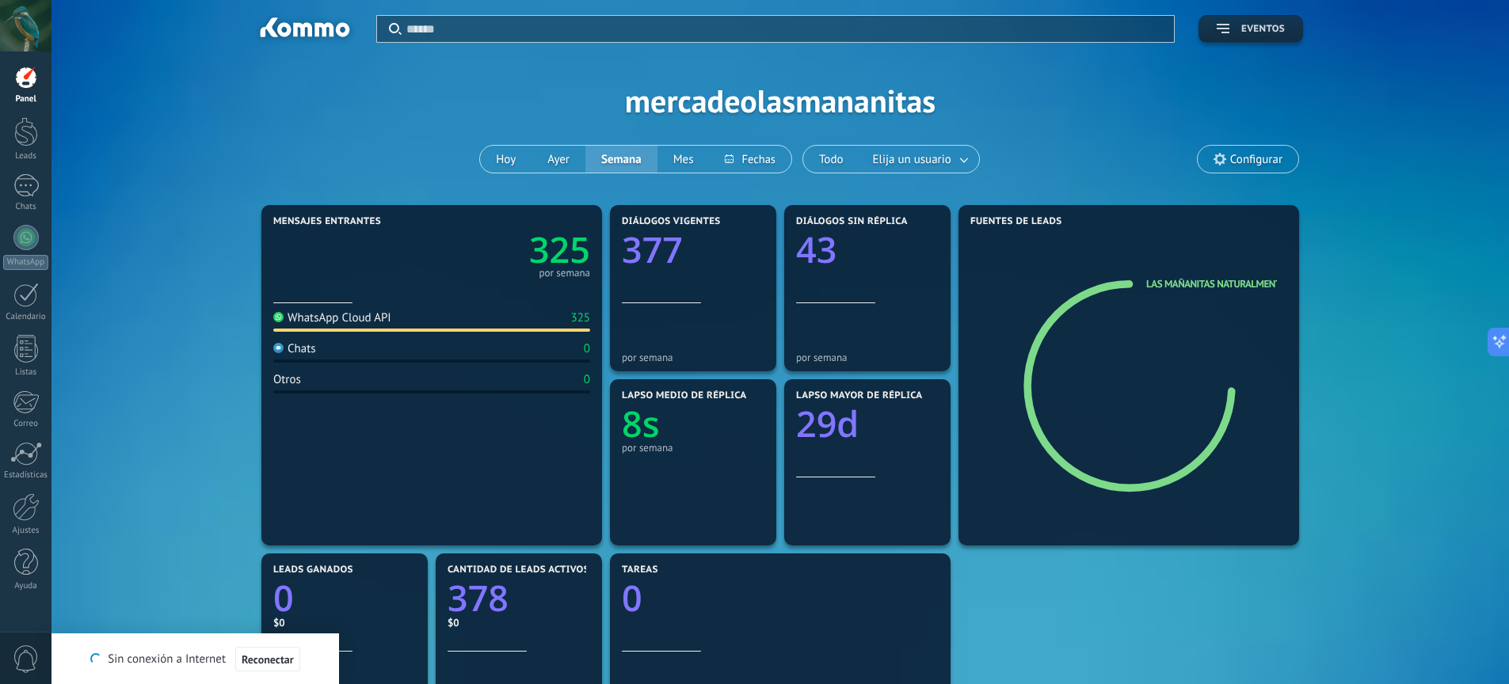
click at [1255, 39] on button "Eventos" at bounding box center [1250, 29] width 105 height 28
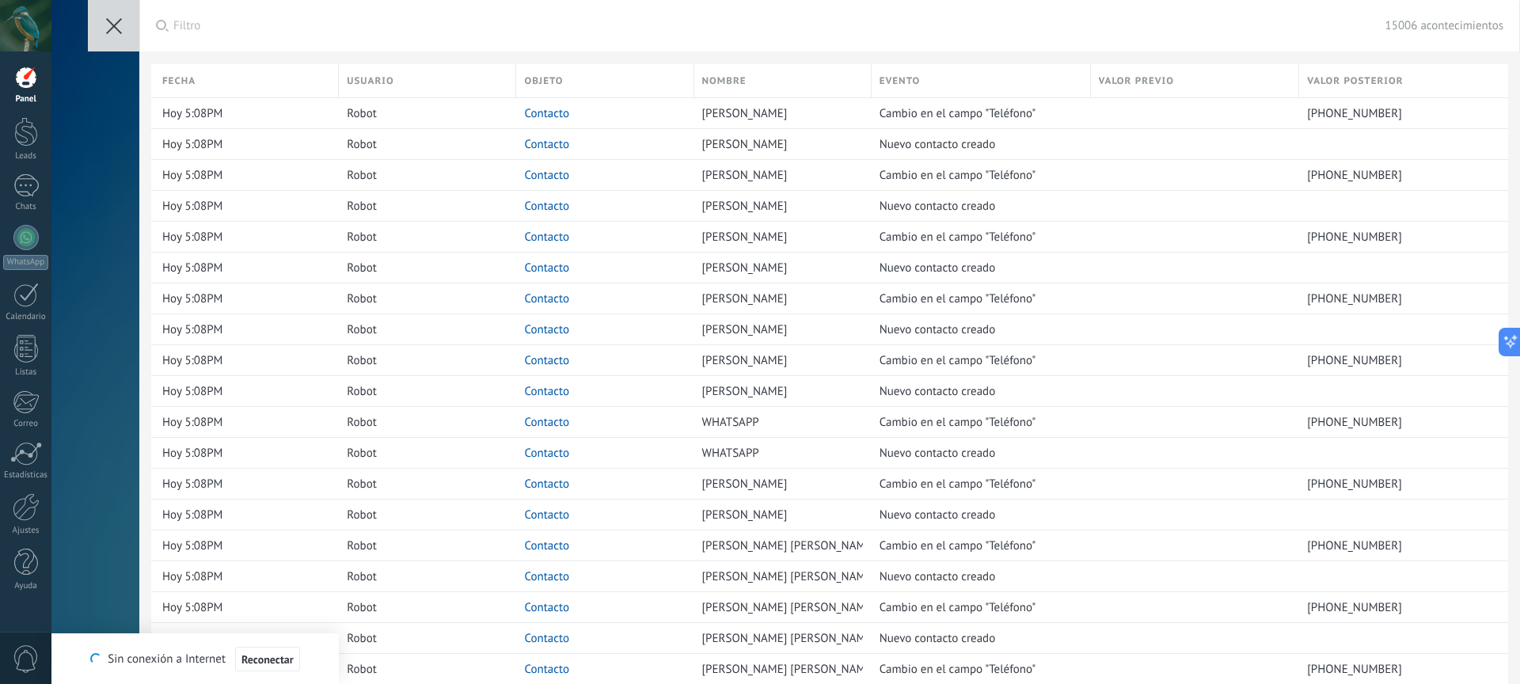
click at [112, 30] on icon at bounding box center [114, 26] width 16 height 16
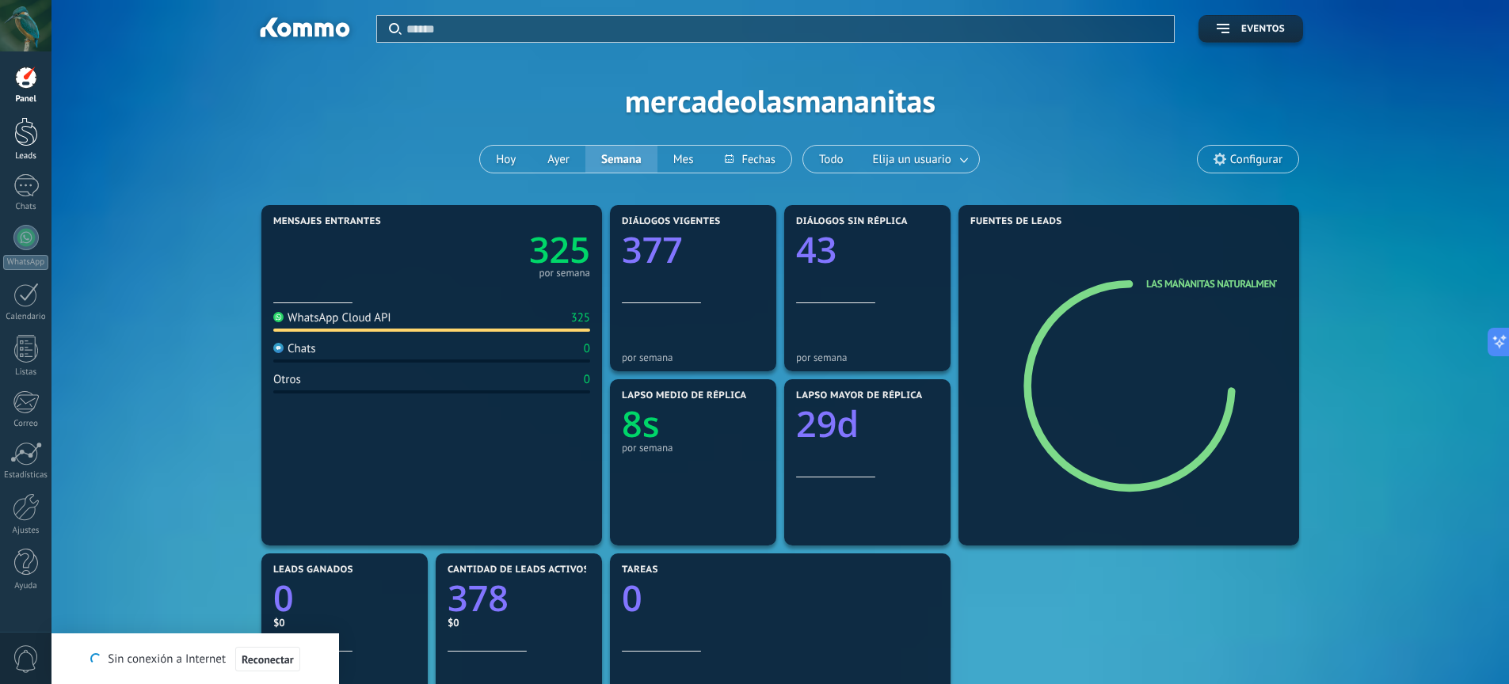
click at [28, 137] on div at bounding box center [26, 131] width 24 height 29
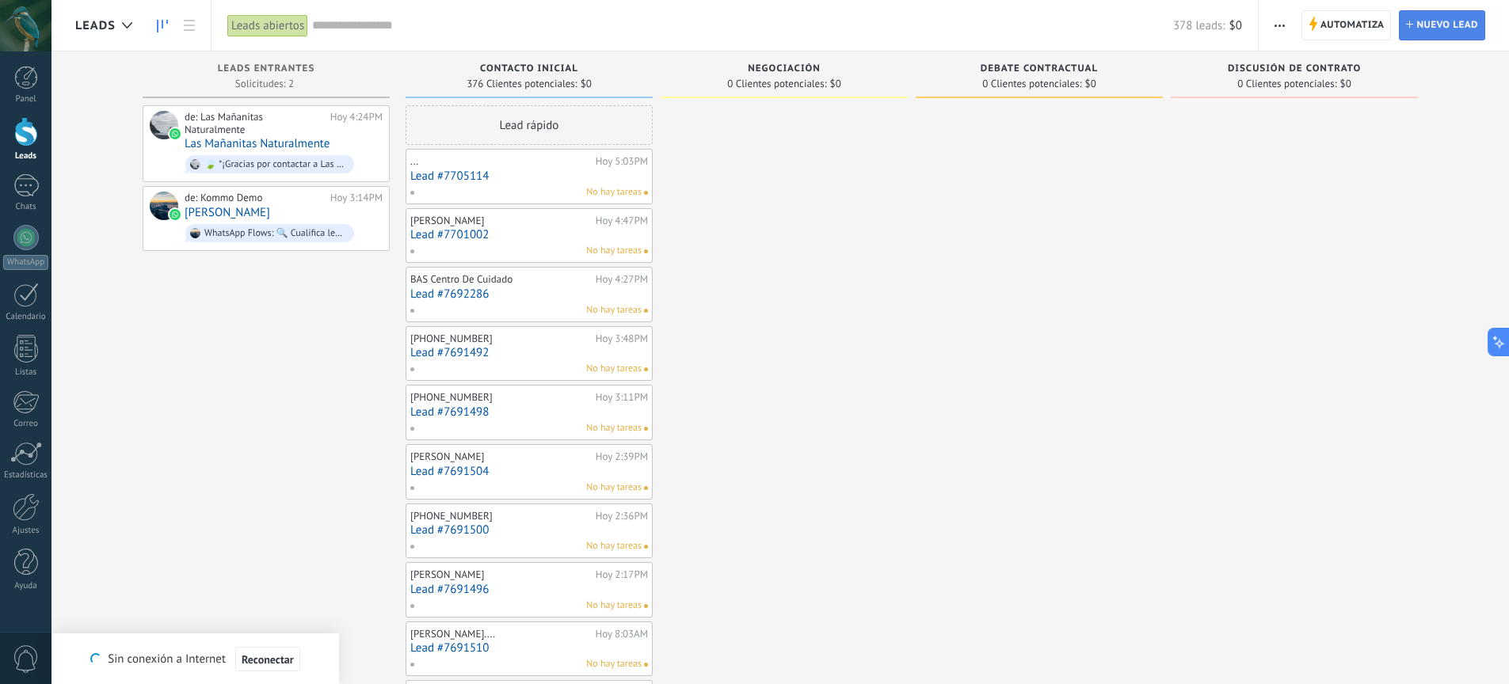
click at [1441, 31] on span "Nuevo lead" at bounding box center [1447, 25] width 62 height 29
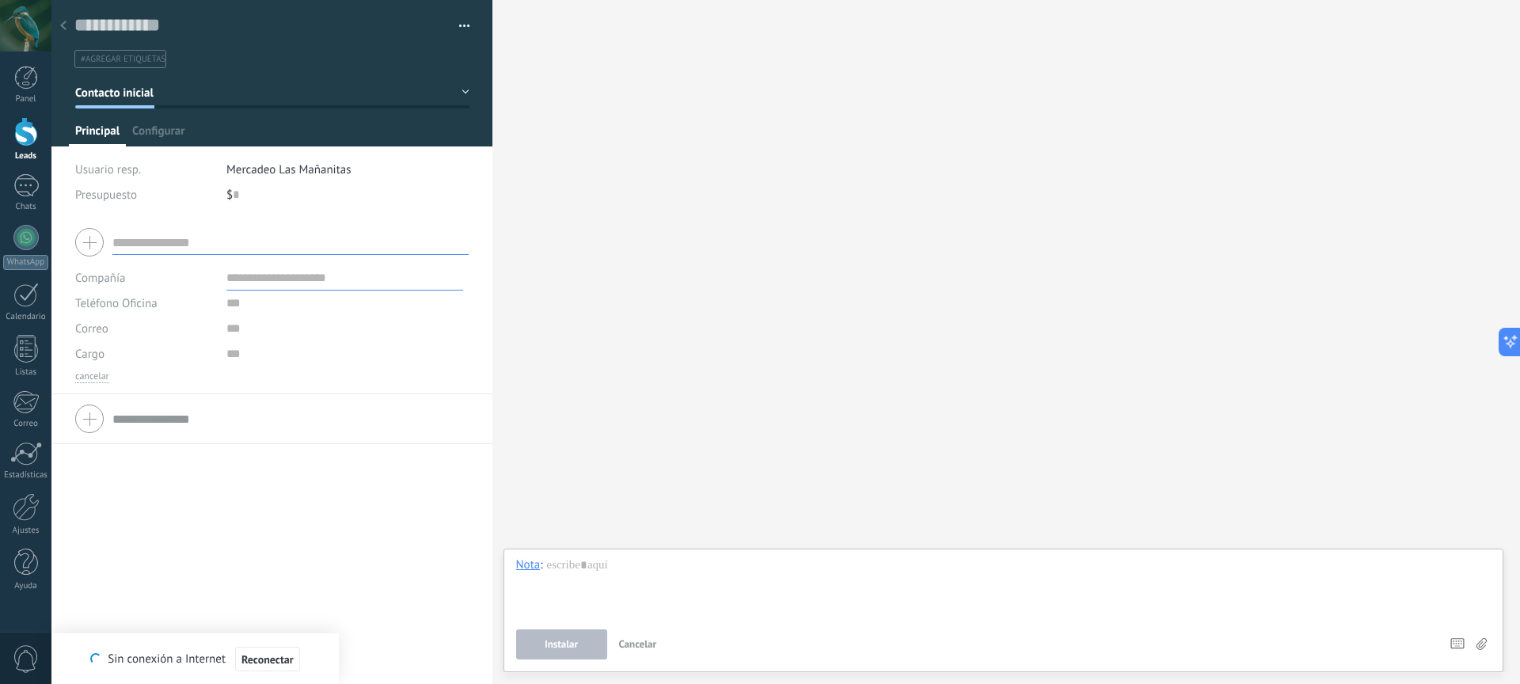
click at [69, 25] on div at bounding box center [63, 26] width 22 height 31
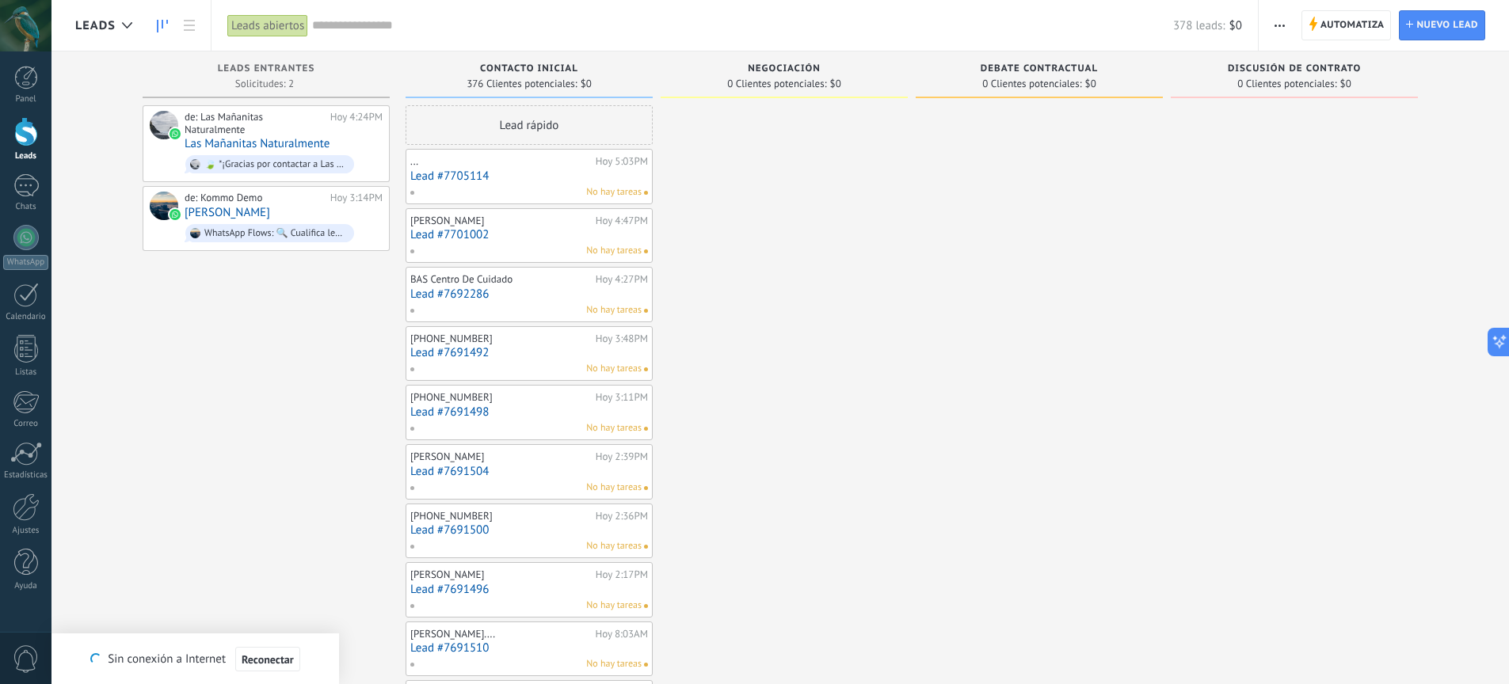
click at [32, 660] on span "0" at bounding box center [26, 659] width 27 height 28
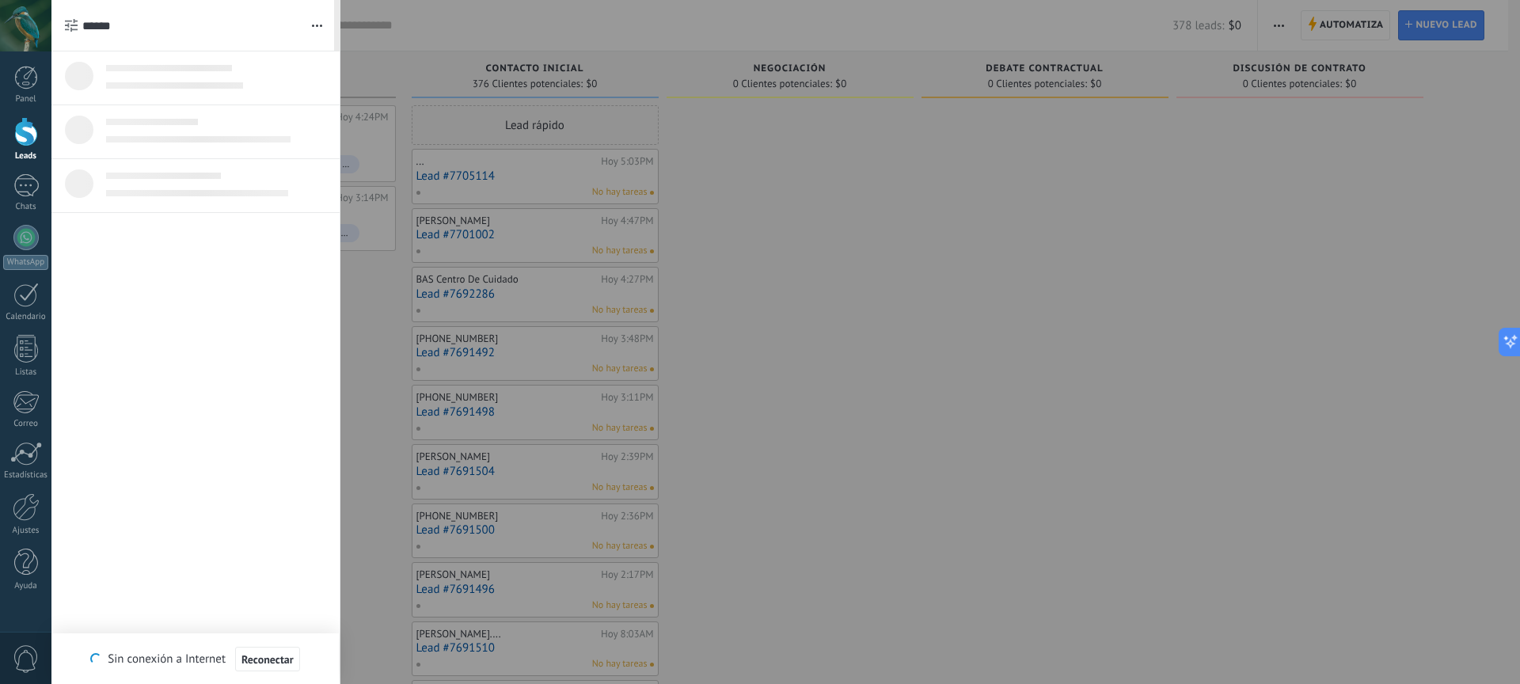
click at [923, 140] on div at bounding box center [760, 342] width 1520 height 684
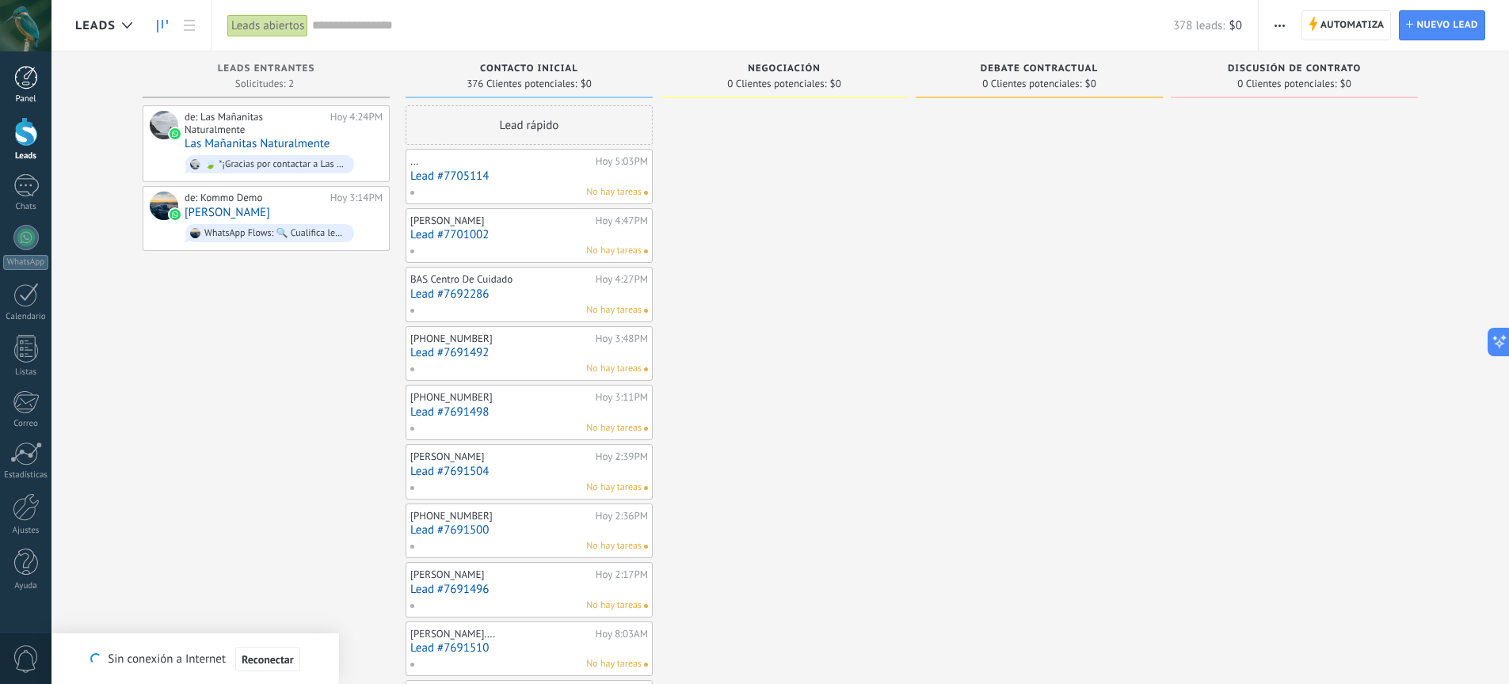
click at [22, 85] on div at bounding box center [26, 78] width 24 height 24
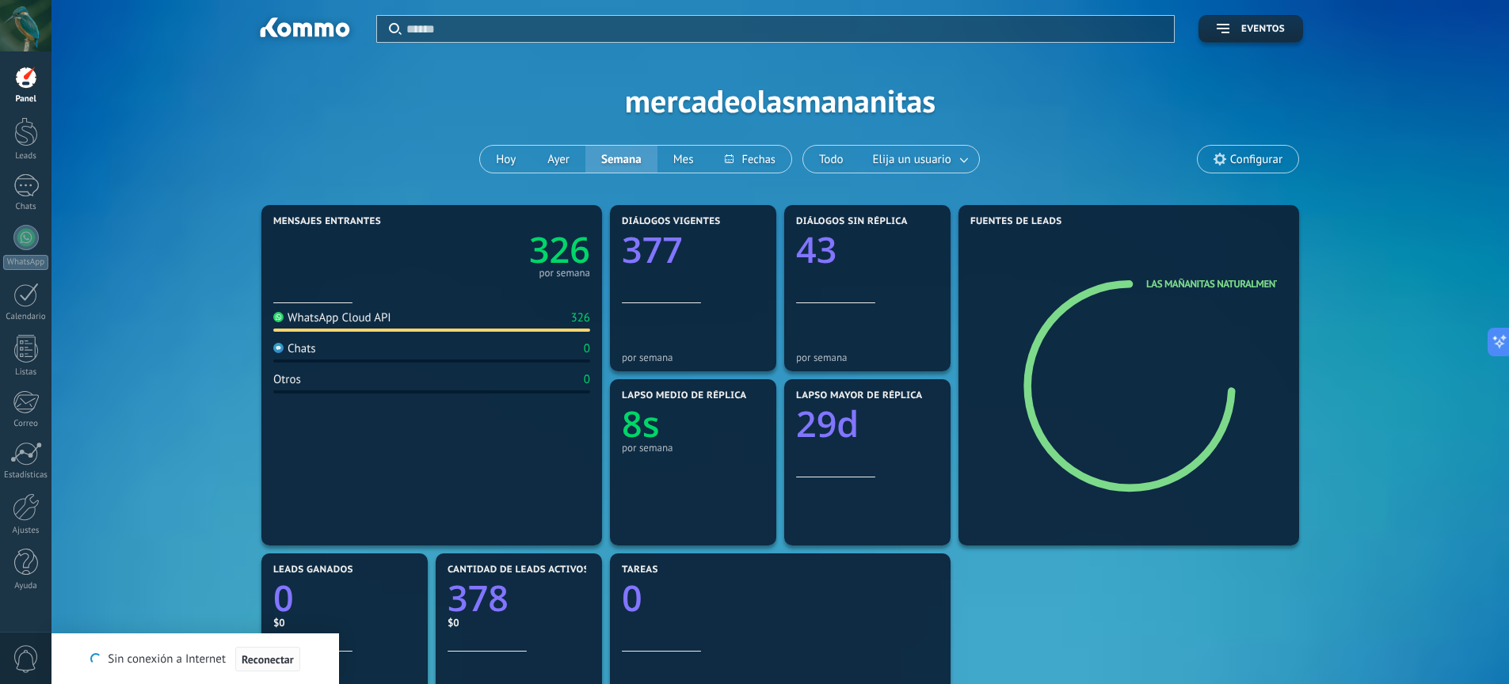
click at [265, 660] on span "Reconectar" at bounding box center [268, 659] width 52 height 11
click at [22, 135] on div at bounding box center [26, 131] width 24 height 29
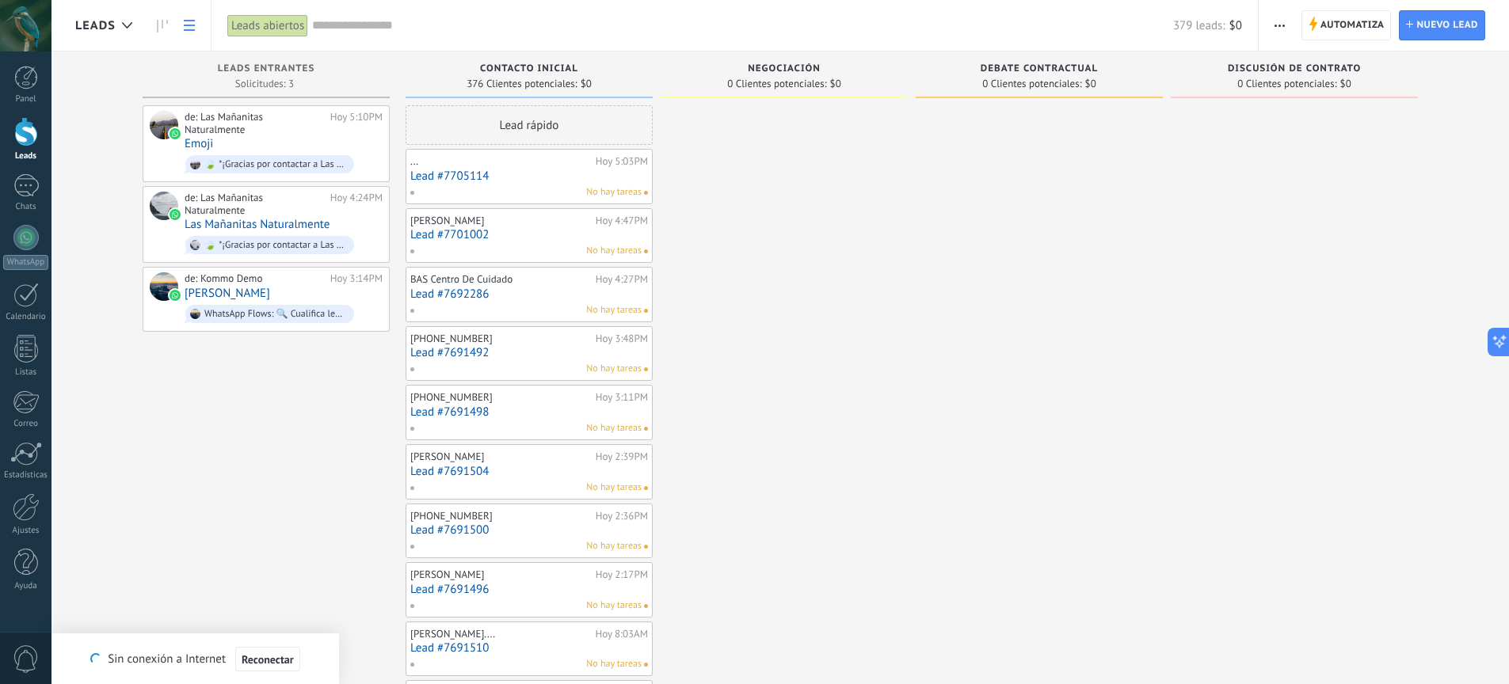
click at [188, 29] on use at bounding box center [189, 25] width 11 height 11
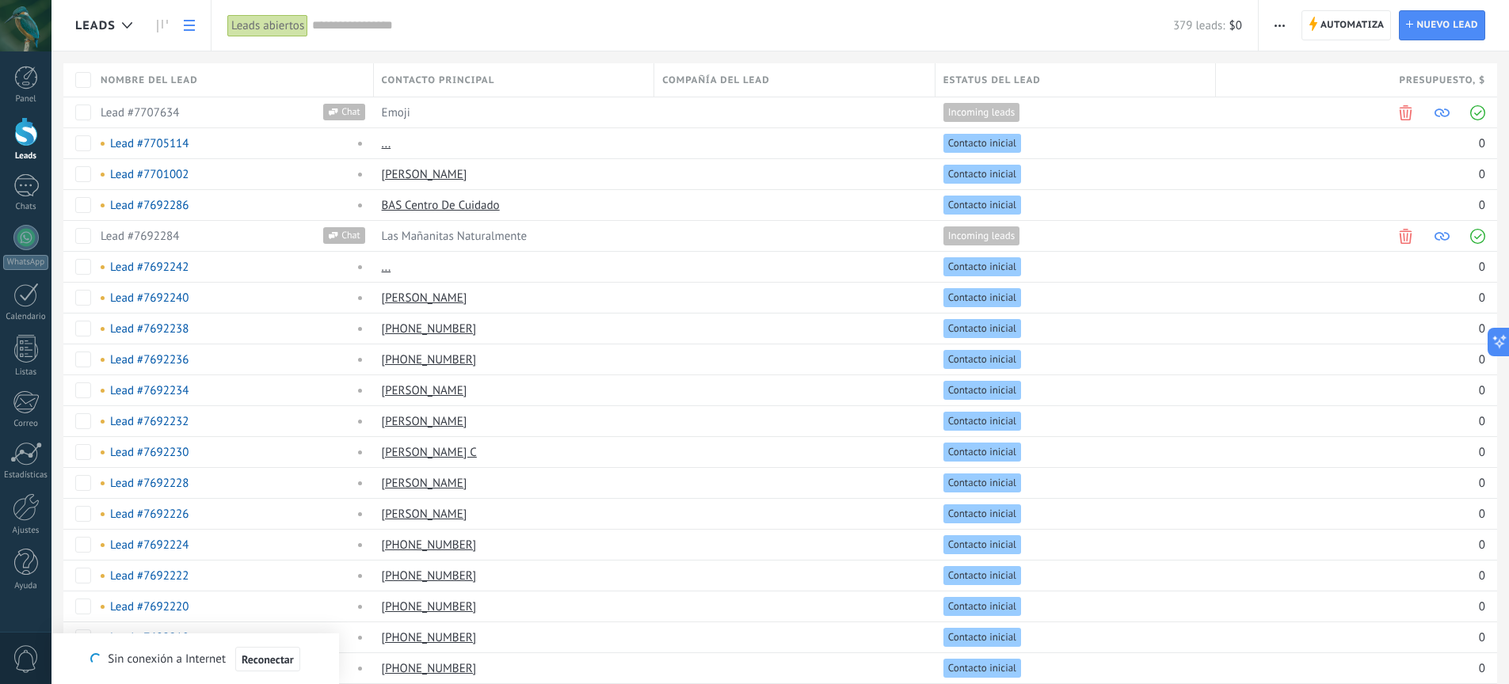
click at [1274, 26] on icon "button" at bounding box center [1279, 26] width 10 height 2
click at [1350, 29] on span "Automatiza" at bounding box center [1352, 25] width 64 height 29
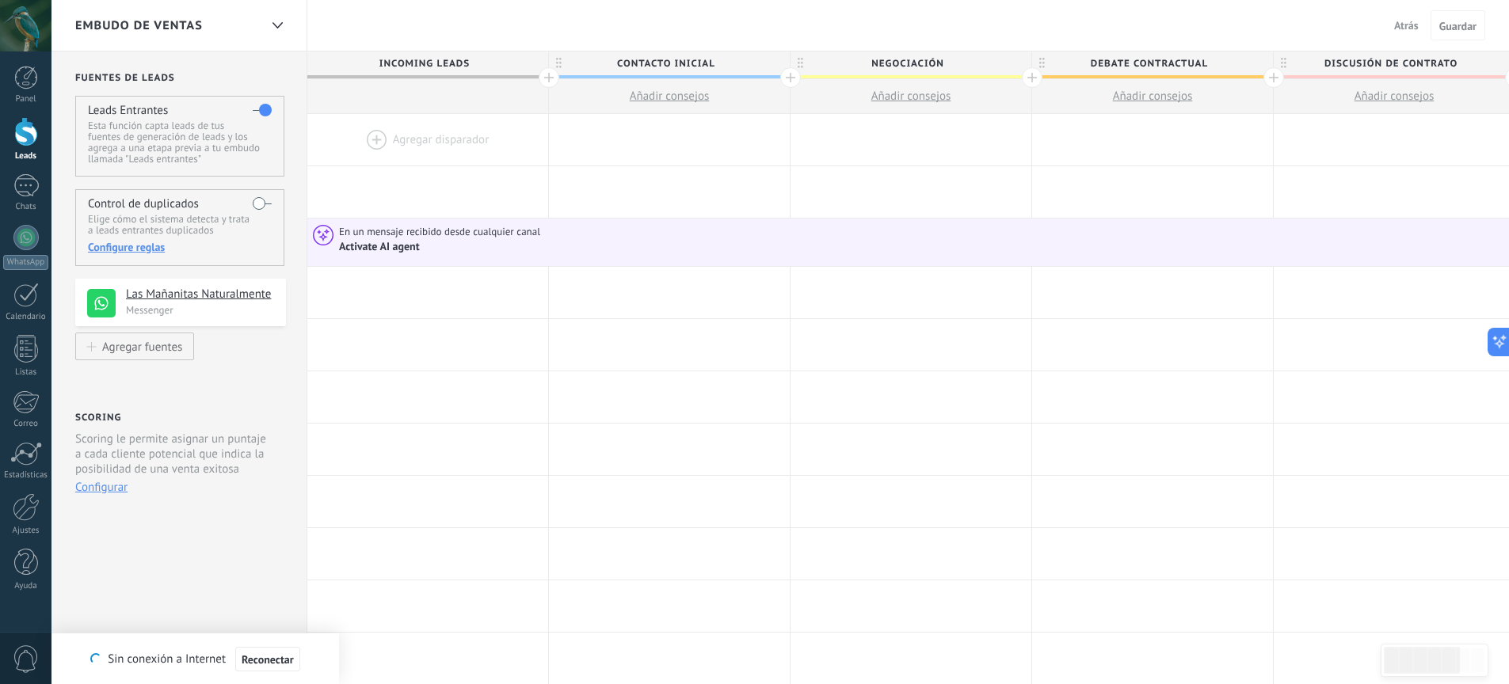
click at [1400, 30] on span "Atrás" at bounding box center [1406, 25] width 25 height 14
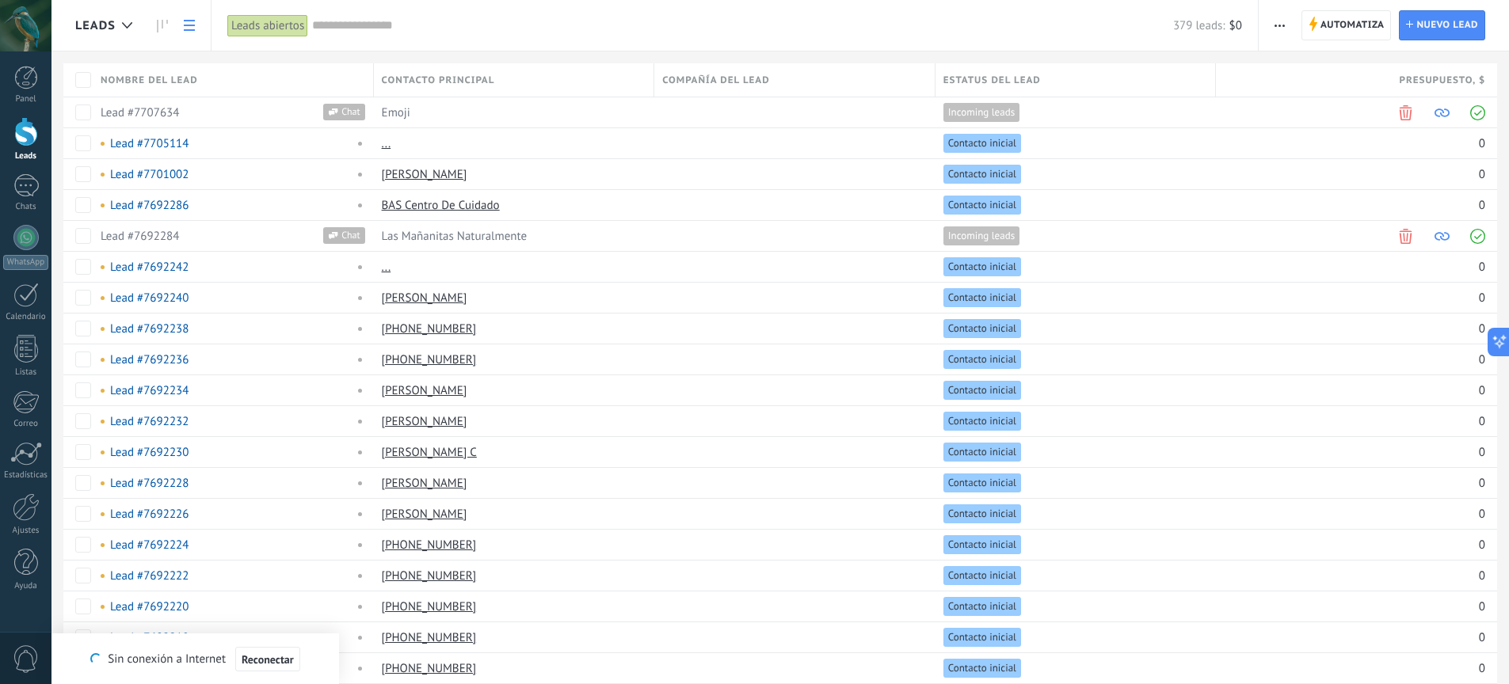
click at [1277, 28] on span "button" at bounding box center [1279, 25] width 10 height 30
click at [201, 145] on span at bounding box center [200, 143] width 16 height 16
click at [670, 37] on div at bounding box center [754, 25] width 1509 height 51
click at [276, 657] on span "Reconectar" at bounding box center [268, 659] width 52 height 11
click at [1284, 20] on span "button" at bounding box center [1279, 25] width 10 height 30
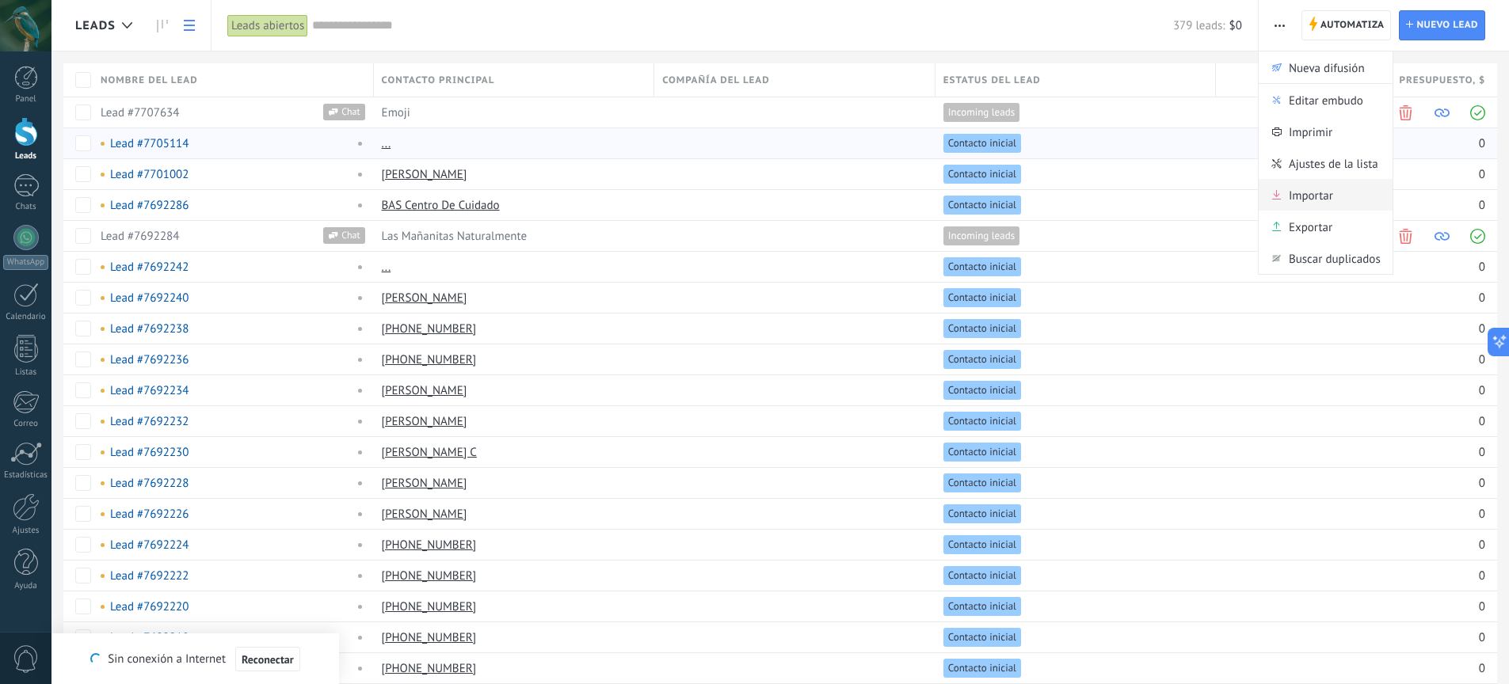
click at [1327, 198] on span "Importar" at bounding box center [1310, 195] width 44 height 32
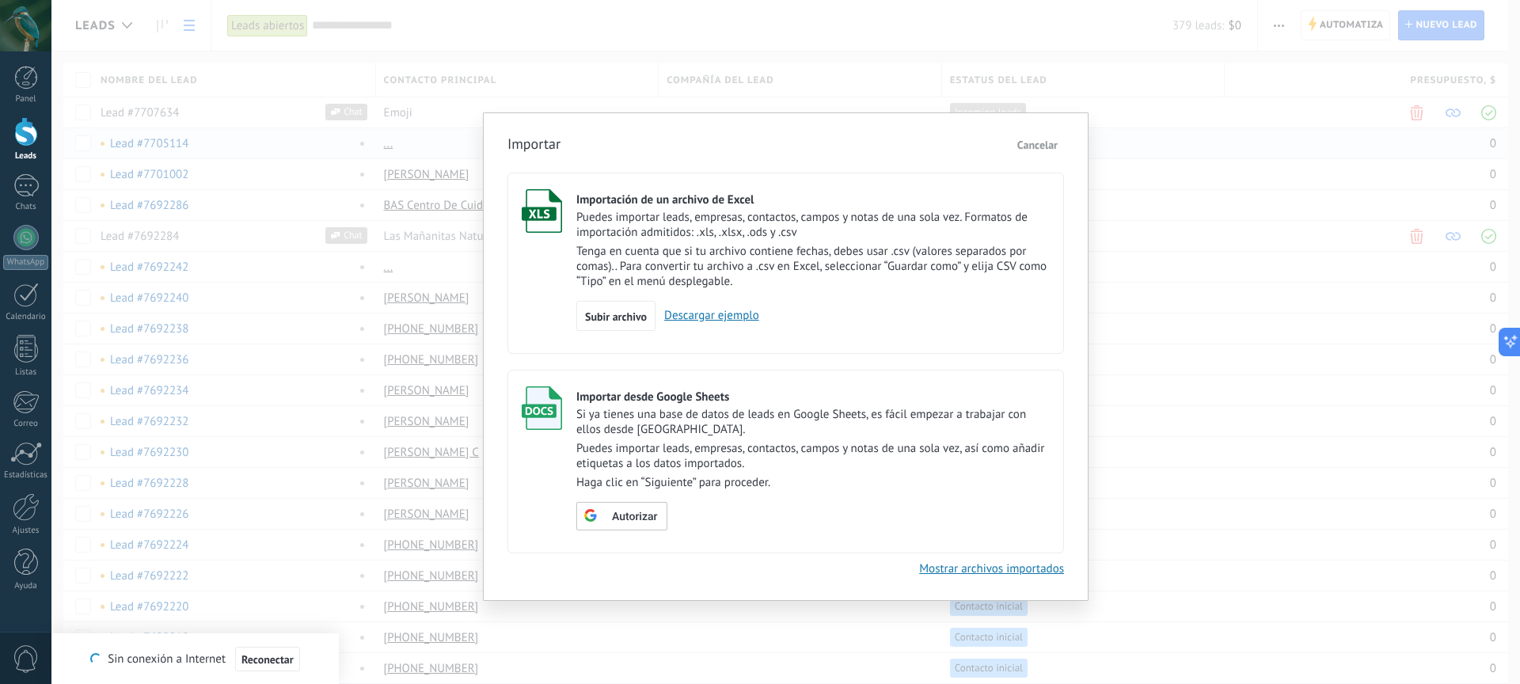
click at [1037, 146] on span "Cancelar" at bounding box center [1038, 145] width 40 height 14
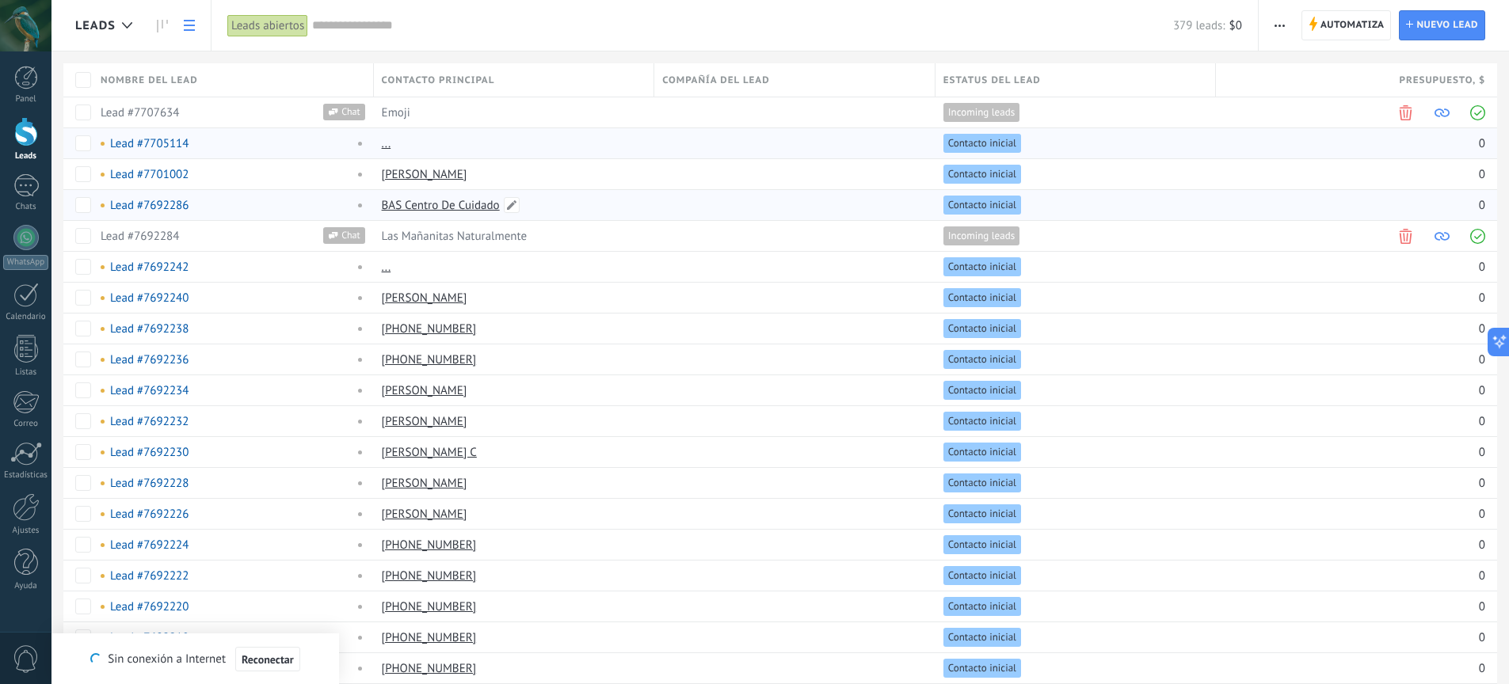
click at [455, 208] on link "BAS Centro De Cuidado" at bounding box center [441, 205] width 118 height 15
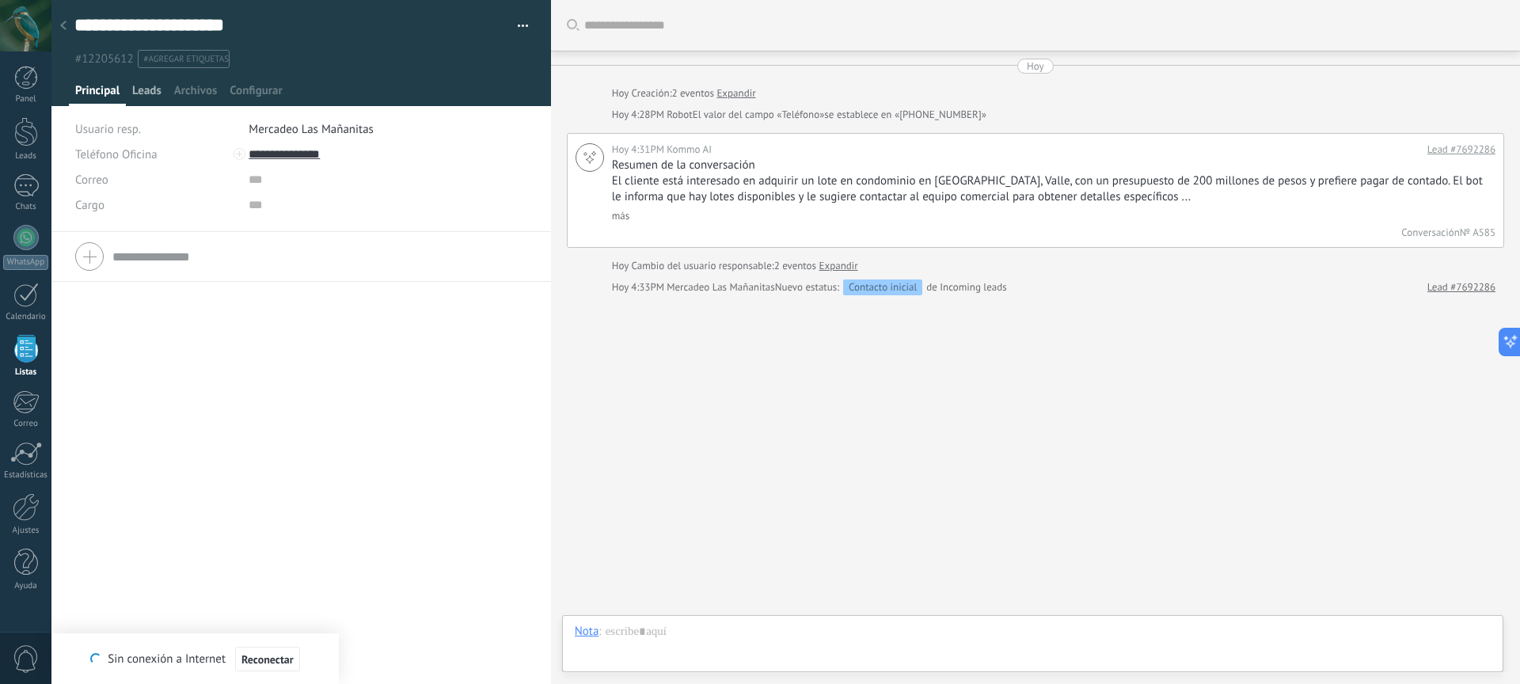
click at [152, 94] on span "Leads" at bounding box center [146, 94] width 29 height 23
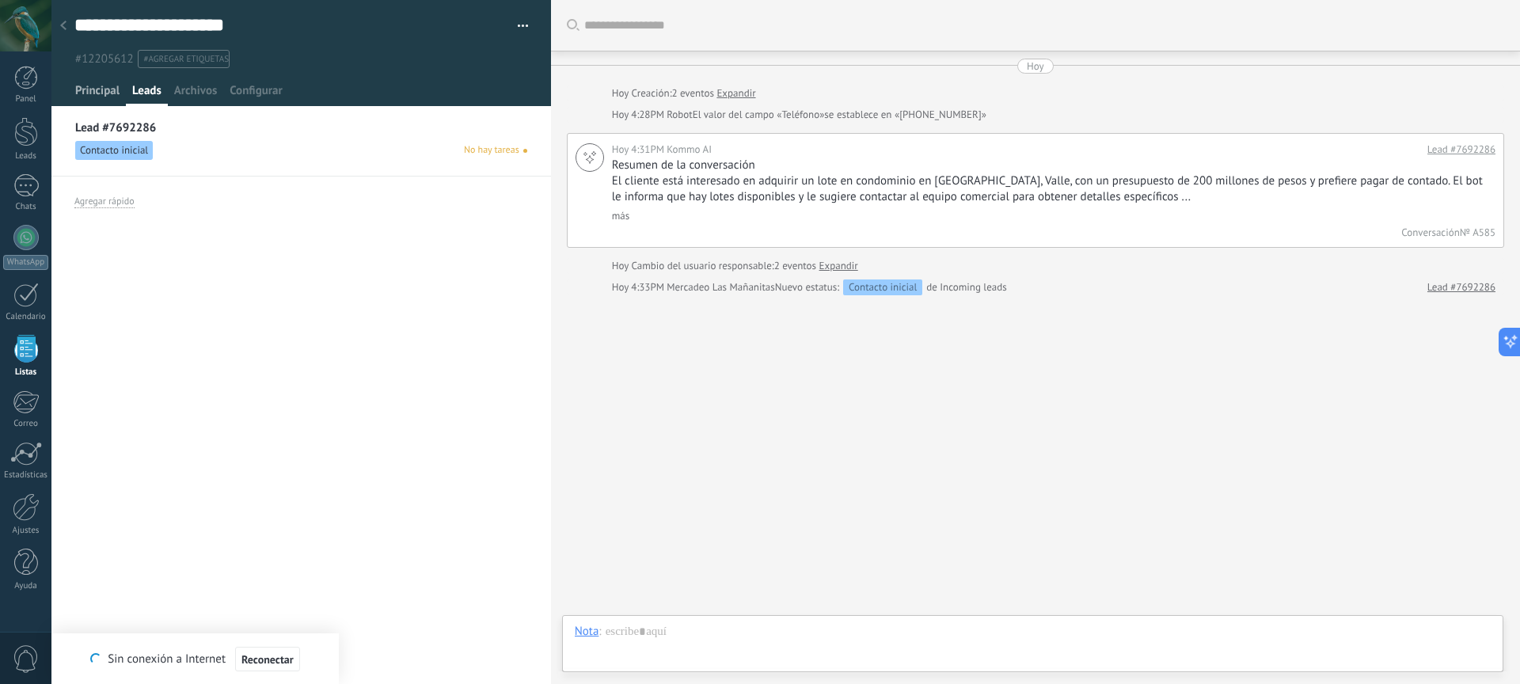
click at [100, 93] on span "Principal" at bounding box center [97, 94] width 44 height 23
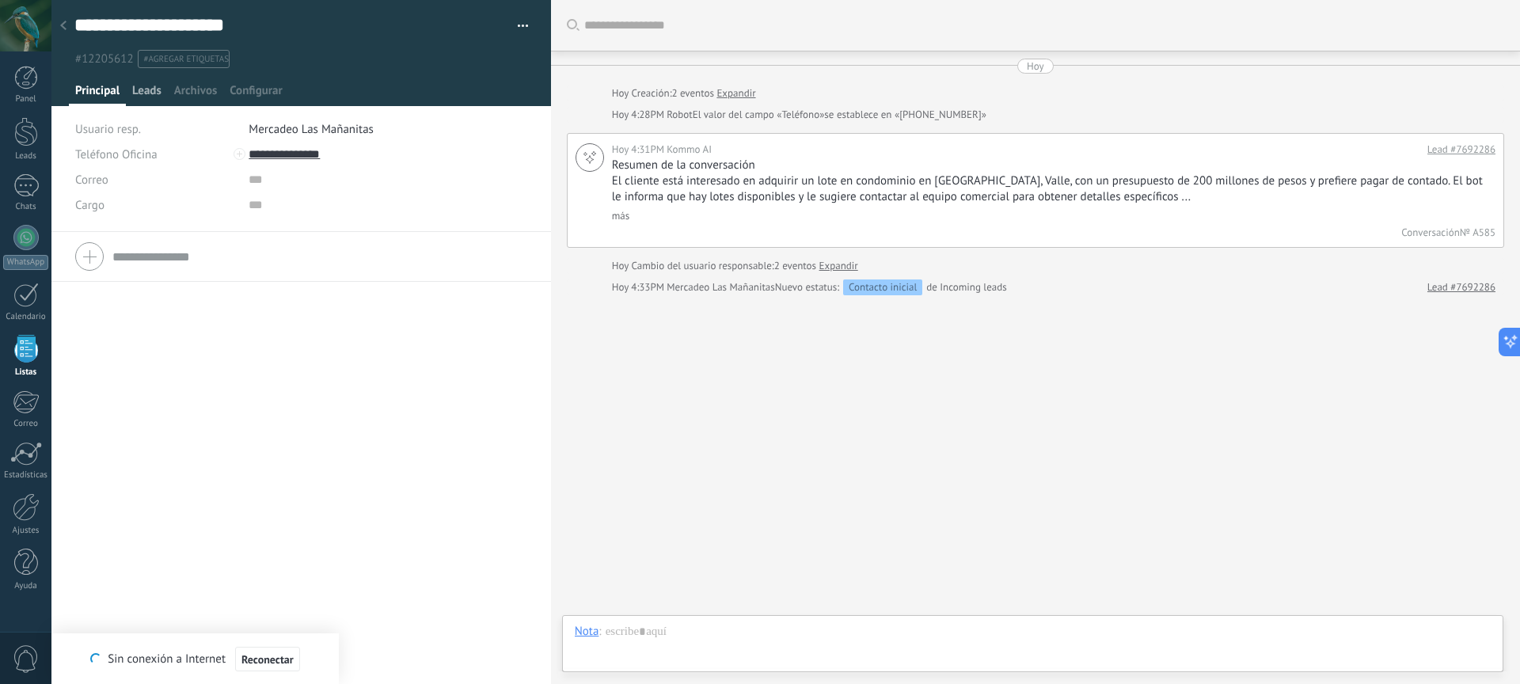
click at [154, 97] on span "Leads" at bounding box center [146, 94] width 29 height 23
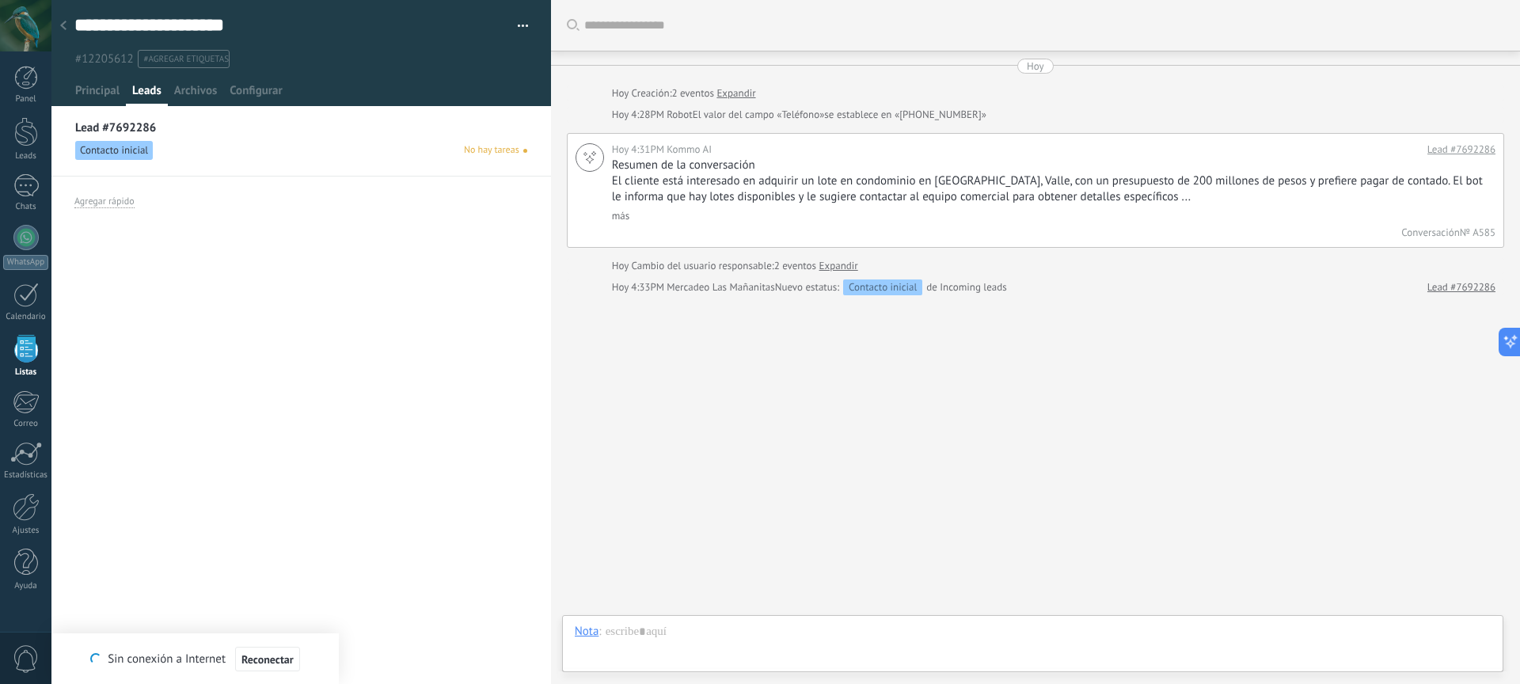
click at [485, 151] on span "No hay tareas" at bounding box center [491, 150] width 55 height 14
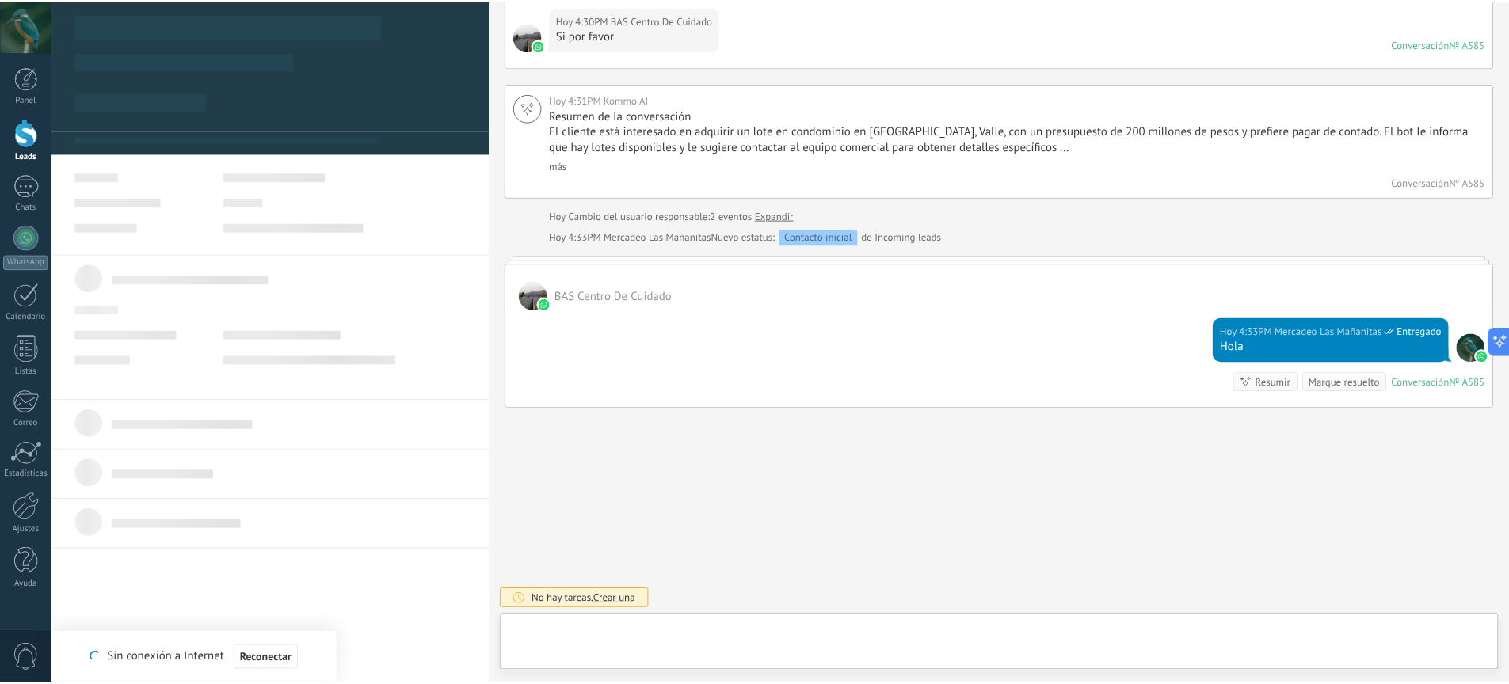
scroll to position [24, 0]
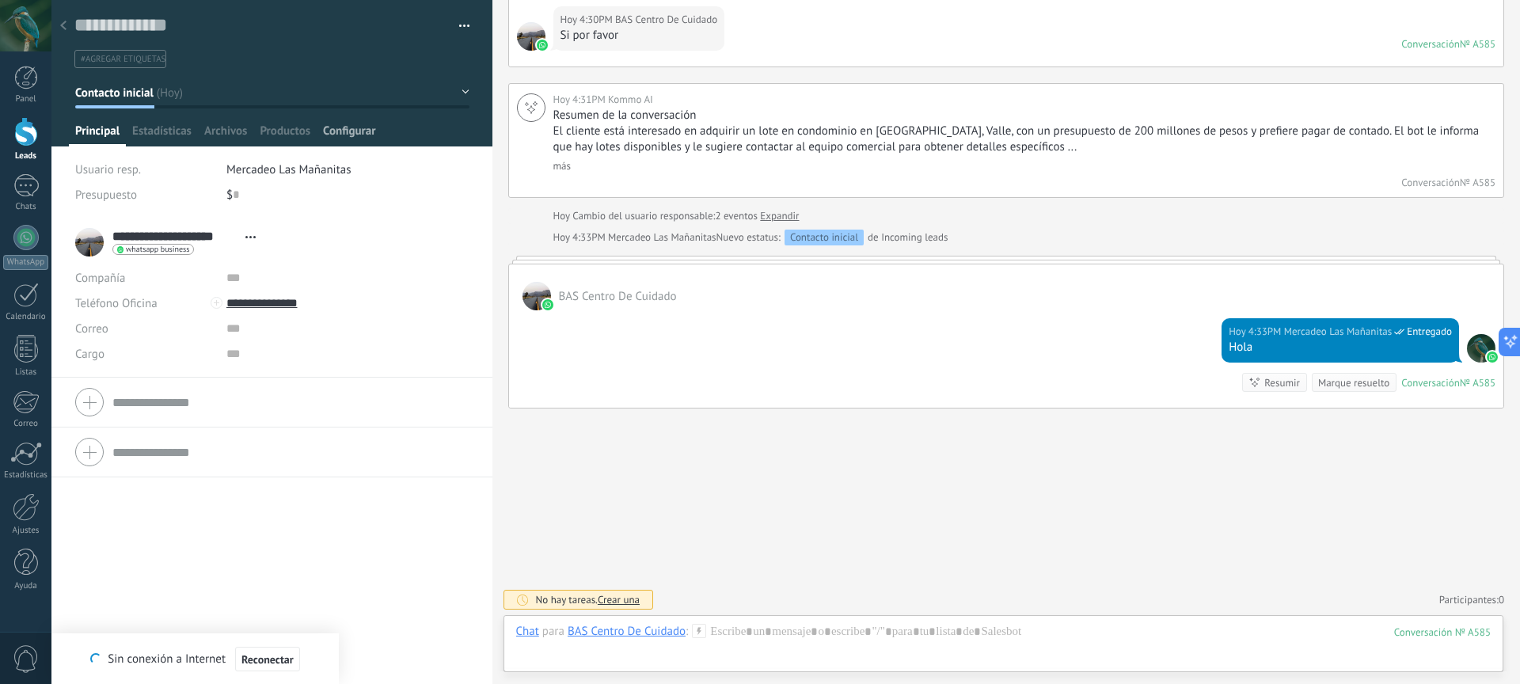
click at [333, 130] on span "Configurar" at bounding box center [349, 135] width 52 height 23
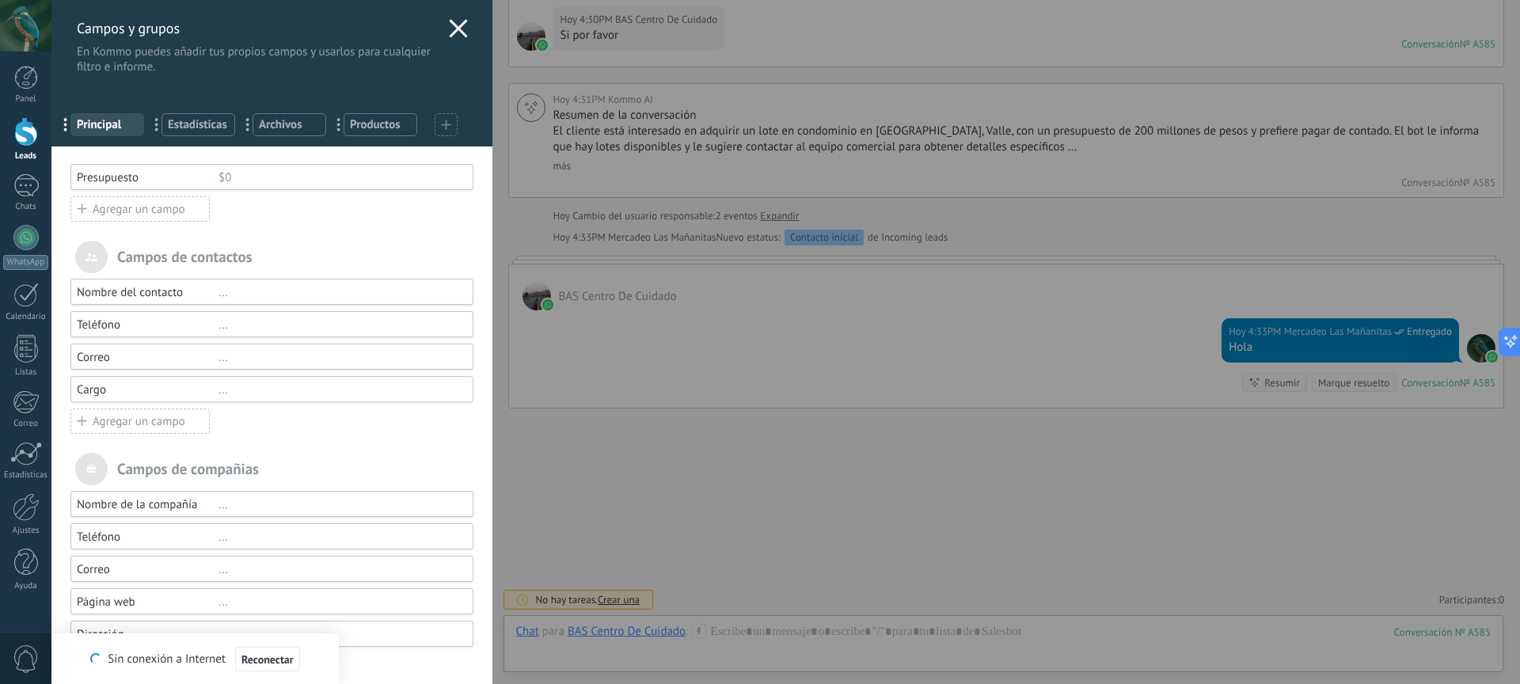
click at [452, 24] on icon at bounding box center [458, 28] width 19 height 19
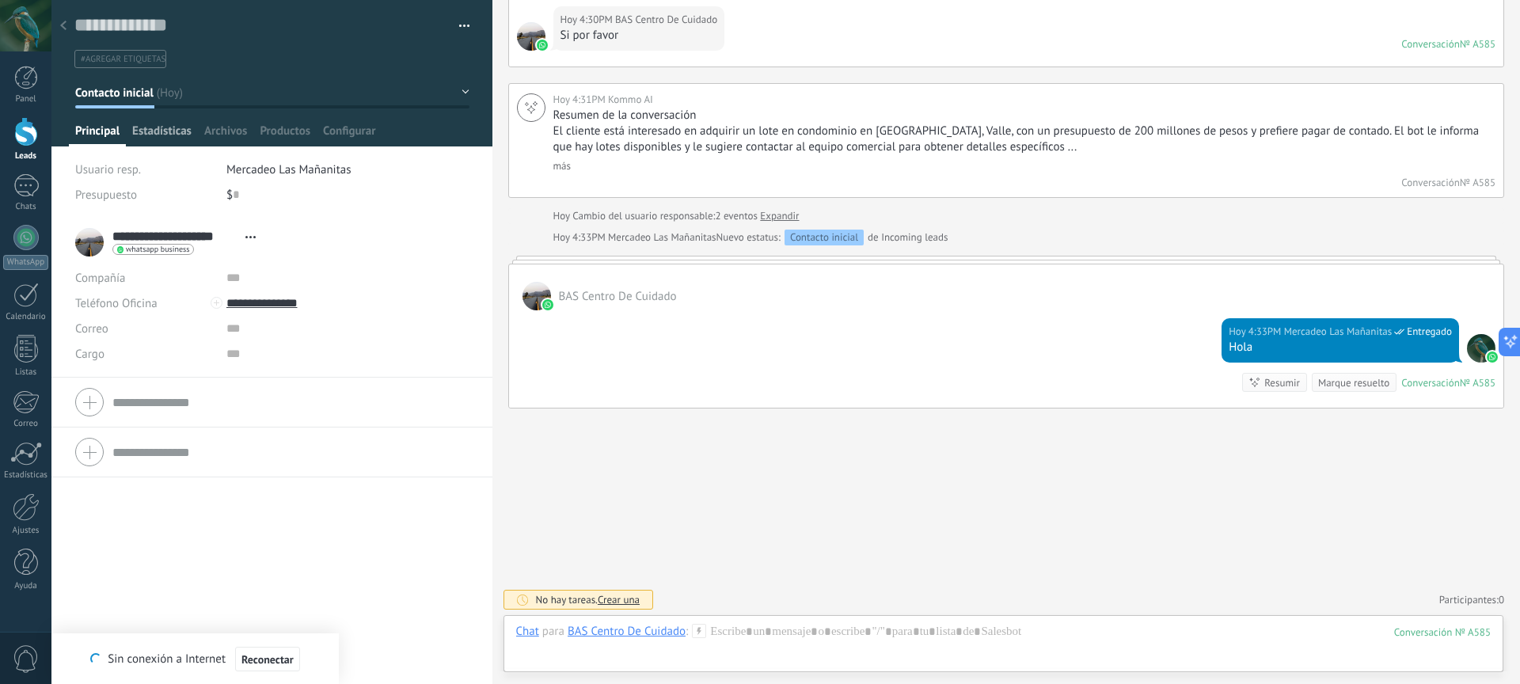
click at [168, 131] on span "Estadísticas" at bounding box center [161, 135] width 59 height 23
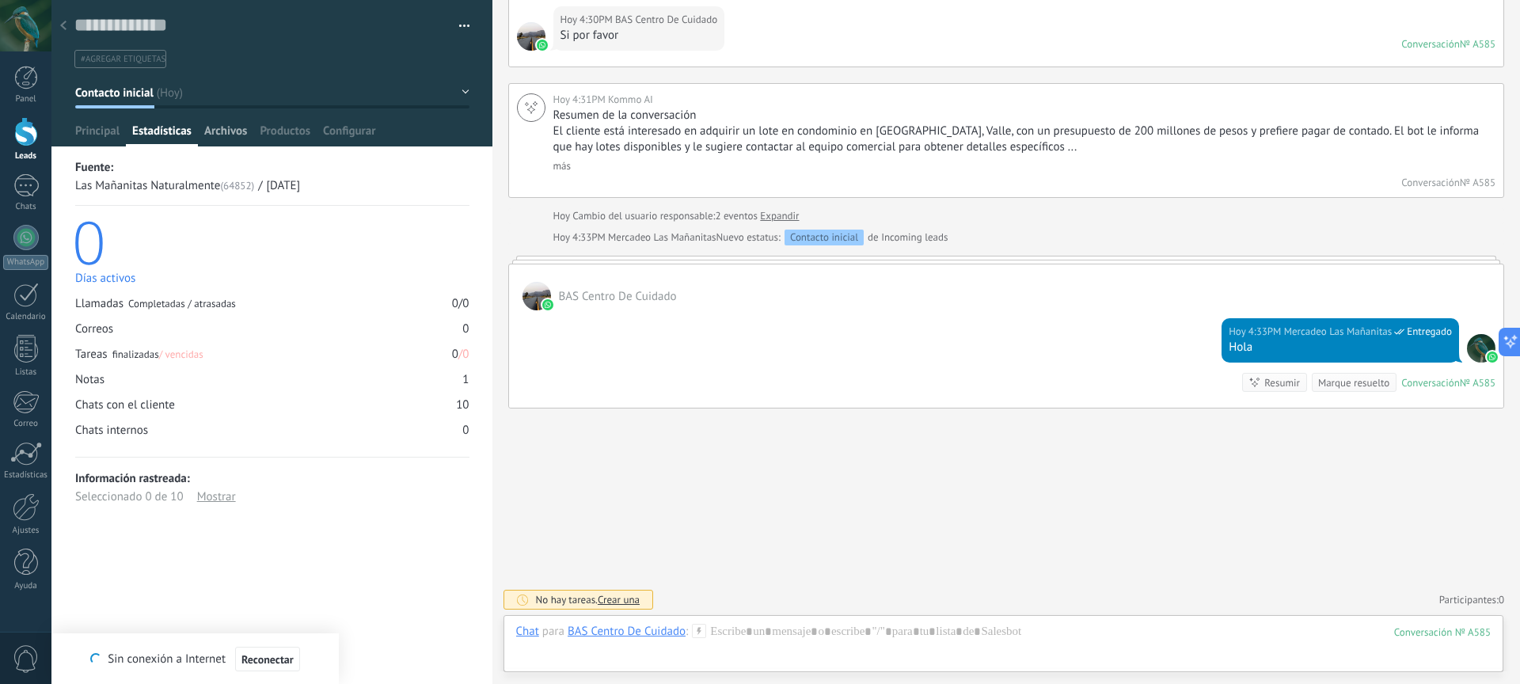
click at [226, 132] on span "Archivos" at bounding box center [225, 135] width 43 height 23
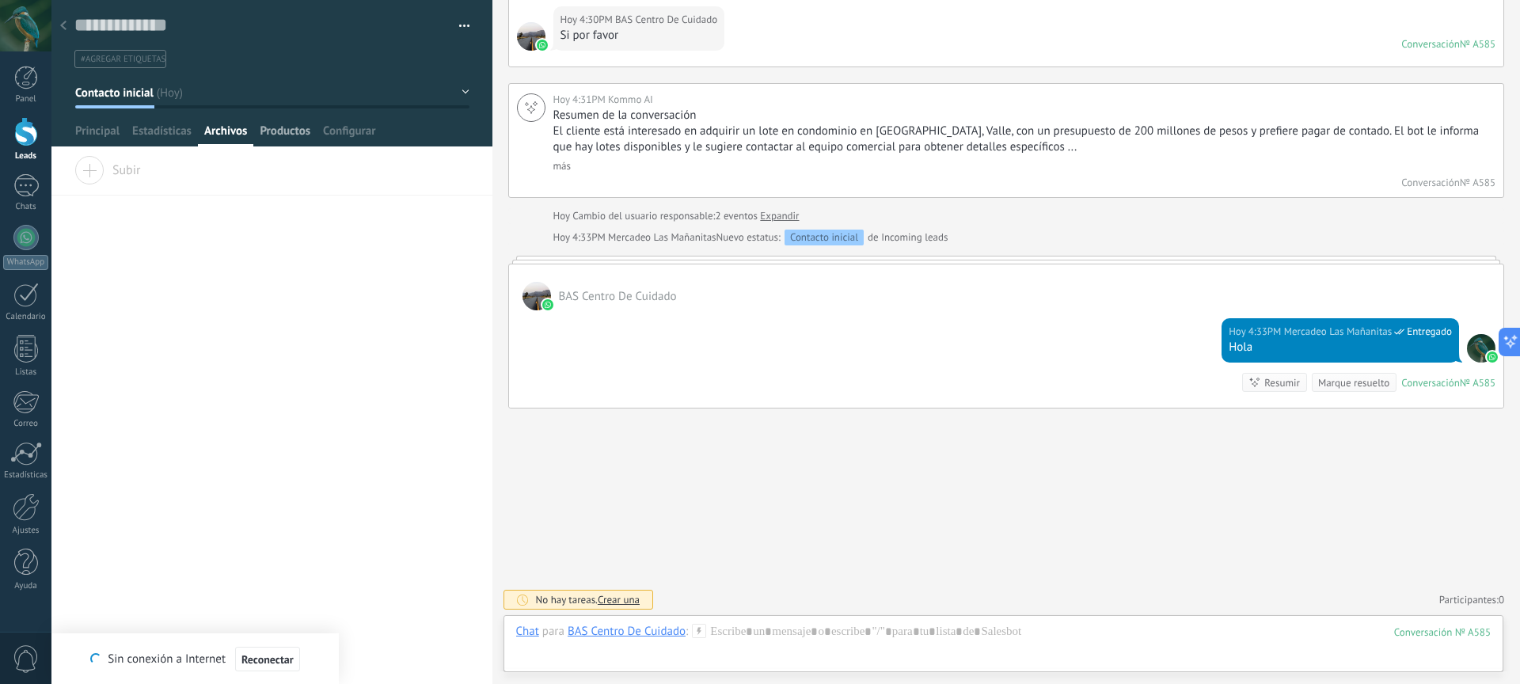
click at [282, 132] on span "Productos" at bounding box center [285, 135] width 51 height 23
click at [93, 137] on span "Principal" at bounding box center [97, 135] width 44 height 23
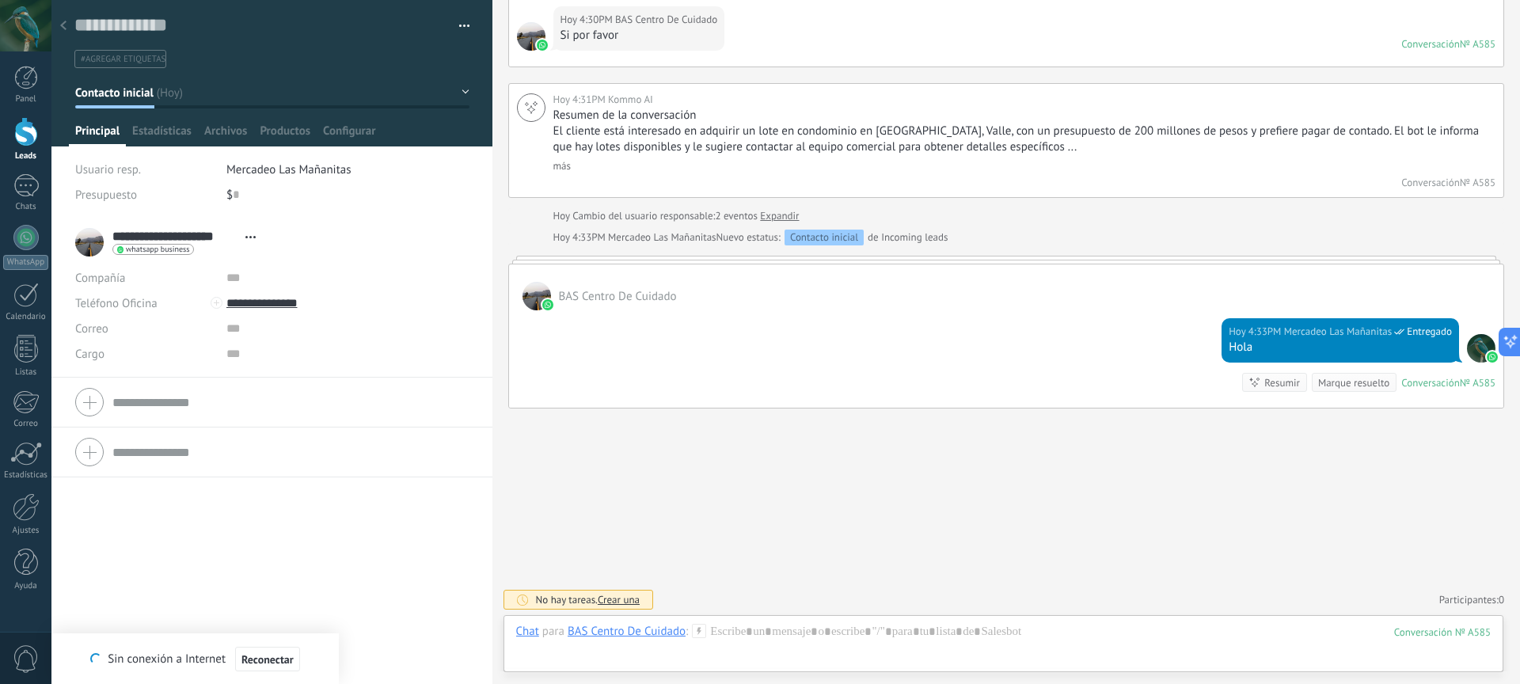
click at [230, 95] on button "Contacto inicial" at bounding box center [272, 92] width 394 height 29
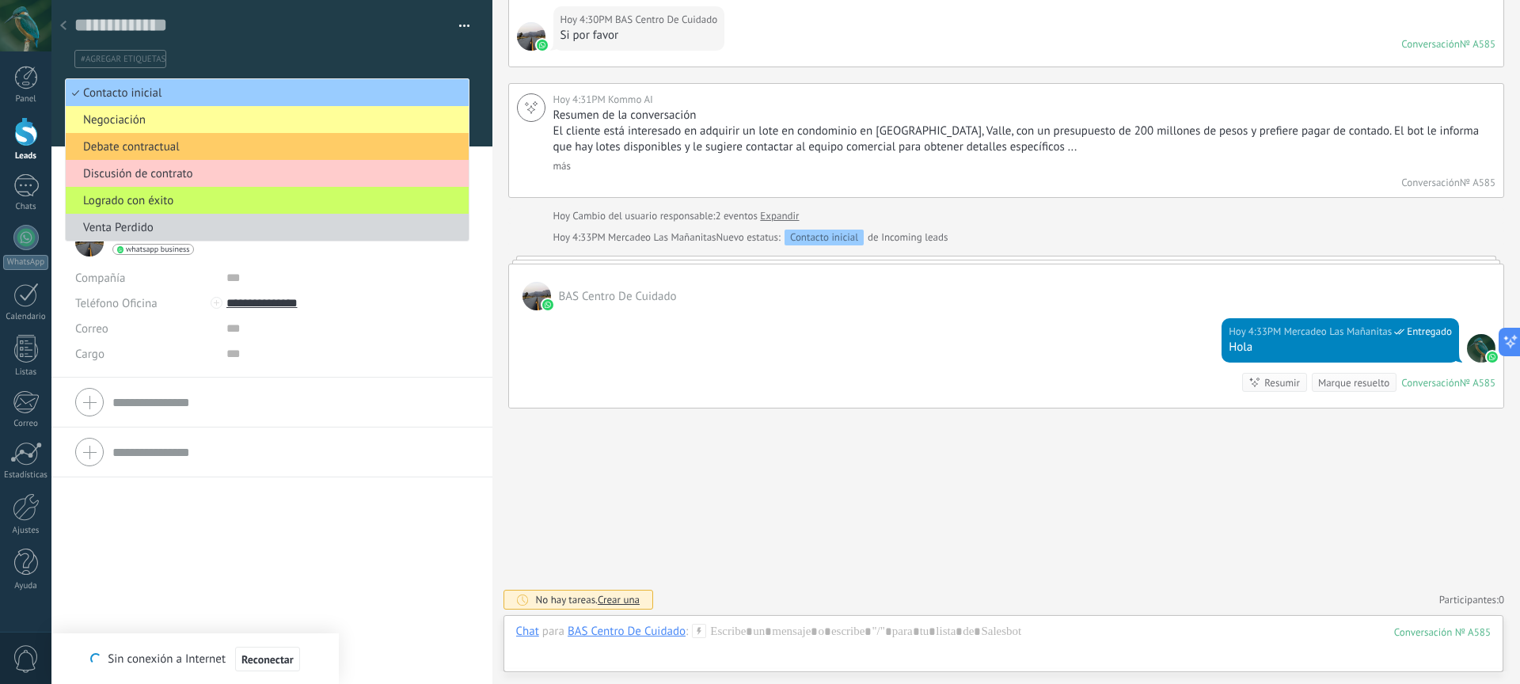
click at [611, 403] on div "Hoy 4:33PM Mercadeo Las Mañanitas Entregado Hola Conversación № A585 Conversaci…" at bounding box center [1006, 358] width 995 height 97
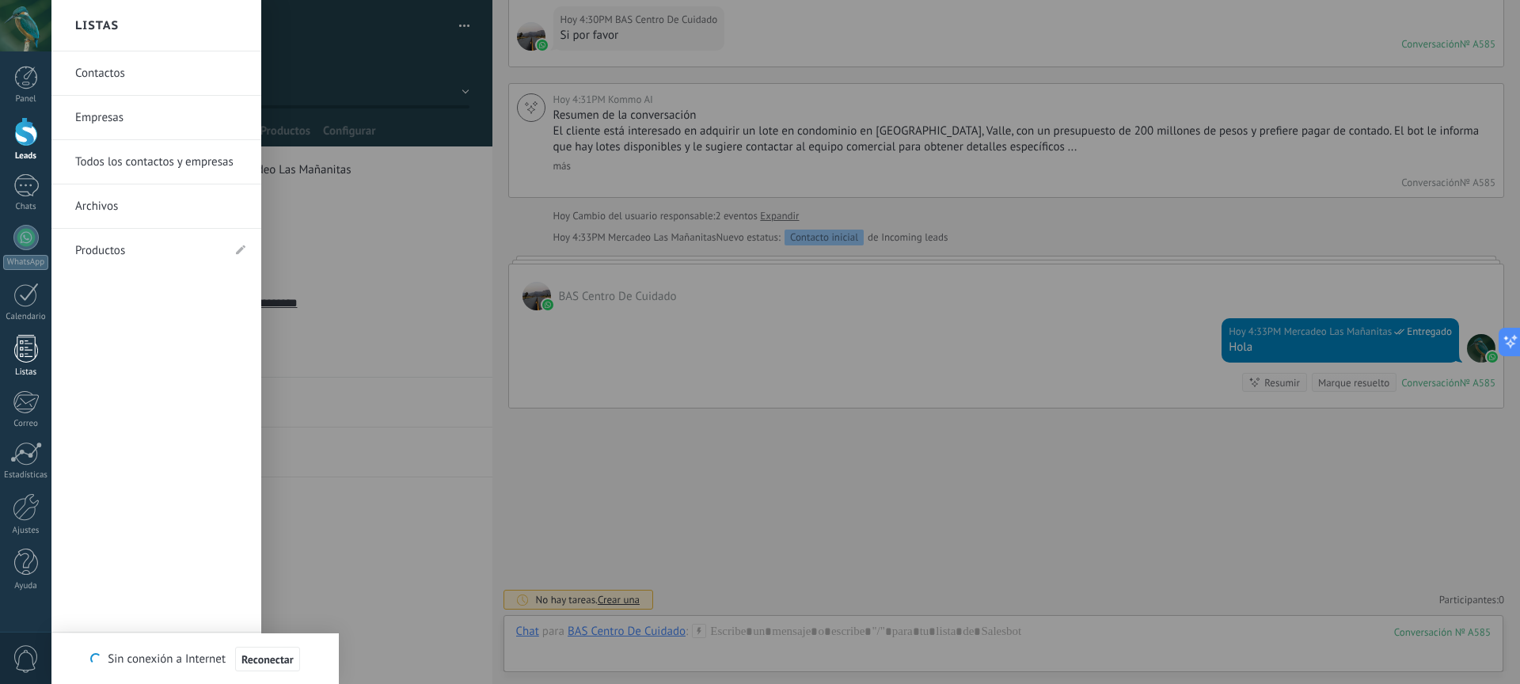
click at [28, 357] on div at bounding box center [26, 349] width 24 height 28
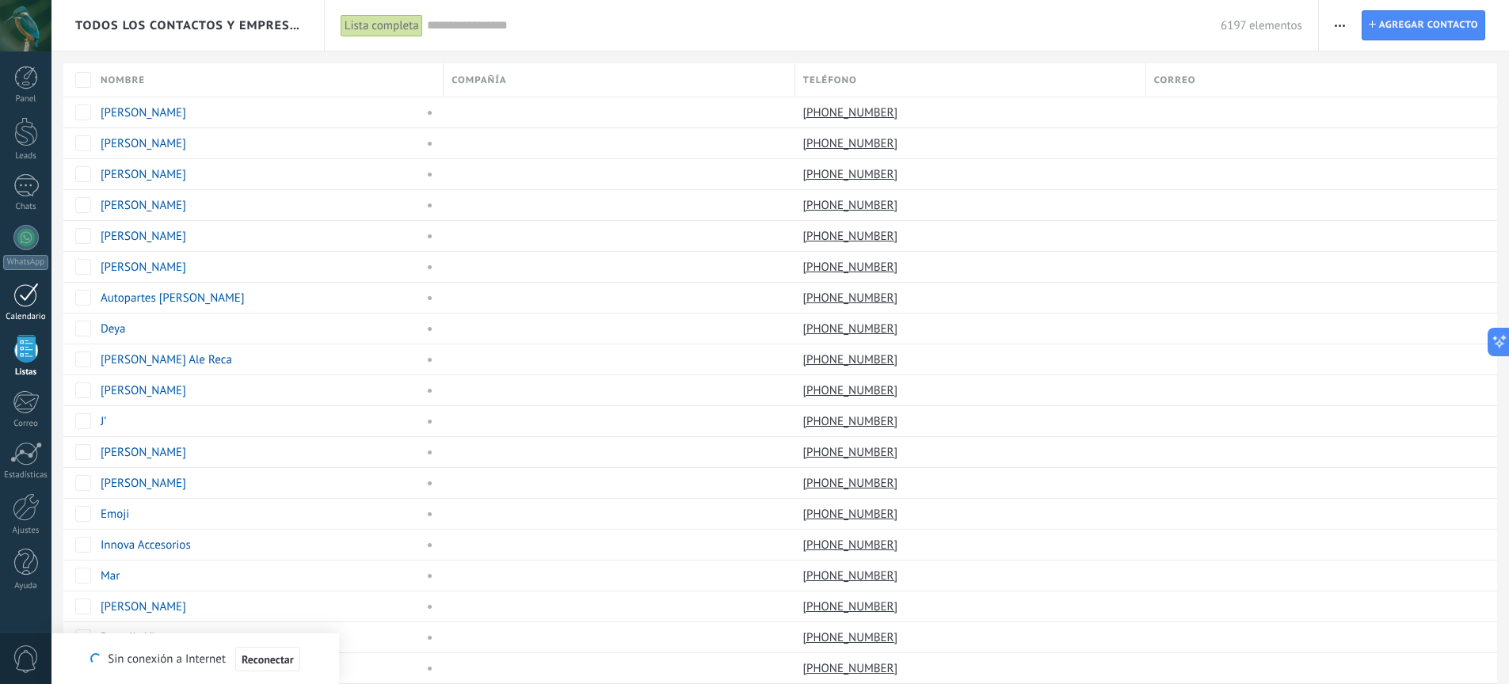
click at [39, 303] on link "Calendario" at bounding box center [25, 303] width 51 height 40
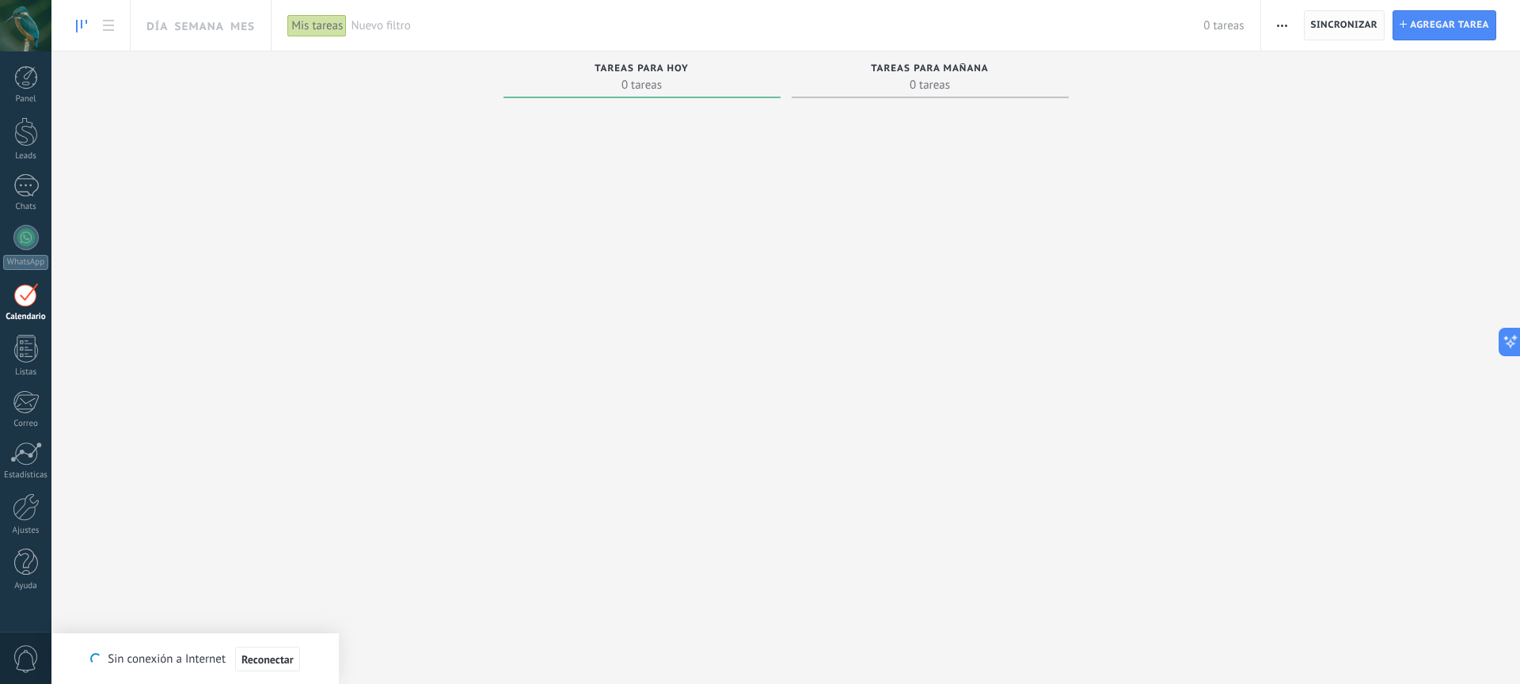
click at [1355, 32] on span "Sincronizar" at bounding box center [1344, 25] width 67 height 29
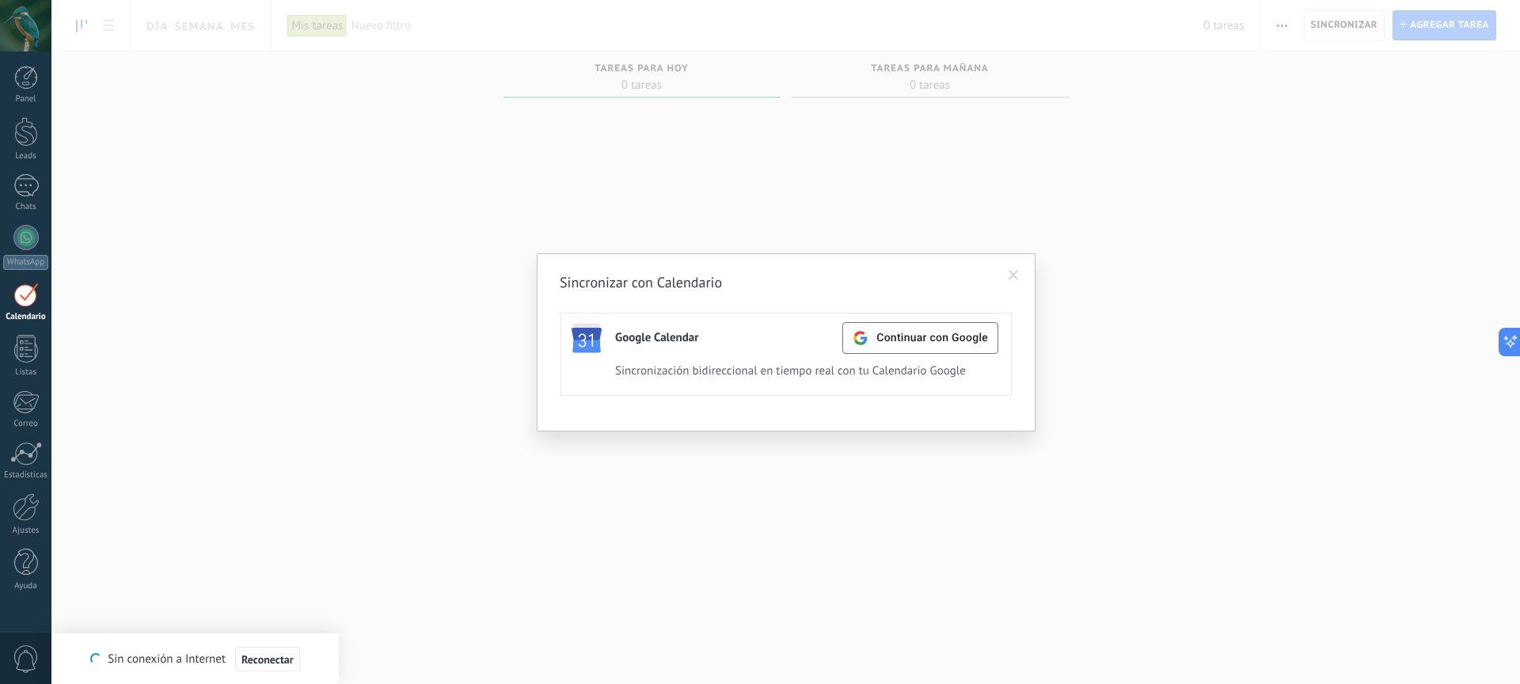
click at [1014, 277] on span at bounding box center [1014, 275] width 10 height 11
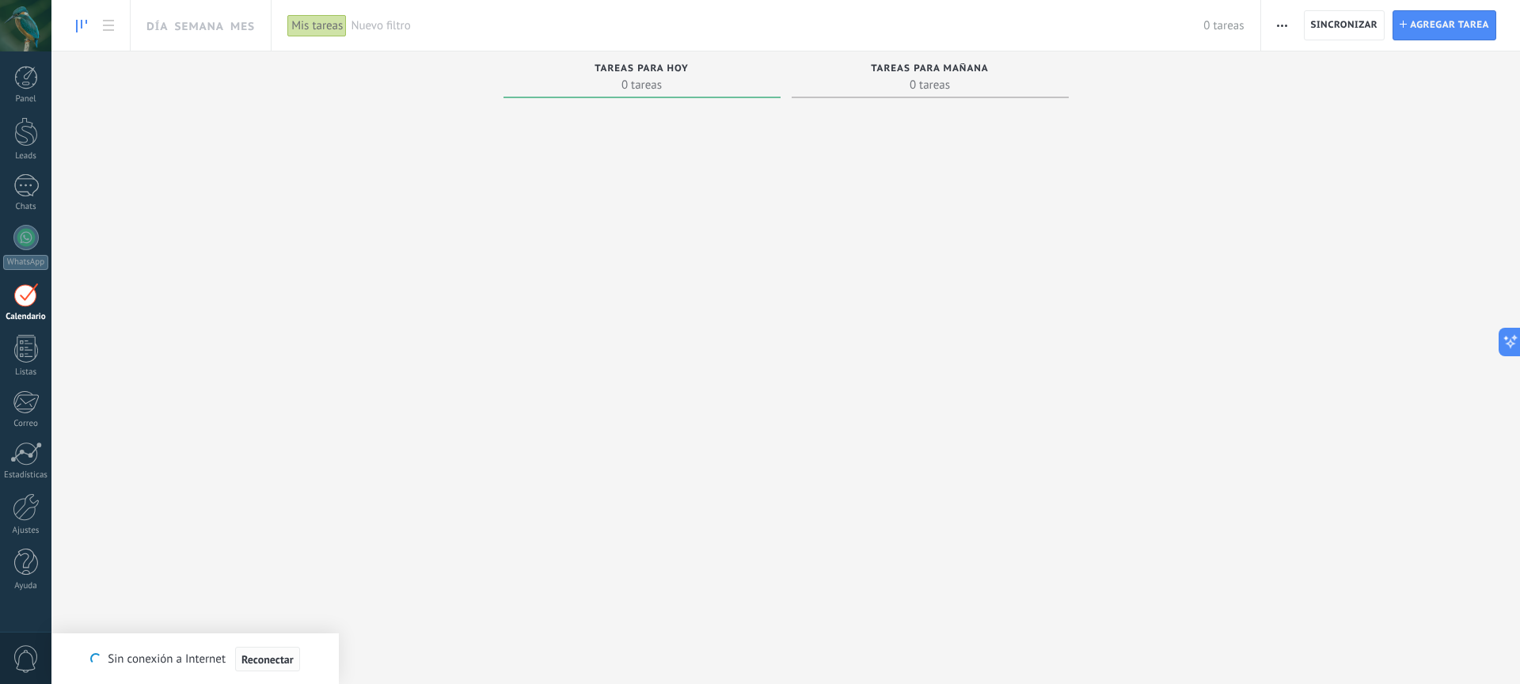
click at [269, 660] on span "Reconectar" at bounding box center [268, 659] width 52 height 11
click at [29, 151] on div "Leads" at bounding box center [26, 156] width 46 height 10
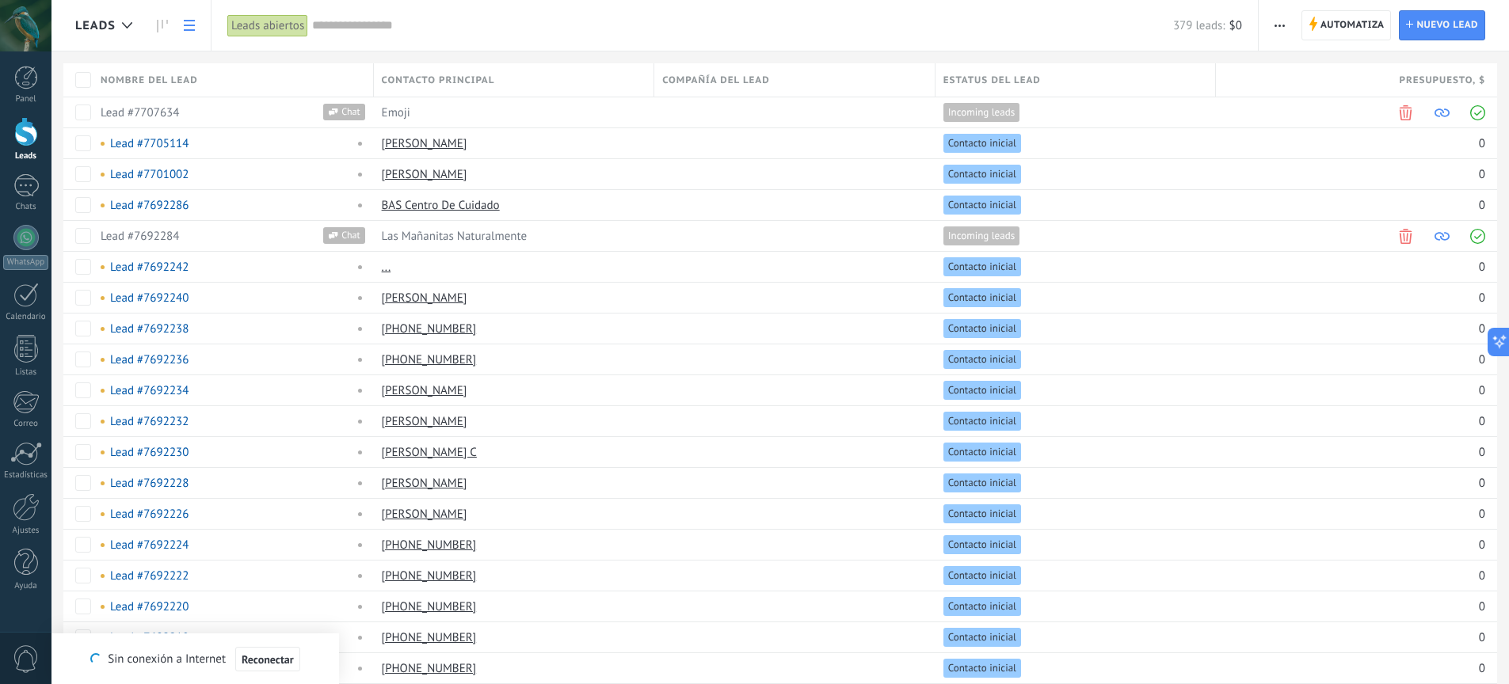
click at [1284, 25] on button "button" at bounding box center [1279, 25] width 23 height 30
click at [1323, 188] on span "Importar" at bounding box center [1310, 195] width 44 height 32
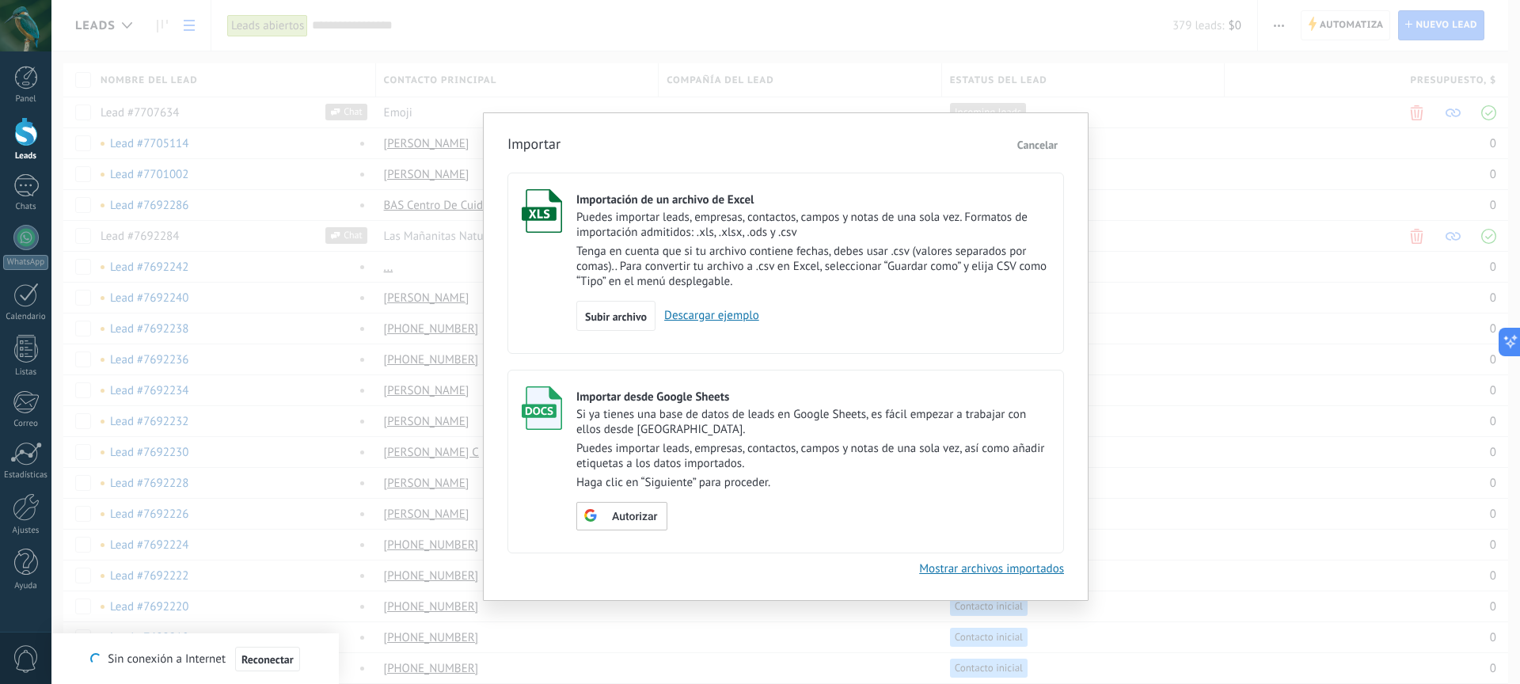
click at [1190, 284] on div "Importar Cancelar Importación de un archivo de Excel Puedes importar leads, emp…" at bounding box center [785, 342] width 1469 height 684
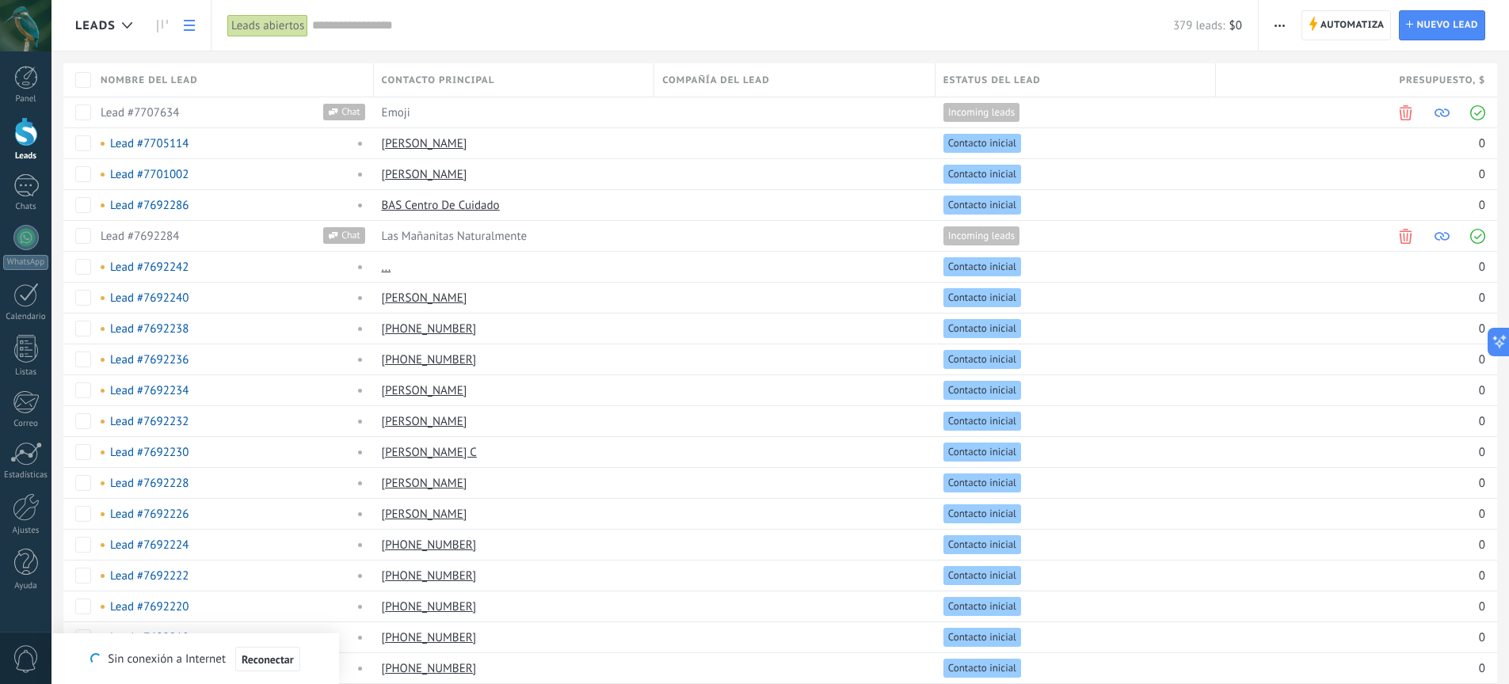
click at [1281, 28] on span "button" at bounding box center [1279, 25] width 10 height 30
click at [1322, 201] on span "Importar" at bounding box center [1310, 195] width 44 height 32
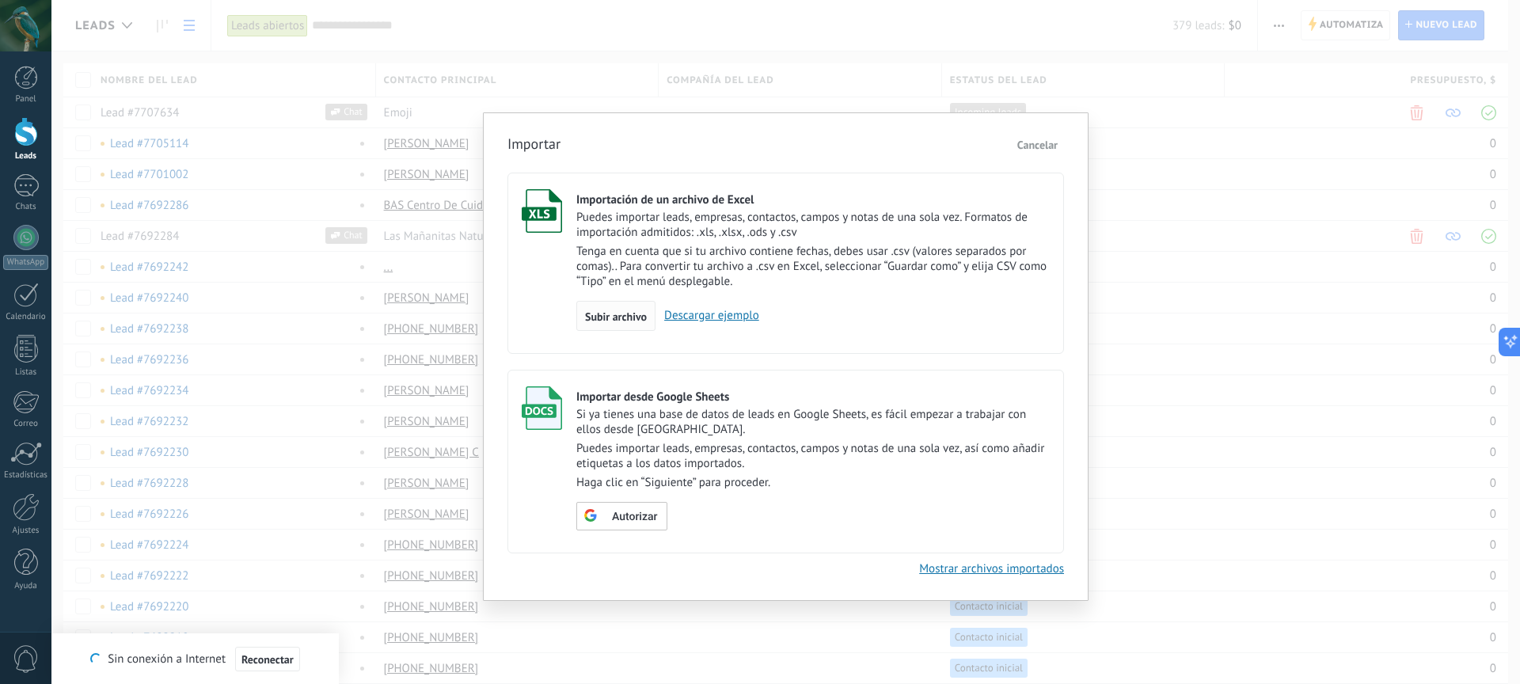
click at [620, 316] on span "Subir archivo" at bounding box center [616, 316] width 62 height 11
click at [0, 0] on input "Importación de un archivo de Excel Puedes importar leads, empresas, contactos, …" at bounding box center [0, 0] width 0 height 0
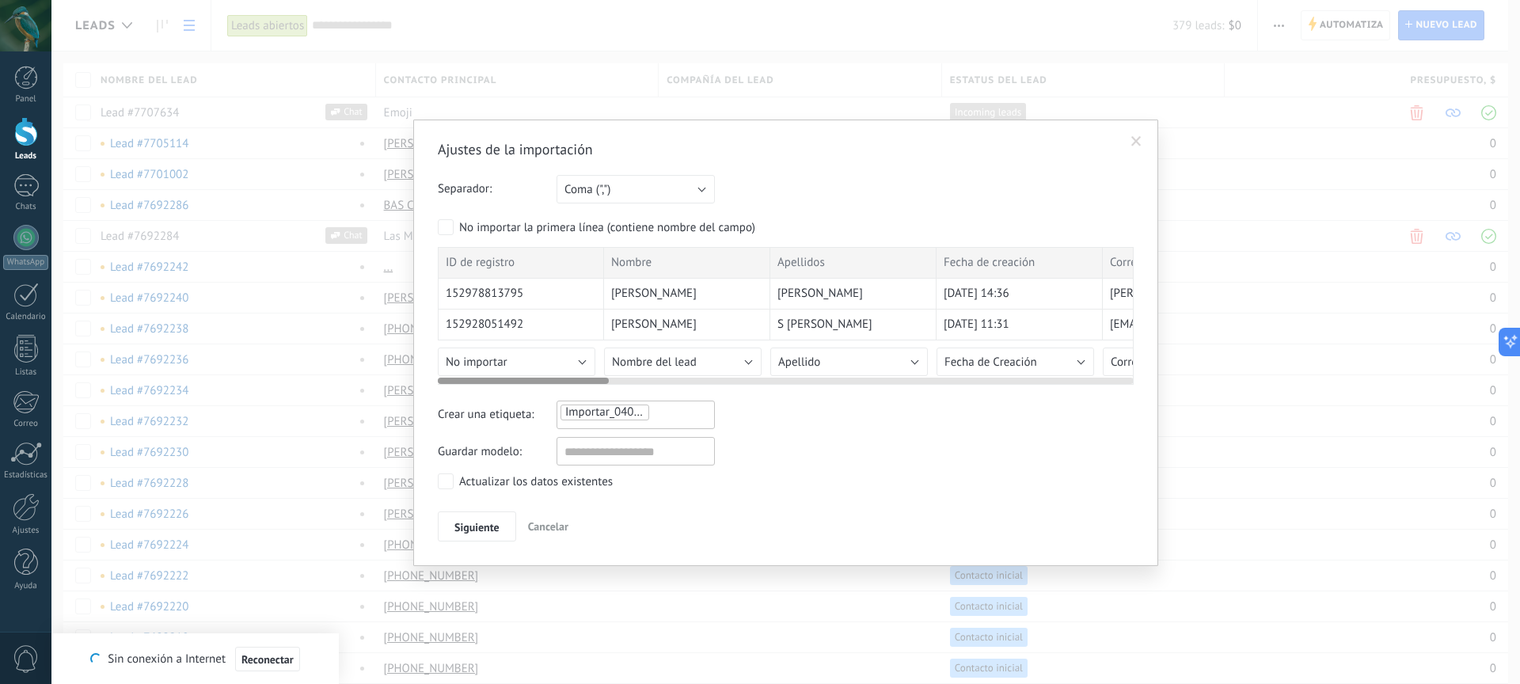
drag, startPoint x: 571, startPoint y: 382, endPoint x: 531, endPoint y: 382, distance: 39.6
click at [531, 382] on div at bounding box center [523, 381] width 171 height 6
click at [574, 361] on button "No importar" at bounding box center [517, 362] width 158 height 29
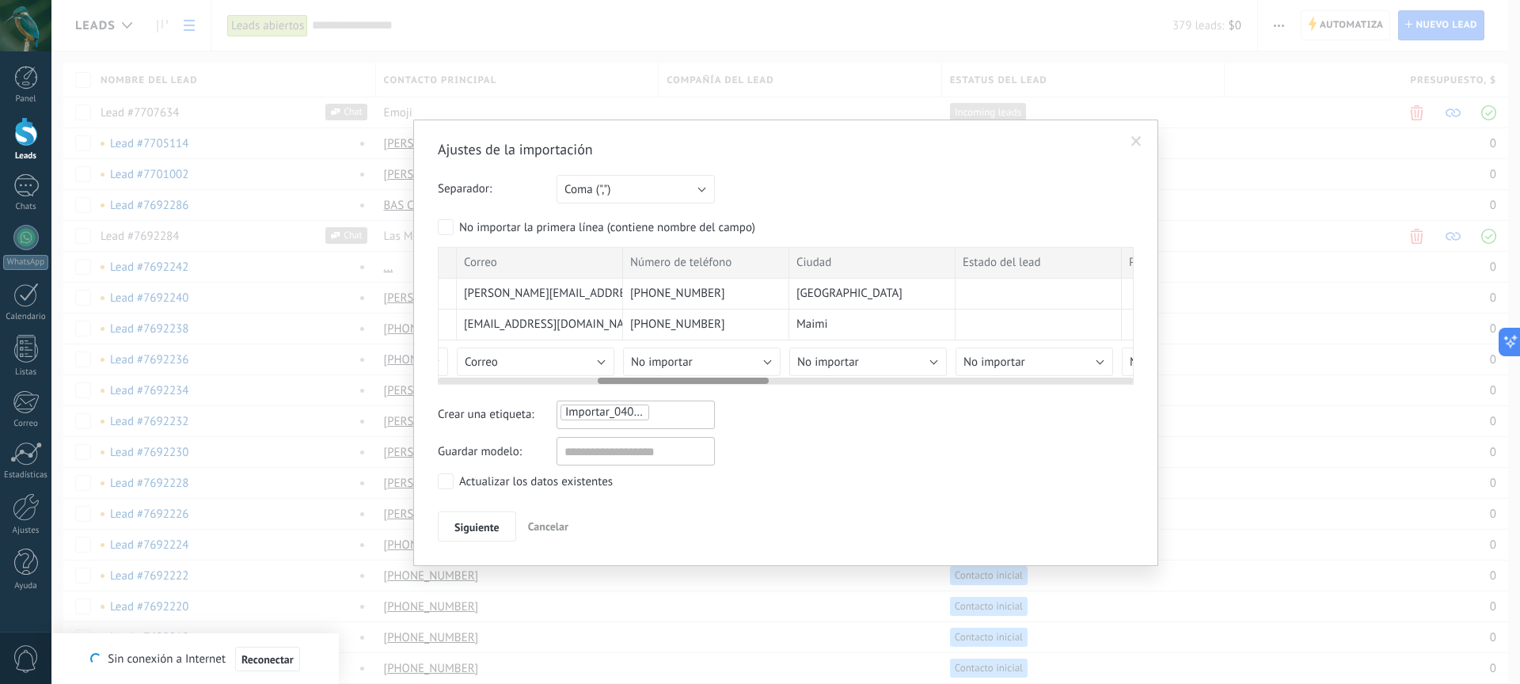
scroll to position [0, 649]
drag, startPoint x: 568, startPoint y: 381, endPoint x: 728, endPoint y: 382, distance: 160.0
click at [728, 382] on div at bounding box center [683, 381] width 171 height 6
click at [716, 363] on button "No importar" at bounding box center [699, 362] width 158 height 29
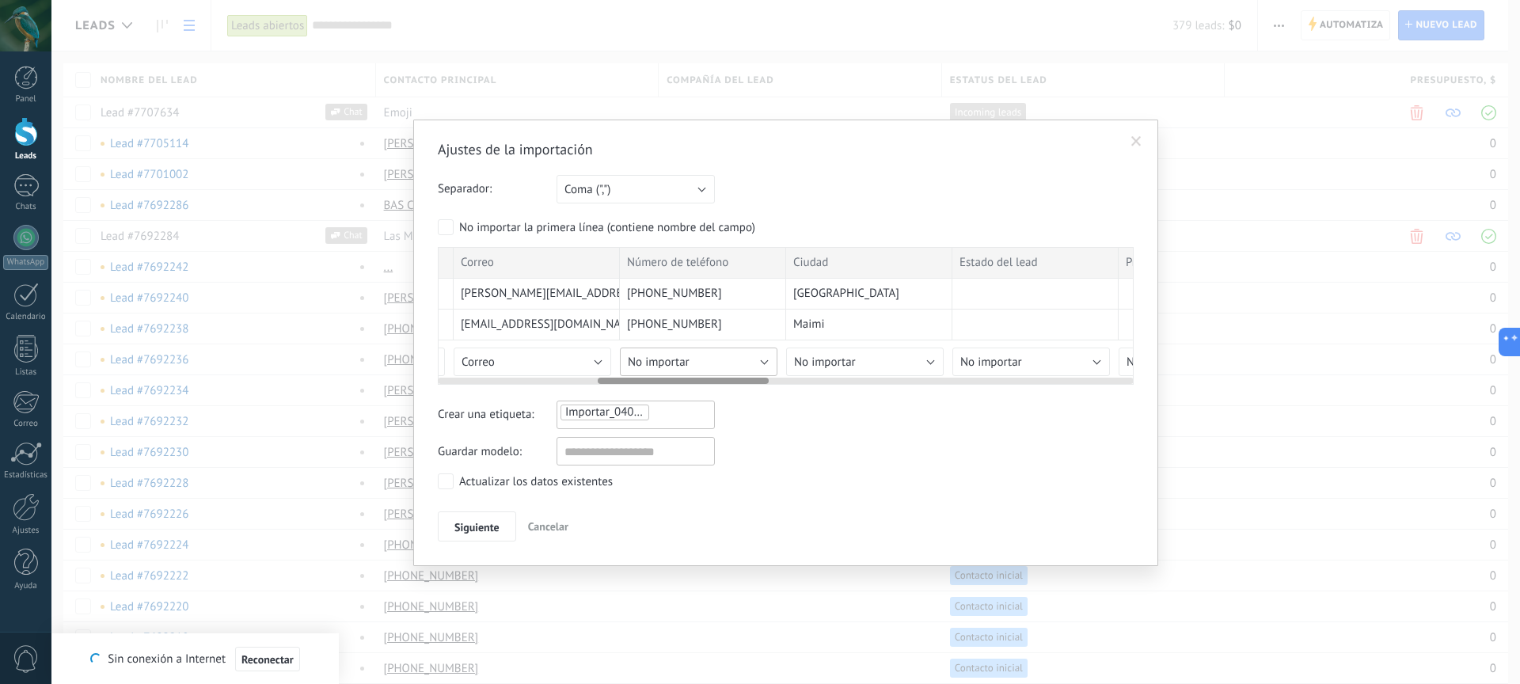
click at [719, 367] on button "No importar" at bounding box center [699, 362] width 158 height 29
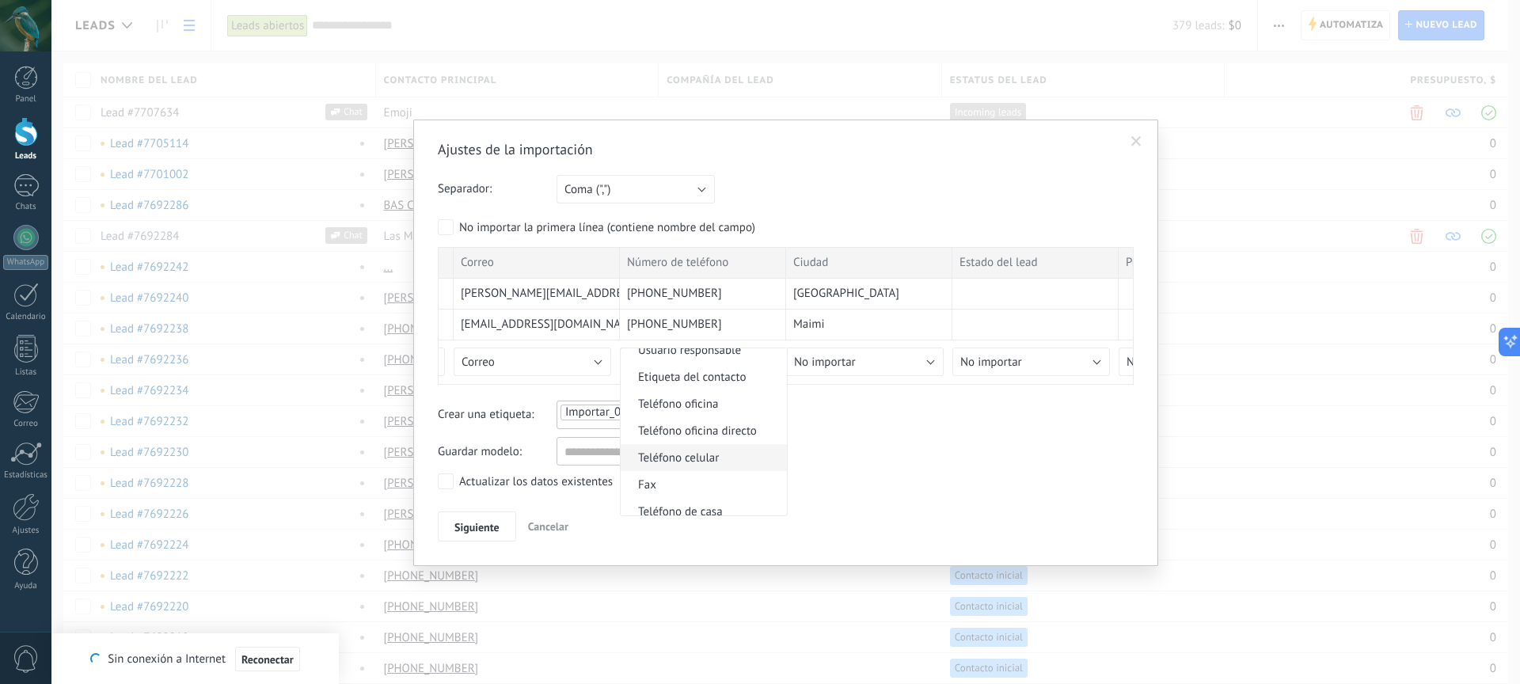
scroll to position [308, 0]
click at [706, 454] on span "Teléfono celular" at bounding box center [702, 454] width 162 height 15
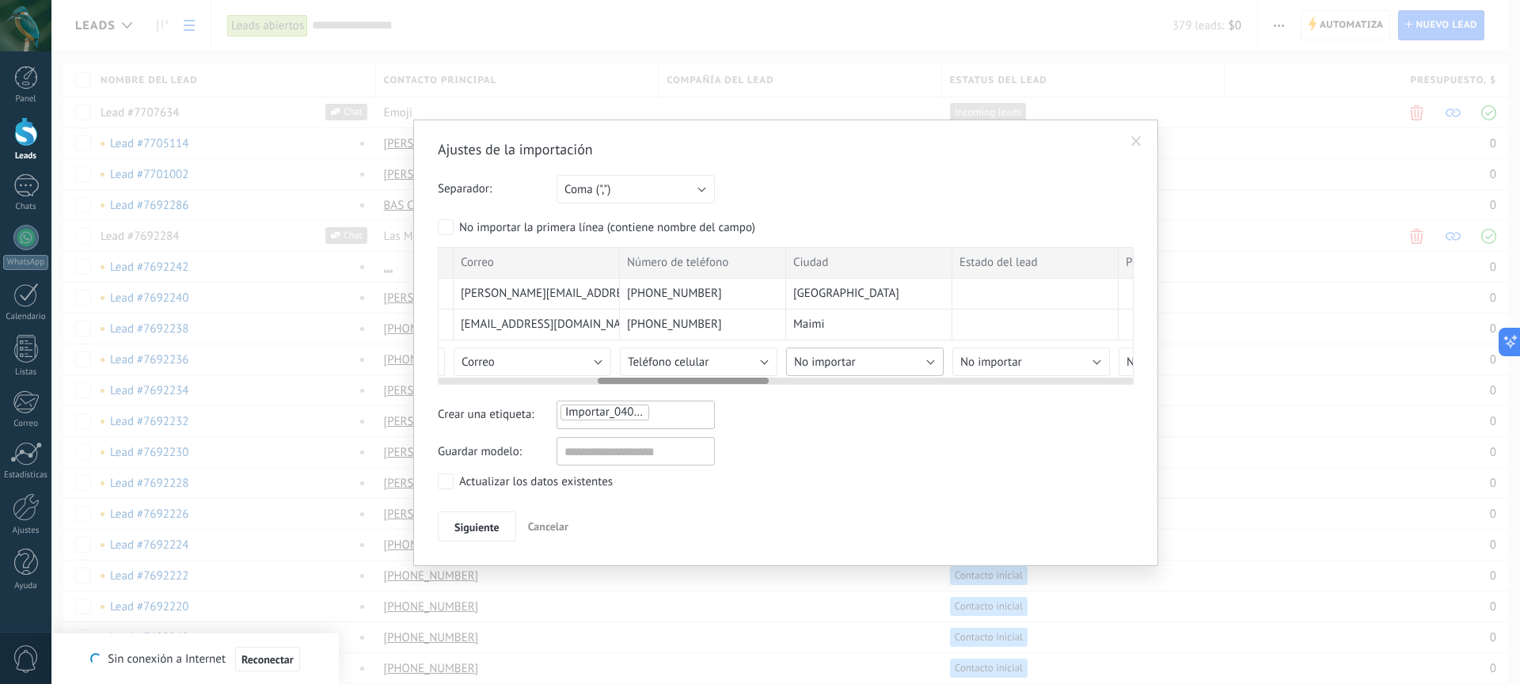
click at [843, 370] on button "No importar" at bounding box center [865, 362] width 158 height 29
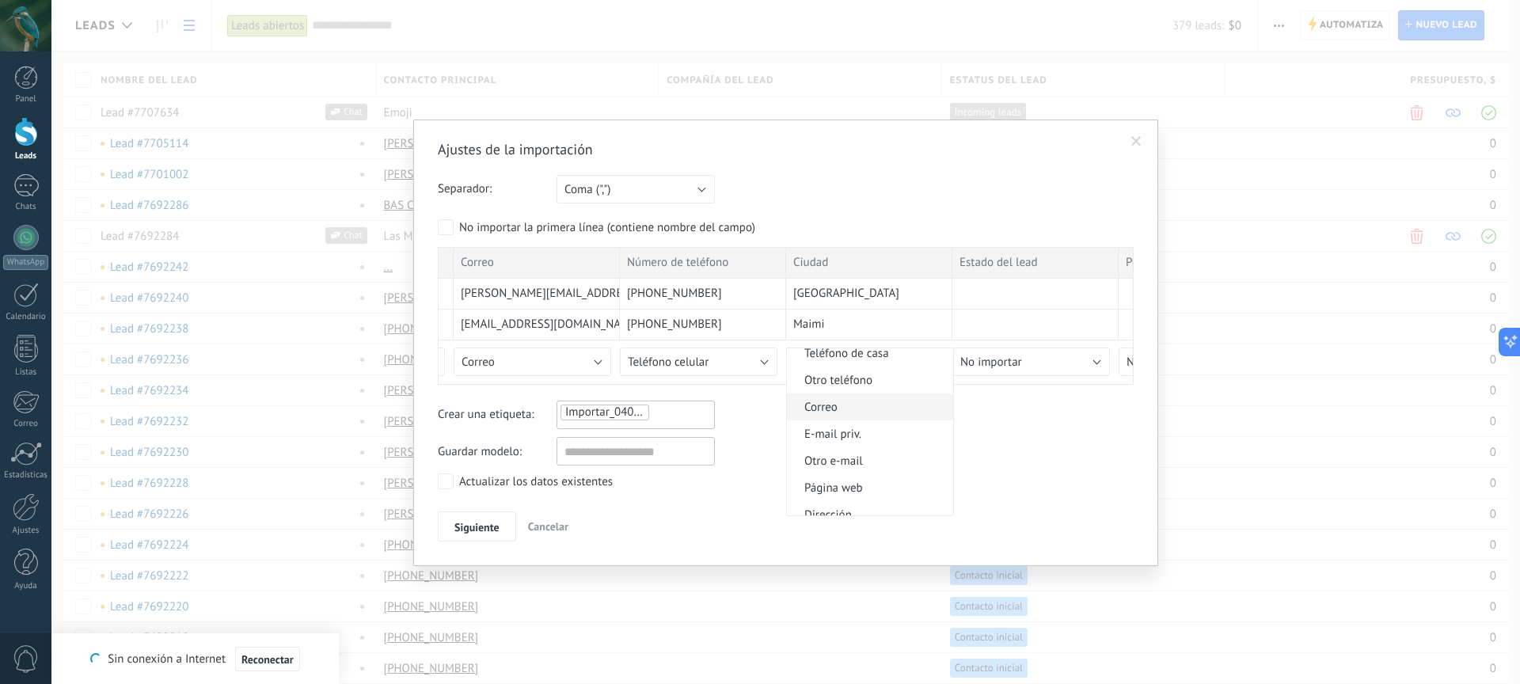
scroll to position [1544, 0]
click at [849, 505] on span "Dirección" at bounding box center [868, 502] width 162 height 15
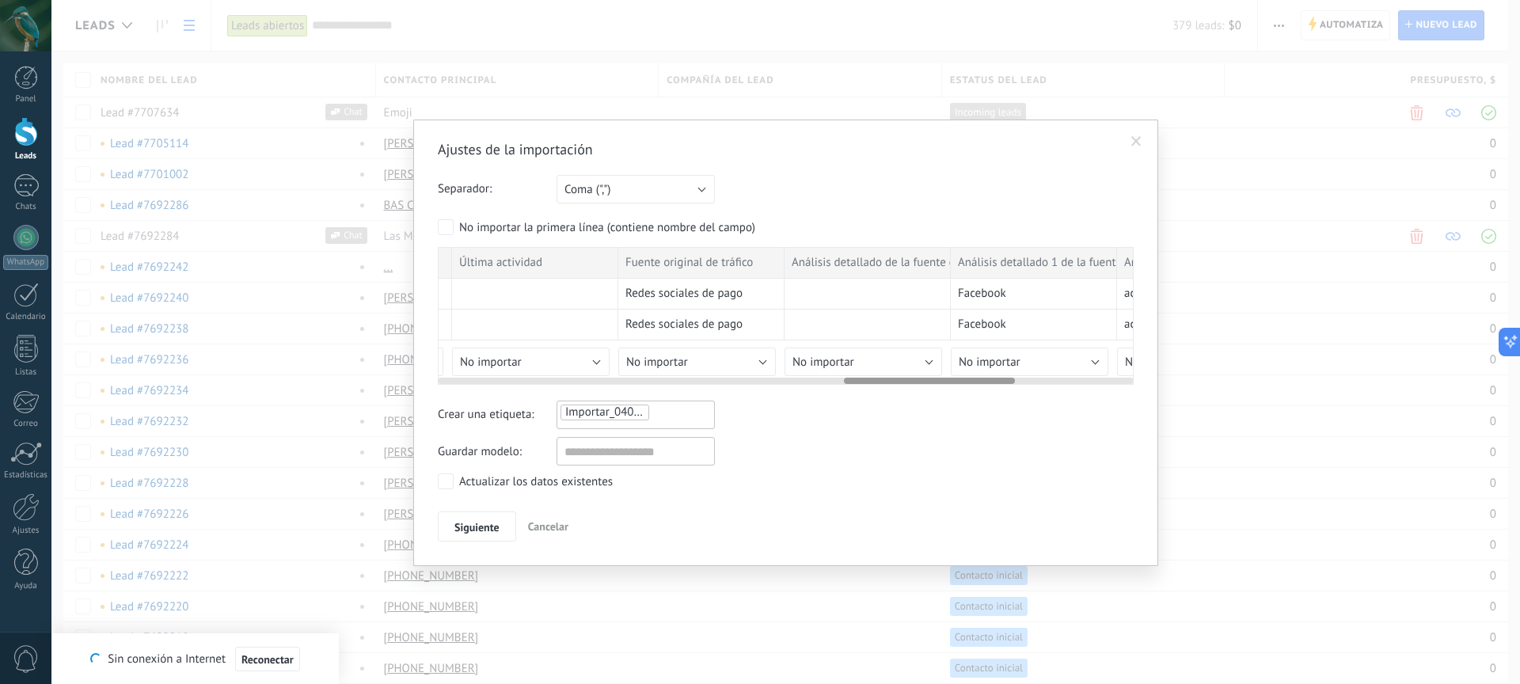
drag, startPoint x: 714, startPoint y: 381, endPoint x: 949, endPoint y: 386, distance: 235.3
click at [959, 386] on div "Ajustes de la importación Separador: Punto y coma (";") Coma (",") Tabulación (…" at bounding box center [786, 341] width 696 height 402
click at [729, 367] on button "No importar" at bounding box center [701, 362] width 158 height 29
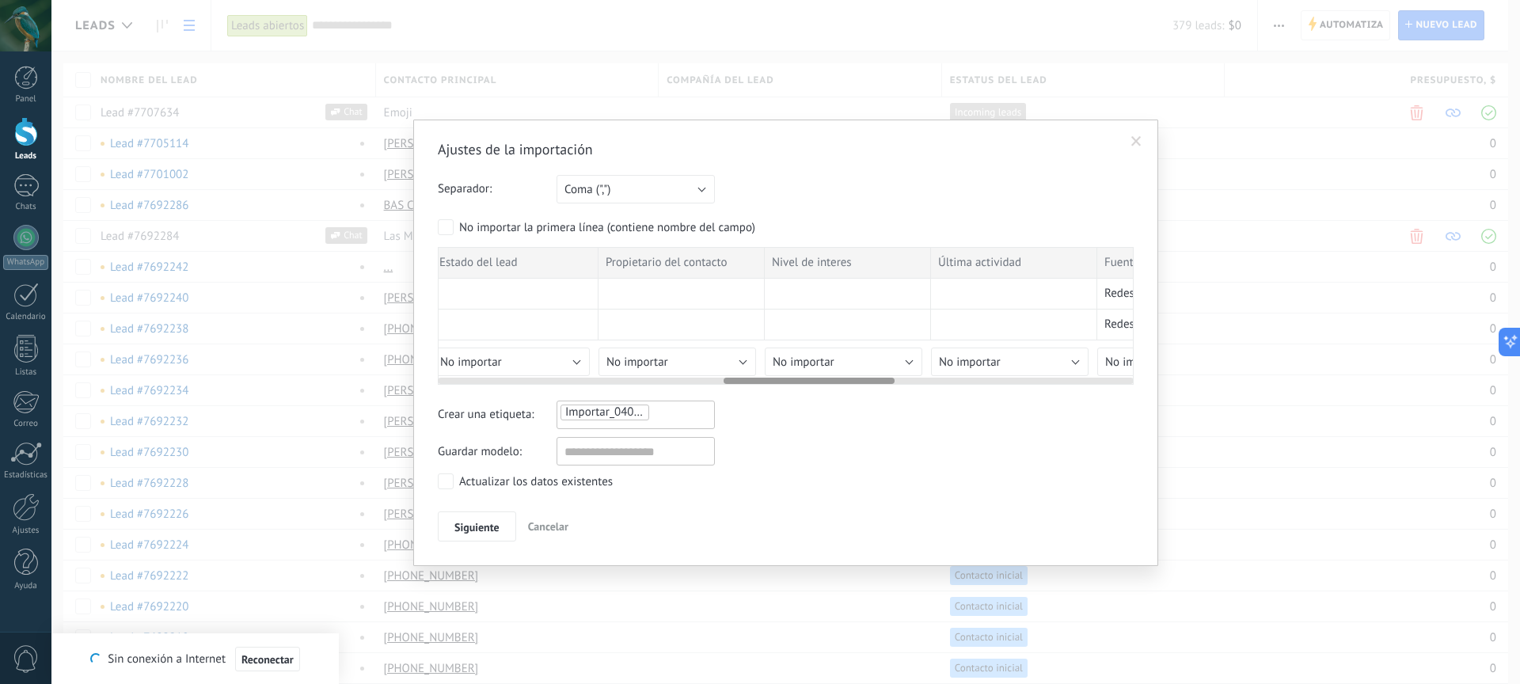
scroll to position [0, 1135]
drag, startPoint x: 862, startPoint y: 381, endPoint x: 736, endPoint y: 382, distance: 125.1
click at [736, 382] on div at bounding box center [809, 381] width 171 height 6
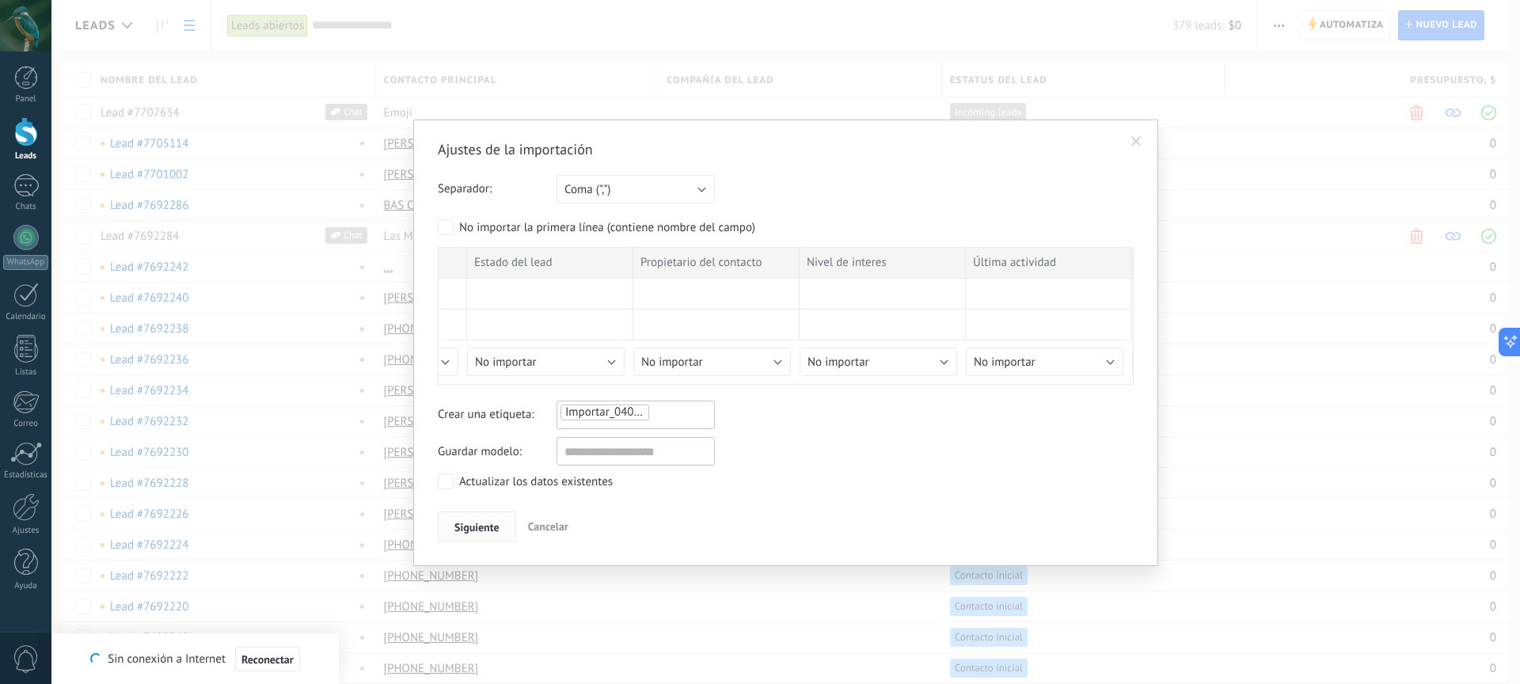
click at [493, 522] on span "Siguiente" at bounding box center [477, 527] width 45 height 11
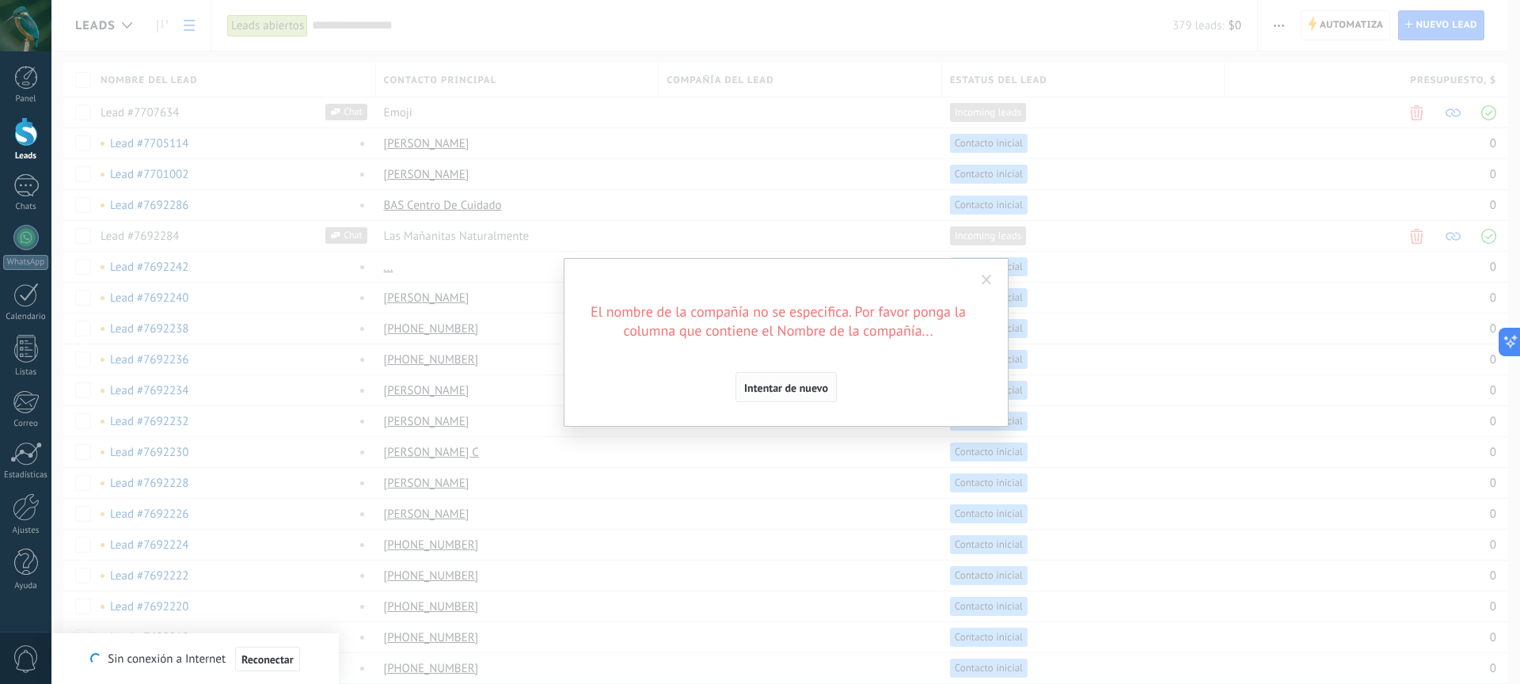
click at [780, 392] on span "Intentar de nuevo" at bounding box center [786, 387] width 84 height 11
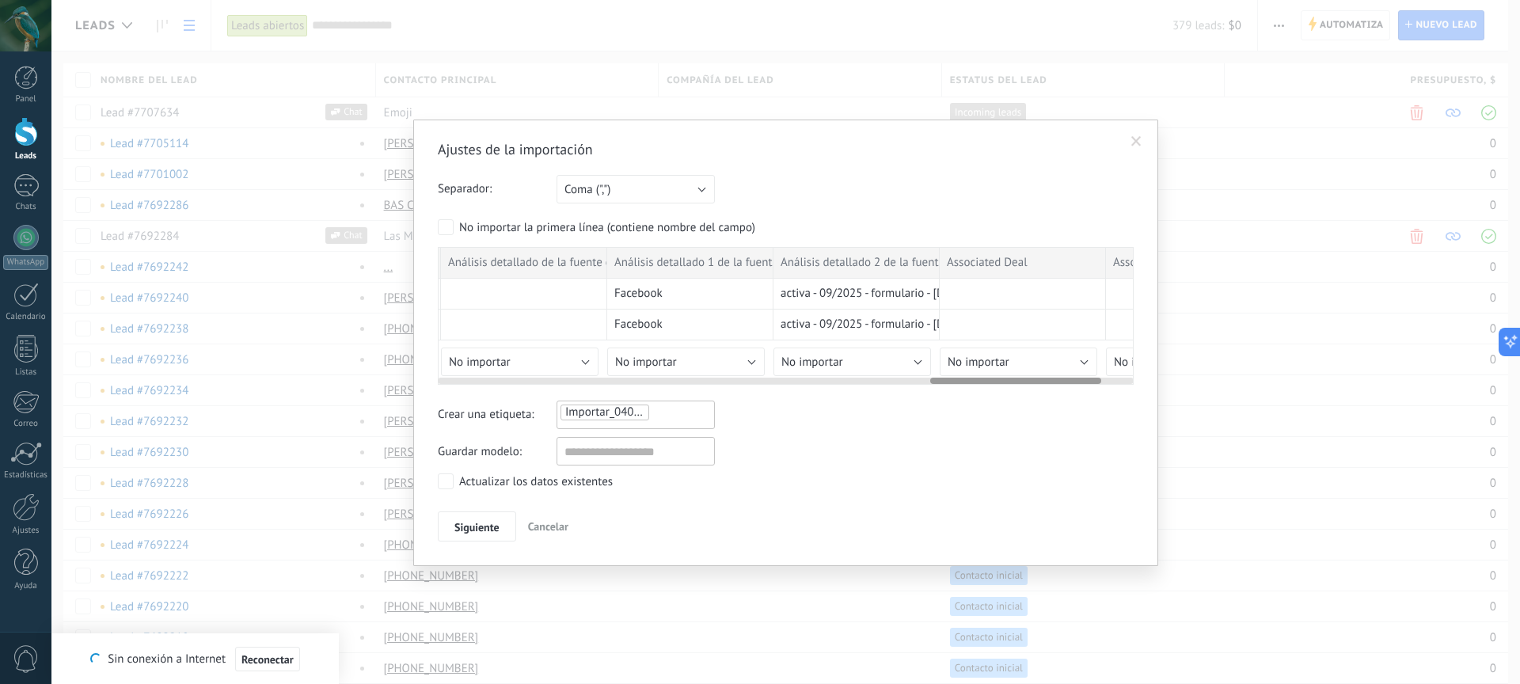
scroll to position [0, 2131]
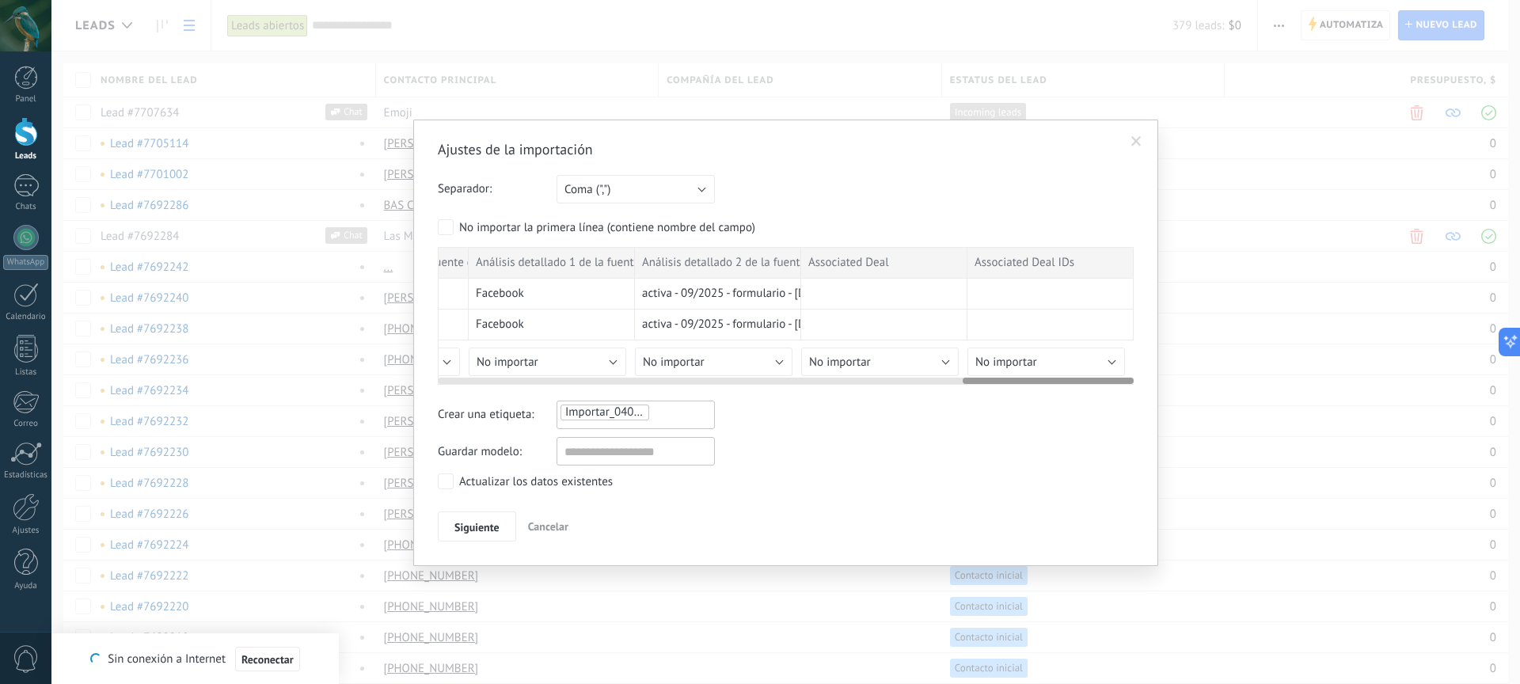
drag, startPoint x: 782, startPoint y: 381, endPoint x: 1090, endPoint y: 382, distance: 307.3
click at [1090, 382] on div at bounding box center [1048, 381] width 171 height 6
click at [479, 546] on div "Ajustes de la importación Separador: Punto y coma (";") Coma (",") Tabulación (…" at bounding box center [785, 343] width 745 height 447
click at [480, 538] on button "Siguiente" at bounding box center [477, 527] width 78 height 30
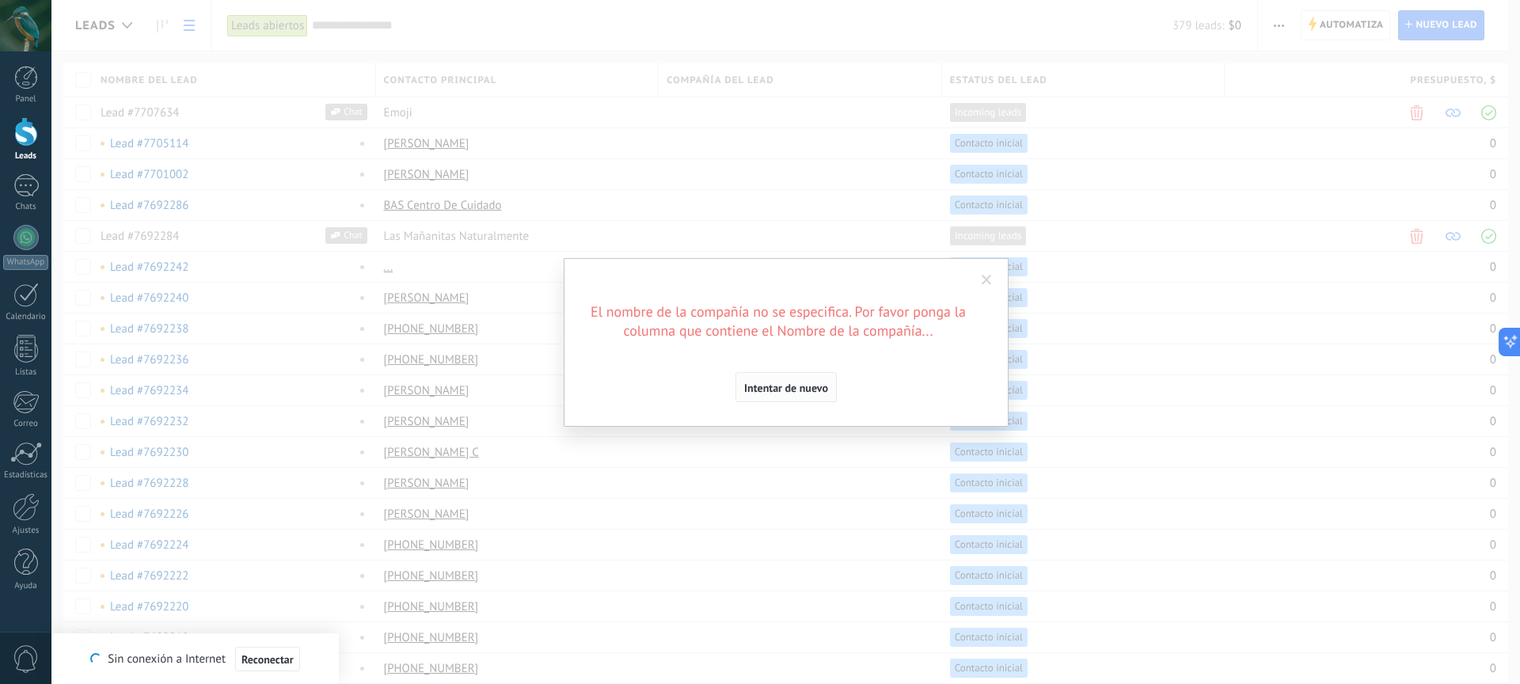
click at [797, 388] on span "Intentar de nuevo" at bounding box center [786, 387] width 84 height 11
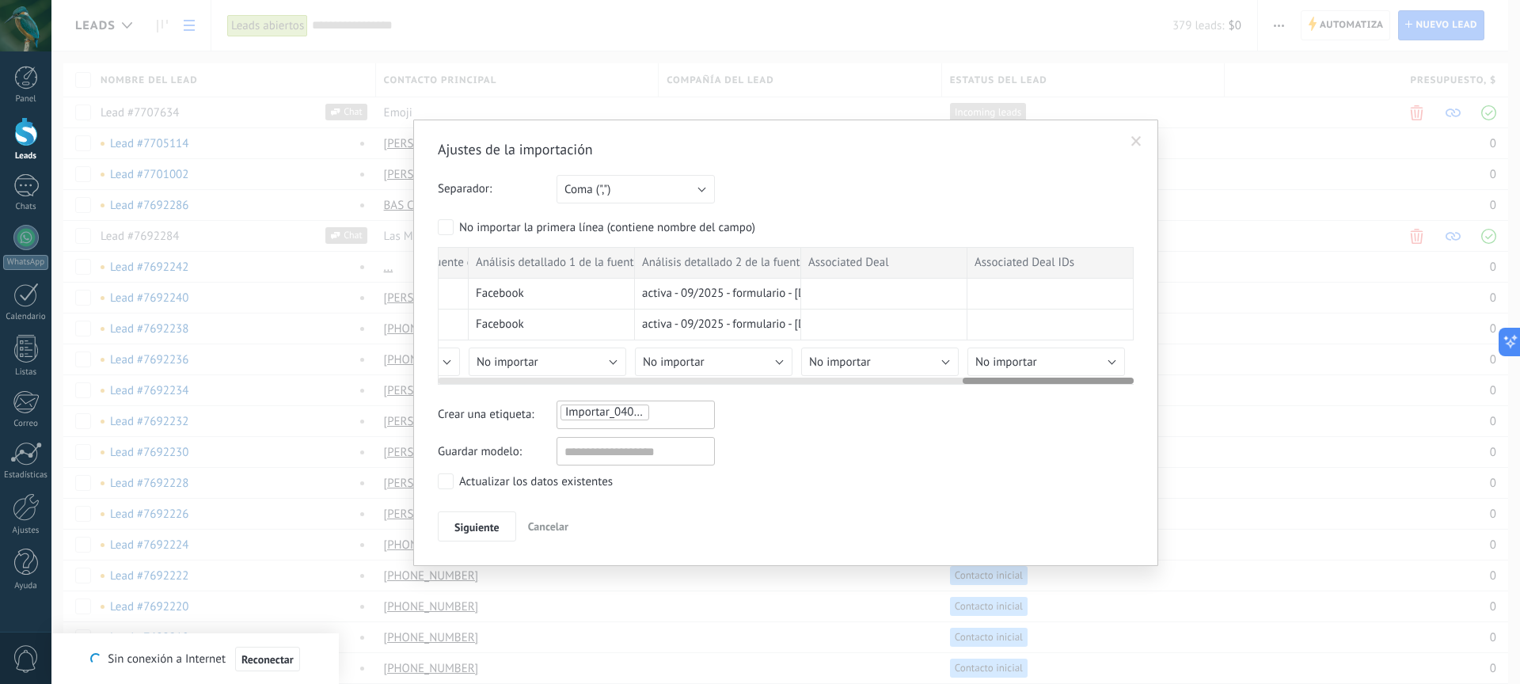
drag, startPoint x: 1029, startPoint y: 384, endPoint x: 976, endPoint y: 382, distance: 53.1
click at [974, 382] on div "ID de registro Nombre Apellidos Fecha de creación Correo Número de teléfono Ciu…" at bounding box center [786, 316] width 696 height 138
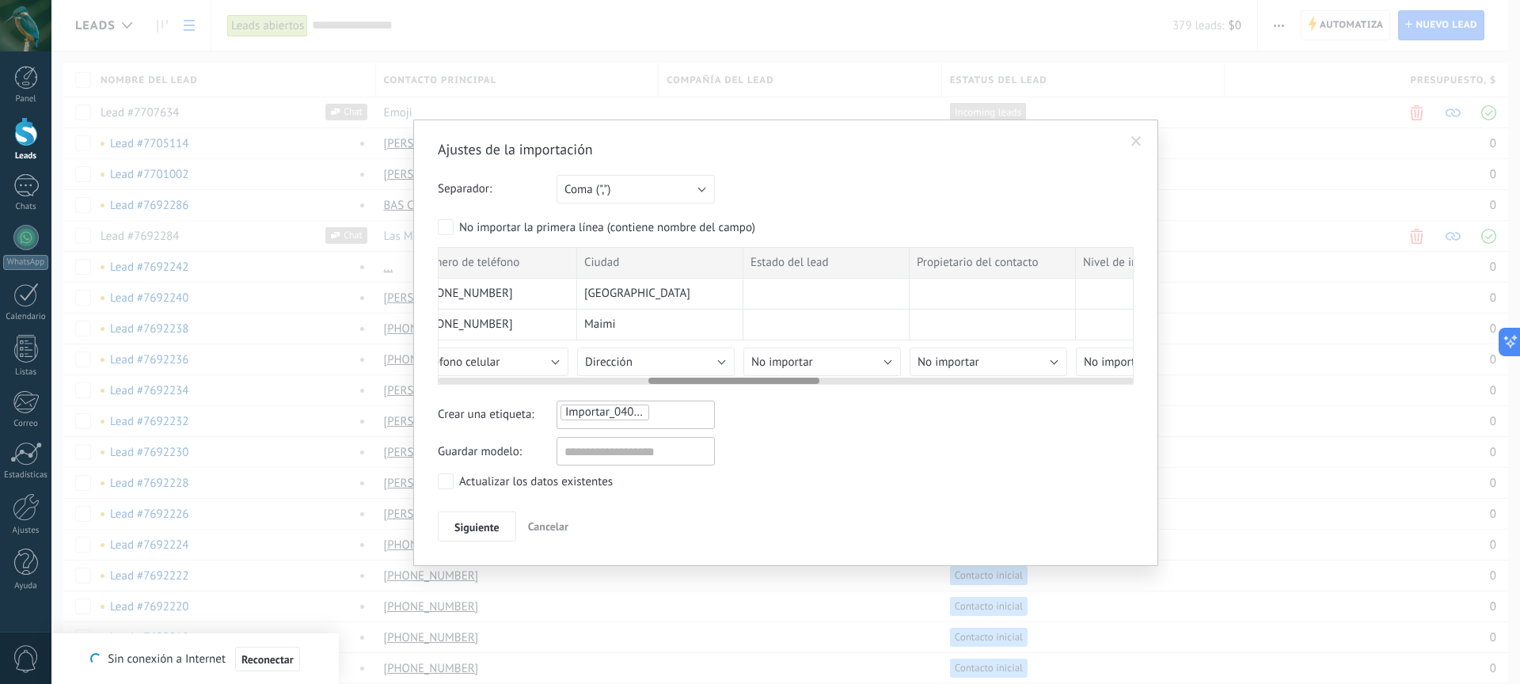
scroll to position [0, 890]
drag, startPoint x: 984, startPoint y: 382, endPoint x: 679, endPoint y: 391, distance: 305.8
click at [679, 383] on div at bounding box center [734, 381] width 171 height 6
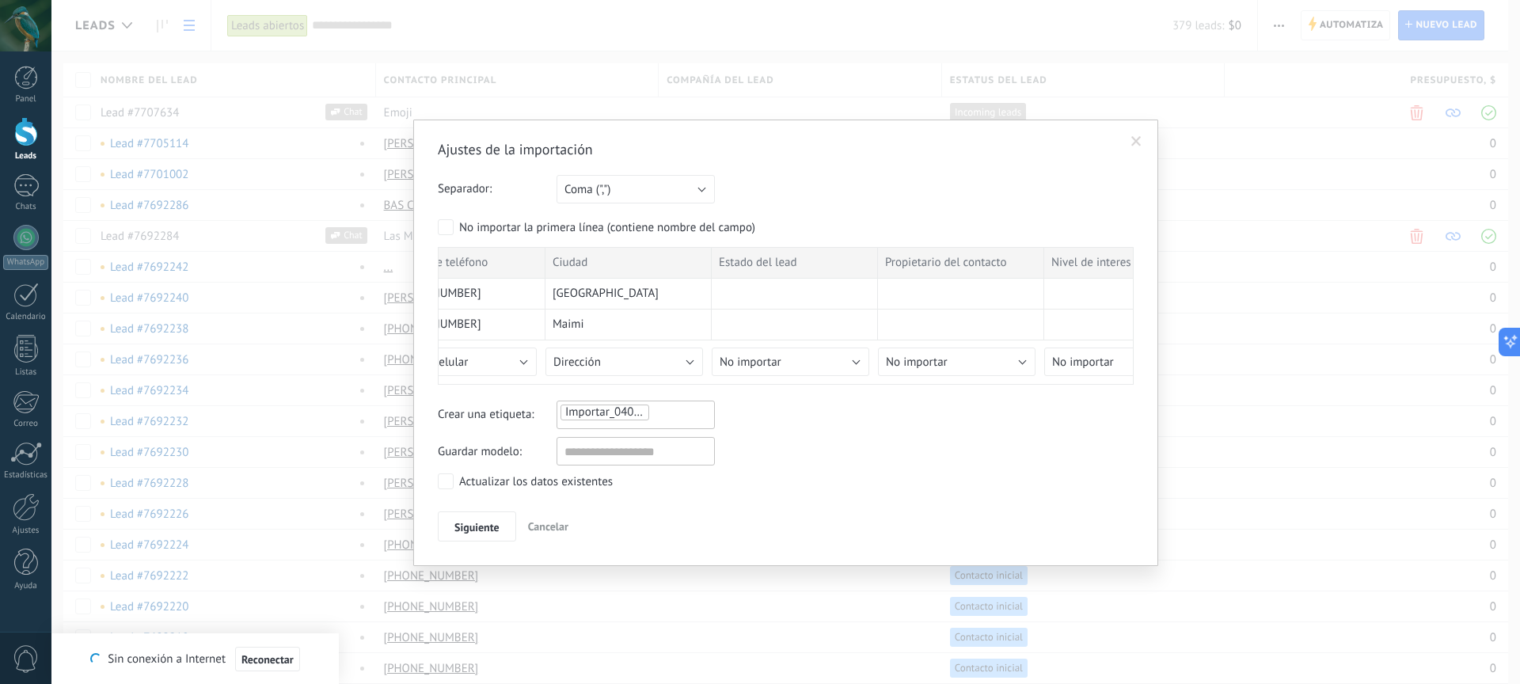
click at [668, 421] on ul "Importar_04092025_1717" at bounding box center [614, 412] width 110 height 19
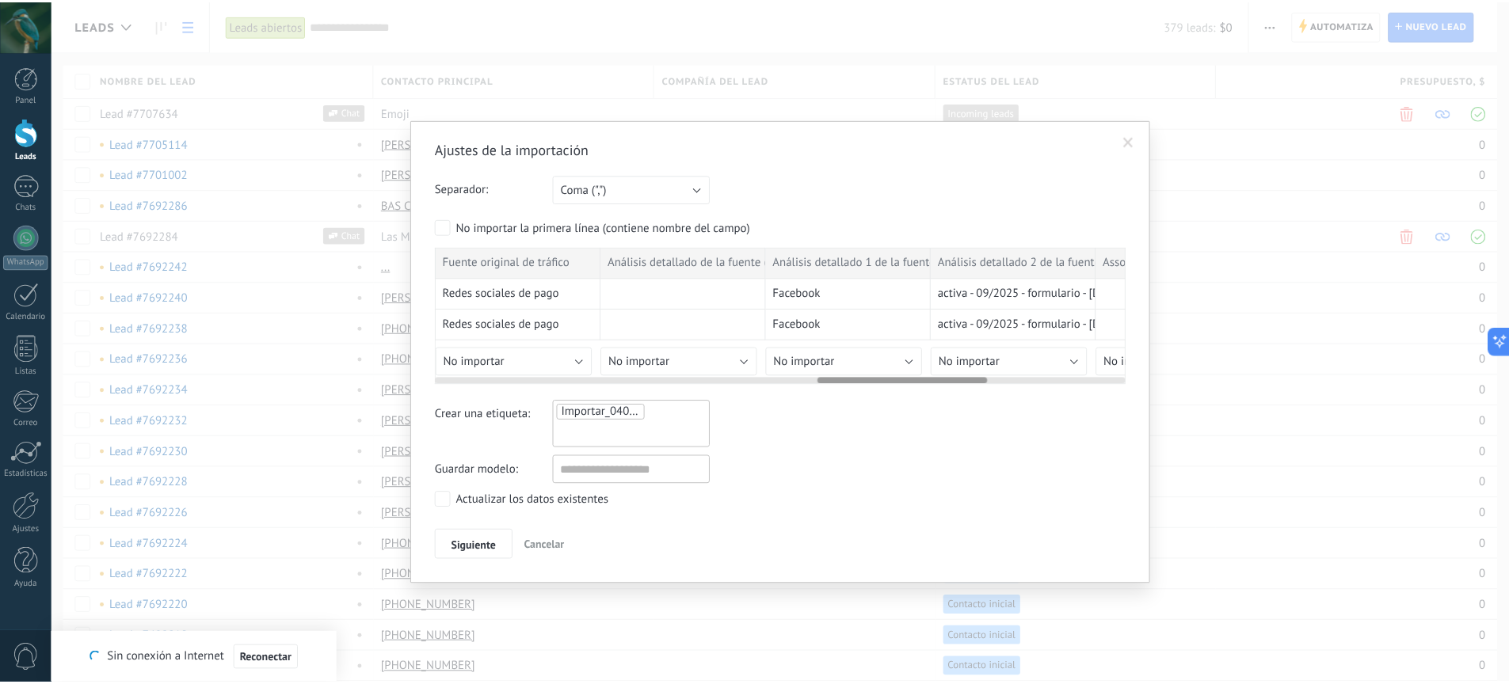
scroll to position [0, 2131]
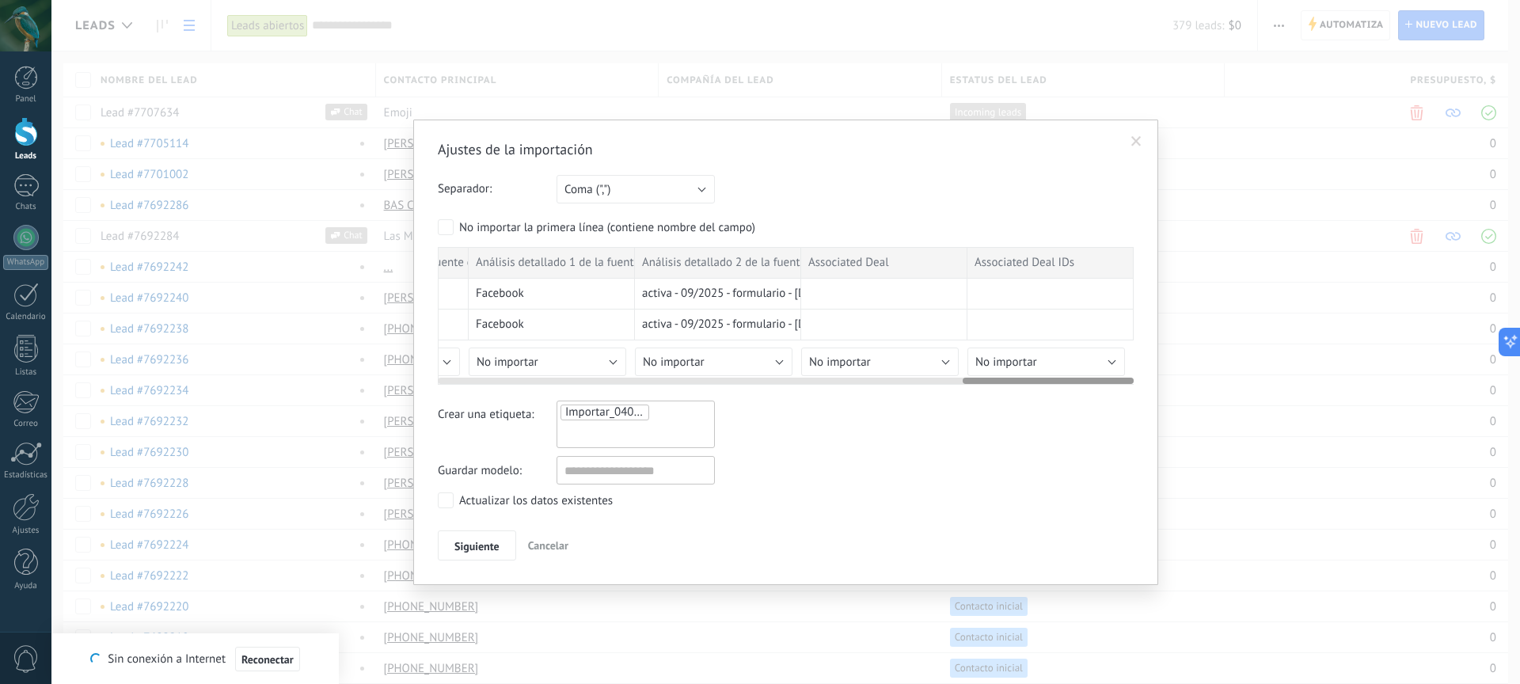
drag, startPoint x: 689, startPoint y: 381, endPoint x: 1125, endPoint y: 375, distance: 436.4
click at [1123, 375] on div at bounding box center [786, 377] width 696 height 13
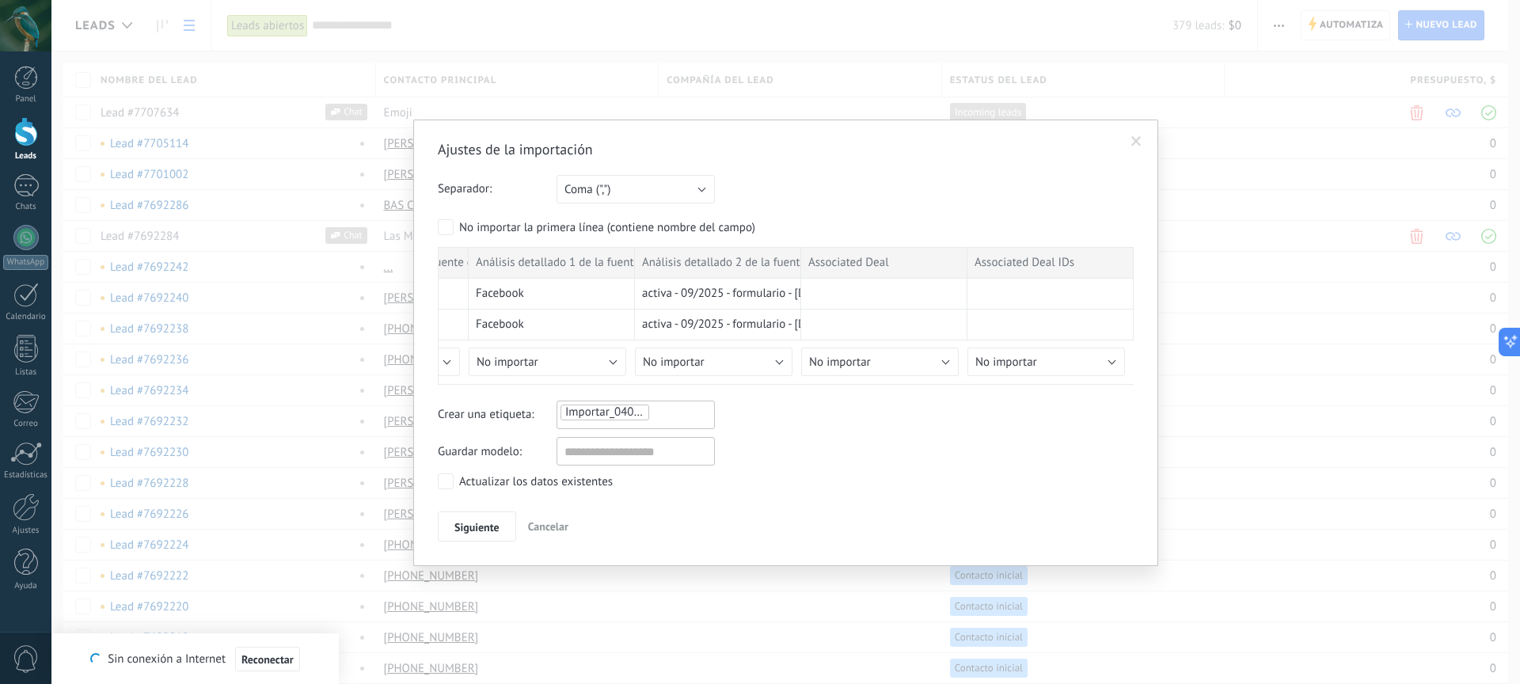
click at [1134, 143] on span at bounding box center [1137, 141] width 10 height 11
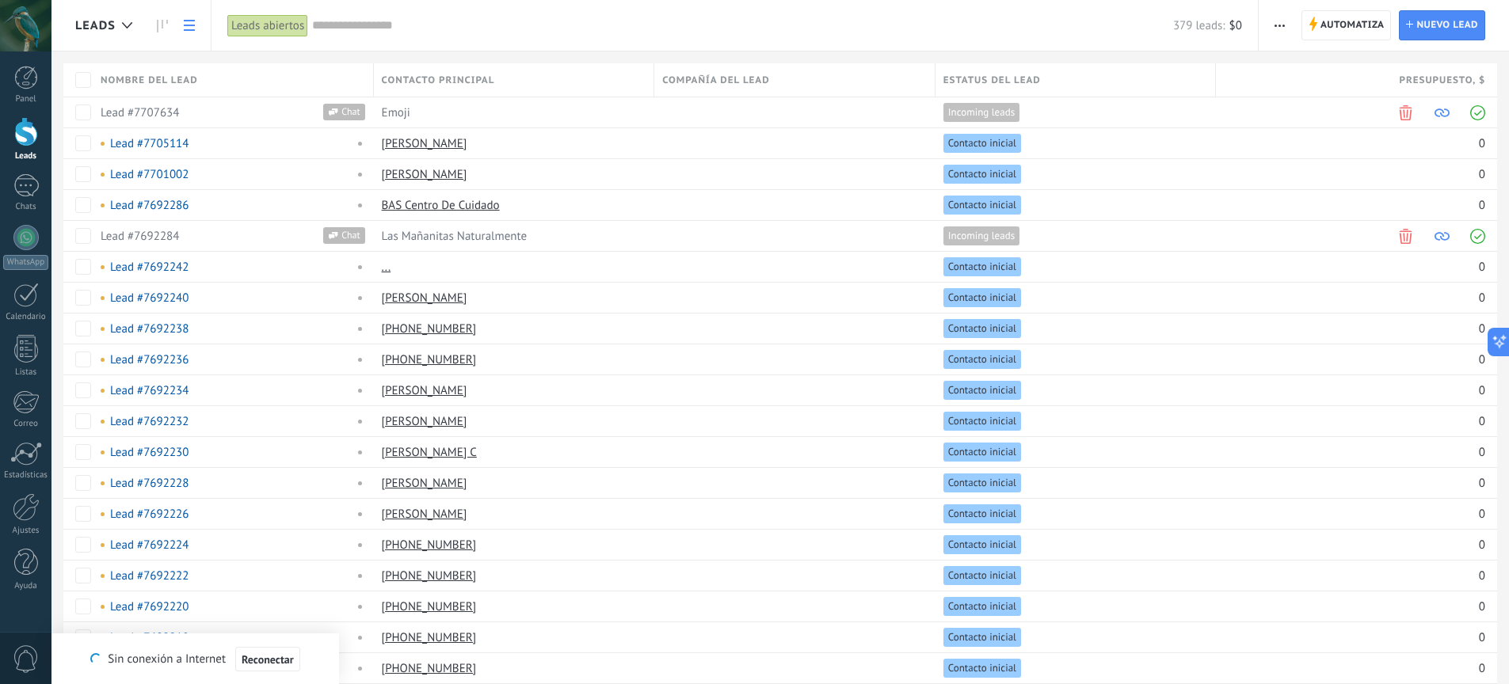
click at [1282, 23] on span "button" at bounding box center [1279, 25] width 10 height 30
click at [1322, 167] on span "Ajustes de la lista" at bounding box center [1332, 163] width 89 height 32
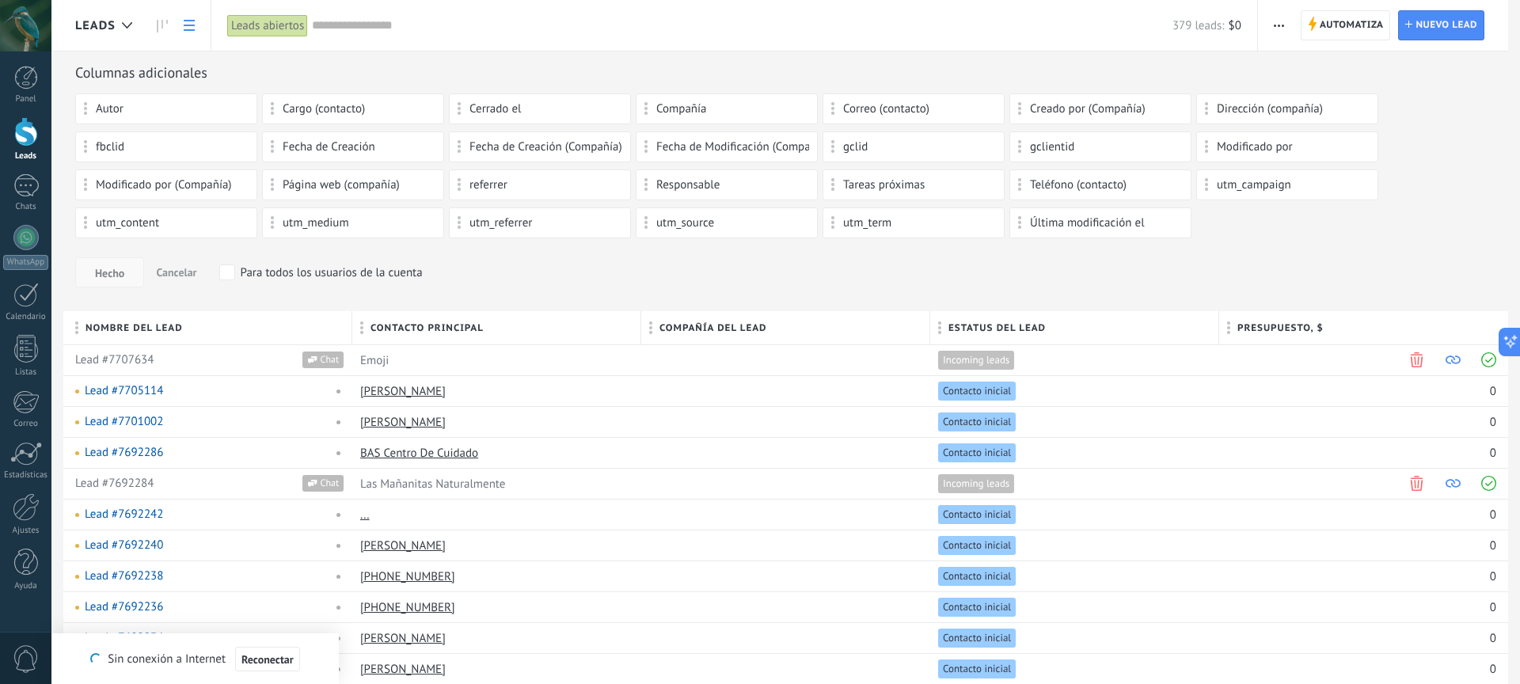
click at [111, 265] on button "Hecho" at bounding box center [109, 272] width 69 height 30
click at [112, 271] on span "Hecho" at bounding box center [109, 273] width 29 height 11
click at [112, 278] on span "Hecho" at bounding box center [109, 273] width 29 height 11
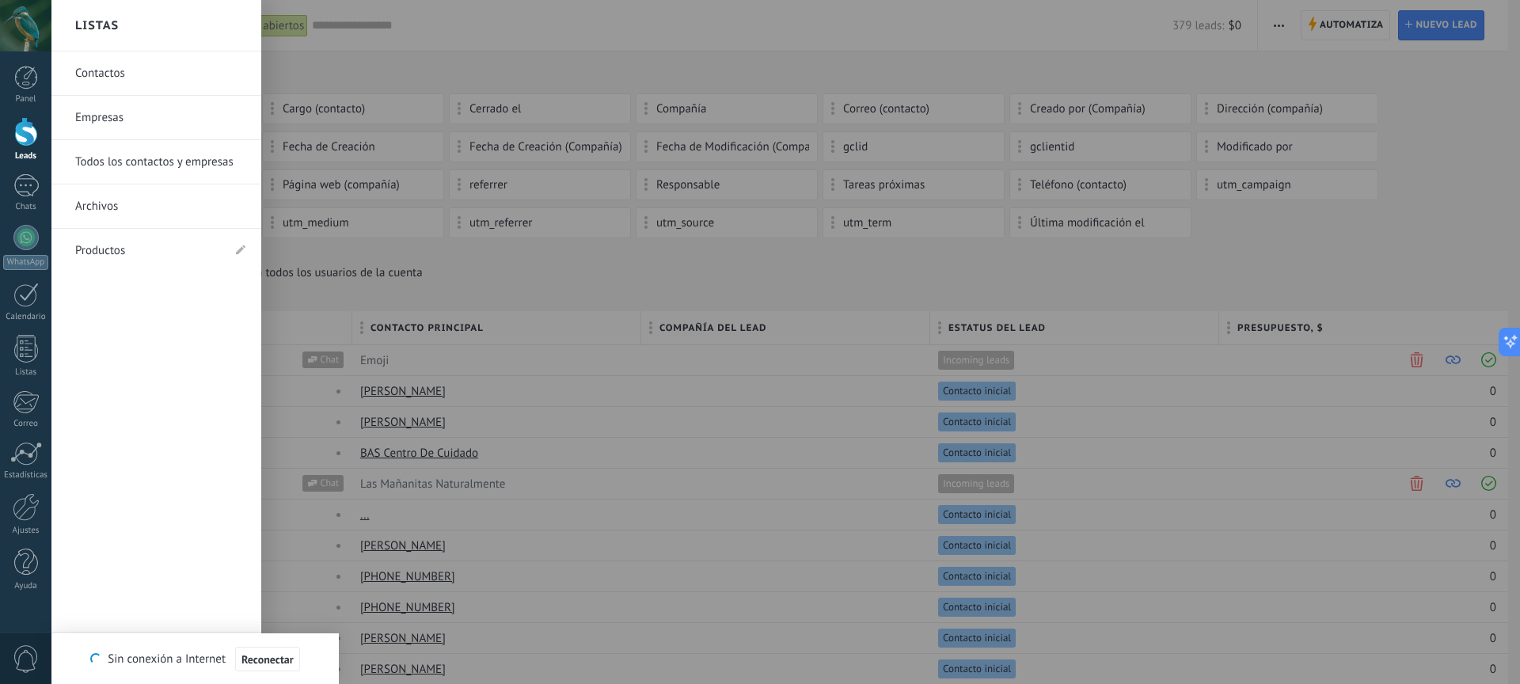
click at [143, 82] on link "Contactos" at bounding box center [160, 73] width 170 height 44
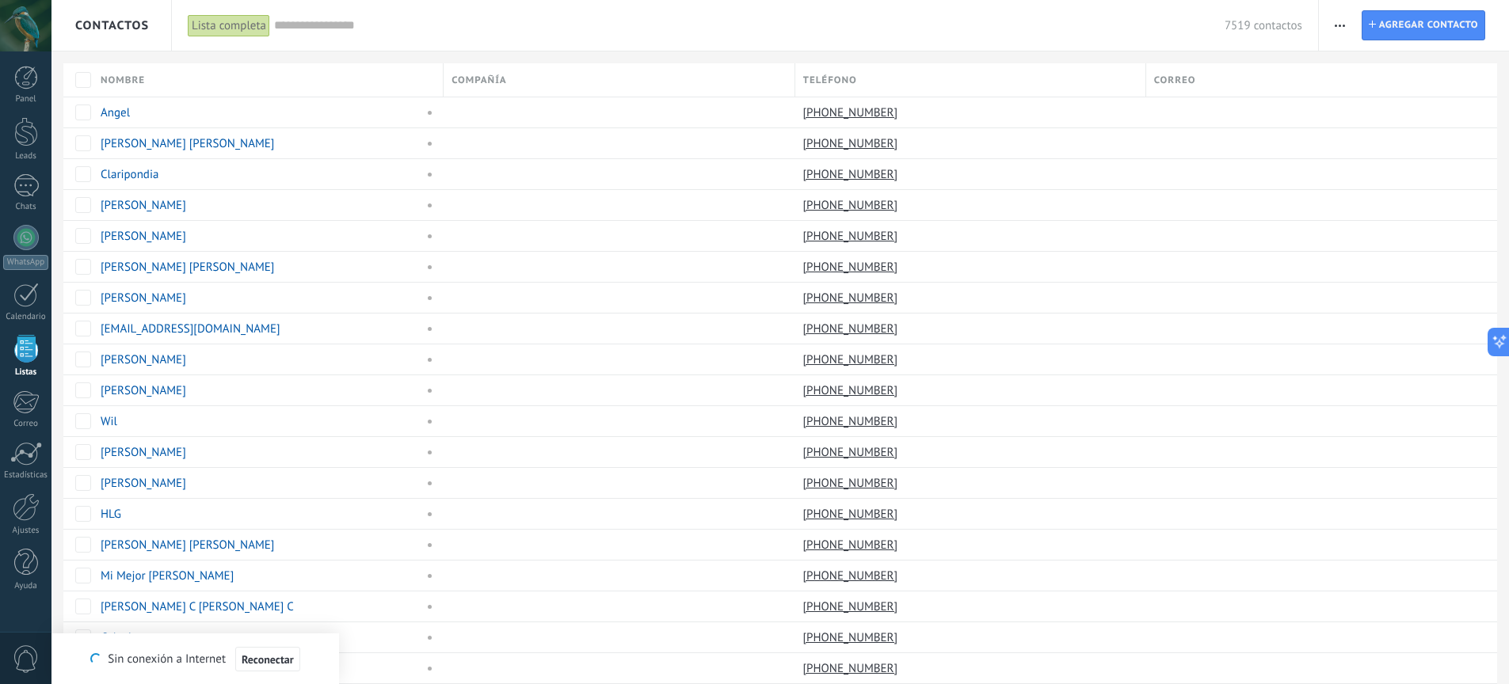
click at [1342, 32] on span "button" at bounding box center [1339, 25] width 10 height 30
click at [1376, 103] on span "Agregar una compañía" at bounding box center [1405, 99] width 113 height 32
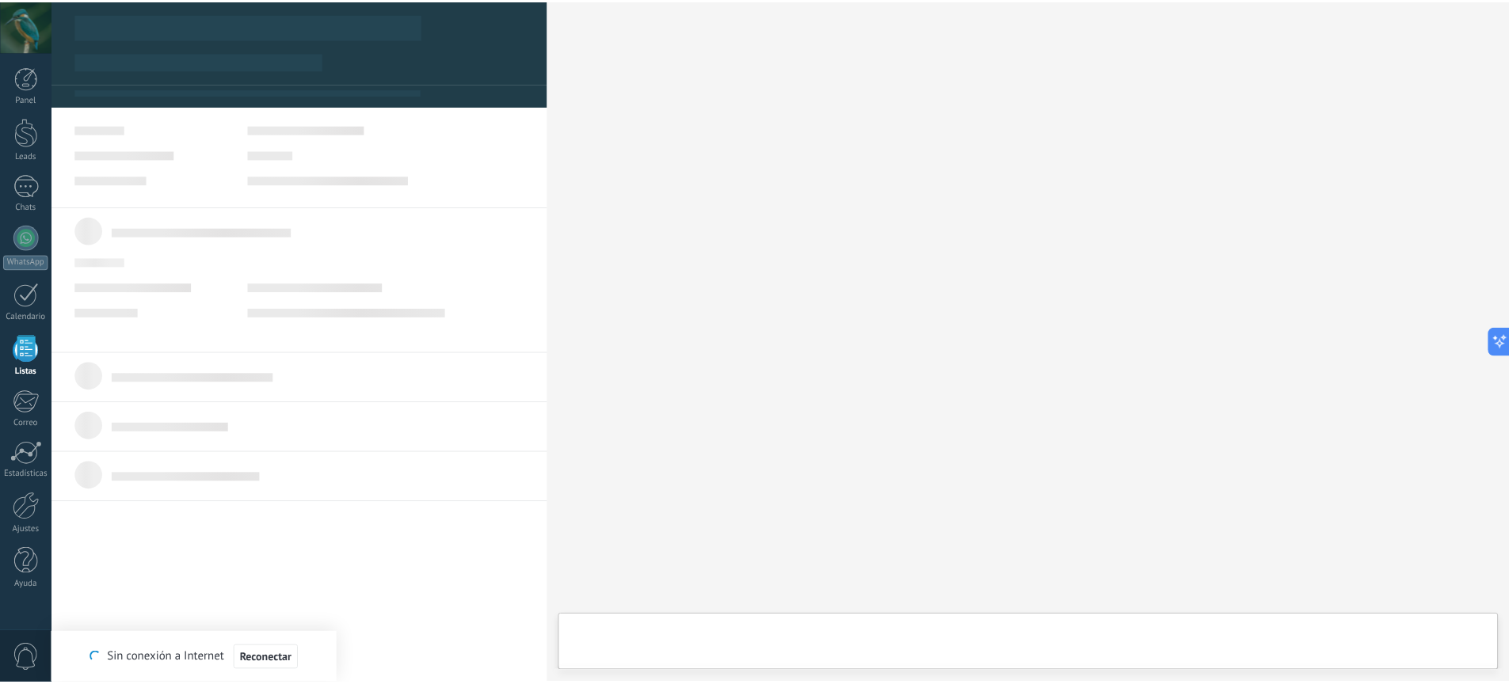
scroll to position [16, 0]
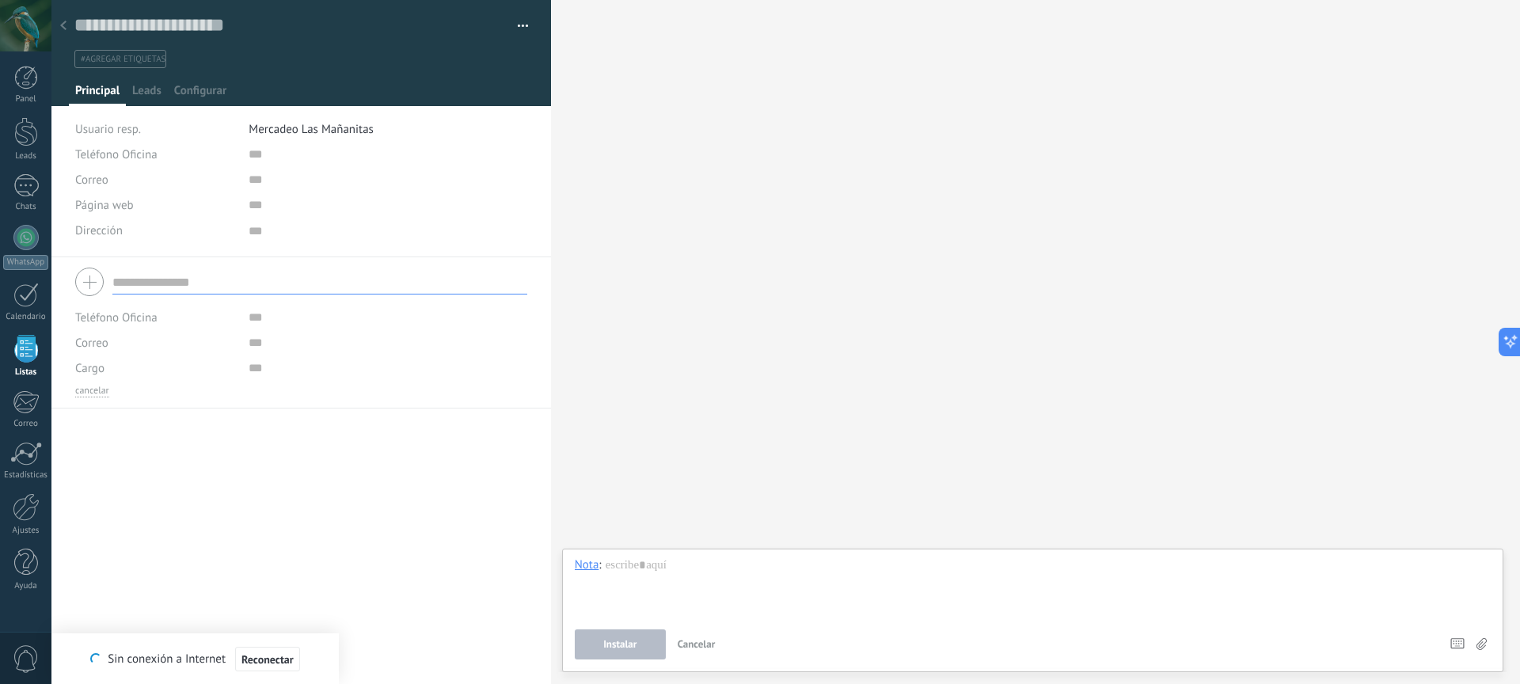
click at [70, 24] on div at bounding box center [63, 26] width 22 height 31
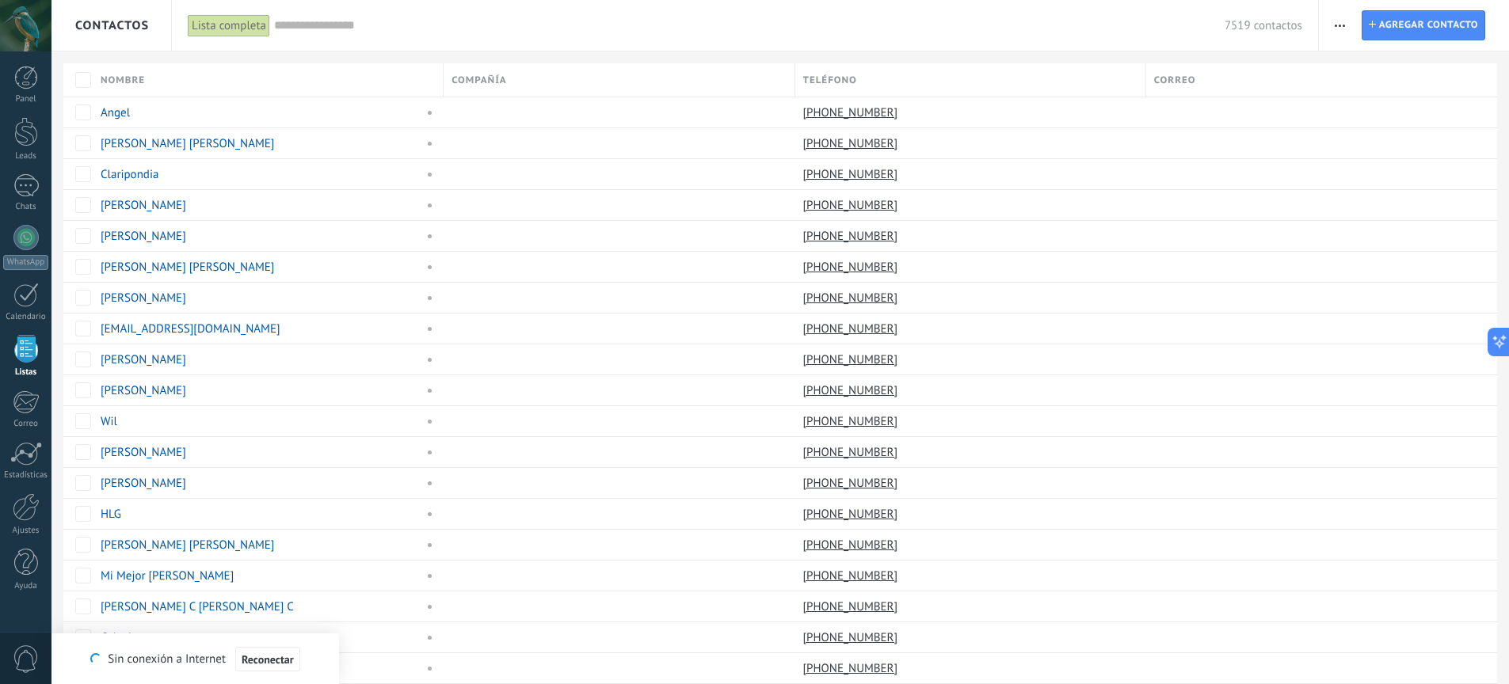
click at [1336, 25] on use "button" at bounding box center [1339, 26] width 10 height 2
click at [1383, 23] on span "Agregar contacto" at bounding box center [1428, 25] width 99 height 29
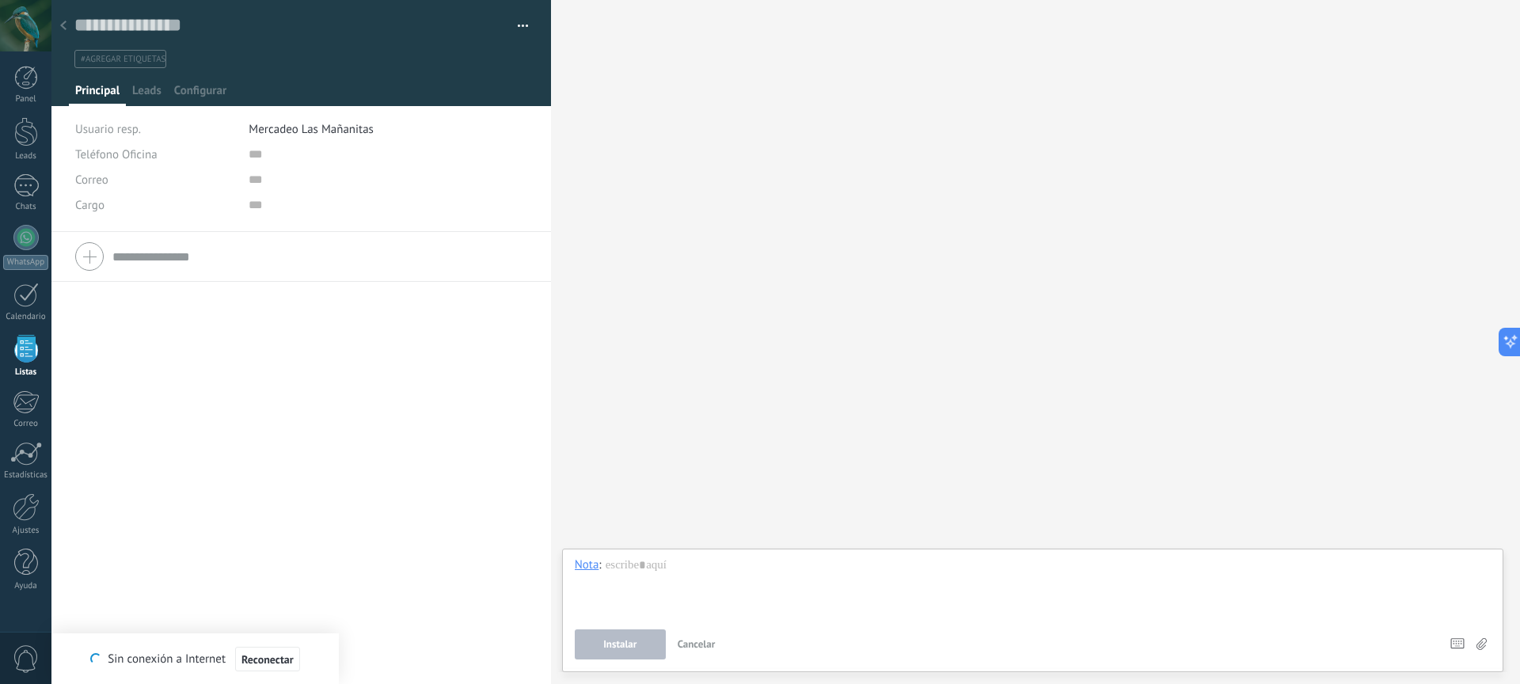
click at [73, 29] on div at bounding box center [63, 26] width 22 height 31
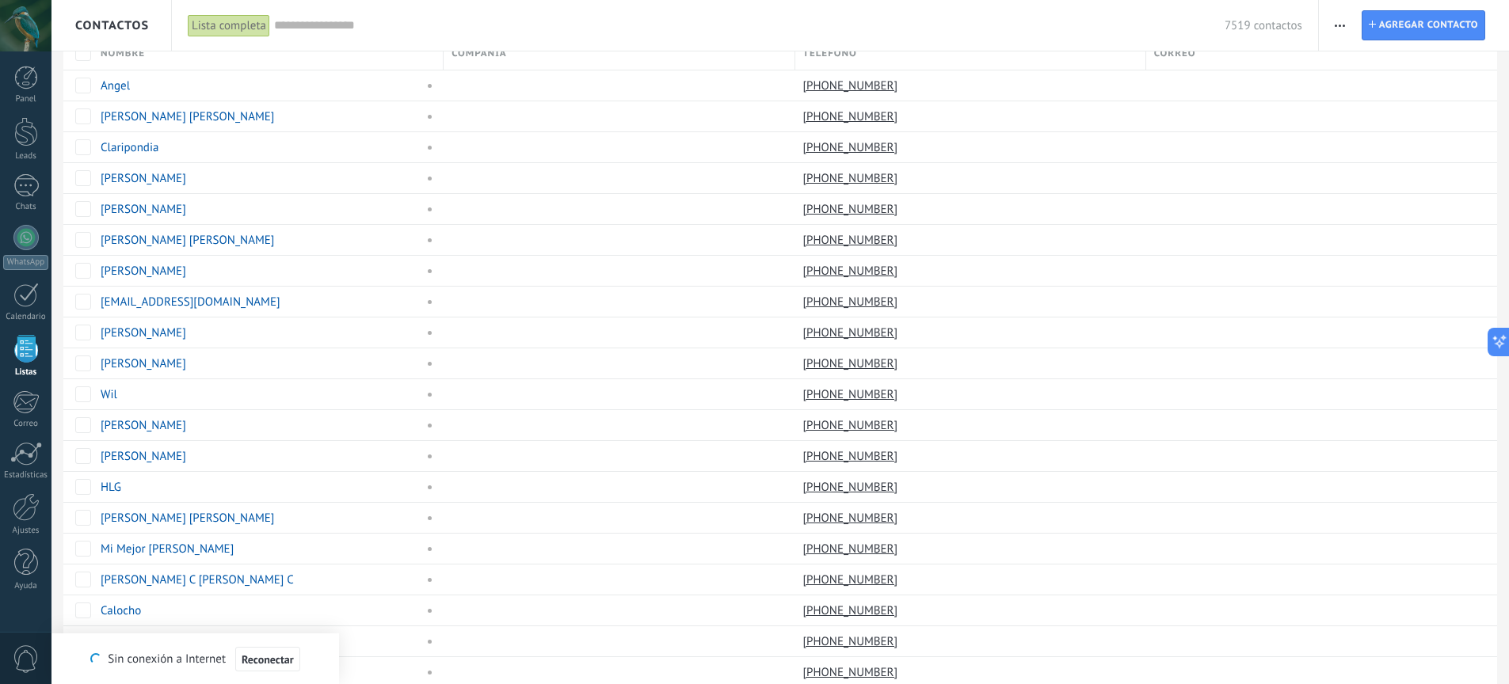
scroll to position [28, 0]
click at [26, 512] on div at bounding box center [26, 507] width 27 height 28
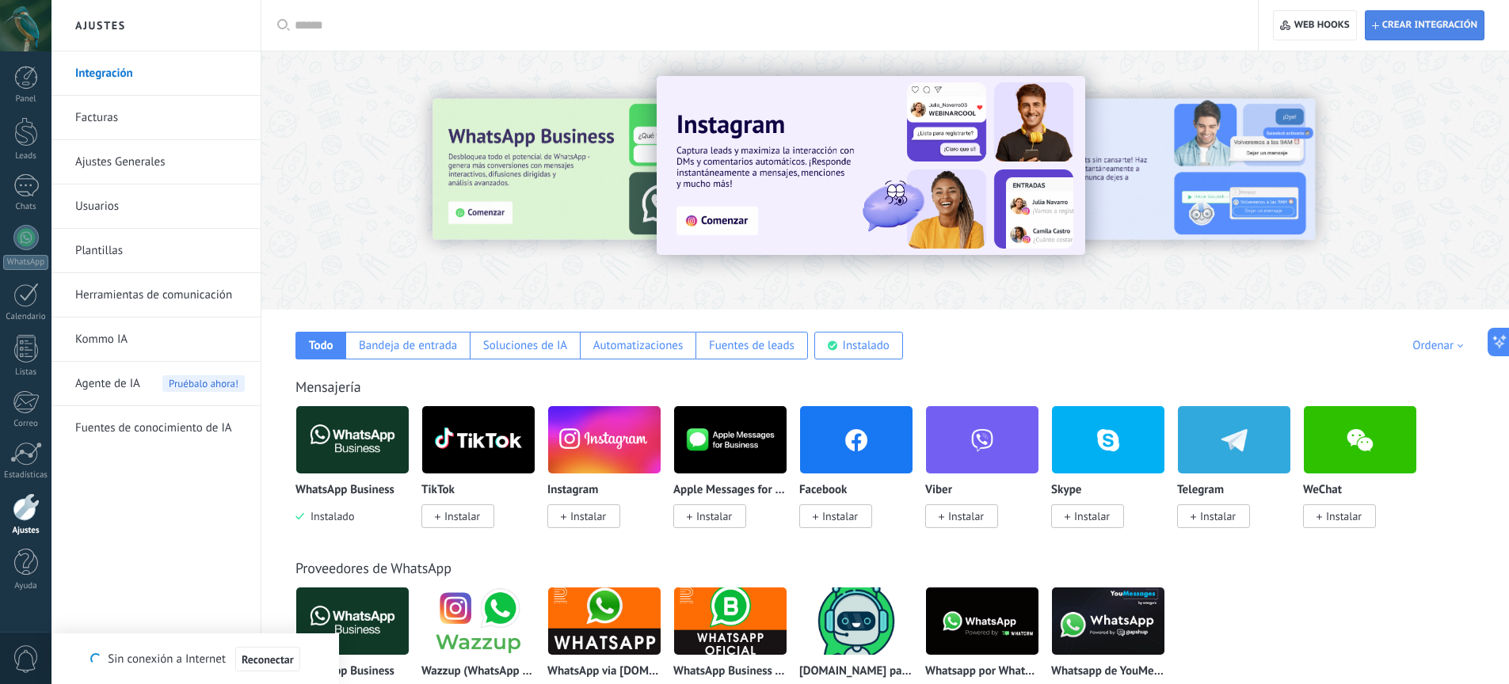
click at [1410, 29] on span "Crear integración" at bounding box center [1429, 25] width 95 height 13
type textarea "**********"
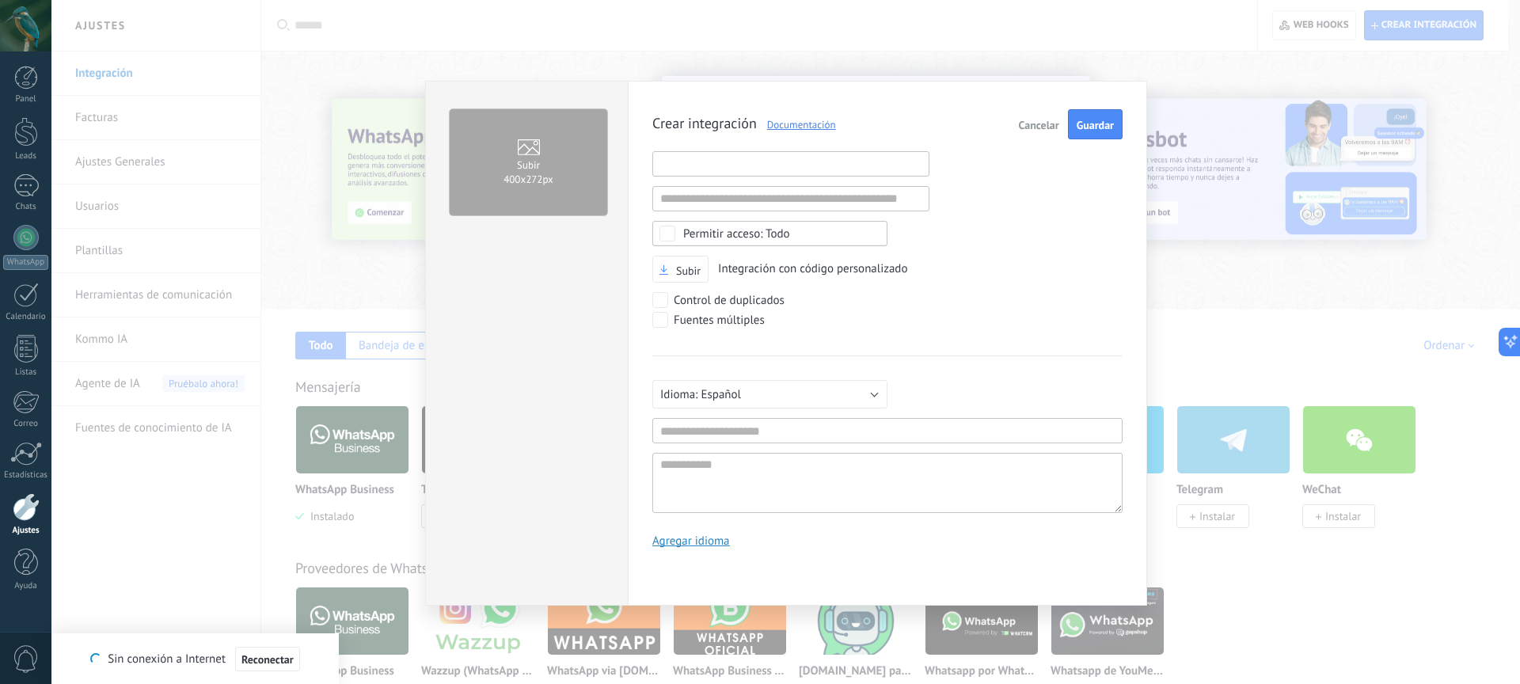
click at [819, 162] on input "text" at bounding box center [791, 163] width 277 height 25
click at [1039, 121] on span "Cancelar" at bounding box center [1039, 125] width 40 height 11
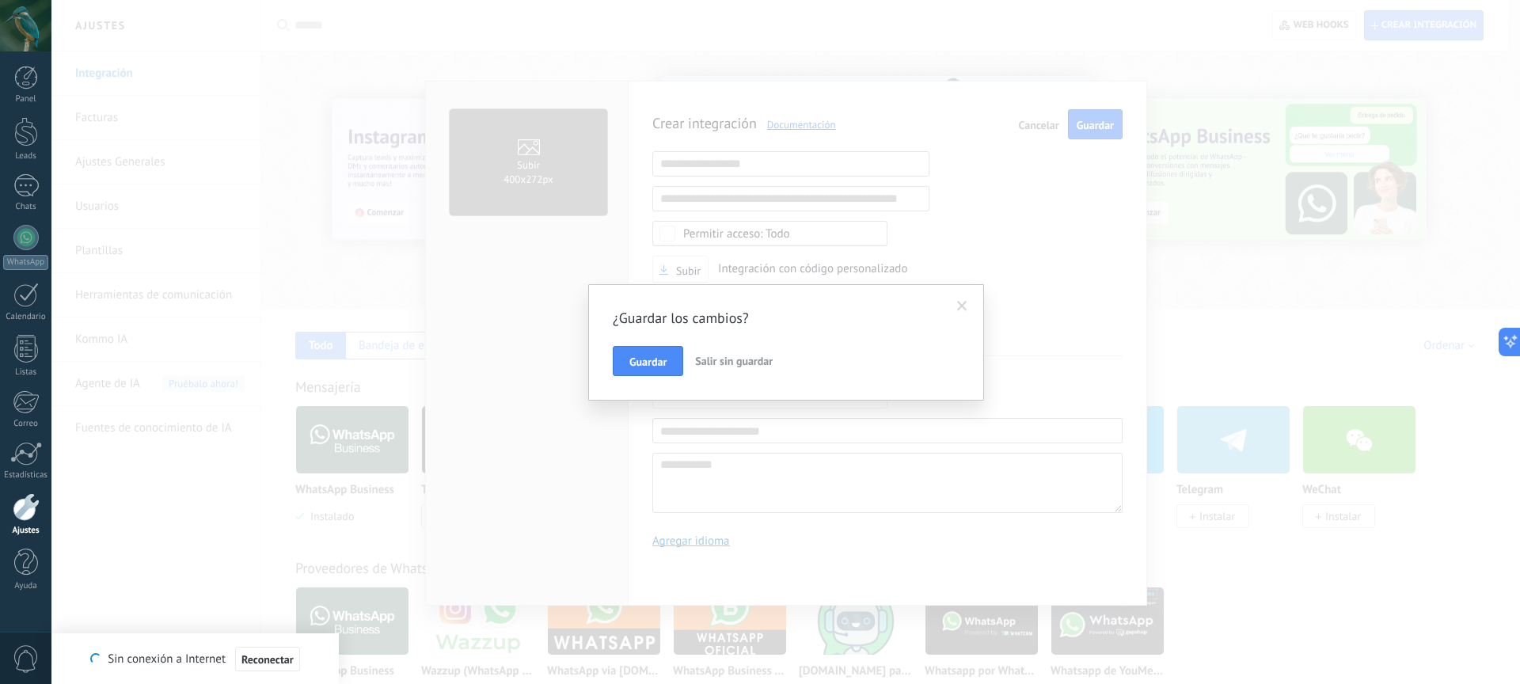
click at [215, 480] on div "¿Guardar los cambios? Guardar Salir sin guardar" at bounding box center [785, 342] width 1469 height 684
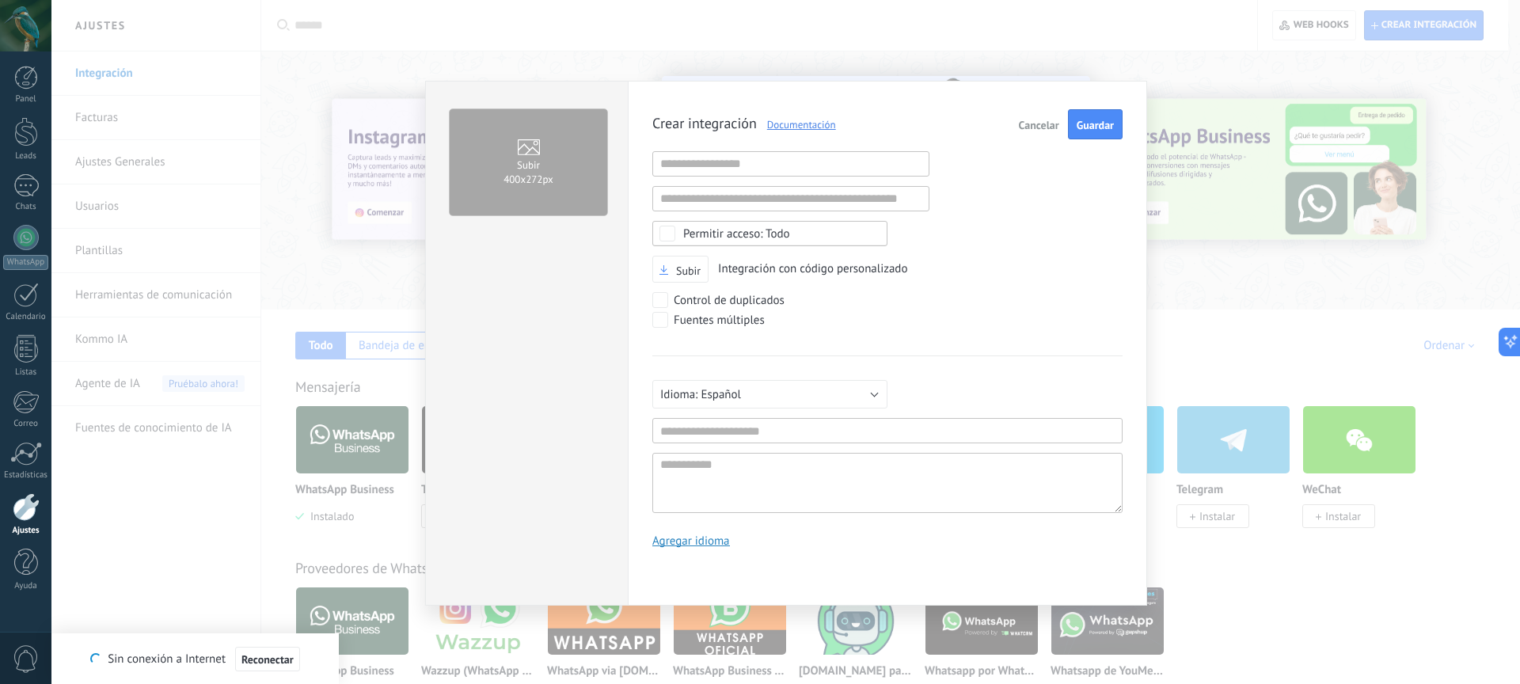
click at [1040, 123] on span "Cancelar" at bounding box center [1039, 125] width 40 height 11
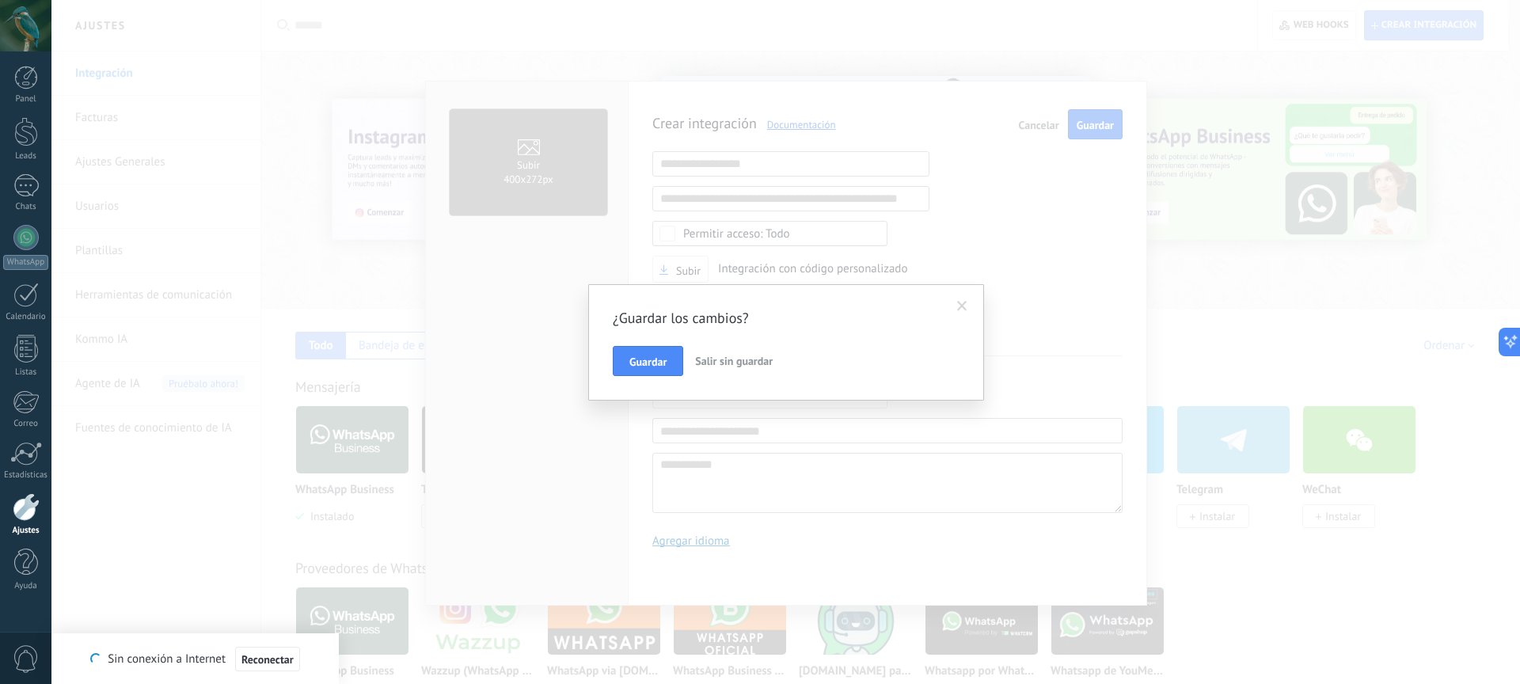
click at [716, 360] on span "Salir sin guardar" at bounding box center [734, 361] width 78 height 14
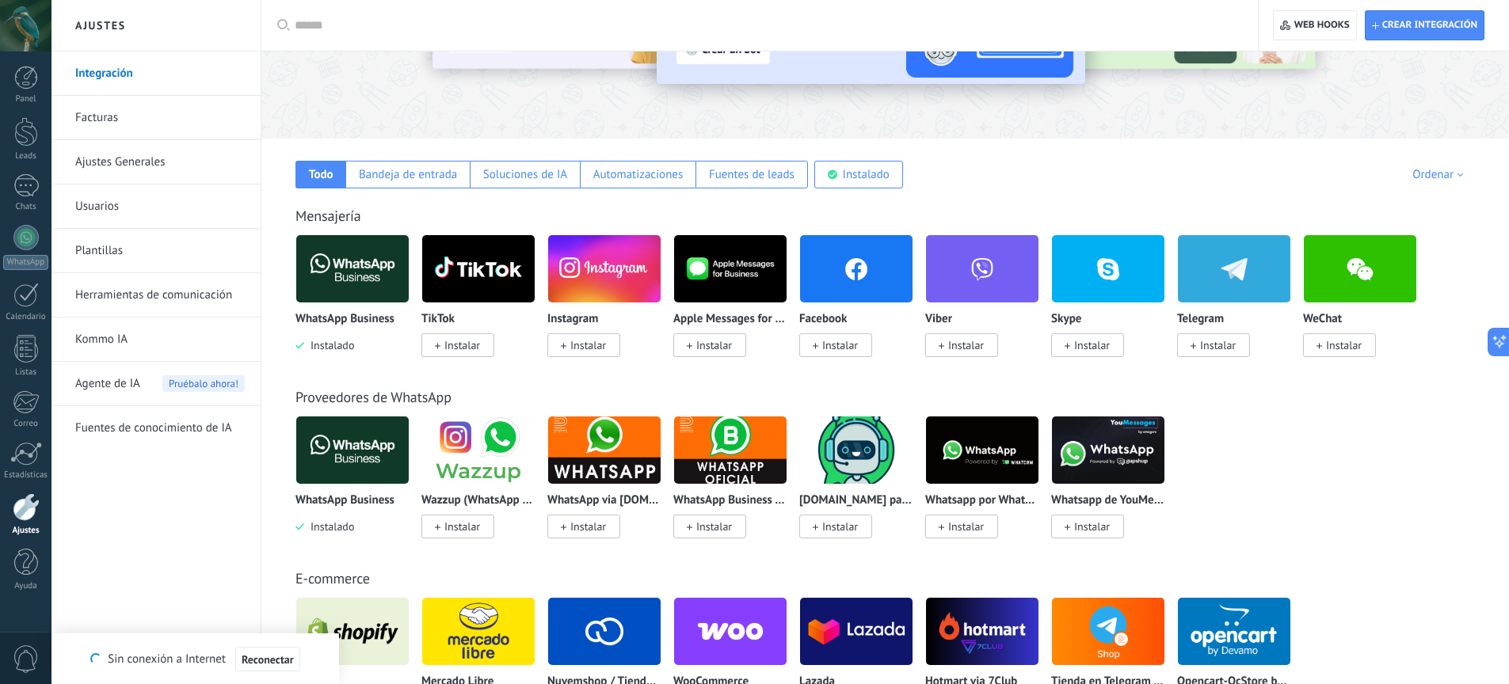
scroll to position [168, 0]
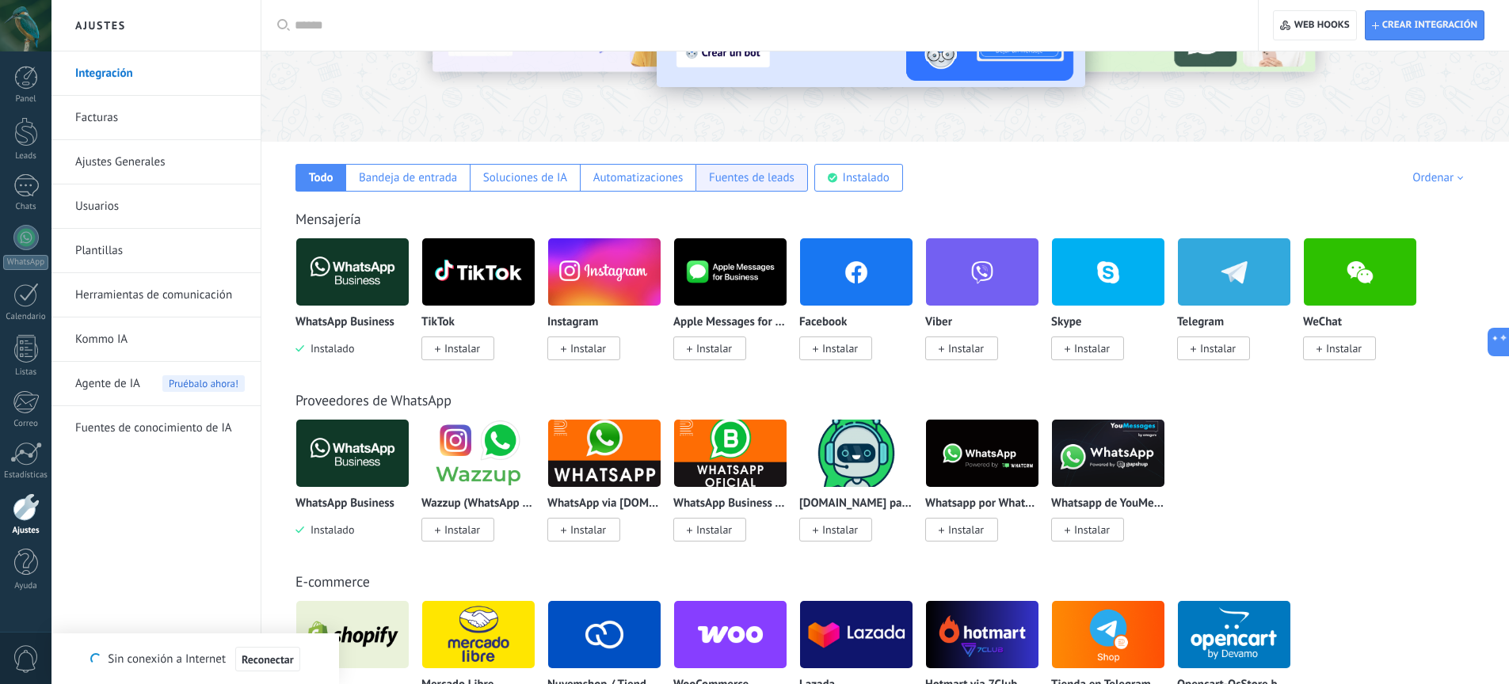
click at [786, 185] on div "Fuentes de leads" at bounding box center [752, 177] width 86 height 15
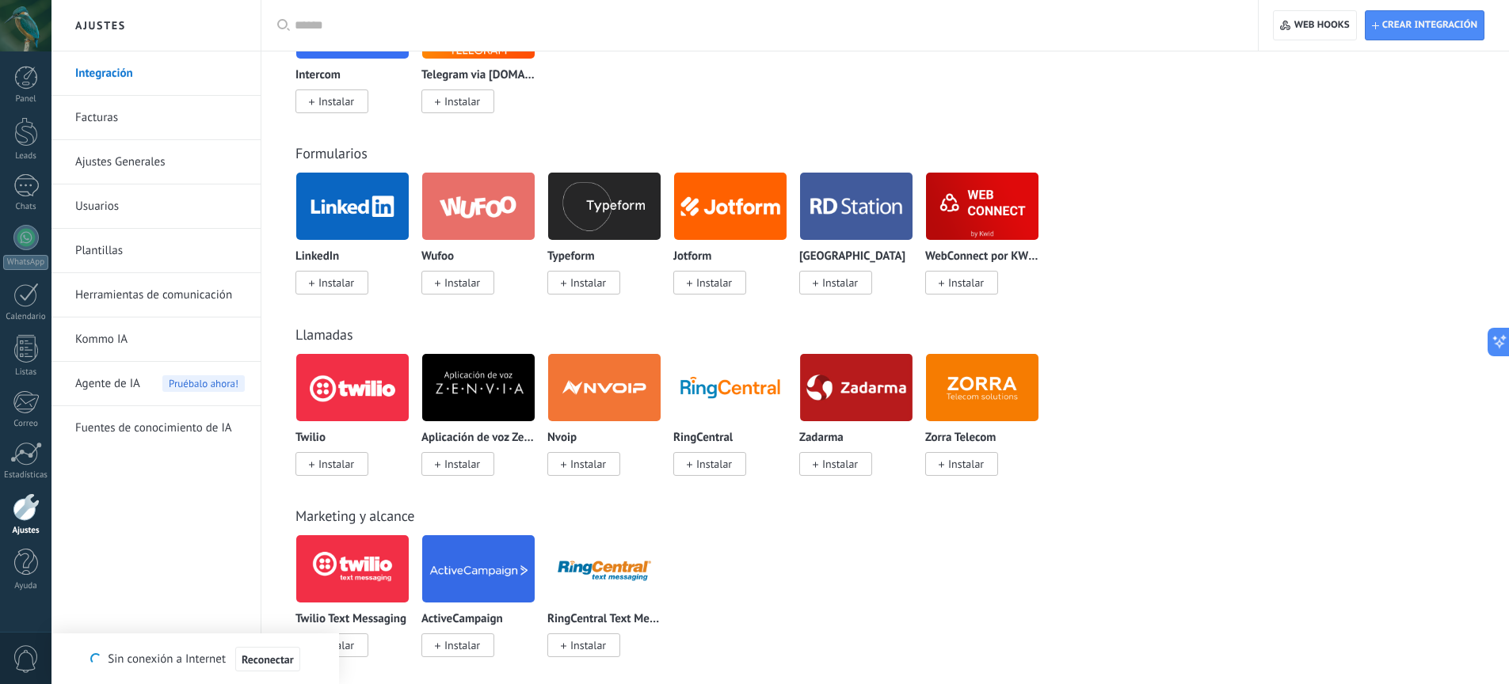
scroll to position [432, 0]
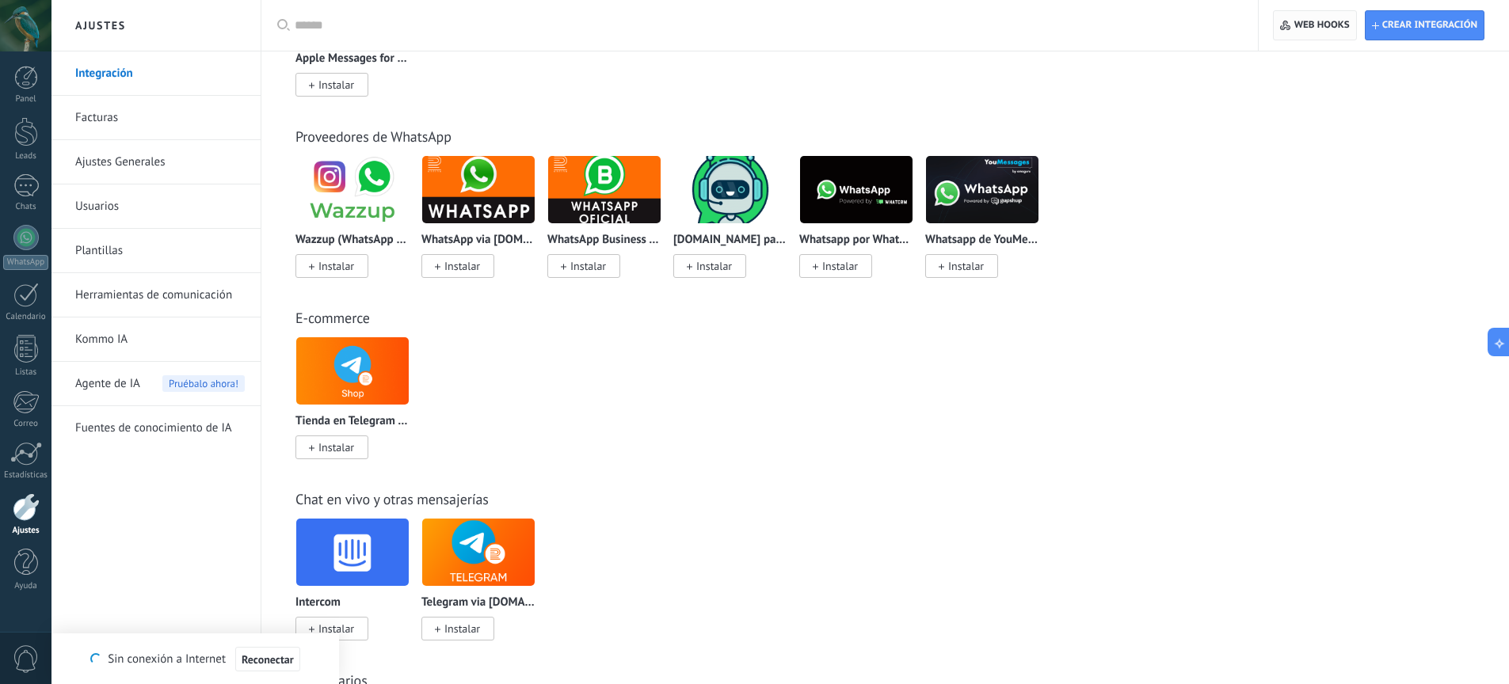
click at [1315, 25] on span "Web hooks 0" at bounding box center [1321, 25] width 55 height 13
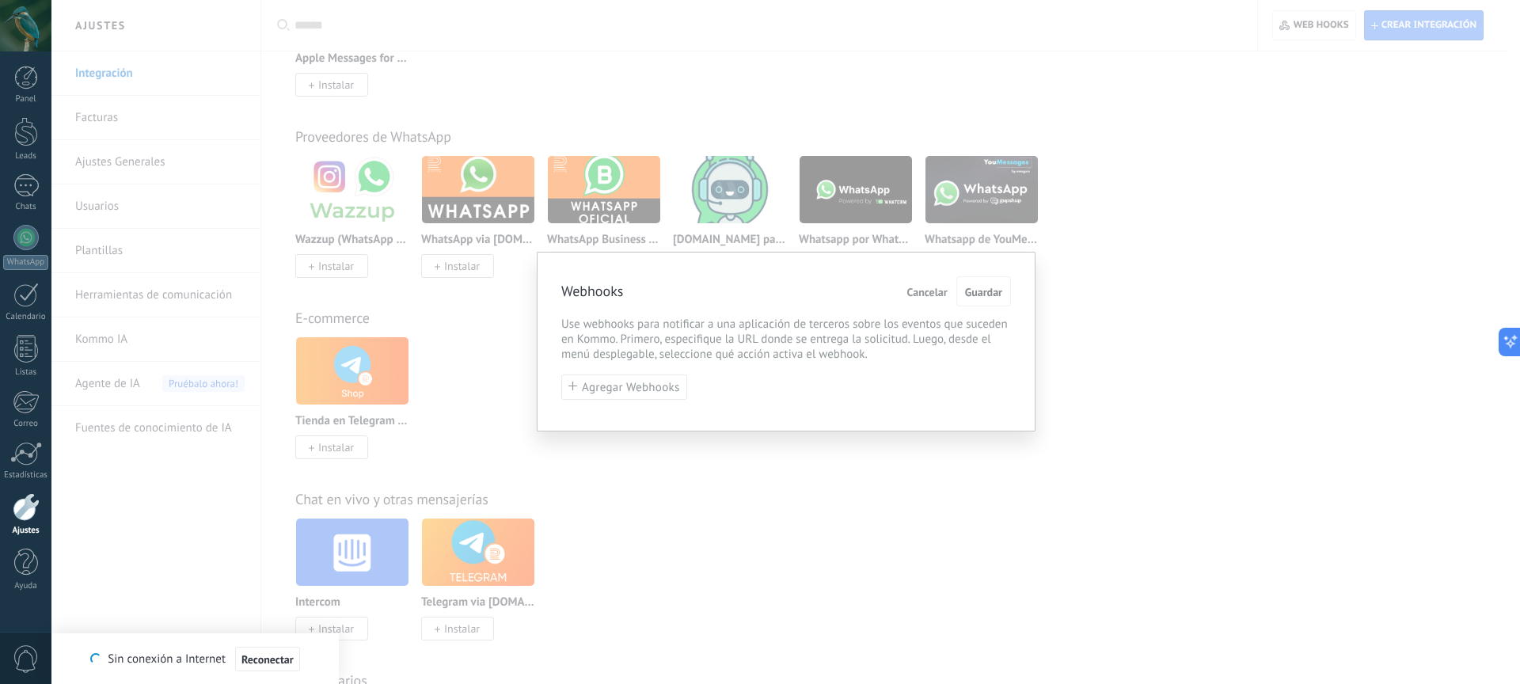
click at [927, 291] on span "Cancelar" at bounding box center [928, 292] width 40 height 11
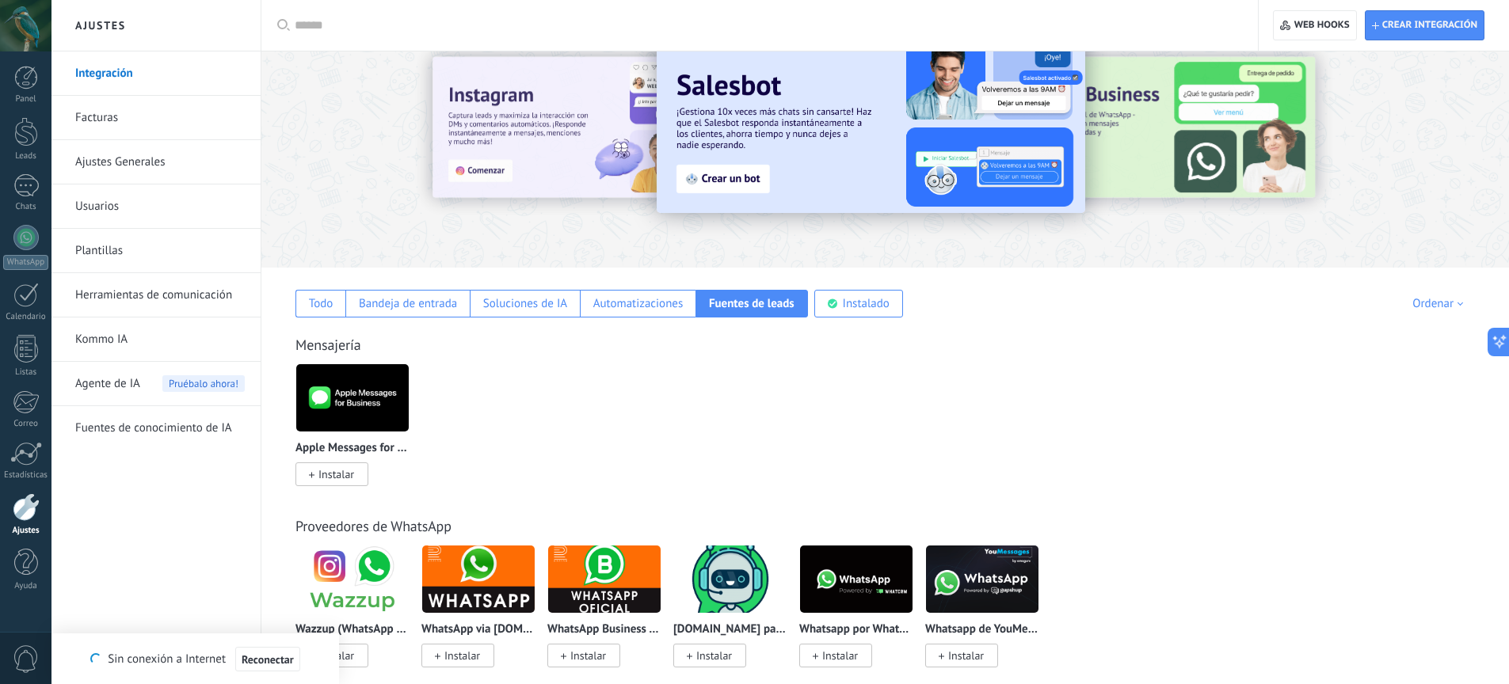
scroll to position [0, 0]
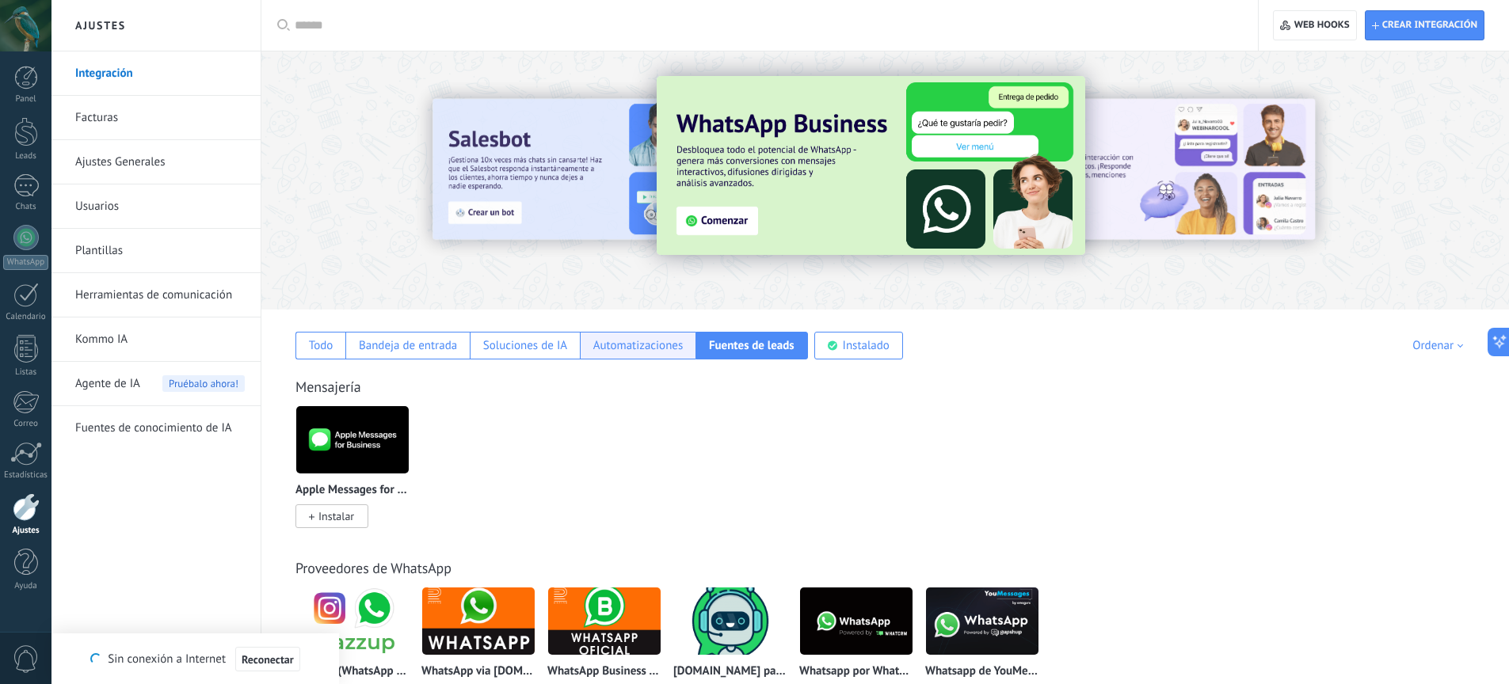
click at [650, 344] on div "Automatizaciones" at bounding box center [638, 345] width 90 height 15
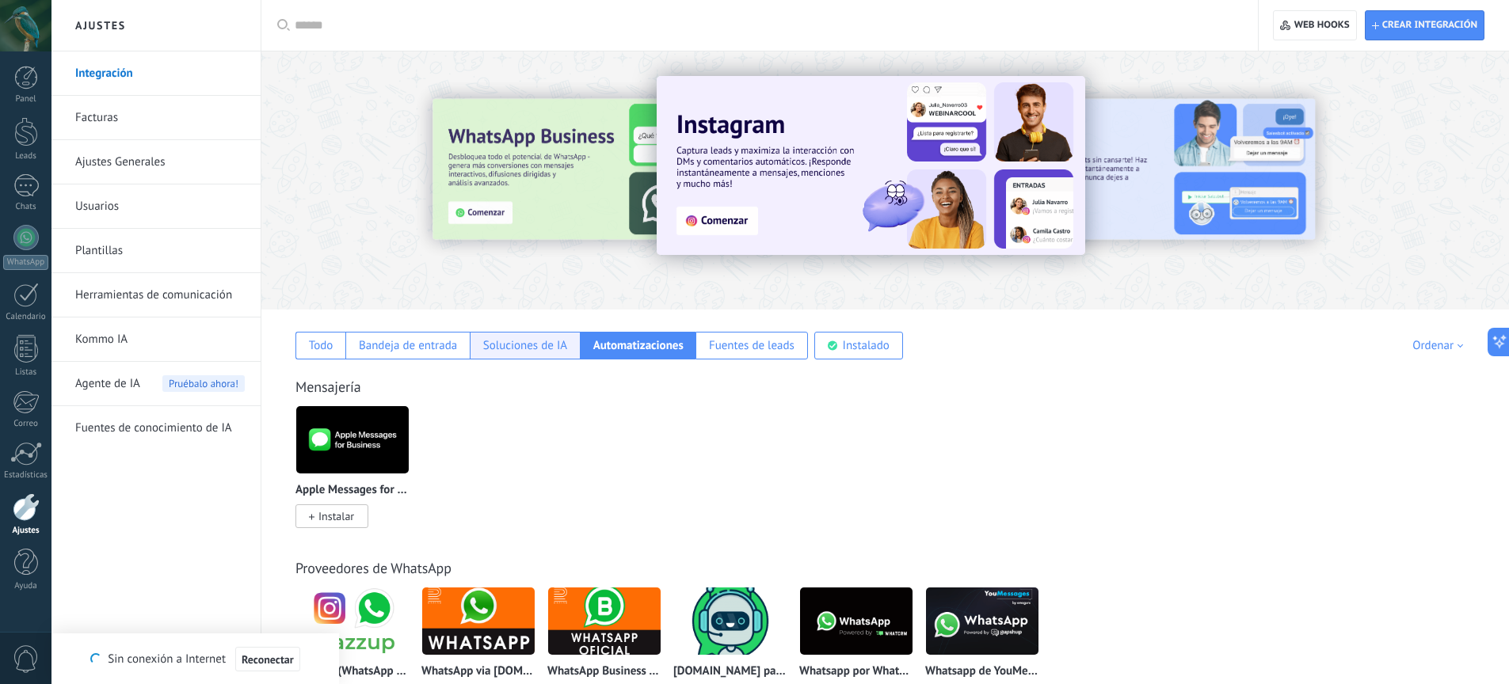
click at [538, 350] on div "Soluciones de IA" at bounding box center [525, 345] width 84 height 15
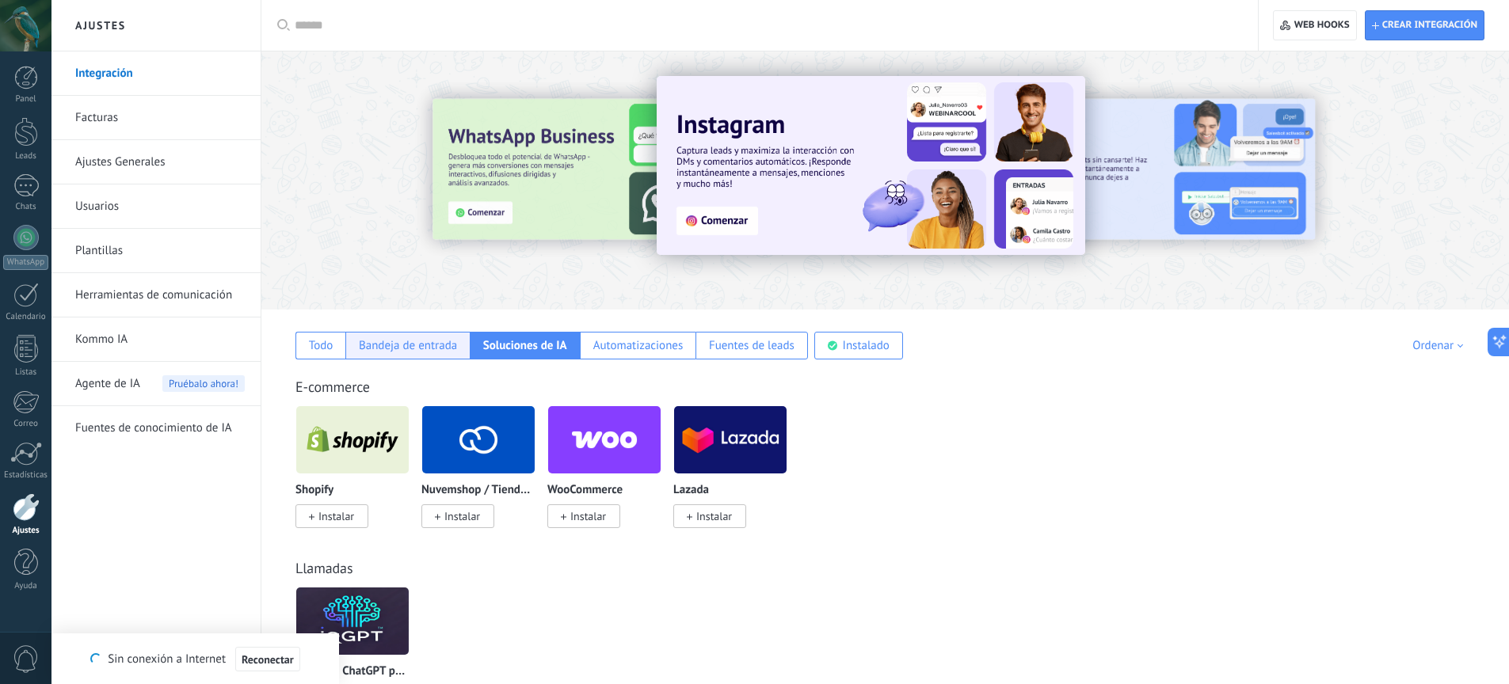
click at [395, 348] on div "Bandeja de entrada" at bounding box center [408, 345] width 98 height 15
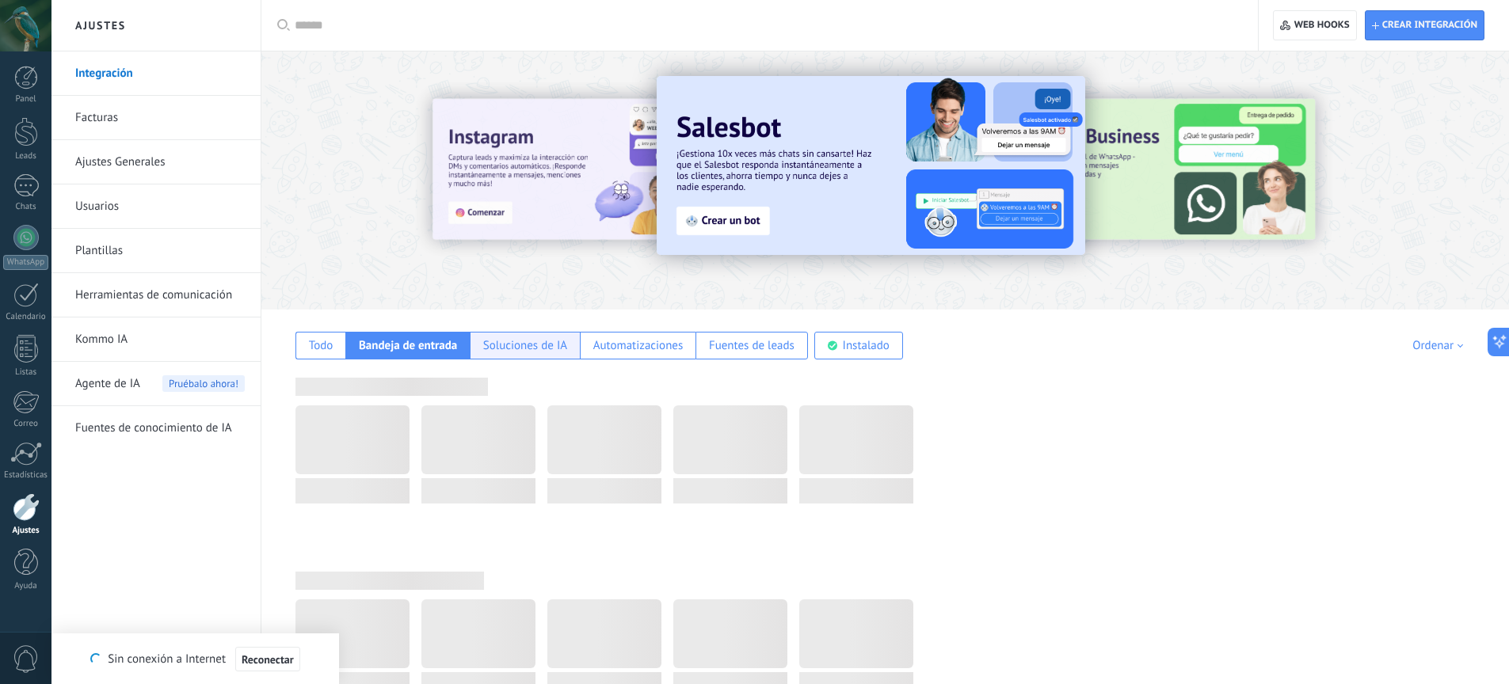
drag, startPoint x: 538, startPoint y: 345, endPoint x: 562, endPoint y: 347, distance: 24.6
click at [538, 344] on div "Soluciones de IA" at bounding box center [525, 345] width 84 height 15
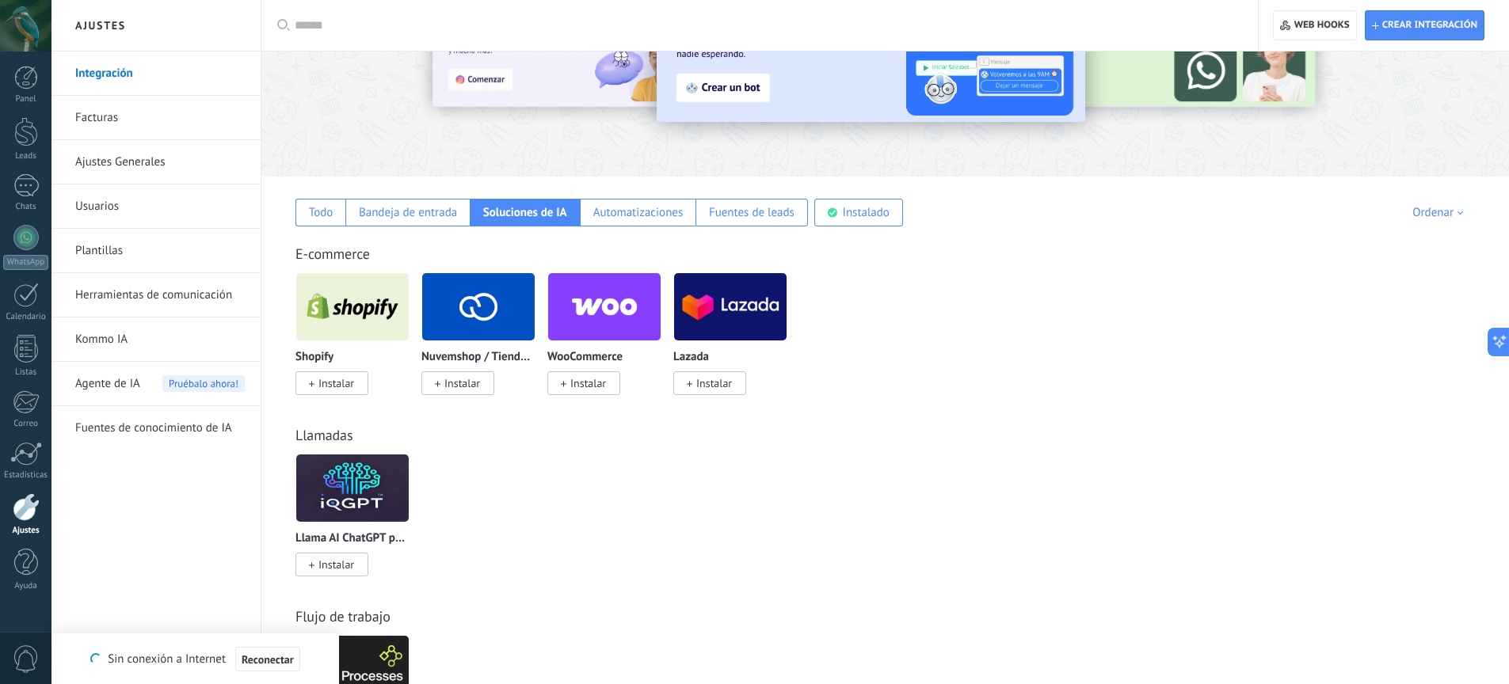
scroll to position [135, 0]
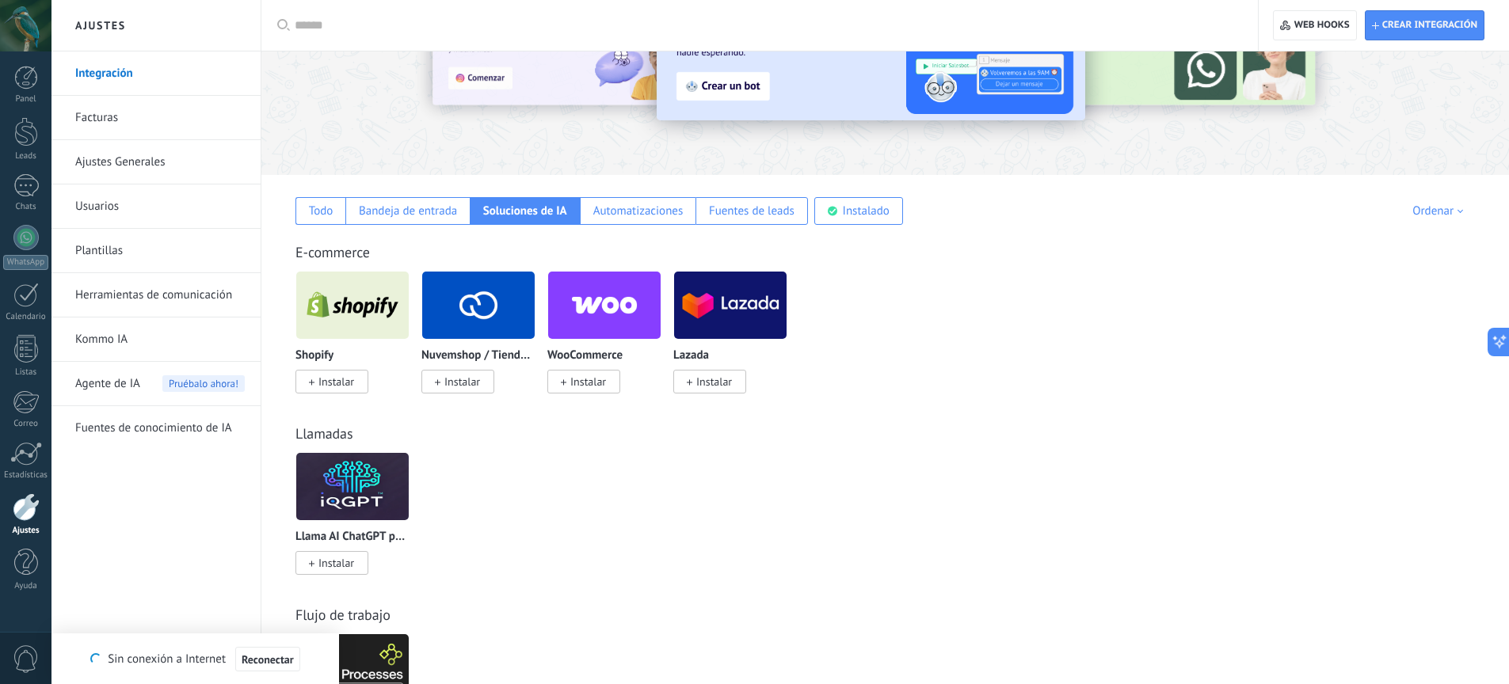
click at [422, 226] on div "E-commerce Shopify Instalar Nuvemshop / Tiendanube Instalar WooCommerce Instala…" at bounding box center [885, 301] width 1216 height 181
click at [421, 217] on div "Bandeja de entrada" at bounding box center [408, 211] width 98 height 15
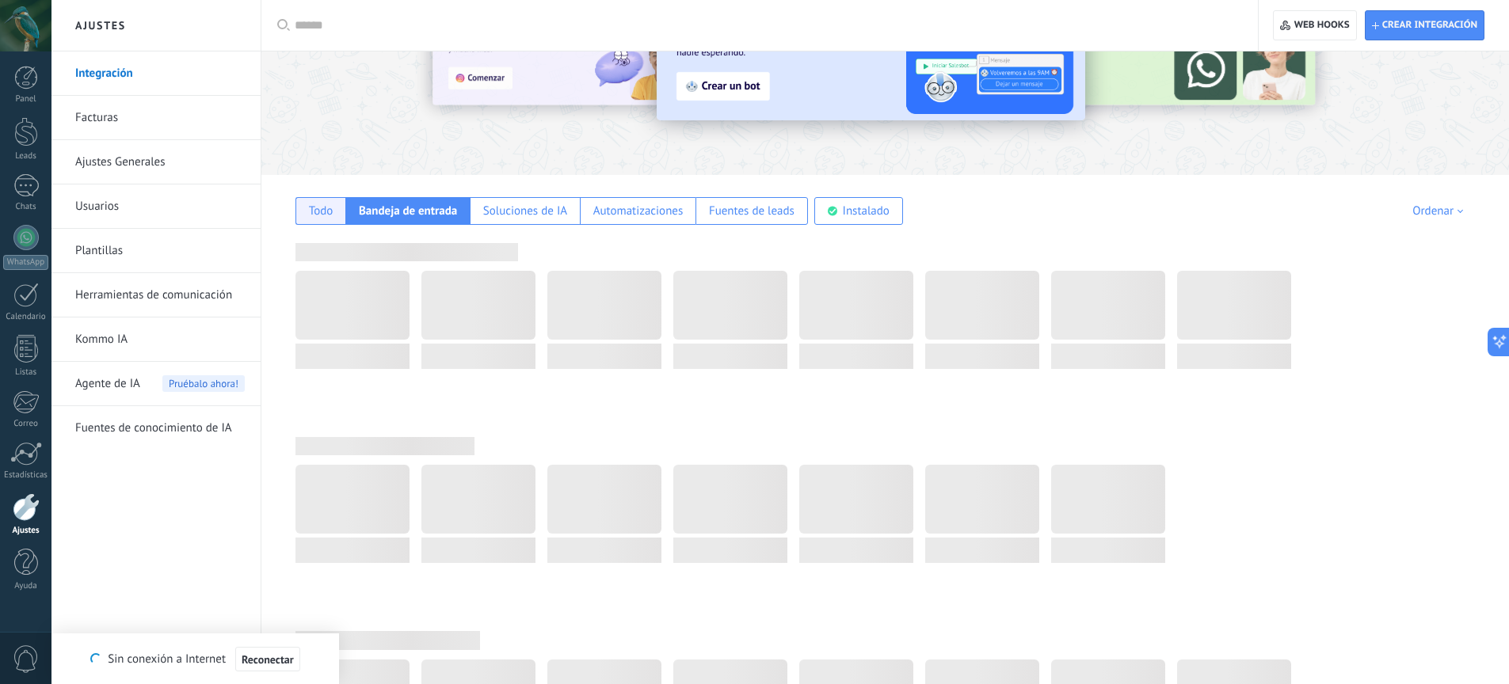
click at [319, 214] on div "Todo" at bounding box center [321, 211] width 25 height 15
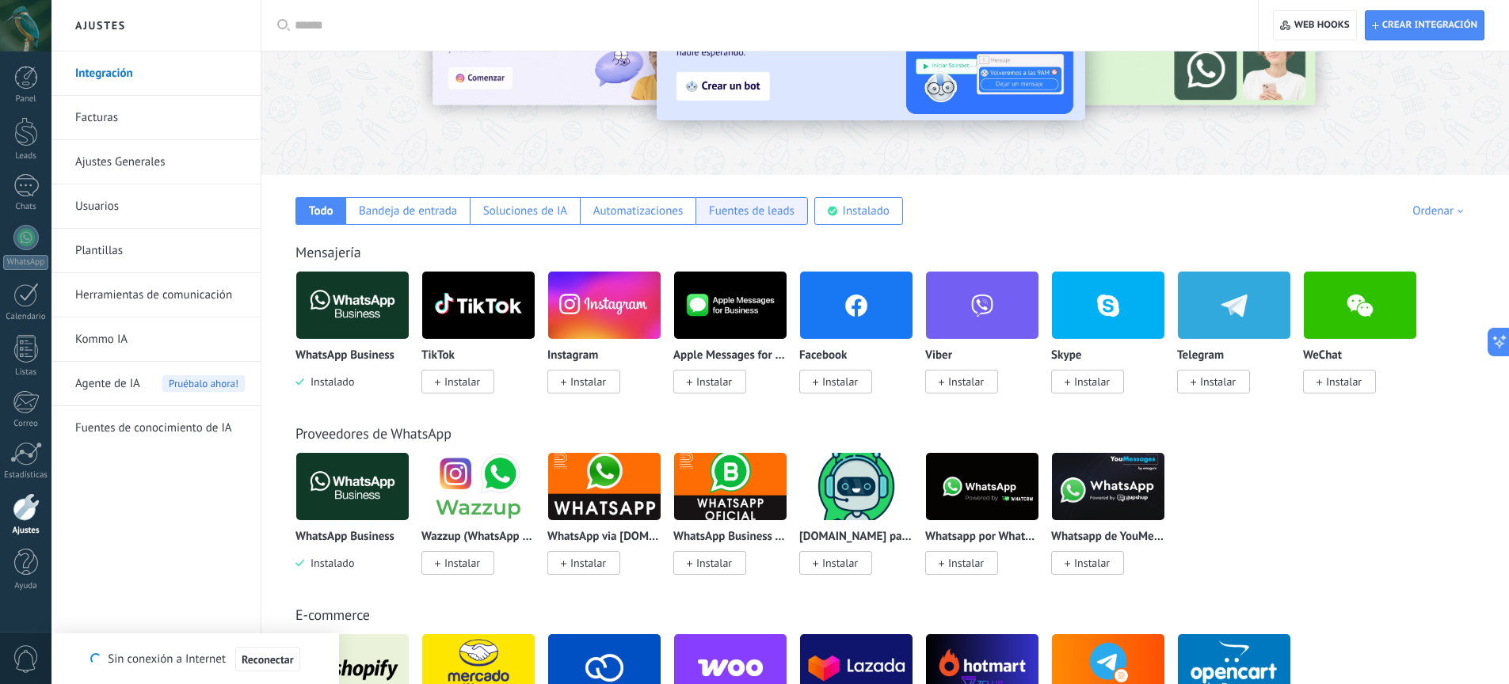
click at [755, 219] on div "Fuentes de leads" at bounding box center [751, 211] width 112 height 28
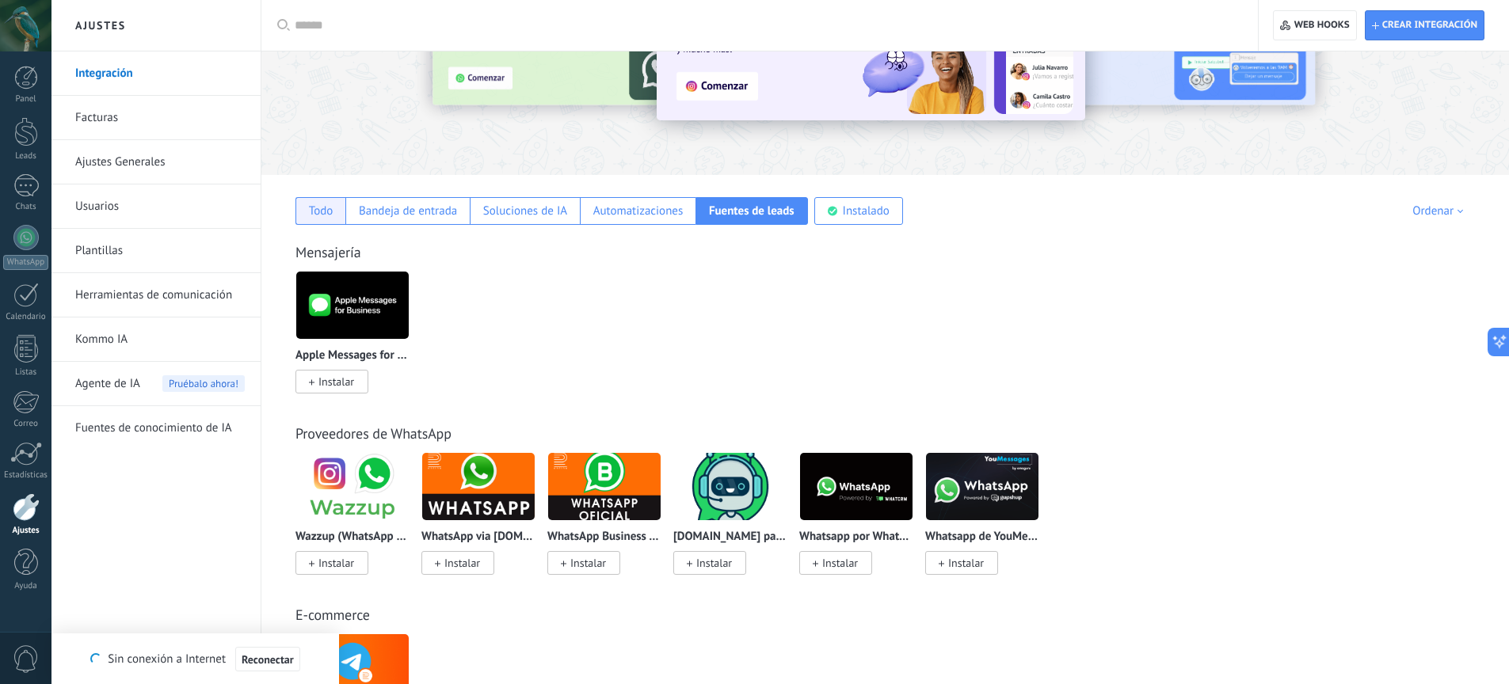
click at [324, 215] on div "Todo" at bounding box center [321, 211] width 25 height 15
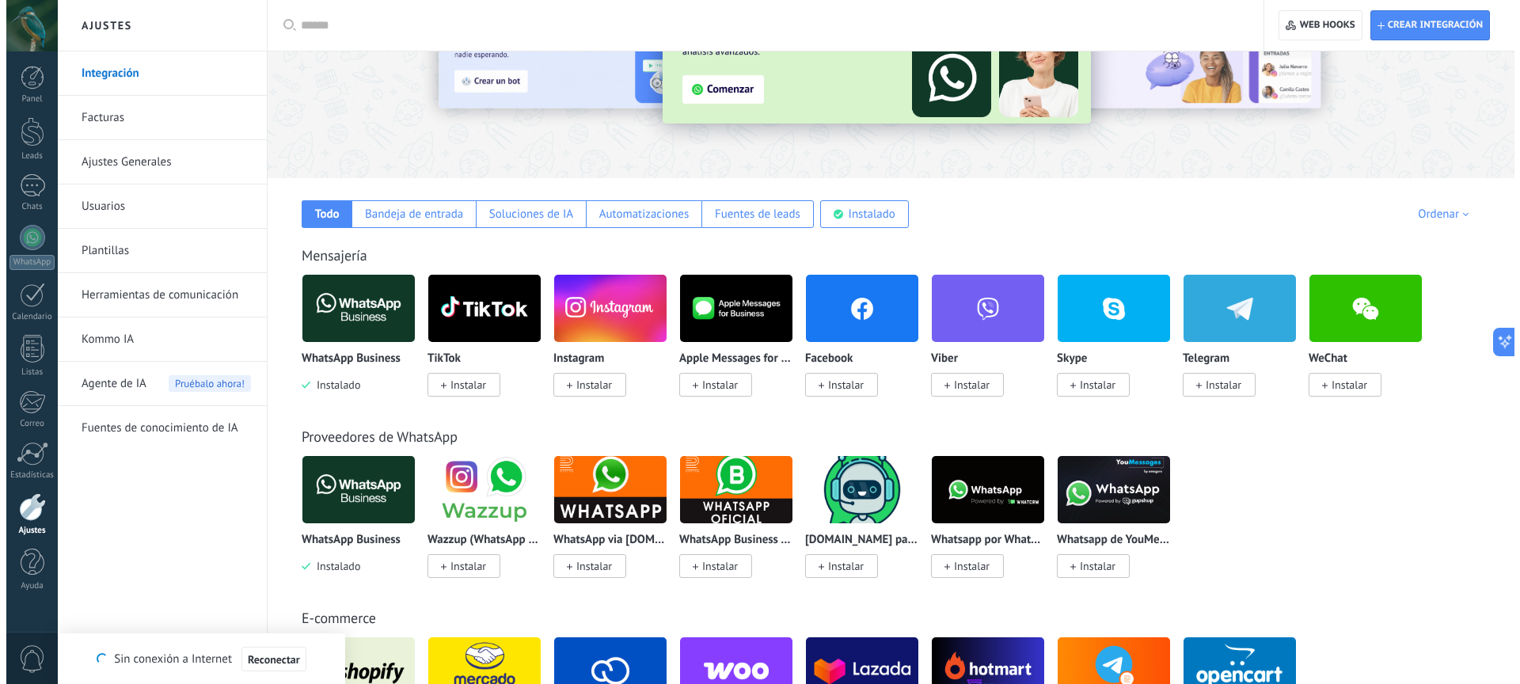
scroll to position [0, 0]
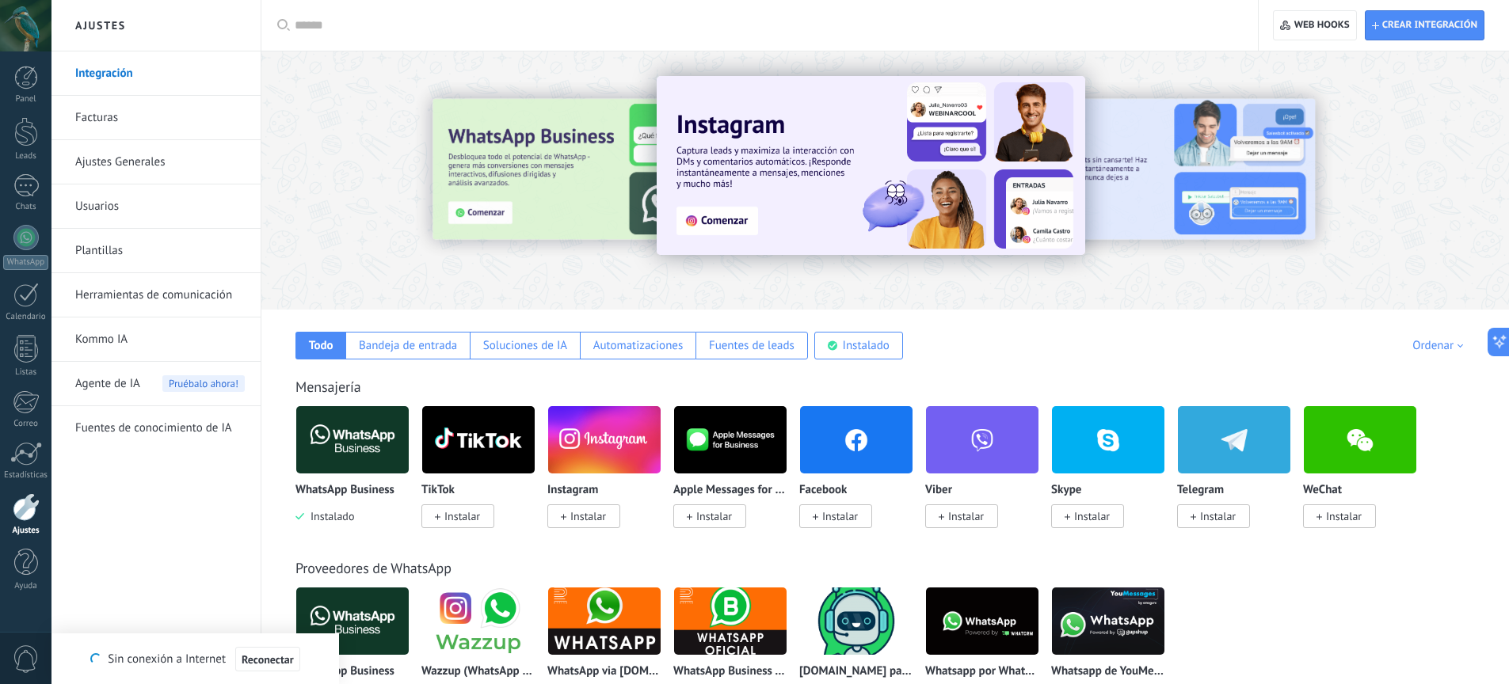
click at [853, 455] on img at bounding box center [856, 440] width 112 height 77
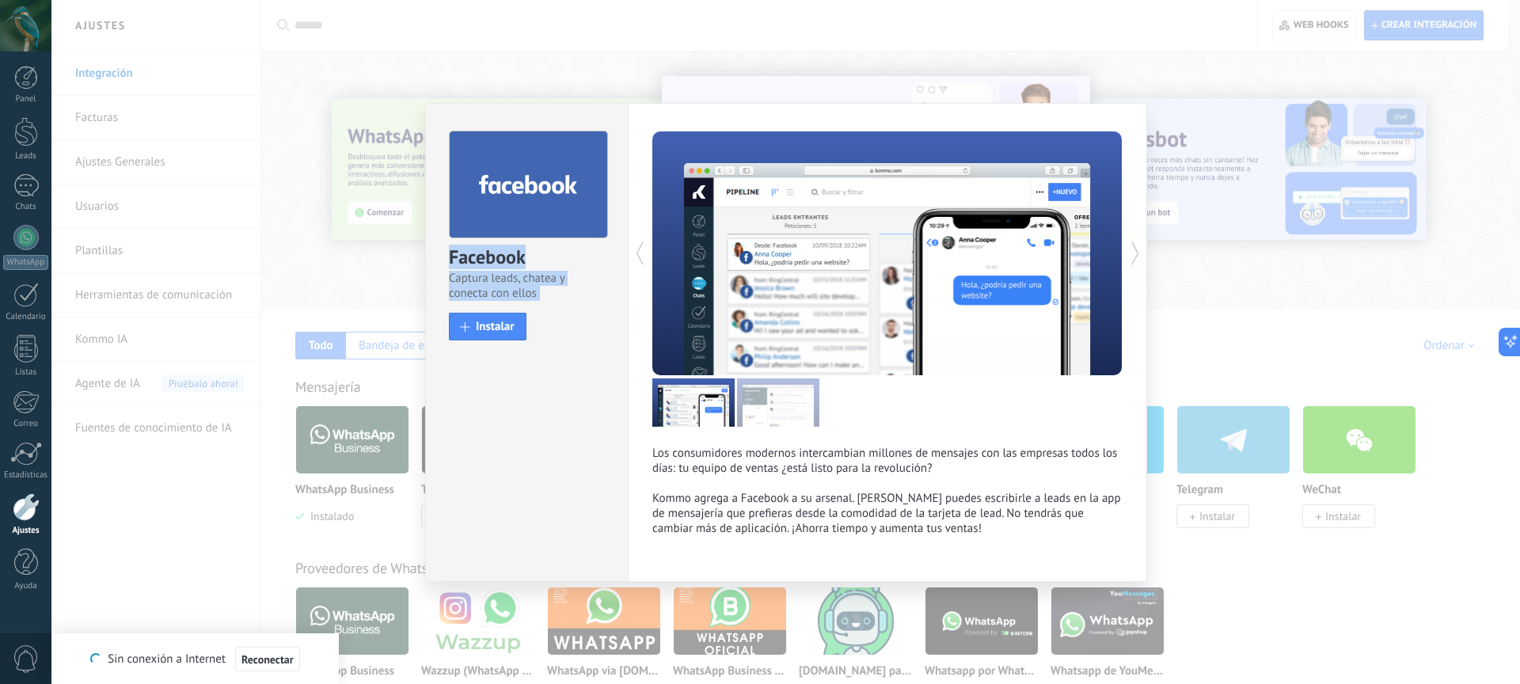
drag, startPoint x: 1163, startPoint y: 246, endPoint x: 598, endPoint y: 316, distance: 569.7
click at [607, 310] on div "Facebook Captura leads, chatea y conecta con ellos install Instalar Los consumi…" at bounding box center [785, 342] width 1469 height 684
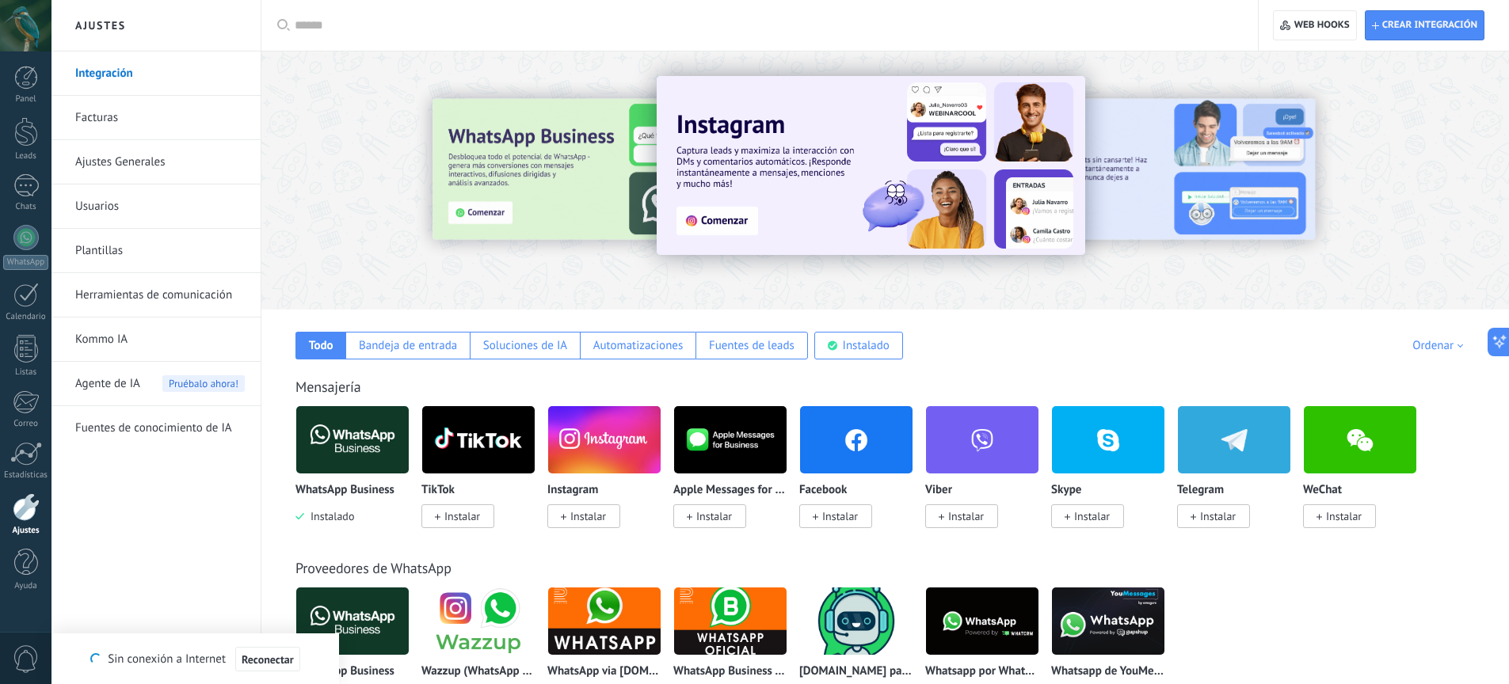
click at [867, 449] on img at bounding box center [856, 440] width 112 height 77
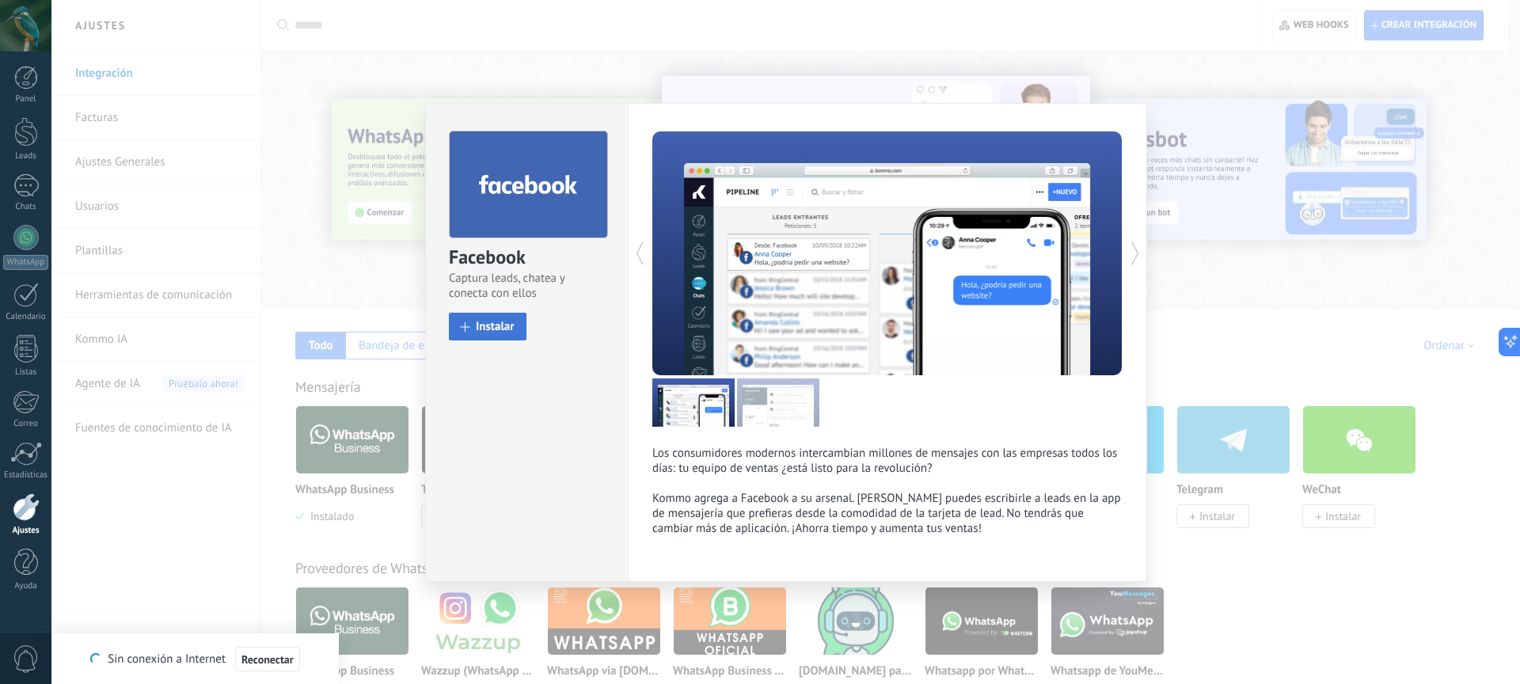
click at [489, 332] on span "Instalar" at bounding box center [495, 327] width 39 height 12
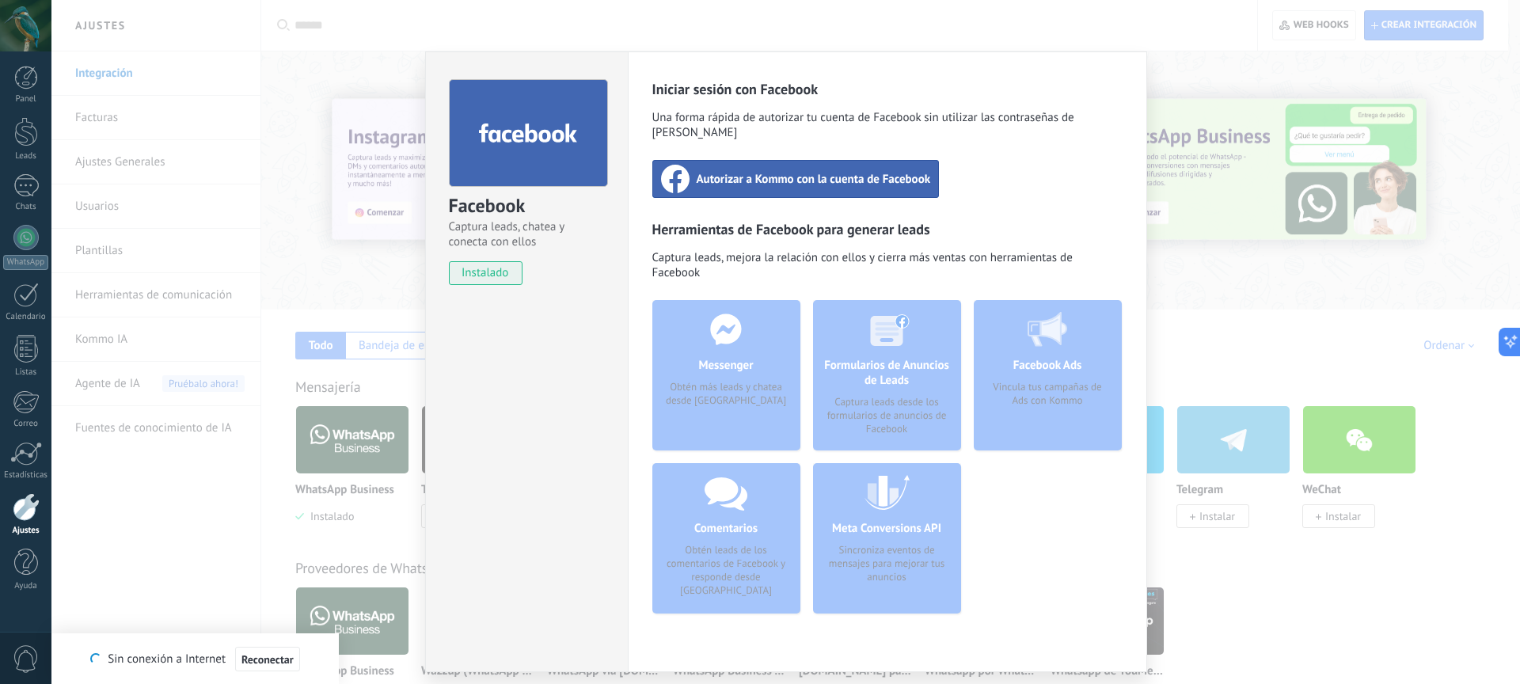
click at [840, 171] on span "Autorizar a Kommo con la cuenta de Facebook" at bounding box center [814, 179] width 234 height 16
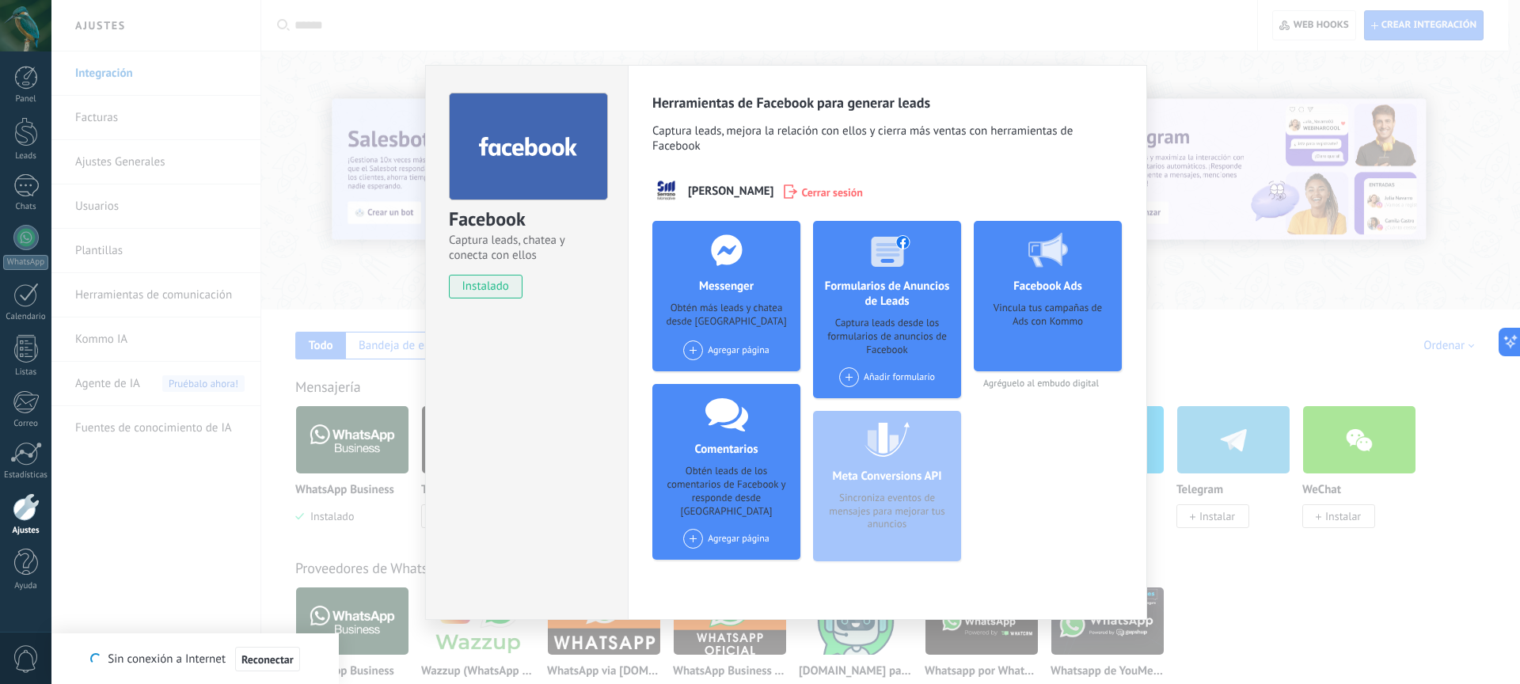
click at [873, 379] on div "Añadir formulario" at bounding box center [887, 377] width 96 height 20
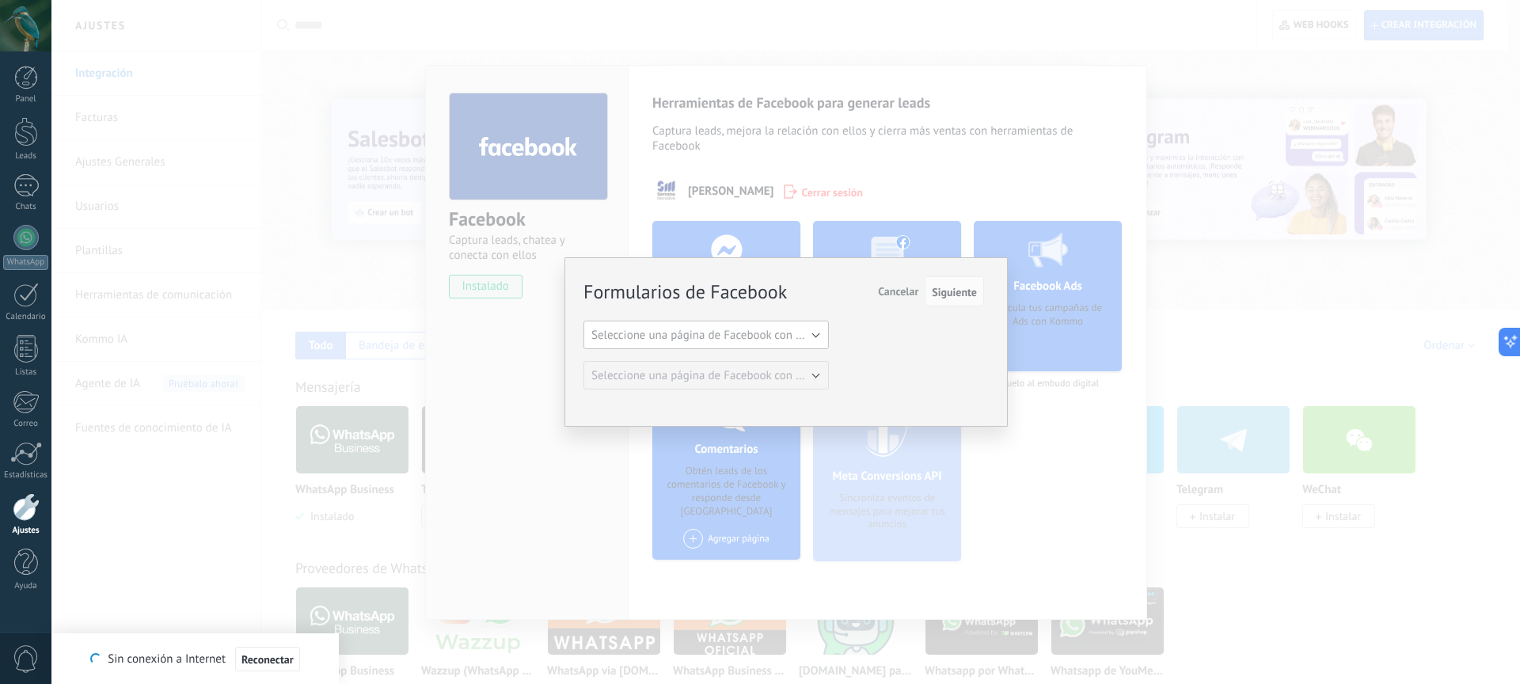
click at [748, 336] on span "Seleccione una página de Facebook con formas" at bounding box center [711, 335] width 239 height 15
click at [730, 359] on span "Las Mañanitas Naturalmente" at bounding box center [698, 362] width 249 height 15
click at [806, 376] on span "Seleccione una página de Facebook con formas" at bounding box center [711, 375] width 239 height 15
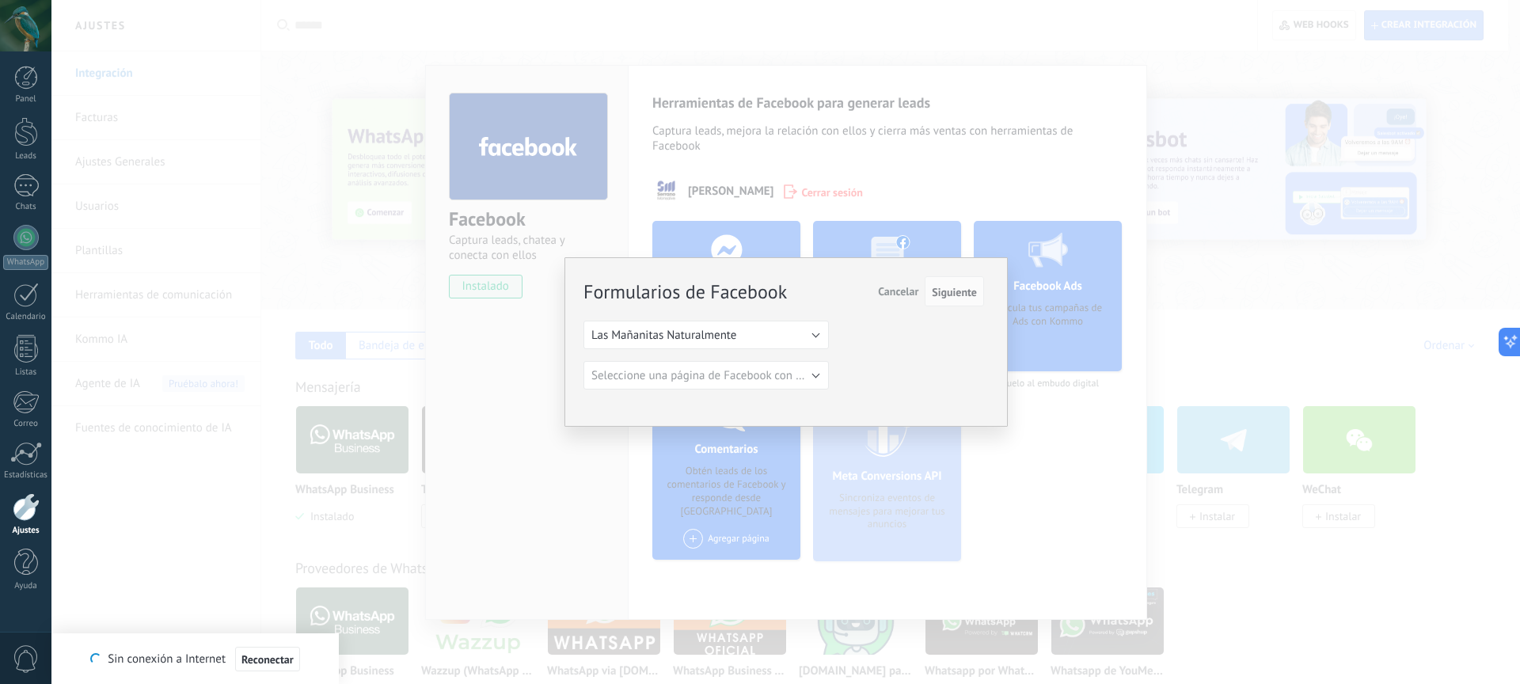
click at [901, 291] on span "Cancelar" at bounding box center [898, 291] width 40 height 14
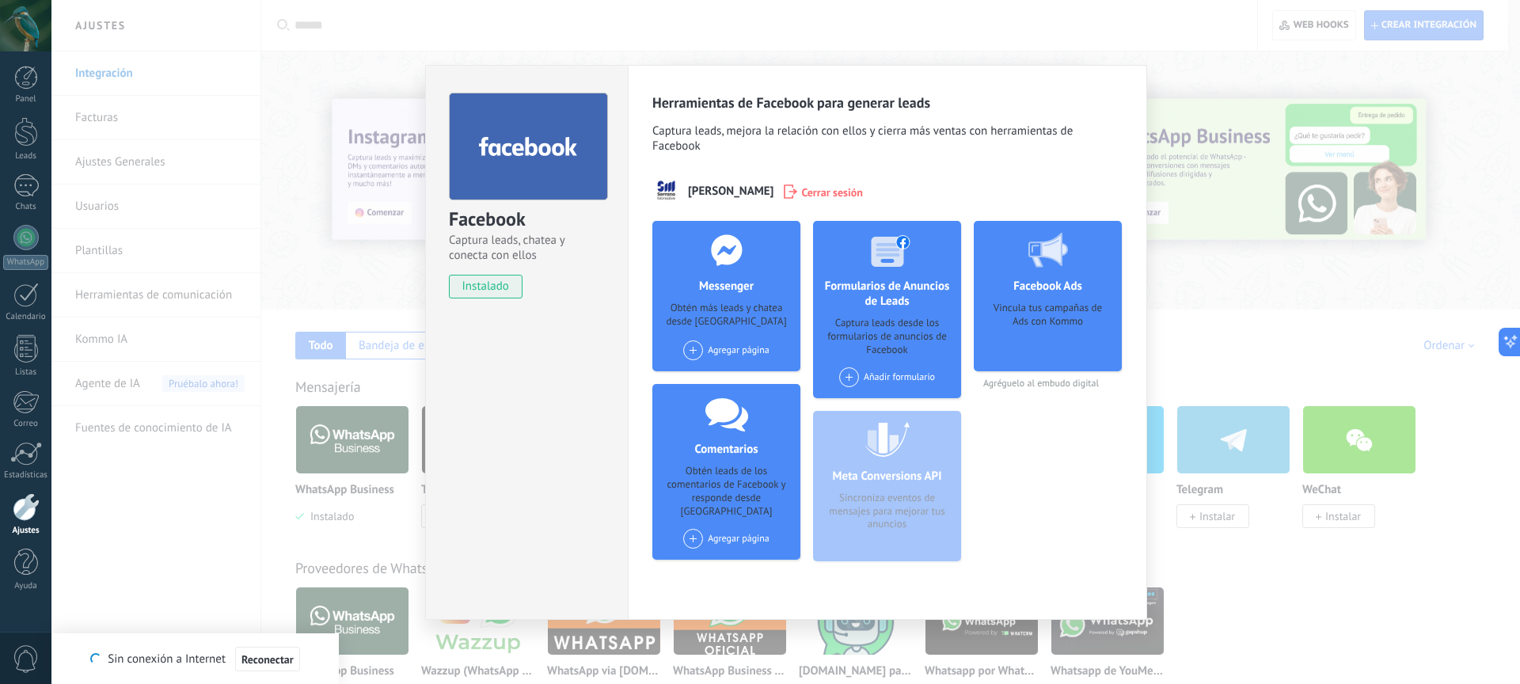
click at [907, 380] on div "Añadir formulario" at bounding box center [887, 377] width 96 height 20
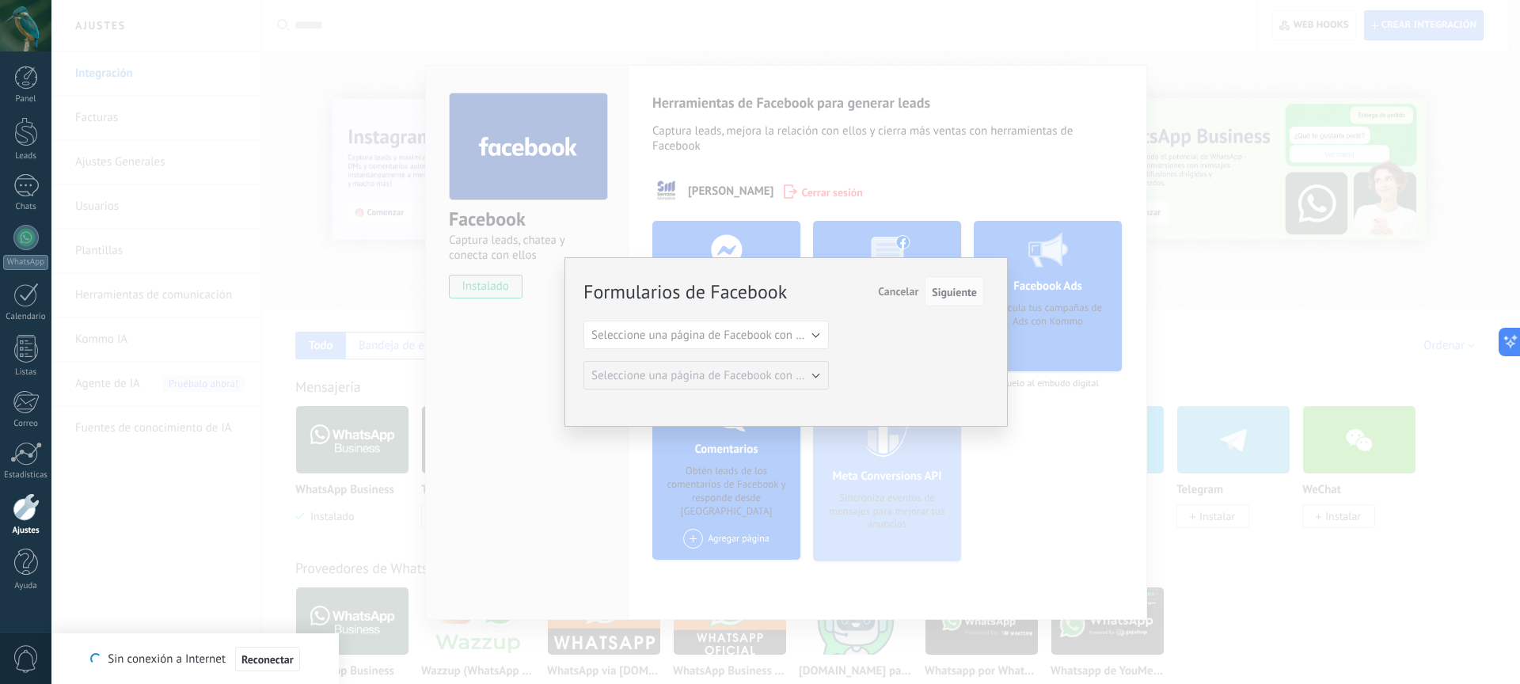
click at [744, 348] on div "Formularios de Facebook Siguiente Cancelar Seleccione una página de Facebook co…" at bounding box center [784, 334] width 401 height 112
click at [747, 337] on span "Seleccione una página de Facebook con formas" at bounding box center [711, 335] width 239 height 15
click at [685, 369] on span "Las Mañanitas Naturalmente" at bounding box center [698, 362] width 249 height 15
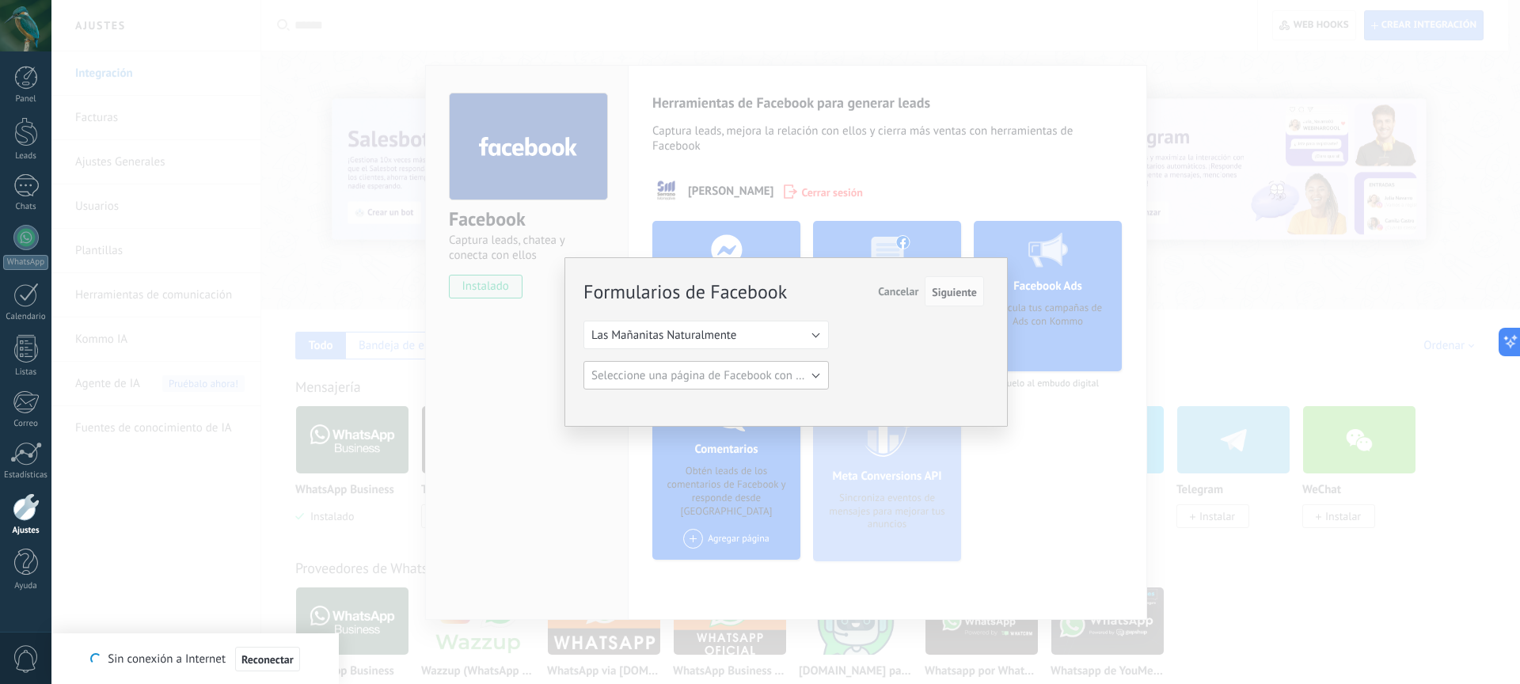
click at [800, 383] on button "Seleccione una página de Facebook con formas" at bounding box center [706, 375] width 245 height 29
click at [770, 407] on span "FORMULARIO ABRIL 2024-copy" at bounding box center [698, 402] width 249 height 15
click at [975, 298] on span "Siguiente" at bounding box center [954, 292] width 45 height 11
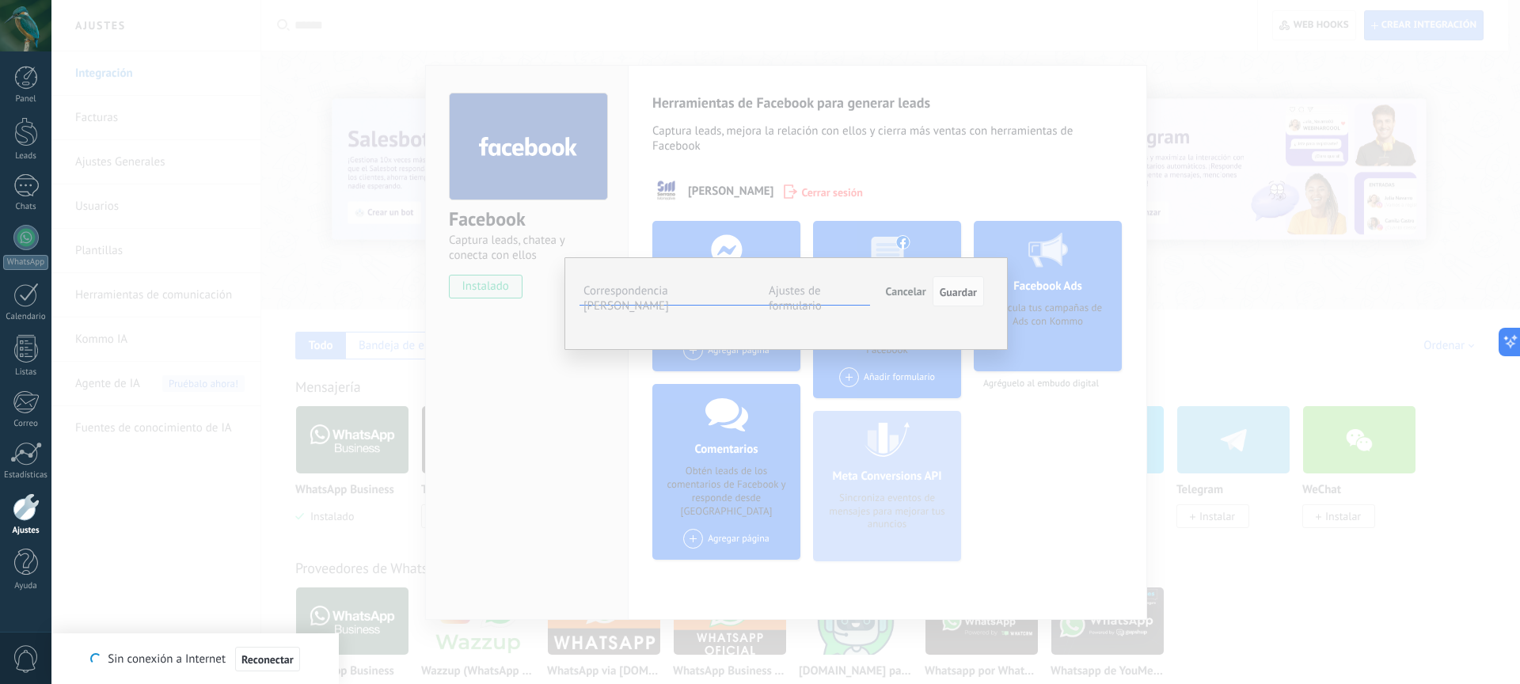
click at [0, 0] on span "Seleccionar campo" at bounding box center [0, 0] width 0 height 0
click at [0, 0] on div "Campos de Kommo" at bounding box center [0, 0] width 0 height 0
click at [908, 297] on span "Cancelar" at bounding box center [906, 291] width 40 height 14
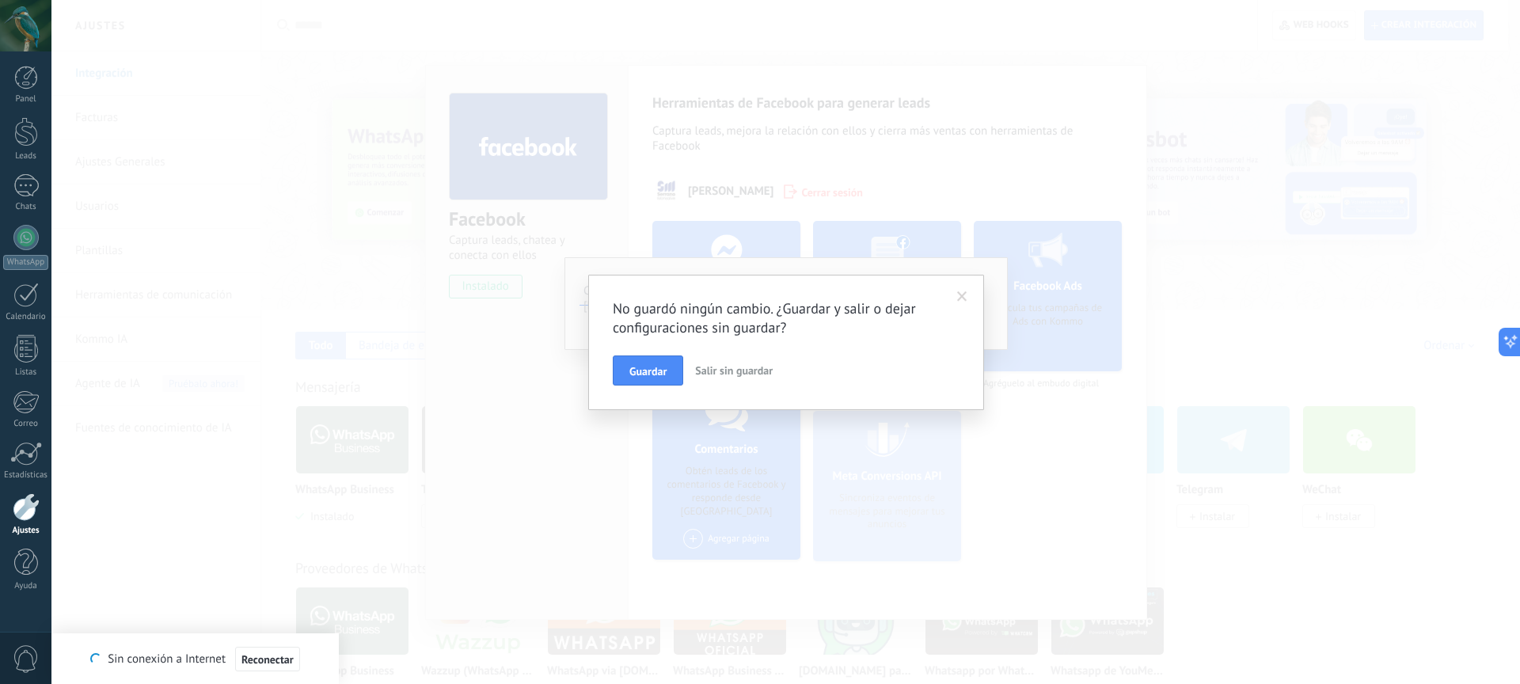
click at [714, 372] on span "Salir sin guardar" at bounding box center [734, 370] width 78 height 14
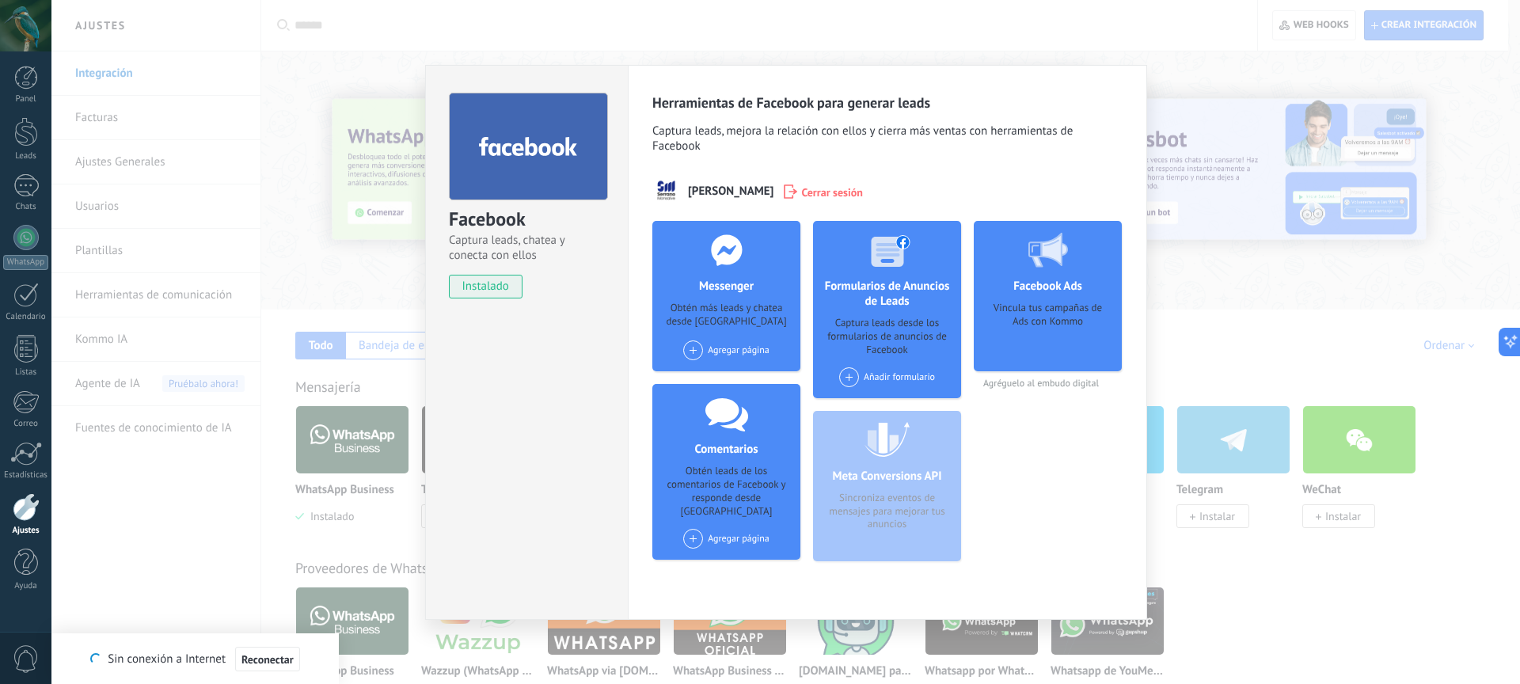
click at [304, 130] on div "Facebook Captura leads, chatea y conecta con ellos instalado Desinstalar Herram…" at bounding box center [785, 342] width 1469 height 684
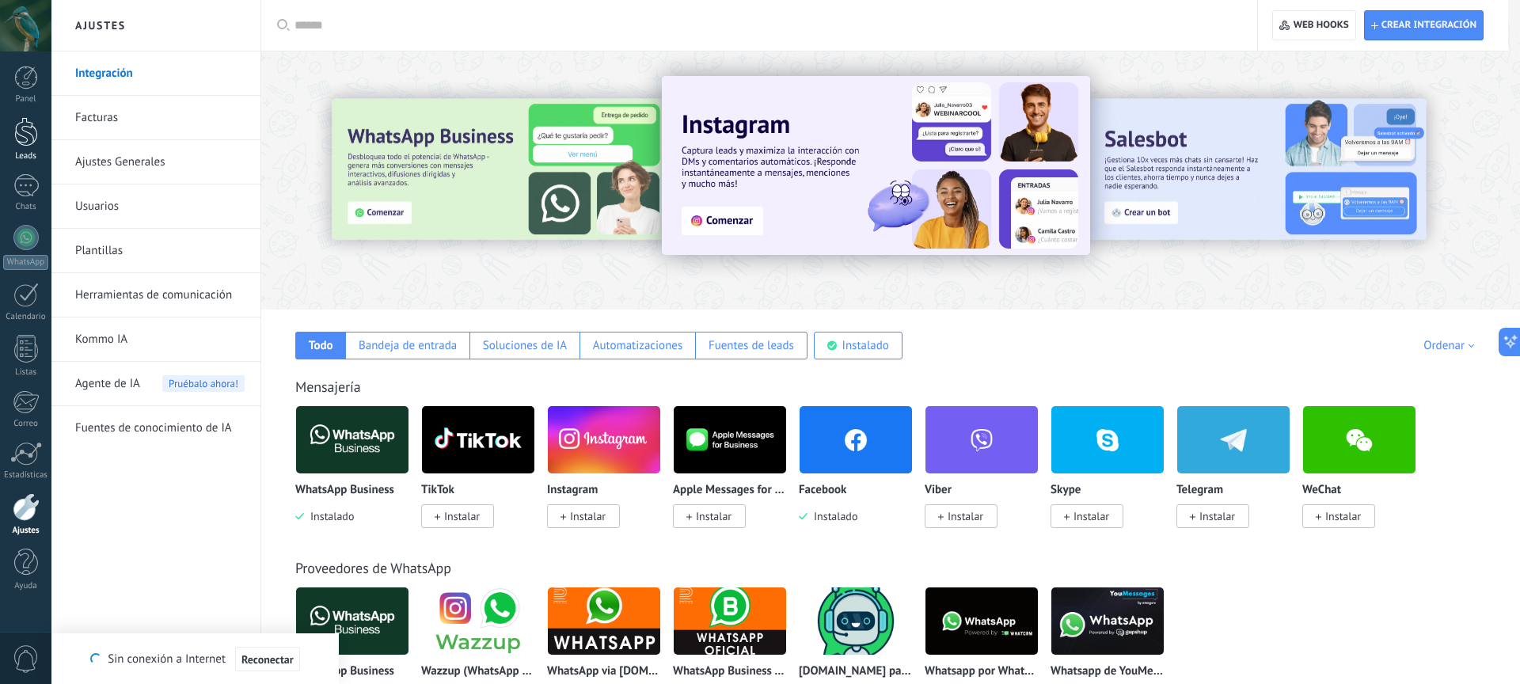
click at [33, 139] on div at bounding box center [26, 131] width 24 height 29
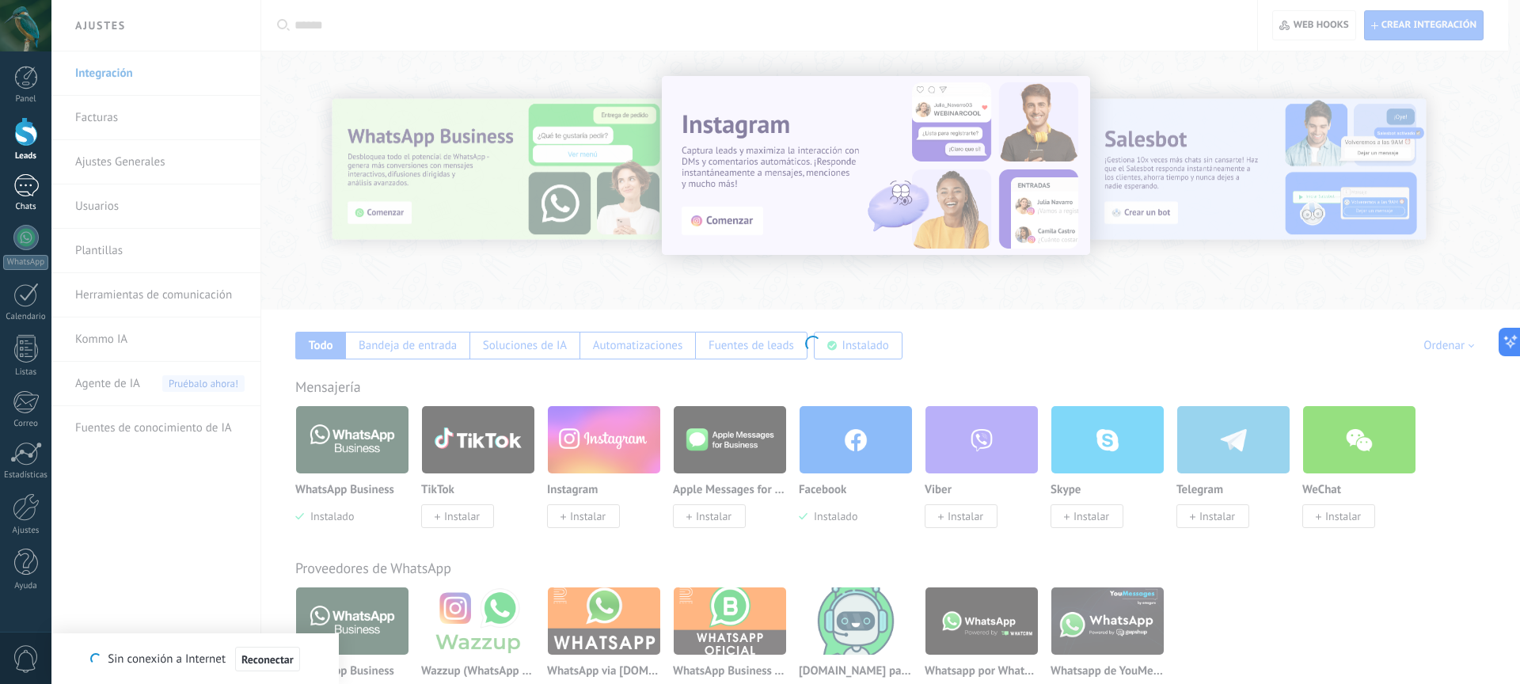
click at [28, 193] on div at bounding box center [25, 185] width 25 height 23
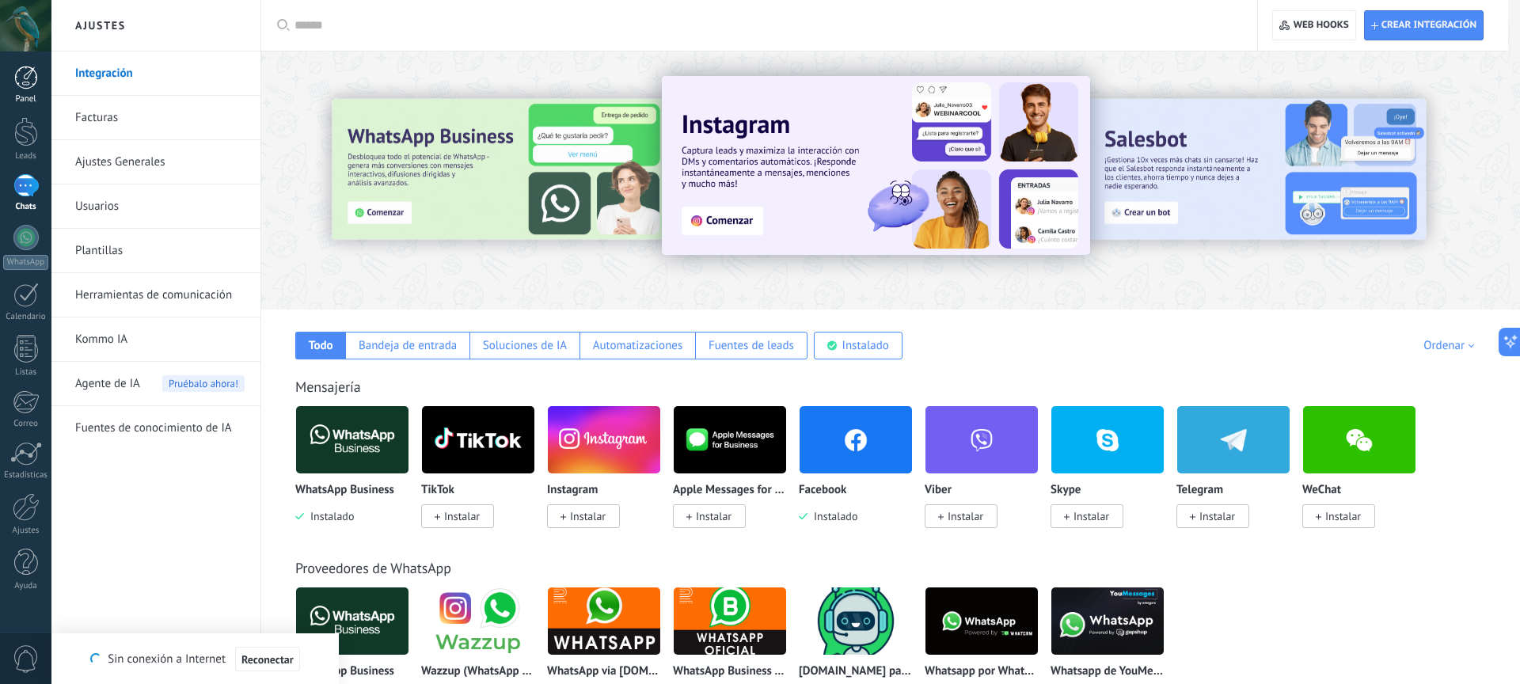
click at [23, 89] on link "Panel" at bounding box center [25, 85] width 51 height 39
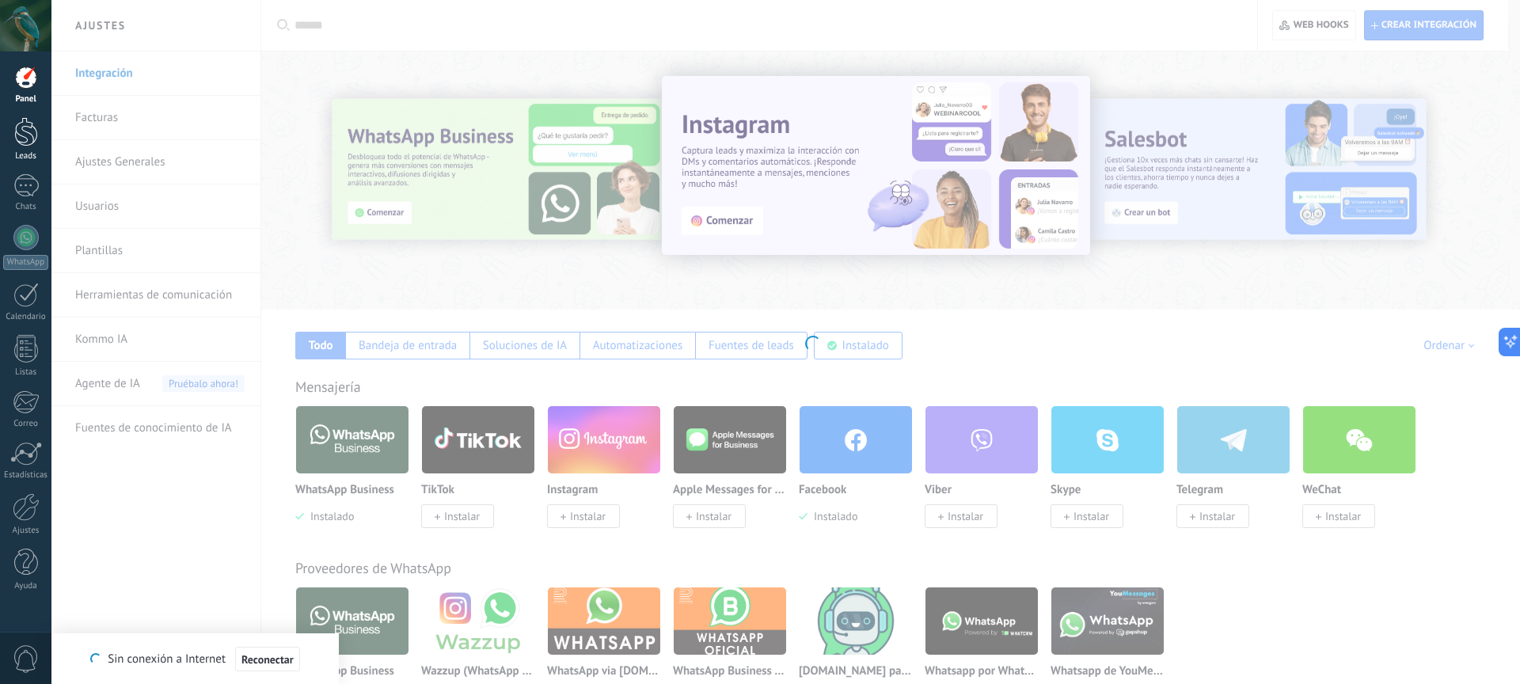
click at [25, 129] on div at bounding box center [26, 131] width 24 height 29
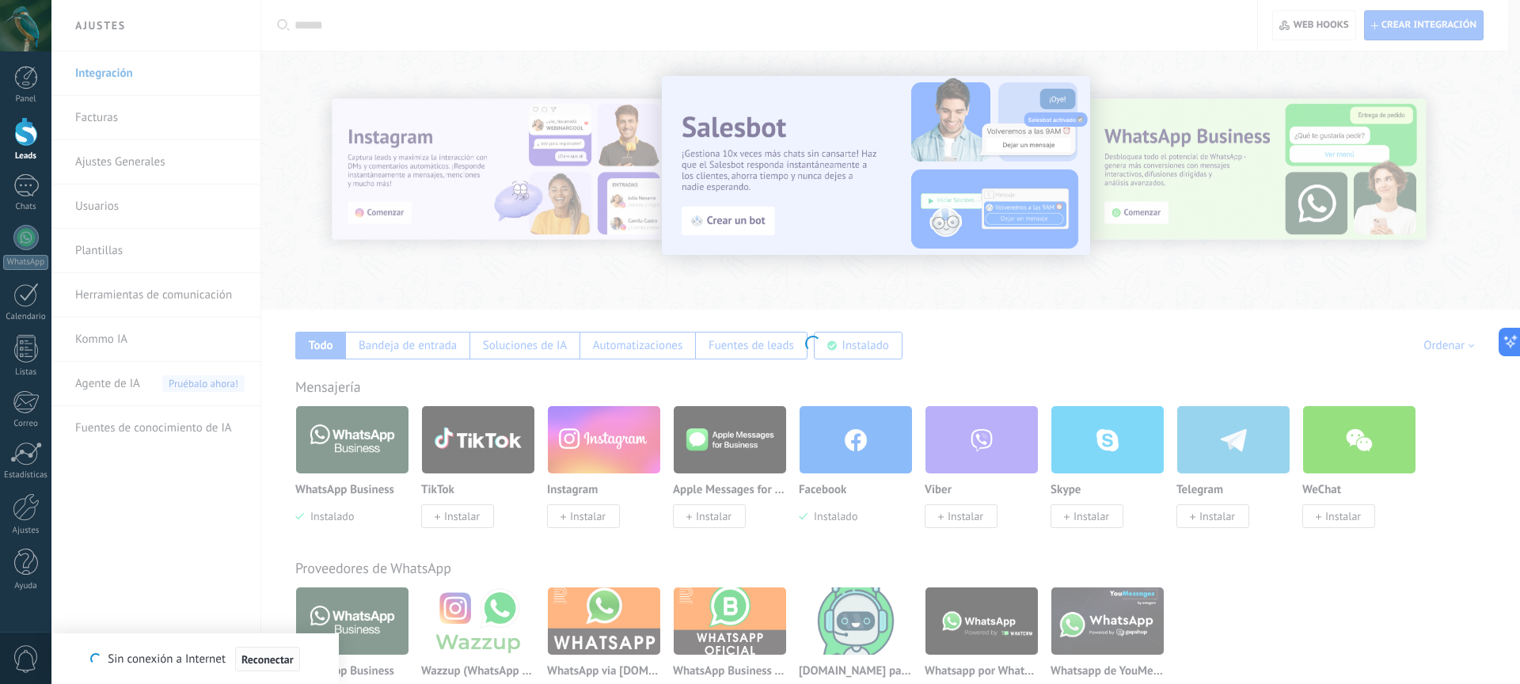
click at [250, 657] on span "Reconectar" at bounding box center [268, 659] width 52 height 11
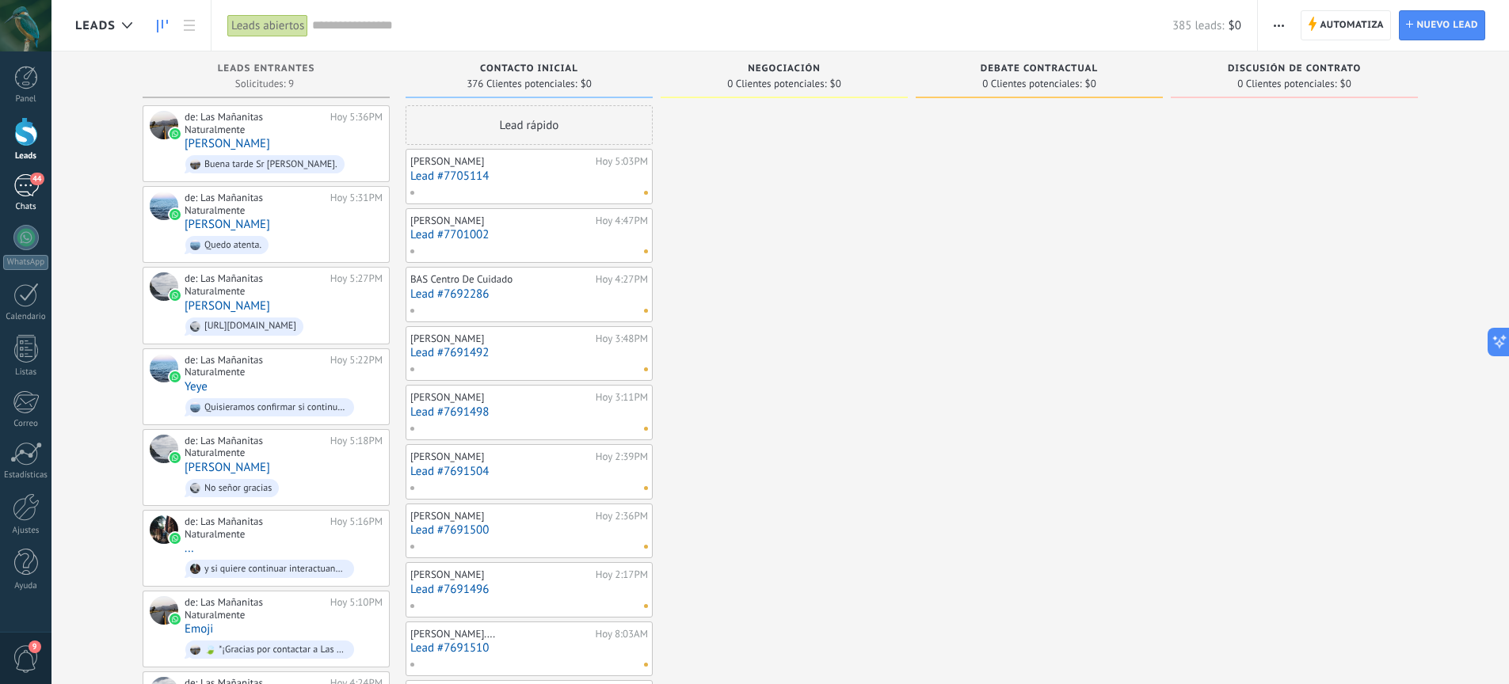
click at [31, 181] on span "44" at bounding box center [36, 179] width 13 height 13
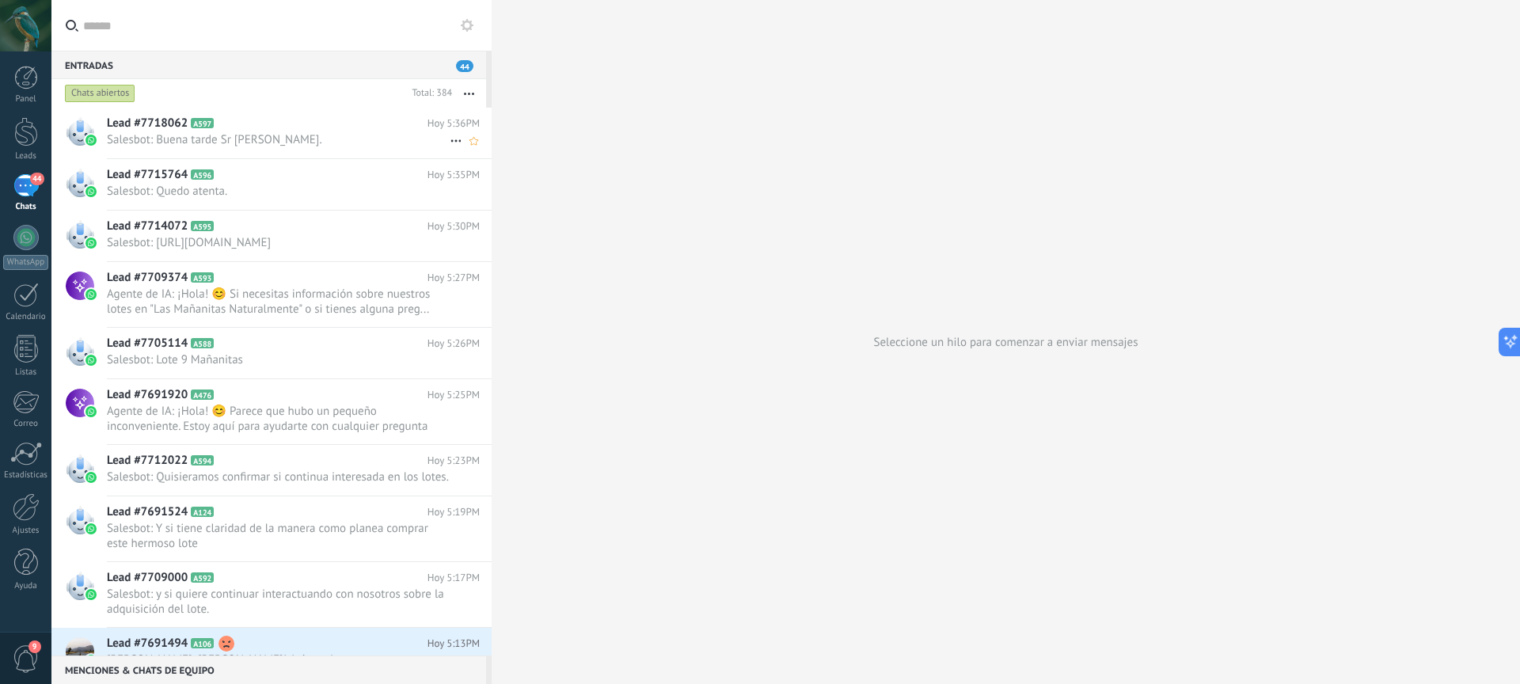
click at [270, 139] on span "Salesbot: Buena tarde Sr [PERSON_NAME]." at bounding box center [278, 139] width 343 height 15
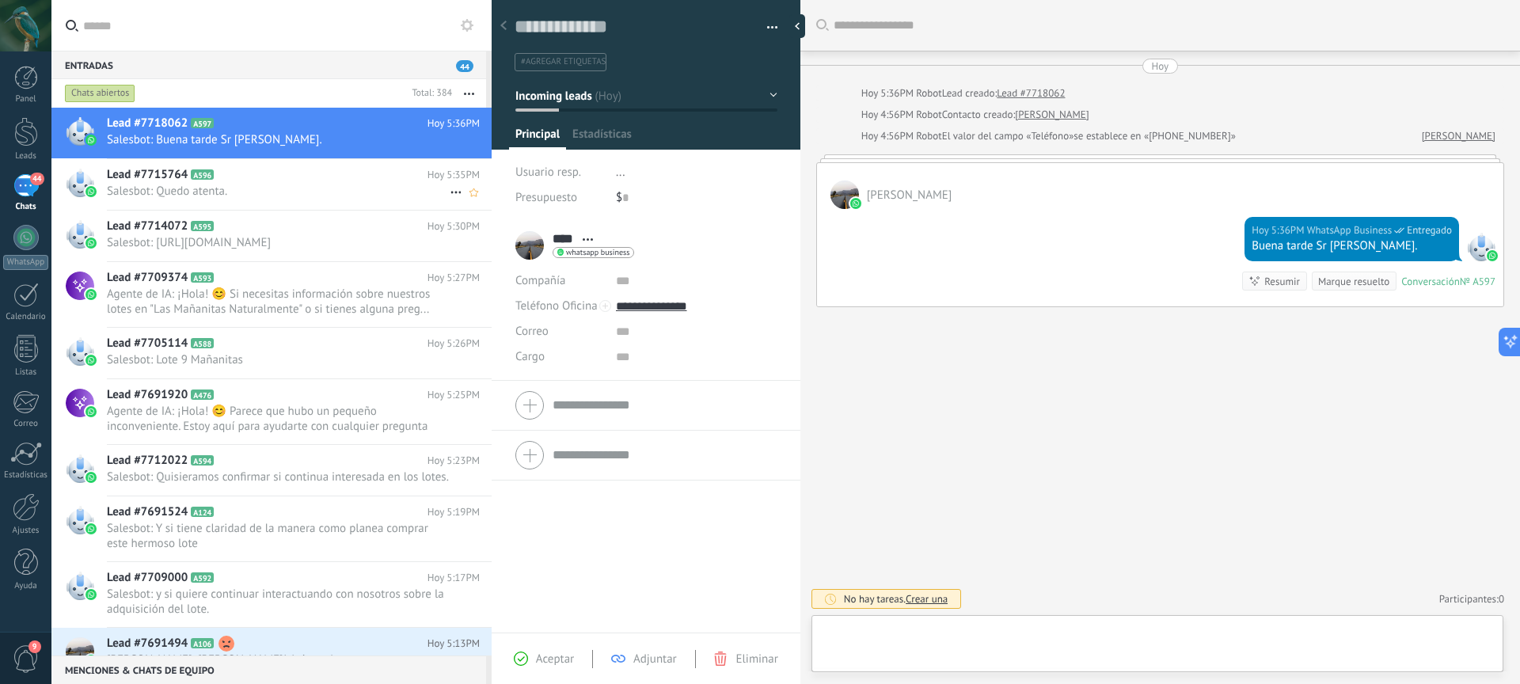
scroll to position [24, 0]
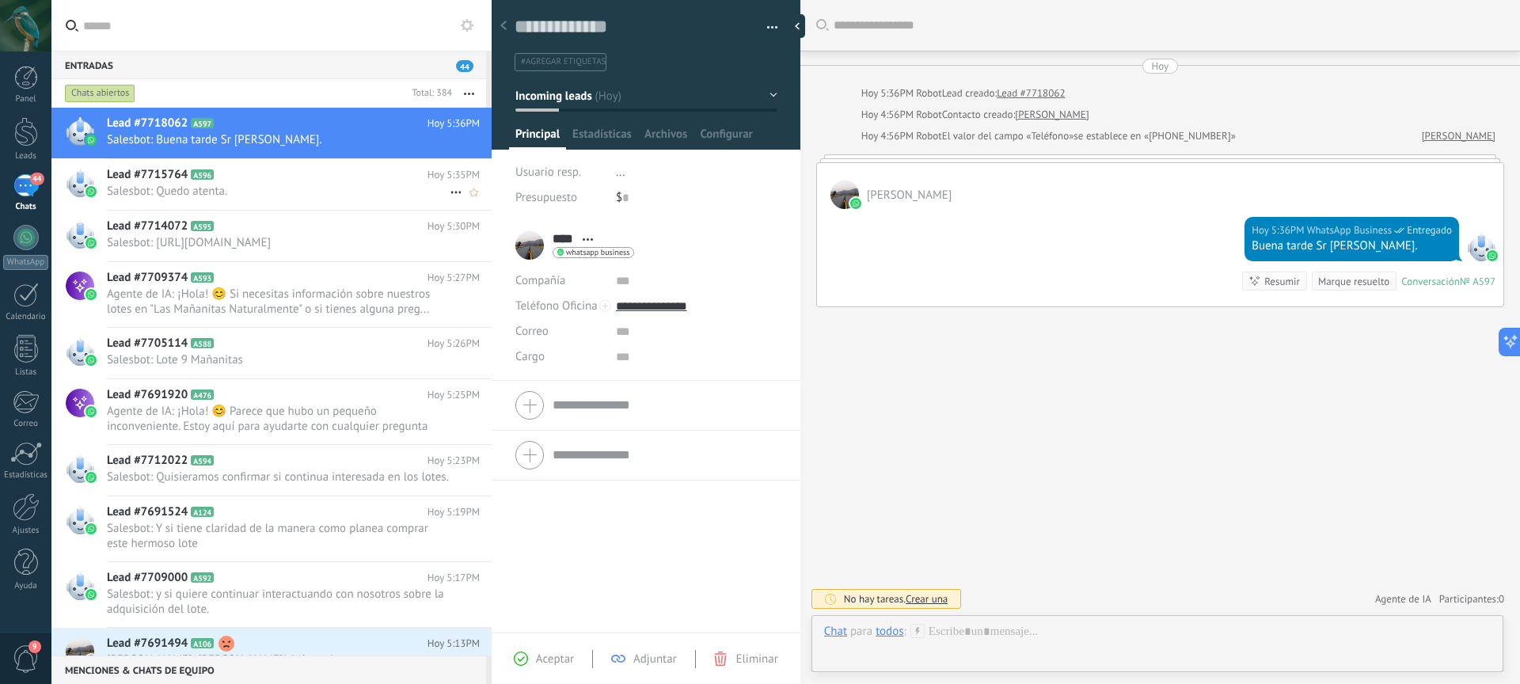
click at [275, 185] on span "Salesbot: Quedo atenta." at bounding box center [278, 191] width 343 height 15
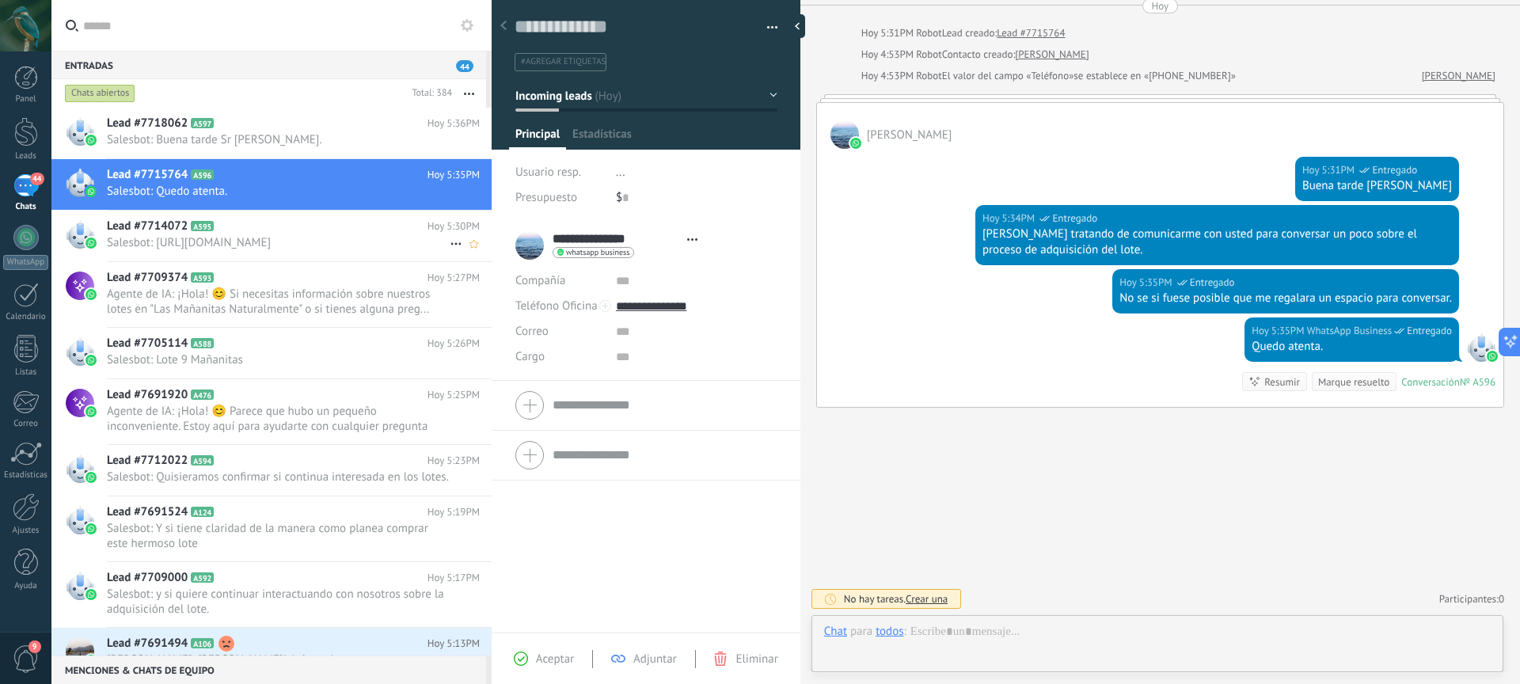
scroll to position [24, 0]
click at [291, 233] on h2 "Lead #7714072 A595" at bounding box center [267, 227] width 321 height 16
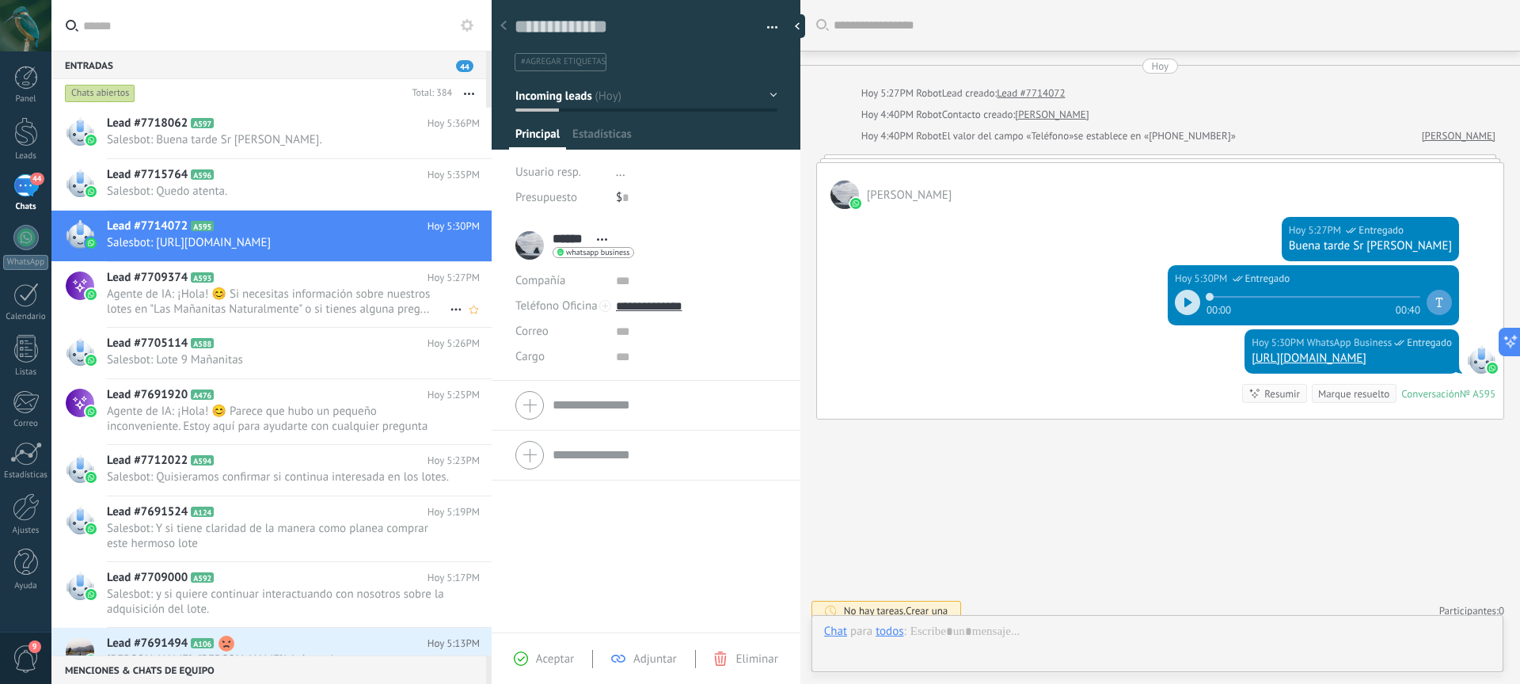
scroll to position [12, 0]
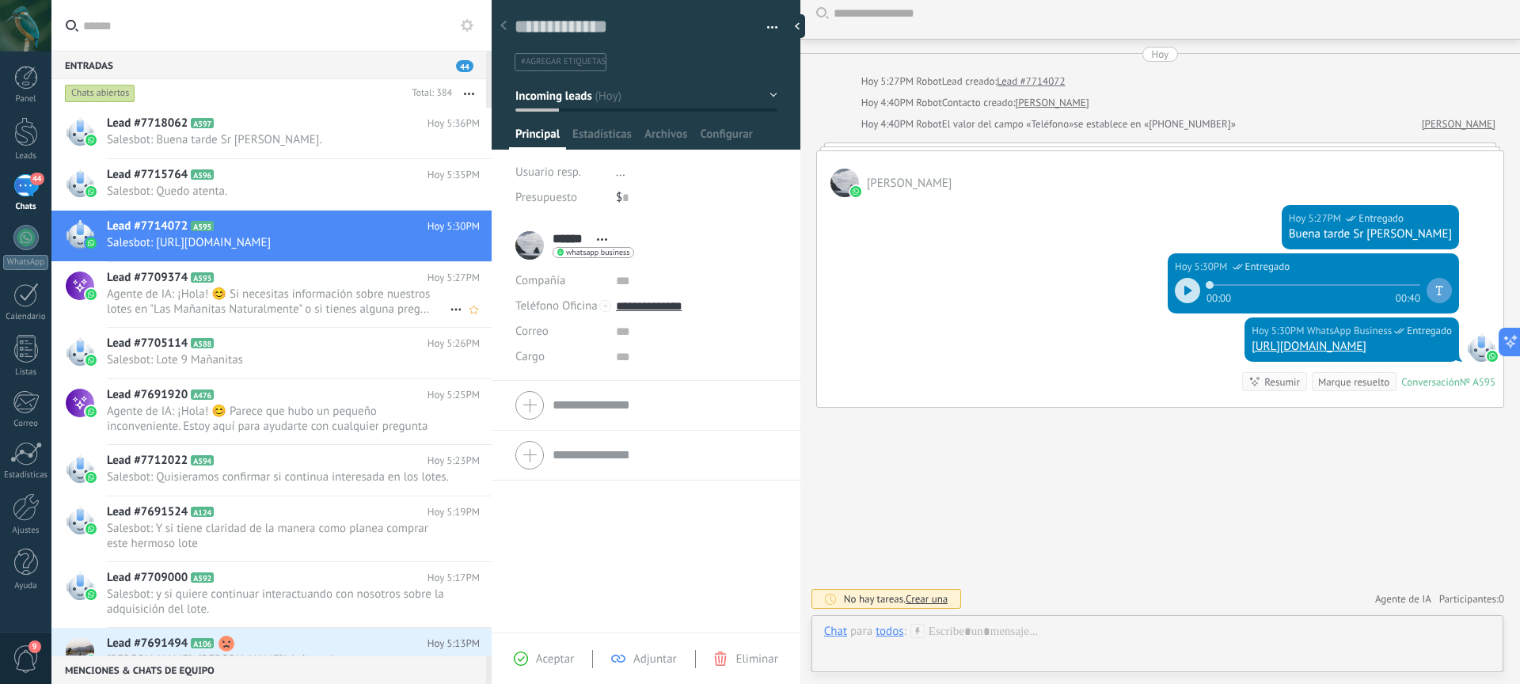
click at [287, 282] on h2 "Lead #7709374 A593" at bounding box center [267, 278] width 321 height 16
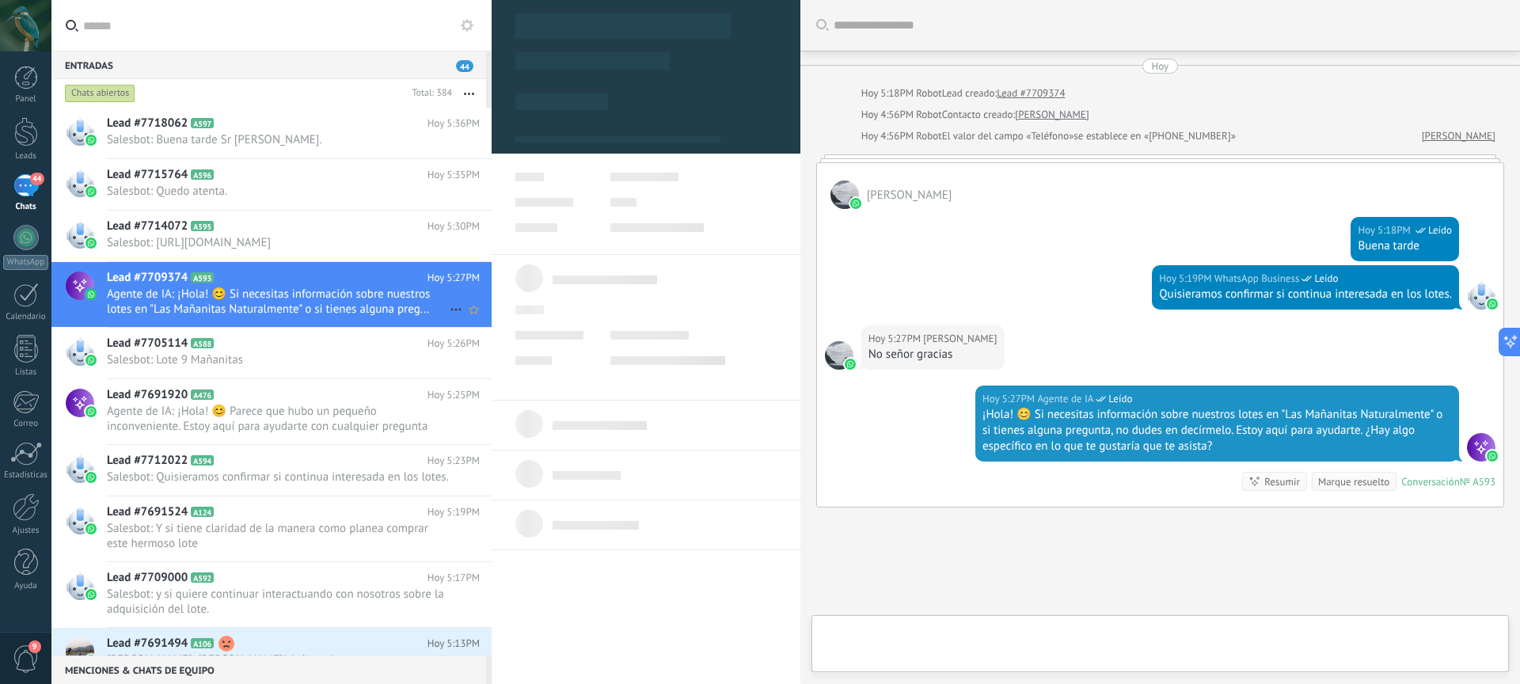
scroll to position [100, 0]
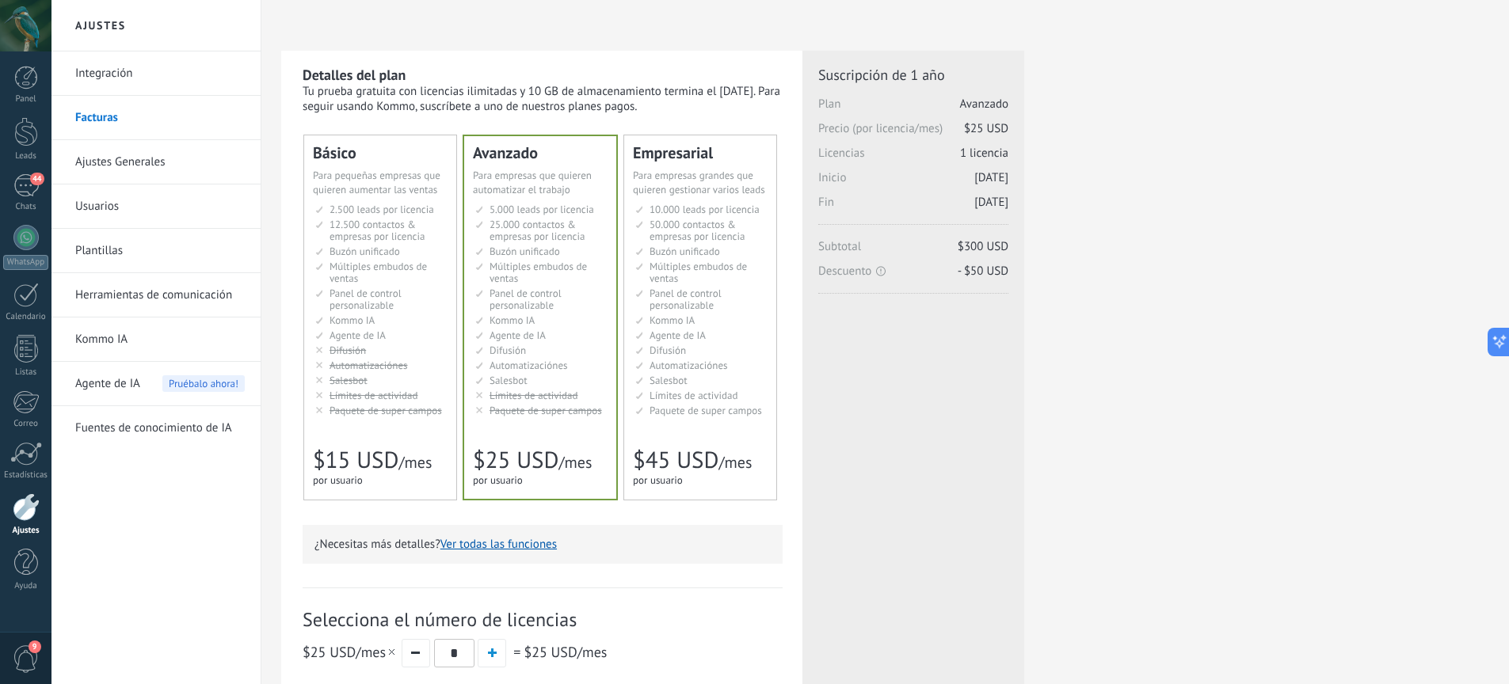
click at [135, 163] on link "Ajustes Generales" at bounding box center [159, 162] width 169 height 44
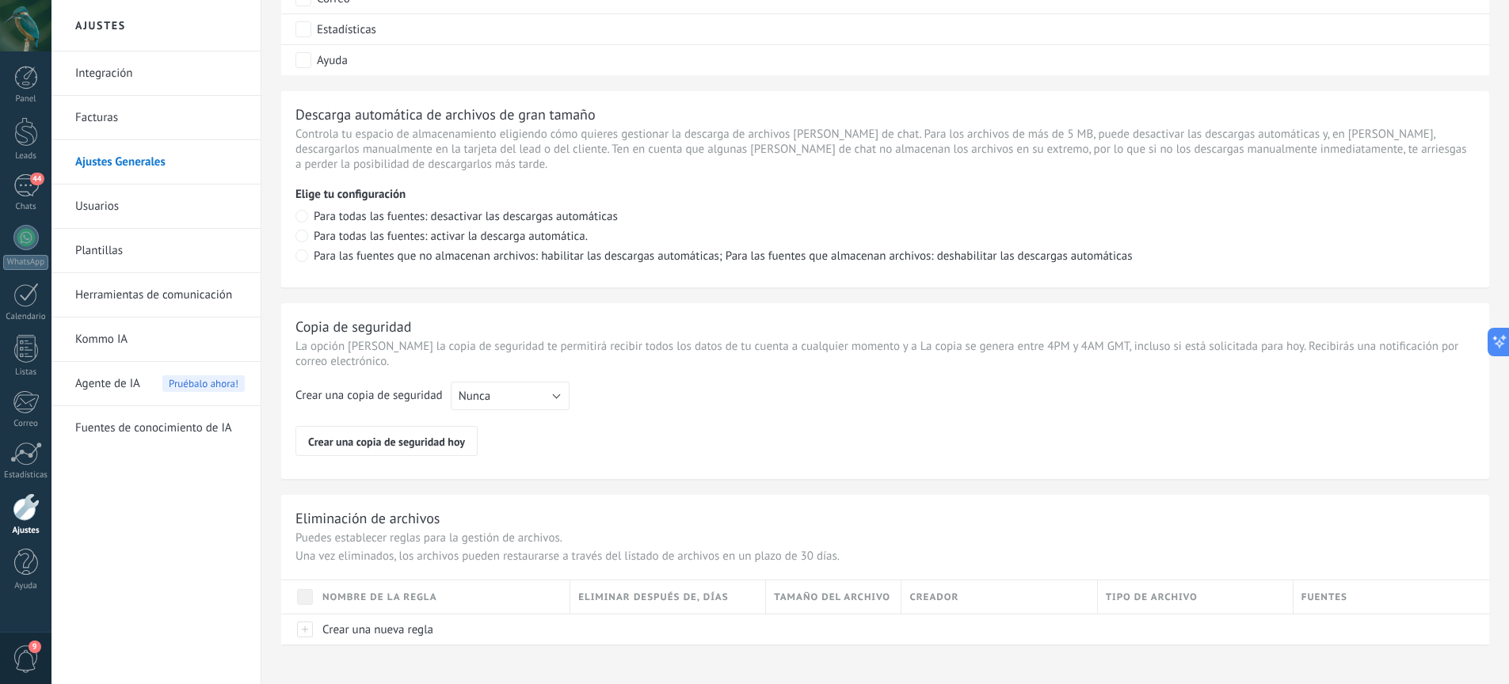
scroll to position [1045, 0]
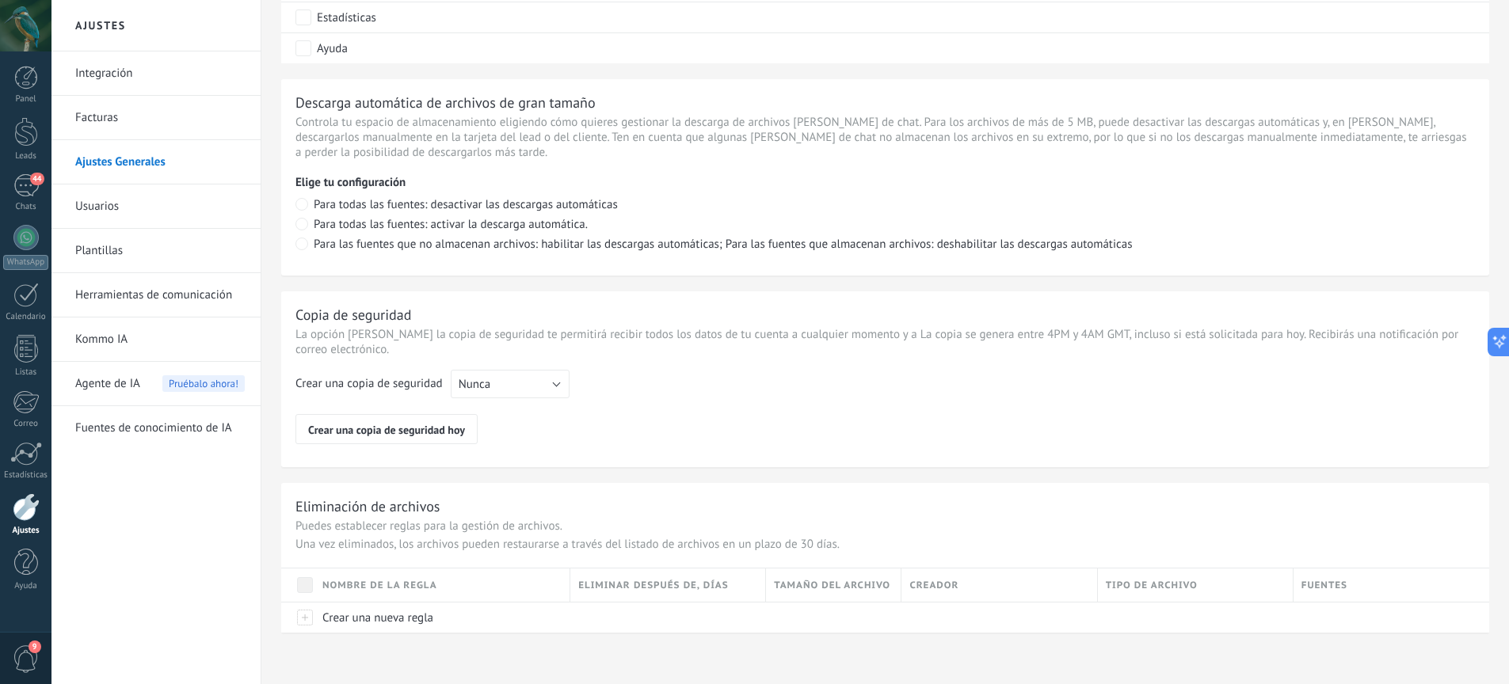
click at [112, 209] on link "Usuarios" at bounding box center [159, 207] width 169 height 44
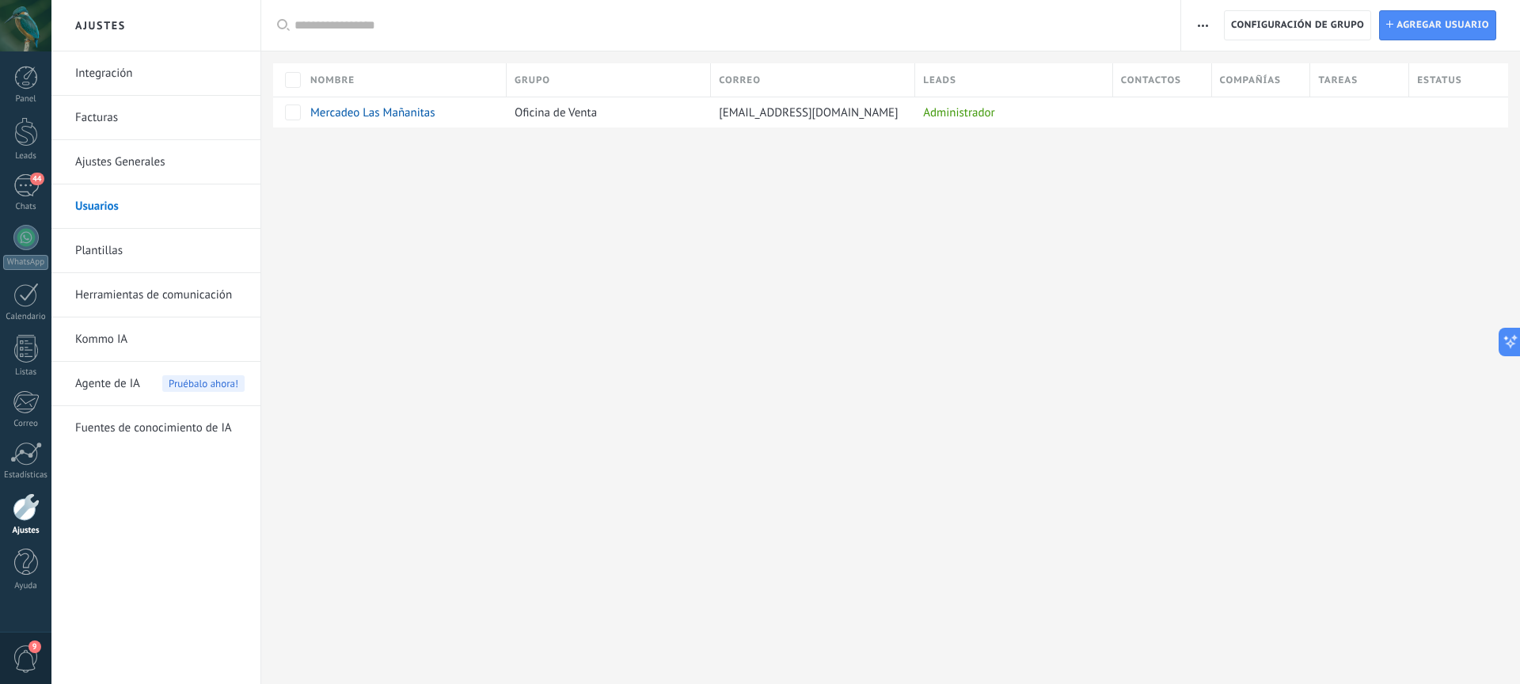
click at [107, 249] on link "Plantillas" at bounding box center [159, 251] width 169 height 44
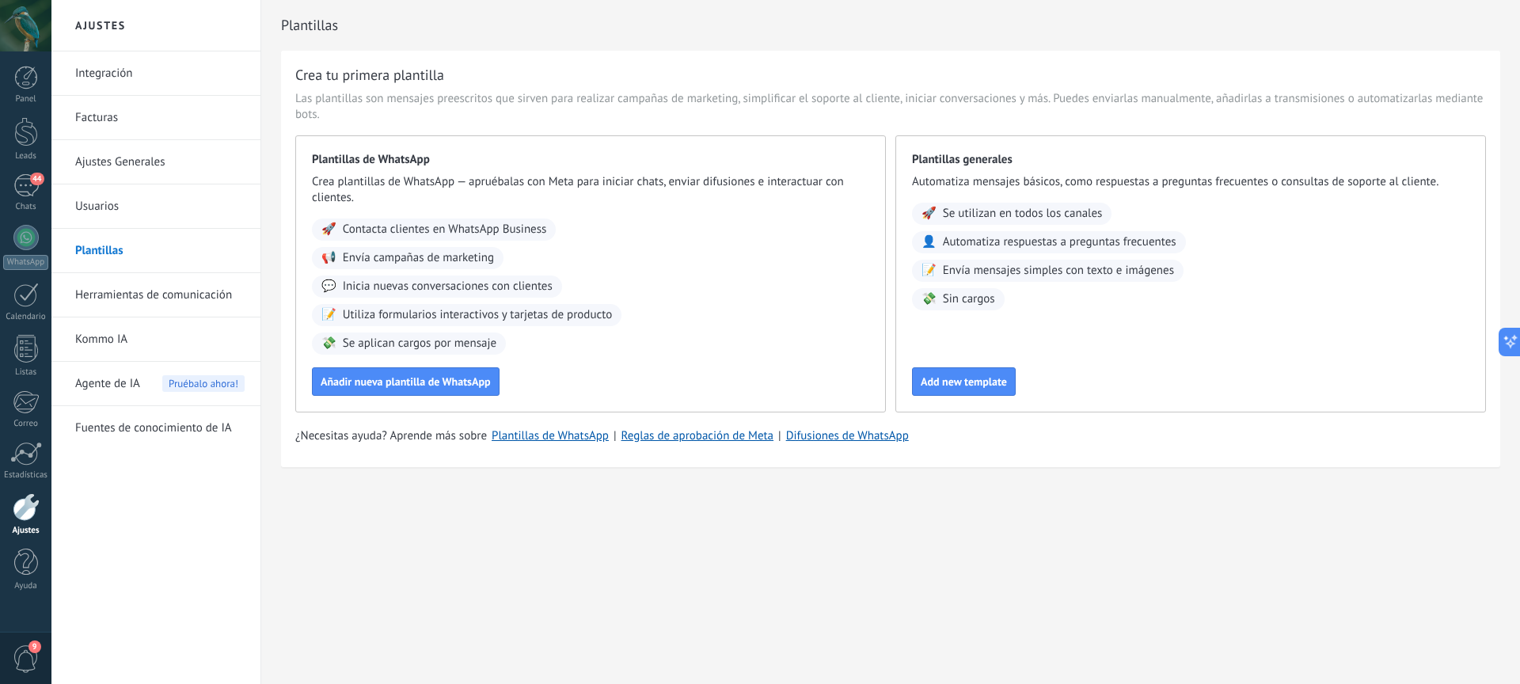
click at [148, 299] on link "Herramientas de comunicación" at bounding box center [159, 295] width 169 height 44
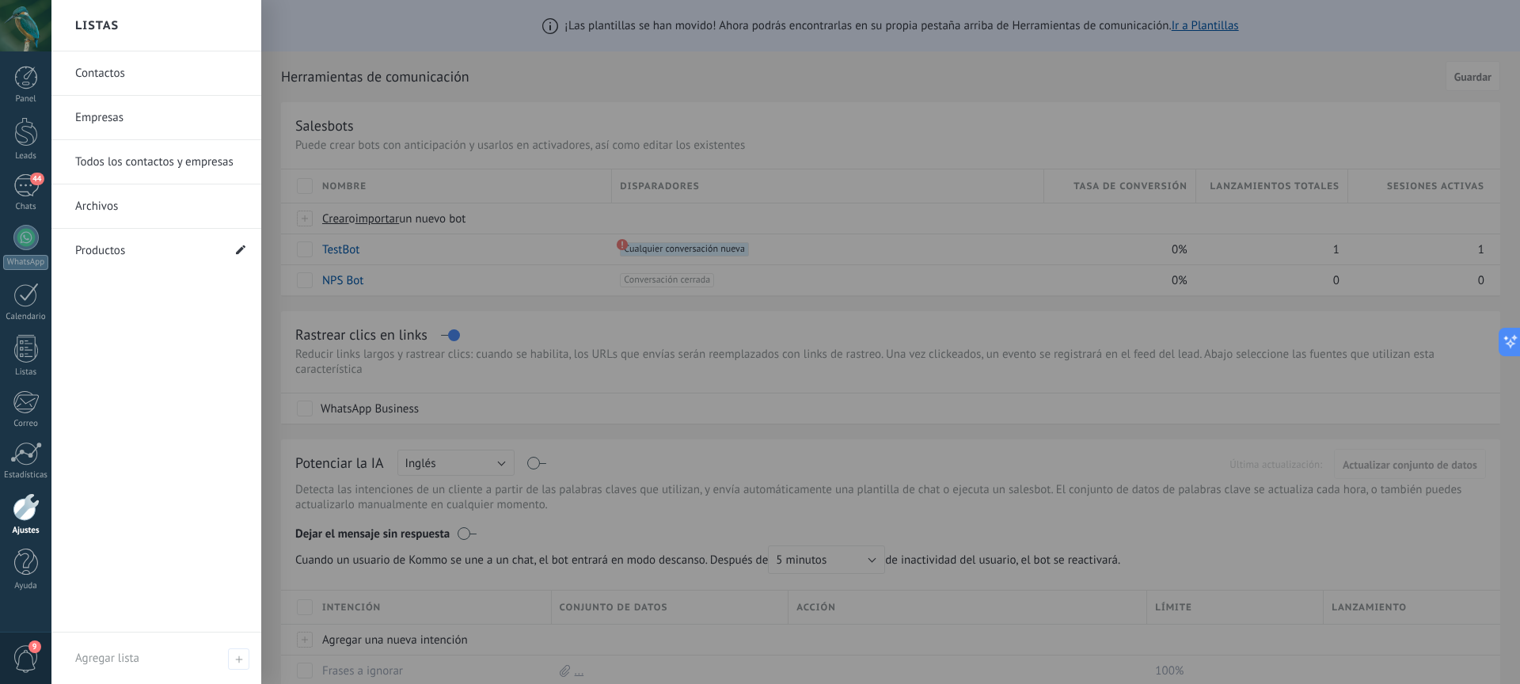
click at [238, 250] on icon at bounding box center [241, 250] width 10 height 10
click at [164, 253] on input "*********" at bounding box center [148, 250] width 147 height 25
click at [171, 324] on div "Contactos Empresas Todos los contactos y empresas Archivos Productos *********" at bounding box center [156, 341] width 210 height 581
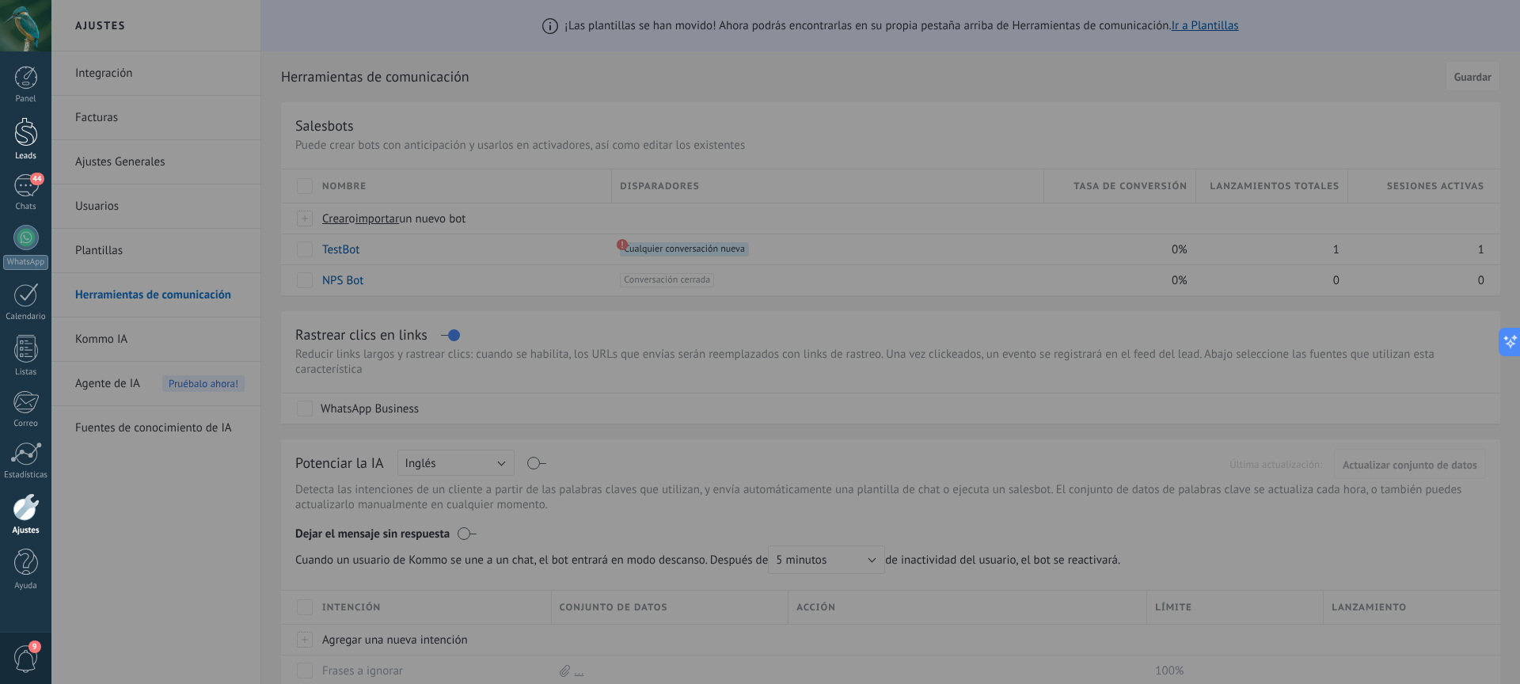
click at [29, 136] on div at bounding box center [26, 131] width 24 height 29
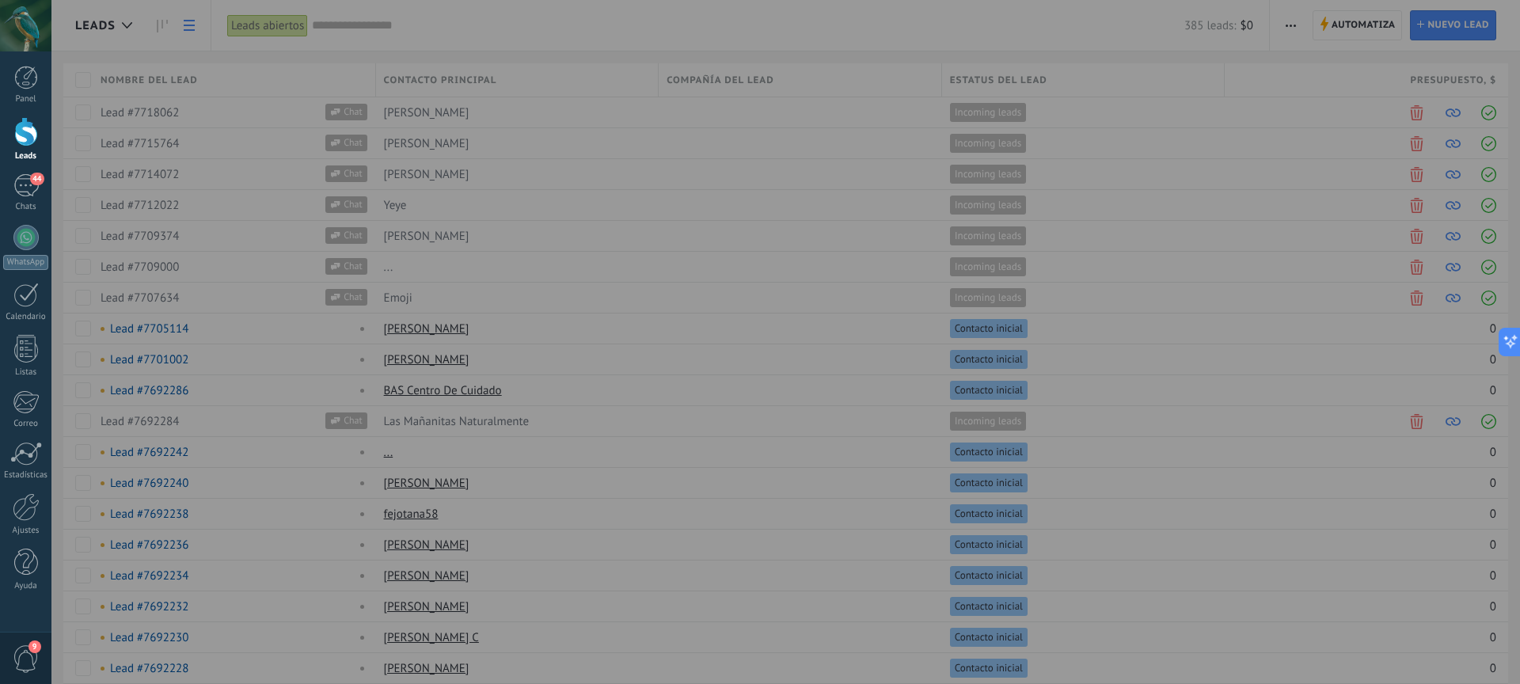
click at [1166, 207] on div at bounding box center [811, 342] width 1520 height 684
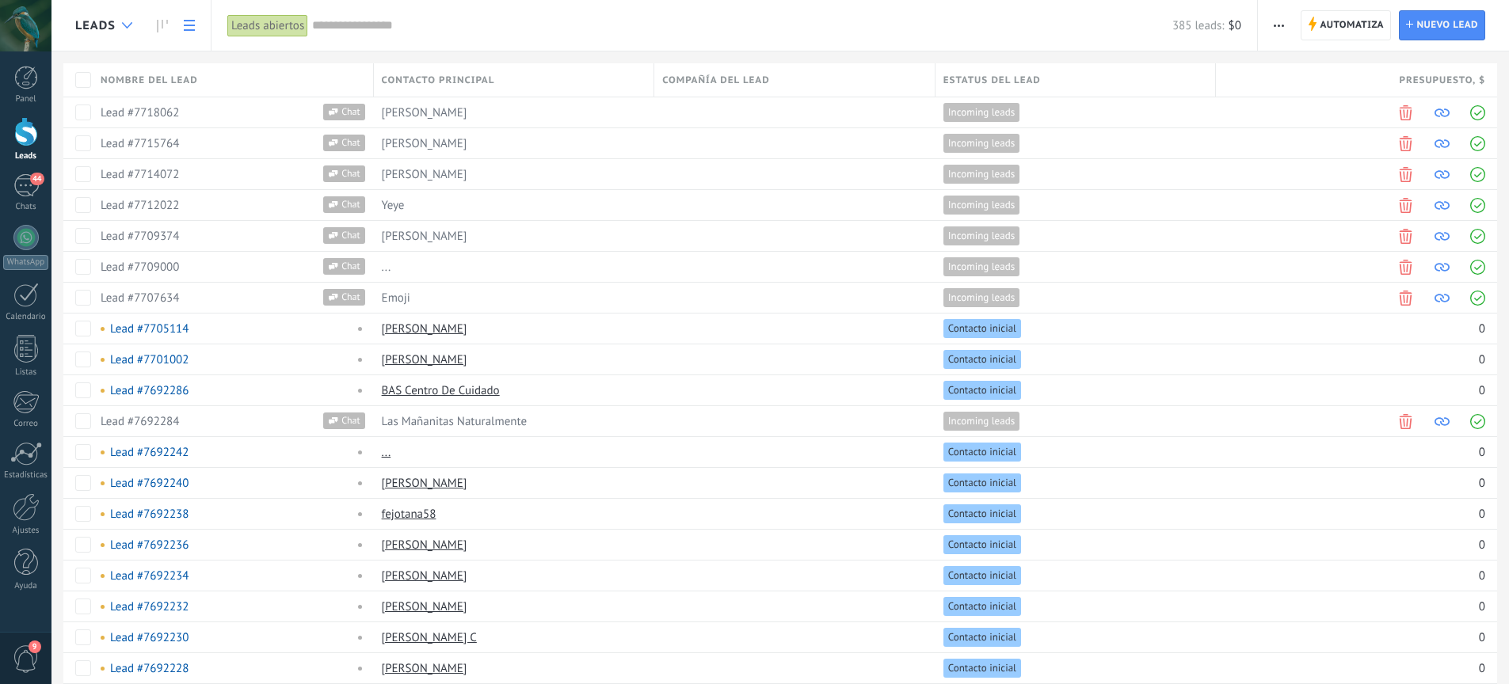
click at [130, 26] on icon at bounding box center [127, 25] width 10 height 6
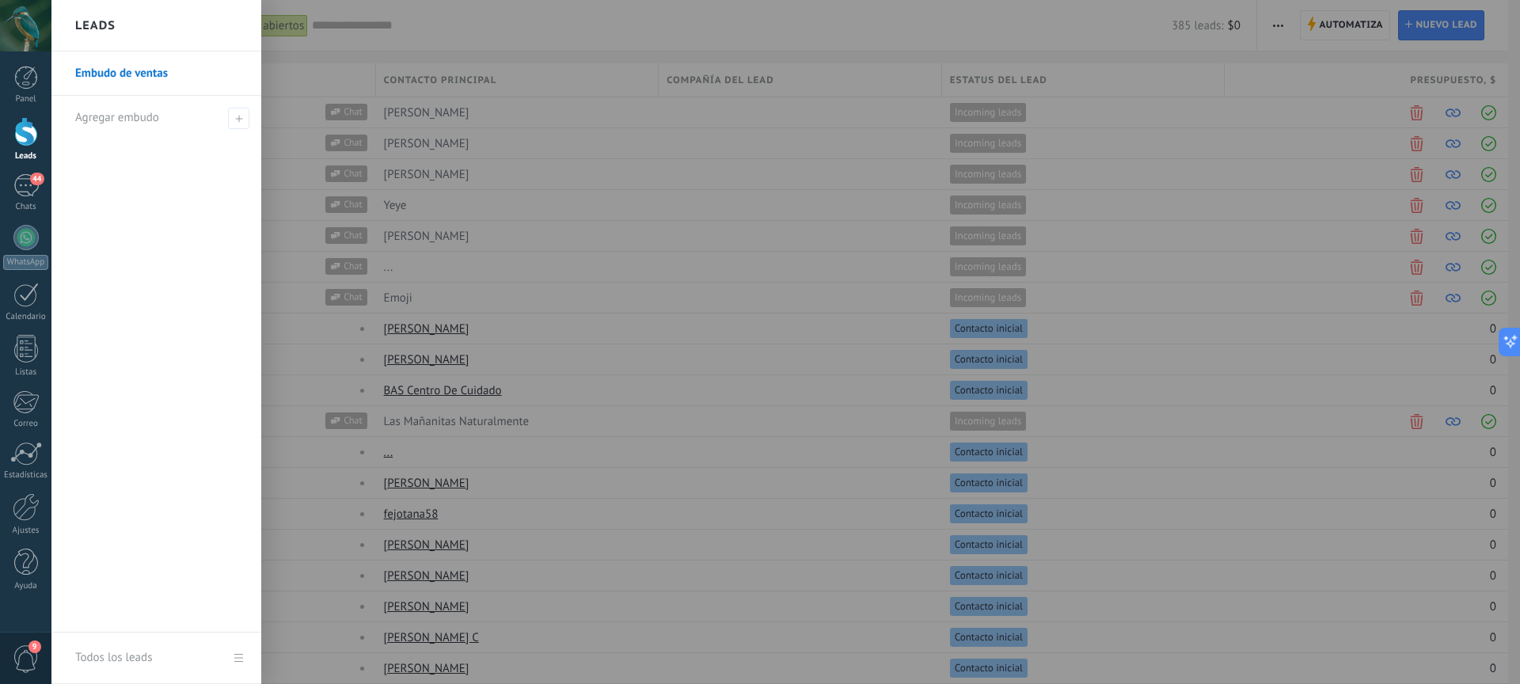
click at [763, 100] on div at bounding box center [811, 342] width 1520 height 684
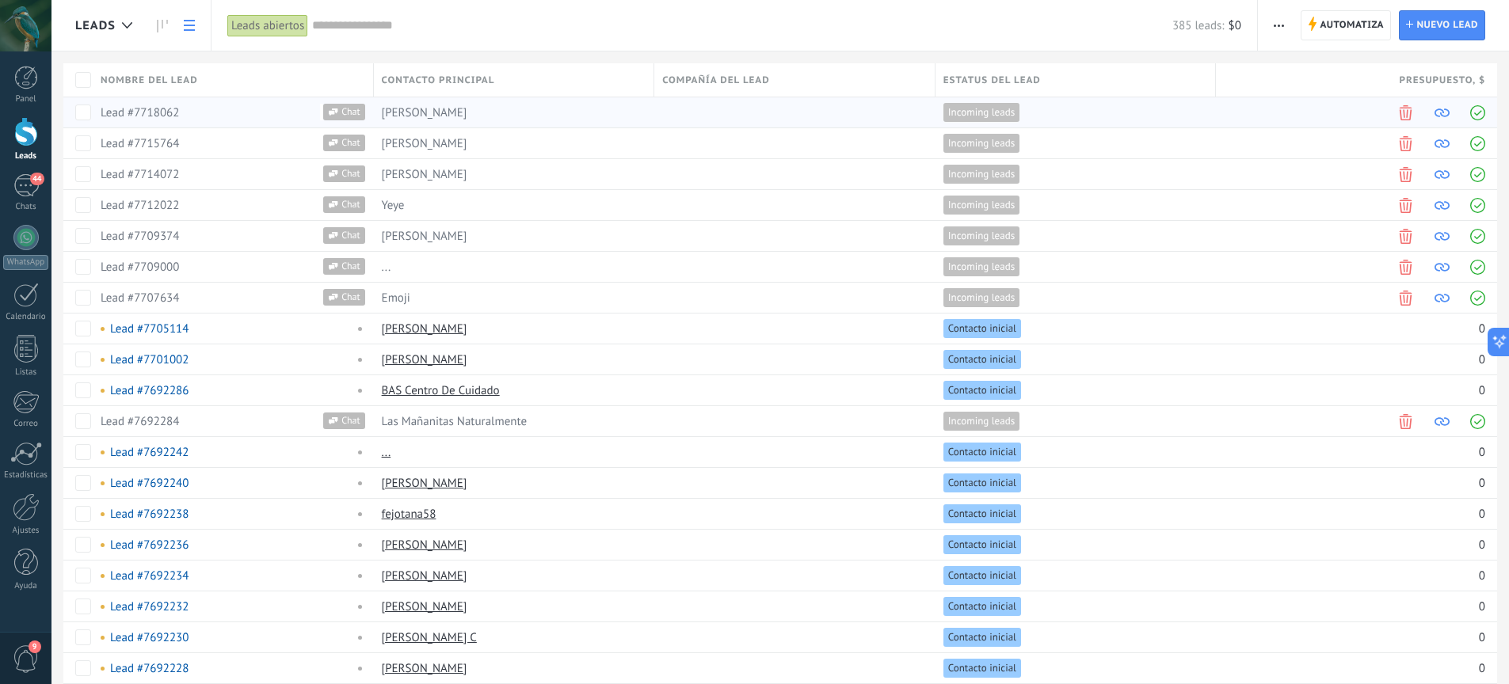
click at [539, 116] on div "[PERSON_NAME]" at bounding box center [510, 112] width 273 height 30
click at [434, 81] on span "Contacto principal" at bounding box center [438, 80] width 113 height 15
click at [476, 179] on span "Cancelar" at bounding box center [481, 176] width 38 height 13
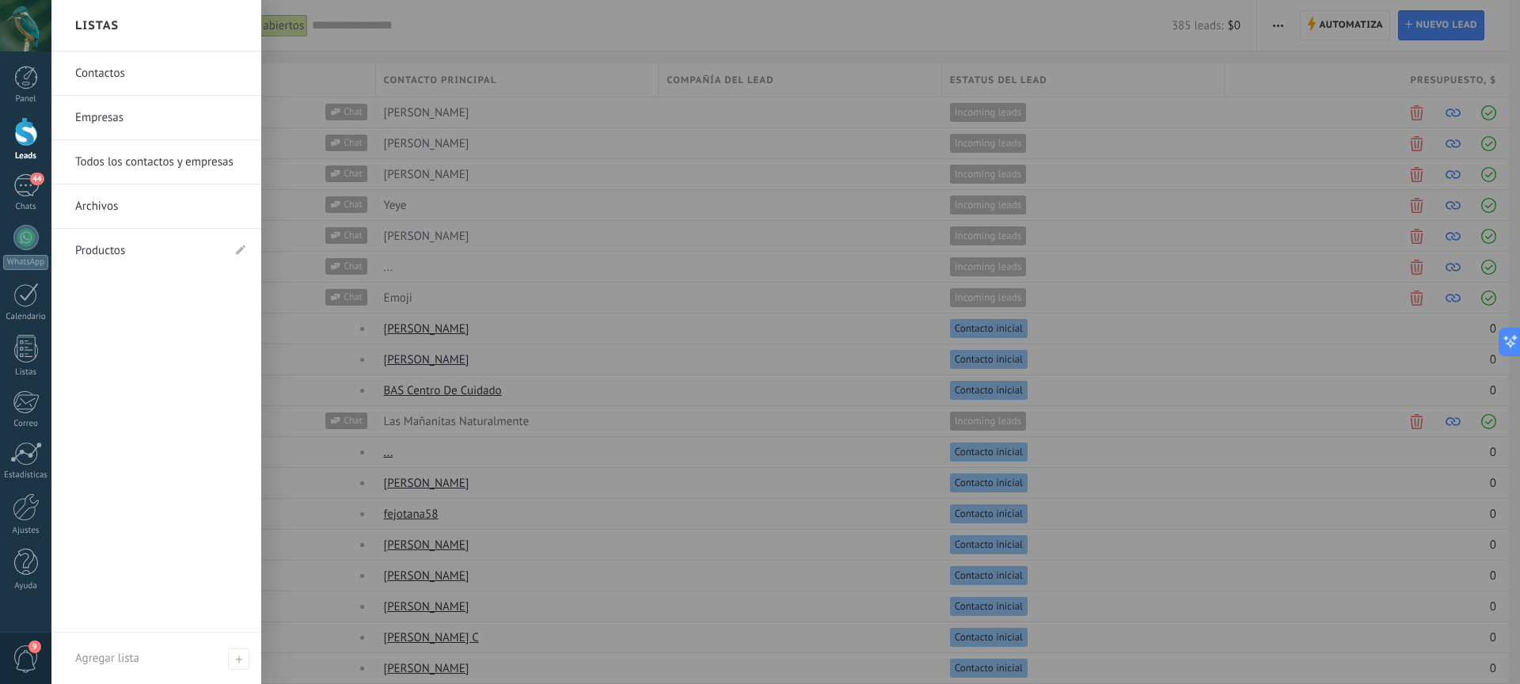
click at [117, 78] on link "Contactos" at bounding box center [160, 73] width 170 height 44
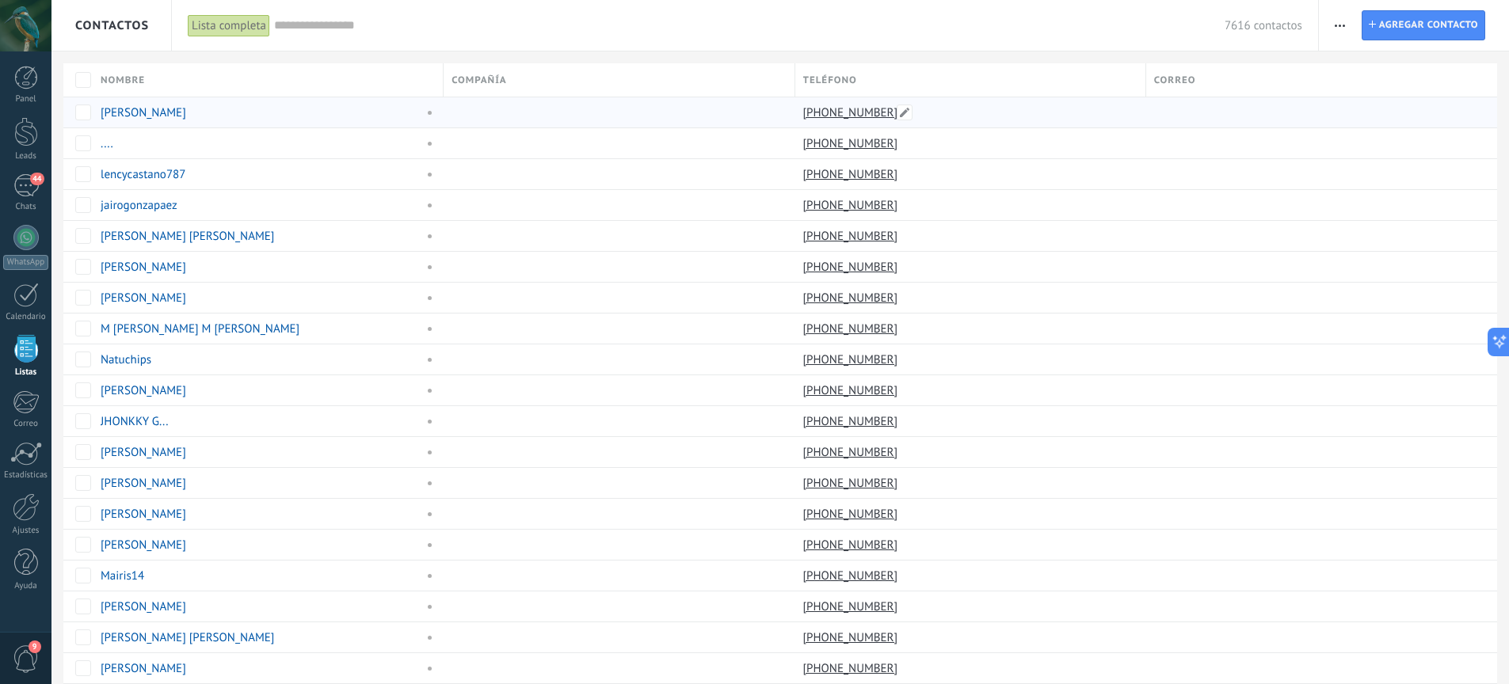
click at [827, 112] on link "+57 300 8770681" at bounding box center [852, 112] width 98 height 14
click at [136, 112] on link "[PERSON_NAME]" at bounding box center [144, 112] width 86 height 15
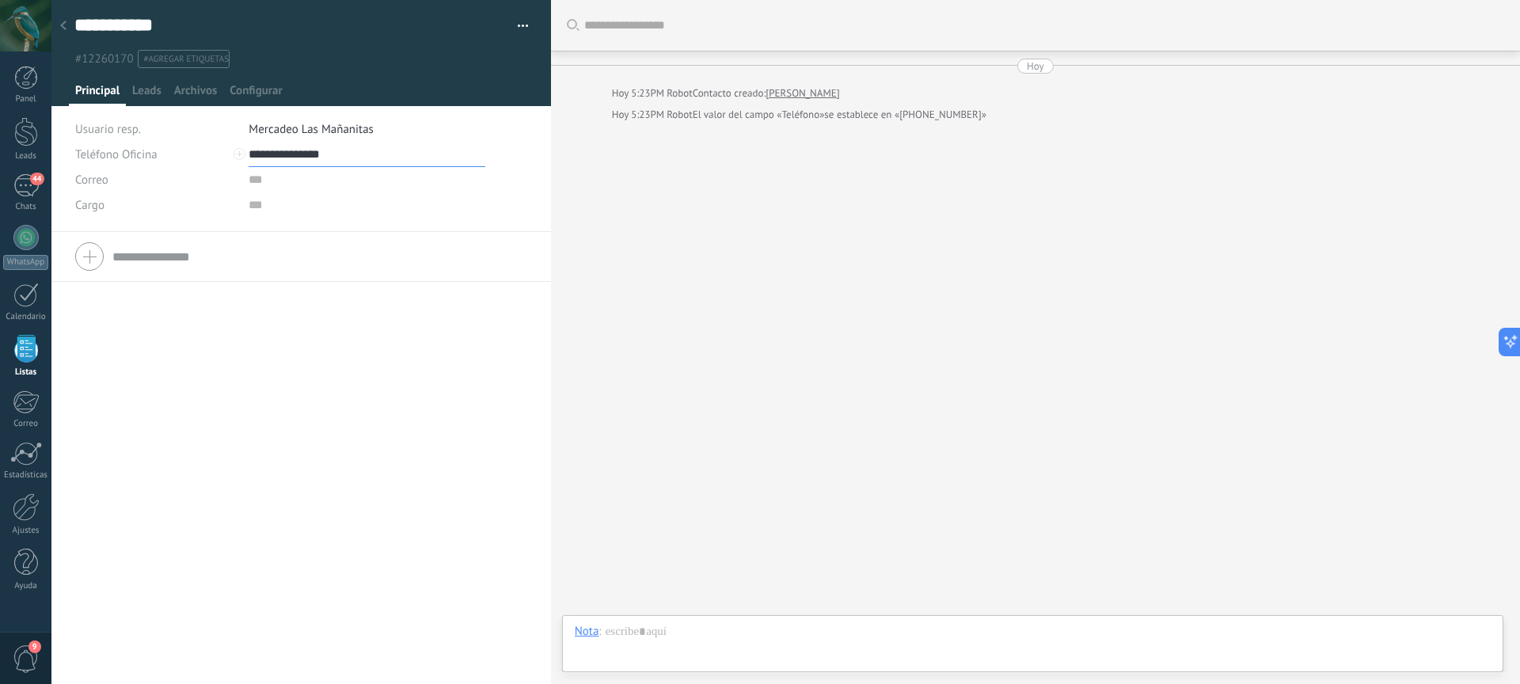
click at [295, 155] on input "**********" at bounding box center [367, 154] width 237 height 25
type input "**********"
drag, startPoint x: 493, startPoint y: 347, endPoint x: 474, endPoint y: 330, distance: 25.3
click at [492, 347] on div "Teléfono Oficina Ofic. directo Celular Fax Casa Otro Teléfono Oficina Llamar Co…" at bounding box center [301, 458] width 500 height 452
click at [150, 92] on span "Leads" at bounding box center [146, 94] width 29 height 23
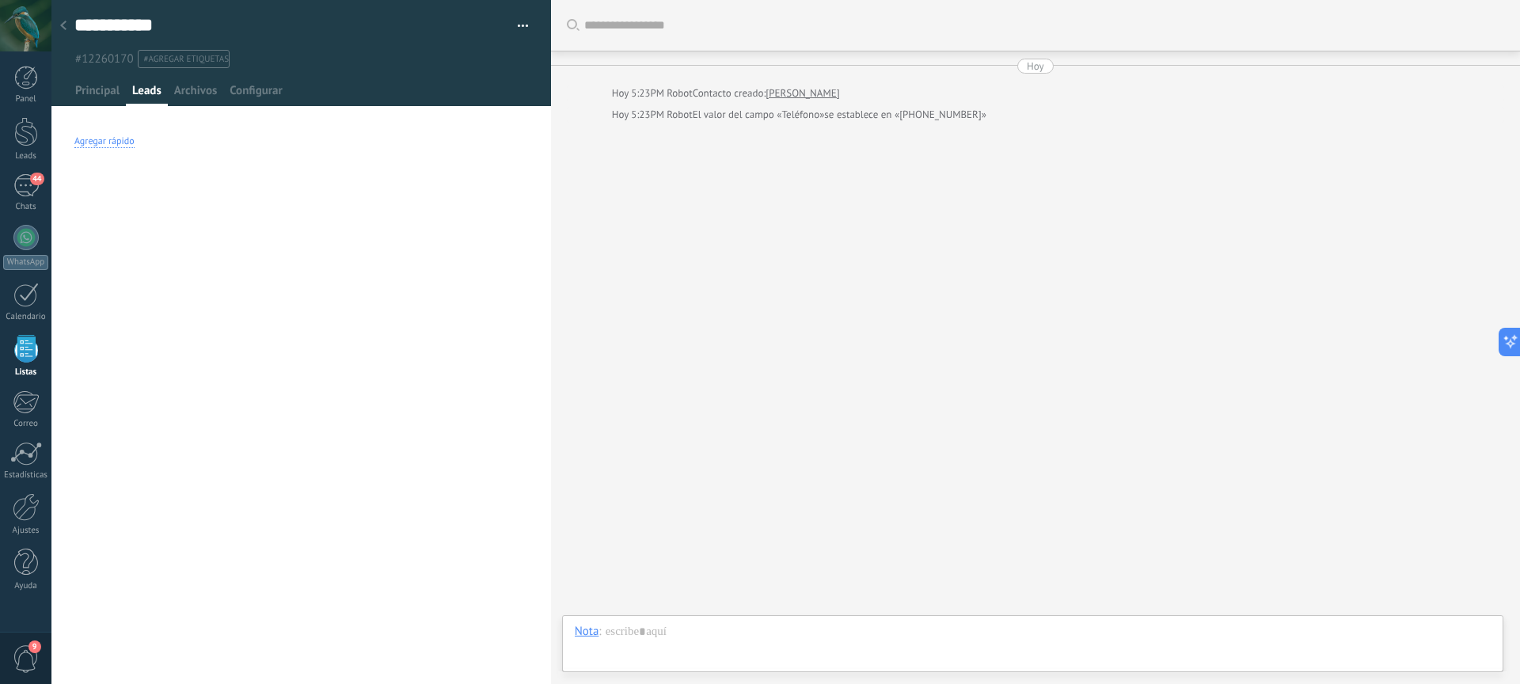
click at [109, 145] on div "Agregar rápido" at bounding box center [104, 141] width 60 height 13
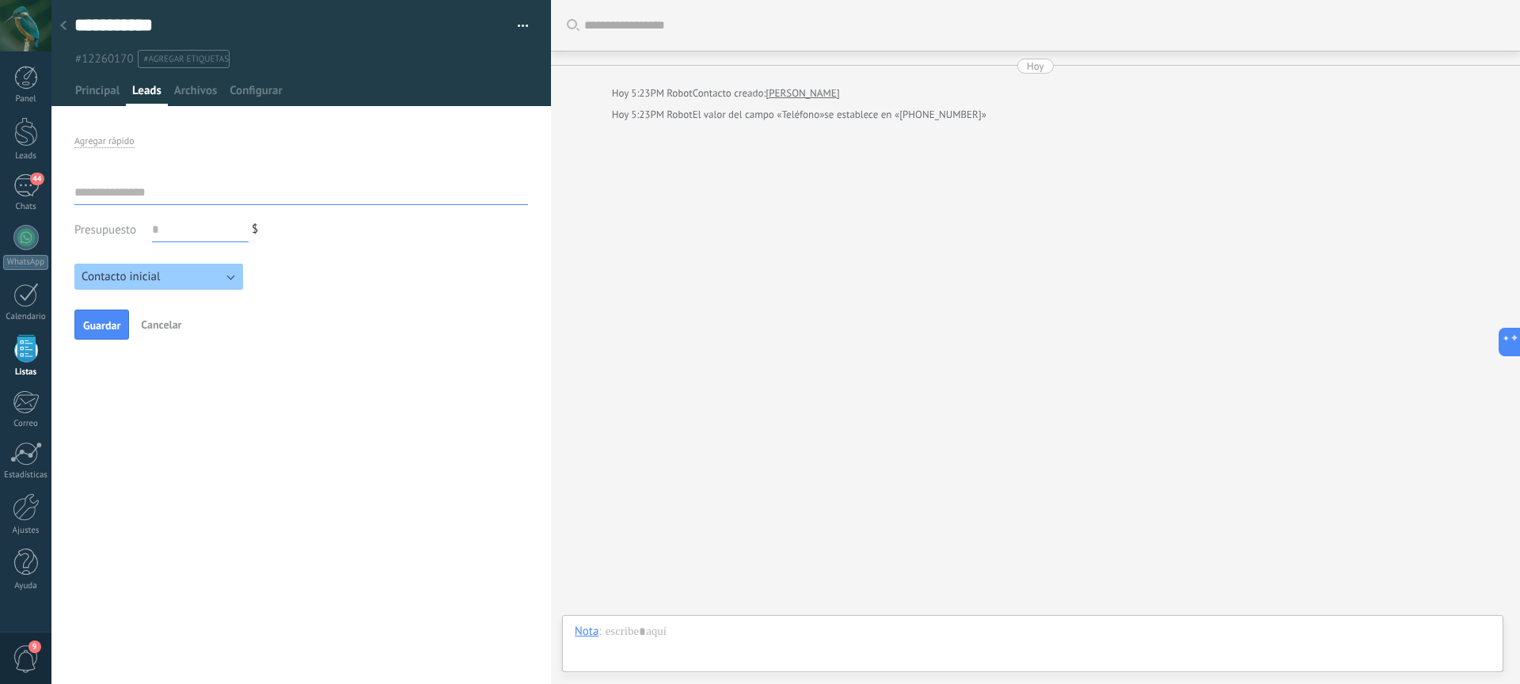
click at [196, 278] on button "Contacto inicial" at bounding box center [158, 277] width 169 height 26
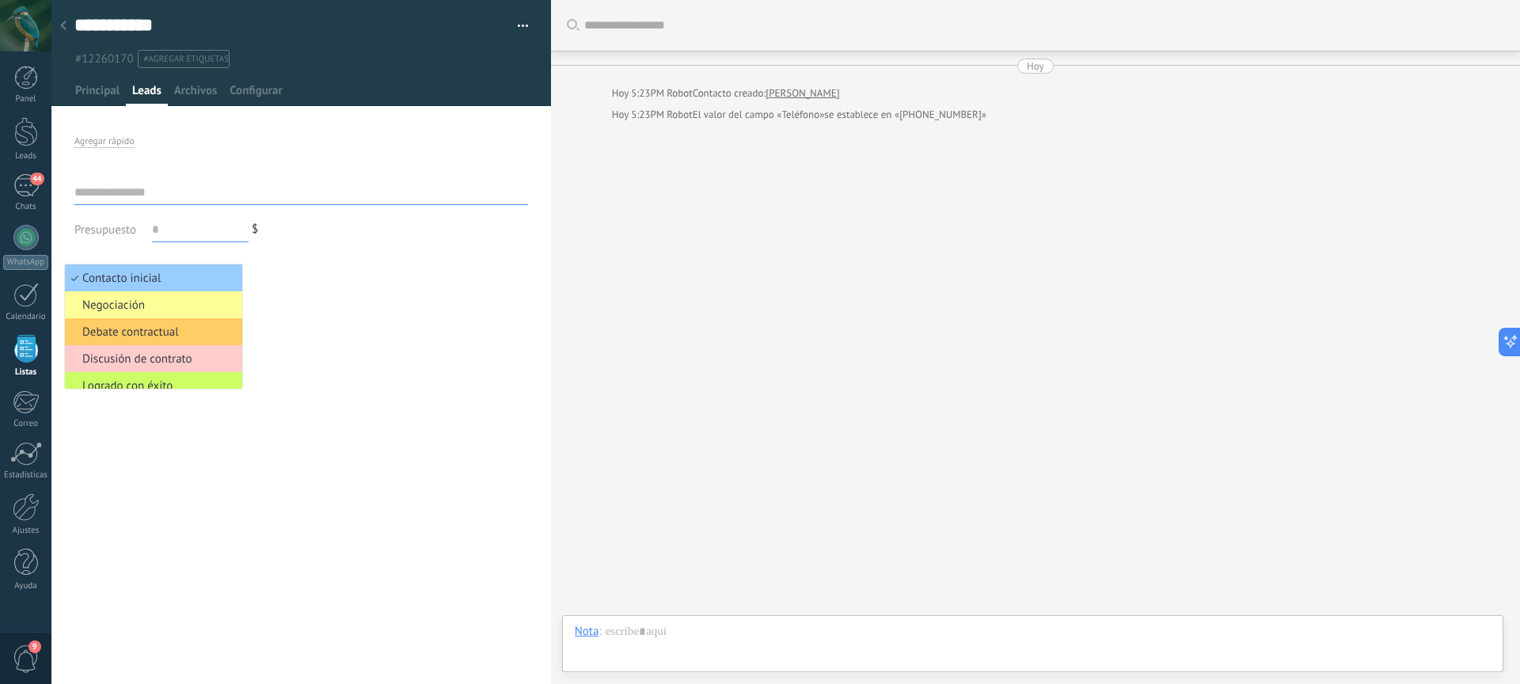
click at [408, 290] on div "Presupuesto $ Contacto inicial Negociación Debate contractual Discusión de cont…" at bounding box center [301, 260] width 454 height 184
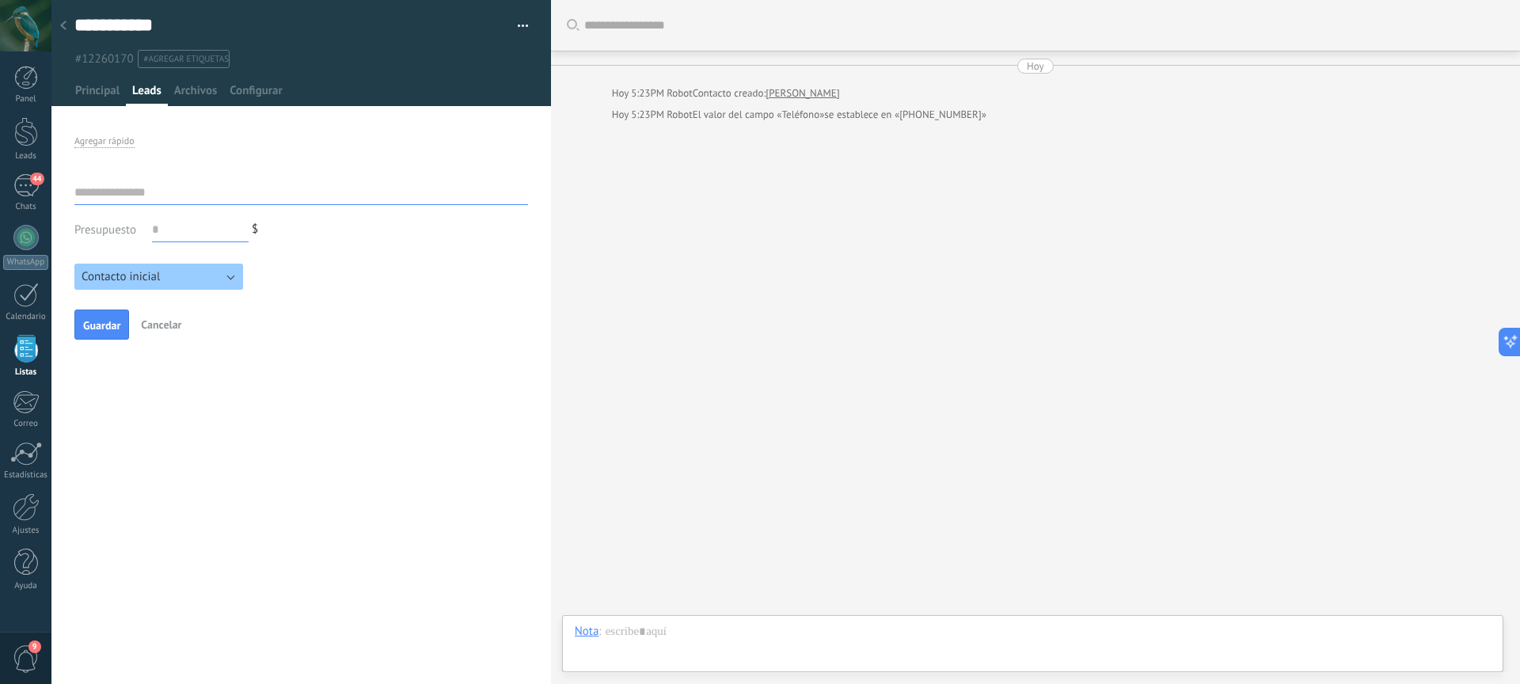
click at [176, 188] on input "text" at bounding box center [301, 192] width 454 height 25
click at [186, 195] on input "text" at bounding box center [301, 192] width 454 height 25
click at [517, 40] on div "#12260170 #agregar etiquetas" at bounding box center [301, 54] width 455 height 28
click at [519, 27] on span "button" at bounding box center [523, 28] width 11 height 3
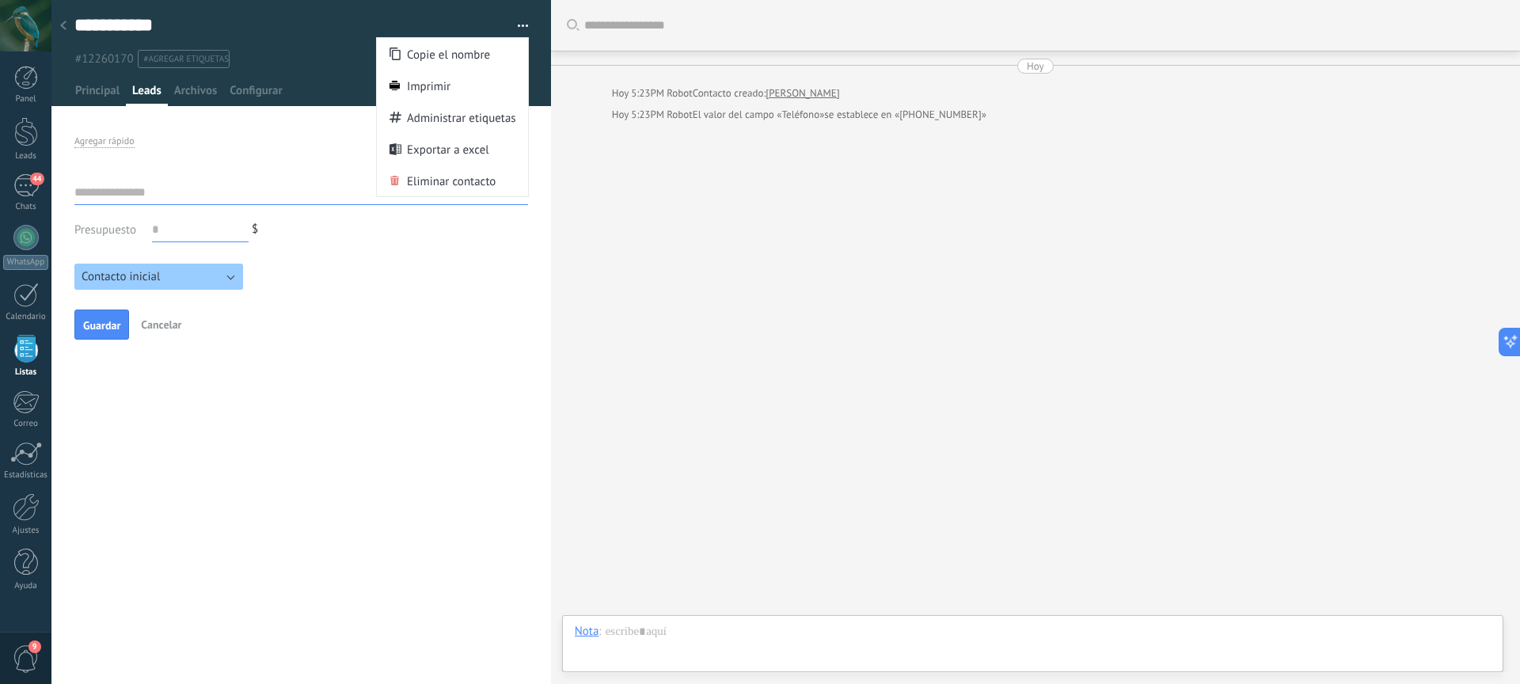
drag, startPoint x: 318, startPoint y: 272, endPoint x: 190, endPoint y: 311, distance: 134.0
click at [319, 272] on div "Contacto inicial Negociación Debate contractual Discusión de contrato Logrado c…" at bounding box center [301, 272] width 454 height 36
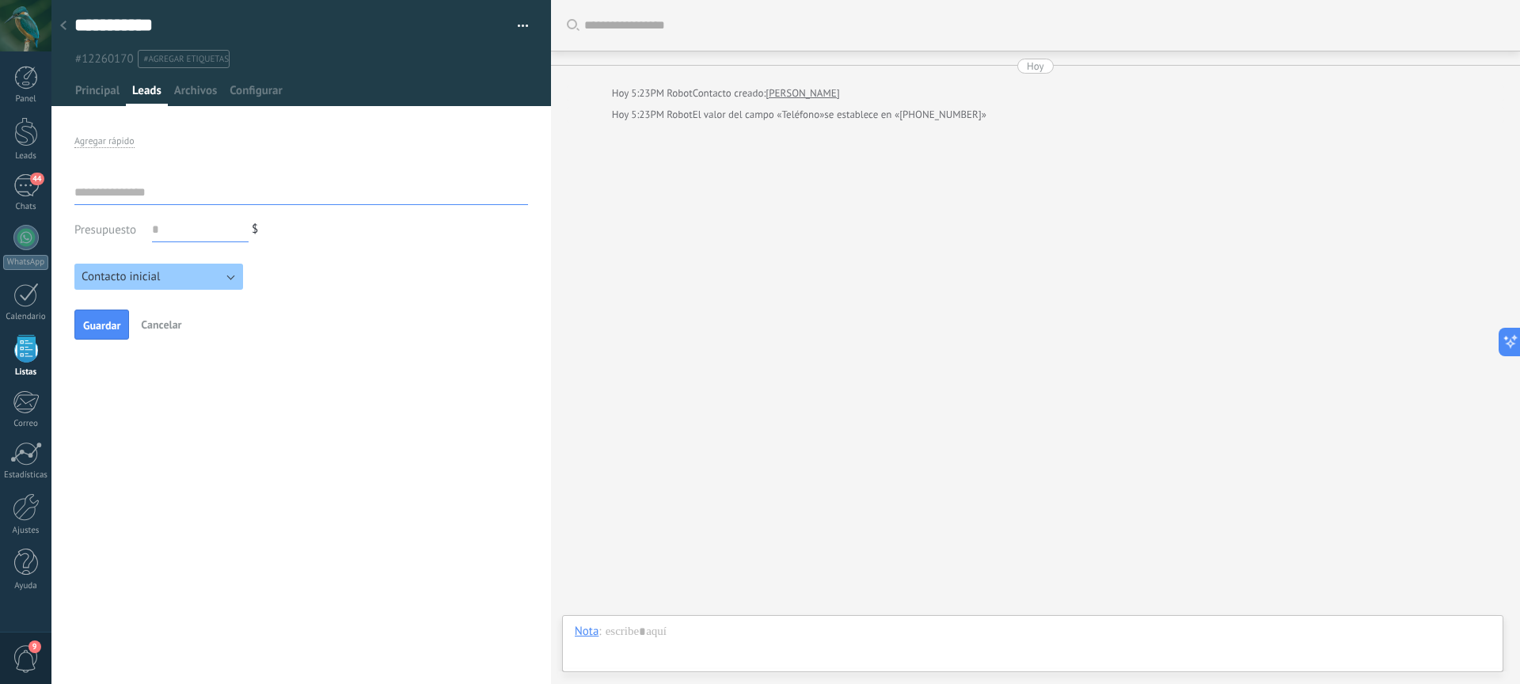
click at [160, 320] on span "Cancelar" at bounding box center [161, 325] width 40 height 14
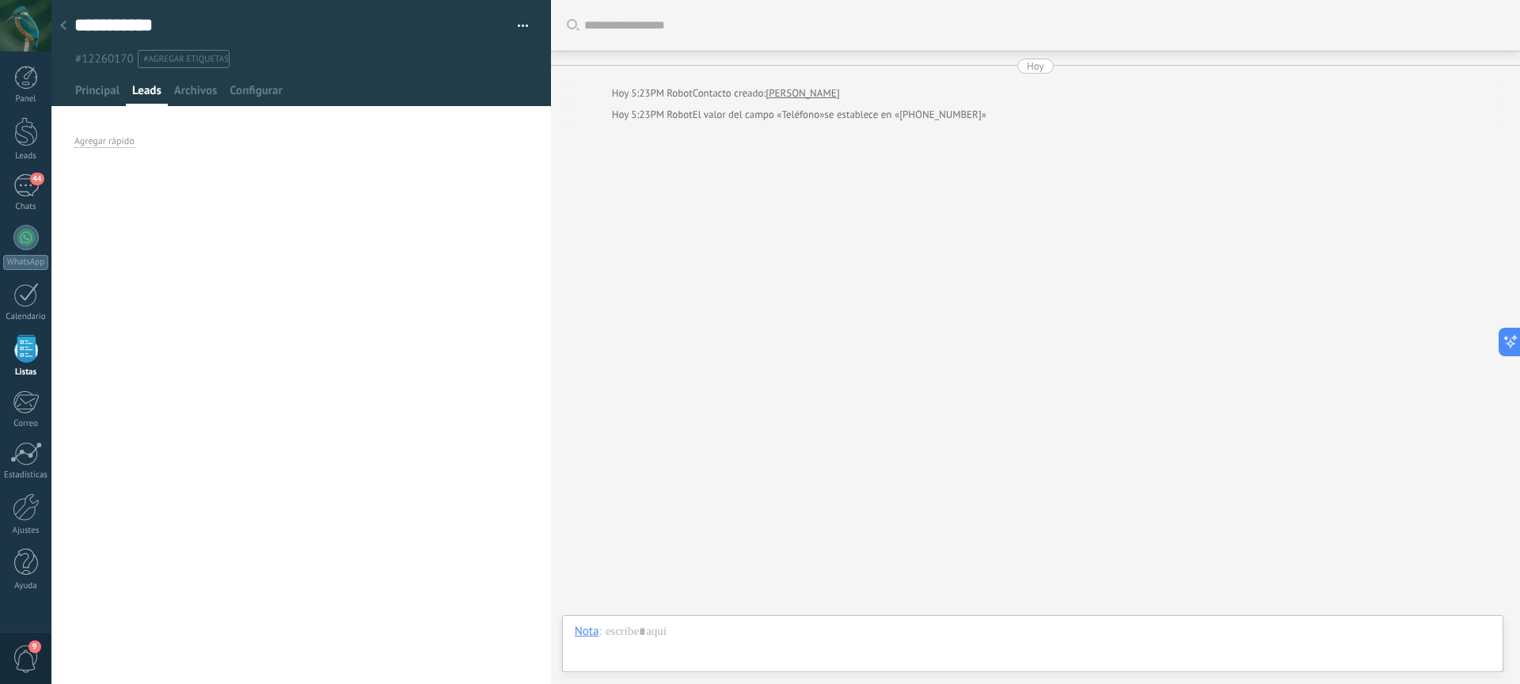
click at [68, 27] on div at bounding box center [63, 26] width 22 height 31
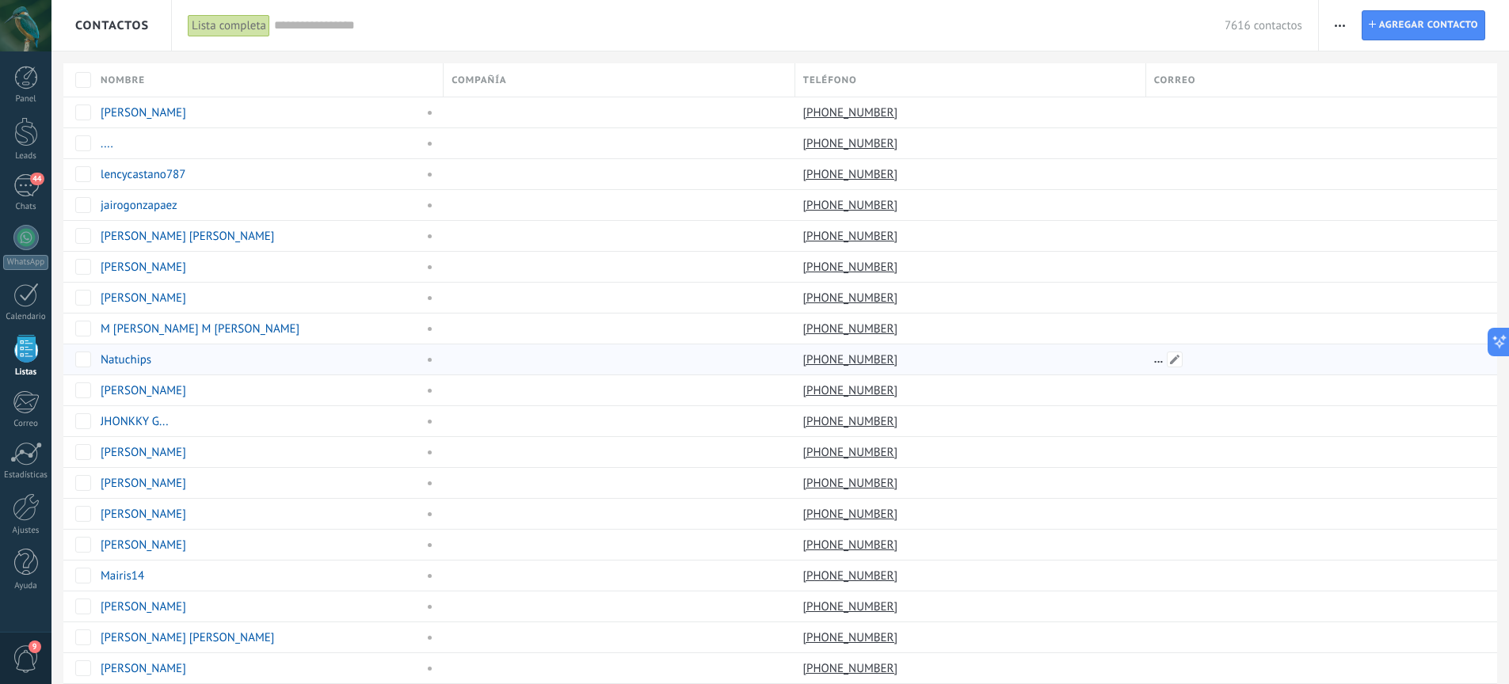
click at [1178, 348] on div at bounding box center [1315, 359] width 339 height 30
drag, startPoint x: 1249, startPoint y: 303, endPoint x: 791, endPoint y: 275, distance: 458.6
click at [759, 291] on div "Jorge Lopera +57 312 6698612" at bounding box center [779, 297] width 1433 height 31
click at [1334, 23] on button "button" at bounding box center [1339, 25] width 23 height 30
click at [1379, 103] on span "Agregar una compañía" at bounding box center [1405, 99] width 113 height 32
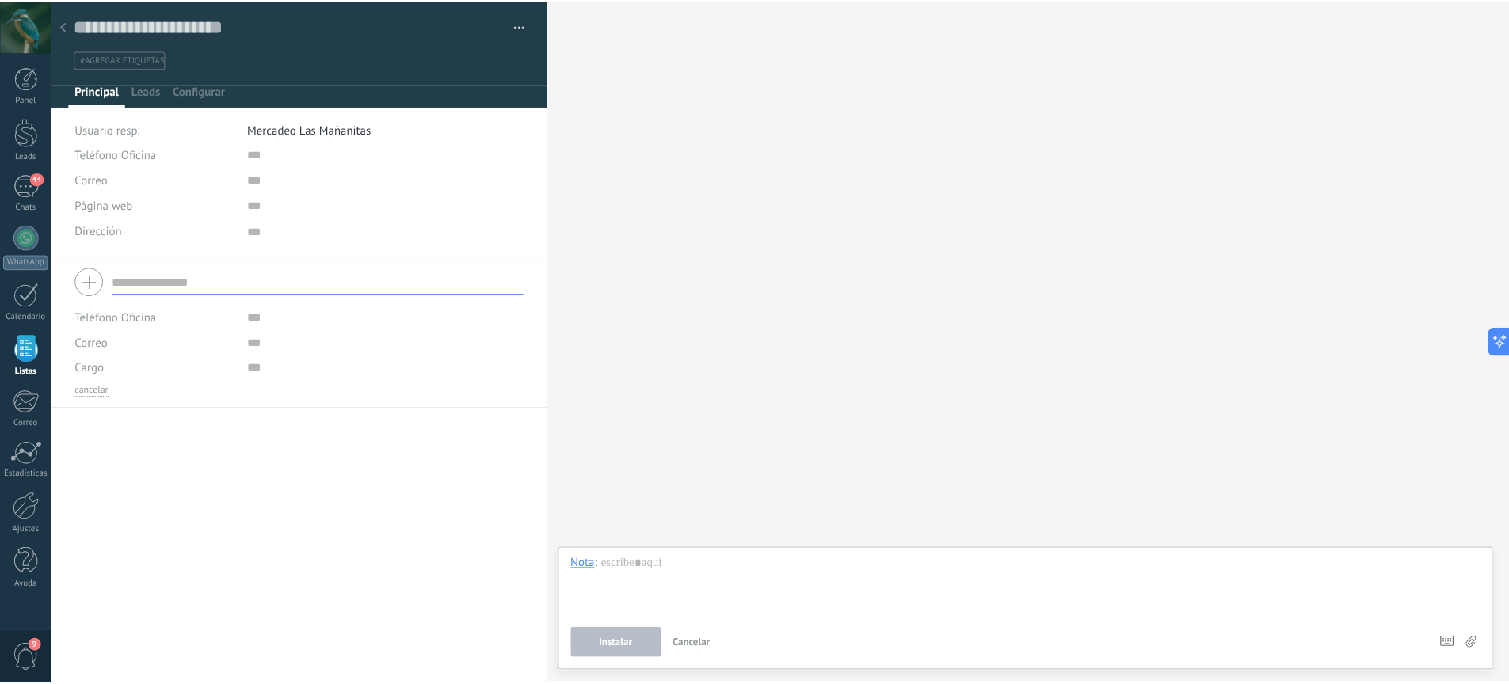
scroll to position [16, 0]
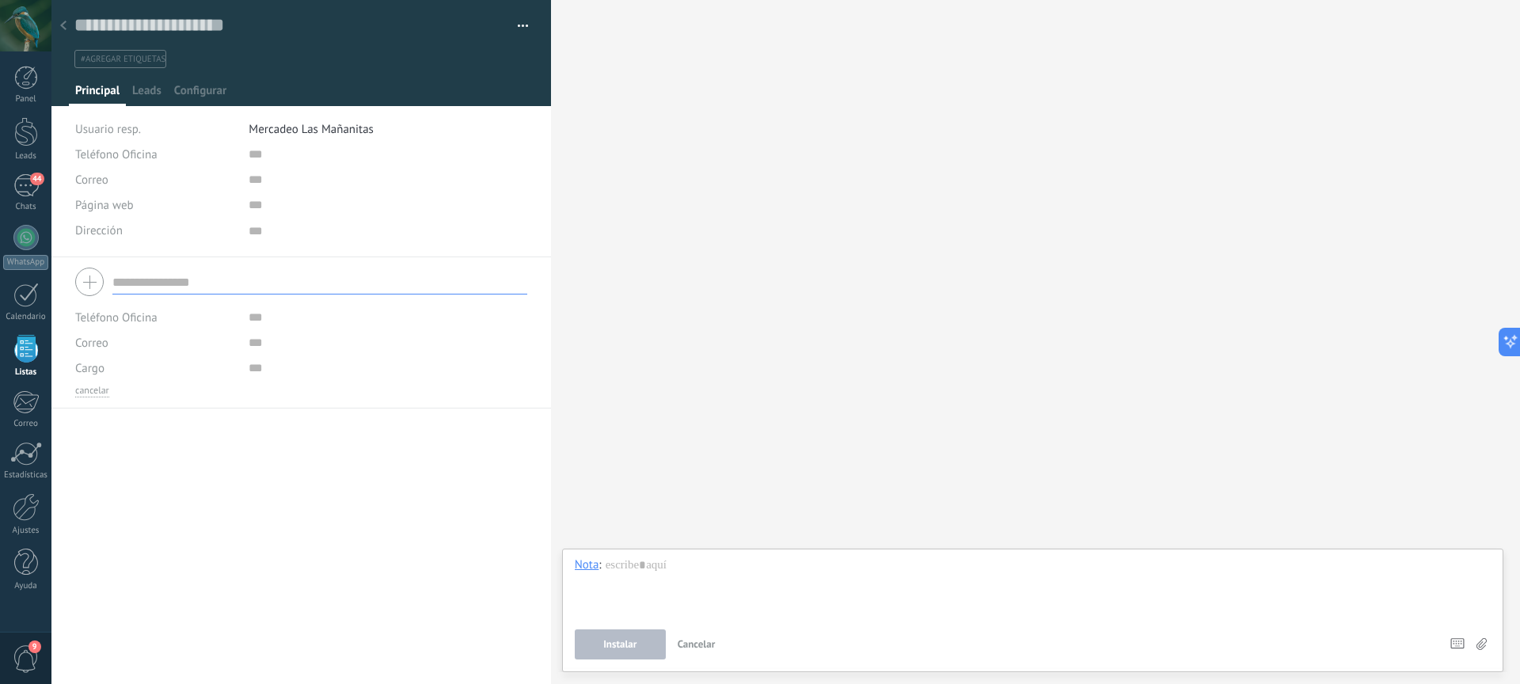
click at [65, 27] on icon at bounding box center [63, 26] width 6 height 10
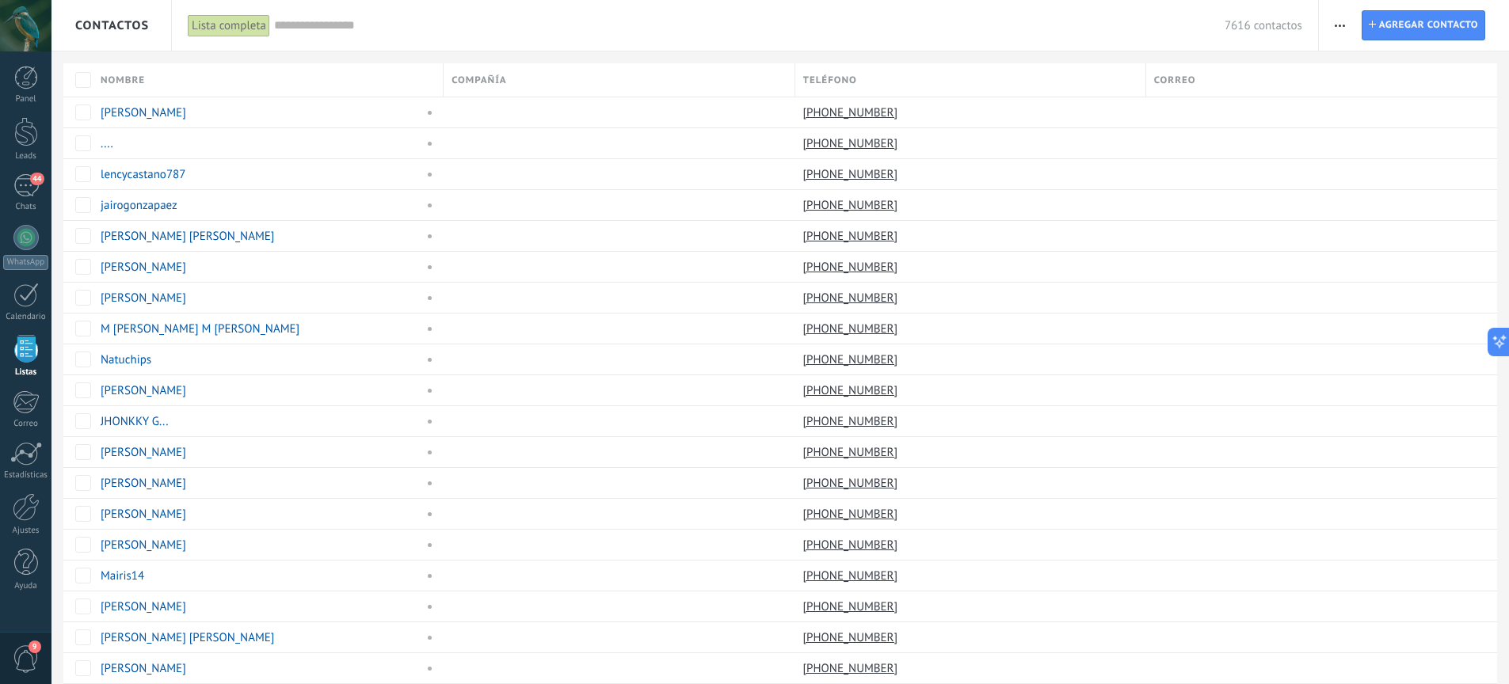
click at [1333, 23] on button "button" at bounding box center [1339, 25] width 23 height 30
click at [1404, 190] on span "Ajustes de la lista" at bounding box center [1393, 194] width 89 height 32
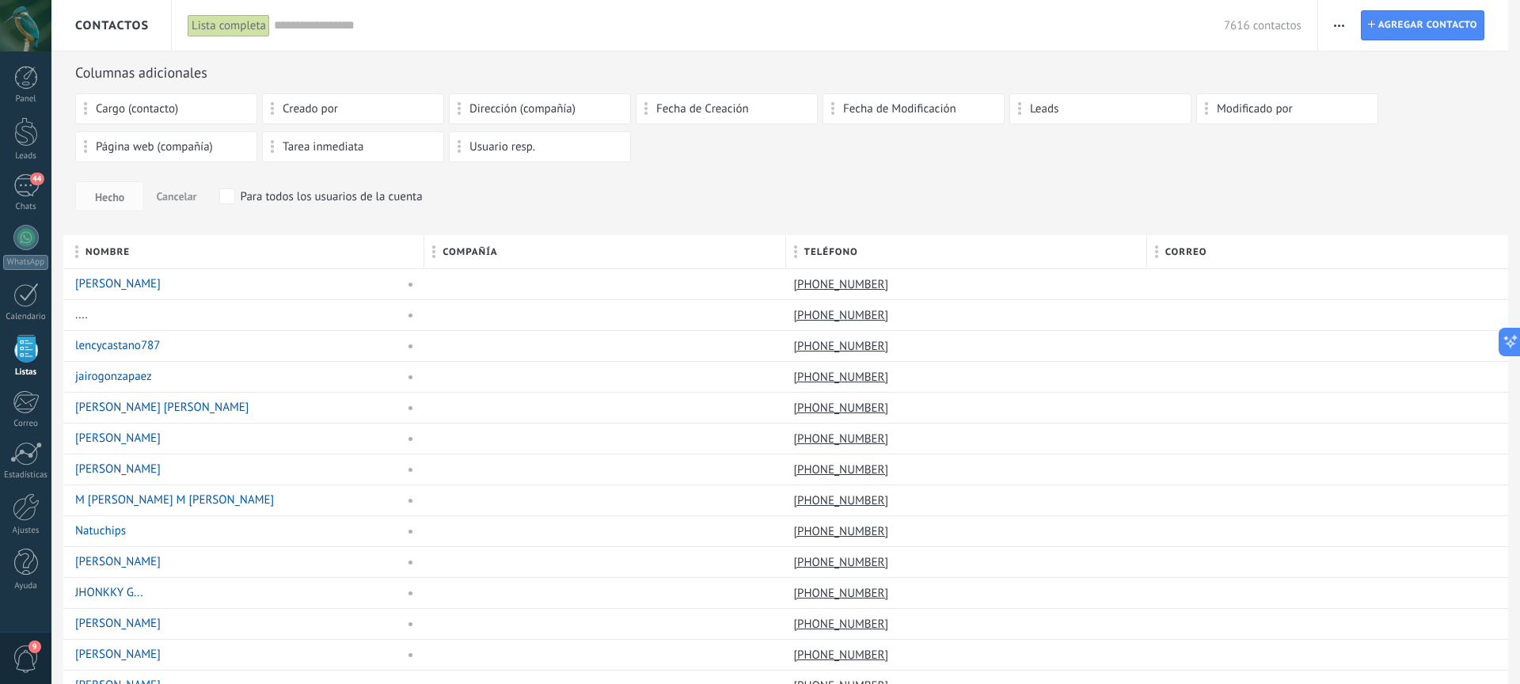
click at [881, 111] on span "Fecha de Modificación" at bounding box center [899, 109] width 113 height 11
drag, startPoint x: 1246, startPoint y: 109, endPoint x: 1258, endPoint y: 101, distance: 14.3
click at [28, 649] on span "9" at bounding box center [26, 659] width 27 height 28
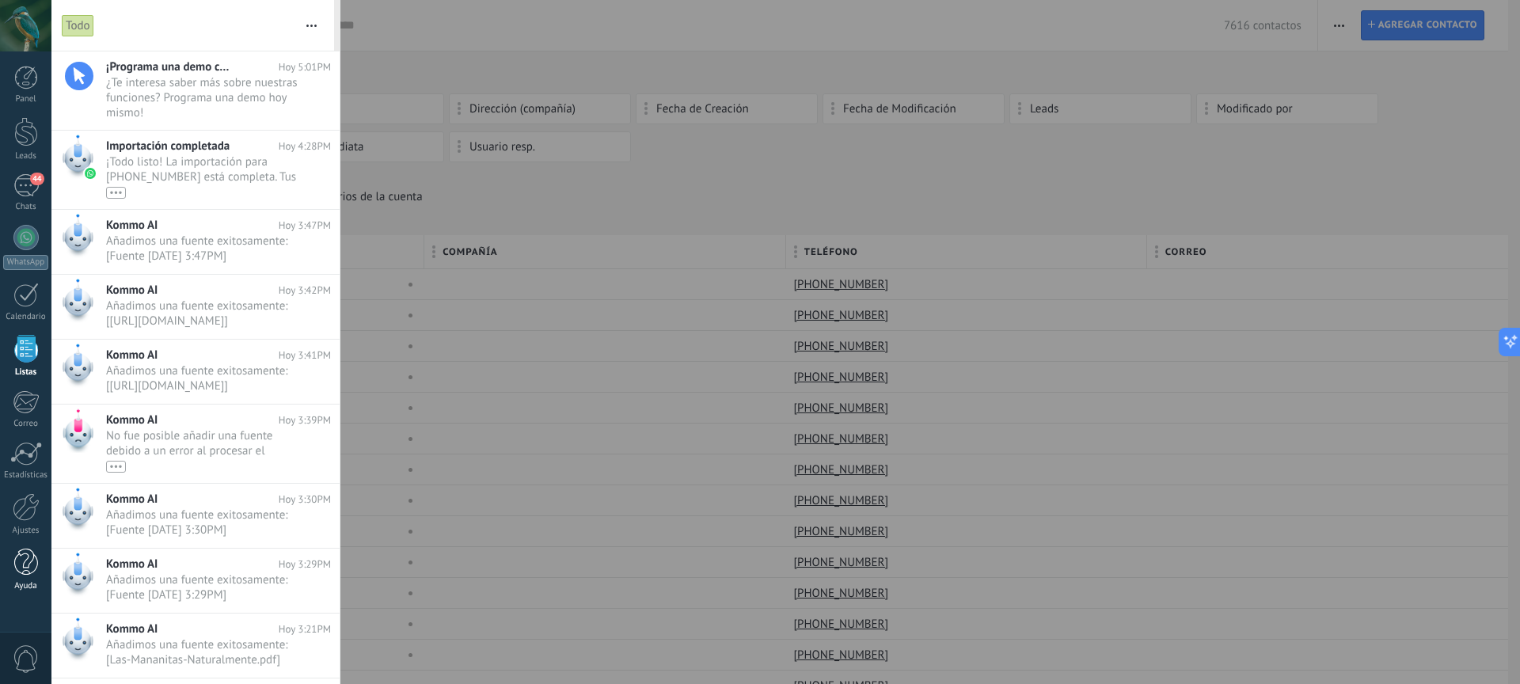
click at [24, 562] on div at bounding box center [26, 563] width 24 height 28
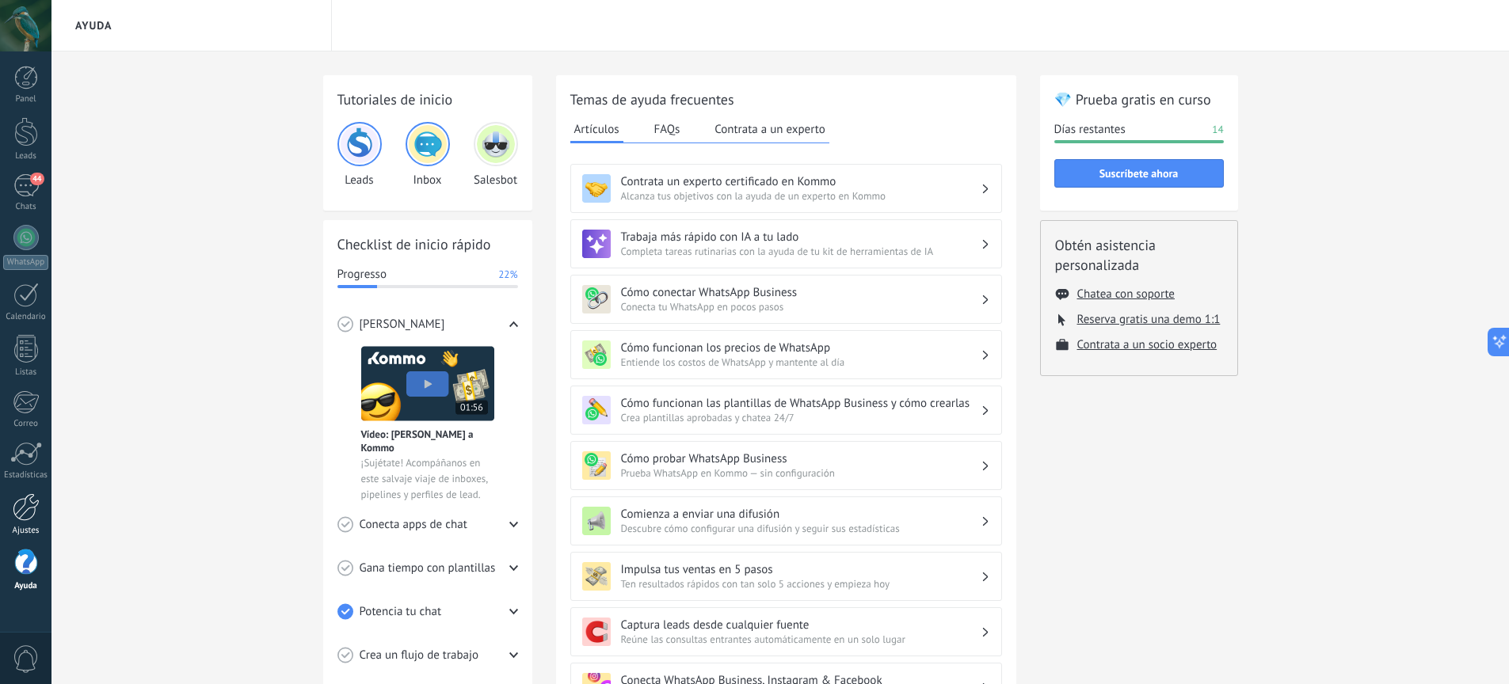
click at [29, 526] on div "Ajustes" at bounding box center [26, 531] width 46 height 10
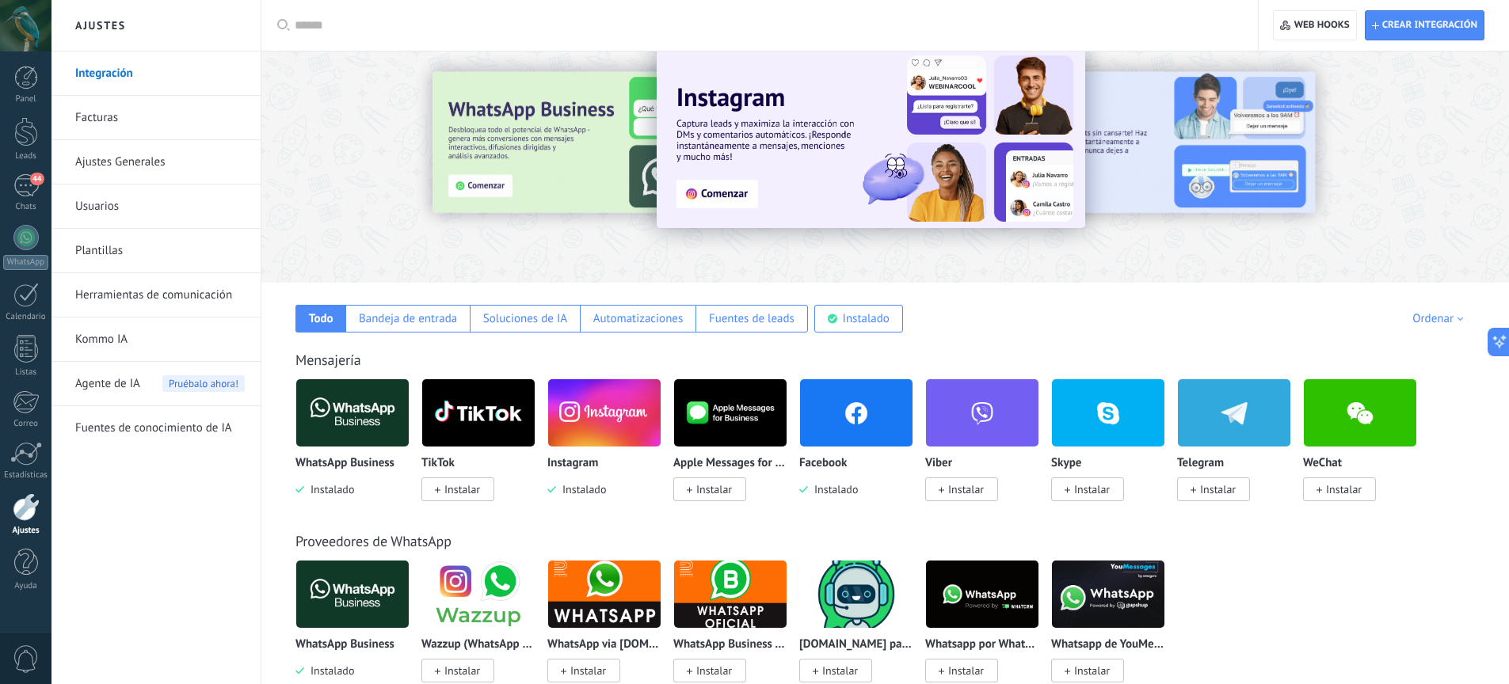
scroll to position [28, 0]
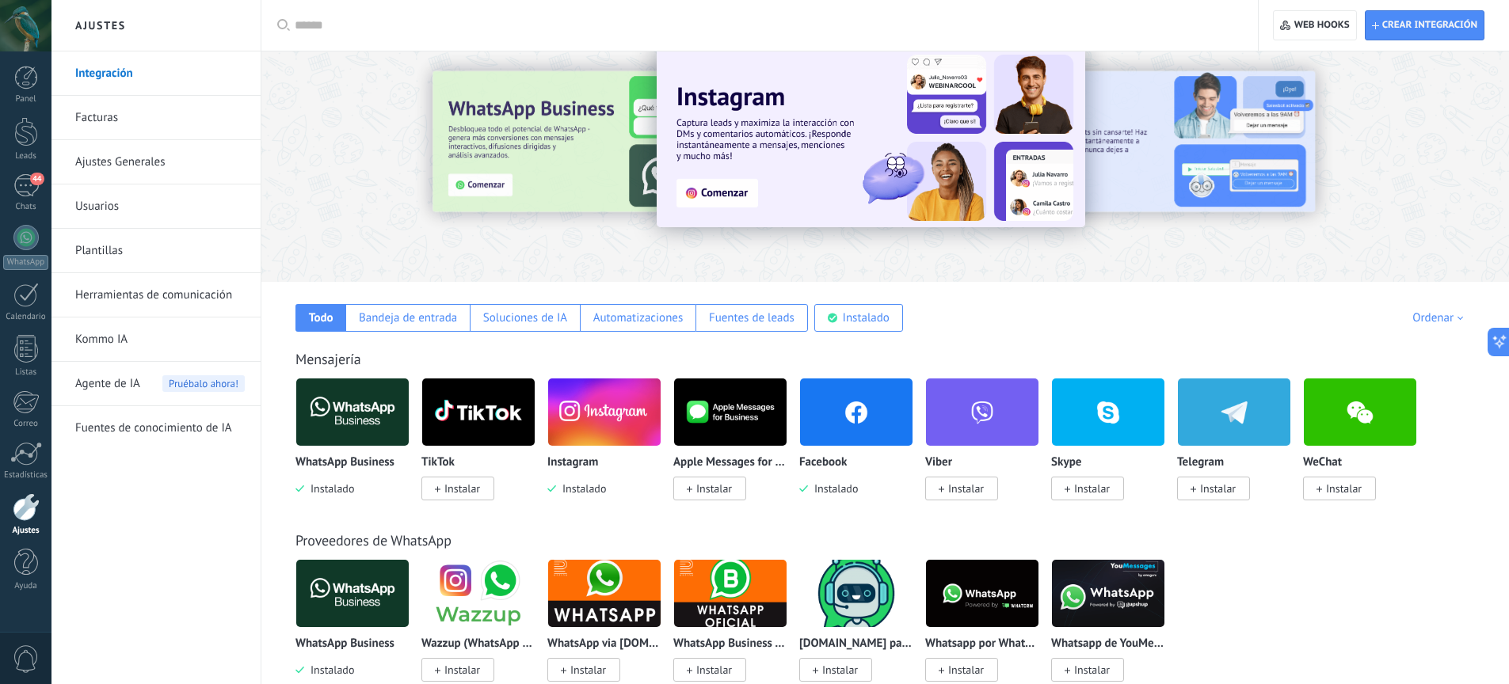
click at [160, 166] on link "Ajustes Generales" at bounding box center [159, 162] width 169 height 44
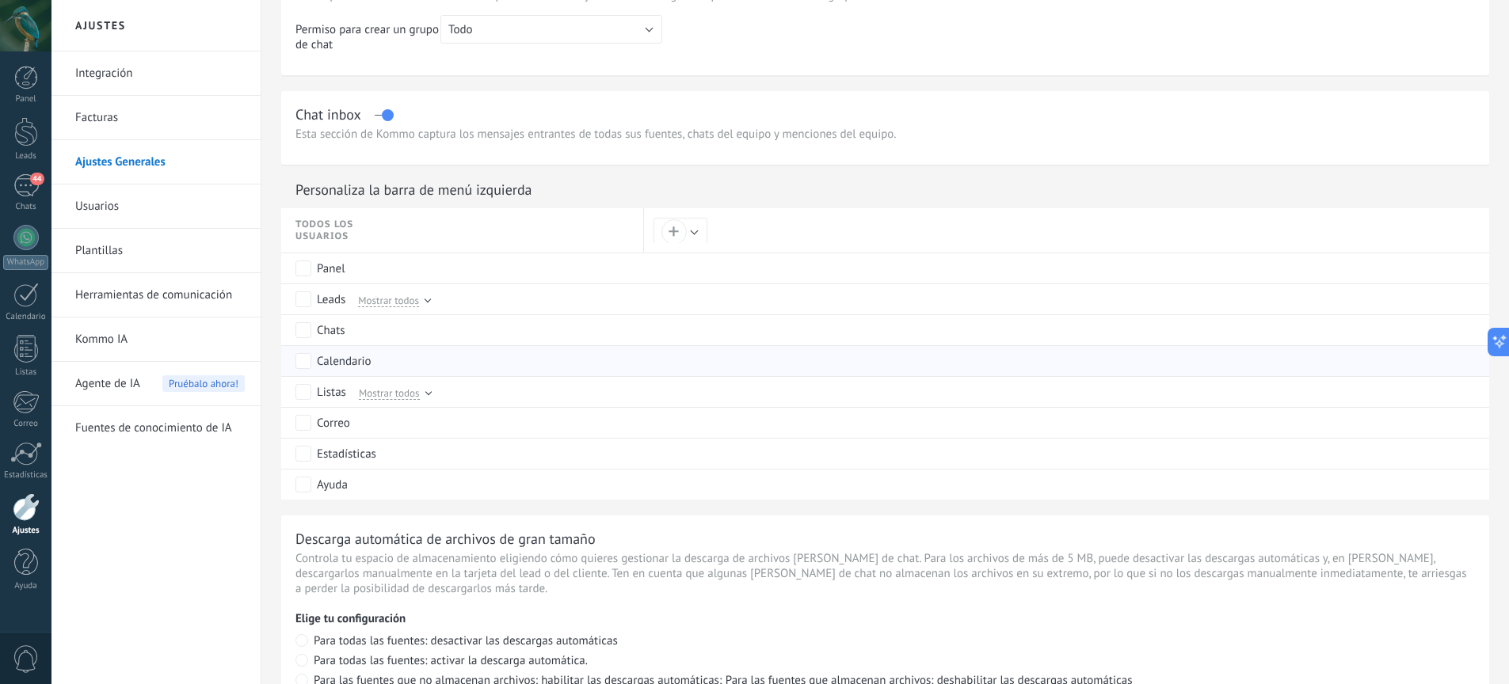
scroll to position [515, 0]
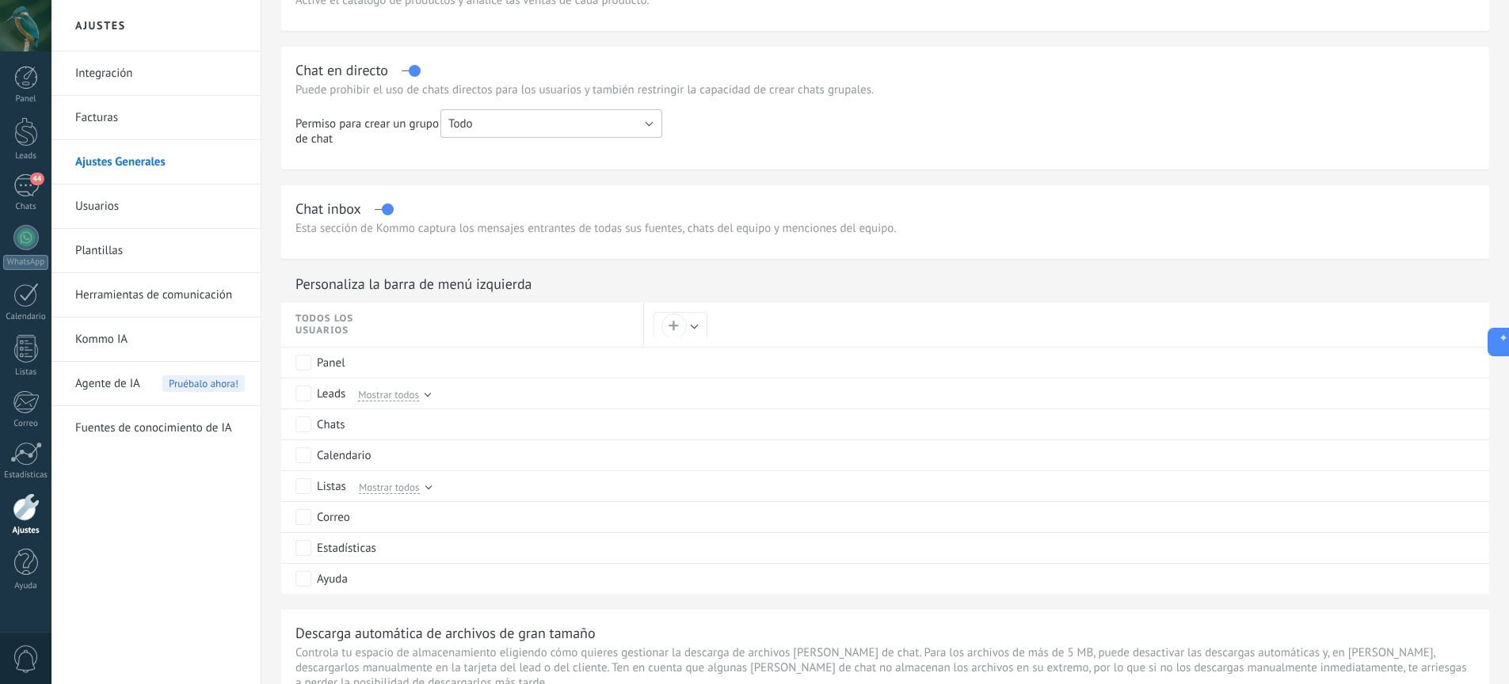
click at [551, 129] on button "Todo" at bounding box center [551, 123] width 222 height 29
click at [862, 143] on td at bounding box center [1068, 133] width 813 height 49
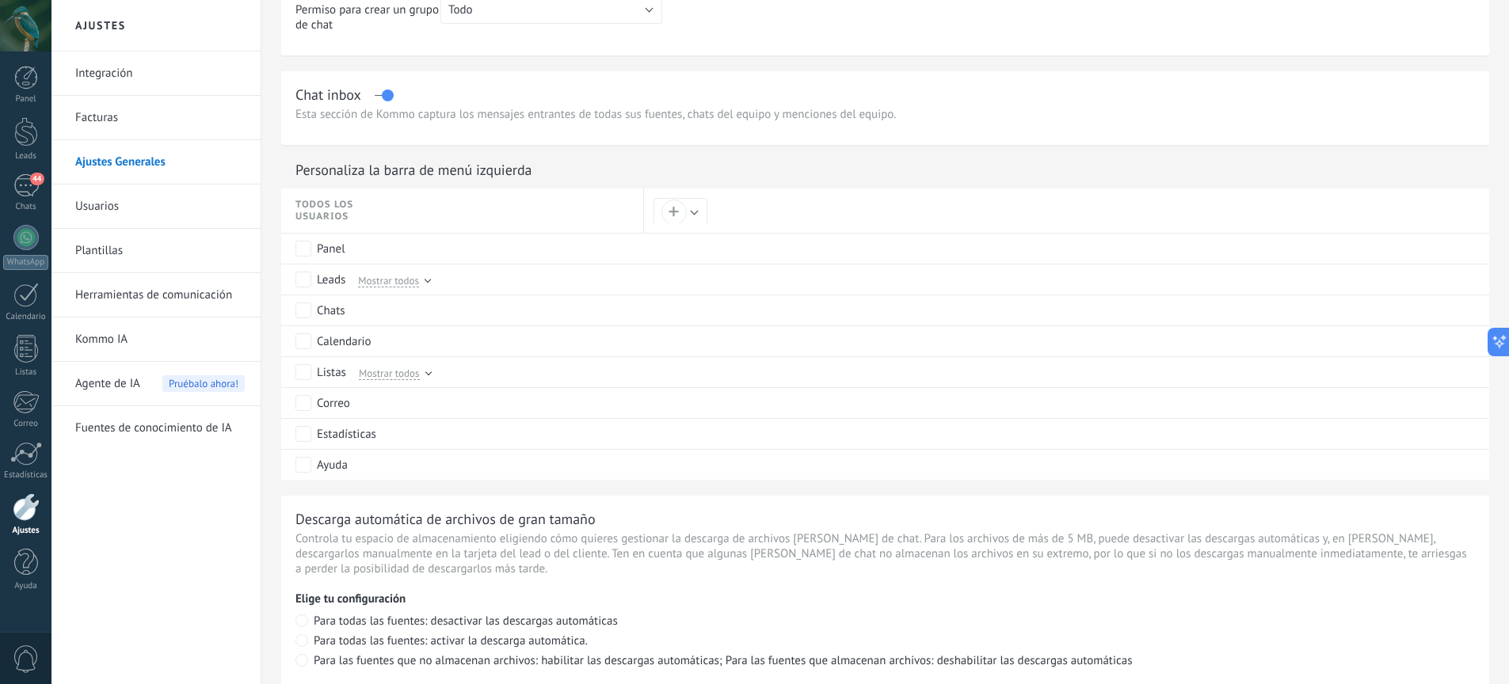
scroll to position [662, 0]
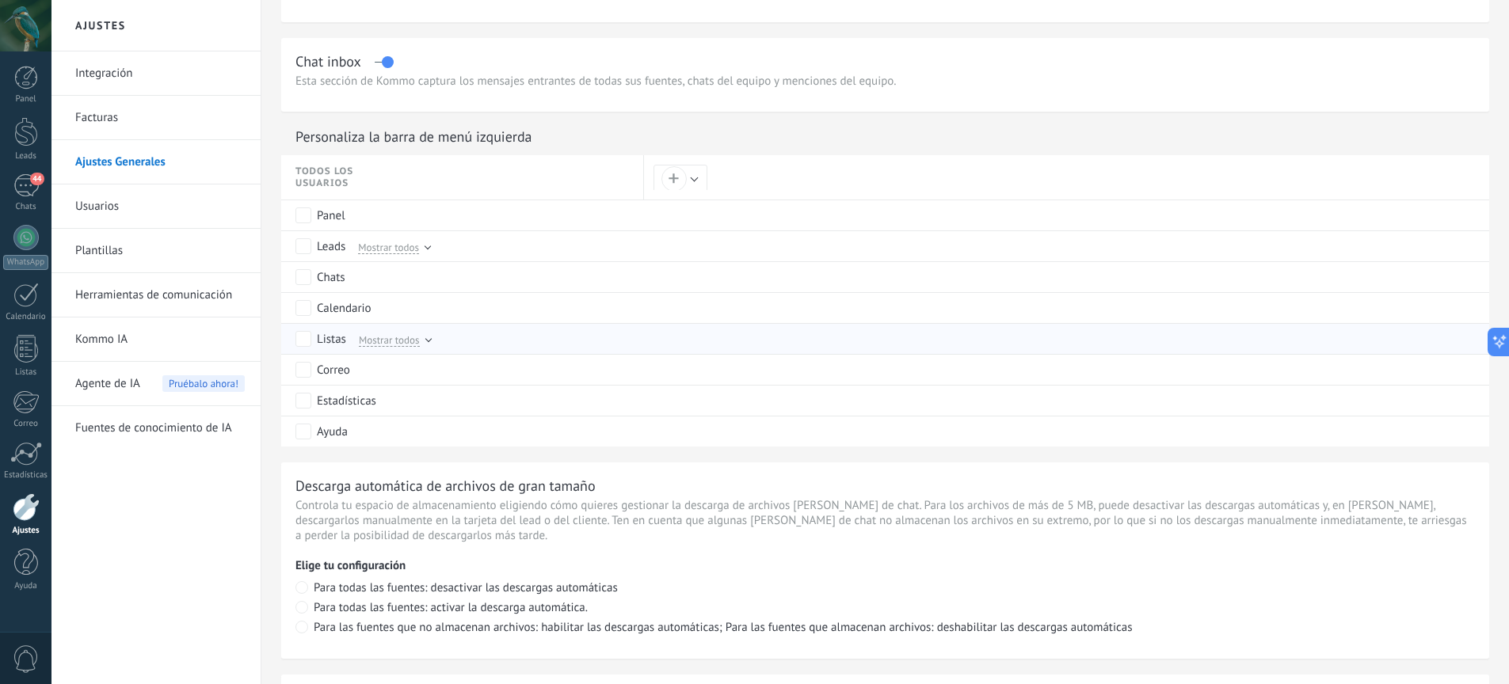
click at [412, 341] on span "Mostrar todos" at bounding box center [389, 340] width 61 height 14
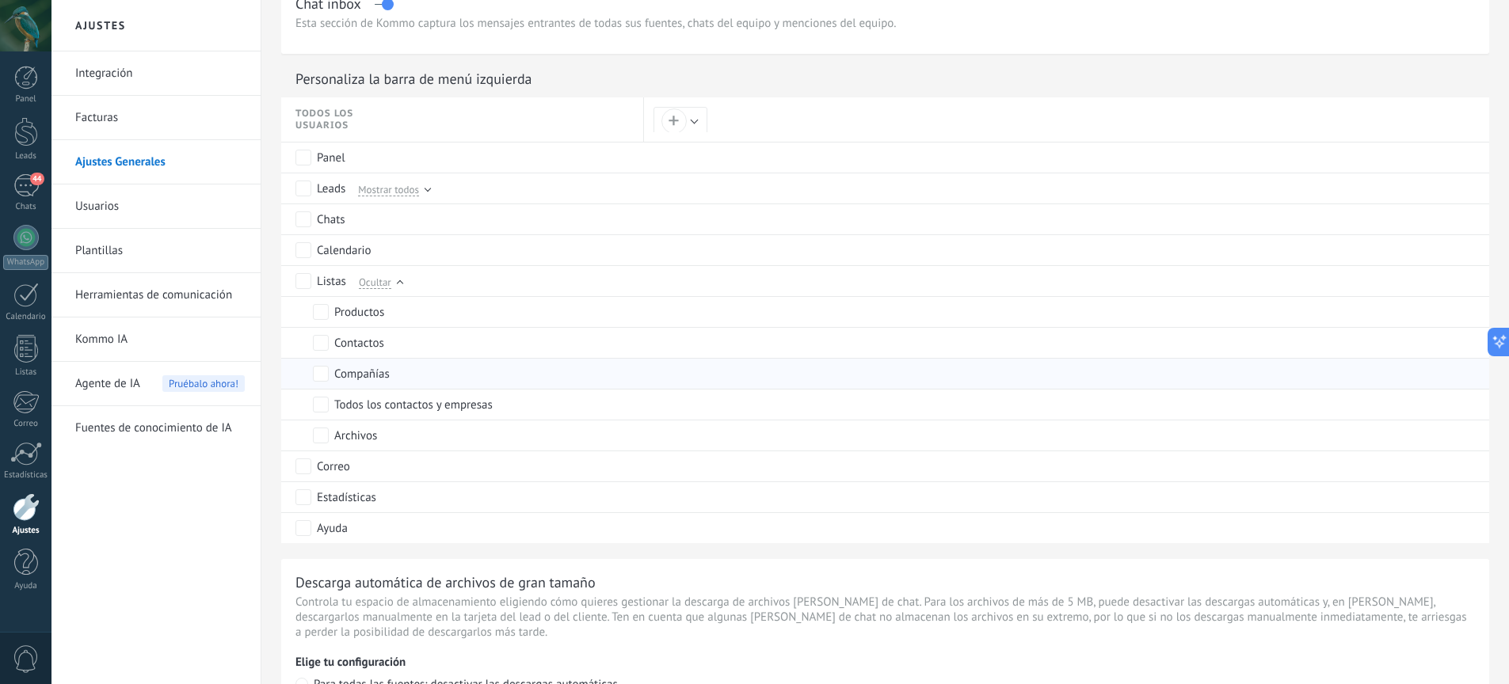
scroll to position [724, 0]
click at [363, 344] on div "Contactos" at bounding box center [359, 340] width 50 height 16
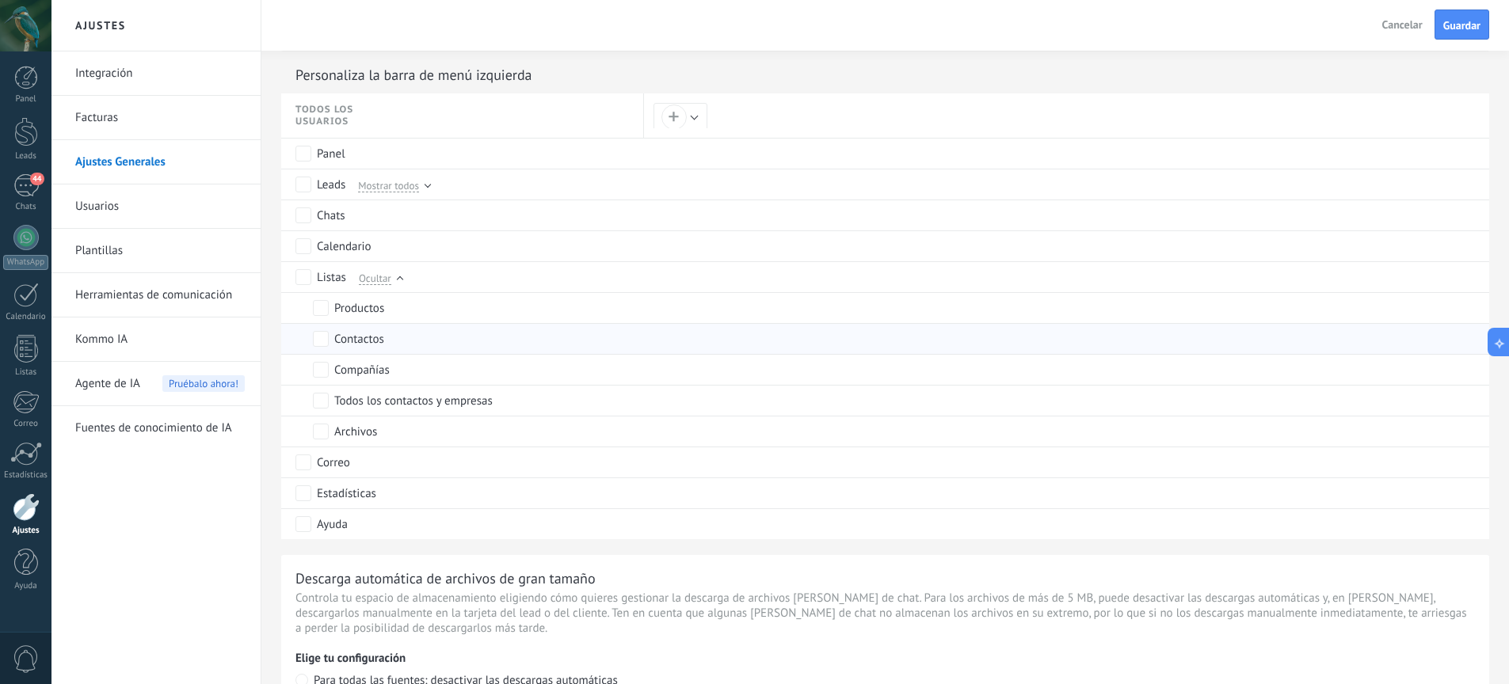
scroll to position [0, 0]
click at [329, 340] on label "Contactos" at bounding box center [348, 339] width 71 height 14
click at [683, 120] on div "+" at bounding box center [673, 117] width 25 height 25
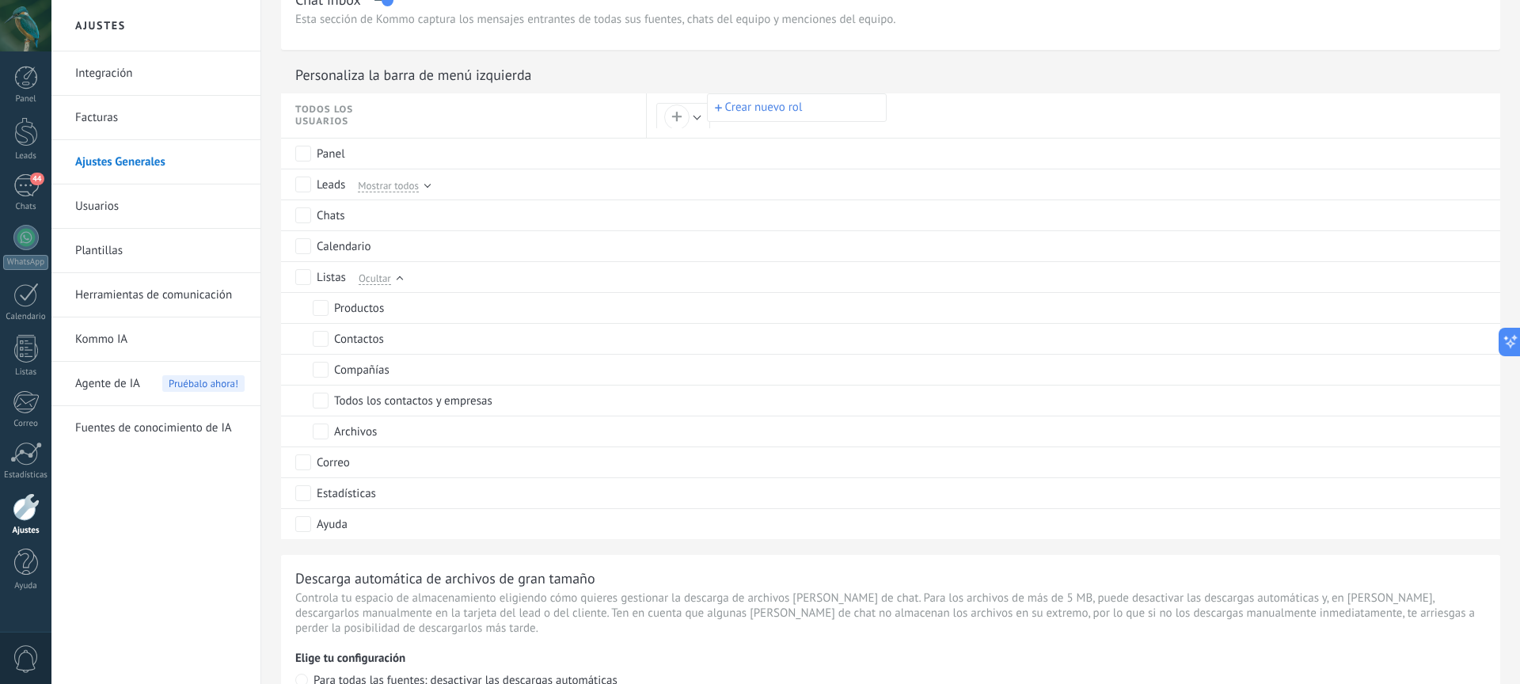
click at [899, 457] on div at bounding box center [760, 342] width 1520 height 684
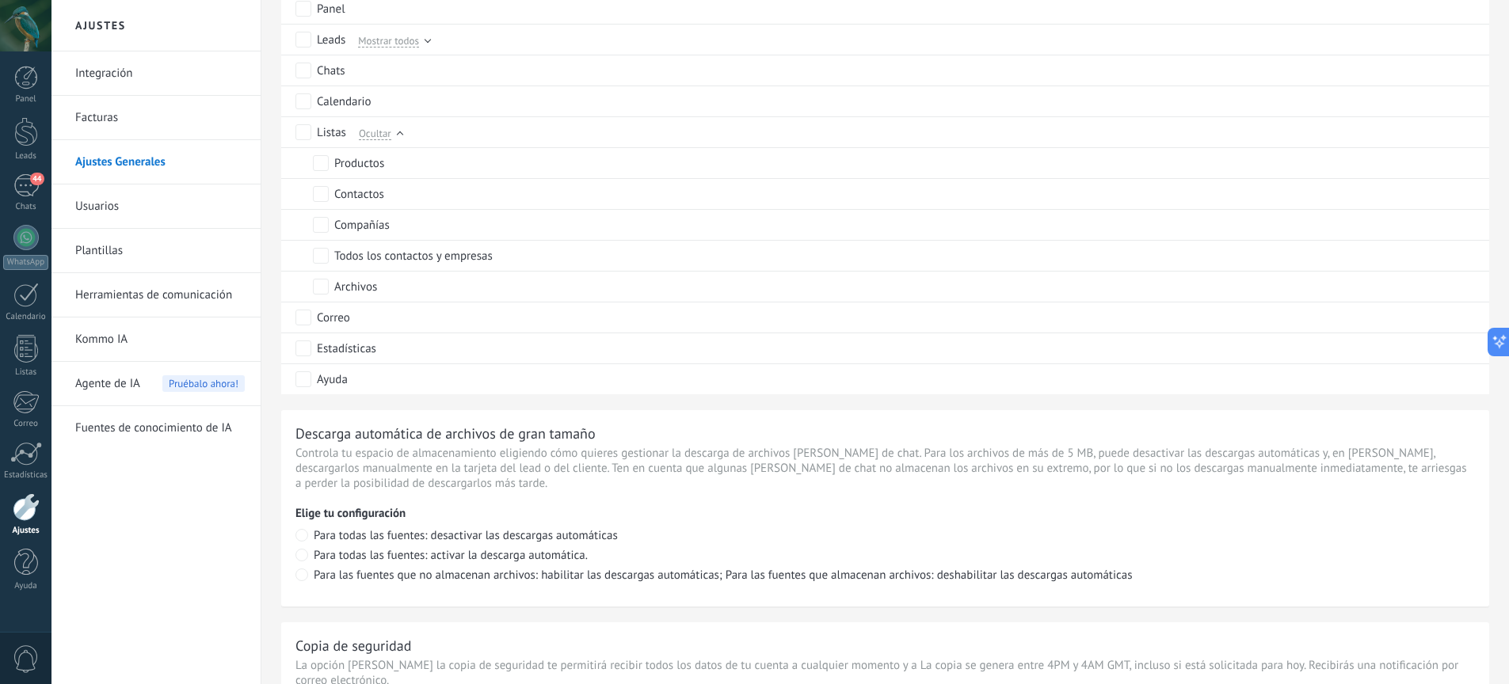
scroll to position [1200, 0]
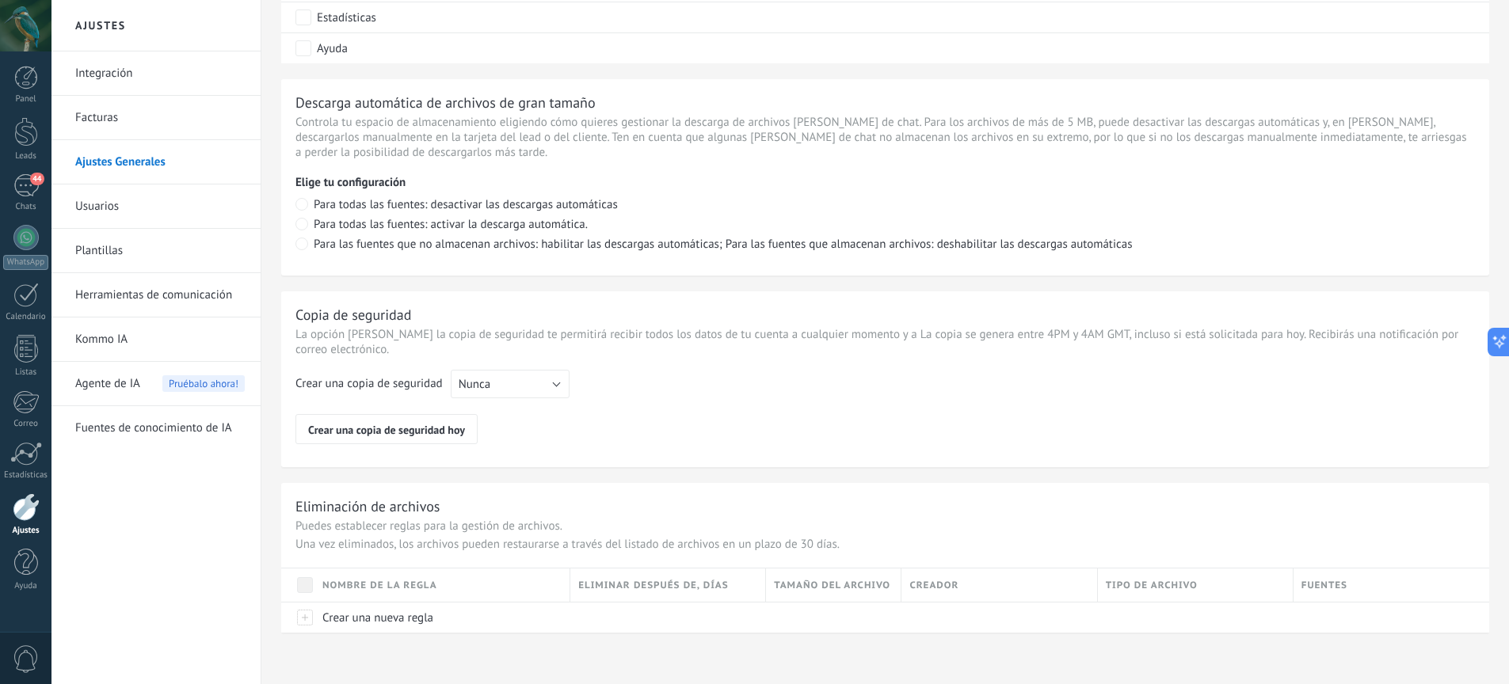
click at [132, 297] on link "Herramientas de comunicación" at bounding box center [159, 295] width 169 height 44
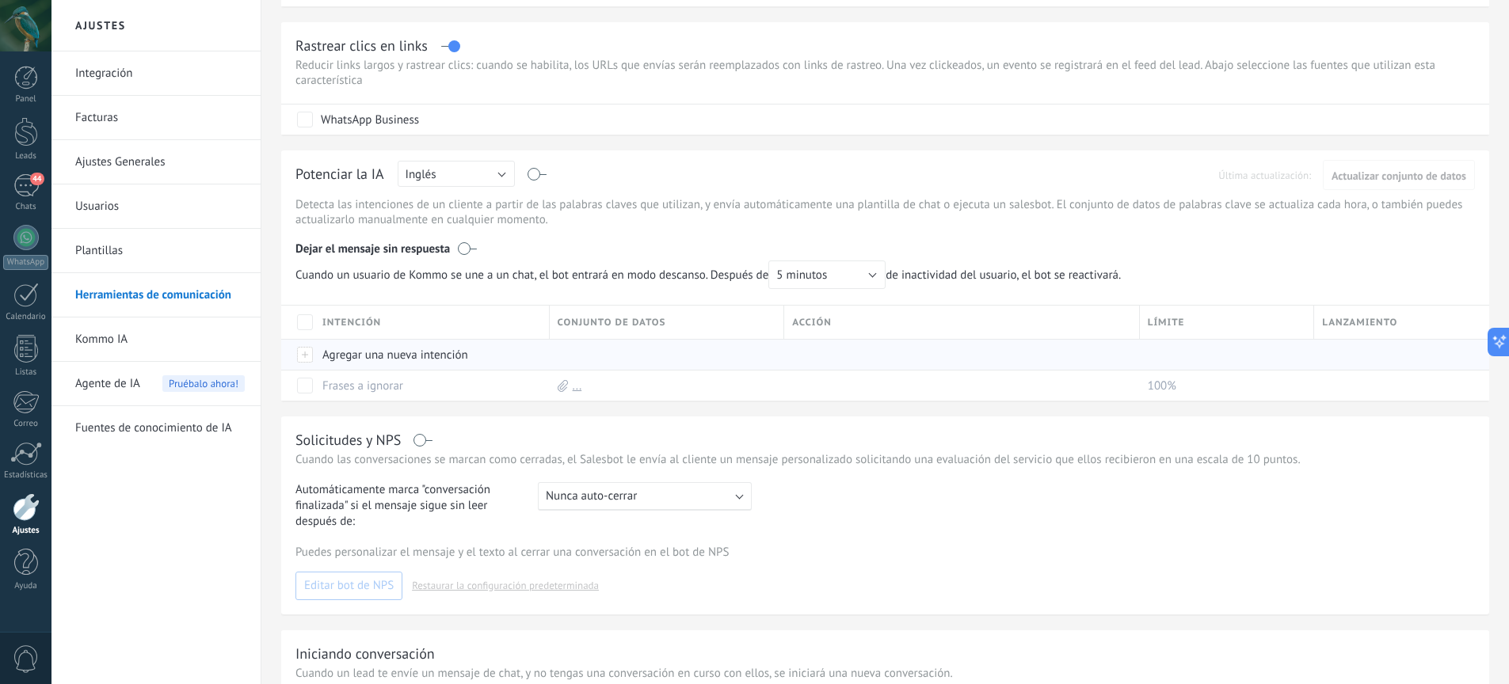
scroll to position [290, 0]
click at [468, 173] on button "Inglés" at bounding box center [456, 173] width 117 height 26
click at [797, 183] on div "Potenciar la IA Rusa Inglés Español Portugués Indonesio Turco Inglés Última act…" at bounding box center [884, 176] width 1179 height 25
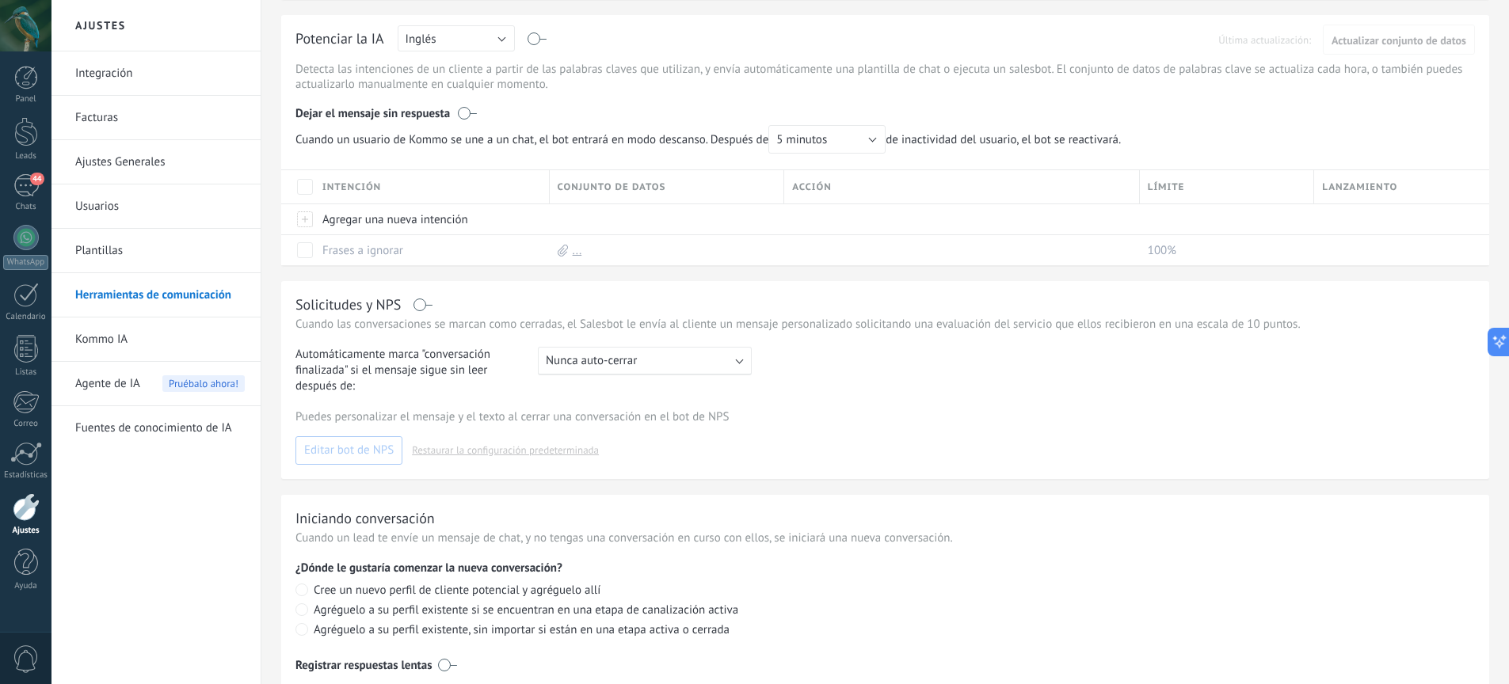
scroll to position [0, 0]
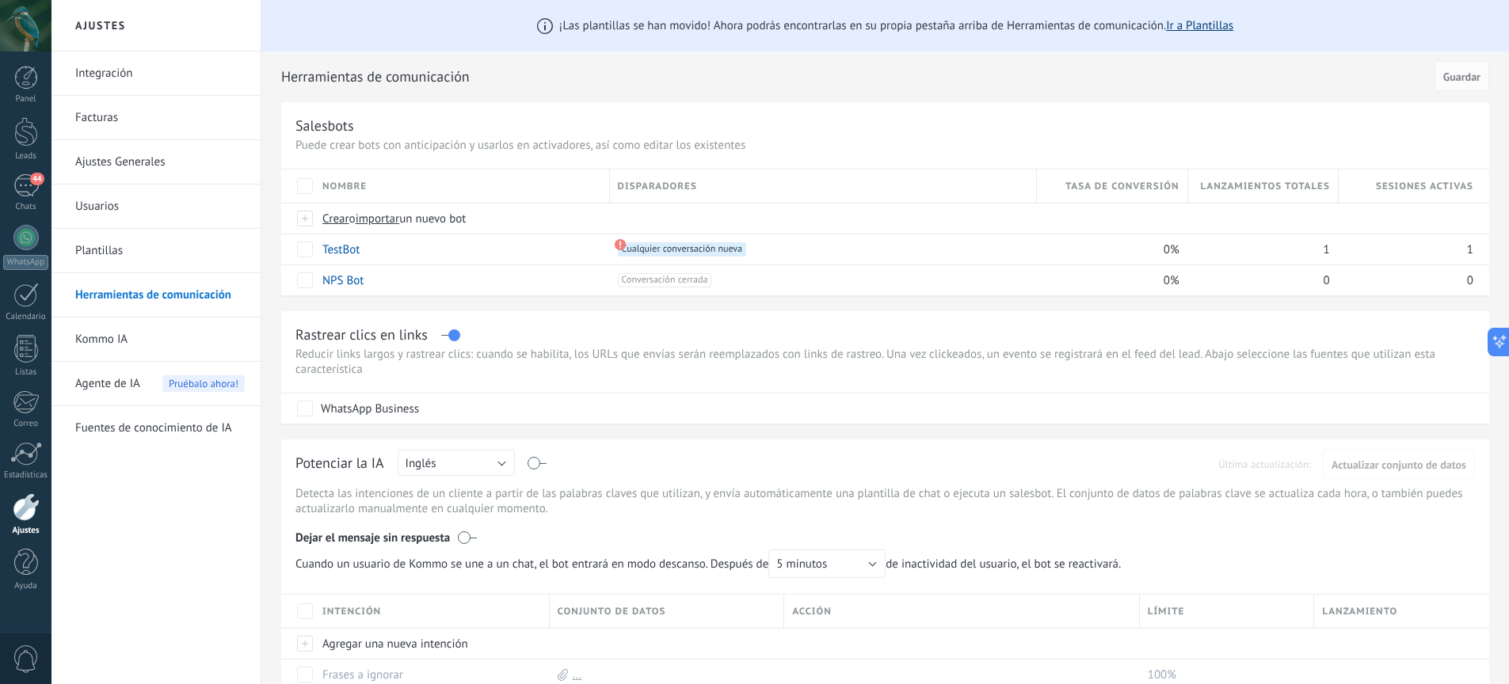
click at [1178, 24] on link "Ir a Plantillas" at bounding box center [1199, 25] width 67 height 15
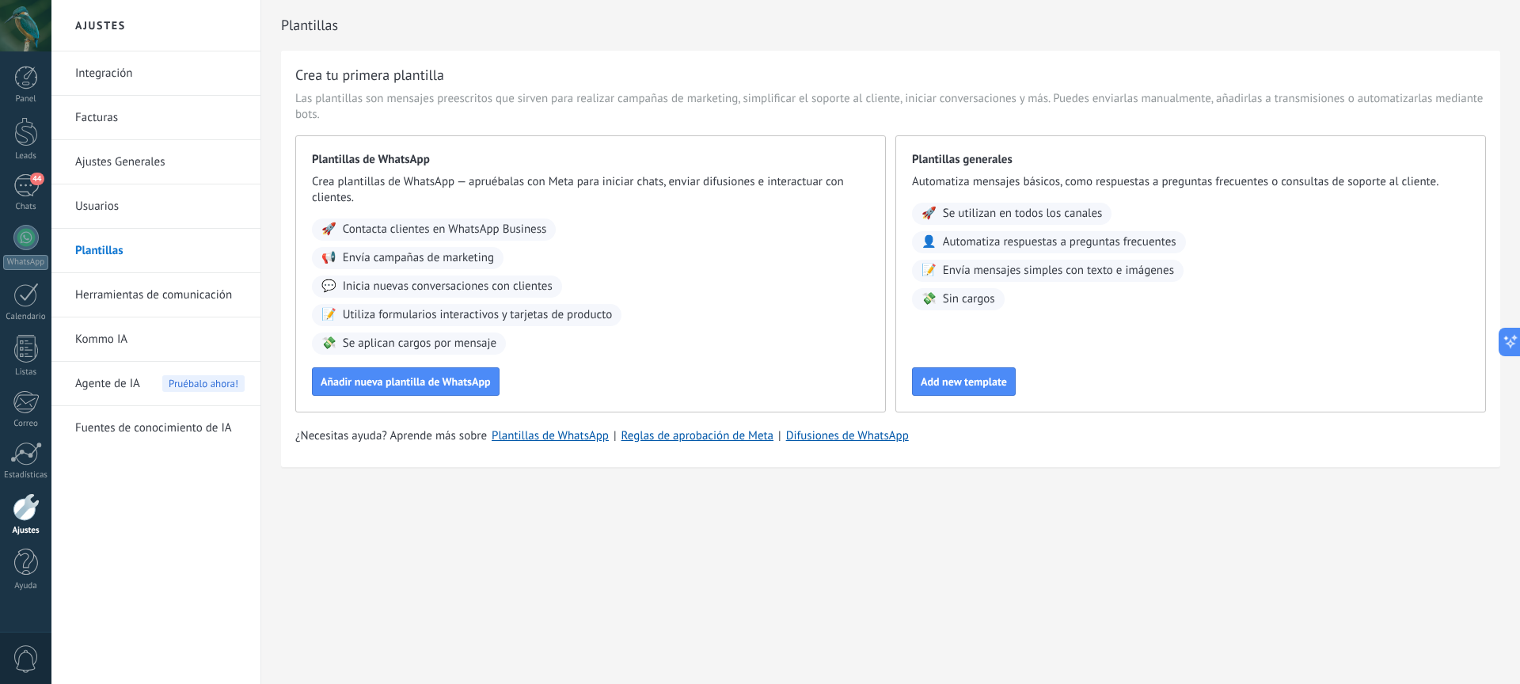
click at [116, 211] on link "Usuarios" at bounding box center [159, 207] width 169 height 44
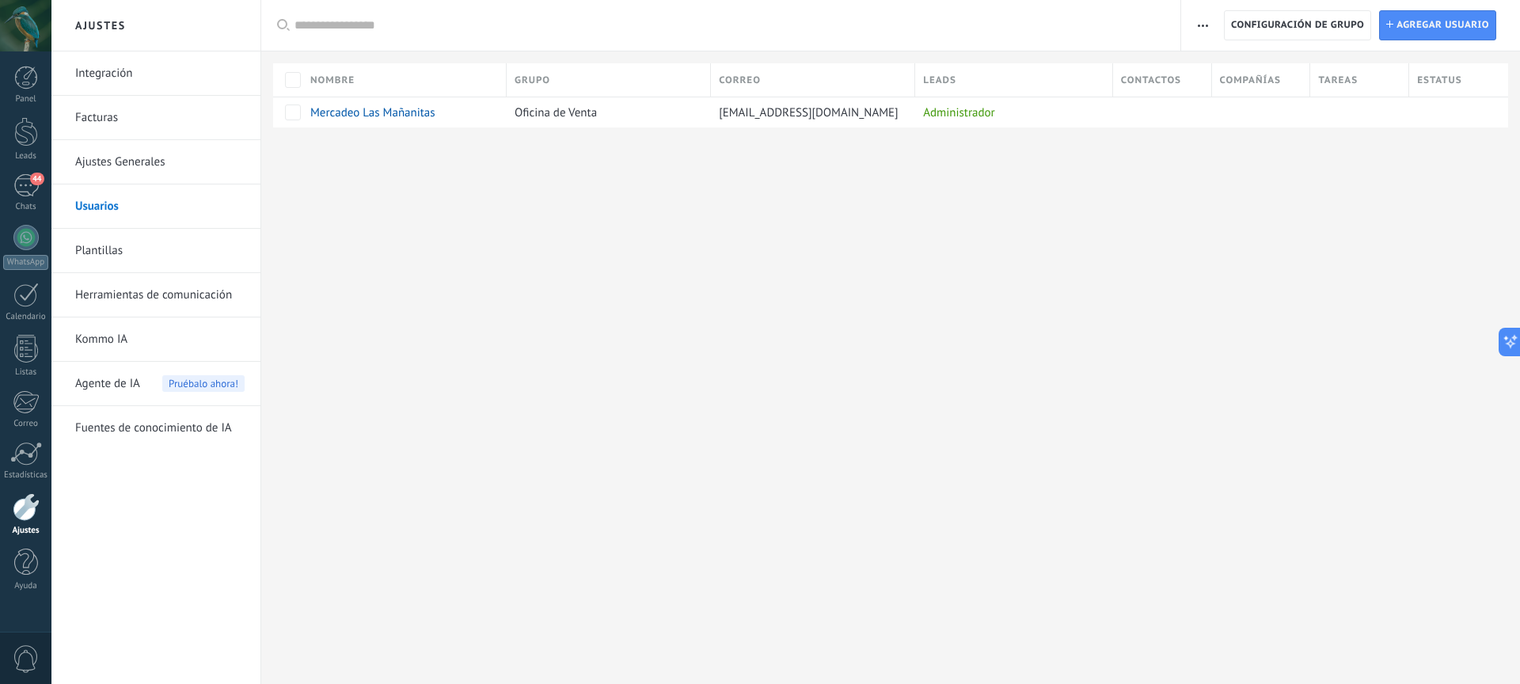
click at [120, 85] on link "Integración" at bounding box center [159, 73] width 169 height 44
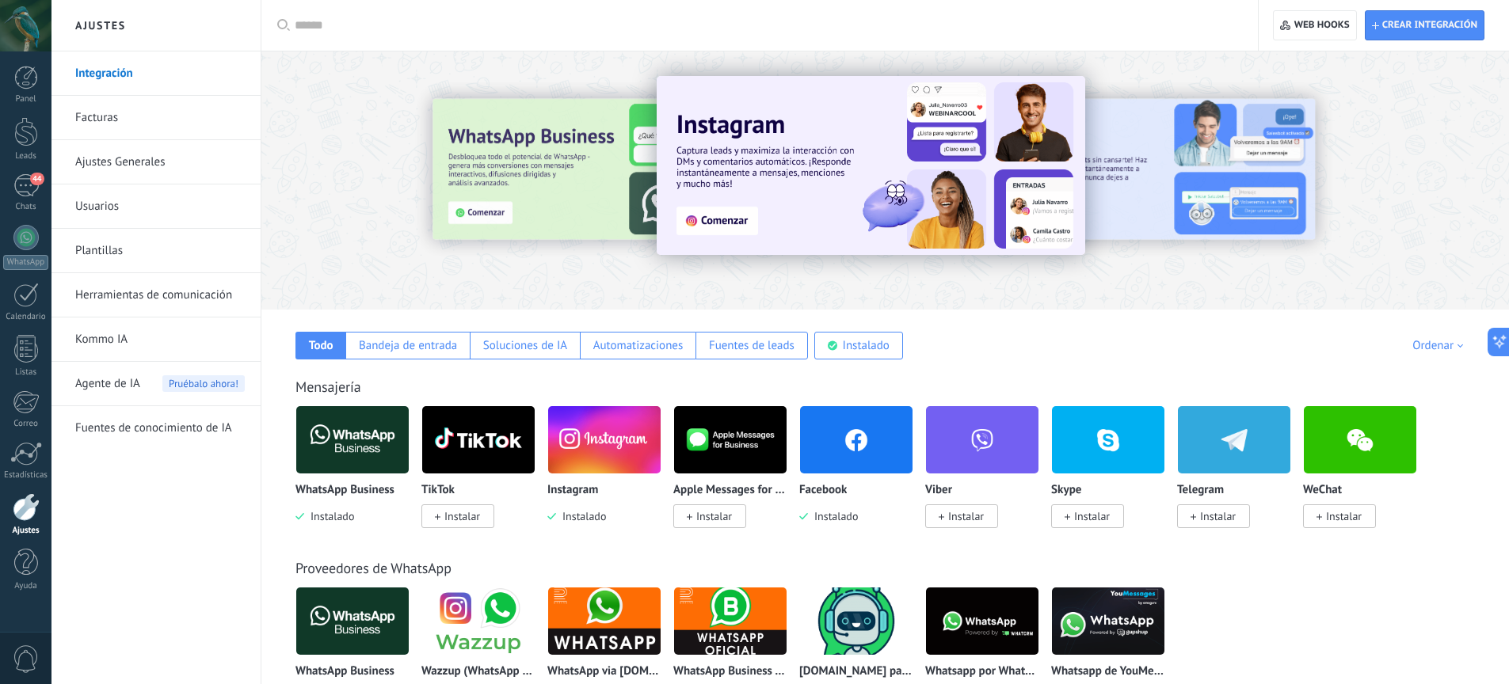
click at [131, 432] on link "Fuentes de conocimiento de IA" at bounding box center [159, 428] width 169 height 44
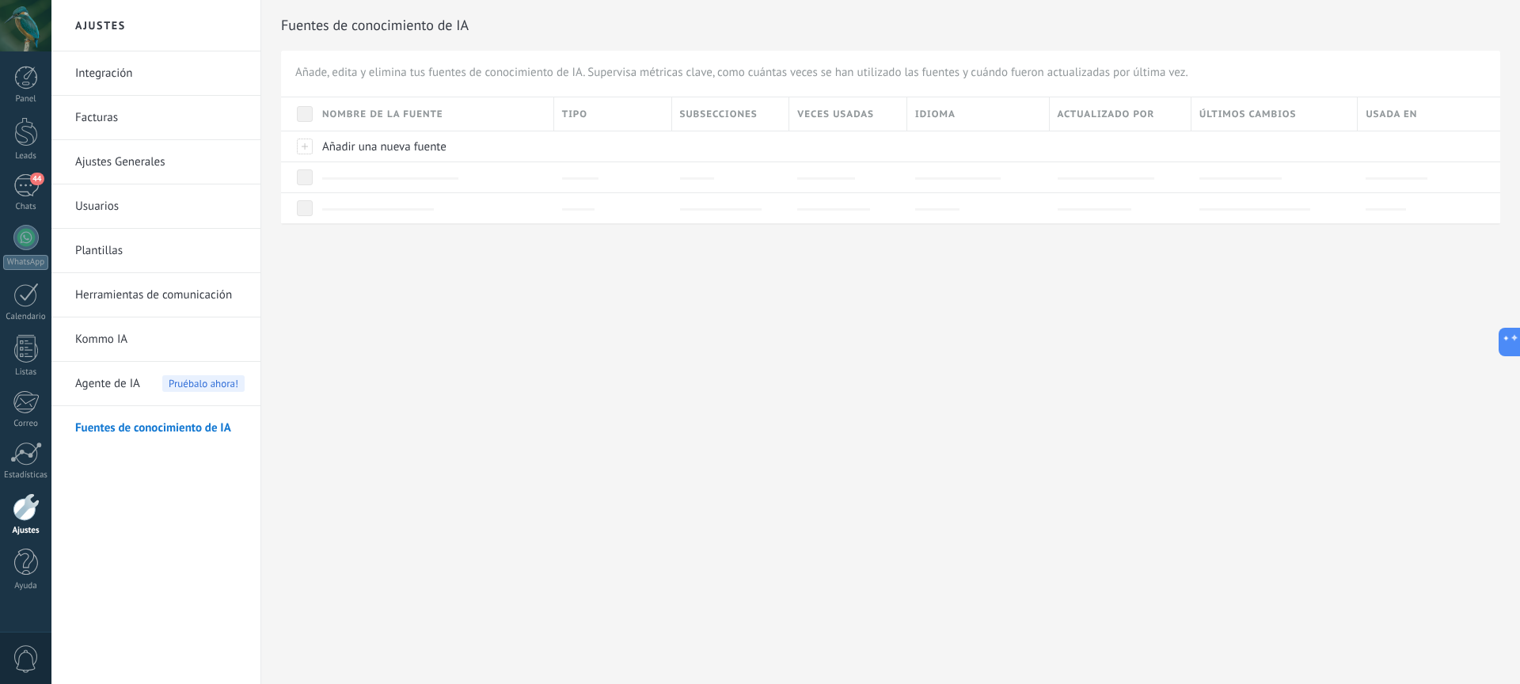
click at [160, 301] on link "Herramientas de comunicación" at bounding box center [159, 295] width 169 height 44
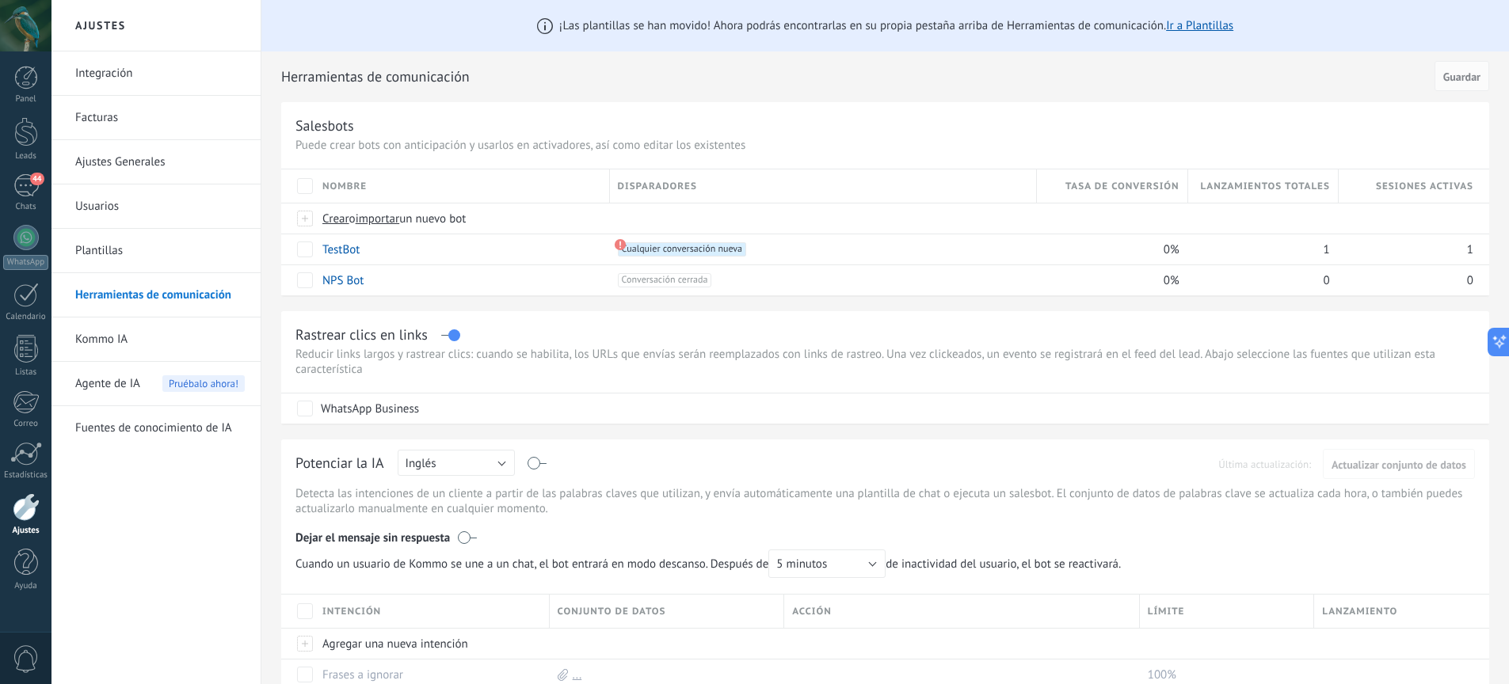
click at [145, 421] on link "Fuentes de conocimiento de IA" at bounding box center [159, 428] width 169 height 44
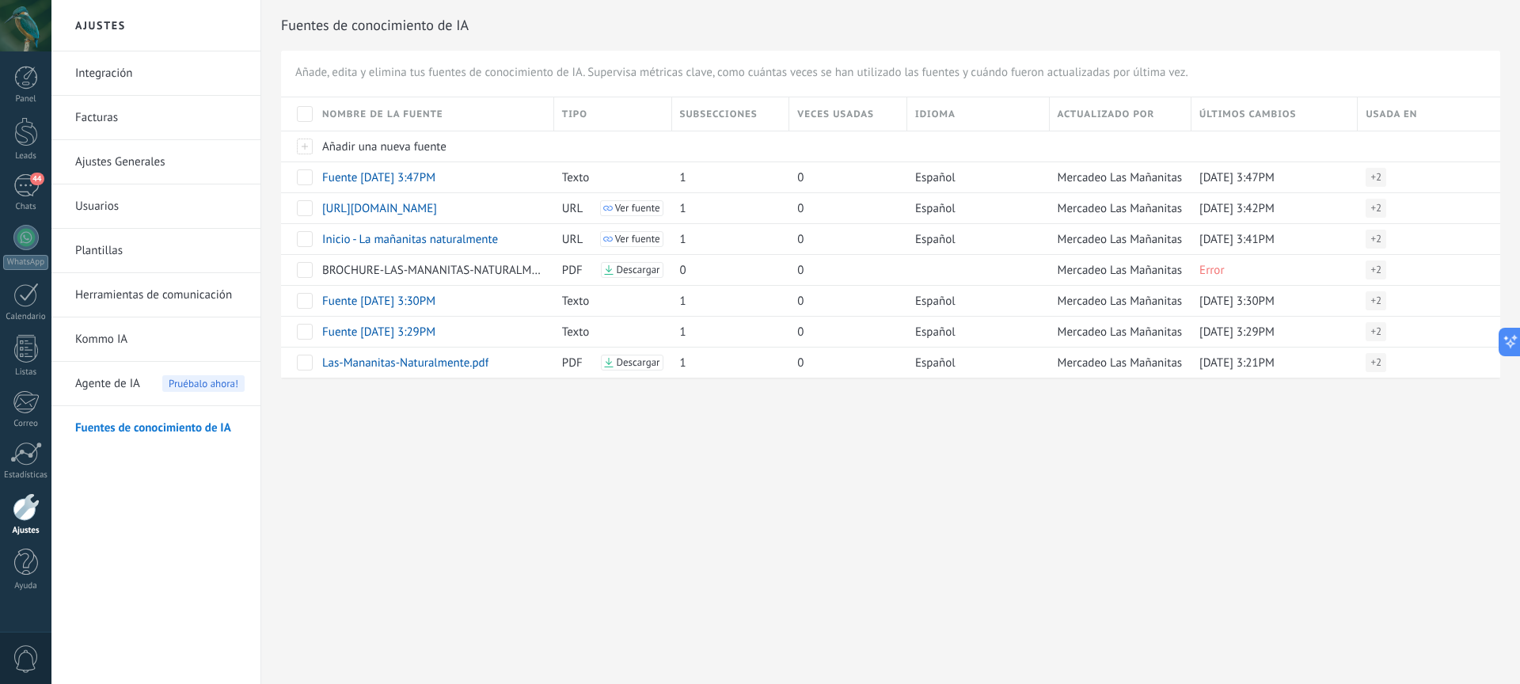
click at [179, 298] on link "Herramientas de comunicación" at bounding box center [159, 295] width 169 height 44
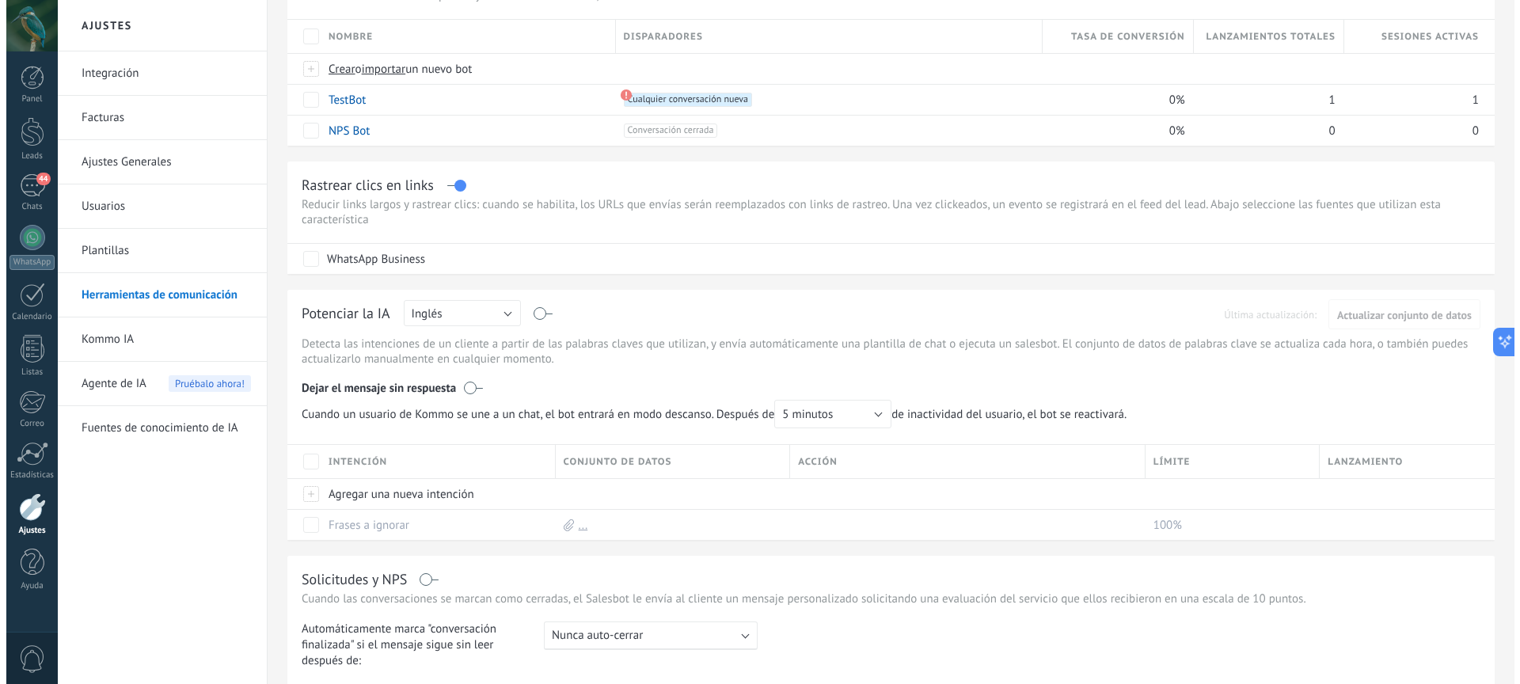
scroll to position [259, 0]
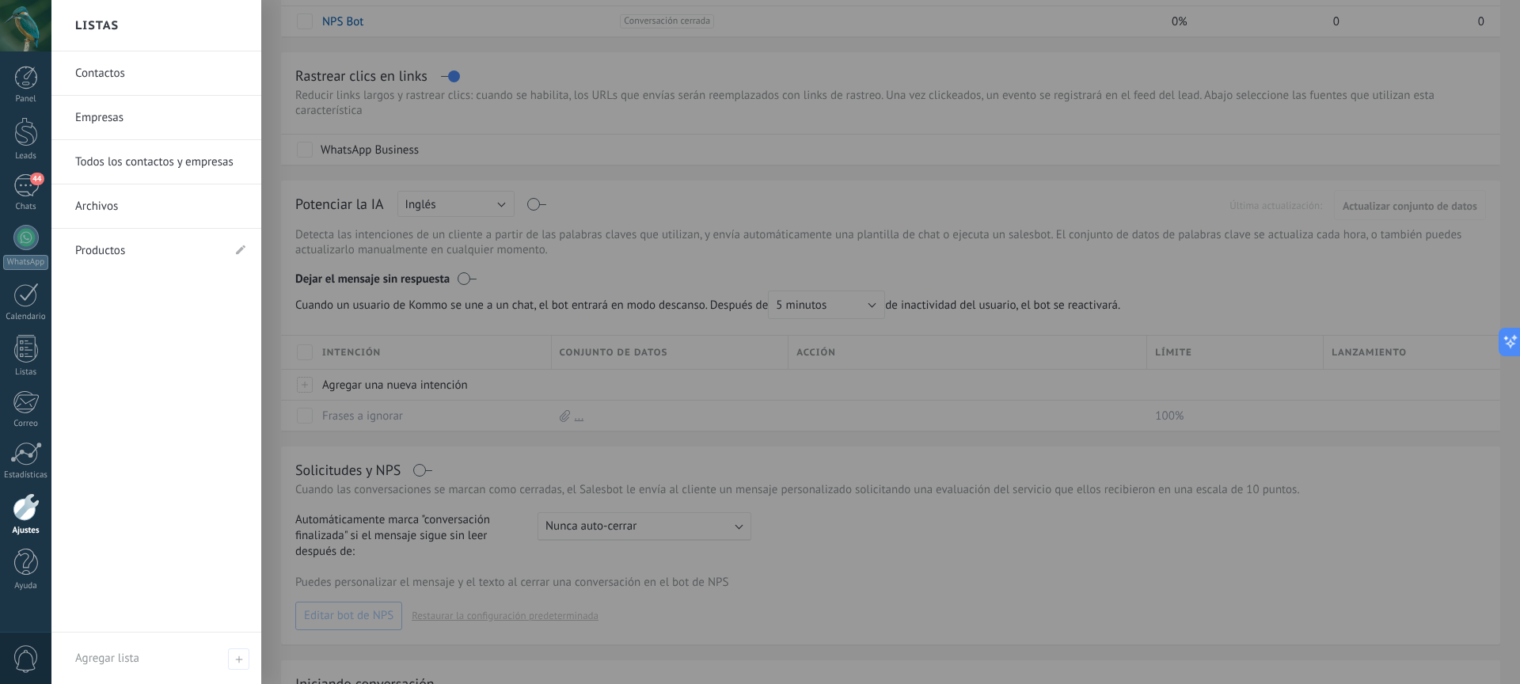
click at [154, 69] on link "Contactos" at bounding box center [160, 73] width 170 height 44
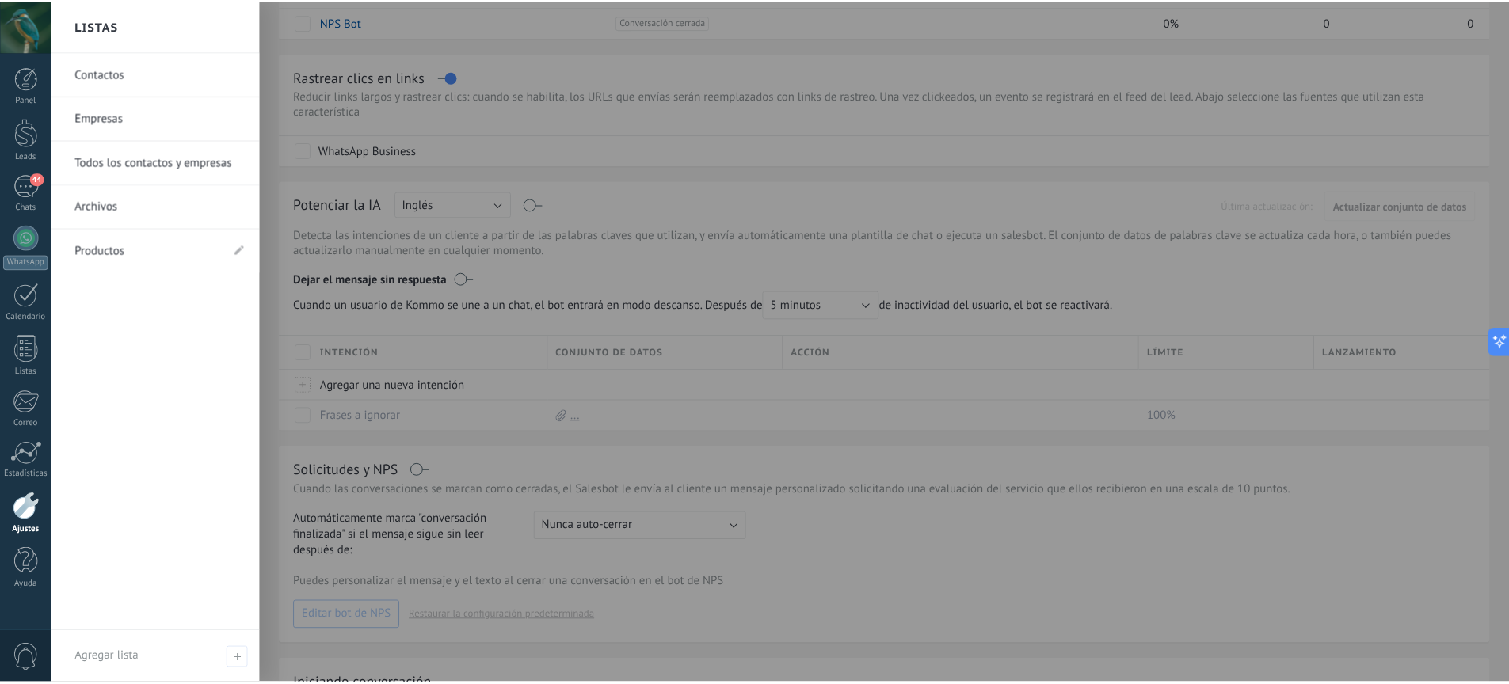
scroll to position [50, 0]
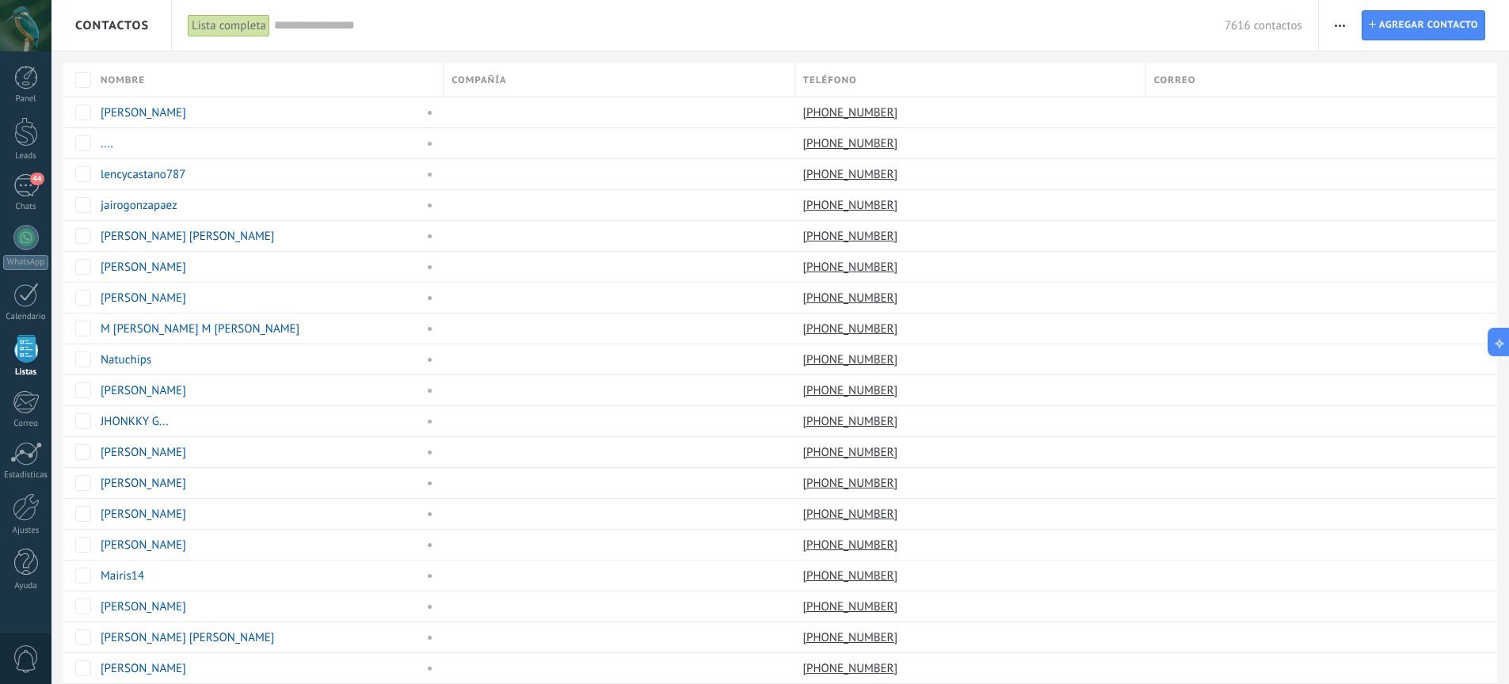
click at [1340, 29] on span "button" at bounding box center [1339, 25] width 10 height 30
click at [1404, 36] on span "Agregar contacto" at bounding box center [1428, 25] width 99 height 29
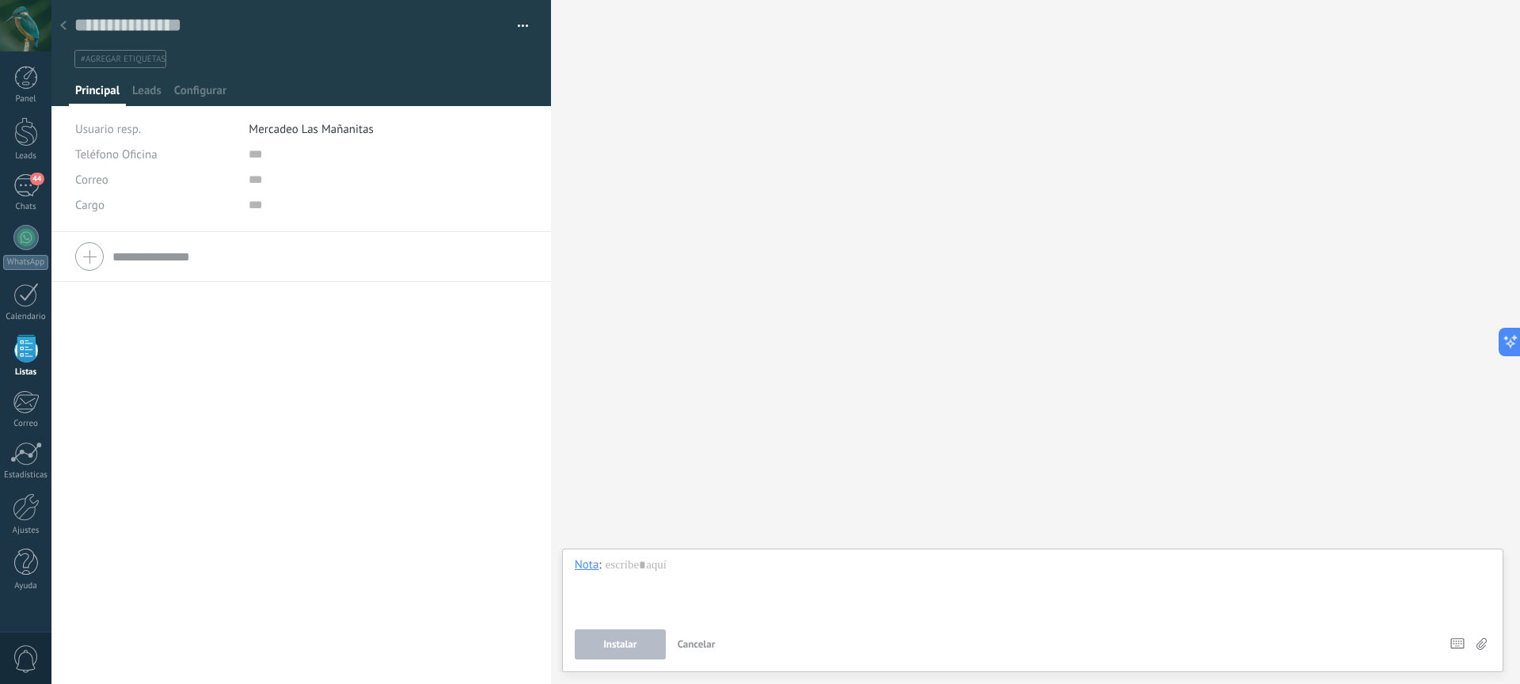
click at [304, 131] on span "Mercadeo Las Mañanitas" at bounding box center [311, 129] width 125 height 15
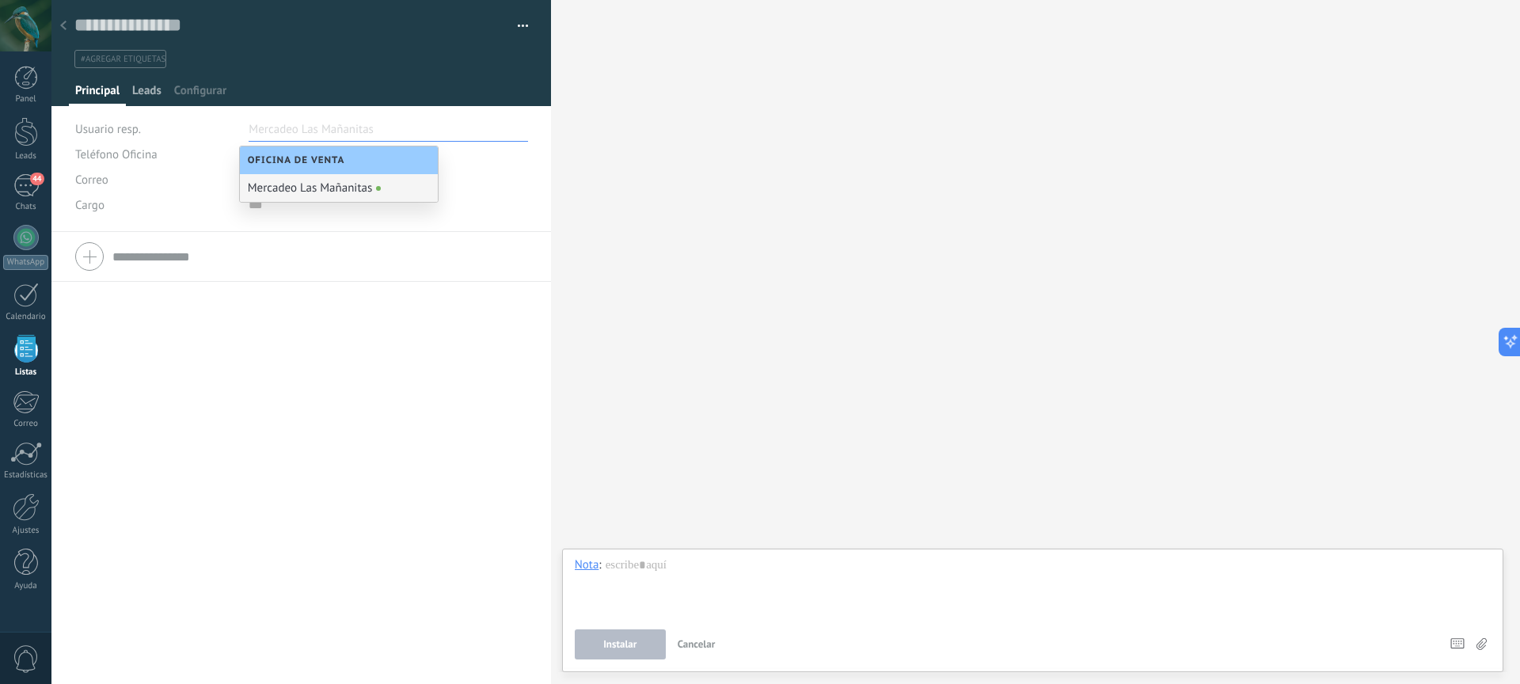
click at [152, 98] on span "Leads" at bounding box center [146, 94] width 29 height 23
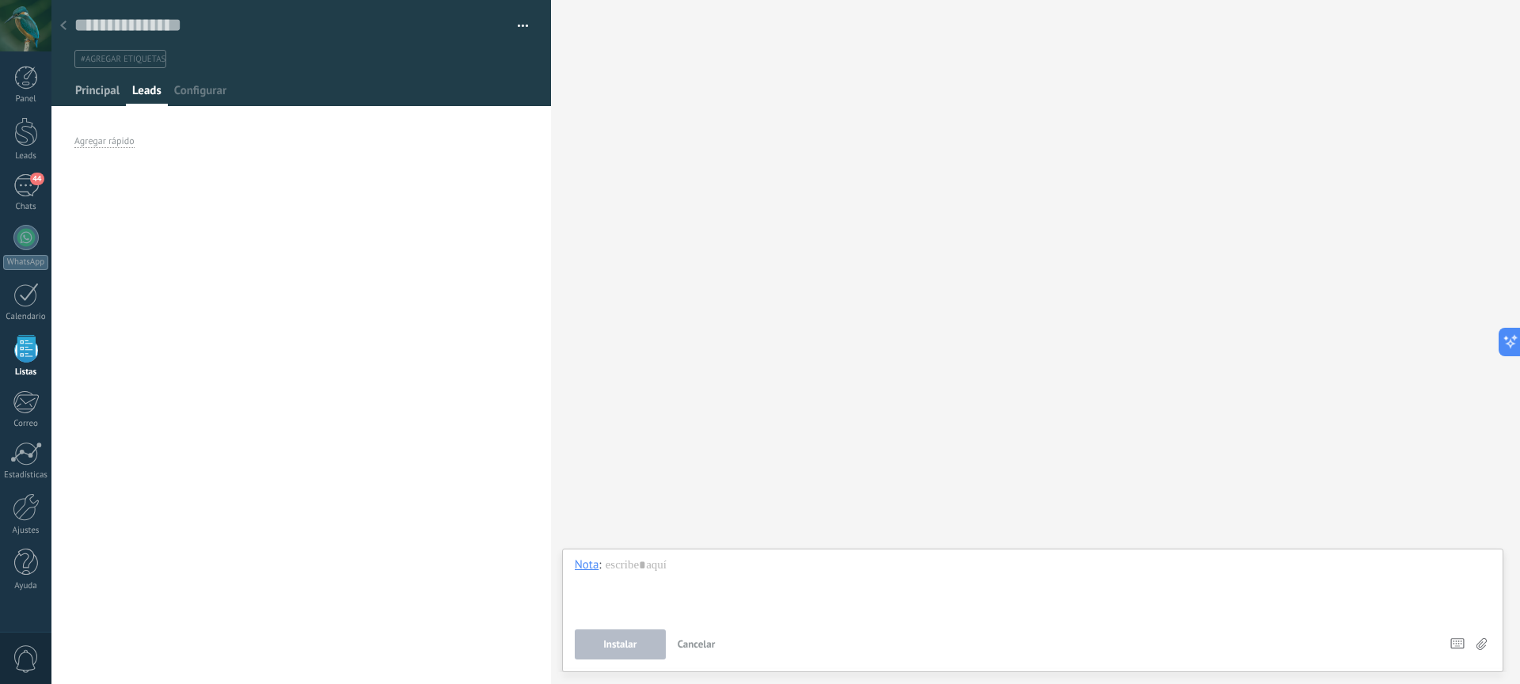
click at [102, 97] on span "Principal" at bounding box center [97, 94] width 44 height 23
click at [268, 158] on input "text" at bounding box center [367, 154] width 237 height 25
click at [140, 33] on input "text" at bounding box center [290, 25] width 432 height 24
click at [523, 27] on div "Copie el nombre Guardar y crear Administrar etiquetas" at bounding box center [301, 34] width 500 height 68
click at [519, 27] on span "button" at bounding box center [523, 28] width 11 height 3
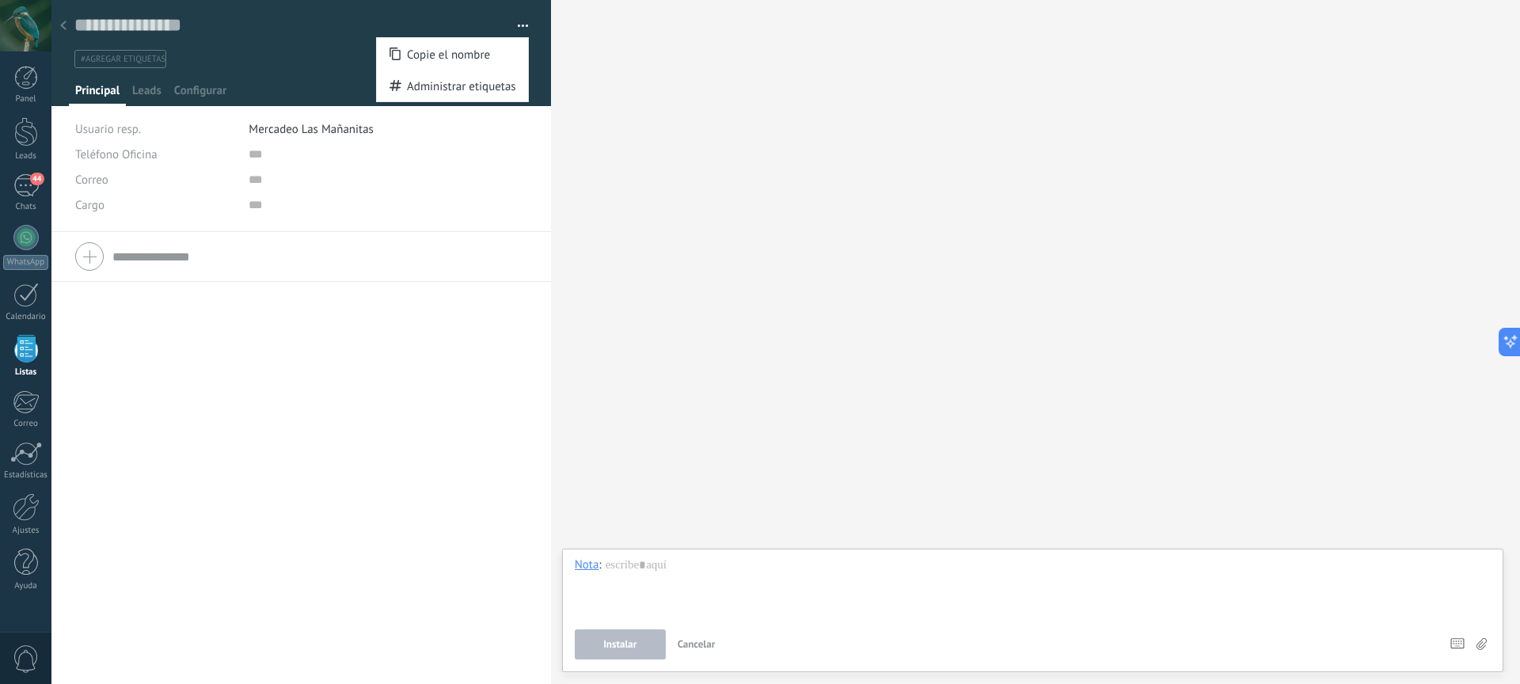
click at [325, 348] on div "Teléfono Oficina Ofic. directo Celular Fax Casa Otro Teléfono Oficina Llamar Co…" at bounding box center [301, 458] width 500 height 452
click at [525, 27] on div "Copie el nombre Guardar y crear Administrar etiquetas" at bounding box center [301, 34] width 500 height 68
click at [522, 24] on div "Copie el nombre Guardar y crear Administrar etiquetas" at bounding box center [301, 34] width 500 height 68
click at [517, 24] on button "button" at bounding box center [517, 26] width 23 height 24
click at [504, 86] on span "Administrar etiquetas" at bounding box center [461, 86] width 109 height 32
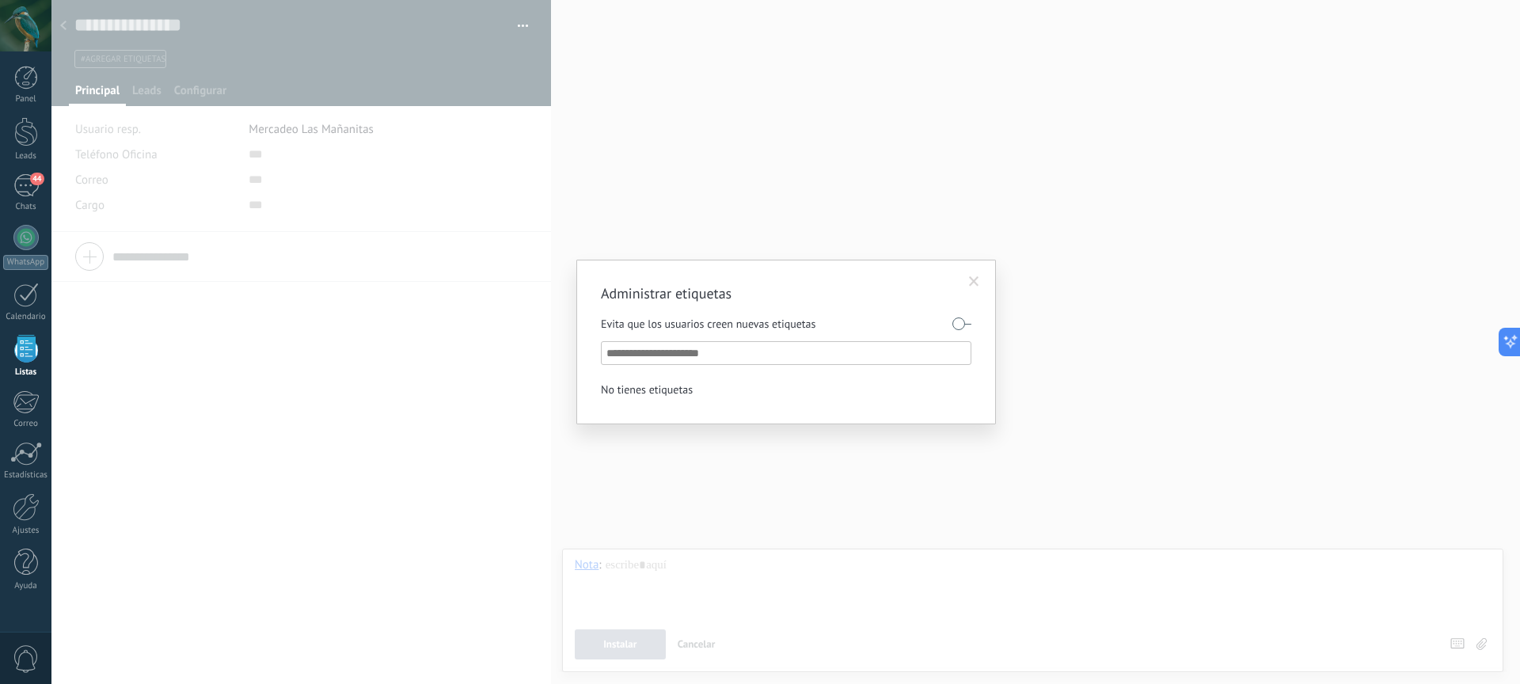
click at [744, 355] on input "text" at bounding box center [787, 353] width 361 height 19
click at [976, 276] on span at bounding box center [974, 281] width 10 height 11
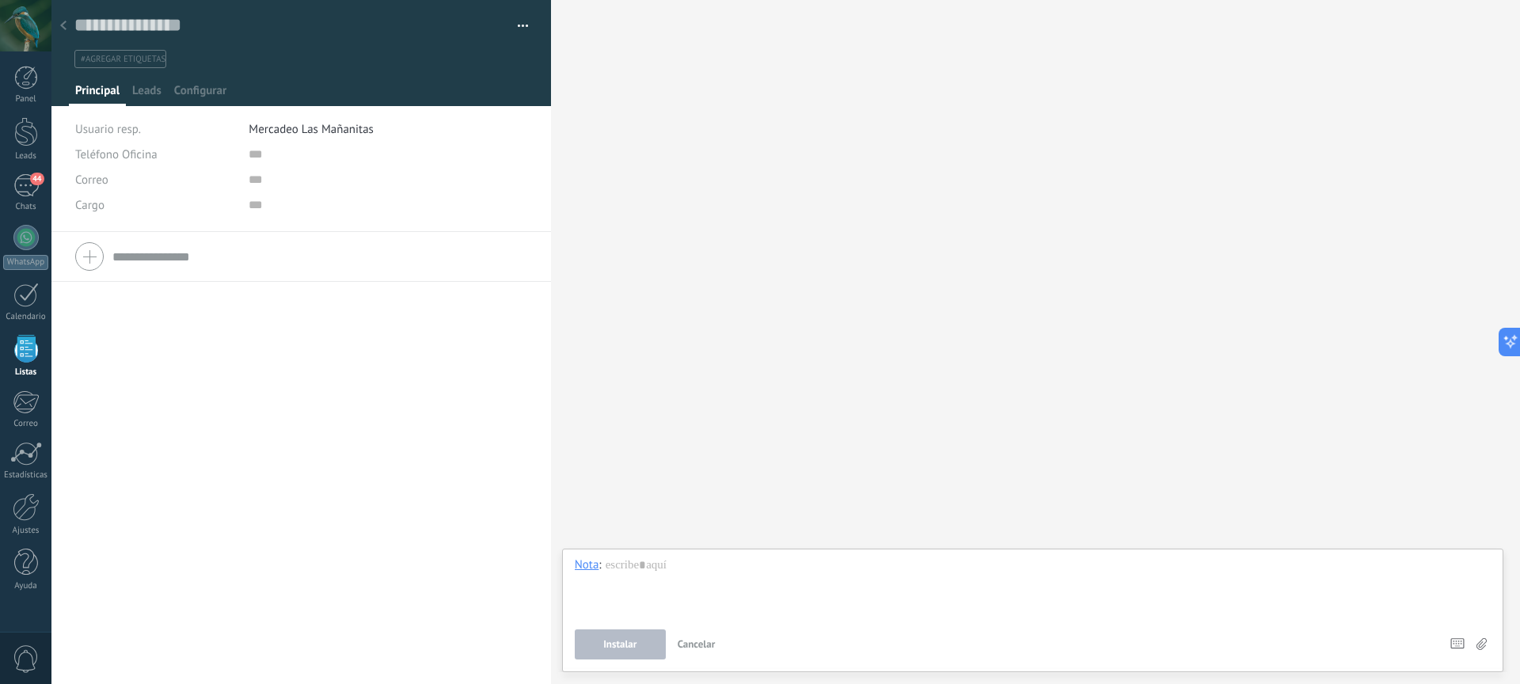
click at [67, 23] on div at bounding box center [63, 26] width 22 height 31
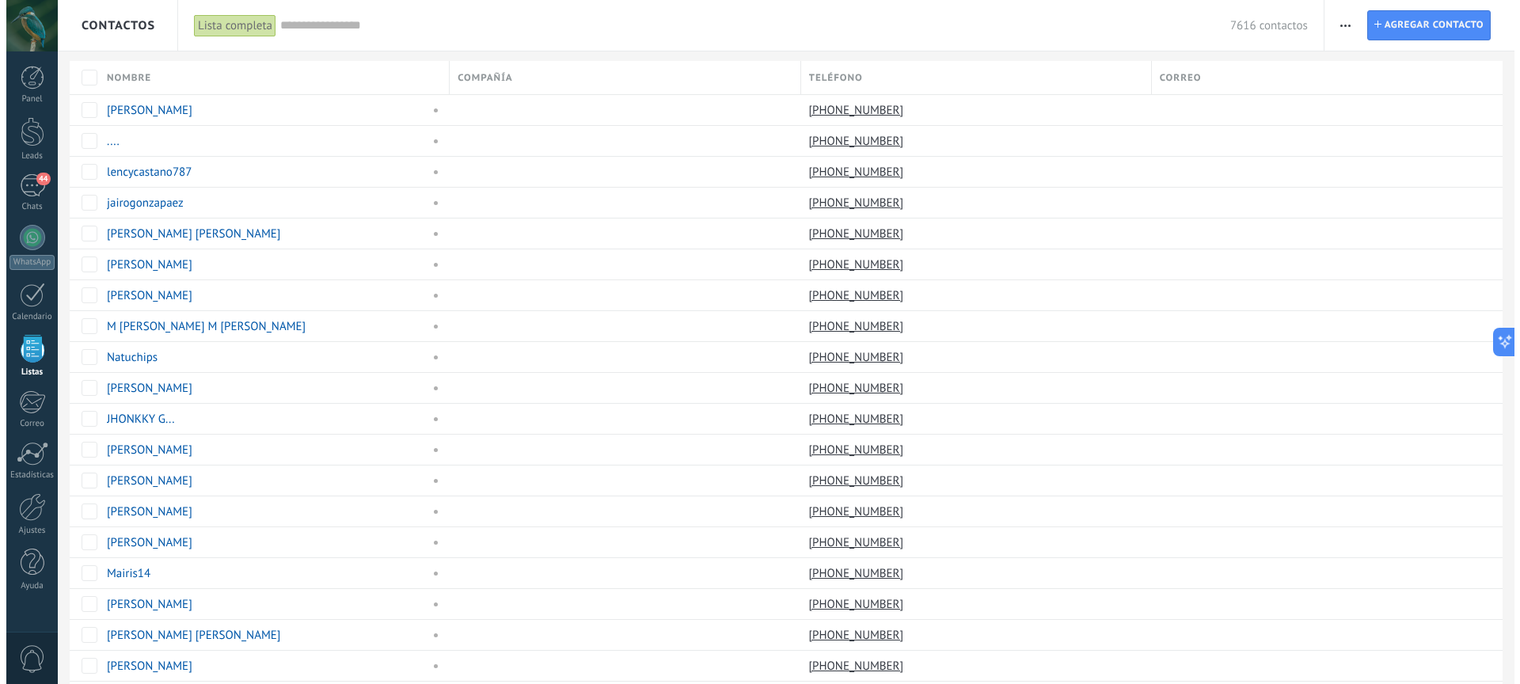
scroll to position [3, 0]
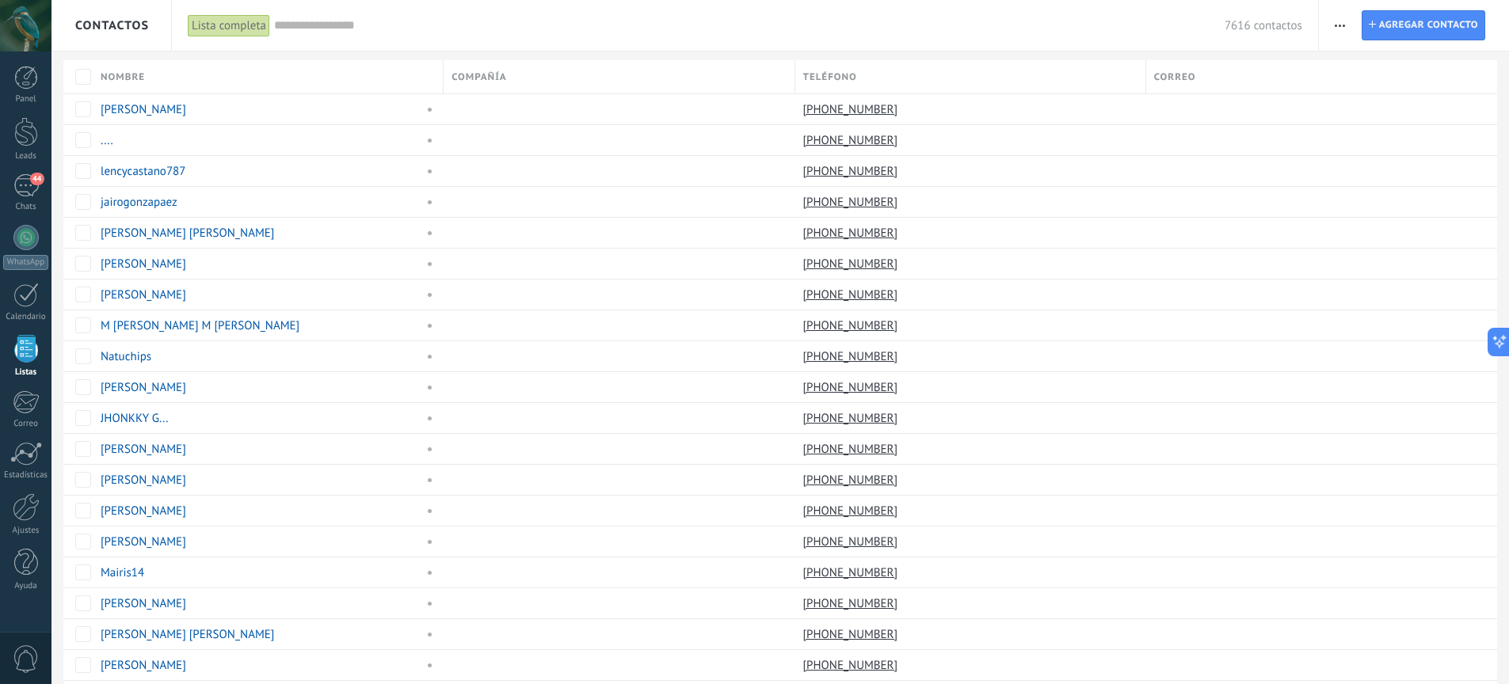
click at [1339, 26] on use "button" at bounding box center [1339, 26] width 10 height 2
click at [1378, 226] on span "Procesos empresariales" at bounding box center [1408, 226] width 118 height 32
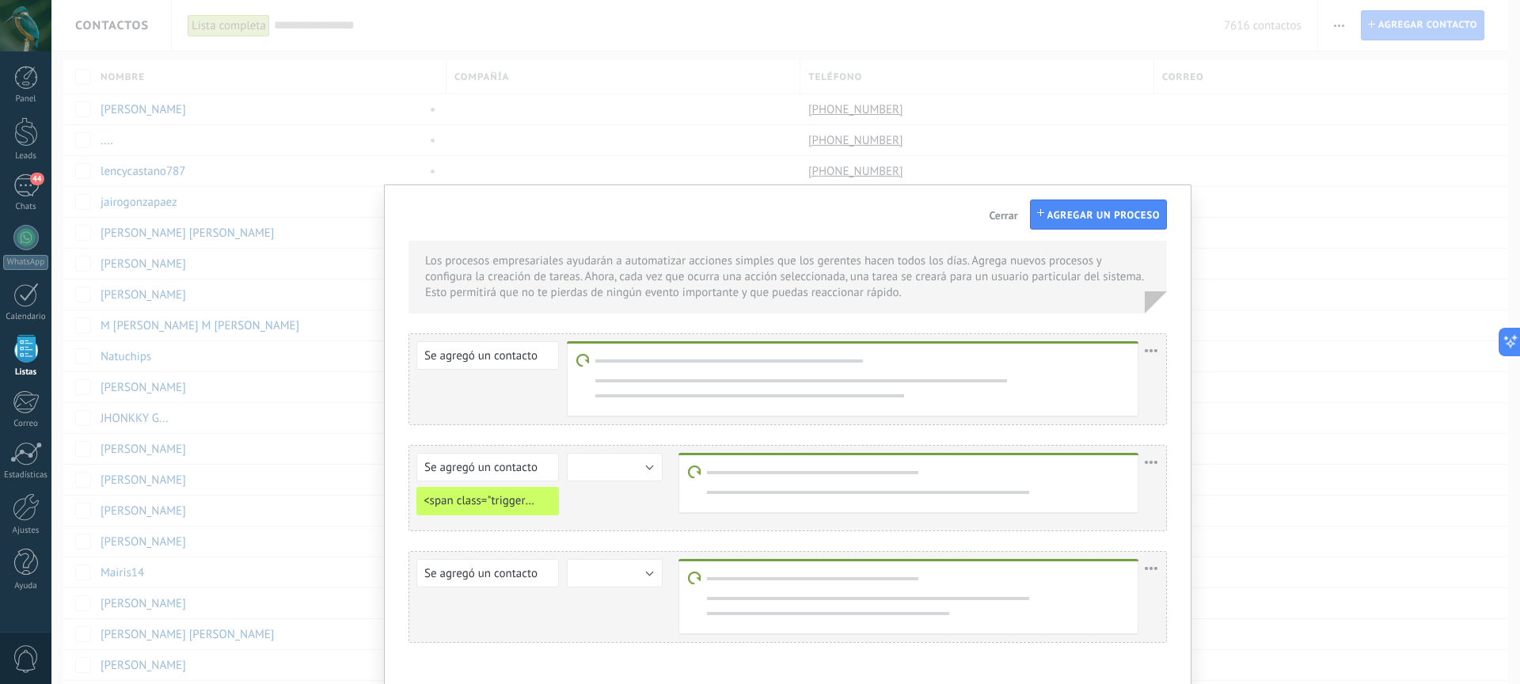
scroll to position [74, 0]
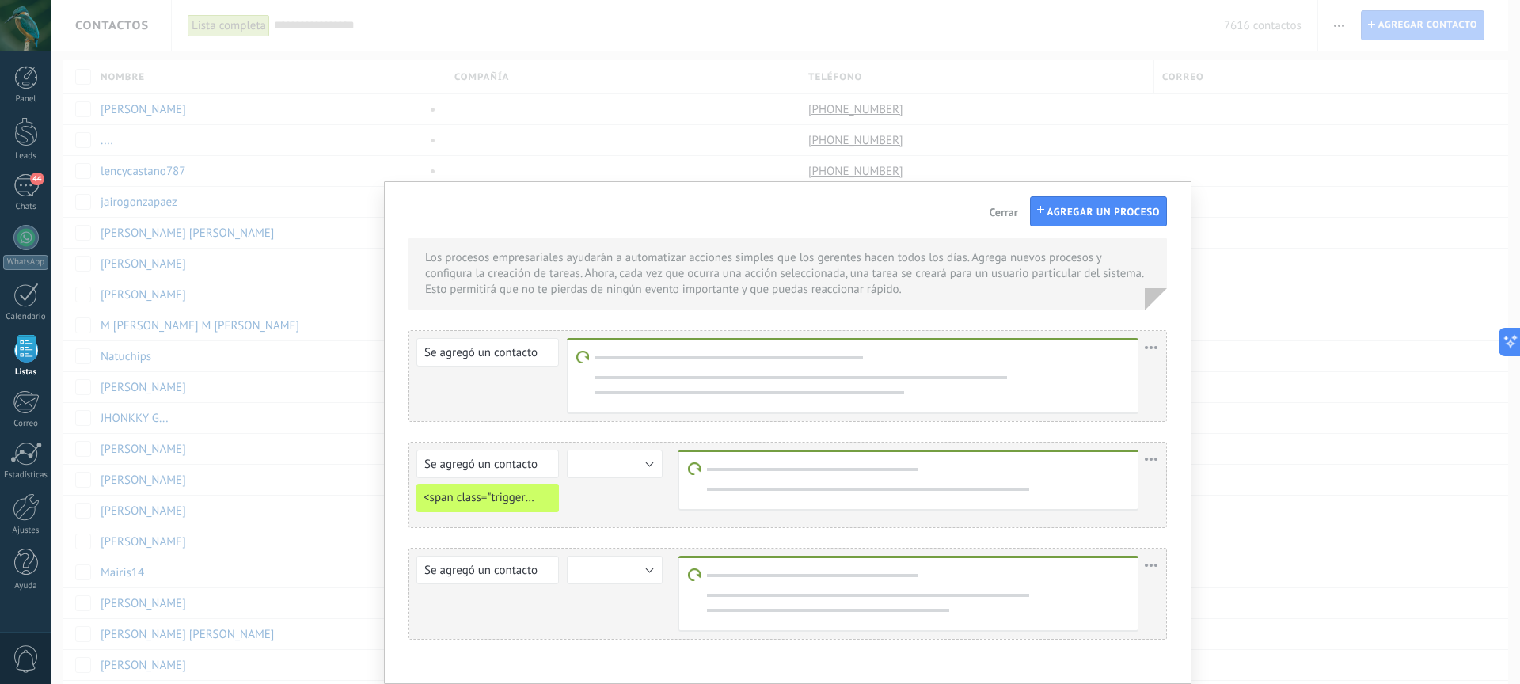
click at [1294, 321] on div "Los procesos empresariales ayudarán a automatizar acciones simples que los gere…" at bounding box center [785, 342] width 1469 height 684
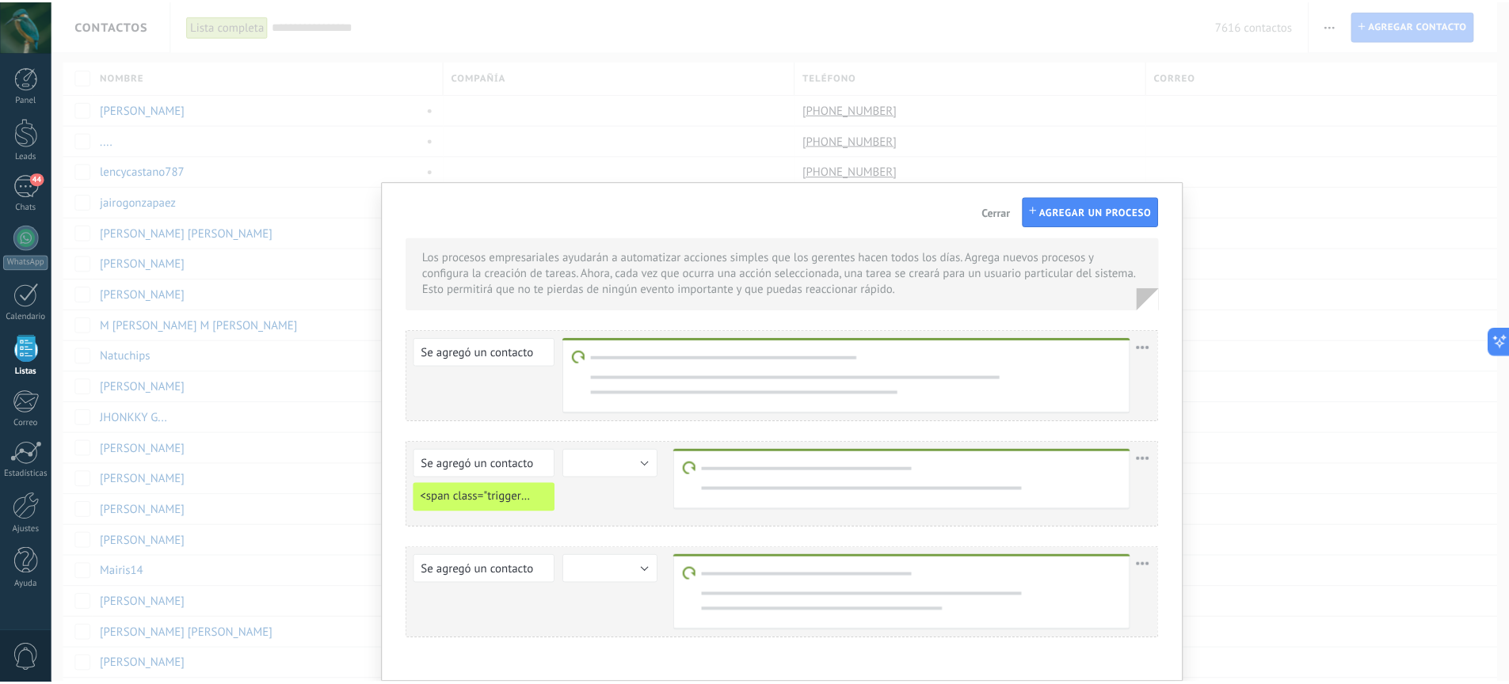
scroll to position [0, 0]
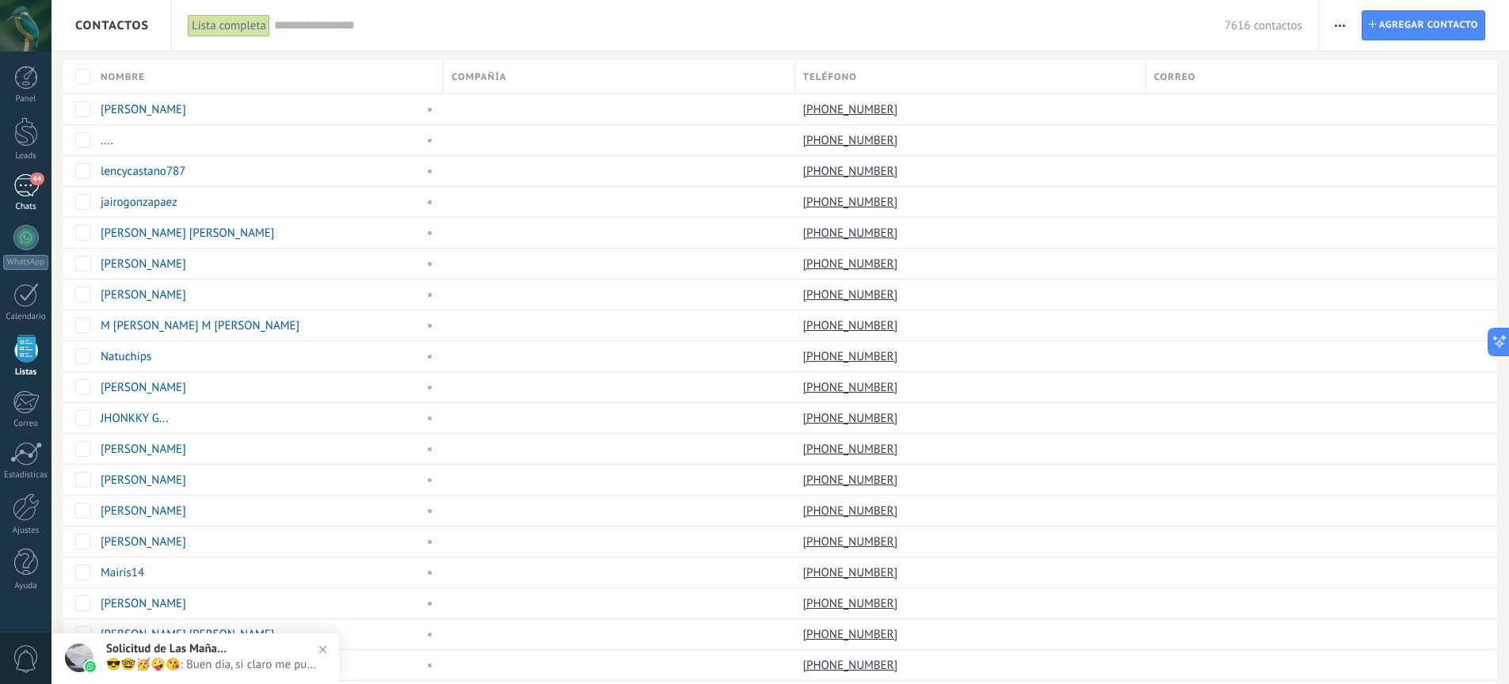
click at [40, 185] on link "44 Chats" at bounding box center [25, 193] width 51 height 38
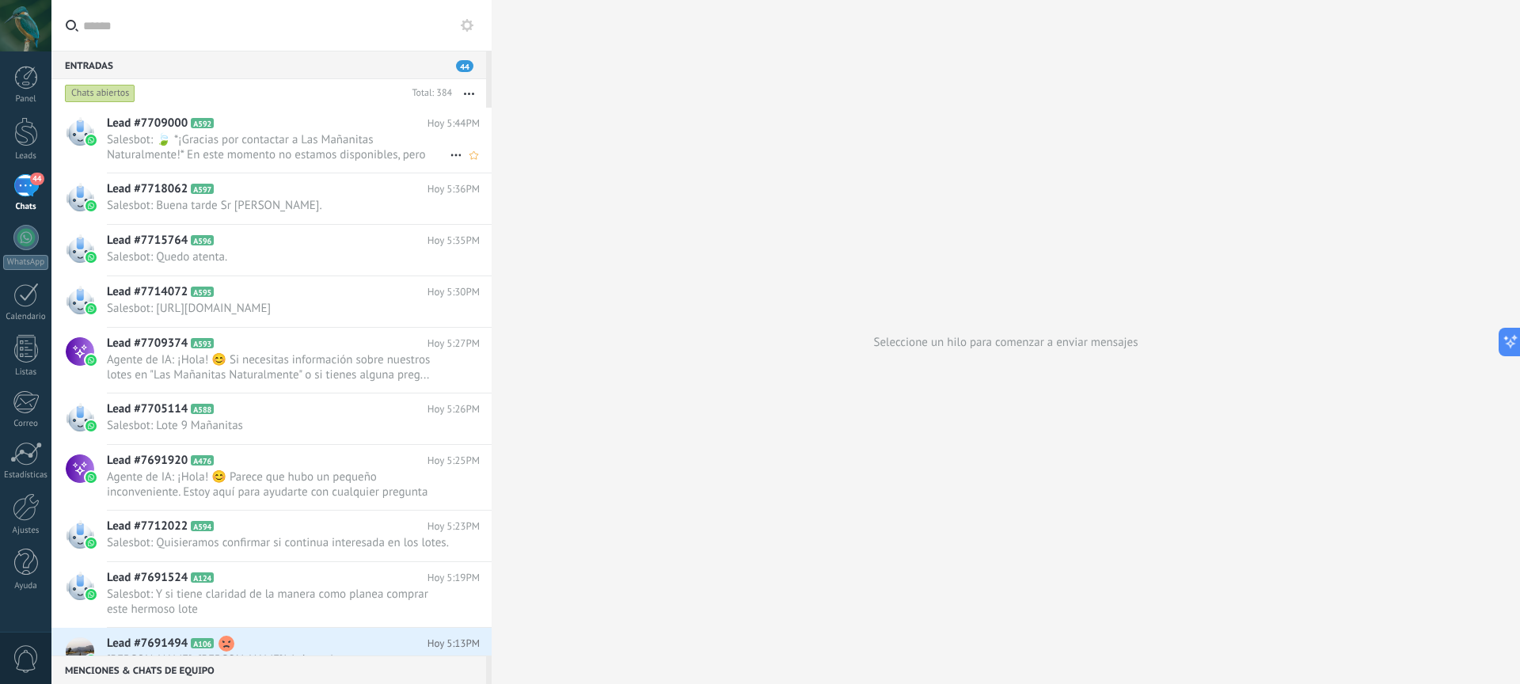
click at [356, 141] on span "Salesbot: 🍃 *¡Gracias por contactar a Las Mañanitas Naturalmente!* En este mome…" at bounding box center [278, 147] width 343 height 30
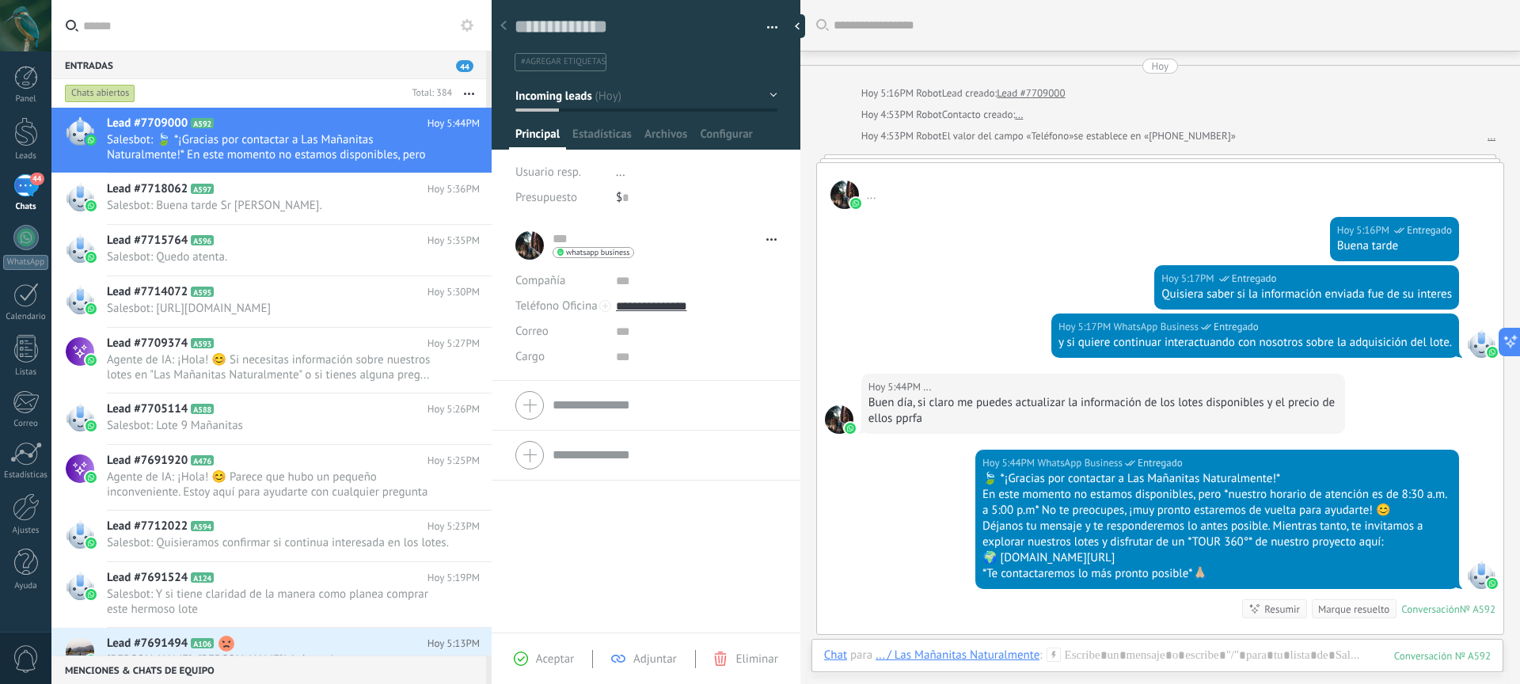
click at [835, 414] on div at bounding box center [839, 419] width 29 height 29
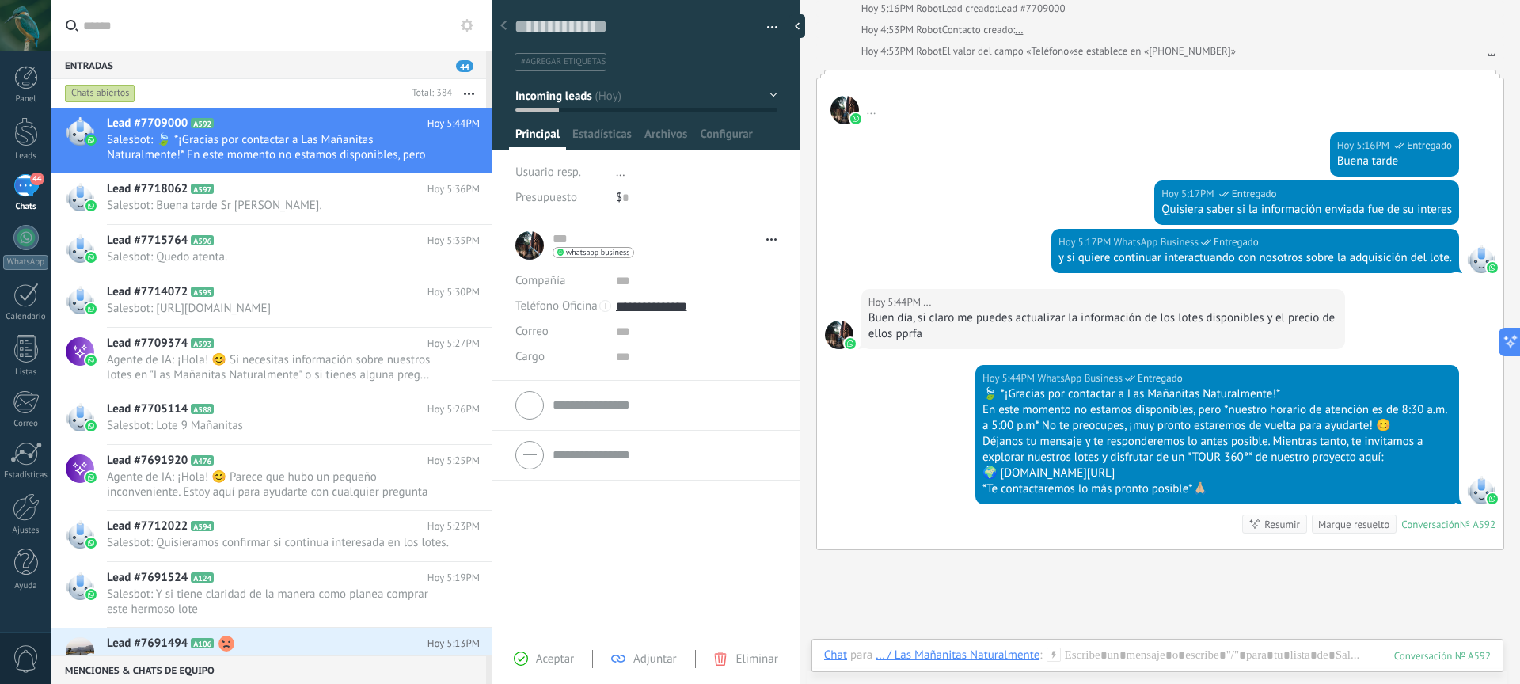
scroll to position [89, 0]
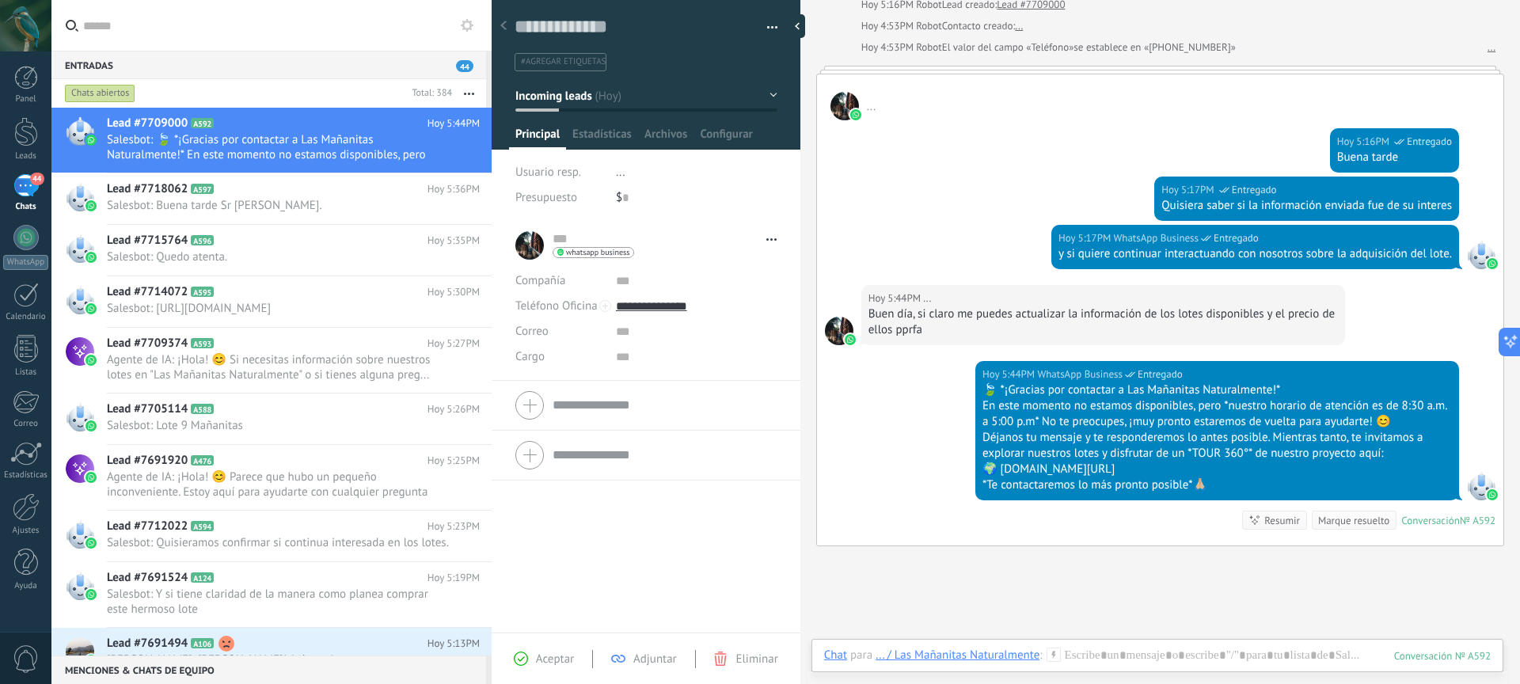
click at [1247, 617] on div "Buscar Carga más Hoy Hoy 5:16PM Robot Lead creado: Lead #7709000 Hoy 4:53PM Rob…" at bounding box center [1161, 367] width 720 height 912
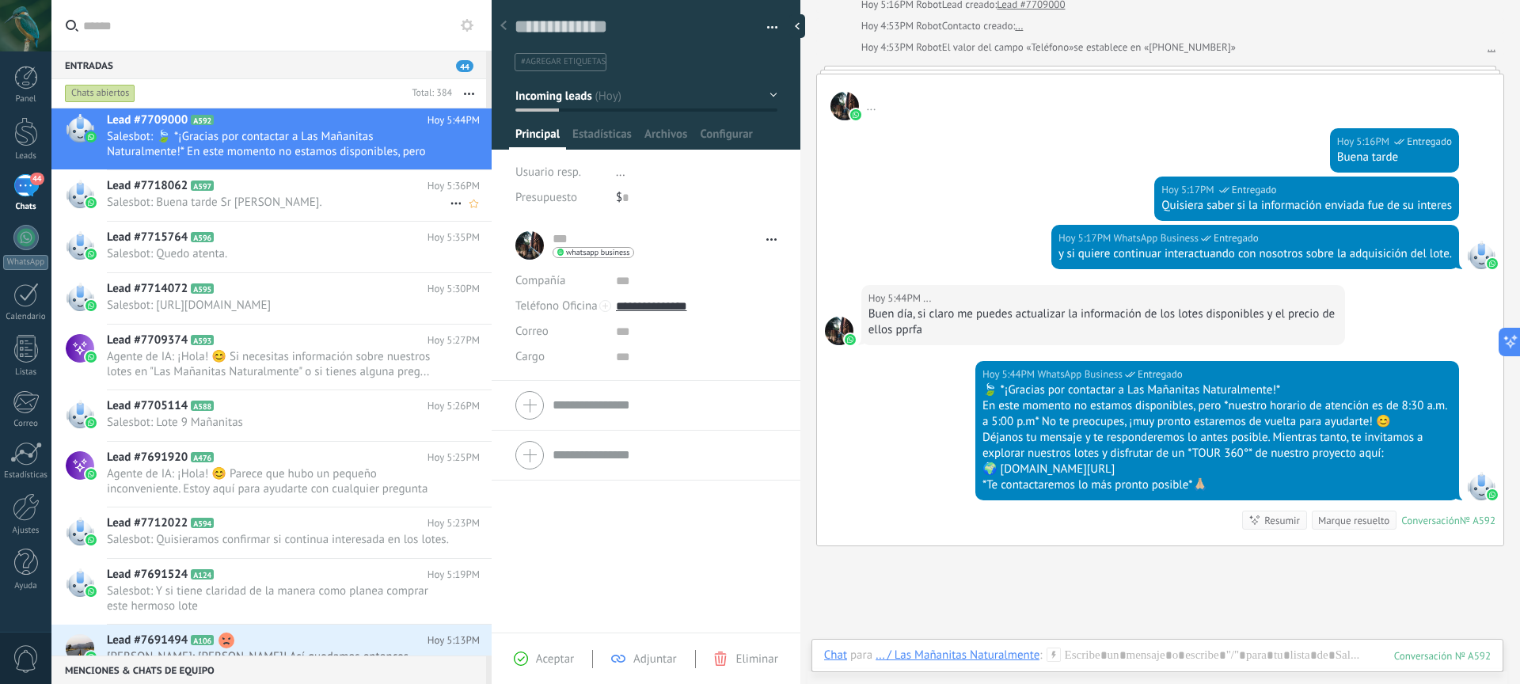
click at [290, 211] on div "Lead #7718062 A597 Hoy 5:36PM Salesbot: Buena tarde Sr Luis." at bounding box center [299, 195] width 385 height 50
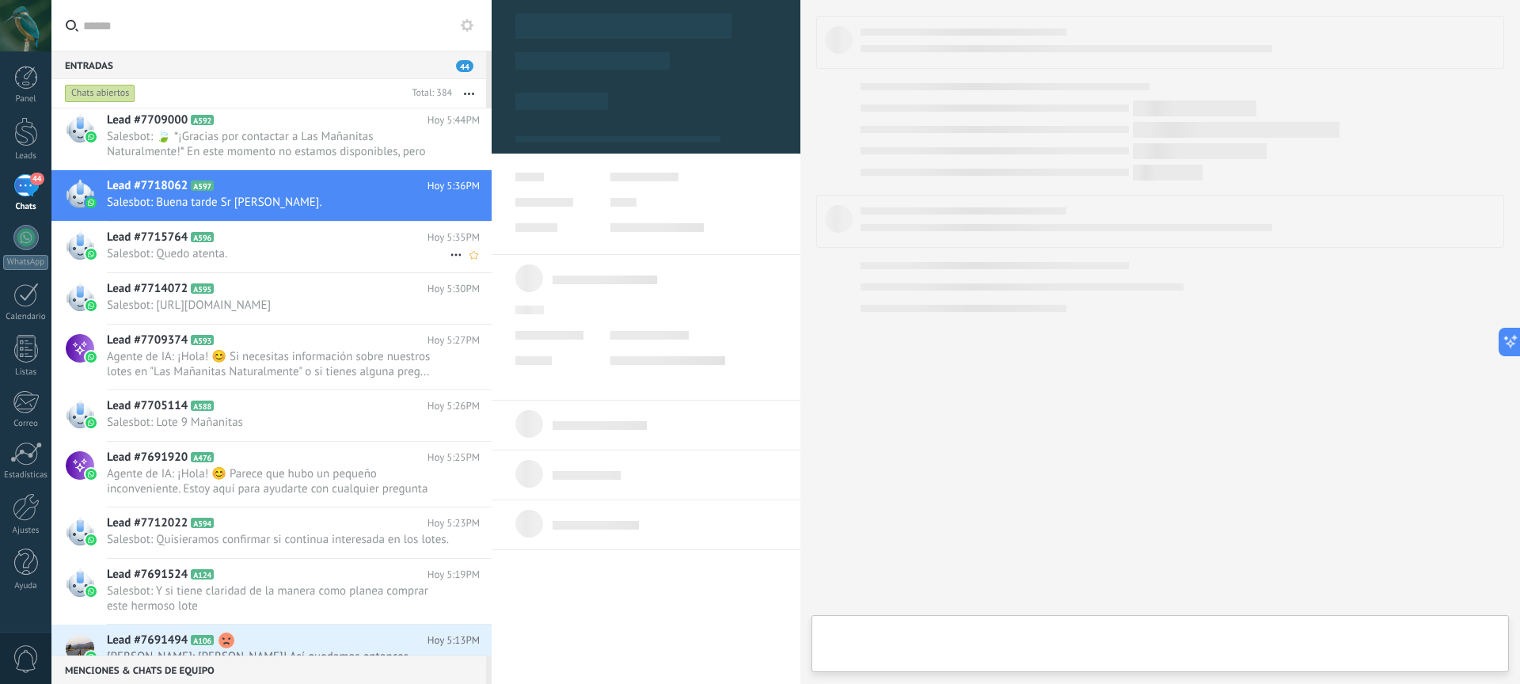
type textarea "**********"
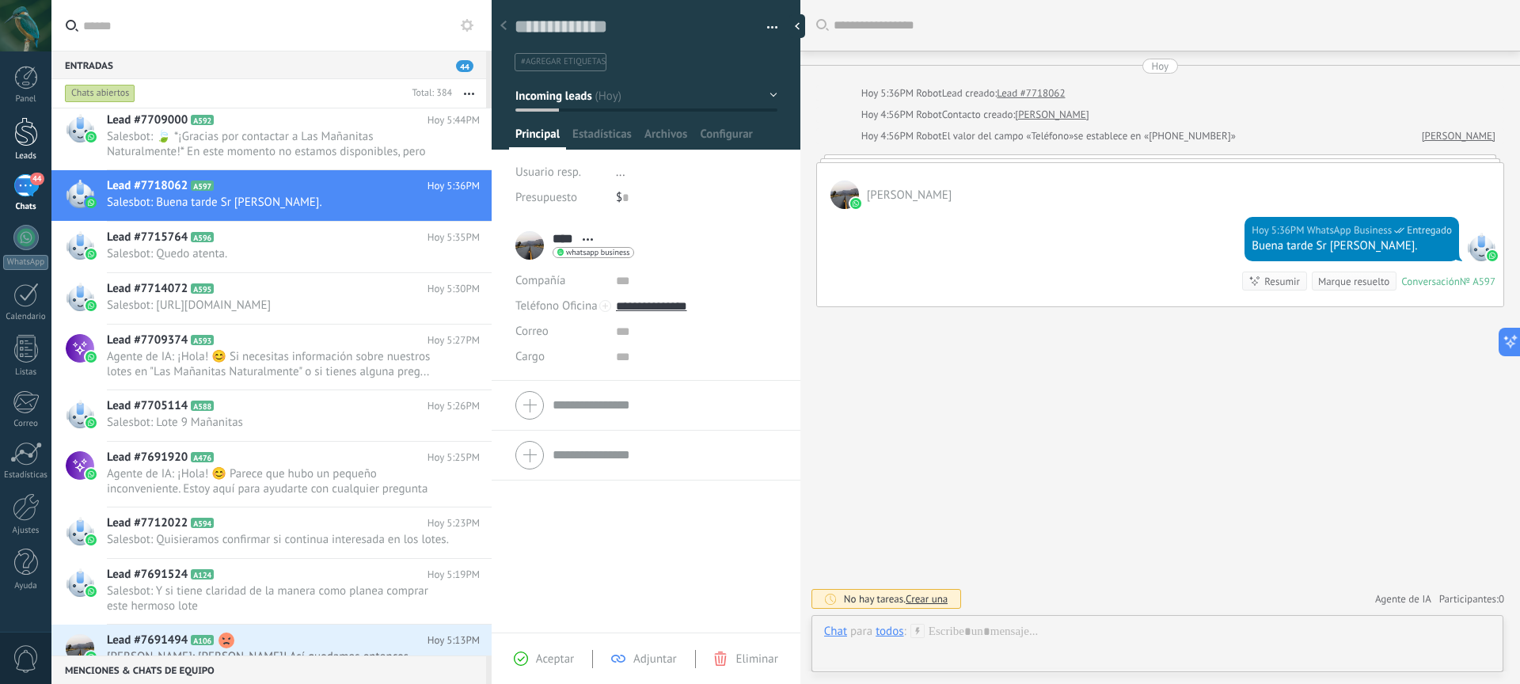
click at [36, 138] on div at bounding box center [26, 131] width 24 height 29
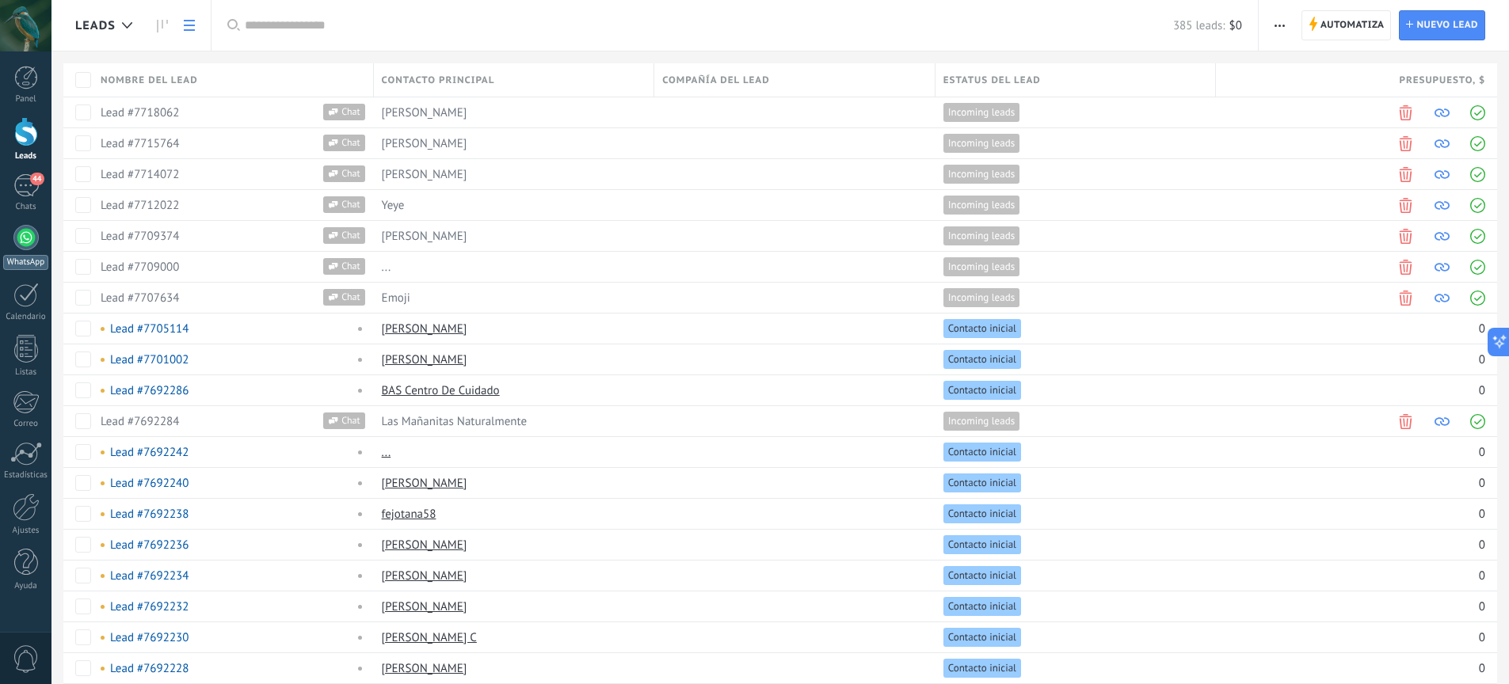
click at [33, 248] on link "WhatsApp" at bounding box center [25, 247] width 51 height 45
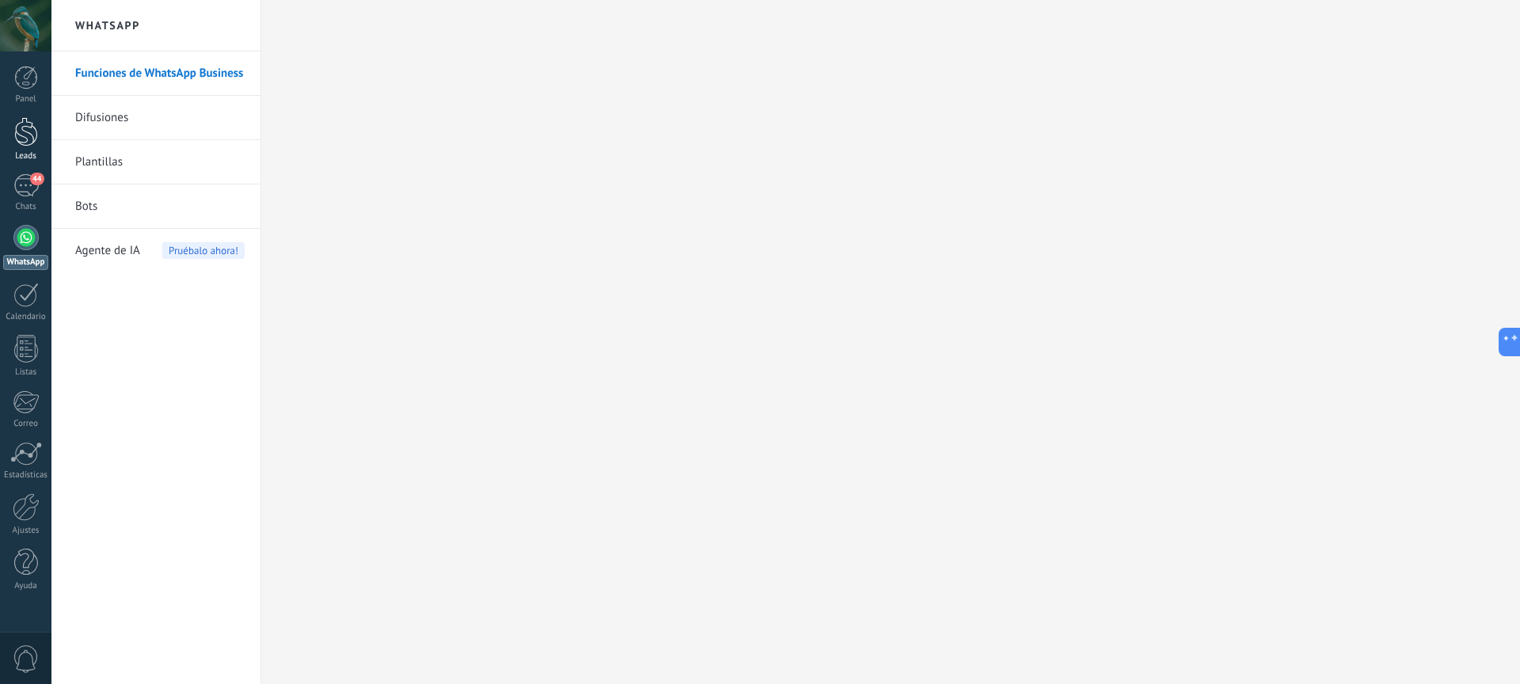
click at [25, 135] on div at bounding box center [26, 131] width 24 height 29
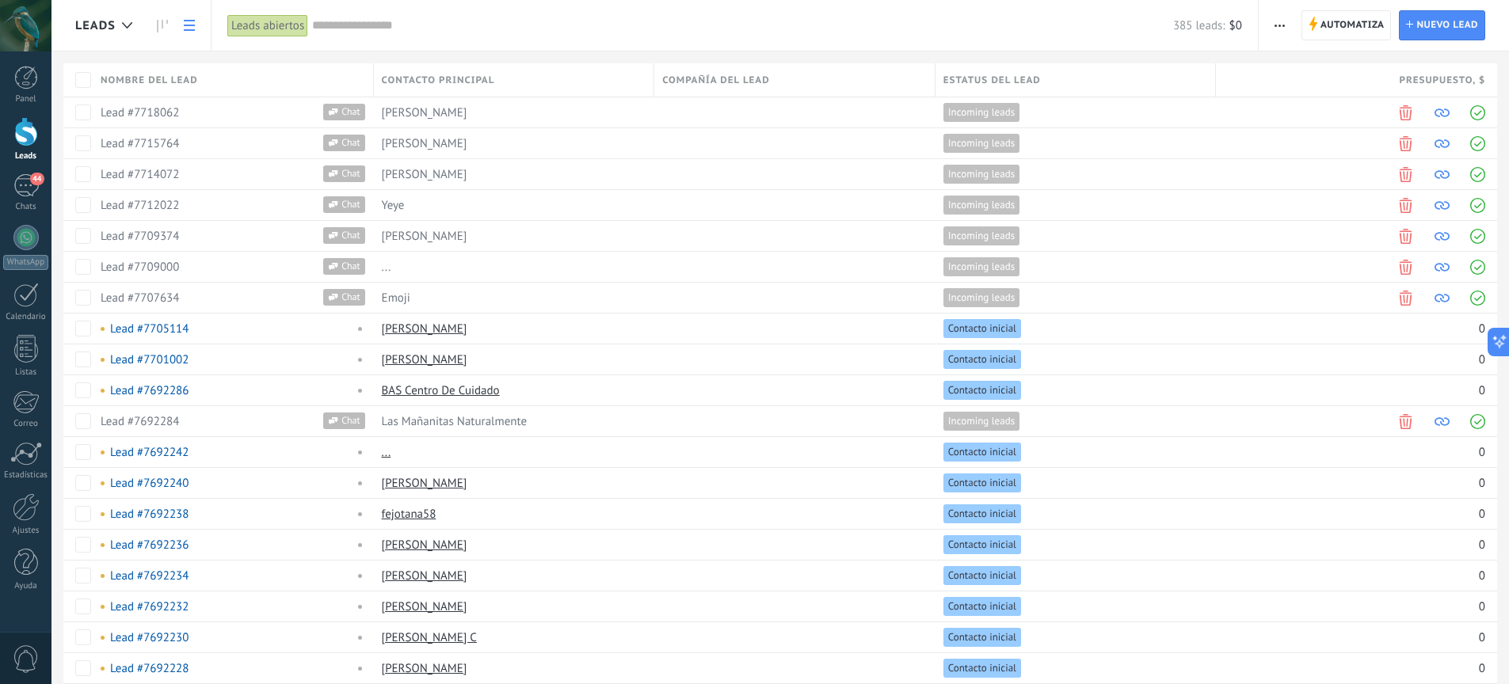
click at [371, 27] on input "text" at bounding box center [742, 25] width 861 height 17
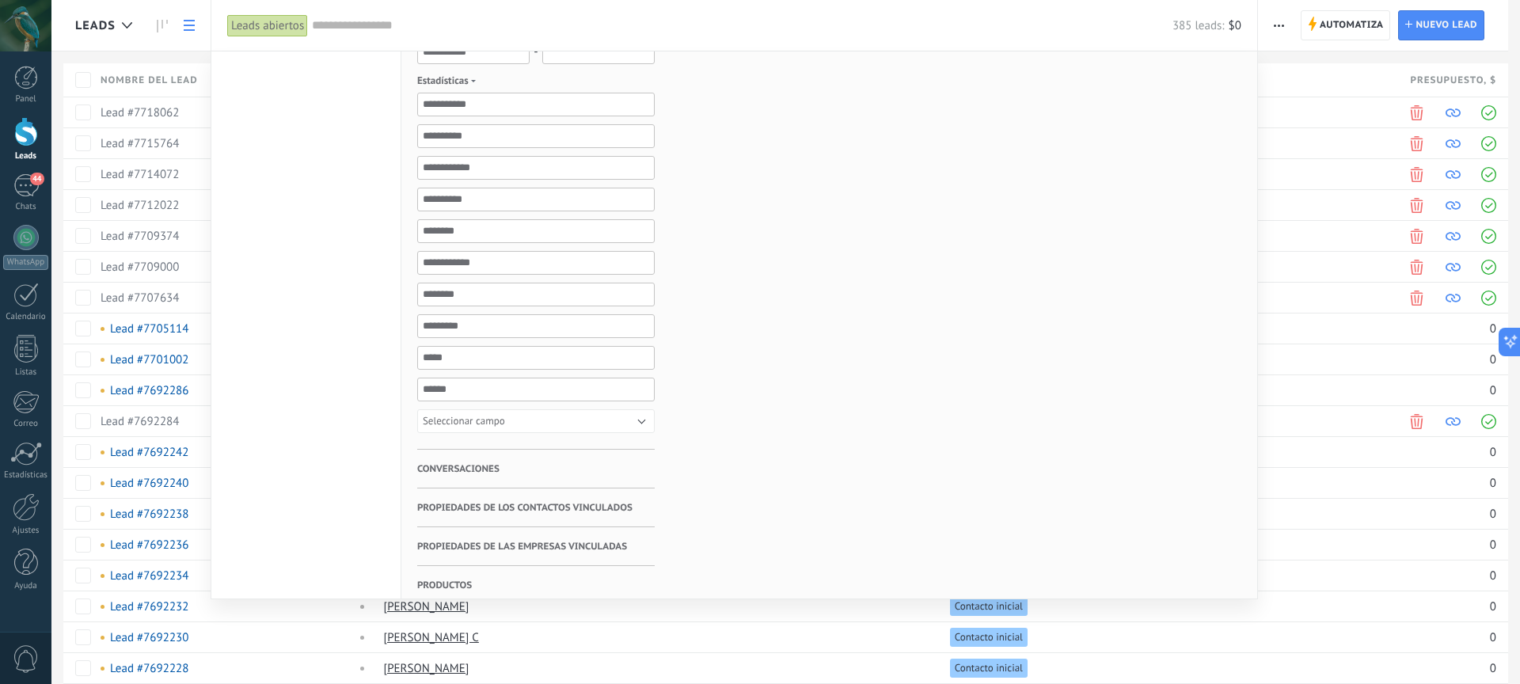
scroll to position [348, 0]
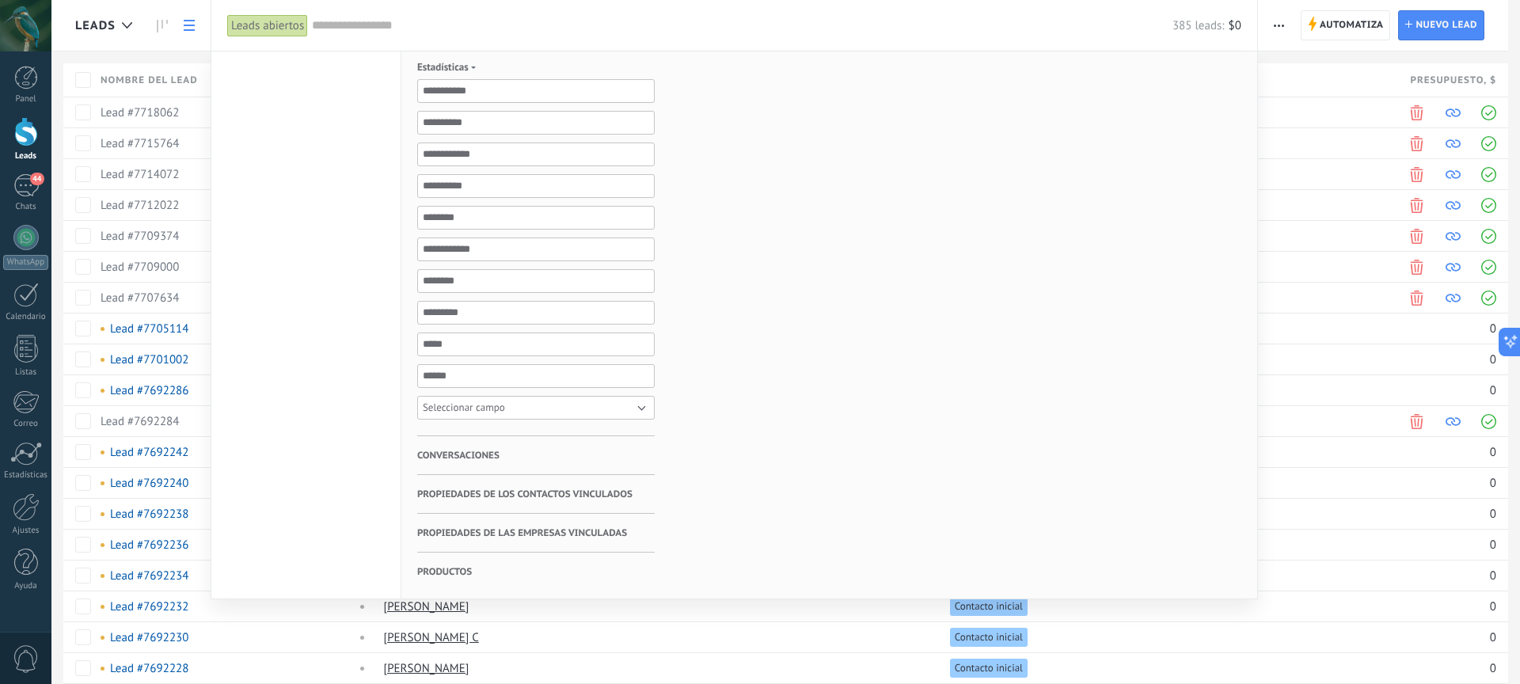
click at [589, 411] on button "Seleccionar campo" at bounding box center [536, 408] width 238 height 24
click at [847, 383] on div "Etiquetas Administrar etiquetas No tienes etiquetas conectadas" at bounding box center [774, 151] width 238 height 895
click at [532, 467] on h3 "Conversaciones" at bounding box center [536, 455] width 238 height 38
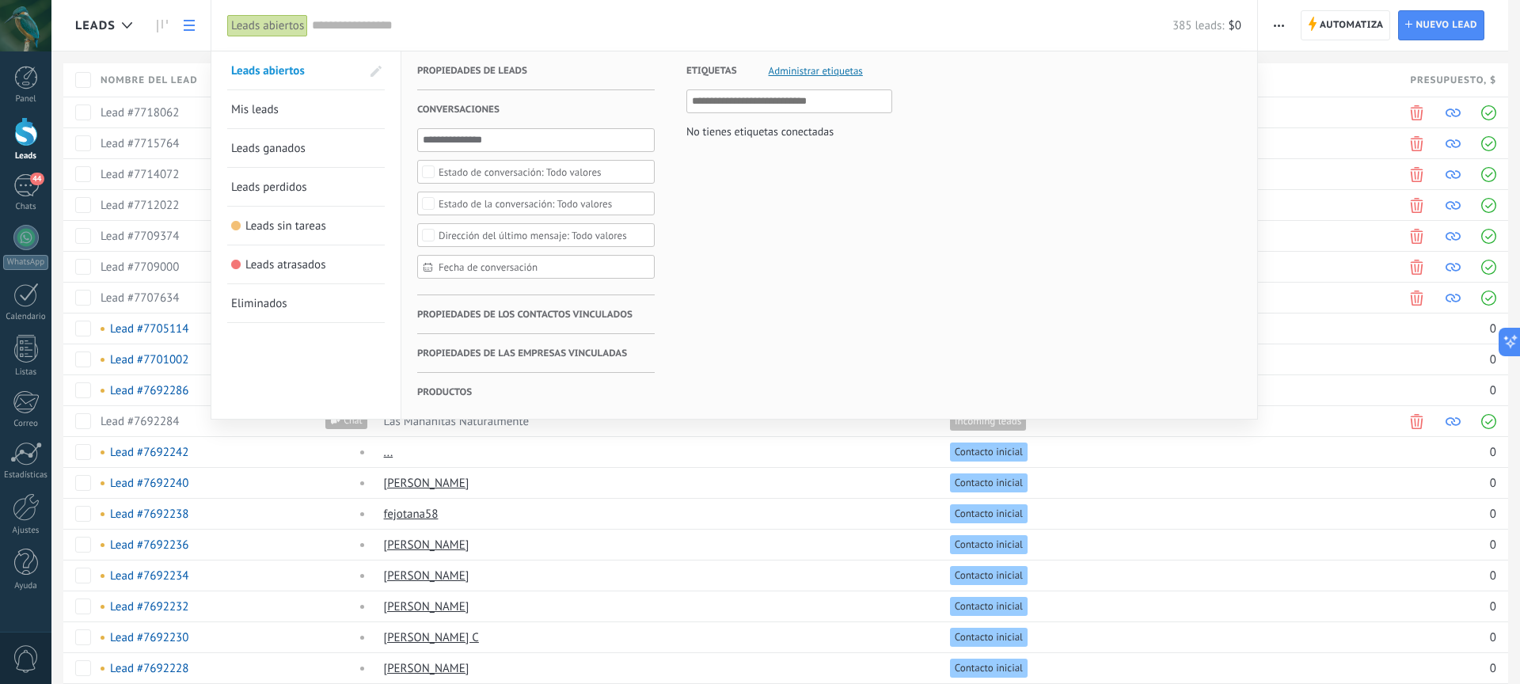
scroll to position [0, 0]
click at [1338, 189] on div at bounding box center [760, 342] width 1520 height 684
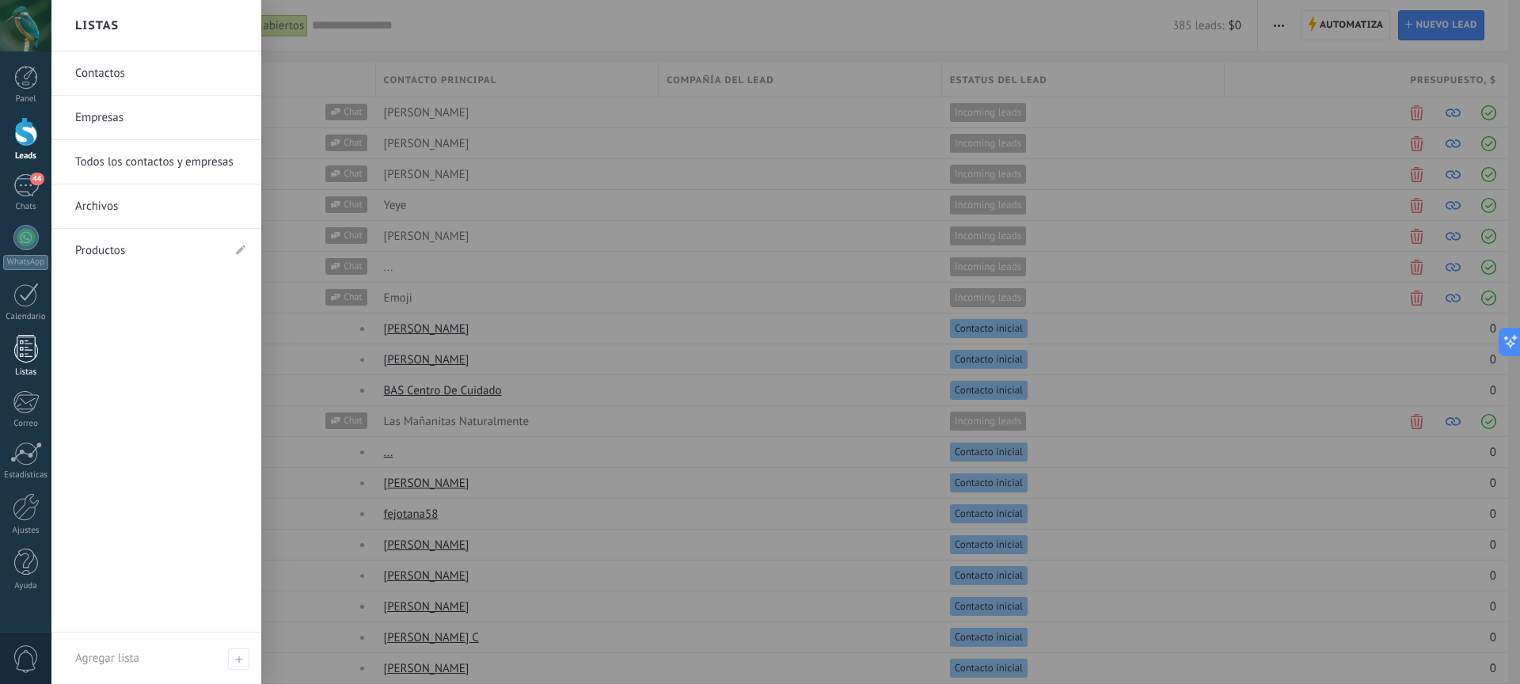
click at [35, 348] on div at bounding box center [26, 349] width 24 height 28
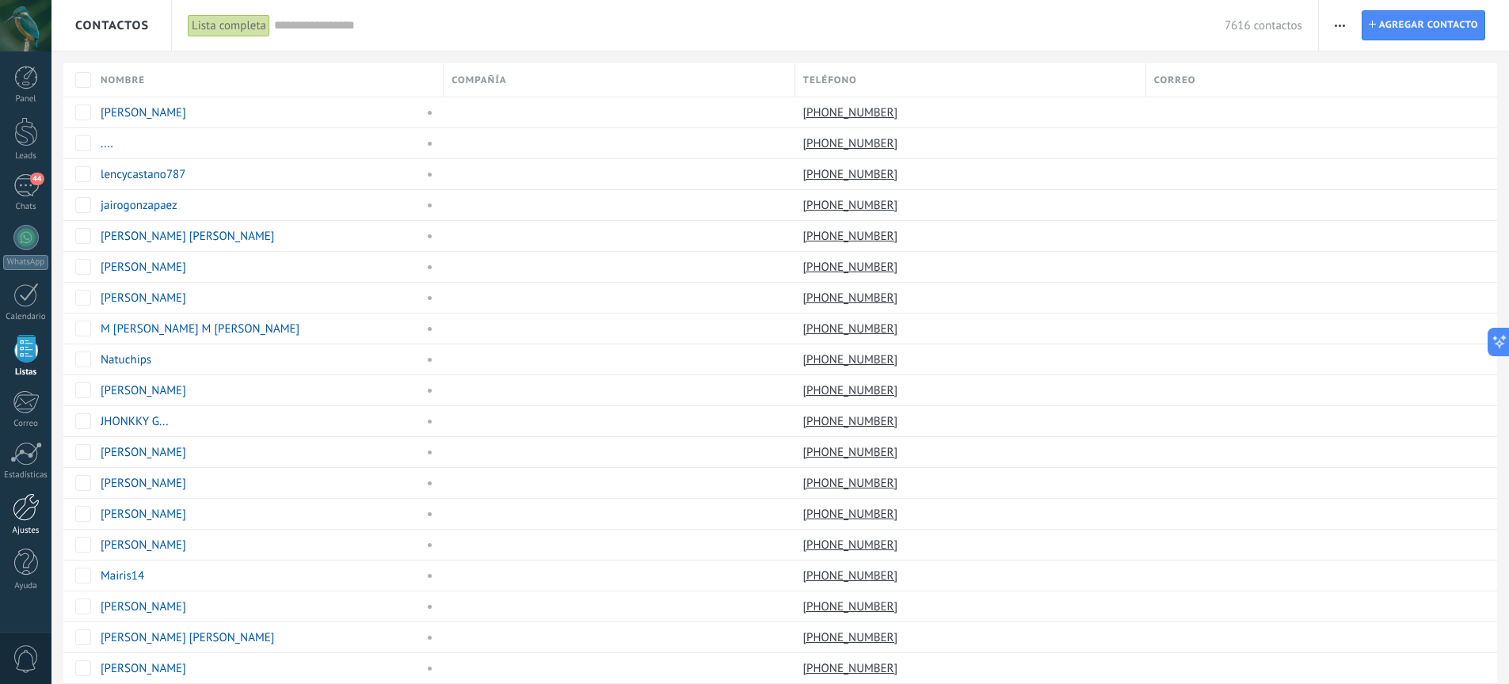
click at [36, 500] on div at bounding box center [26, 507] width 27 height 28
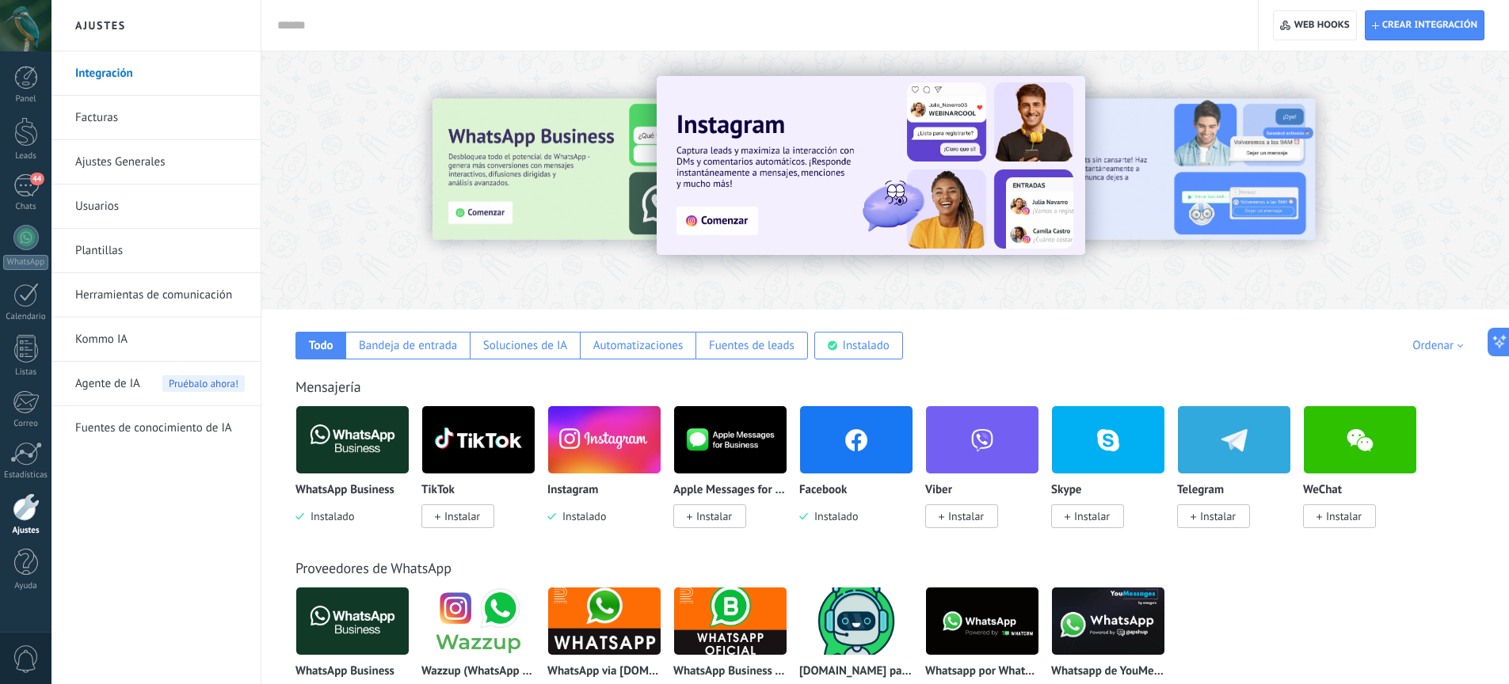
click at [870, 450] on img at bounding box center [856, 440] width 112 height 77
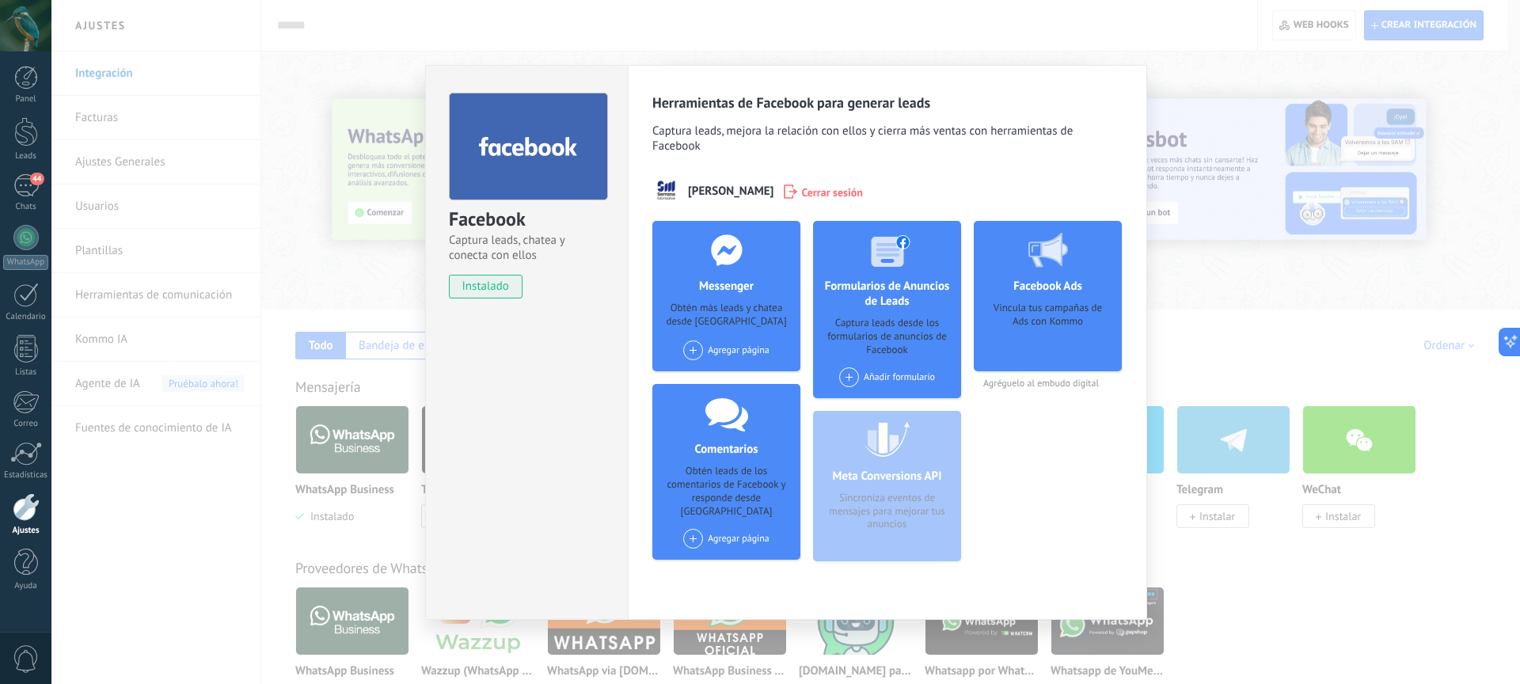
click at [881, 375] on div "Añadir formulario" at bounding box center [887, 377] width 96 height 20
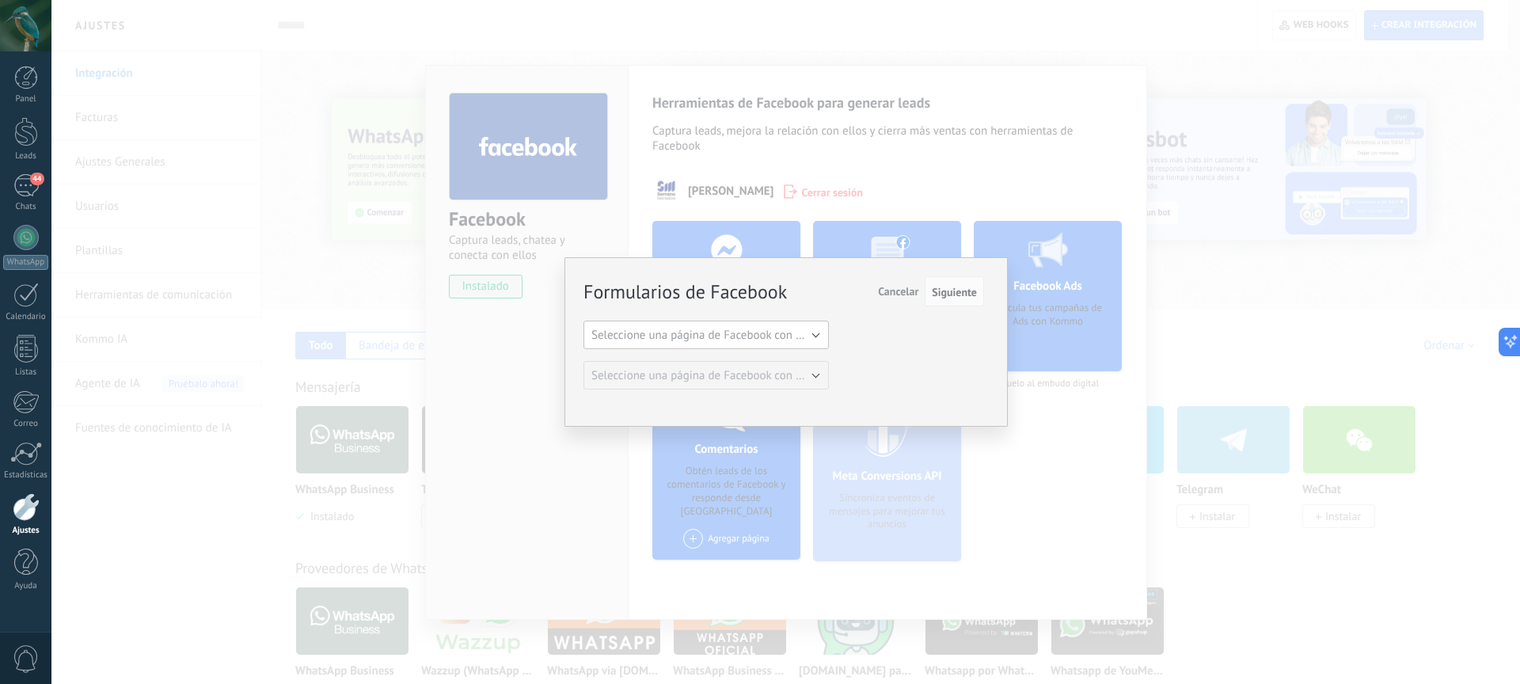
click at [733, 333] on span "Seleccione una página de Facebook con formas" at bounding box center [711, 335] width 239 height 15
click at [714, 364] on span "Las Mañanitas Naturalmente" at bounding box center [698, 362] width 249 height 15
click at [732, 380] on span "Seleccione una página de Facebook con formas" at bounding box center [711, 375] width 239 height 15
click at [698, 405] on span "FORMULARIO ABRIL 2024-copy" at bounding box center [698, 402] width 249 height 15
click at [970, 291] on span "Siguiente" at bounding box center [954, 292] width 45 height 11
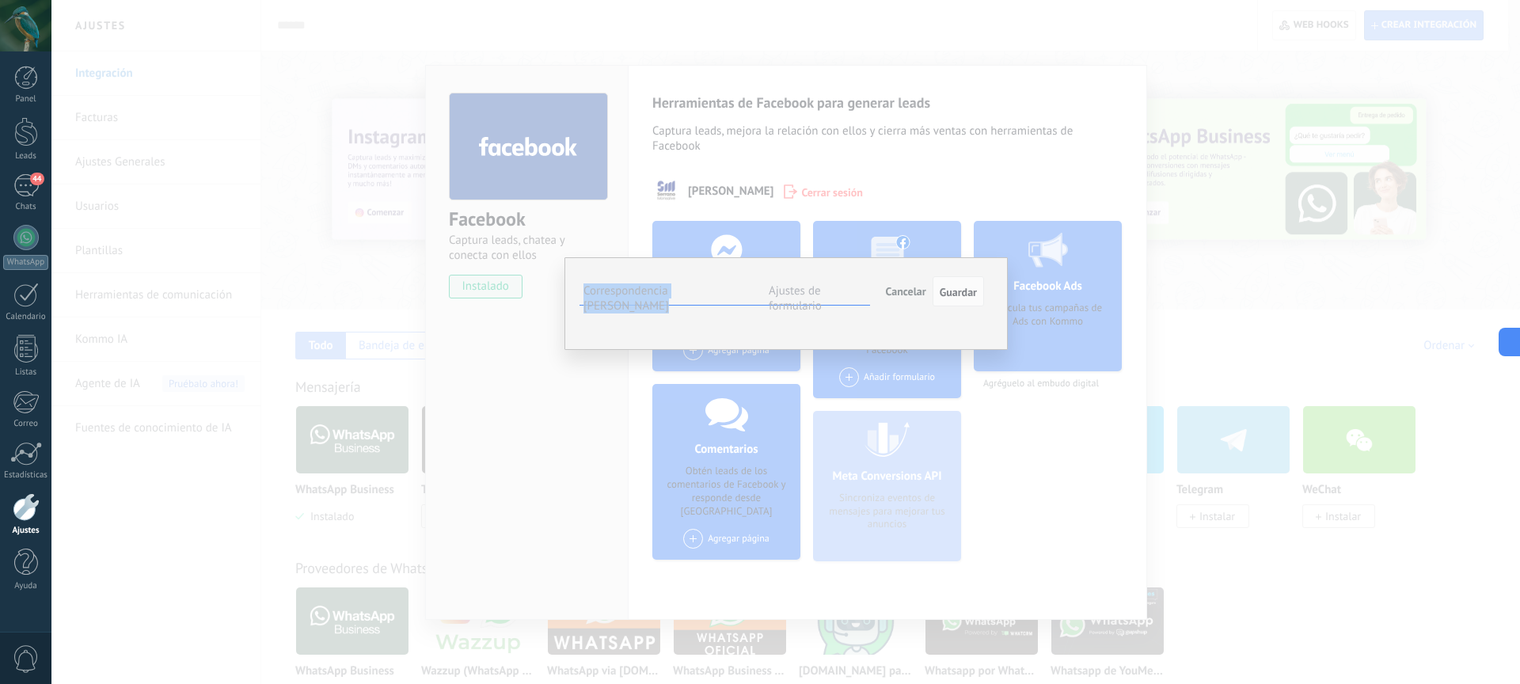
drag, startPoint x: 833, startPoint y: 265, endPoint x: 850, endPoint y: 178, distance: 87.9
click at [850, 178] on div "**********" at bounding box center [785, 342] width 1469 height 684
click at [0, 0] on span "Seleccionar campo" at bounding box center [0, 0] width 0 height 0
click at [910, 306] on div "**********" at bounding box center [784, 292] width 401 height 29
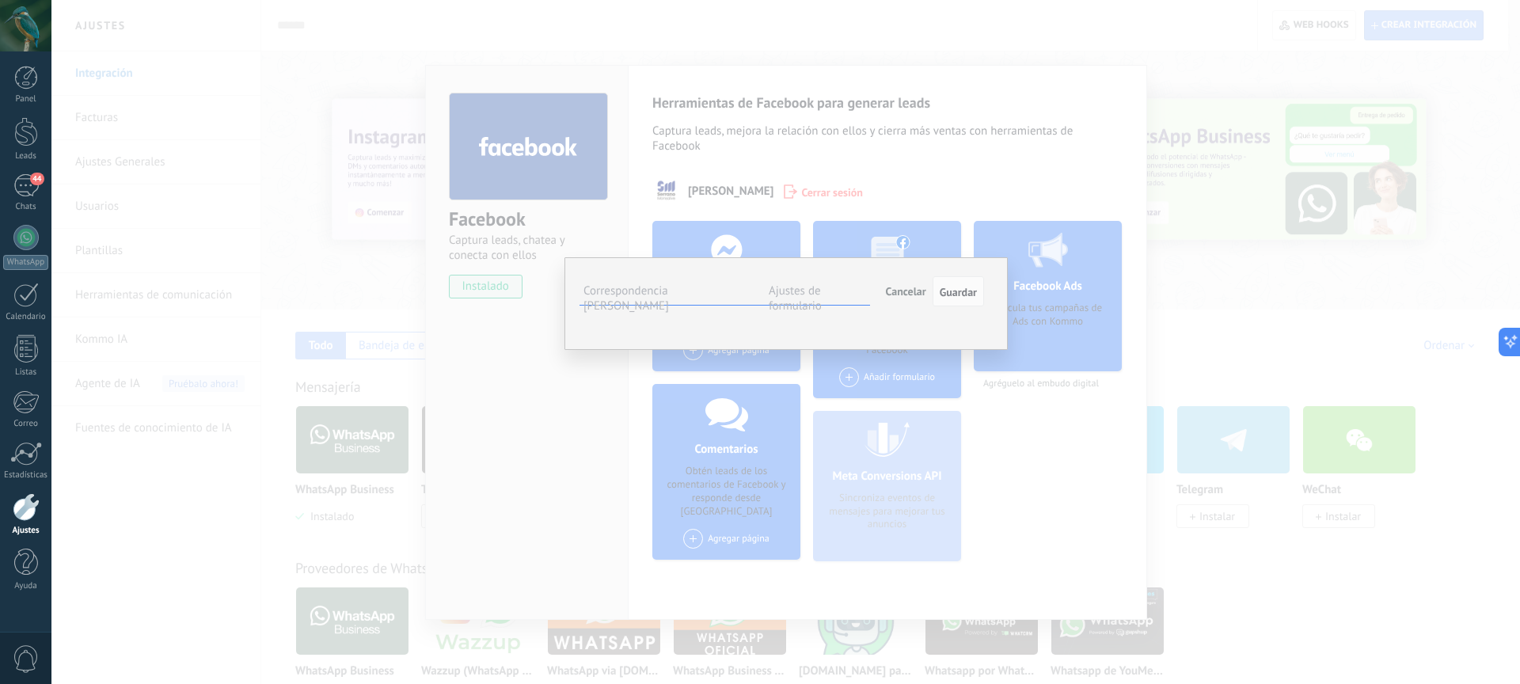
click at [804, 291] on label "Ajustes de formulario" at bounding box center [795, 299] width 53 height 30
click at [0, 0] on div "Incoming leads Contacto inicial Negociación Debate contractual Discusión de con…" at bounding box center [0, 0] width 0 height 0
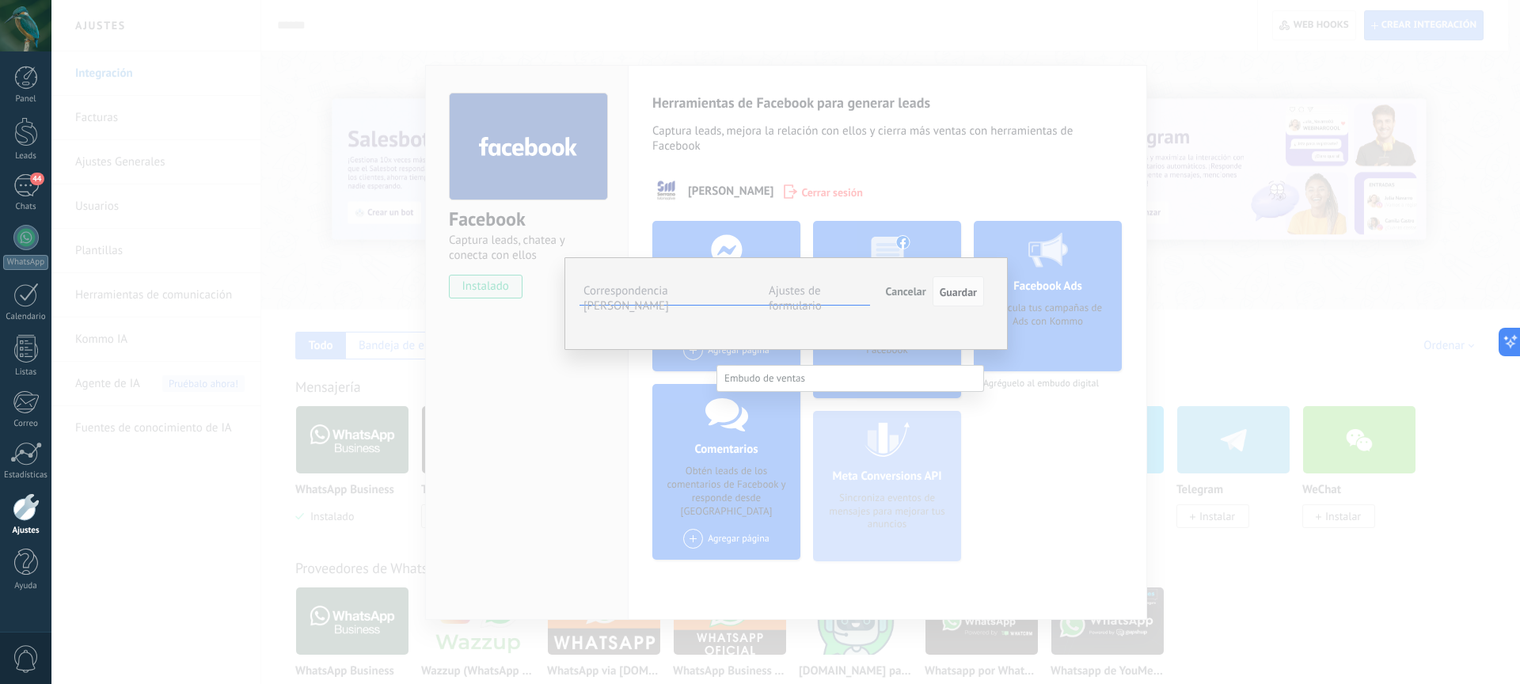
click at [915, 355] on div at bounding box center [785, 342] width 1469 height 684
click at [0, 0] on div "Incoming leads Contacto inicial Negociación Debate contractual Discusión de con…" at bounding box center [0, 0] width 0 height 0
click at [0, 0] on label "Incoming leads" at bounding box center [0, 0] width 0 height 0
click at [669, 288] on label "Correspondencia [PERSON_NAME]" at bounding box center [627, 299] width 86 height 30
click at [0, 0] on span "Seleccionar campo" at bounding box center [0, 0] width 0 height 0
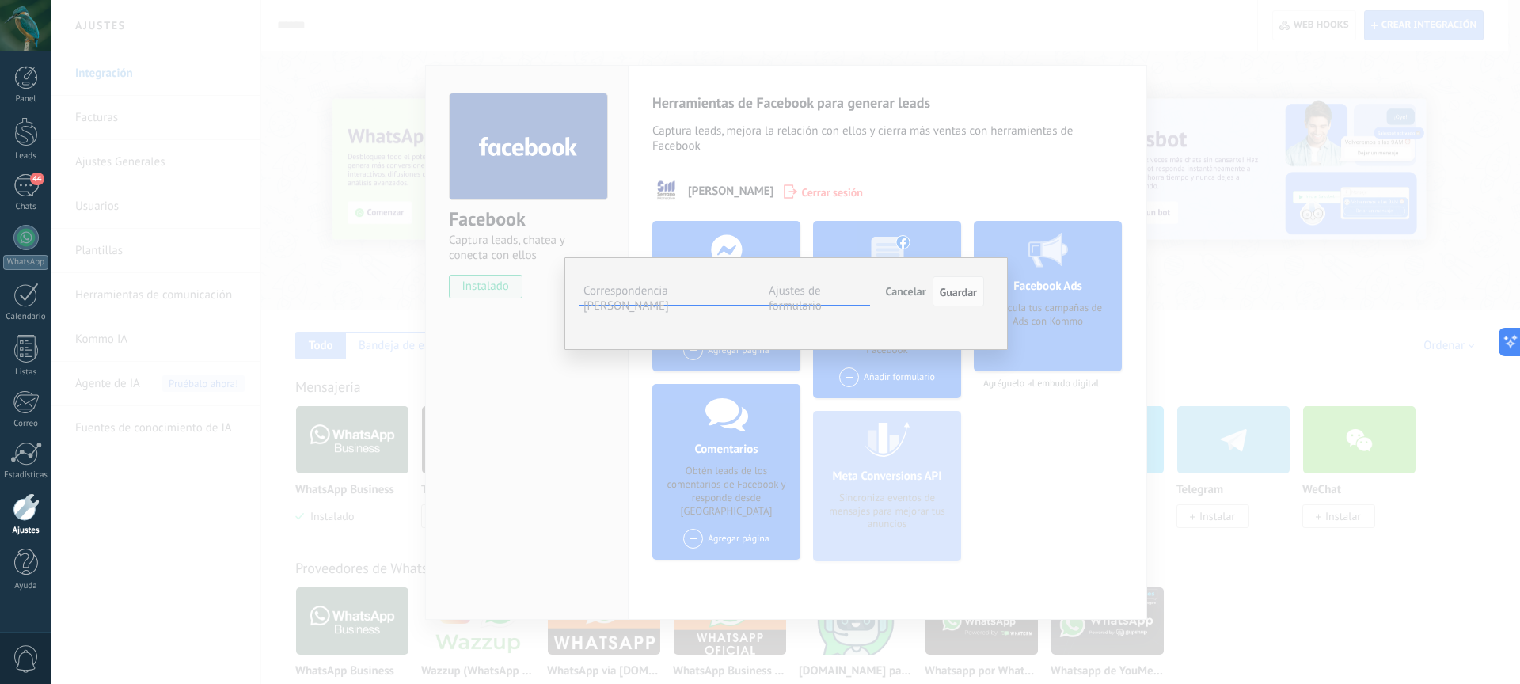
click at [736, 350] on div "**********" at bounding box center [786, 303] width 443 height 93
click at [0, 0] on span "Seleccionar campo" at bounding box center [0, 0] width 0 height 0
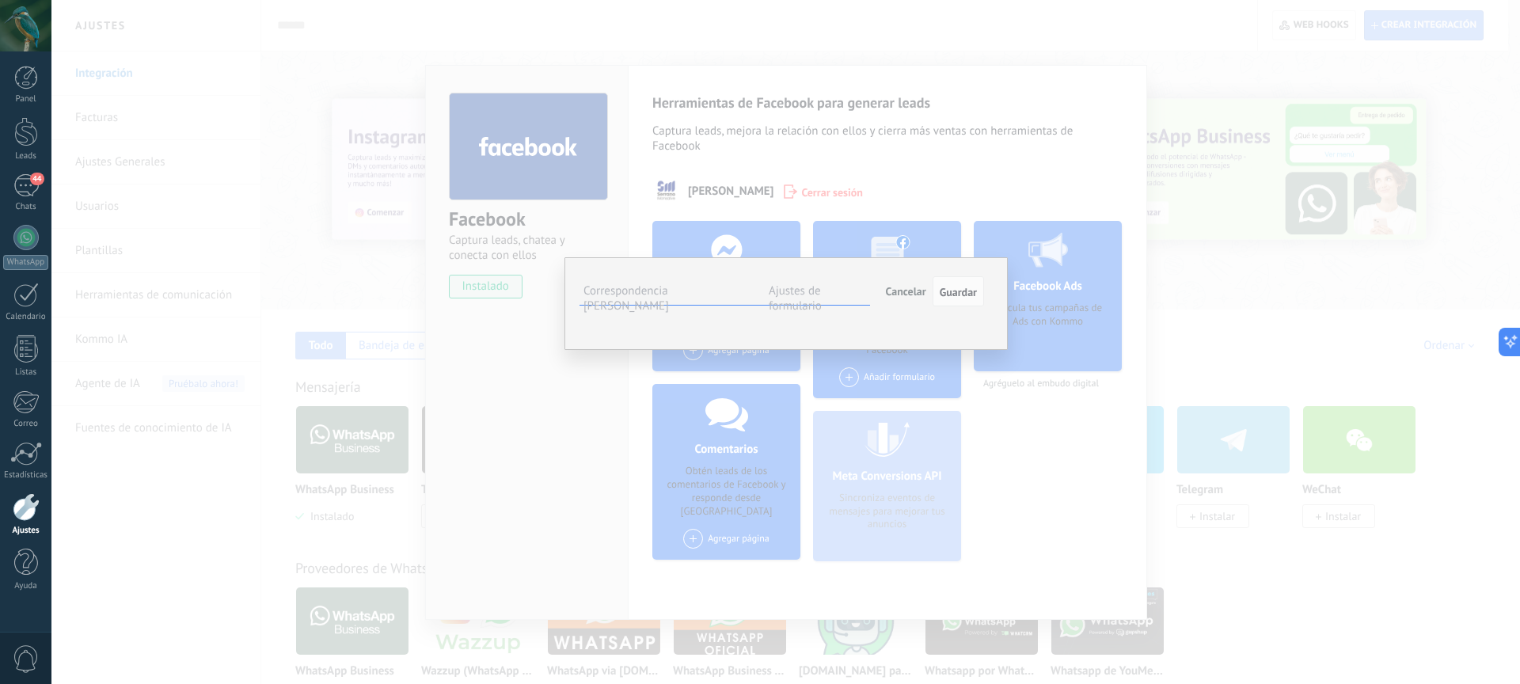
scroll to position [0, 0]
click at [0, 0] on span "Seleccionar campo" at bounding box center [0, 0] width 0 height 0
click at [770, 350] on div "**********" at bounding box center [786, 303] width 443 height 93
click at [0, 0] on span "Seleccionar campo" at bounding box center [0, 0] width 0 height 0
click at [0, 0] on span "Nombre del contacto (contacto)" at bounding box center [0, 0] width 0 height 0
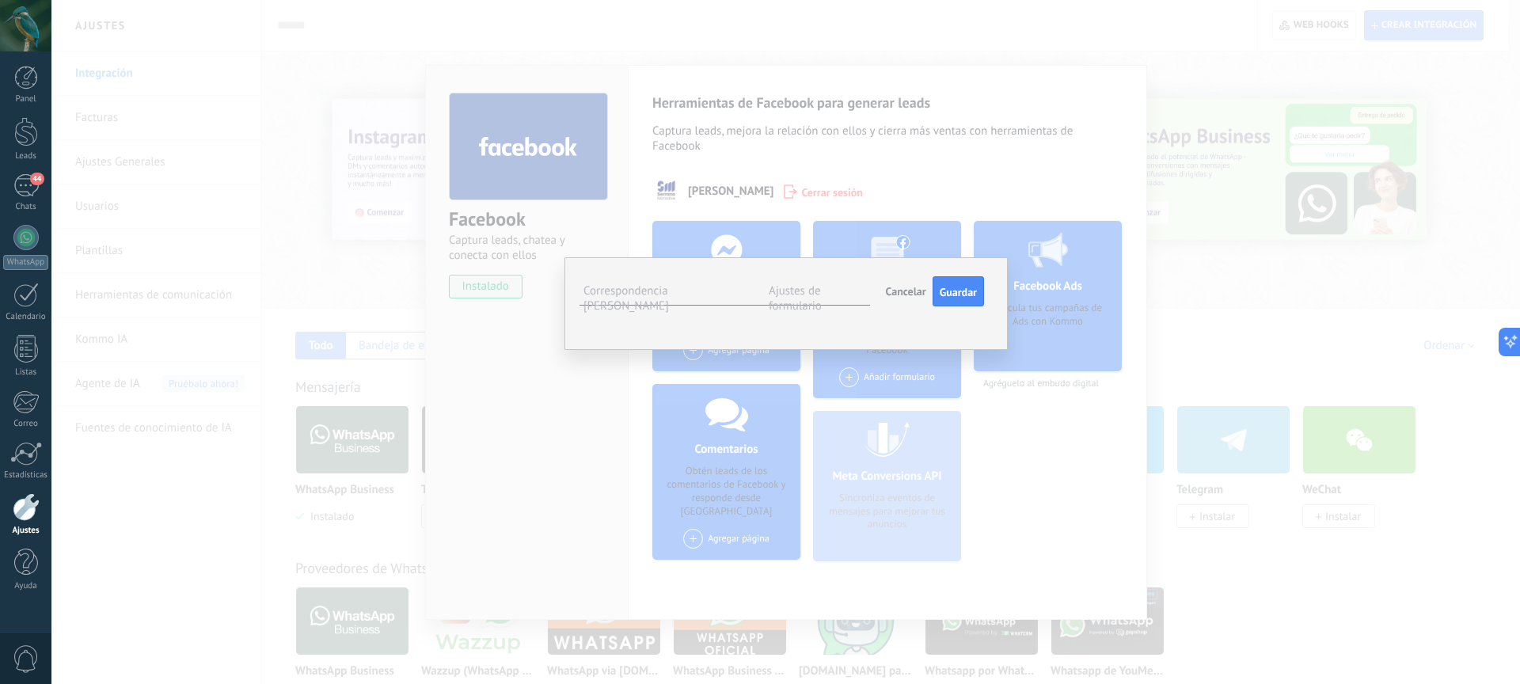
click at [0, 0] on span "Seleccionar campo" at bounding box center [0, 0] width 0 height 0
click at [0, 0] on li "Teléfono (contacto)" at bounding box center [0, 0] width 0 height 0
click at [0, 0] on span "Seleccionar campo" at bounding box center [0, 0] width 0 height 0
click at [0, 0] on span "Correo (contacto)" at bounding box center [0, 0] width 0 height 0
click at [0, 0] on span "Seleccionar campo" at bounding box center [0, 0] width 0 height 0
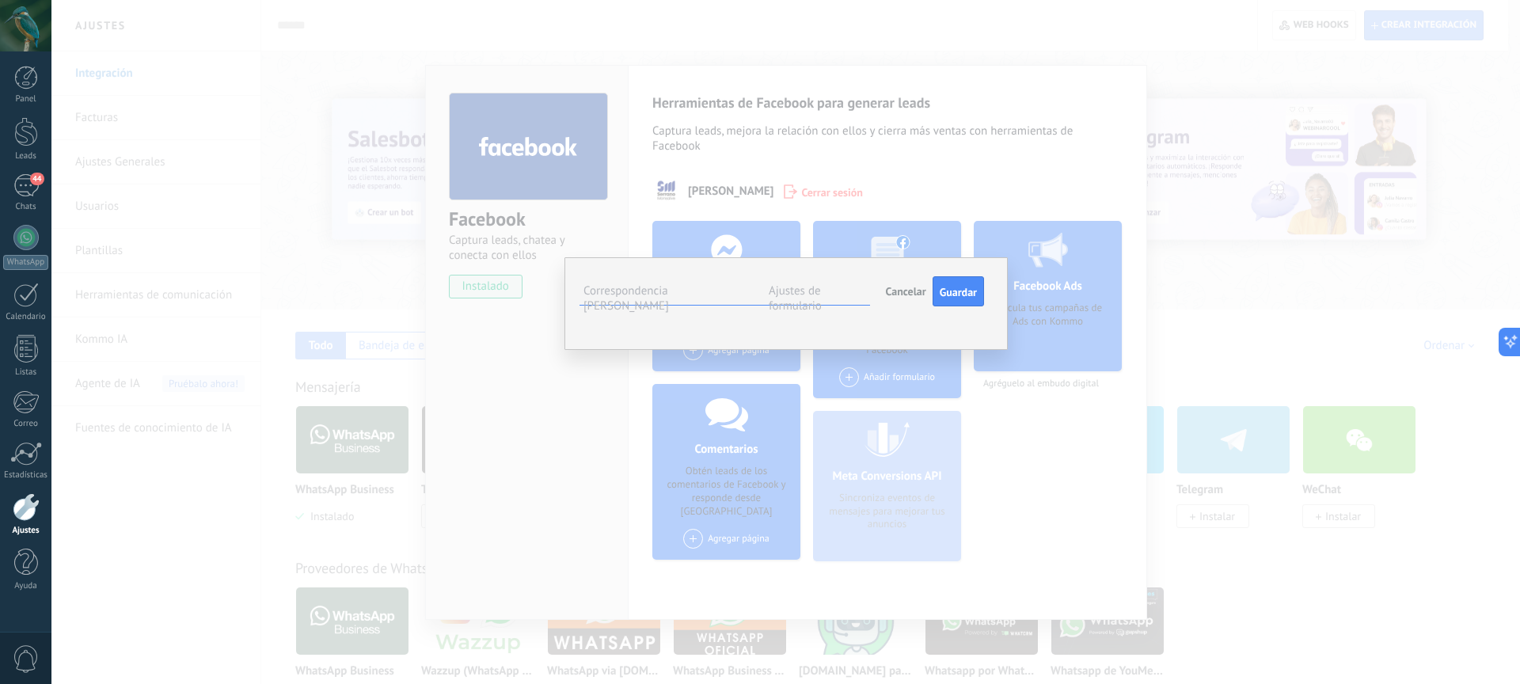
scroll to position [48, 0]
click at [0, 0] on span "Dirección (compañía)" at bounding box center [0, 0] width 0 height 0
click at [859, 350] on div "**********" at bounding box center [786, 303] width 443 height 93
click at [0, 0] on span "Dirección (compañía)" at bounding box center [0, 0] width 0 height 0
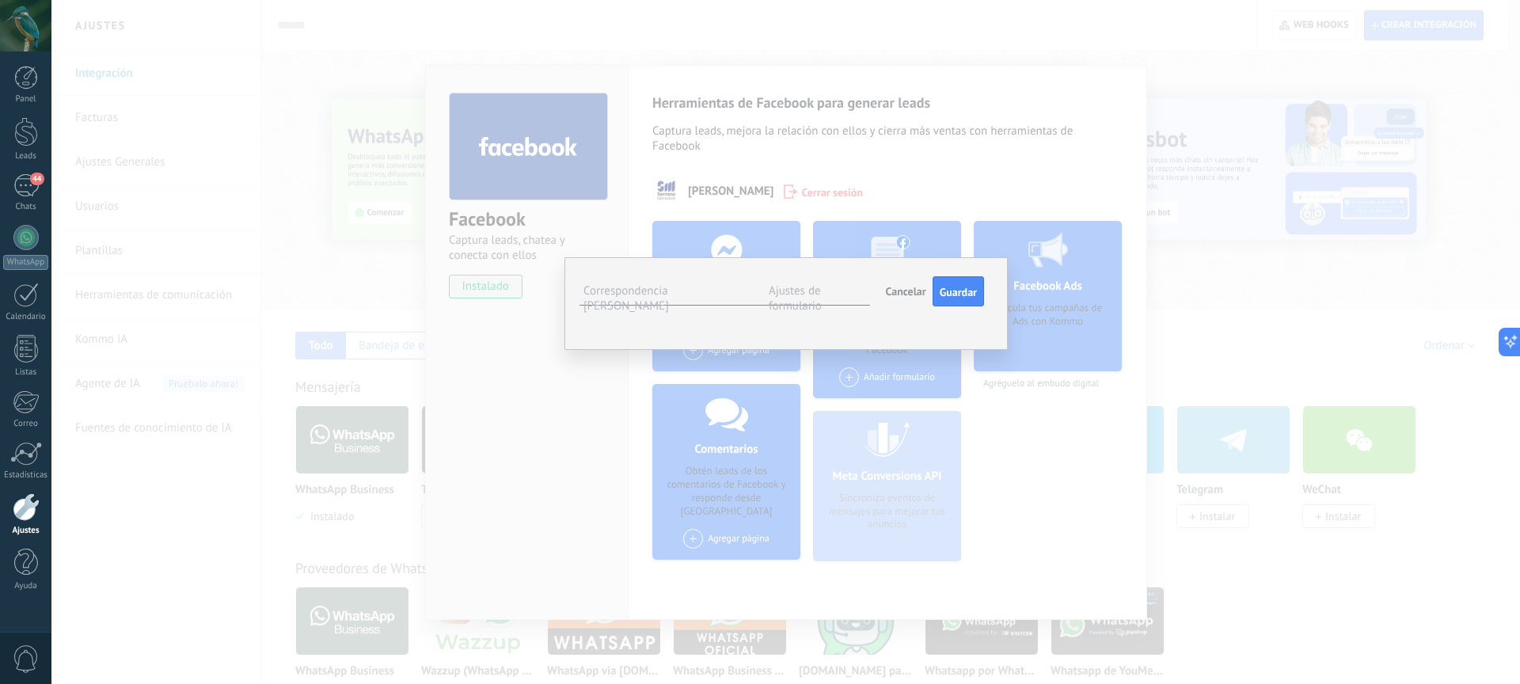
click at [755, 350] on div "**********" at bounding box center [786, 303] width 443 height 93
click at [0, 0] on use at bounding box center [0, 0] width 0 height 0
click at [0, 0] on span "Seleccionar campo" at bounding box center [0, 0] width 0 height 0
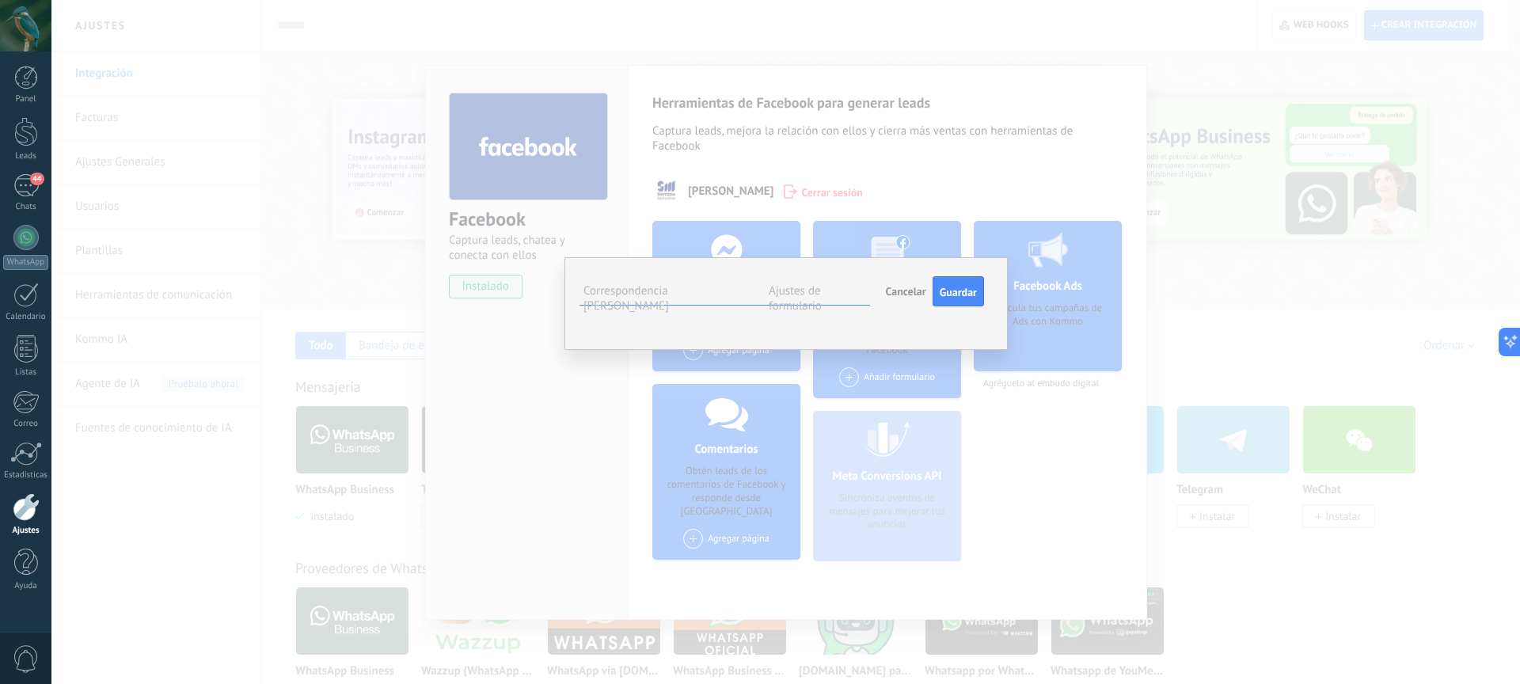
click at [0, 0] on span "Nota (lead)" at bounding box center [0, 0] width 0 height 0
click at [0, 0] on span "Seleccionar campo" at bounding box center [0, 0] width 0 height 0
click at [0, 0] on li "Seleccionar campo" at bounding box center [0, 0] width 0 height 0
click at [0, 0] on button "Seleccionar campo" at bounding box center [0, 0] width 0 height 0
click at [992, 350] on div "**********" at bounding box center [786, 303] width 443 height 93
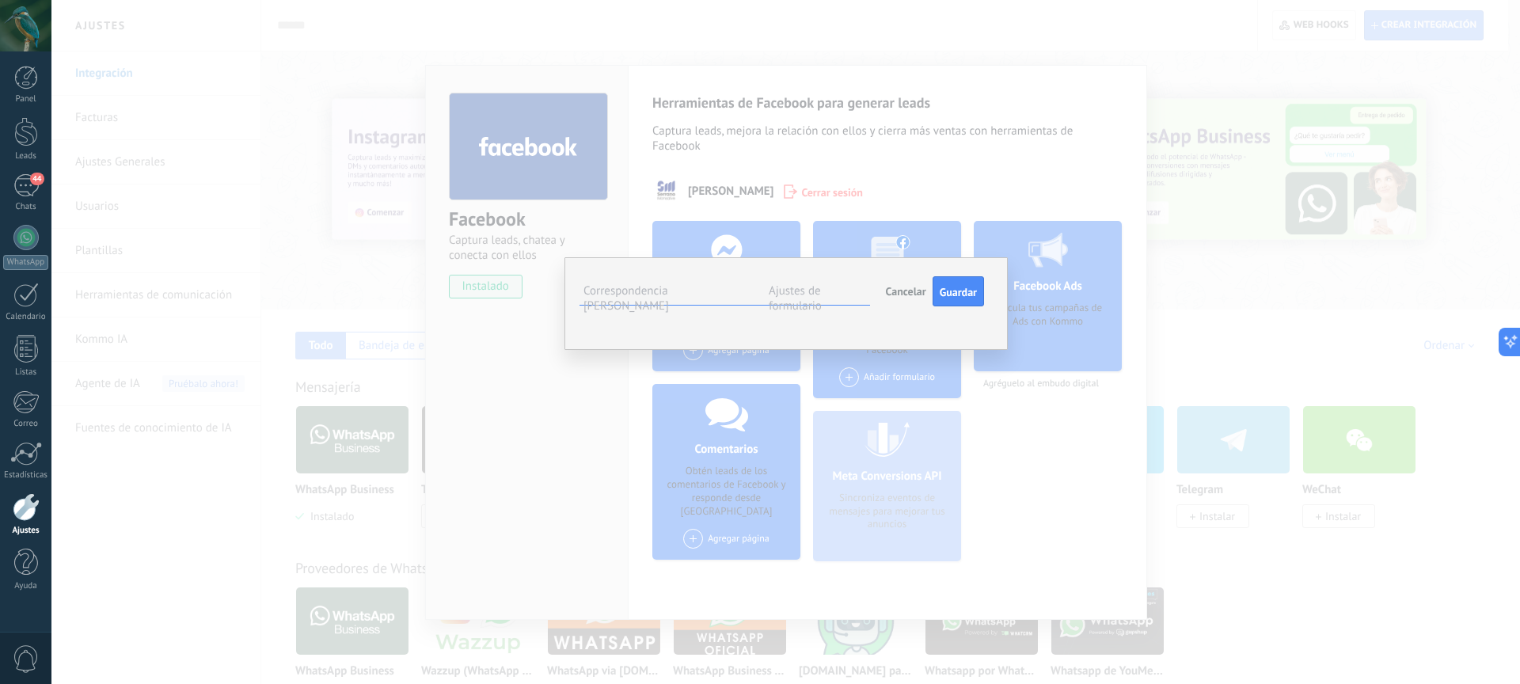
click at [786, 293] on label "Ajustes de formulario" at bounding box center [795, 299] width 53 height 30
click at [0, 0] on span "#agregar etiquetas" at bounding box center [0, 0] width 0 height 0
click at [669, 297] on label "Correspondencia [PERSON_NAME]" at bounding box center [627, 299] width 86 height 30
click at [0, 0] on span "Dirección (compañía)" at bounding box center [0, 0] width 0 height 0
click at [908, 294] on span "Cancelar" at bounding box center [906, 291] width 40 height 14
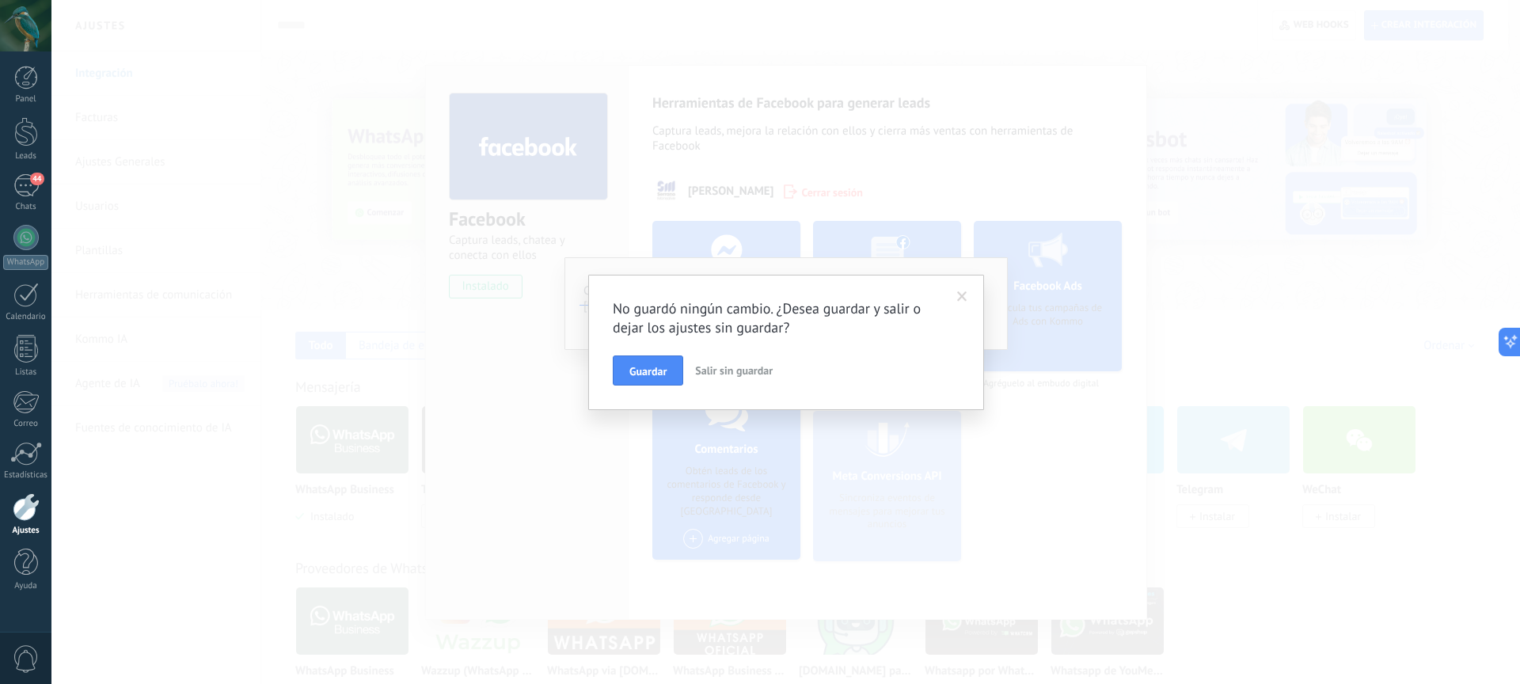
click at [724, 378] on button "Salir sin guardar" at bounding box center [734, 371] width 90 height 30
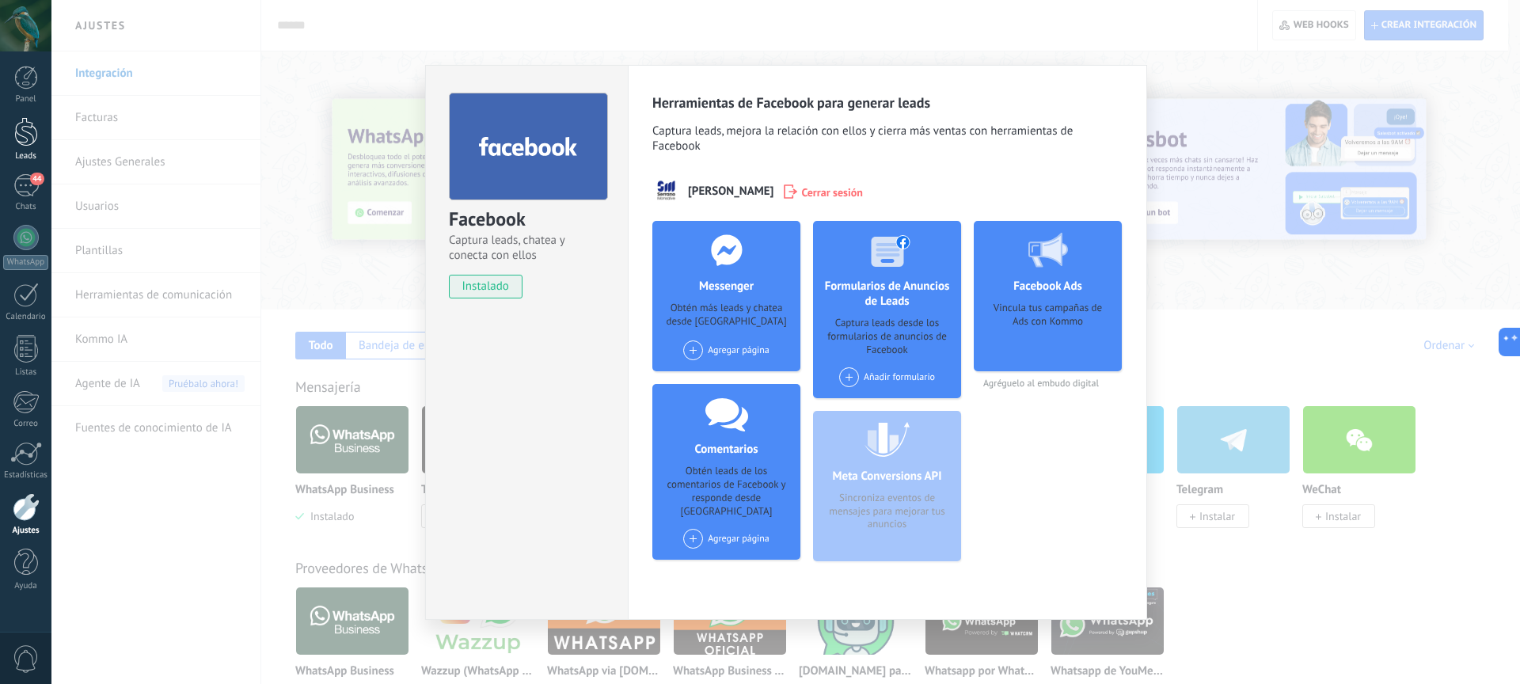
click at [26, 135] on div at bounding box center [26, 131] width 24 height 29
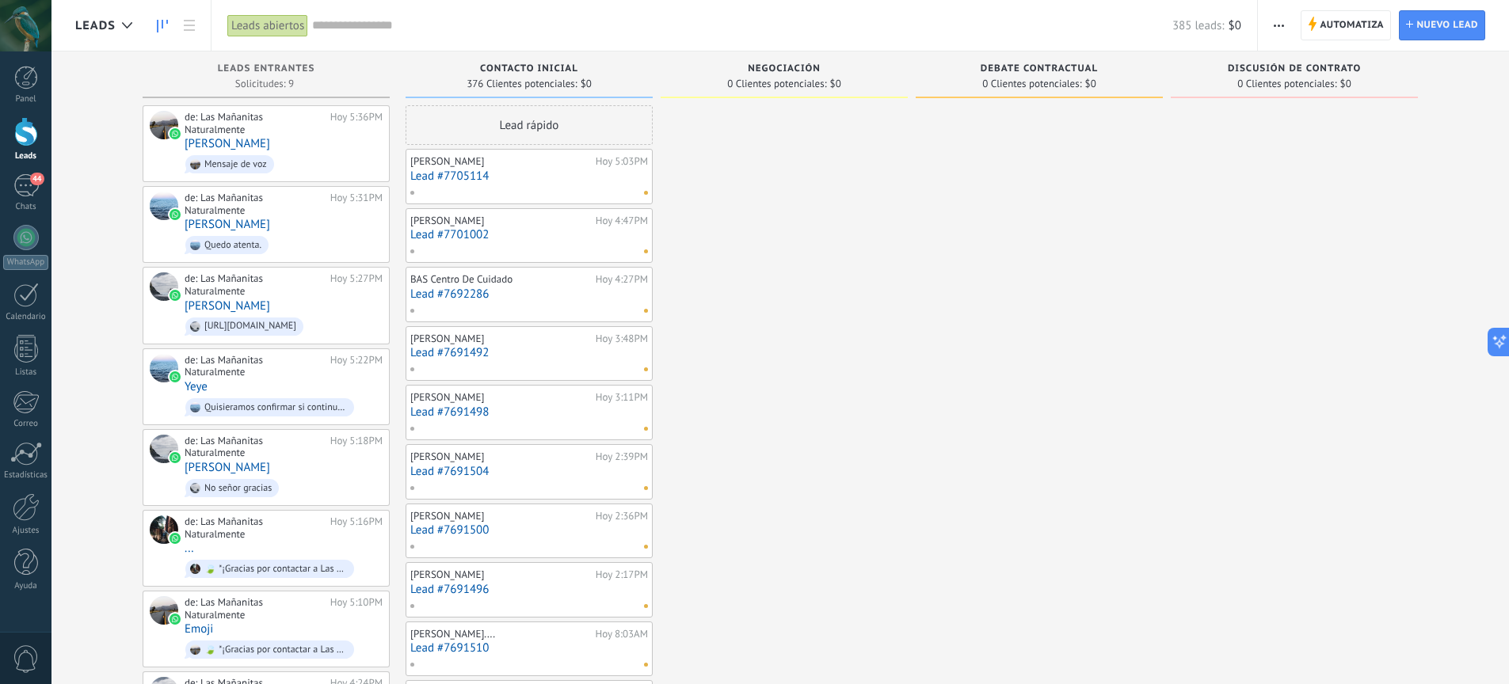
click at [504, 226] on div "[PERSON_NAME]" at bounding box center [500, 221] width 181 height 13
click at [505, 213] on div "[PERSON_NAME][DATE] 4:47PM Lead #7701002" at bounding box center [529, 236] width 238 height 46
click at [188, 32] on link at bounding box center [189, 25] width 27 height 31
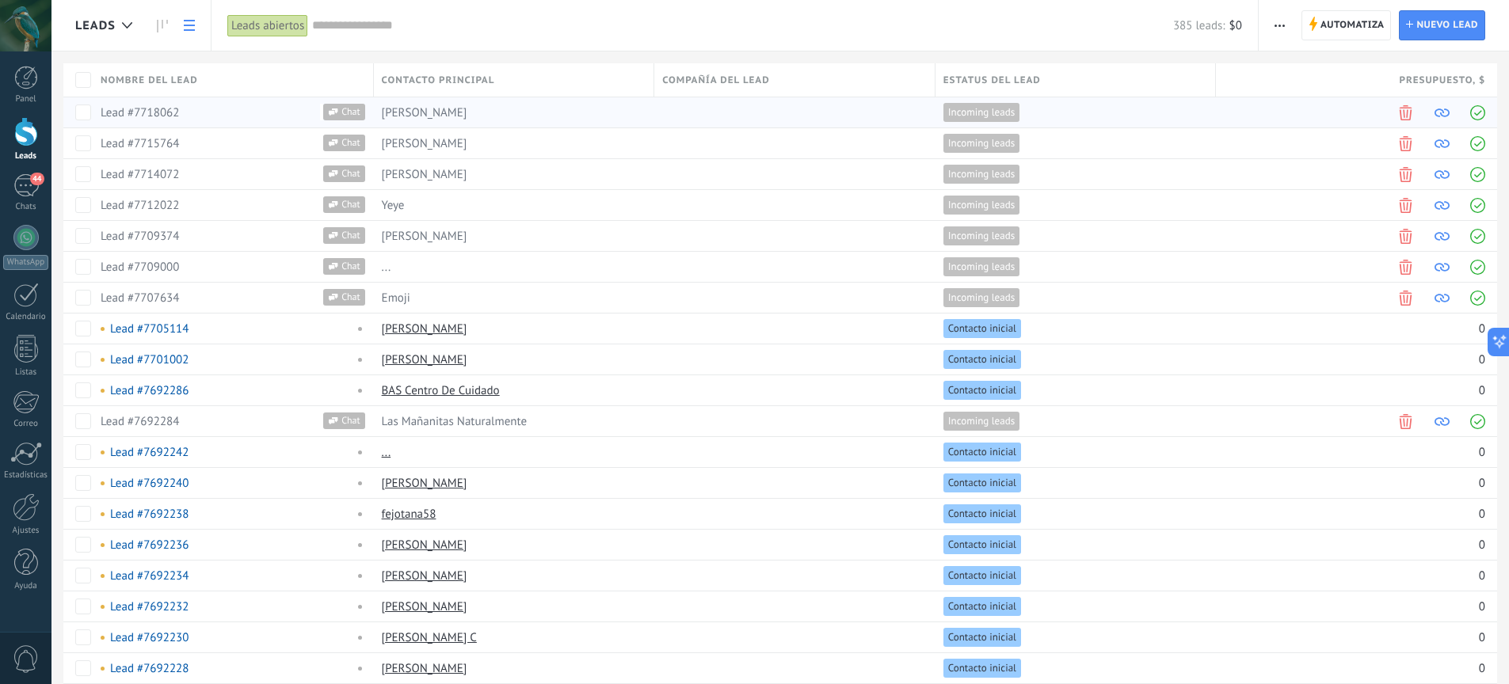
click at [1445, 110] on span at bounding box center [1441, 112] width 15 height 15
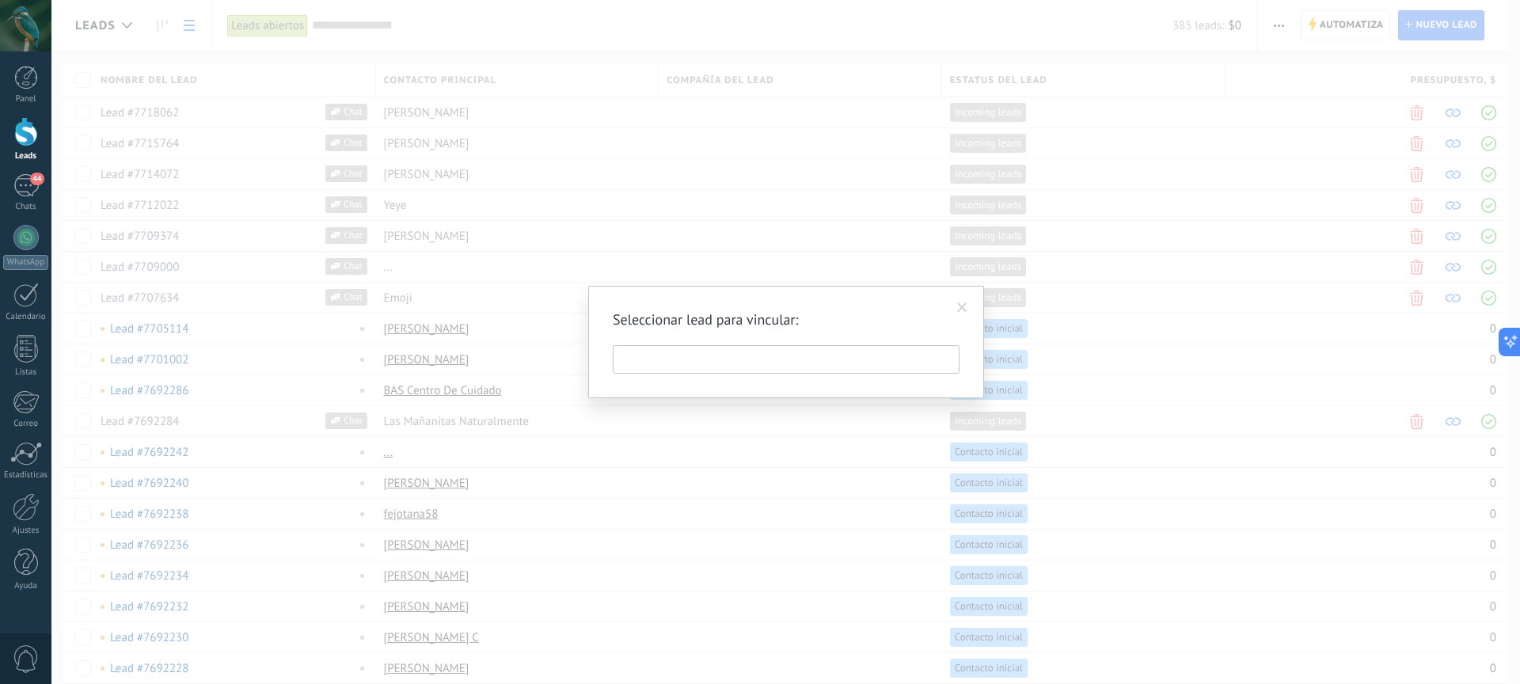
click at [960, 308] on span at bounding box center [962, 308] width 10 height 11
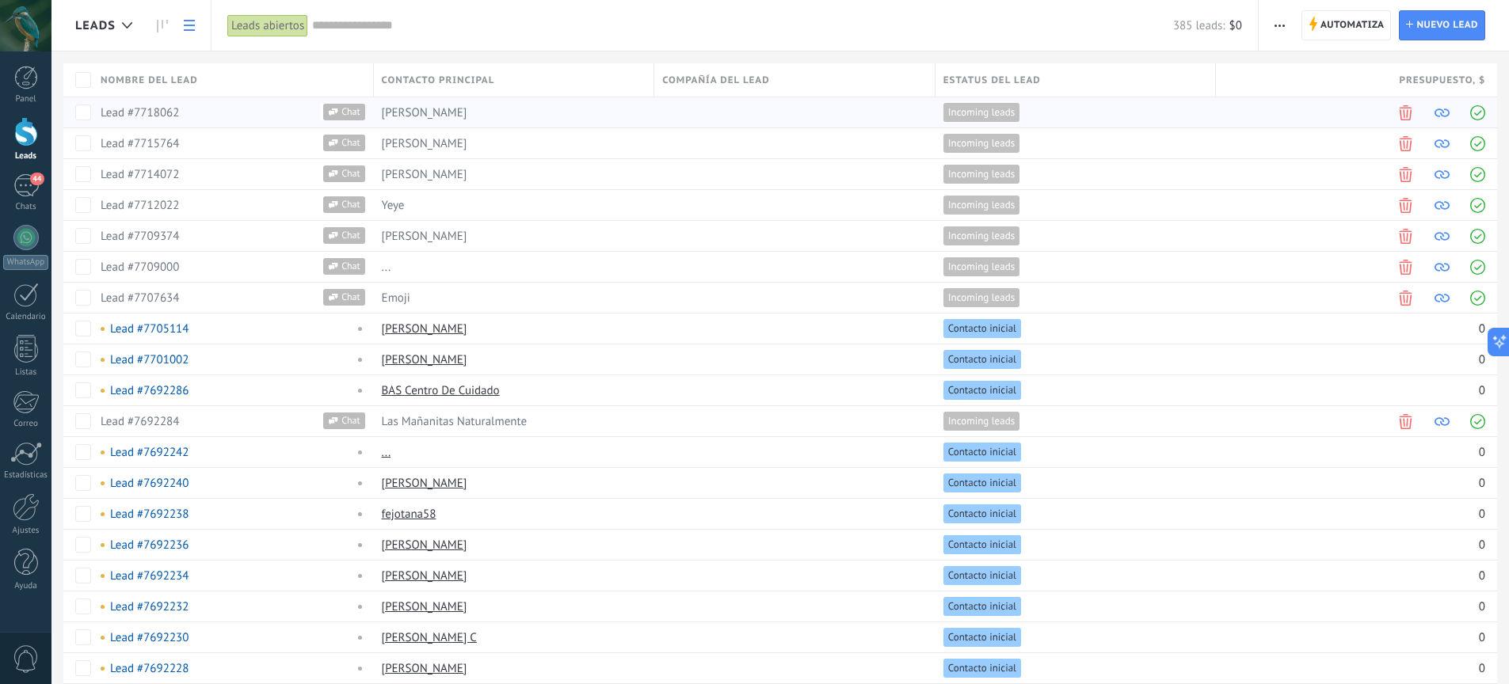
click at [367, 118] on div "Lead #7718062 Chat" at bounding box center [233, 112] width 281 height 31
click at [390, 108] on span "[PERSON_NAME]" at bounding box center [425, 112] width 86 height 15
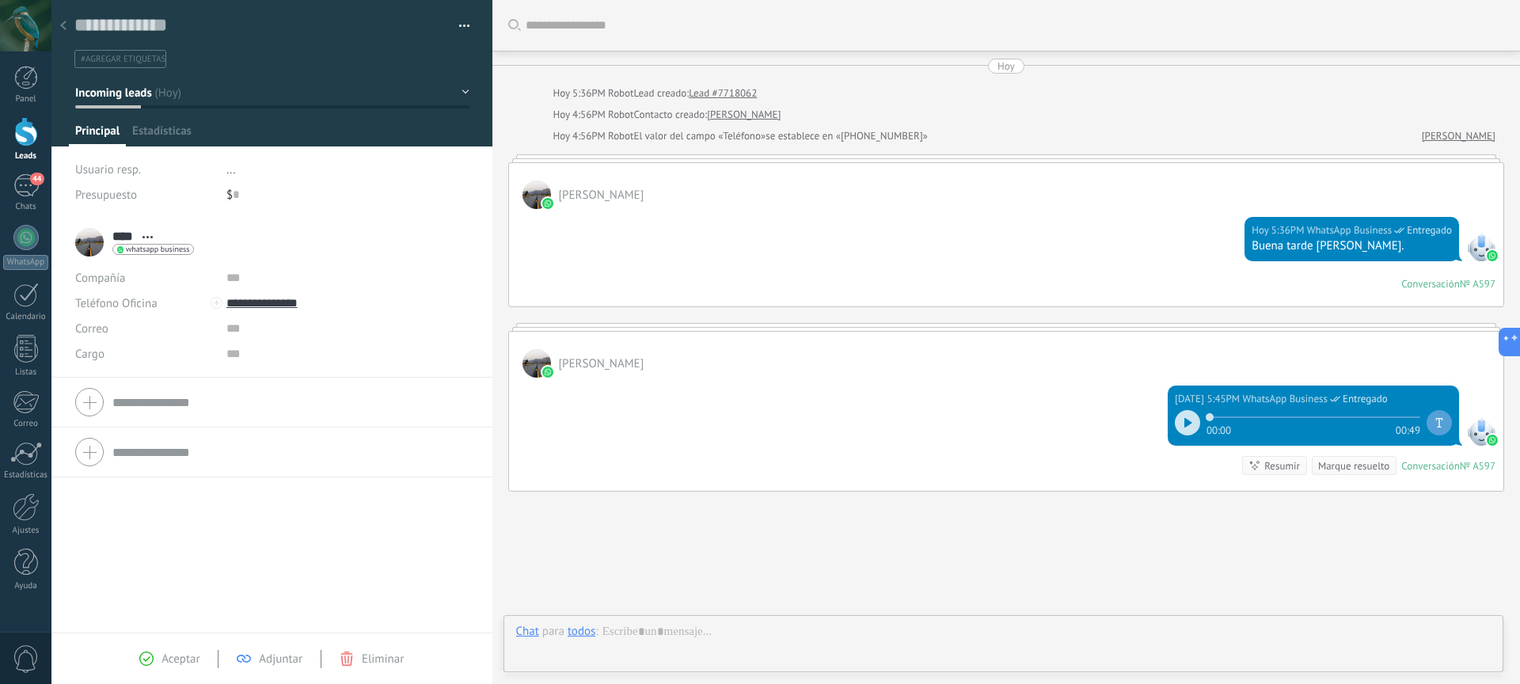
scroll to position [84, 0]
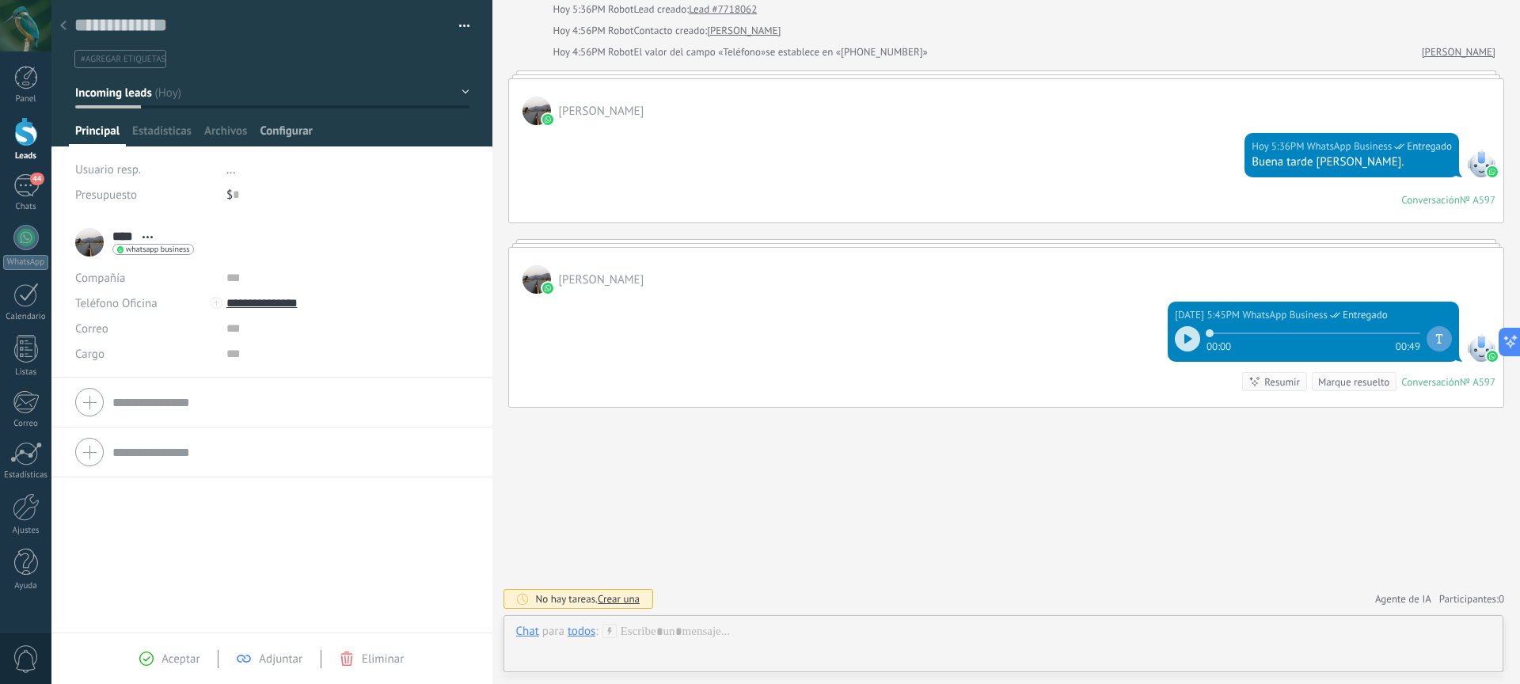
click at [297, 129] on span "Configurar" at bounding box center [286, 135] width 52 height 23
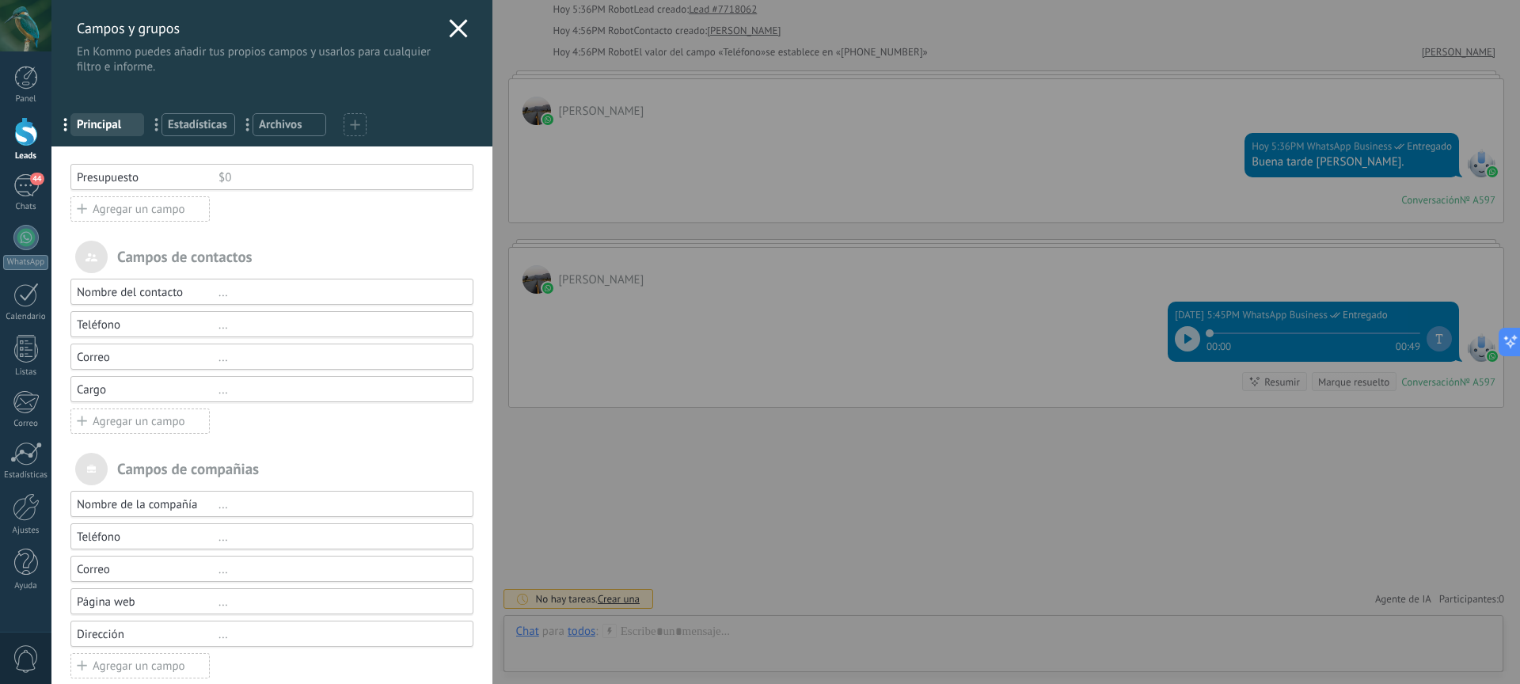
click at [185, 421] on div "Agregar un campo" at bounding box center [139, 421] width 139 height 25
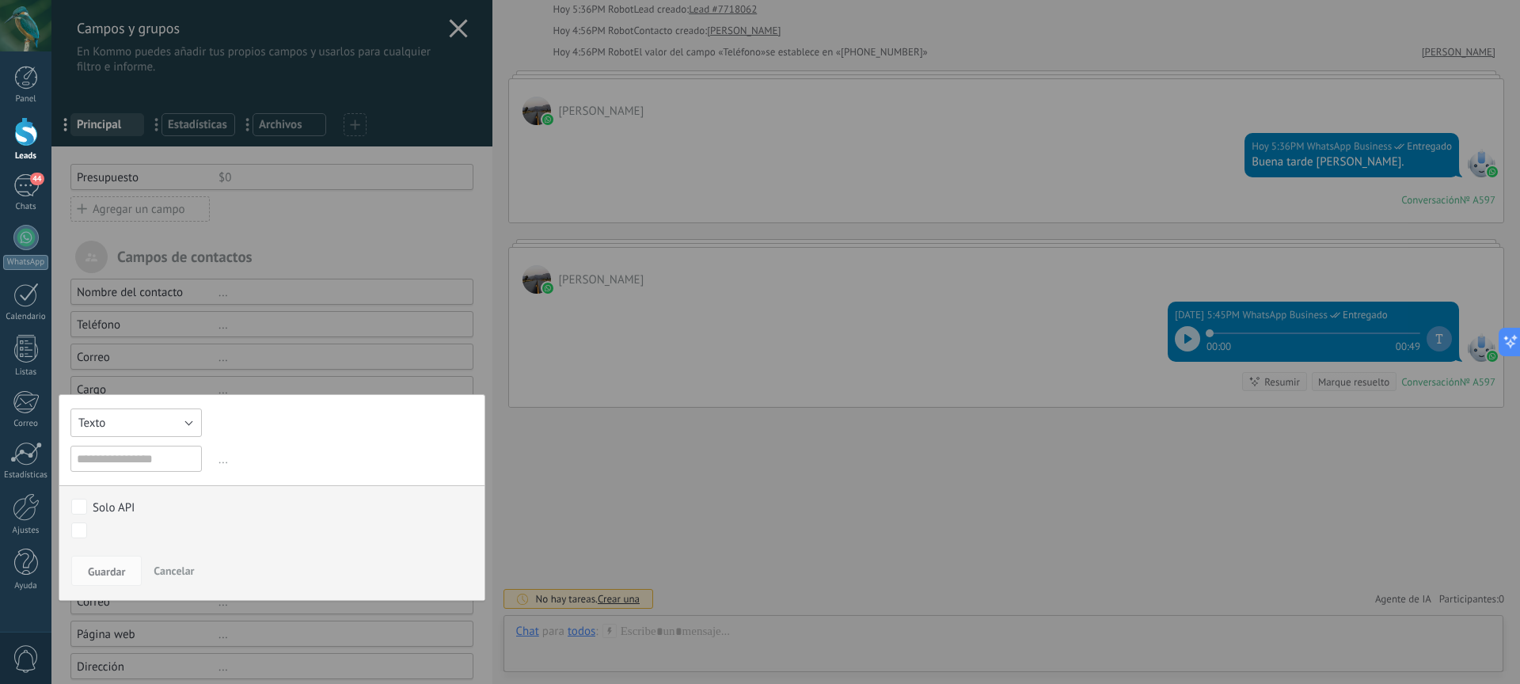
click at [159, 426] on button "Texto" at bounding box center [135, 423] width 131 height 29
click at [352, 430] on div "Texto Número Interruptor Selección Multiselección Día URL Texto Largo Interrupt…" at bounding box center [272, 497] width 427 height 207
click at [155, 457] on input "text" at bounding box center [135, 459] width 131 height 26
drag, startPoint x: 740, startPoint y: 471, endPoint x: 721, endPoint y: 468, distance: 19.3
click at [740, 471] on div "Campos y grupos En Kommo puedes añadir tus propios campos y usarlos para cualqu…" at bounding box center [785, 342] width 1469 height 684
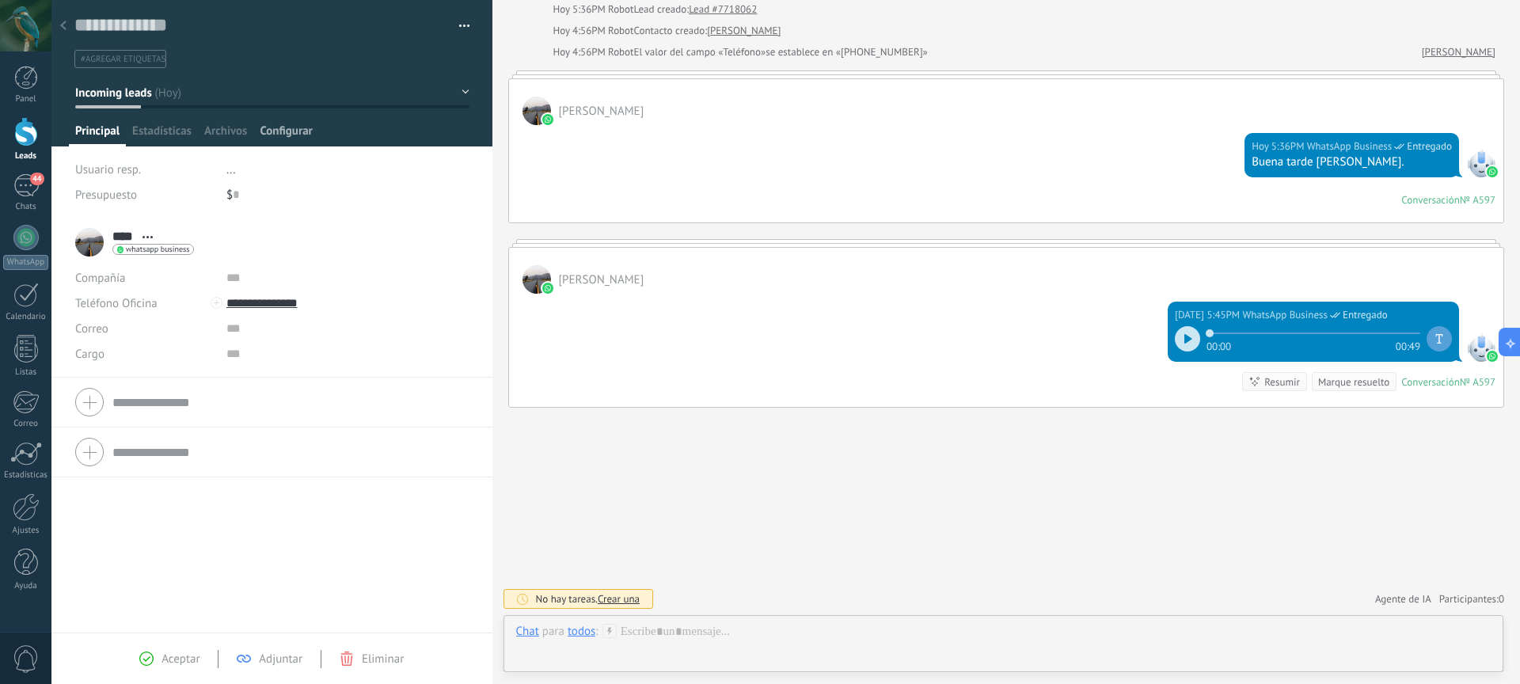
click at [292, 134] on span "Configurar" at bounding box center [286, 135] width 52 height 23
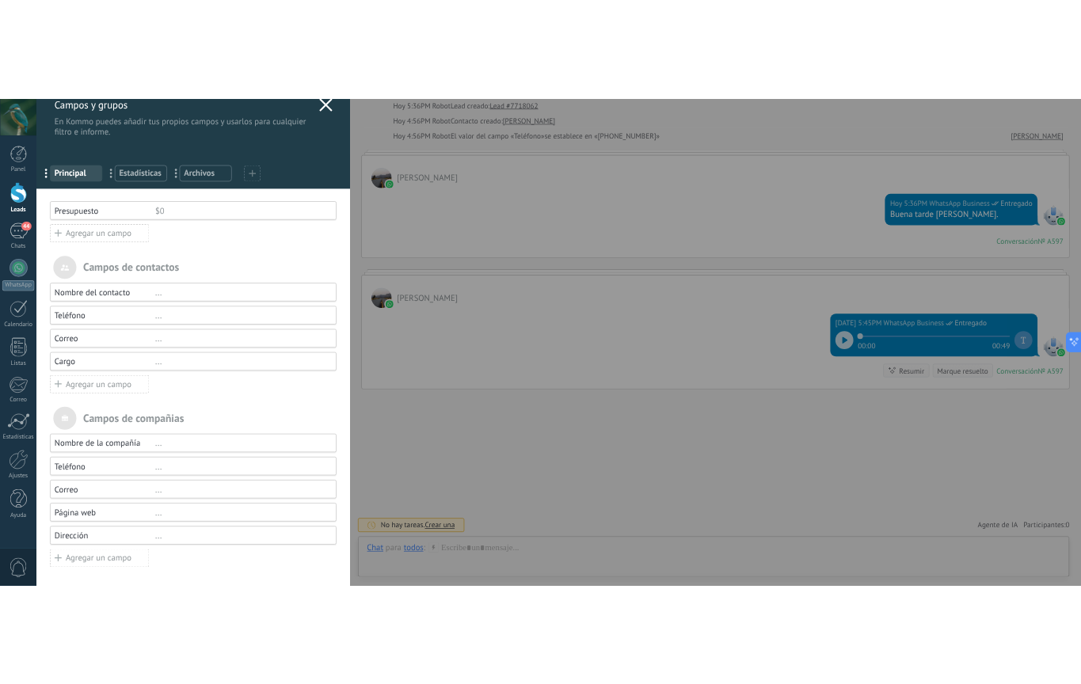
scroll to position [21, 0]
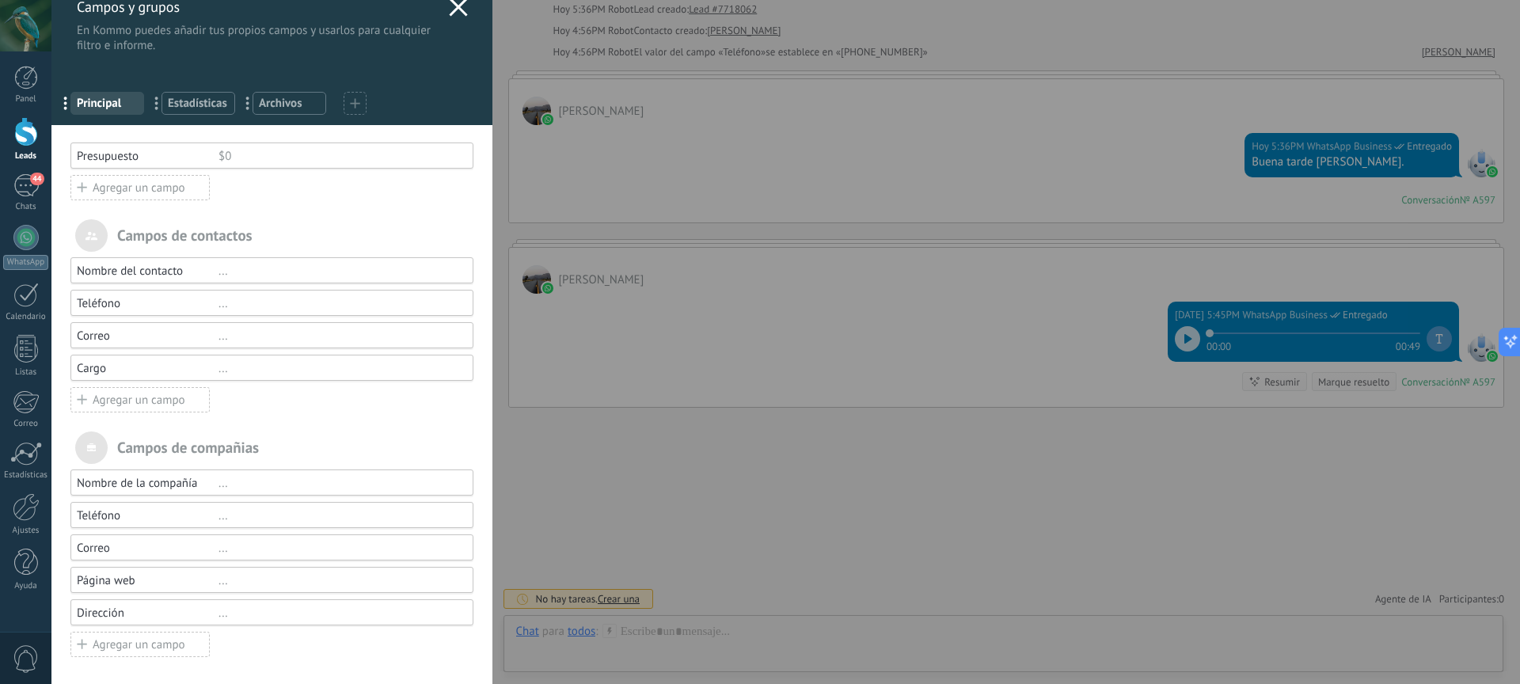
click at [156, 400] on div "Agregar un campo" at bounding box center [139, 399] width 139 height 25
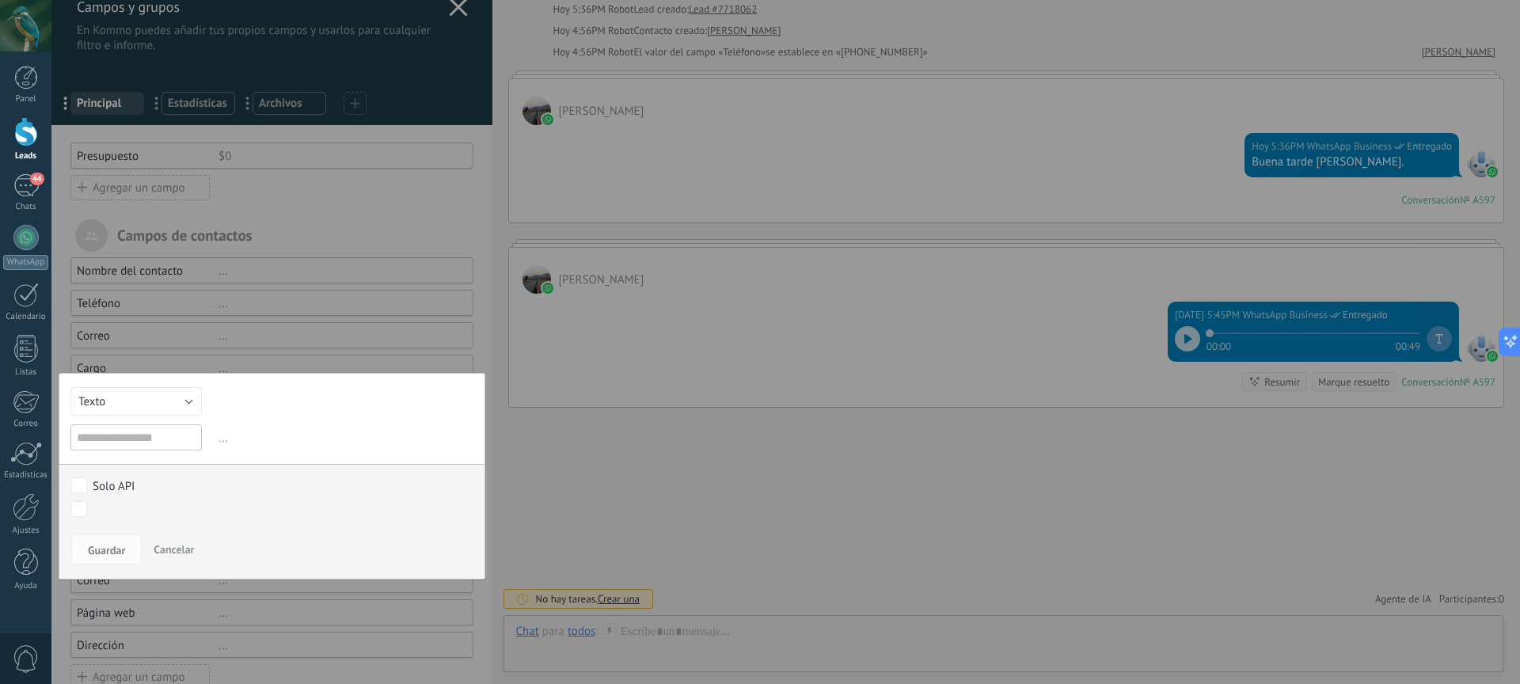
scroll to position [24, 0]
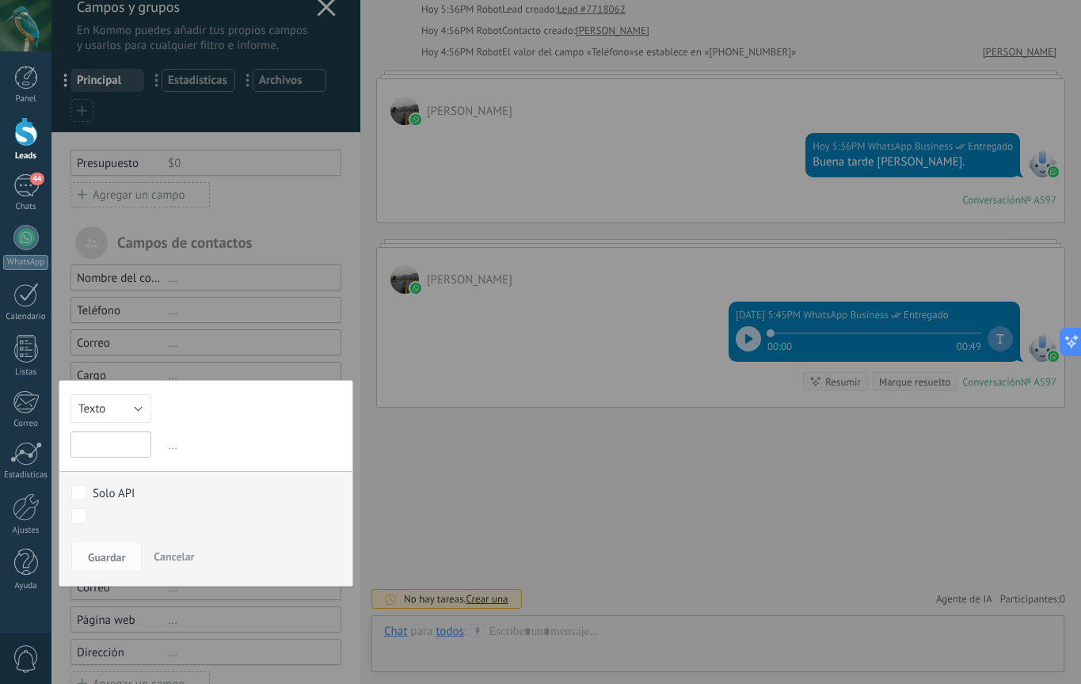
type textarea "**********"
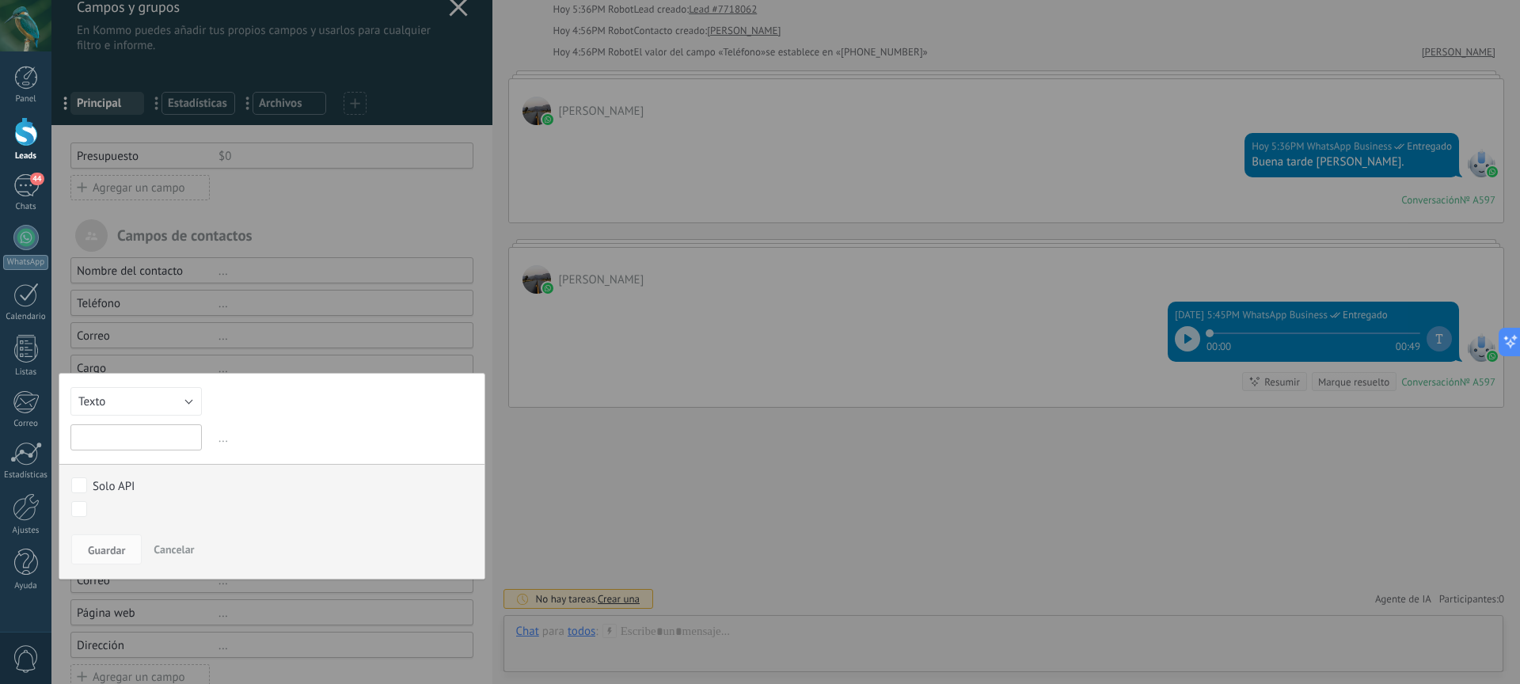
click at [152, 442] on input "text" at bounding box center [135, 437] width 131 height 26
type input "******"
click at [107, 545] on span "Guardar" at bounding box center [106, 550] width 37 height 11
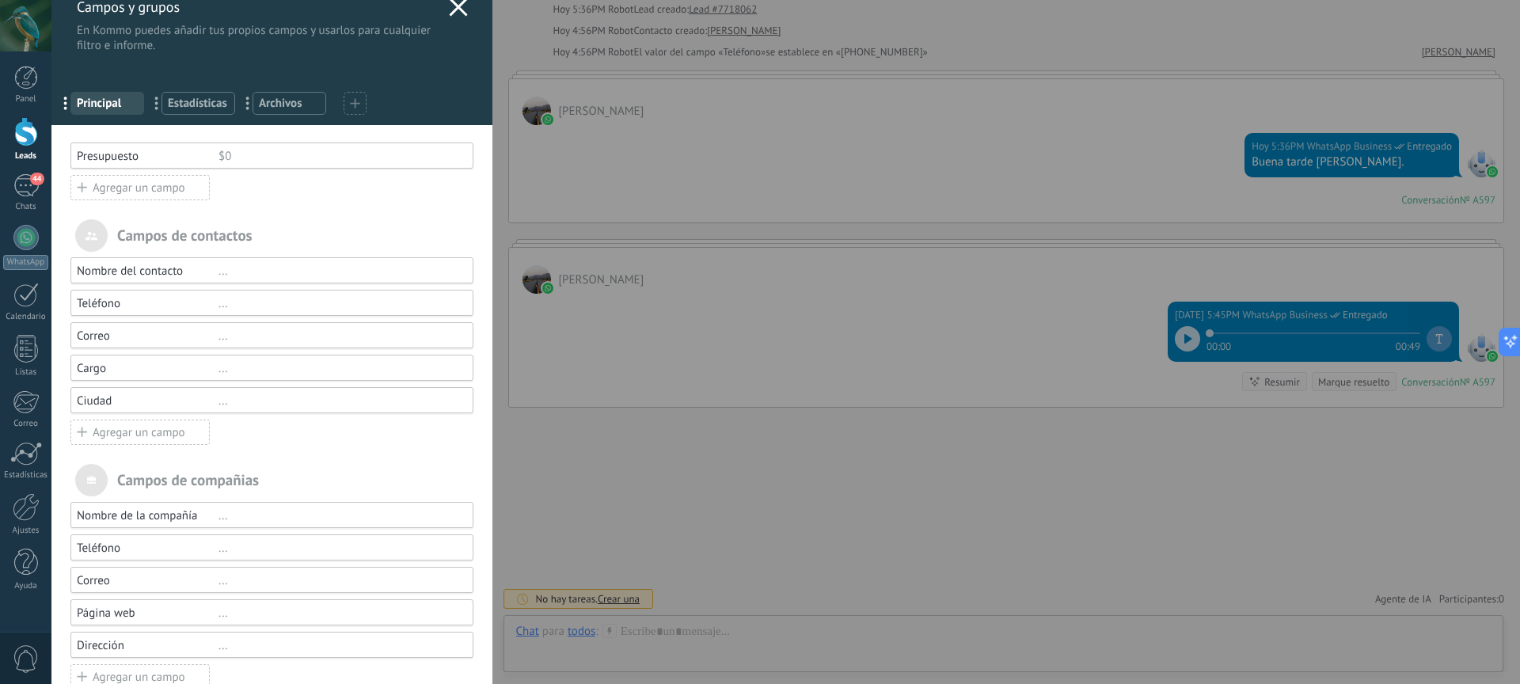
click at [116, 400] on div "Ciudad" at bounding box center [148, 401] width 142 height 15
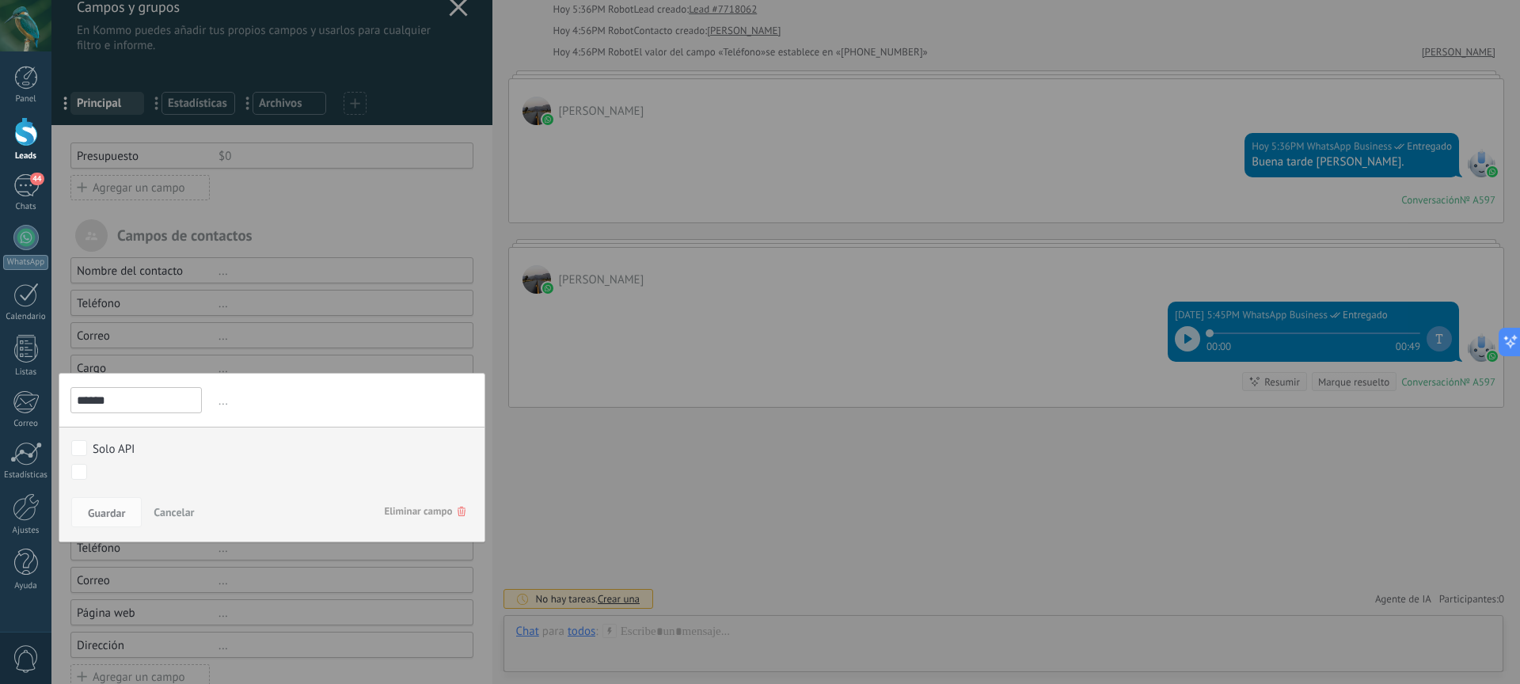
click at [585, 468] on div "Campos y grupos En Kommo puedes añadir tus propios campos y usarlos para cualqu…" at bounding box center [785, 342] width 1469 height 684
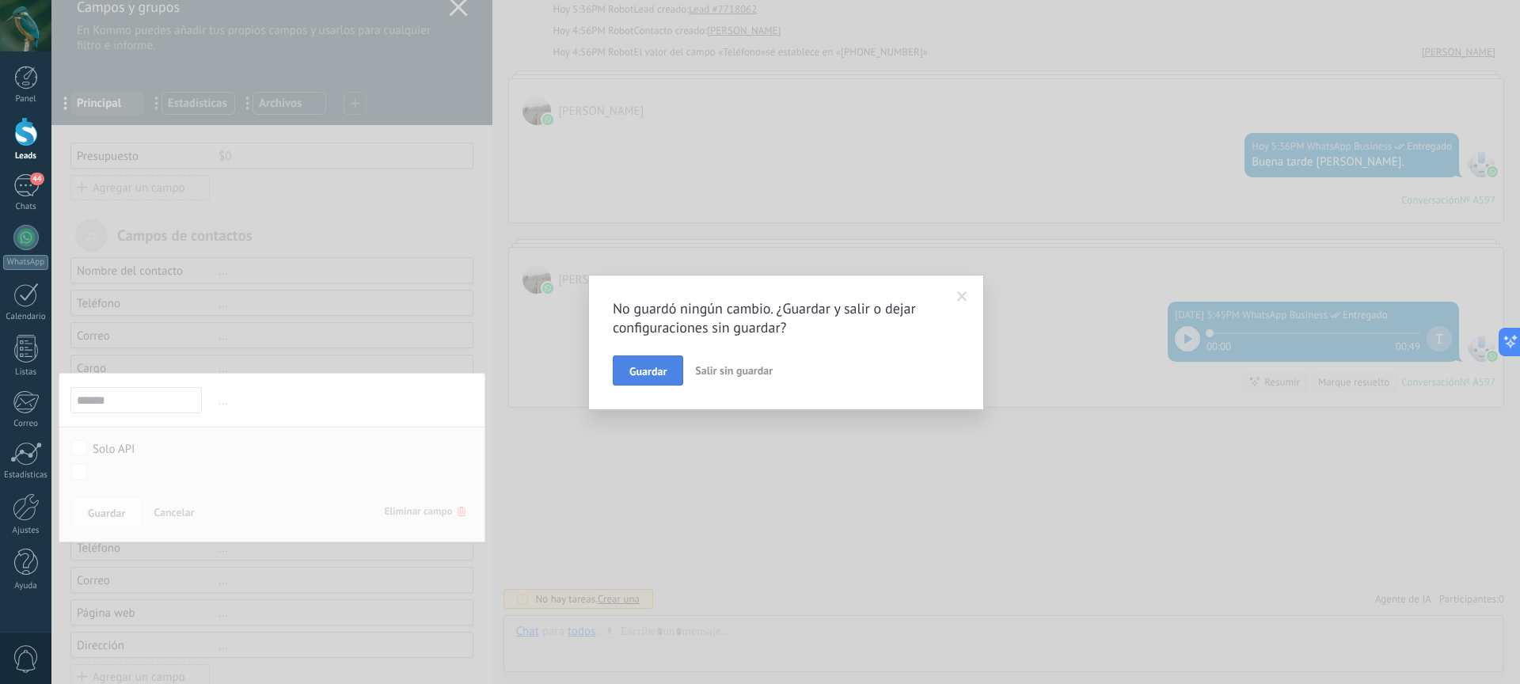
click at [667, 373] on button "Guardar" at bounding box center [648, 371] width 70 height 30
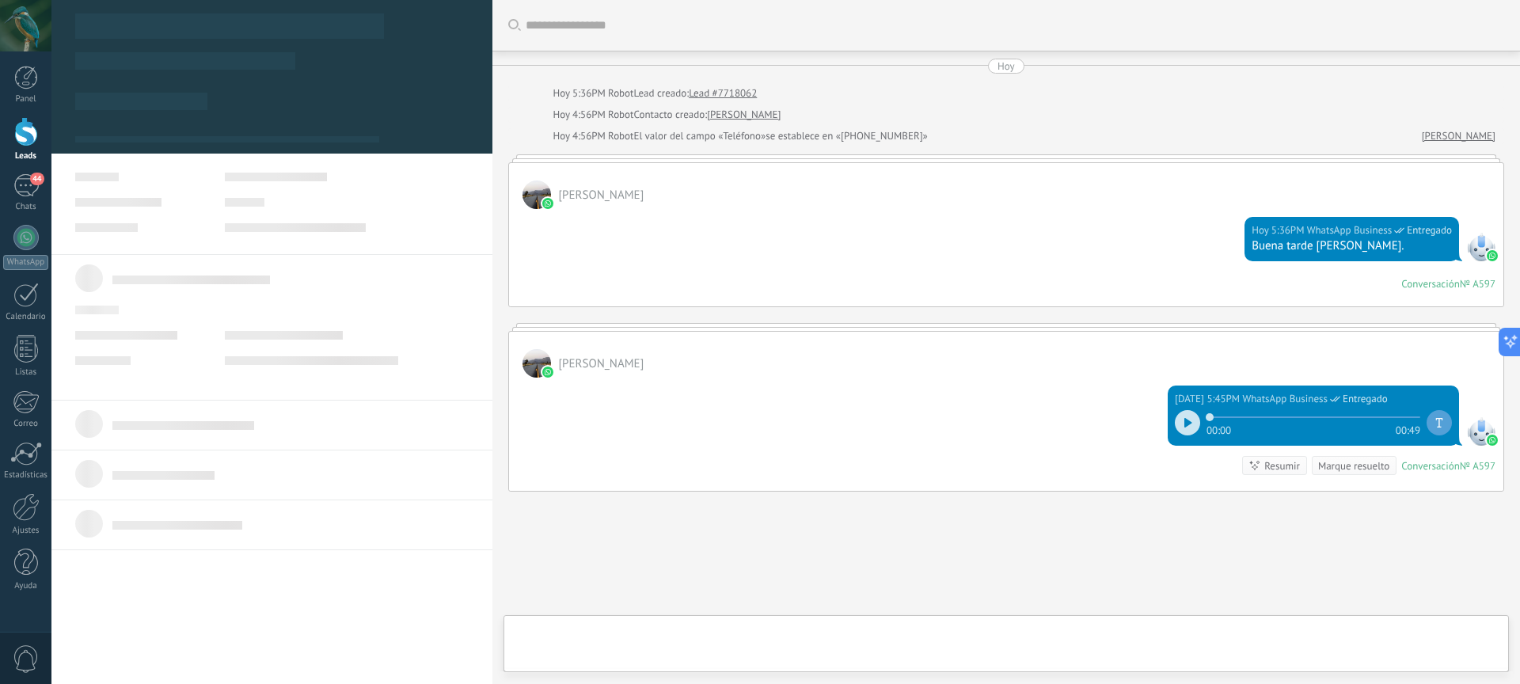
type textarea "**********"
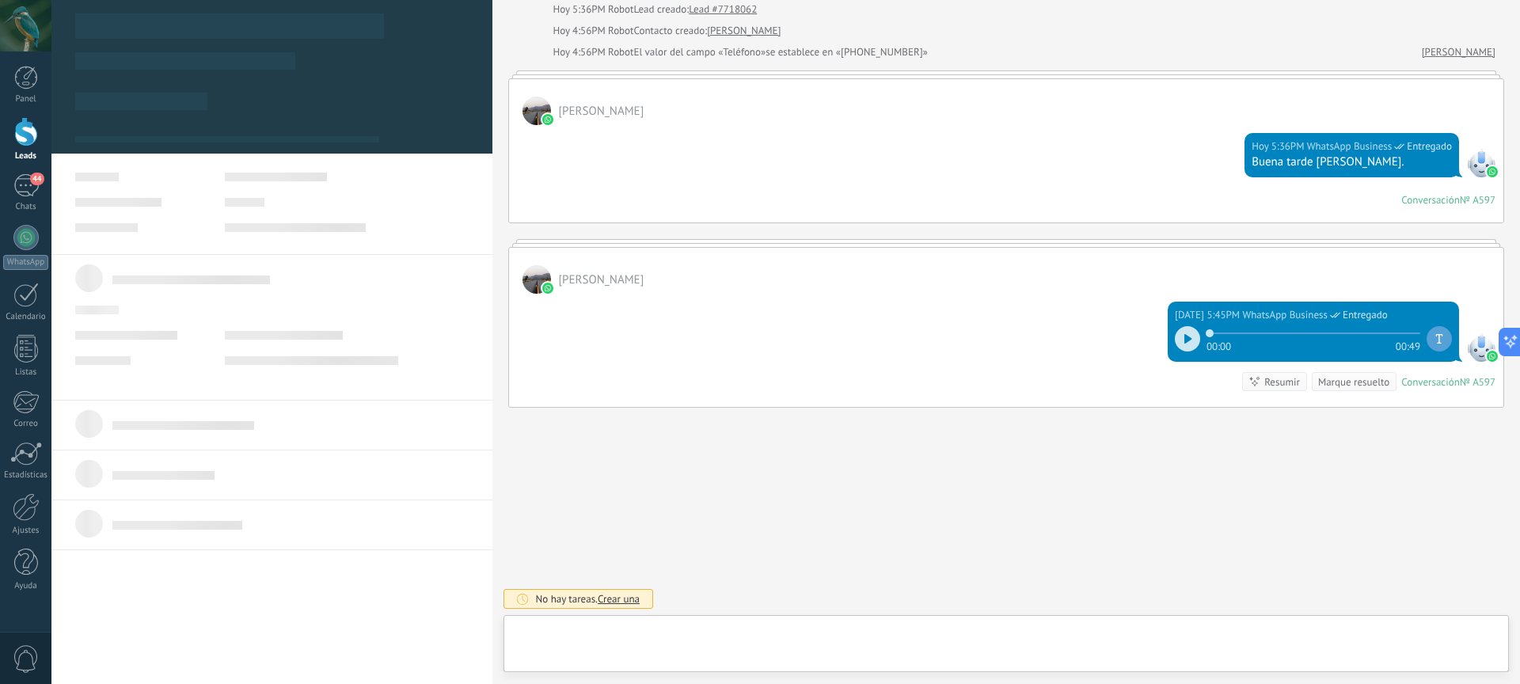
scroll to position [24, 0]
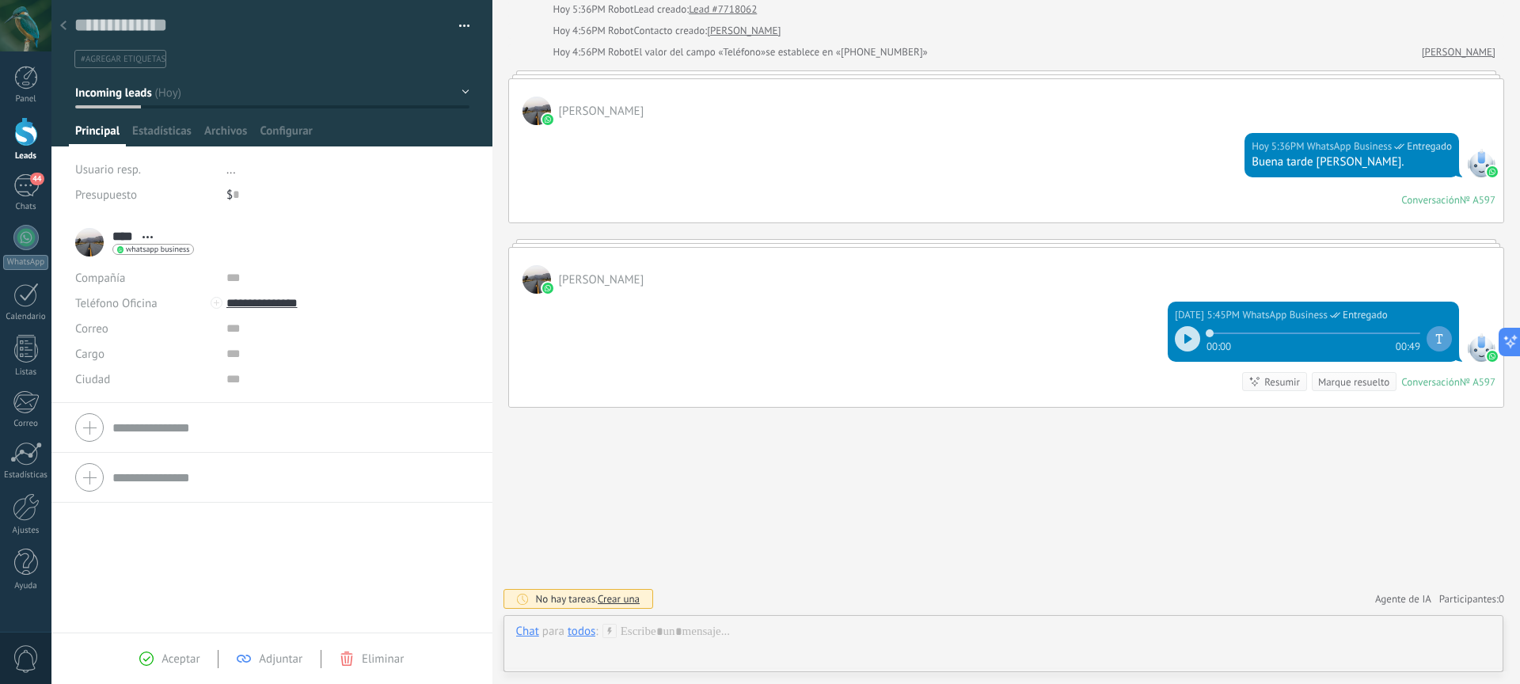
click at [65, 28] on icon at bounding box center [63, 26] width 6 height 10
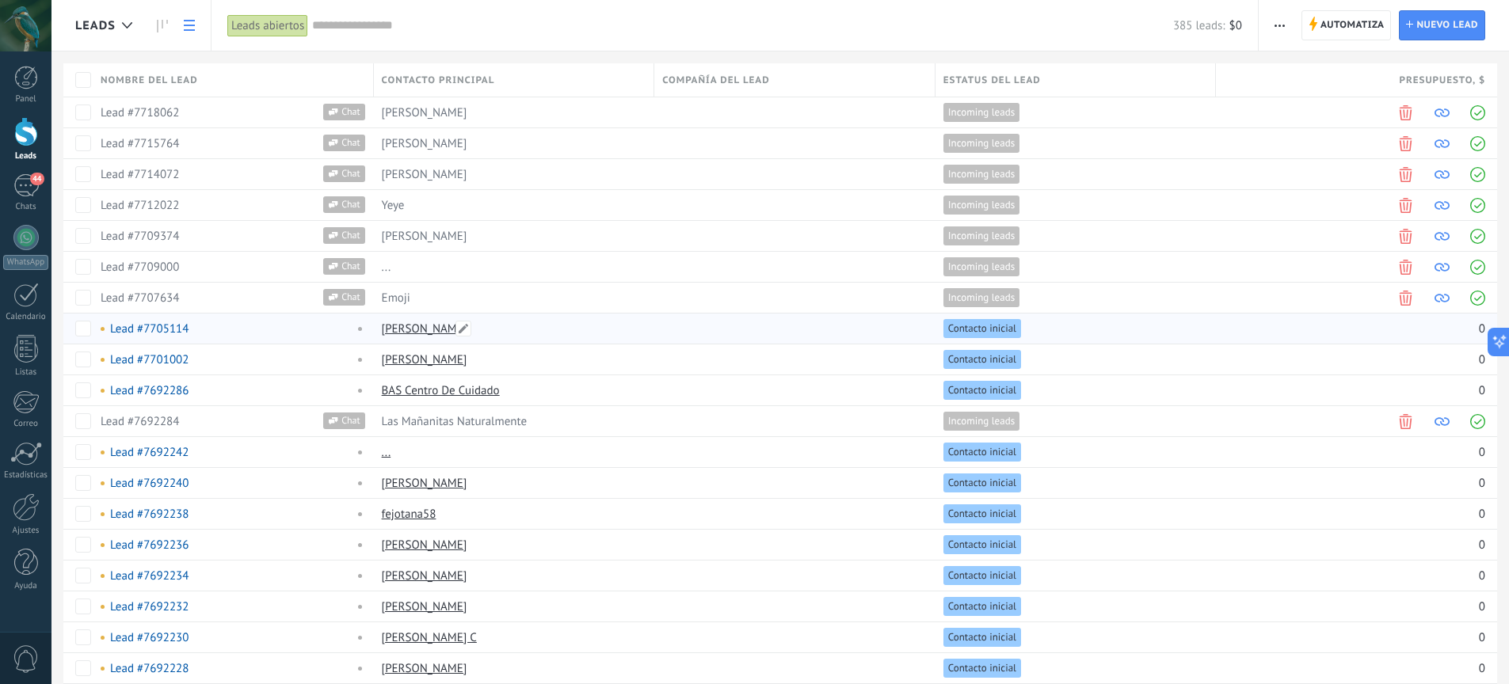
click at [420, 330] on link "[PERSON_NAME]" at bounding box center [425, 329] width 86 height 15
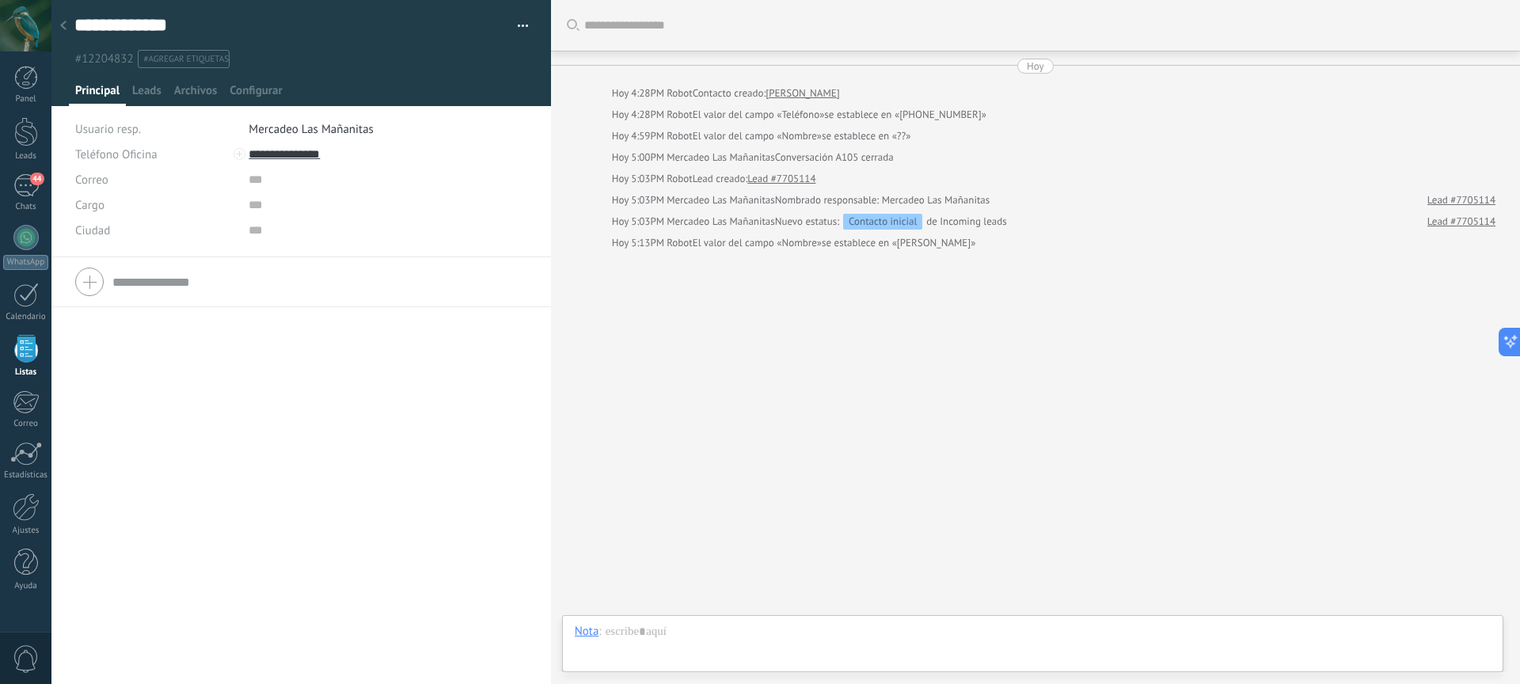
click at [510, 28] on button "button" at bounding box center [517, 26] width 23 height 24
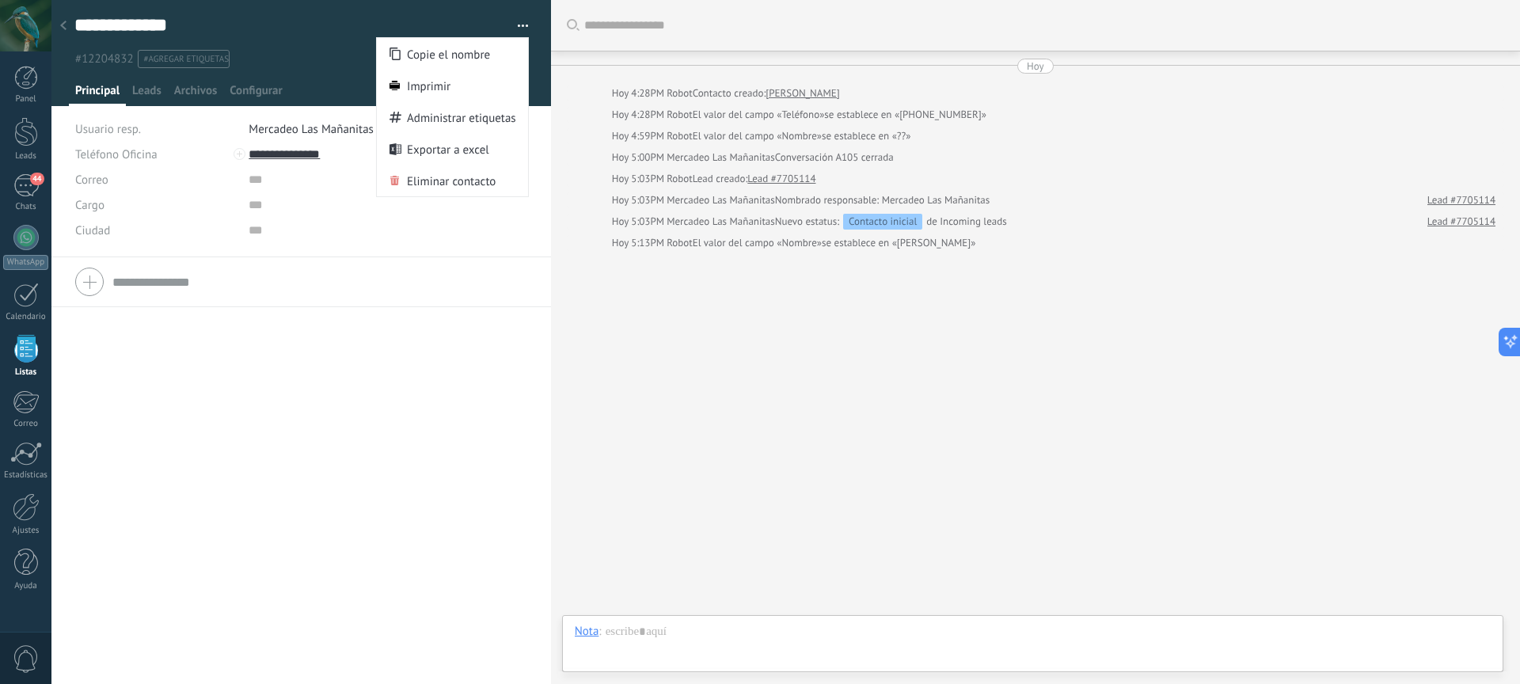
click at [318, 353] on div "Teléfono Oficina Ofic. directo Celular Fax Casa Otro Teléfono Oficina Llamar Co…" at bounding box center [301, 470] width 500 height 427
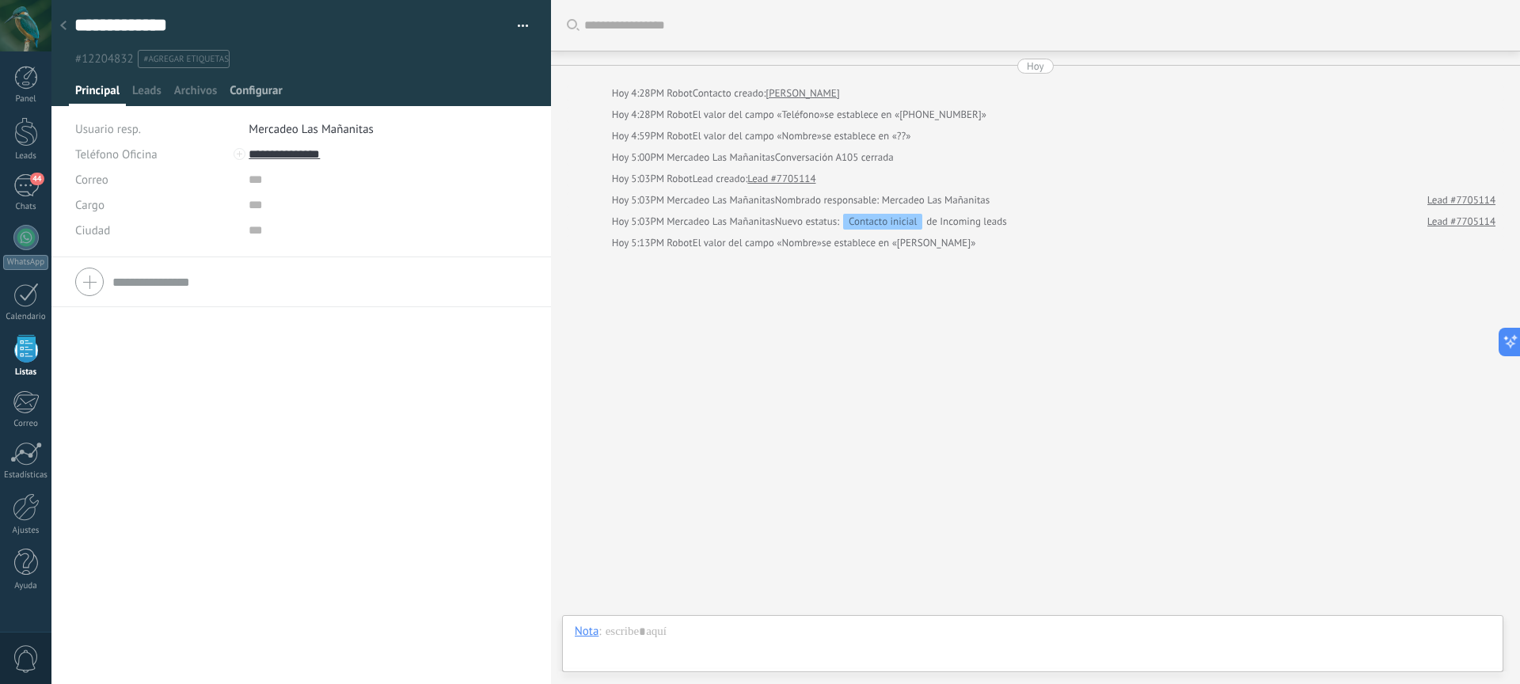
click at [248, 87] on span "Configurar" at bounding box center [256, 94] width 52 height 23
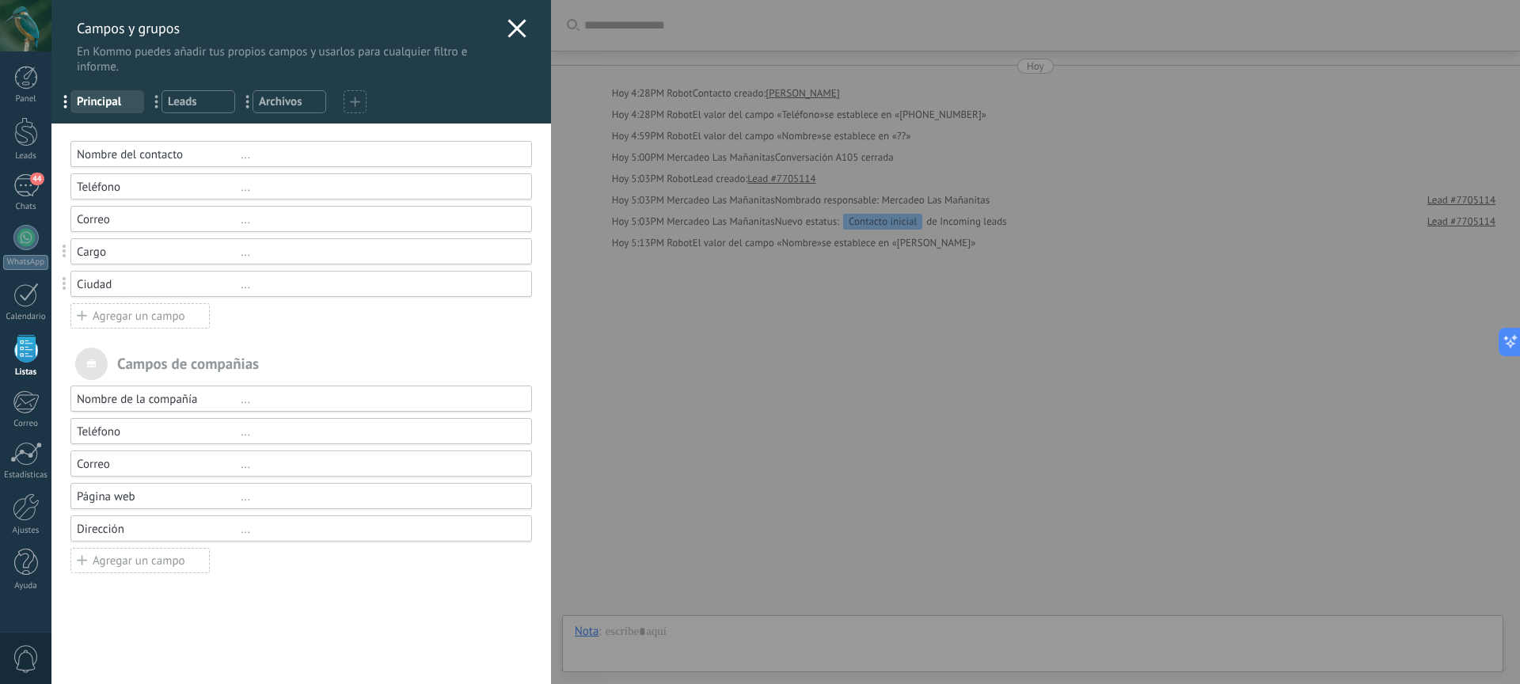
click at [120, 318] on div "Agregar un campo" at bounding box center [139, 315] width 139 height 25
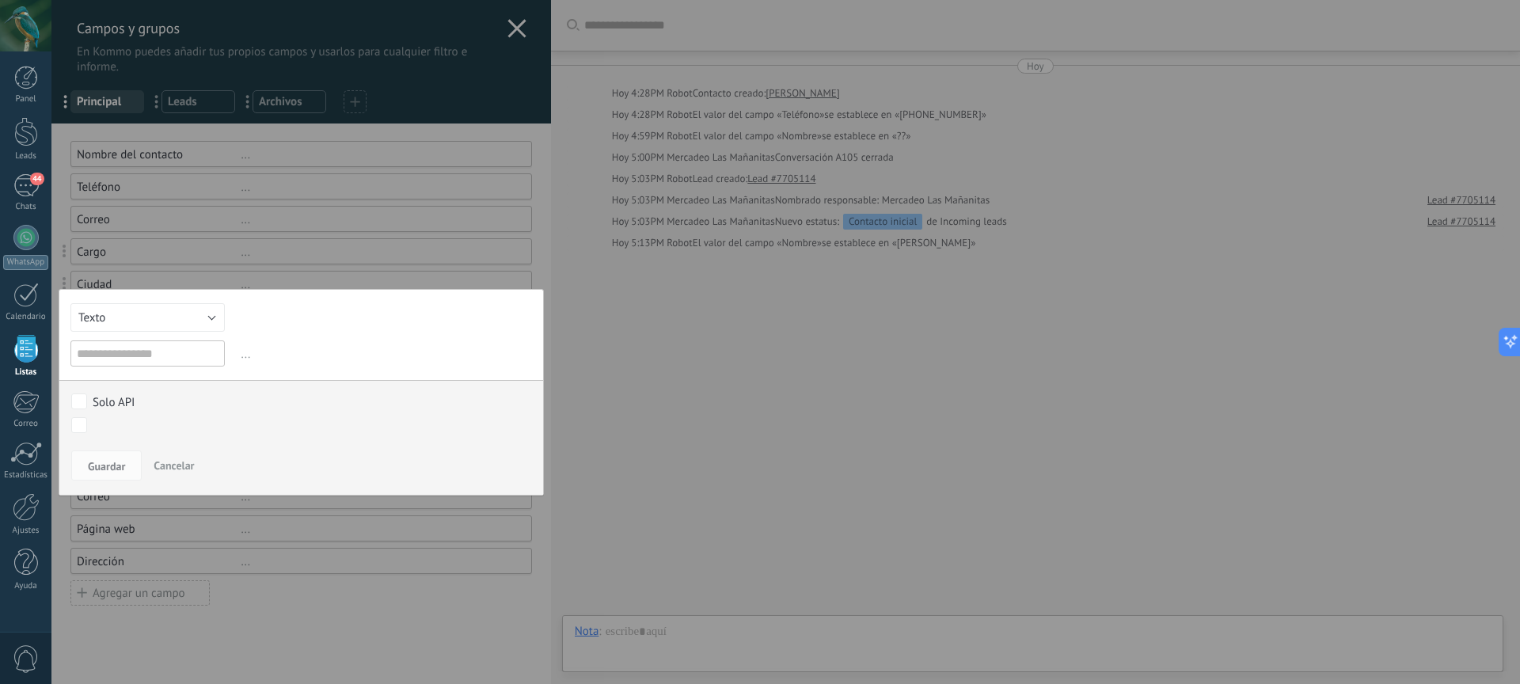
type input "*"
type input "**********"
click at [111, 462] on span "Guardar" at bounding box center [106, 466] width 37 height 11
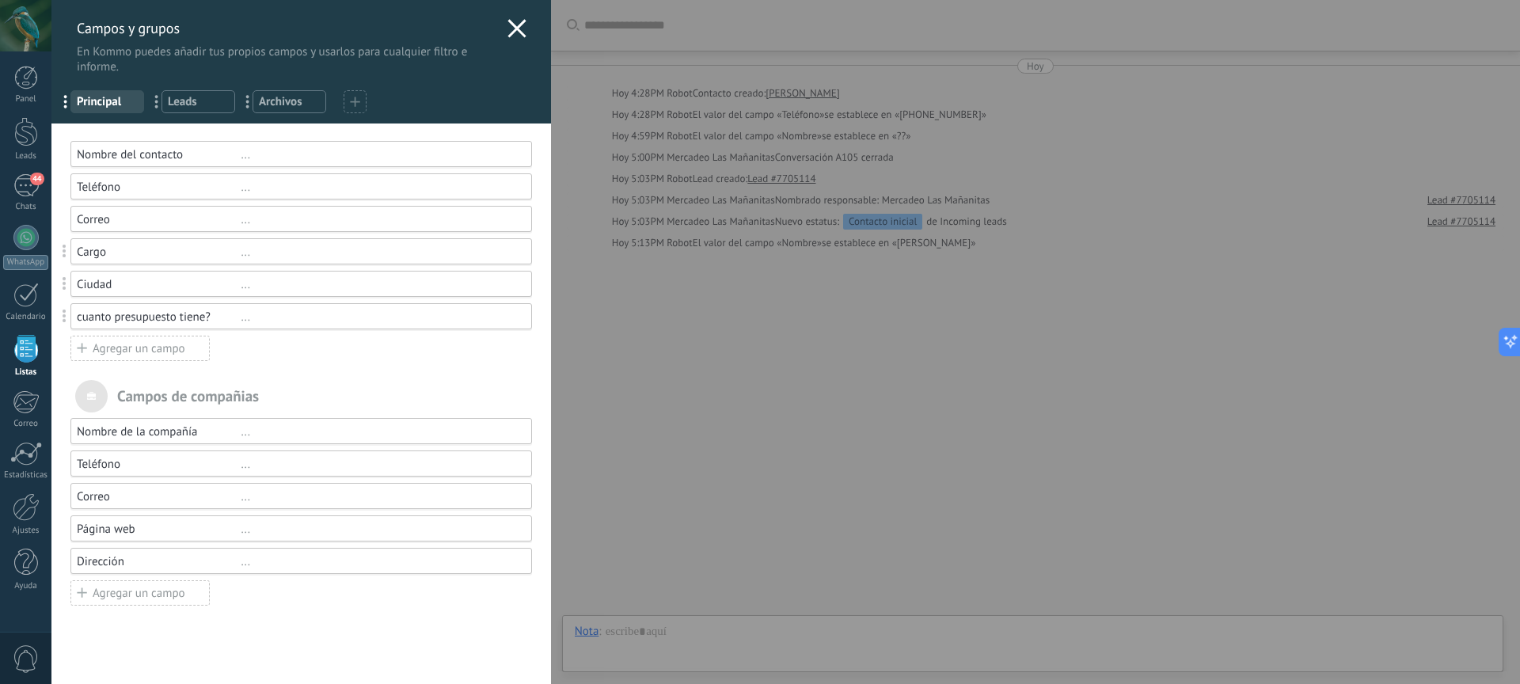
click at [510, 26] on use at bounding box center [517, 28] width 18 height 18
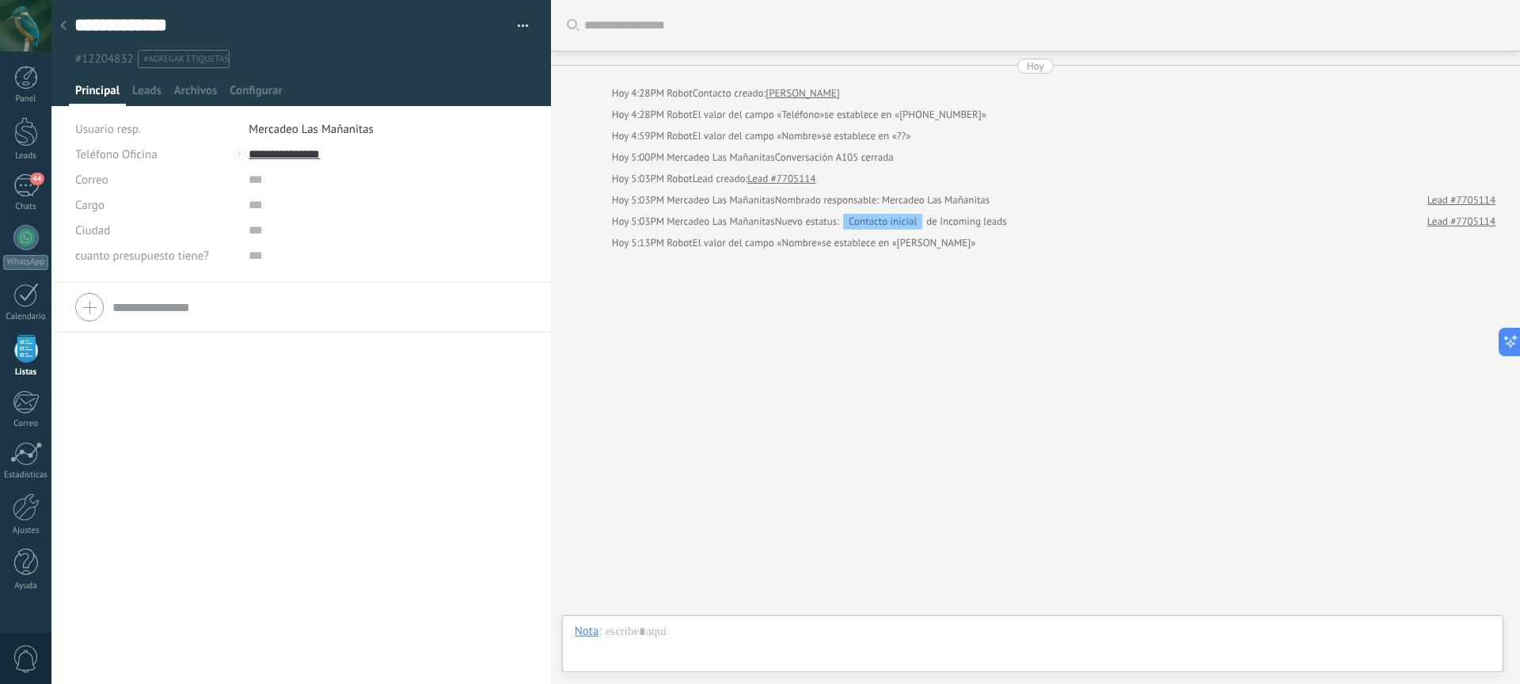
click at [69, 27] on div at bounding box center [63, 26] width 22 height 31
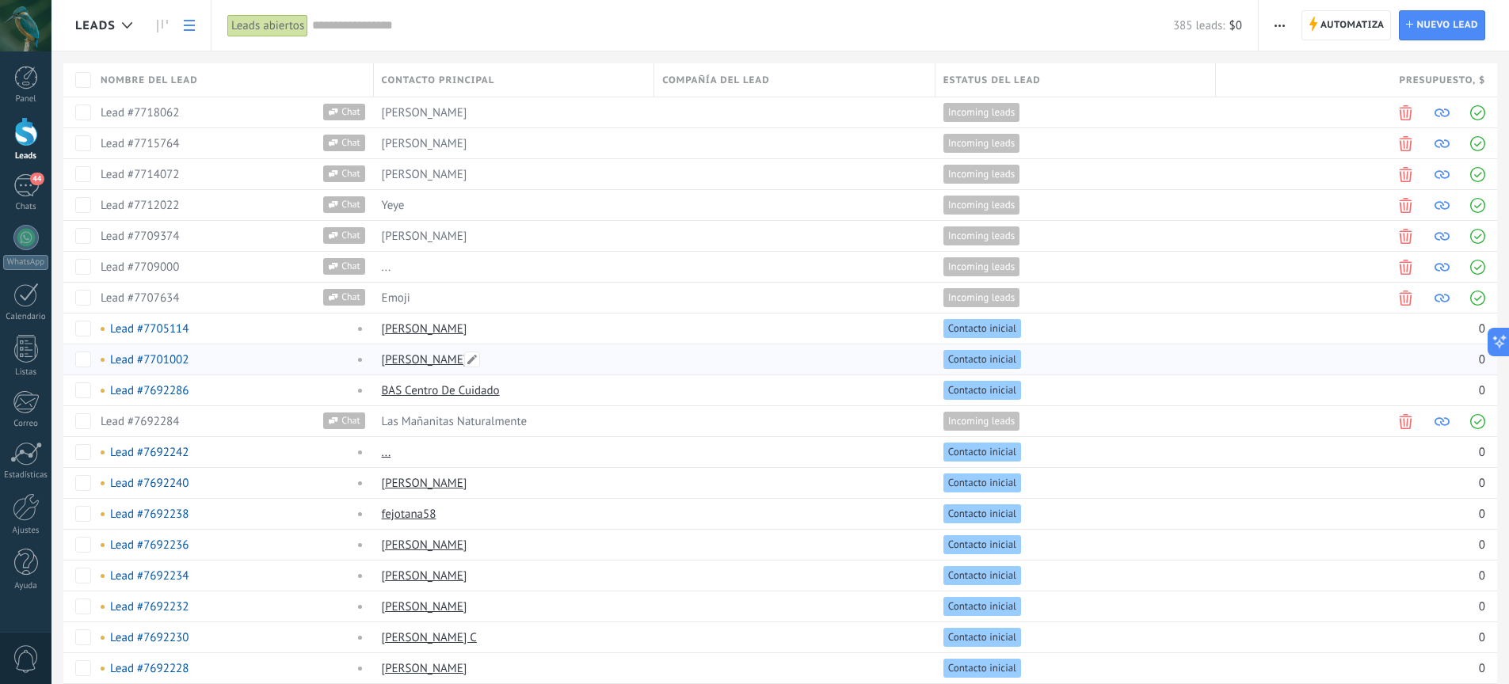
click at [424, 362] on link "[PERSON_NAME]" at bounding box center [425, 359] width 86 height 15
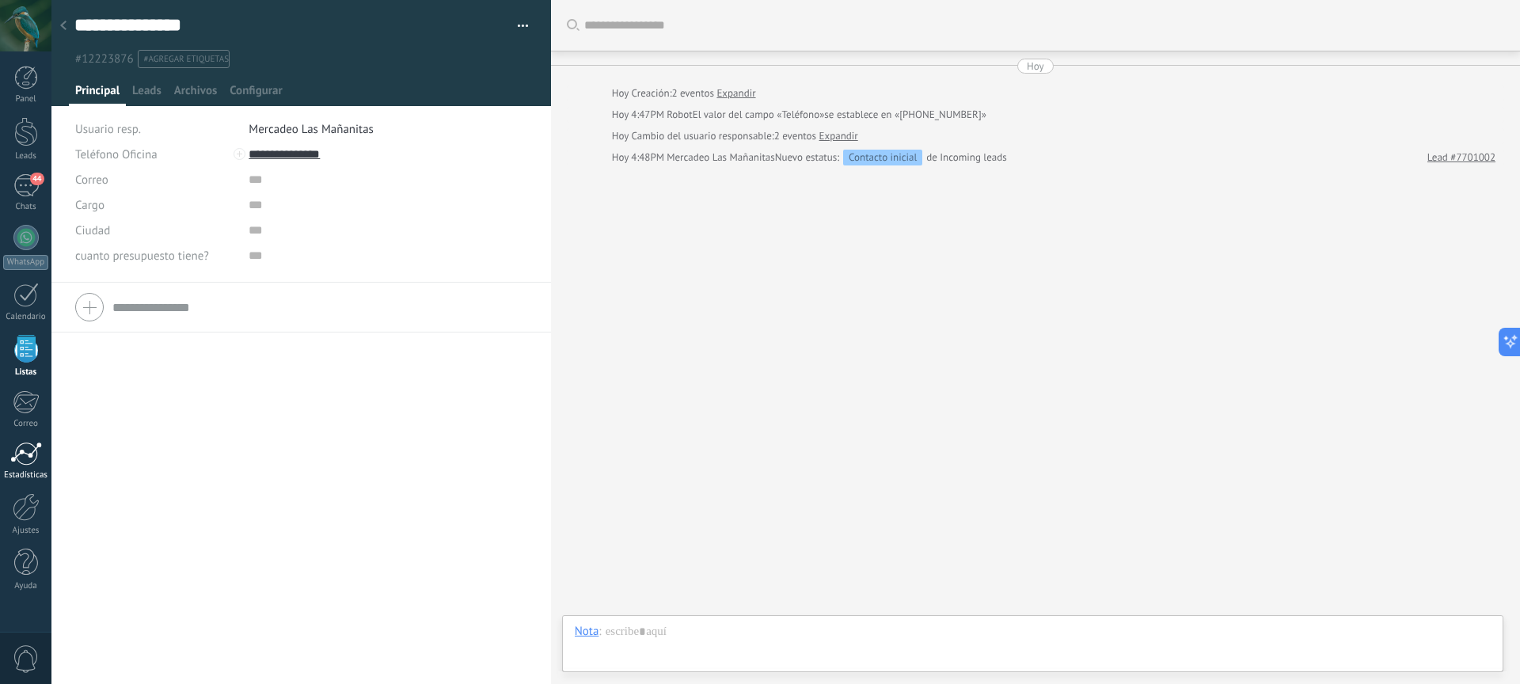
click at [29, 452] on div at bounding box center [26, 454] width 32 height 24
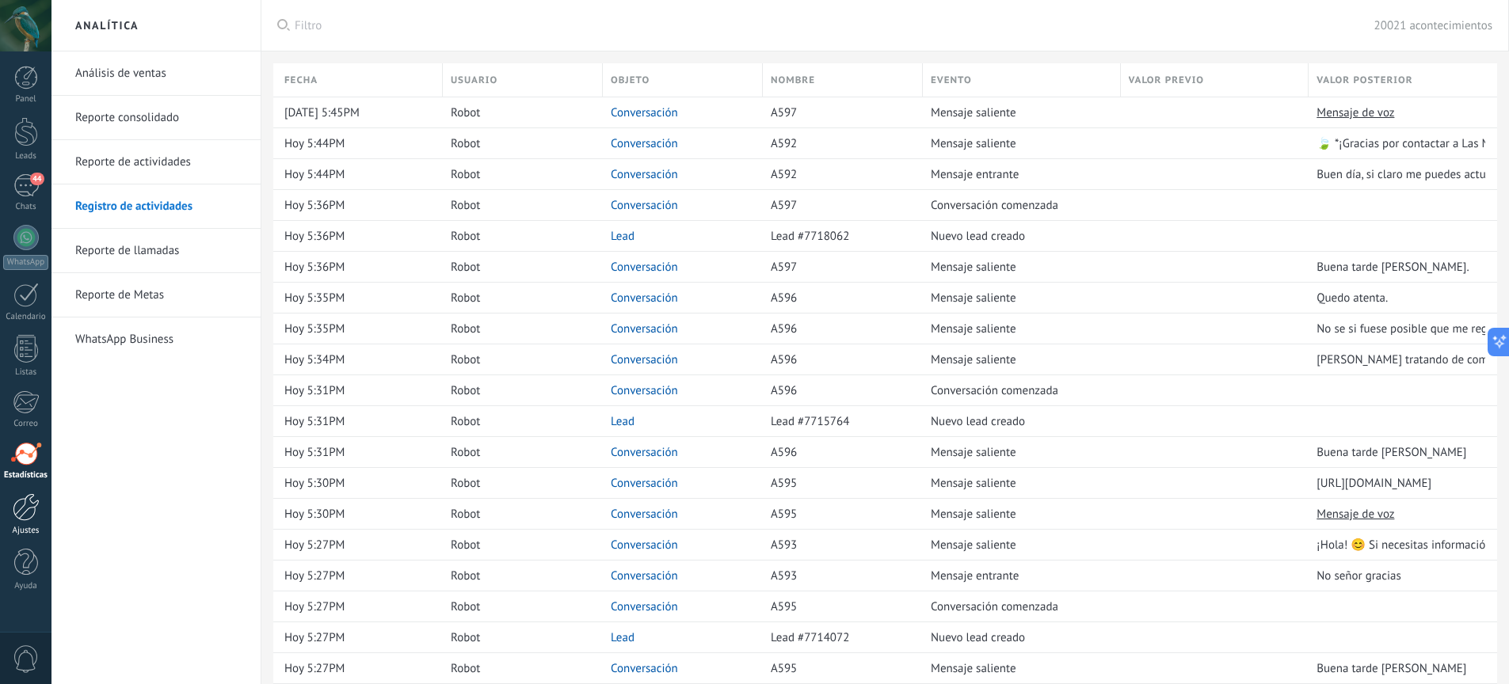
click at [38, 516] on div at bounding box center [26, 507] width 27 height 28
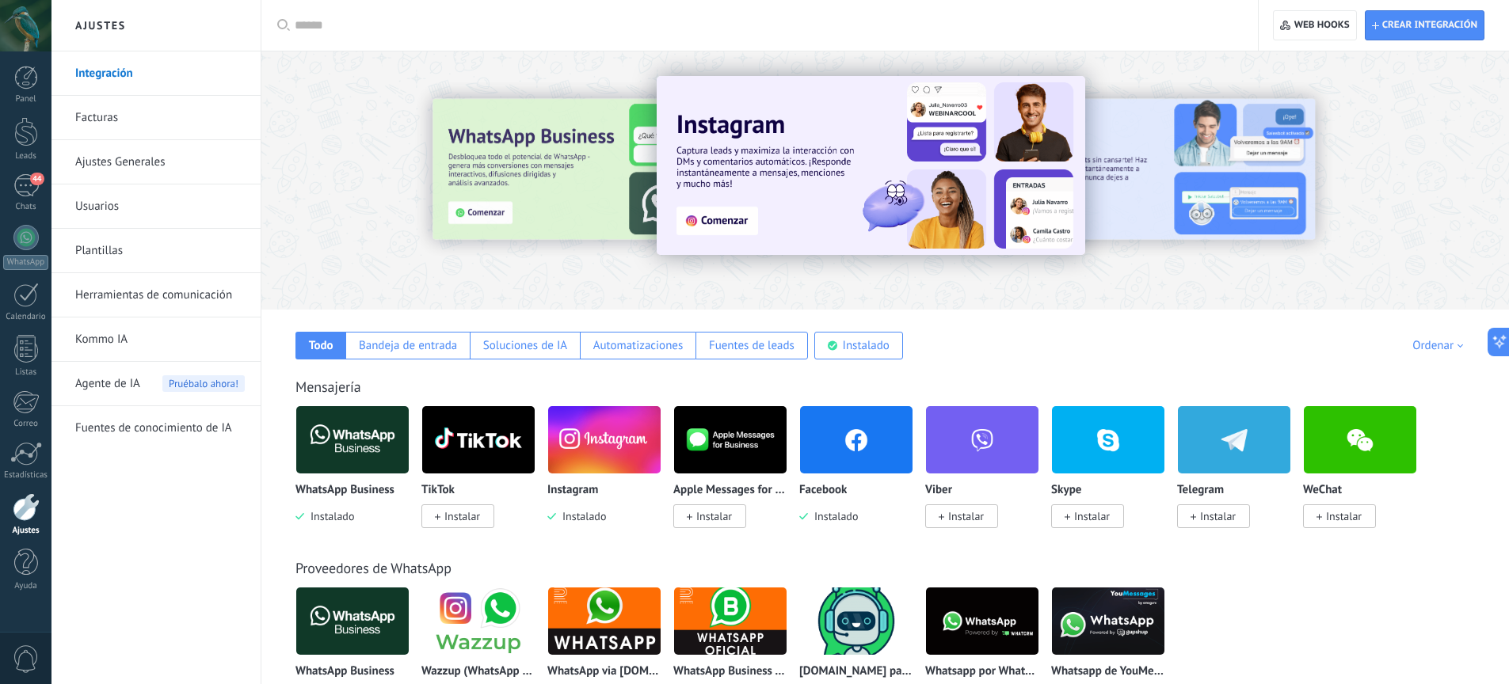
click at [862, 465] on img at bounding box center [856, 440] width 112 height 77
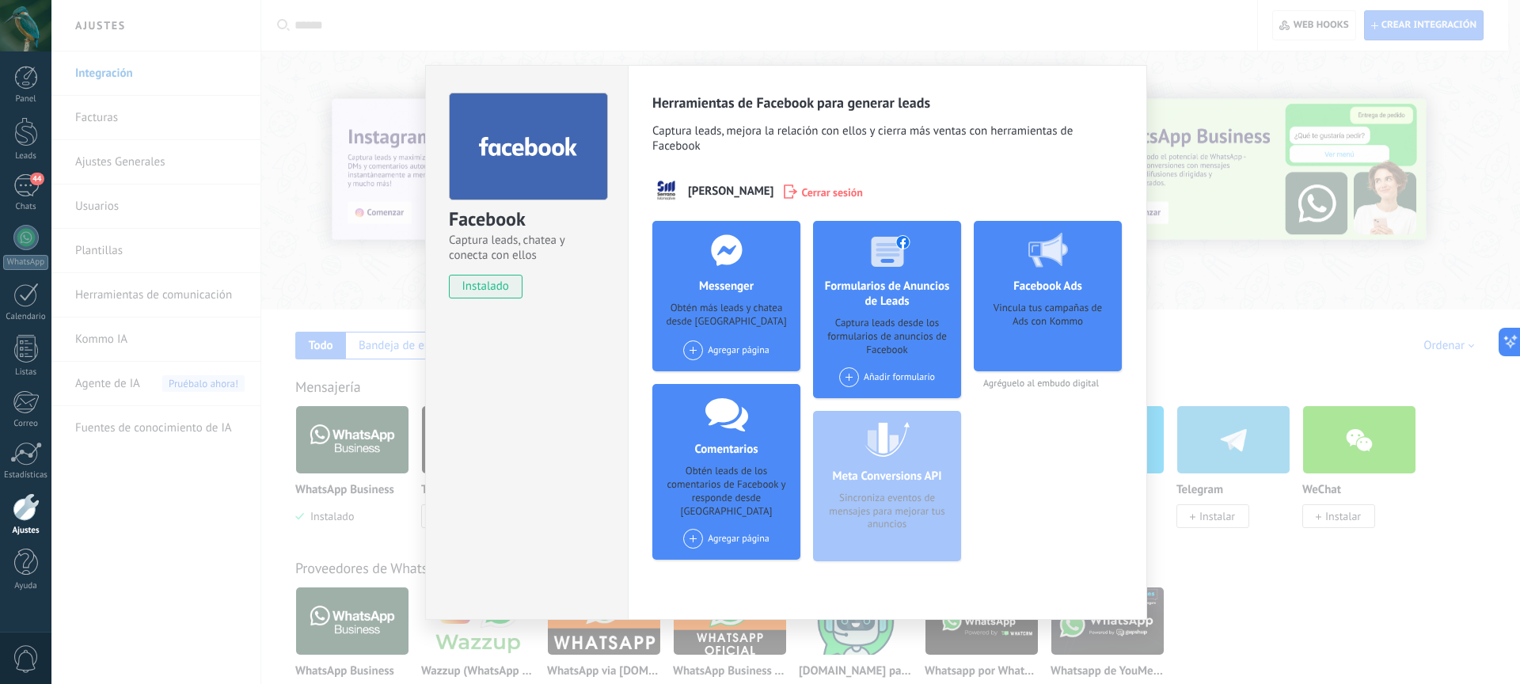
click at [912, 376] on div "Añadir formulario" at bounding box center [887, 377] width 96 height 20
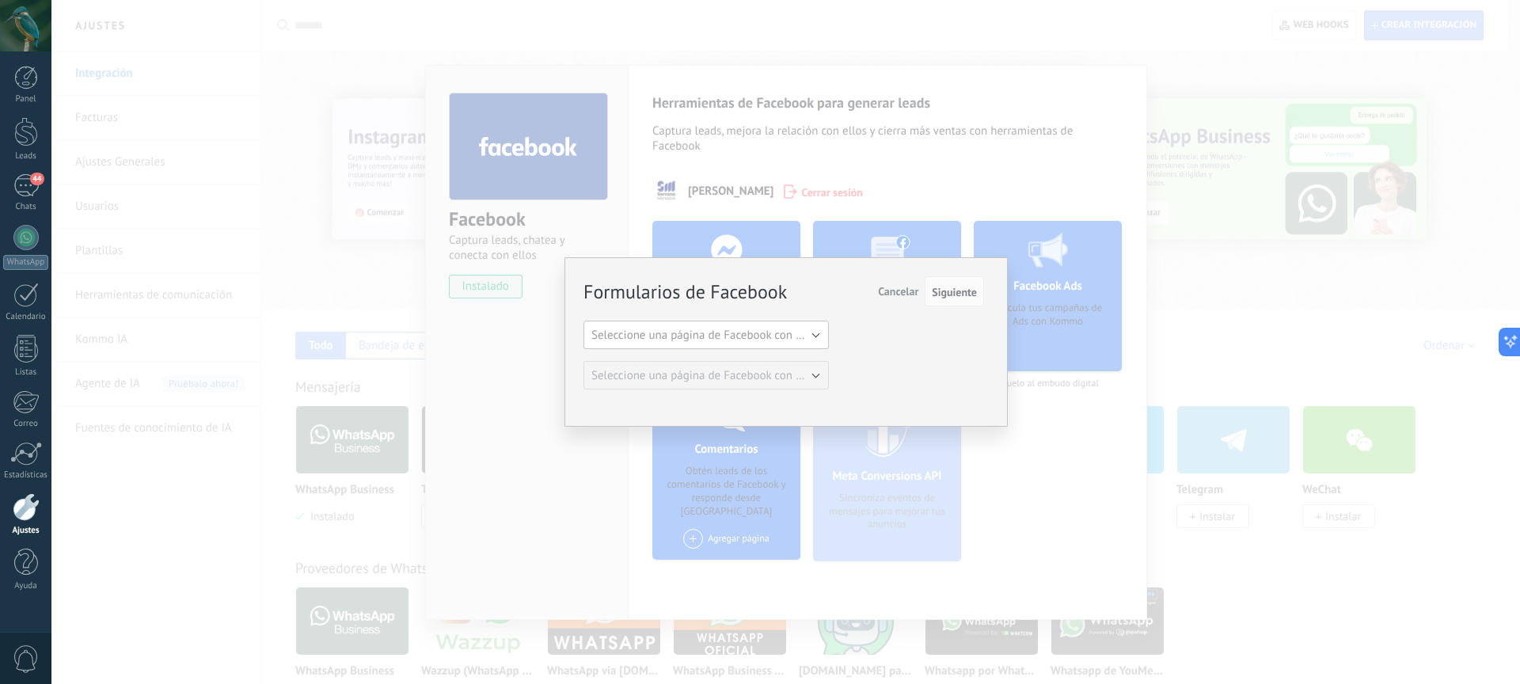
click at [773, 341] on span "Seleccione una página de Facebook con formas" at bounding box center [711, 335] width 239 height 15
click at [766, 356] on span "Las Mañanitas Naturalmente" at bounding box center [698, 362] width 249 height 15
click at [745, 373] on span "Seleccione una página de Facebook con formas" at bounding box center [711, 375] width 239 height 15
click at [733, 402] on span "FORMULARIO ABRIL 2024-copy" at bounding box center [698, 402] width 249 height 15
click at [967, 298] on span "Siguiente" at bounding box center [954, 292] width 45 height 11
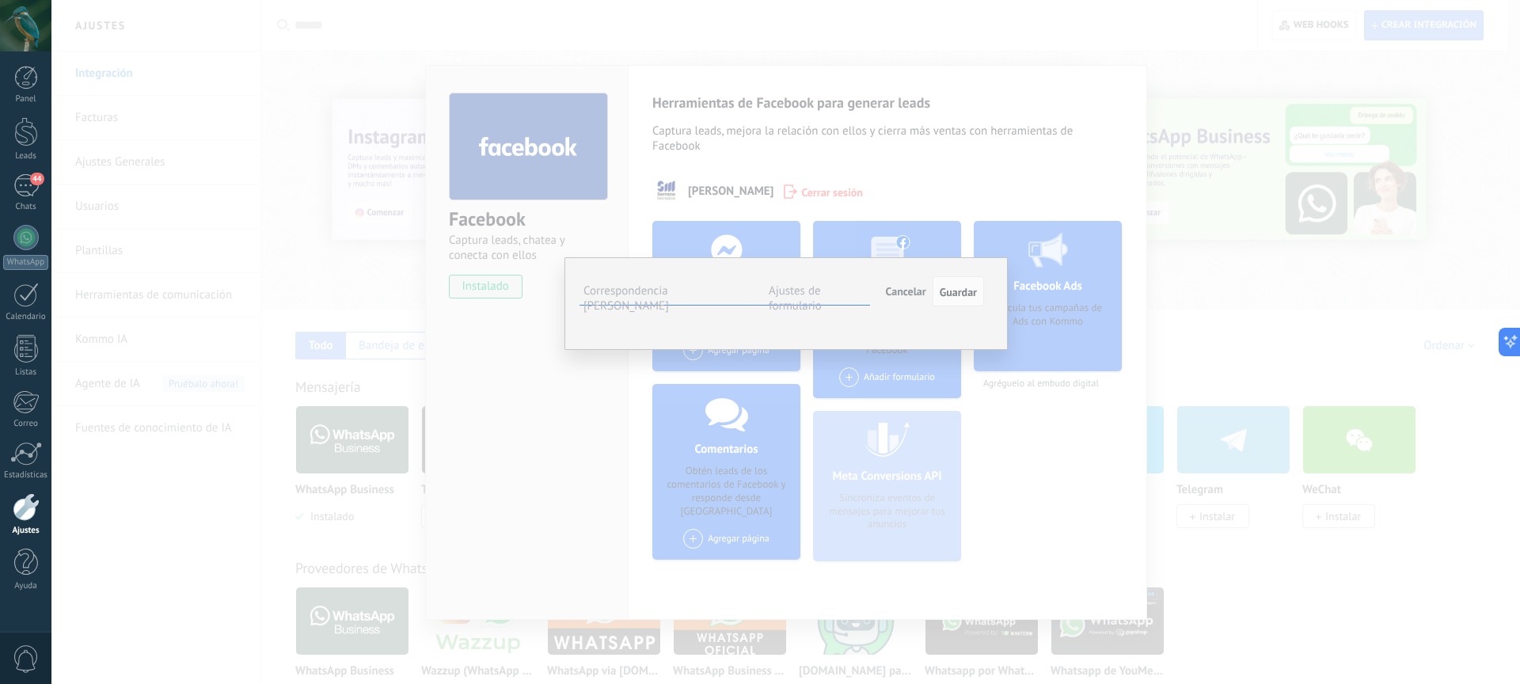
click at [0, 0] on span "Seleccionar campo" at bounding box center [0, 0] width 0 height 0
click at [913, 293] on span "Cancelar" at bounding box center [906, 291] width 40 height 14
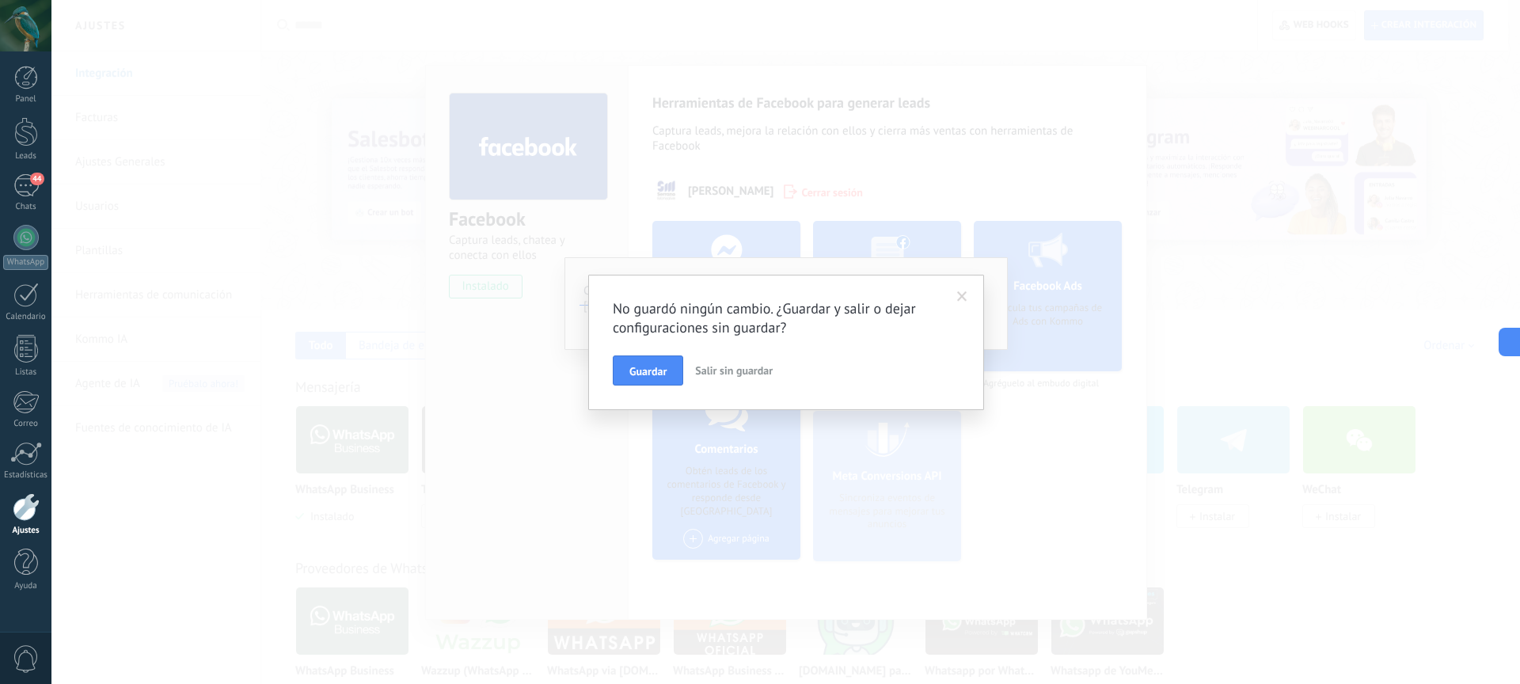
click at [725, 371] on span "Salir sin guardar" at bounding box center [734, 370] width 78 height 14
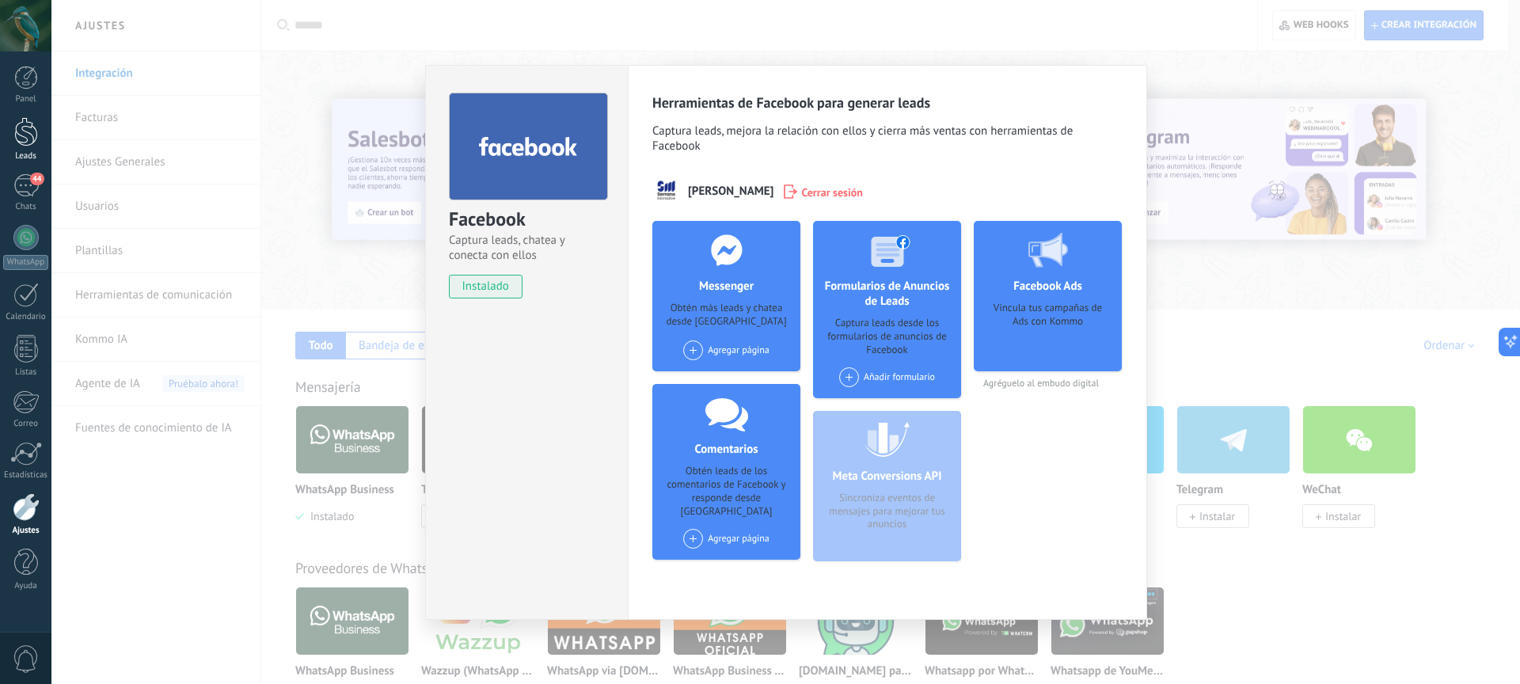
click at [19, 135] on div at bounding box center [26, 131] width 24 height 29
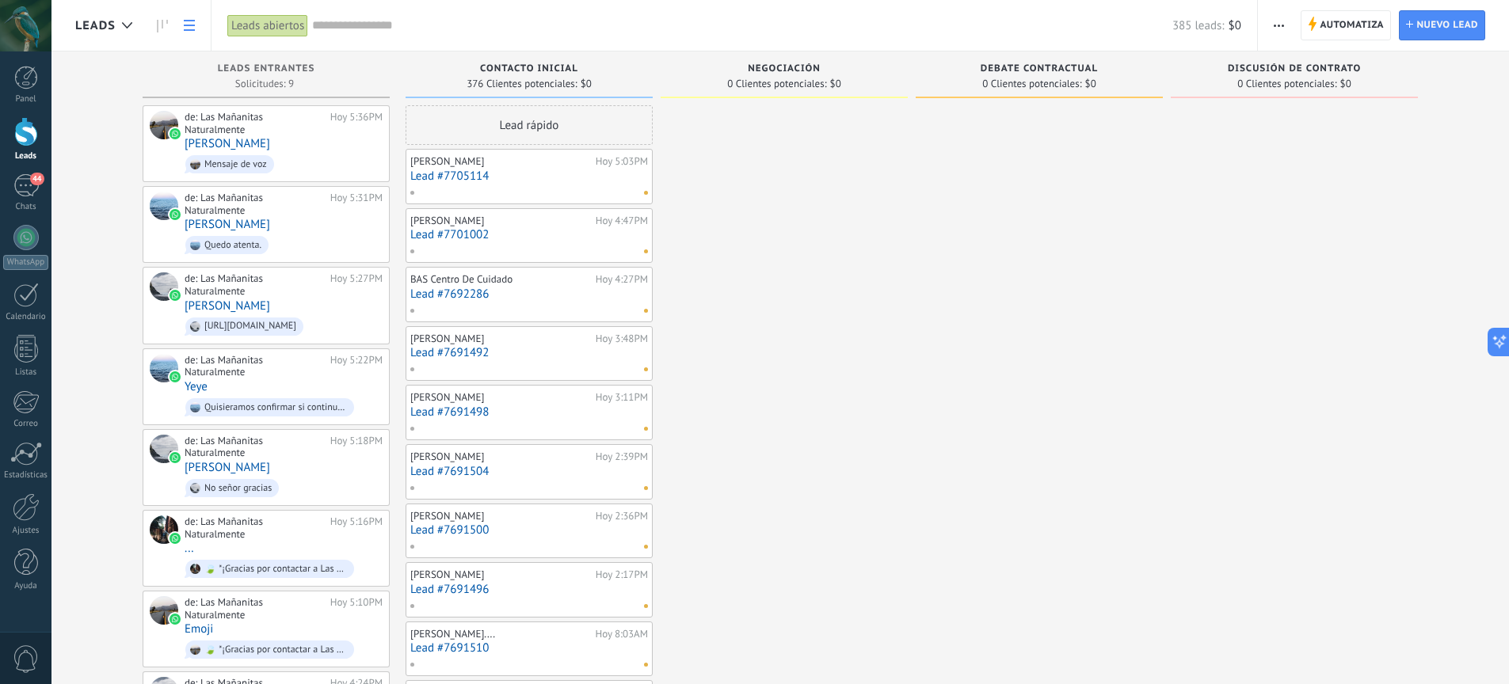
click at [185, 30] on use at bounding box center [189, 25] width 11 height 11
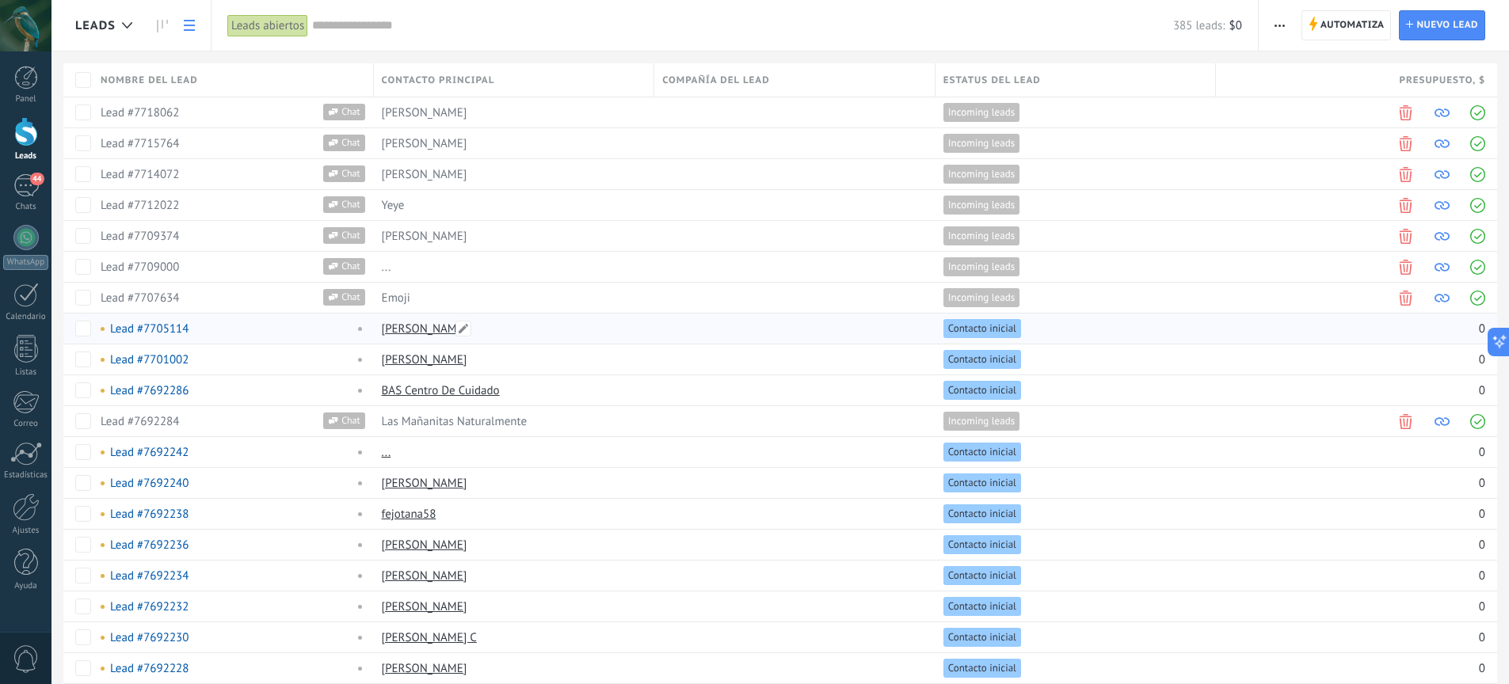
click at [415, 332] on link "[PERSON_NAME]" at bounding box center [425, 329] width 86 height 15
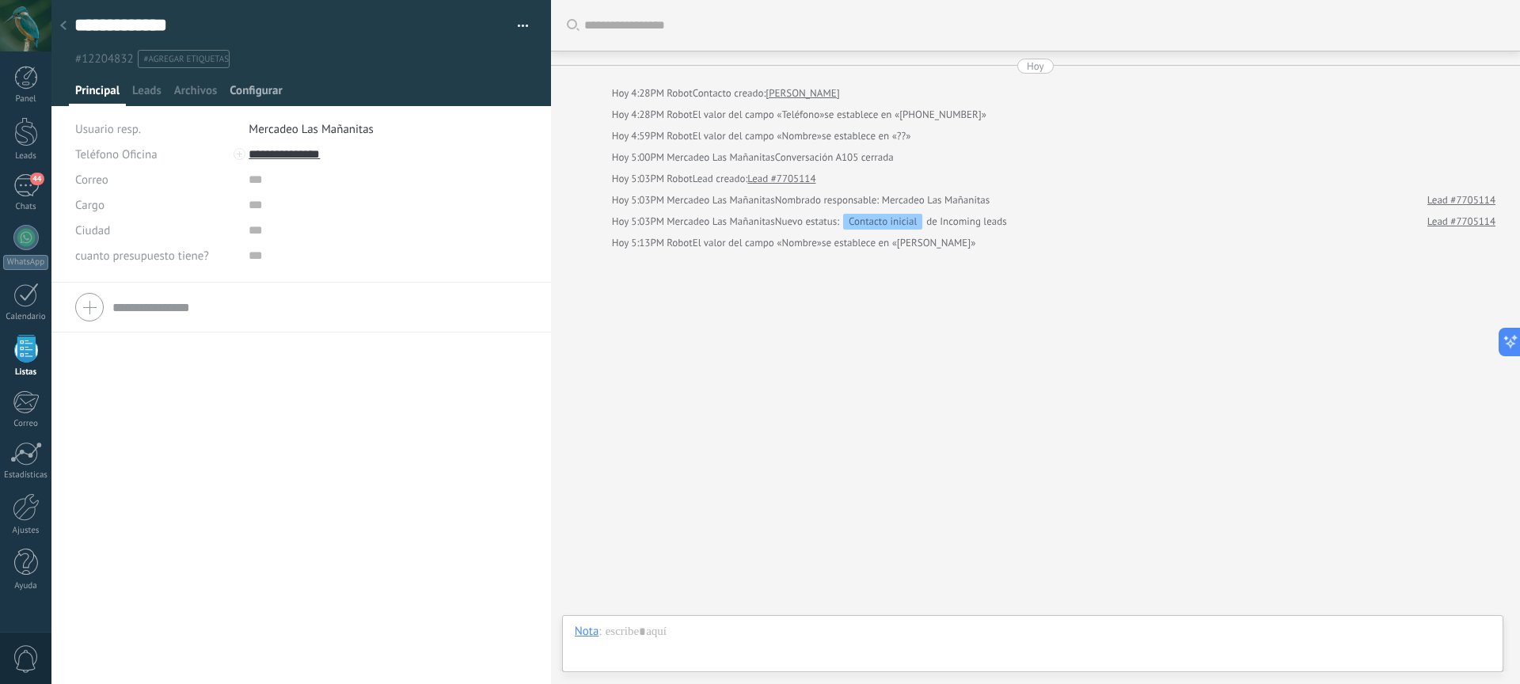
click at [245, 98] on span "Configurar" at bounding box center [256, 94] width 52 height 23
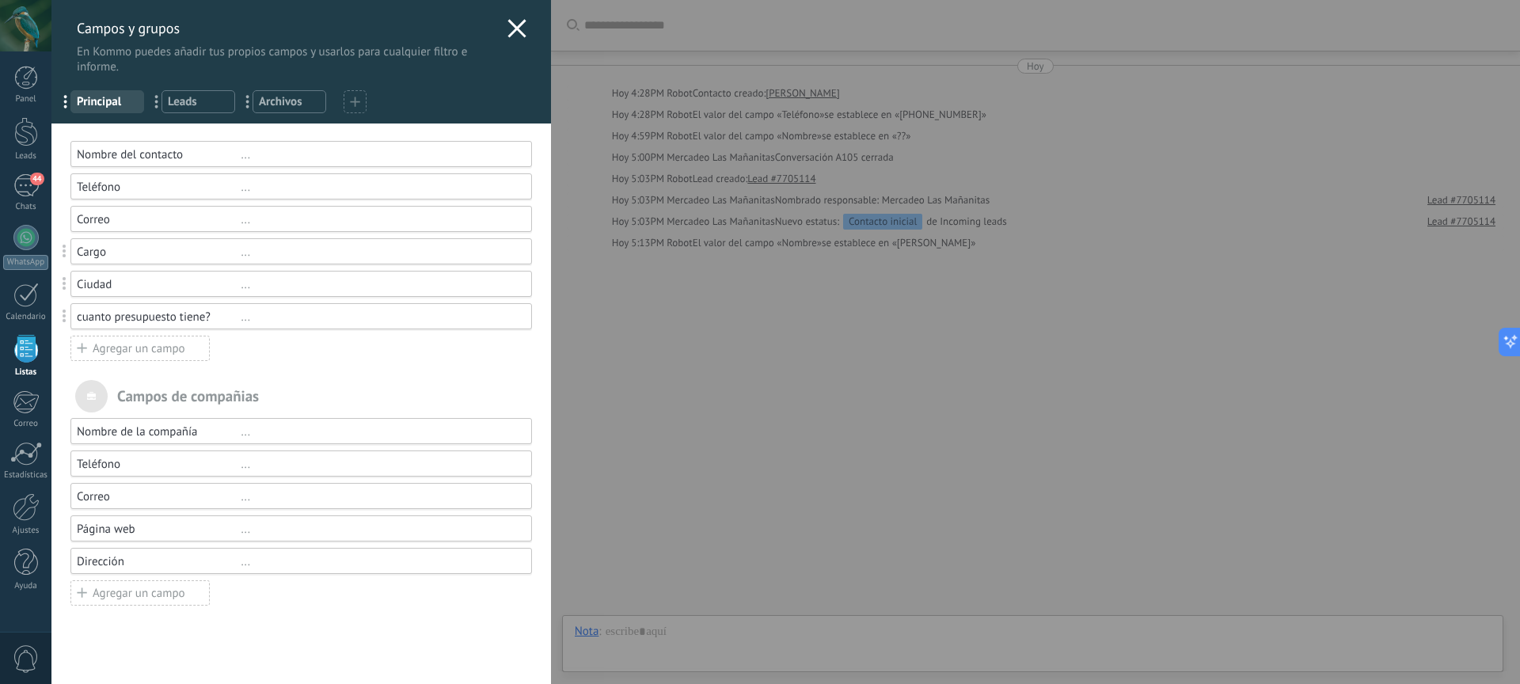
click at [186, 321] on div "cuanto presupuesto tiene?" at bounding box center [159, 317] width 164 height 15
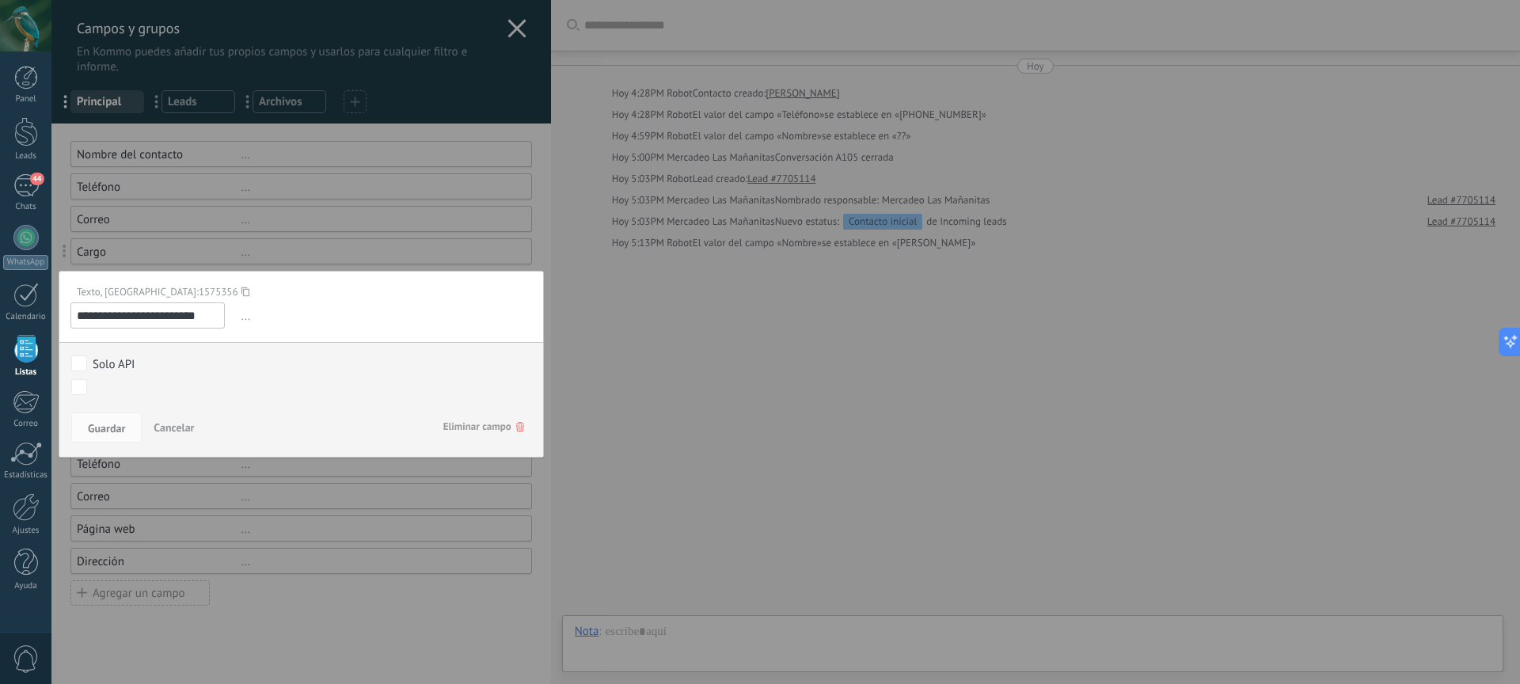
click at [247, 320] on span "..." at bounding box center [385, 316] width 294 height 26
click at [502, 432] on span "Eliminar campo" at bounding box center [483, 427] width 81 height 29
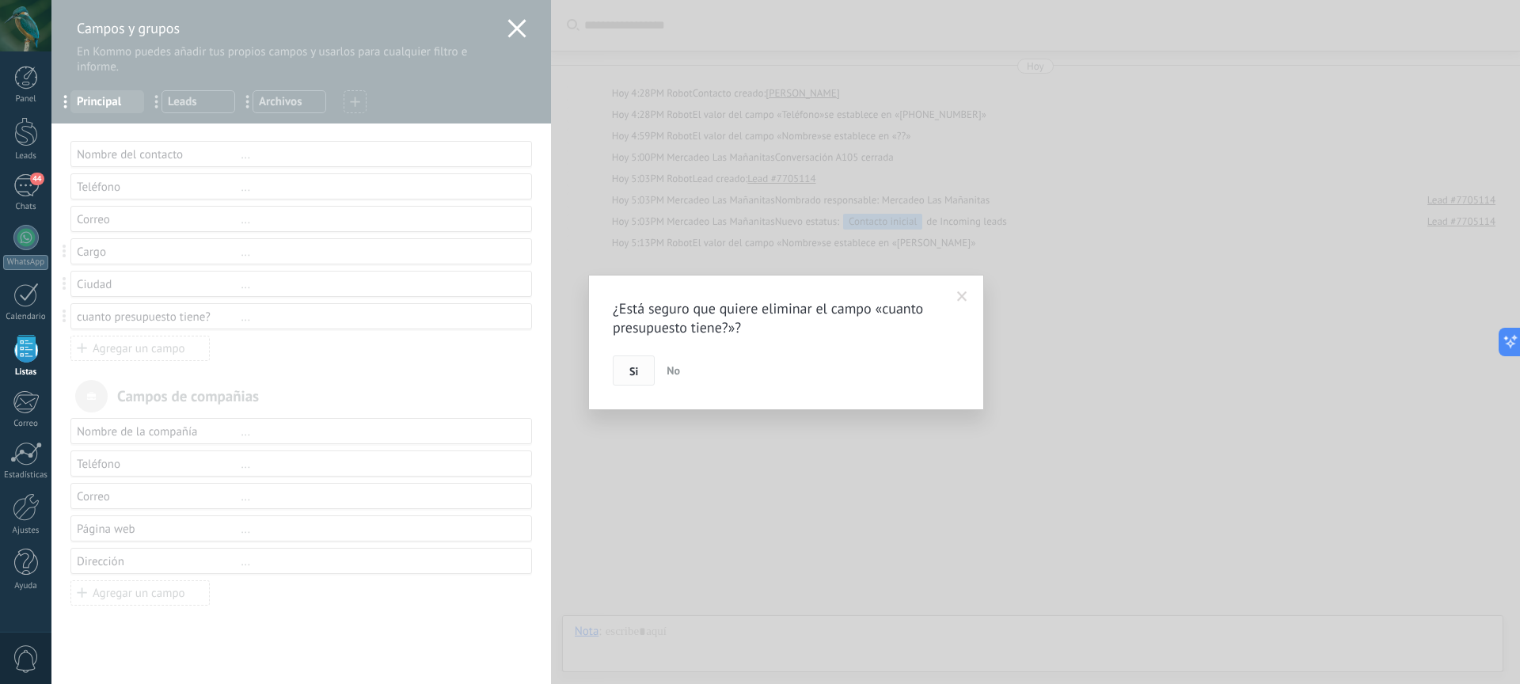
click at [645, 375] on button "Si" at bounding box center [634, 371] width 42 height 30
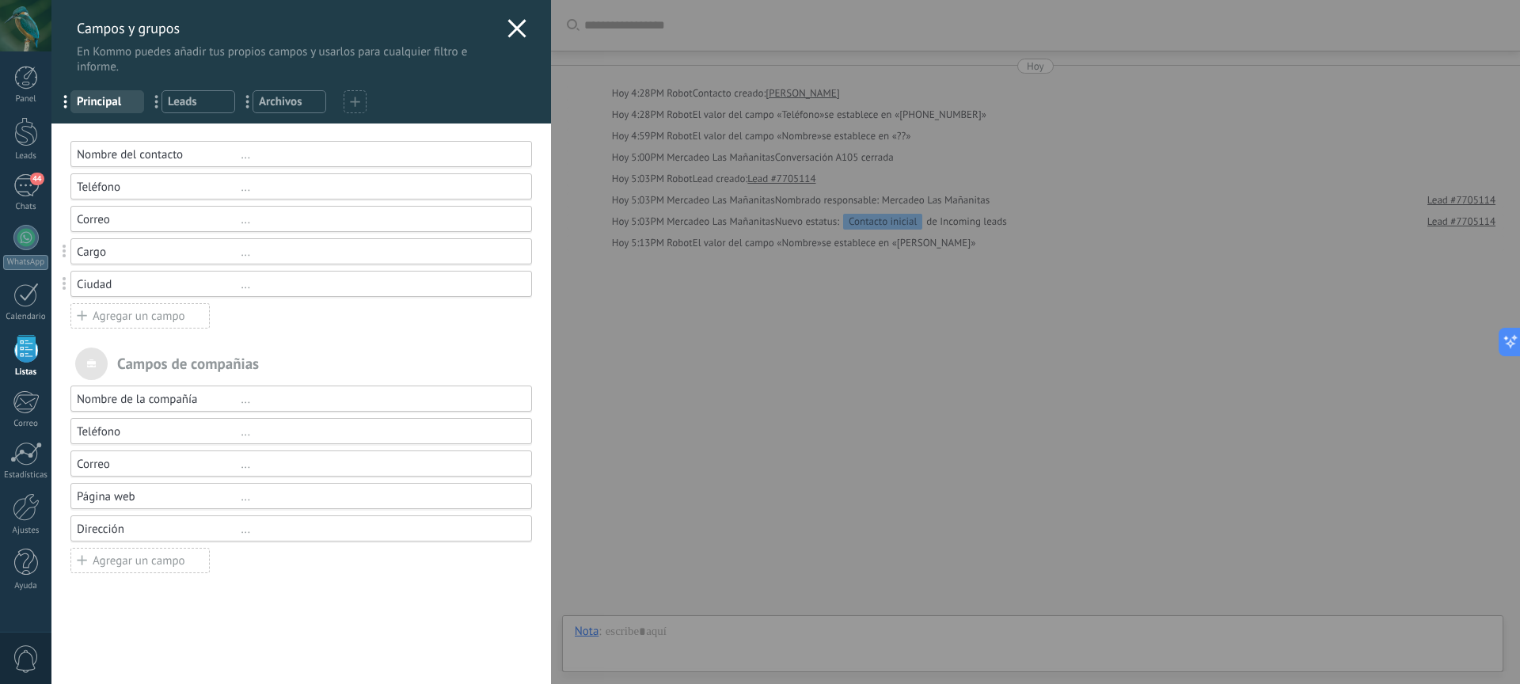
click at [175, 319] on div "Agregar un campo" at bounding box center [139, 315] width 139 height 25
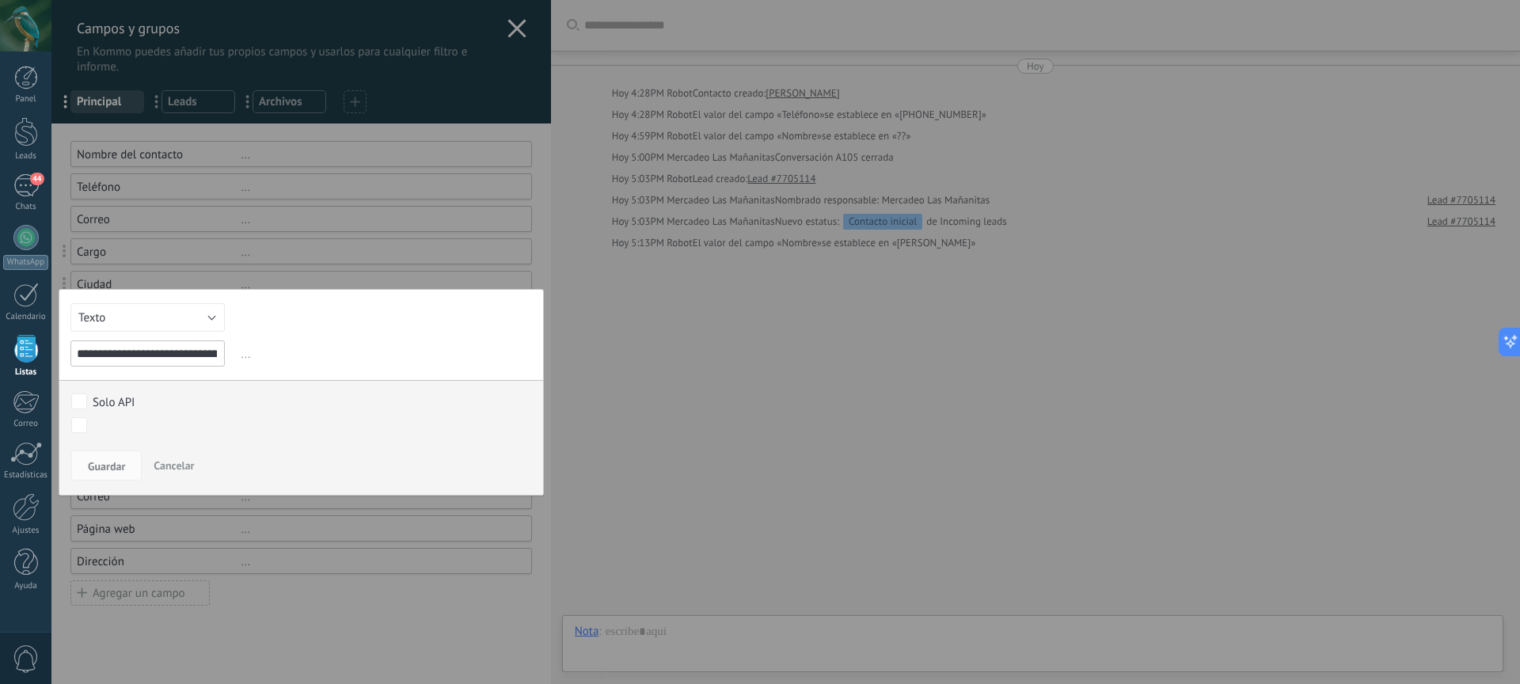
scroll to position [0, 169]
type input "**********"
click at [108, 475] on button "Guardar" at bounding box center [106, 466] width 70 height 30
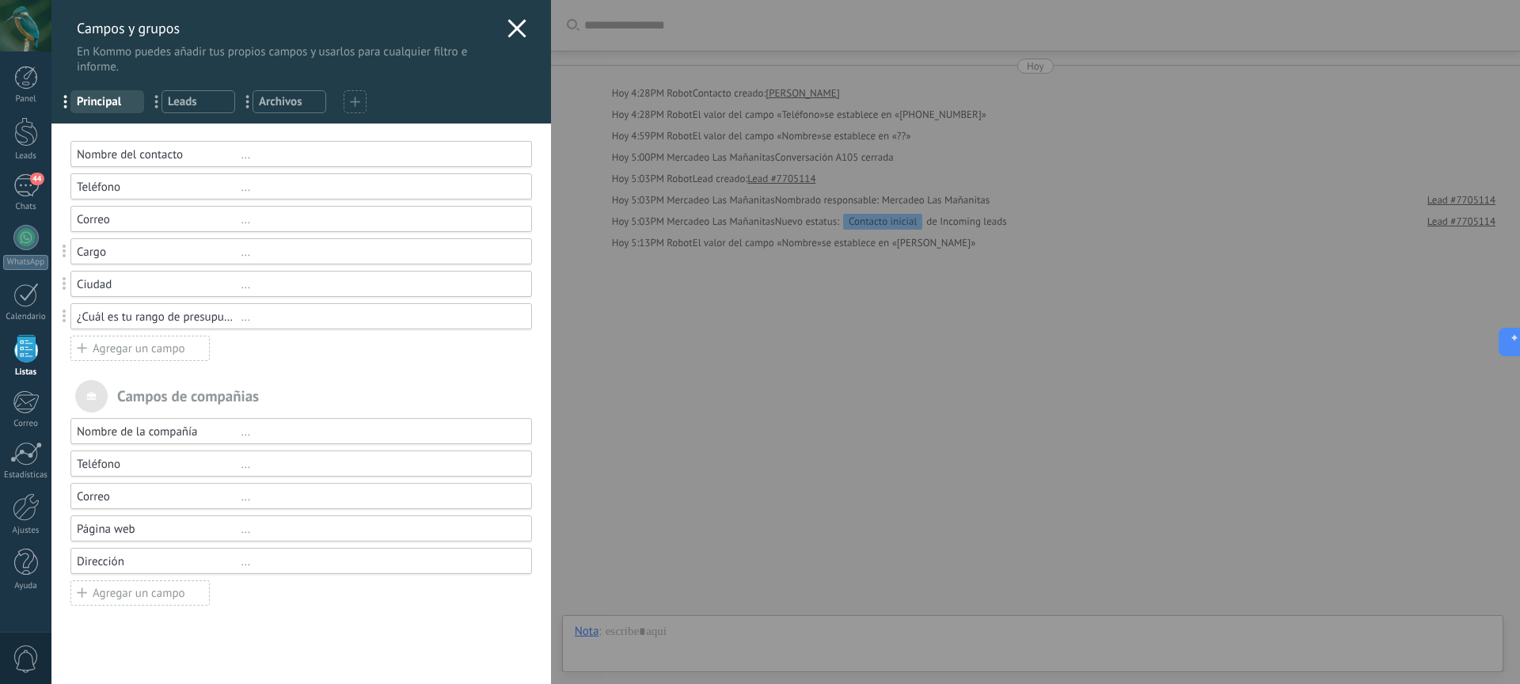
click at [177, 351] on div "Agregar un campo" at bounding box center [139, 348] width 139 height 25
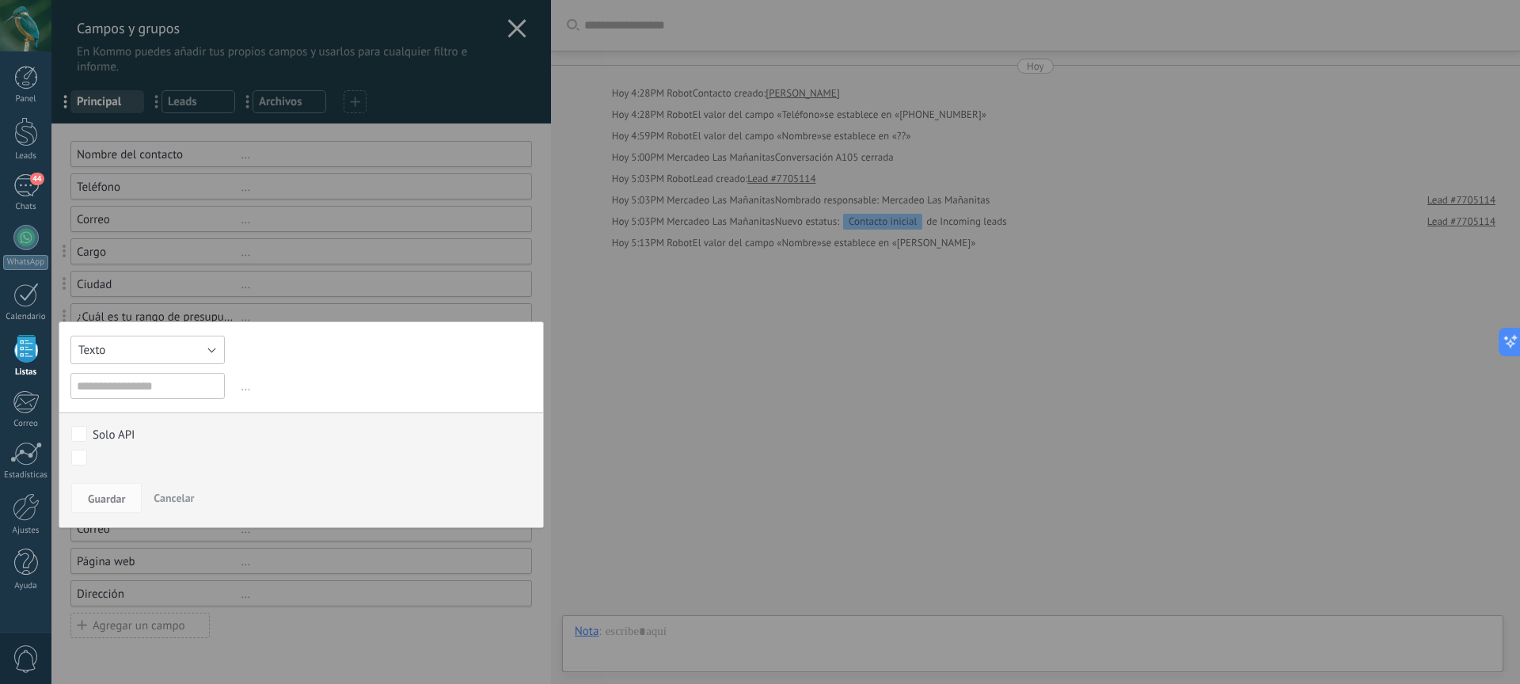
click at [181, 349] on button "Texto" at bounding box center [147, 350] width 154 height 29
click at [154, 403] on span "Multiselección" at bounding box center [140, 404] width 158 height 15
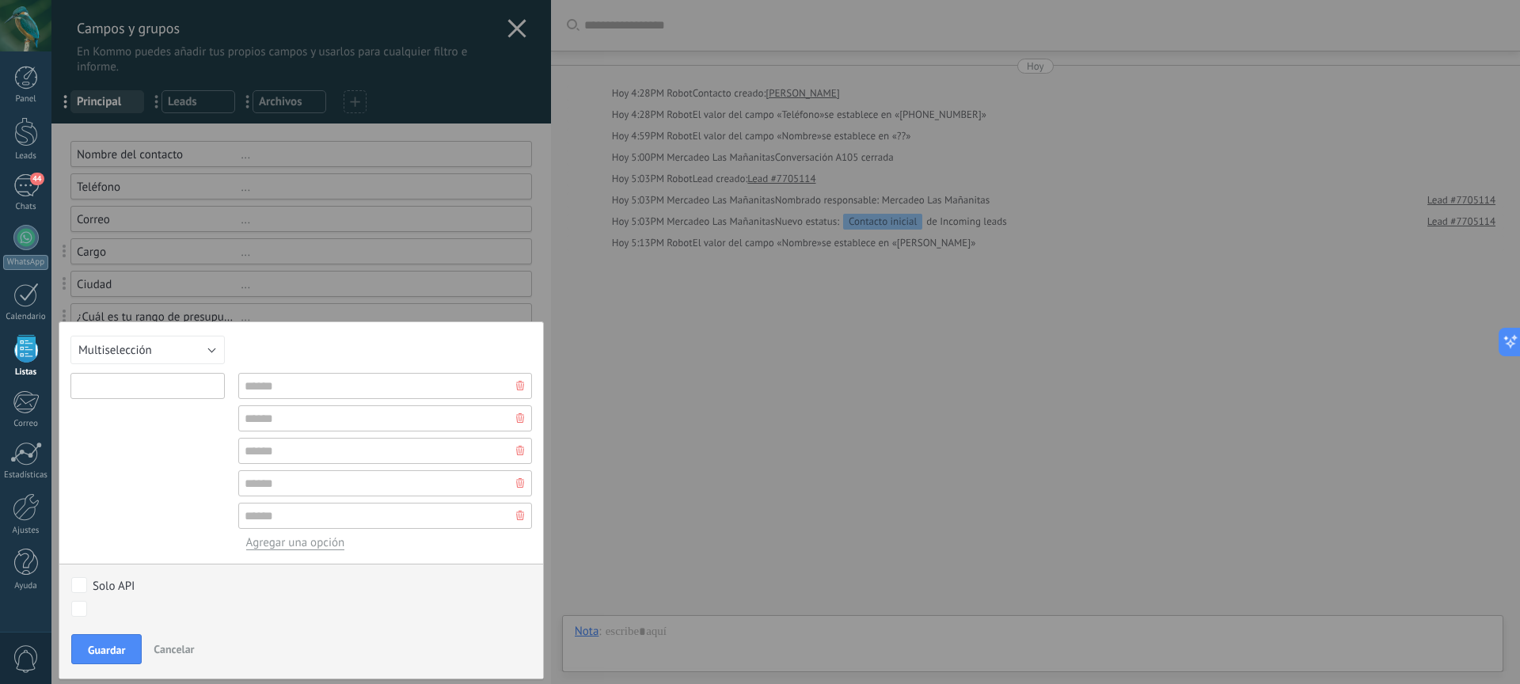
click at [132, 385] on input "text" at bounding box center [147, 386] width 154 height 26
paste input "**********"
type input "**********"
click at [292, 382] on input "text" at bounding box center [385, 386] width 294 height 26
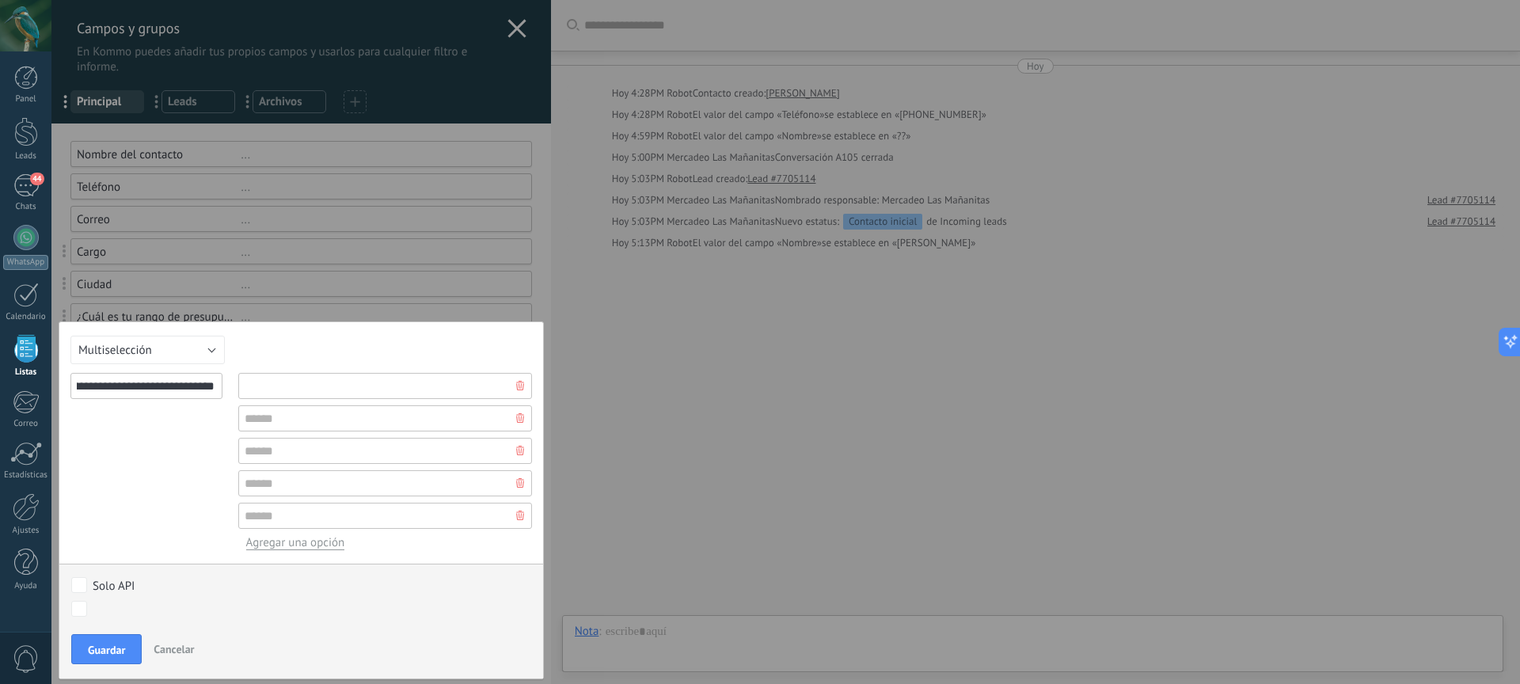
scroll to position [0, 0]
click at [201, 348] on button "Multiselección" at bounding box center [147, 350] width 154 height 29
click at [289, 348] on div "**********" at bounding box center [301, 501] width 485 height 358
click at [196, 352] on button "Multiselección" at bounding box center [147, 350] width 154 height 29
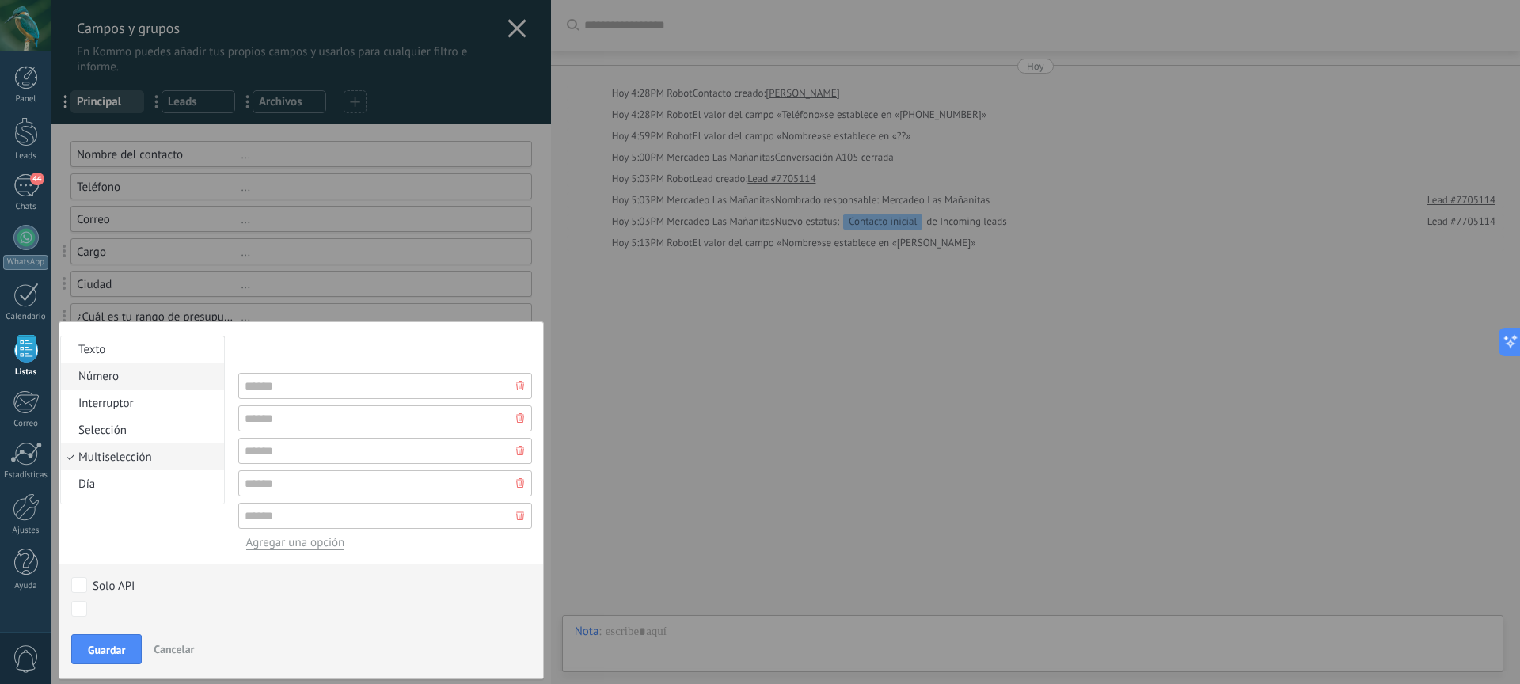
scroll to position [0, 0]
click at [139, 356] on span "Texto" at bounding box center [140, 350] width 158 height 15
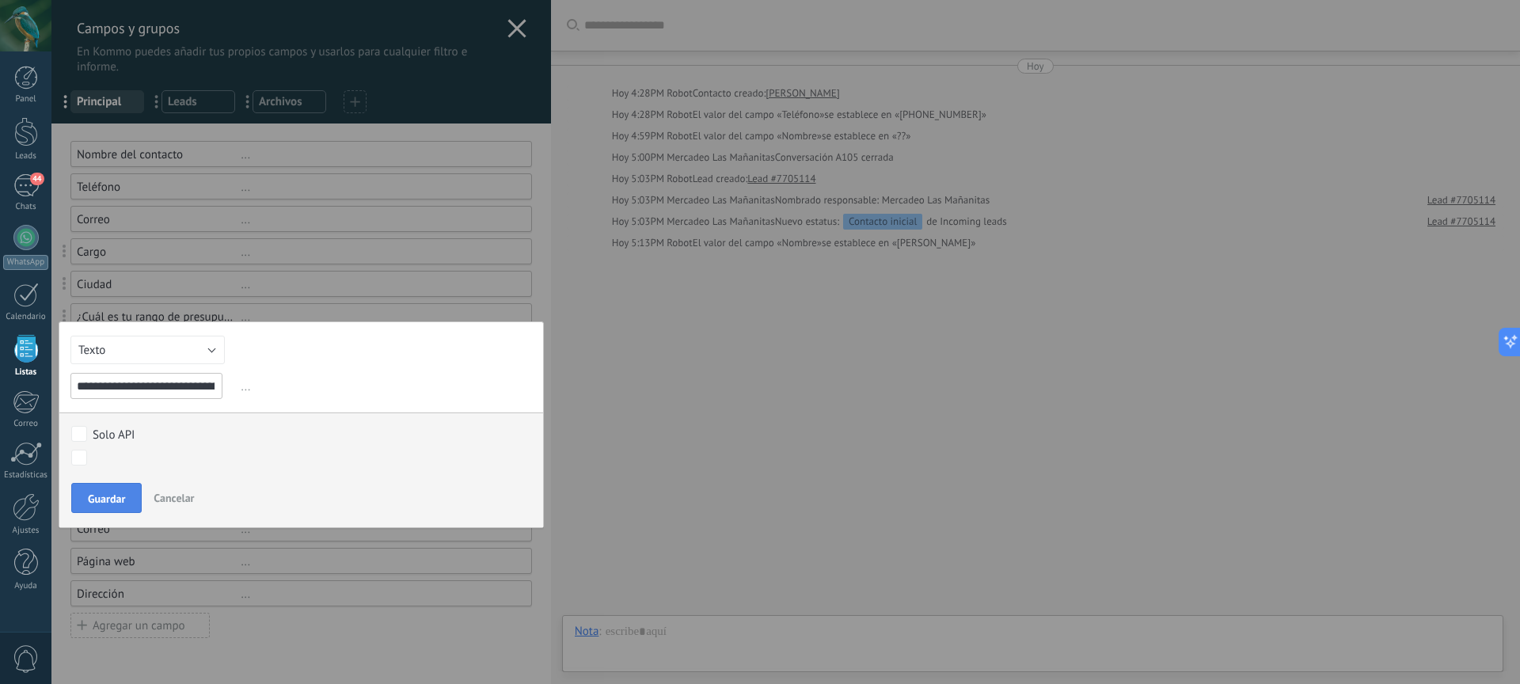
click at [120, 494] on span "Guardar" at bounding box center [106, 498] width 37 height 11
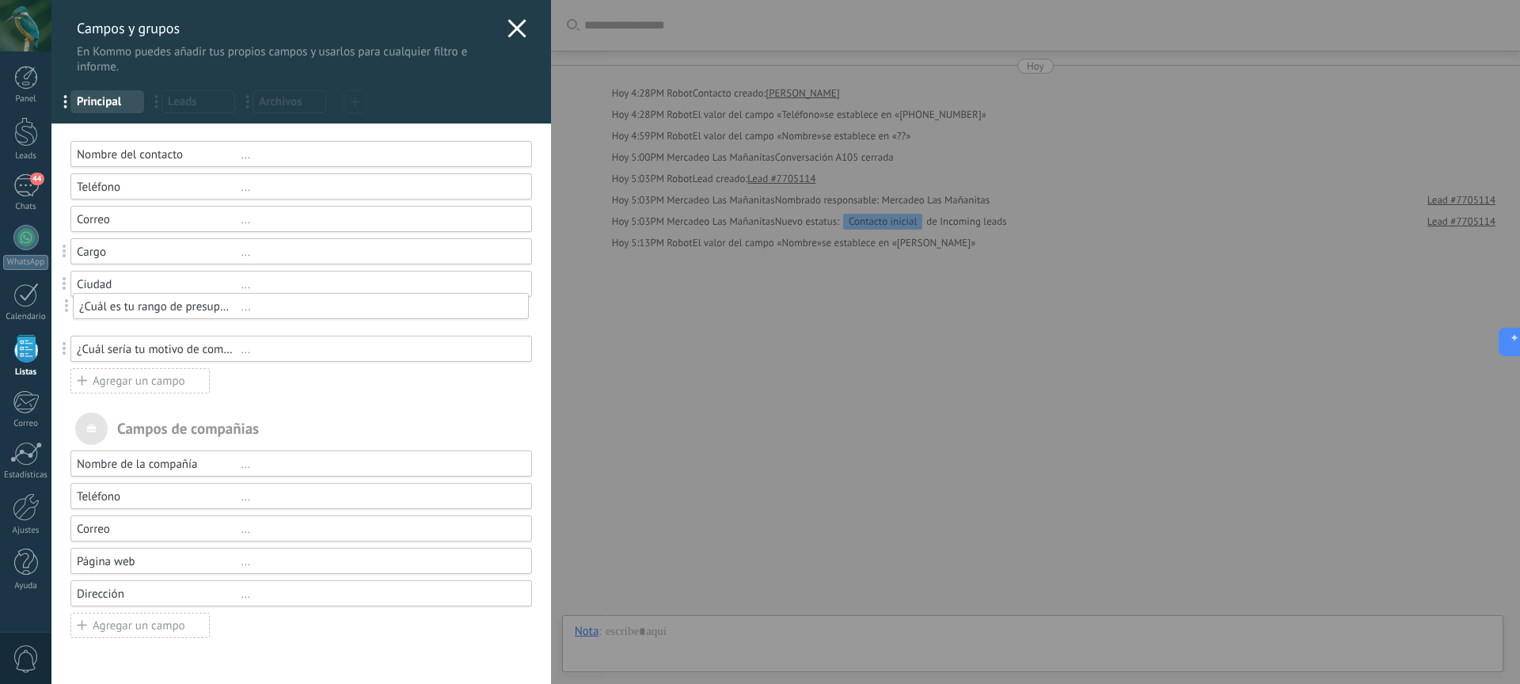
drag, startPoint x: 61, startPoint y: 317, endPoint x: 63, endPoint y: 307, distance: 9.8
click at [246, 255] on div "..." at bounding box center [379, 252] width 276 height 15
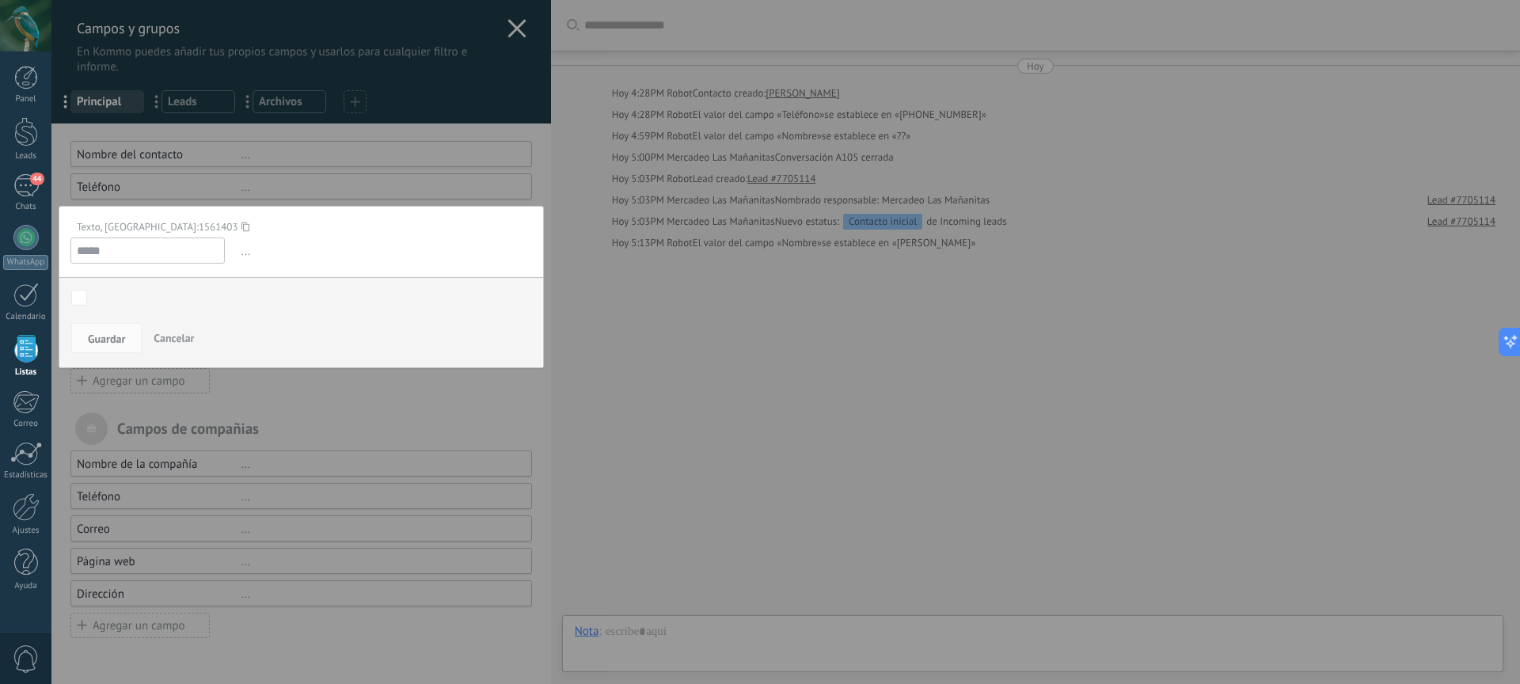
click at [323, 377] on div at bounding box center [301, 342] width 500 height 684
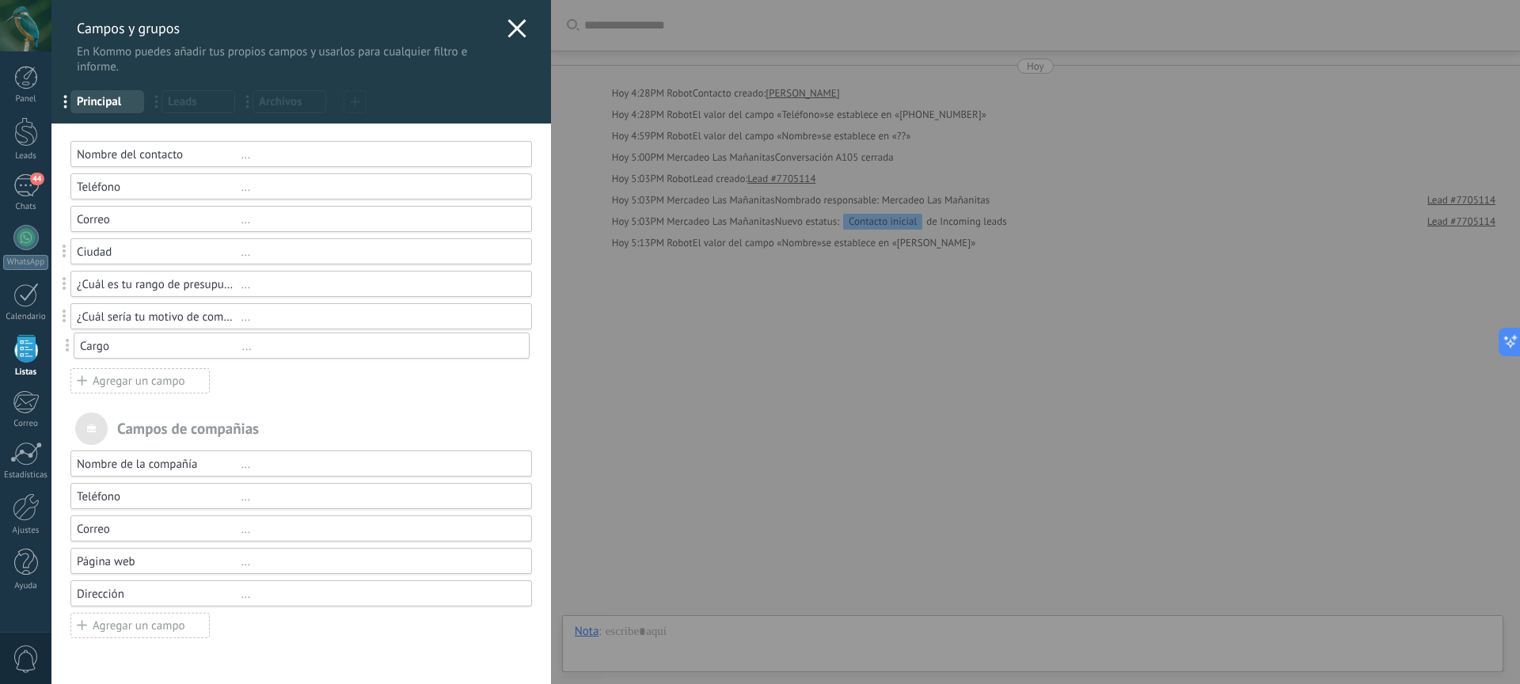
drag, startPoint x: 67, startPoint y: 253, endPoint x: 69, endPoint y: 344, distance: 91.9
click at [511, 31] on icon at bounding box center [517, 28] width 19 height 19
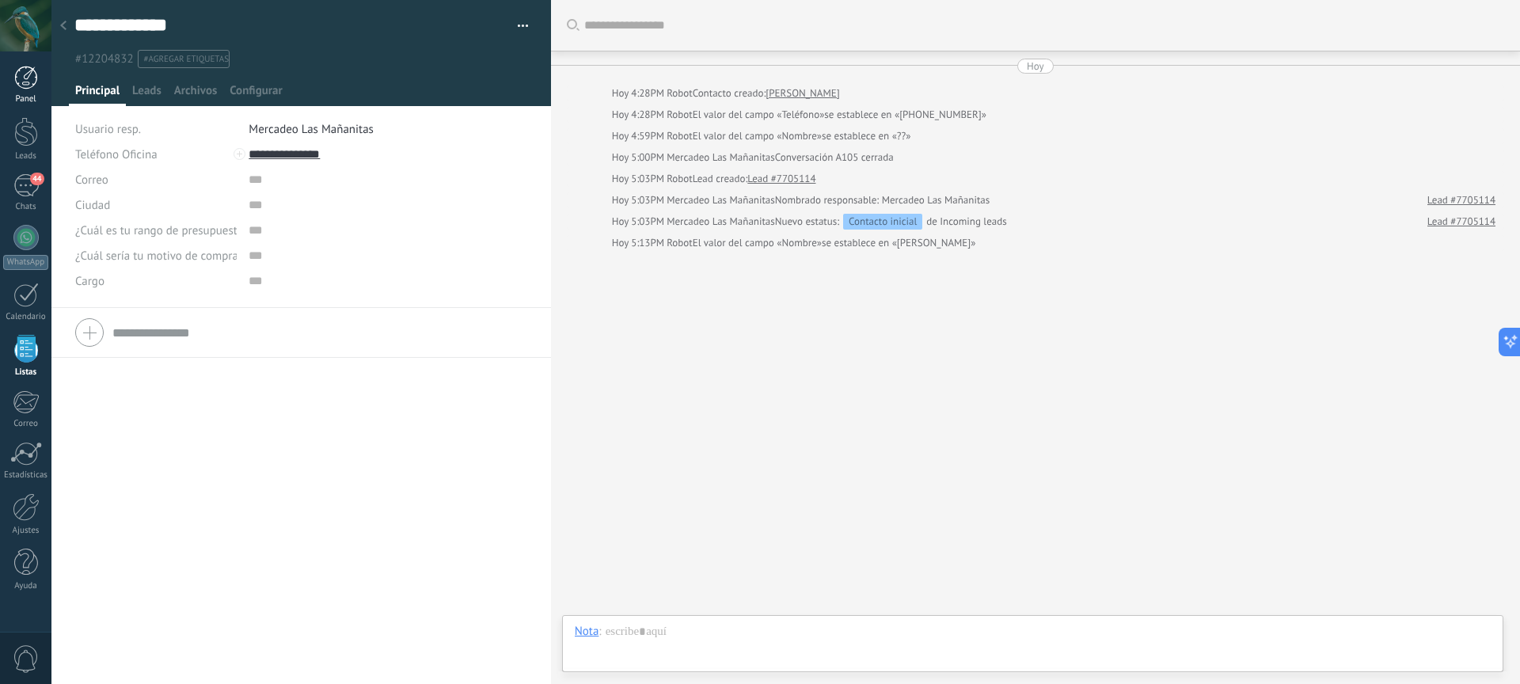
click at [26, 93] on link "Panel" at bounding box center [25, 85] width 51 height 39
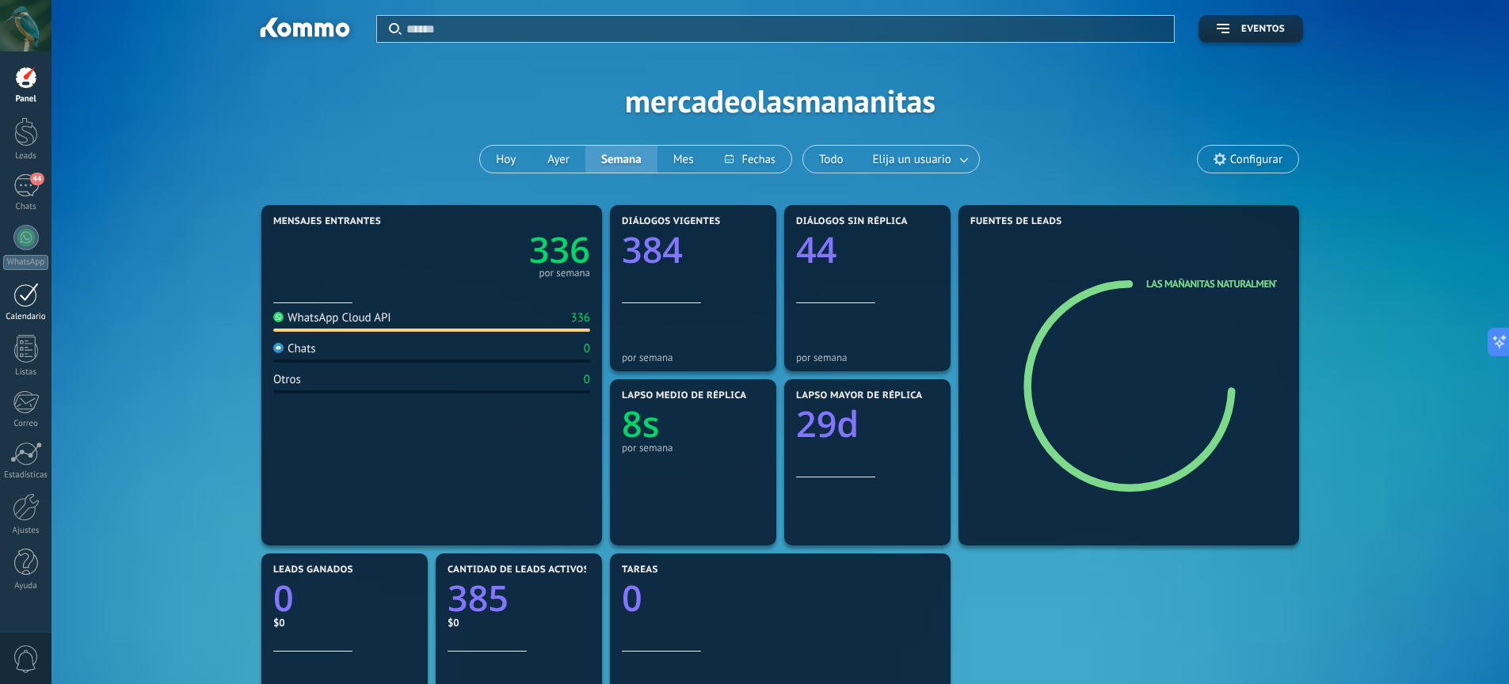
click at [19, 299] on div at bounding box center [25, 295] width 25 height 25
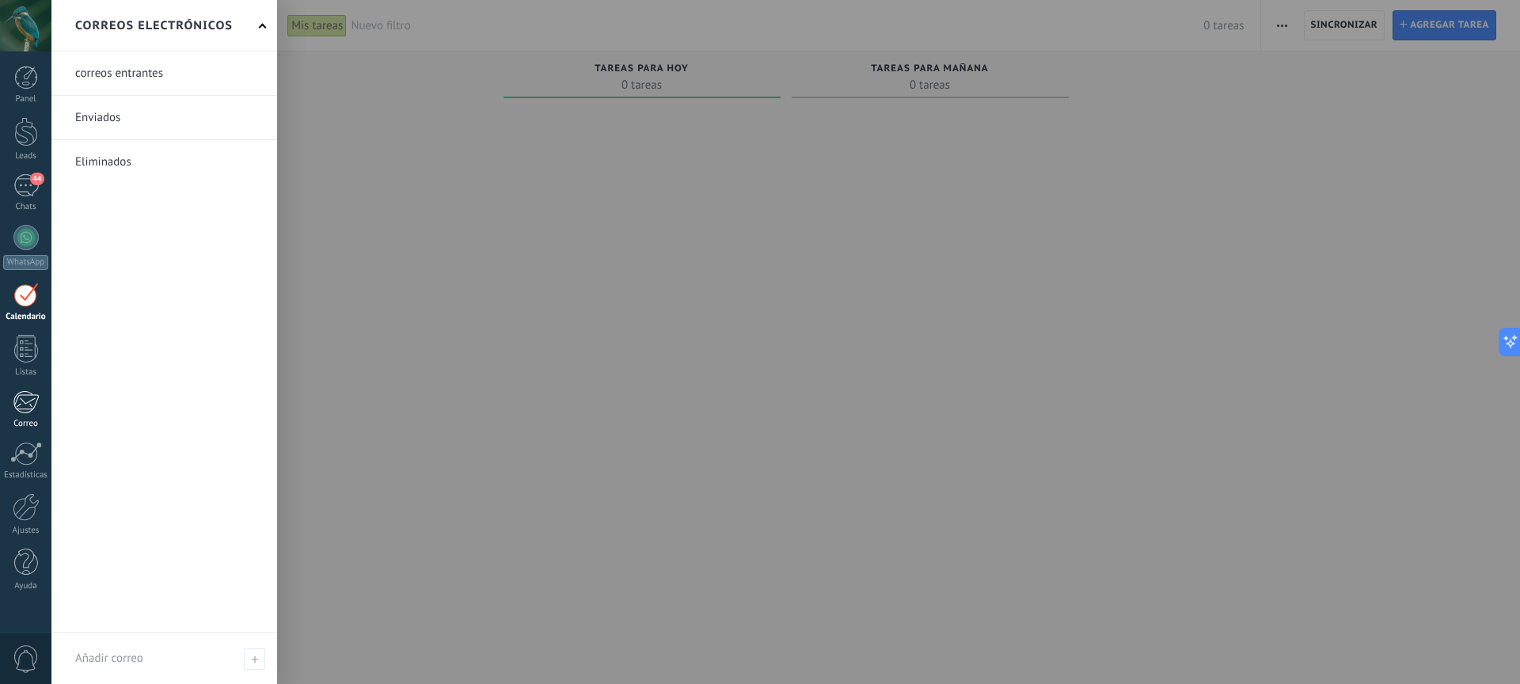
click at [35, 404] on div at bounding box center [26, 402] width 26 height 24
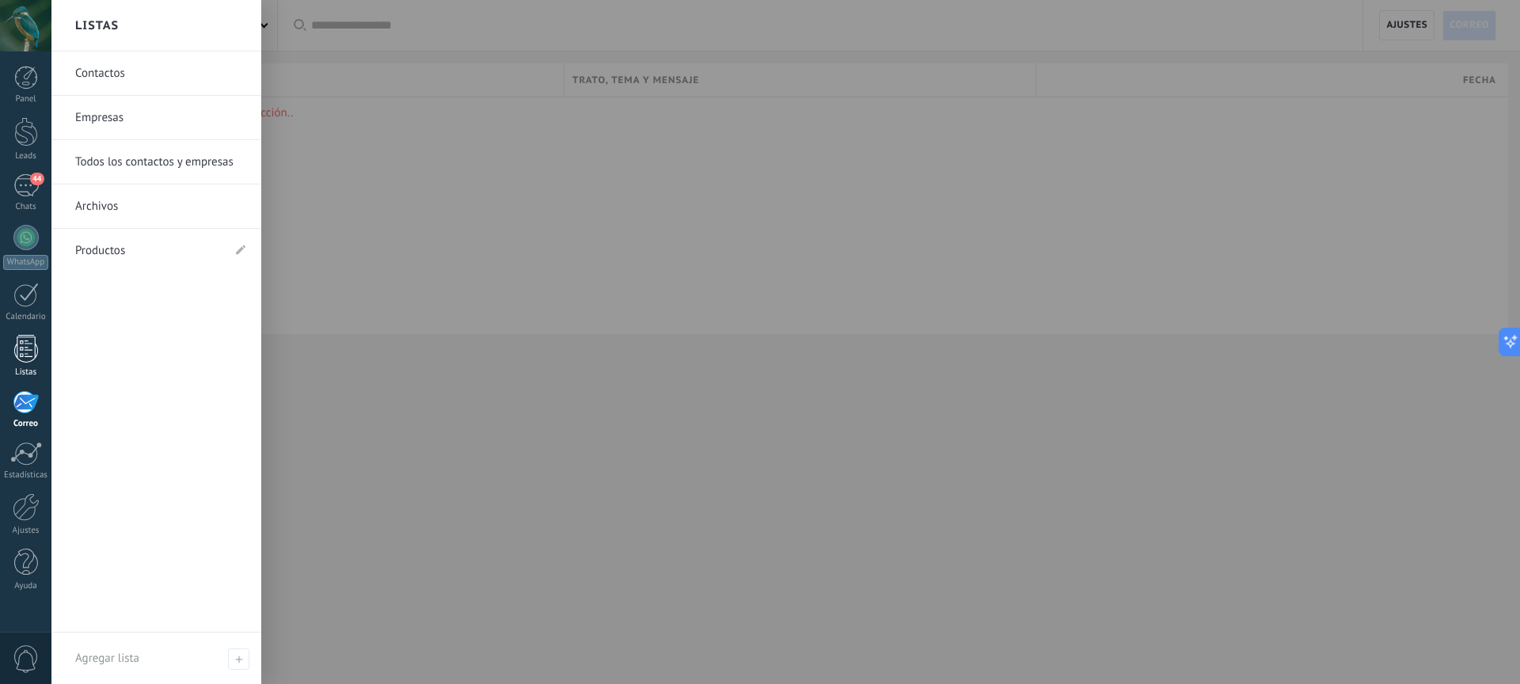
click at [31, 359] on div at bounding box center [26, 349] width 24 height 28
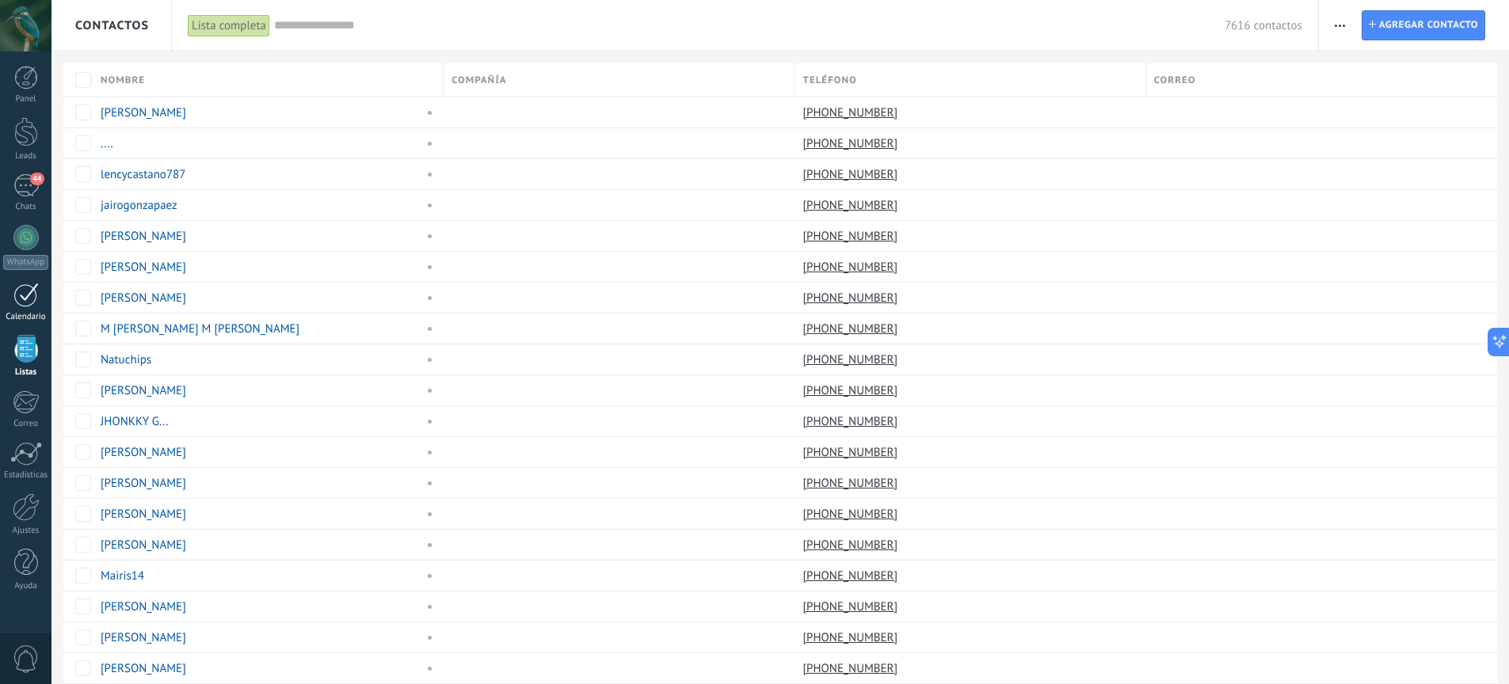
click at [31, 303] on div at bounding box center [25, 295] width 25 height 25
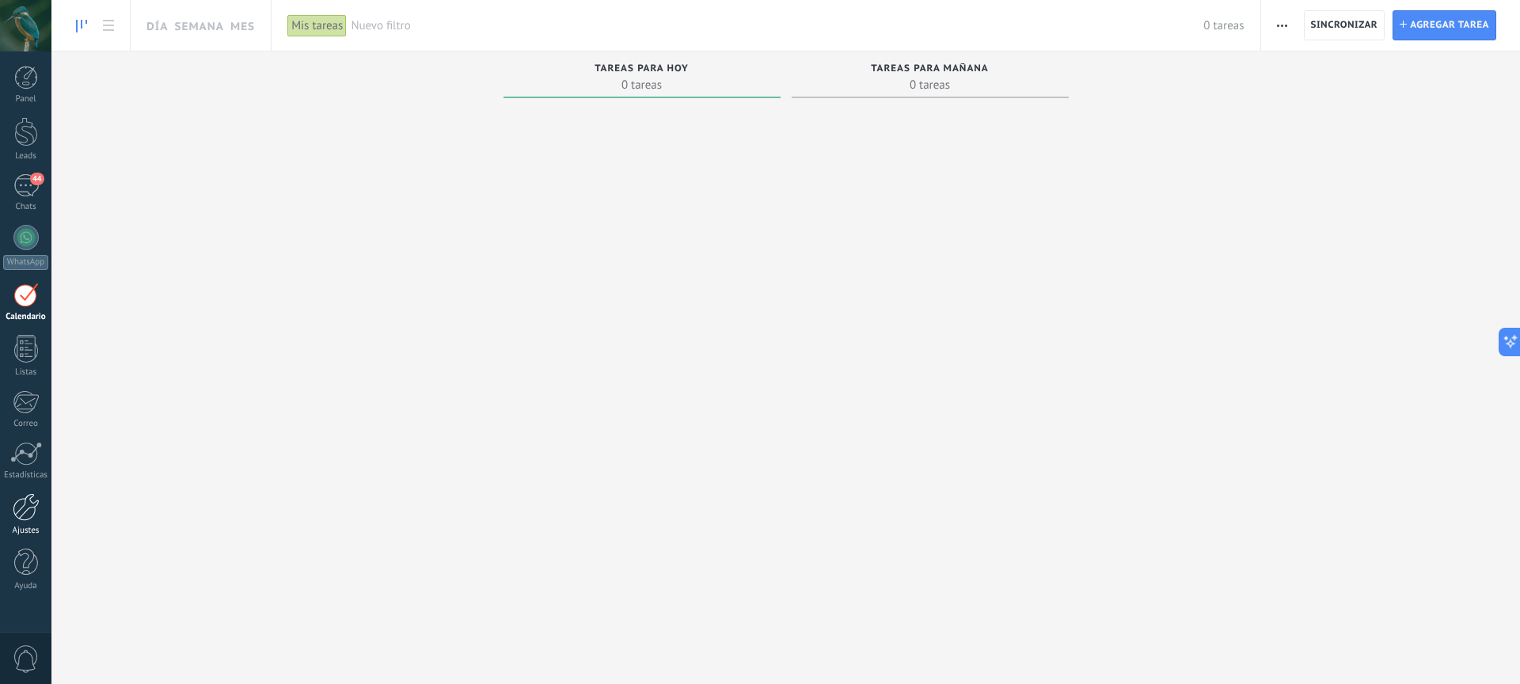
click at [26, 506] on div at bounding box center [26, 507] width 27 height 28
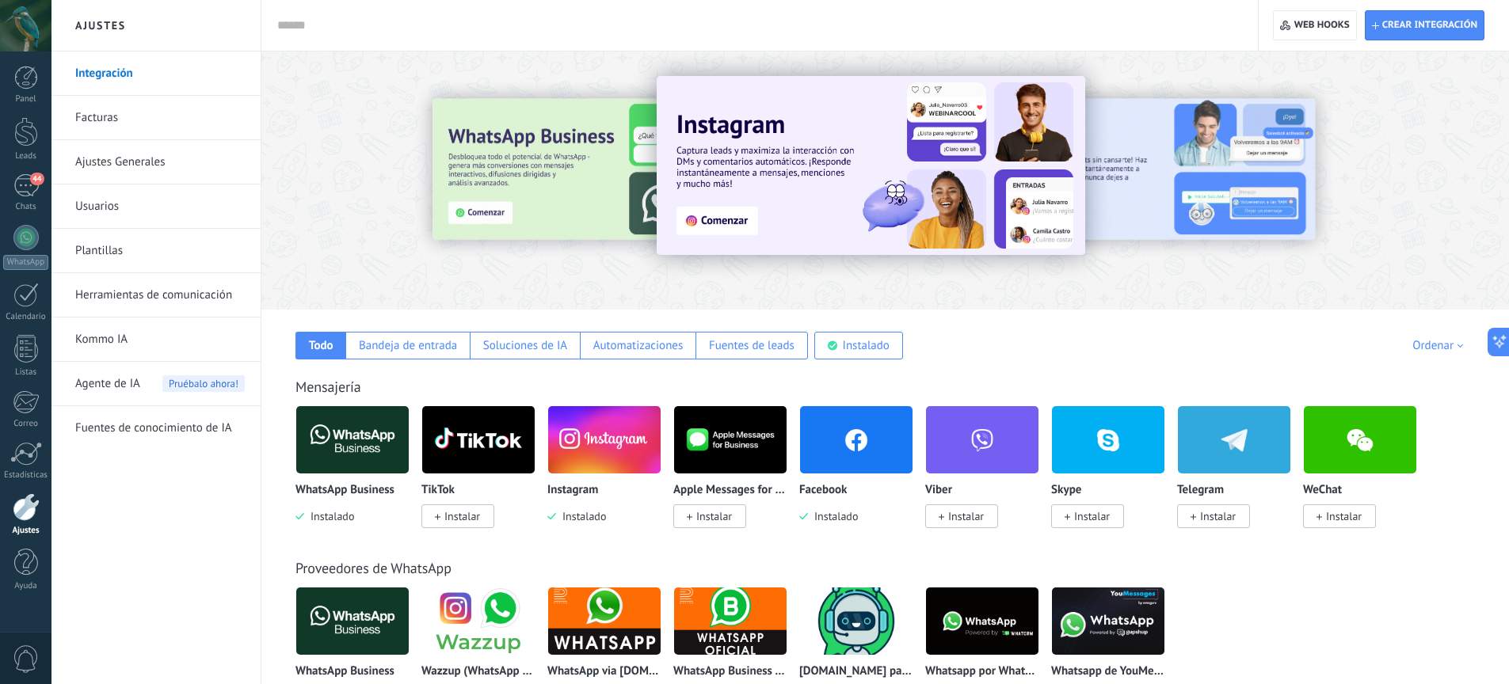
click at [865, 436] on img at bounding box center [856, 440] width 112 height 77
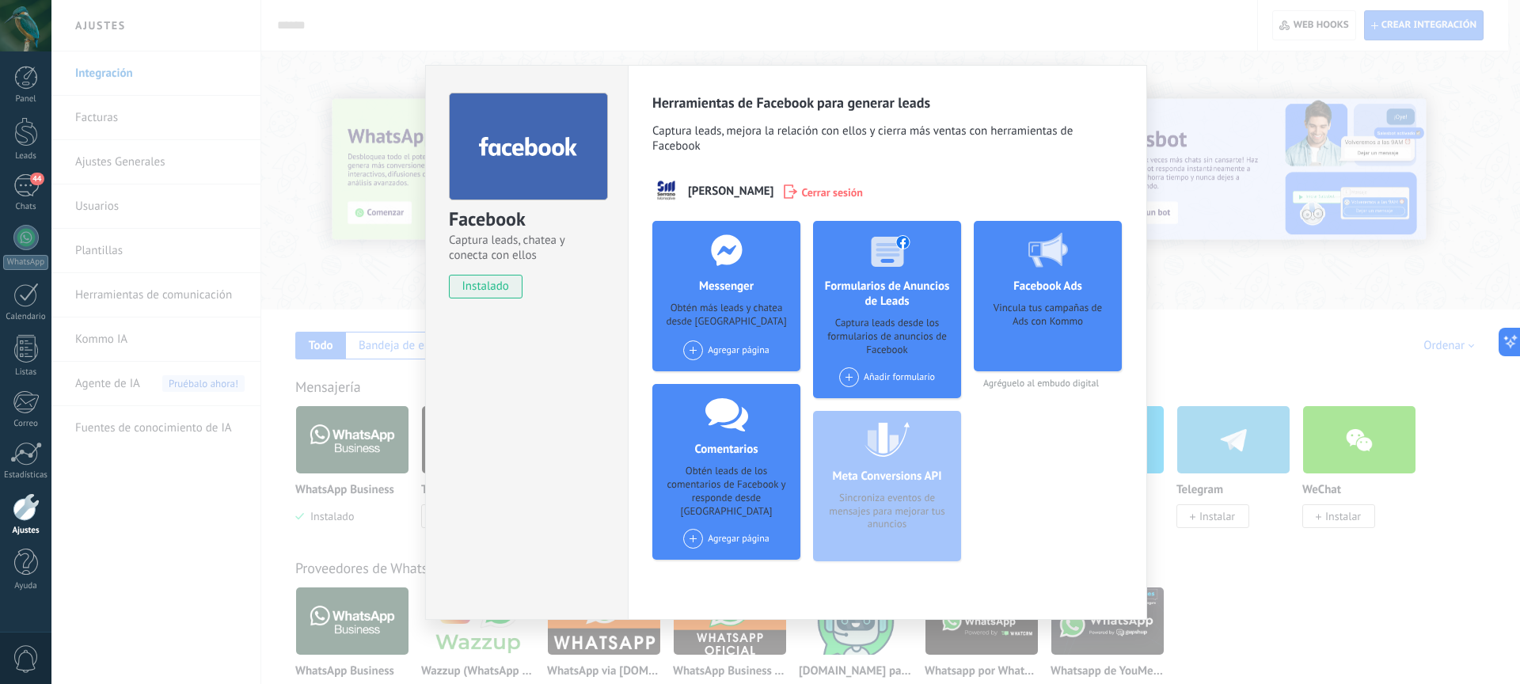
click at [878, 378] on div "Añadir formulario" at bounding box center [887, 377] width 96 height 20
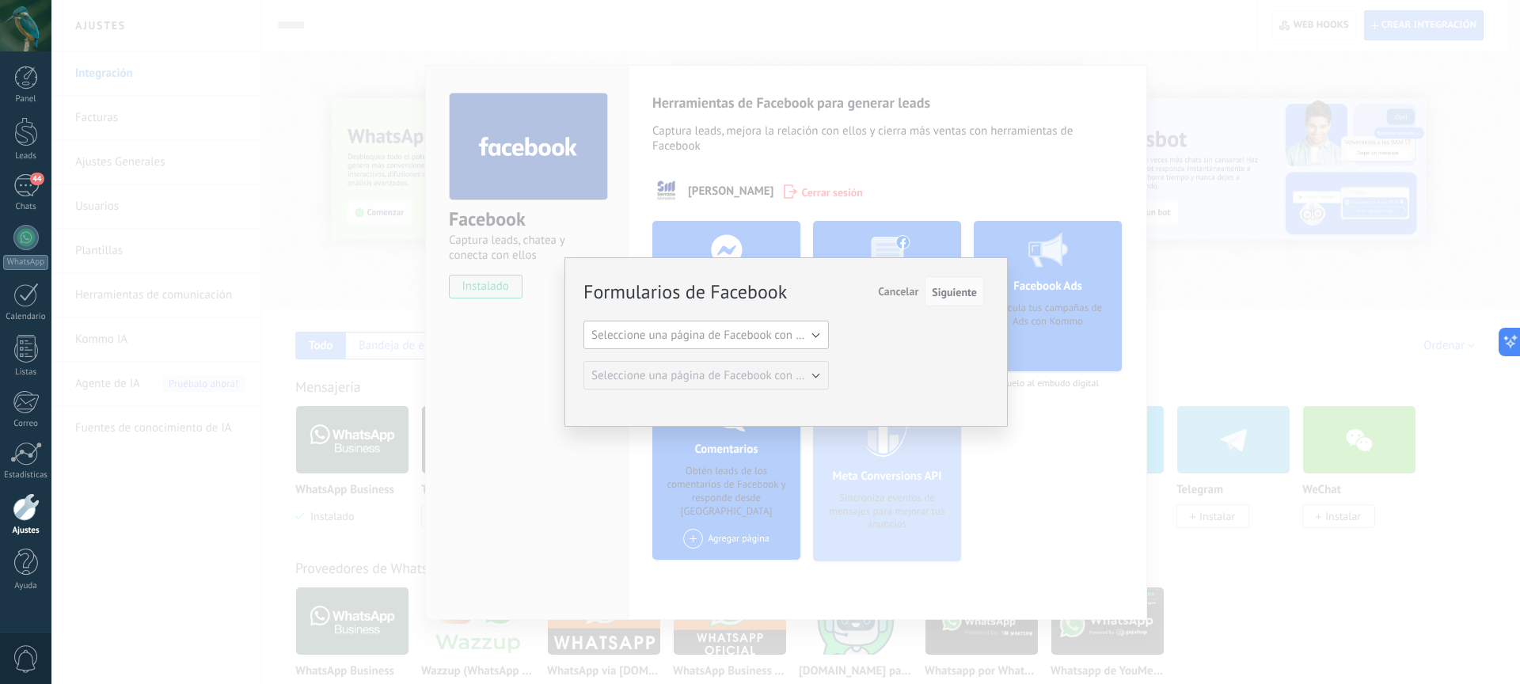
click at [702, 340] on span "Seleccione una página de Facebook con formas" at bounding box center [711, 335] width 239 height 15
click at [715, 365] on span "Las Mañanitas Naturalmente" at bounding box center [698, 362] width 249 height 15
click at [774, 379] on span "Seleccione una página de Facebook con formas" at bounding box center [711, 375] width 239 height 15
click at [759, 402] on span "FORMULARIO ABRIL 2024-copy" at bounding box center [698, 402] width 249 height 15
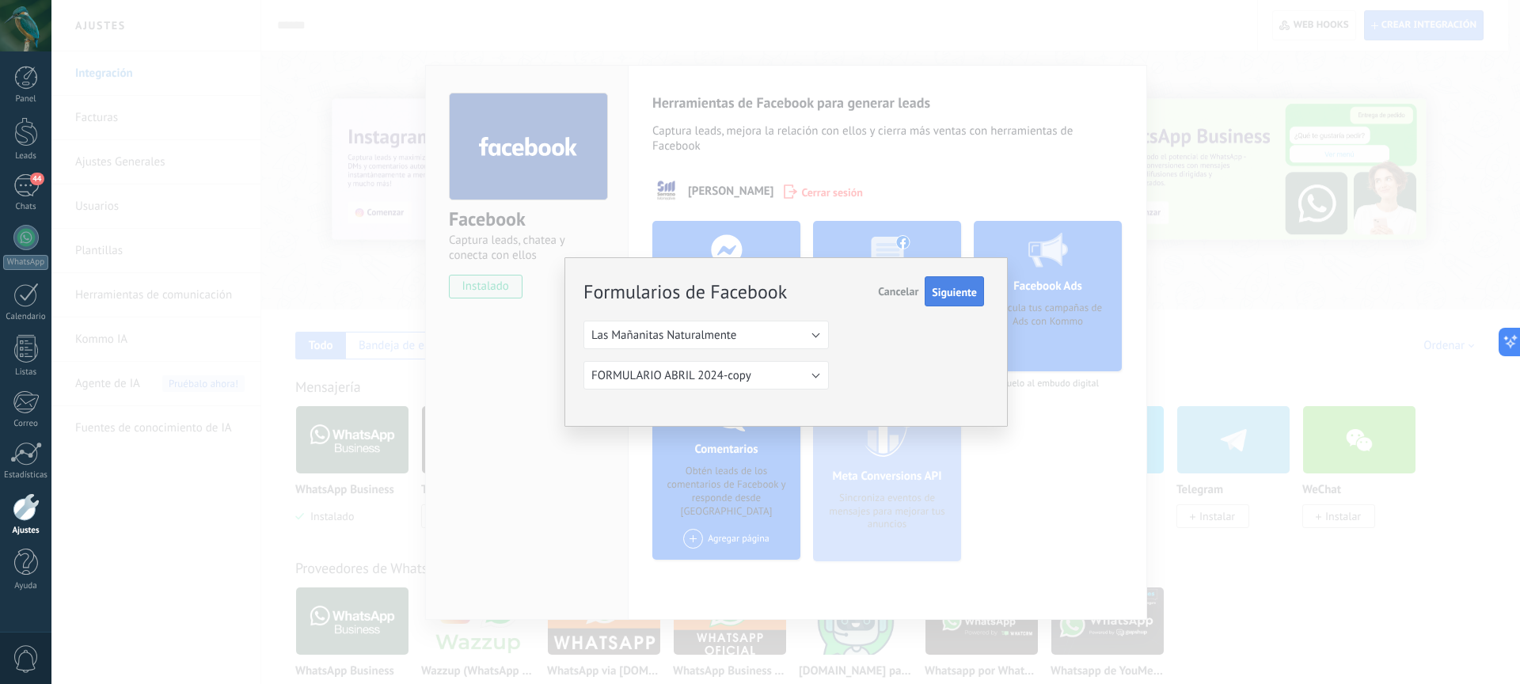
click at [961, 291] on span "Siguiente" at bounding box center [954, 292] width 45 height 11
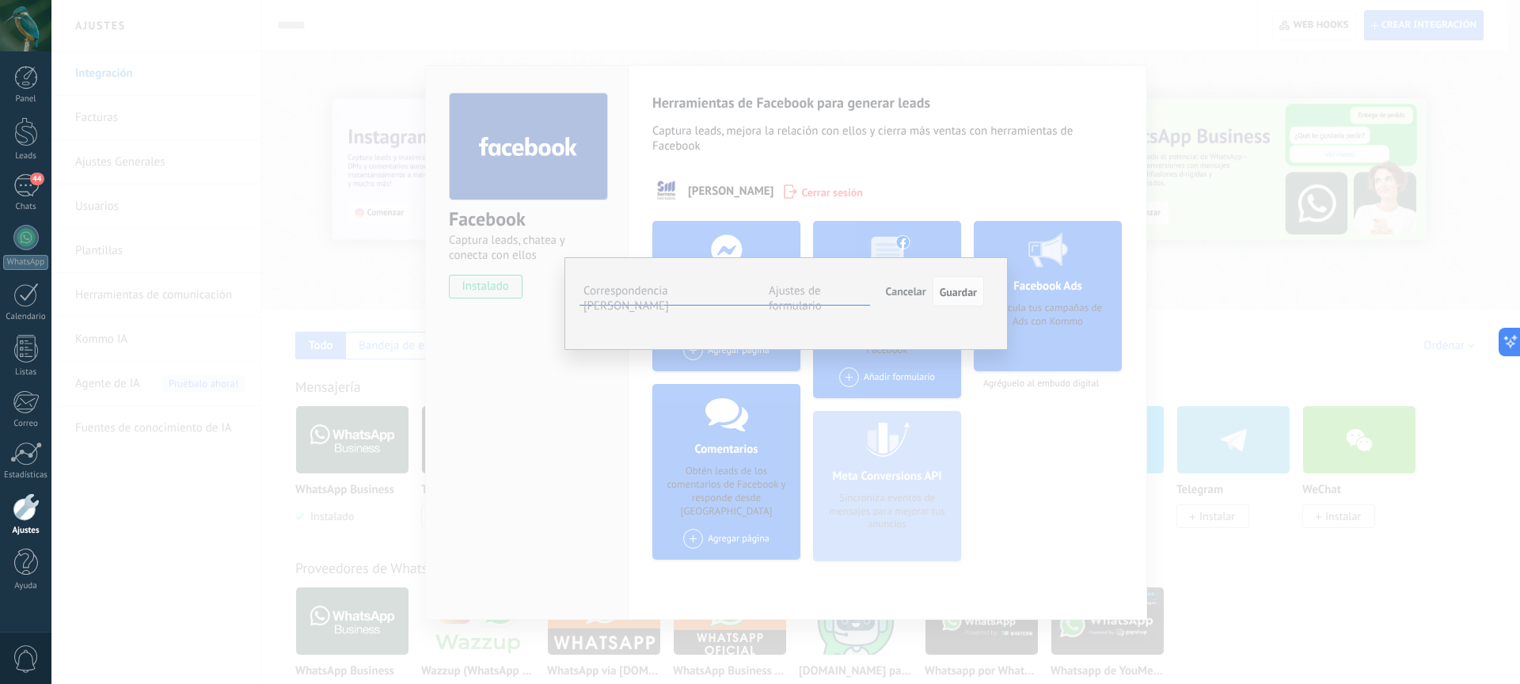
click at [0, 0] on span "Seleccionar campo" at bounding box center [0, 0] width 0 height 0
click at [0, 0] on span "¿Cuál sería tu motivo de compra? (contacto)" at bounding box center [0, 0] width 0 height 0
click at [0, 0] on button "Seleccionar campo" at bounding box center [0, 0] width 0 height 0
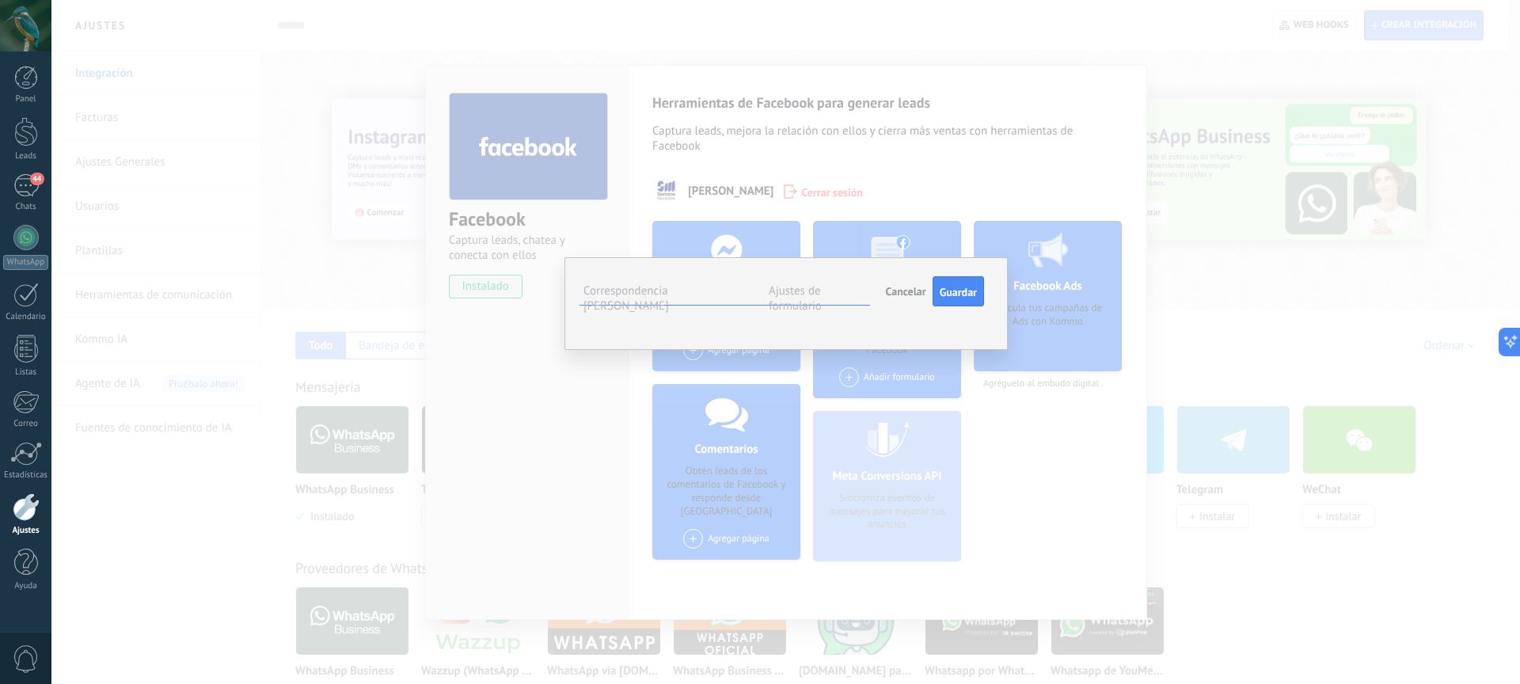
click at [0, 0] on span "¿Cuál es tu rango de presupuesto para la compra de un lote? (contacto)" at bounding box center [0, 0] width 0 height 0
click at [0, 0] on span "Seleccionar campo" at bounding box center [0, 0] width 0 height 0
click at [0, 0] on span "Nombre del contacto (contacto)" at bounding box center [0, 0] width 0 height 0
click at [0, 0] on span "Seleccionar campo" at bounding box center [0, 0] width 0 height 0
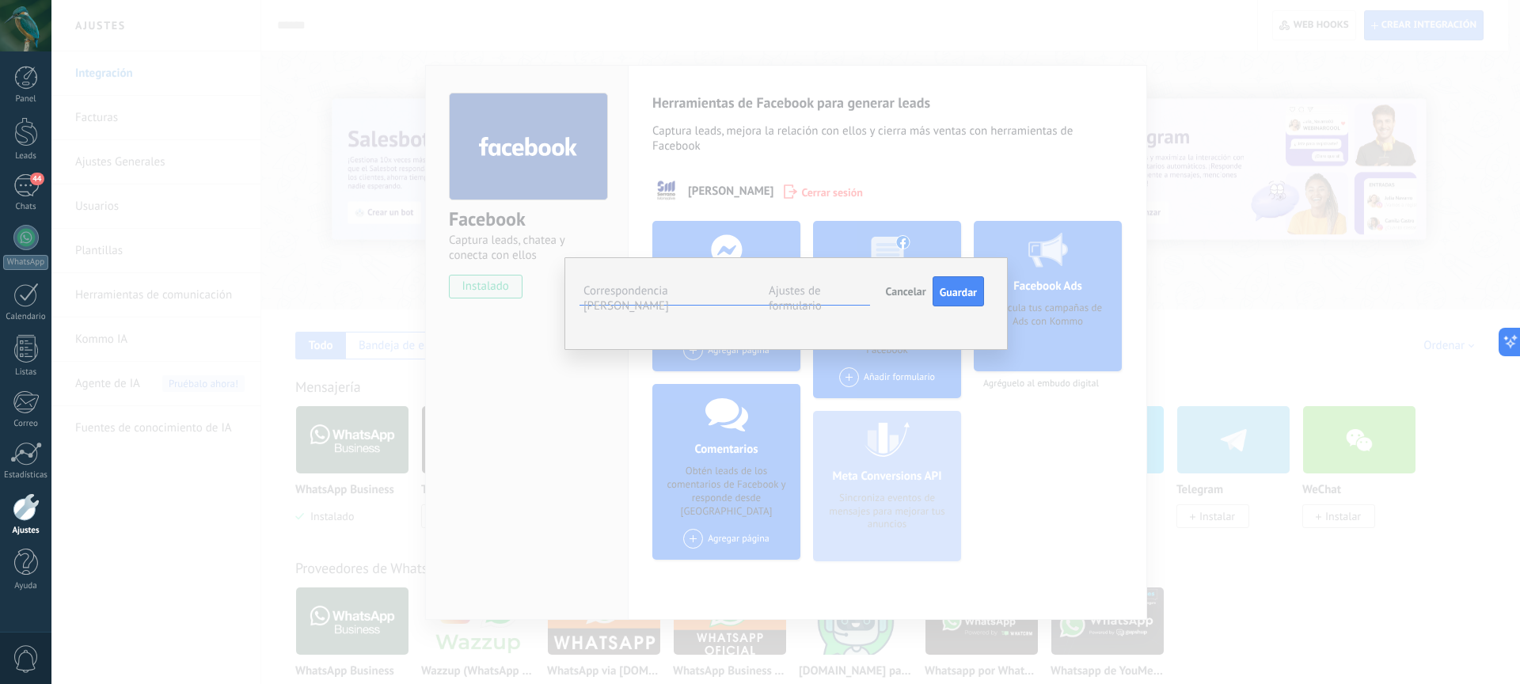
click at [0, 0] on span "Teléfono (contacto)" at bounding box center [0, 0] width 0 height 0
click at [0, 0] on span "Seleccionar campo" at bounding box center [0, 0] width 0 height 0
click at [0, 0] on span "Correo (contacto)" at bounding box center [0, 0] width 0 height 0
click at [0, 0] on span "Seleccionar campo" at bounding box center [0, 0] width 0 height 0
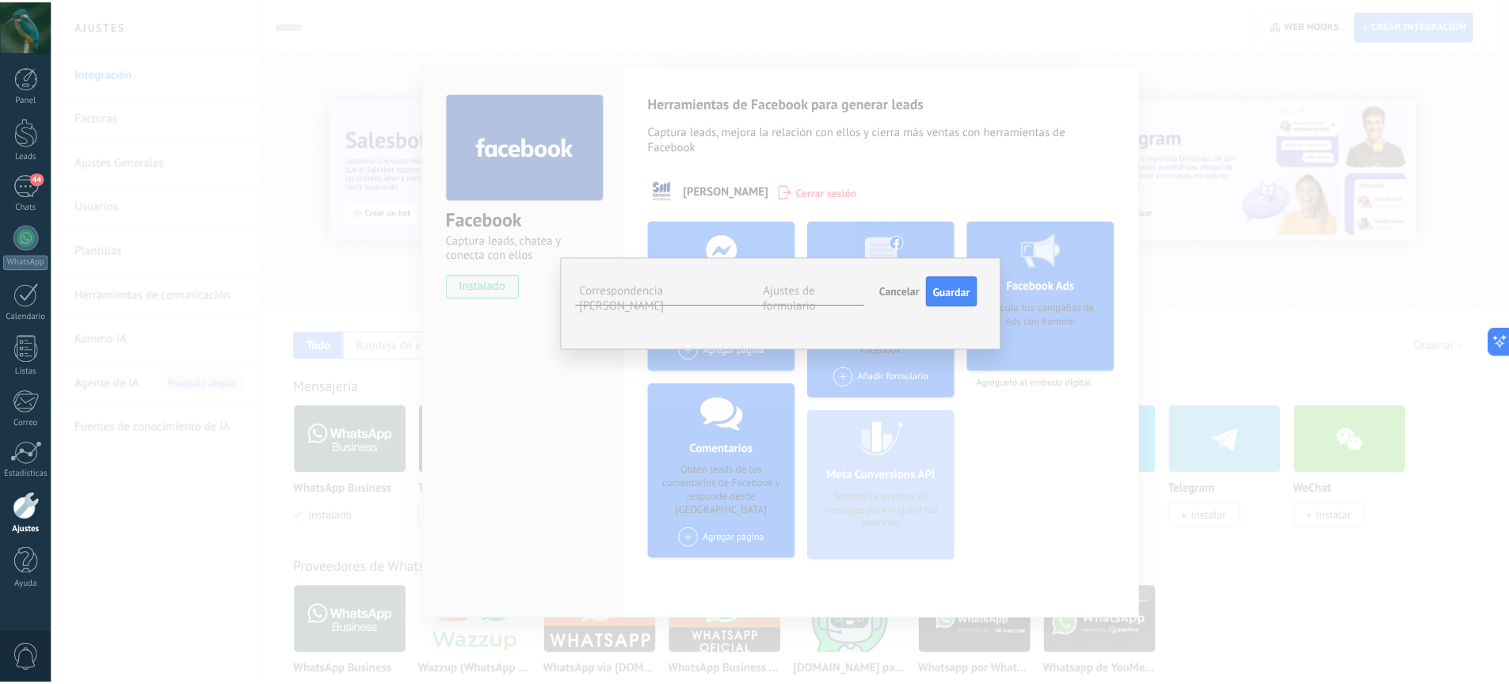
scroll to position [23, 0]
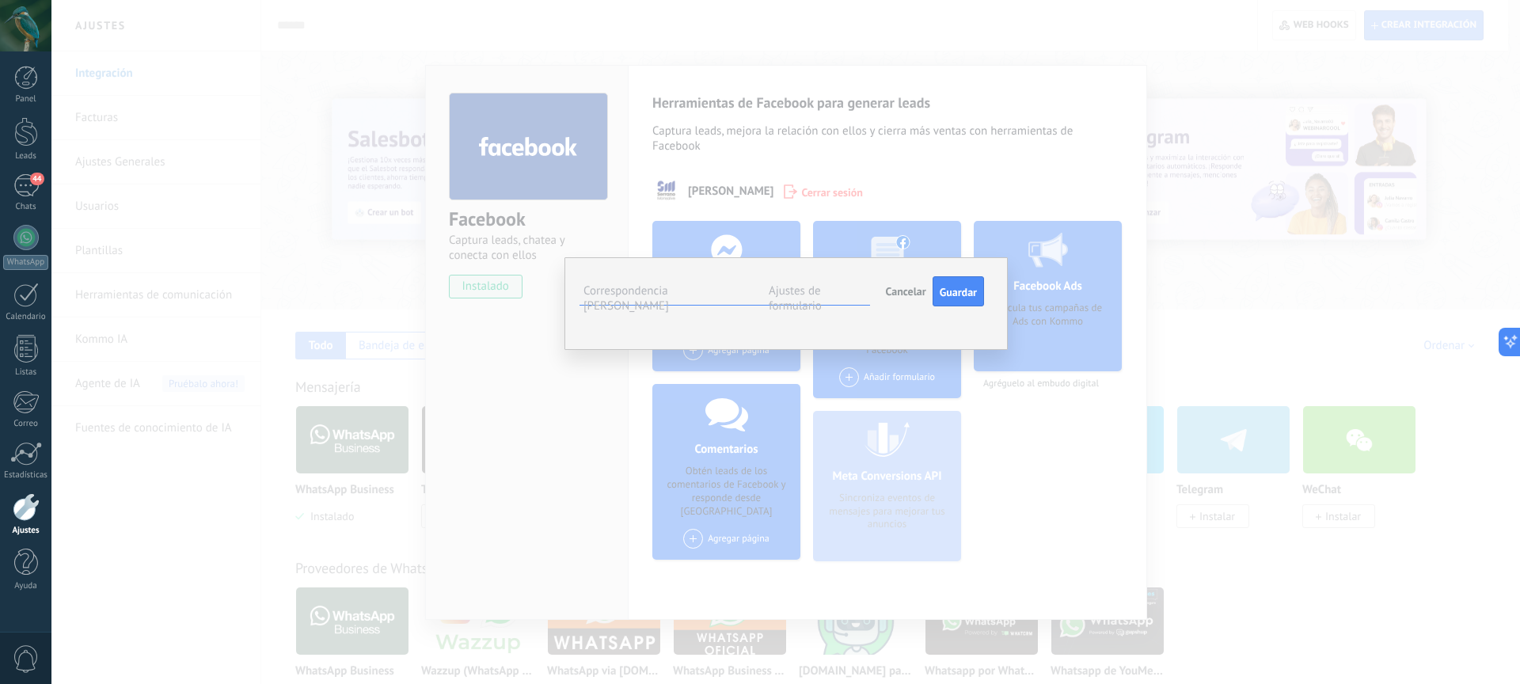
click at [0, 0] on span "Ciudad (contacto)" at bounding box center [0, 0] width 0 height 0
click at [953, 288] on span "Guardar" at bounding box center [958, 292] width 37 height 11
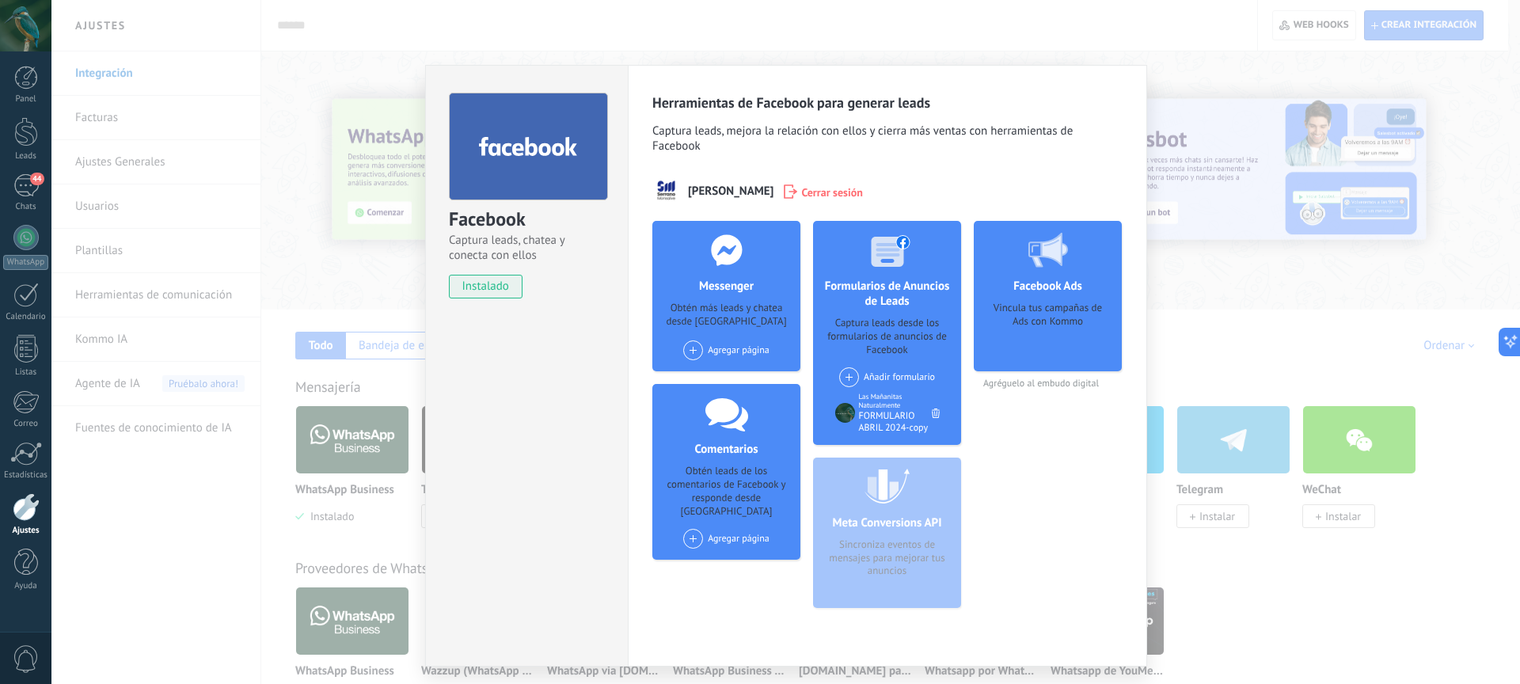
click at [866, 410] on div "FORMULARIO ABRIL 2024-copy" at bounding box center [895, 422] width 73 height 24
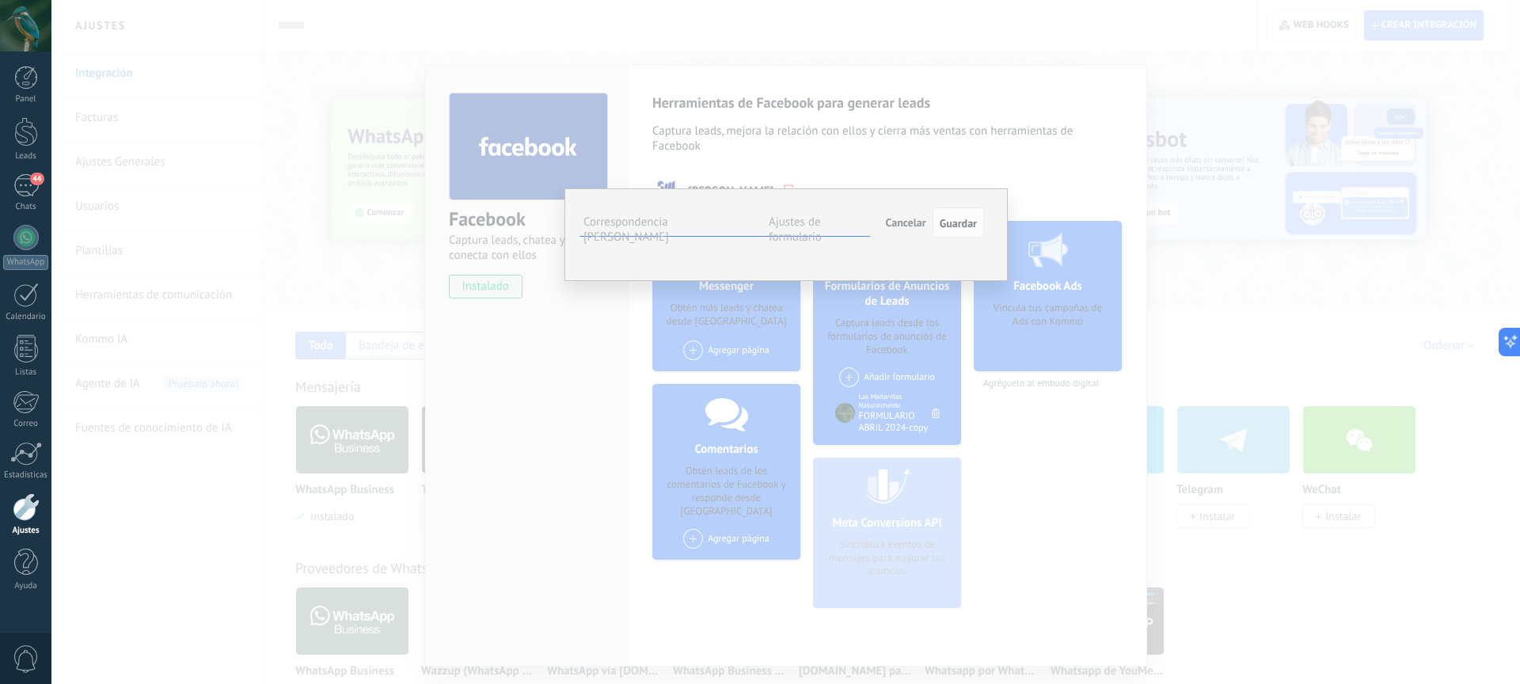
click at [817, 226] on label "Ajustes de formulario" at bounding box center [795, 230] width 53 height 30
click at [953, 221] on span "Guardar" at bounding box center [958, 223] width 37 height 11
click at [882, 217] on button "Cancelar" at bounding box center [906, 222] width 53 height 30
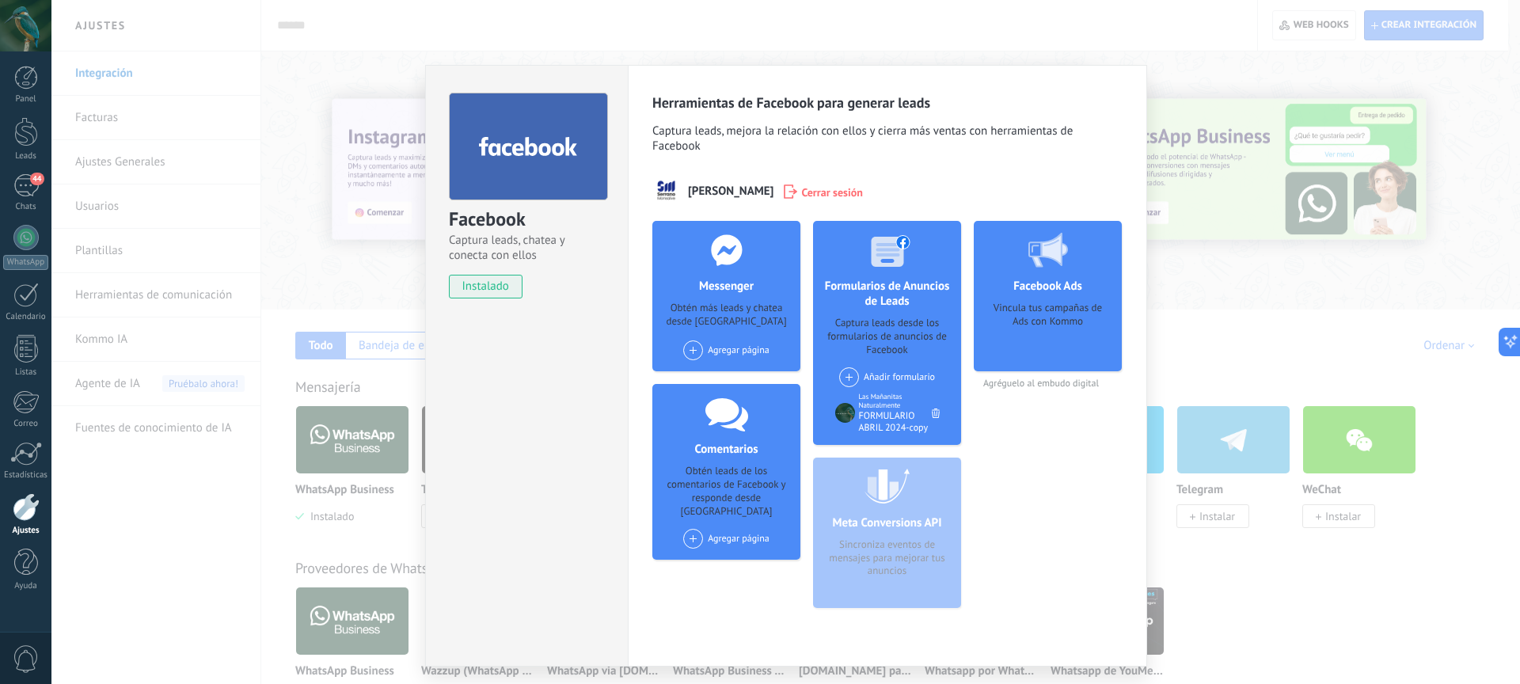
click at [1225, 317] on div "Facebook Captura leads, chatea y conecta con ellos instalado Desinstalar Herram…" at bounding box center [785, 342] width 1469 height 684
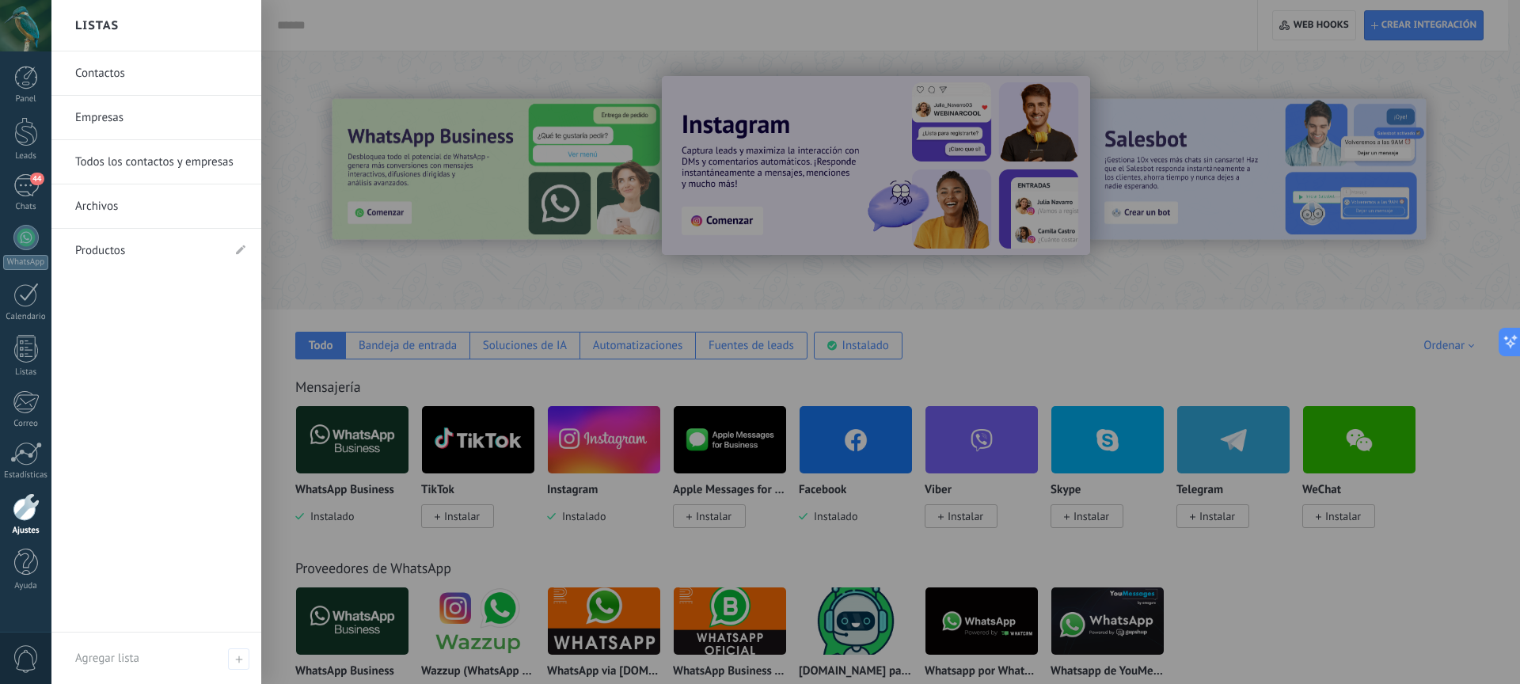
click at [112, 93] on link "Contactos" at bounding box center [160, 73] width 170 height 44
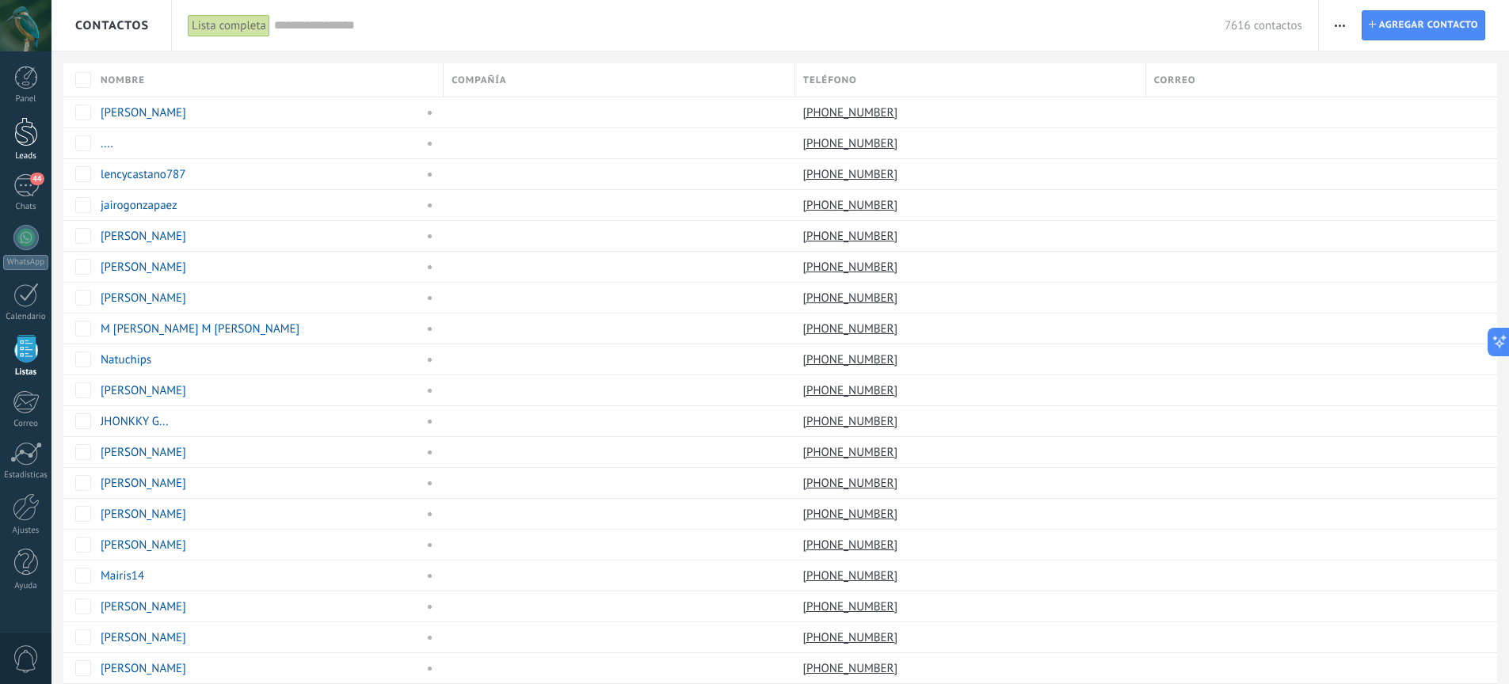
click at [25, 143] on div at bounding box center [26, 131] width 24 height 29
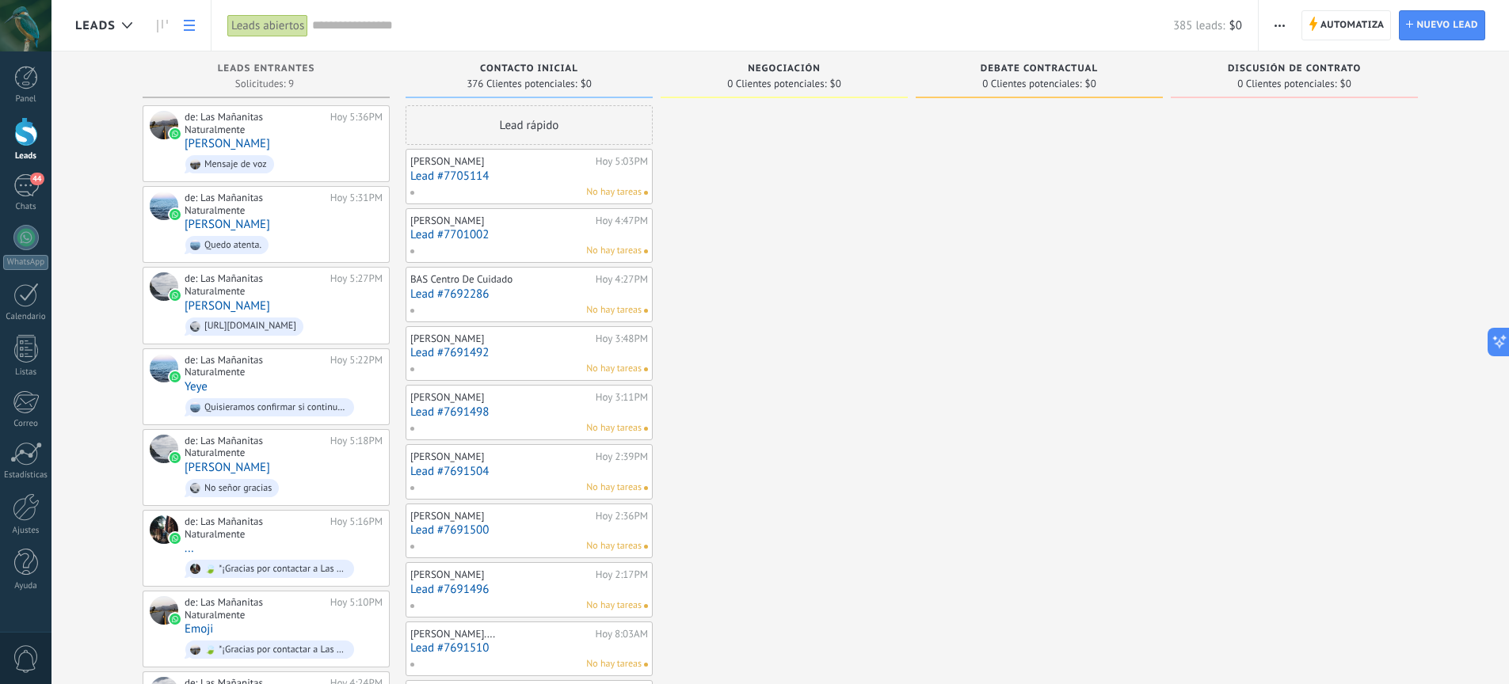
click at [193, 21] on use at bounding box center [189, 25] width 11 height 11
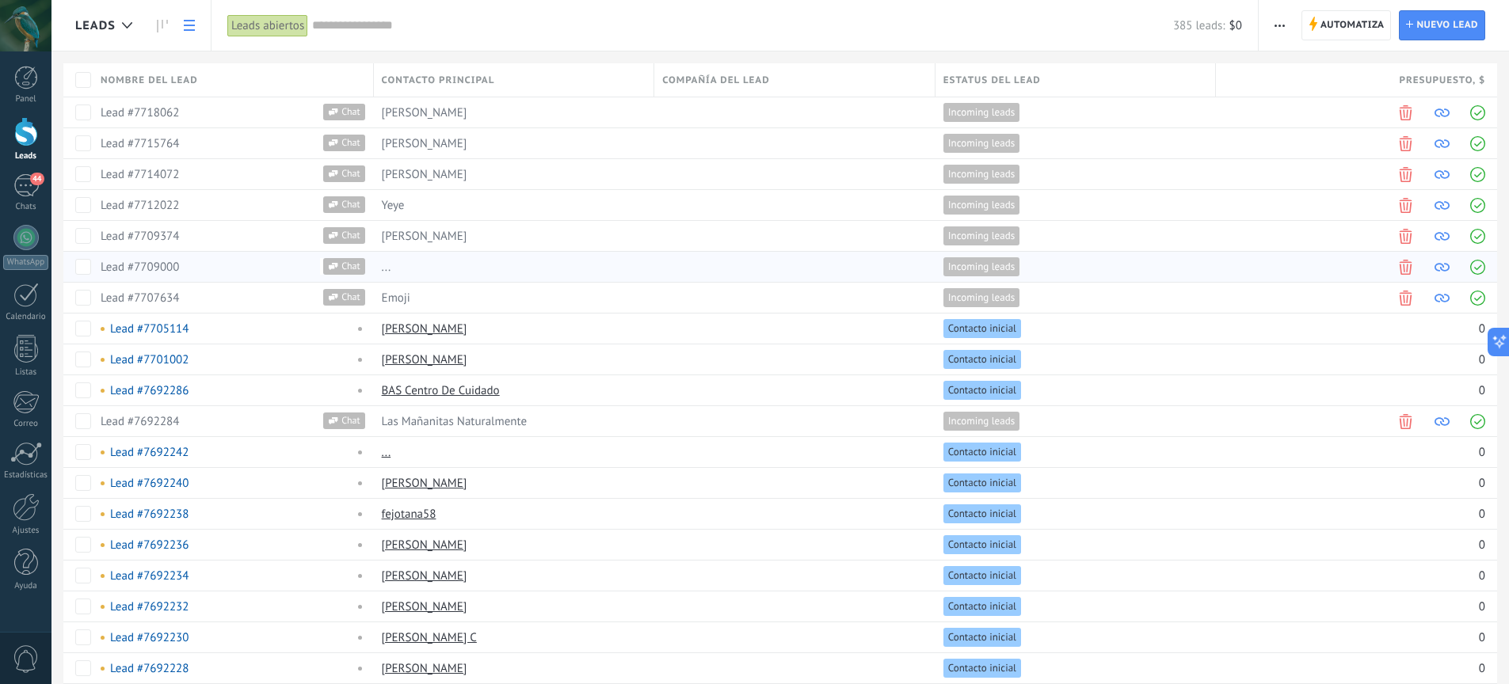
click at [987, 264] on span "Incoming leads" at bounding box center [981, 267] width 67 height 14
click at [32, 197] on link "44 Chats" at bounding box center [25, 193] width 51 height 38
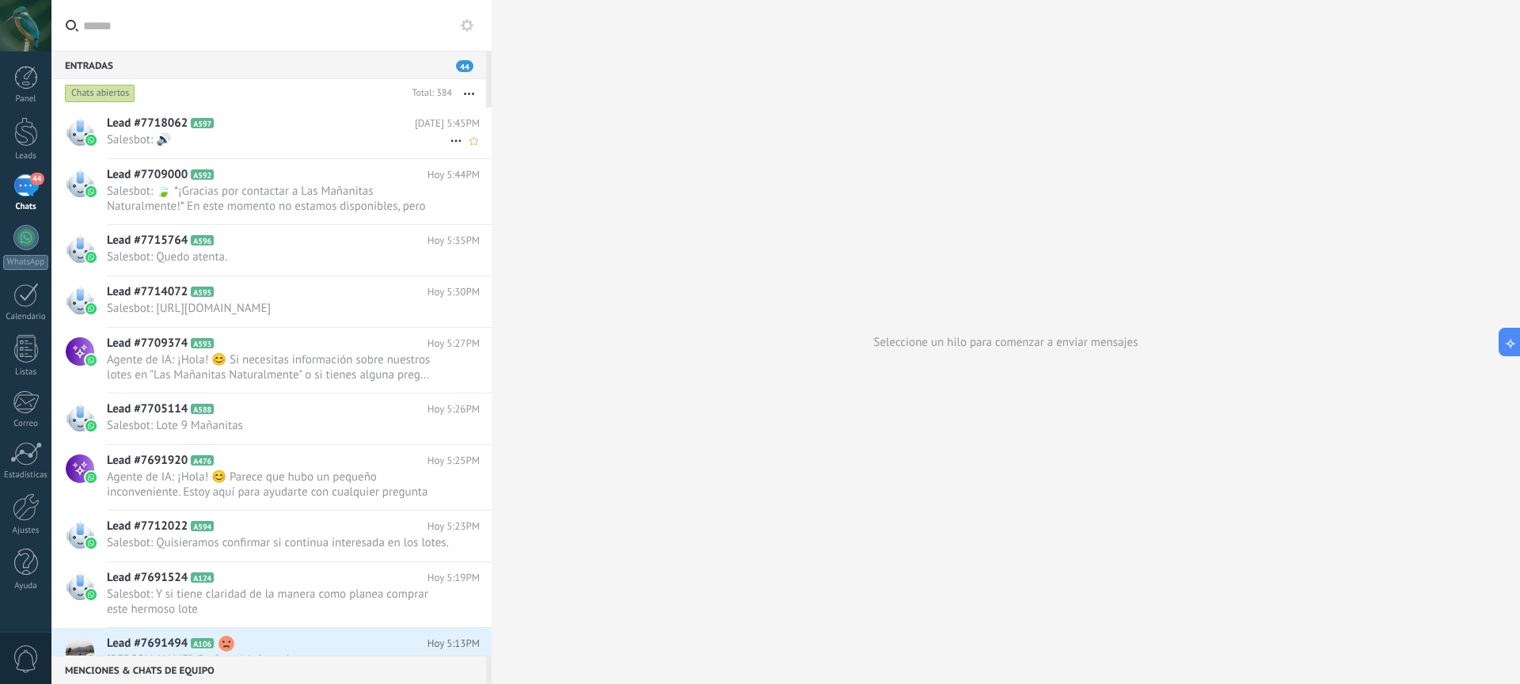
click at [324, 140] on span "Salesbot: 🔊" at bounding box center [278, 139] width 343 height 15
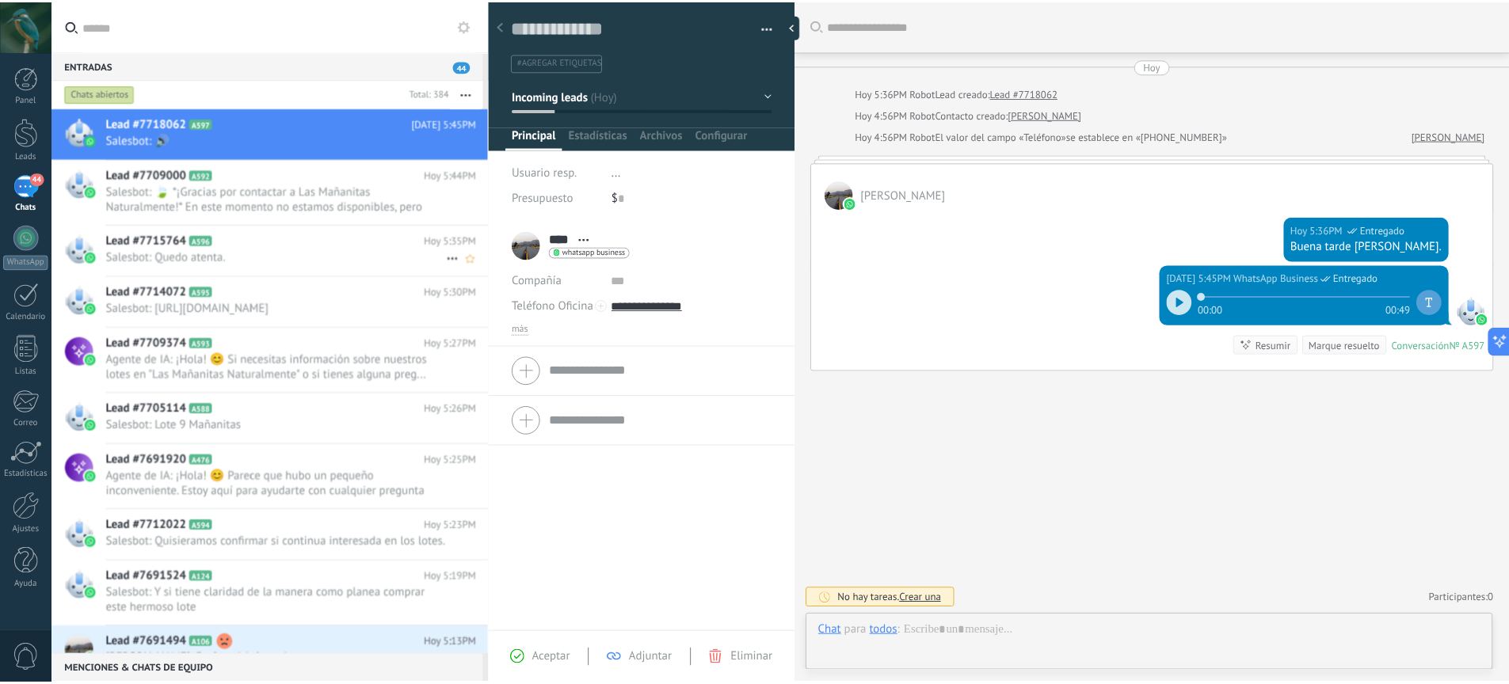
scroll to position [24, 0]
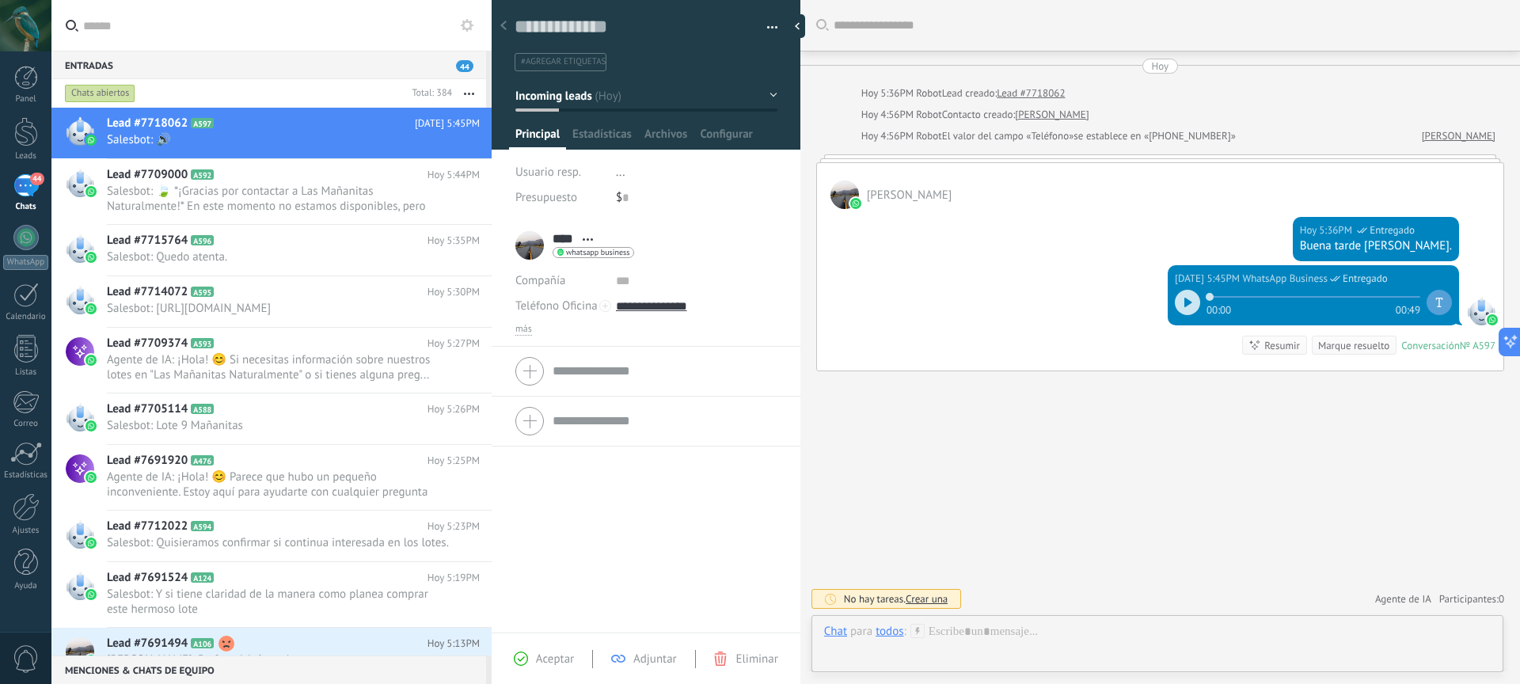
click at [1178, 303] on div at bounding box center [1187, 302] width 25 height 25
click at [1194, 305] on div "00:03 00:48" at bounding box center [1313, 303] width 277 height 32
click at [1184, 296] on div at bounding box center [1187, 302] width 25 height 25
click at [36, 129] on div at bounding box center [26, 131] width 24 height 29
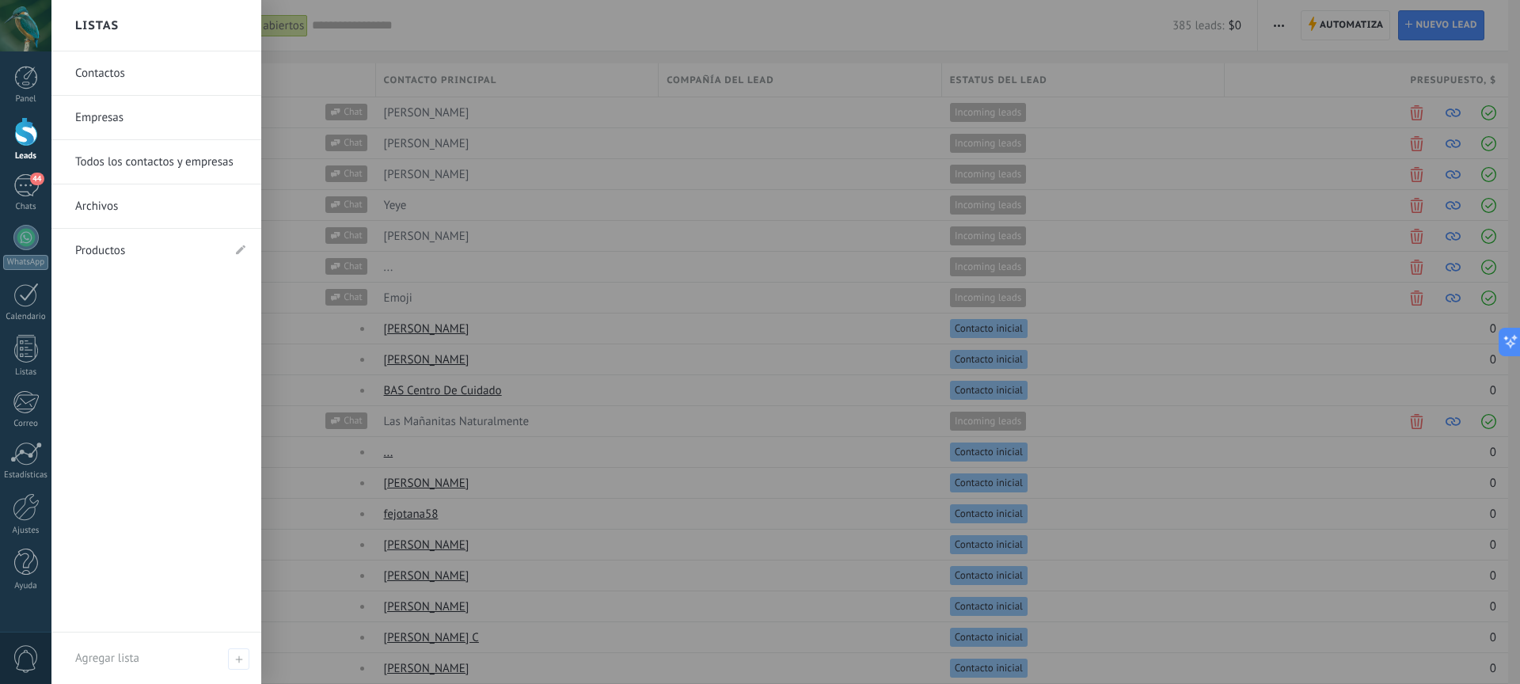
click at [124, 164] on link "Todos los contactos y empresas" at bounding box center [160, 162] width 170 height 44
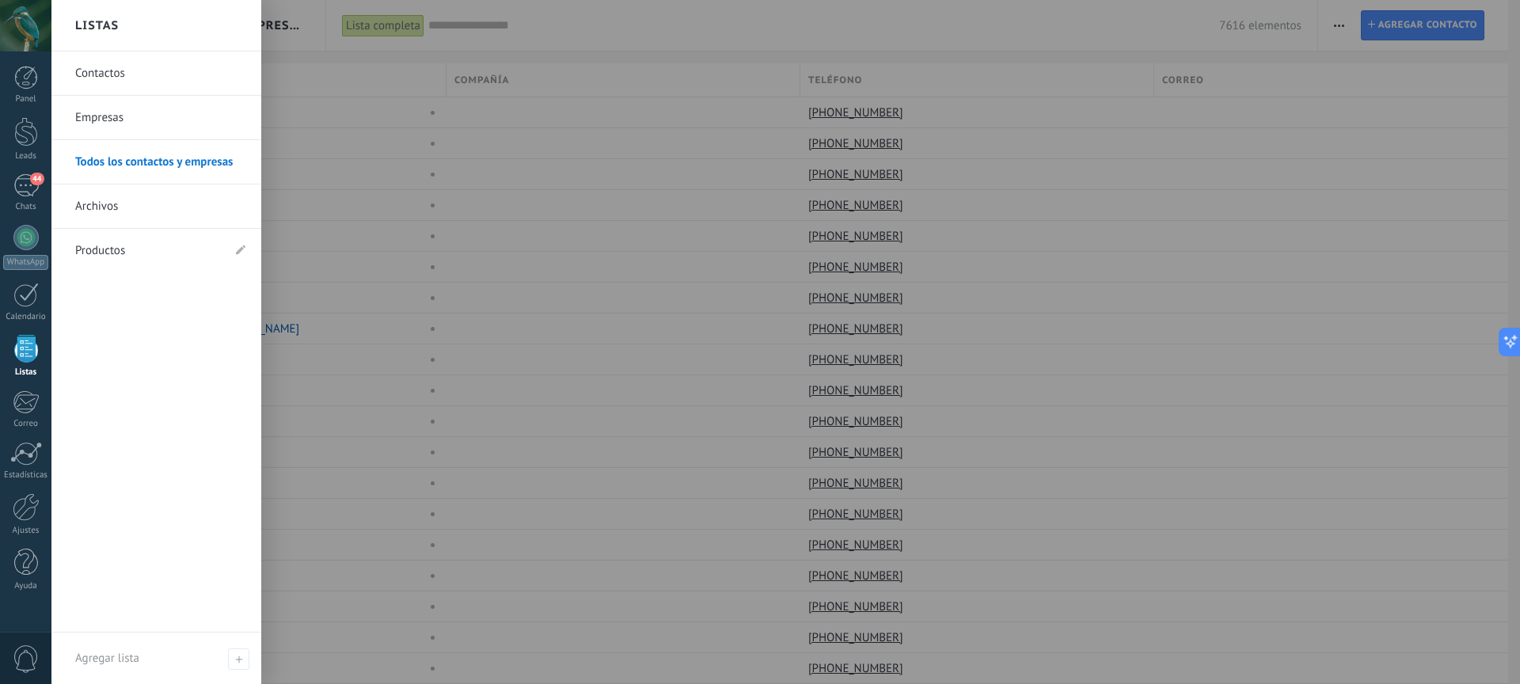
click at [96, 76] on link "Contactos" at bounding box center [160, 73] width 170 height 44
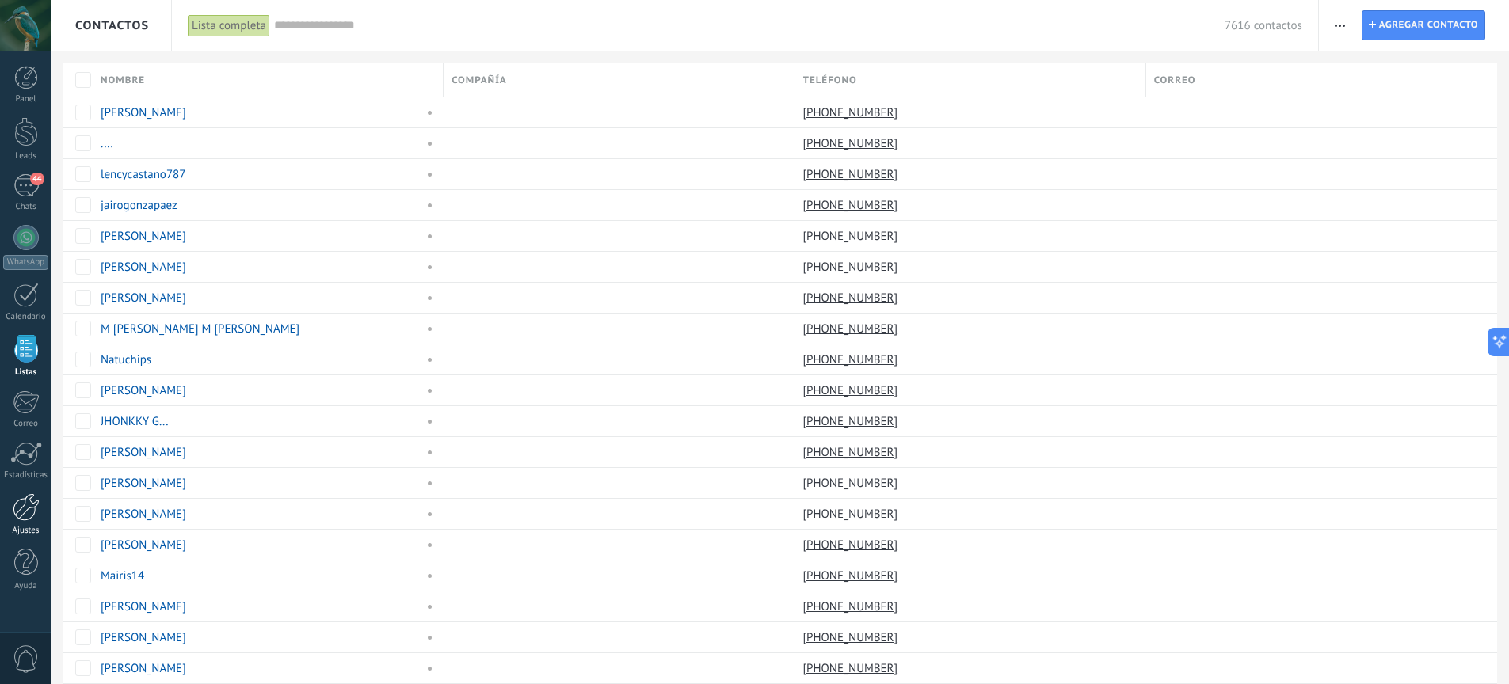
click at [29, 504] on div at bounding box center [26, 507] width 27 height 28
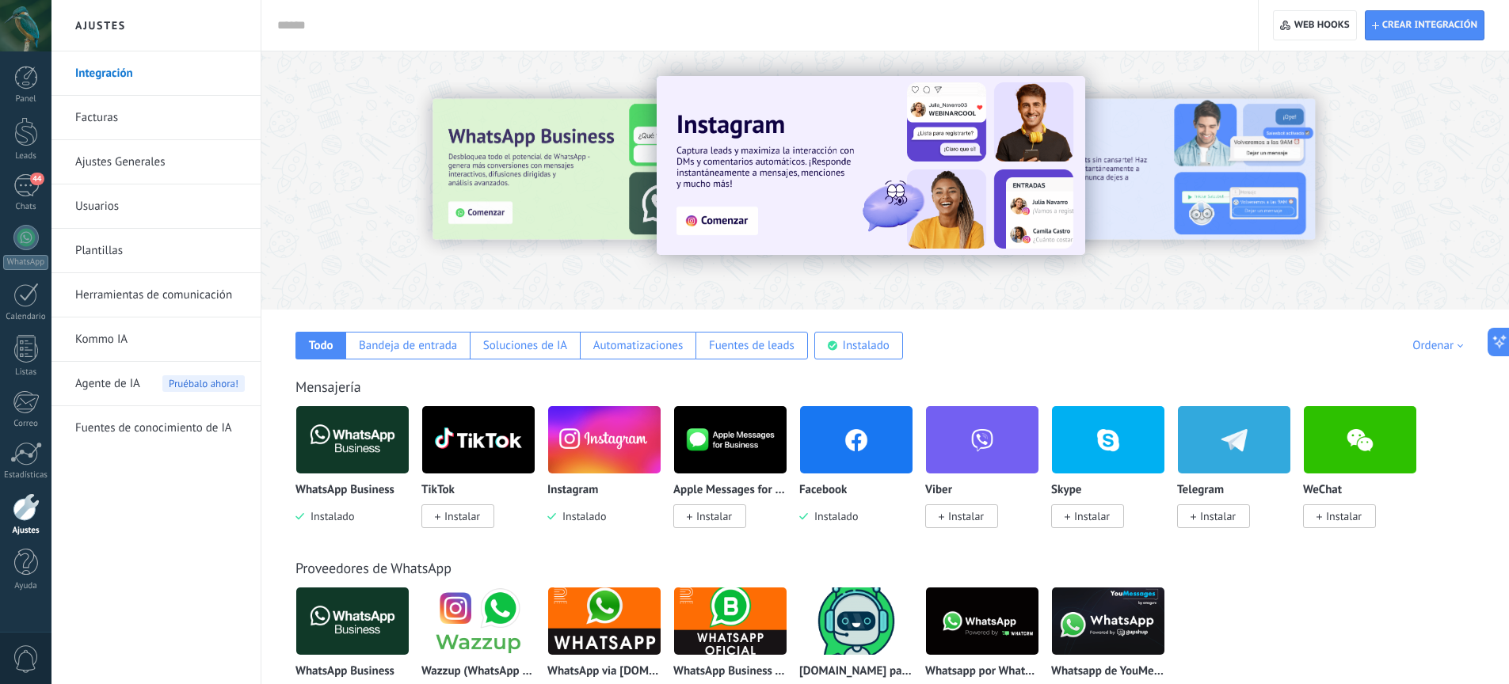
click at [868, 446] on img at bounding box center [856, 440] width 112 height 77
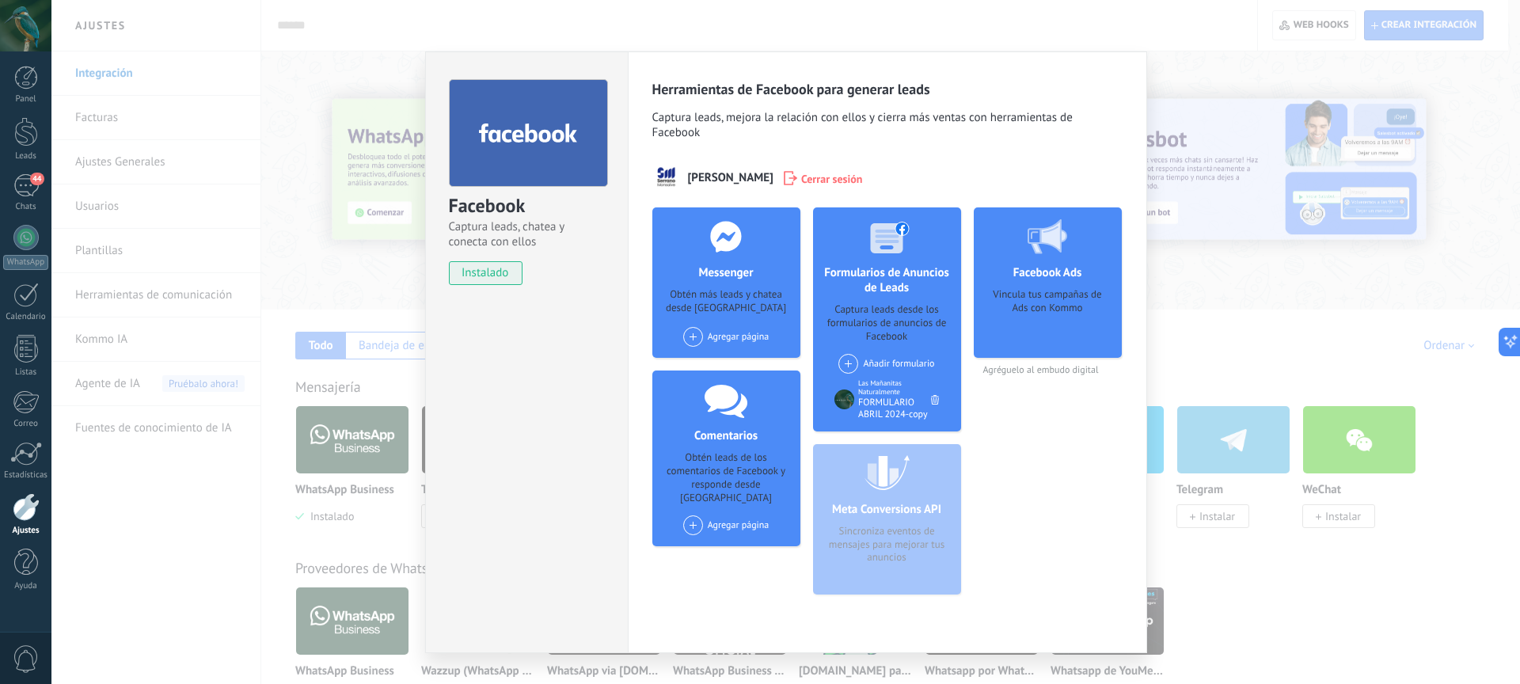
click at [893, 236] on use at bounding box center [890, 238] width 39 height 32
click at [876, 391] on div "Las Mañanitas Naturalmente" at bounding box center [894, 387] width 73 height 17
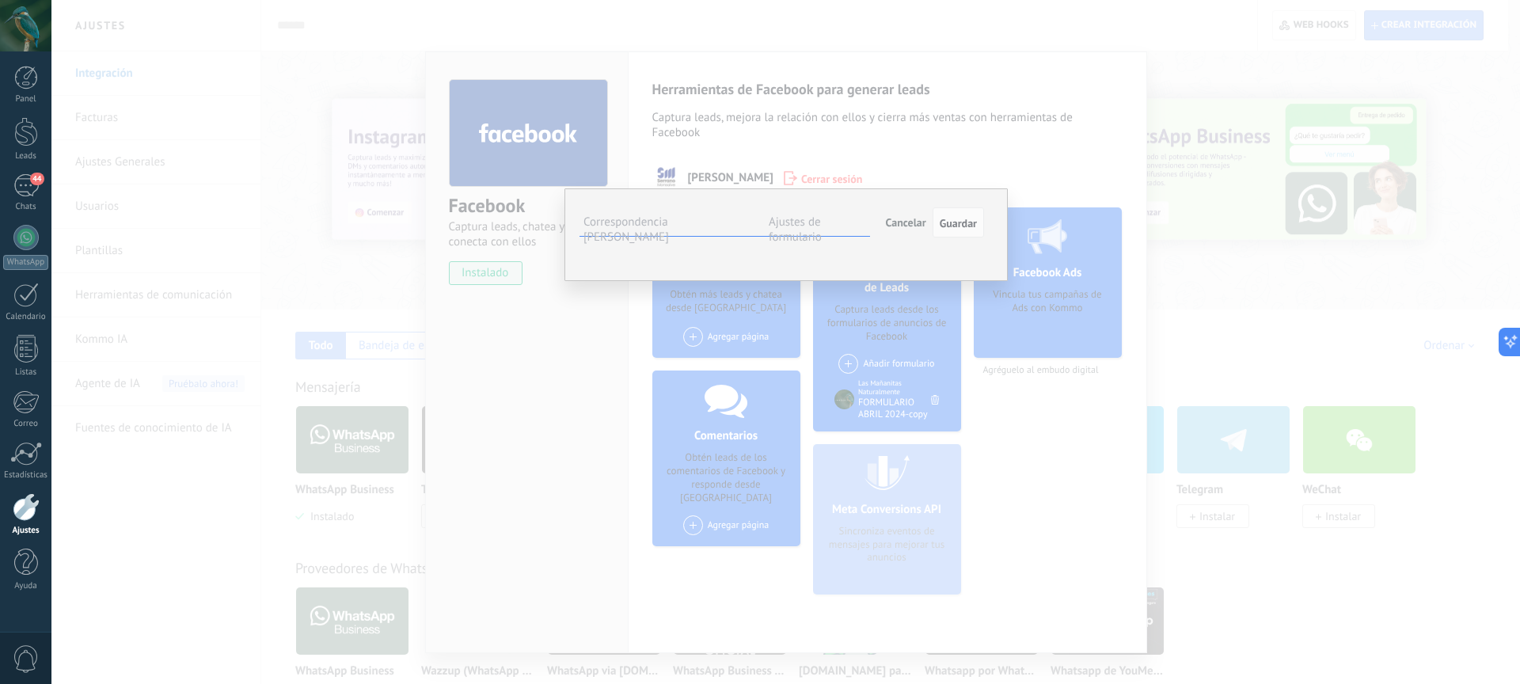
click at [796, 222] on label "Ajustes de formulario" at bounding box center [795, 230] width 53 height 30
click at [0, 0] on div "Incoming leads Contacto inicial Negociación Debate contractual Discusión de con…" at bounding box center [0, 0] width 0 height 0
click at [772, 306] on span at bounding box center [765, 309] width 81 height 13
click at [947, 219] on div at bounding box center [785, 342] width 1469 height 684
click at [961, 226] on span "Guardar" at bounding box center [958, 223] width 37 height 11
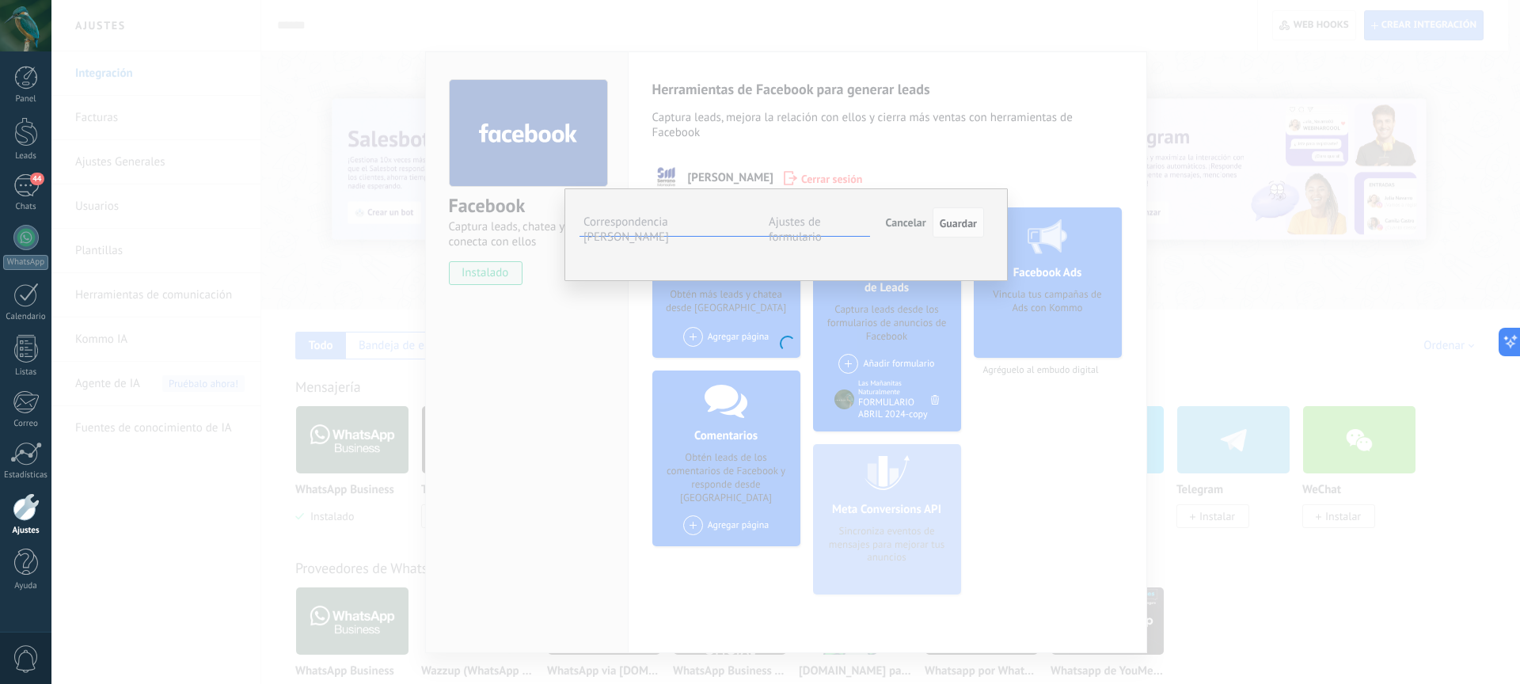
drag, startPoint x: 903, startPoint y: 223, endPoint x: 862, endPoint y: 307, distance: 93.2
click at [862, 238] on div "**********" at bounding box center [784, 223] width 401 height 29
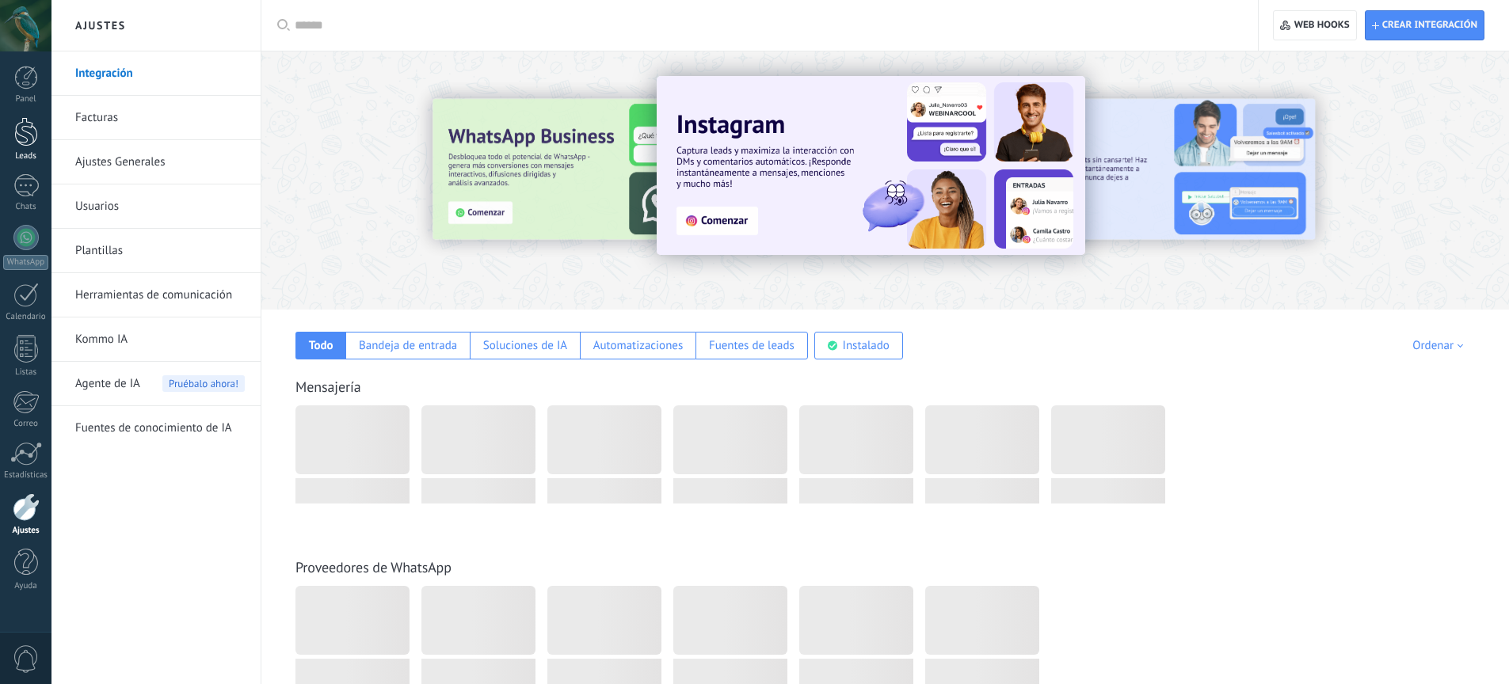
click at [33, 127] on div at bounding box center [26, 131] width 24 height 29
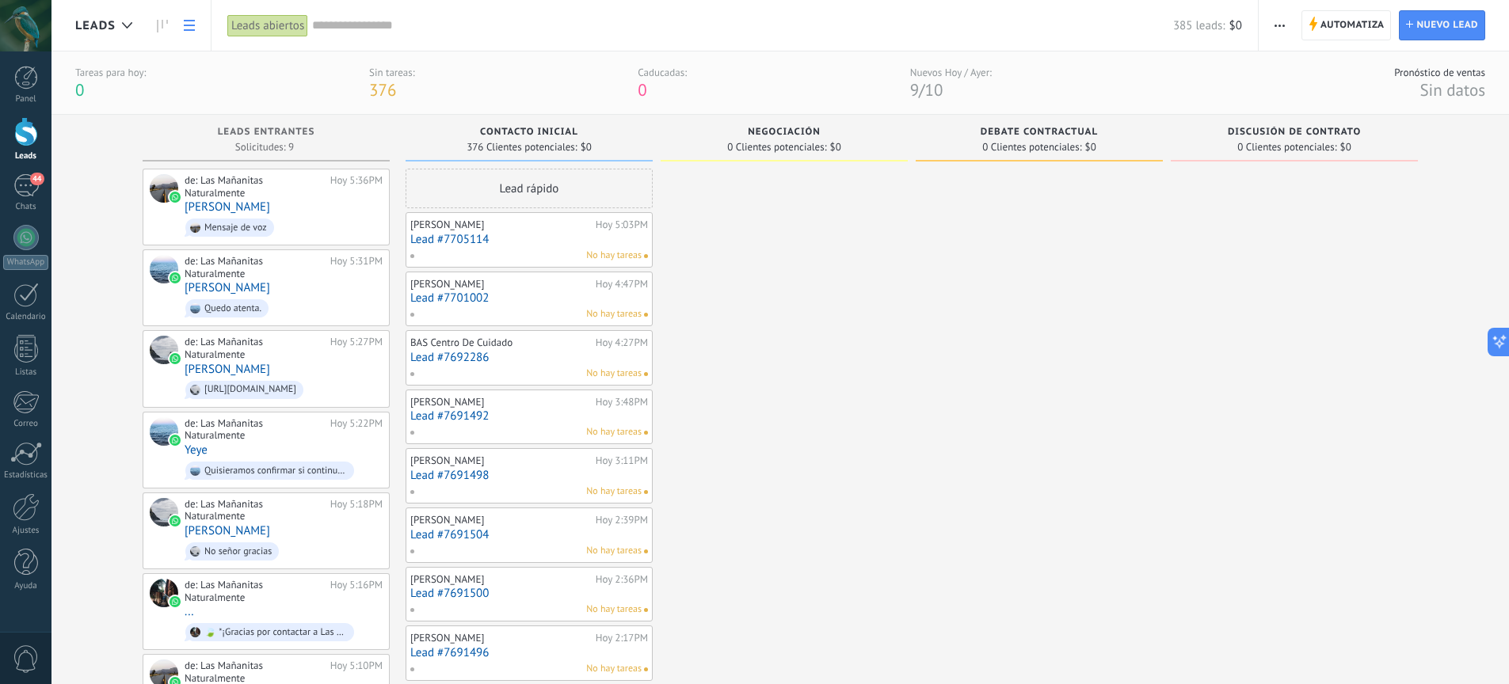
click at [190, 25] on use at bounding box center [189, 25] width 11 height 11
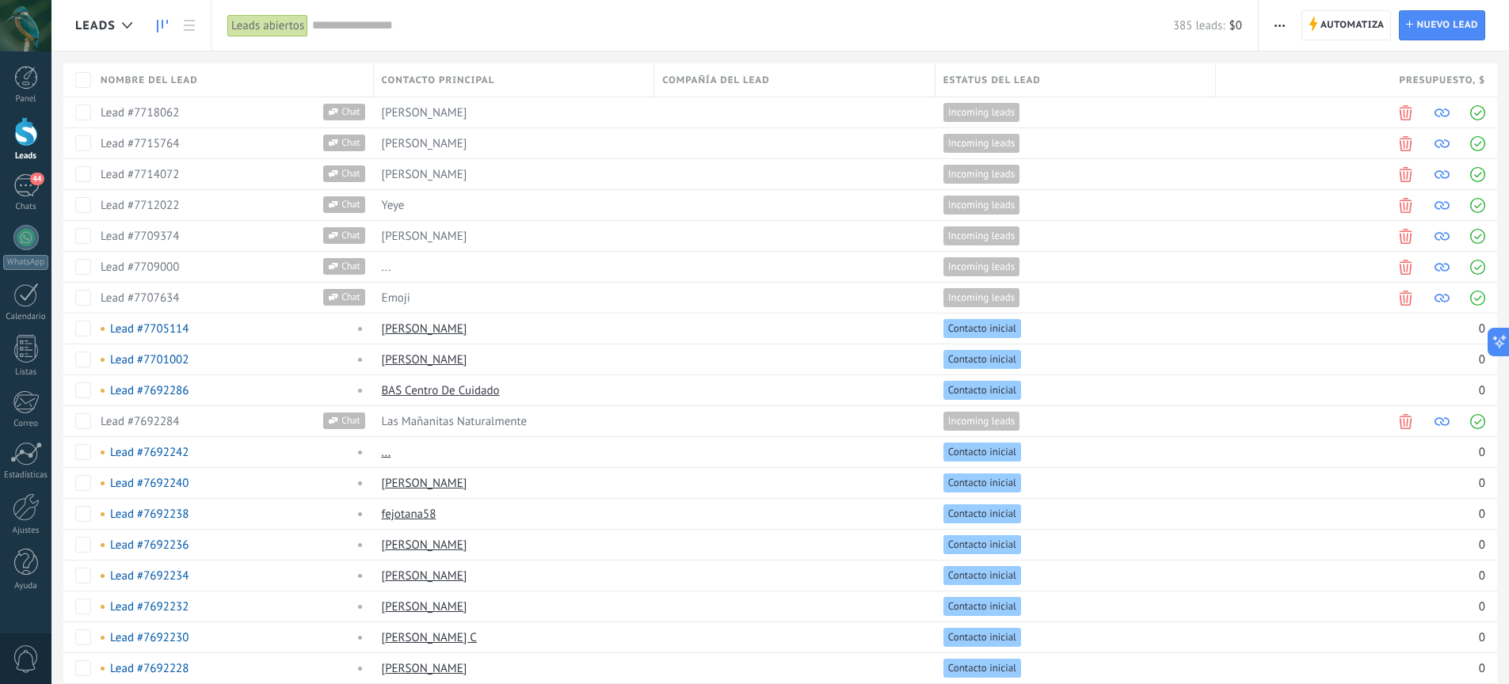
click at [159, 25] on icon at bounding box center [162, 26] width 11 height 13
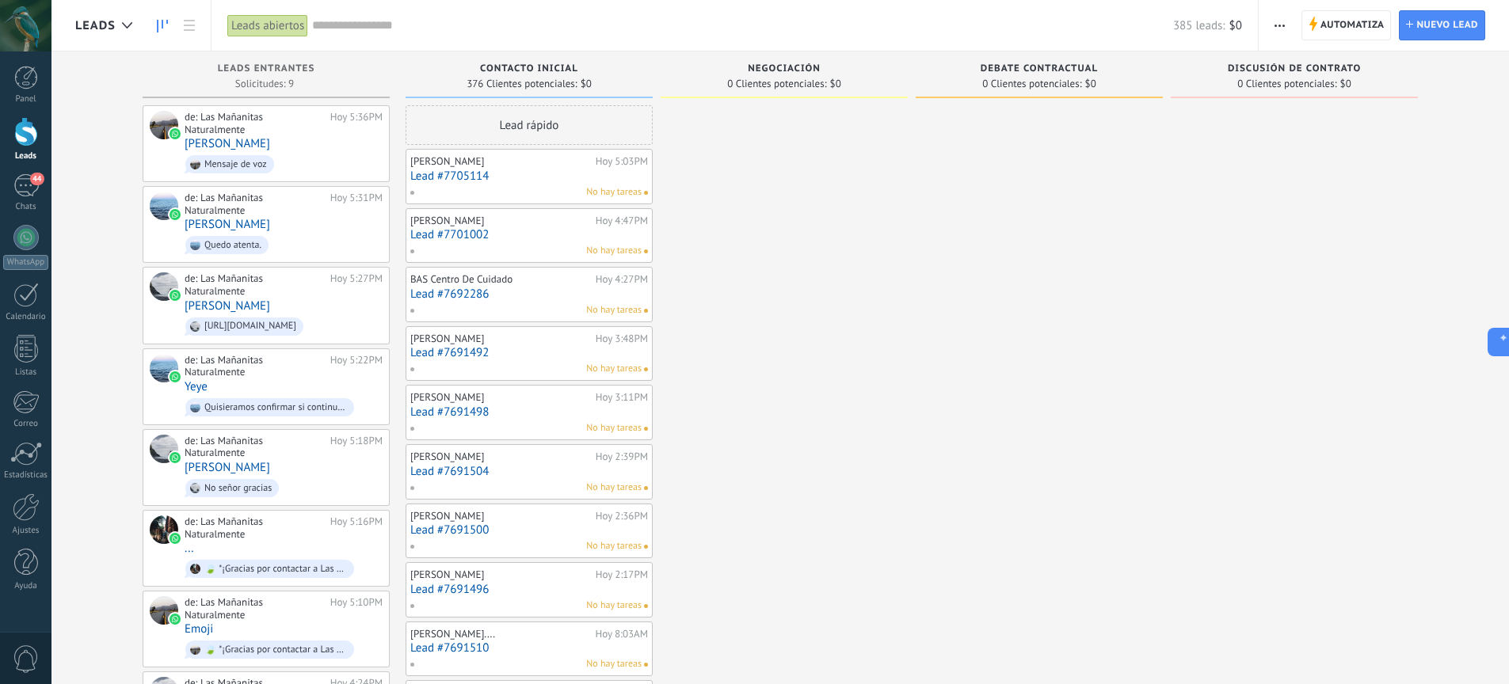
drag, startPoint x: 879, startPoint y: 341, endPoint x: 982, endPoint y: 343, distance: 103.0
drag, startPoint x: 1144, startPoint y: 344, endPoint x: 1048, endPoint y: 309, distance: 102.7
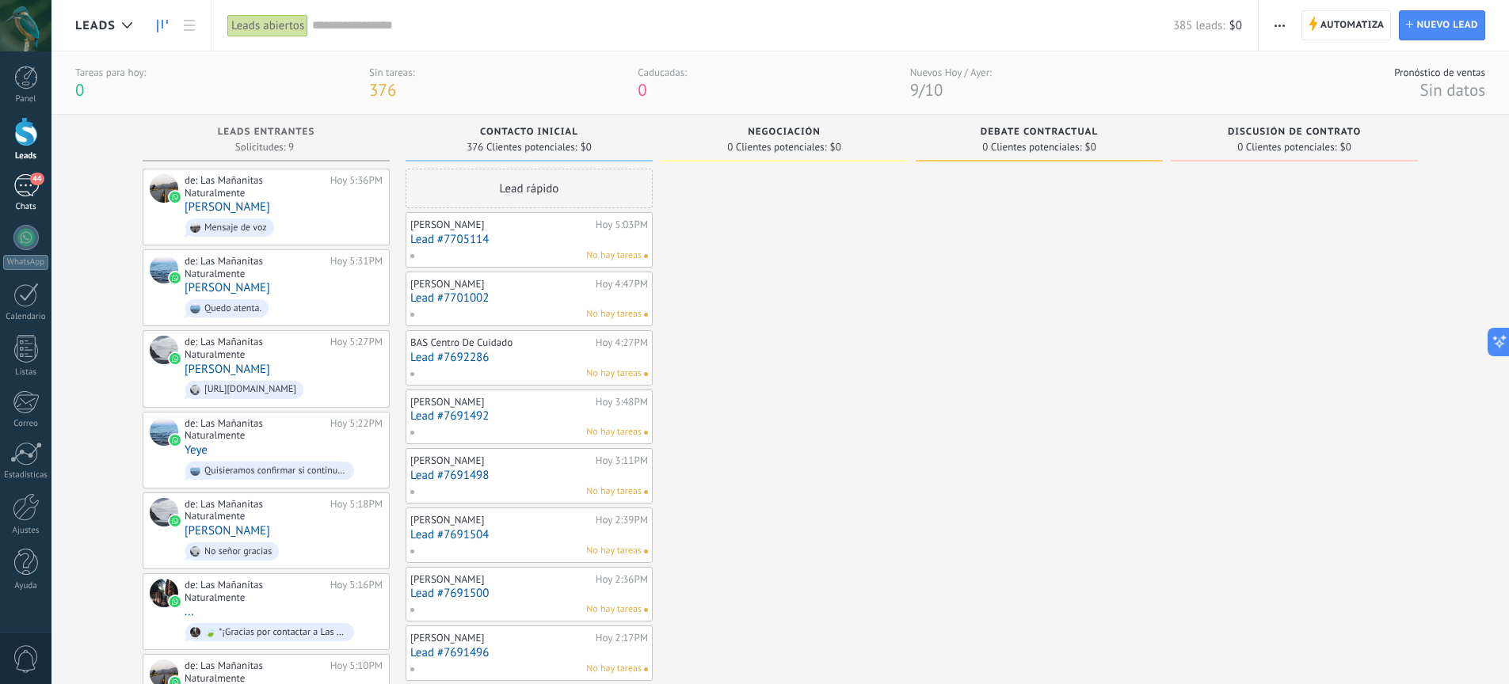
click at [33, 189] on div "44" at bounding box center [25, 185] width 25 height 23
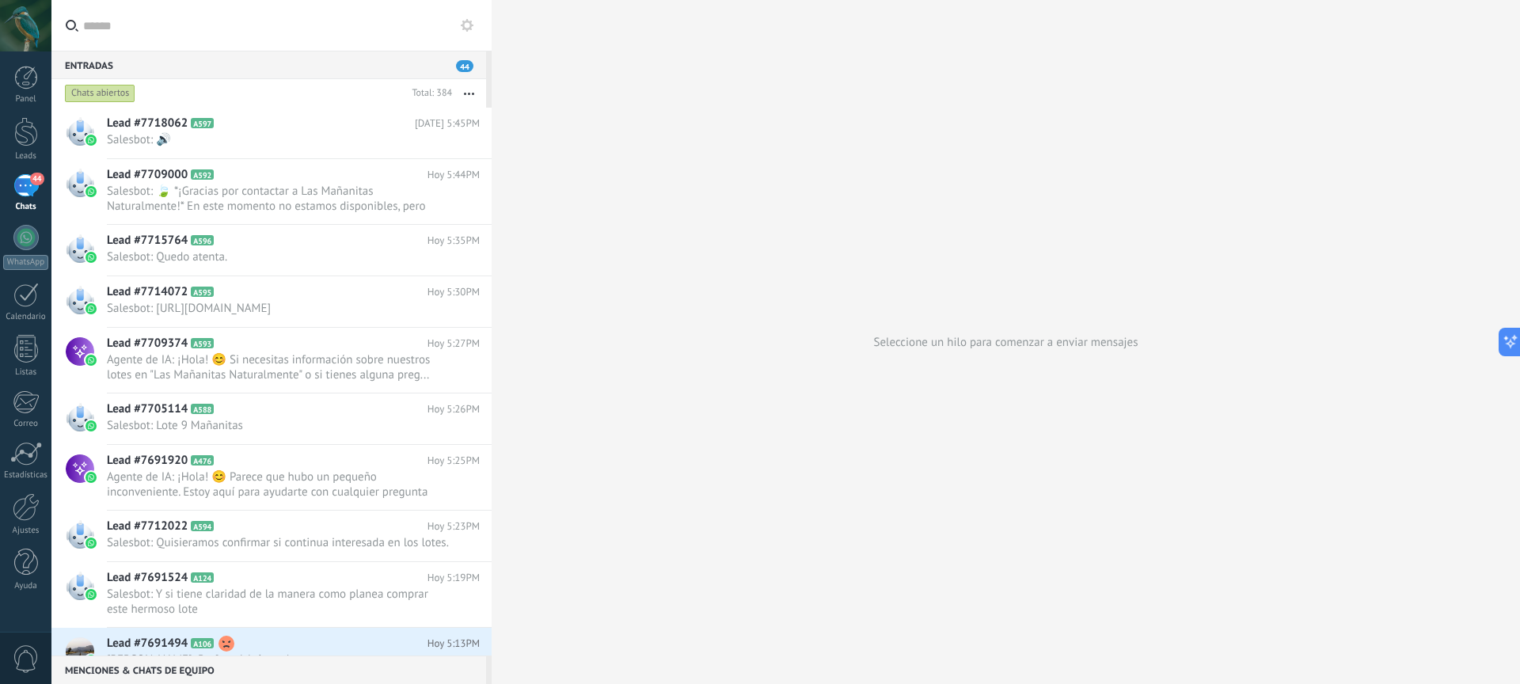
click at [469, 102] on button "button" at bounding box center [469, 93] width 34 height 29
click at [595, 423] on div "Seleccione un hilo para comenzar a enviar mensajes" at bounding box center [1006, 342] width 1029 height 684
click at [470, 25] on use at bounding box center [467, 25] width 13 height 13
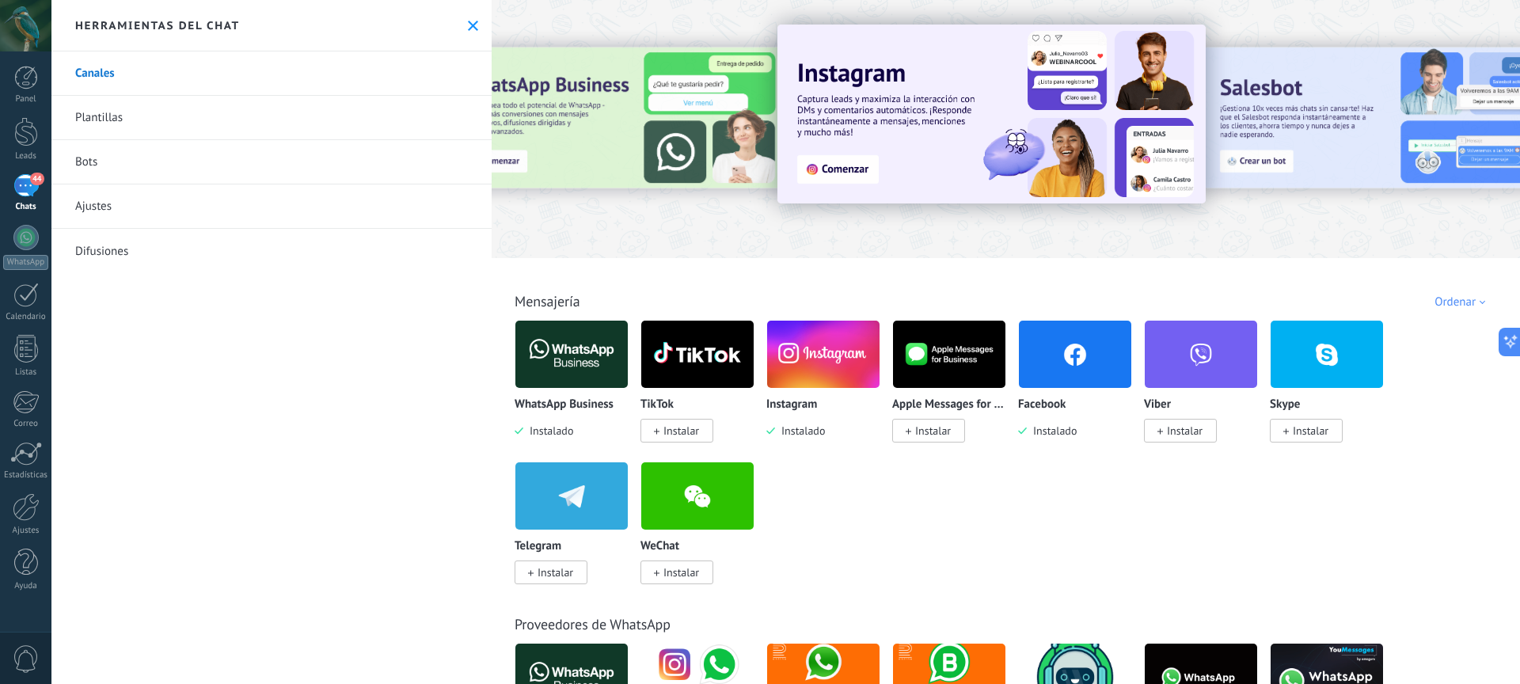
click at [470, 25] on icon at bounding box center [473, 26] width 10 height 10
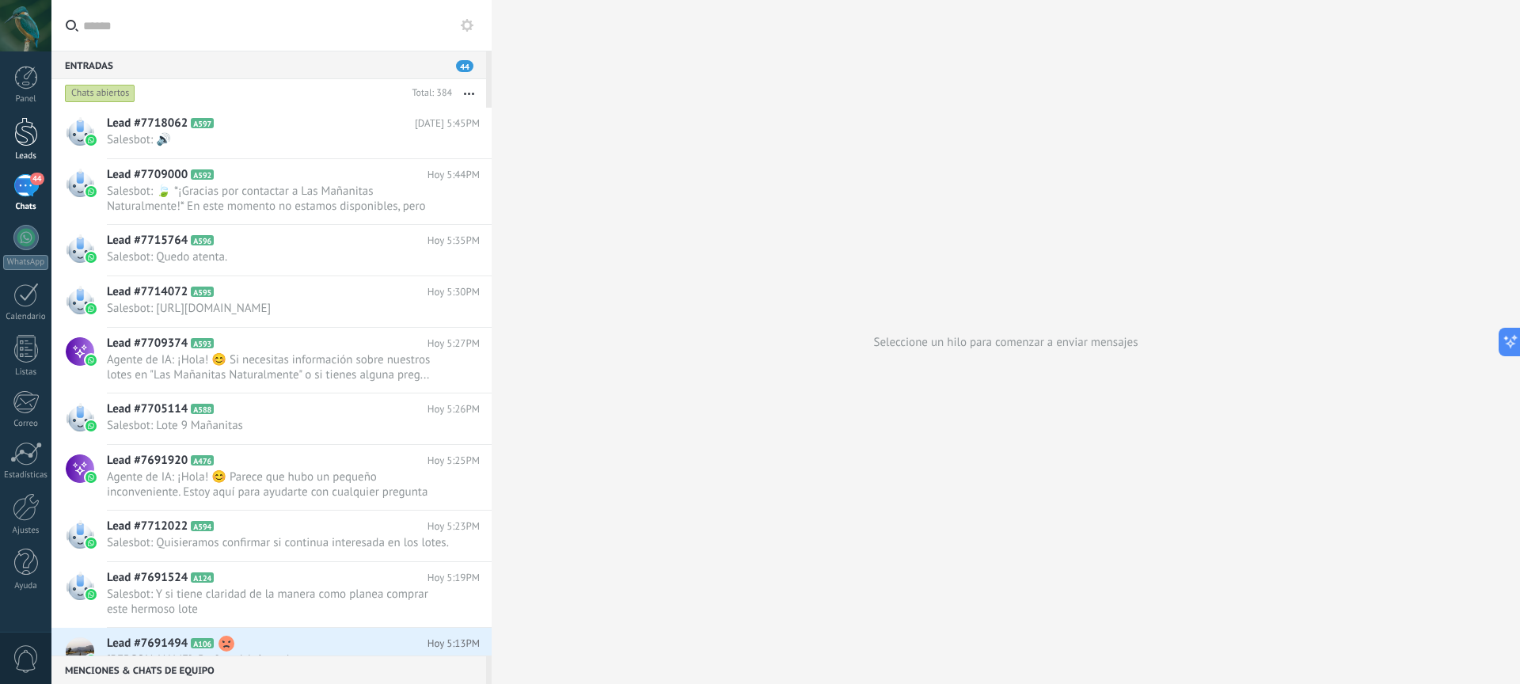
click at [34, 142] on div at bounding box center [26, 131] width 24 height 29
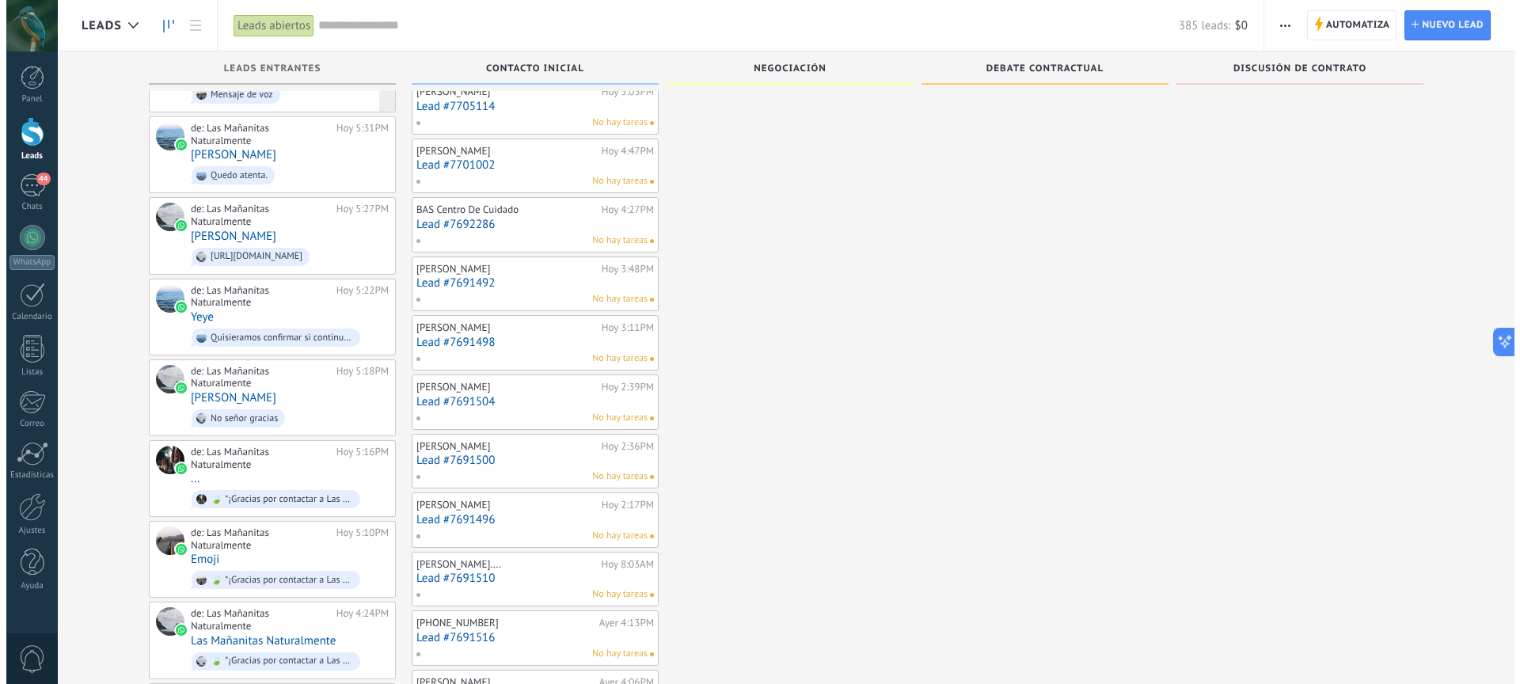
scroll to position [17, 0]
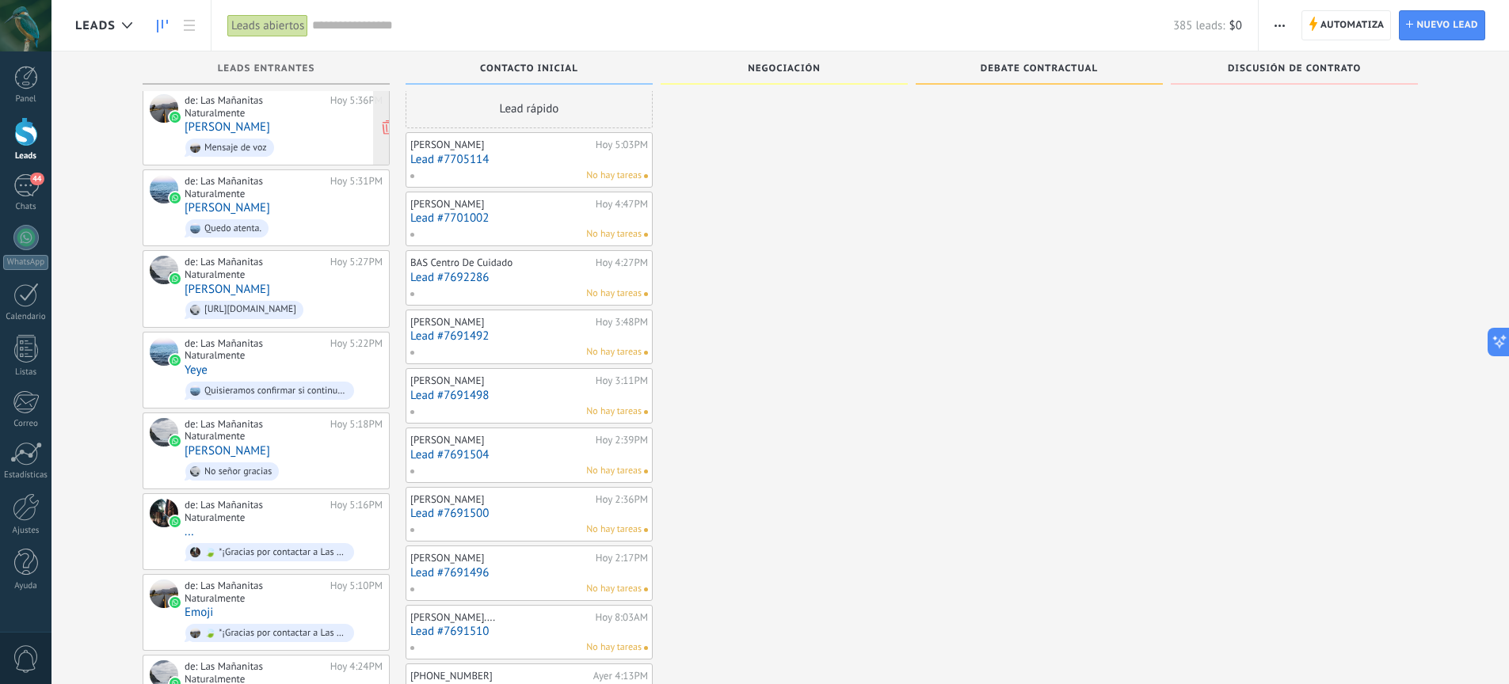
click at [228, 112] on div "de: Las Mañanitas Naturalmente" at bounding box center [255, 106] width 140 height 25
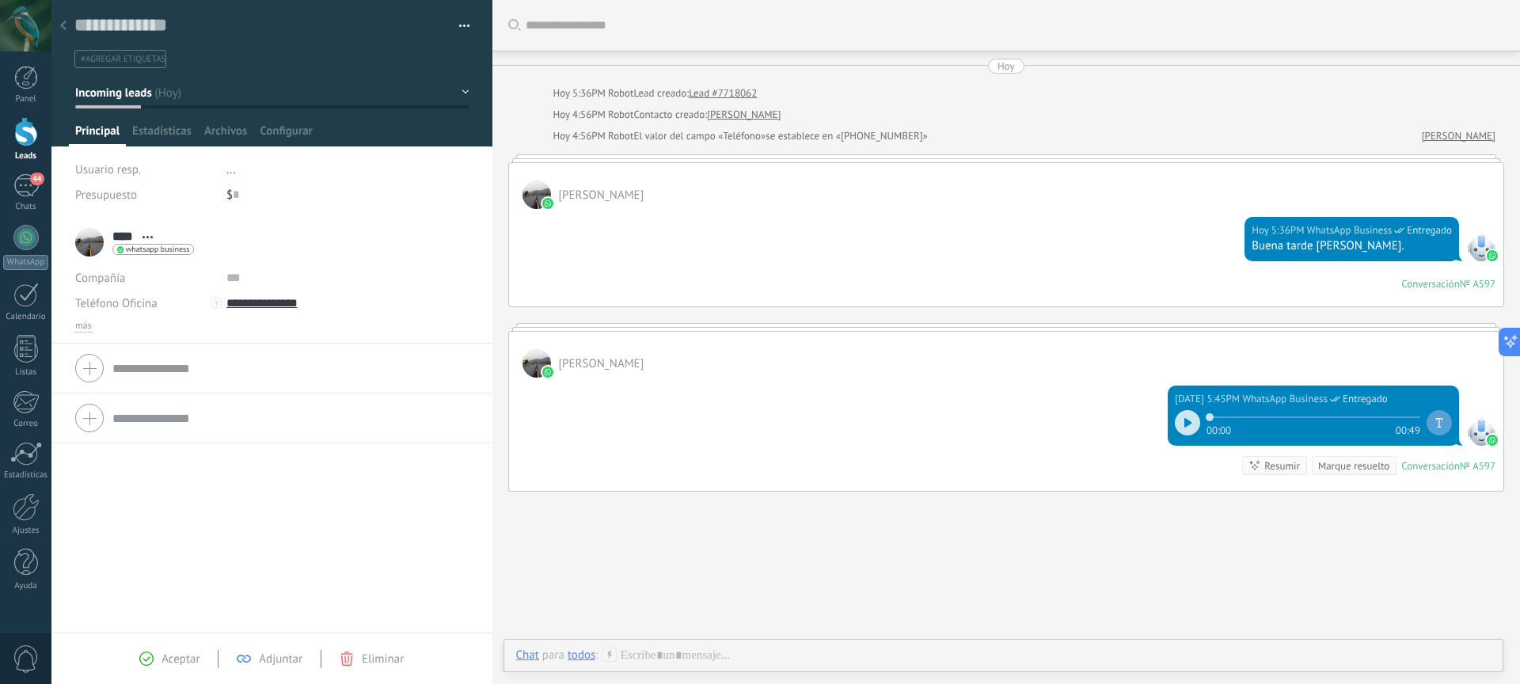
click at [63, 29] on use at bounding box center [63, 26] width 6 height 10
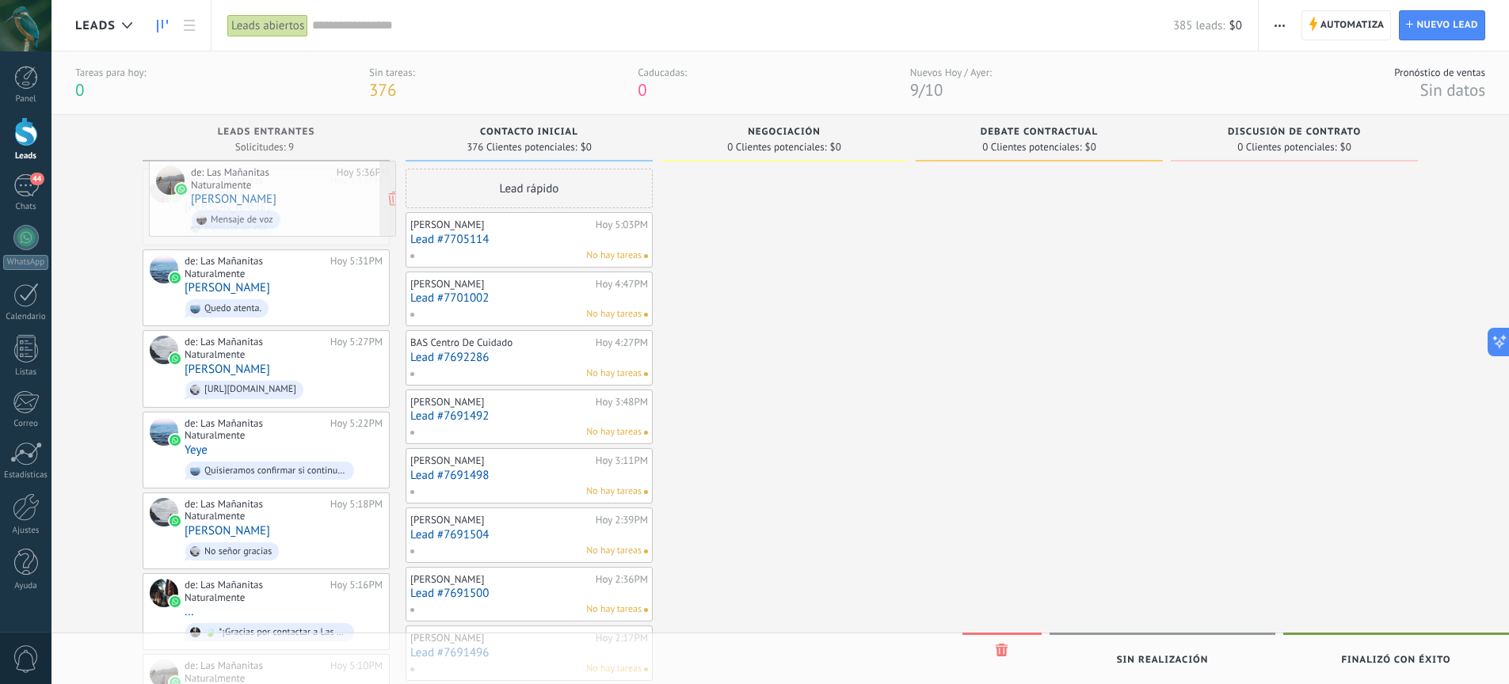
drag, startPoint x: 311, startPoint y: 189, endPoint x: 318, endPoint y: 181, distance: 10.8
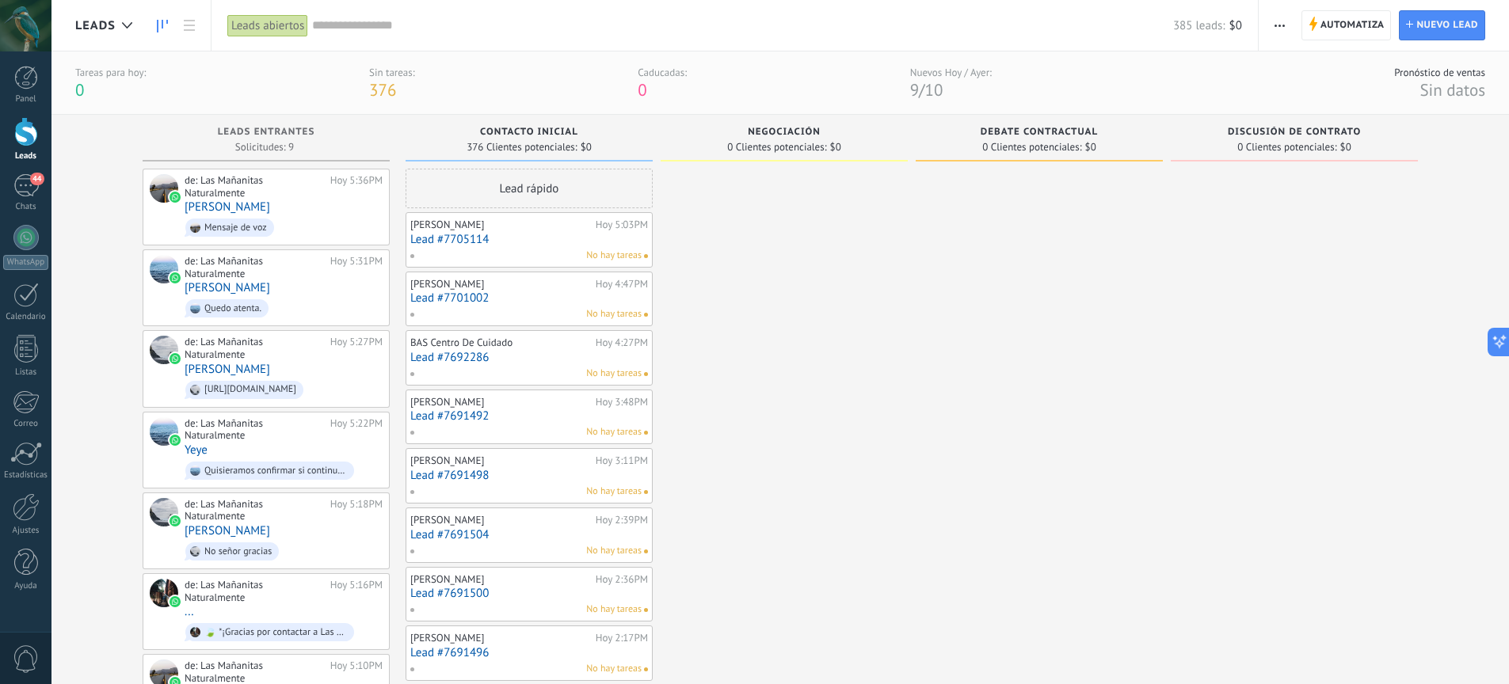
click at [1281, 25] on icon "button" at bounding box center [1279, 26] width 10 height 2
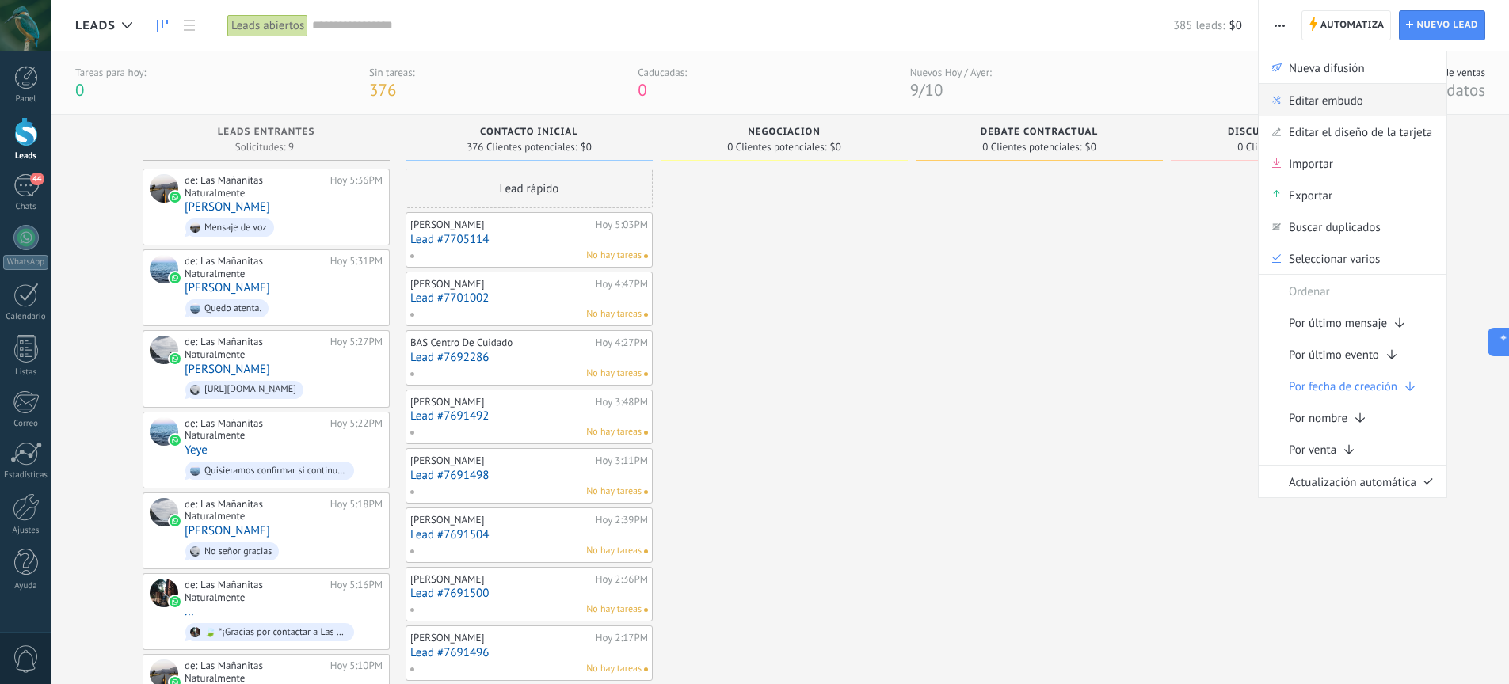
click at [1339, 107] on span "Editar embudo" at bounding box center [1325, 100] width 74 height 32
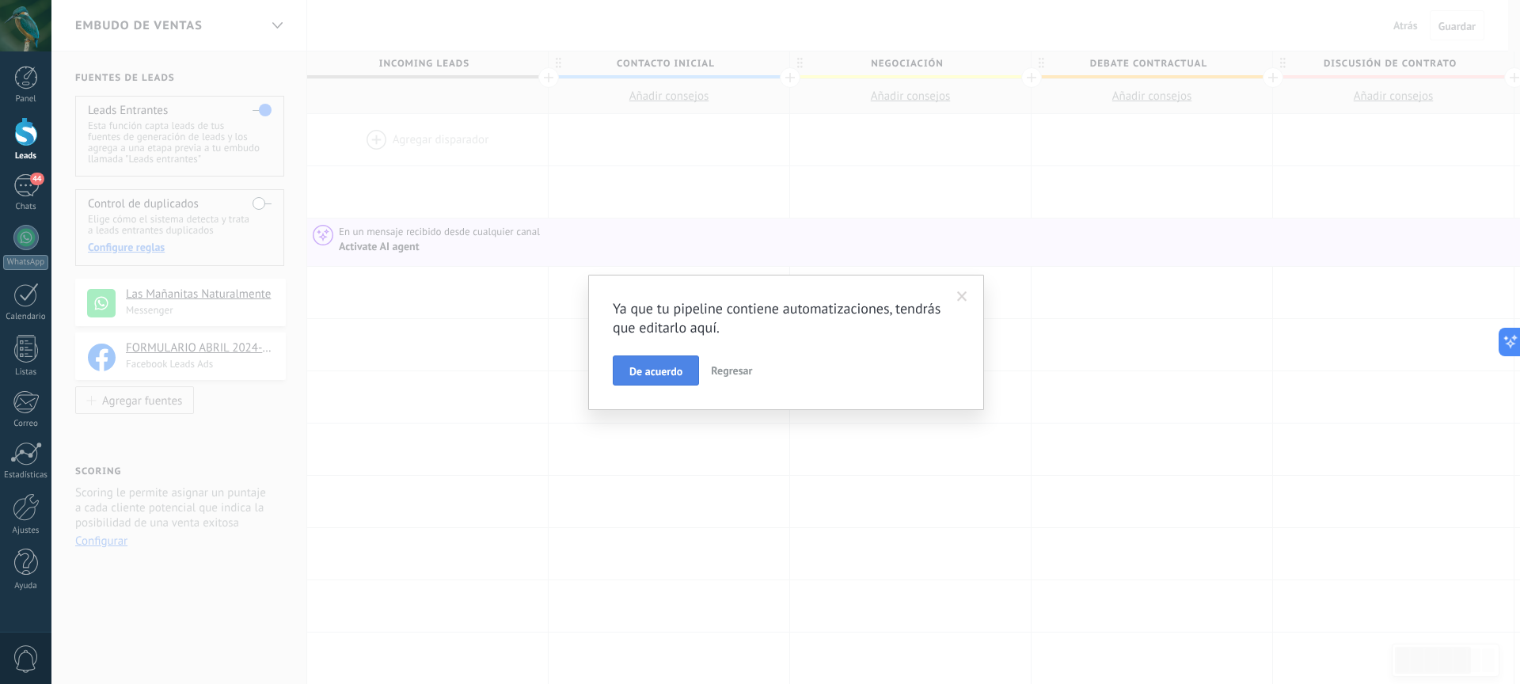
click at [679, 377] on span "De acuerdo" at bounding box center [656, 371] width 53 height 11
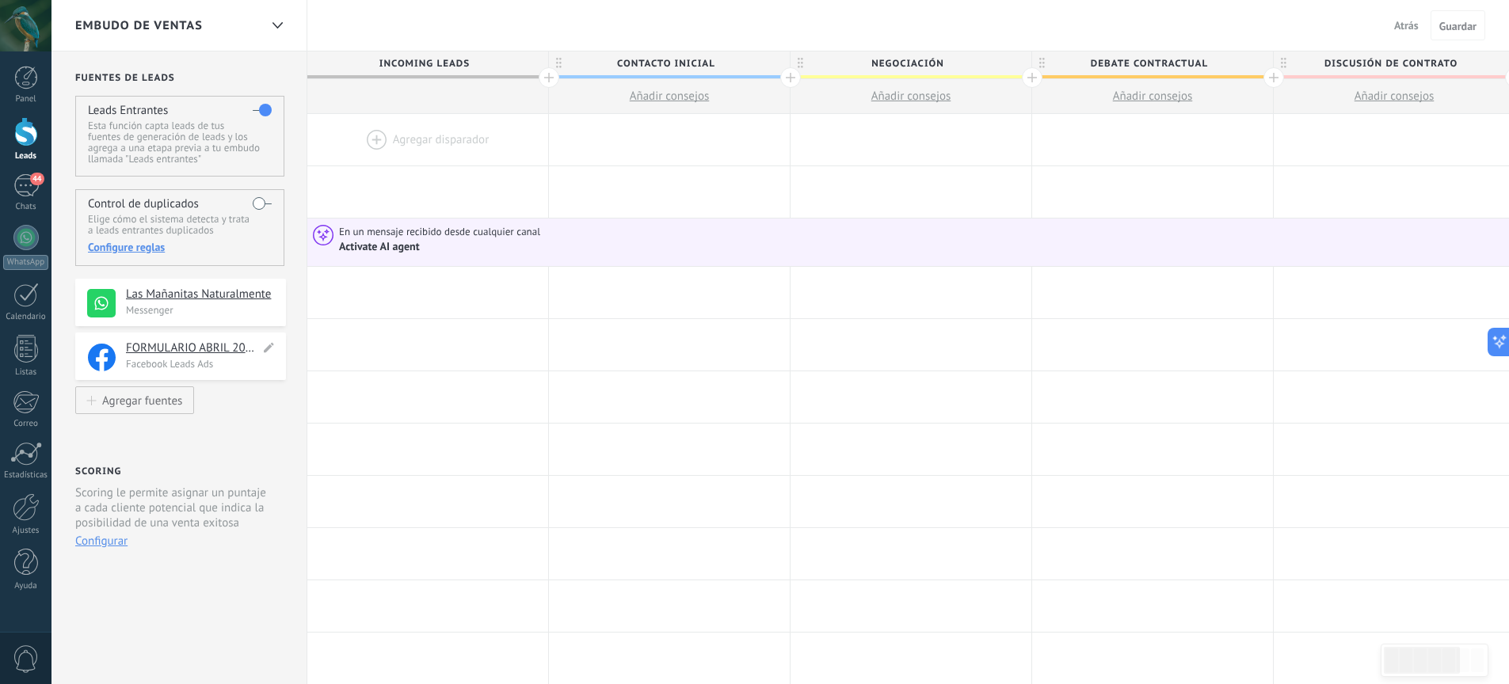
click at [204, 348] on h4 "FORMULARIO ABRIL 2024-copy" at bounding box center [193, 349] width 134 height 16
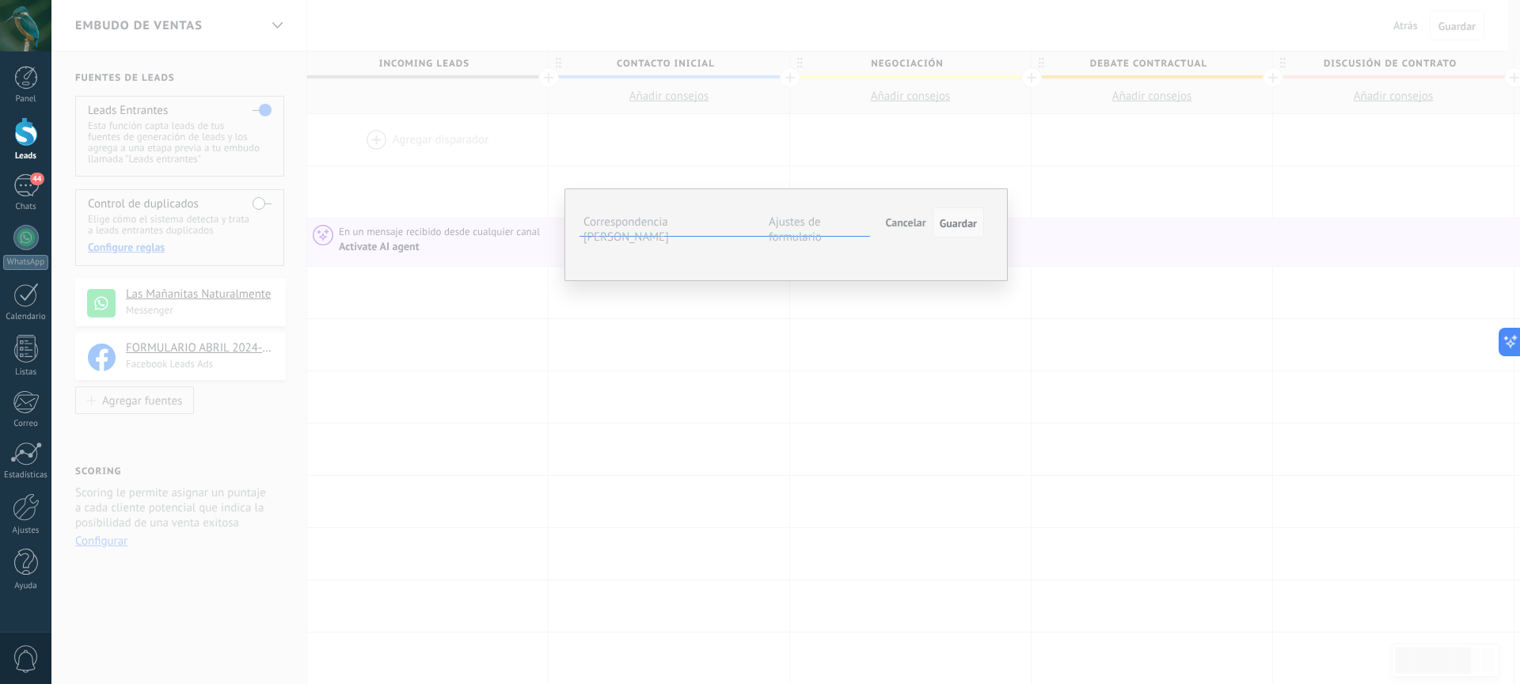
click at [952, 223] on span "Guardar" at bounding box center [958, 223] width 37 height 11
click at [919, 223] on span "Cancelar" at bounding box center [906, 222] width 40 height 14
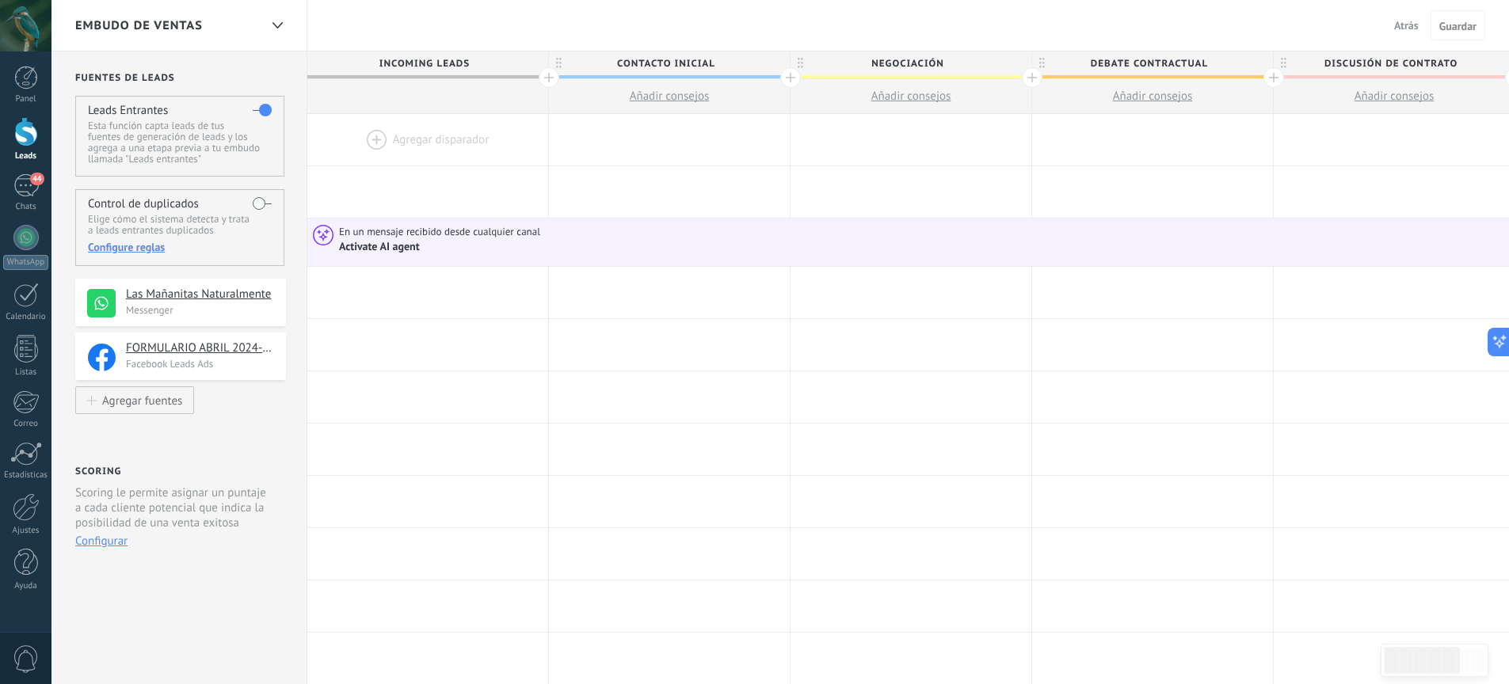
click at [31, 148] on link "Leads" at bounding box center [25, 139] width 51 height 44
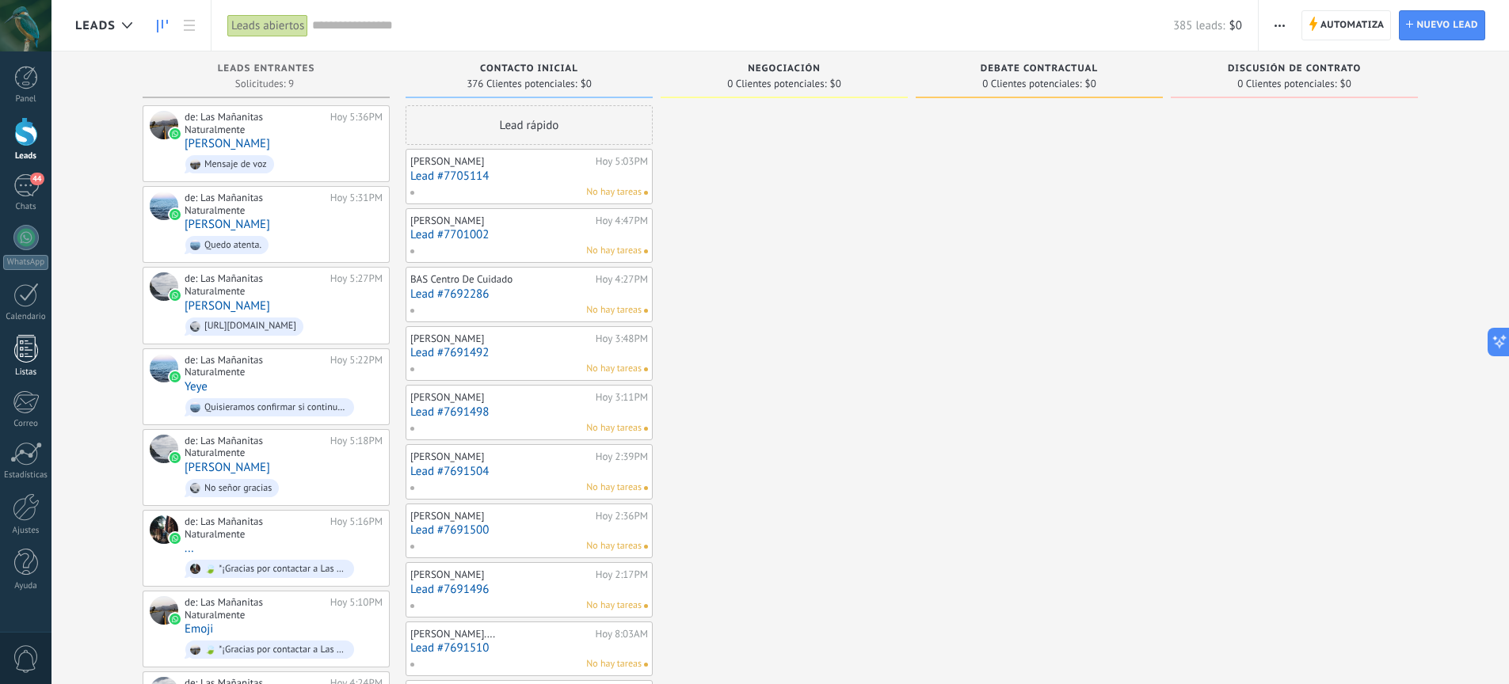
click at [36, 347] on div at bounding box center [26, 349] width 24 height 28
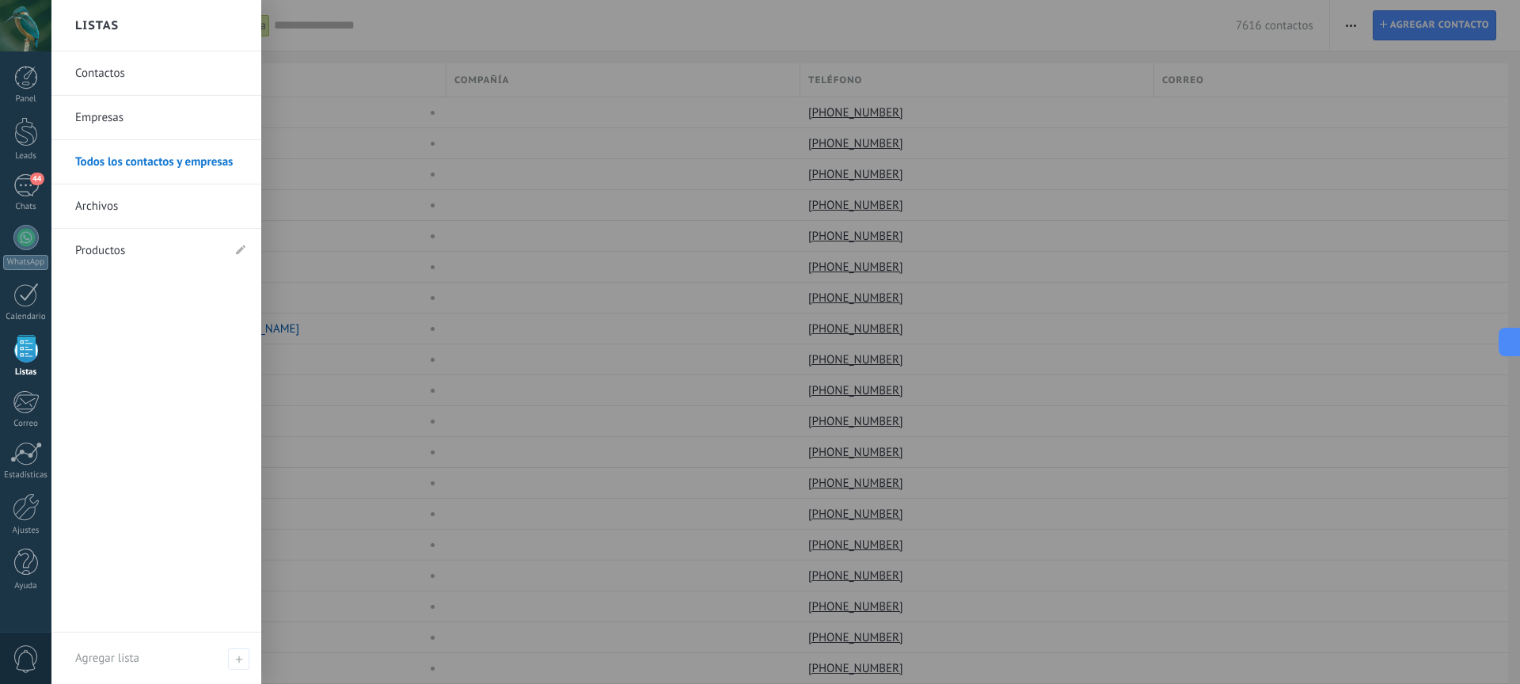
click at [140, 74] on link "Contactos" at bounding box center [160, 73] width 170 height 44
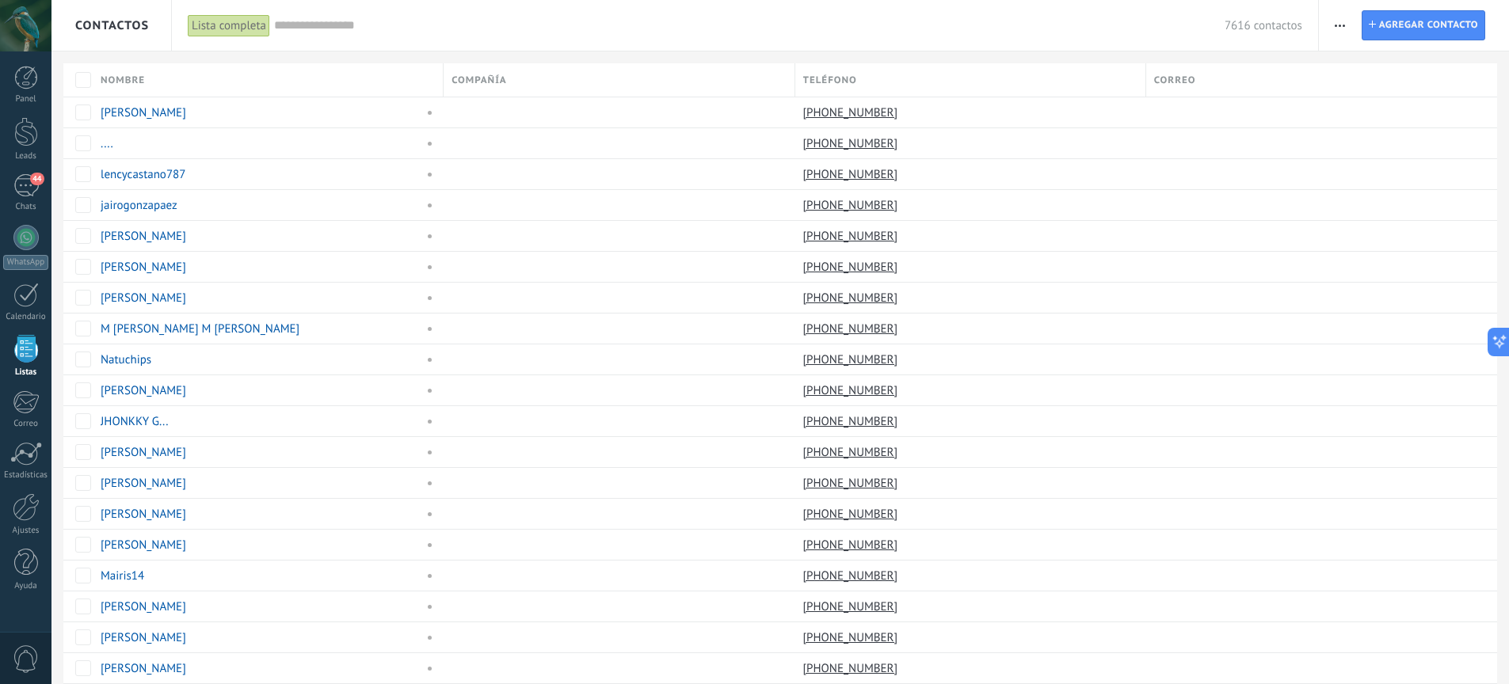
click at [1335, 25] on use "button" at bounding box center [1339, 26] width 10 height 2
click at [1400, 192] on span "Ajustes de la lista" at bounding box center [1393, 194] width 89 height 32
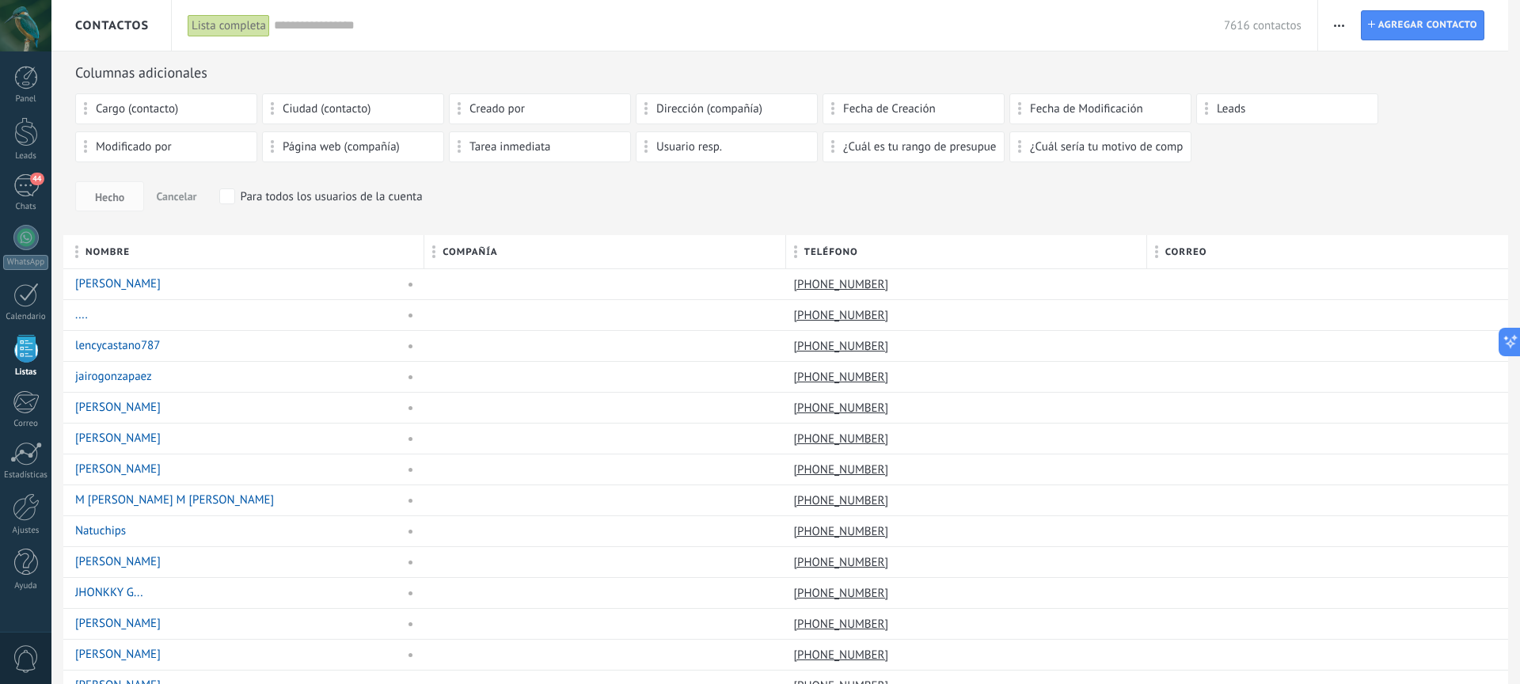
click at [182, 195] on span "Cancelar" at bounding box center [176, 196] width 40 height 14
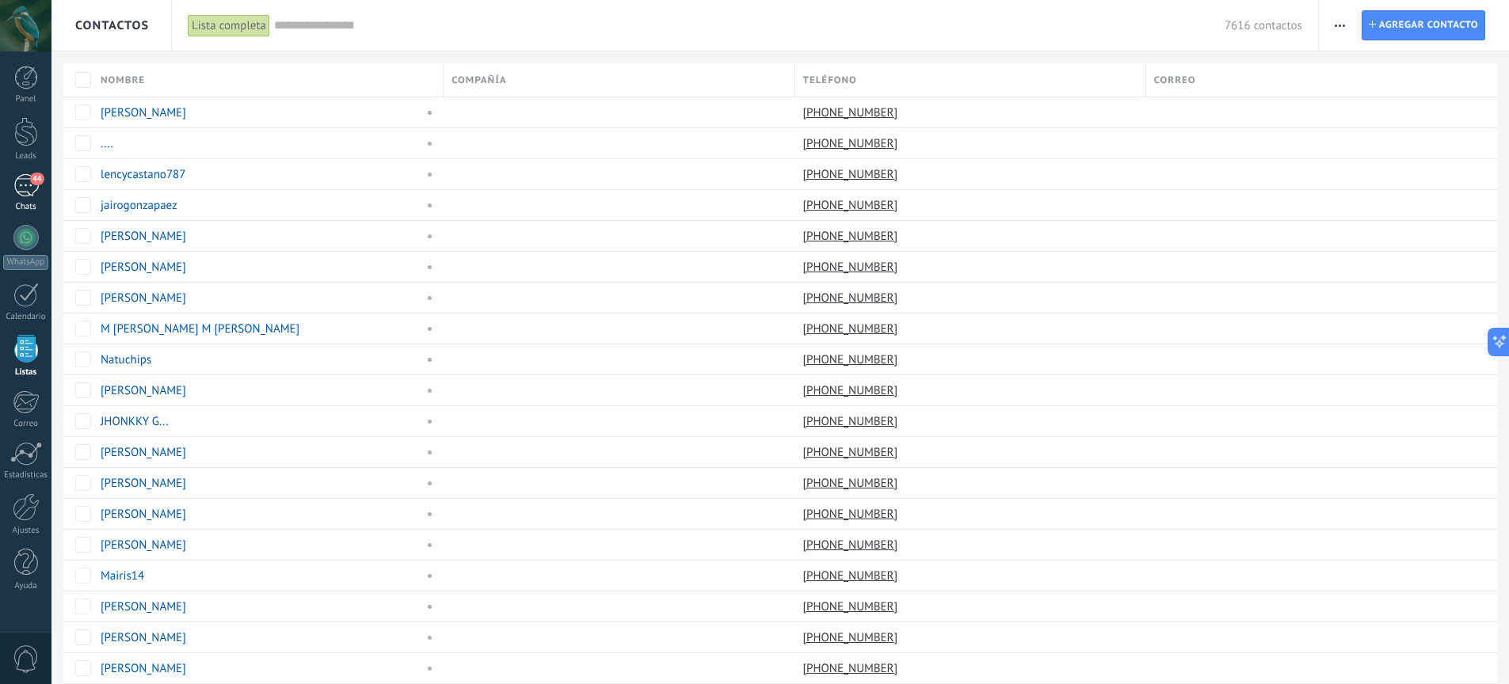
click at [25, 198] on link "44 Chats" at bounding box center [25, 193] width 51 height 38
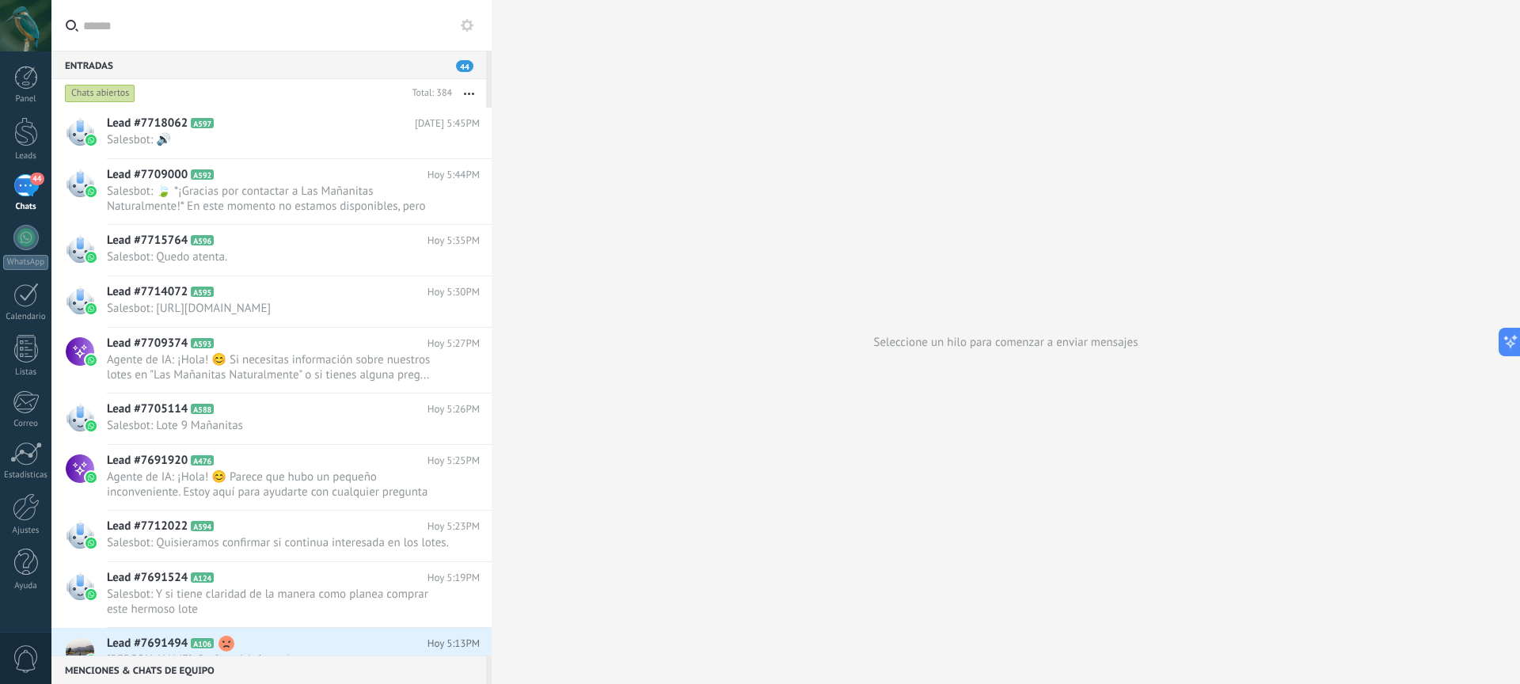
click at [469, 25] on icon at bounding box center [467, 25] width 13 height 13
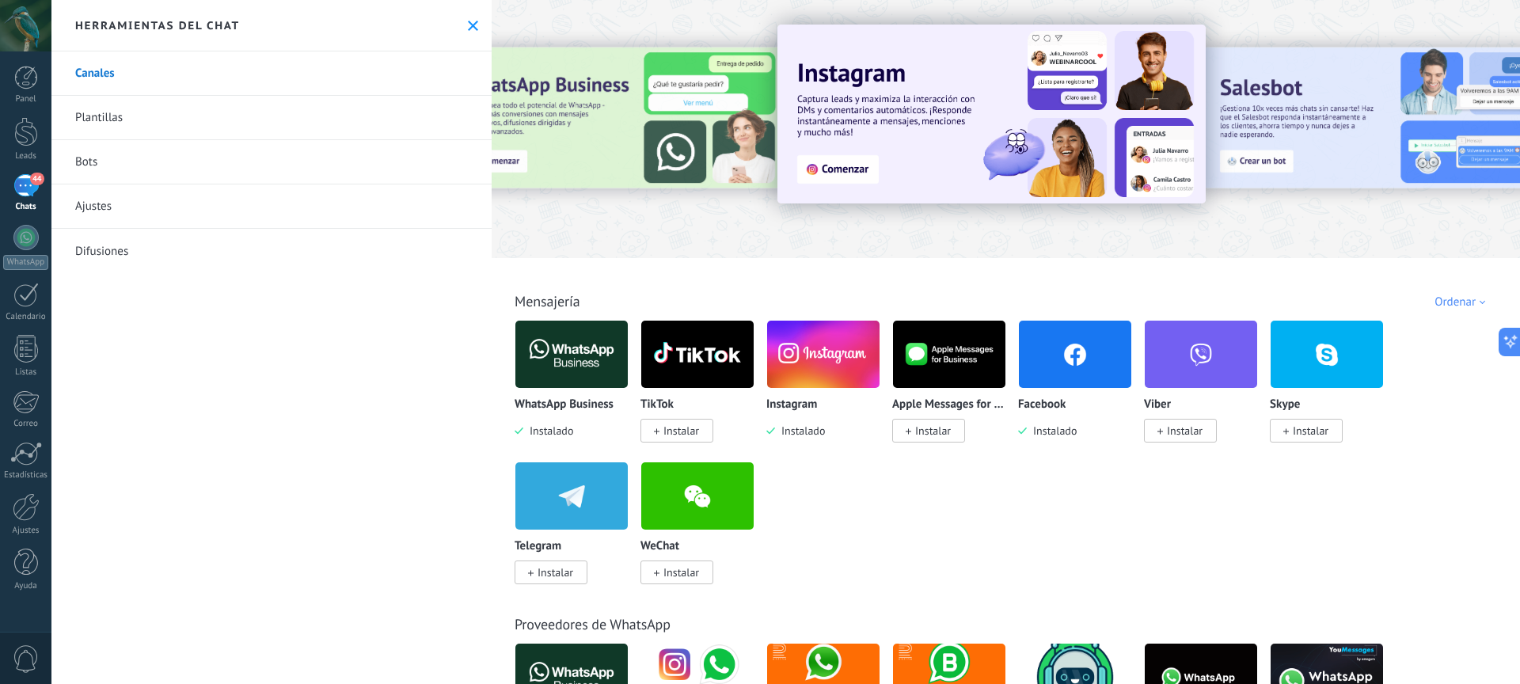
click at [469, 25] on icon at bounding box center [473, 26] width 10 height 10
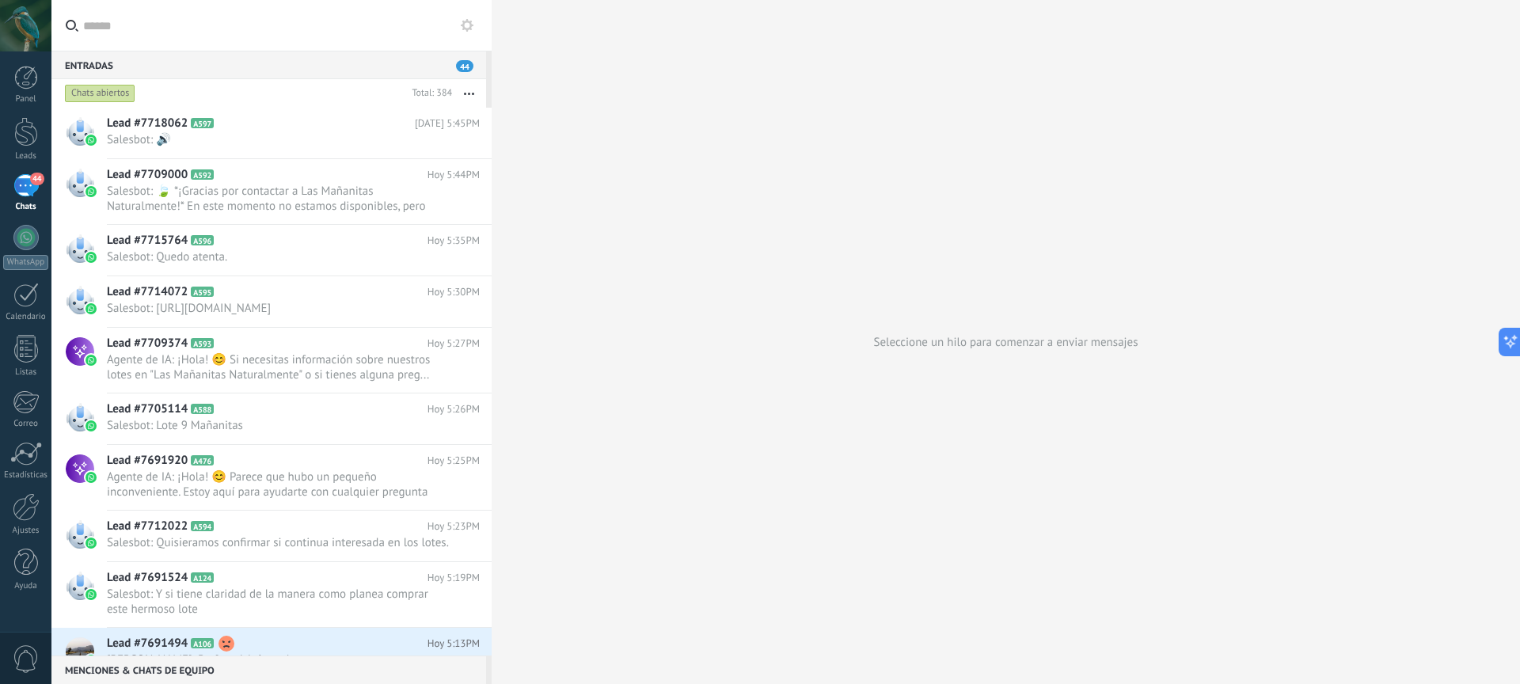
click at [223, 64] on div "Entradas 44" at bounding box center [268, 65] width 435 height 29
click at [447, 68] on div "Entradas 44" at bounding box center [268, 65] width 435 height 29
click at [456, 67] on span "44" at bounding box center [464, 66] width 17 height 12
click at [463, 70] on span "44" at bounding box center [464, 66] width 17 height 12
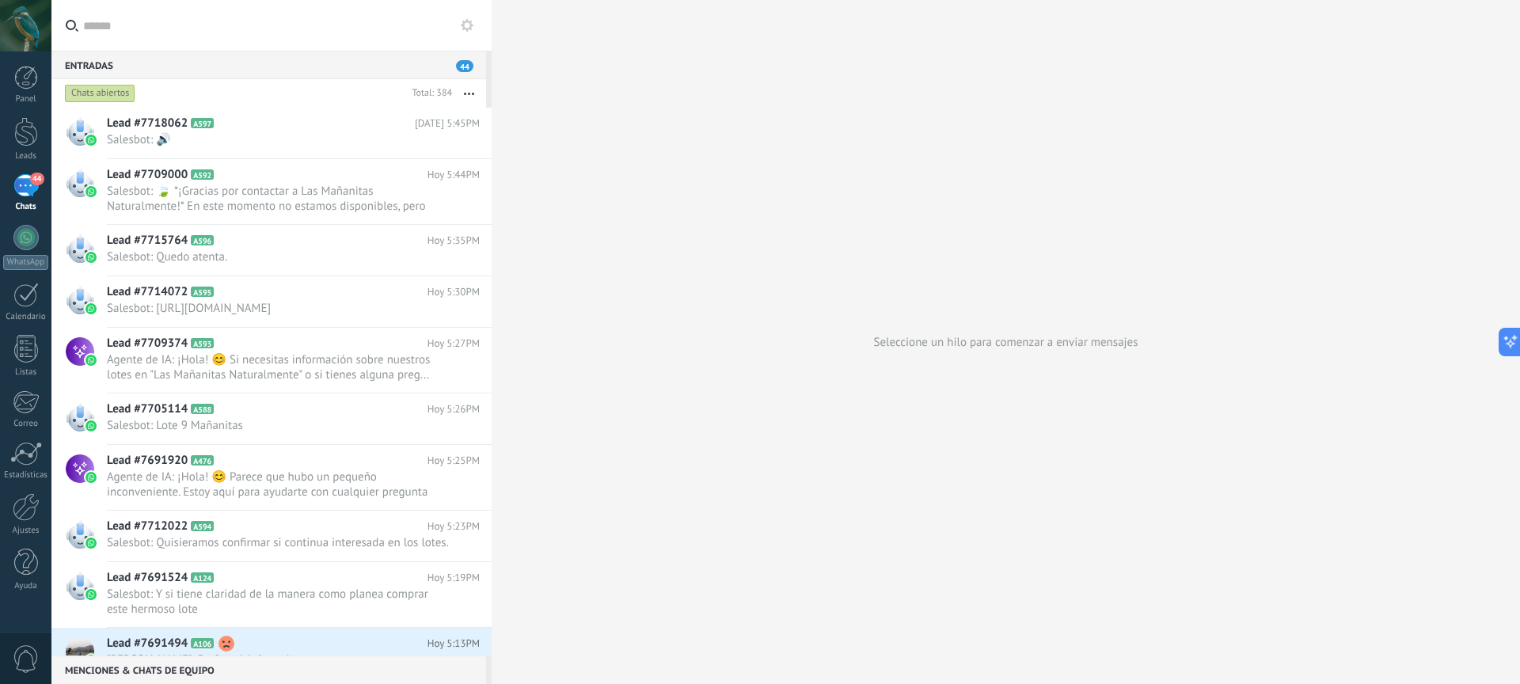
click at [466, 93] on icon "button" at bounding box center [469, 94] width 10 height 2
click at [588, 210] on div "Seleccione un hilo para comenzar a enviar mensajes" at bounding box center [1006, 342] width 1029 height 684
click at [120, 35] on input "text" at bounding box center [281, 25] width 396 height 51
click at [103, 26] on input "text" at bounding box center [281, 25] width 396 height 51
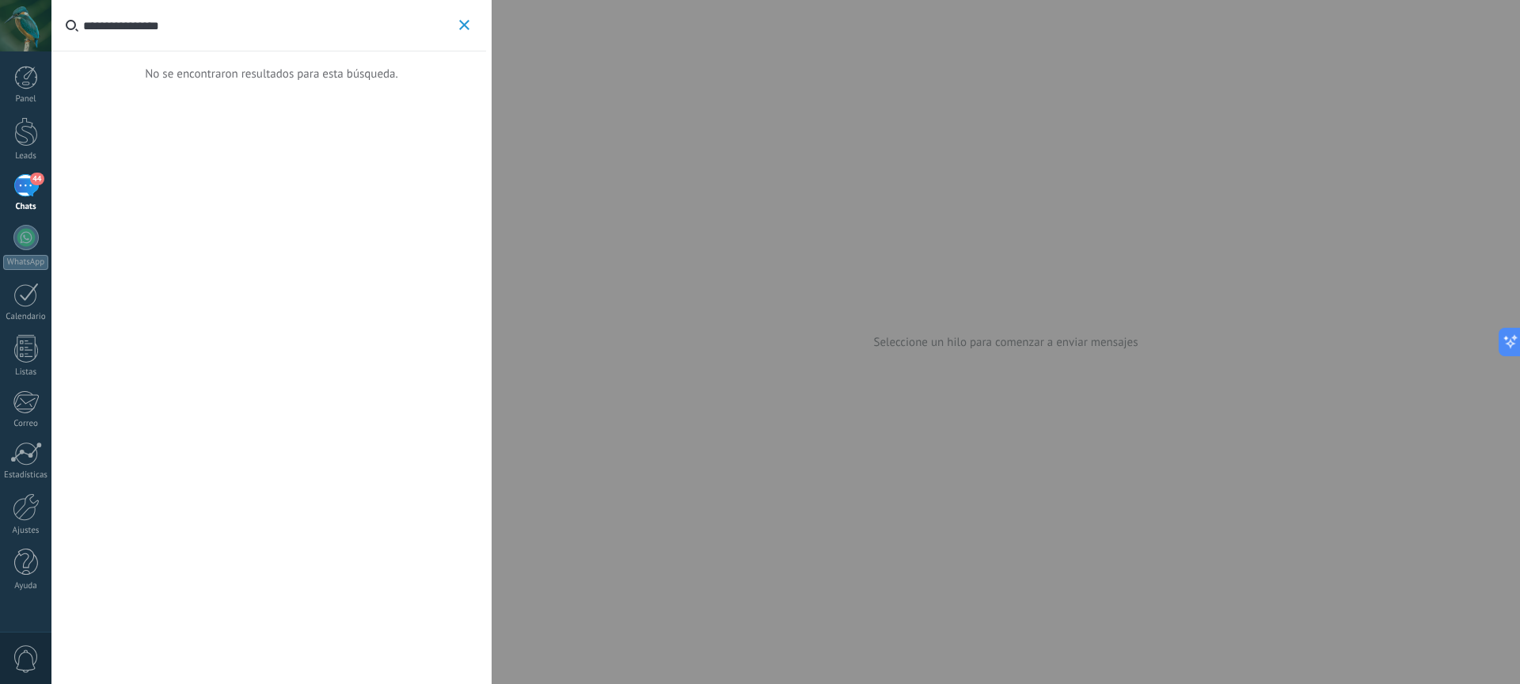
type input "**********"
click at [465, 24] on use "button" at bounding box center [464, 25] width 10 height 10
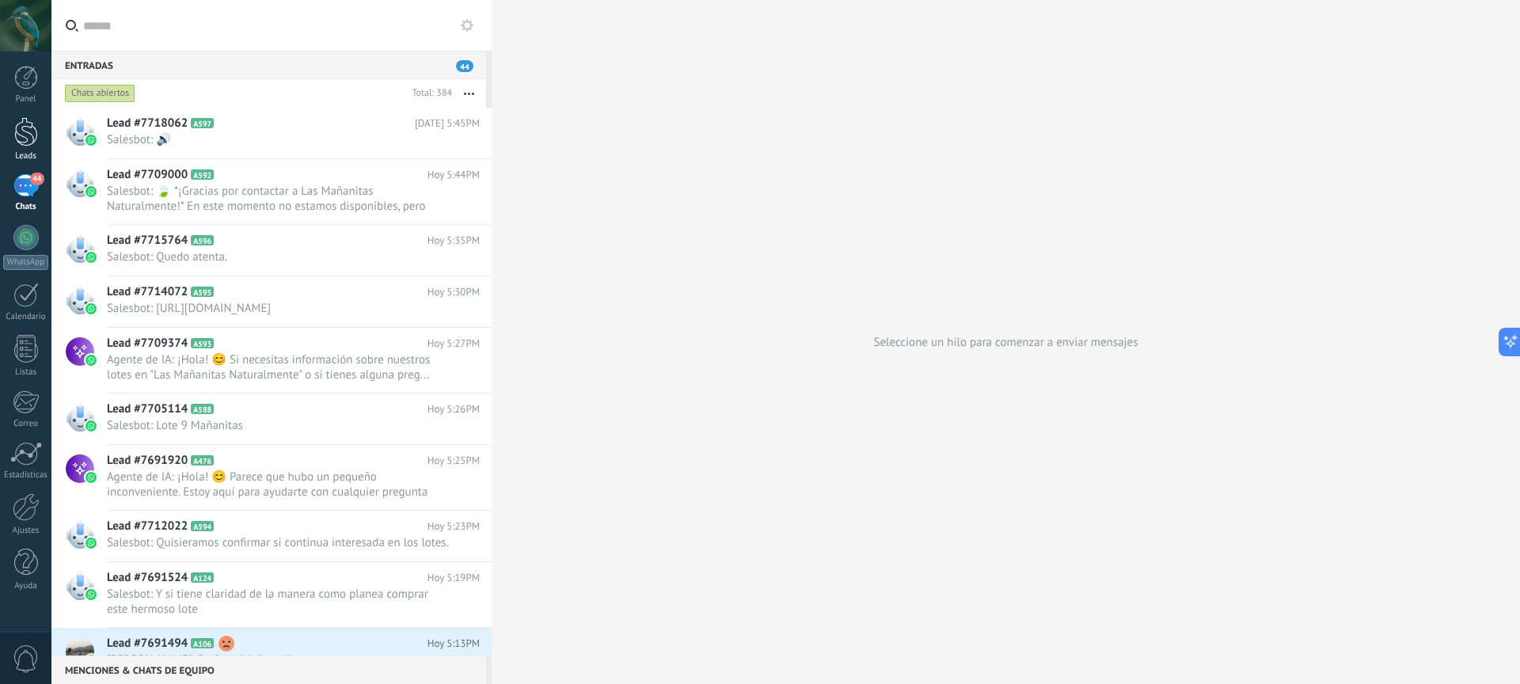
click at [26, 135] on div at bounding box center [26, 131] width 24 height 29
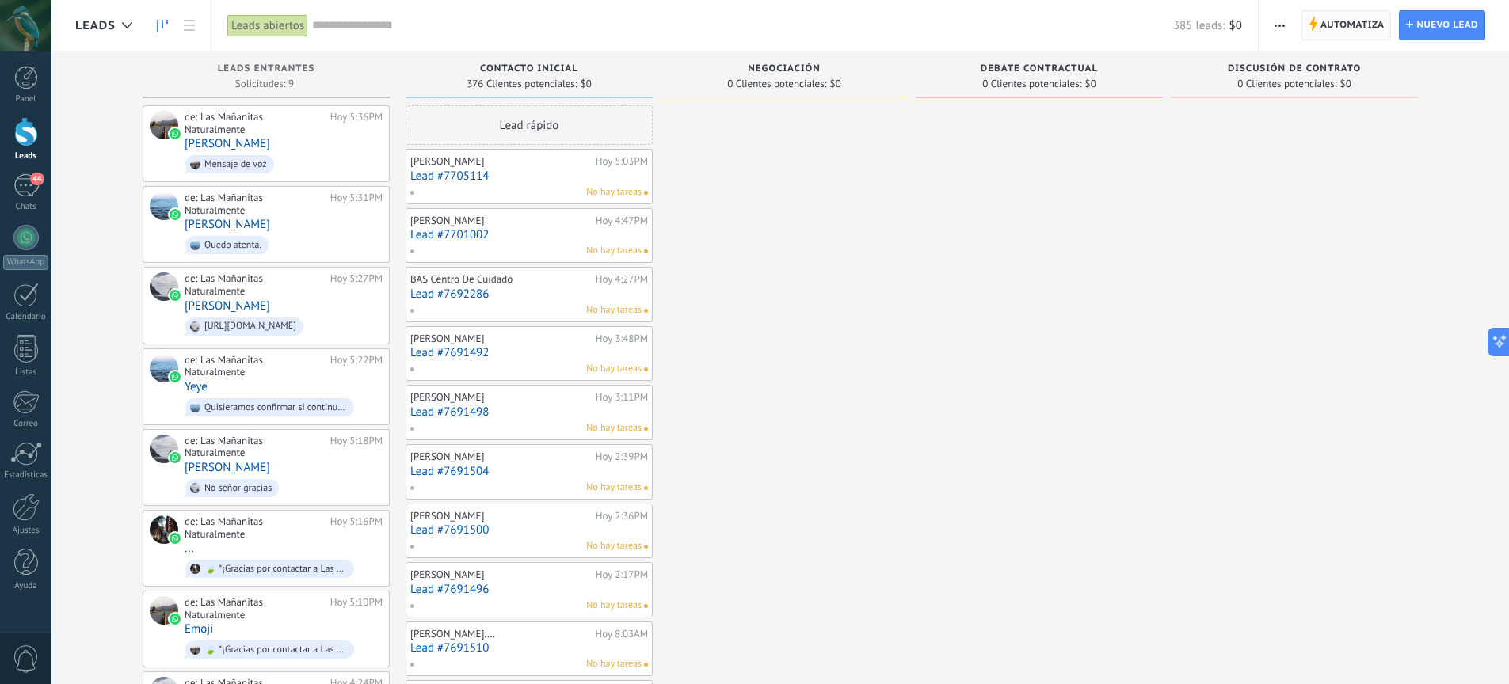
click at [1332, 22] on span "Automatiza" at bounding box center [1352, 25] width 64 height 29
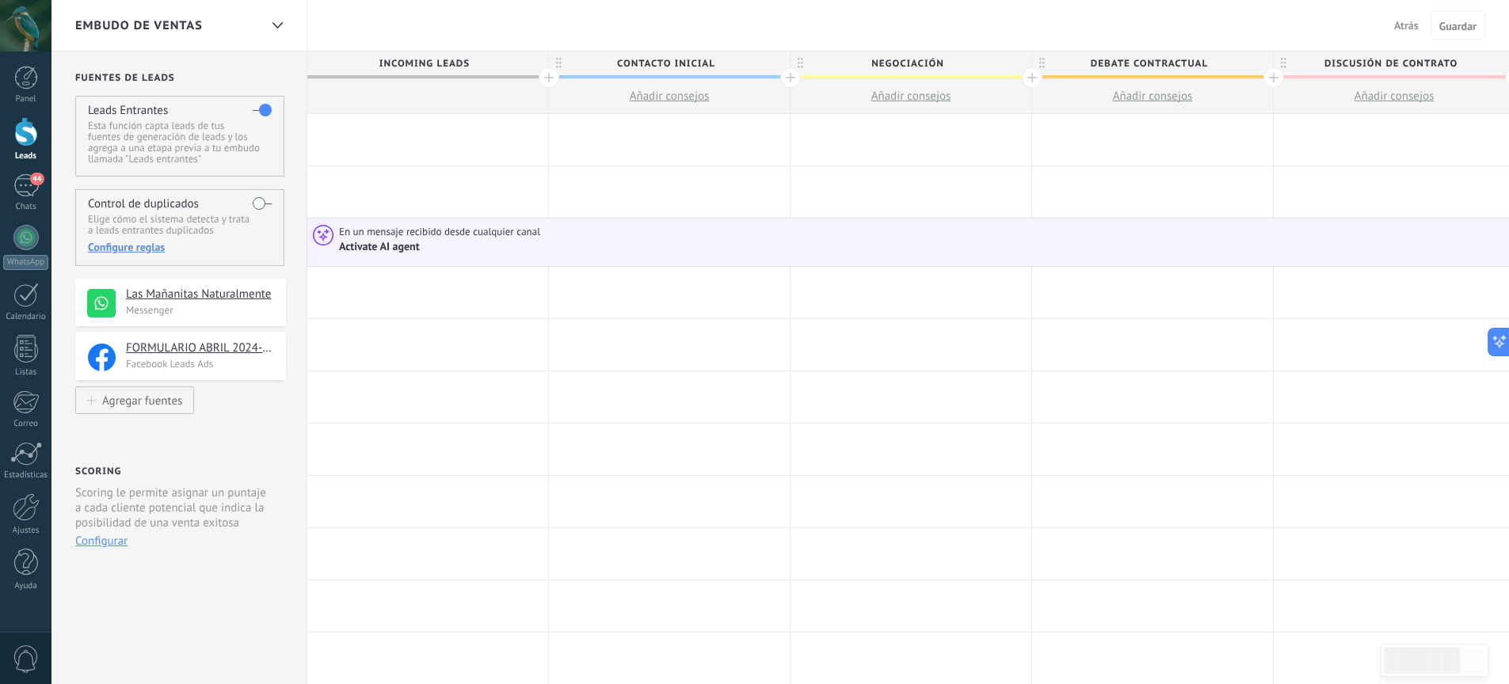
click at [402, 245] on div "Activate AI agent" at bounding box center [380, 247] width 83 height 14
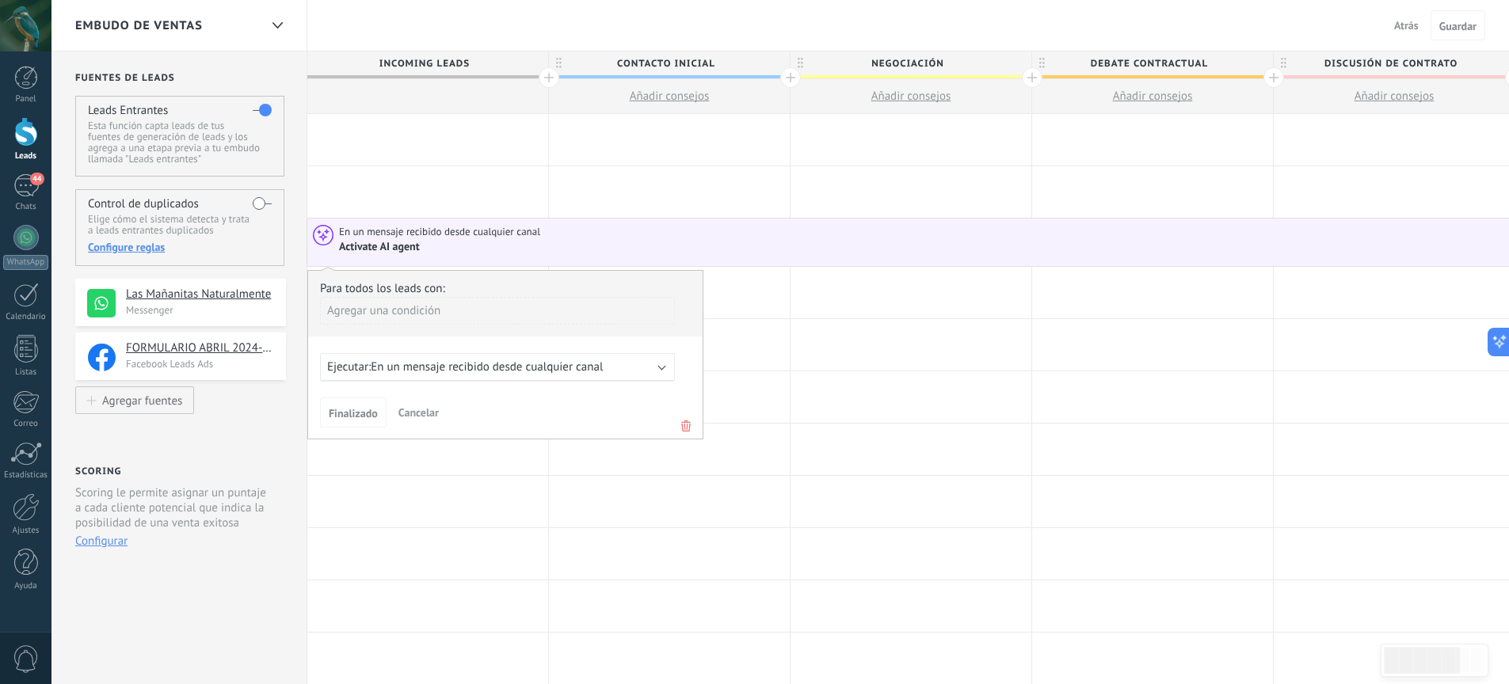
click at [569, 372] on span "En un mensaje recibido desde cualquier canal" at bounding box center [487, 367] width 232 height 15
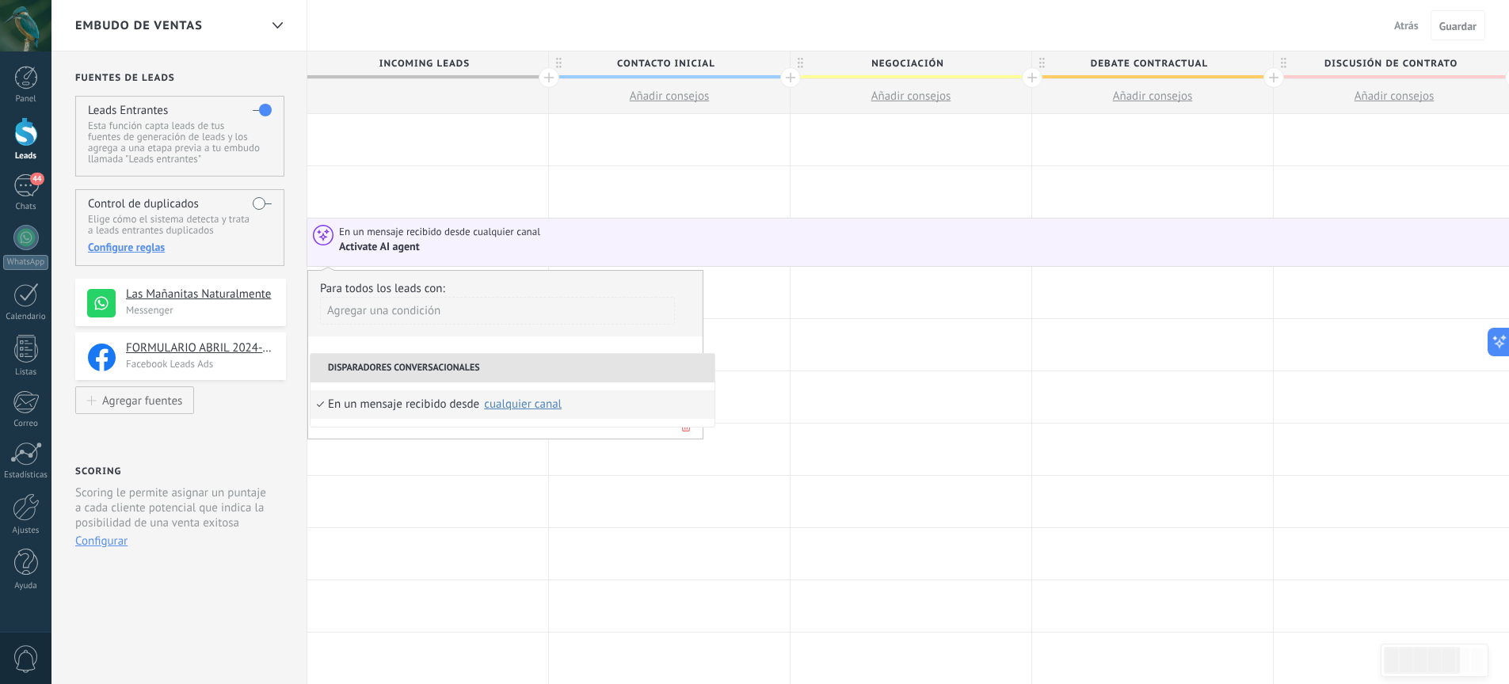
click at [574, 368] on li "Disparadores conversacionales" at bounding box center [512, 368] width 404 height 29
click at [653, 539] on div at bounding box center [669, 553] width 241 height 51
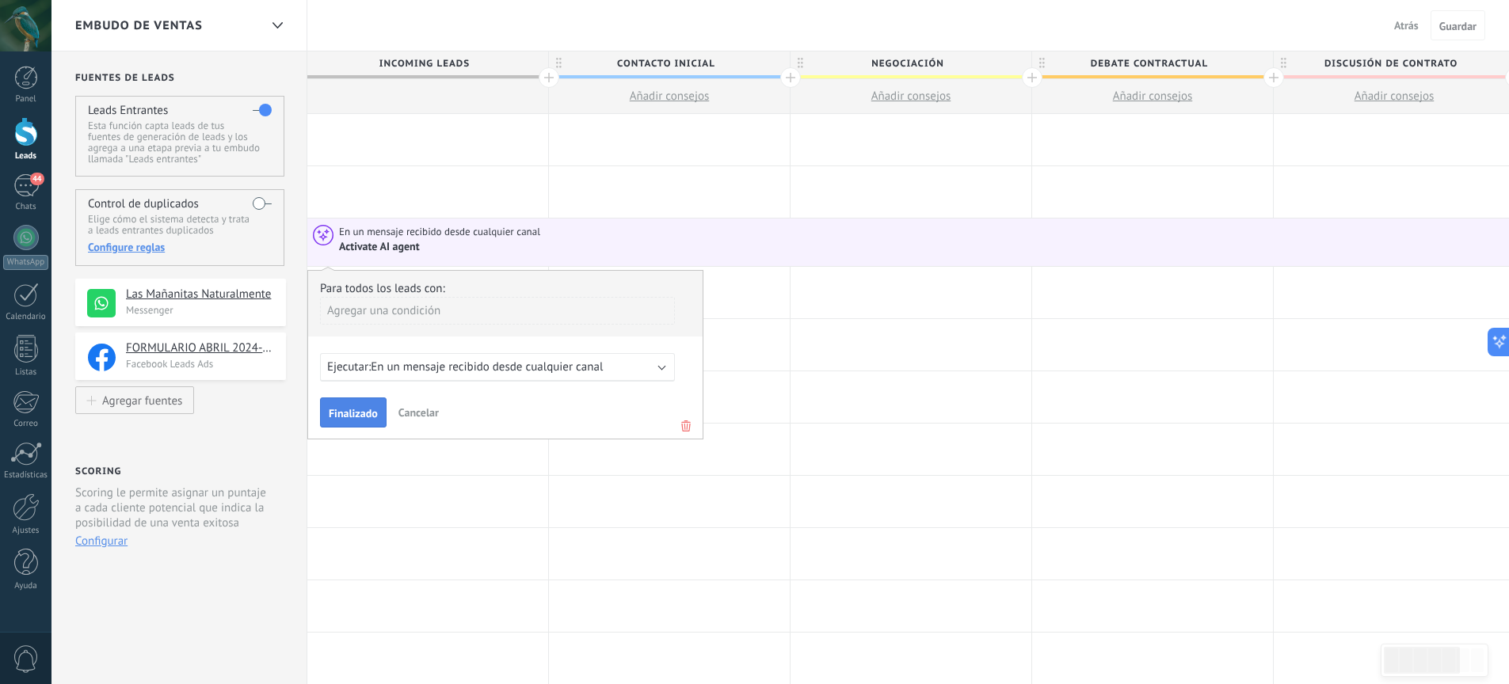
click at [372, 407] on button "Finalizado" at bounding box center [353, 413] width 67 height 30
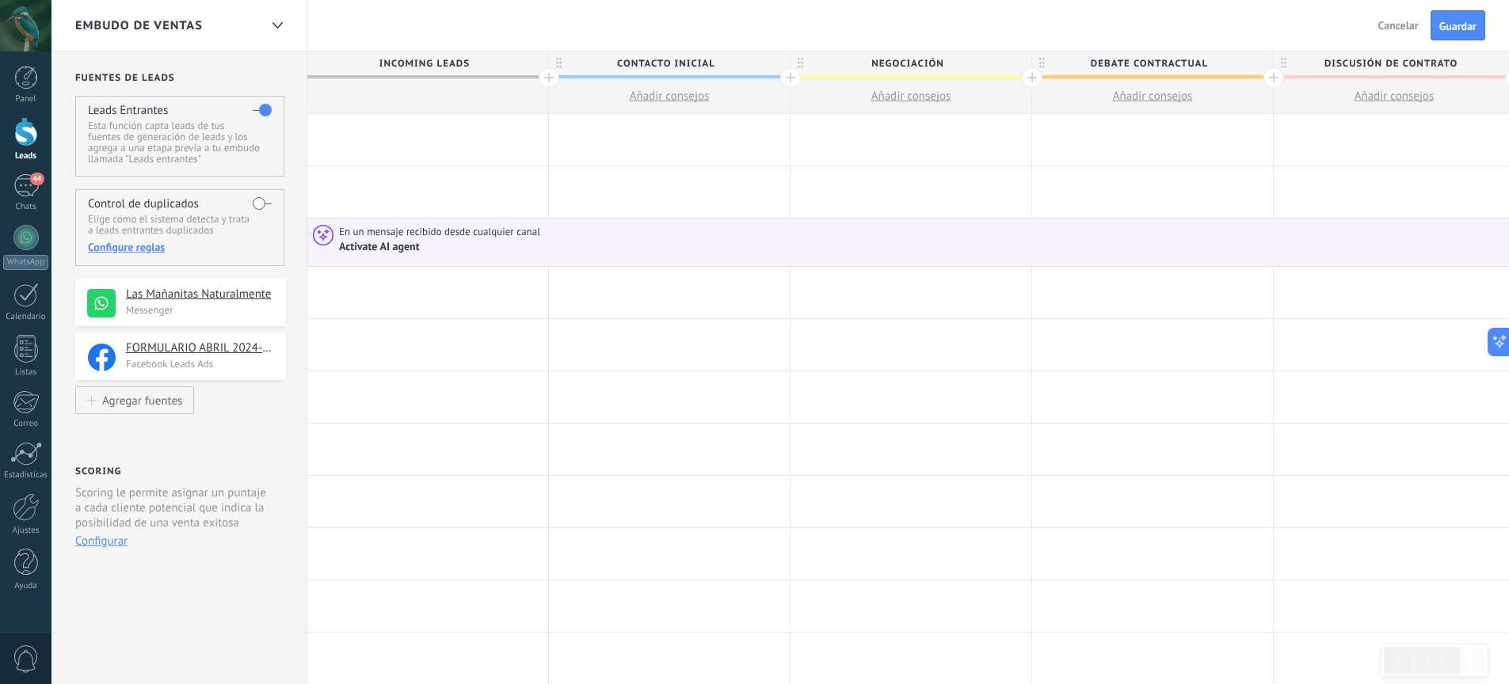
drag, startPoint x: 175, startPoint y: 348, endPoint x: 481, endPoint y: 235, distance: 325.7
click at [481, 234] on div "**********" at bounding box center [1024, 681] width 1947 height 1261
click at [395, 289] on div at bounding box center [427, 292] width 241 height 51
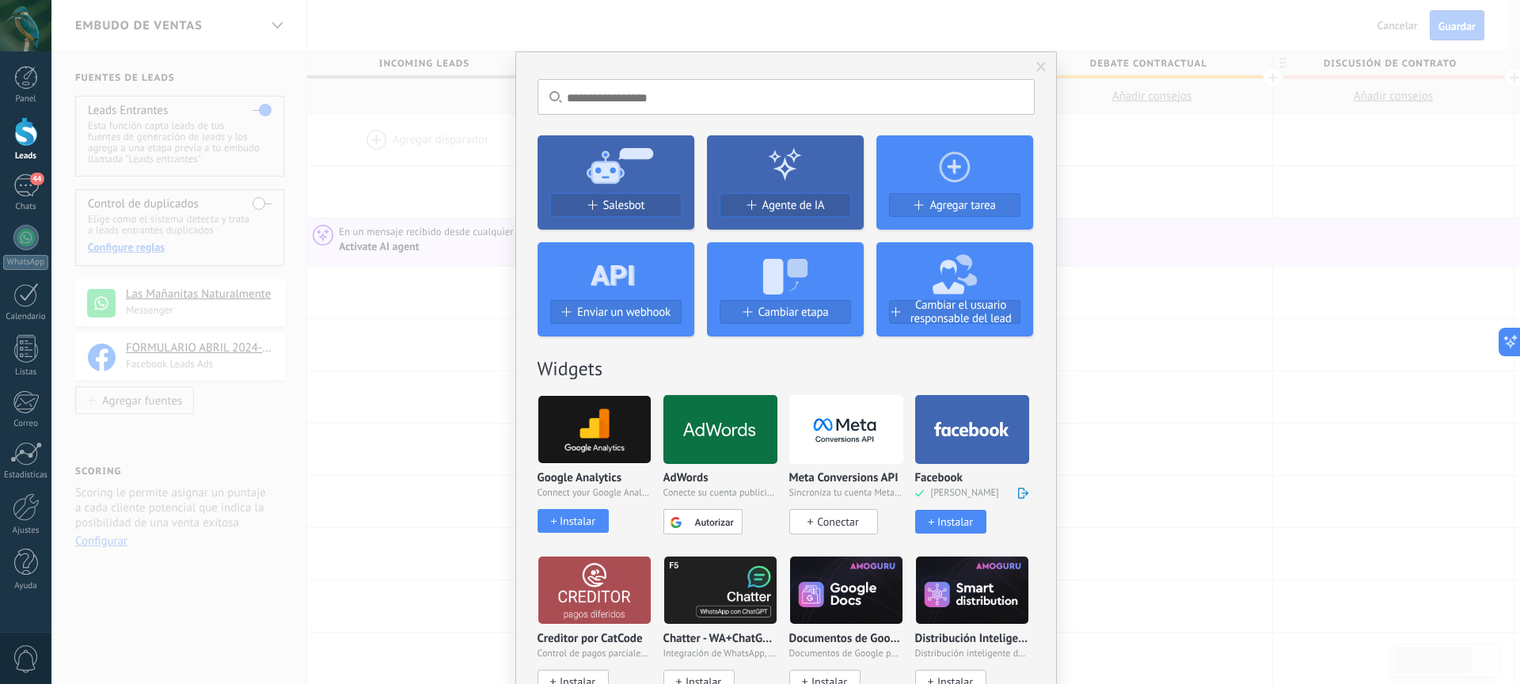
click at [960, 520] on div "Instalar" at bounding box center [956, 522] width 36 height 13
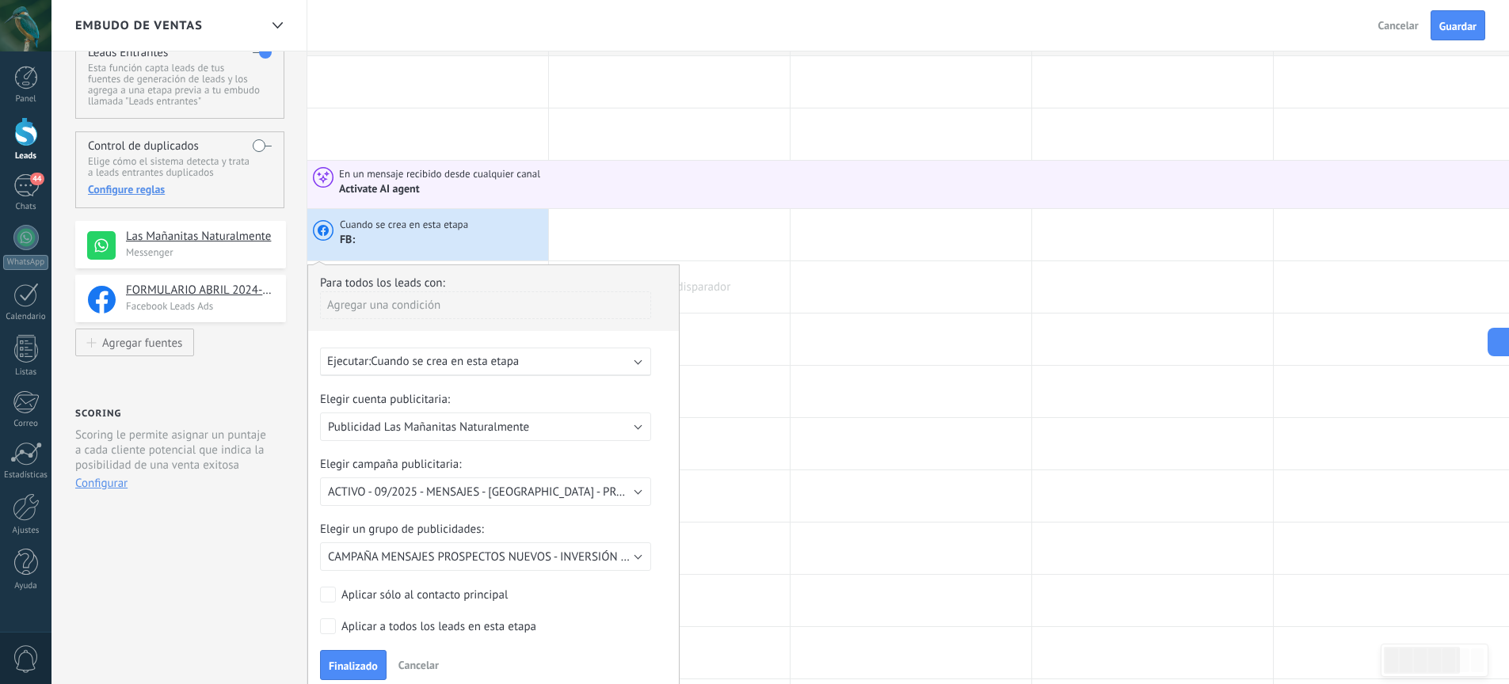
scroll to position [70, 0]
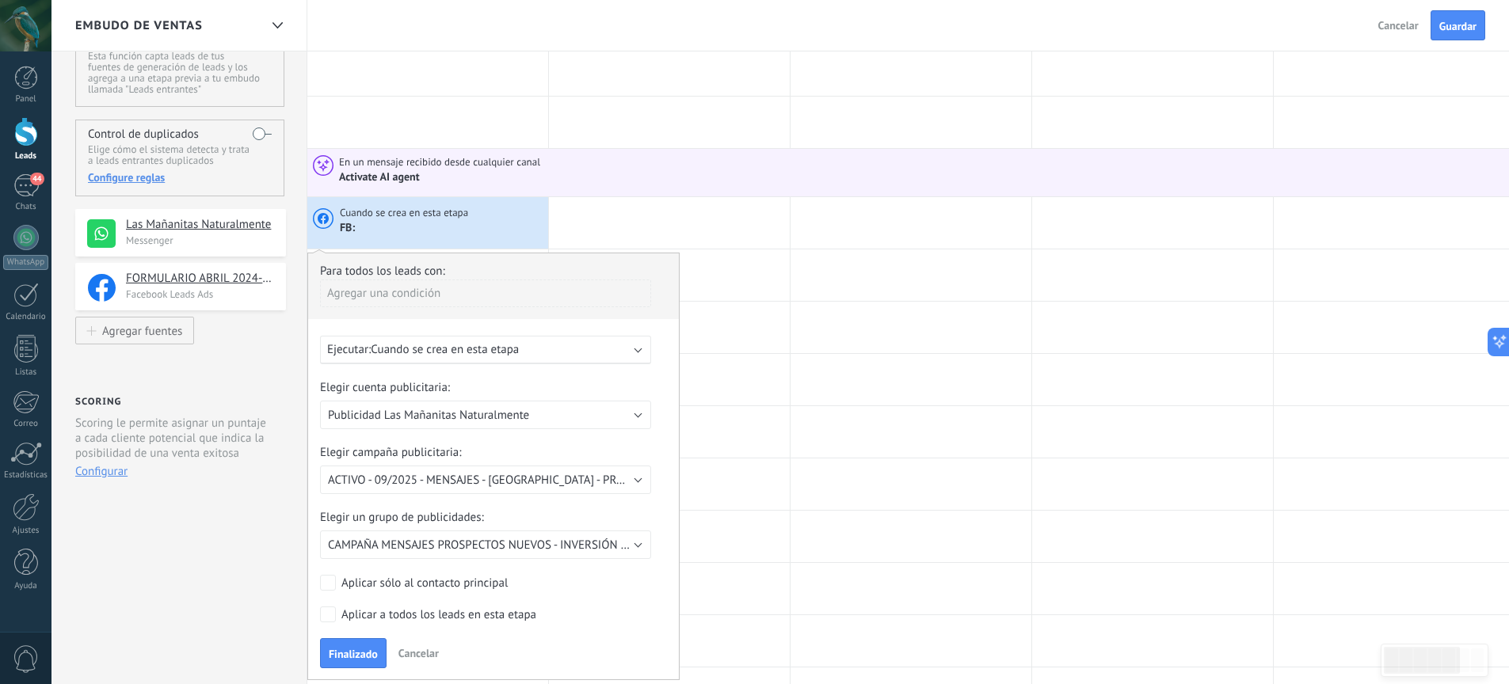
click at [527, 357] on div "Ejecutar: Cuando se crea en esta etapa" at bounding box center [479, 349] width 304 height 15
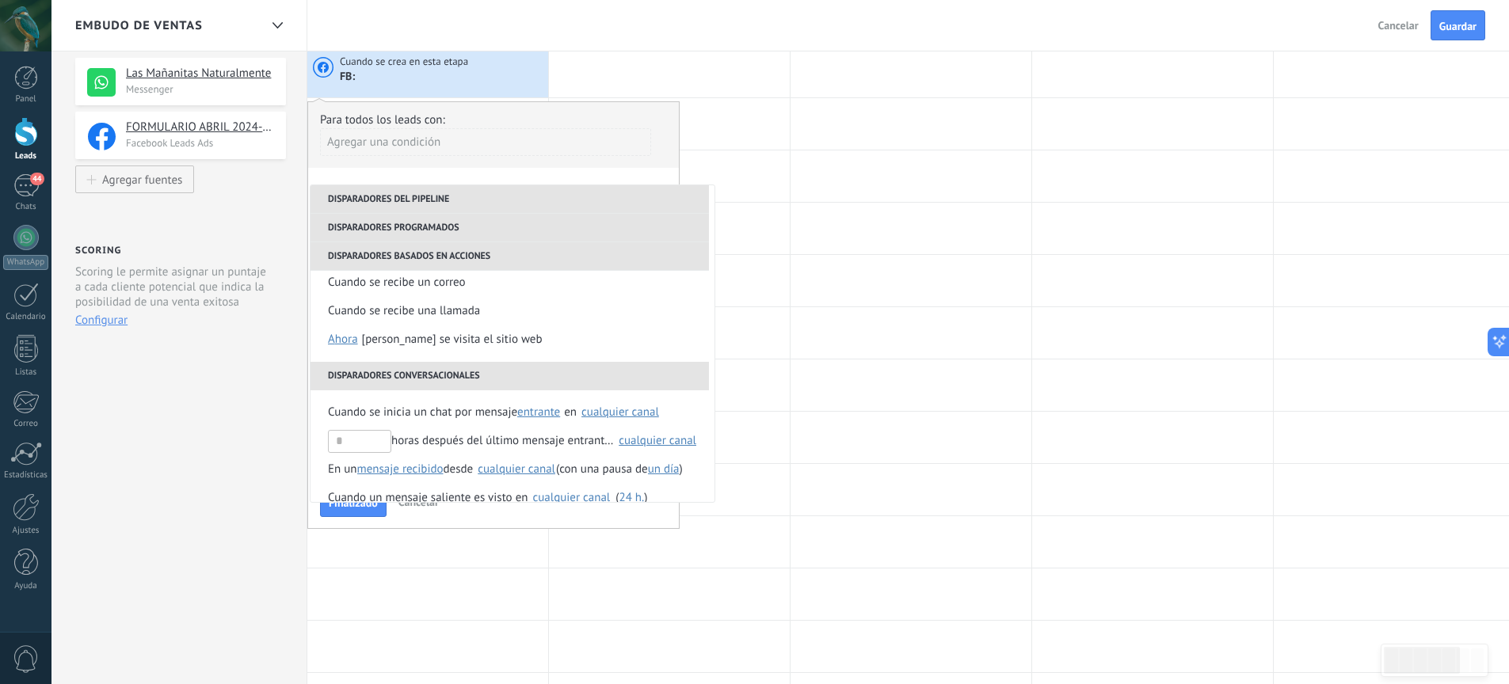
scroll to position [222, 0]
click at [904, 338] on div at bounding box center [910, 331] width 241 height 51
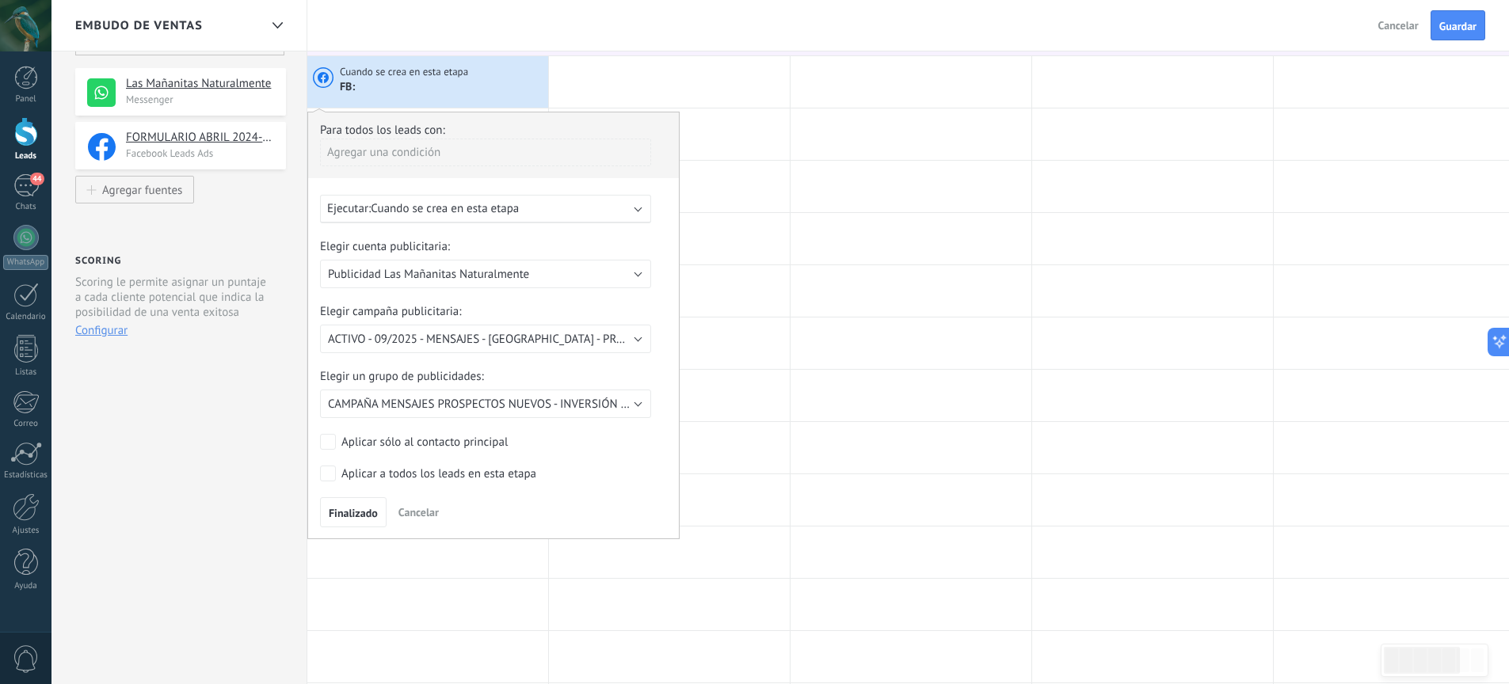
scroll to position [210, 0]
click at [424, 517] on span "Cancelar" at bounding box center [418, 513] width 40 height 14
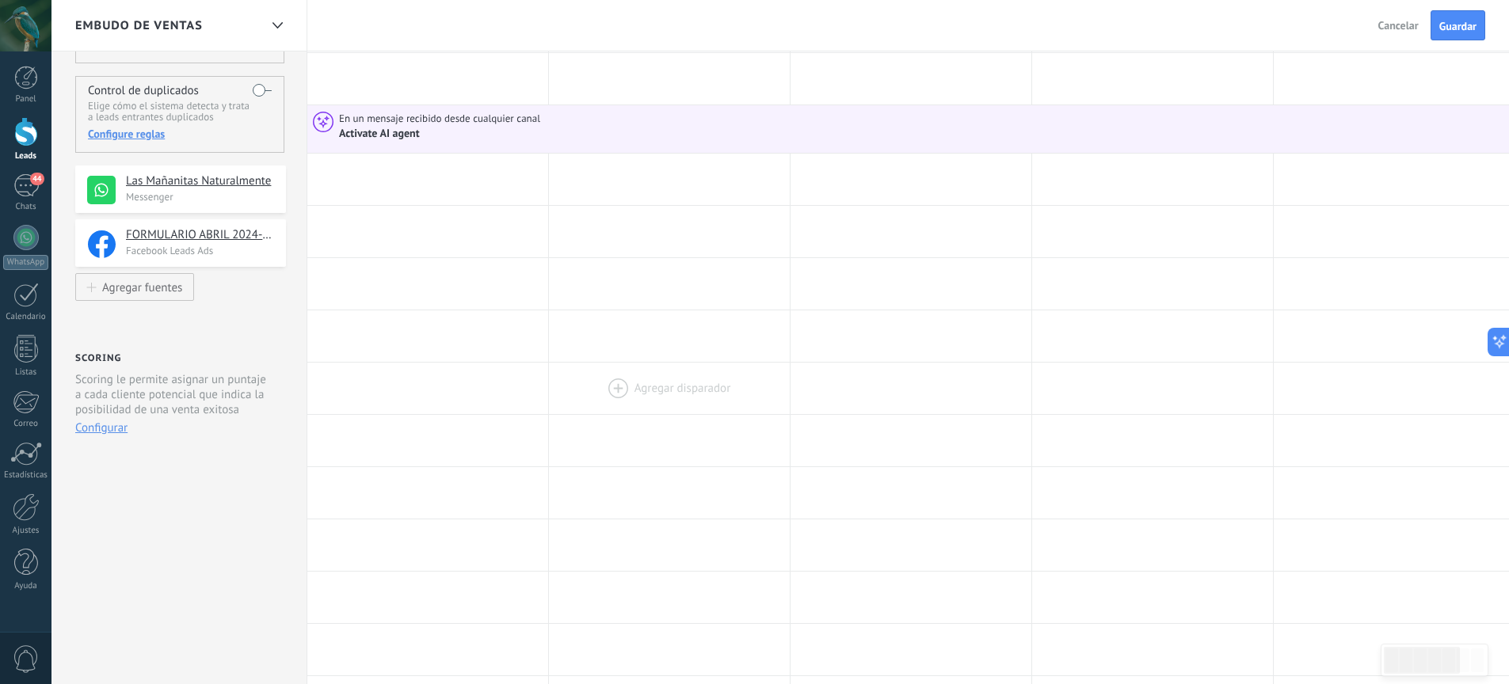
scroll to position [0, 0]
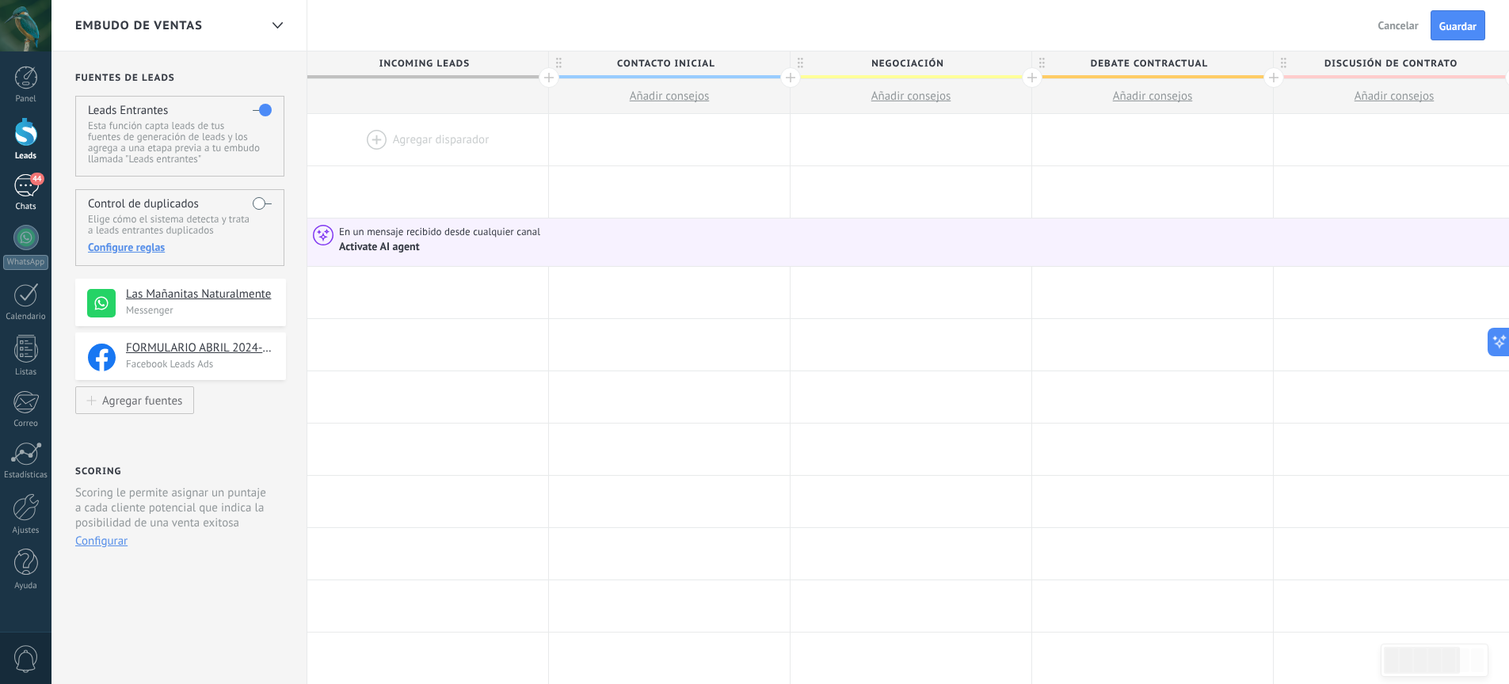
click at [25, 183] on div "44" at bounding box center [25, 185] width 25 height 23
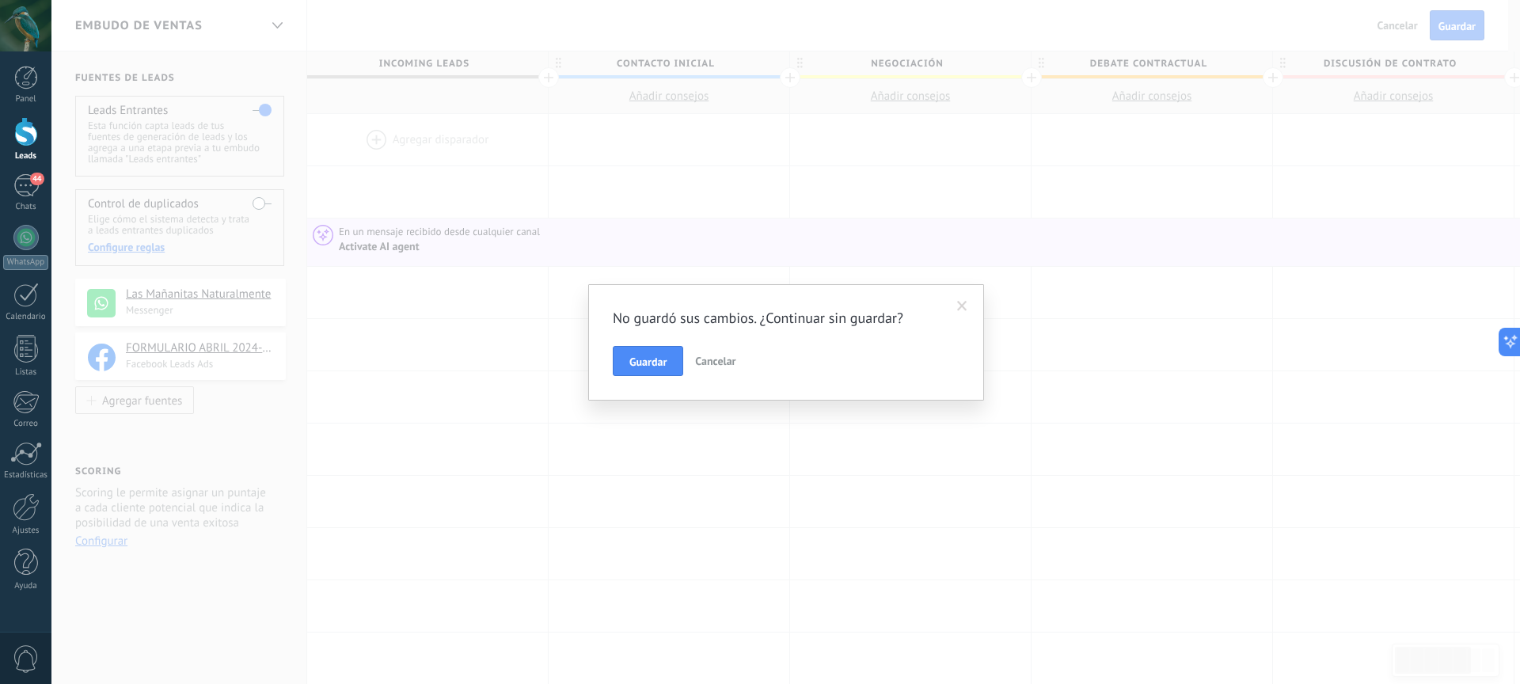
click at [722, 363] on span "Cancelar" at bounding box center [715, 361] width 40 height 14
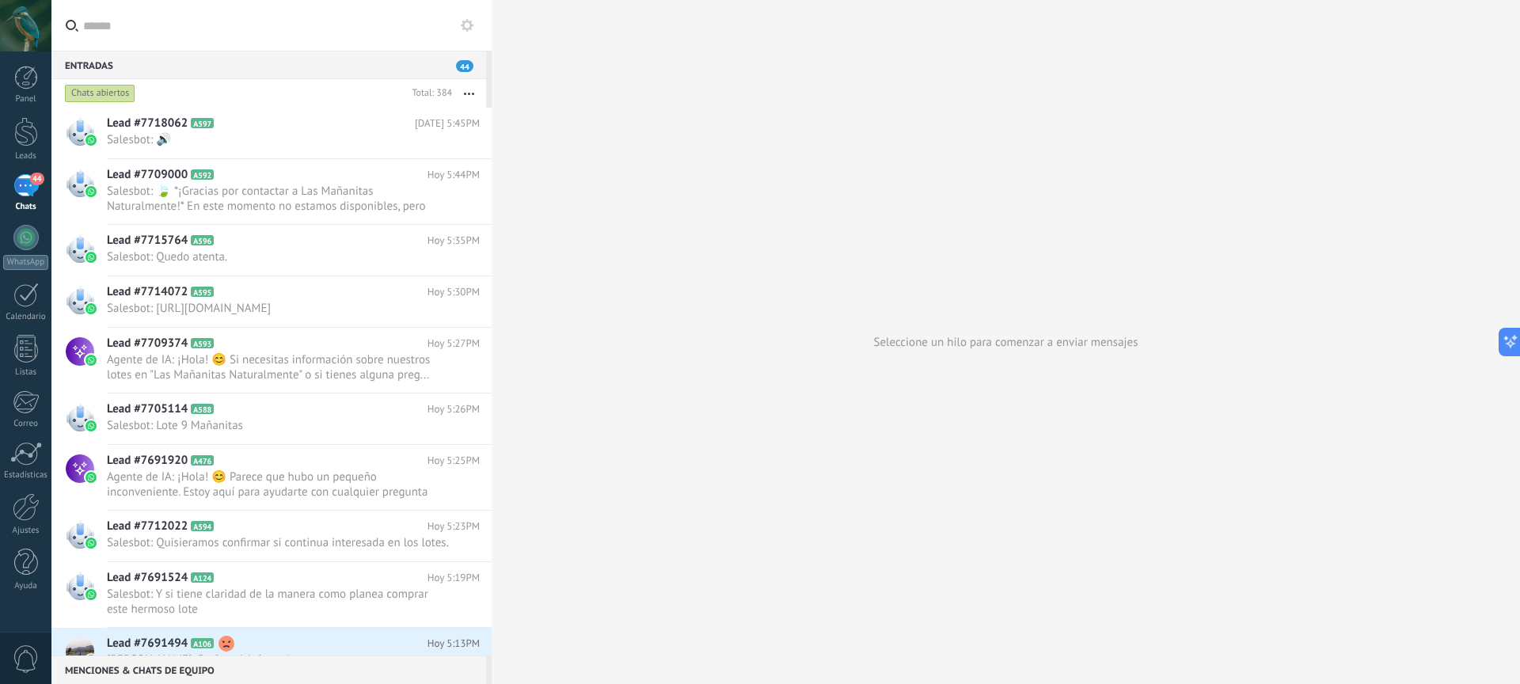
click at [32, 192] on div "44" at bounding box center [25, 185] width 25 height 23
click at [32, 154] on div "Leads" at bounding box center [26, 156] width 46 height 10
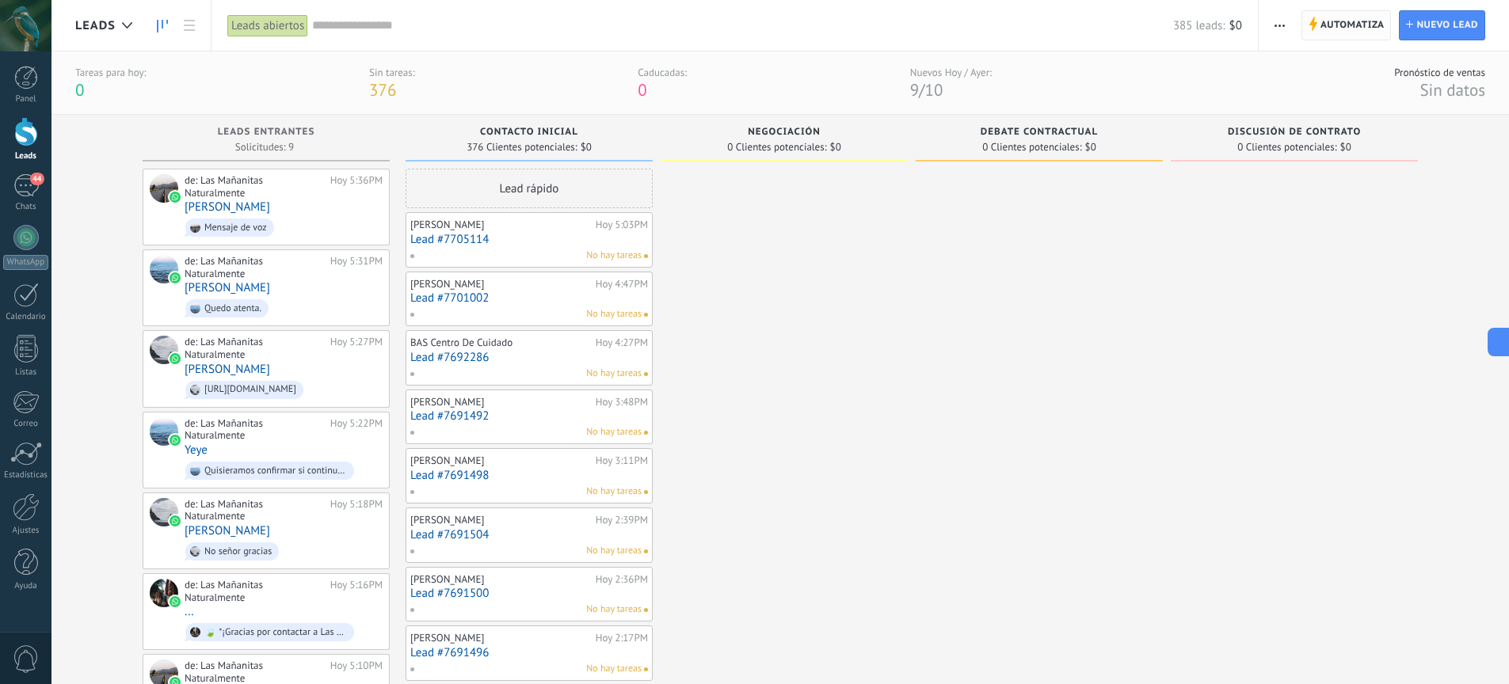
click at [1359, 29] on span "Automatiza" at bounding box center [1352, 25] width 64 height 29
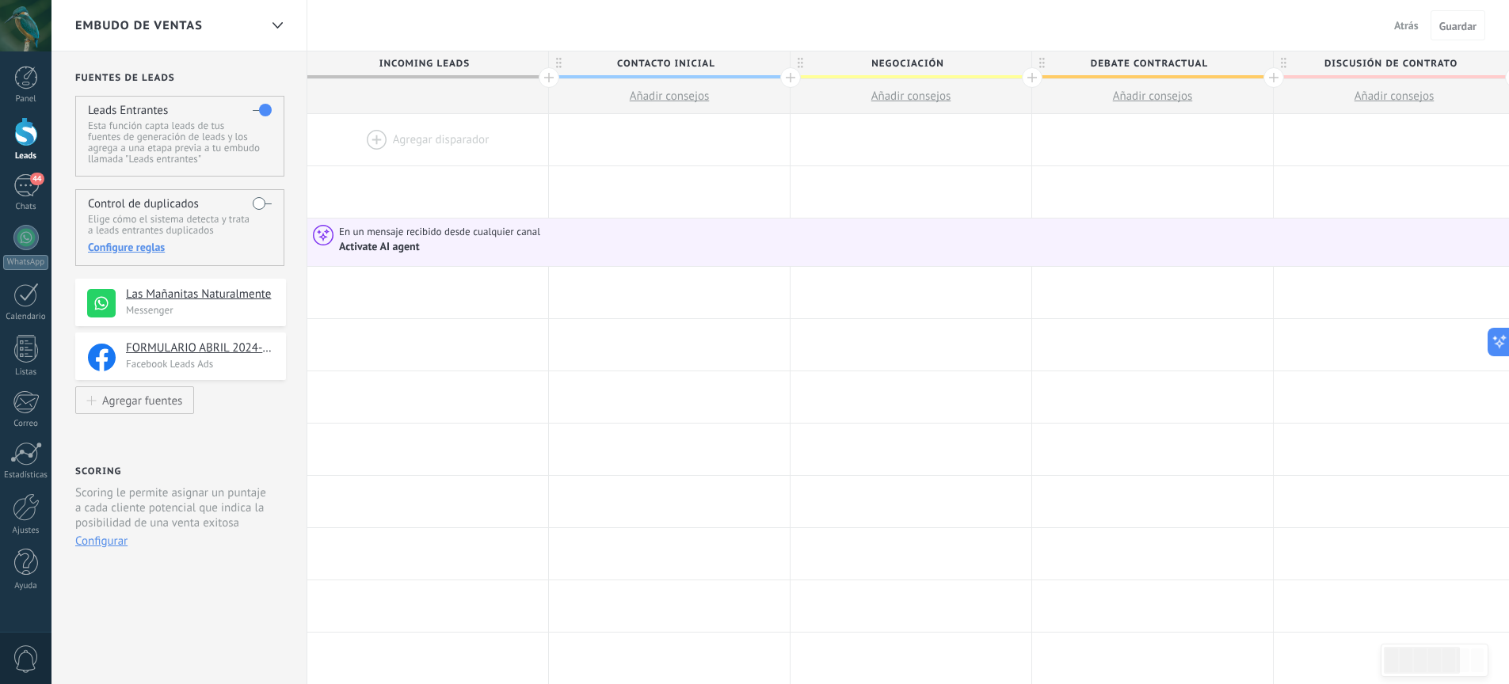
click at [691, 97] on span "Añadir consejos" at bounding box center [670, 96] width 80 height 15
type textarea "**********"
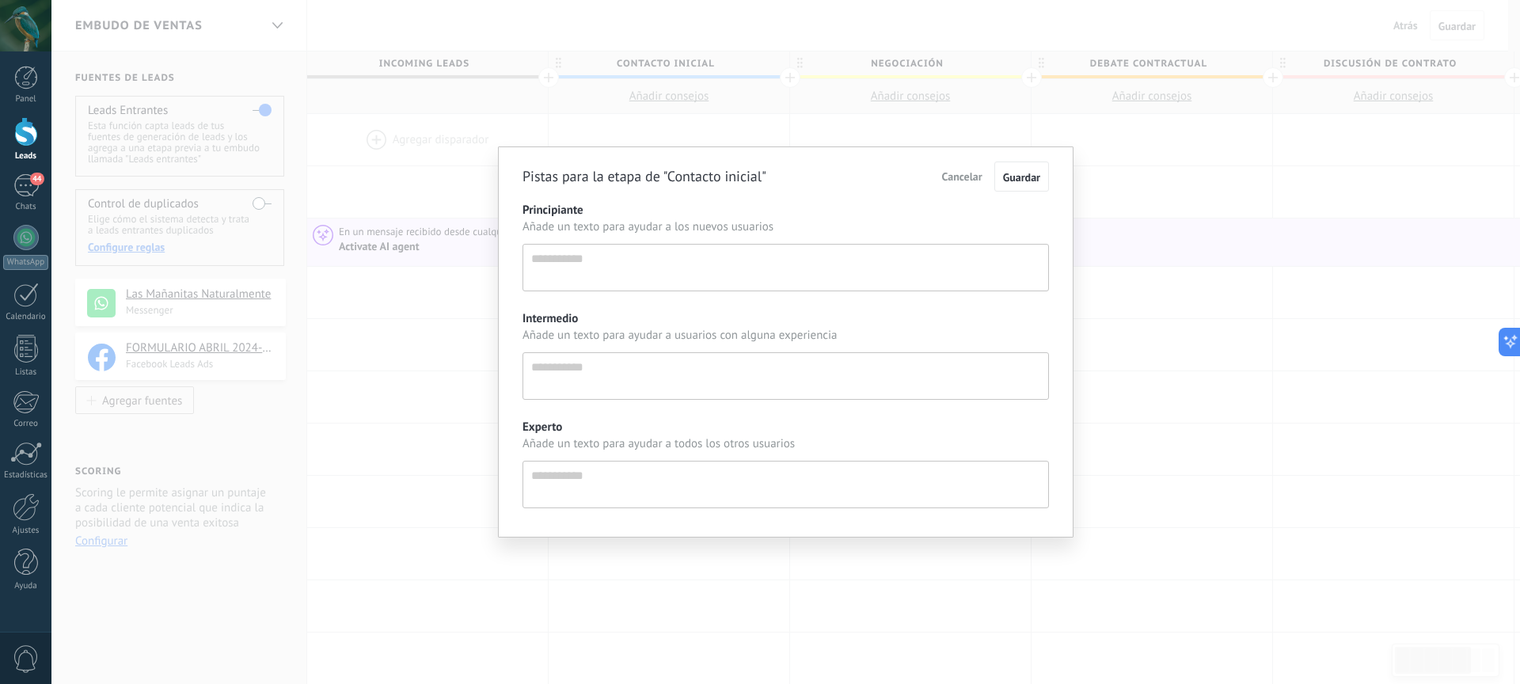
click at [955, 174] on span "Cancelar" at bounding box center [962, 176] width 40 height 14
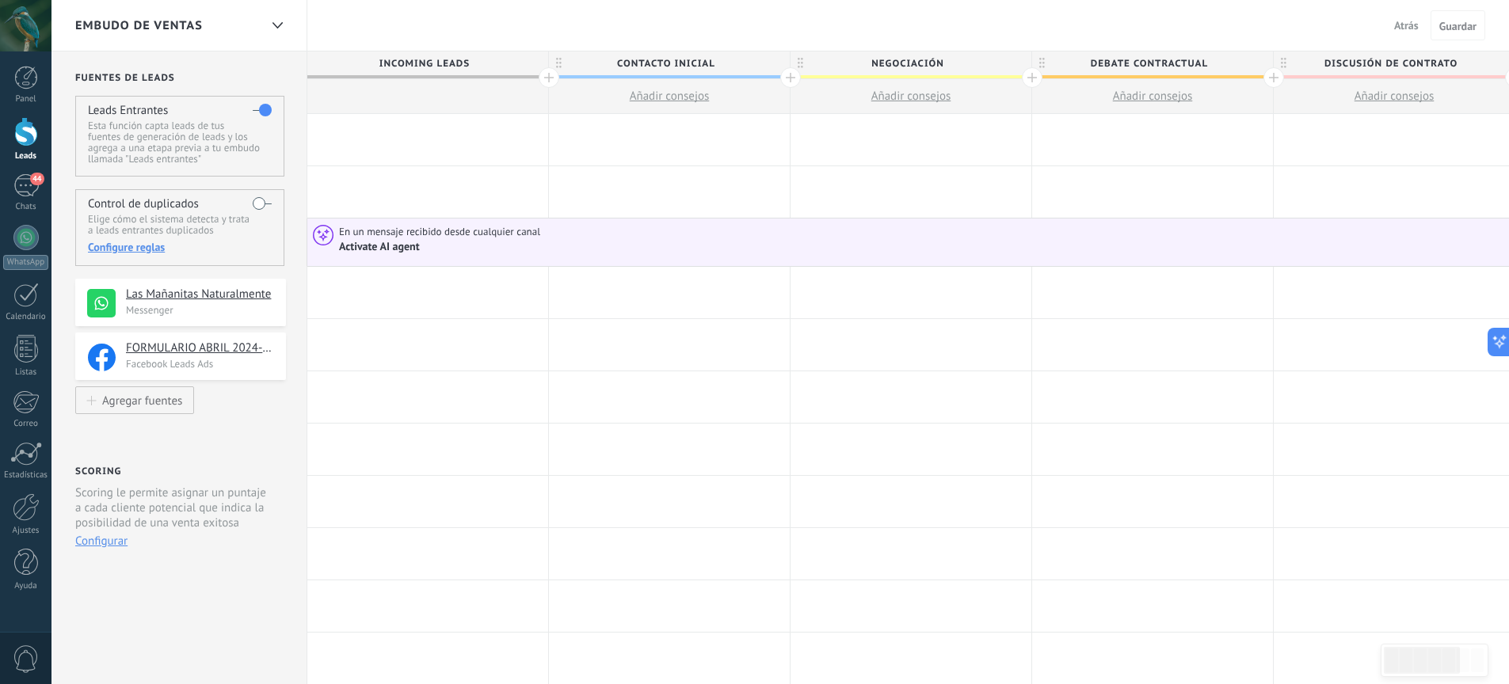
click at [402, 241] on div "Activate AI agent" at bounding box center [380, 247] width 83 height 14
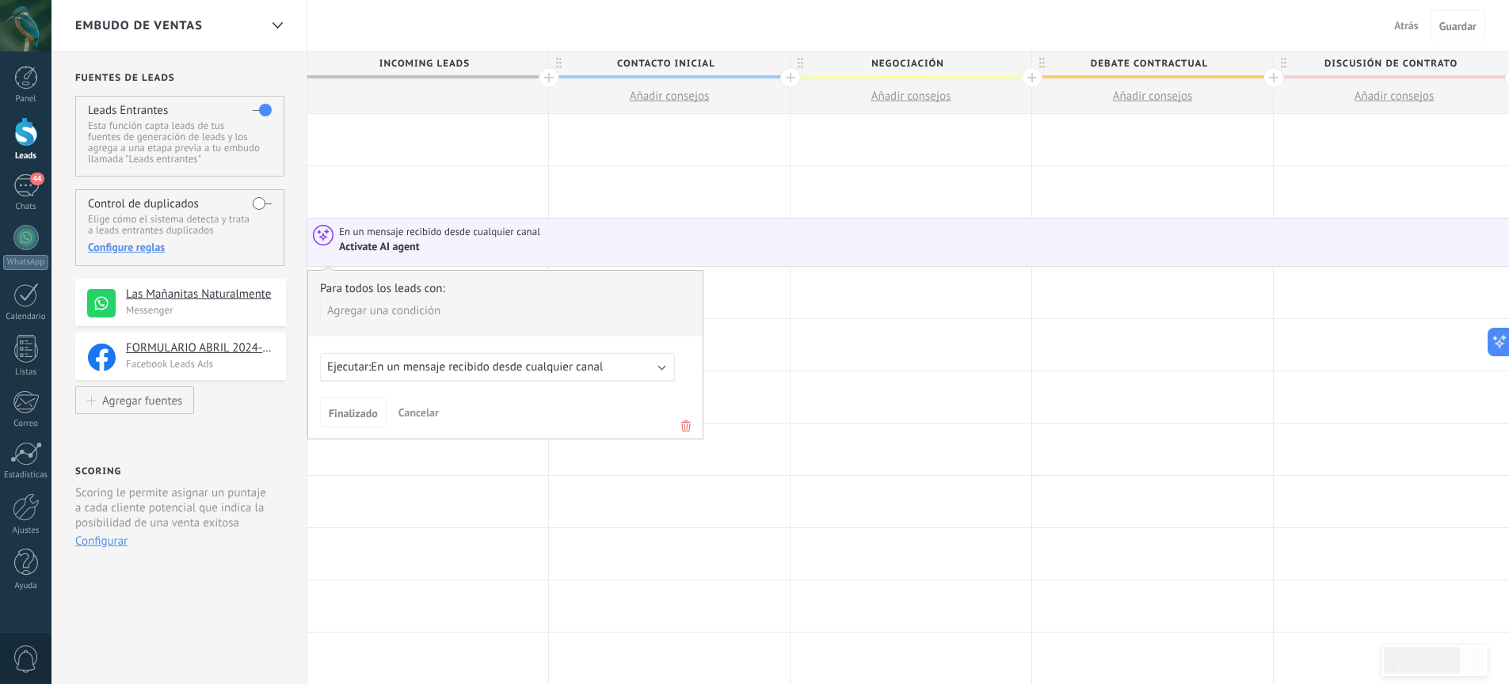
click at [595, 374] on span "En un mensaje recibido desde cualquier canal" at bounding box center [487, 367] width 232 height 15
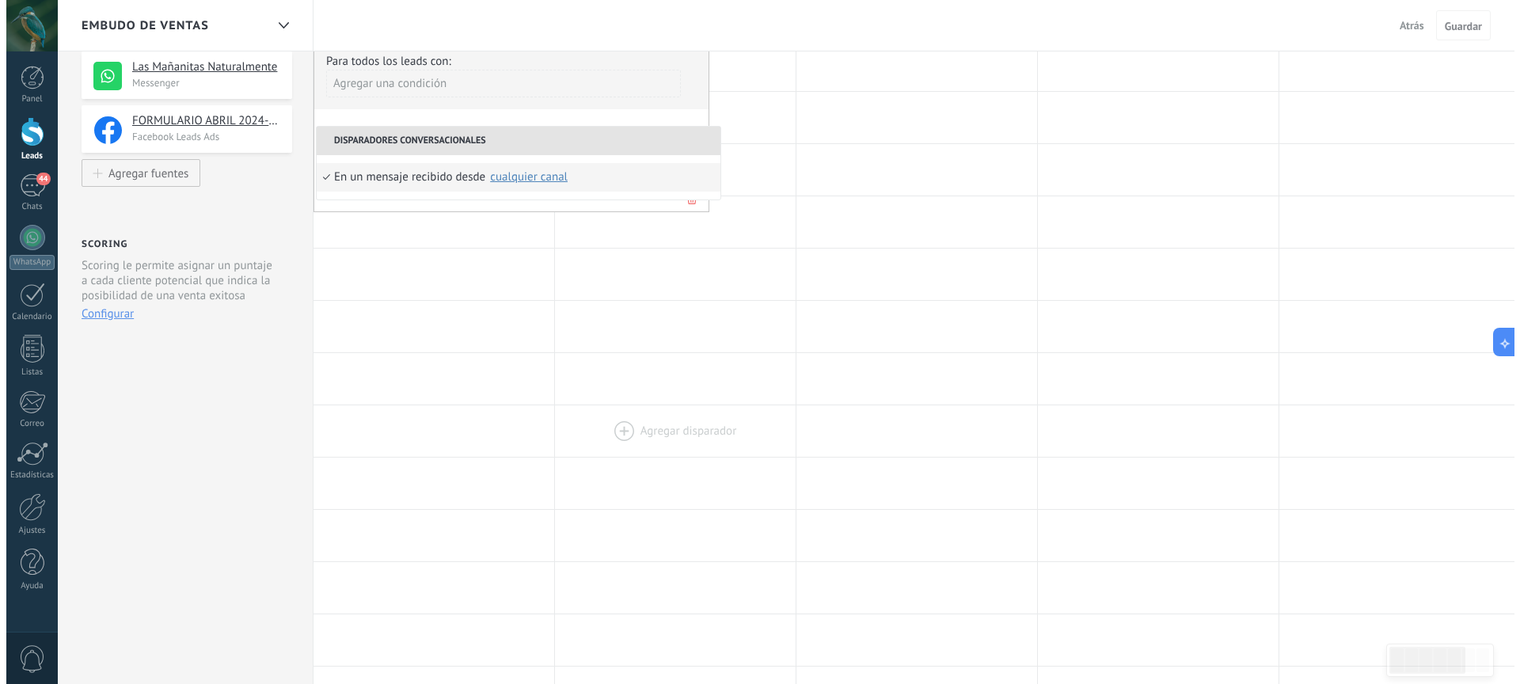
scroll to position [0, 0]
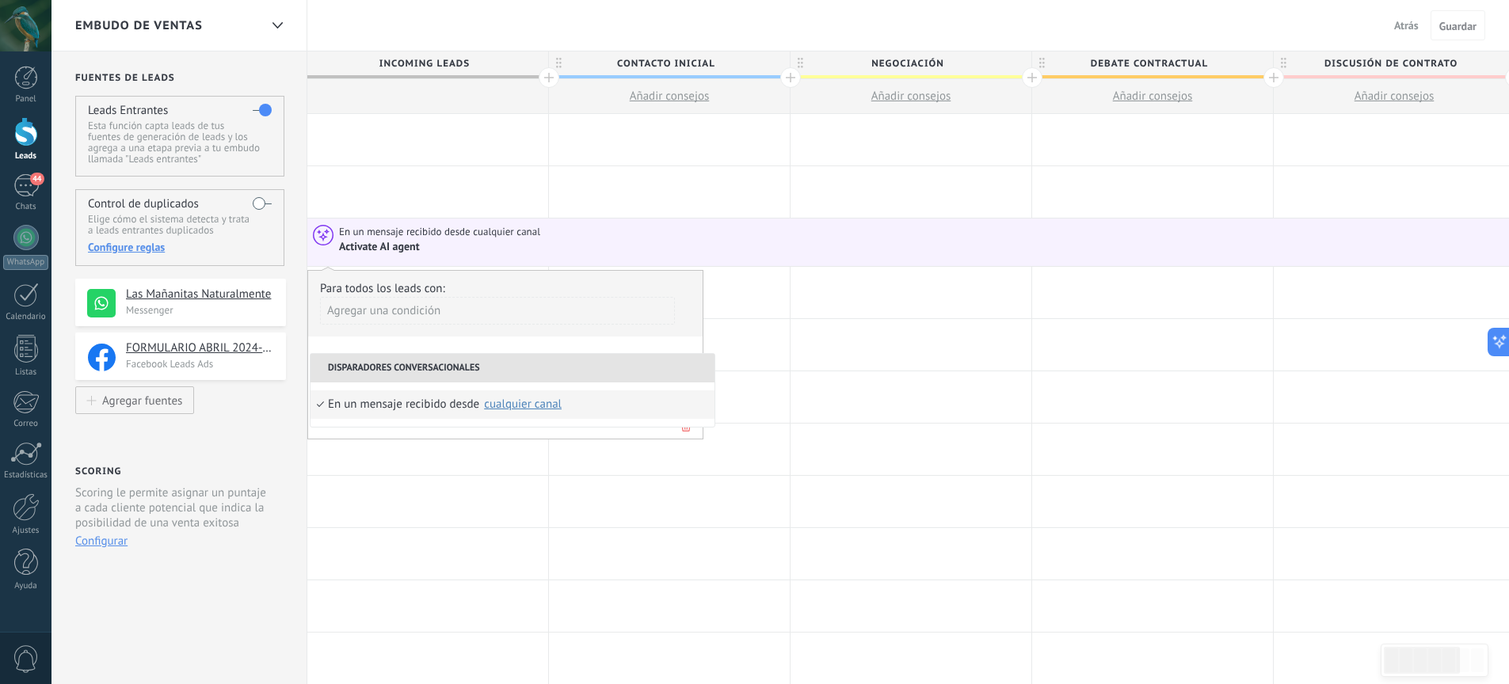
click at [582, 360] on li "Disparadores conversacionales" at bounding box center [512, 368] width 404 height 29
click at [585, 344] on div "Para todos los leads con: Agregar una condición Ejecutar: En un mensaje recibid…" at bounding box center [505, 354] width 396 height 169
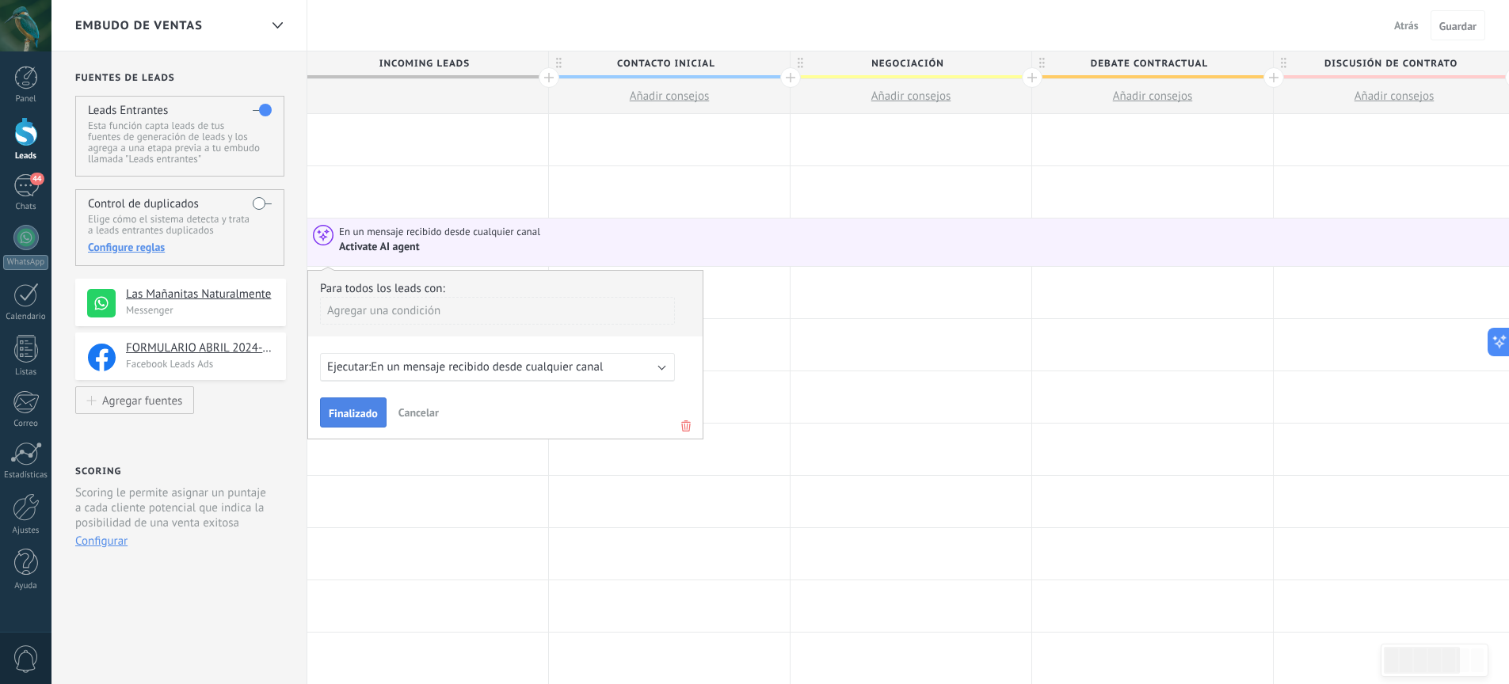
click at [349, 419] on span "Finalizado" at bounding box center [353, 413] width 49 height 11
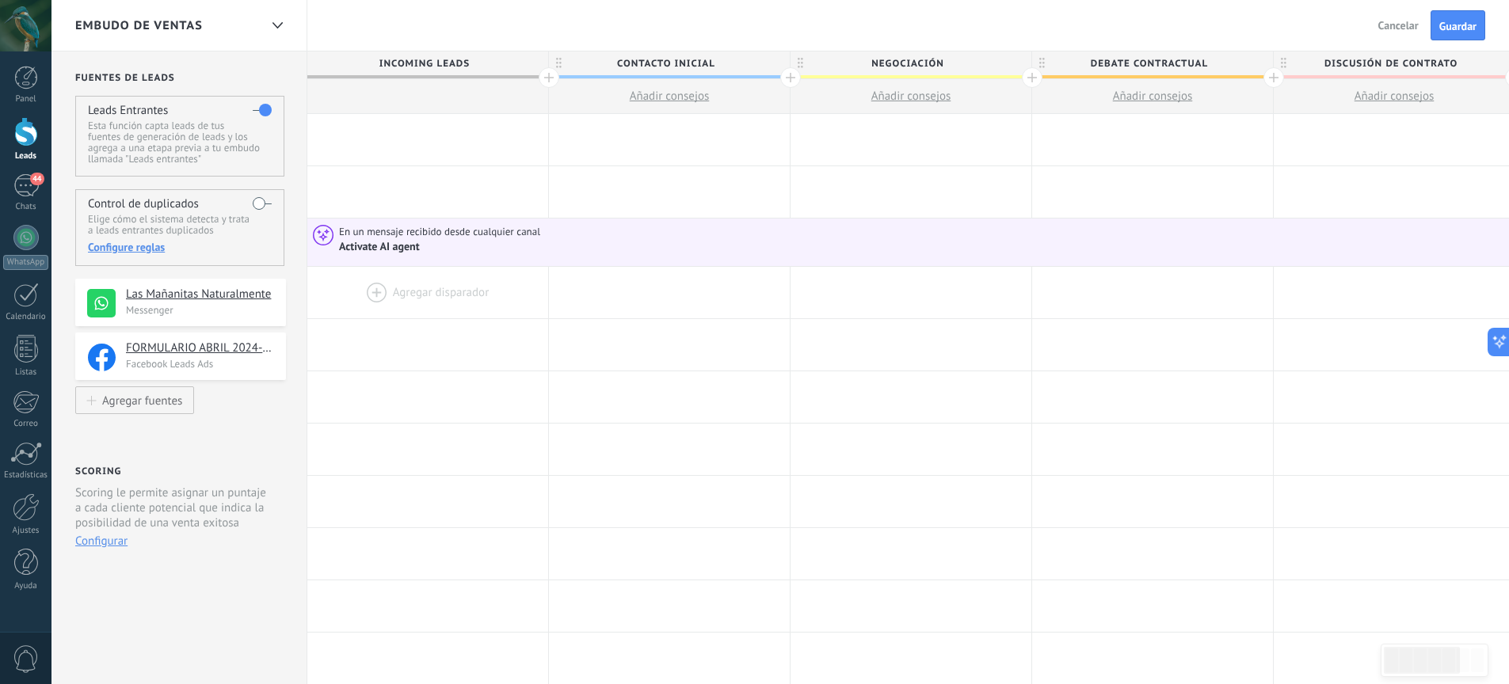
click at [379, 298] on div at bounding box center [427, 292] width 241 height 51
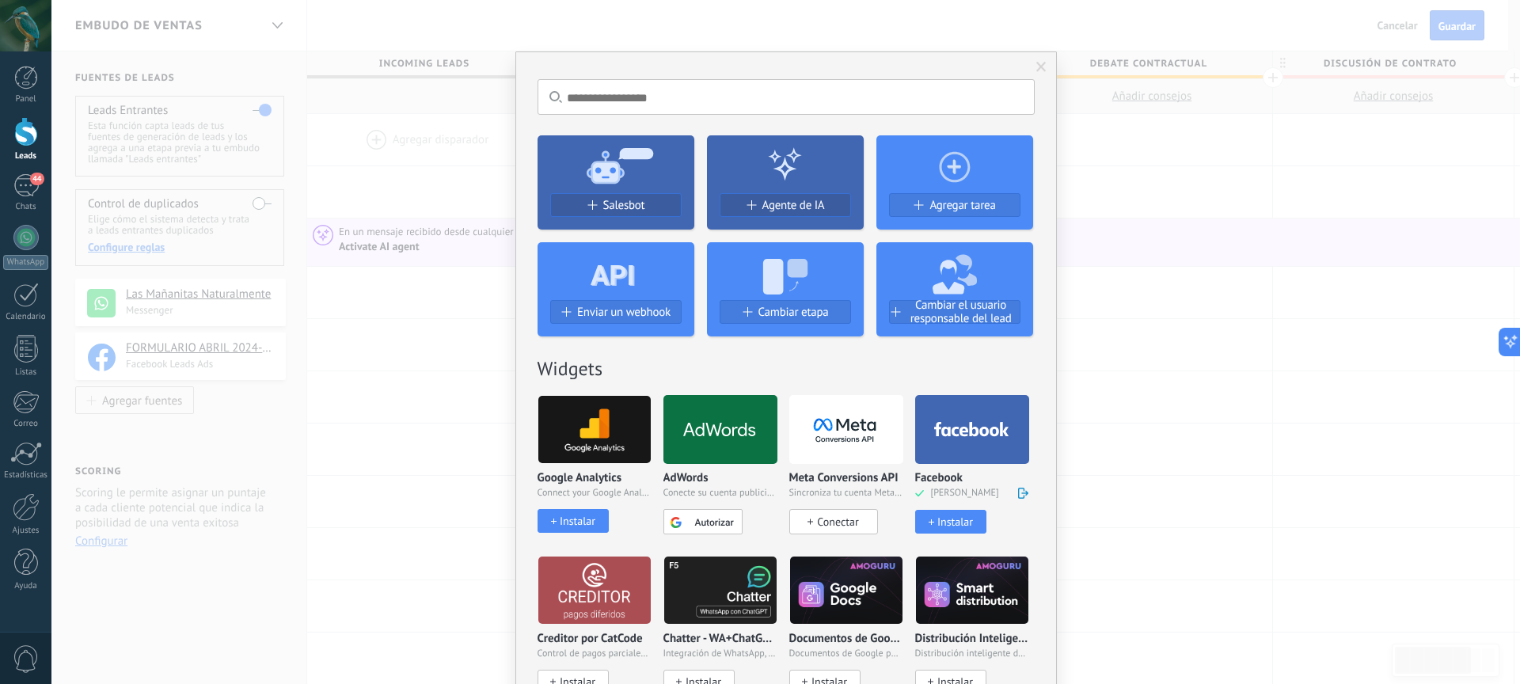
click at [819, 176] on div at bounding box center [785, 164] width 157 height 58
click at [804, 202] on span "Agente de IA" at bounding box center [794, 205] width 63 height 13
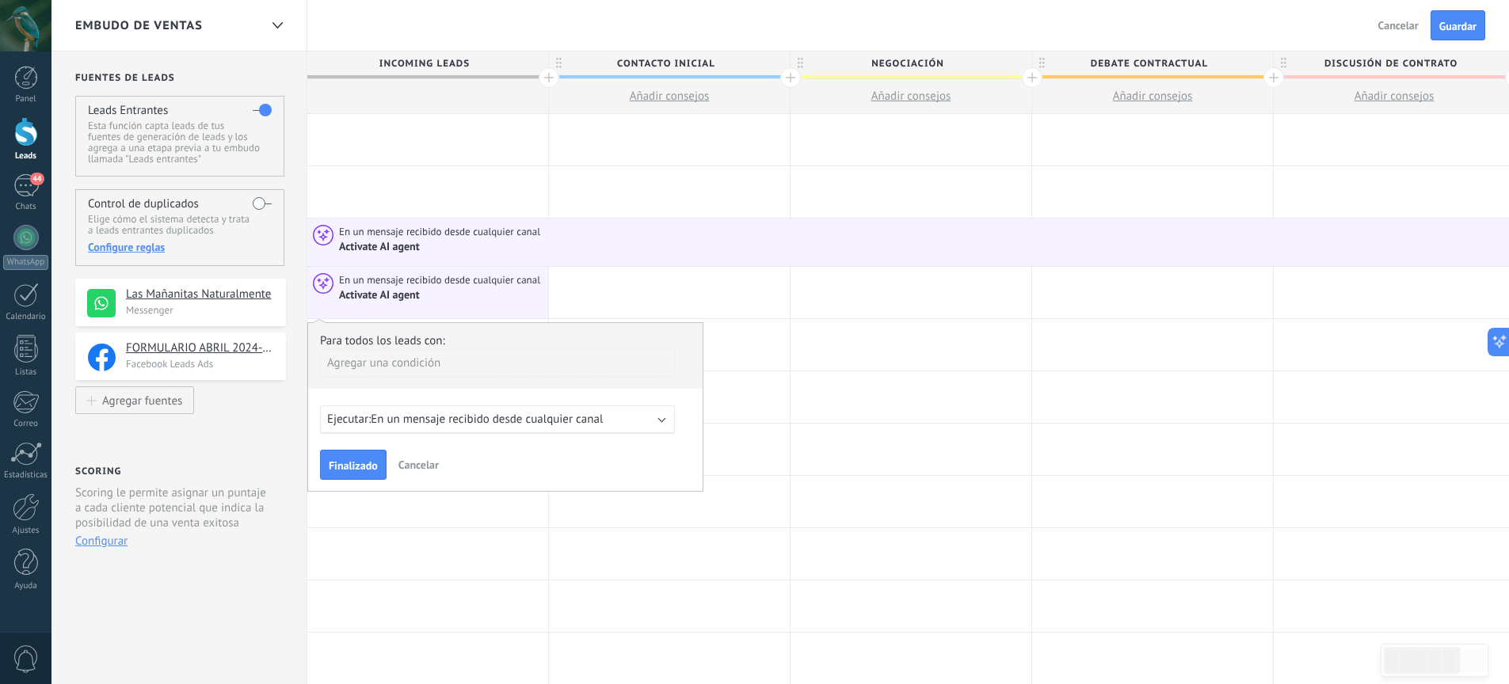
click at [427, 463] on span "Cancelar" at bounding box center [418, 465] width 40 height 14
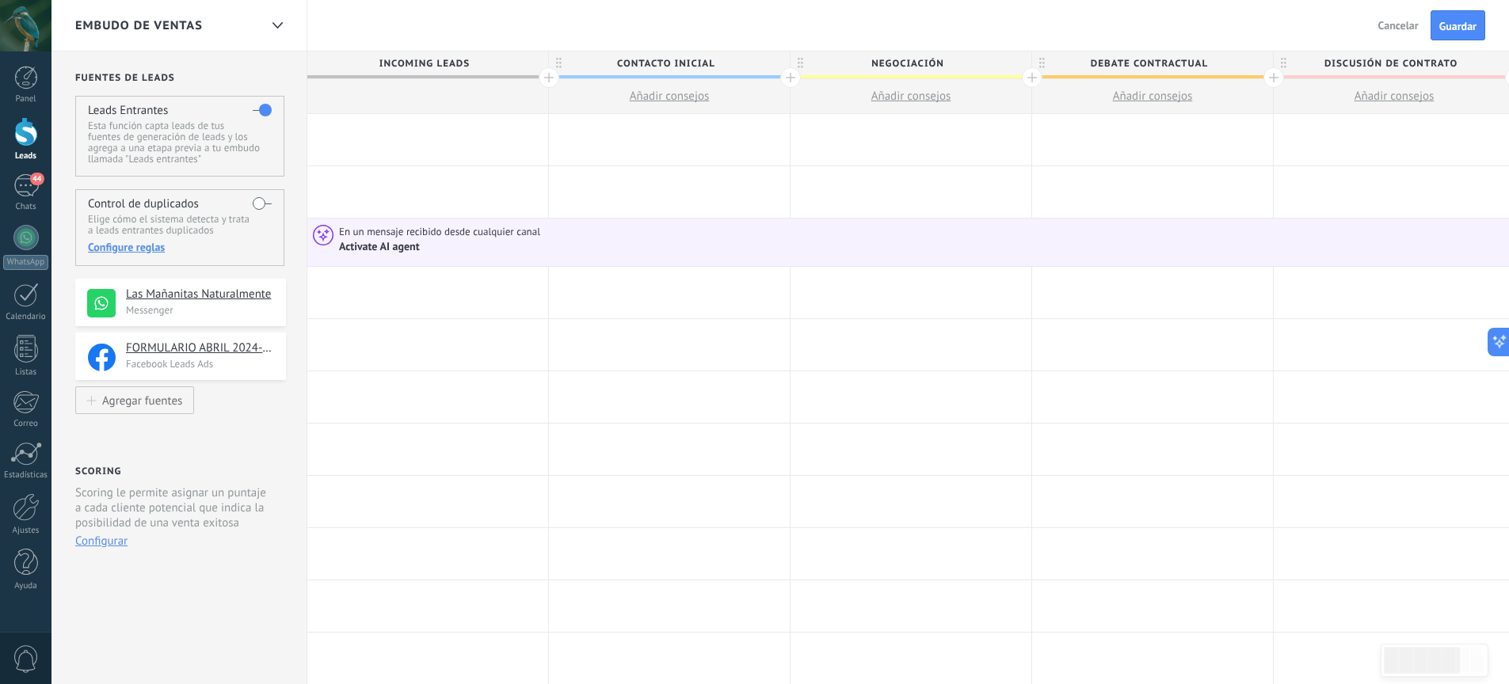
click at [459, 291] on div at bounding box center [427, 292] width 241 height 51
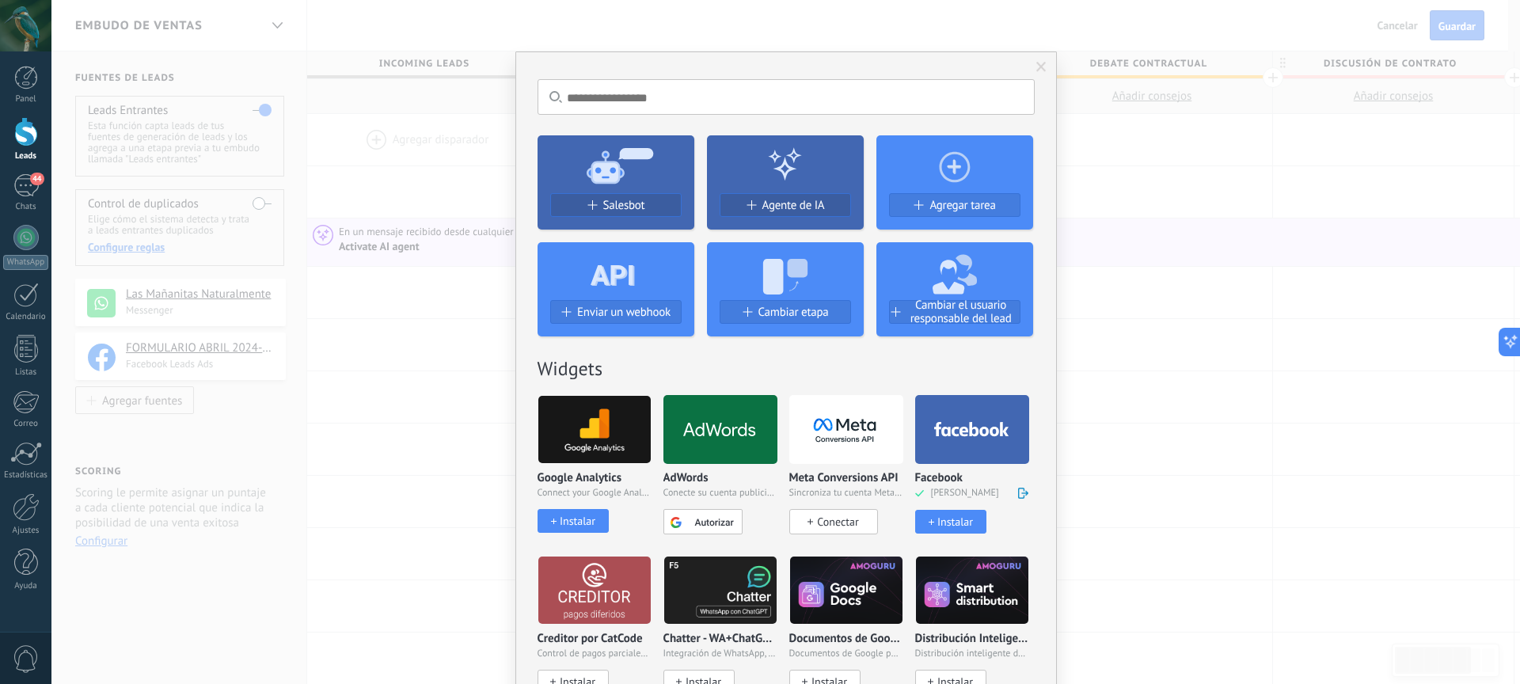
click at [984, 448] on div at bounding box center [972, 429] width 114 height 69
click at [955, 516] on div "Instalar" at bounding box center [956, 522] width 36 height 13
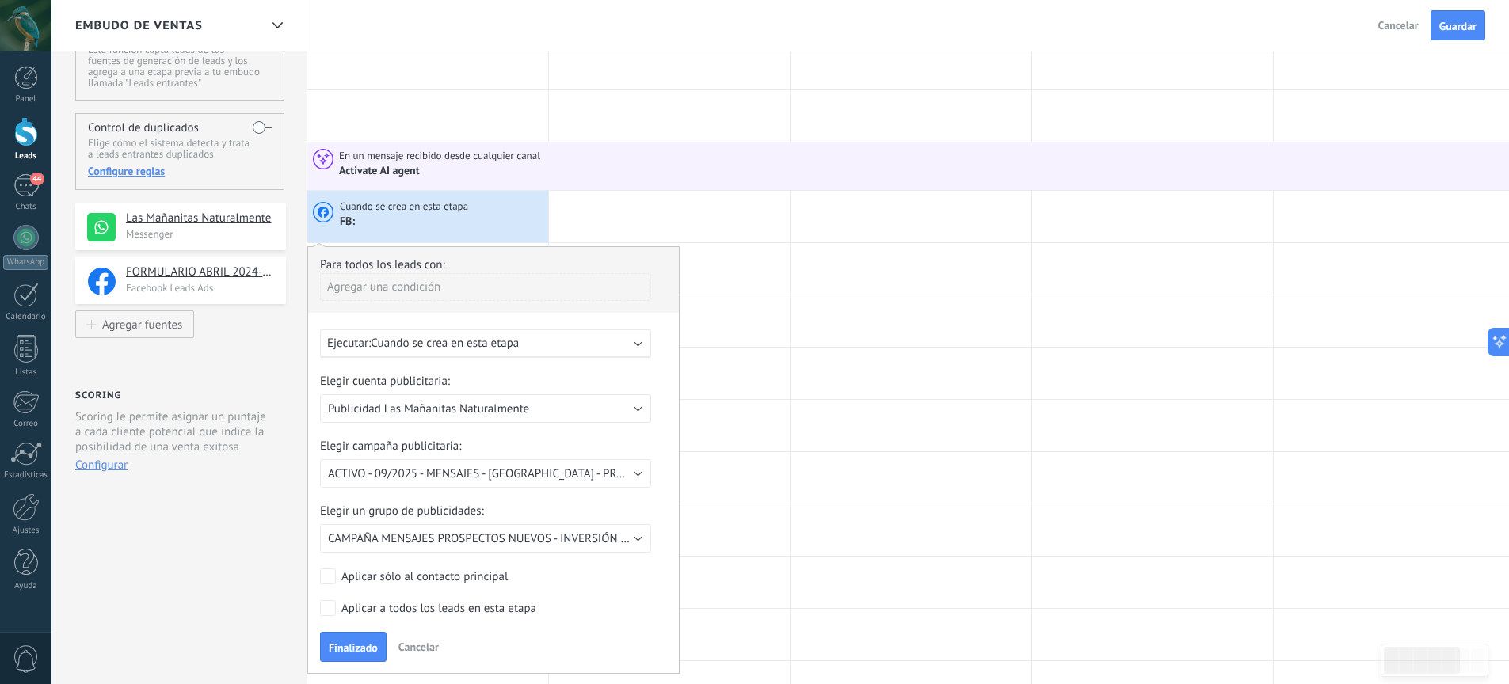
scroll to position [77, 0]
click at [461, 295] on div "Agregar una condición" at bounding box center [485, 286] width 331 height 28
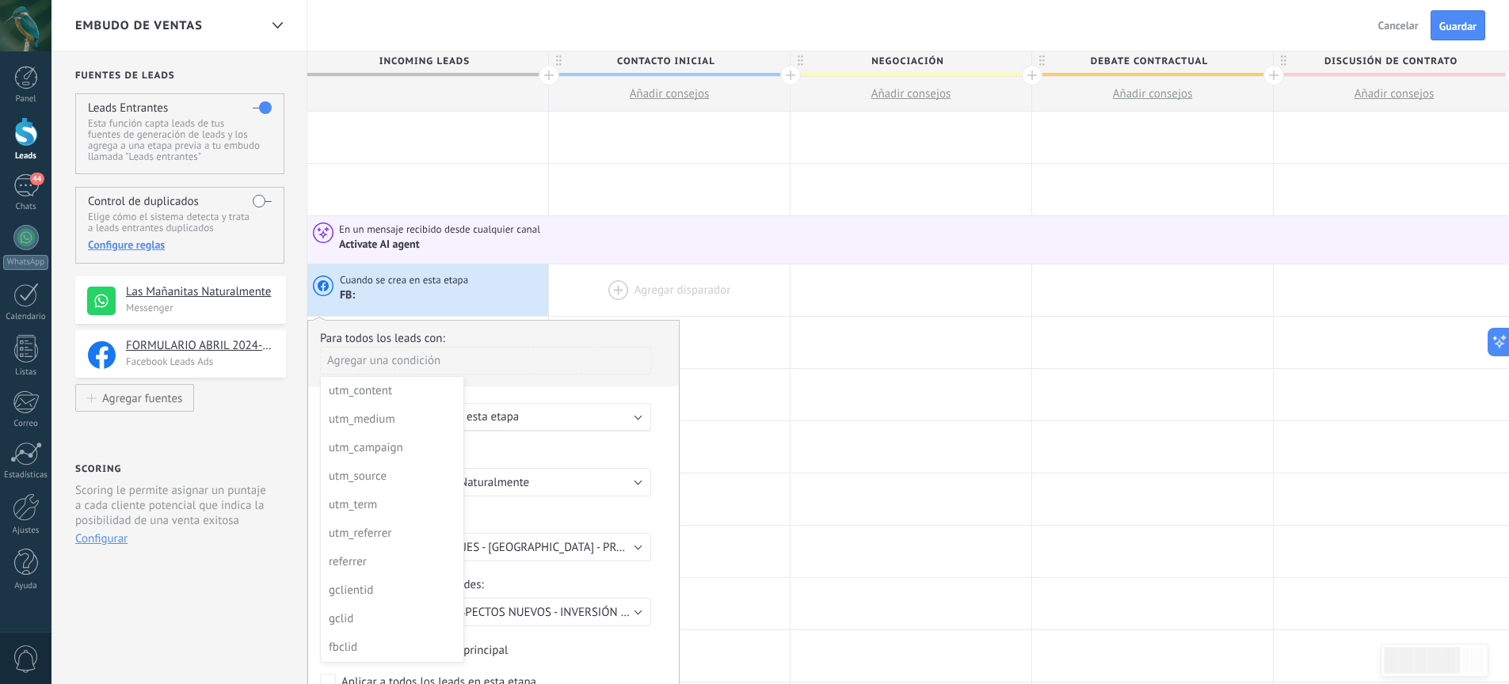
scroll to position [0, 0]
click at [619, 349] on div at bounding box center [493, 536] width 371 height 426
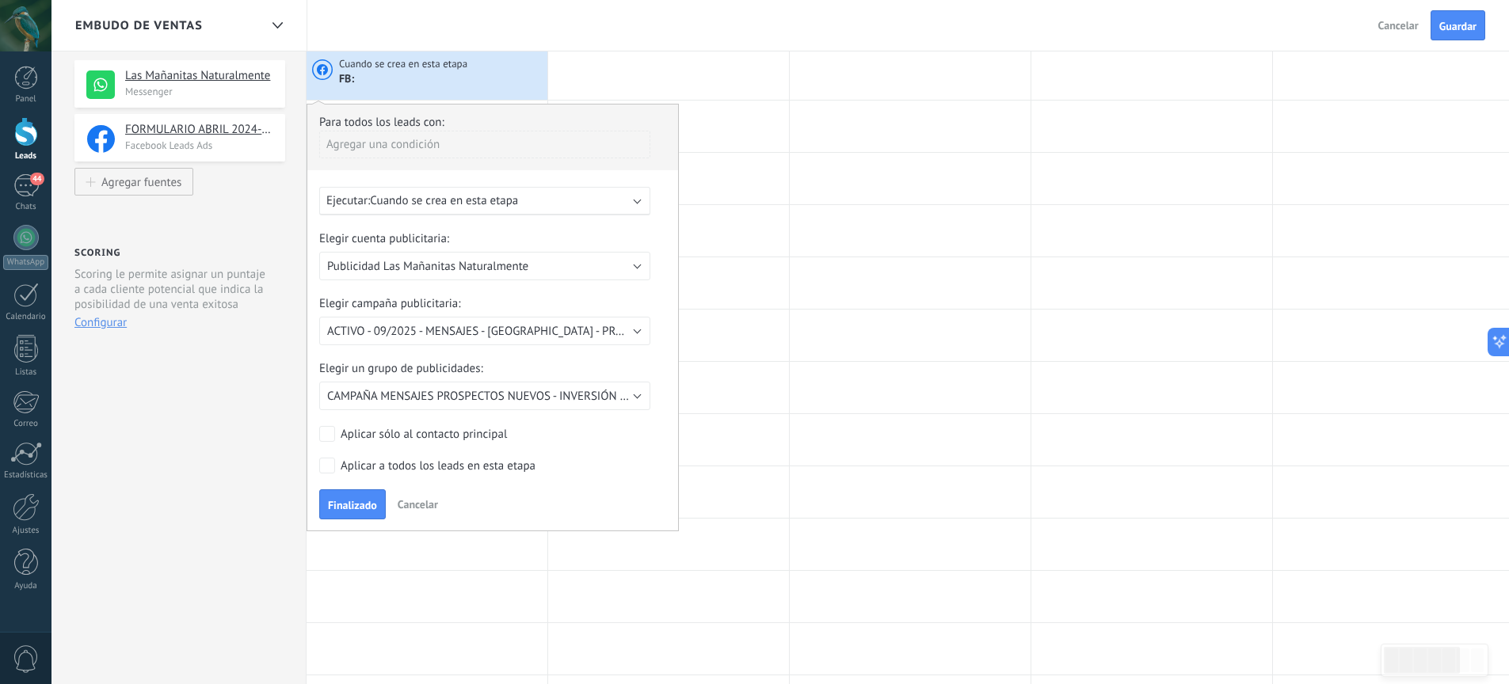
scroll to position [211, 0]
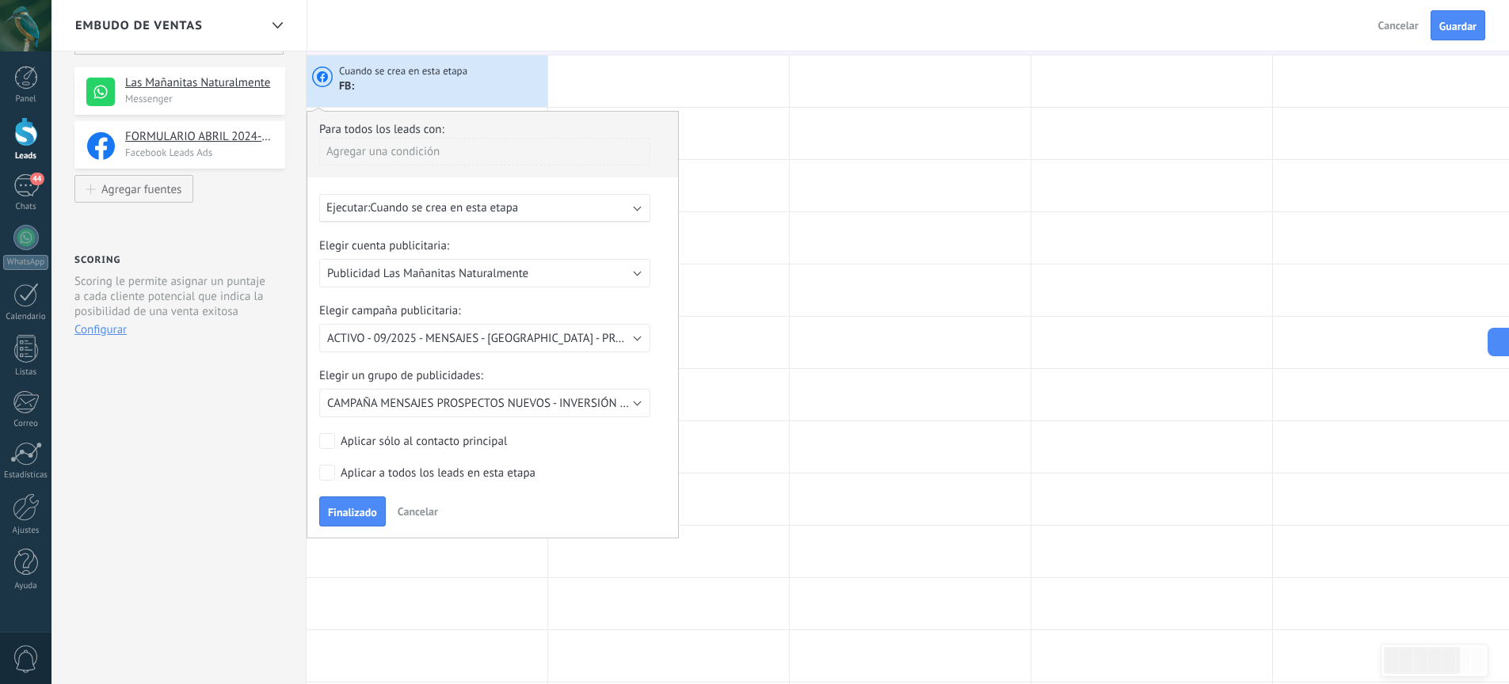
click at [464, 209] on span "Cuando se crea en esta etapa" at bounding box center [444, 207] width 148 height 15
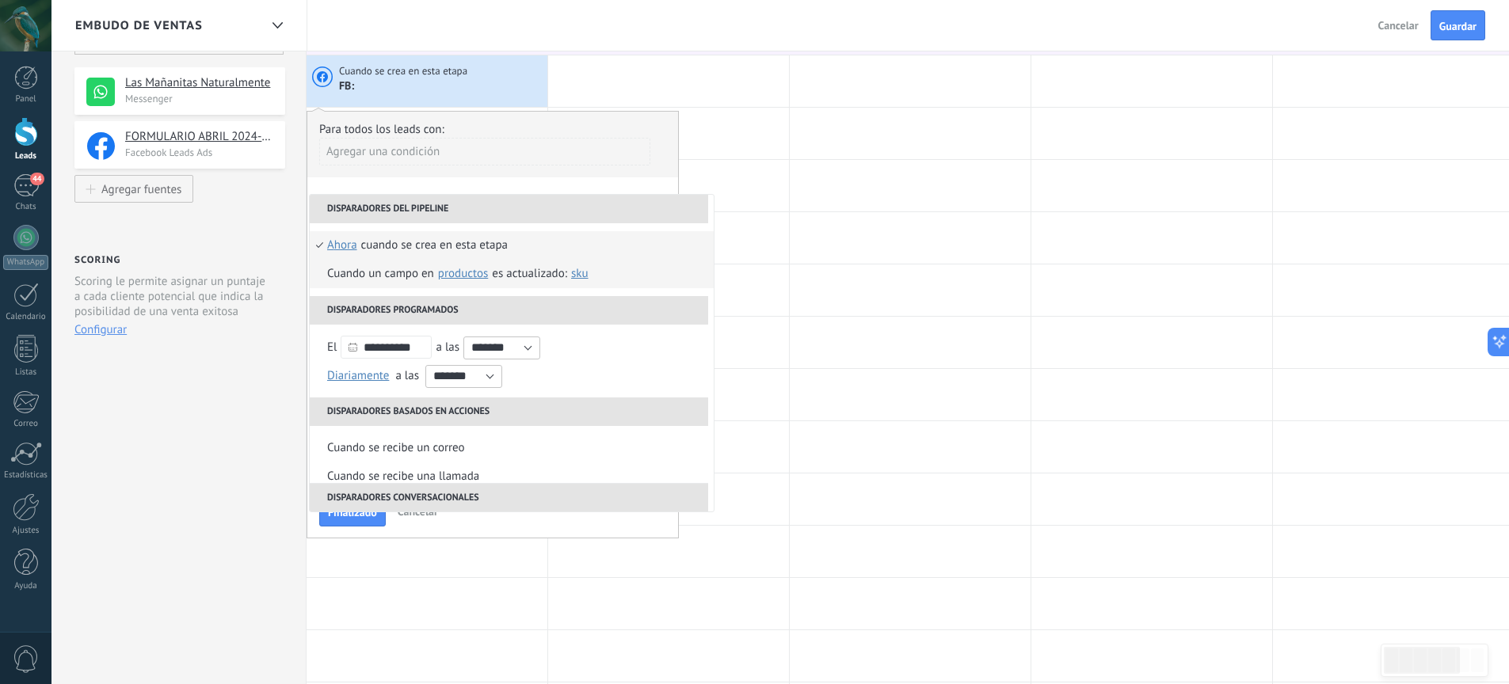
click at [450, 273] on span "Productos" at bounding box center [463, 273] width 50 height 15
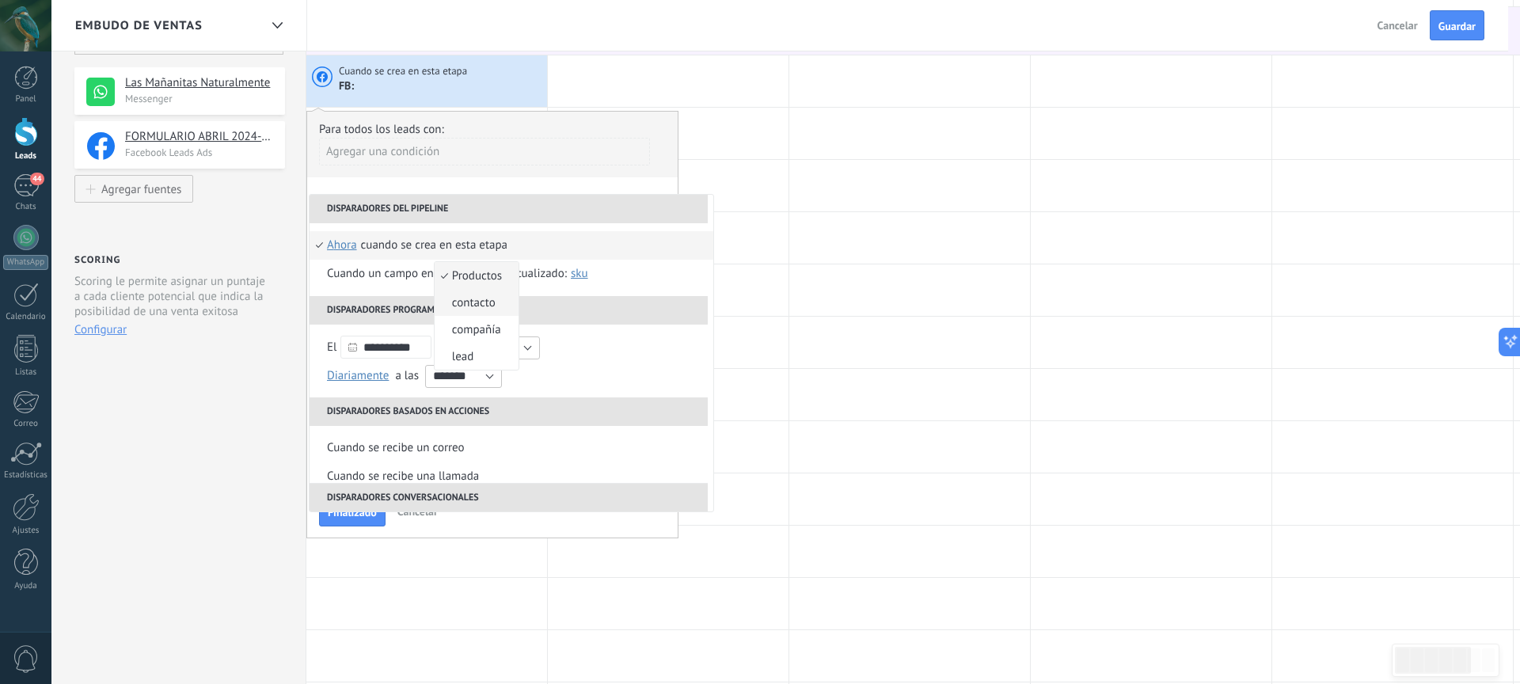
click at [472, 308] on span "contacto" at bounding box center [468, 302] width 67 height 15
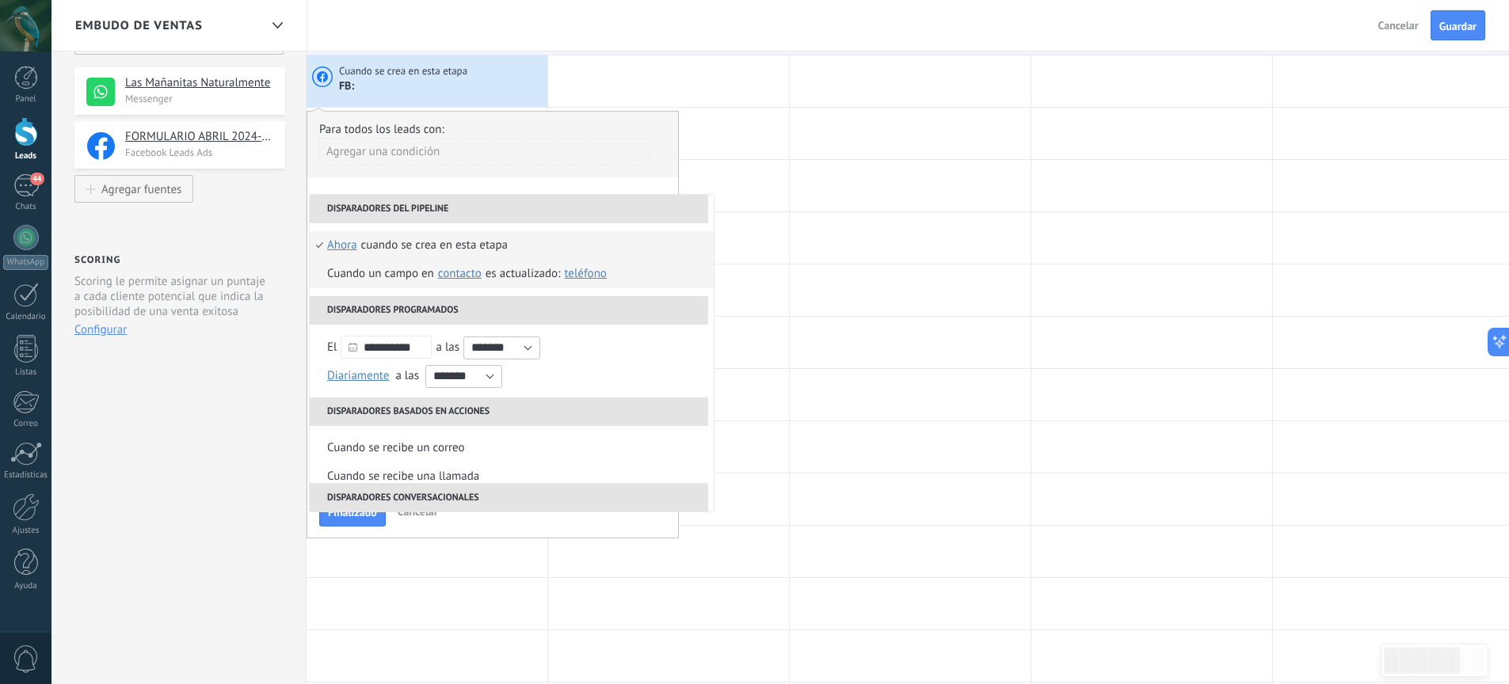
click at [580, 276] on span "Teléfono" at bounding box center [585, 273] width 42 height 15
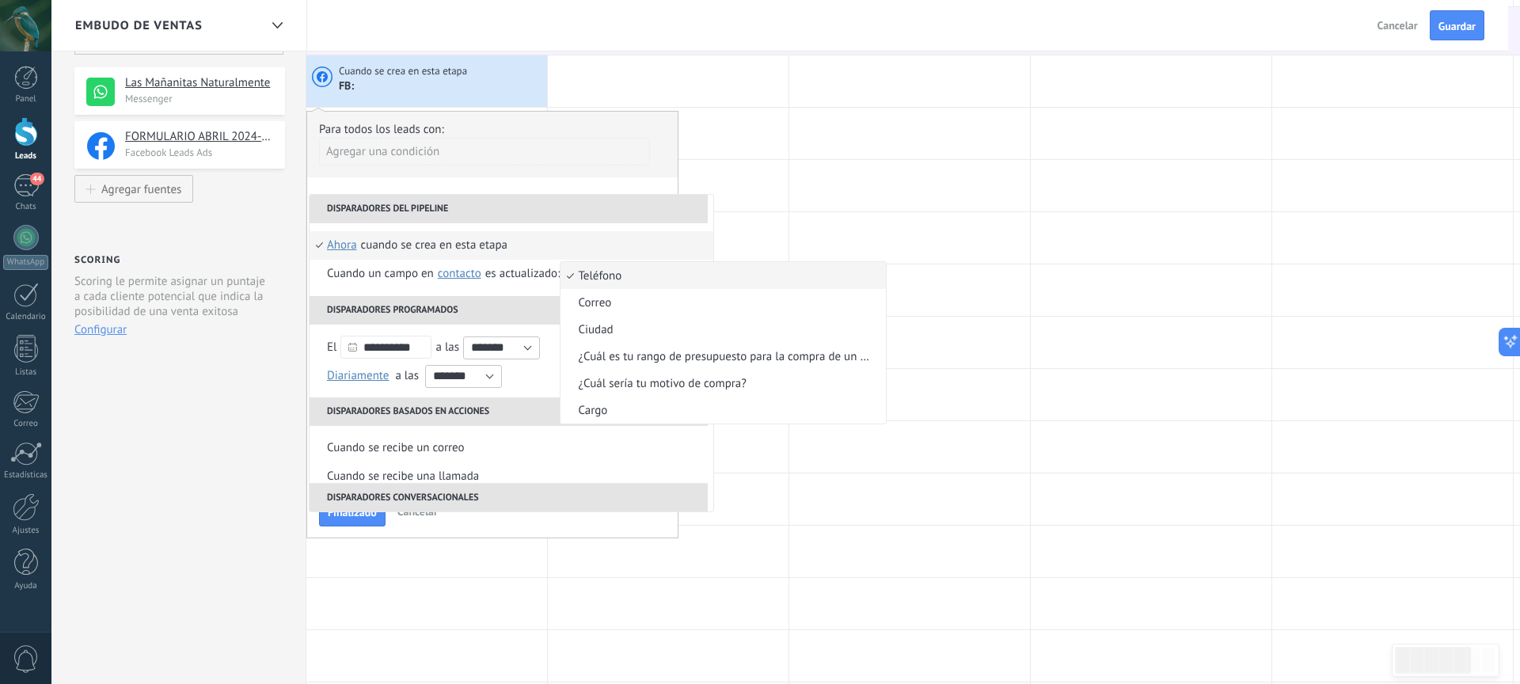
click at [592, 276] on span "Teléfono" at bounding box center [715, 275] width 309 height 15
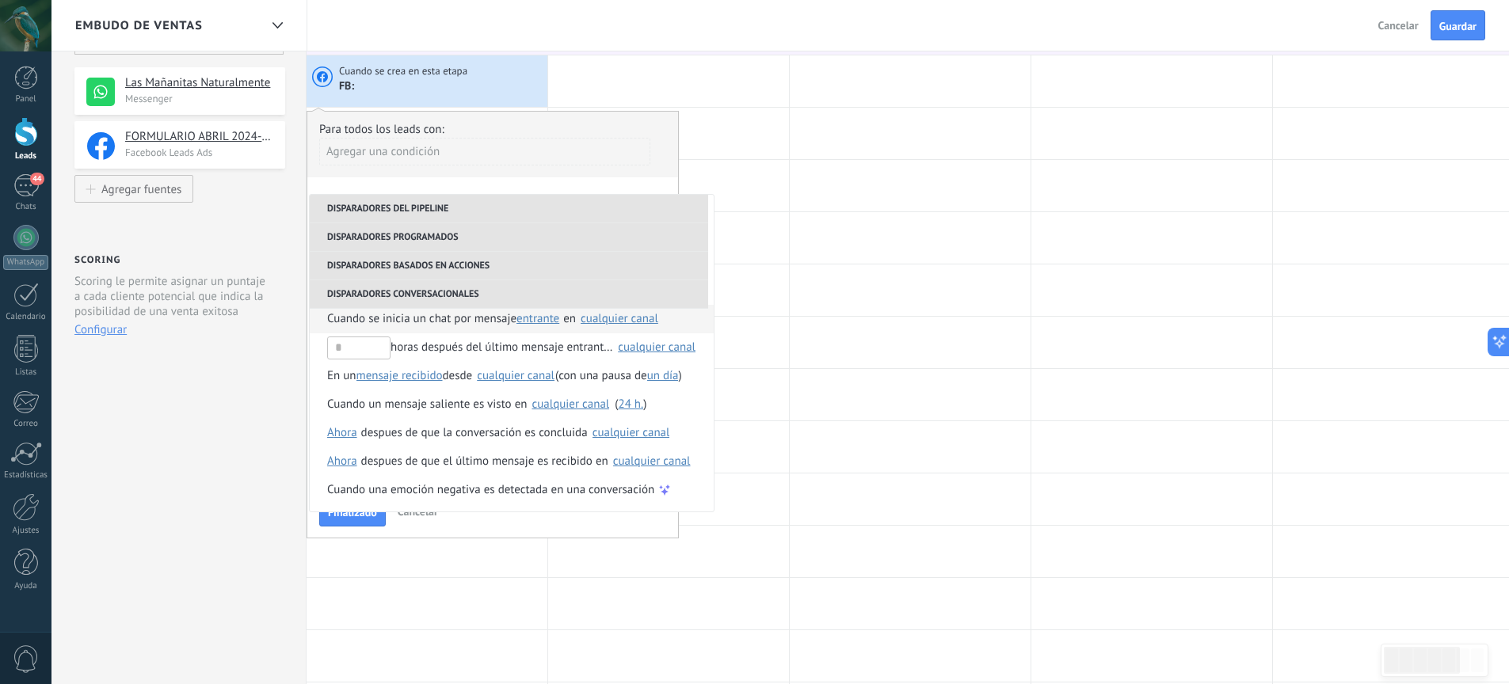
scroll to position [260, 0]
click at [516, 322] on span "Cuando se inicia un chat por mensaje" at bounding box center [421, 318] width 189 height 29
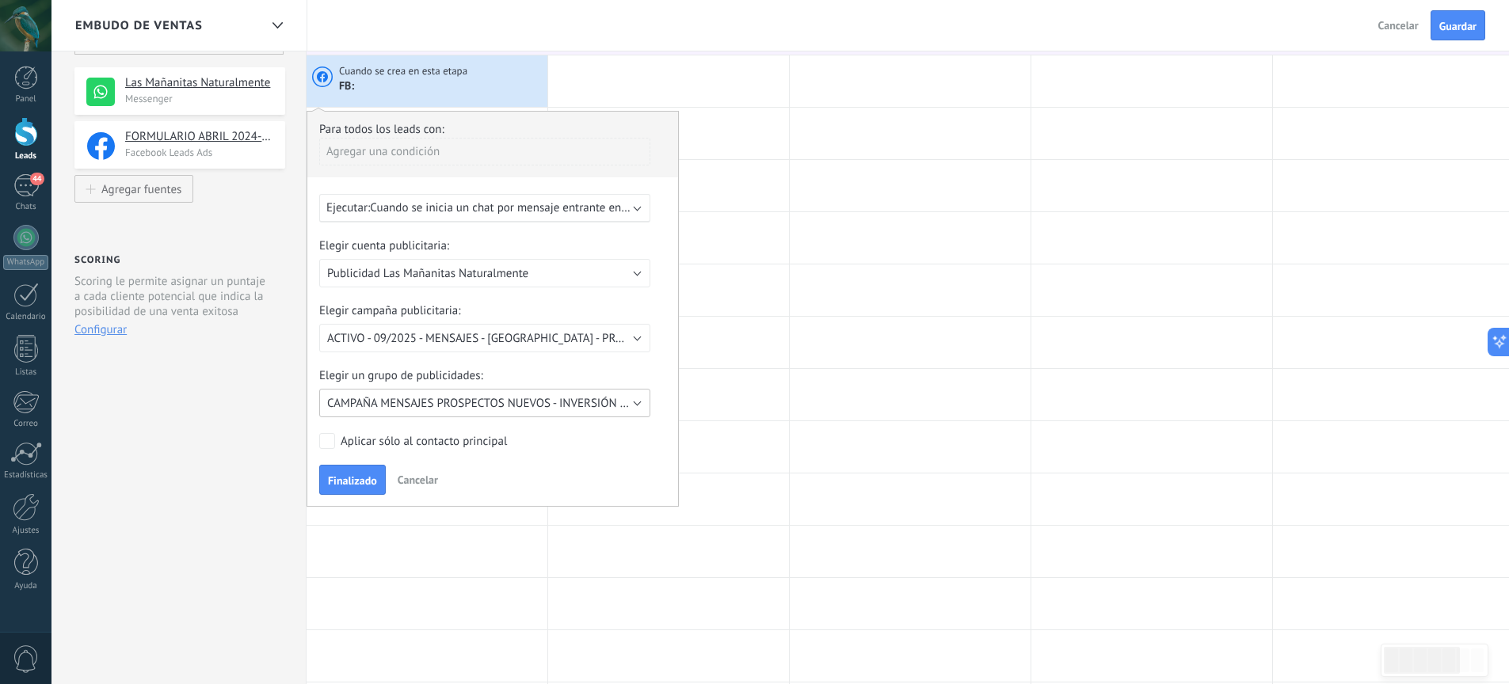
click at [520, 398] on span "CAMPAÑA MENSAJES PROSPECTOS NUEVOS - INVERSIÓN LOTES [GEOGRAPHIC_DATA] - [DATE]" at bounding box center [565, 403] width 477 height 15
click at [550, 375] on label "Elegir un grupo de publicidades:" at bounding box center [484, 375] width 331 height 15
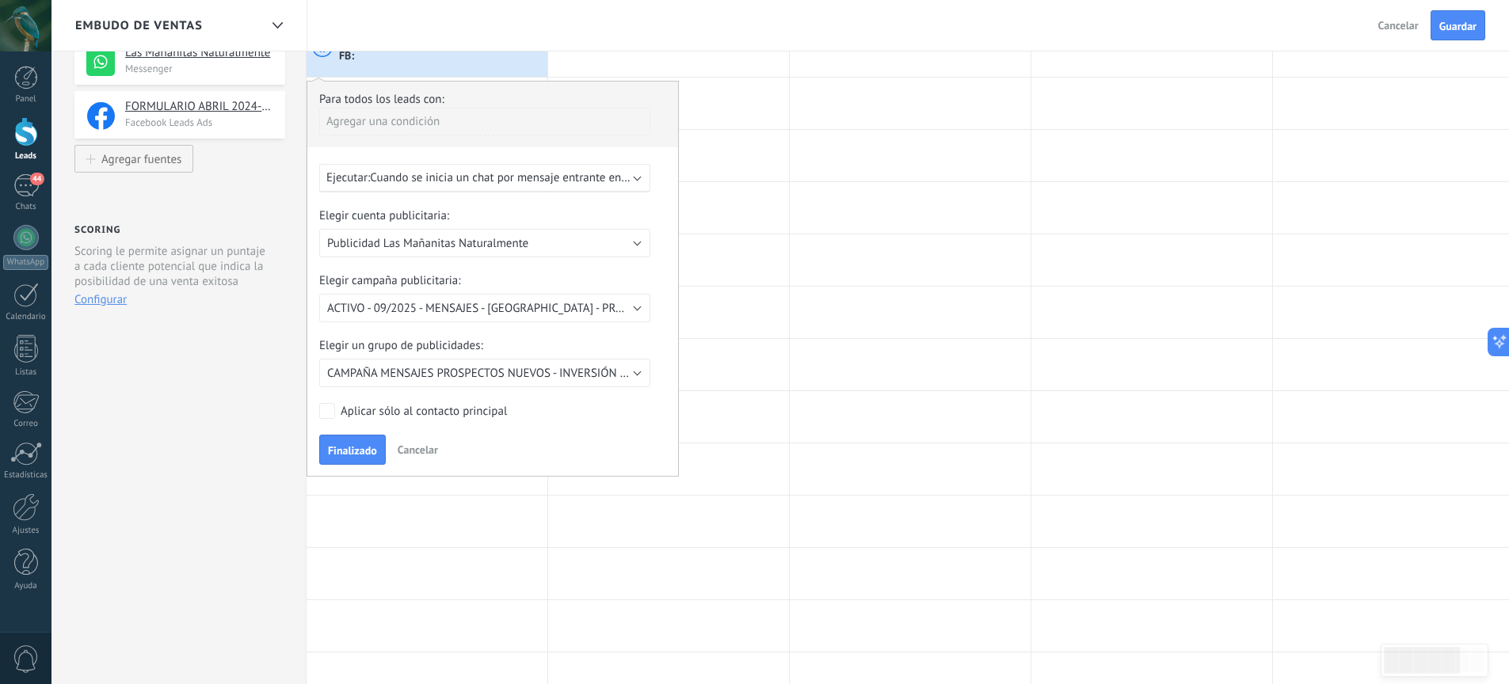
scroll to position [243, 0]
click at [358, 452] on span "Finalizado" at bounding box center [352, 448] width 49 height 11
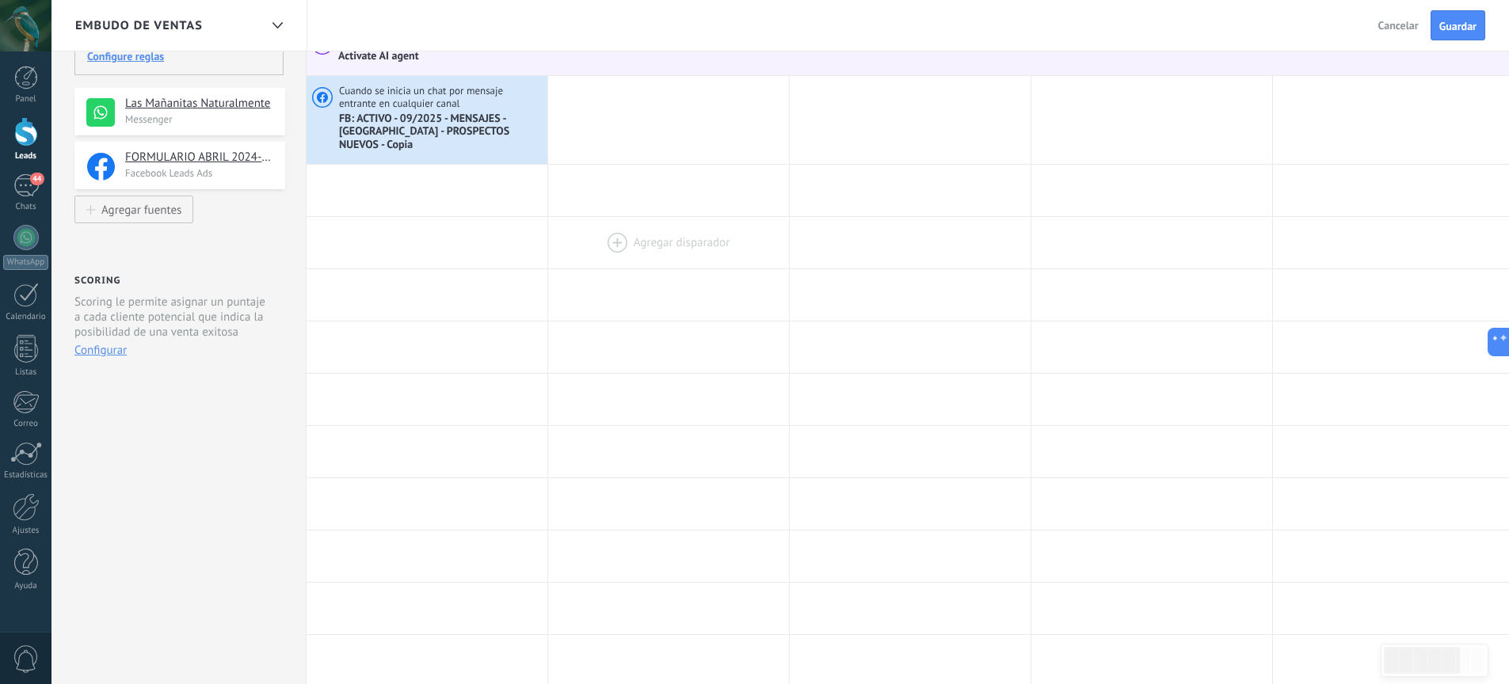
scroll to position [0, 0]
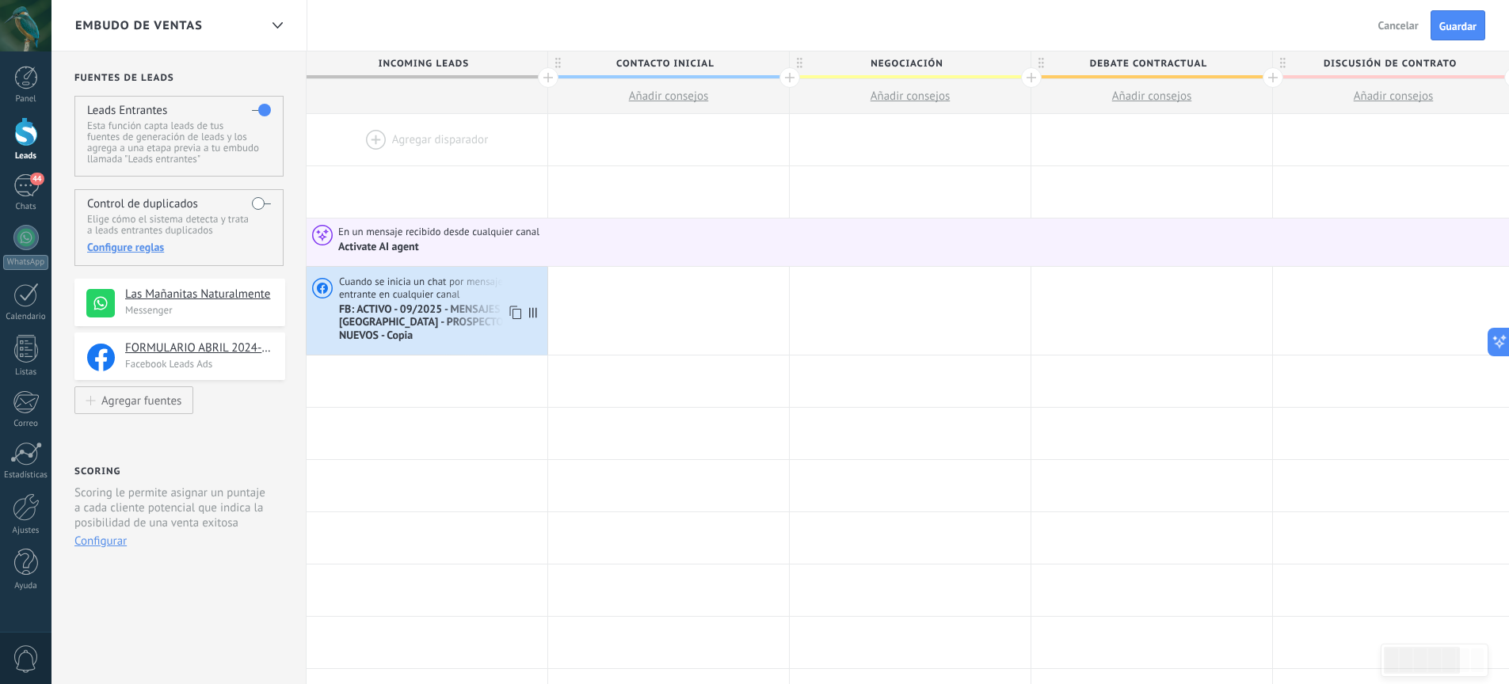
click at [446, 298] on span "Cuando se inicia un chat por mensaje entrante en cualquier canal" at bounding box center [441, 288] width 204 height 25
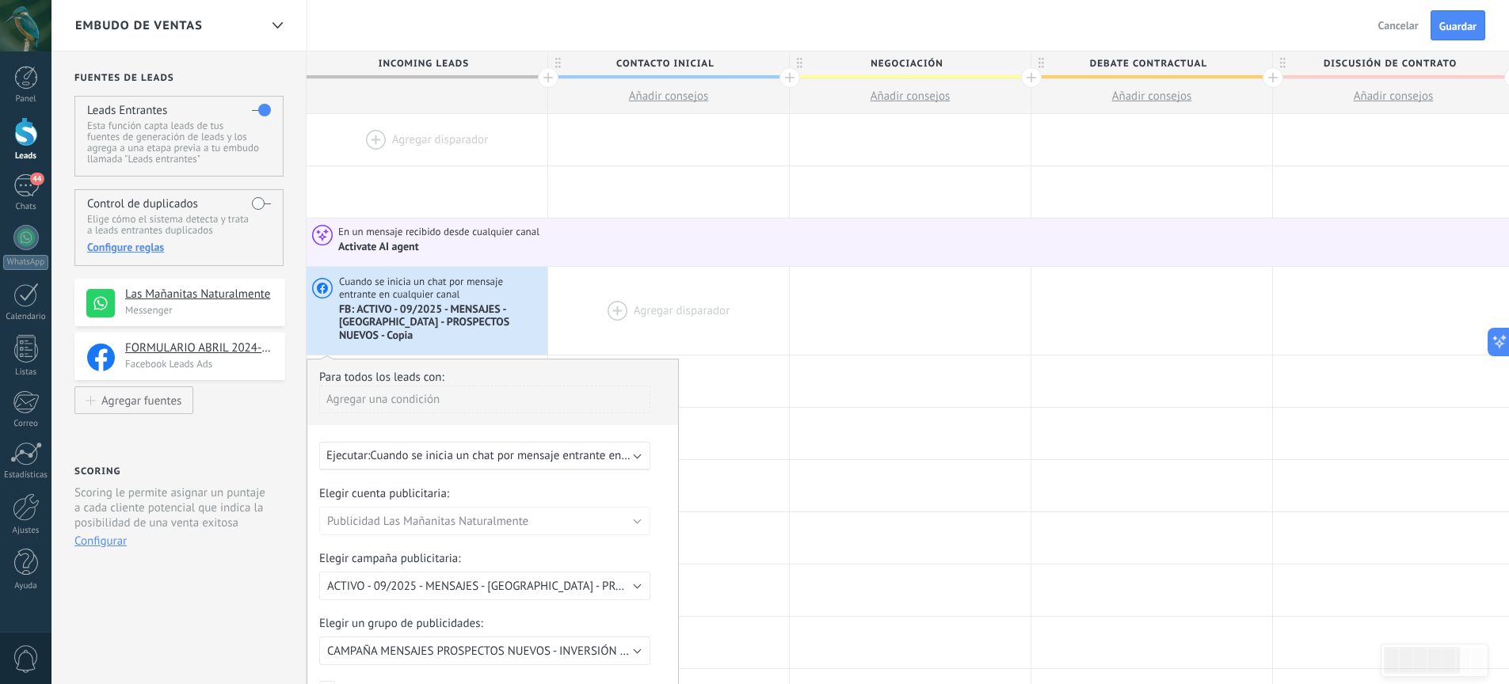
click at [596, 306] on div at bounding box center [668, 311] width 241 height 88
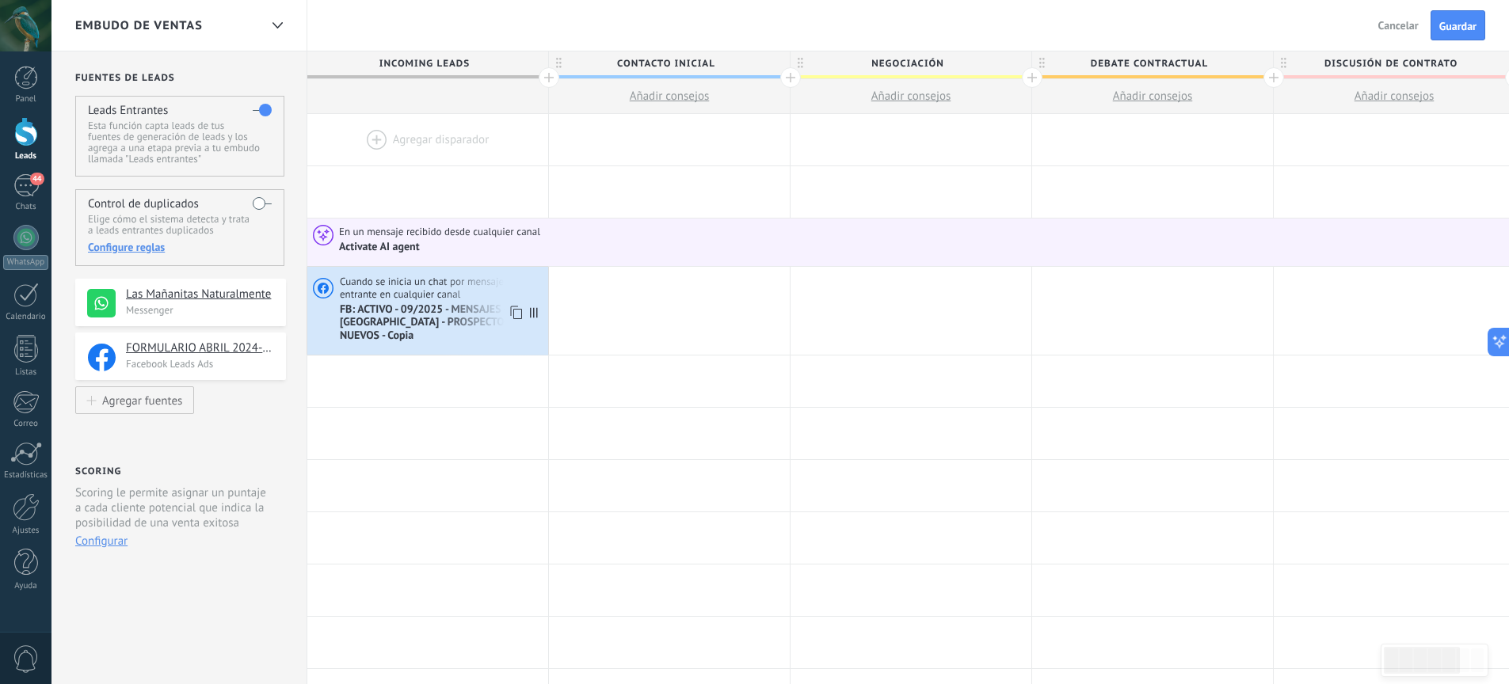
click at [414, 305] on span "FB: ACTIVO - 09/2025 - MENSAJES - [GEOGRAPHIC_DATA] - PROSPECTOS NUEVOS - Copia" at bounding box center [442, 323] width 204 height 40
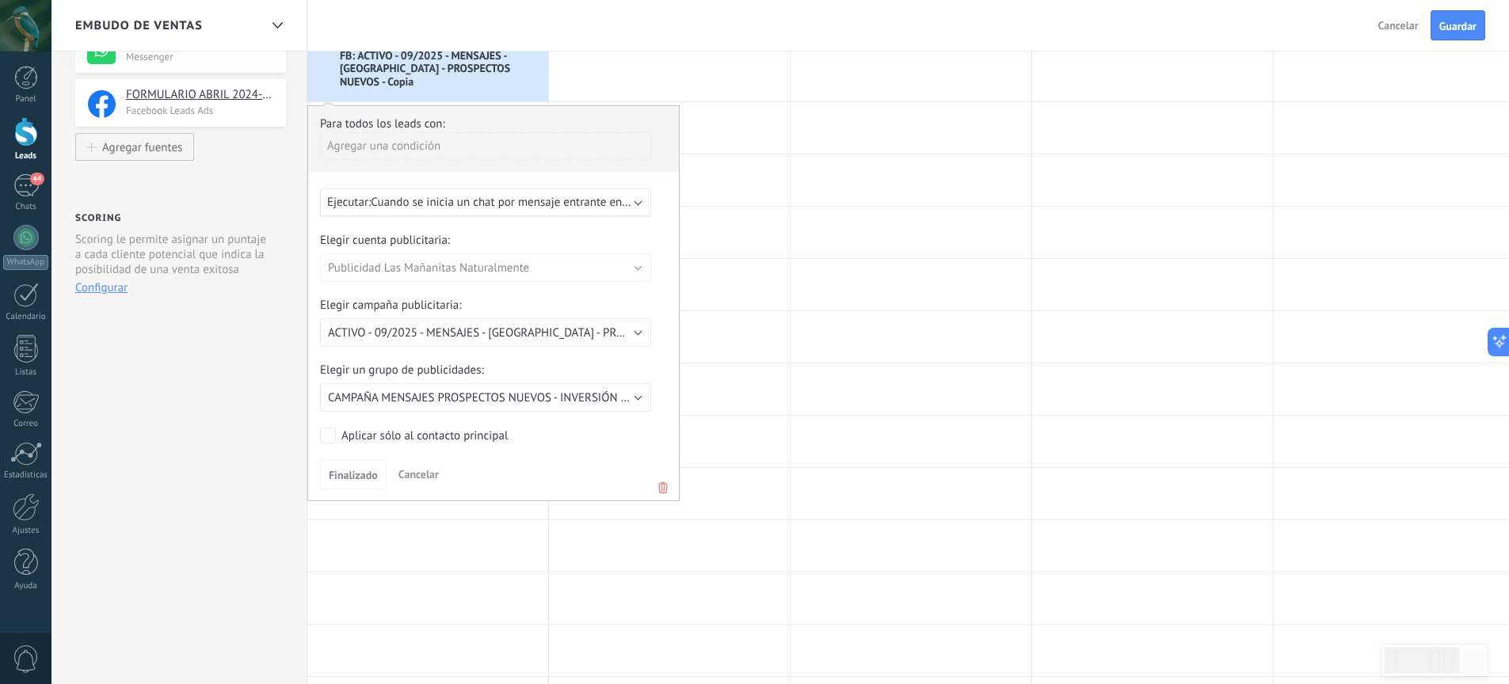
scroll to position [216, 0]
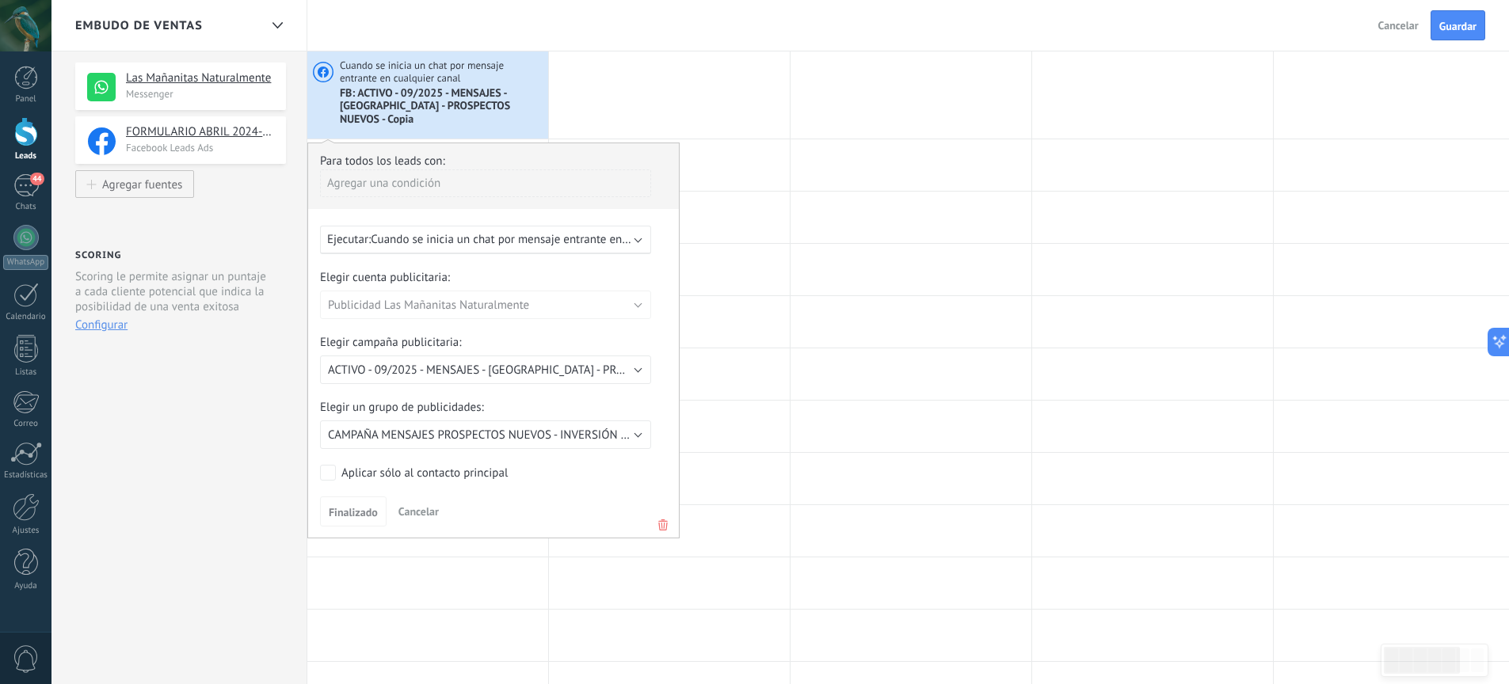
click at [662, 516] on icon at bounding box center [662, 525] width 17 height 19
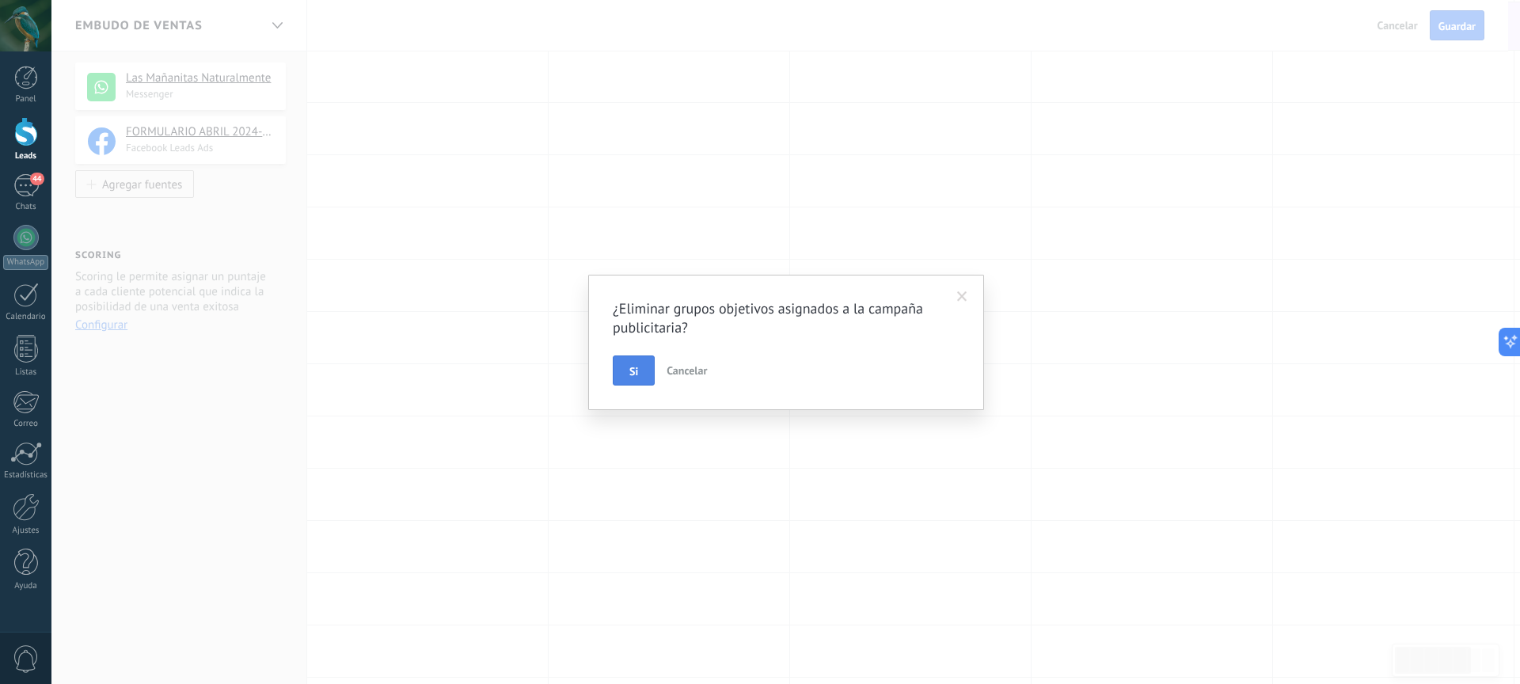
click at [640, 367] on button "Si" at bounding box center [634, 371] width 42 height 30
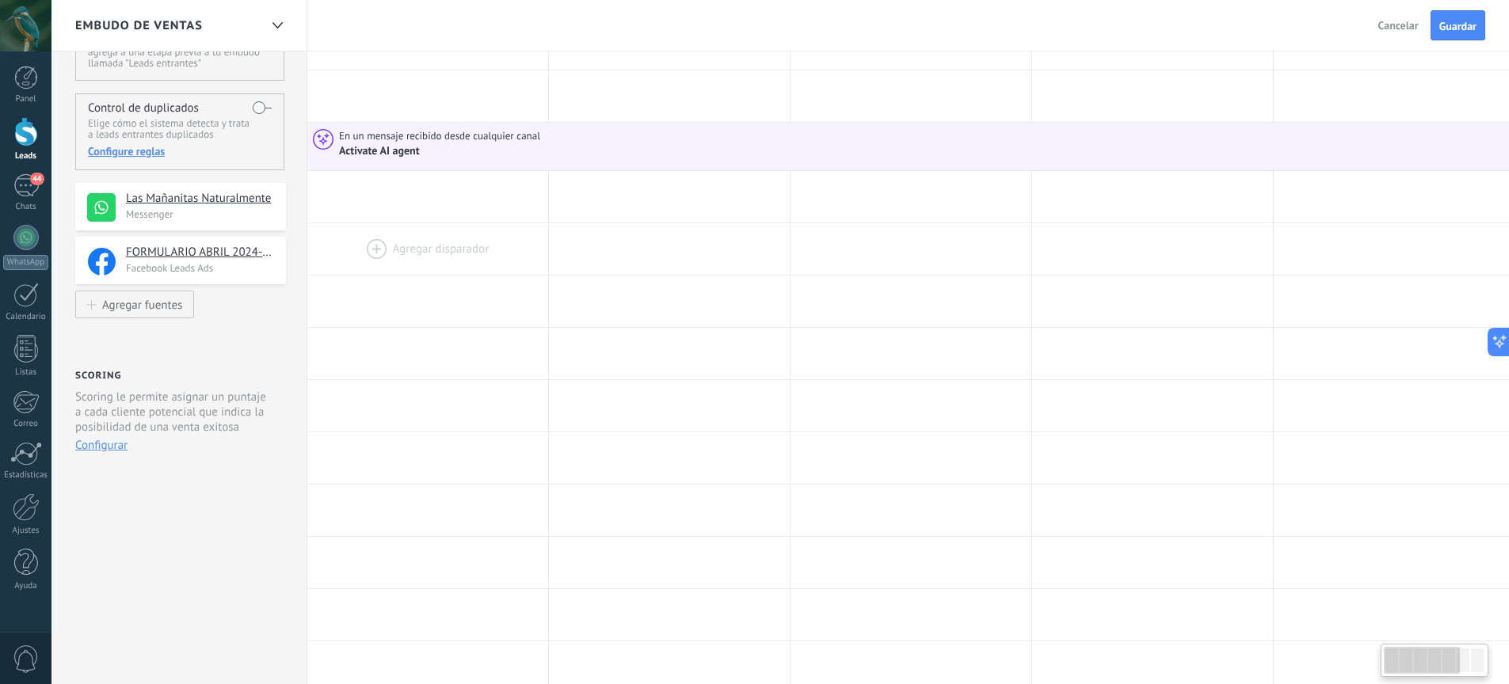
scroll to position [94, 0]
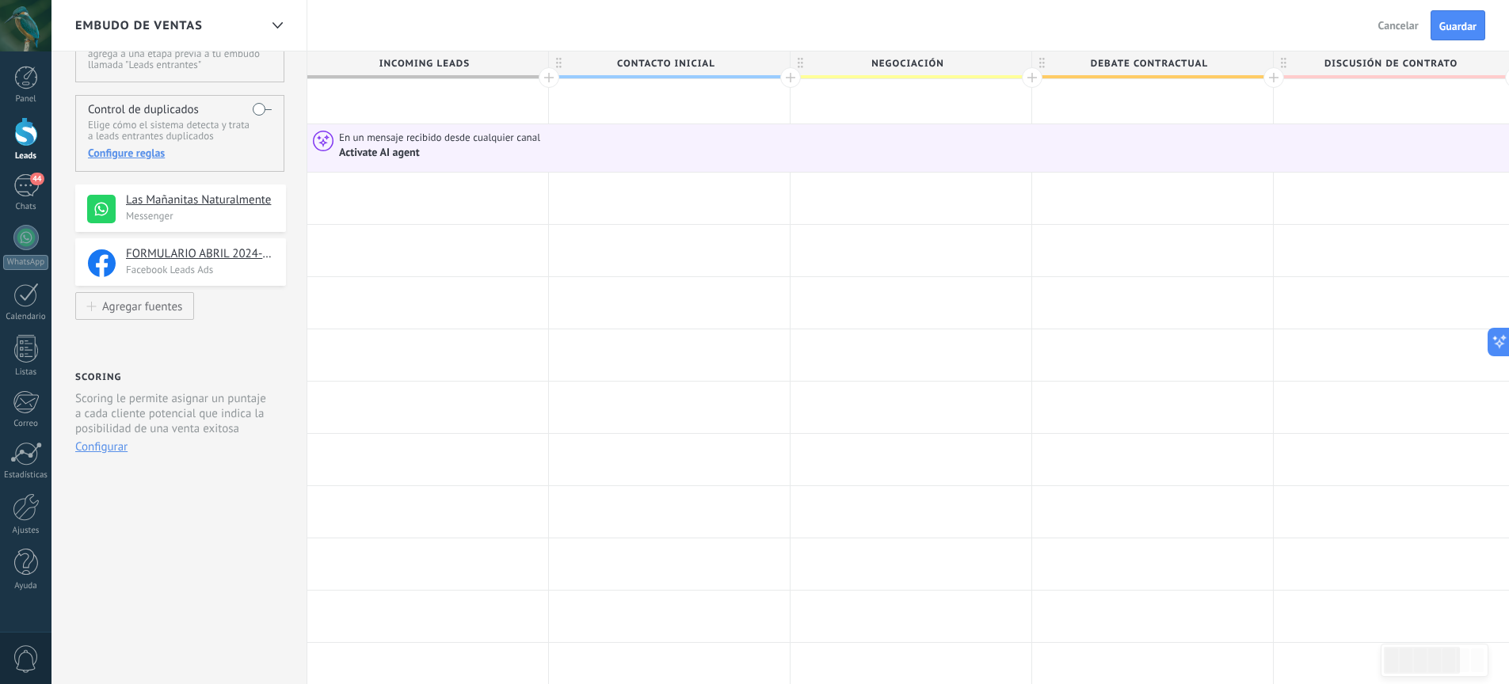
click at [436, 206] on div at bounding box center [427, 198] width 241 height 51
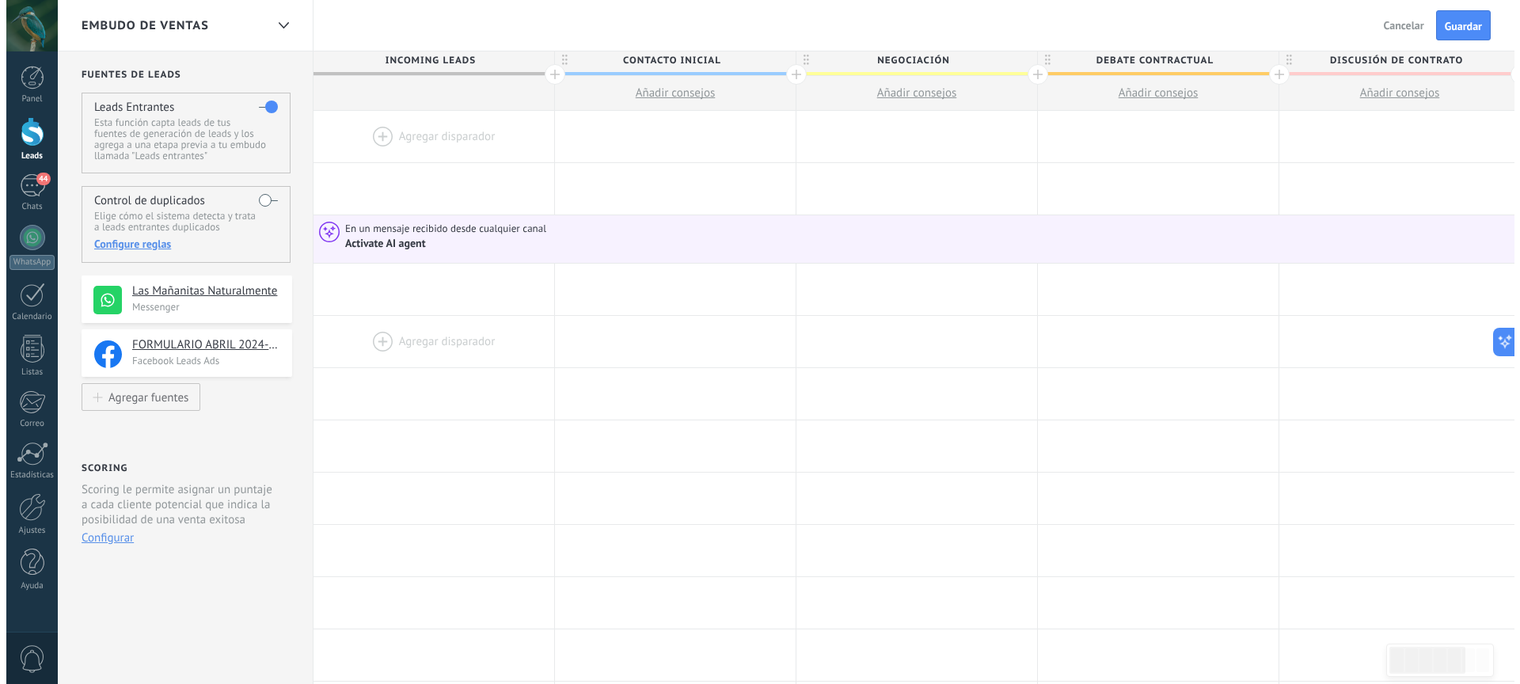
scroll to position [0, 0]
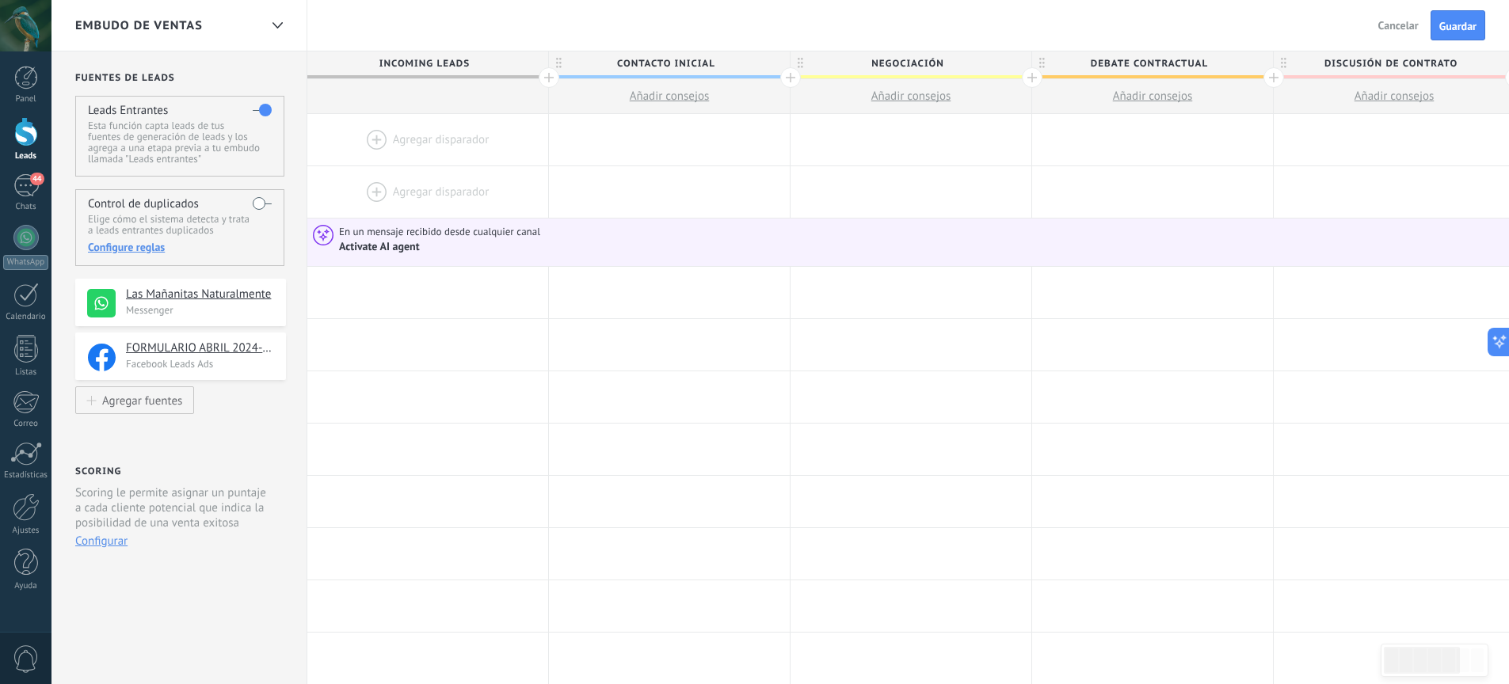
click at [477, 183] on div at bounding box center [427, 191] width 241 height 51
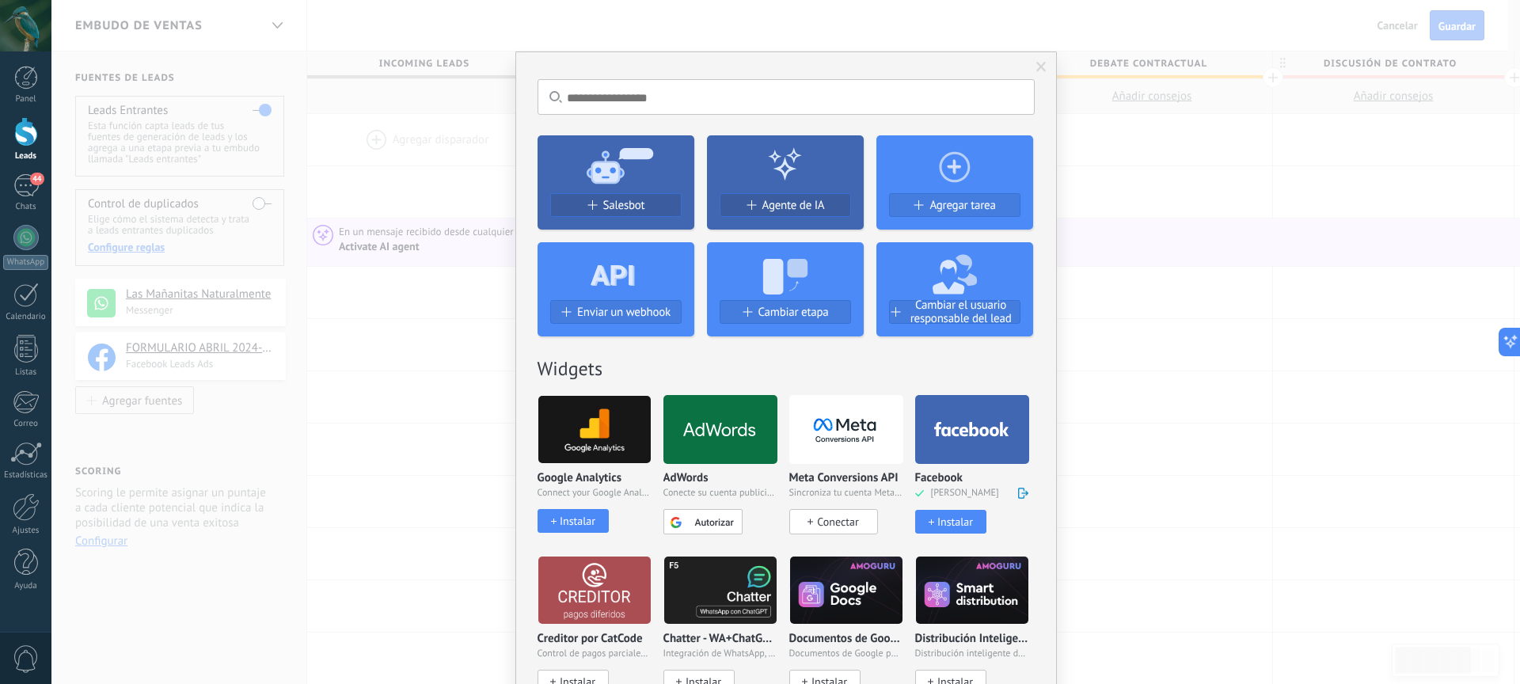
click at [1038, 64] on span at bounding box center [1042, 67] width 10 height 11
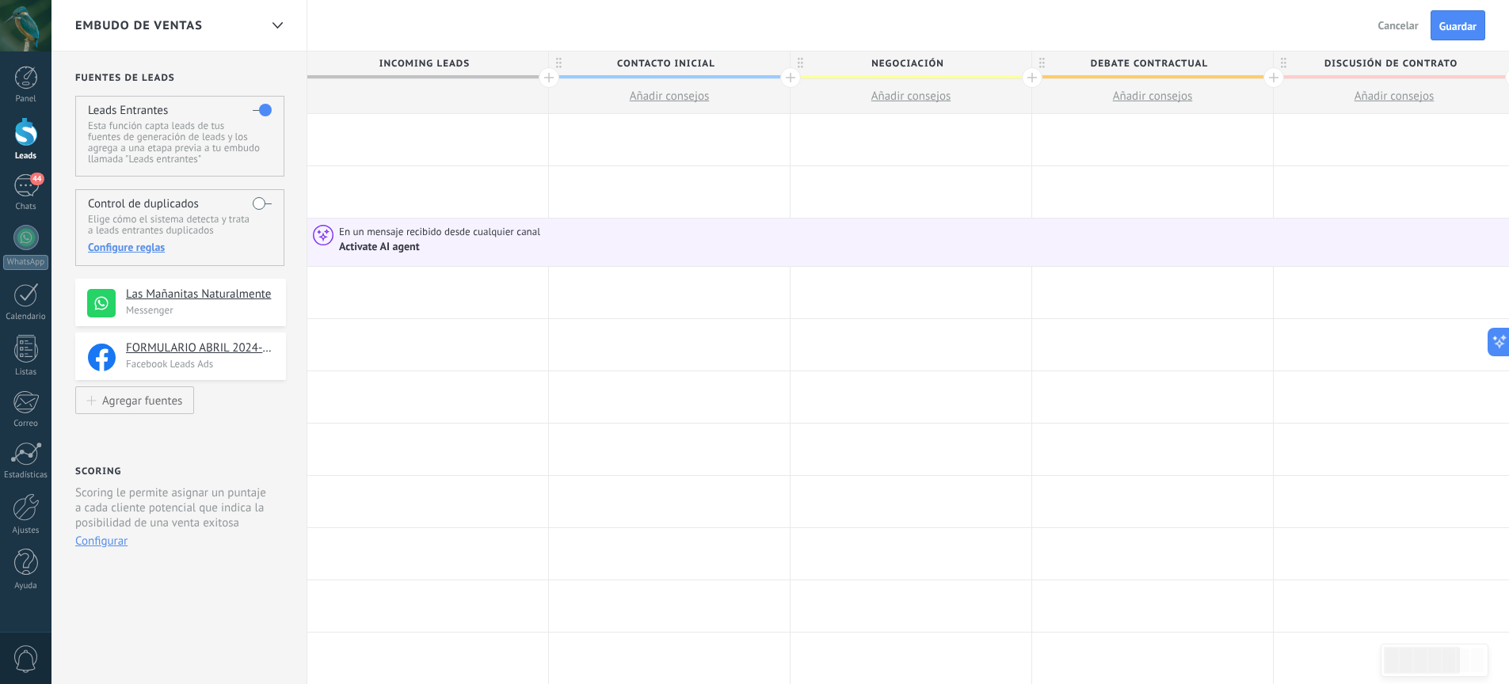
click at [392, 285] on div at bounding box center [427, 292] width 241 height 51
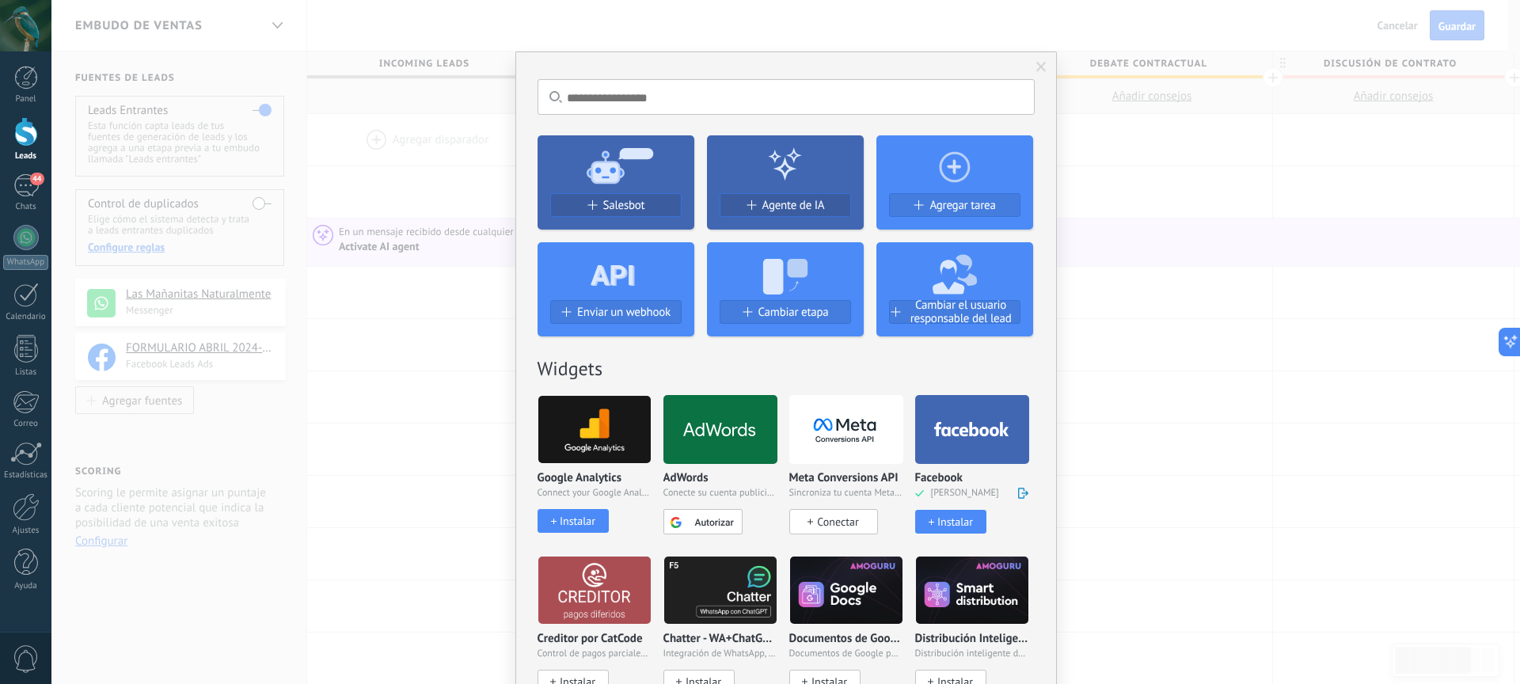
click at [975, 424] on icon at bounding box center [971, 429] width 75 height 15
click at [962, 514] on button "Instalar" at bounding box center [950, 522] width 71 height 24
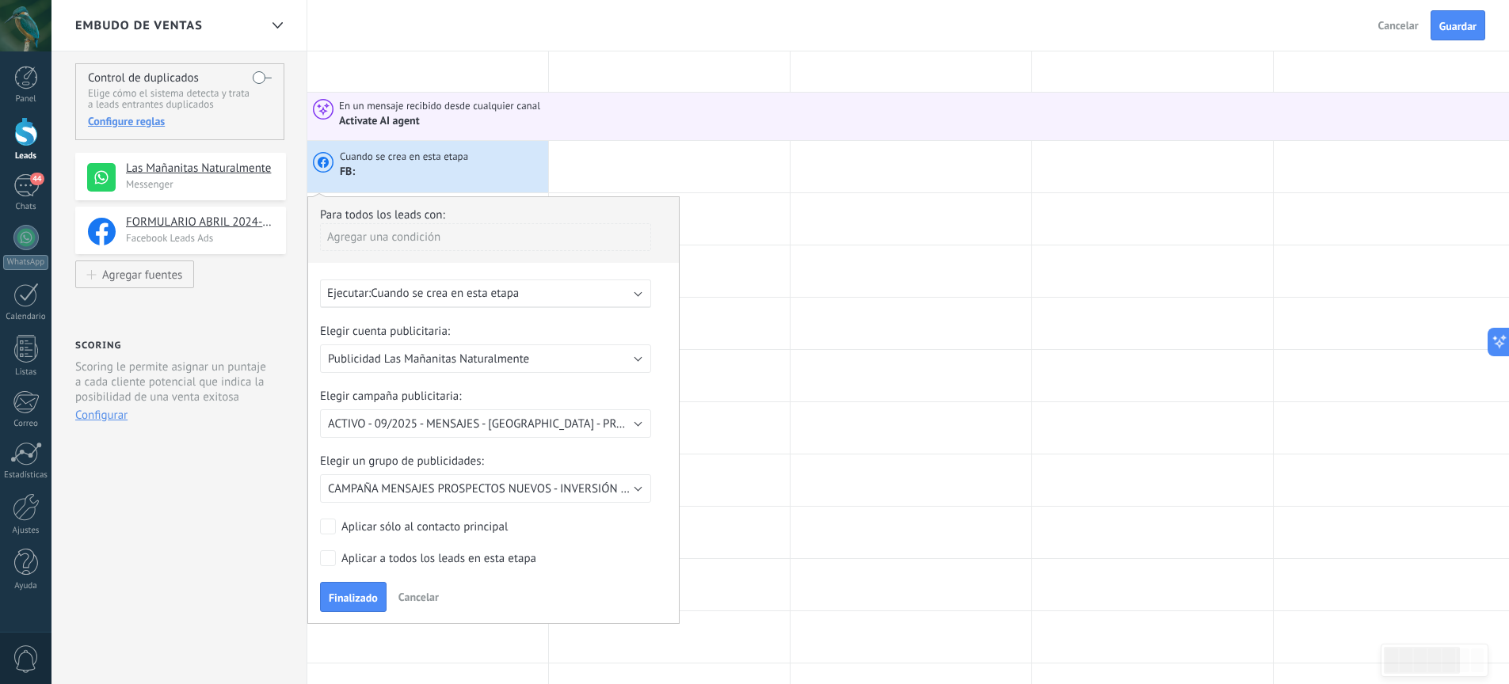
scroll to position [127, 0]
click at [496, 298] on span "Cuando se crea en esta etapa" at bounding box center [445, 292] width 148 height 15
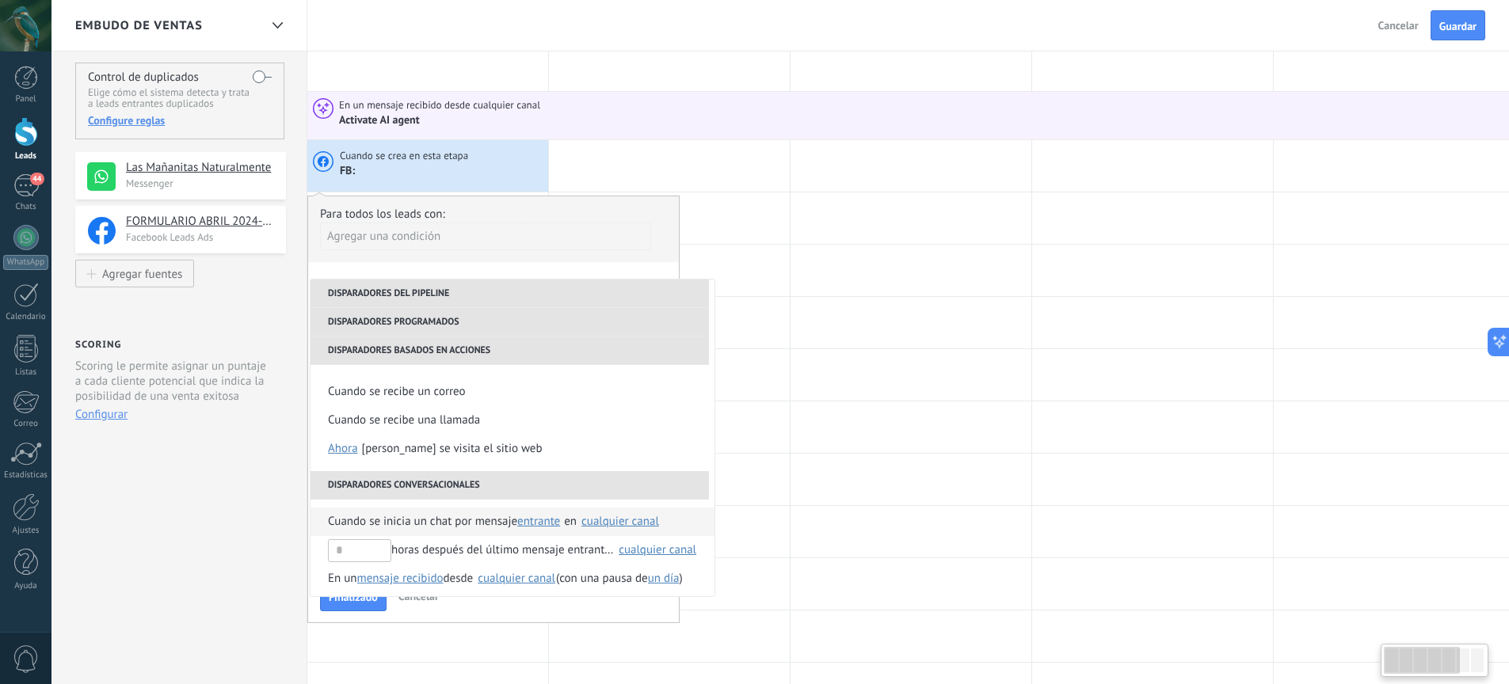
scroll to position [260, 0]
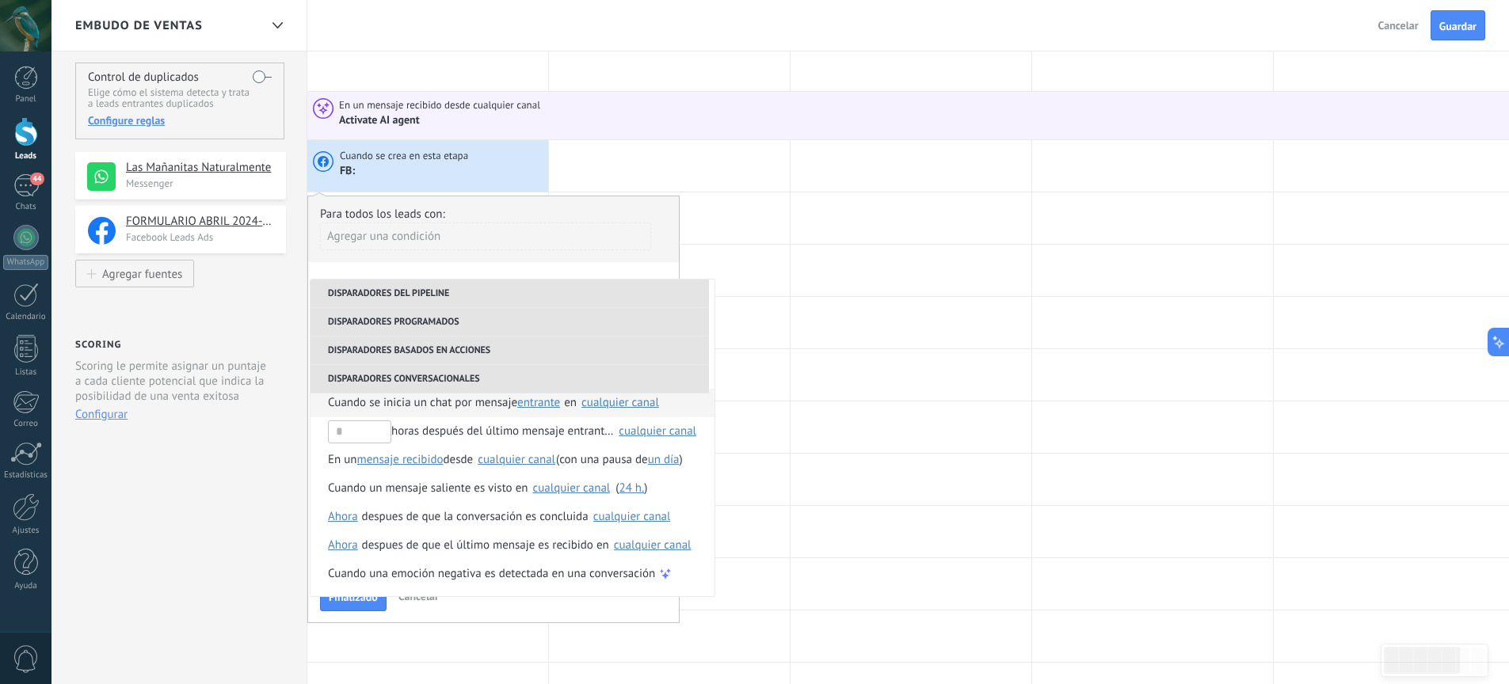
click at [539, 404] on span "entrante" at bounding box center [538, 402] width 43 height 15
click at [616, 406] on div "cualquier canal" at bounding box center [620, 403] width 78 height 12
click at [571, 439] on span "Las Mañanitas Naturalmente" at bounding box center [617, 439] width 145 height 16
click at [534, 440] on img at bounding box center [534, 439] width 14 height 14
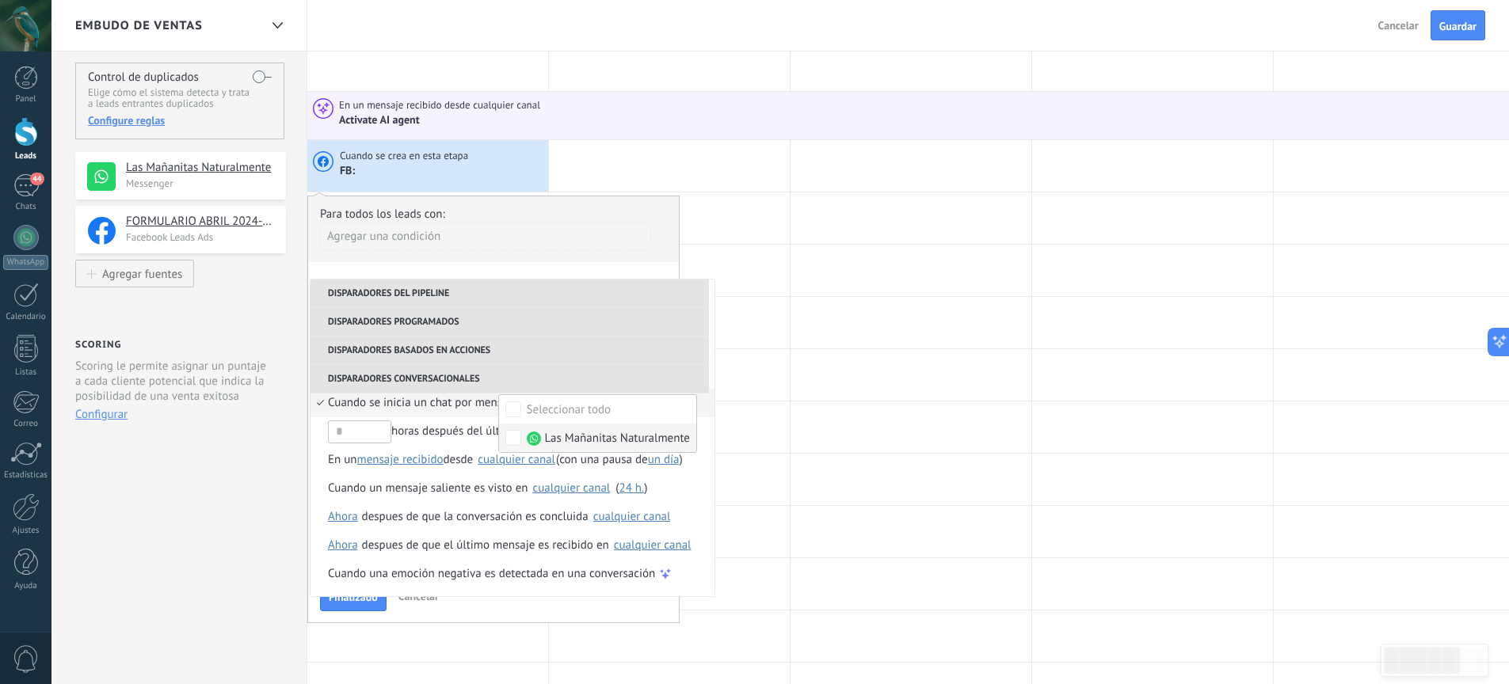
click at [545, 439] on span "Las Mañanitas Naturalmente" at bounding box center [617, 439] width 145 height 16
click at [409, 438] on div "horas después del último mensaje entrante en" at bounding box center [471, 431] width 286 height 29
click at [550, 436] on div "horas después del último mensaje entrante en" at bounding box center [471, 431] width 286 height 29
click at [634, 436] on div "cualquier canal" at bounding box center [657, 431] width 78 height 12
click at [534, 461] on img at bounding box center [534, 467] width 14 height 14
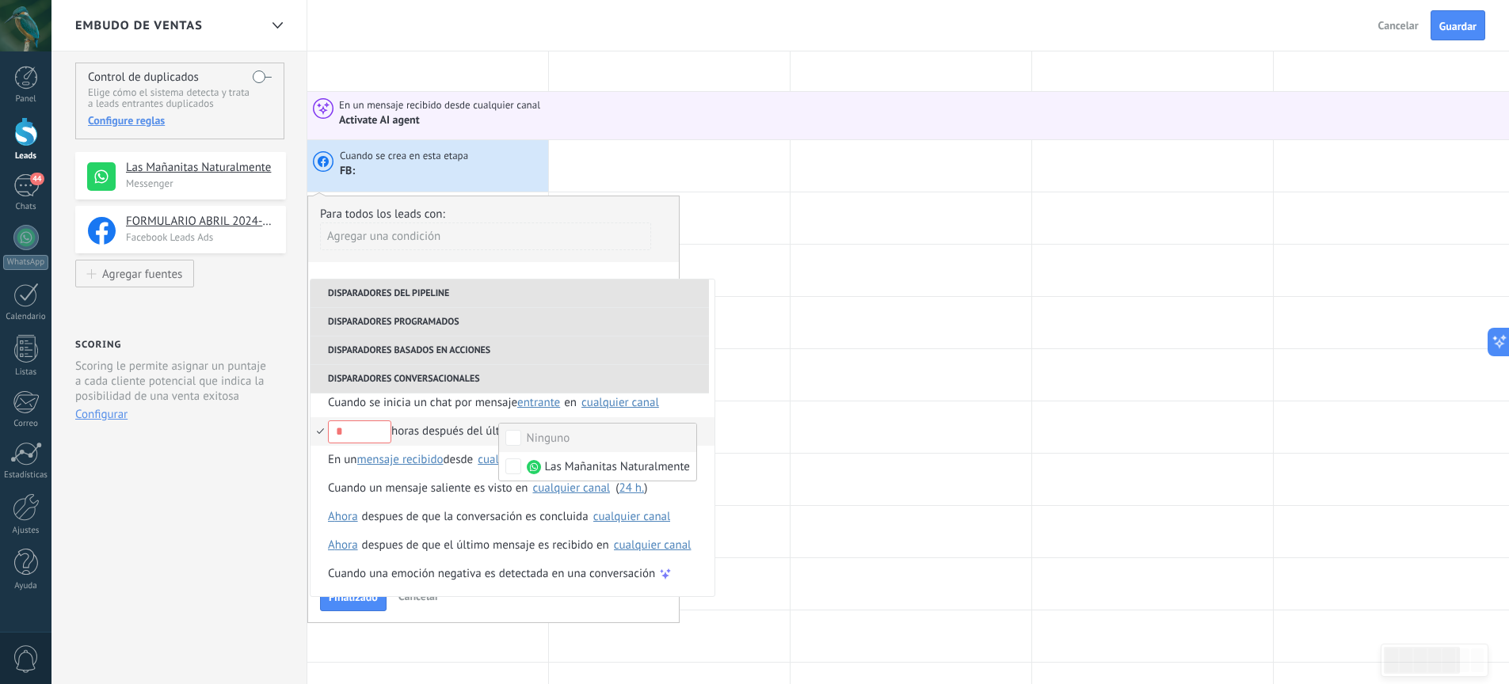
click at [467, 439] on div "horas después del último mensaje entrante en" at bounding box center [471, 431] width 286 height 29
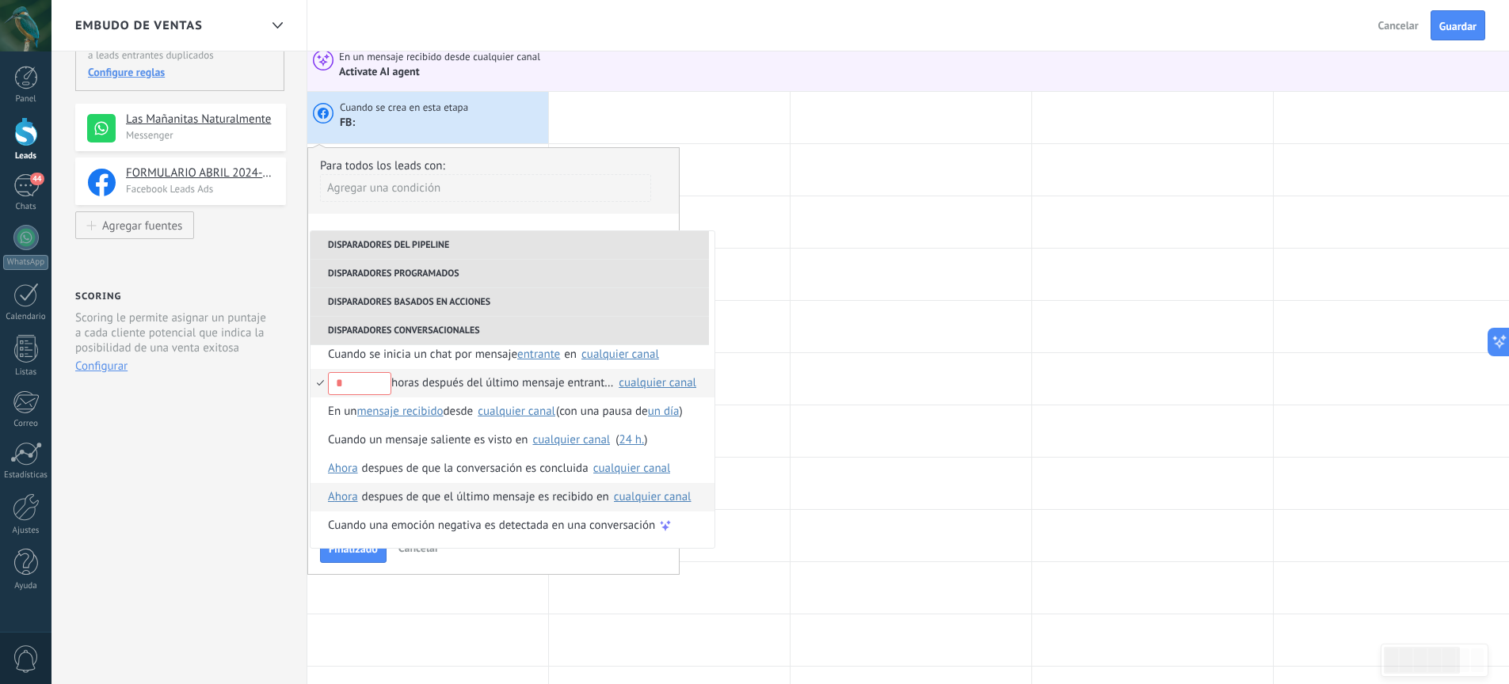
scroll to position [176, 0]
click at [502, 561] on div "Finalizado Cancelar" at bounding box center [493, 546] width 347 height 29
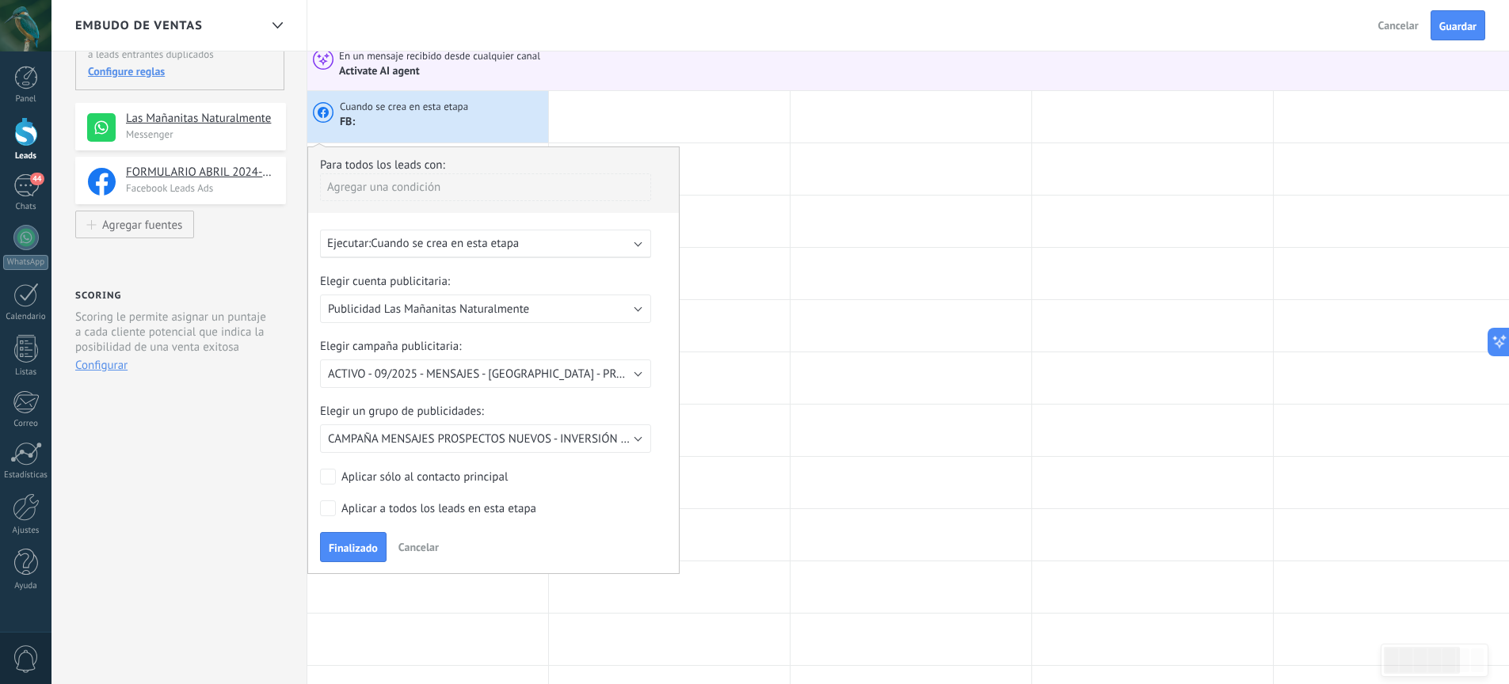
click at [561, 249] on div "Ejecutar: Cuando se crea en esta etapa" at bounding box center [479, 243] width 304 height 15
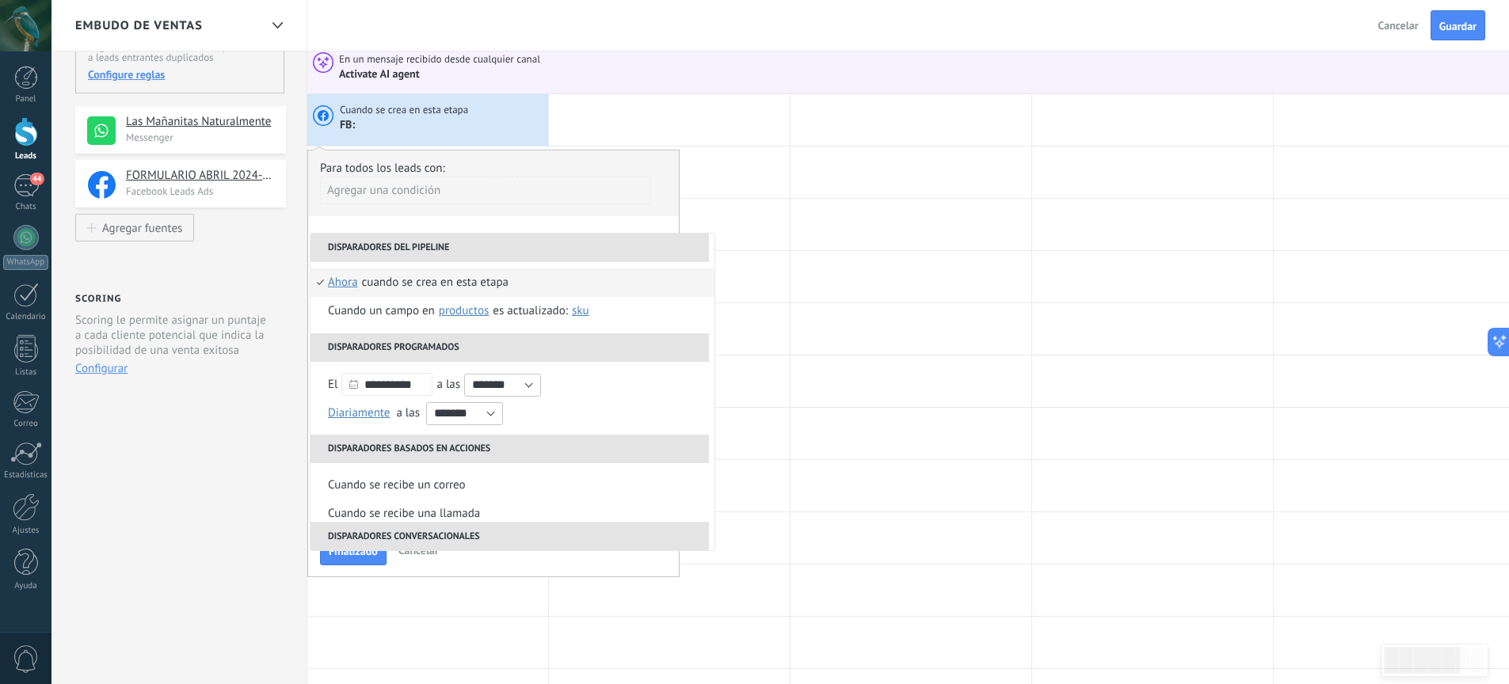
scroll to position [0, 0]
click at [443, 280] on div "Cuando se crea en esta etapa" at bounding box center [435, 284] width 147 height 29
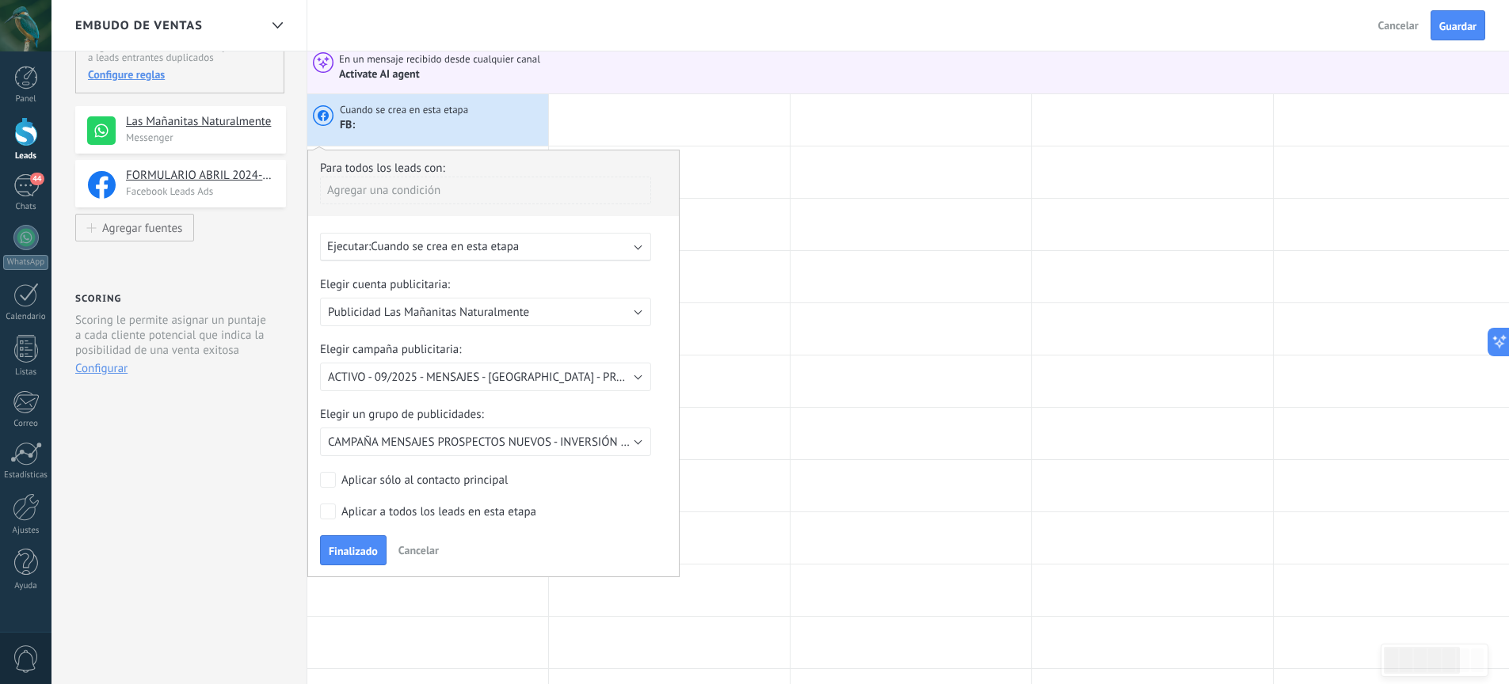
click at [516, 251] on span "Cuando se crea en esta etapa" at bounding box center [445, 246] width 148 height 15
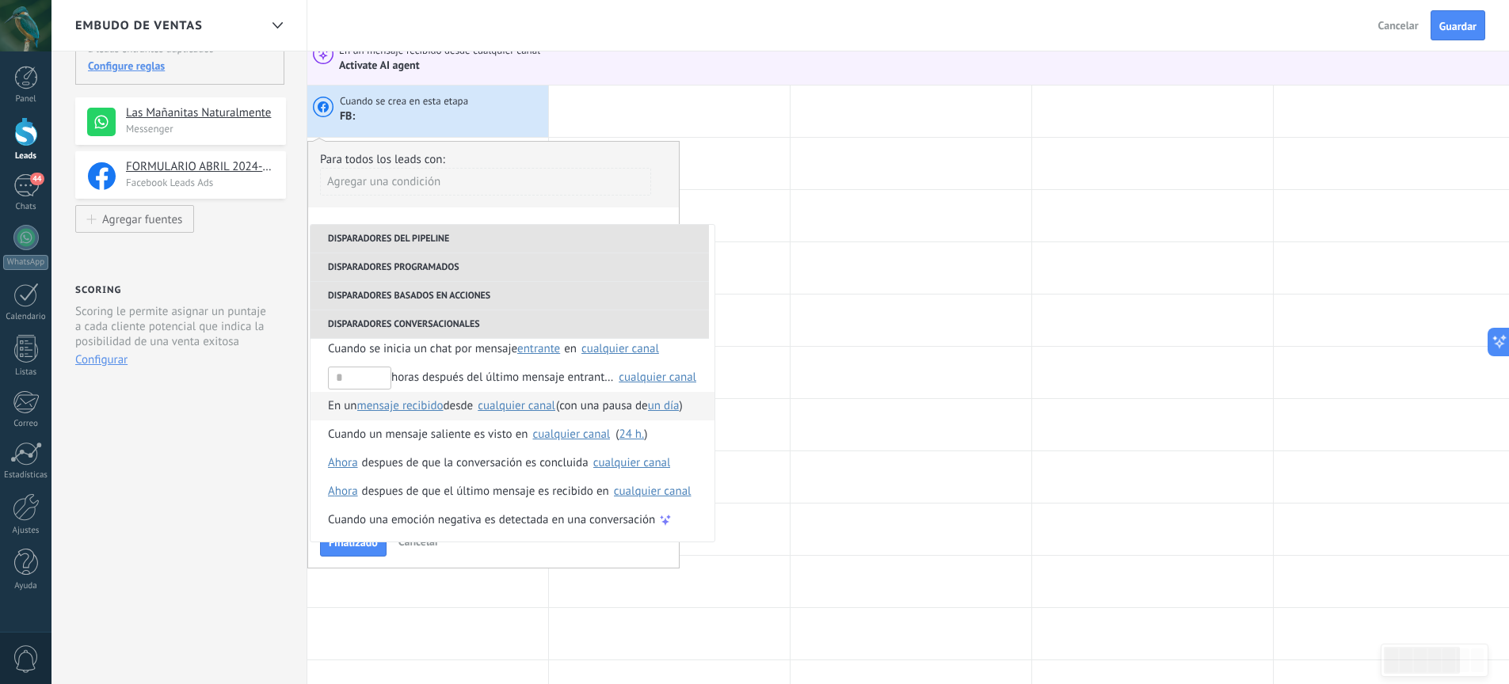
scroll to position [260, 0]
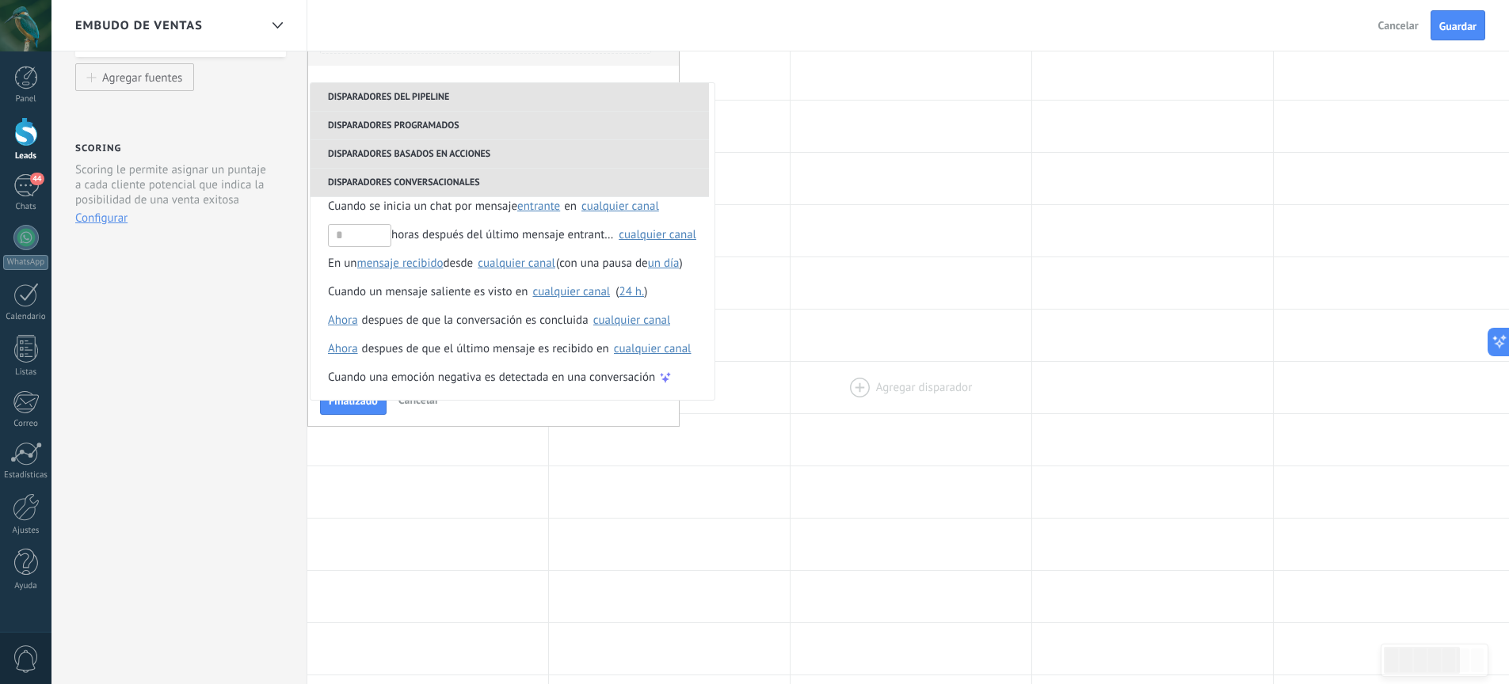
click at [821, 376] on div at bounding box center [910, 387] width 241 height 51
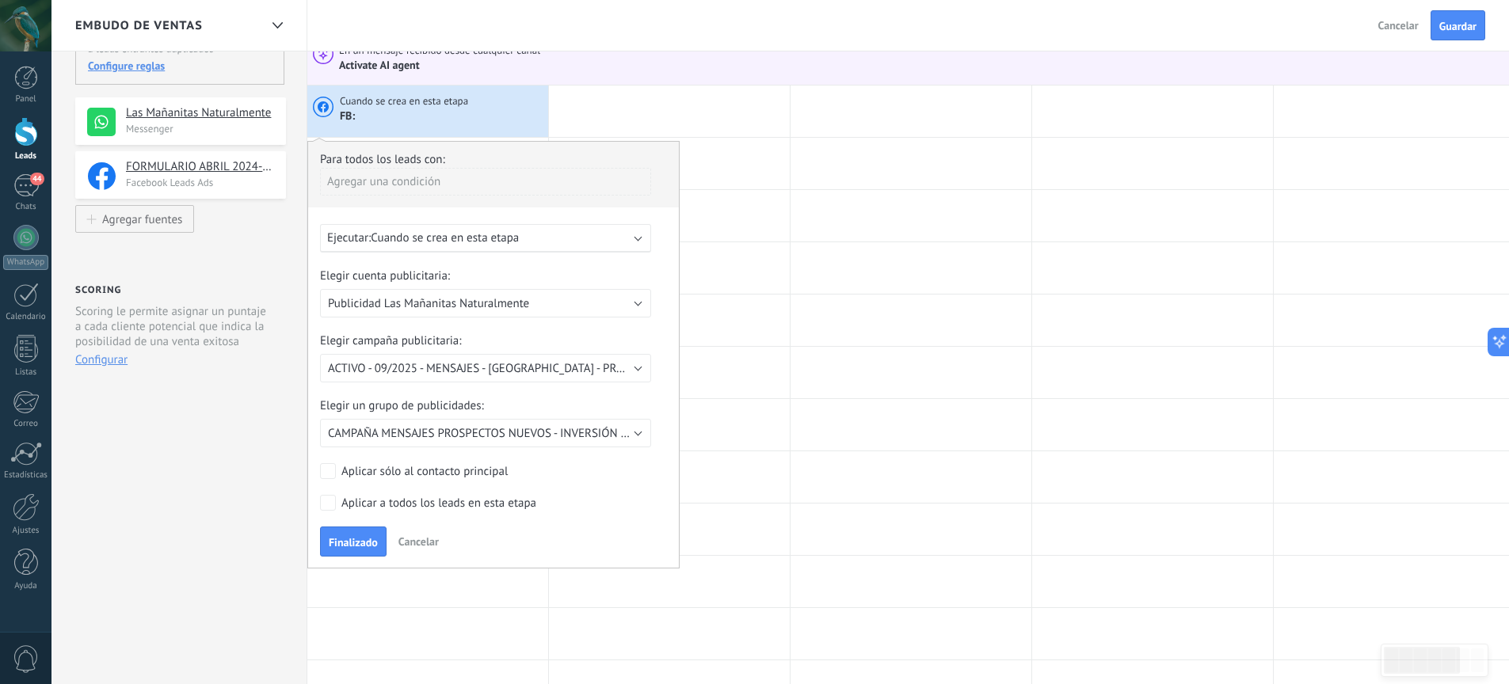
scroll to position [200, 0]
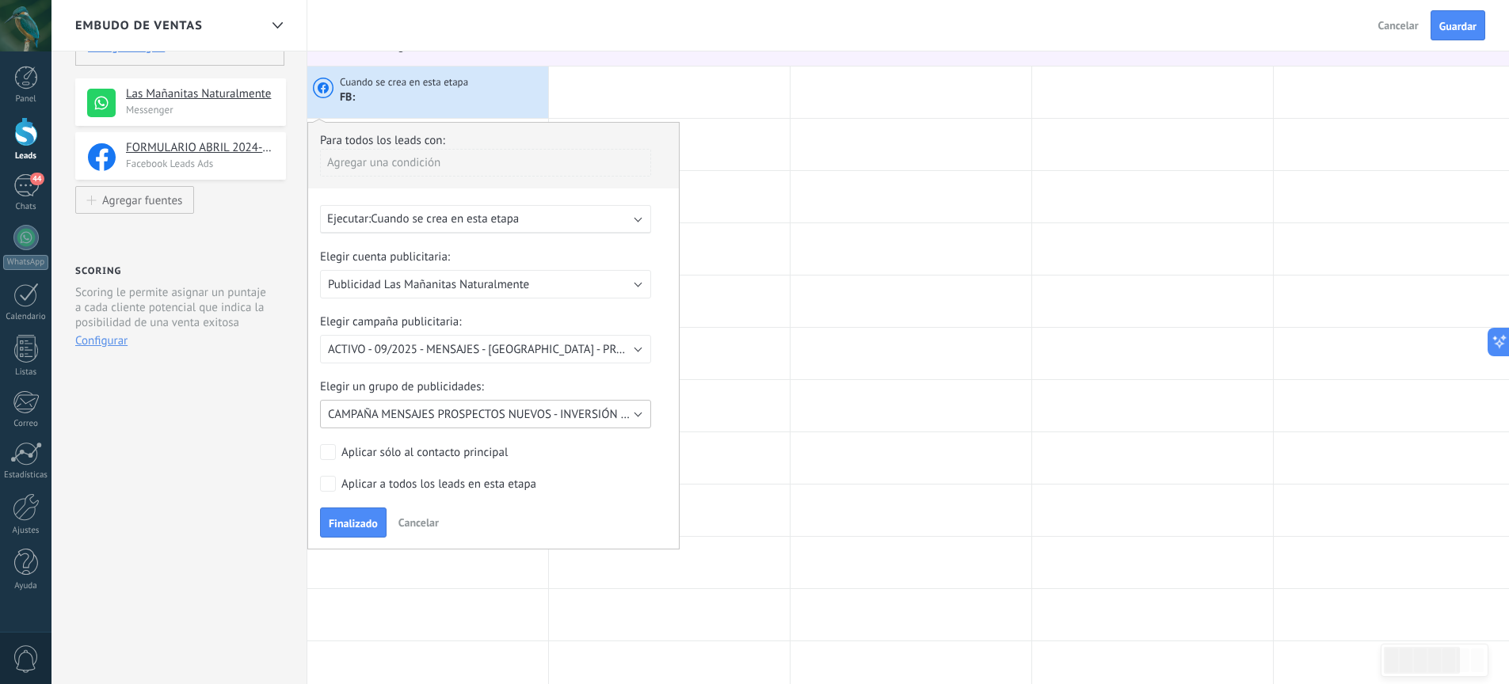
click at [472, 419] on span "CAMPAÑA MENSAJES PROSPECTOS NUEVOS - INVERSIÓN LOTES [GEOGRAPHIC_DATA] - [DATE]" at bounding box center [566, 414] width 477 height 15
click at [554, 356] on span "ACTIVO - 09/2025 - MENSAJES - [GEOGRAPHIC_DATA] - PROSPECTOS NUEVOS - Copia" at bounding box center [540, 349] width 425 height 15
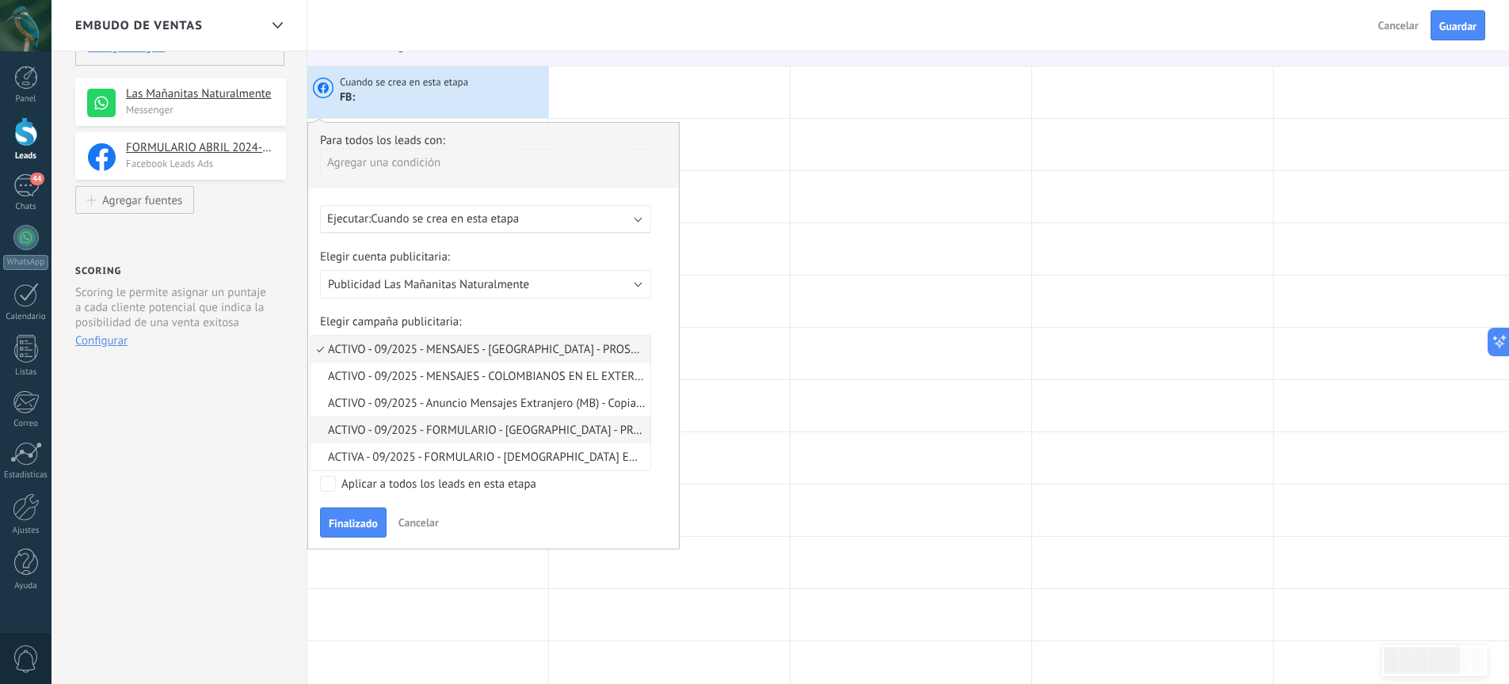
click at [532, 432] on span "ACTIVO - 09/2025 - FORMULARIO - [GEOGRAPHIC_DATA] - PROSPECTOS NUEVOS" at bounding box center [477, 430] width 335 height 15
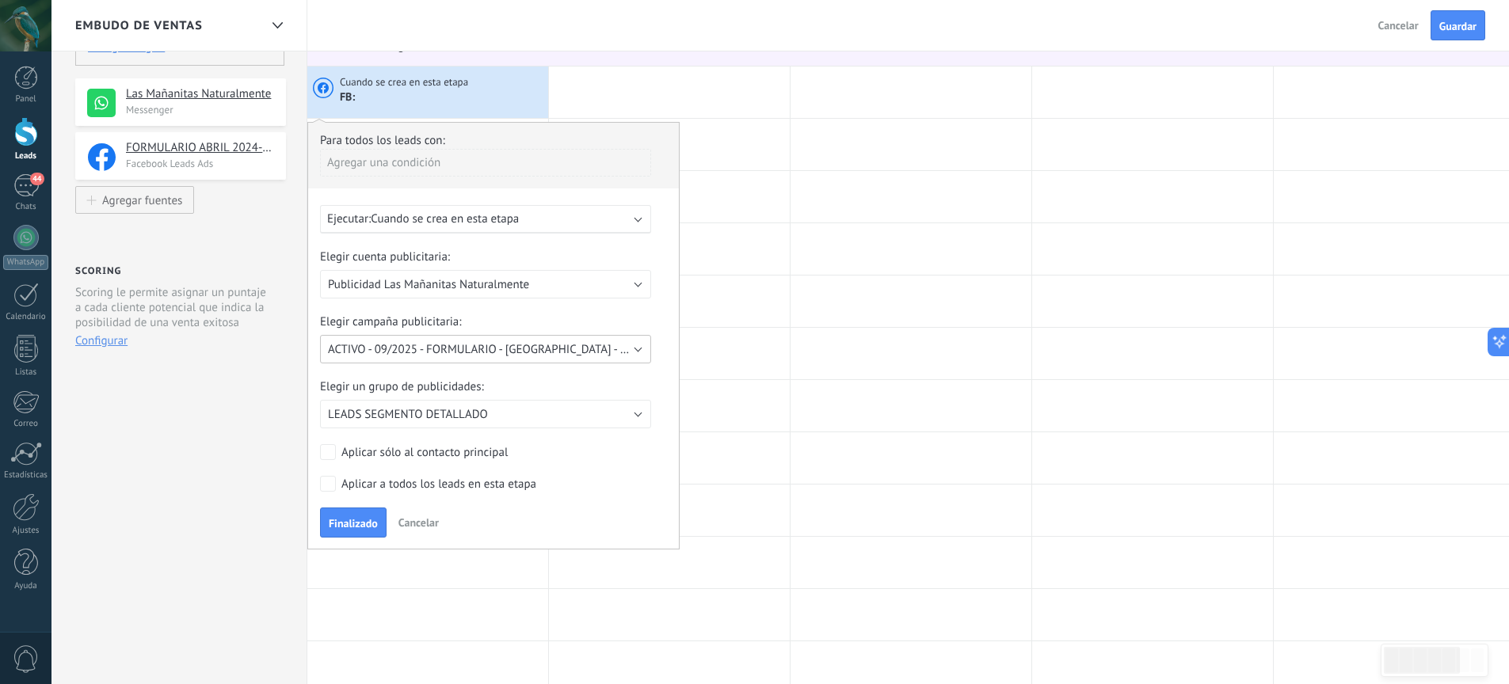
click at [557, 350] on span "ACTIVO - 09/2025 - FORMULARIO - [GEOGRAPHIC_DATA] - PROSPECTOS NUEVOS" at bounding box center [530, 349] width 405 height 15
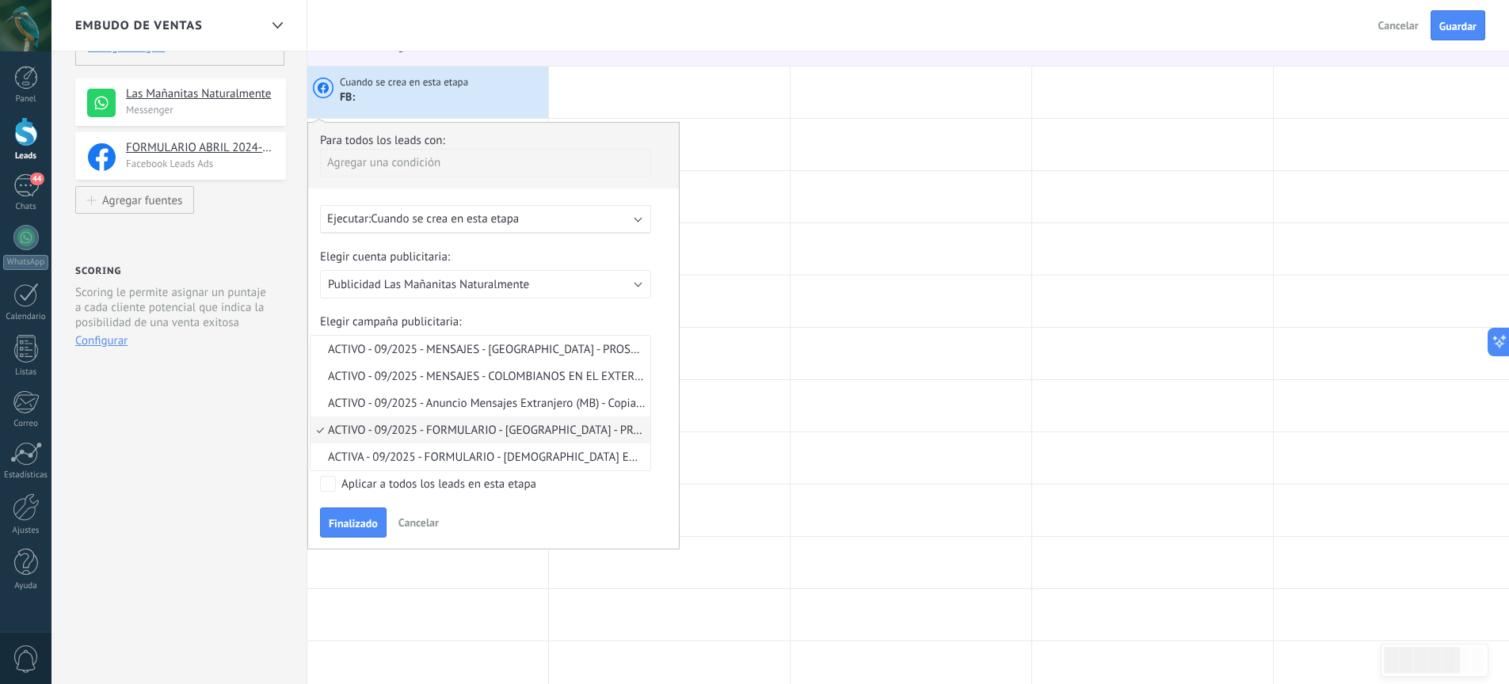
click at [538, 436] on span "ACTIVO - 09/2025 - FORMULARIO - [GEOGRAPHIC_DATA] - PROSPECTOS NUEVOS" at bounding box center [477, 430] width 335 height 15
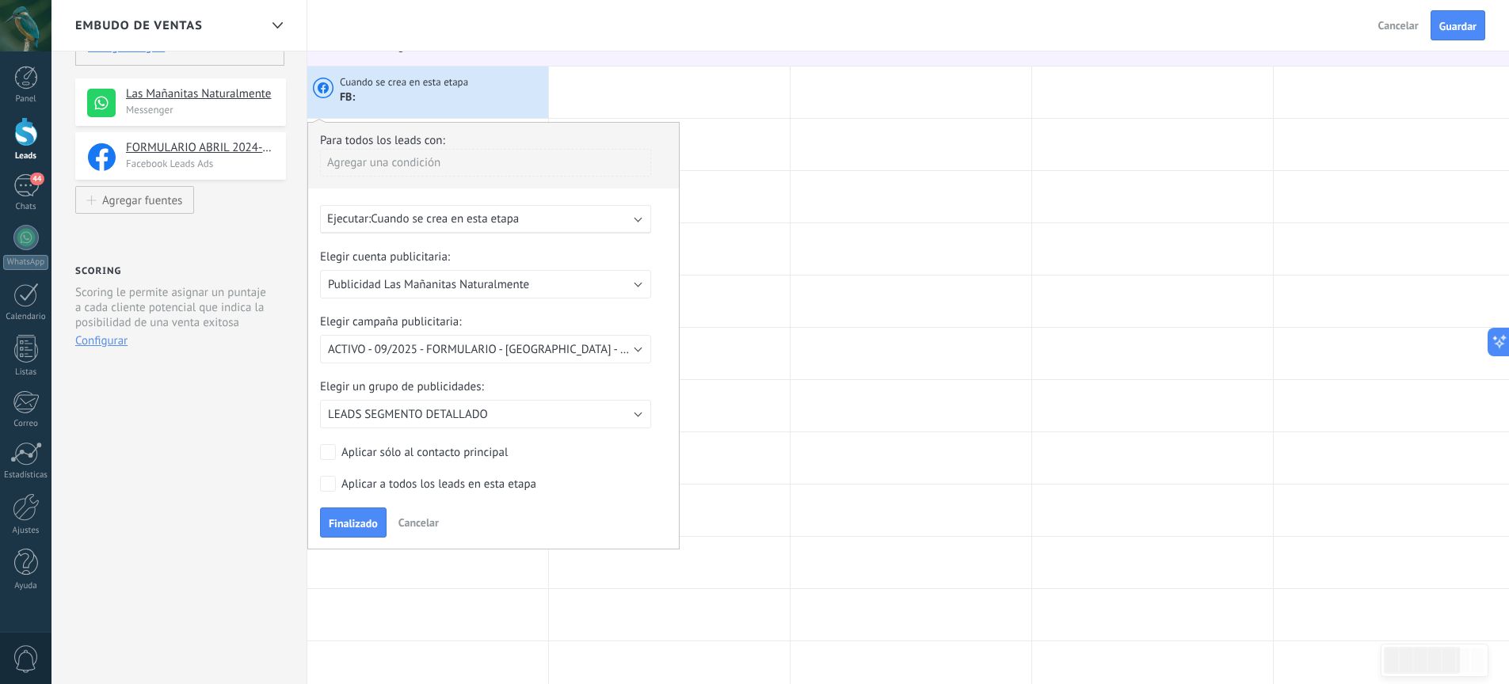
click at [457, 230] on div "Ejecutar: Cuando se crea en esta etapa" at bounding box center [485, 219] width 331 height 29
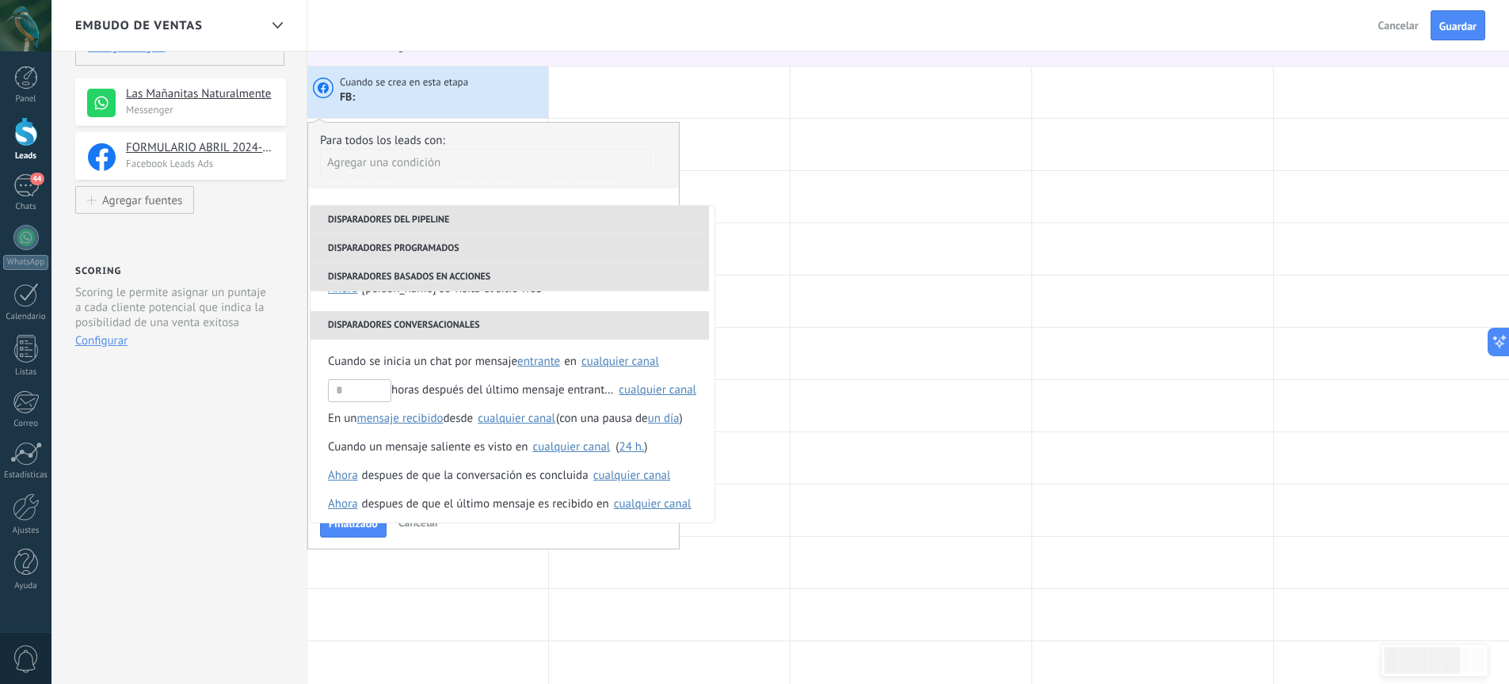
scroll to position [229, 0]
click at [534, 365] on span "entrante" at bounding box center [538, 359] width 43 height 15
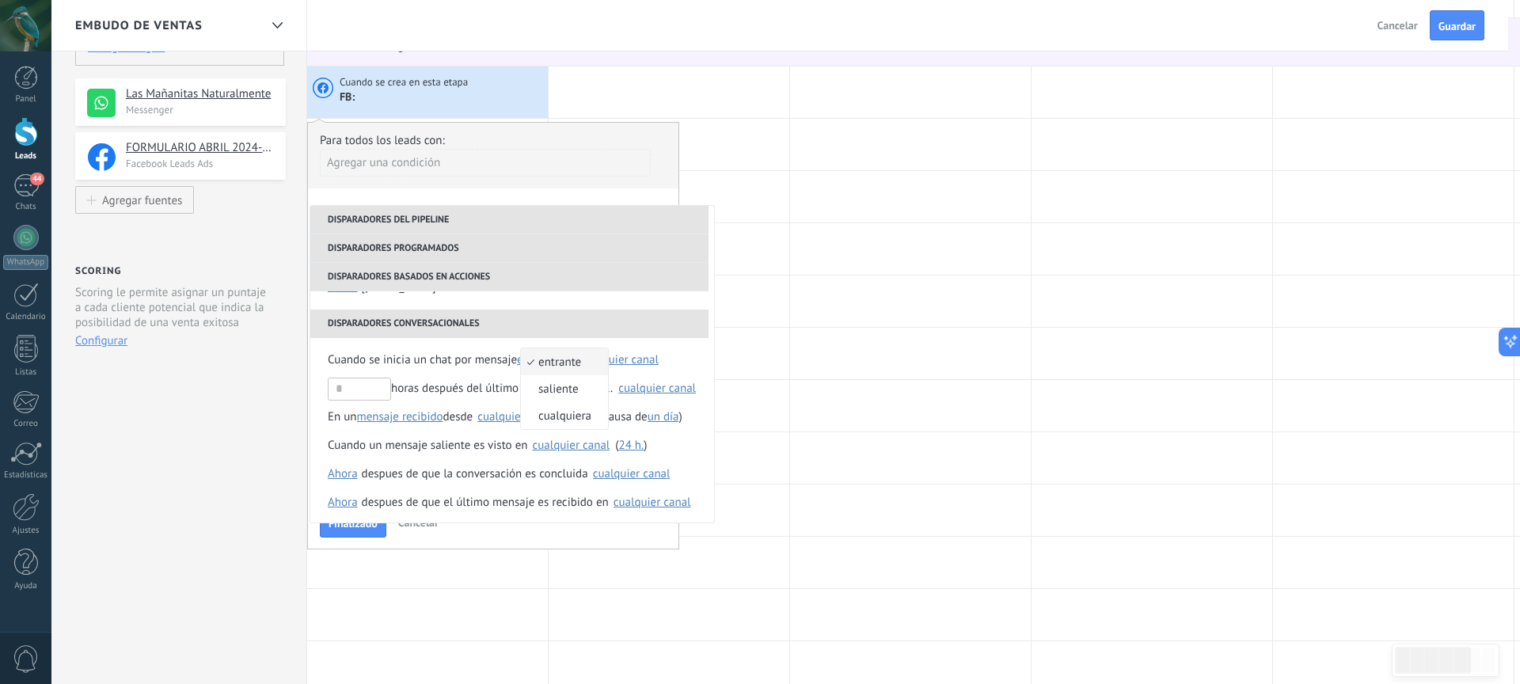
click at [543, 361] on span "entrante" at bounding box center [556, 362] width 70 height 15
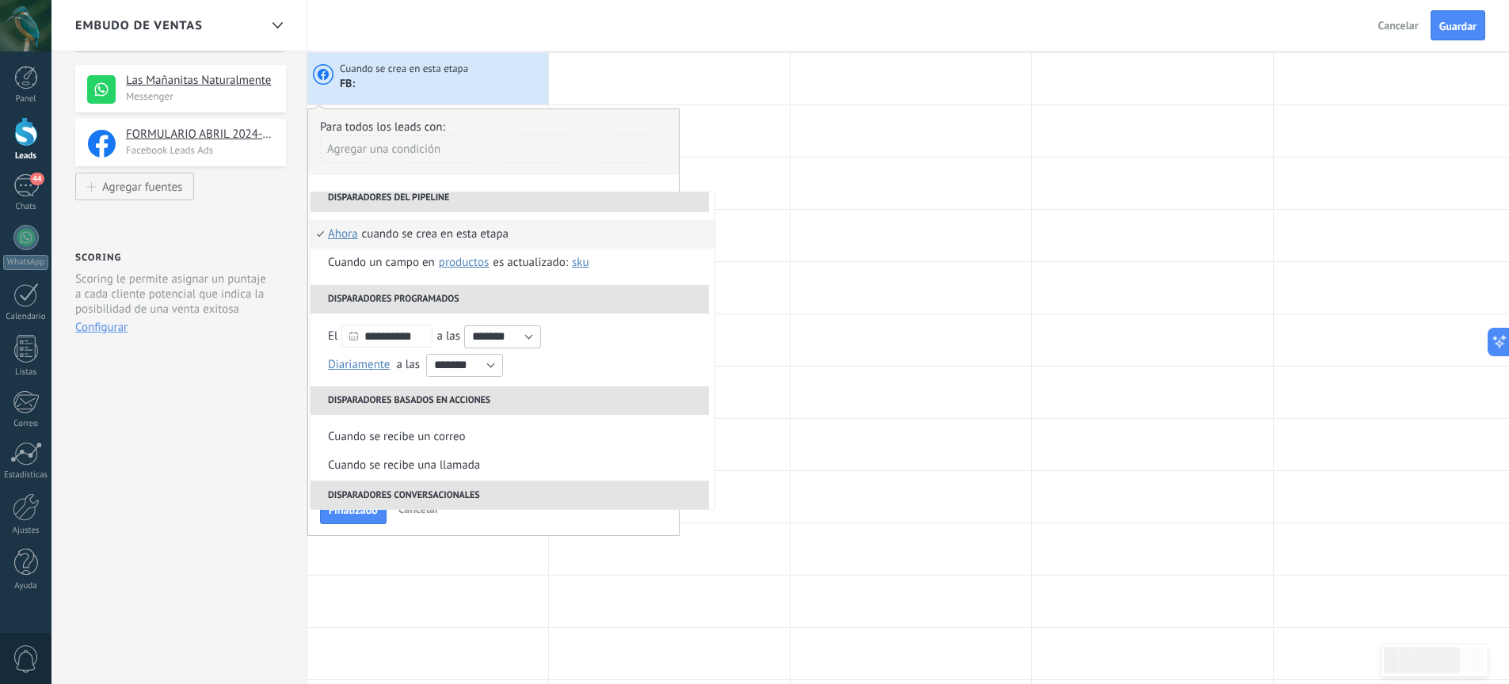
scroll to position [0, 0]
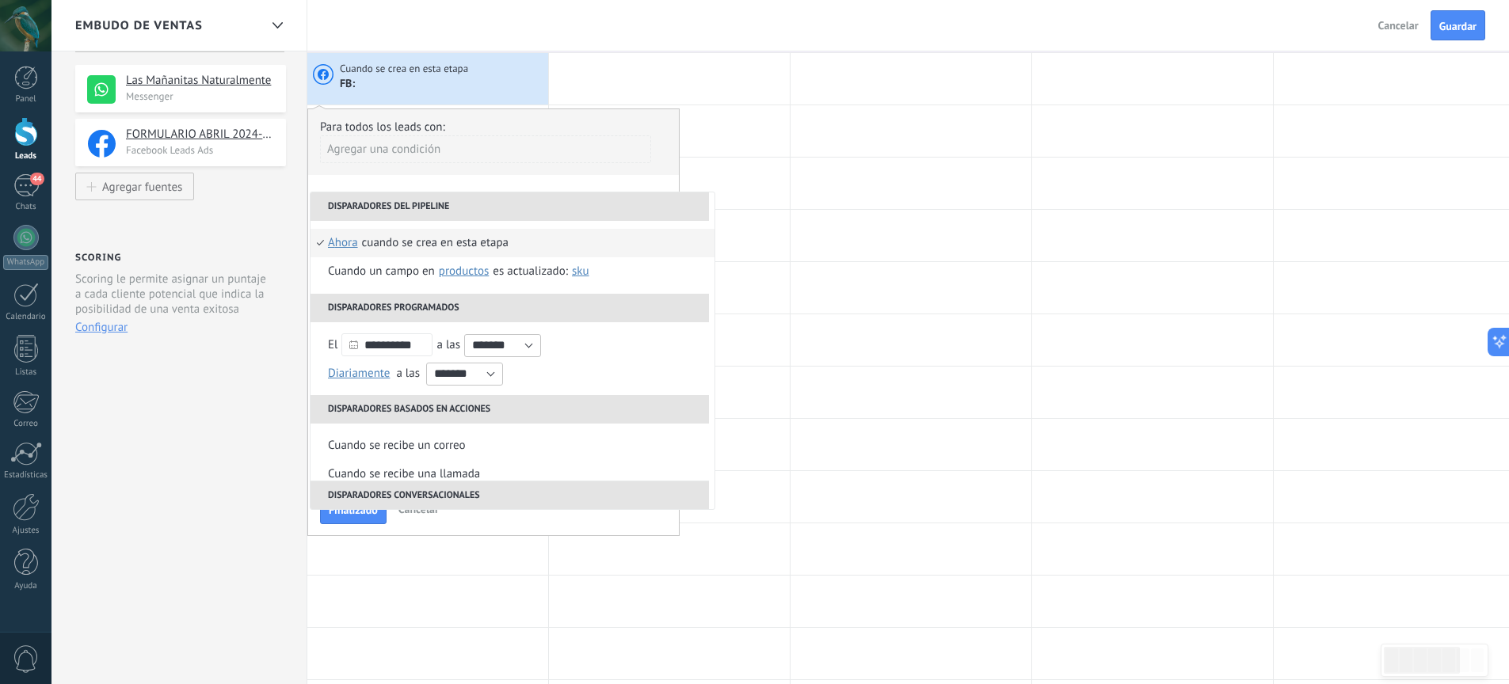
click at [349, 246] on span "ahora" at bounding box center [343, 243] width 30 height 29
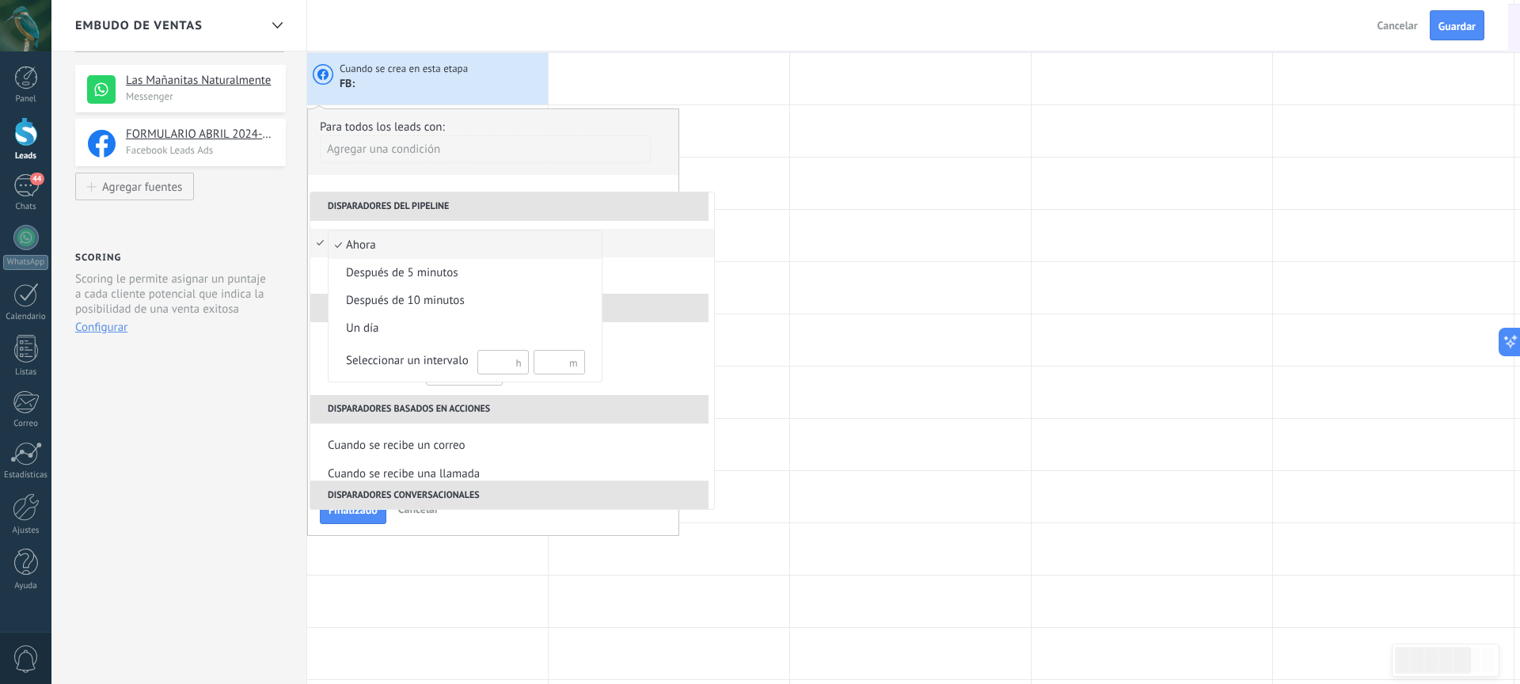
click at [618, 246] on div at bounding box center [760, 342] width 1520 height 684
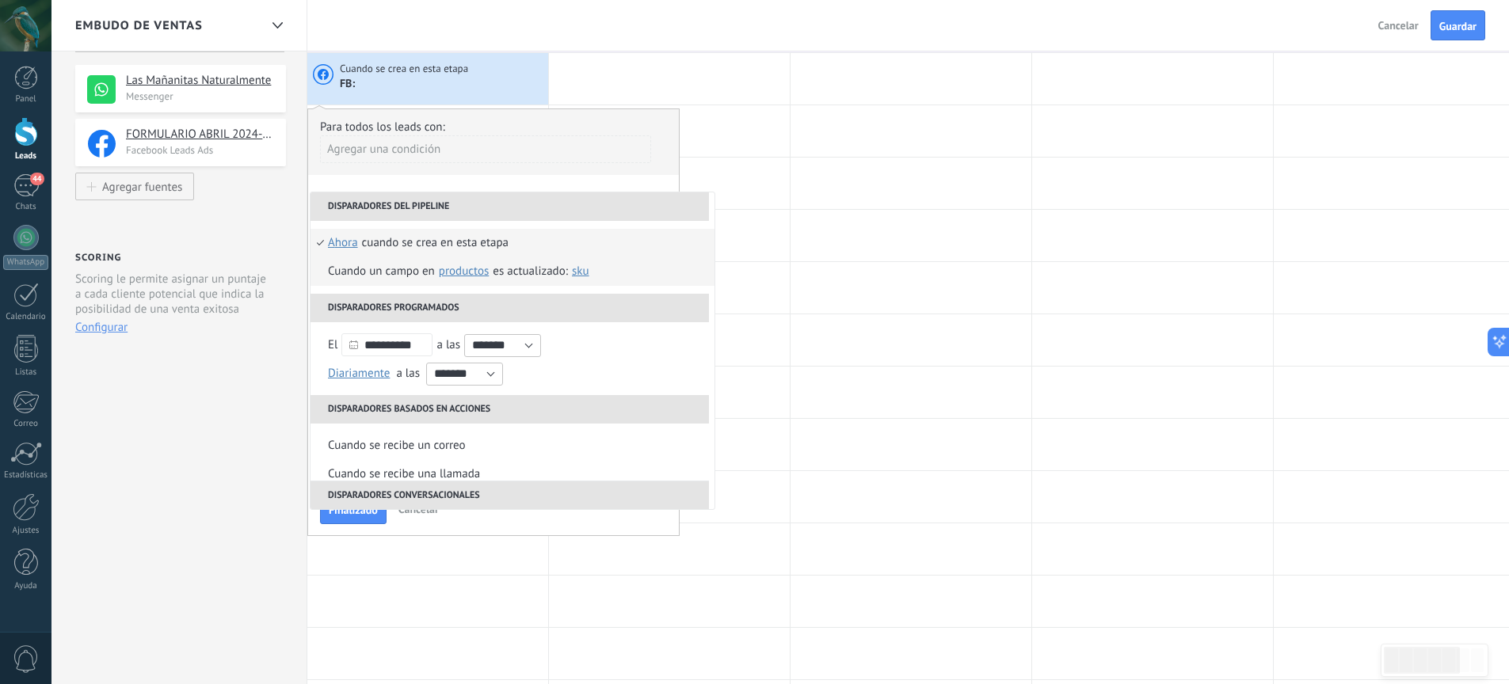
click at [469, 273] on span "Productos" at bounding box center [464, 271] width 50 height 15
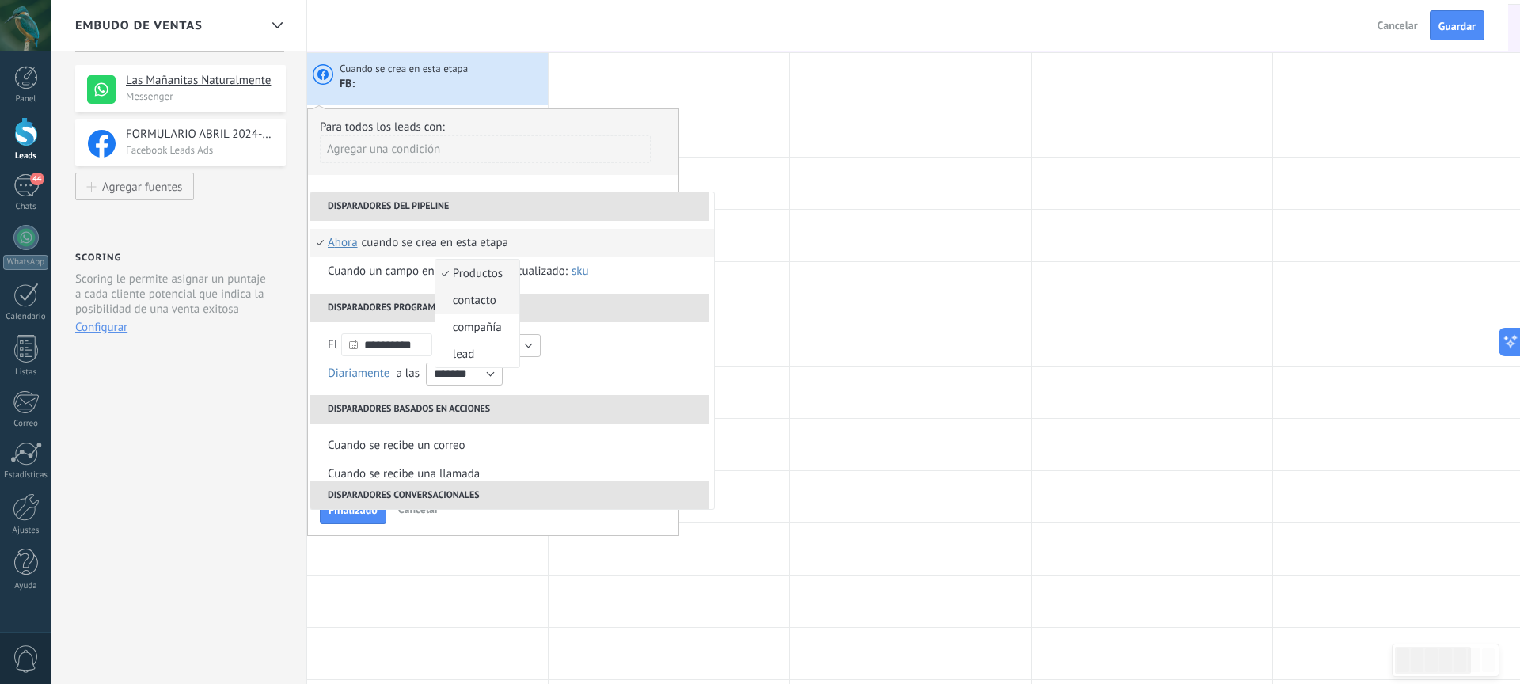
click at [486, 297] on span "contacto" at bounding box center [469, 300] width 67 height 15
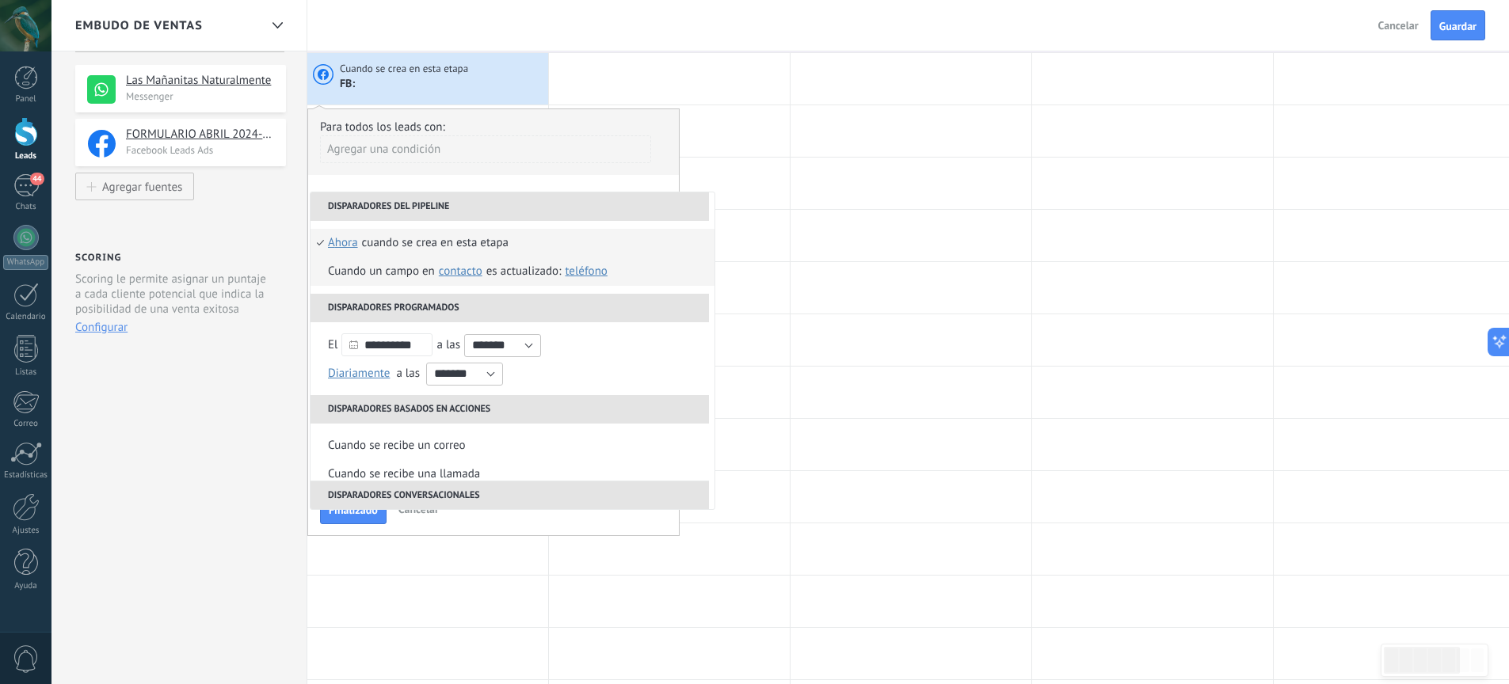
click at [593, 272] on span "Teléfono" at bounding box center [586, 271] width 42 height 15
click at [519, 273] on div "Cuando un campo en Productos contacto compañía lead contacto es actualizado: Te…" at bounding box center [470, 271] width 284 height 29
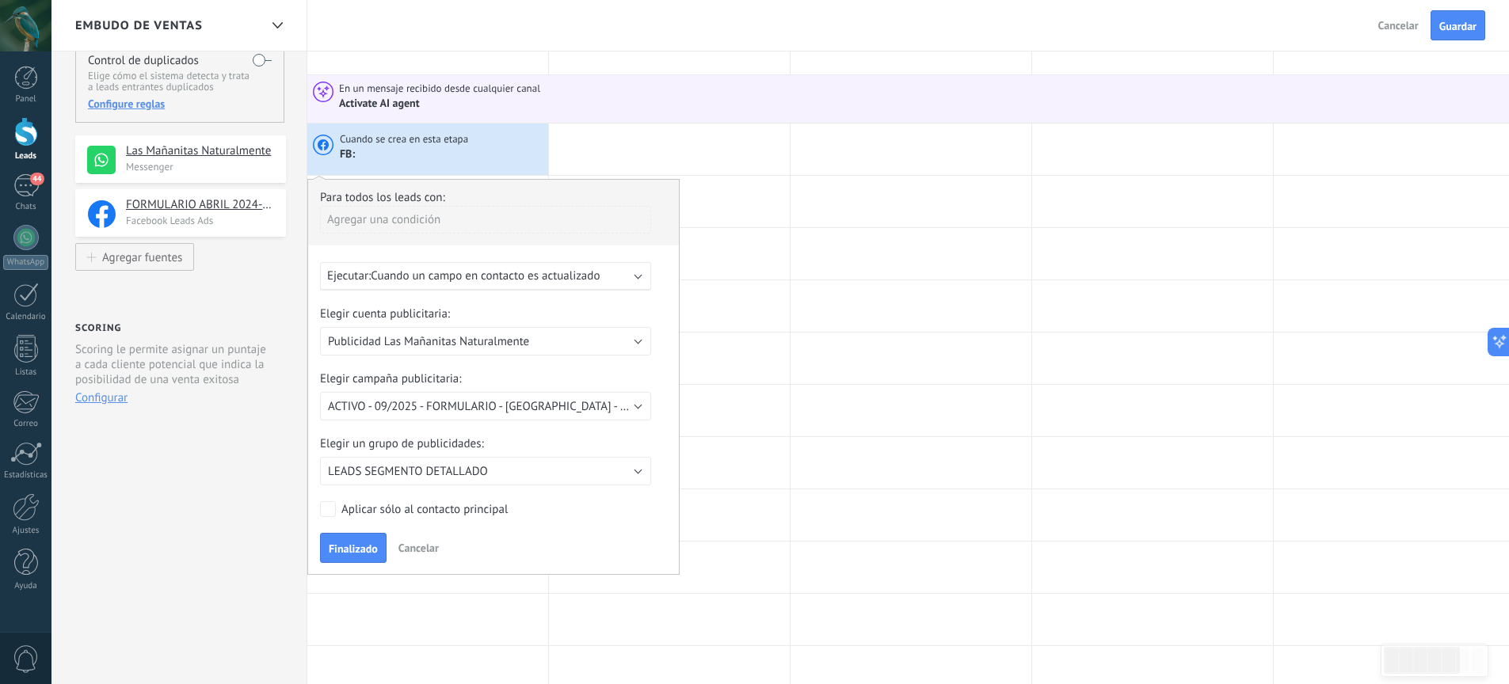
scroll to position [139, 0]
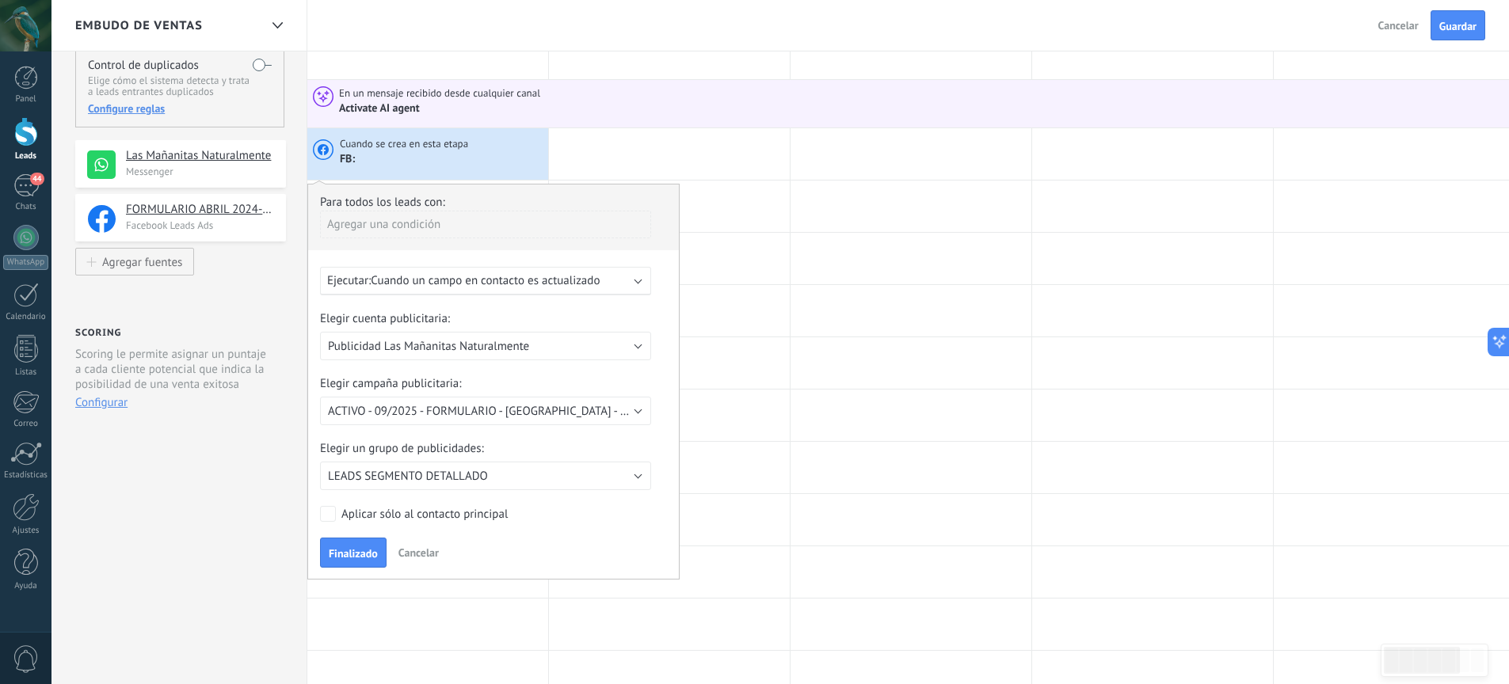
click at [634, 279] on div "Ejecutar: Cuando un campo en contacto es actualizado" at bounding box center [485, 281] width 331 height 29
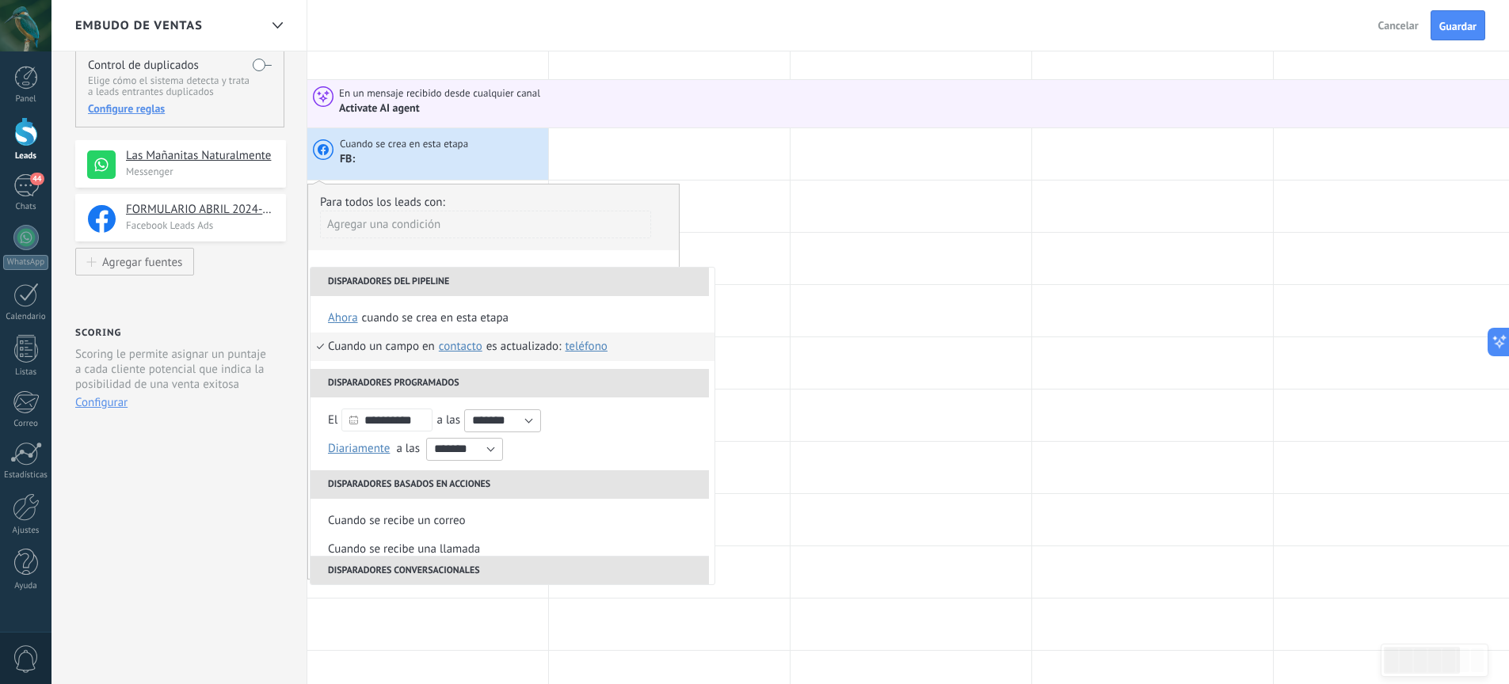
click at [614, 276] on li "Disparadores del pipeline" at bounding box center [509, 282] width 398 height 29
click at [777, 474] on div at bounding box center [669, 467] width 241 height 51
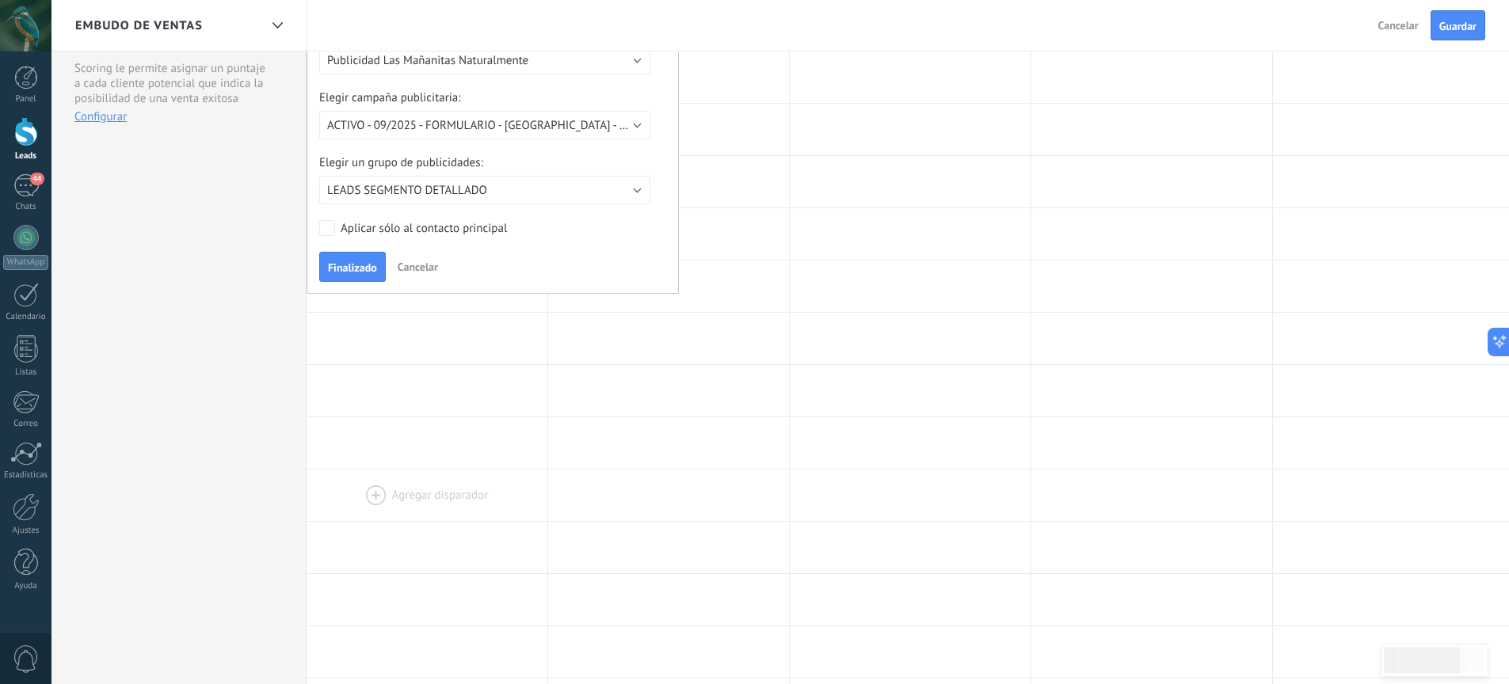
scroll to position [329, 0]
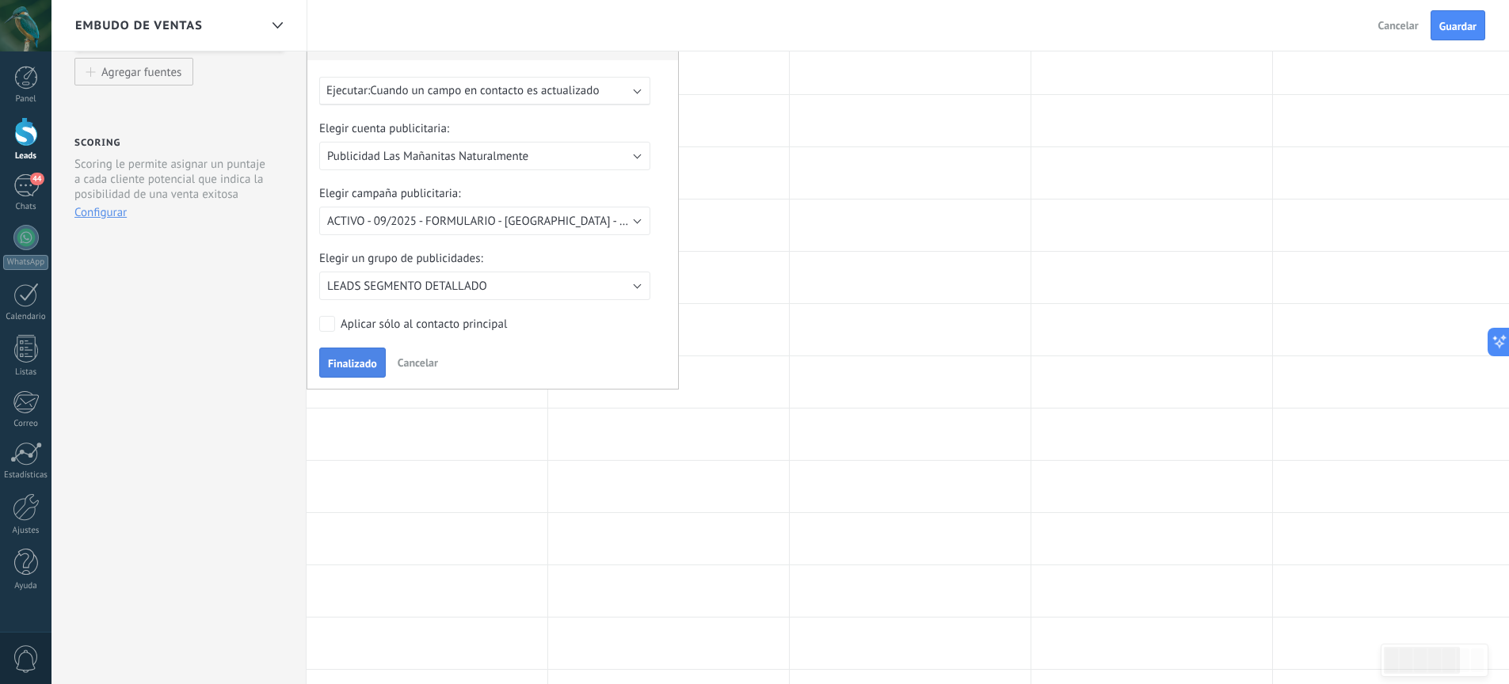
click at [341, 363] on span "Finalizado" at bounding box center [352, 363] width 49 height 11
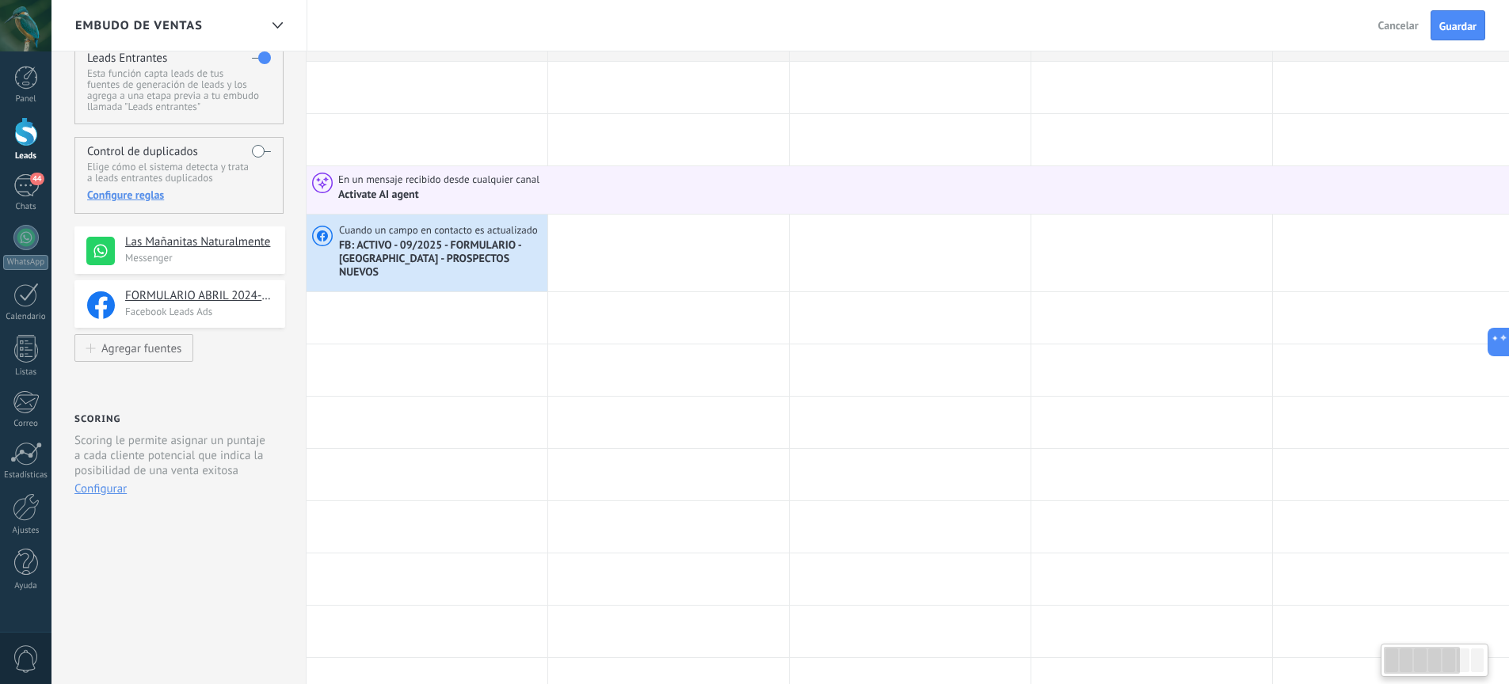
scroll to position [0, 0]
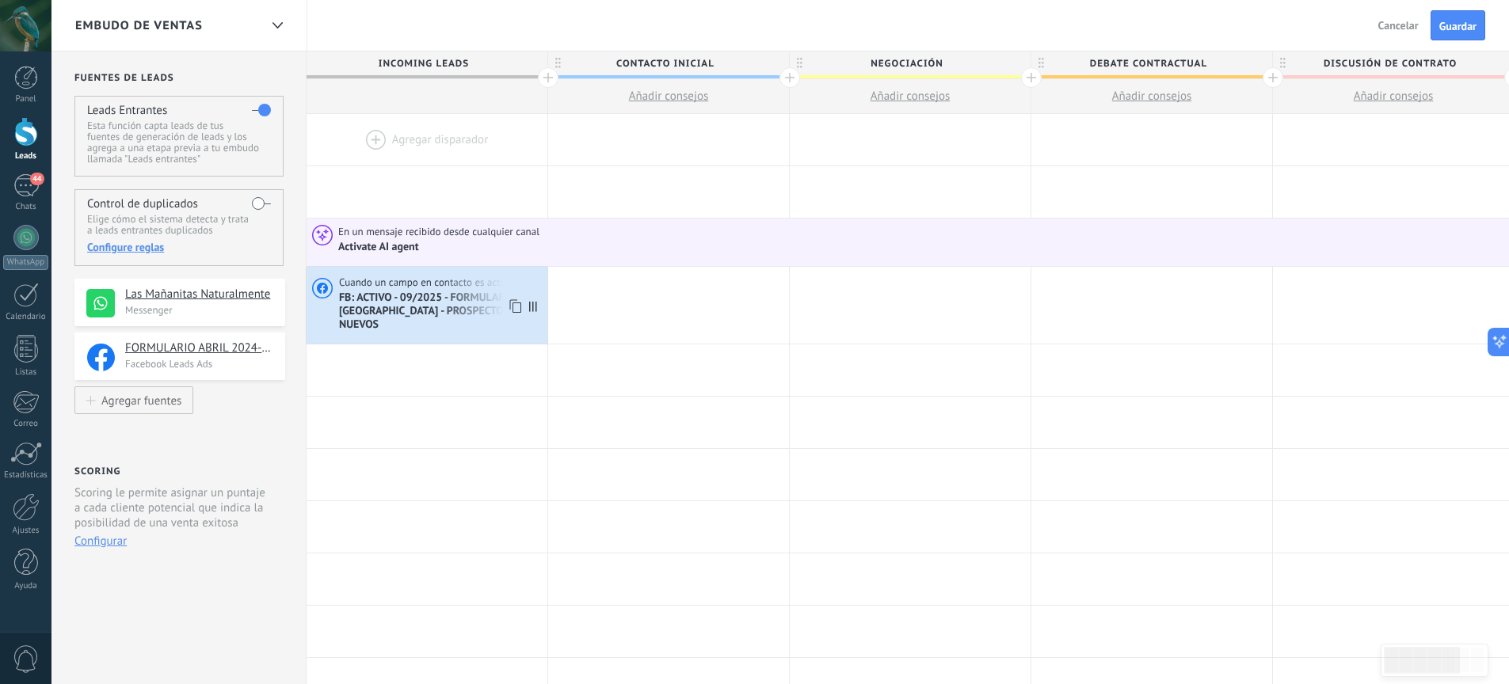
click at [408, 308] on span "FB: ACTIVO - 09/2025 - FORMULARIO - [GEOGRAPHIC_DATA] - PROSPECTOS NUEVOS" at bounding box center [441, 311] width 204 height 40
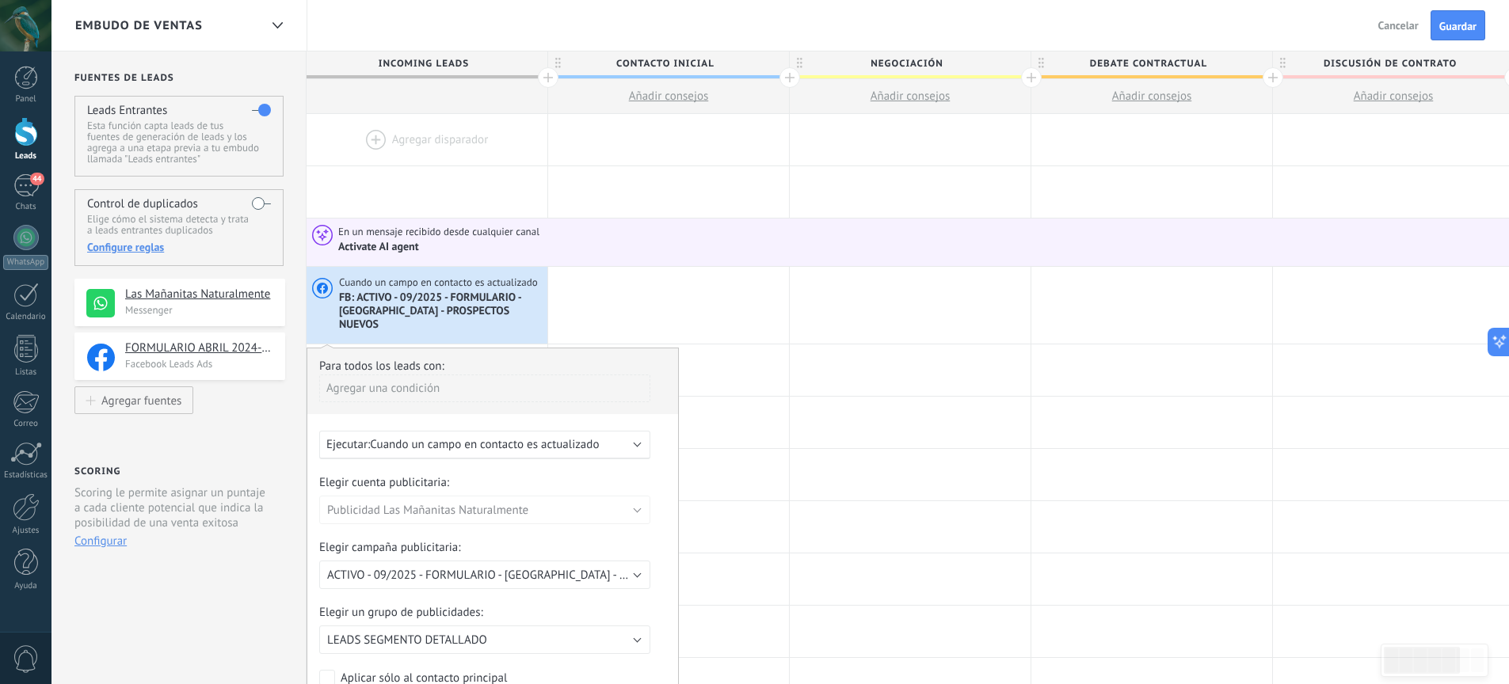
click at [287, 414] on div "**********" at bounding box center [179, 694] width 256 height 1286
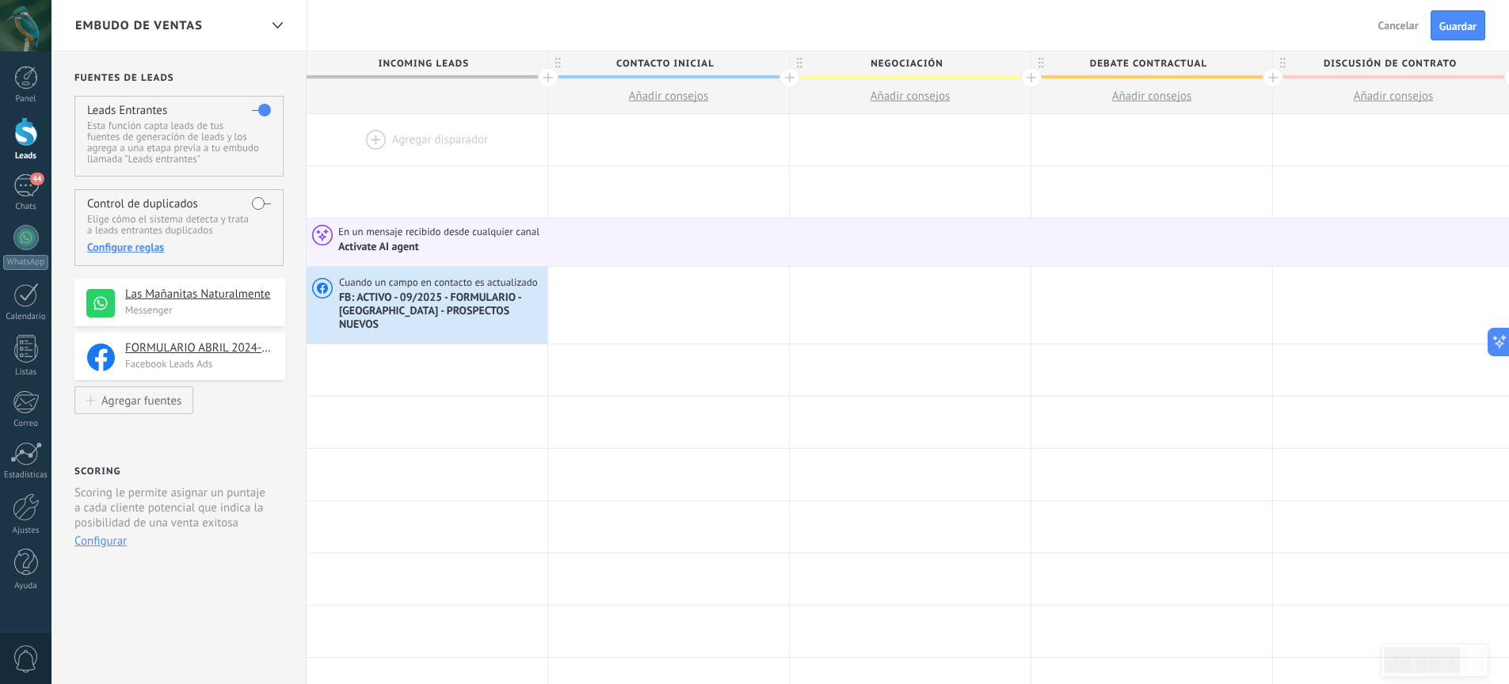
click at [26, 137] on div at bounding box center [26, 131] width 24 height 29
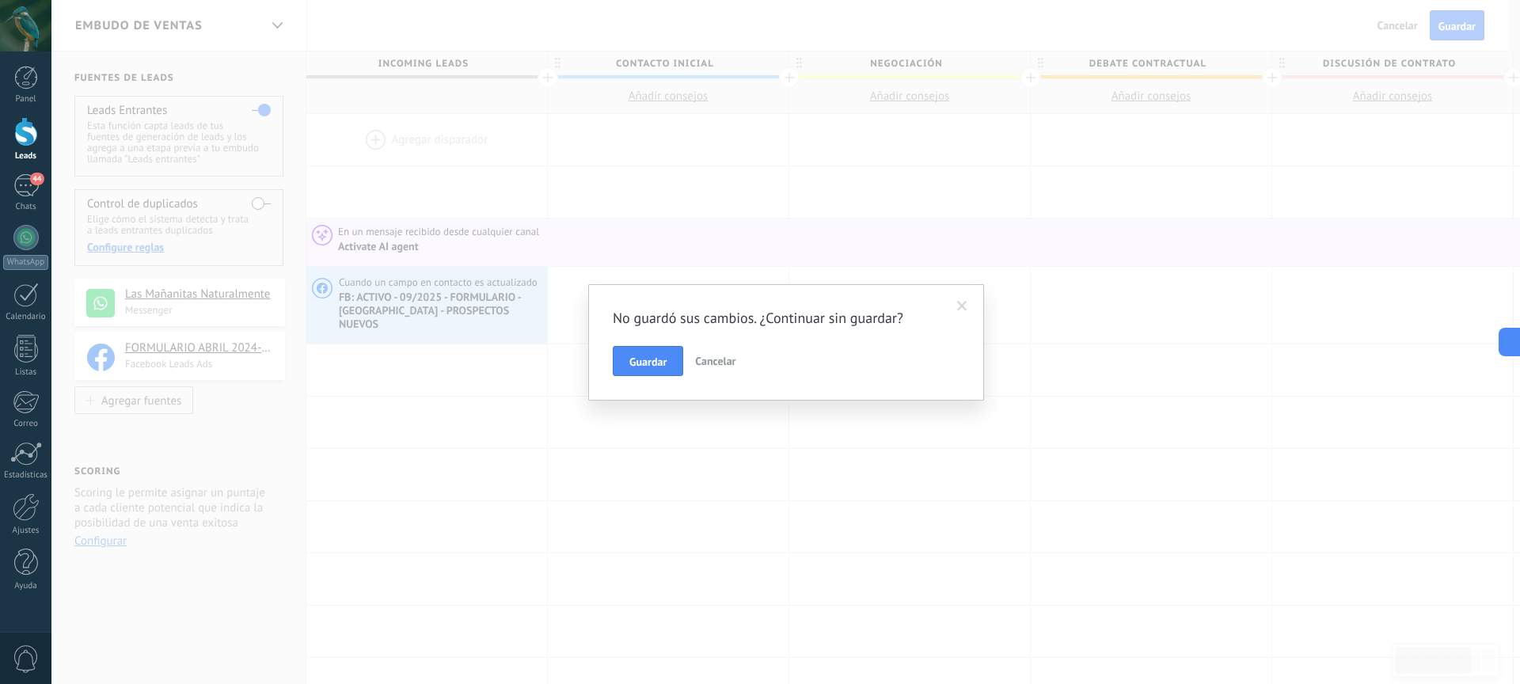
click at [728, 359] on span "Cancelar" at bounding box center [715, 361] width 40 height 14
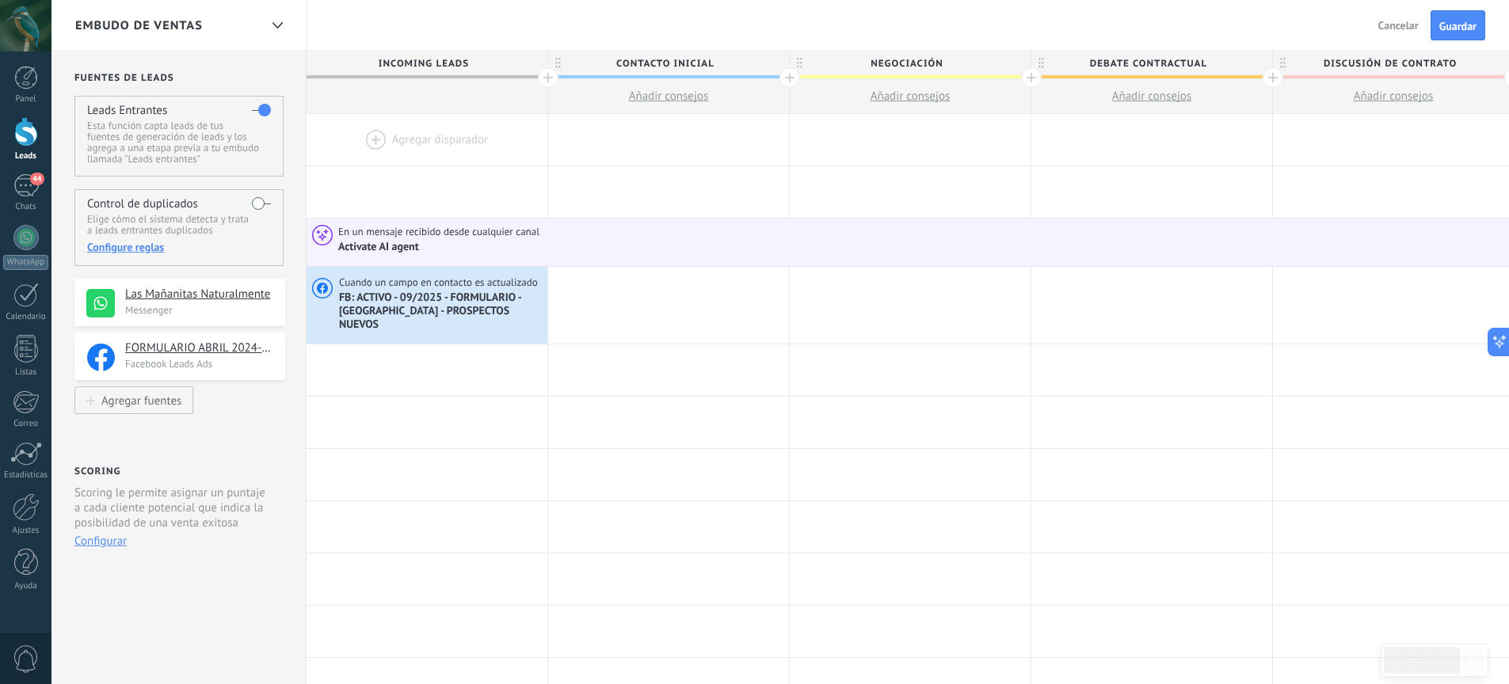
click at [1458, 41] on div "Atrás Cancelar Guardar" at bounding box center [1433, 25] width 150 height 51
click at [1458, 35] on button "Guardar" at bounding box center [1457, 25] width 55 height 30
click at [25, 664] on span "1" at bounding box center [26, 659] width 27 height 28
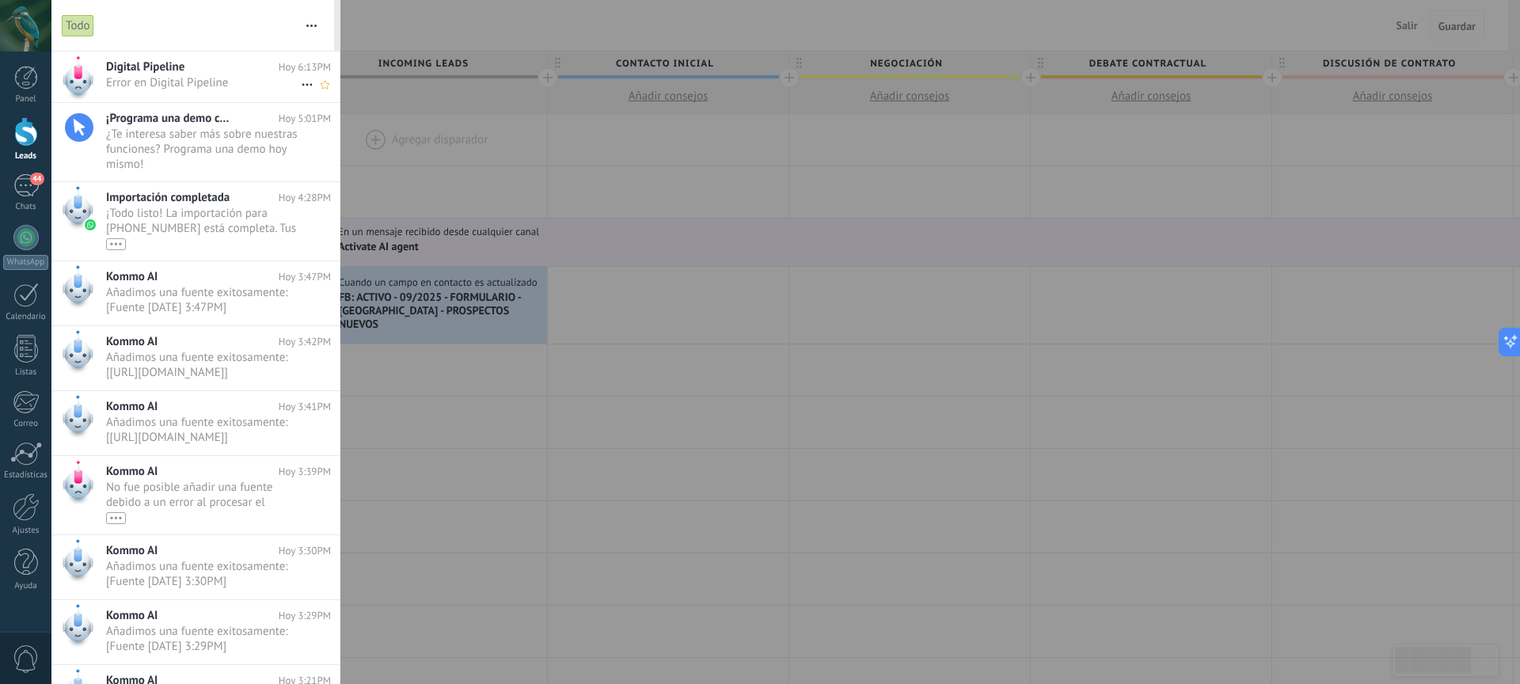
click at [216, 75] on span "Error en Digital Pipeline •••" at bounding box center [203, 82] width 195 height 15
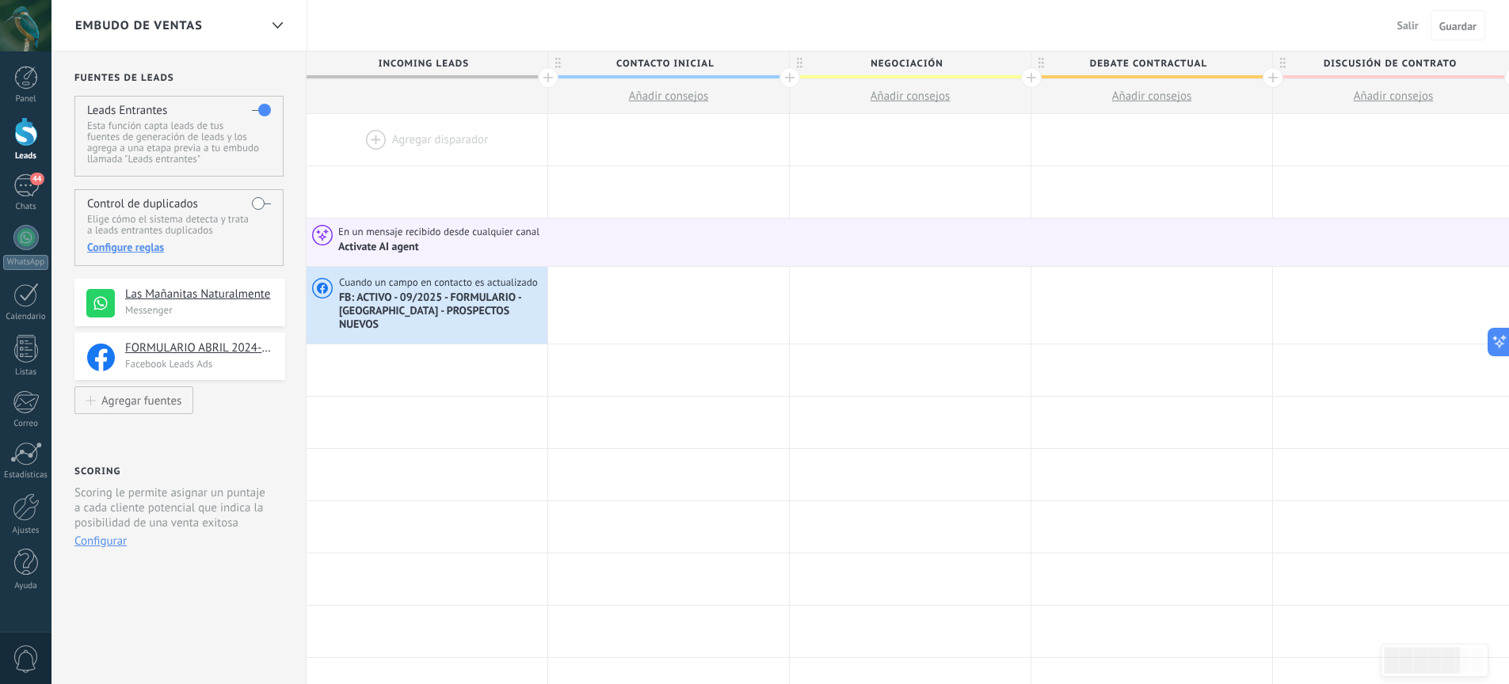
click at [26, 137] on div at bounding box center [26, 131] width 24 height 29
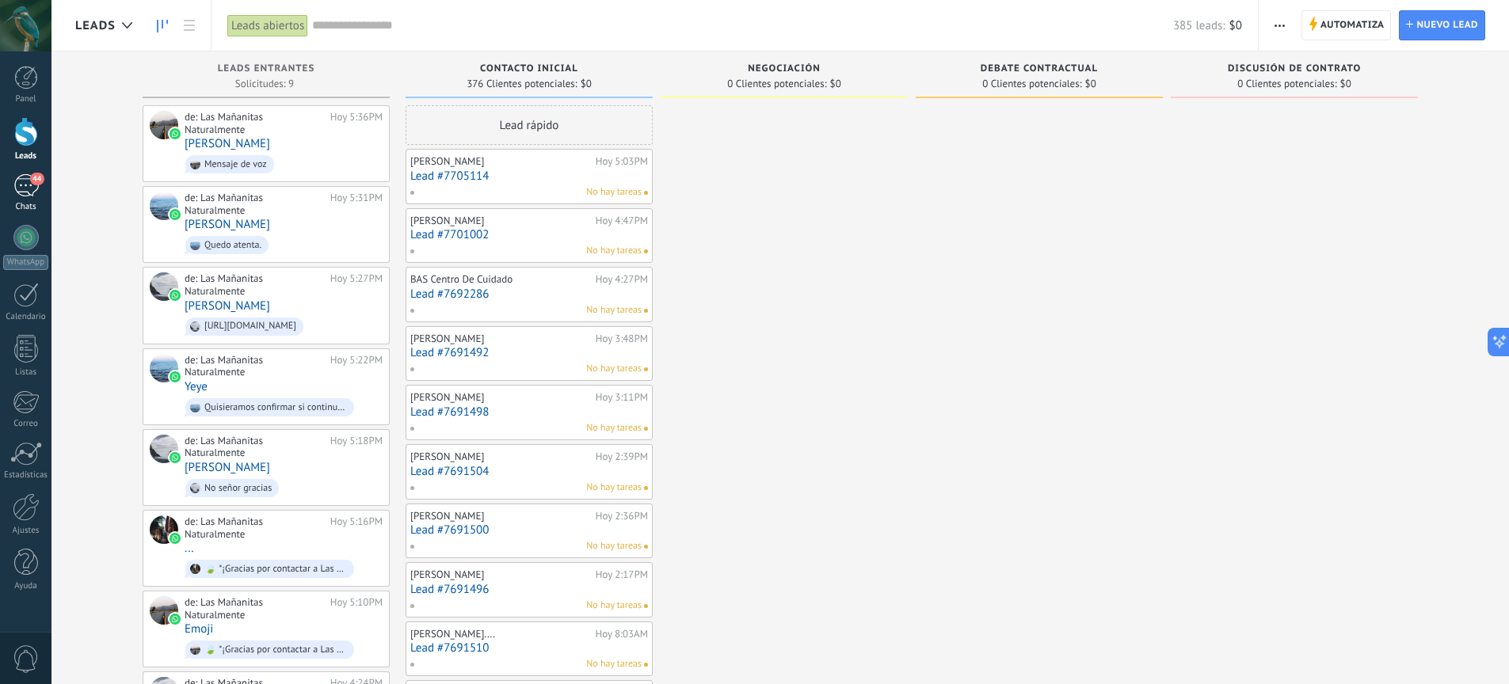
click at [23, 181] on div "44" at bounding box center [25, 185] width 25 height 23
